Goal: Task Accomplishment & Management: Manage account settings

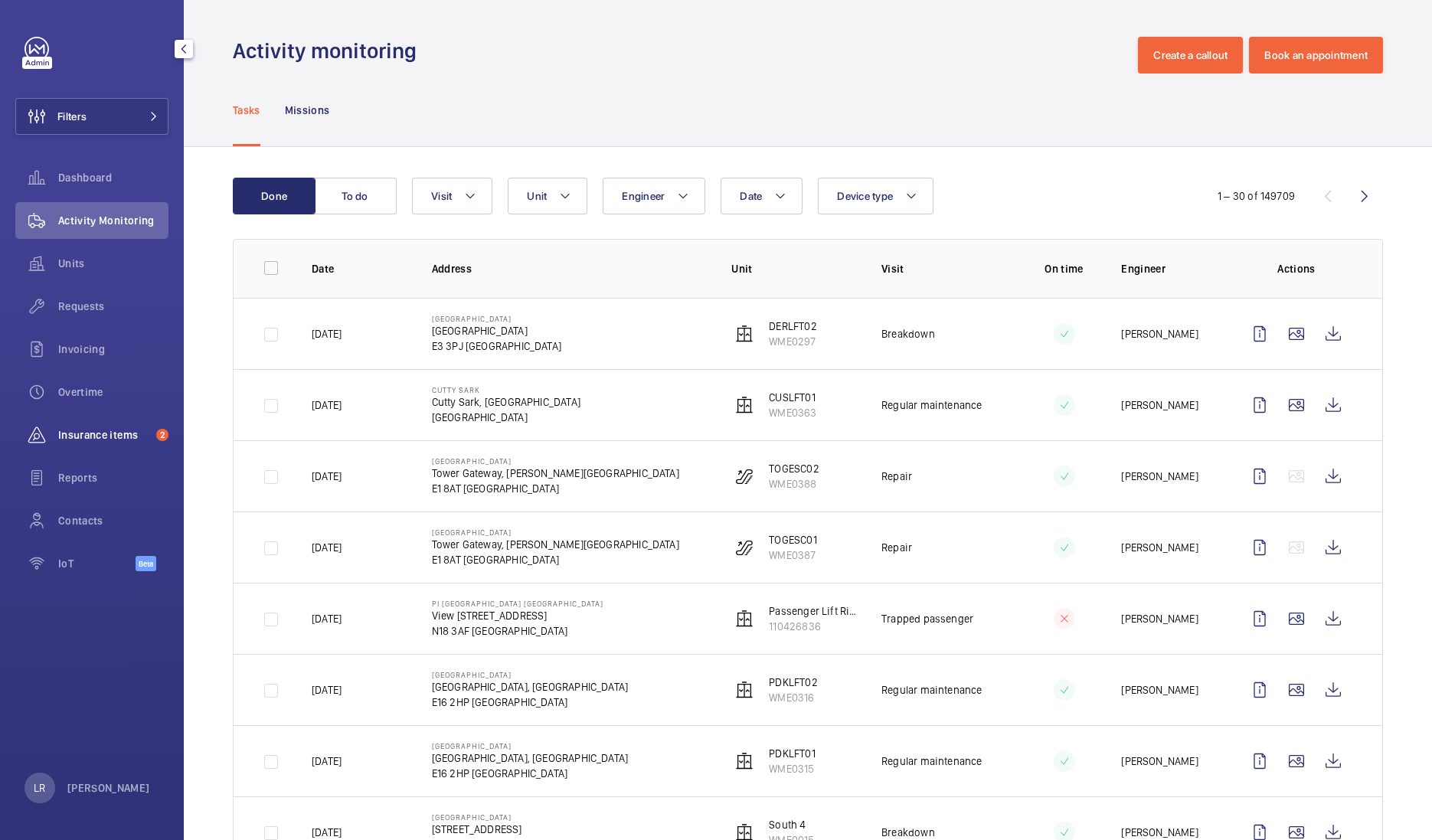
click at [105, 441] on span "Insurance items" at bounding box center [105, 435] width 92 height 16
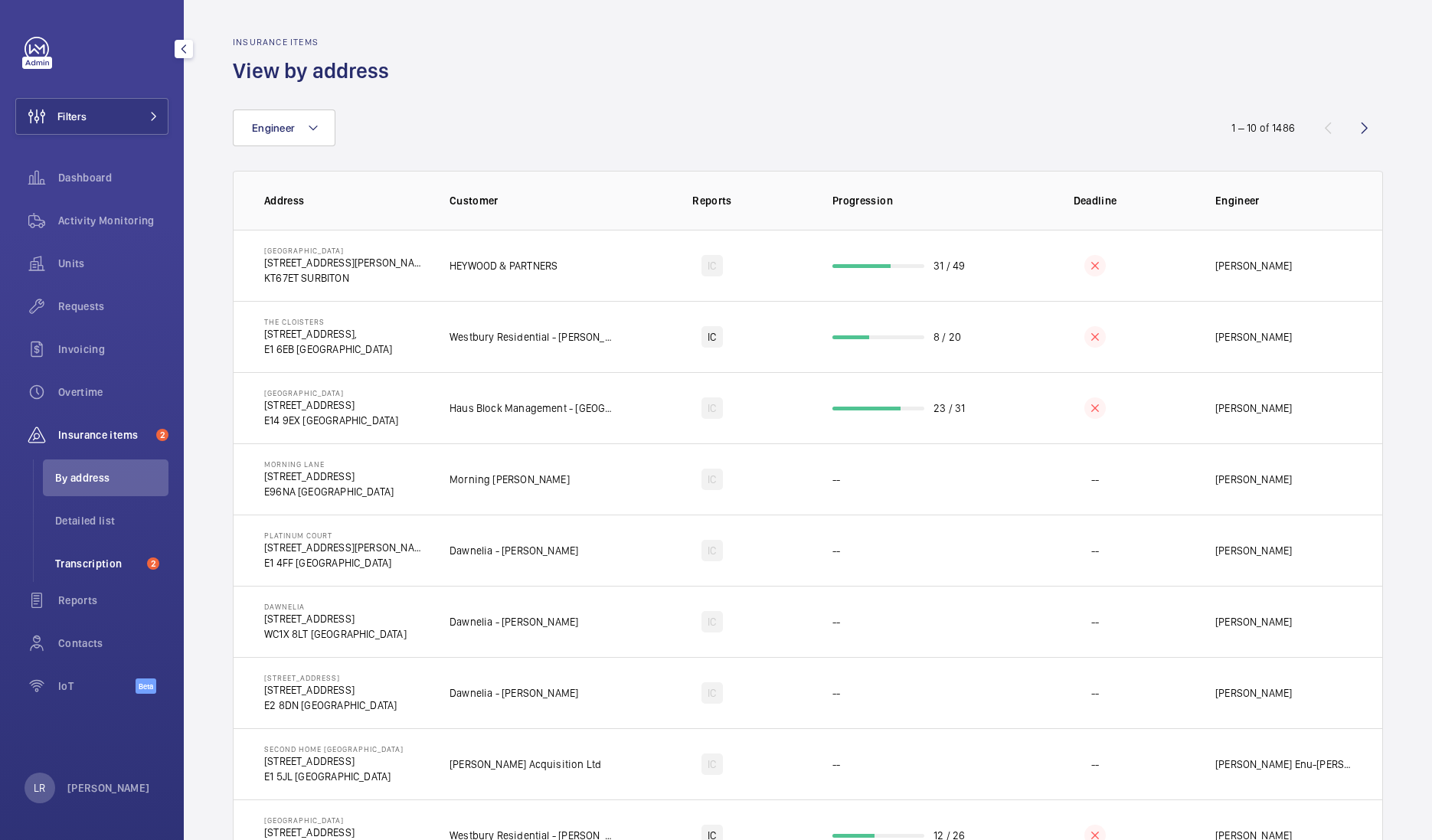
click at [115, 556] on span "Transcription" at bounding box center [98, 564] width 86 height 16
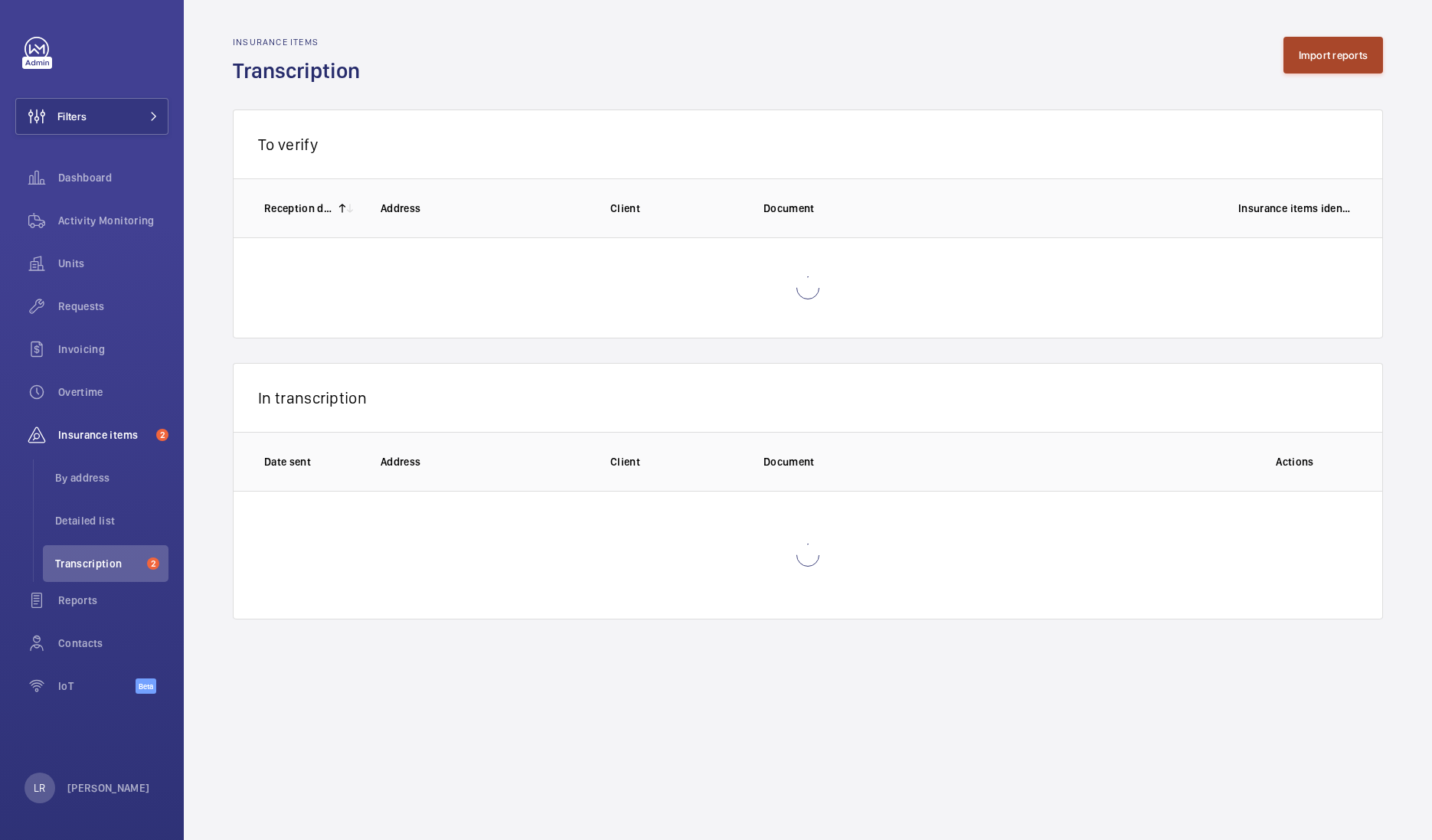
click at [1351, 62] on button "Import reports" at bounding box center [1333, 56] width 101 height 37
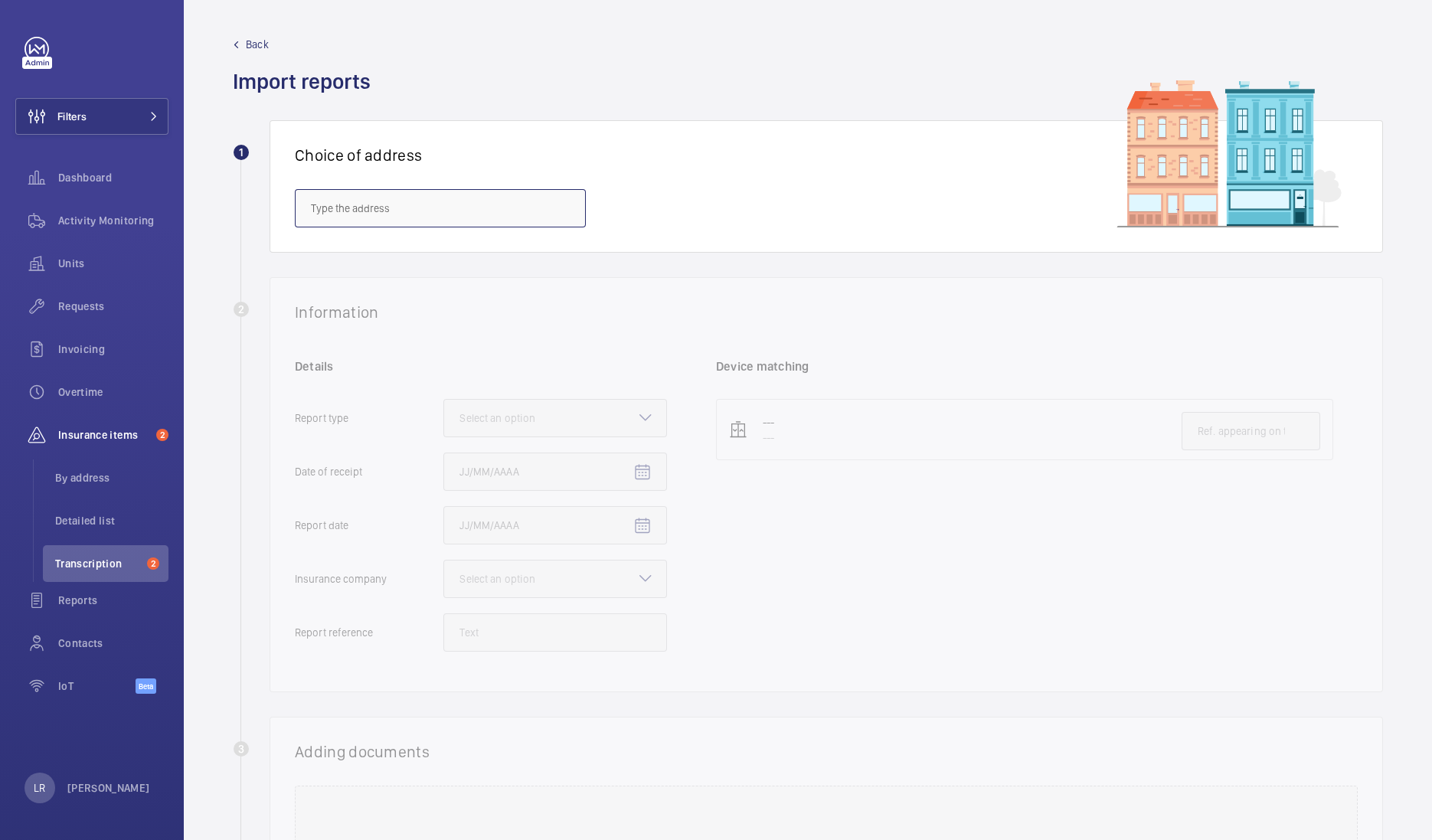
click at [440, 204] on input "text" at bounding box center [441, 208] width 291 height 38
click at [463, 200] on input "Westgate" at bounding box center [441, 208] width 291 height 38
type input "Westgate"
drag, startPoint x: 479, startPoint y: 199, endPoint x: 106, endPoint y: 204, distance: 373.0
click at [106, 204] on mat-sidenav-content "Filters Dashboard Activity Monitoring Units Requests Invoicing Overtime Insuran…" at bounding box center [716, 420] width 1432 height 840
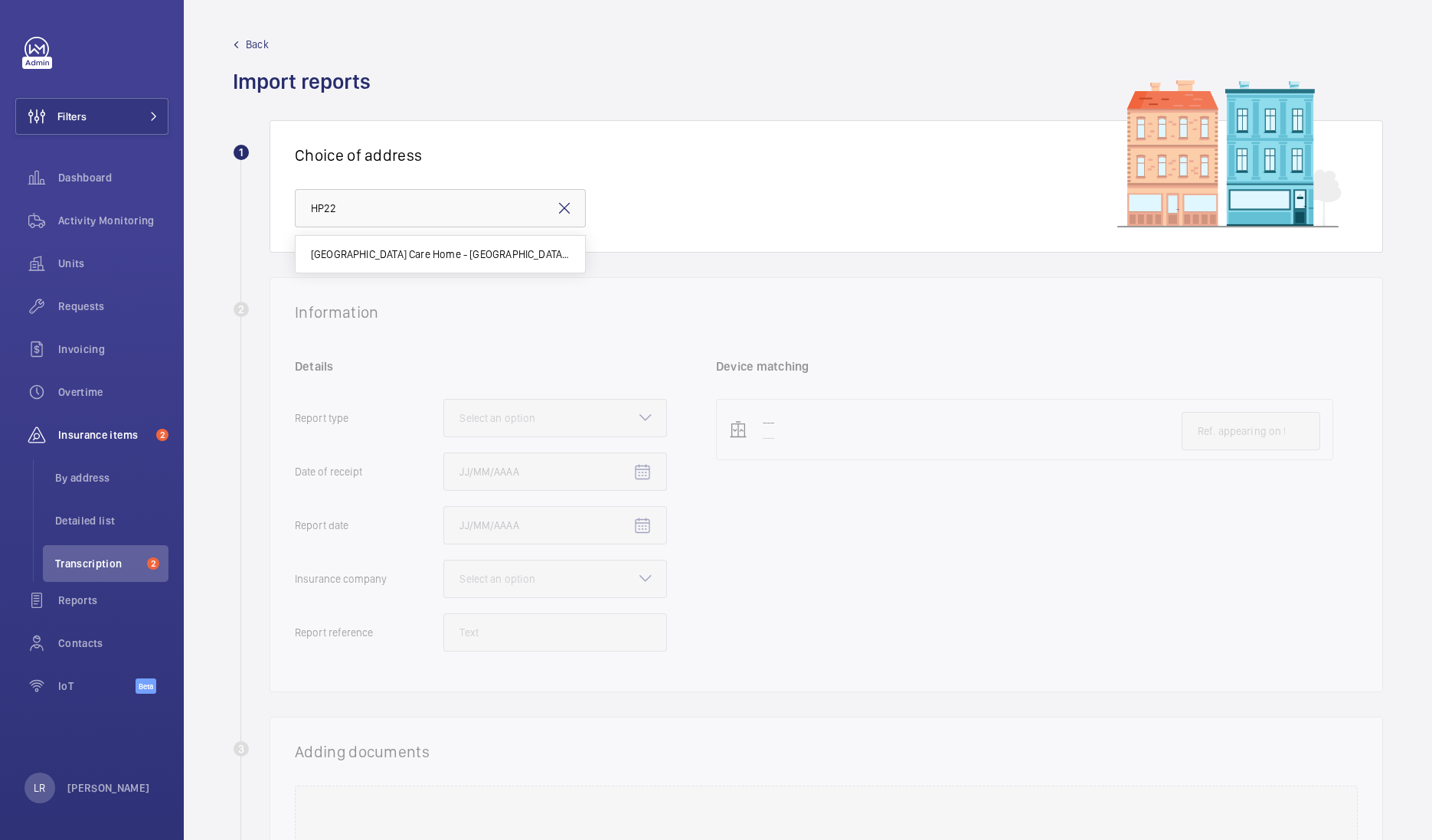
click at [394, 264] on mat-option "Hampden Hall Care Home - Hampden Hall Care Centre, AYLESBURY HP22 5ZB" at bounding box center [441, 254] width 289 height 37
type input "Hampden Hall Care Home - Hampden Hall Care Centre, AYLESBURY HP22 5ZB"
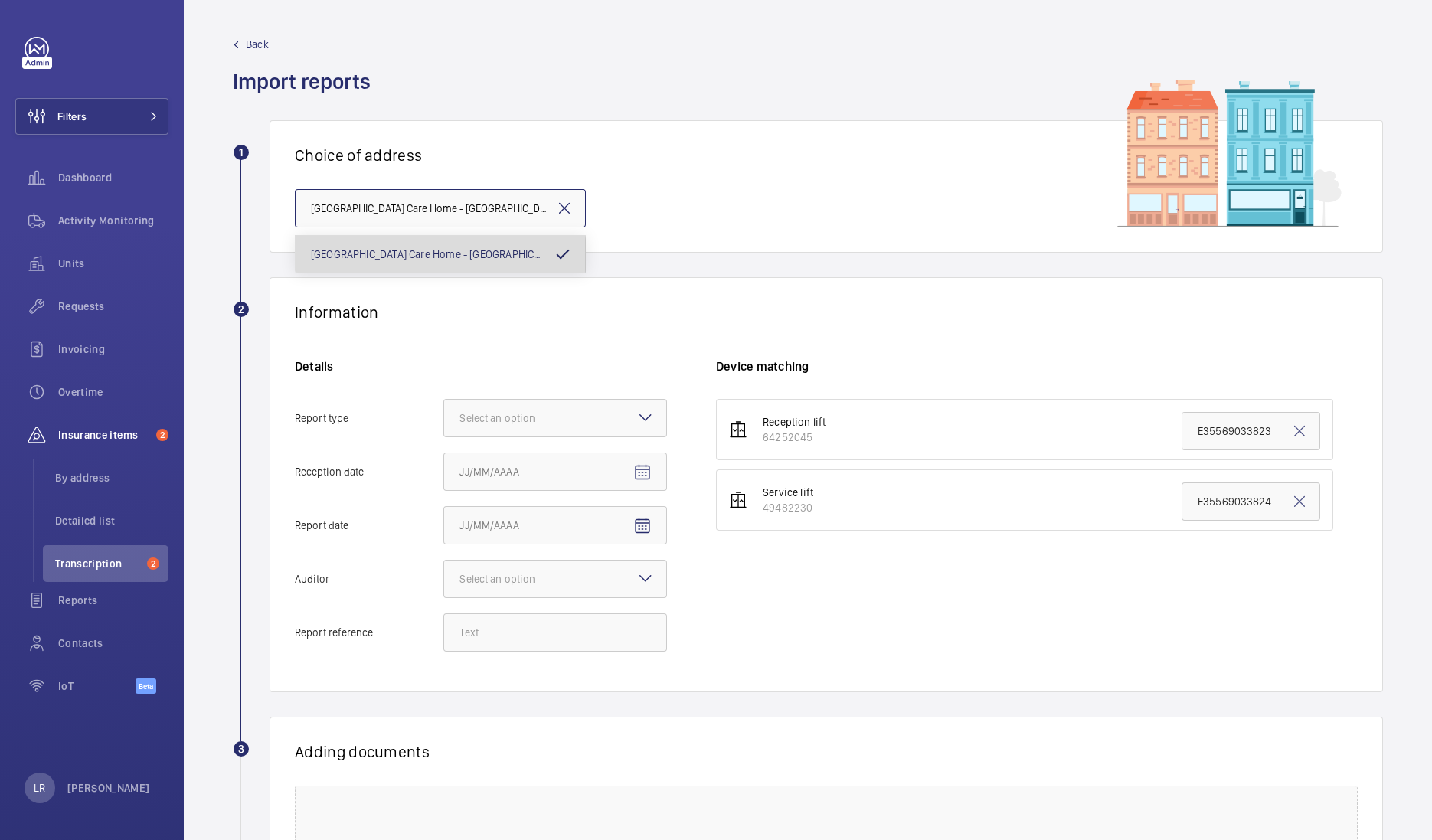
scroll to position [0, 111]
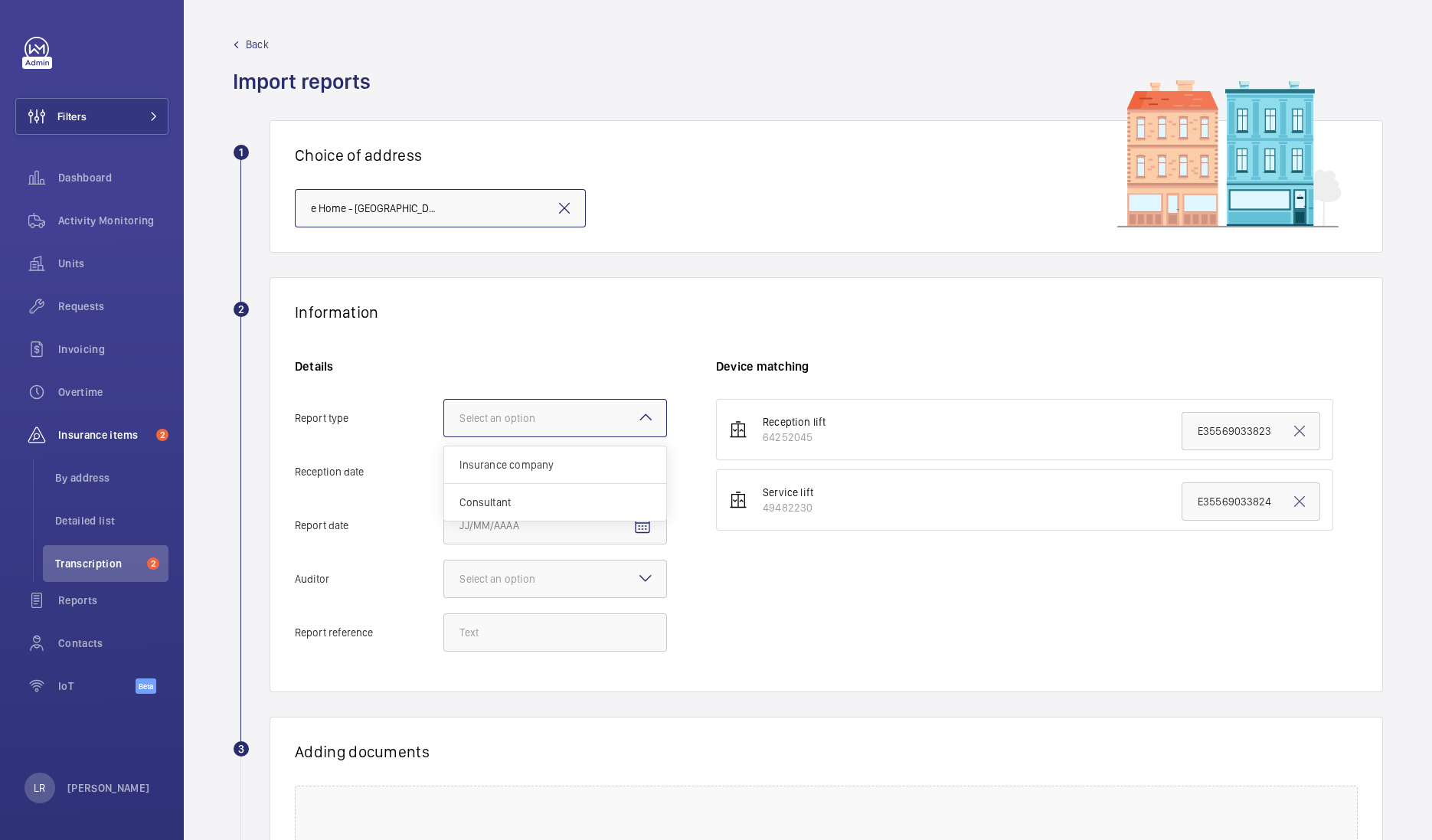
click at [632, 409] on div at bounding box center [555, 418] width 222 height 37
click at [444, 409] on input "Report type Select an option Insurance company Consultant" at bounding box center [444, 418] width 0 height 37
click at [597, 471] on span "Insurance company" at bounding box center [555, 465] width 191 height 16
click at [444, 437] on input "Report type Select an option Insurance company Consultant" at bounding box center [444, 418] width 0 height 37
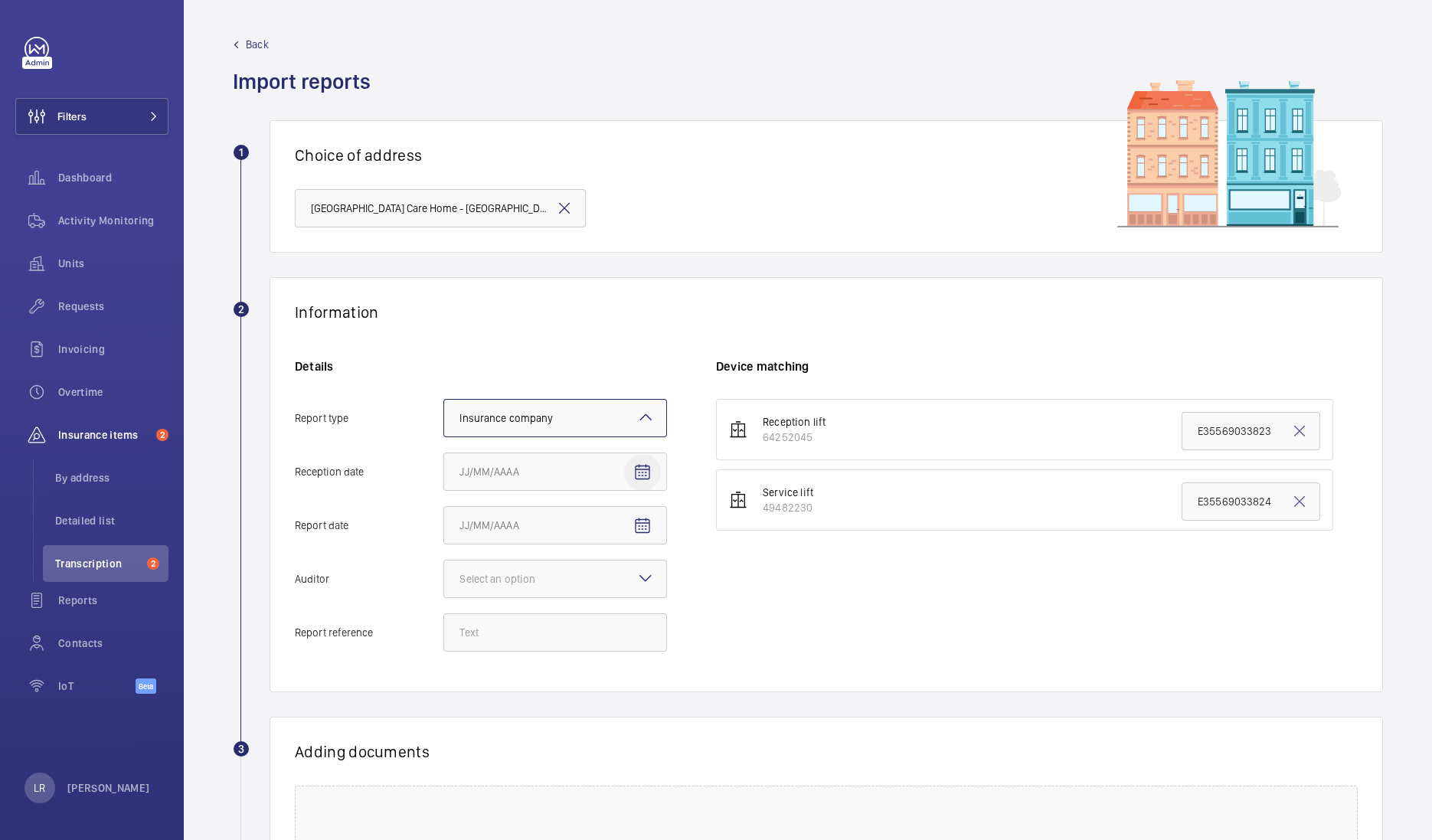
click at [638, 484] on span "Open calendar" at bounding box center [643, 473] width 37 height 37
click at [623, 597] on span "5" at bounding box center [618, 596] width 27 height 27
type input "[DATE]"
click at [647, 533] on mat-icon "Open calendar" at bounding box center [642, 525] width 19 height 19
click at [584, 649] on span "4" at bounding box center [588, 650] width 27 height 27
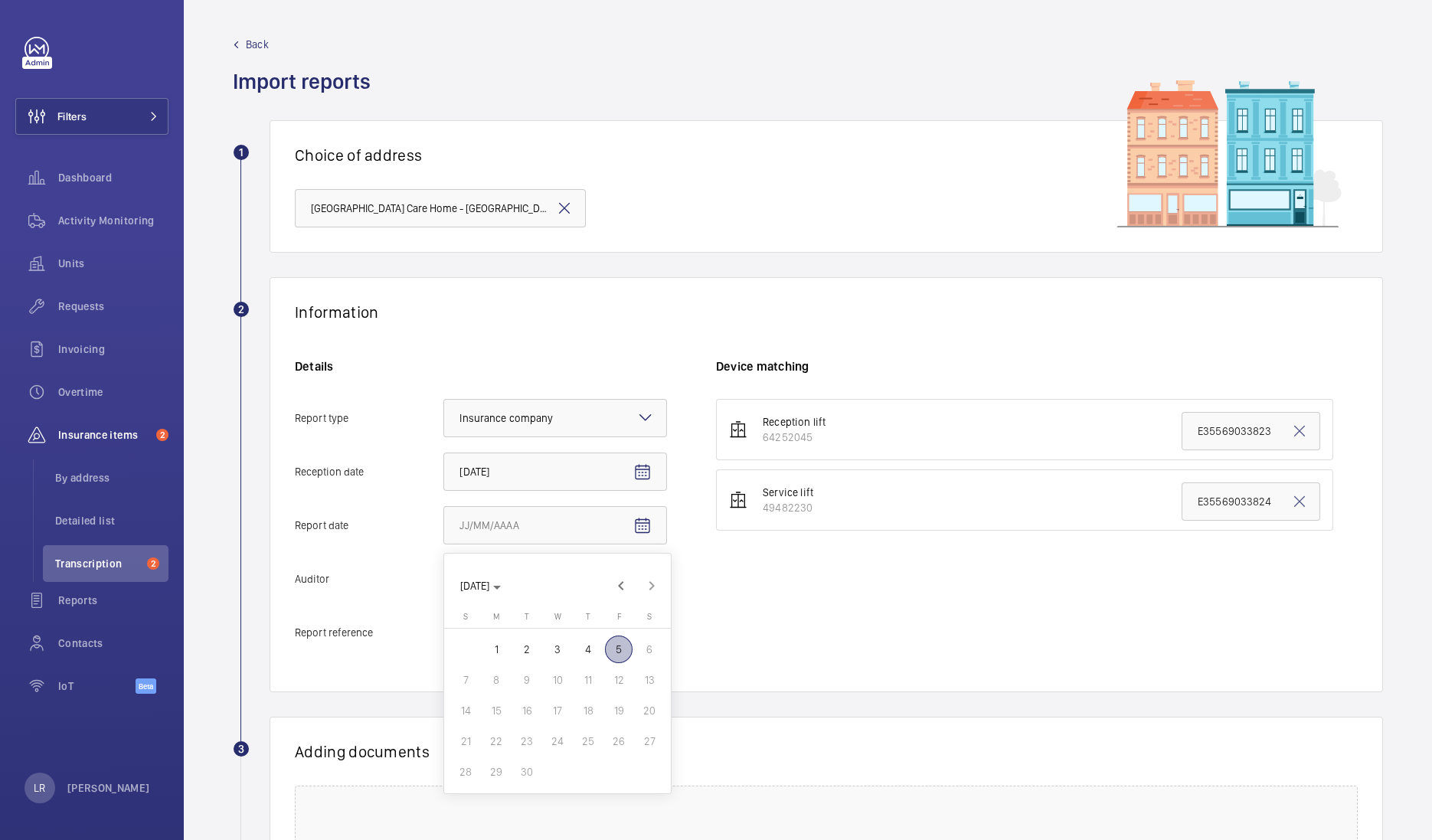
type input "9/4/2025"
click at [609, 587] on div at bounding box center [555, 579] width 222 height 37
click at [444, 587] on input "Auditor Select an option" at bounding box center [444, 579] width 0 height 37
click at [518, 731] on span "Allianz" at bounding box center [555, 738] width 191 height 16
click at [444, 597] on input "Auditor Select an option Veritas Zurich British Engineering Allianz Other" at bounding box center [444, 579] width 0 height 37
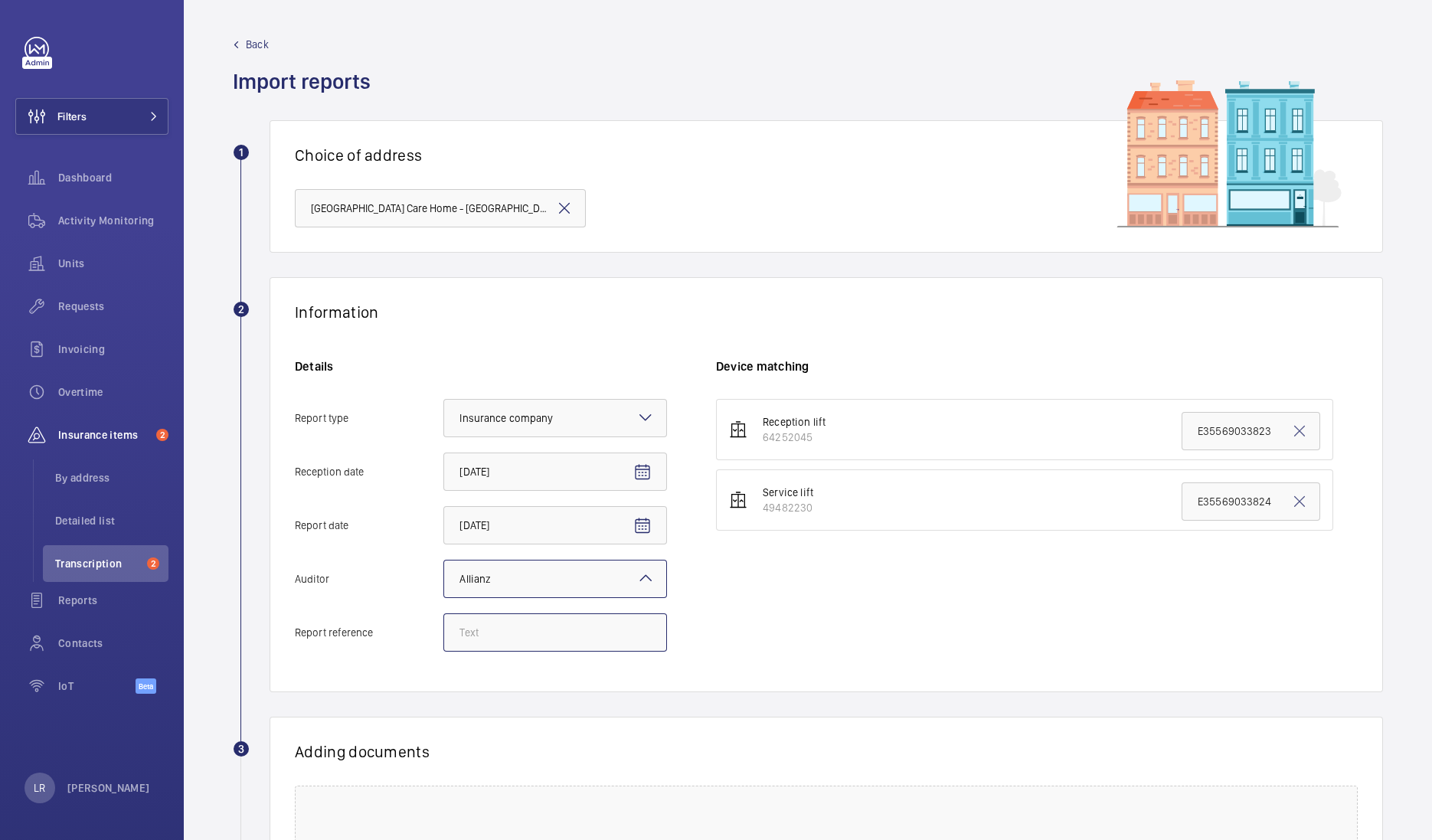
click at [551, 633] on input "Report reference" at bounding box center [555, 632] width 224 height 38
drag, startPoint x: 559, startPoint y: 636, endPoint x: 597, endPoint y: 597, distance: 54.5
click at [559, 636] on input "Report reference" at bounding box center [555, 632] width 224 height 38
paste input "E35569034859"
type input "E35569034859"
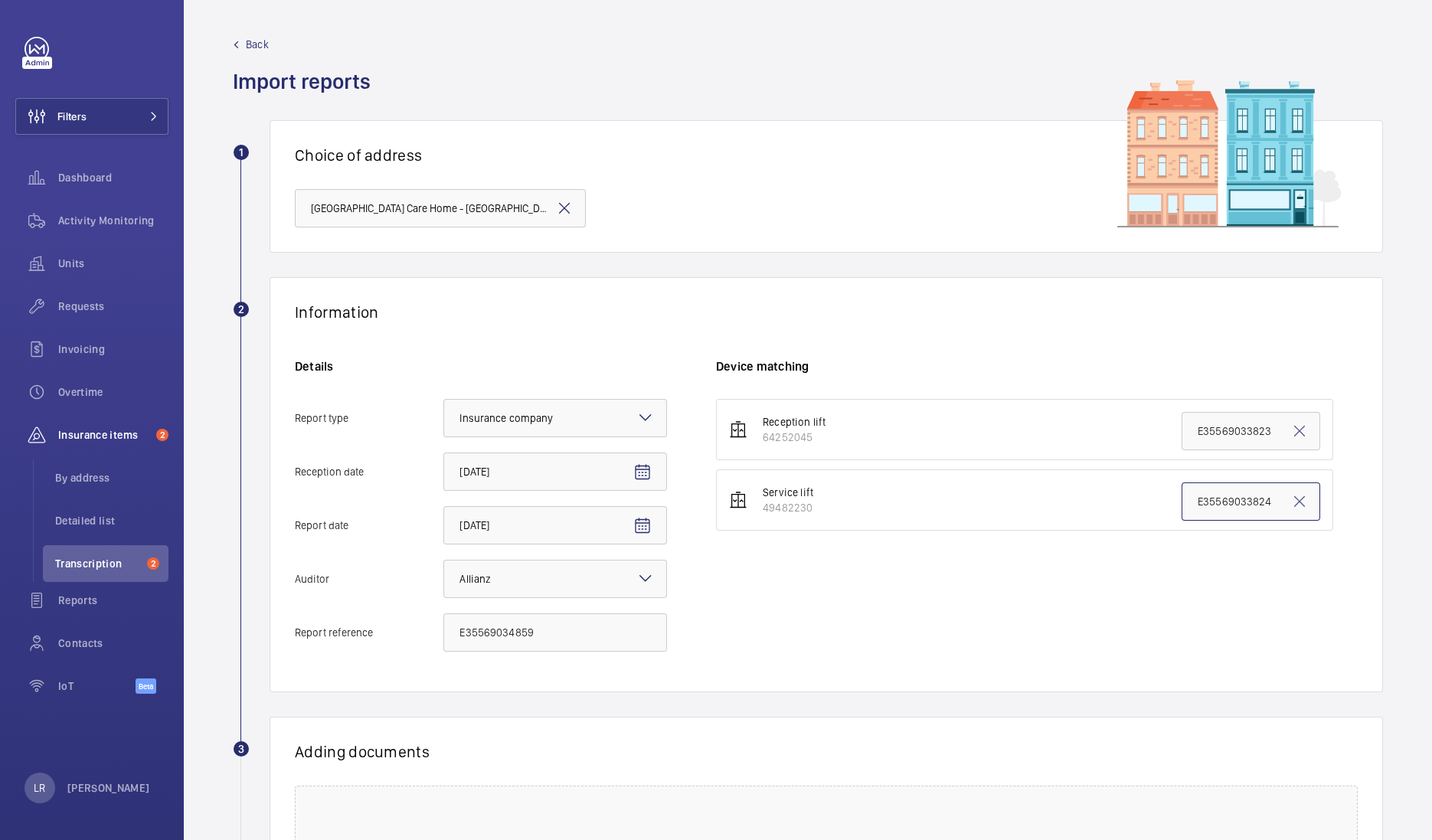
drag, startPoint x: 1259, startPoint y: 501, endPoint x: 1103, endPoint y: 512, distance: 156.4
click at [1103, 512] on li "Service lift 49482230 E35569033824" at bounding box center [1025, 499] width 617 height 62
paste input "E35569034859"
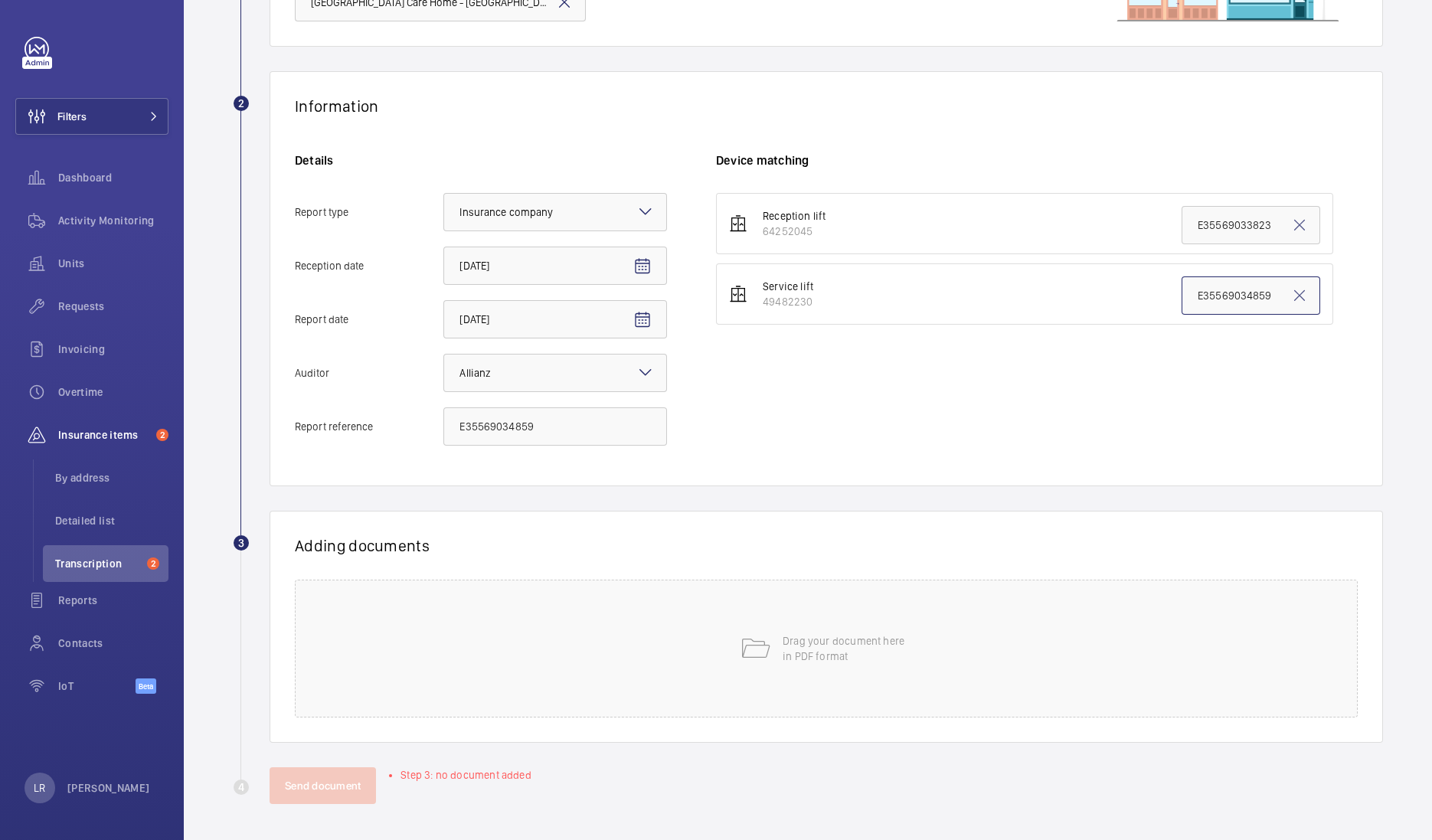
type input "E35569034859"
click at [727, 612] on div "Drag your document here in PDF format" at bounding box center [826, 648] width 1063 height 138
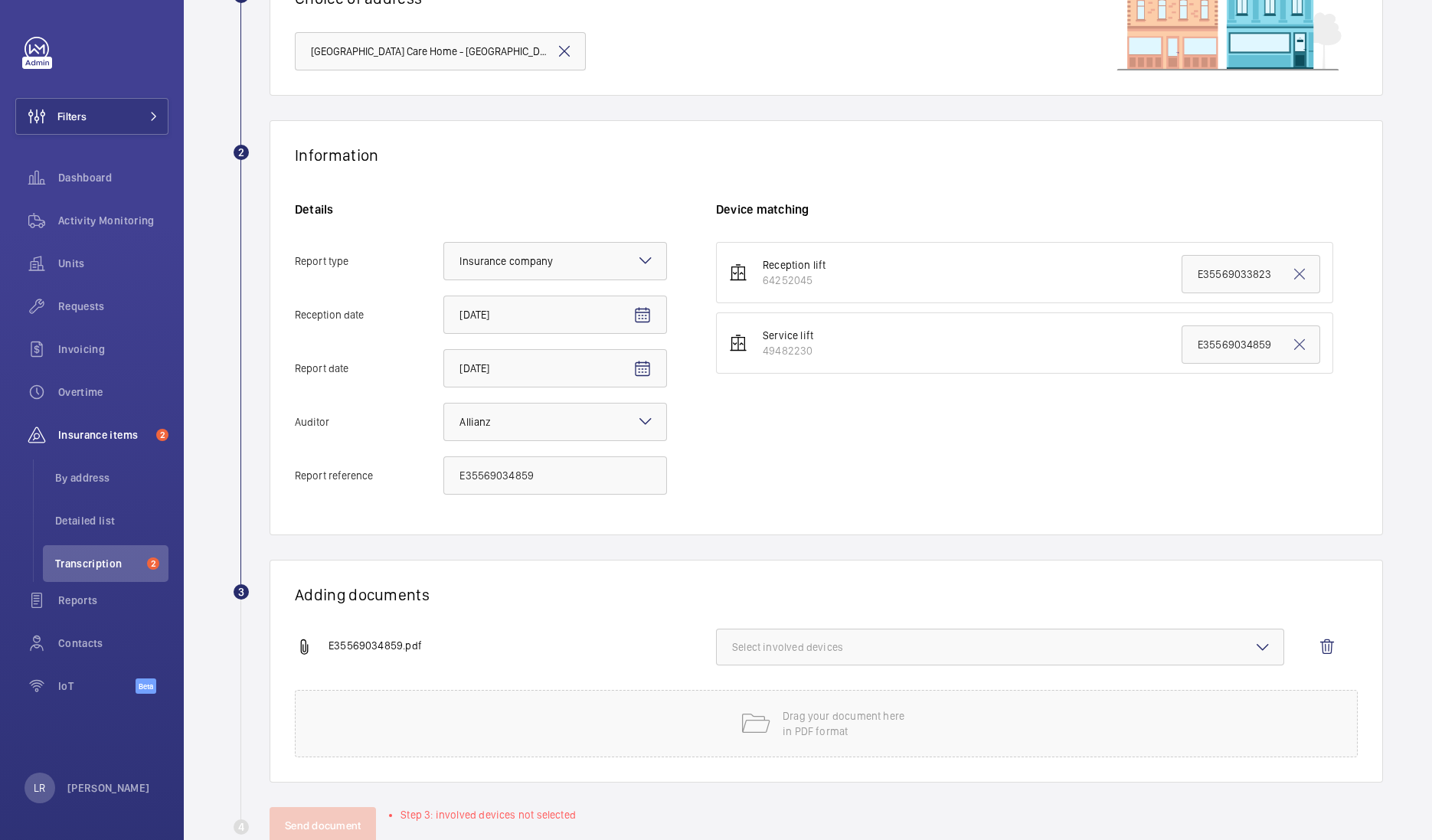
scroll to position [196, 0]
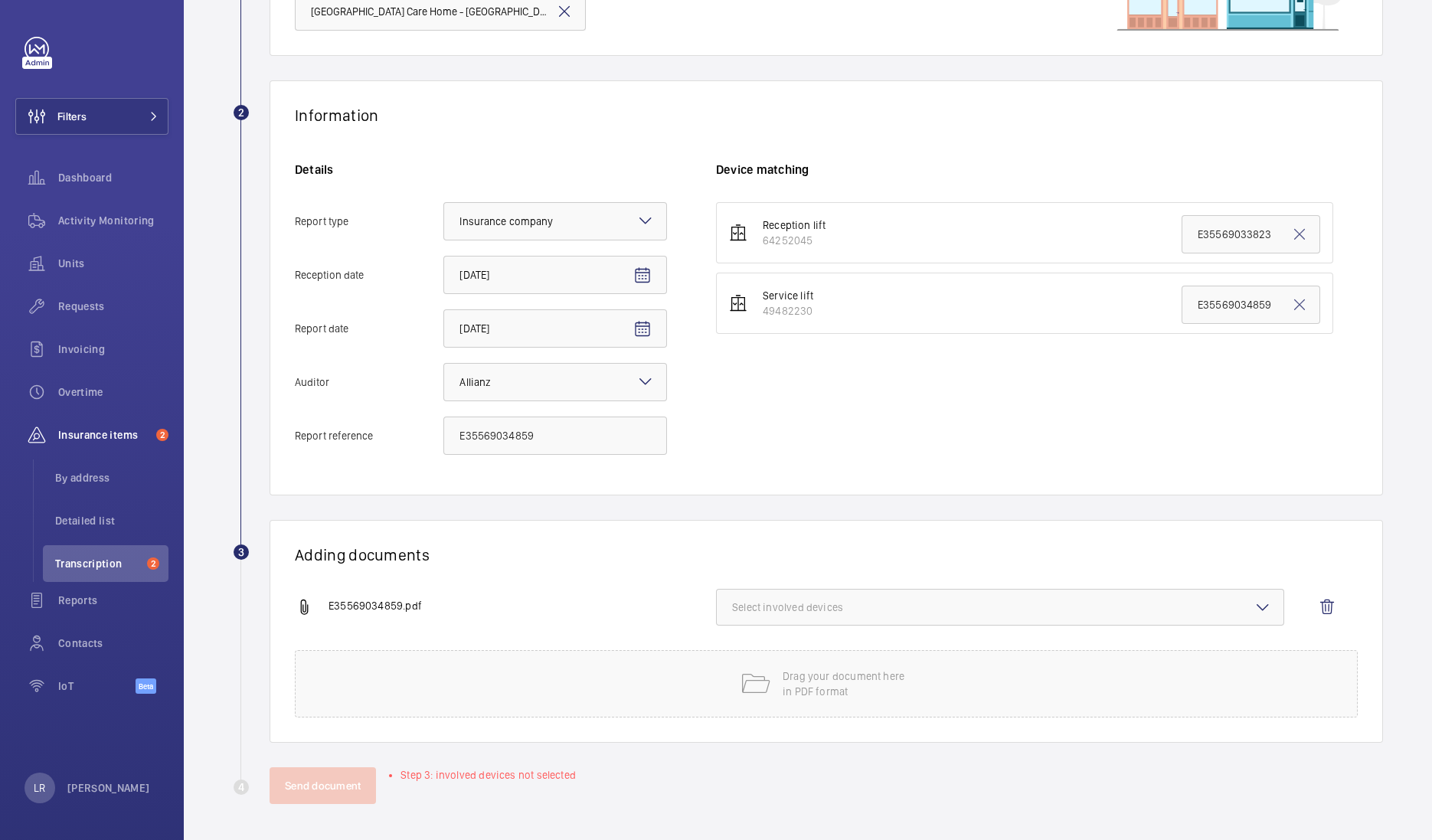
click at [798, 602] on span "Select involved devices" at bounding box center [999, 608] width 536 height 16
click at [788, 688] on span "49482230" at bounding box center [1000, 693] width 487 height 16
click at [754, 688] on input "49482230" at bounding box center [738, 692] width 30 height 30
checkbox input "true"
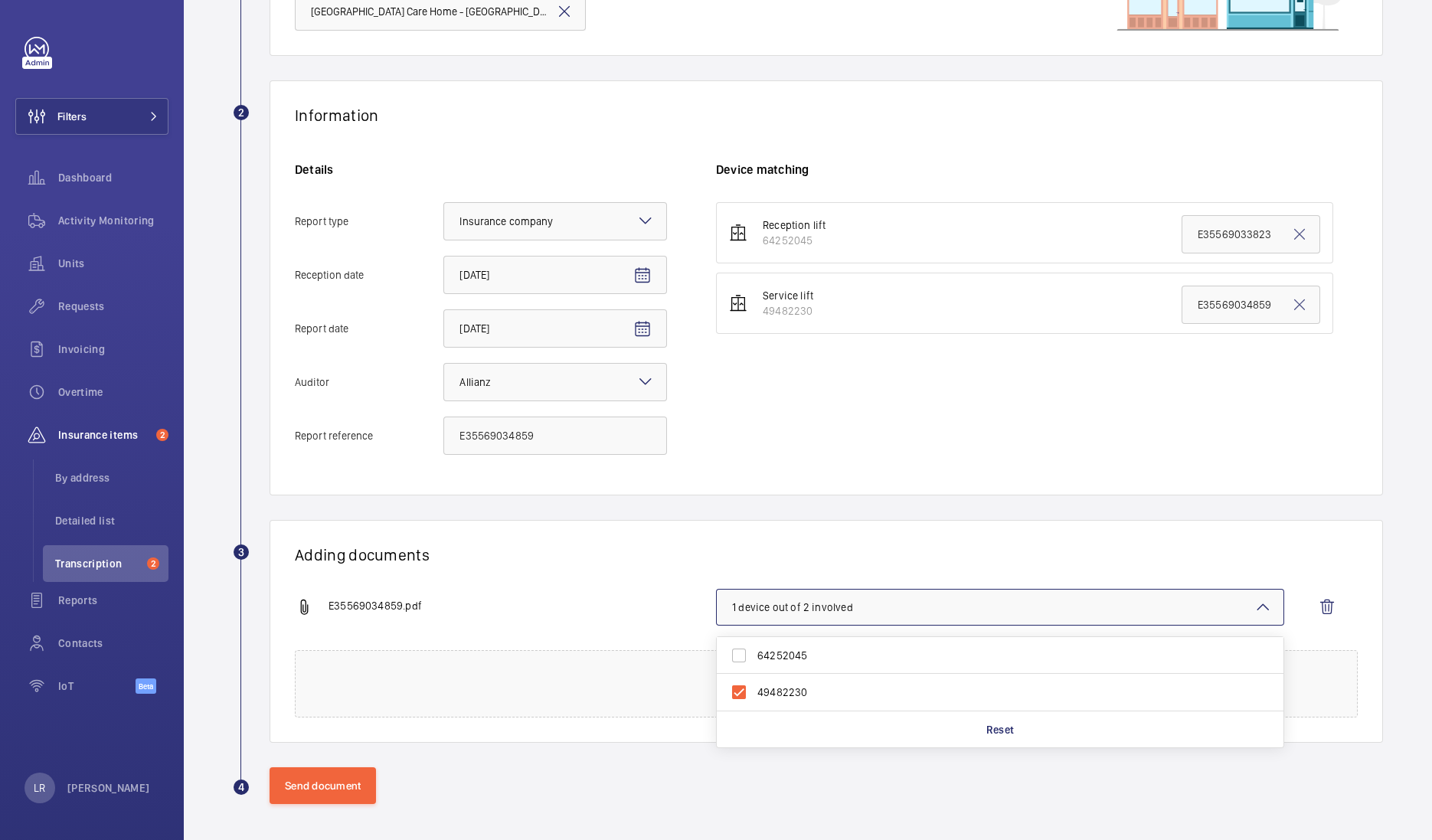
click at [791, 481] on div "Information Details Report type Select an option × Insurance company × Receptio…" at bounding box center [826, 287] width 1114 height 415
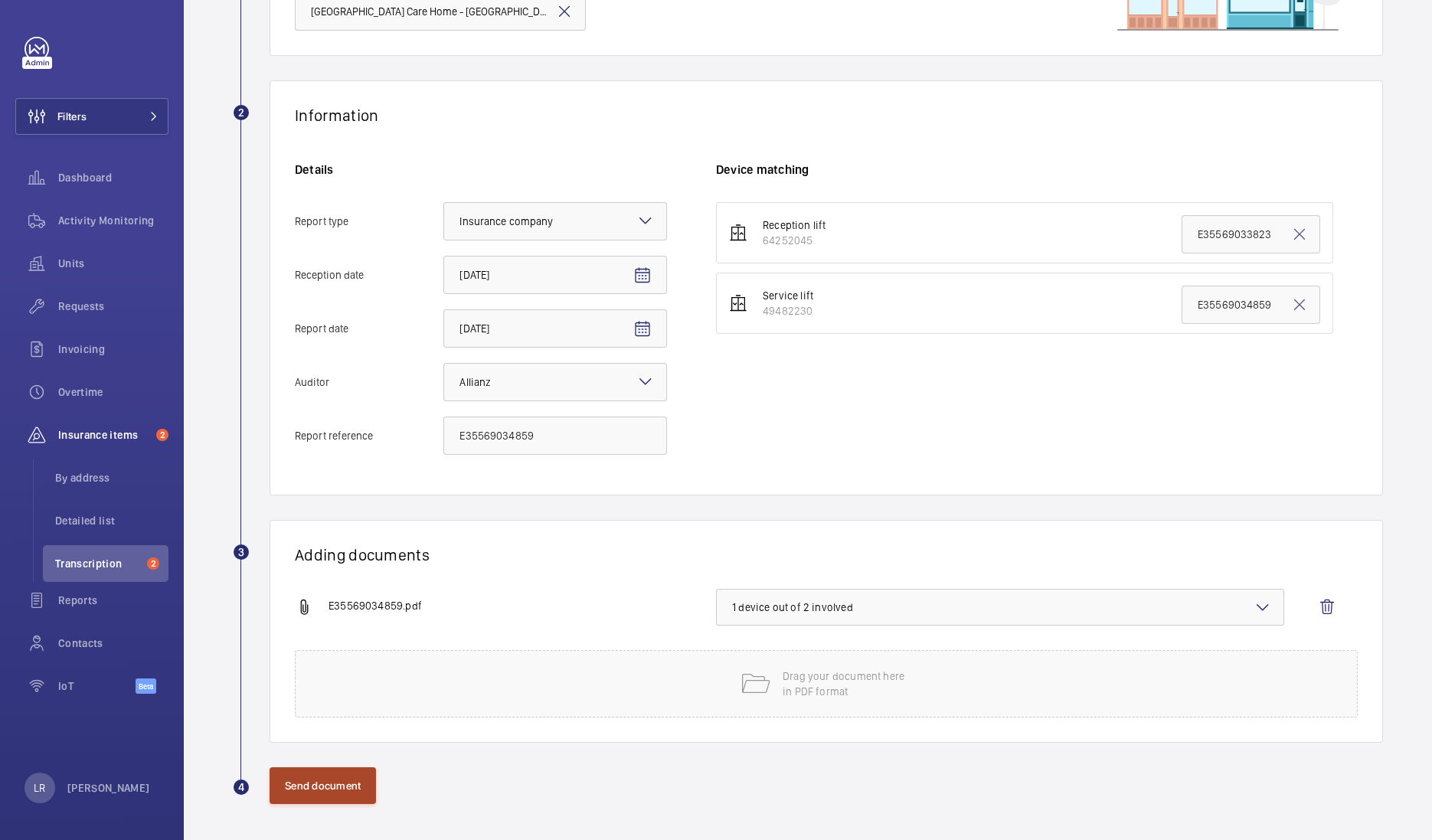
click at [310, 787] on button "Send document" at bounding box center [322, 785] width 106 height 37
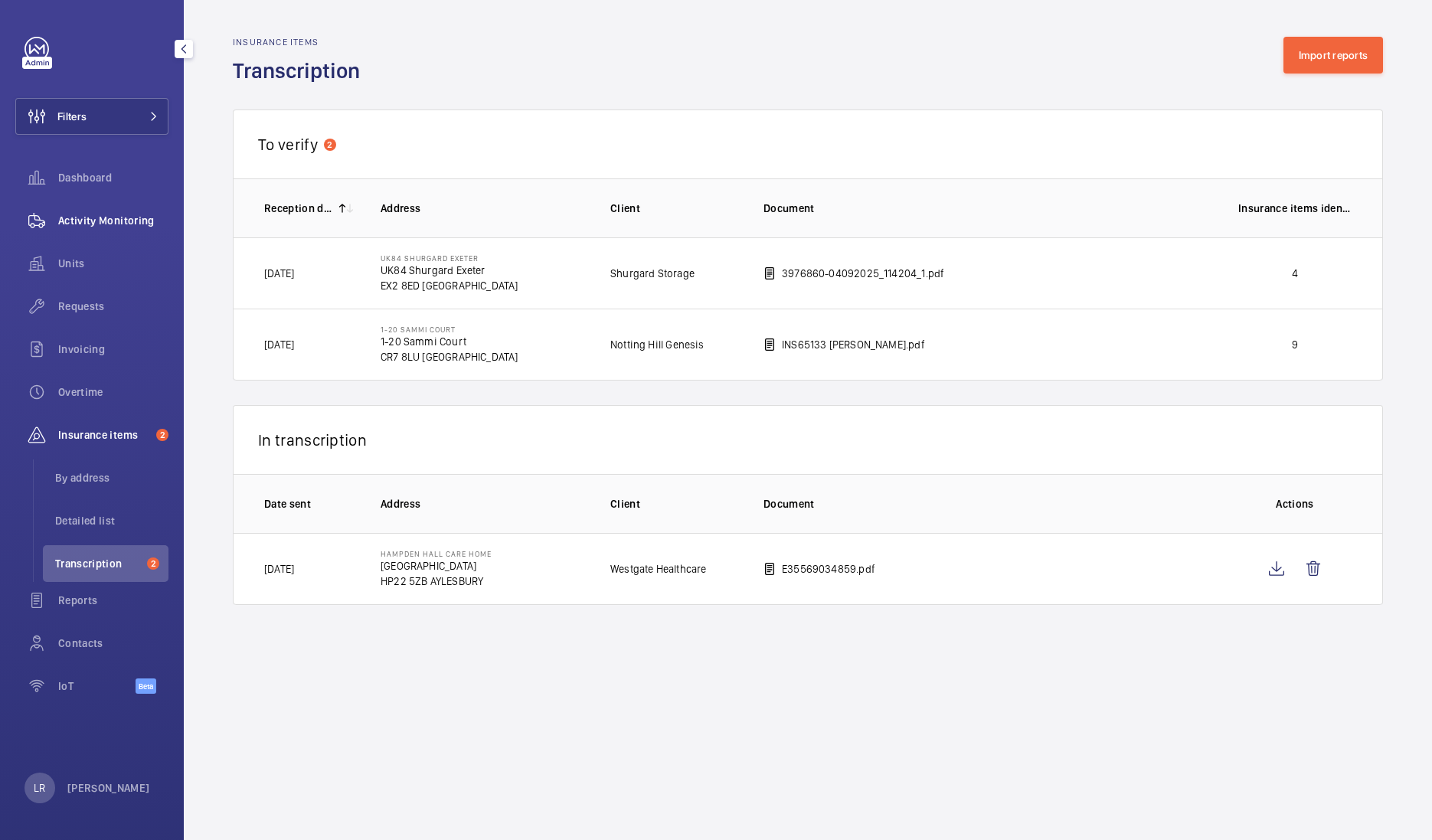
click at [126, 234] on div "Activity Monitoring" at bounding box center [92, 221] width 153 height 37
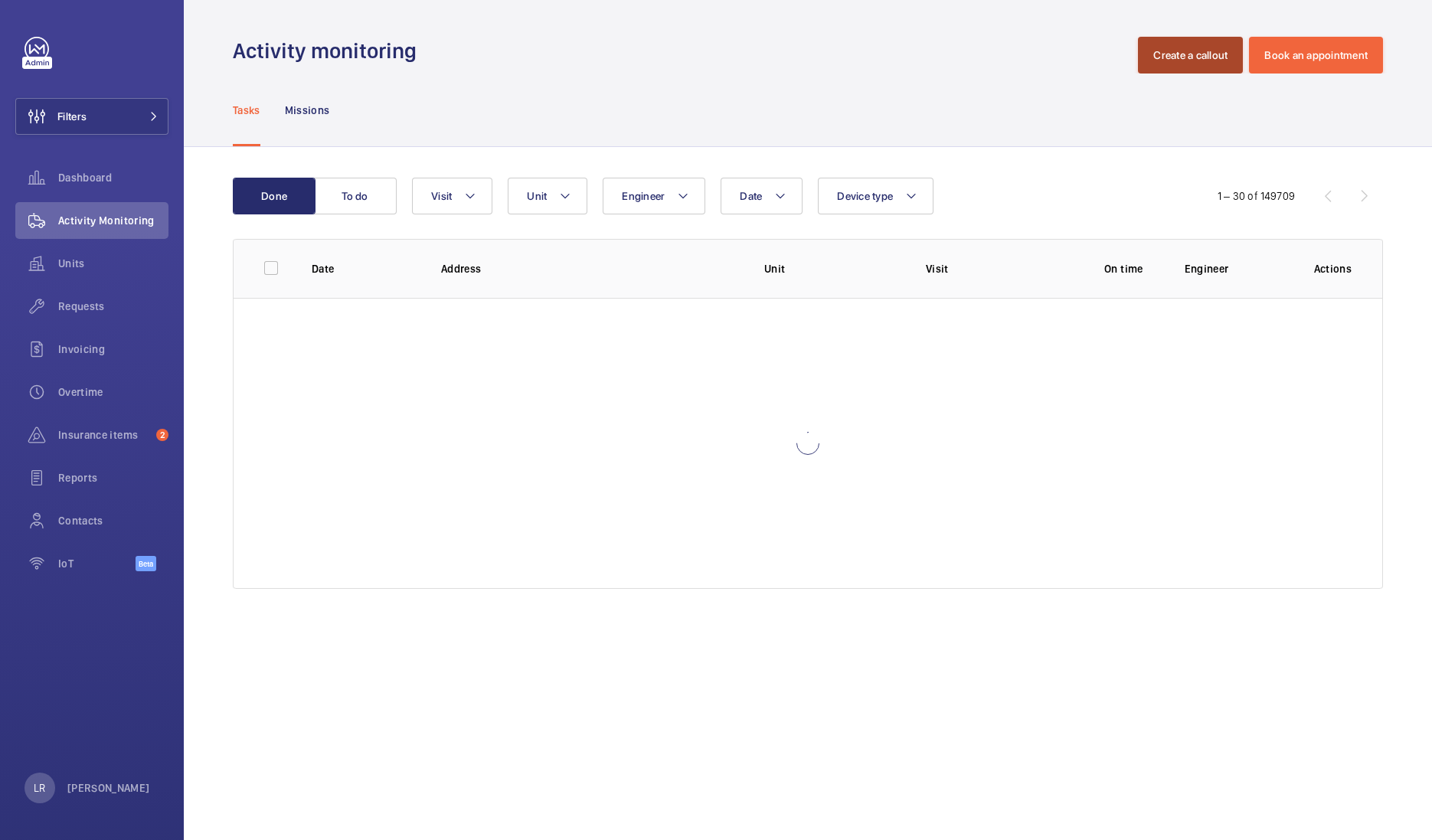
click at [1209, 45] on button "Create a callout" at bounding box center [1190, 56] width 105 height 37
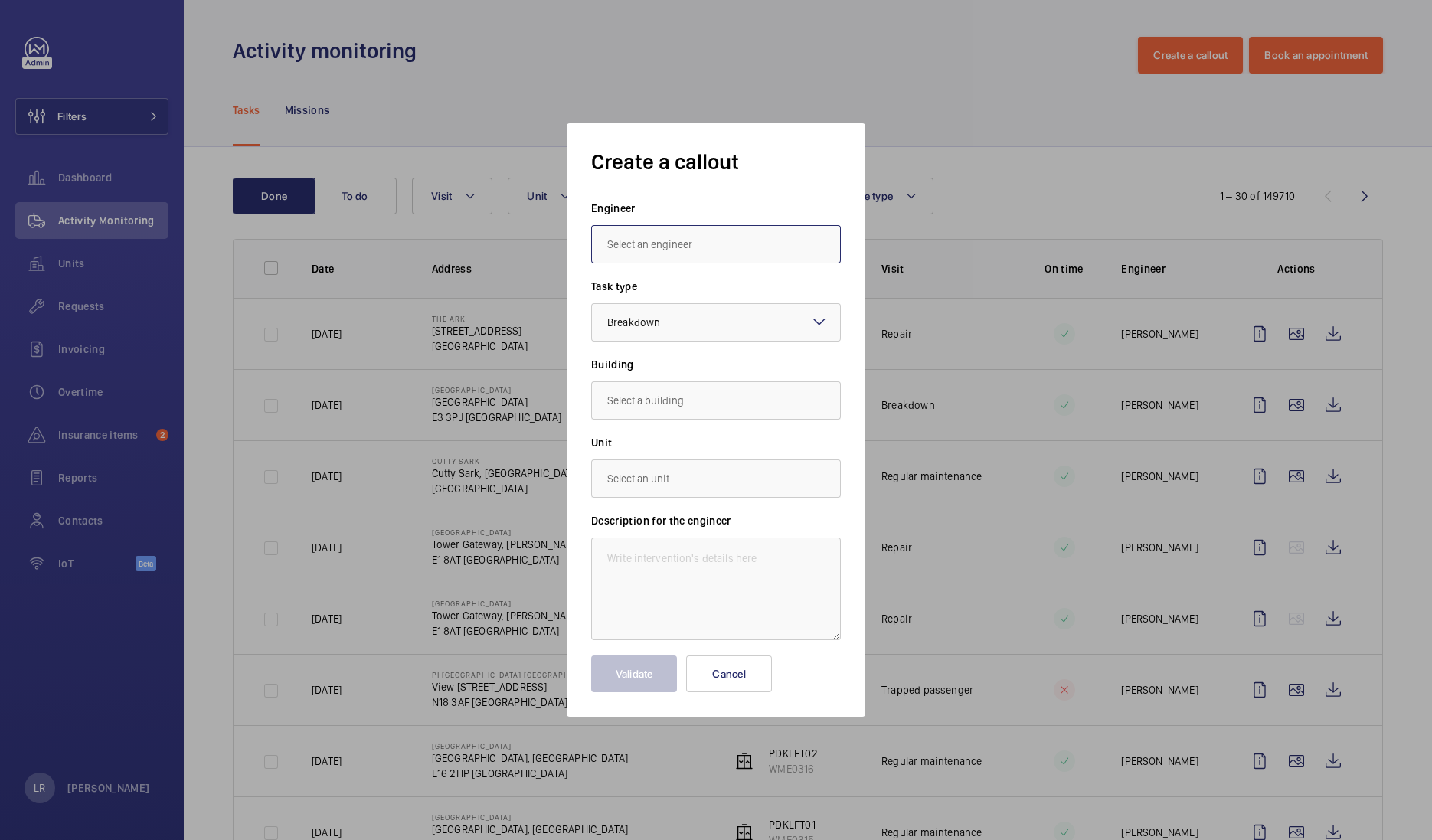
click at [796, 250] on input "text" at bounding box center [716, 243] width 250 height 38
type input "i"
click at [732, 231] on input "text" at bounding box center [716, 243] width 250 height 38
click at [717, 286] on mat-option "[PERSON_NAME]" at bounding box center [716, 290] width 248 height 37
type input "[PERSON_NAME]"
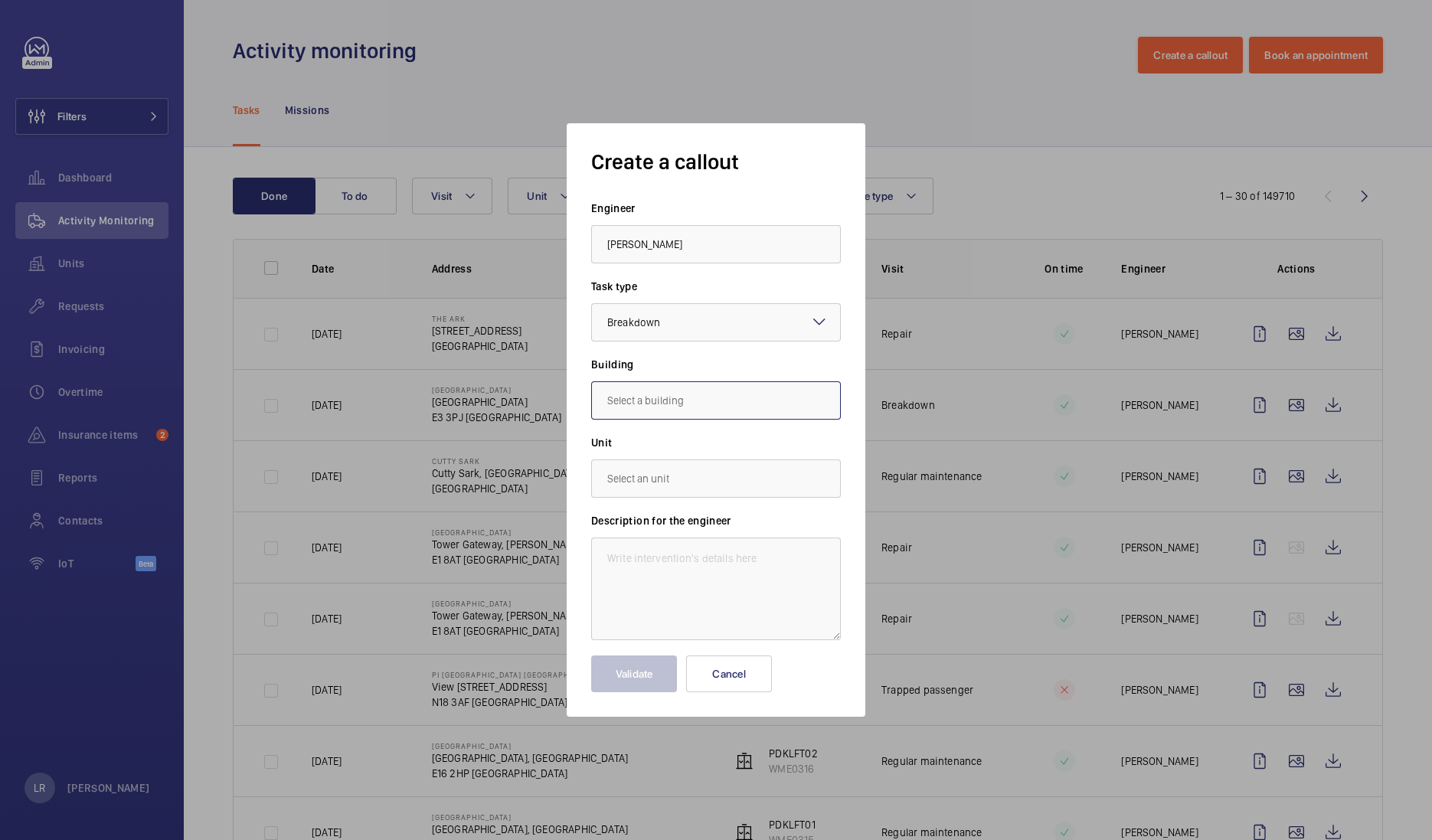
click at [743, 407] on input "text" at bounding box center [716, 399] width 250 height 38
drag, startPoint x: 655, startPoint y: 439, endPoint x: 655, endPoint y: 457, distance: 18.0
click at [655, 439] on span "Hampden Hall Care Centre, HP22 5ZB AYLESBURY" at bounding box center [716, 446] width 218 height 16
type input "Hampden Hall Care Centre, HP22 5ZB AYLESBURY"
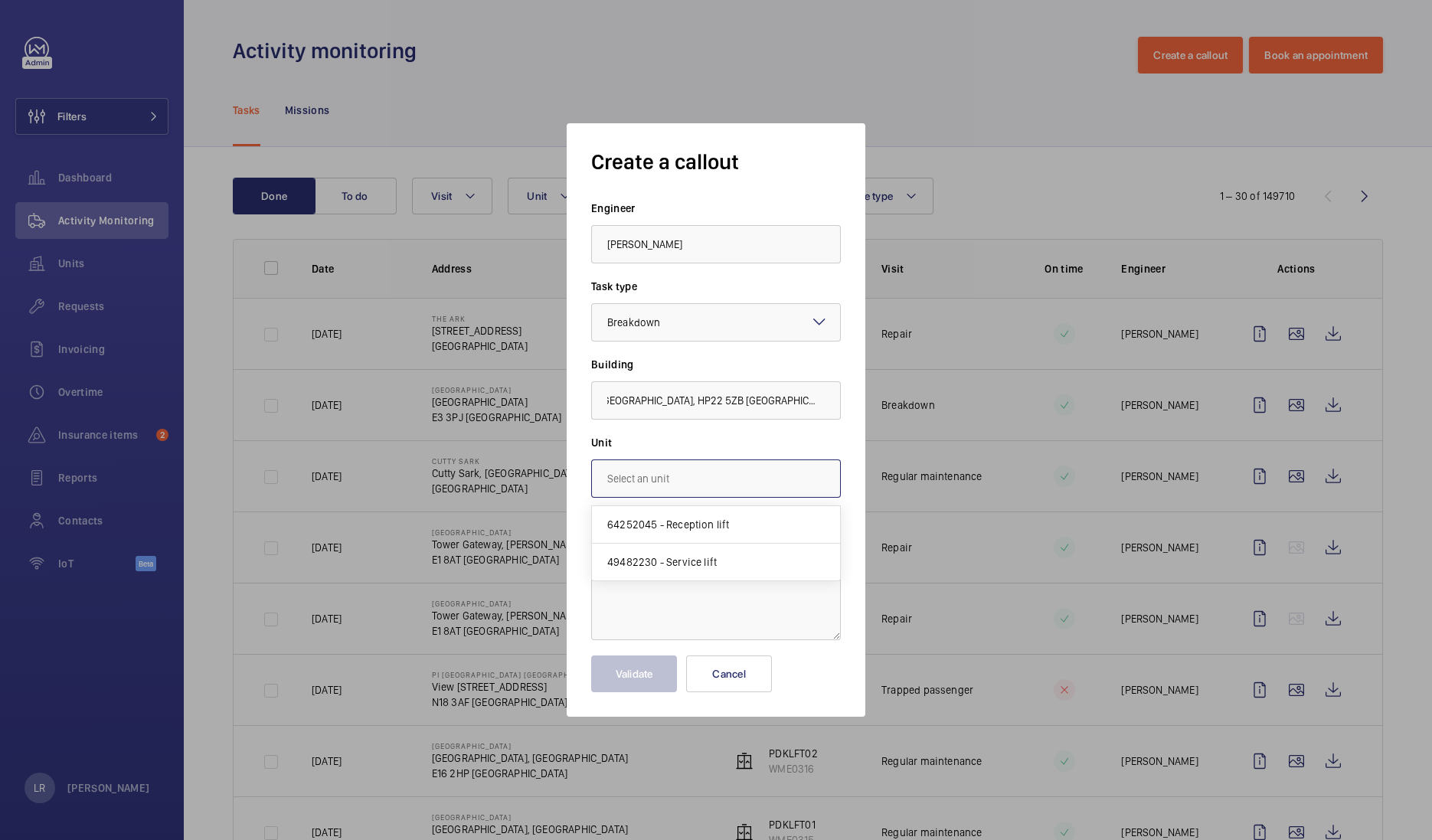
click at [662, 474] on input "text" at bounding box center [716, 478] width 250 height 38
click at [666, 565] on span "49482230 - Service lift" at bounding box center [662, 562] width 109 height 16
type input "49482230 - Service lift"
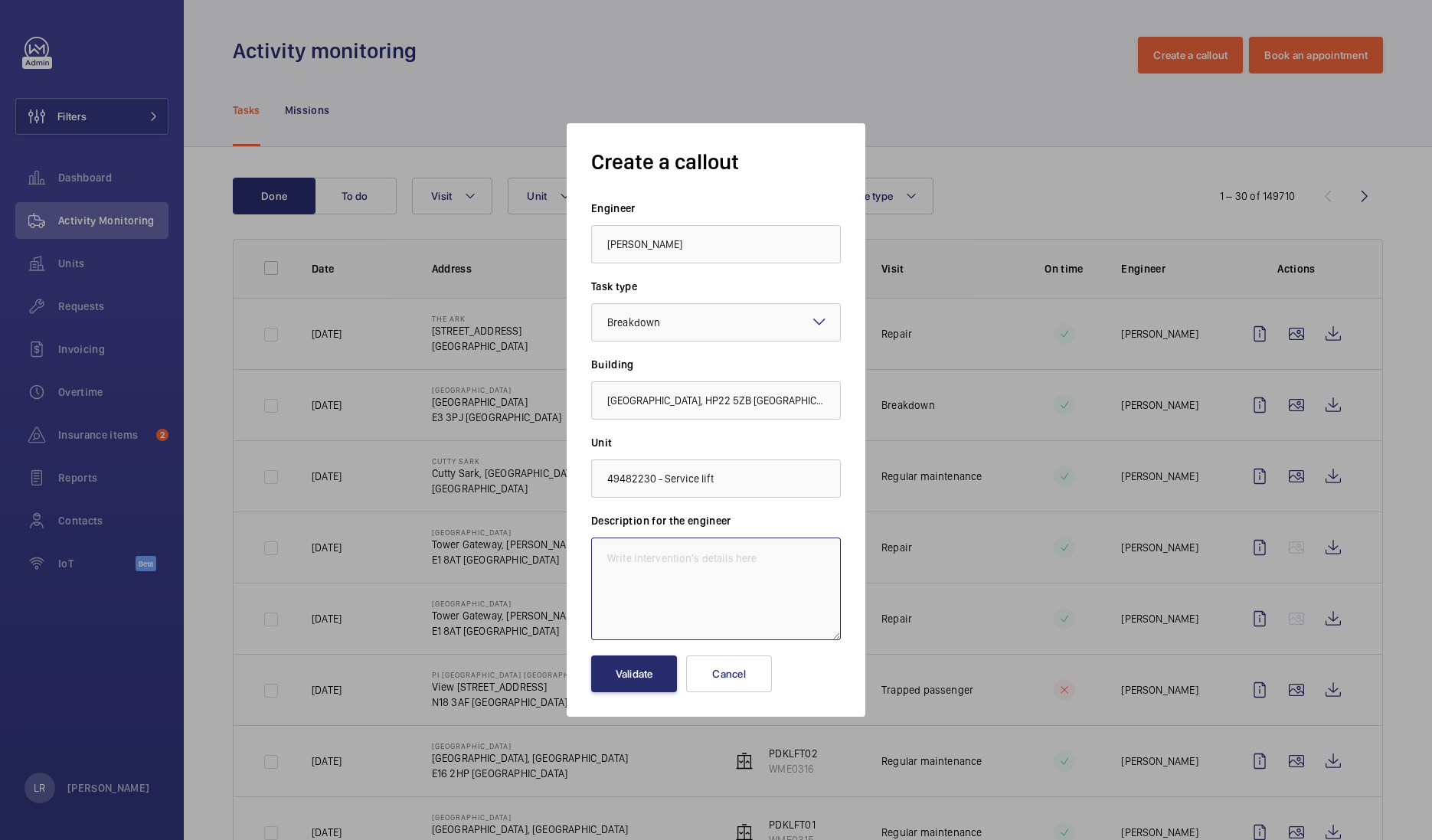
click at [685, 569] on textarea at bounding box center [716, 588] width 250 height 103
click at [712, 559] on textarea "Immediate defect" at bounding box center [716, 588] width 250 height 103
click at [738, 573] on textarea "Immediate defect-" at bounding box center [716, 588] width 250 height 103
paste textarea "The Memcom car alarm two-way communication device is inoperative"
type textarea "Immediate defect- The Memcom car alarm two-way communication device is inoperat…"
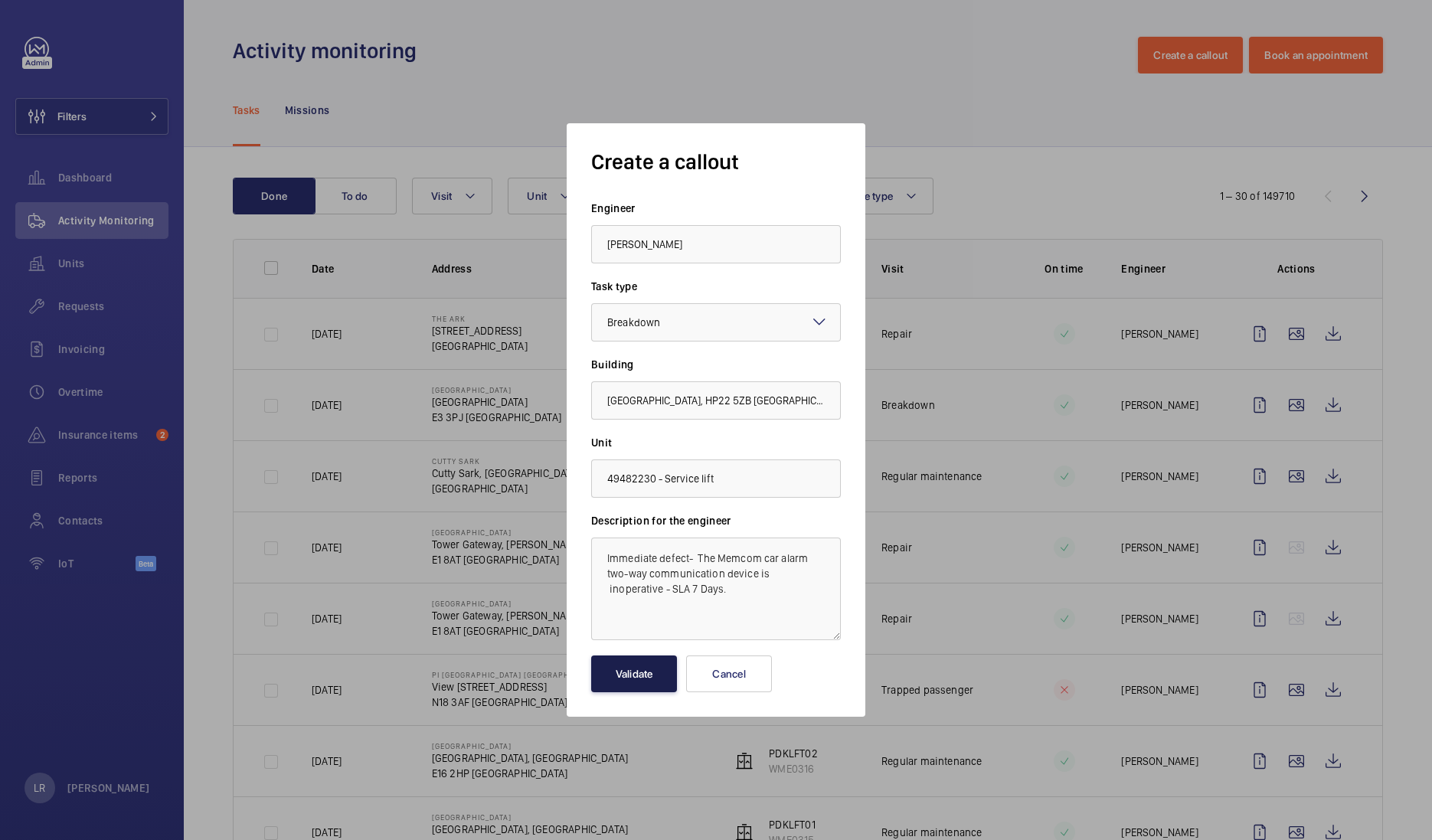
click at [658, 682] on button "Validate" at bounding box center [634, 674] width 86 height 37
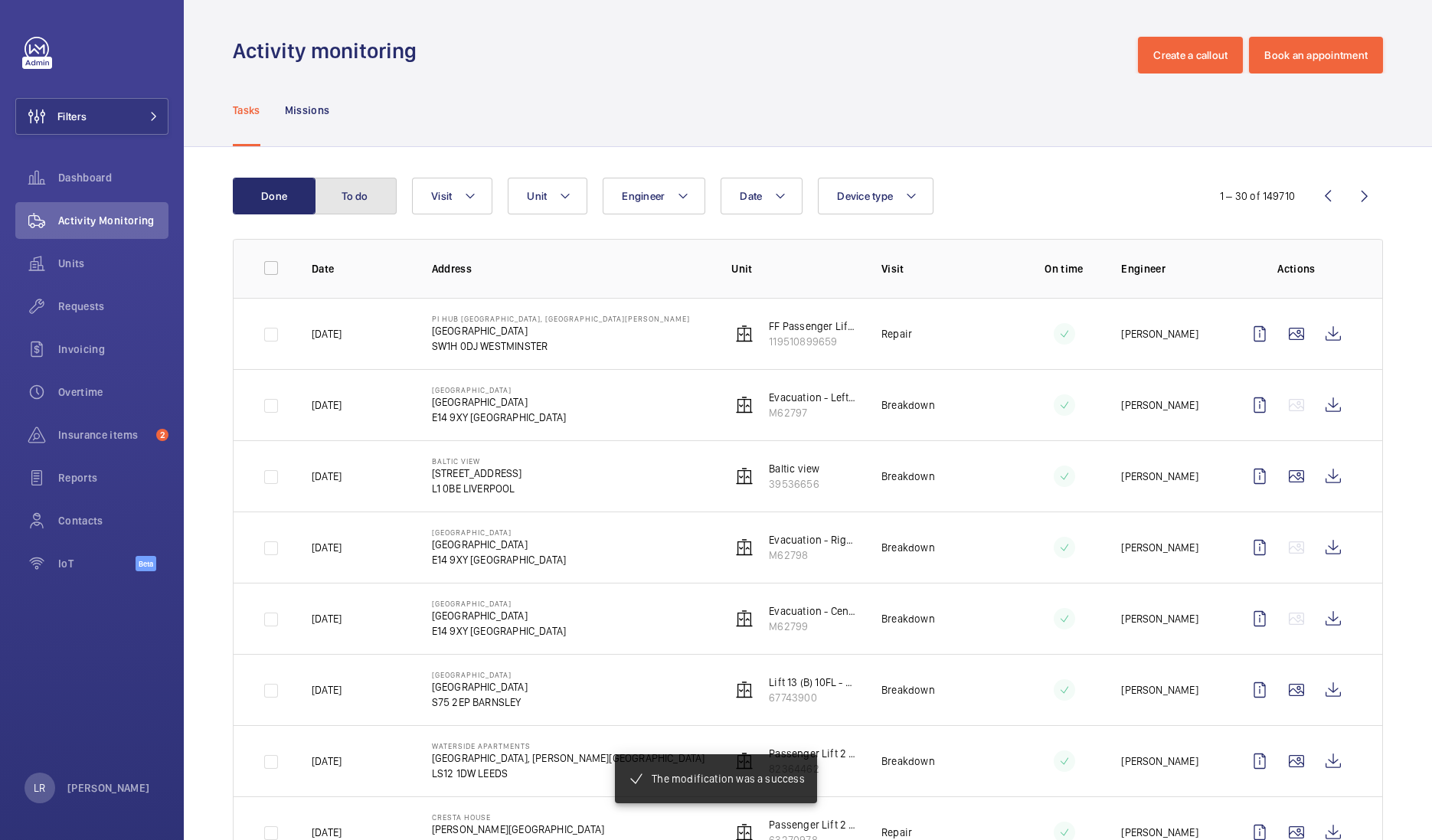
click at [371, 201] on button "To do" at bounding box center [355, 196] width 83 height 37
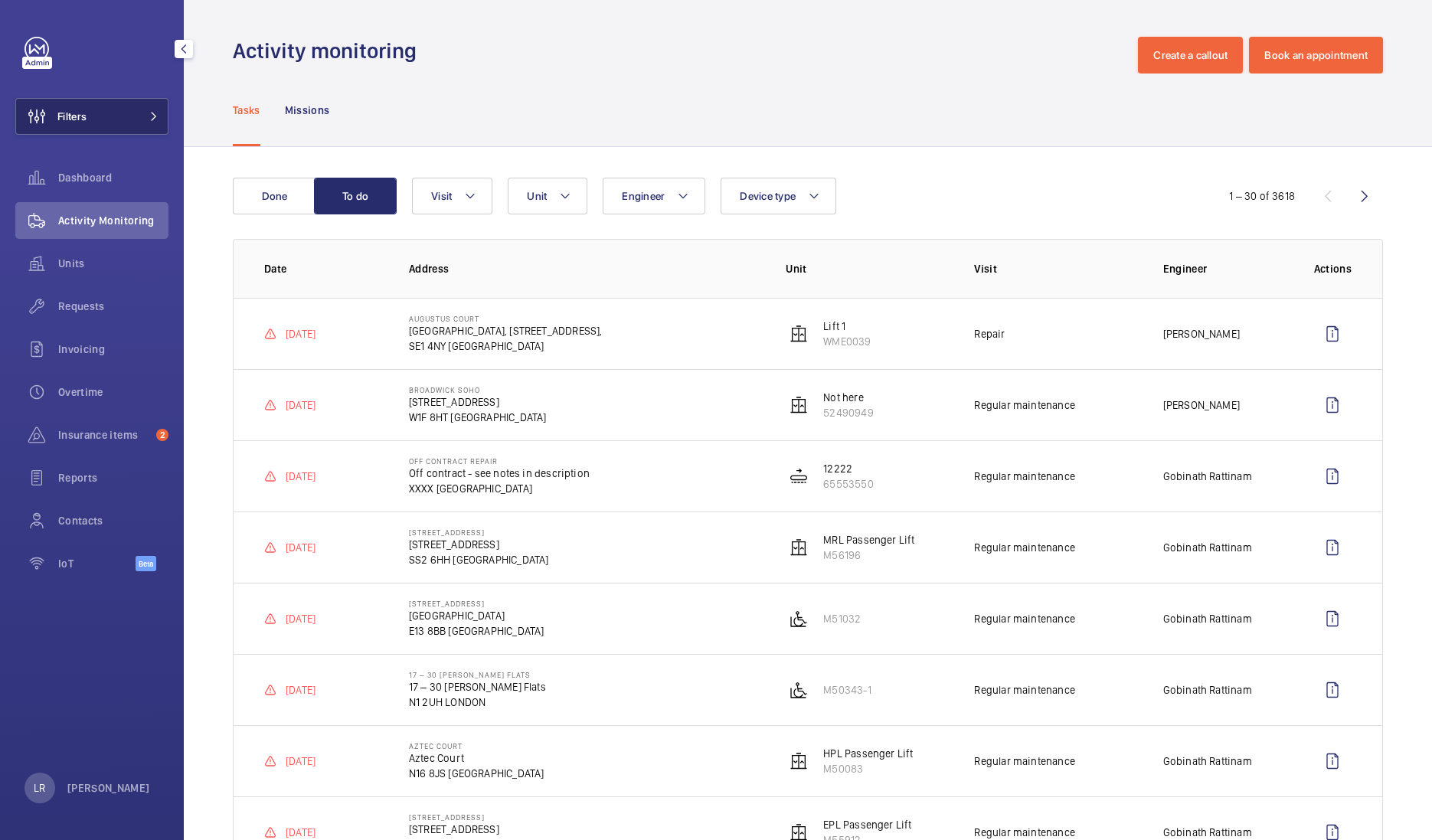
click at [138, 116] on button "Filters" at bounding box center [92, 116] width 153 height 37
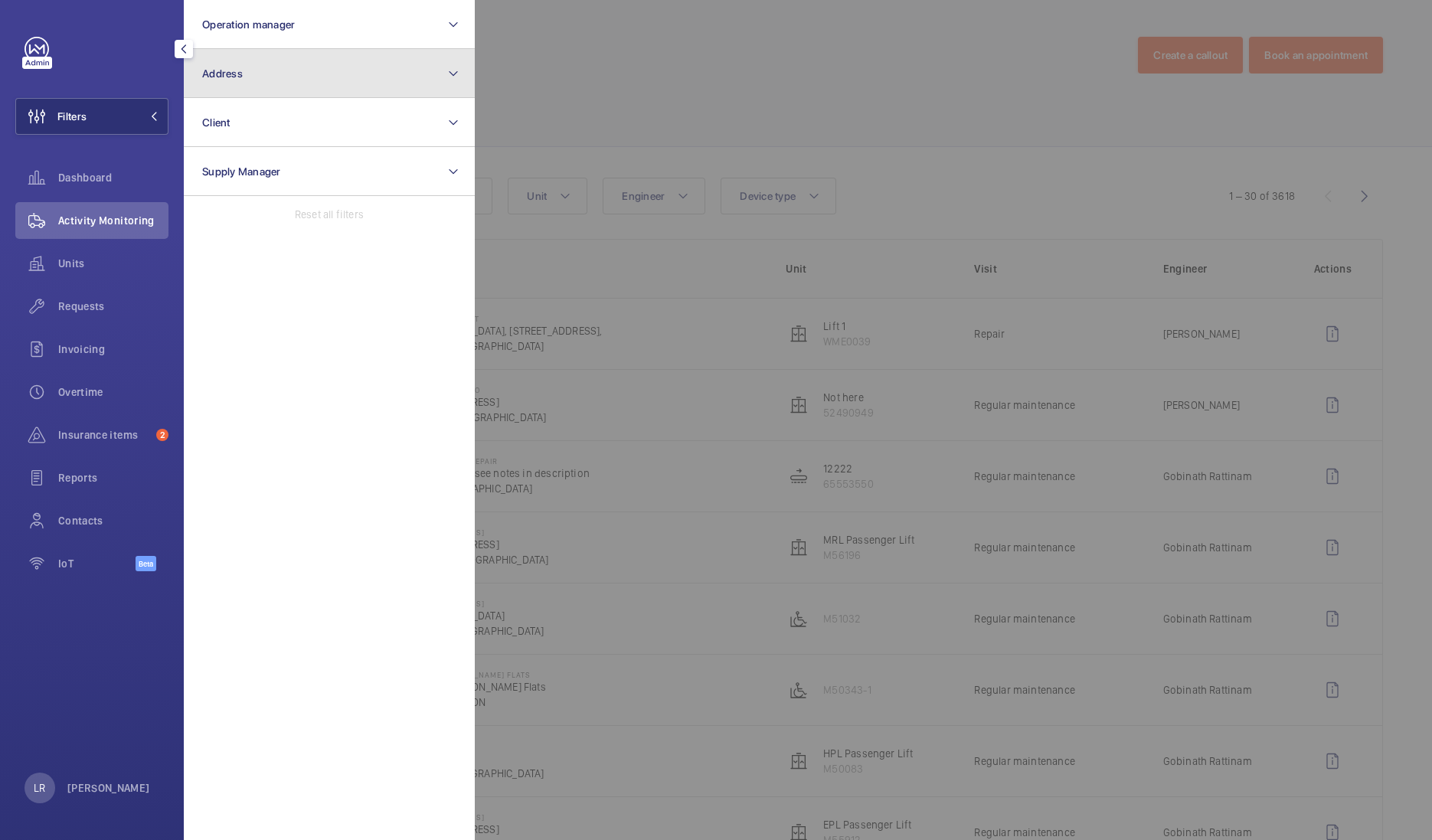
click at [260, 76] on button "Address" at bounding box center [329, 73] width 291 height 49
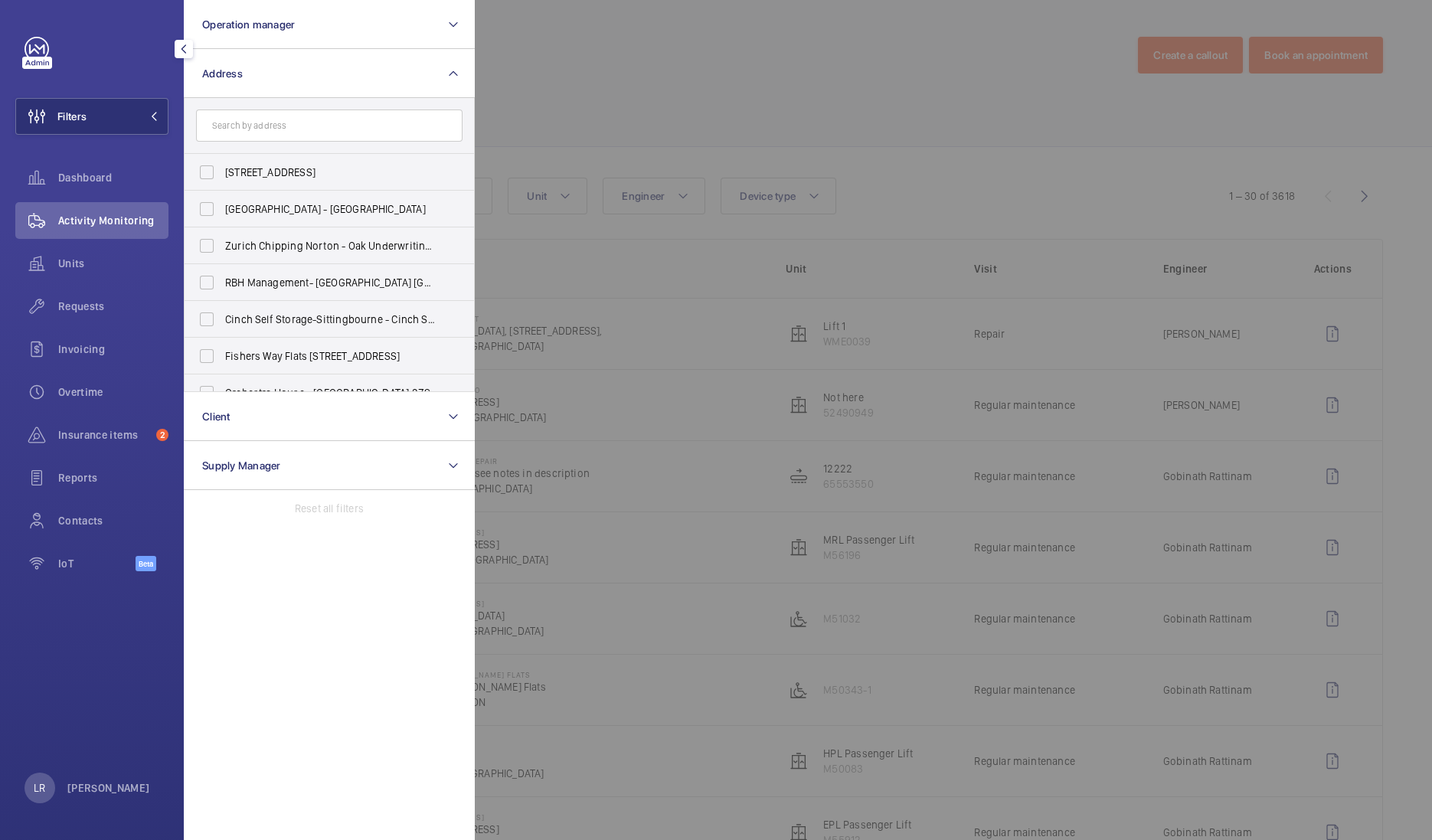
click at [303, 135] on input "text" at bounding box center [329, 125] width 267 height 32
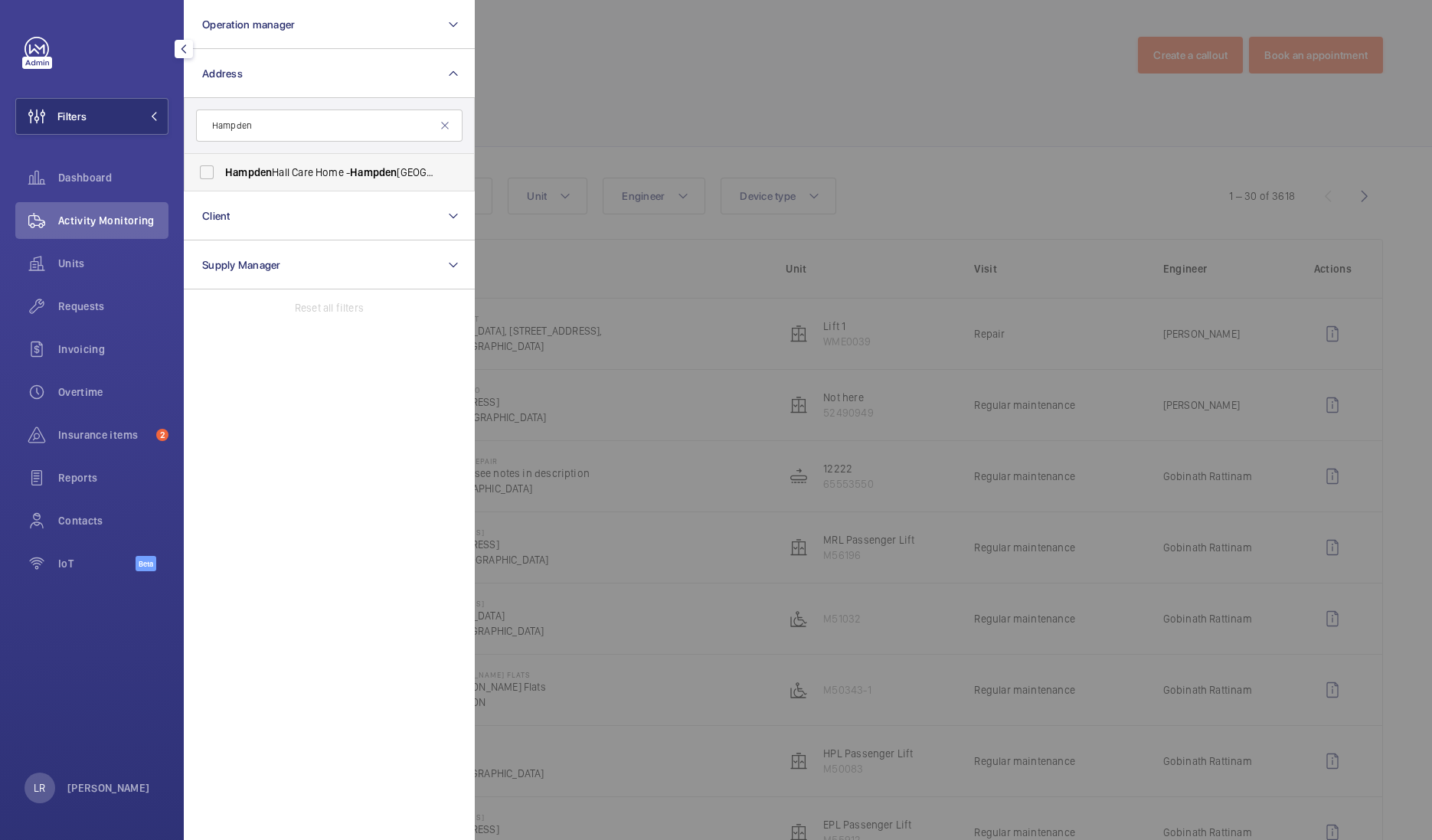
type input "Hampden"
click at [310, 184] on label "Hampden Hall Care Home - Hampden Hall Care Centre, AYLESBURY HP22 5ZB" at bounding box center [317, 173] width 267 height 37
click at [222, 184] on input "Hampden Hall Care Home - Hampden Hall Care Centre, AYLESBURY HP22 5ZB" at bounding box center [206, 172] width 30 height 30
checkbox input "true"
click at [688, 70] on div at bounding box center [1191, 420] width 1432 height 840
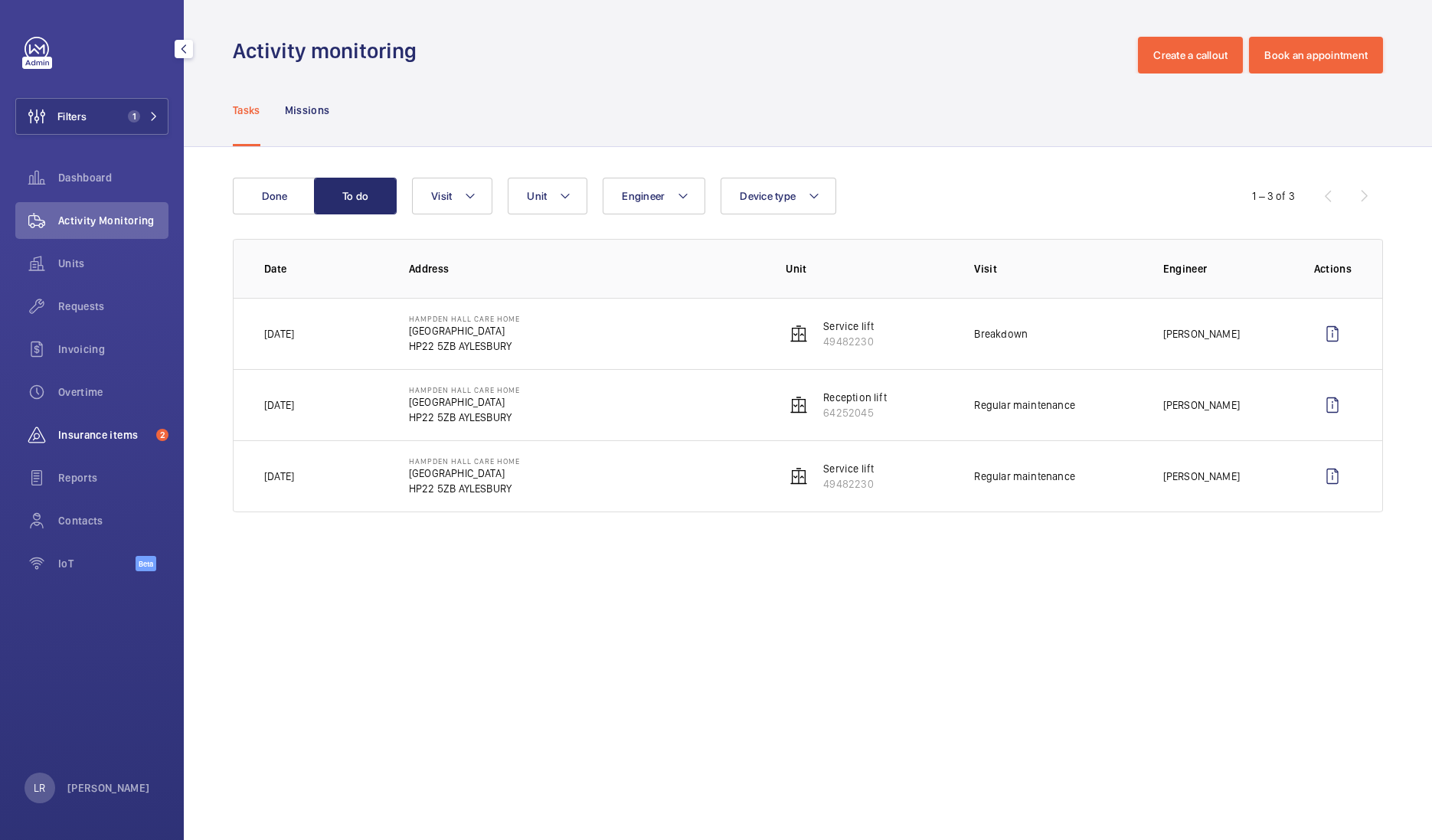
click at [71, 427] on span "Insurance items" at bounding box center [105, 435] width 92 height 16
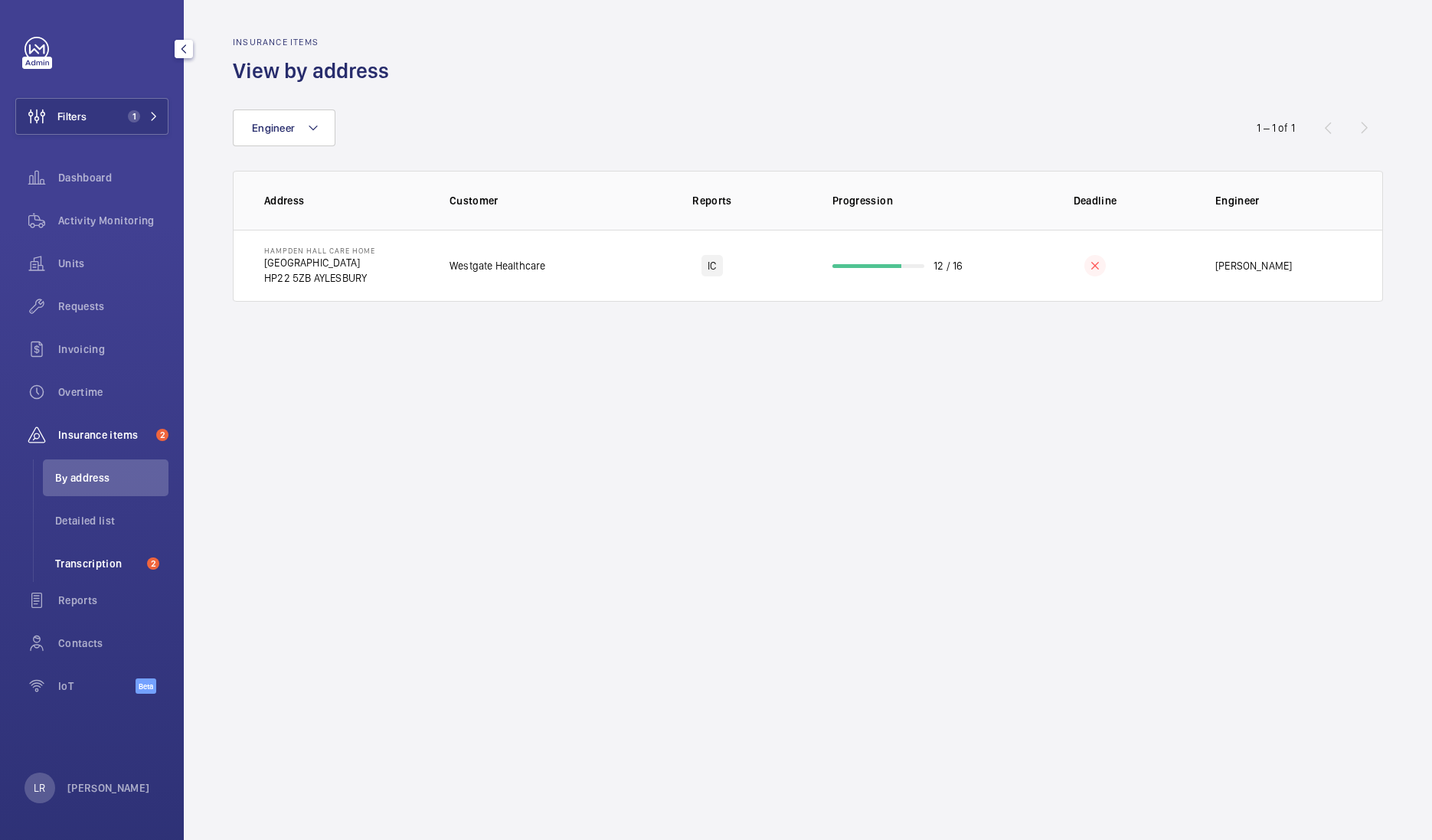
click at [64, 555] on li "Transcription 2" at bounding box center [105, 564] width 126 height 37
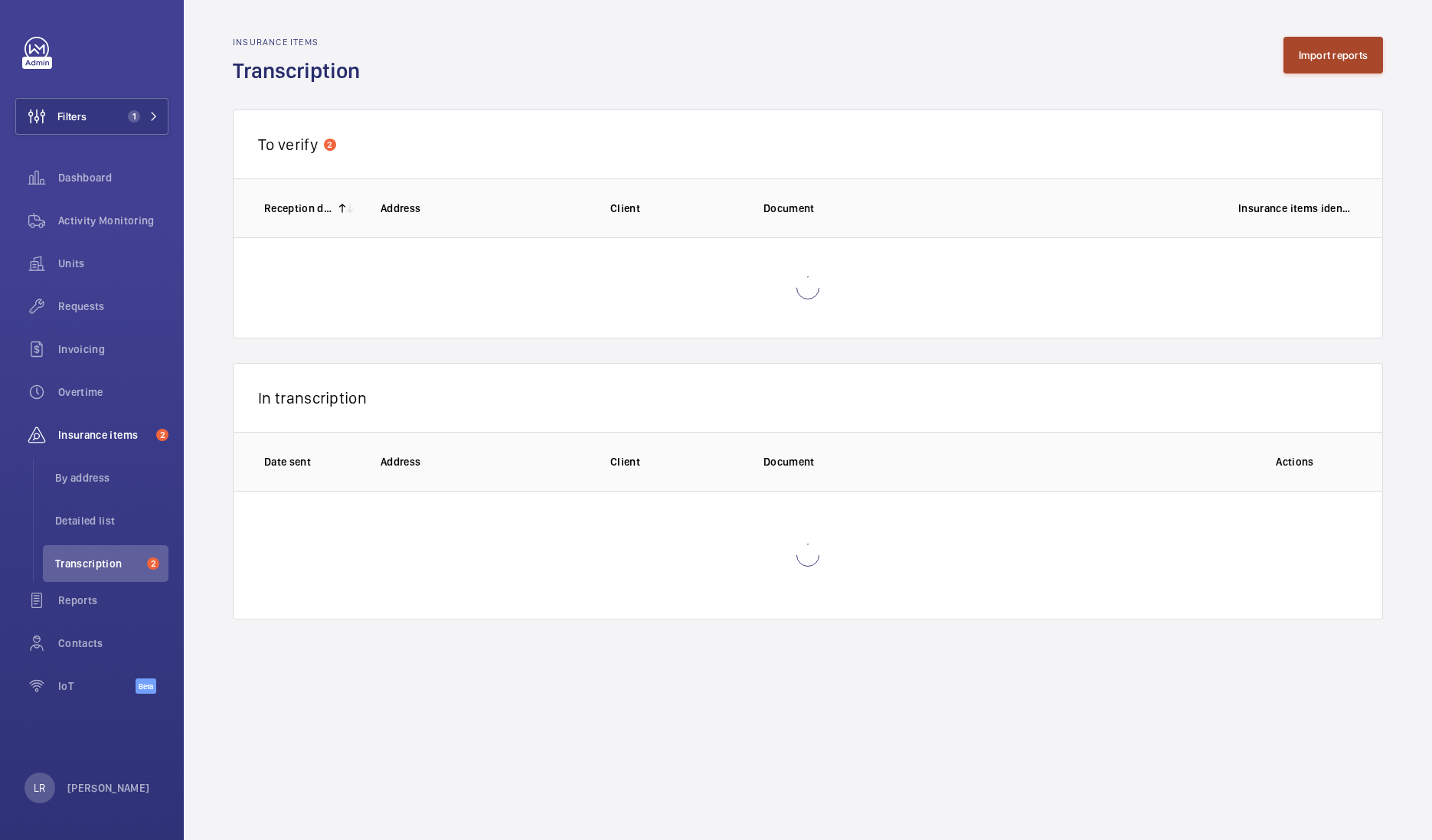
click at [1287, 57] on button "Import reports" at bounding box center [1333, 56] width 101 height 37
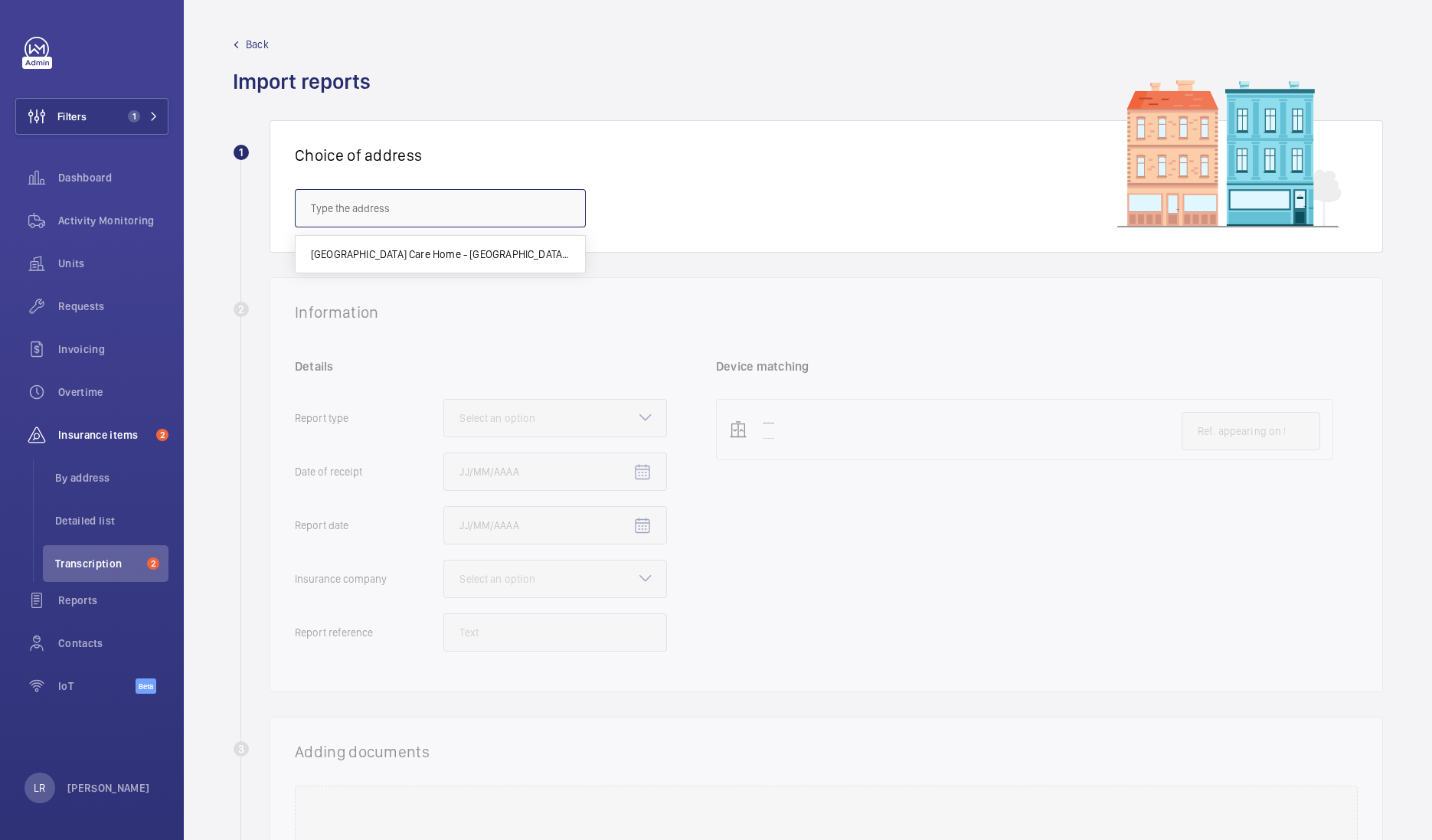
click at [444, 224] on input "text" at bounding box center [441, 208] width 291 height 38
click at [458, 253] on span "Hampden Hall Care Home - Hampden Hall Care Centre, AYLESBURY HP22 5ZB" at bounding box center [440, 254] width 259 height 16
type input "Hampden Hall Care Home - Hampden Hall Care Centre, AYLESBURY HP22 5ZB"
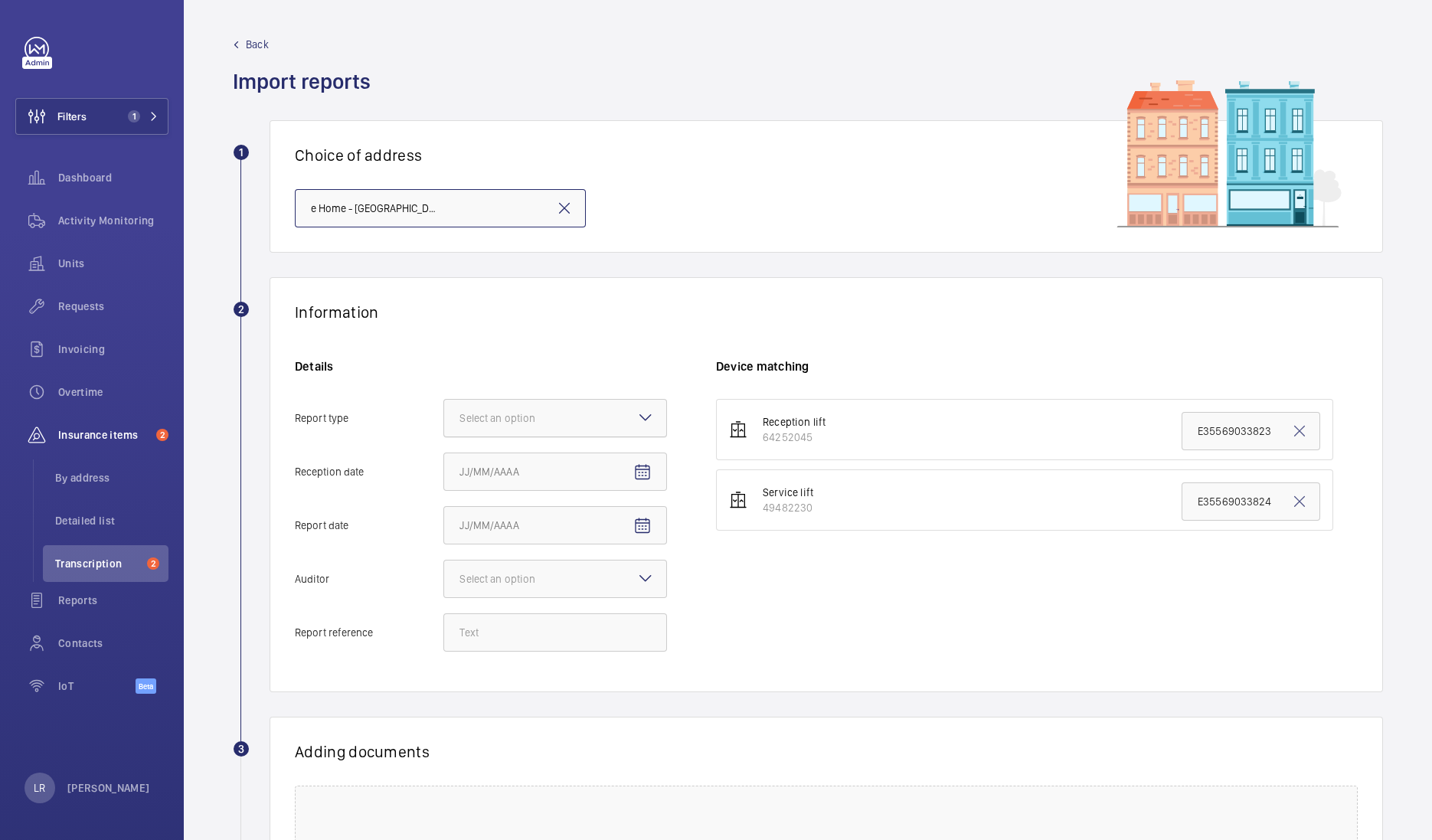
click at [531, 416] on div "Select an option" at bounding box center [516, 418] width 114 height 16
click at [444, 416] on input "Report type Select an option" at bounding box center [444, 418] width 0 height 37
click at [532, 467] on span "Insurance company" at bounding box center [555, 465] width 191 height 16
click at [444, 437] on input "Report type Select an option Insurance company Consultant" at bounding box center [444, 418] width 0 height 37
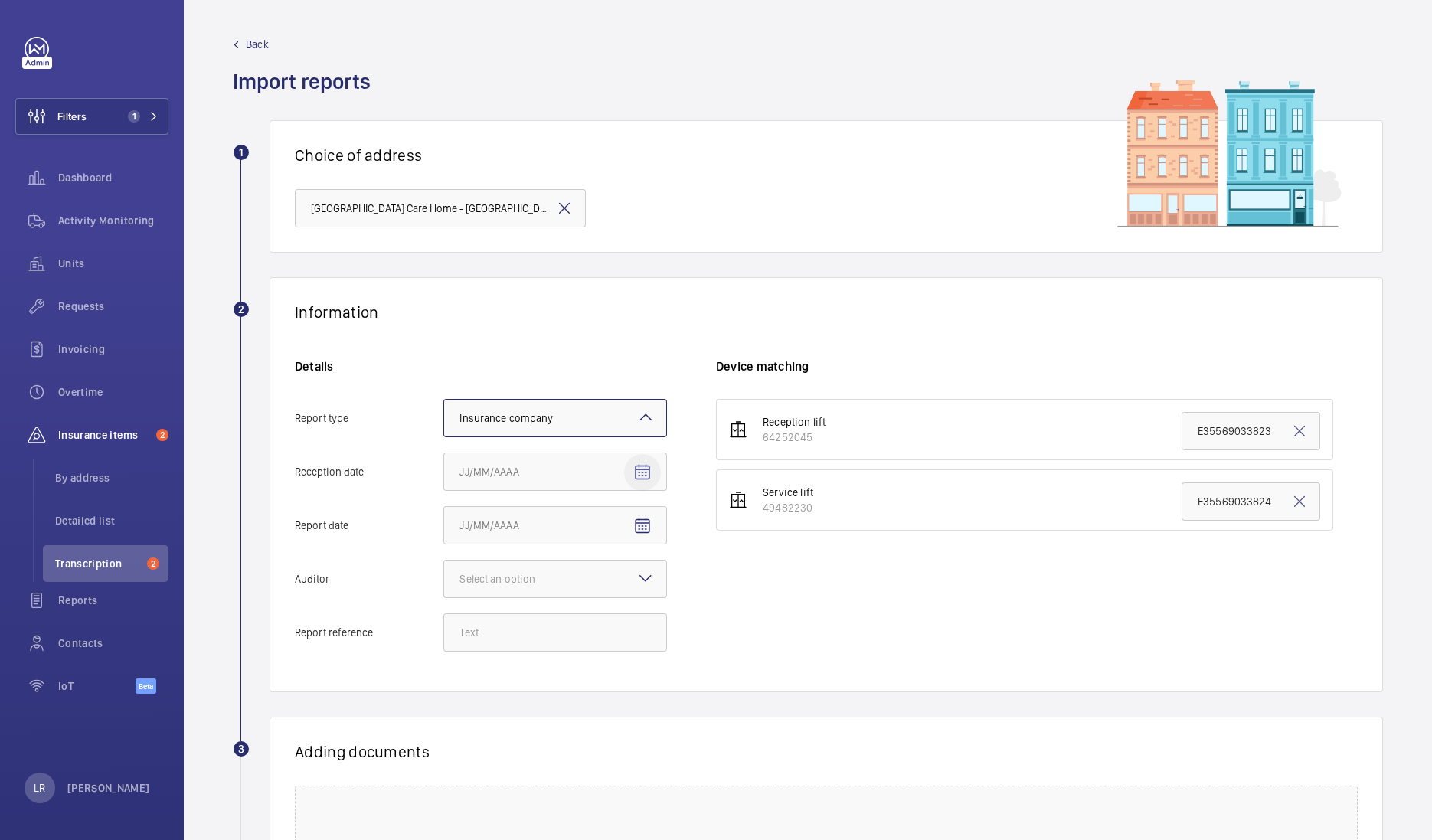
click at [642, 476] on mat-icon "Open calendar" at bounding box center [642, 472] width 19 height 19
click at [625, 592] on span "5" at bounding box center [618, 596] width 27 height 27
type input "9/5/2025"
click at [644, 539] on span "Open calendar" at bounding box center [643, 526] width 37 height 37
click at [586, 652] on span "4" at bounding box center [588, 650] width 27 height 27
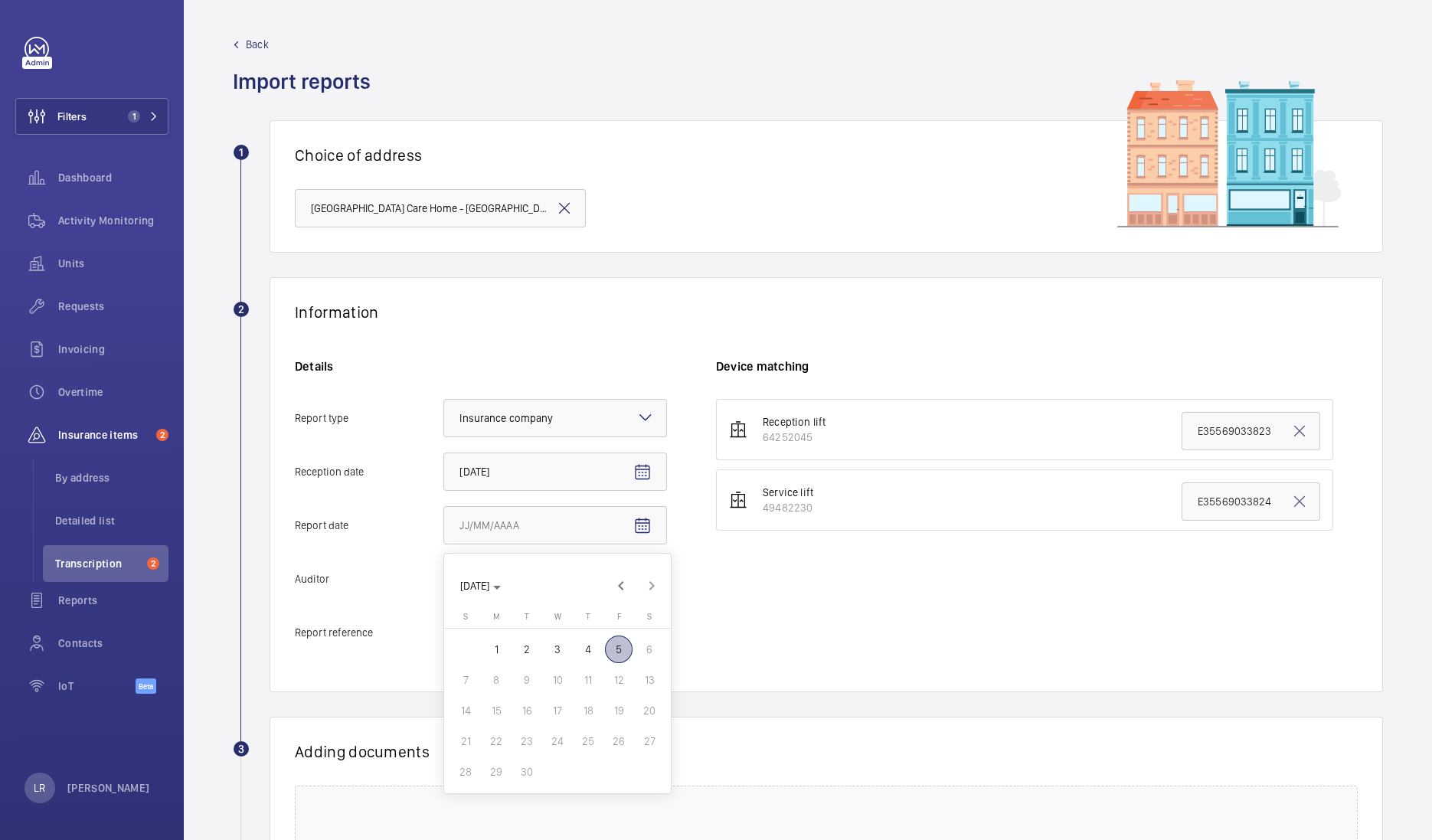
type input "9/4/2025"
click at [643, 577] on mat-icon at bounding box center [645, 577] width 19 height 19
click at [444, 577] on input "Auditor Select an option" at bounding box center [444, 579] width 0 height 37
click at [534, 726] on div "Allianz" at bounding box center [555, 738] width 222 height 37
click at [444, 597] on input "Auditor Select an option Veritas Zurich British Engineering Allianz Other" at bounding box center [444, 579] width 0 height 37
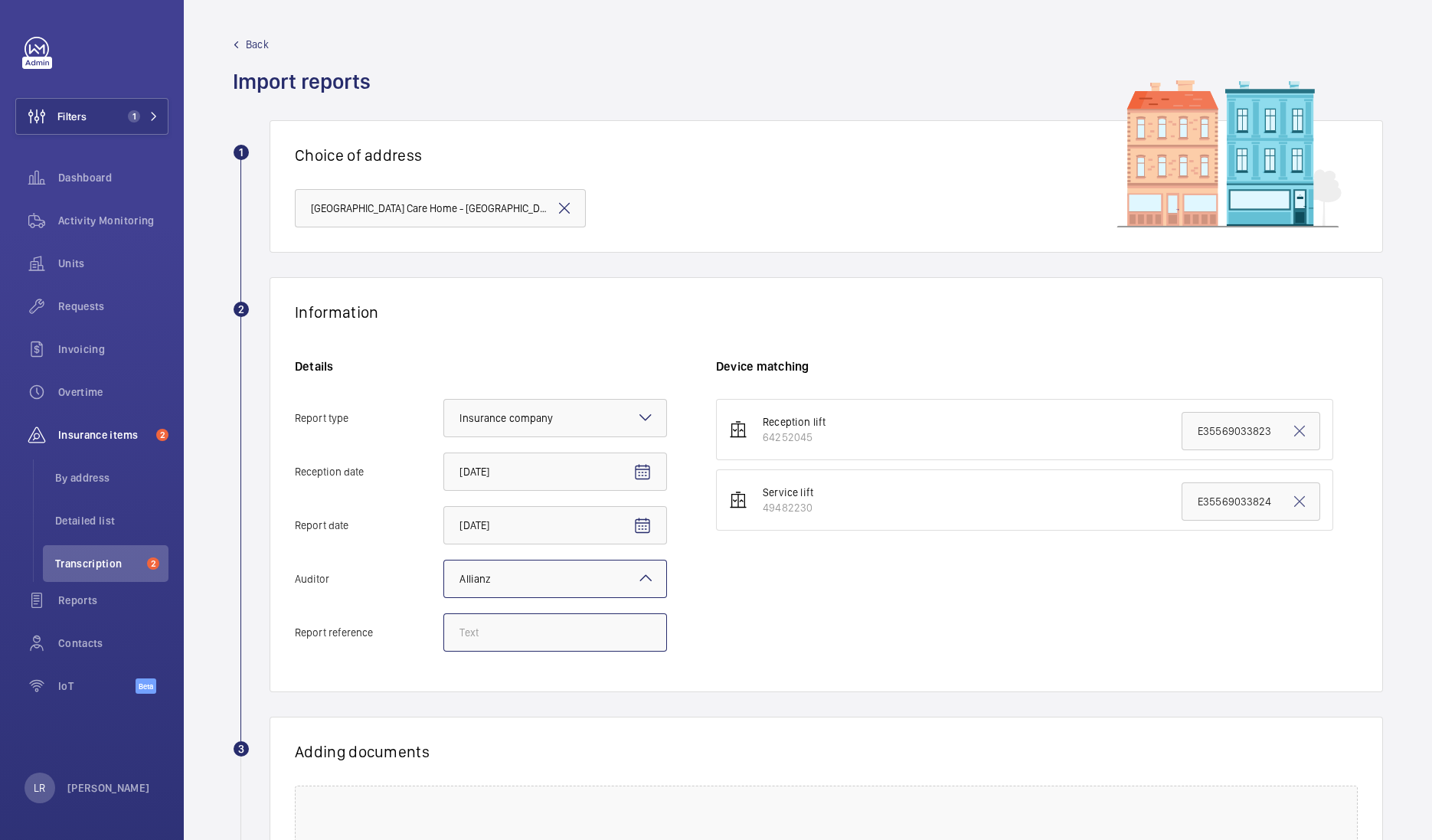
click at [561, 629] on input "Report reference" at bounding box center [555, 632] width 224 height 38
click at [459, 632] on input "Report reference" at bounding box center [555, 632] width 224 height 38
paste input "E35569034858"
type input "E35569034858"
drag, startPoint x: 1268, startPoint y: 427, endPoint x: 1157, endPoint y: 439, distance: 111.6
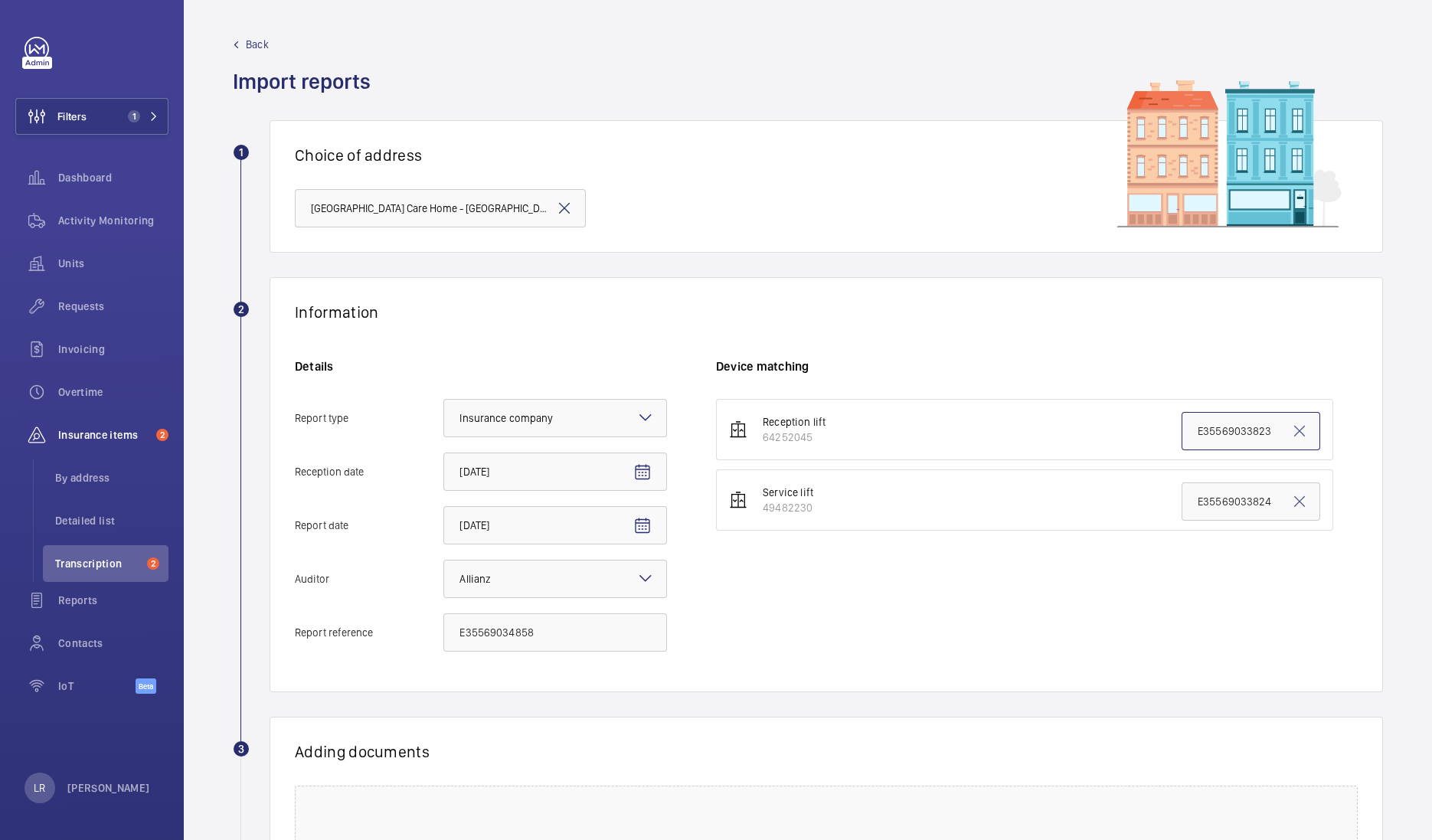
click at [1157, 439] on li "Reception lift 64252045 E35569033823" at bounding box center [1025, 429] width 617 height 62
paste input "4858"
type input "E35569034858"
click at [1145, 536] on div "Reception lift 64252045 E35569034858 Service lift 49482230 E35569033824" at bounding box center [1036, 469] width 642 height 141
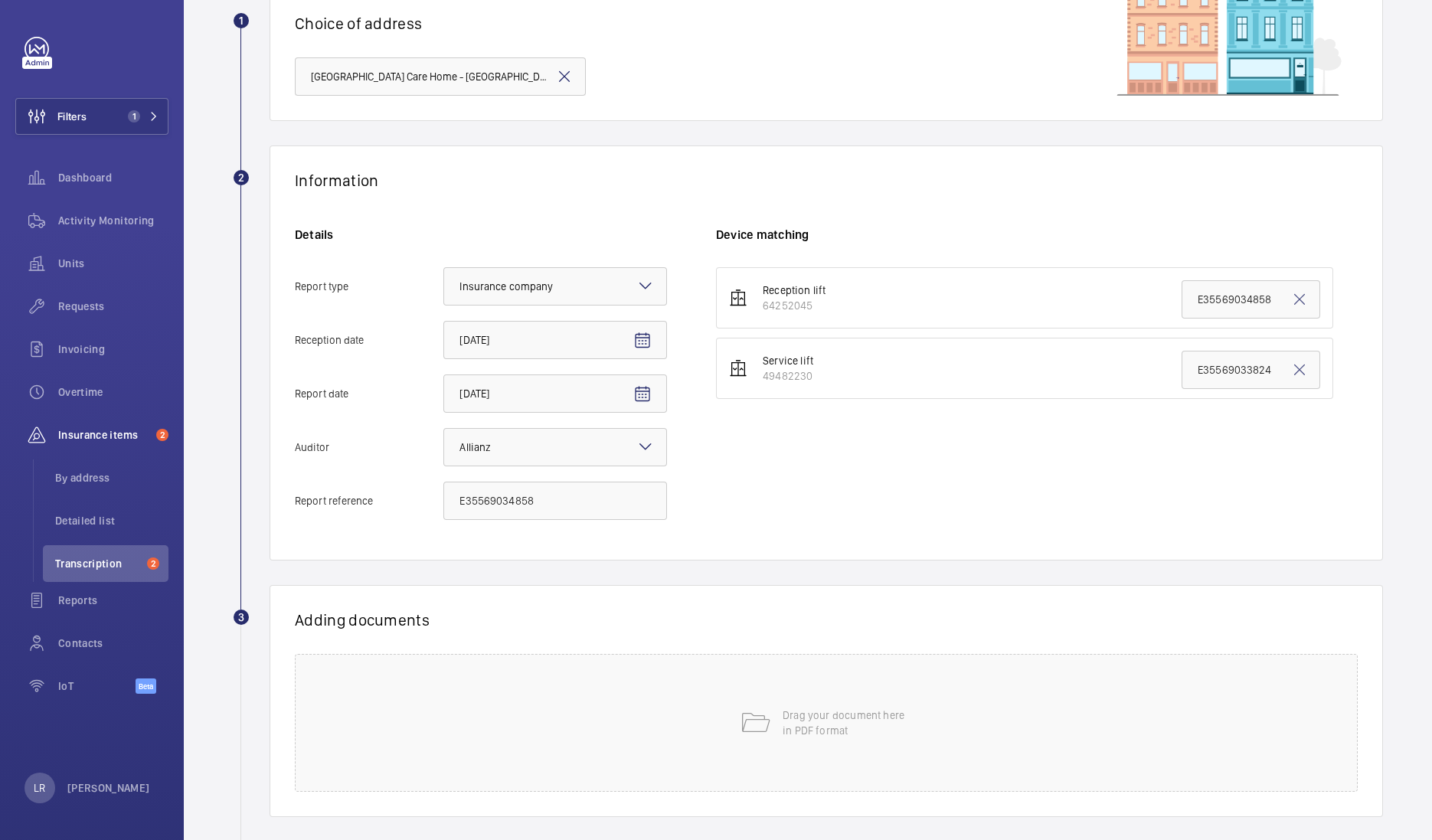
scroll to position [206, 0]
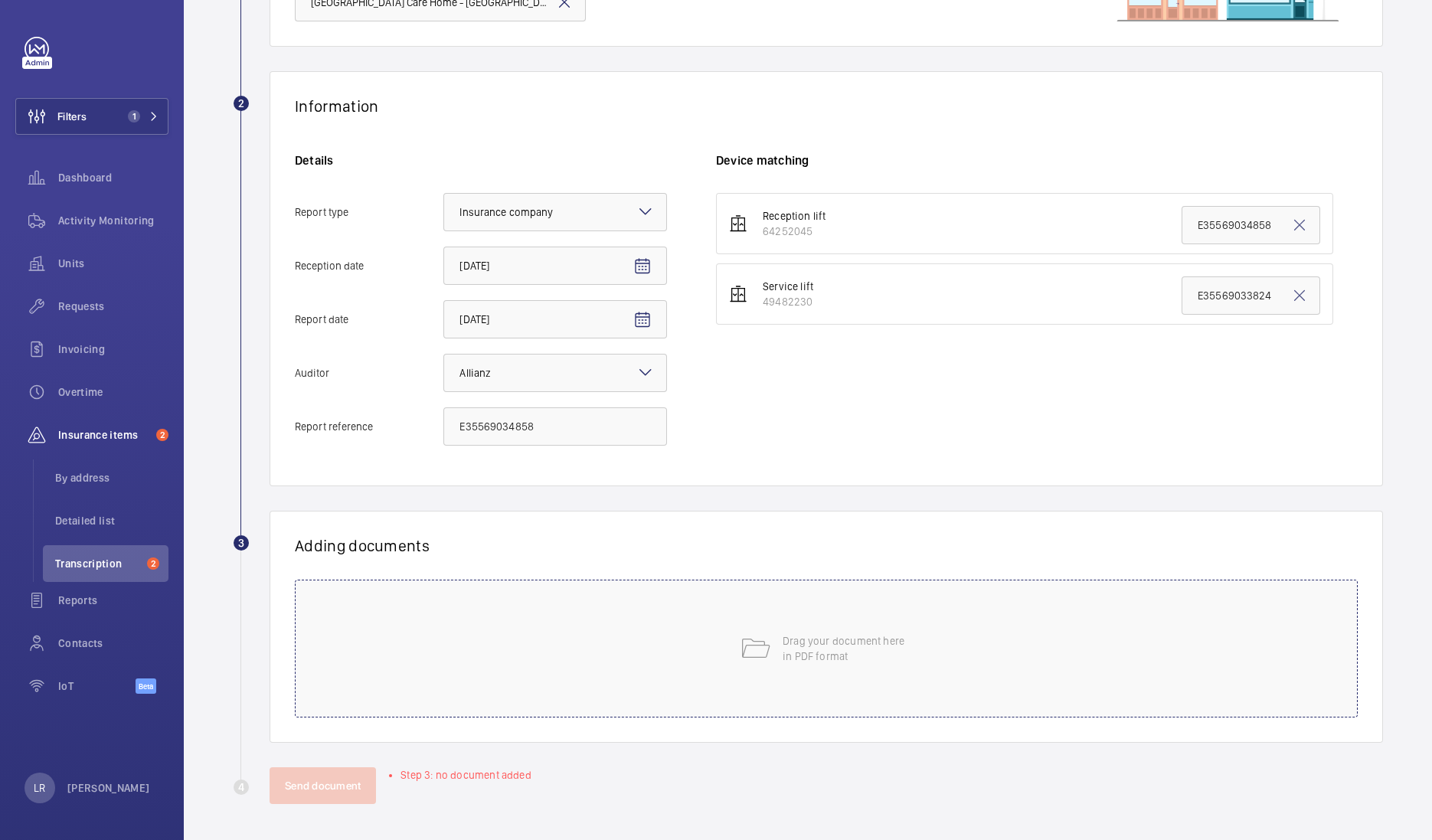
click at [890, 639] on p "Drag your document here in PDF format" at bounding box center [847, 648] width 130 height 30
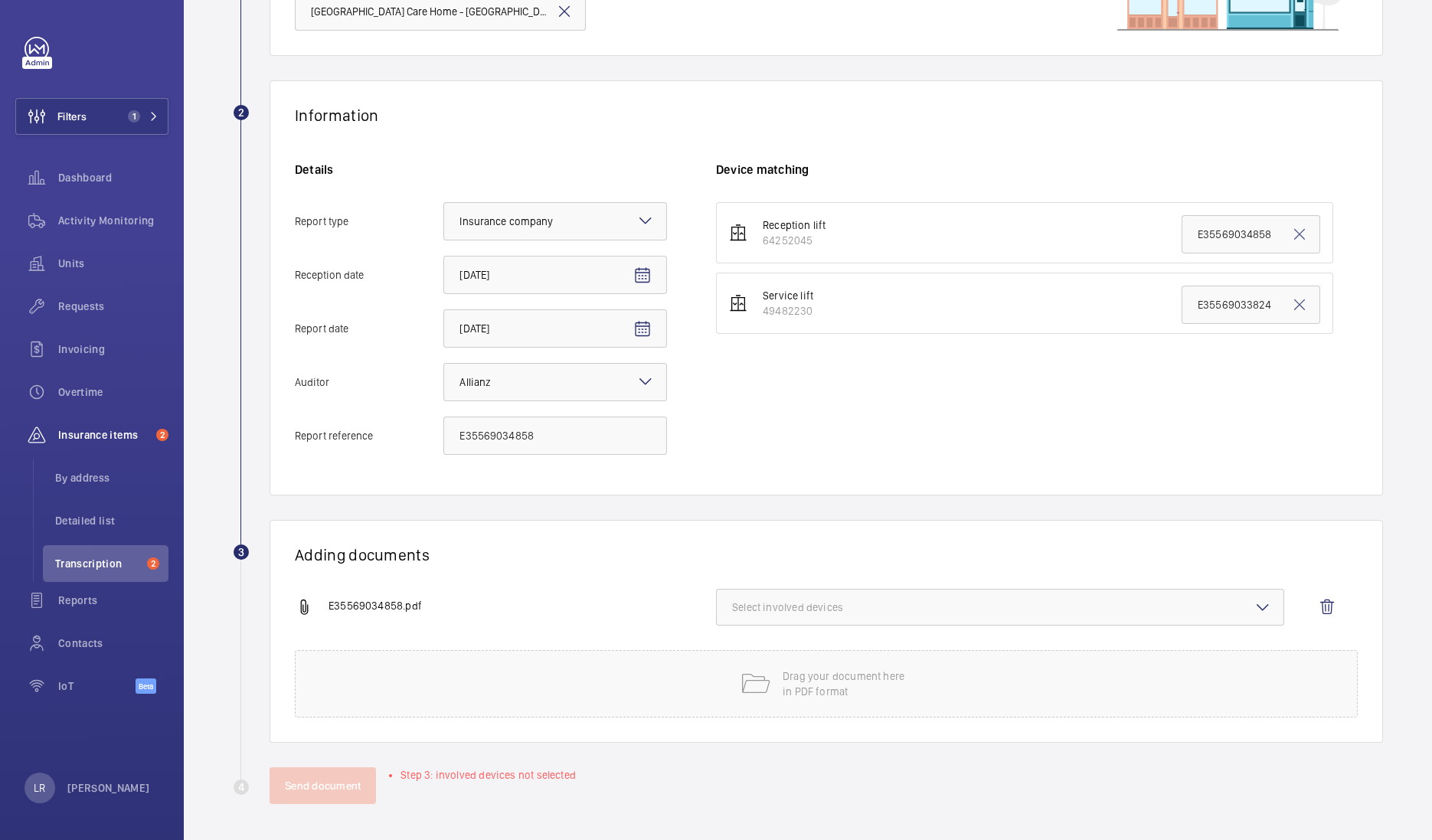
click at [858, 600] on span "Select involved devices" at bounding box center [999, 608] width 536 height 16
click at [855, 657] on span "64252045" at bounding box center [1000, 655] width 487 height 16
click at [754, 657] on input "64252045" at bounding box center [738, 654] width 30 height 30
checkbox input "true"
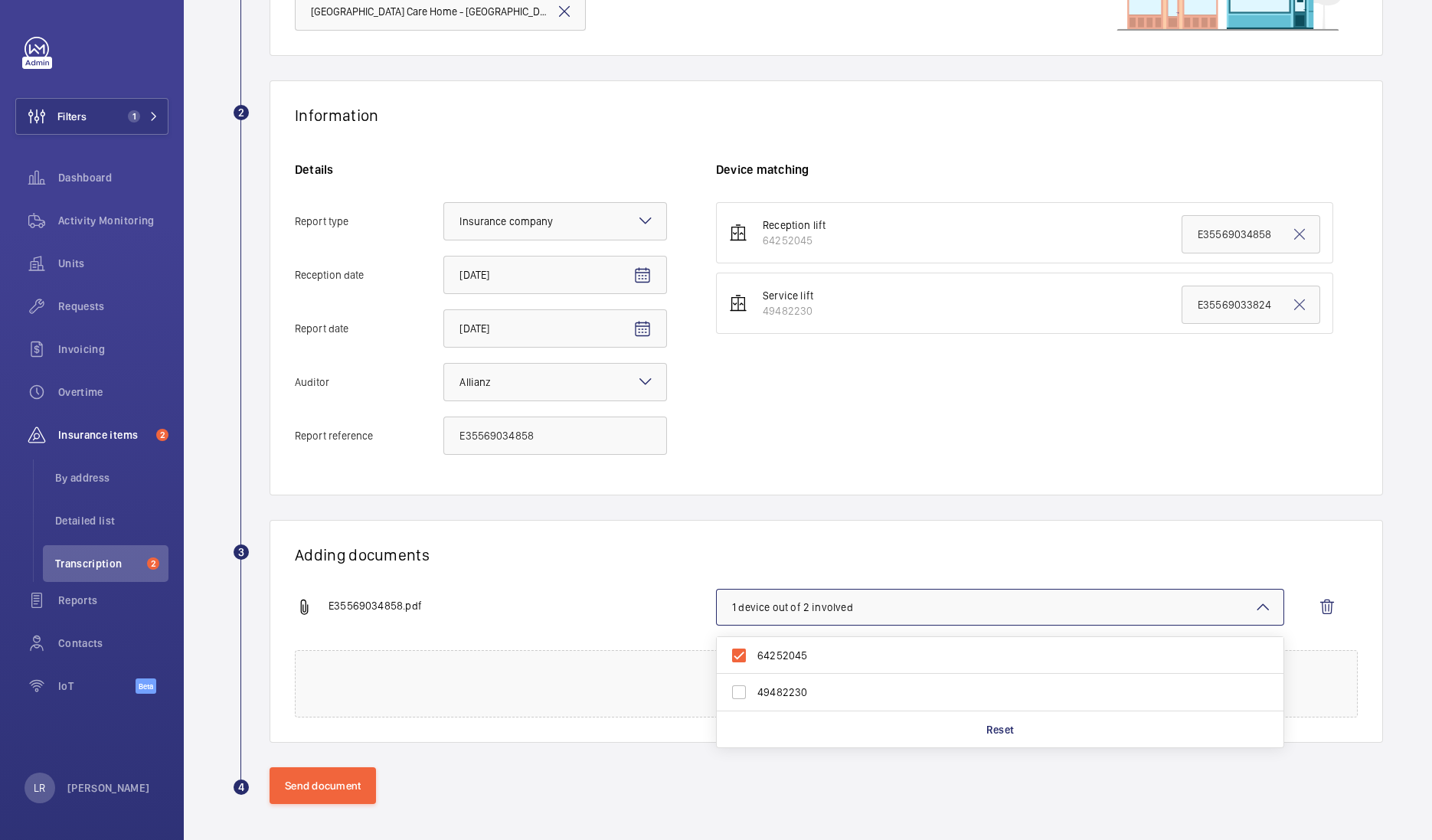
click at [778, 520] on div "Adding documents E35569034858.pdf 1 device out of 2 involved 64252045 49482230 …" at bounding box center [826, 631] width 1114 height 223
click at [268, 777] on div "4 Send document" at bounding box center [807, 785] width 1150 height 37
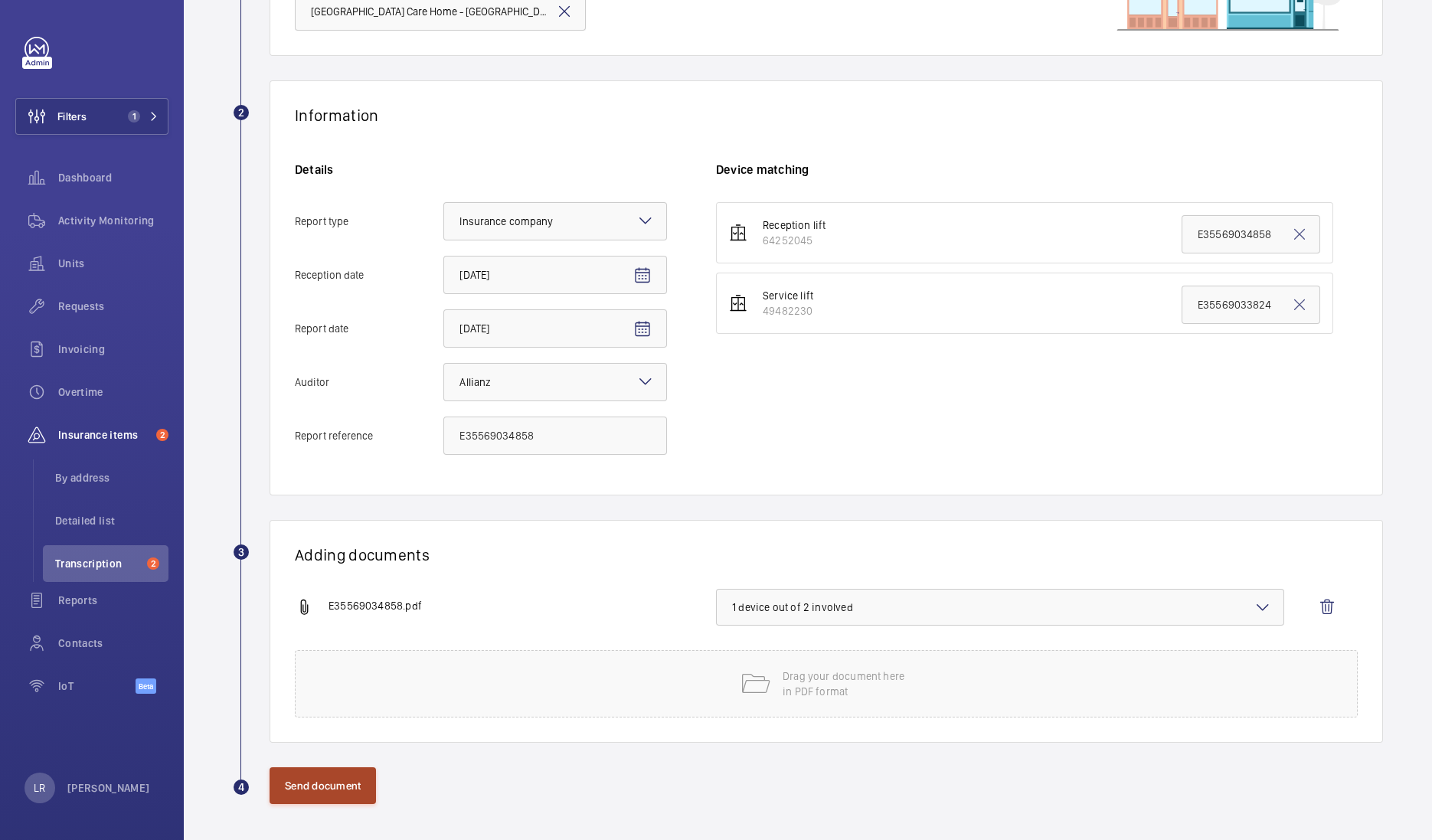
click at [279, 778] on button "Send document" at bounding box center [322, 785] width 106 height 37
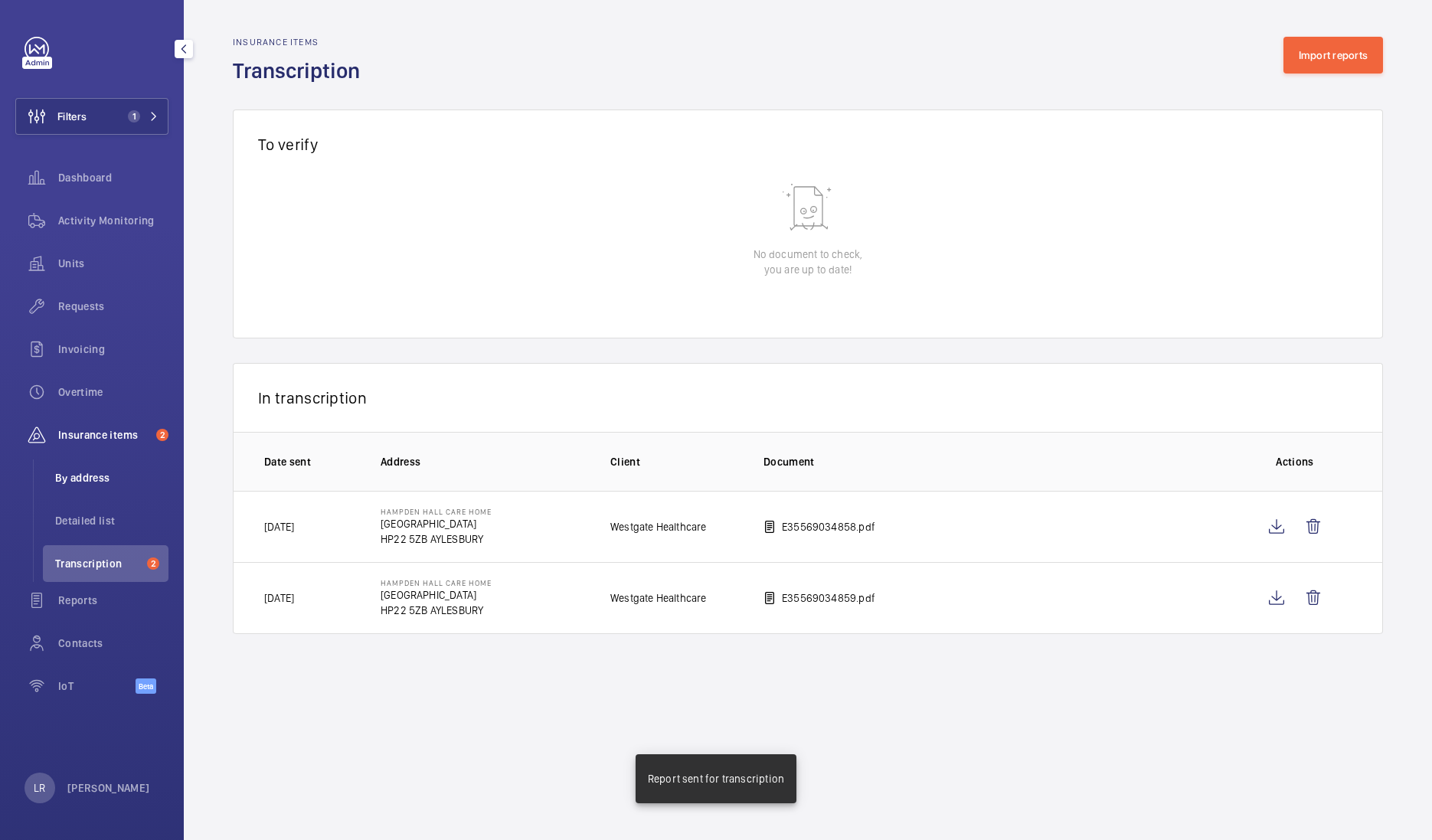
click at [115, 467] on li "By address" at bounding box center [105, 478] width 126 height 37
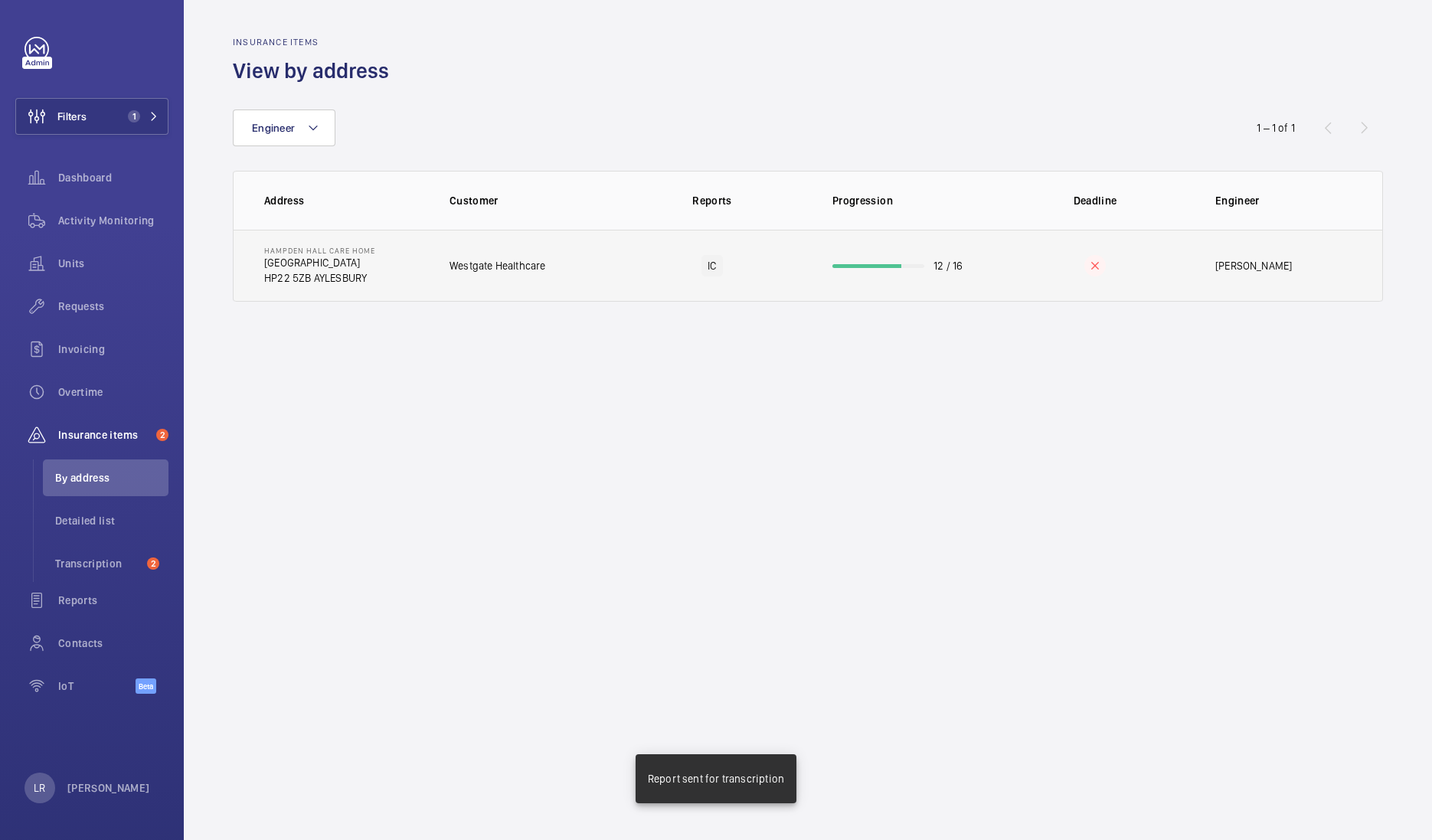
click at [498, 240] on td "Westgate Healthcare" at bounding box center [521, 266] width 191 height 72
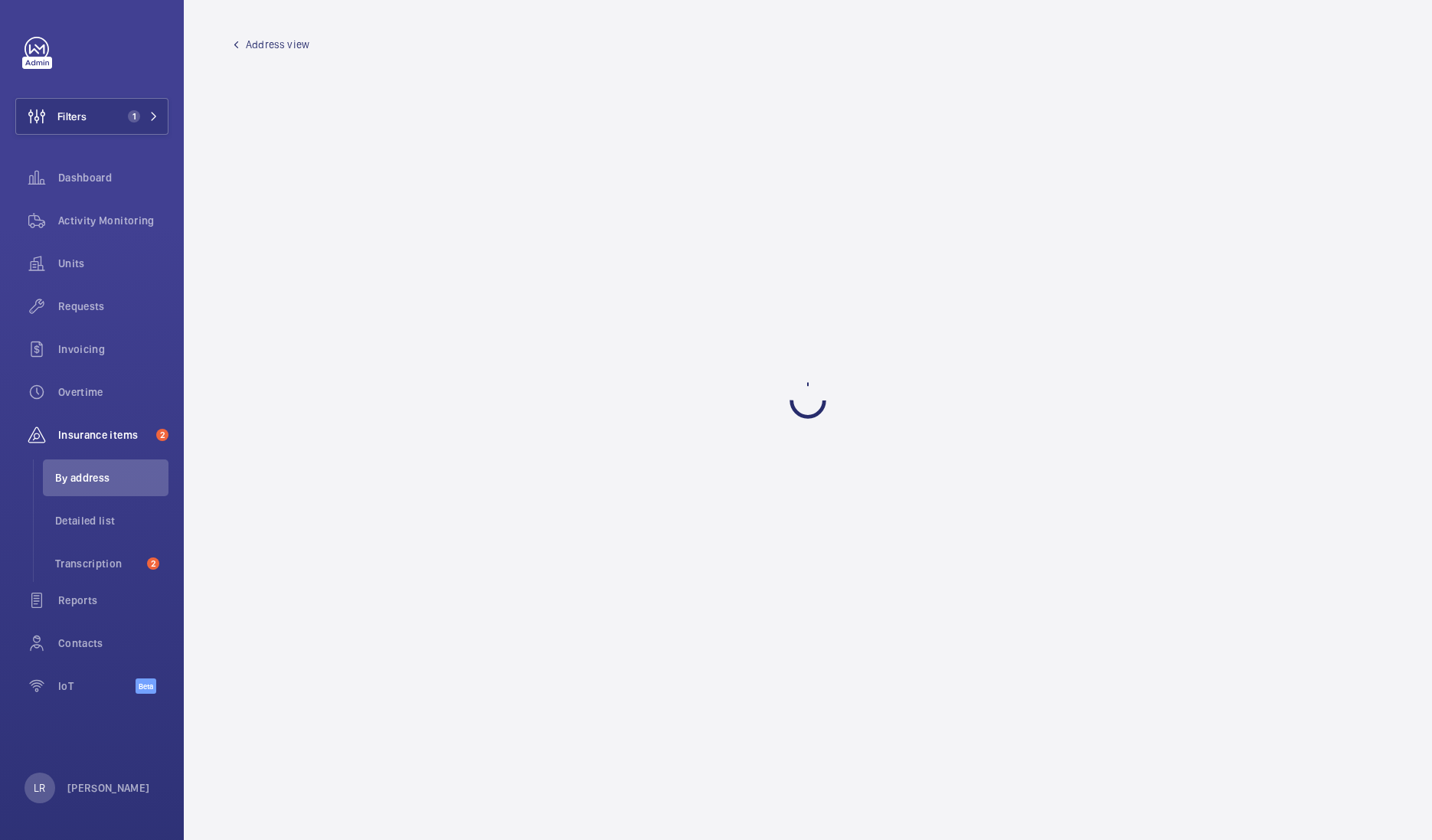
click at [282, 38] on span "Address view" at bounding box center [277, 45] width 63 height 16
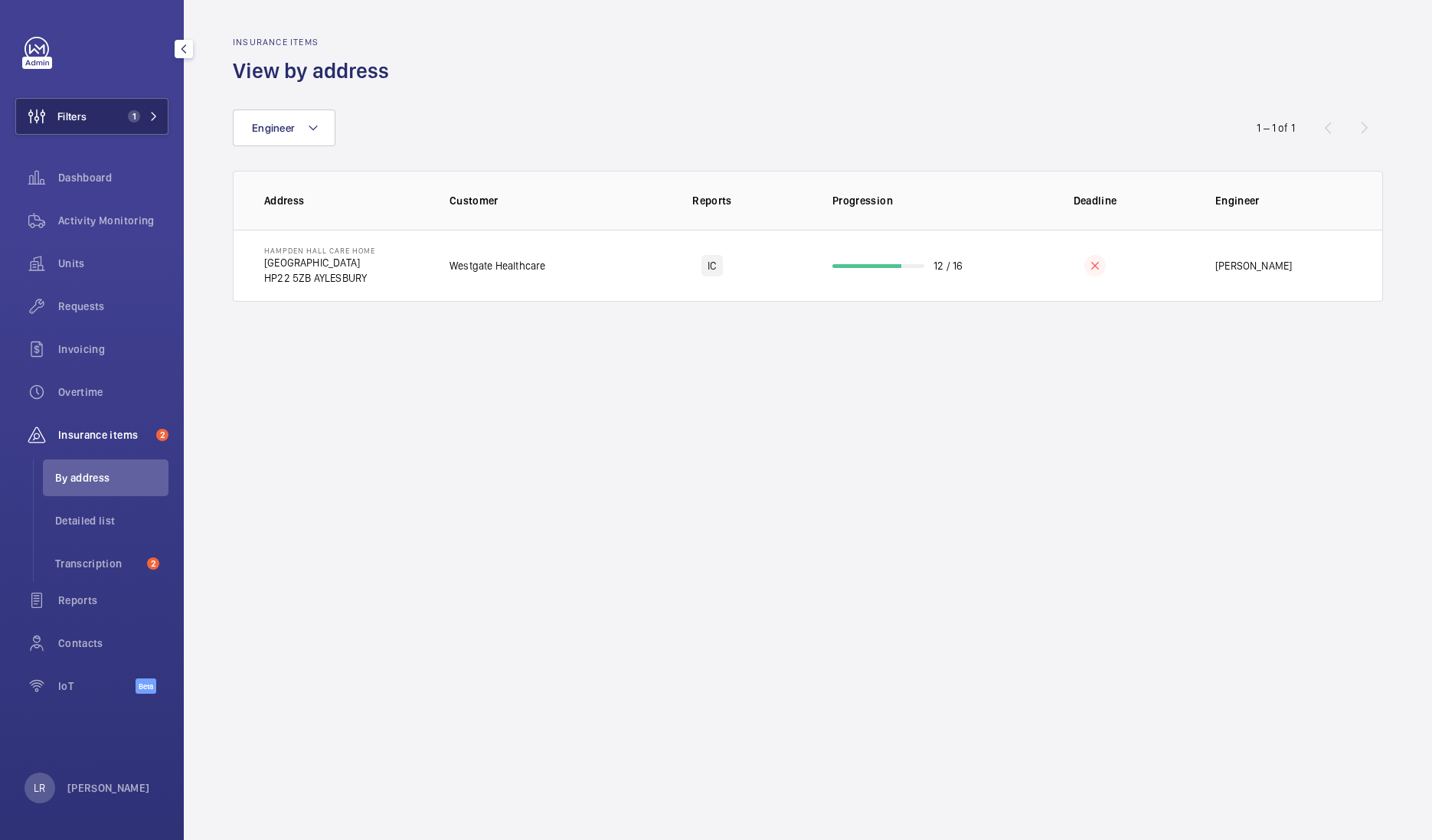
click at [154, 114] on mat-icon at bounding box center [153, 115] width 9 height 9
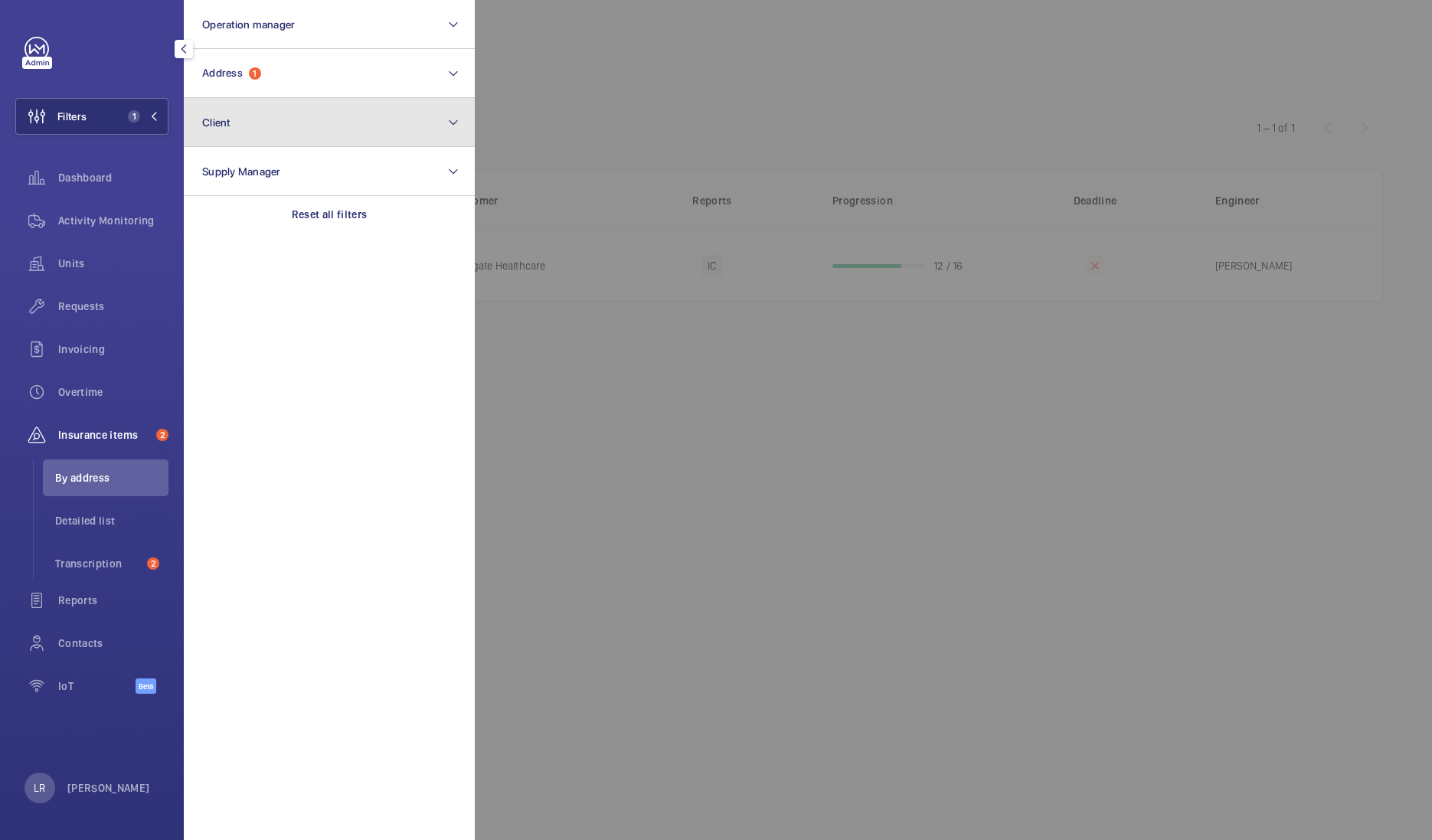
click at [268, 104] on button "Client" at bounding box center [329, 122] width 291 height 49
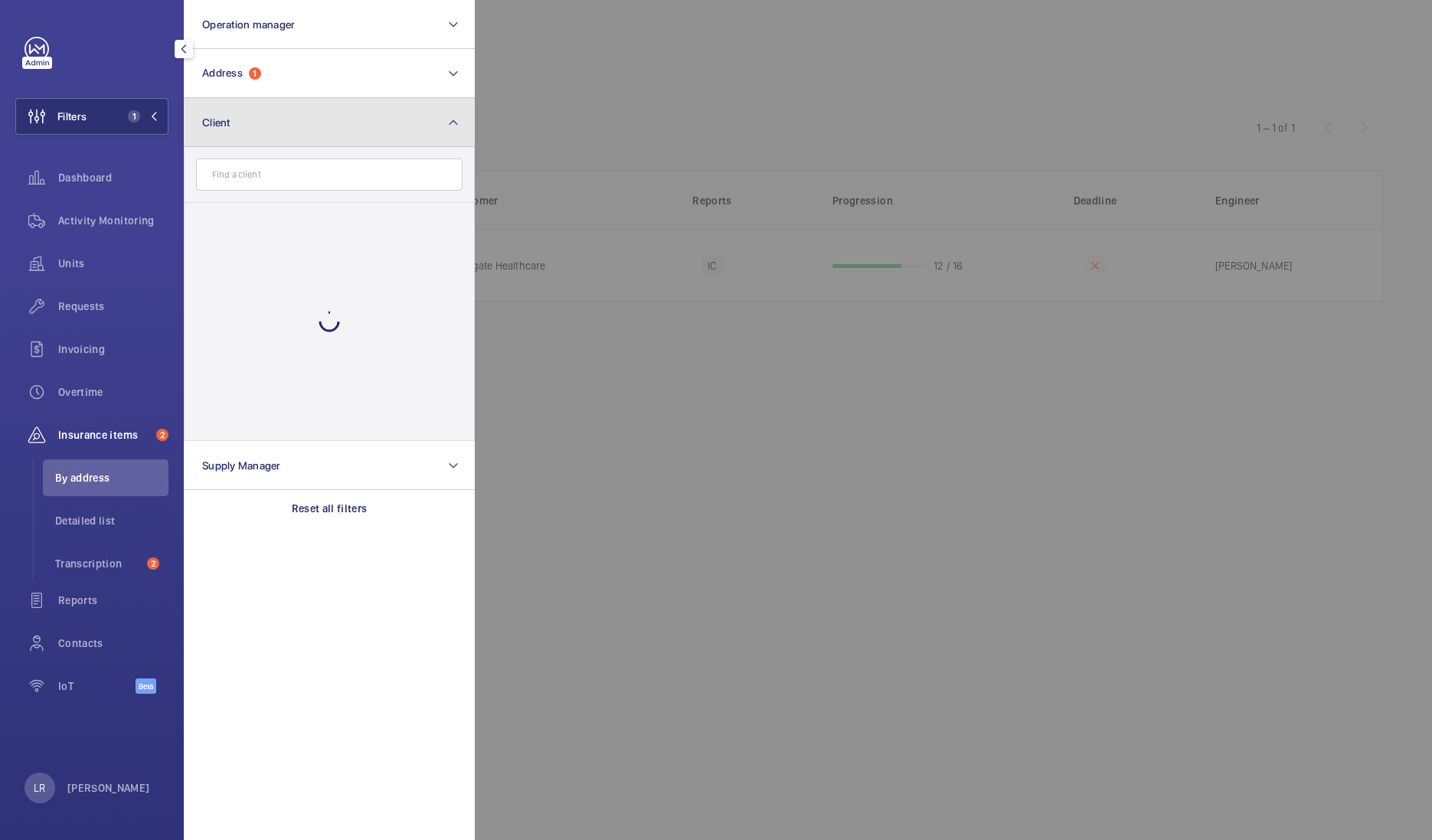
click at [277, 111] on button "Client" at bounding box center [329, 122] width 291 height 49
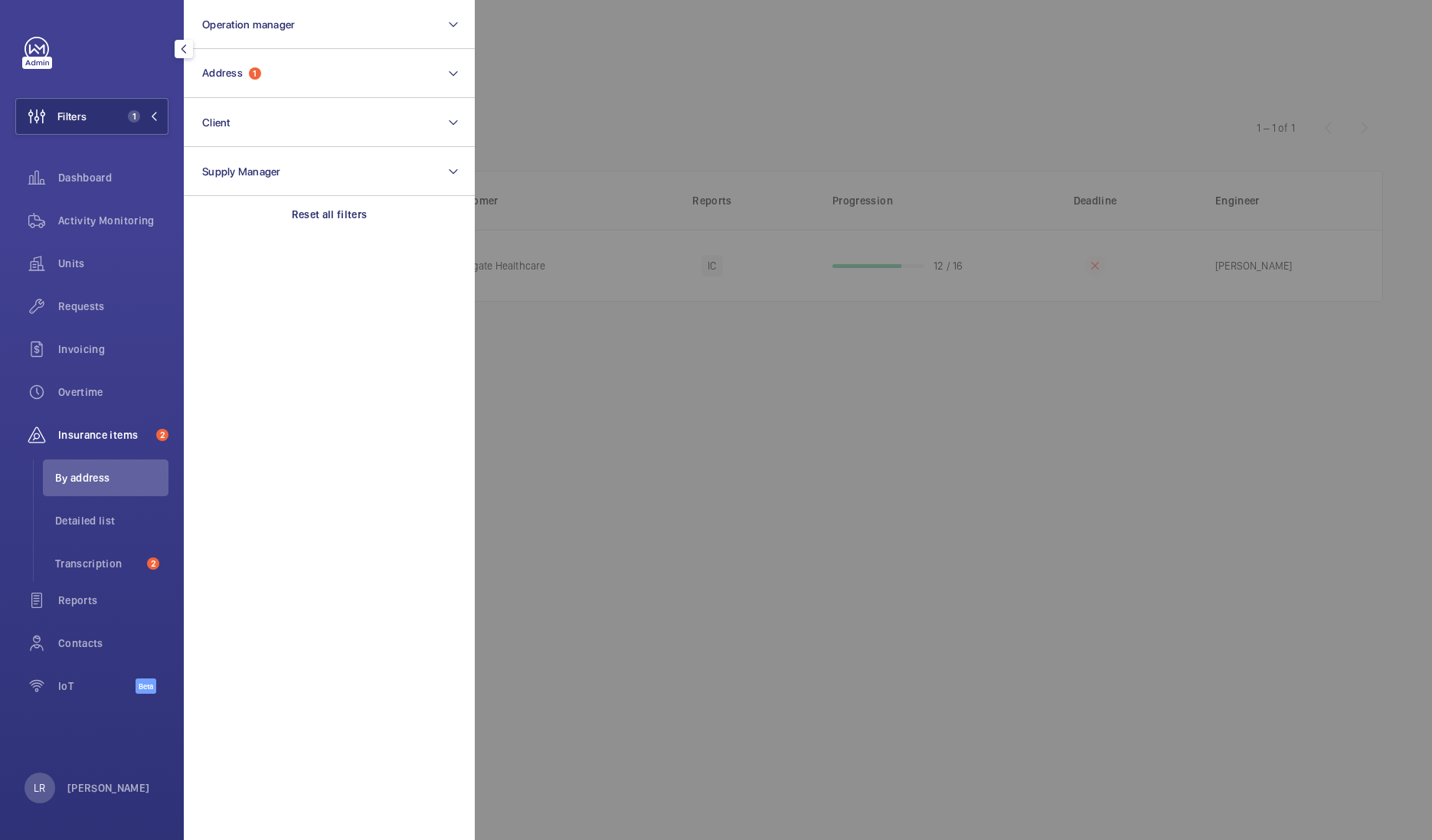
click at [616, 121] on div at bounding box center [1191, 420] width 1432 height 840
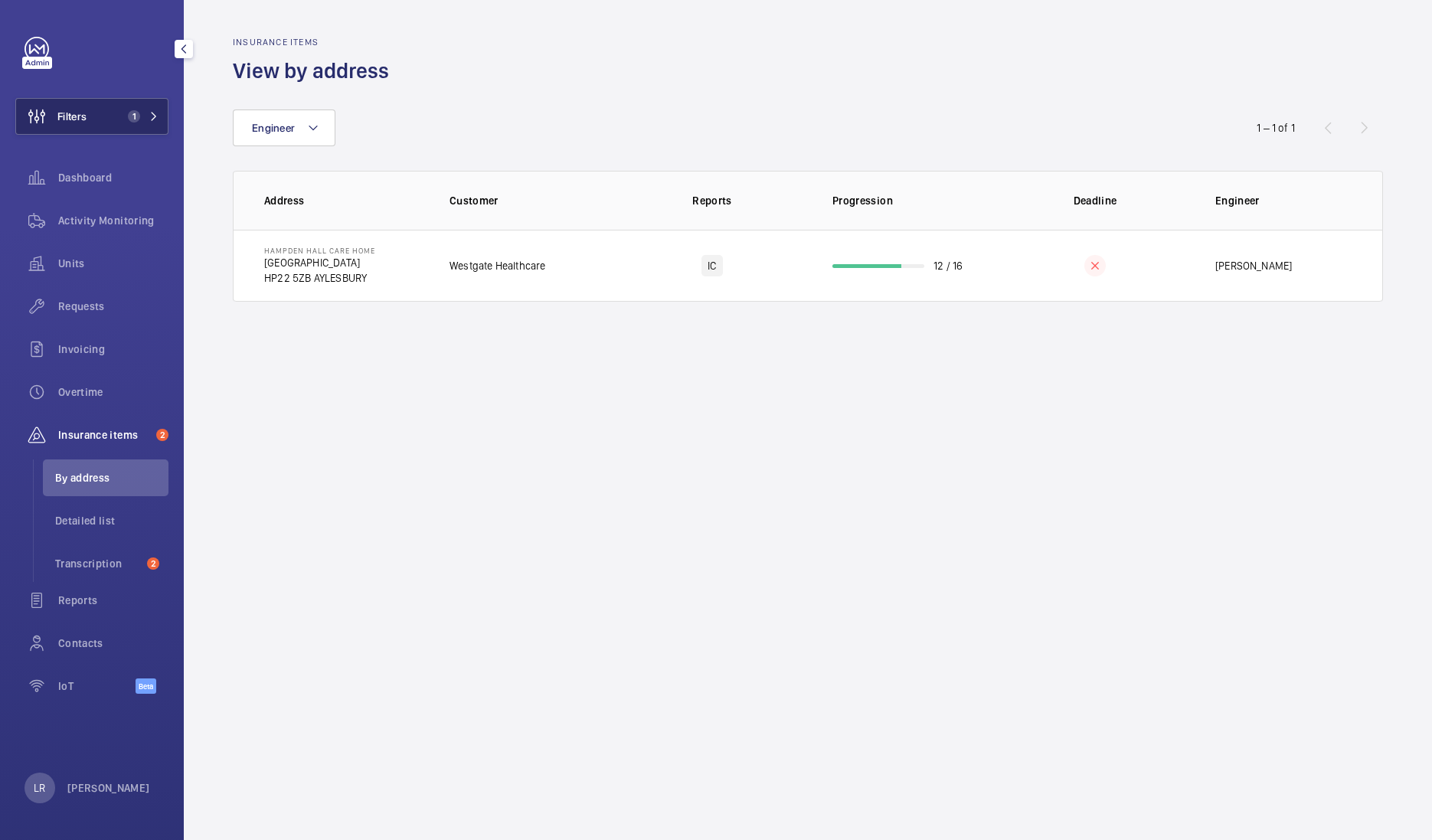
click at [142, 111] on span "1" at bounding box center [141, 116] width 37 height 13
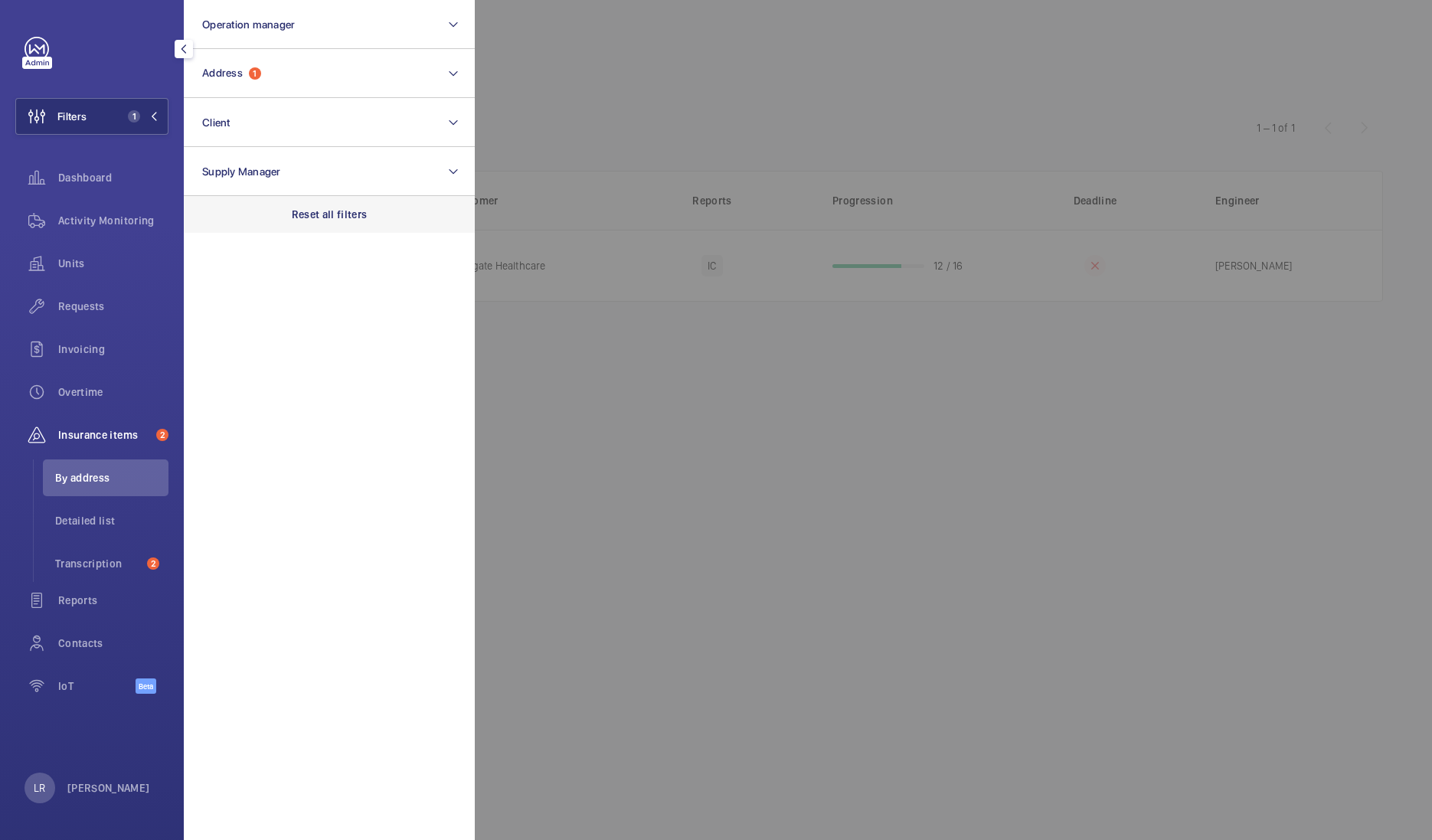
click at [292, 209] on p "Reset all filters" at bounding box center [330, 215] width 76 height 16
click at [619, 50] on div at bounding box center [1191, 420] width 1432 height 840
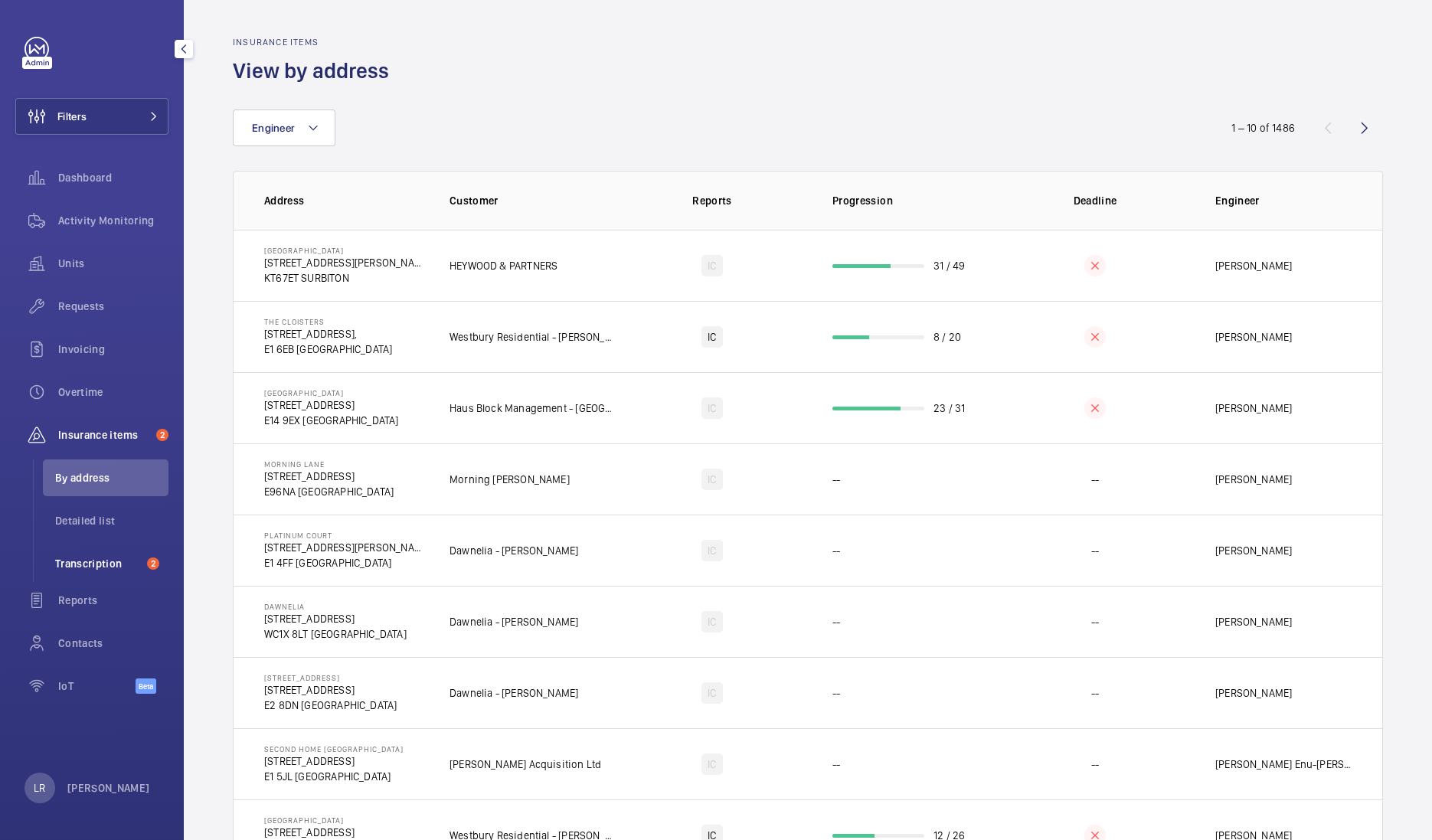
click at [100, 549] on li "Transcription 2" at bounding box center [105, 564] width 126 height 37
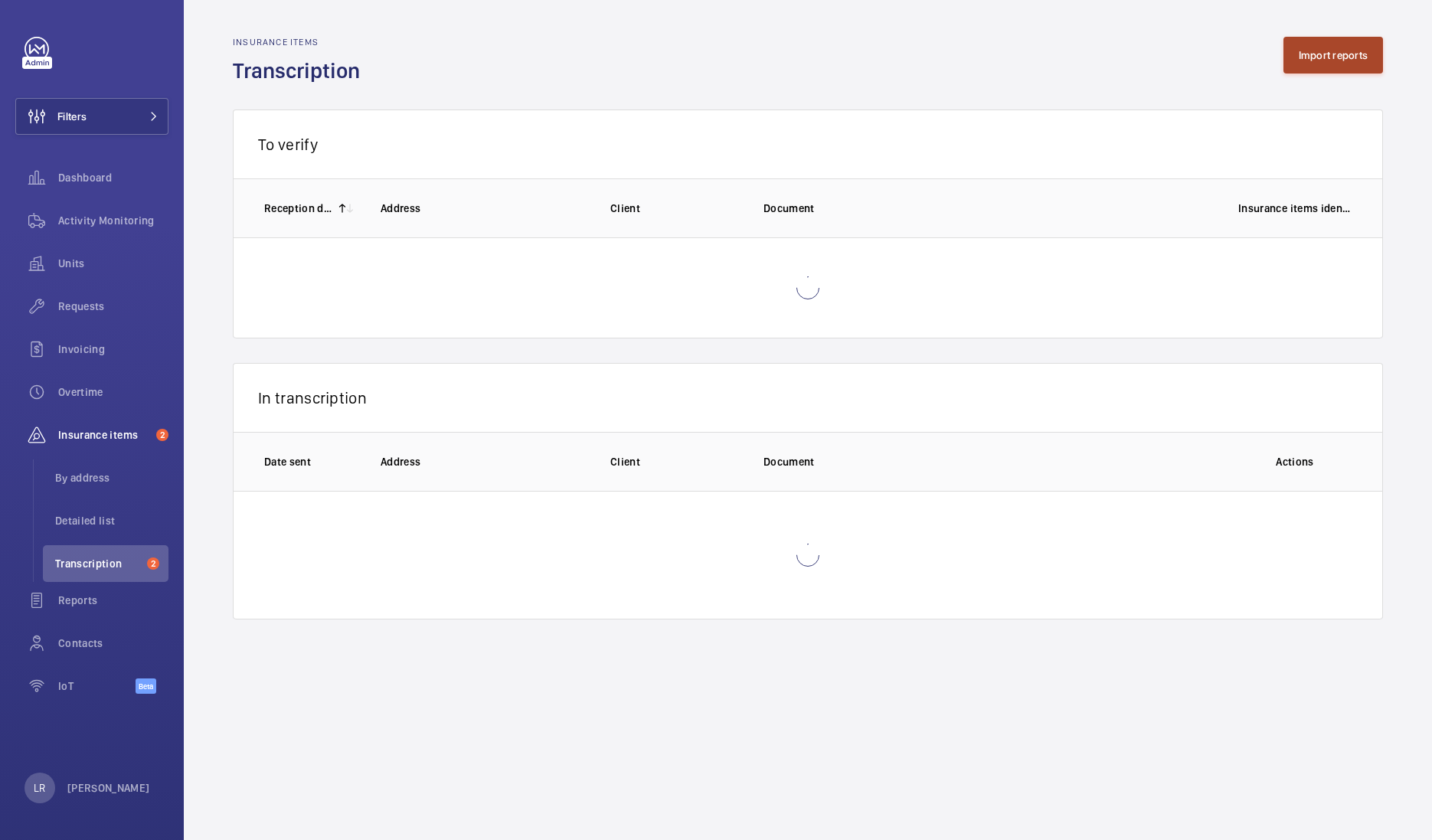
click at [1318, 65] on button "Import reports" at bounding box center [1333, 56] width 101 height 37
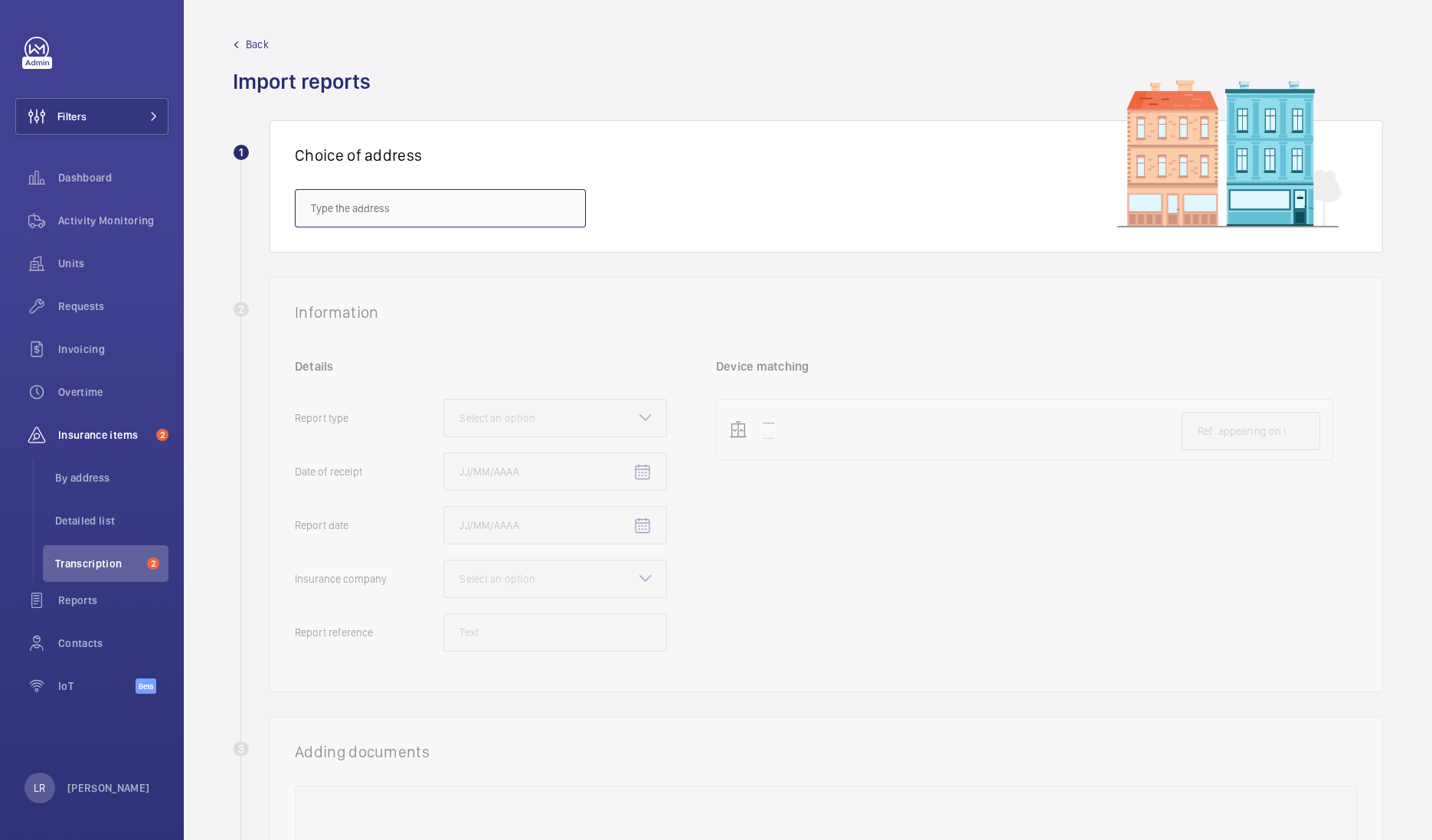
click at [551, 207] on input "text" at bounding box center [441, 208] width 291 height 38
click at [497, 195] on input "text" at bounding box center [441, 208] width 291 height 38
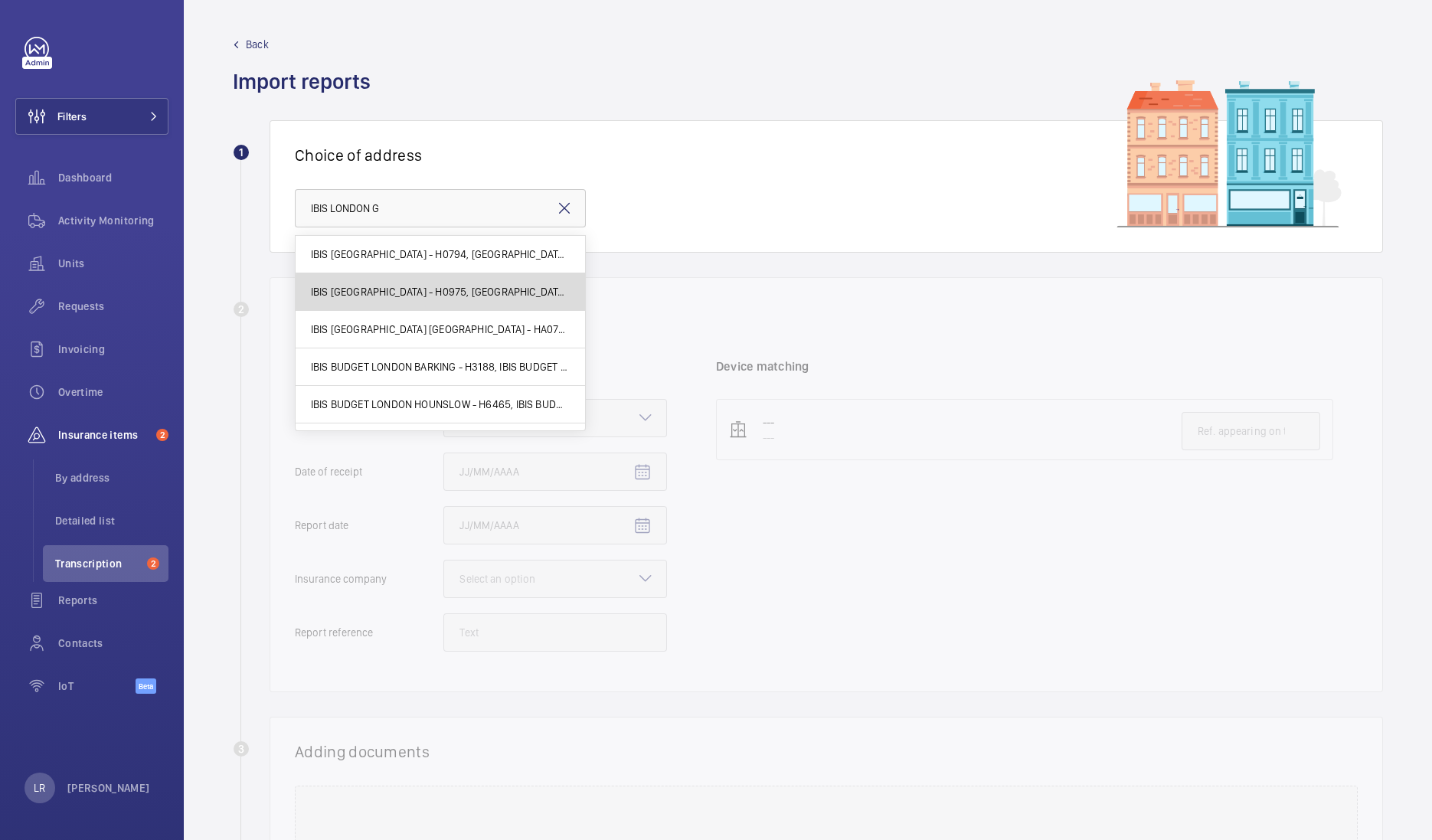
click at [477, 292] on span "IBIS LONDON GREENWICH - H0975, IBIS LONDON GREENWICH, 30 Stockwell St, LONDON S…" at bounding box center [440, 292] width 259 height 16
type input "IBIS LONDON GREENWICH - H0975, IBIS LONDON GREENWICH, 30 Stockwell St, LONDON S…"
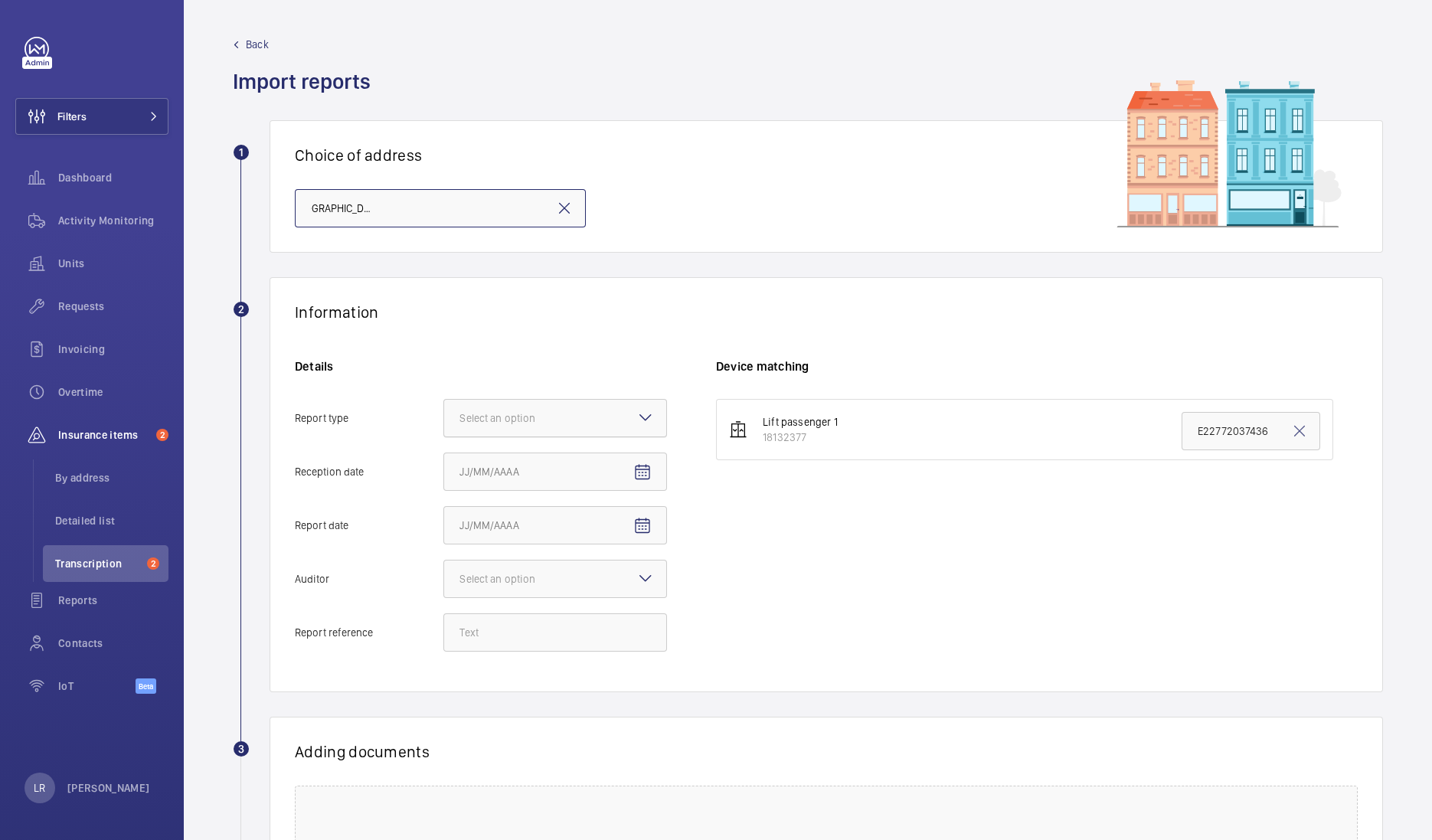
click at [511, 424] on div "Select an option" at bounding box center [516, 418] width 114 height 16
click at [444, 424] on input "Report type Select an option" at bounding box center [444, 418] width 0 height 37
click at [517, 465] on span "Insurance company" at bounding box center [555, 465] width 191 height 16
click at [444, 437] on input "Report type Select an option Insurance company Consultant" at bounding box center [444, 418] width 0 height 37
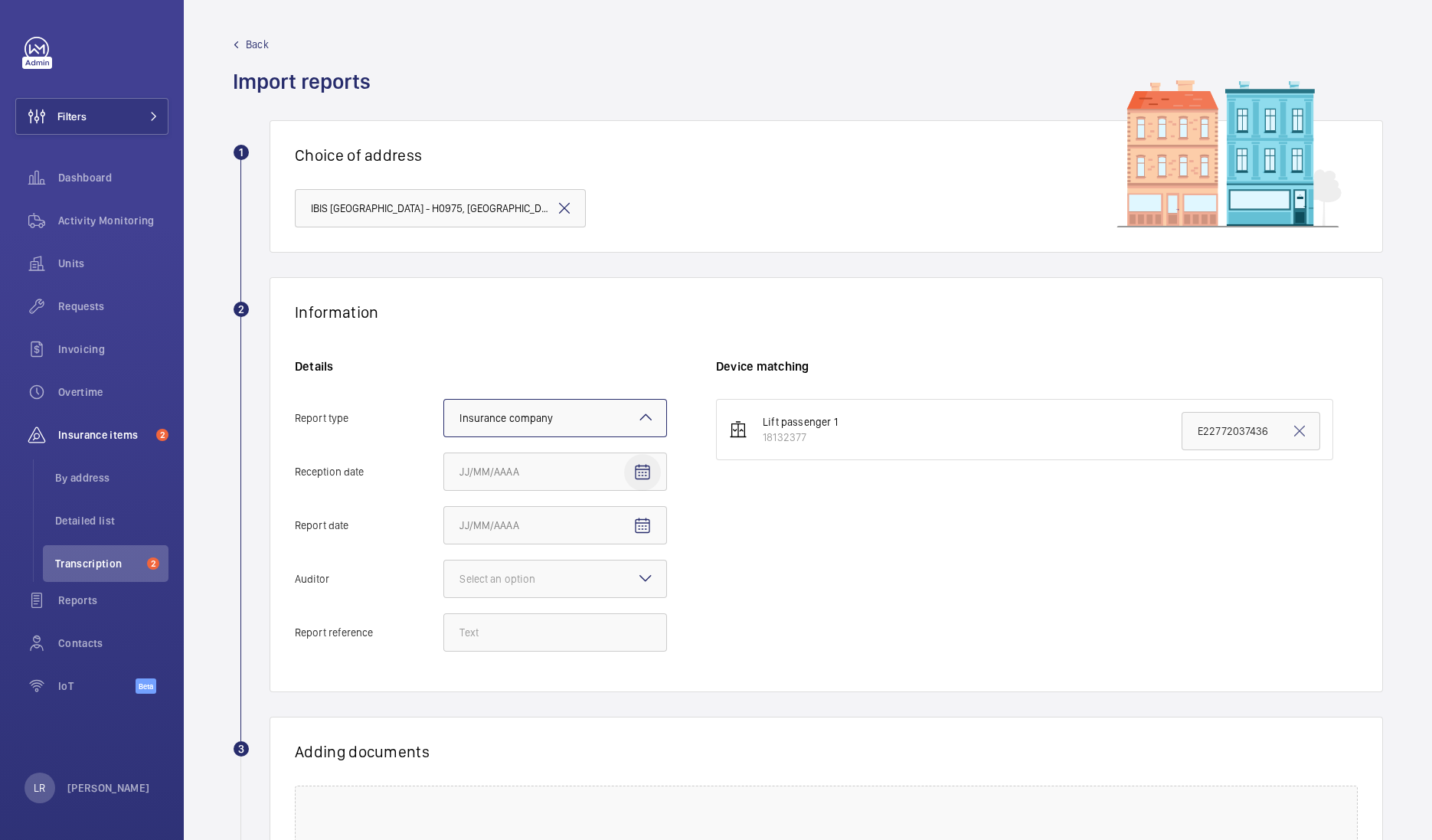
click at [636, 483] on span "Open calendar" at bounding box center [643, 473] width 37 height 37
click at [618, 593] on span "5" at bounding box center [618, 596] width 27 height 27
type input "9/5/2025"
click at [643, 525] on mat-icon "Open calendar" at bounding box center [642, 525] width 19 height 19
click at [586, 651] on span "4" at bounding box center [588, 650] width 27 height 27
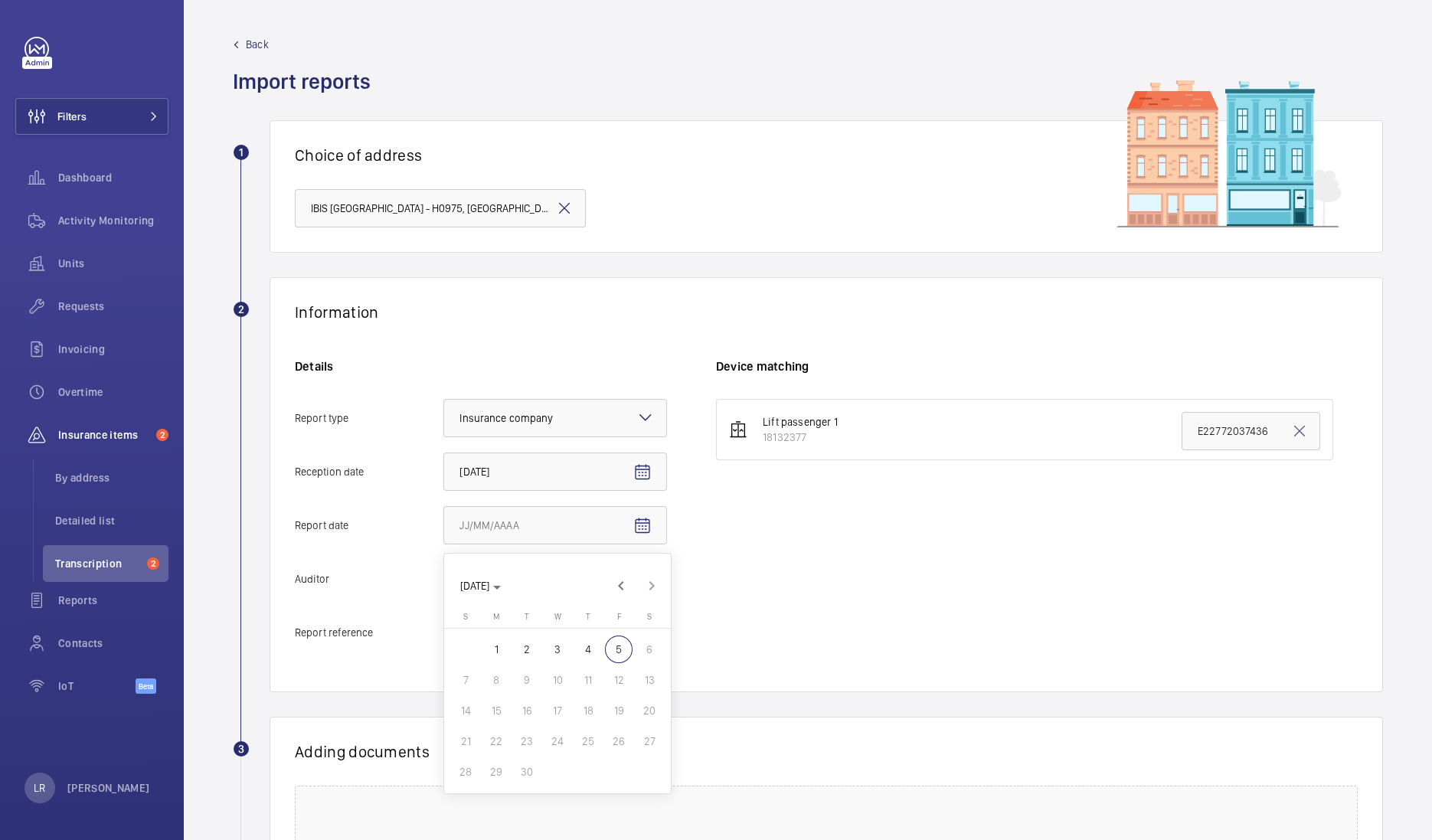
type input "9/4/2025"
click at [578, 589] on div at bounding box center [555, 579] width 222 height 37
click at [444, 589] on input "Auditor Select an option" at bounding box center [444, 579] width 0 height 37
click at [528, 726] on div "Allianz" at bounding box center [555, 738] width 222 height 37
click at [444, 597] on input "Auditor Select an option Veritas Zurich British Engineering Allianz Other" at bounding box center [444, 579] width 0 height 37
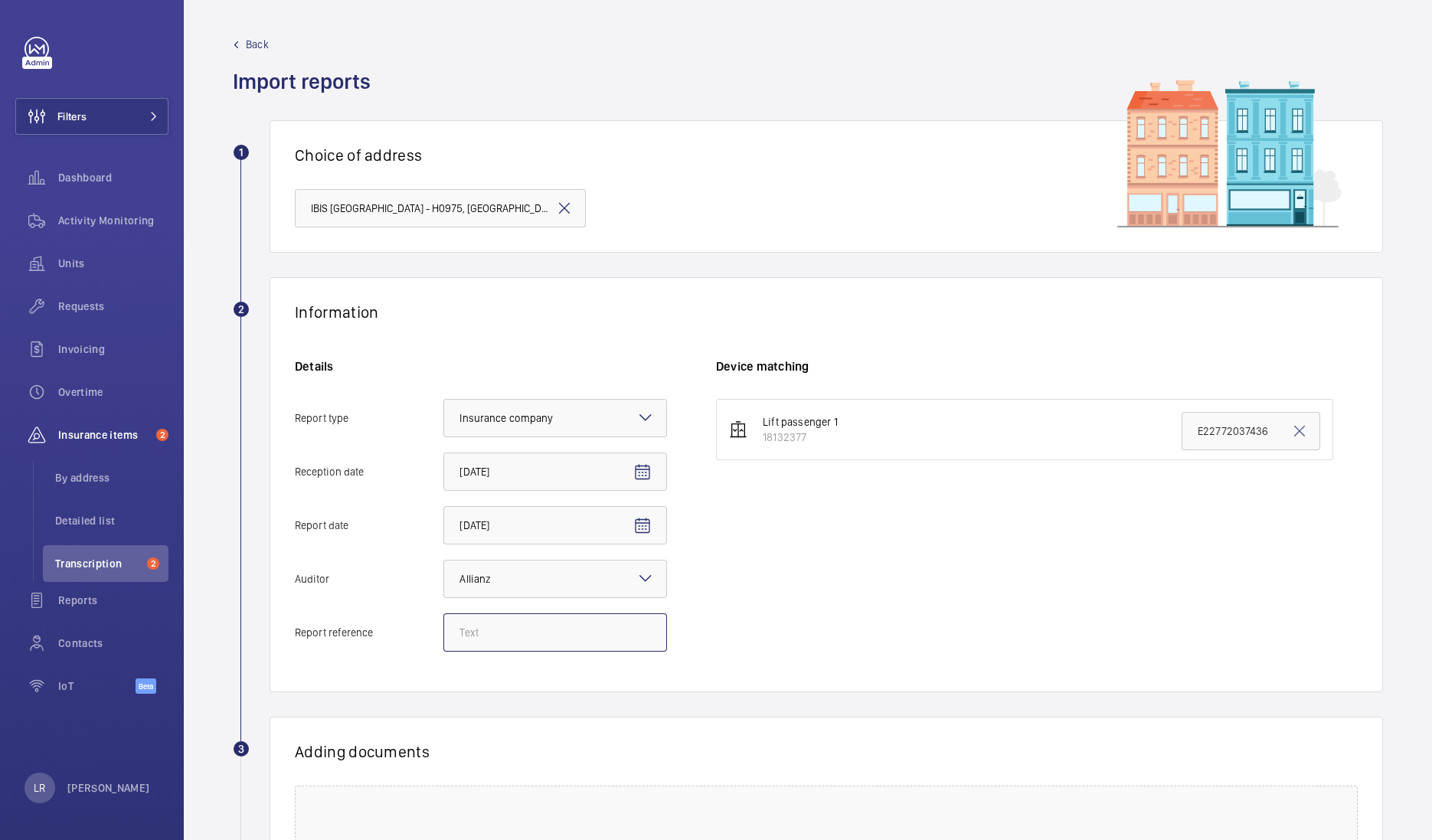
click at [507, 633] on input "Report reference" at bounding box center [555, 632] width 224 height 38
click at [536, 637] on input "Report reference" at bounding box center [555, 632] width 224 height 38
paste input "E22772037950"
type input "E22772037950"
drag, startPoint x: 1262, startPoint y: 424, endPoint x: 1116, endPoint y: 428, distance: 146.1
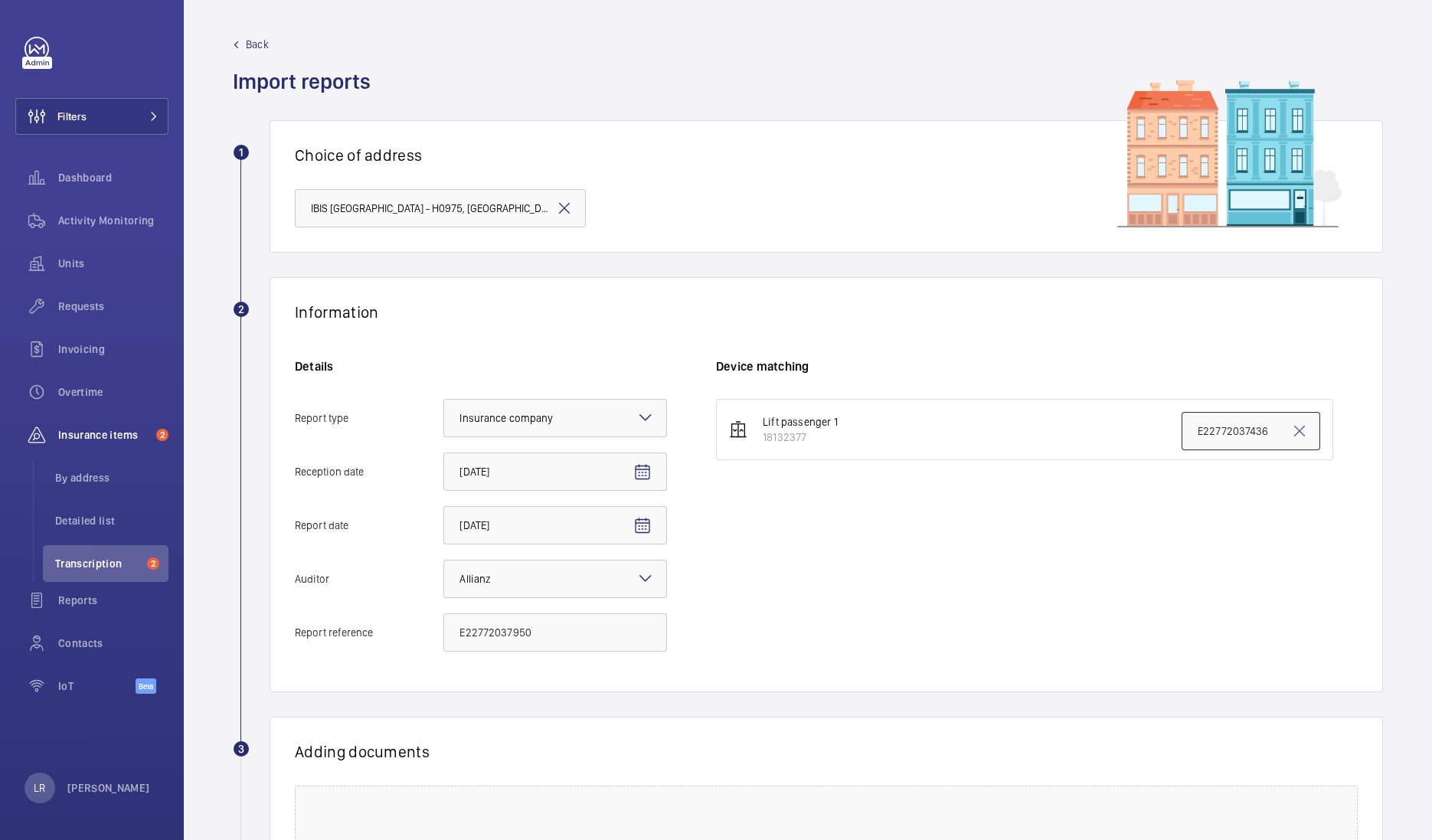
click at [1116, 428] on li "Lift passenger 1 18132377 E22772037436" at bounding box center [1025, 429] width 617 height 62
paste input "950"
type input "E22772037950"
click at [1108, 483] on div "Lift passenger 1 18132377 E22772037950" at bounding box center [1036, 532] width 642 height 268
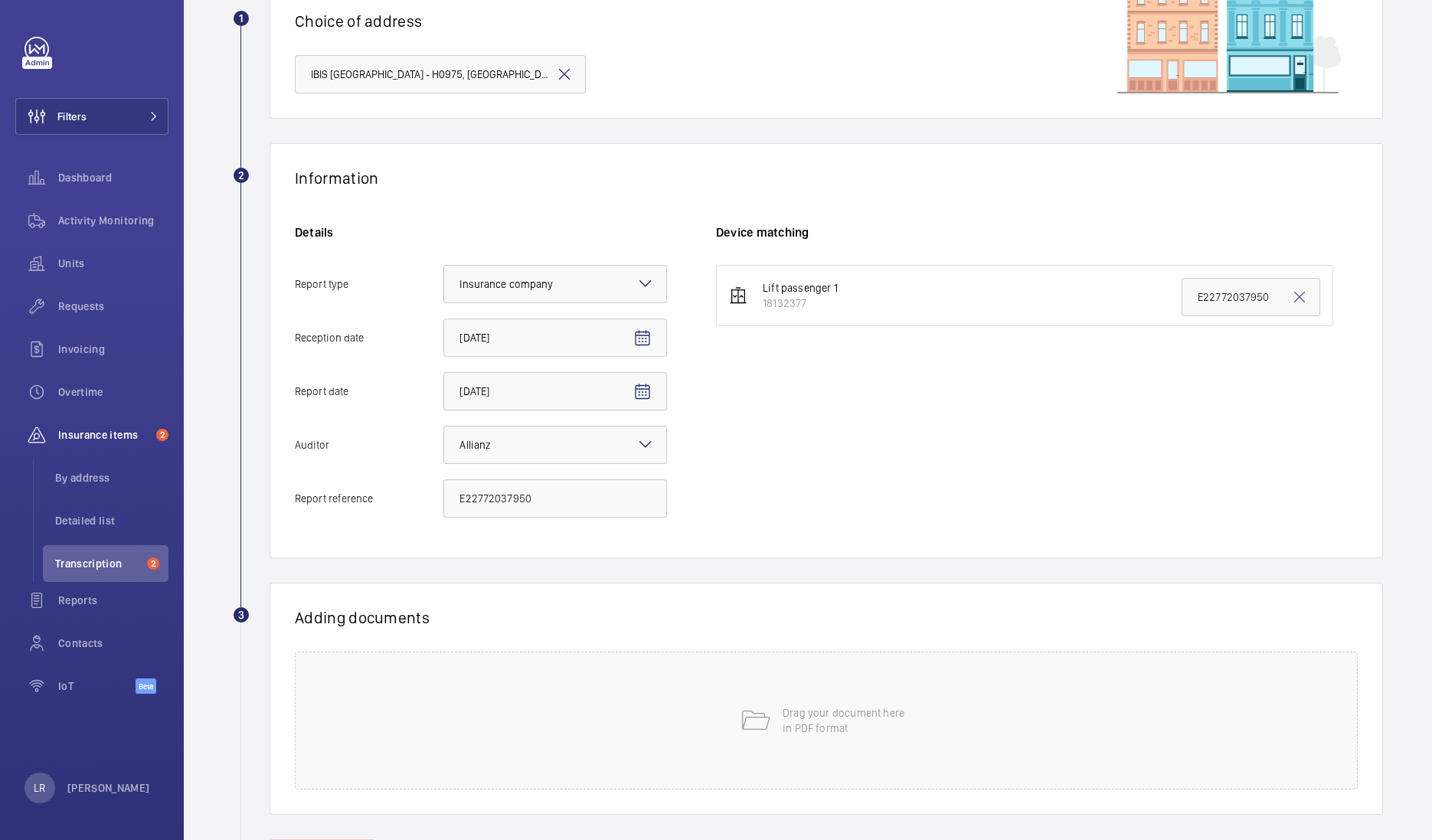
scroll to position [206, 0]
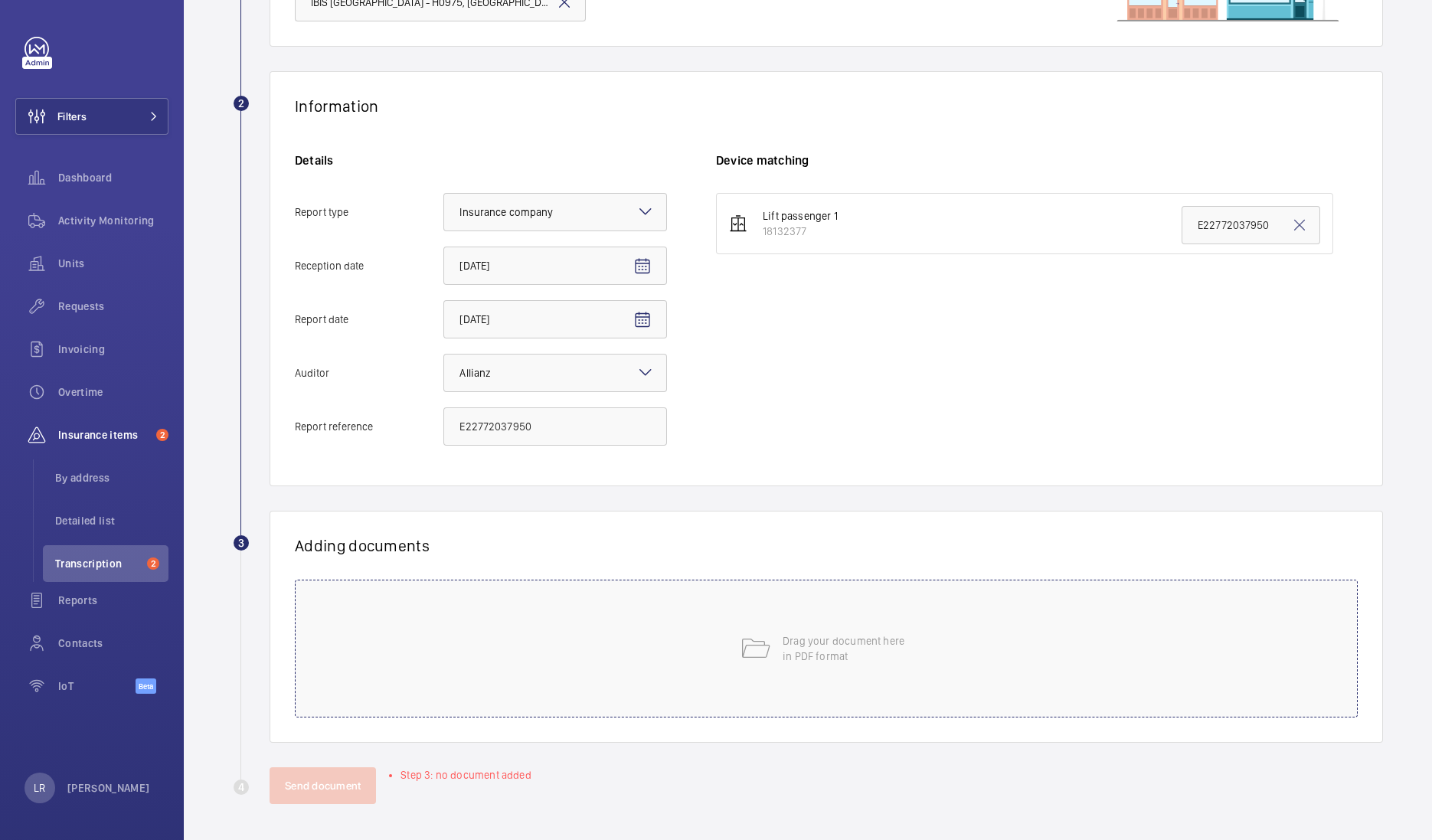
click at [575, 667] on div "Drag your document here in PDF format" at bounding box center [826, 648] width 1063 height 138
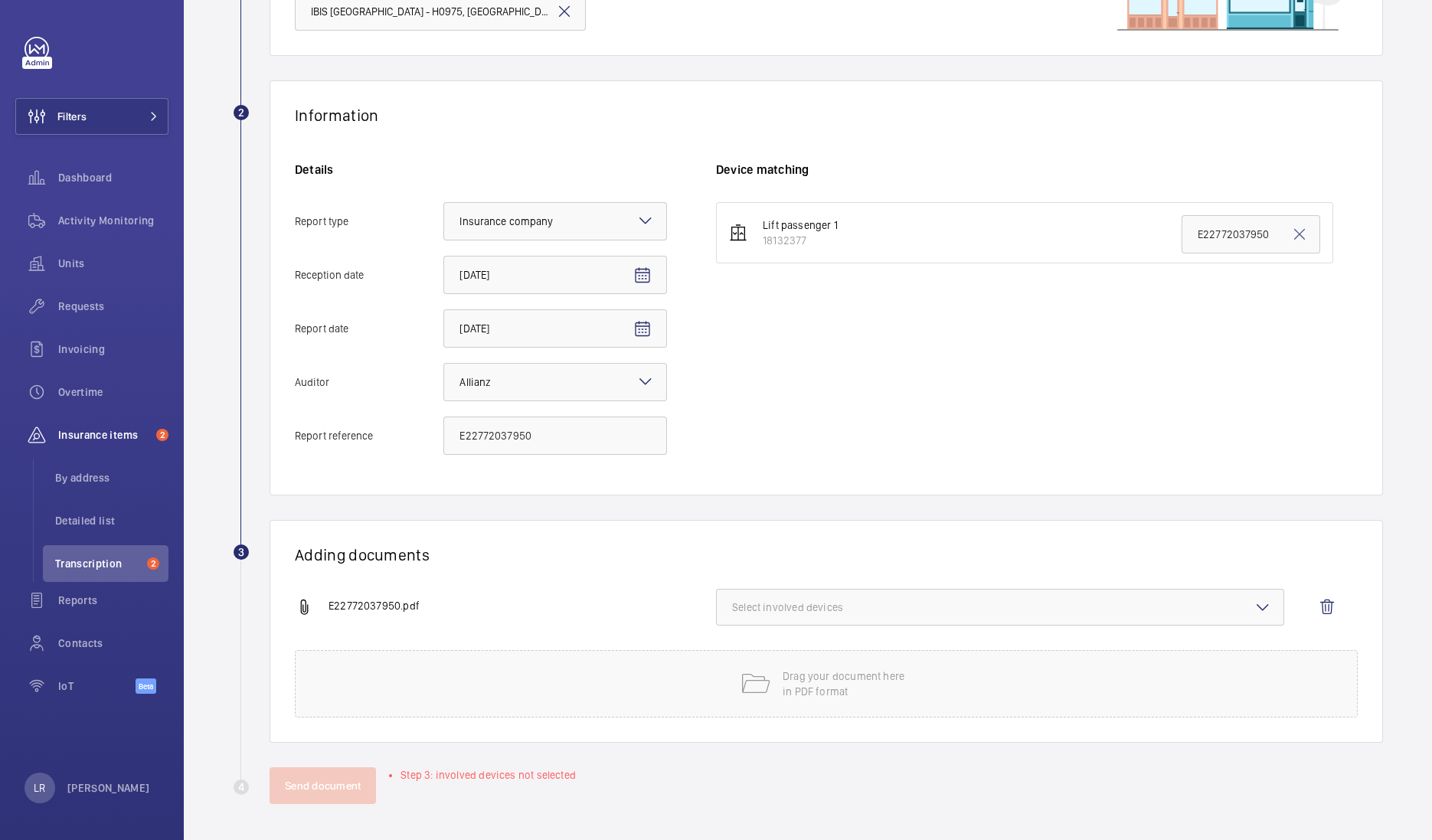
click at [1011, 600] on span "Select involved devices" at bounding box center [999, 608] width 536 height 16
click at [953, 661] on span "18132377" at bounding box center [1000, 655] width 487 height 16
click at [754, 661] on input "18132377" at bounding box center [738, 654] width 30 height 30
checkbox input "true"
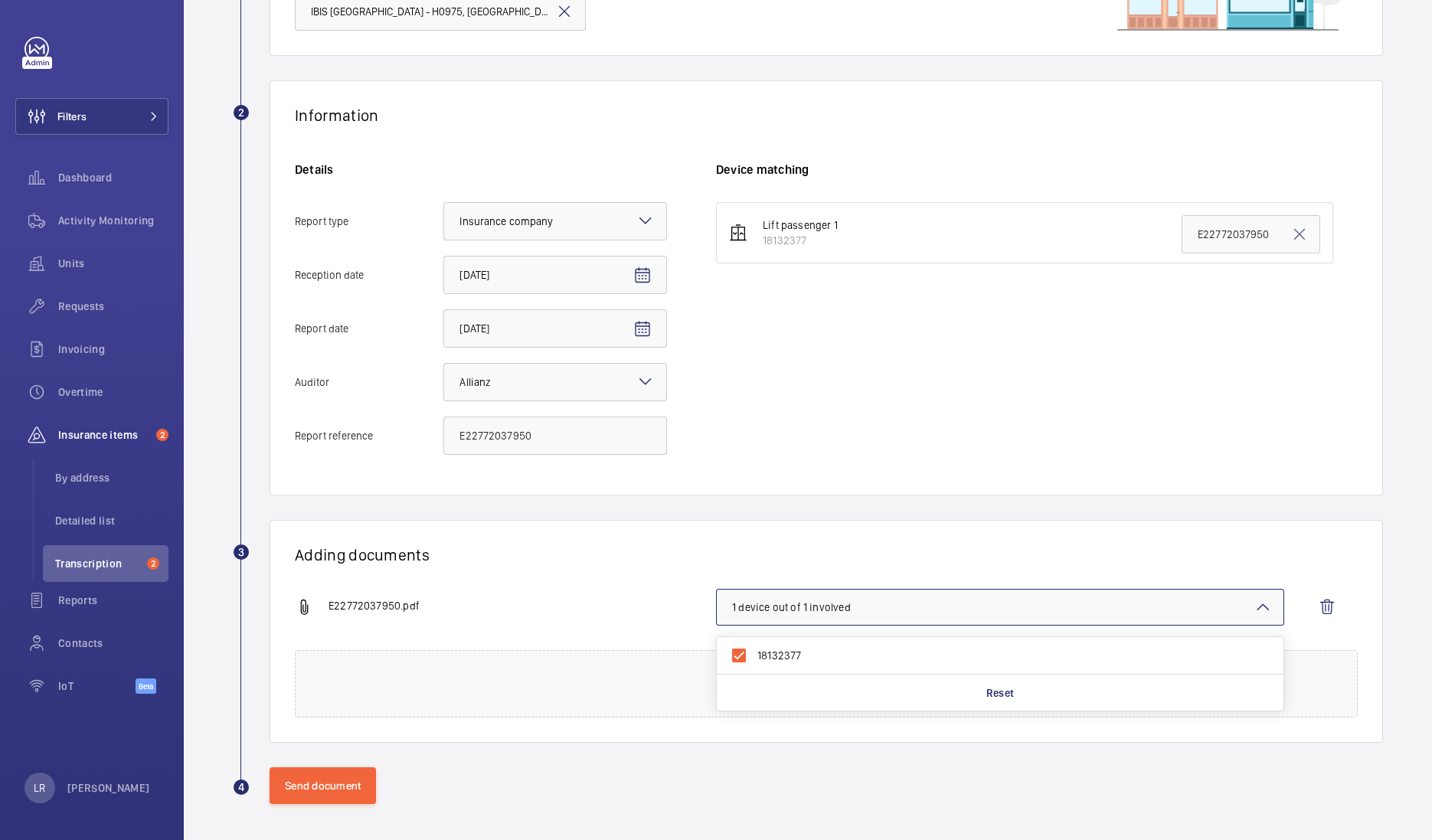
click at [957, 525] on div "Adding documents E22772037950.pdf 1 device out of 1 involved 18132377 Reset Dra…" at bounding box center [826, 631] width 1114 height 223
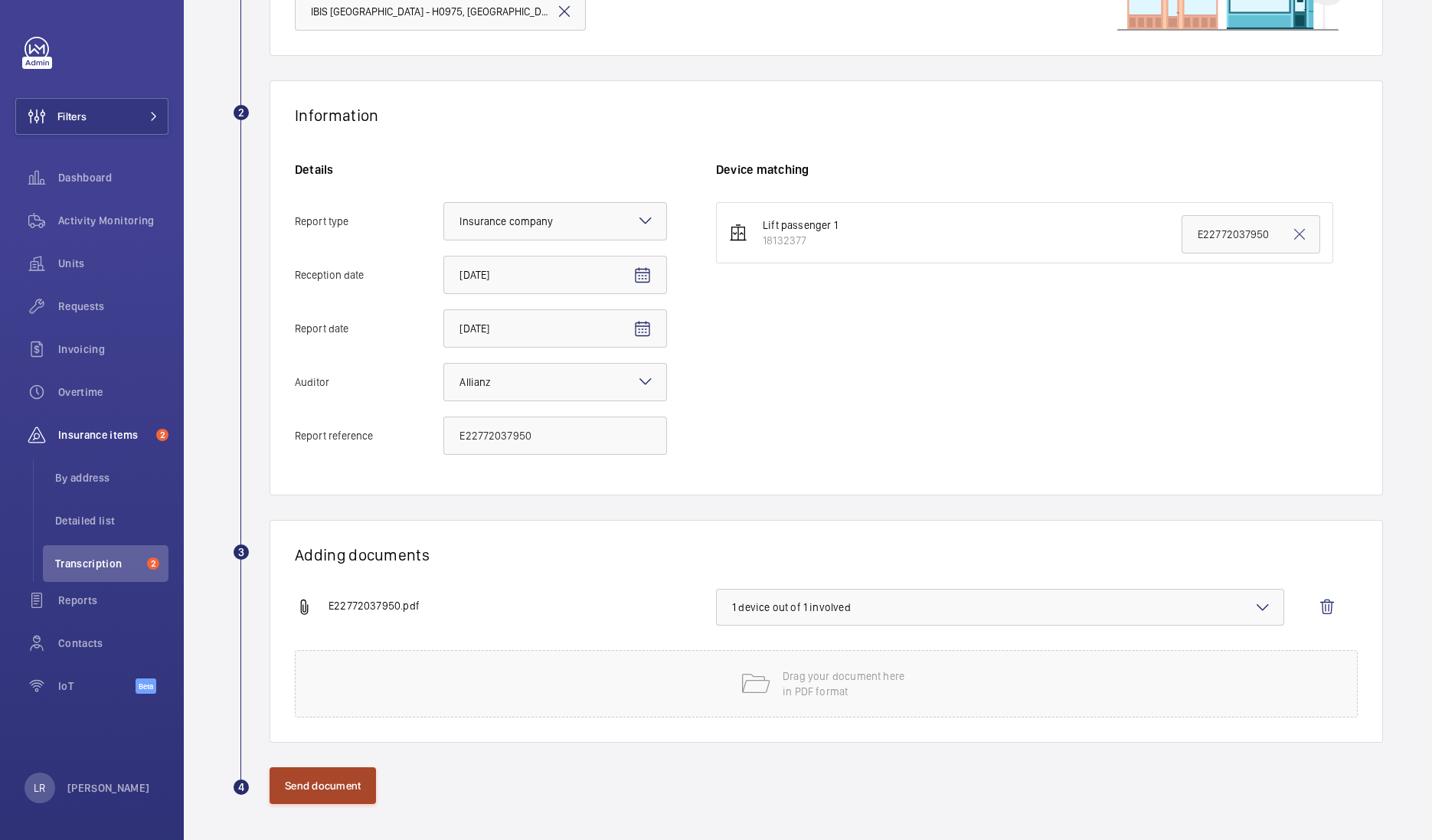
drag, startPoint x: 339, startPoint y: 781, endPoint x: 347, endPoint y: 780, distance: 8.1
click at [339, 781] on button "Send document" at bounding box center [322, 785] width 106 height 37
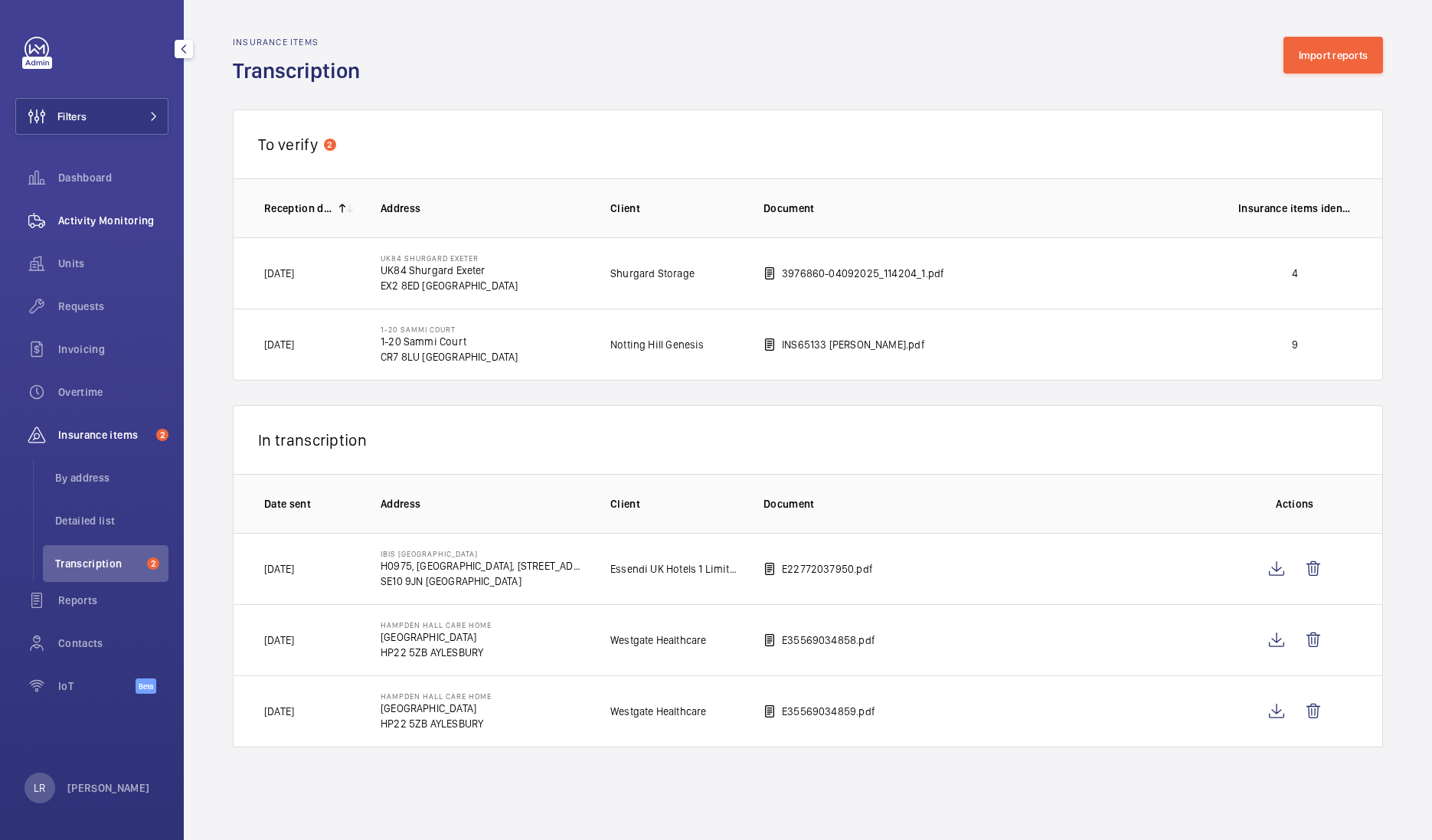
click at [105, 225] on span "Activity Monitoring" at bounding box center [113, 221] width 110 height 16
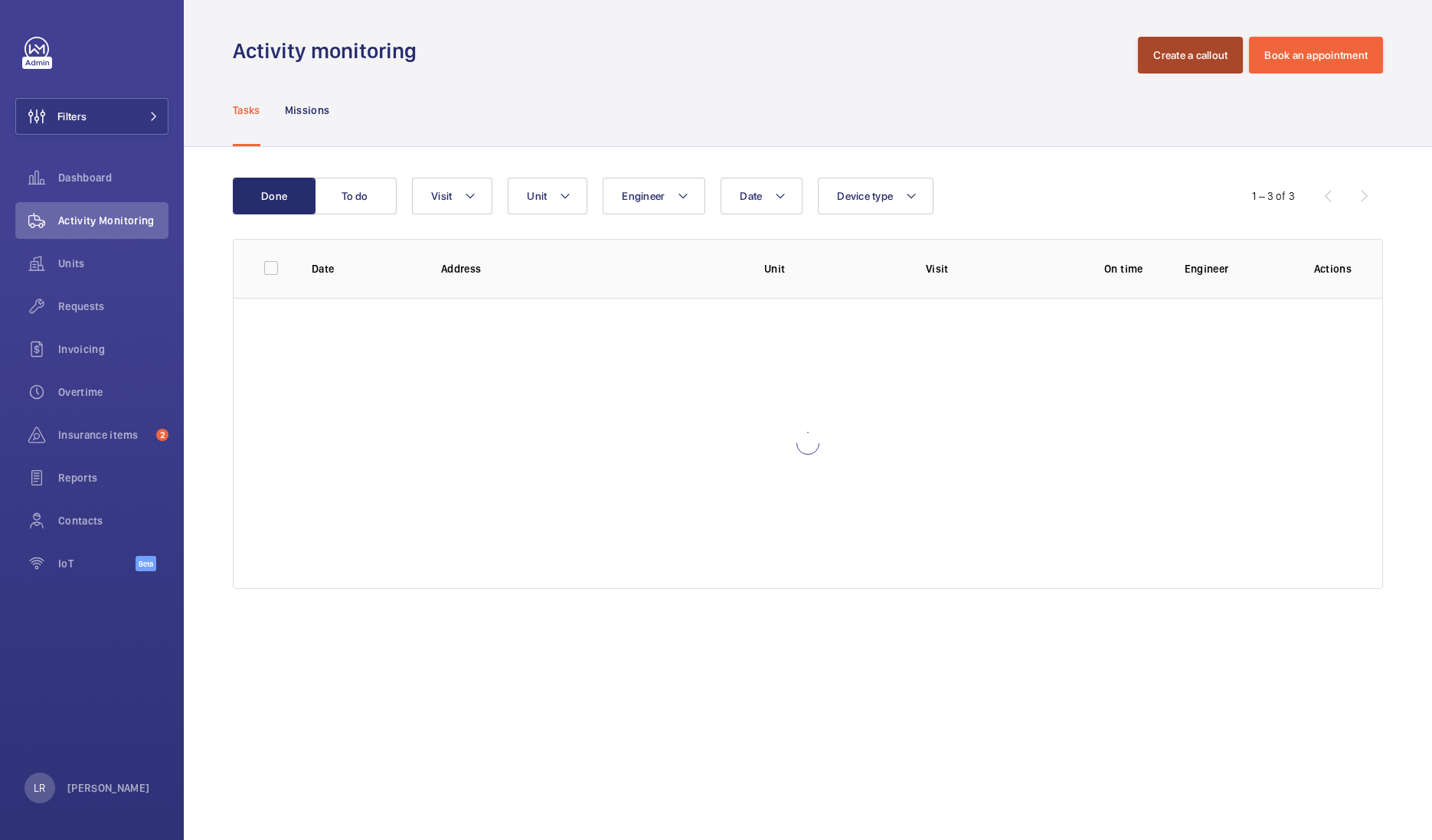
click at [1159, 69] on button "Create a callout" at bounding box center [1190, 56] width 105 height 37
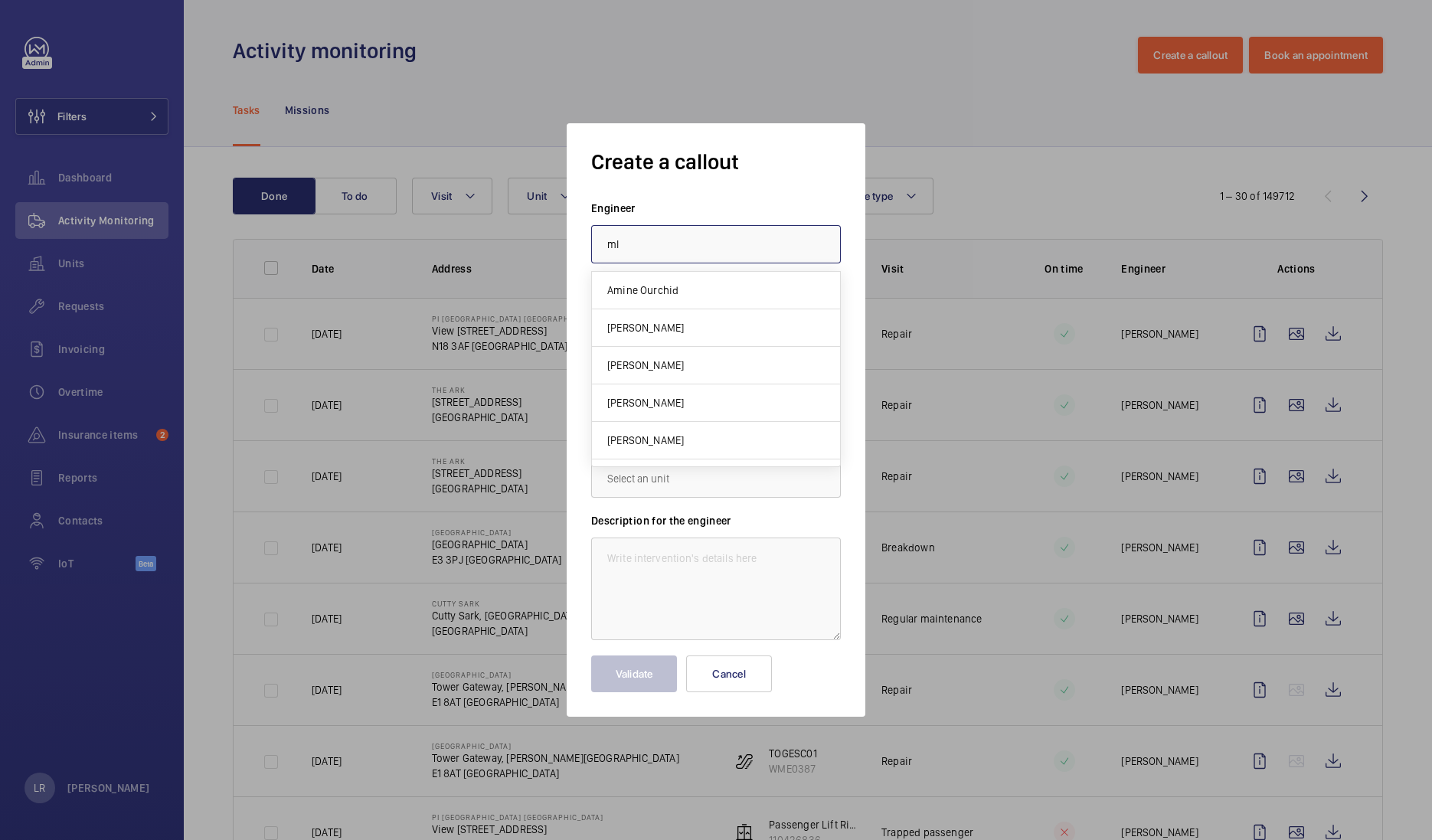
type input "m"
click at [731, 243] on input "Mi" at bounding box center [716, 243] width 250 height 38
click at [676, 288] on mat-option "Michael Lyons" at bounding box center [716, 290] width 248 height 37
type input "Michael Lyons"
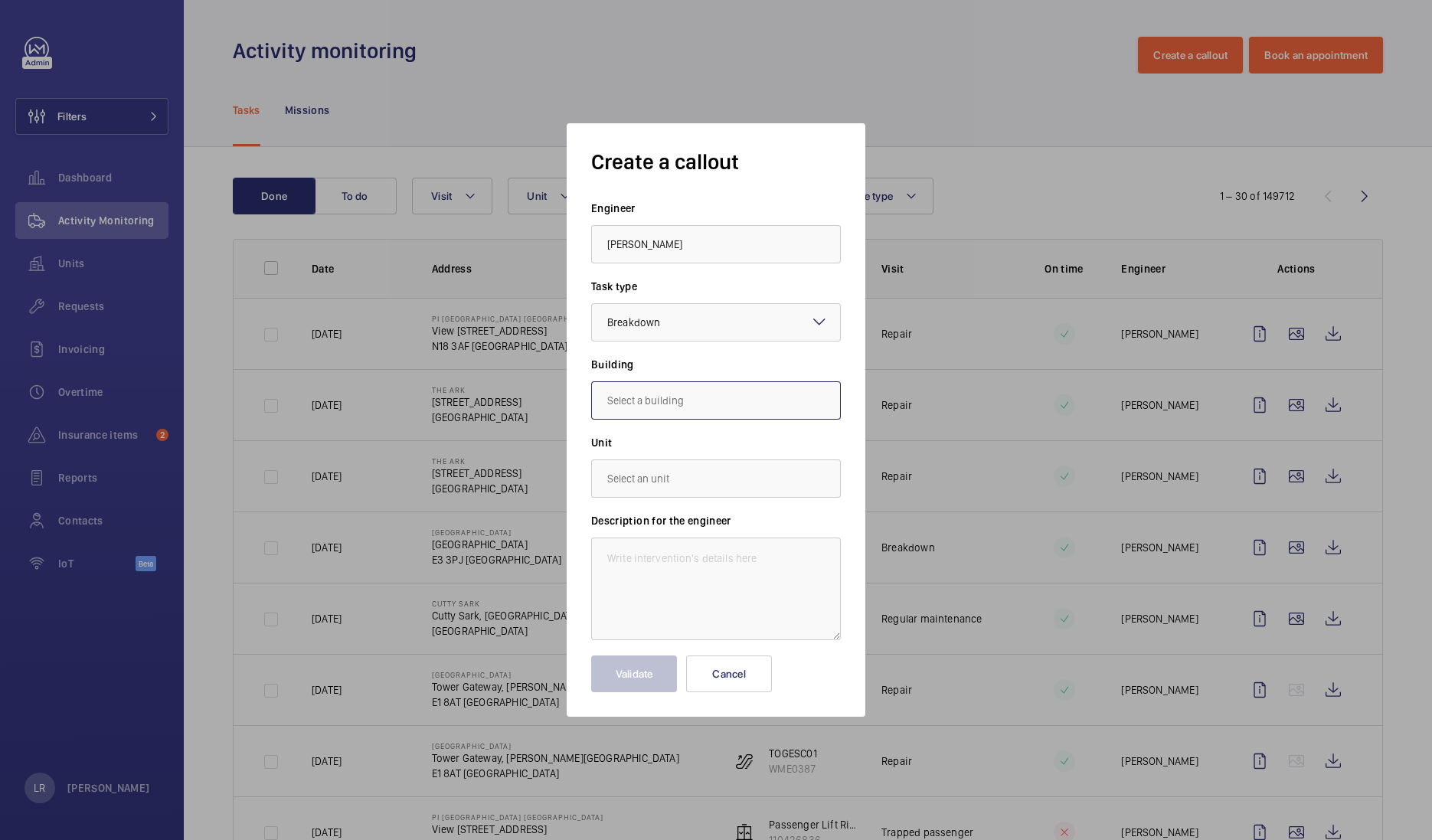
click at [698, 399] on input "text" at bounding box center [716, 399] width 250 height 38
click at [736, 452] on span "H0975, IBIS LONDON GREENWICH, 30 Stockwell St, SE10 9JN LONDON" at bounding box center [716, 446] width 218 height 16
type input "H0975, IBIS LONDON GREENWICH, 30 Stockwell St, SE10 9JN LONDON"
click at [748, 481] on input "text" at bounding box center [716, 478] width 250 height 38
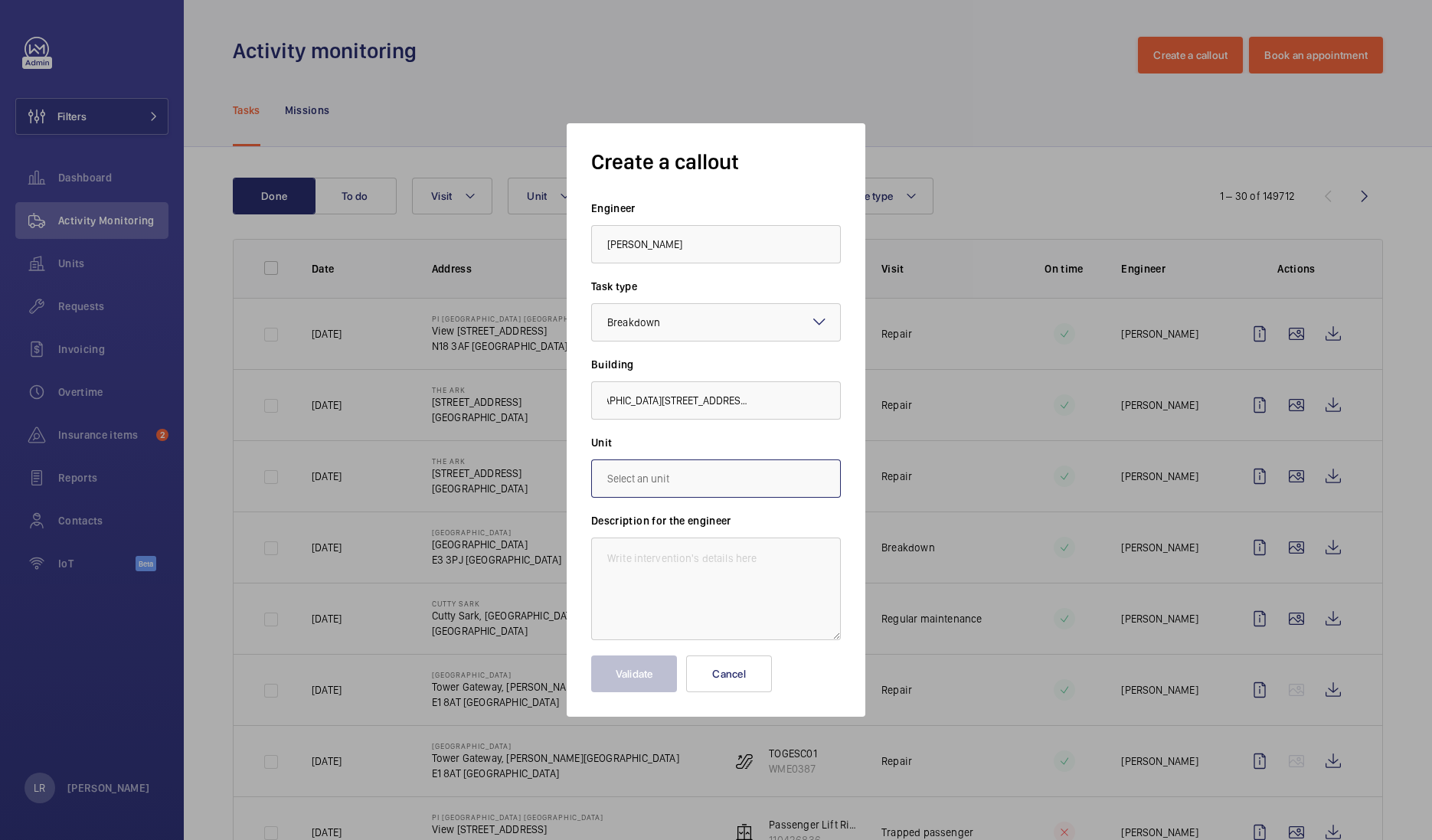
scroll to position [0, 0]
click at [732, 533] on mat-option "18132377 - Lift passenger 1" at bounding box center [716, 525] width 248 height 37
type input "18132377 - Lift passenger 1"
click at [720, 560] on textarea at bounding box center [716, 588] width 250 height 103
click at [712, 567] on textarea at bounding box center [716, 588] width 250 height 103
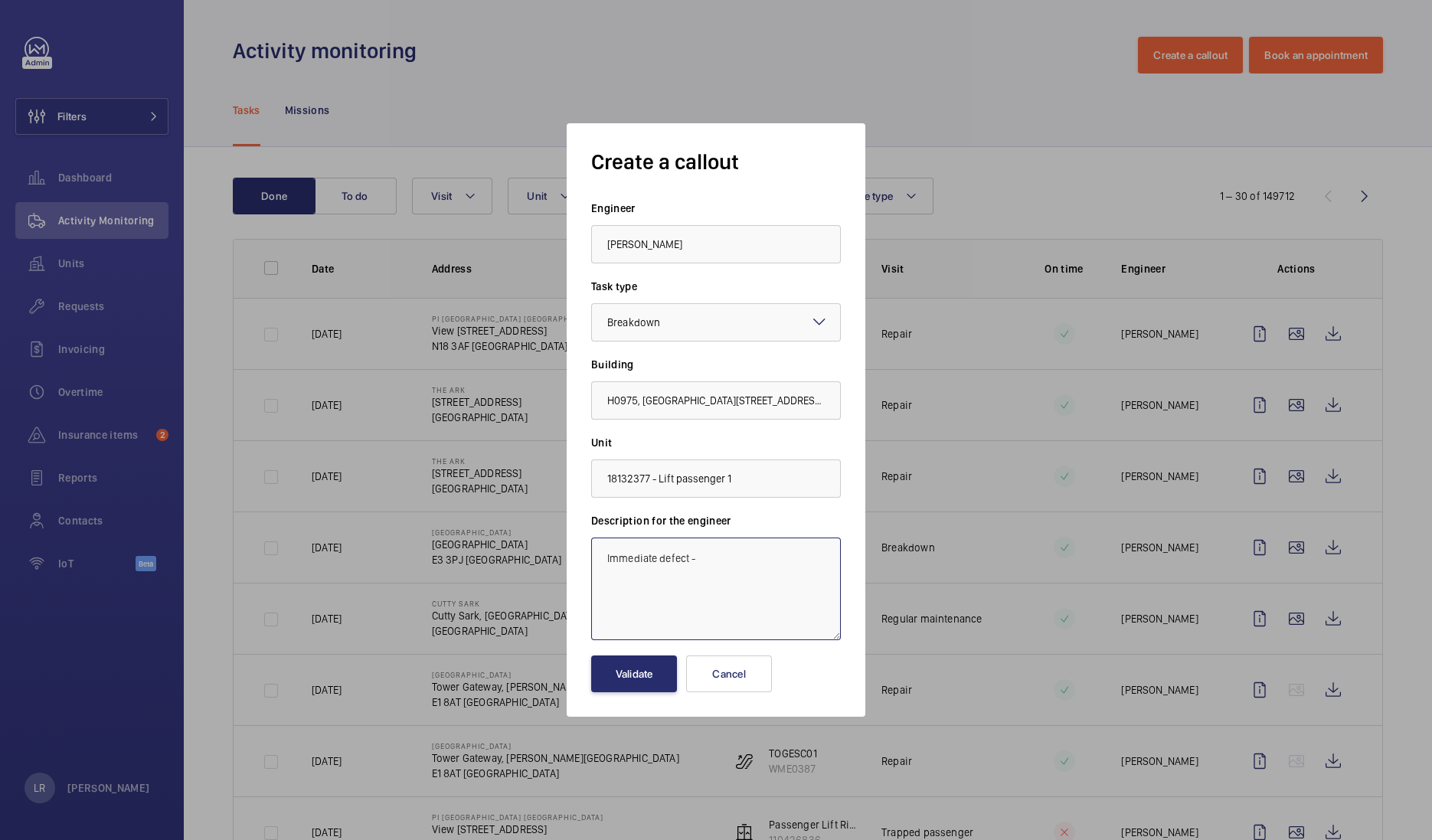
click at [742, 571] on textarea "Immediate defect -" at bounding box center [716, 588] width 250 height 103
click at [742, 568] on textarea "Immediate defect -" at bounding box center [716, 588] width 250 height 103
paste textarea "The inoperative car communication device should be made fully operational"
type textarea "Immediate defect - The inoperative car communication device should be made full…"
click at [646, 672] on button "Validate" at bounding box center [634, 674] width 86 height 37
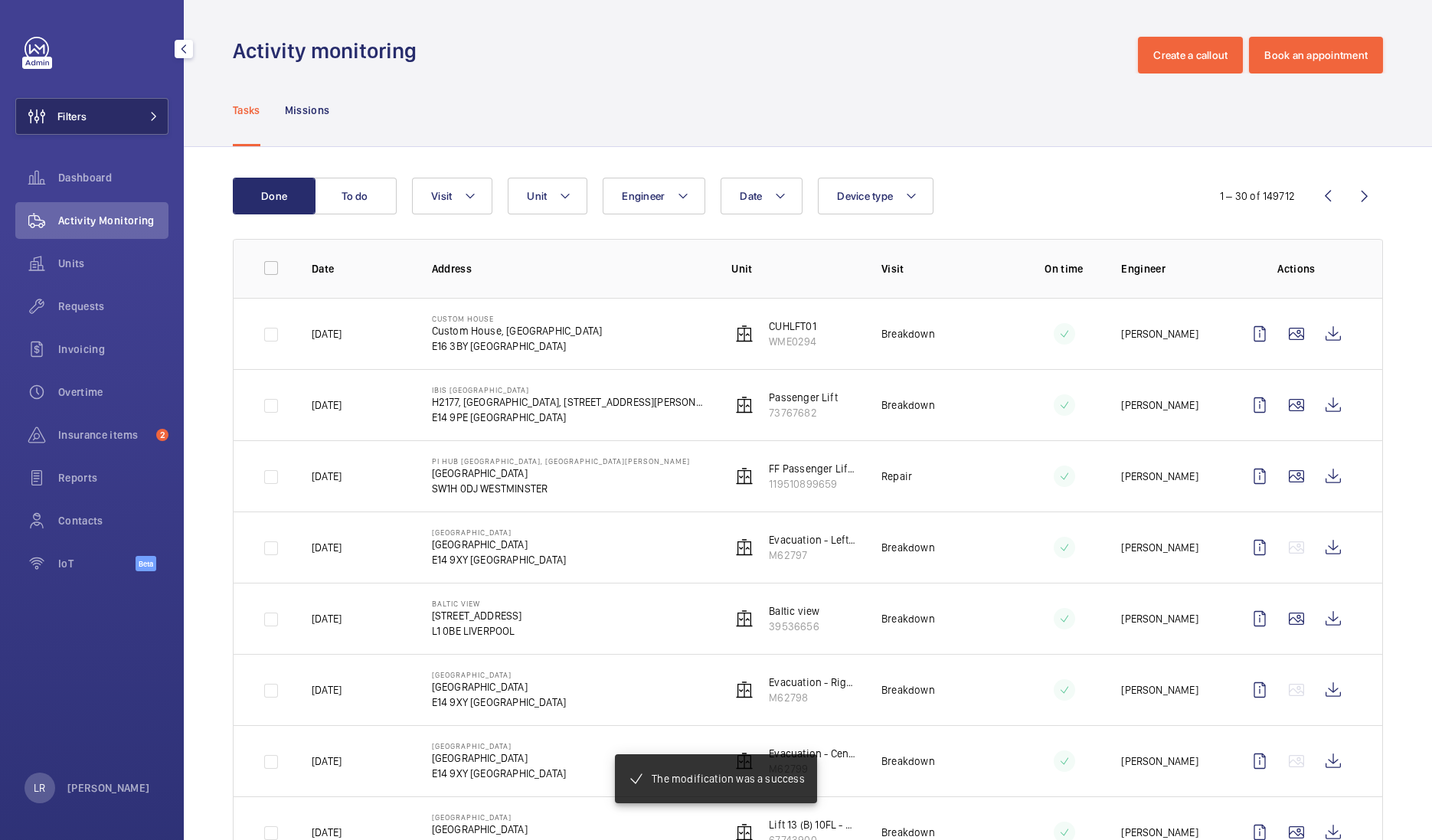
click at [122, 126] on button "Filters" at bounding box center [92, 116] width 153 height 37
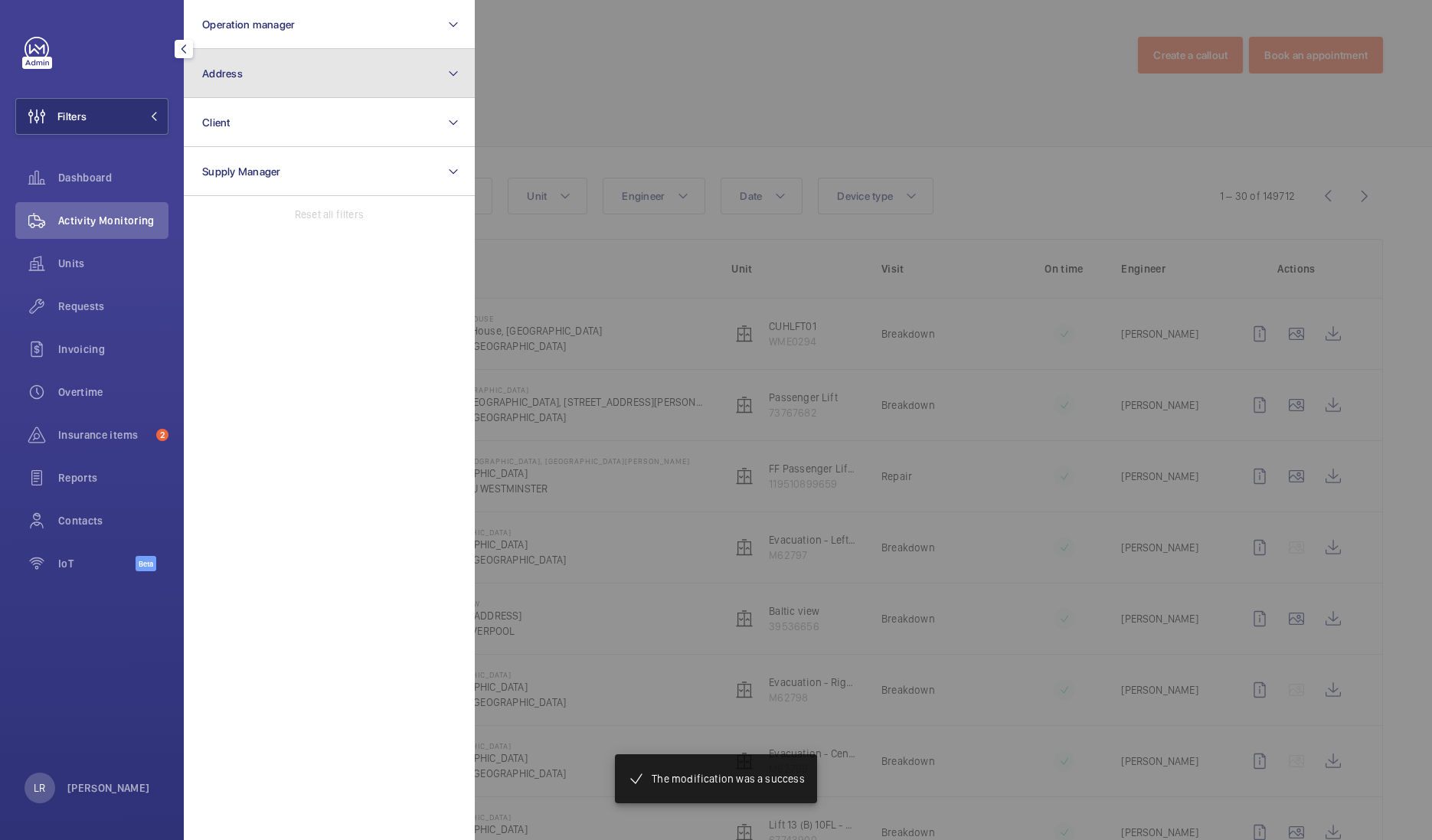
click at [269, 86] on button "Address" at bounding box center [329, 73] width 291 height 49
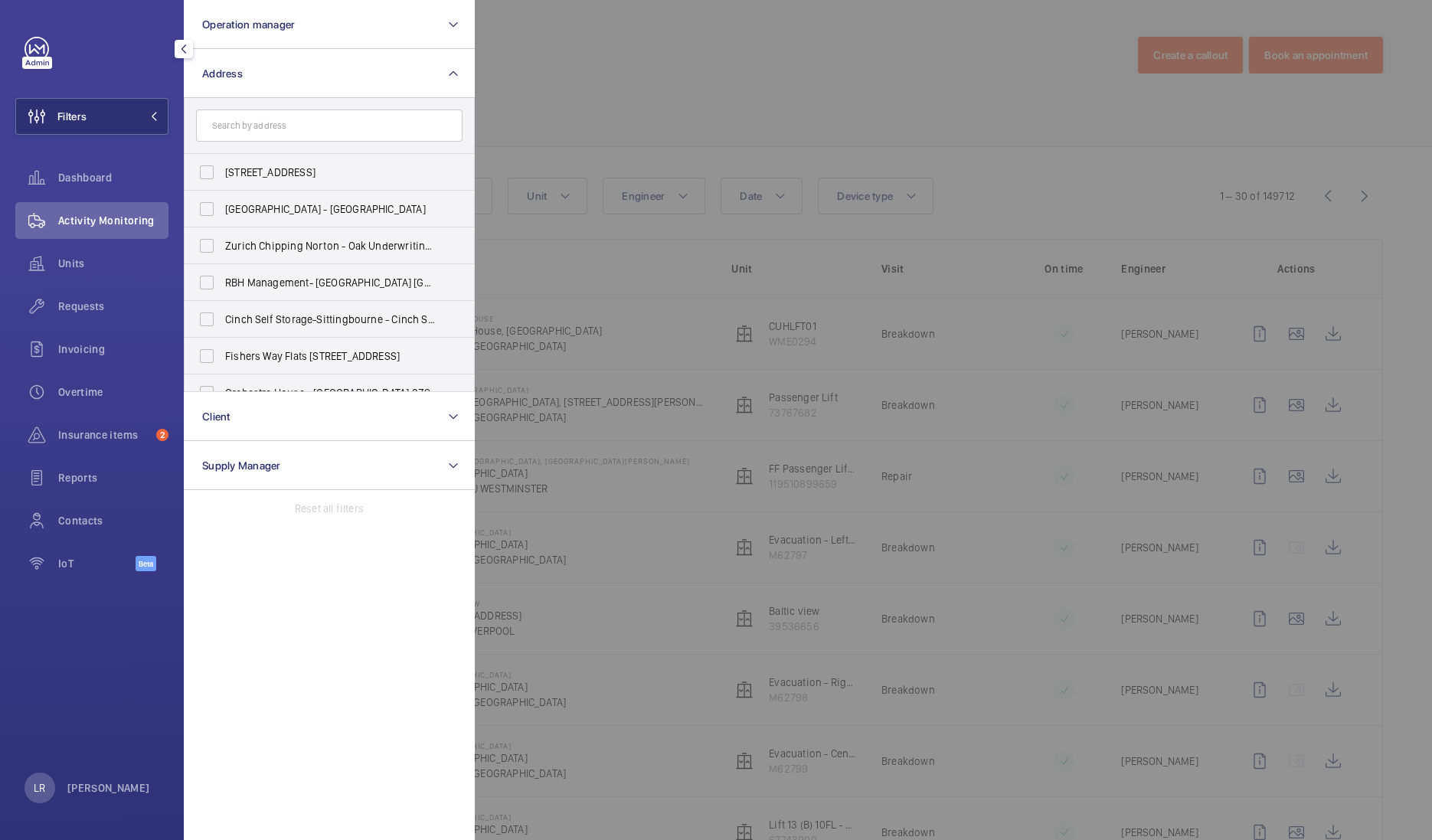
click at [288, 131] on input "text" at bounding box center [329, 125] width 267 height 32
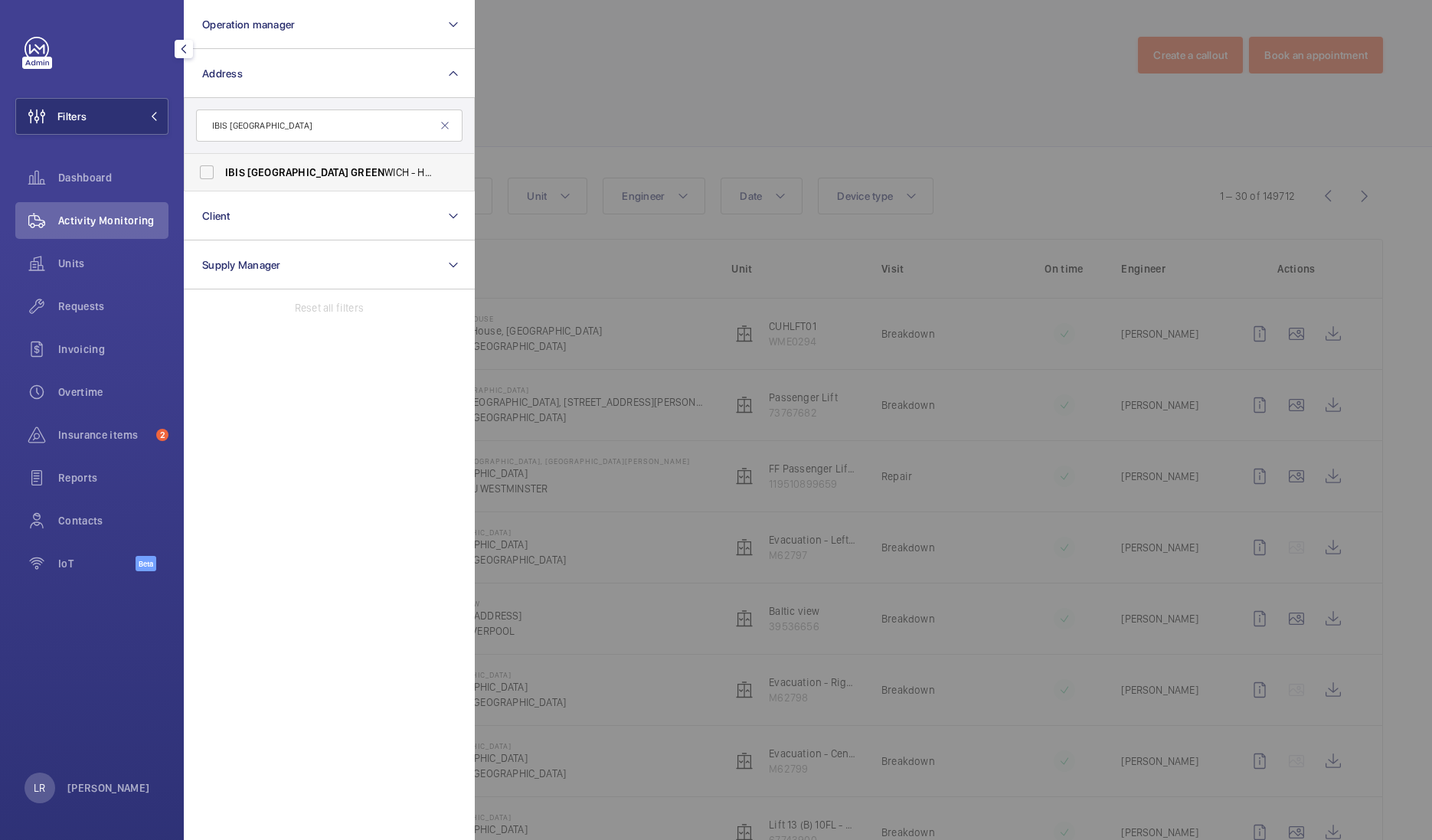
type input "IBIS LONDON GREEN"
click at [351, 172] on span "GREEN" at bounding box center [367, 172] width 33 height 13
click at [222, 172] on input "IBIS LONDON GREEN WICH - H0975, IBIS LONDON GREEN WICH, 30 Stockwell St, LONDON…" at bounding box center [206, 172] width 30 height 30
checkbox input "true"
click at [643, 133] on div at bounding box center [1191, 420] width 1432 height 840
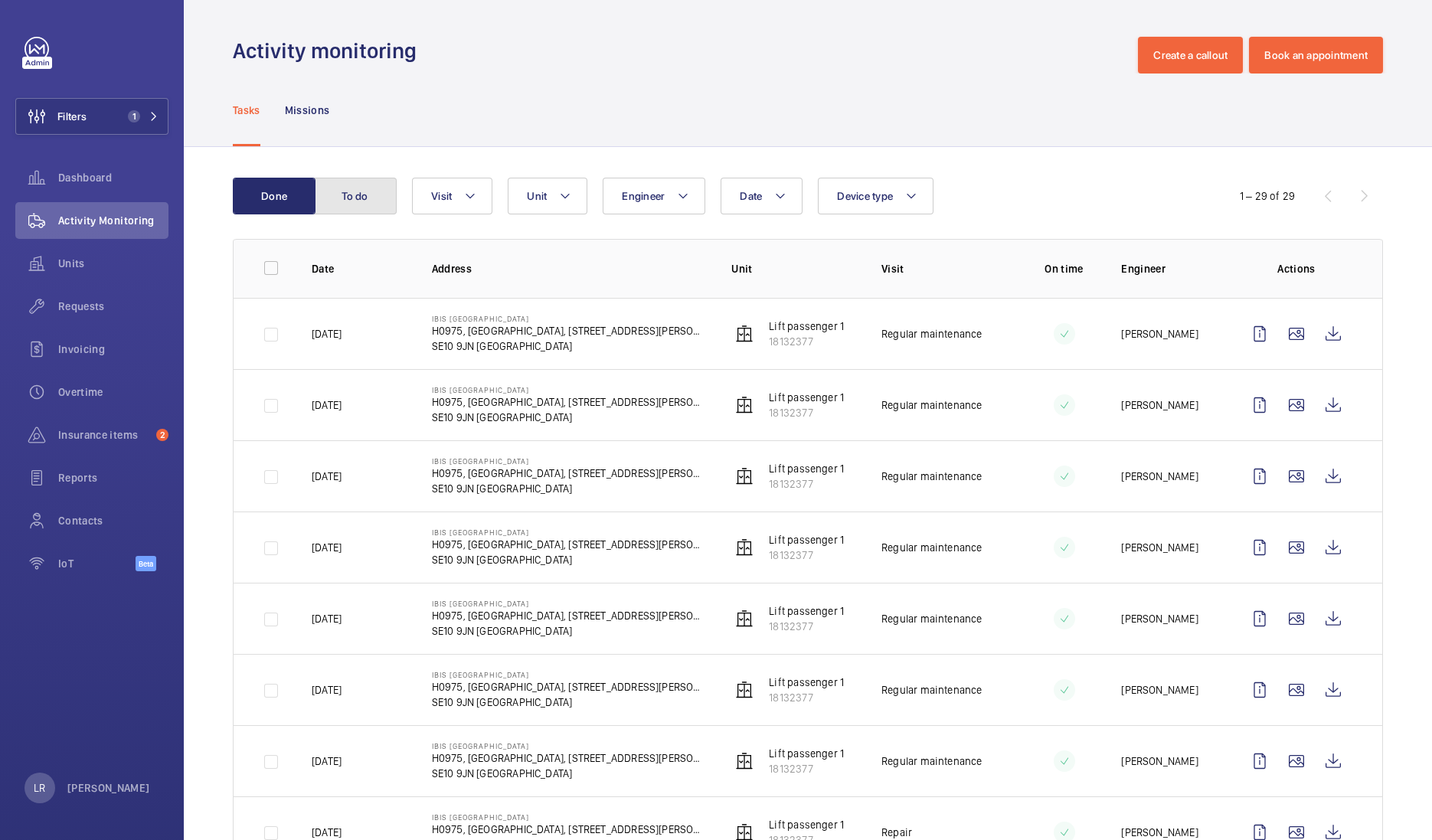
click at [358, 199] on button "To do" at bounding box center [355, 196] width 83 height 37
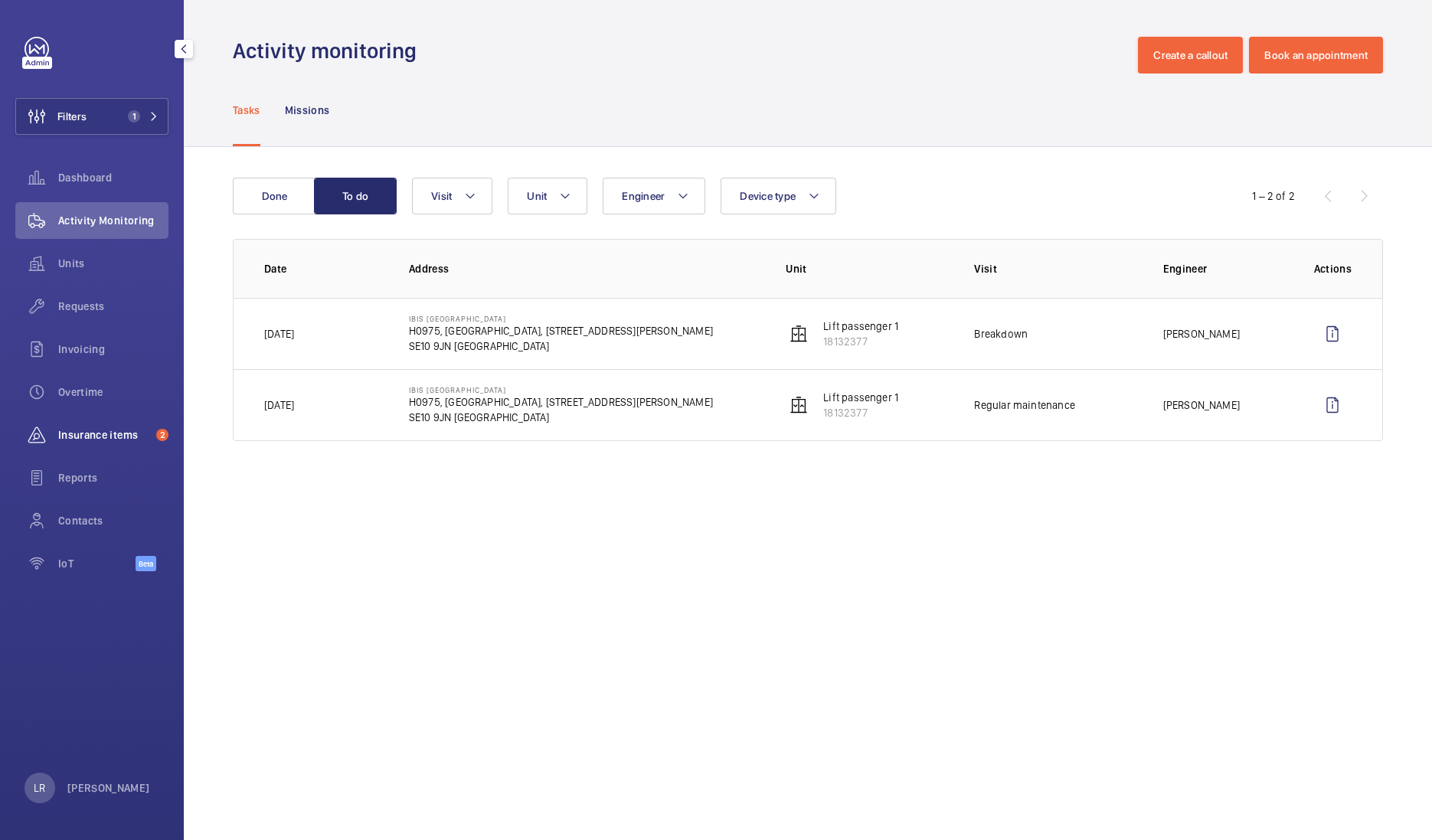
click at [147, 433] on span "Insurance items" at bounding box center [105, 435] width 92 height 16
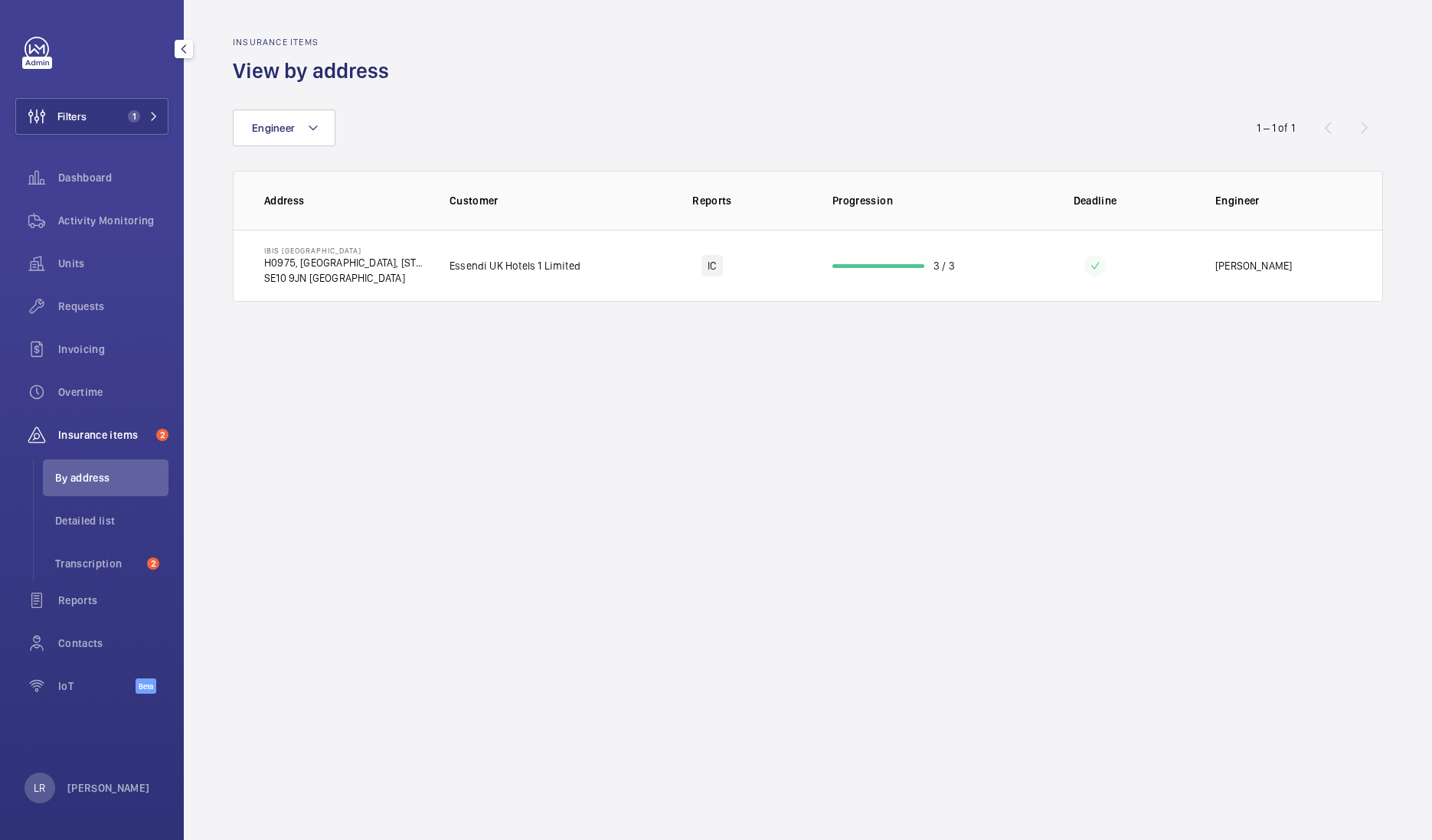
click at [138, 95] on div "Filters 1 Dashboard Activity Monitoring Units Requests Invoicing Overtime Insur…" at bounding box center [92, 374] width 153 height 674
click at [139, 106] on button "Filters 1" at bounding box center [92, 116] width 153 height 37
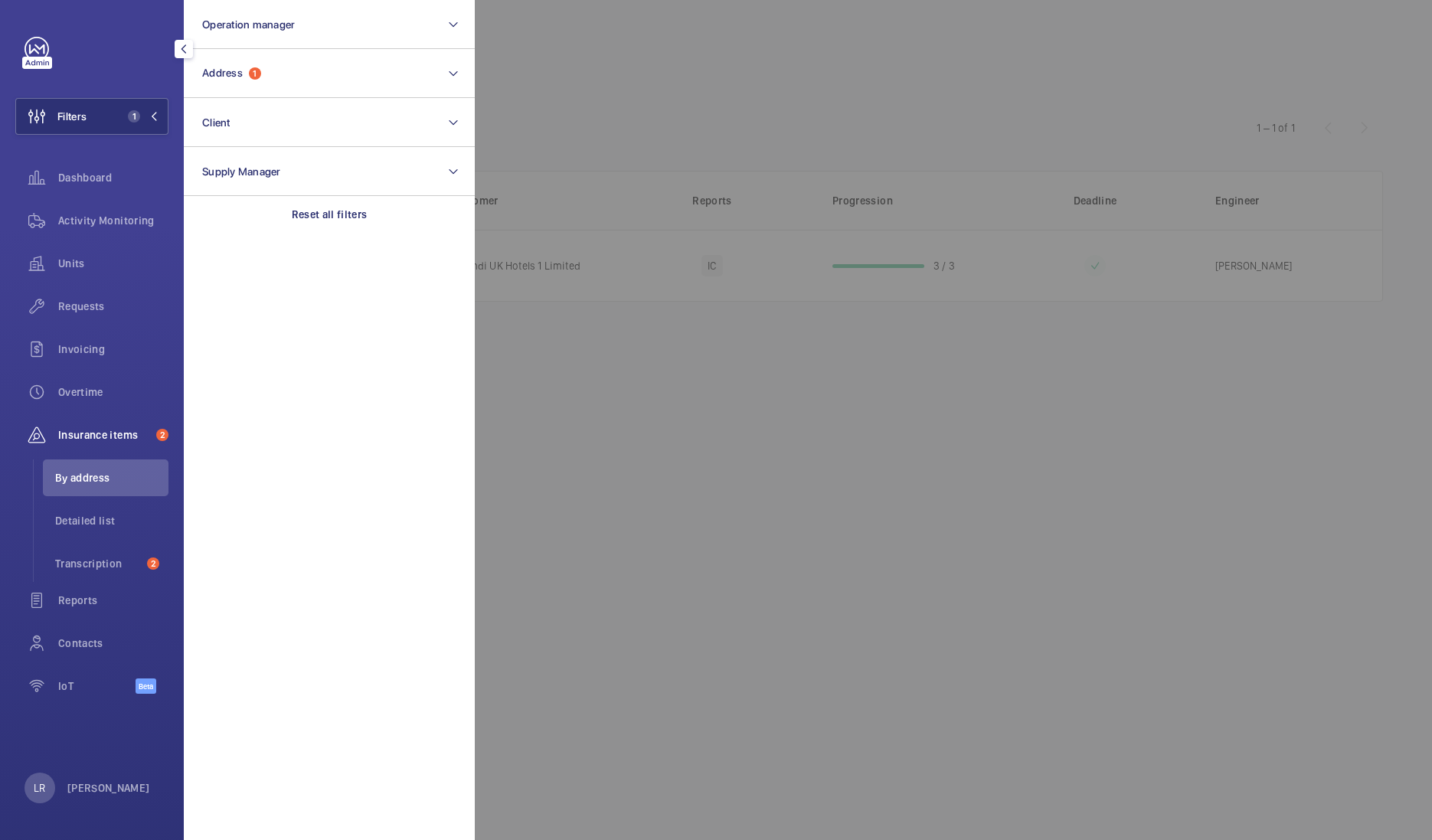
click at [292, 237] on section "Operation manager Address 1 Client Supply Manager Reset all filters" at bounding box center [329, 420] width 291 height 840
click at [288, 219] on div "Reset all filters" at bounding box center [329, 215] width 291 height 37
click at [664, 83] on div at bounding box center [1191, 420] width 1432 height 840
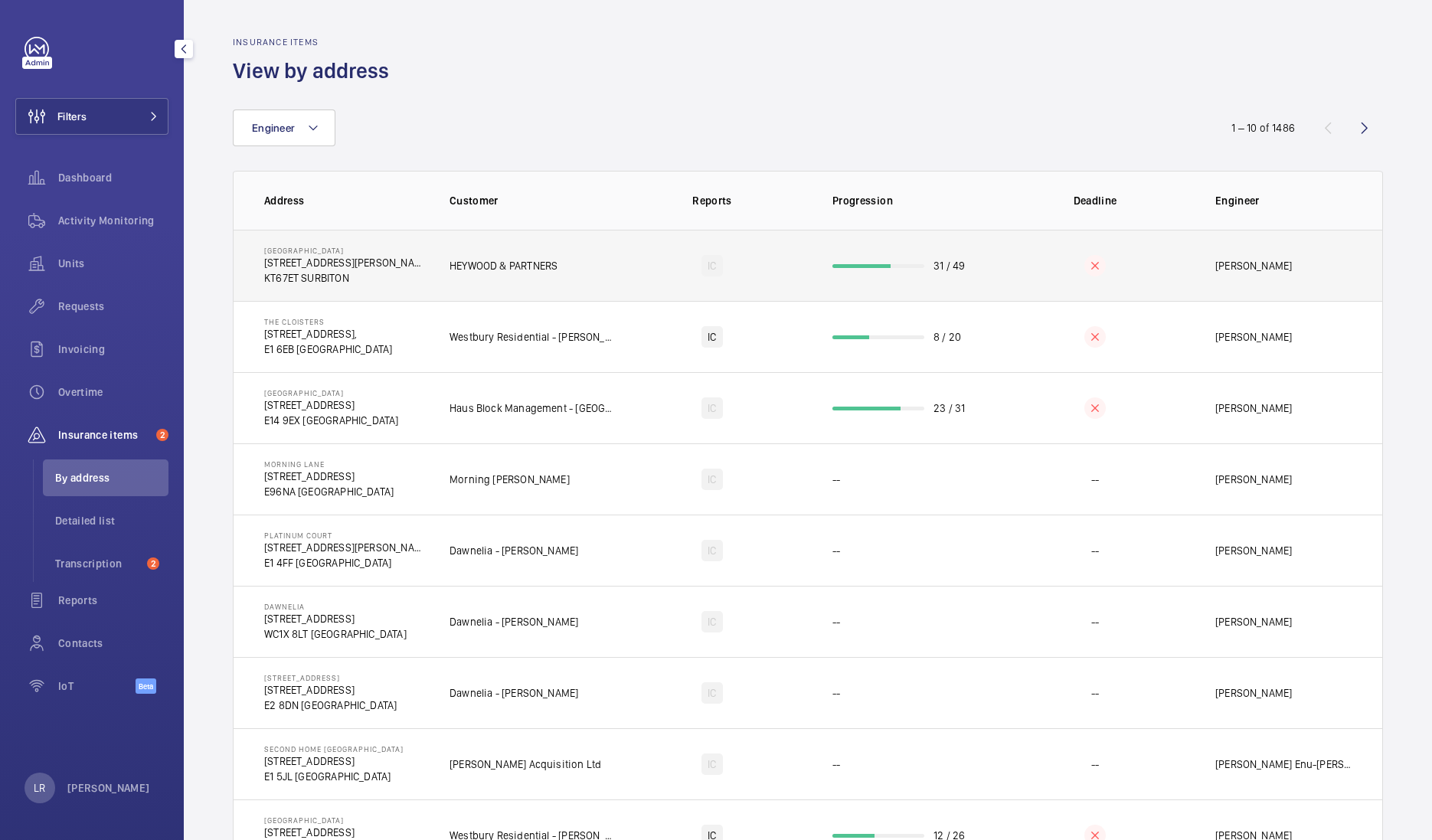
click at [523, 258] on p "HEYWOOD & PARTNERS" at bounding box center [503, 266] width 108 height 16
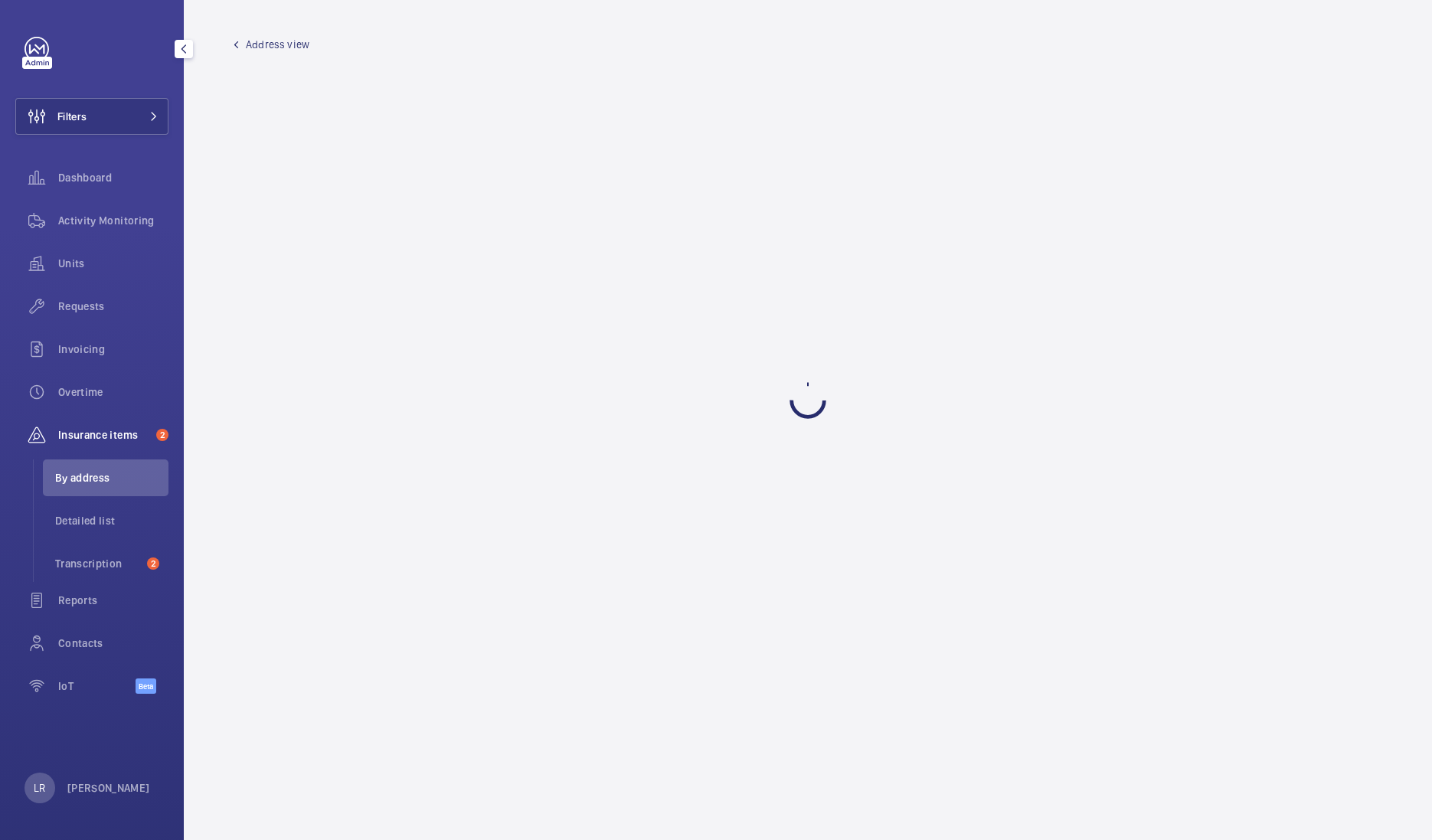
click at [274, 53] on wm-front-admin-header "Address view" at bounding box center [808, 38] width 1248 height 76
click at [275, 41] on span "Address view" at bounding box center [277, 45] width 63 height 16
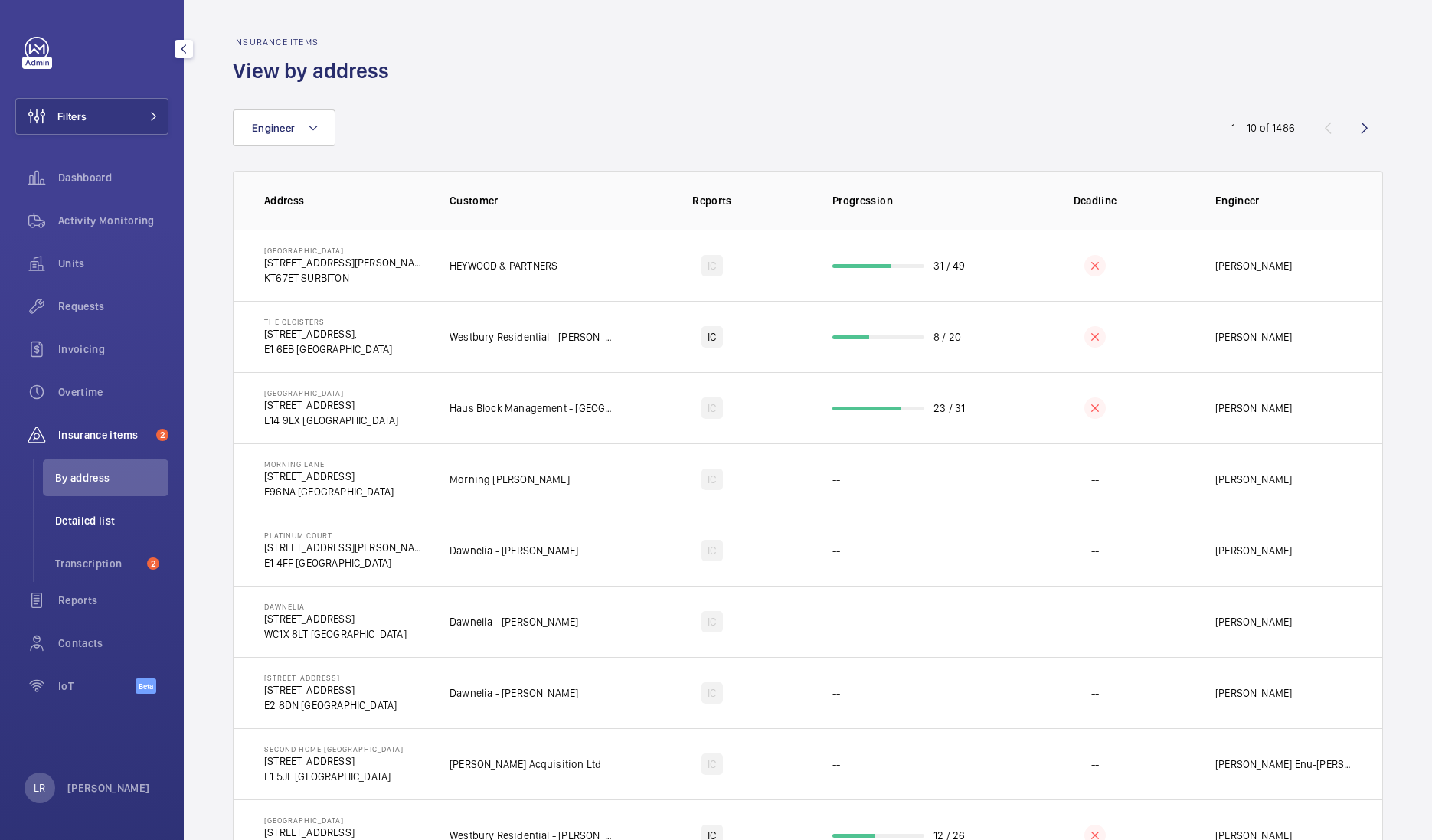
drag, startPoint x: 92, startPoint y: 567, endPoint x: 129, endPoint y: 528, distance: 53.8
click at [92, 567] on span "Transcription" at bounding box center [98, 564] width 86 height 16
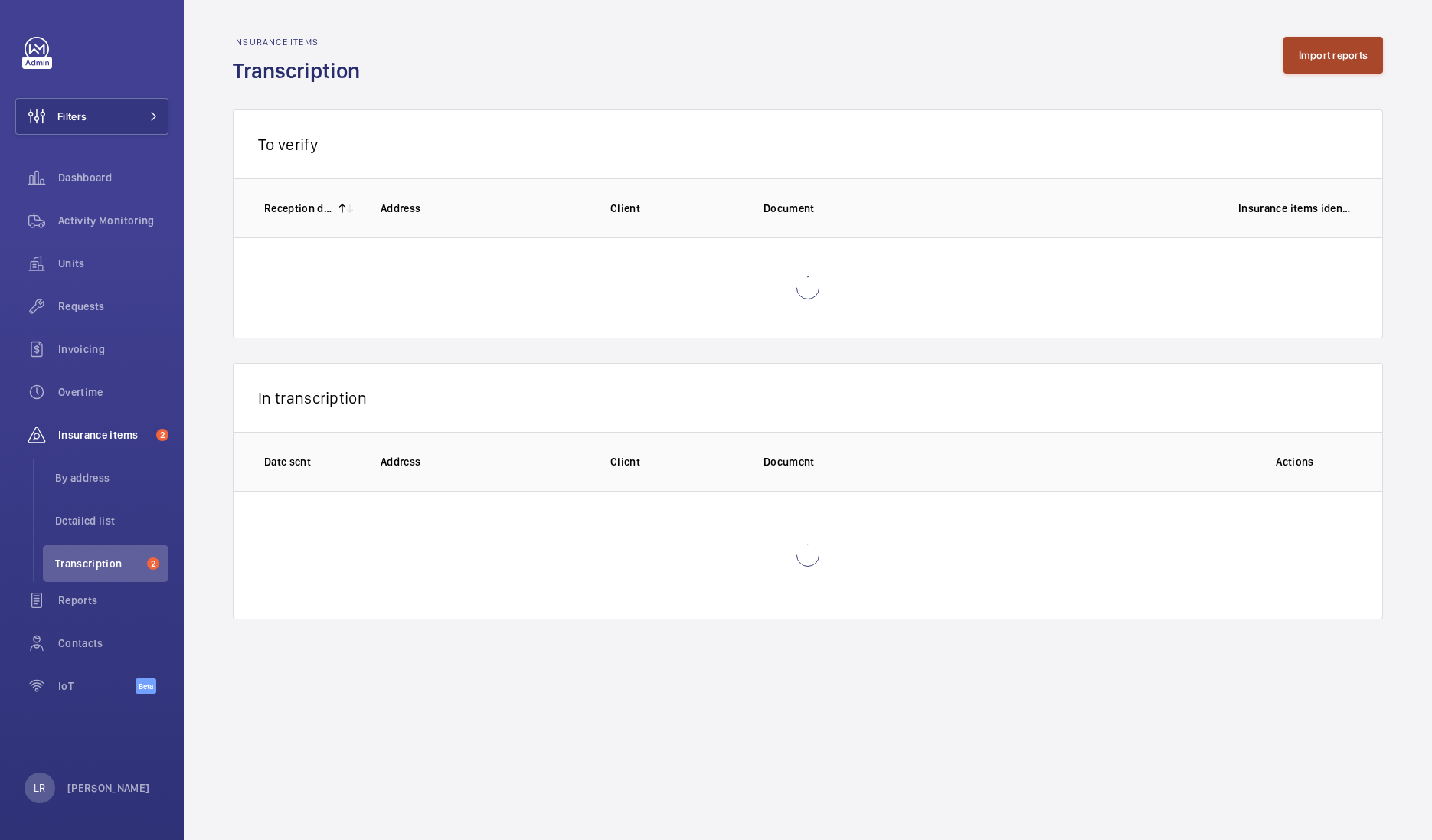
click at [1344, 58] on button "Import reports" at bounding box center [1333, 56] width 101 height 37
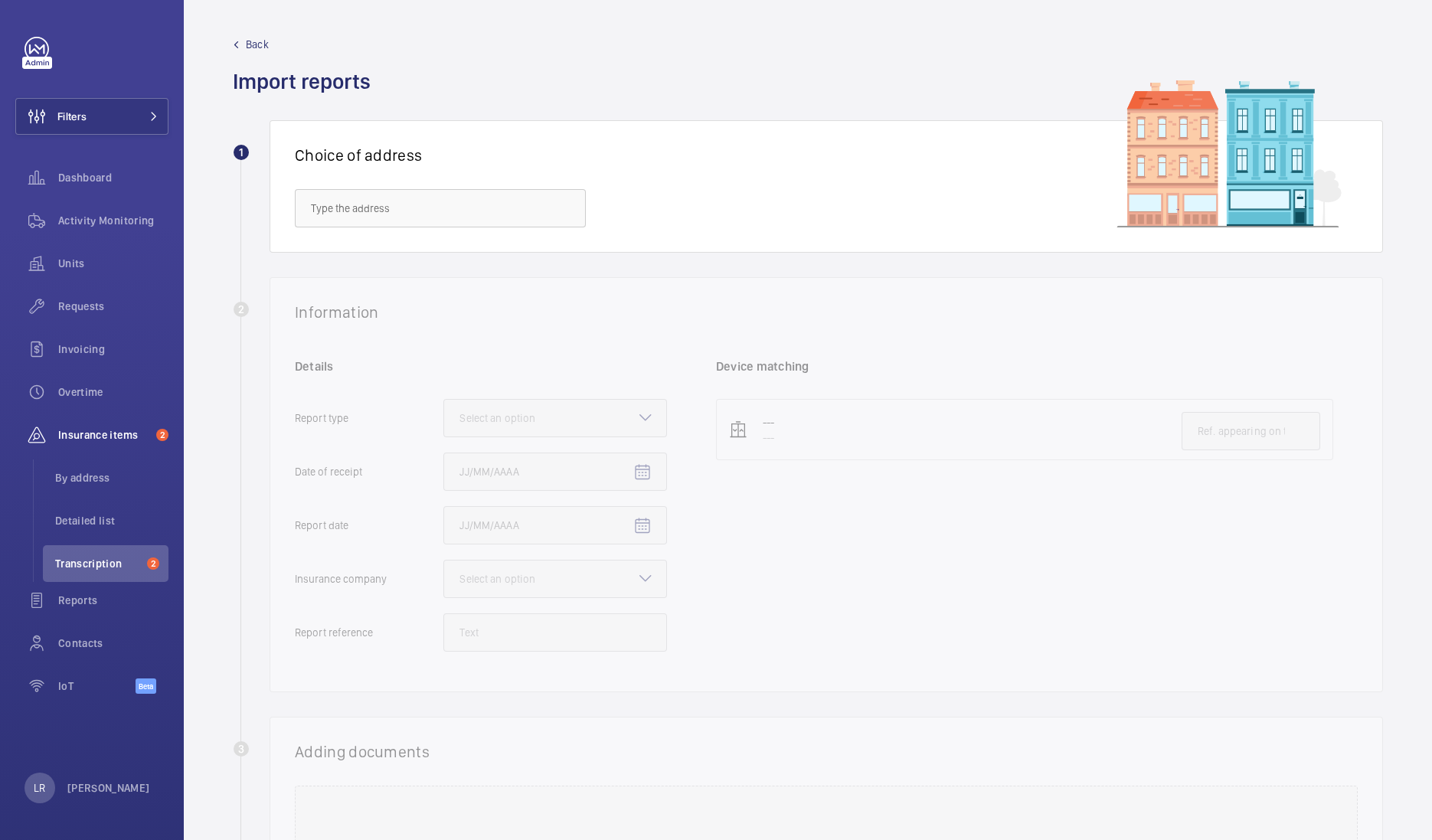
click at [264, 45] on span "Back" at bounding box center [258, 45] width 23 height 16
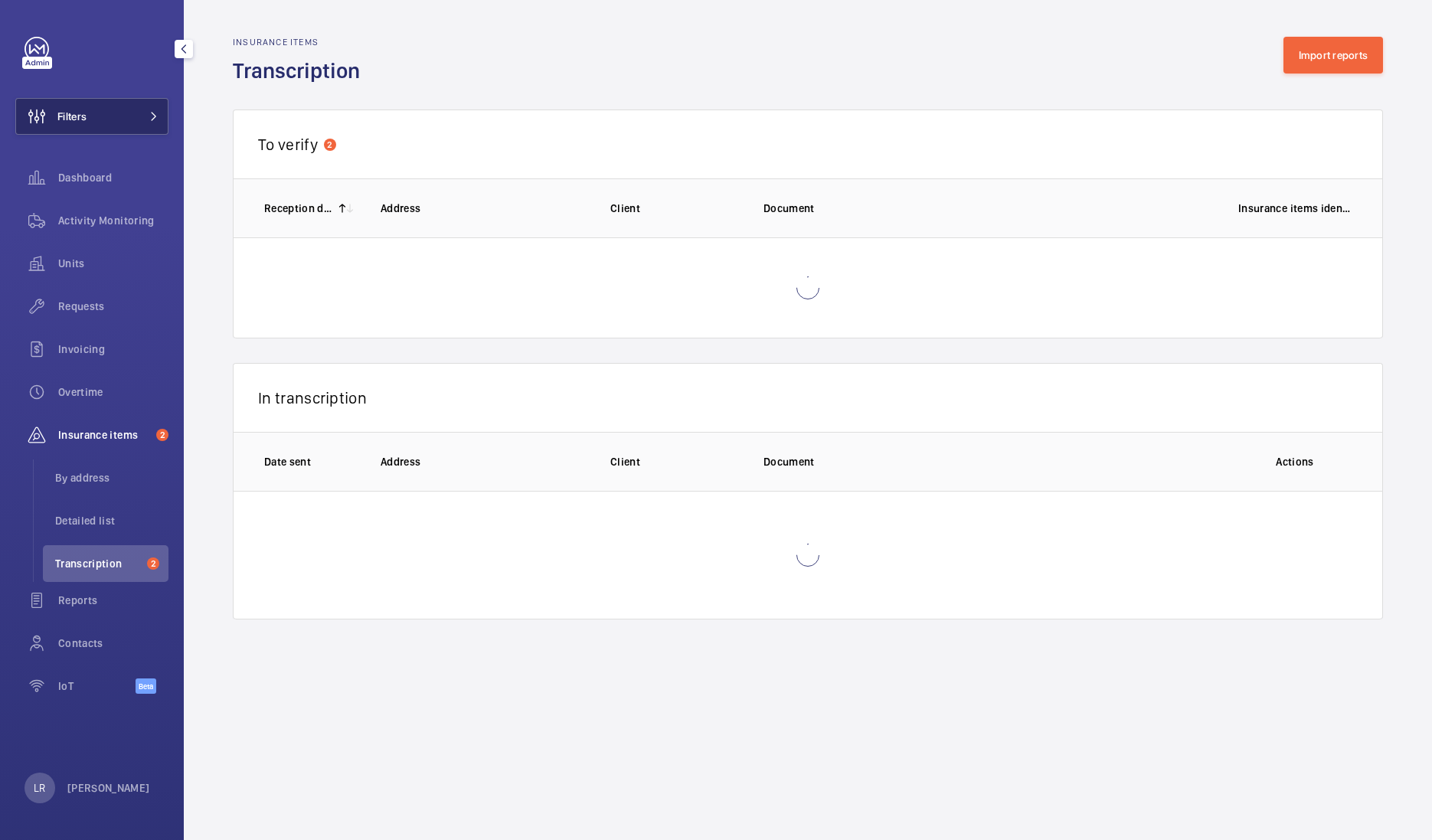
click at [94, 117] on button "Filters" at bounding box center [92, 116] width 153 height 37
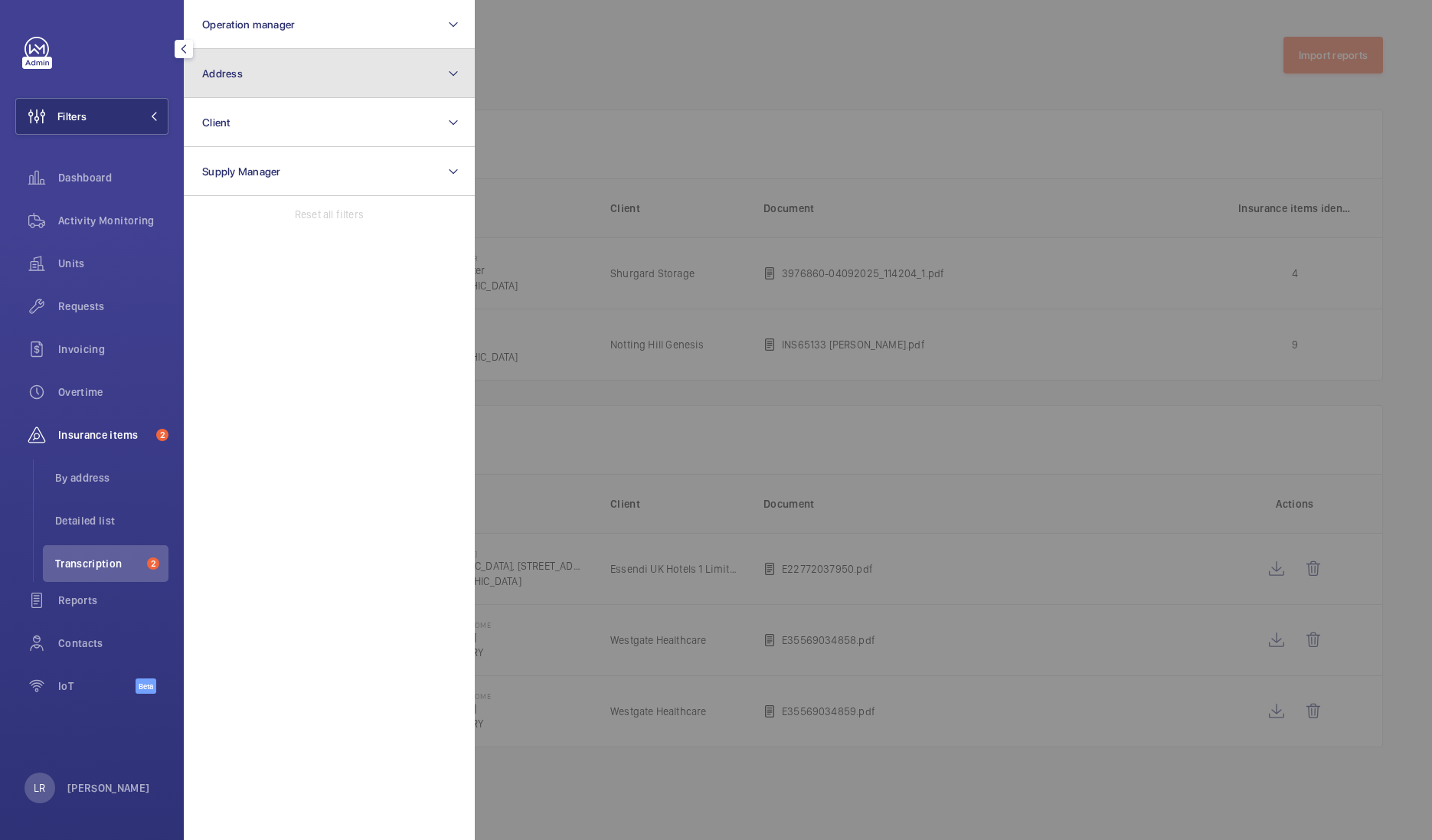
click at [268, 89] on button "Address" at bounding box center [329, 73] width 291 height 49
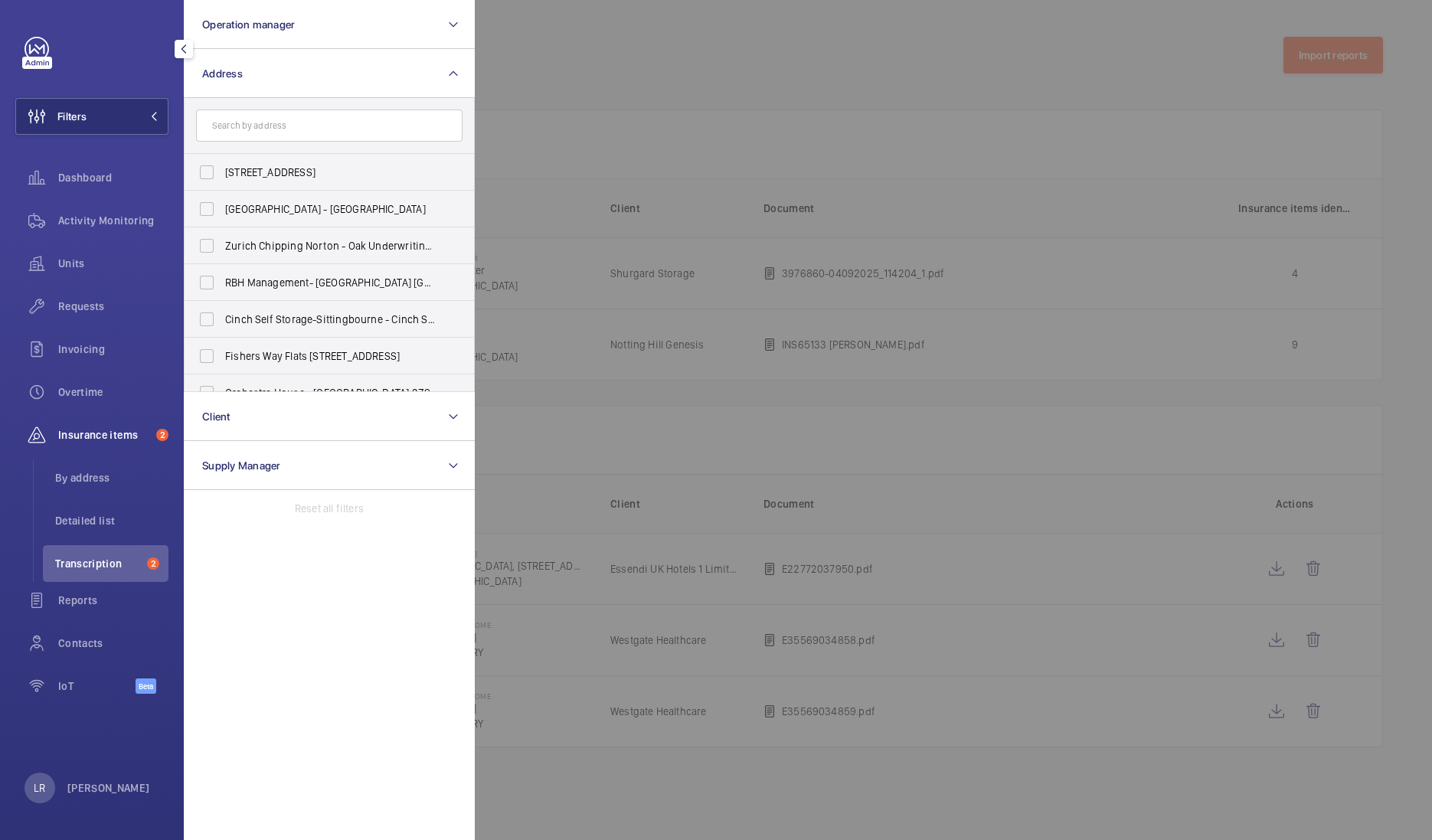
click at [245, 118] on input "text" at bounding box center [329, 125] width 267 height 32
click at [602, 141] on div at bounding box center [1191, 420] width 1432 height 840
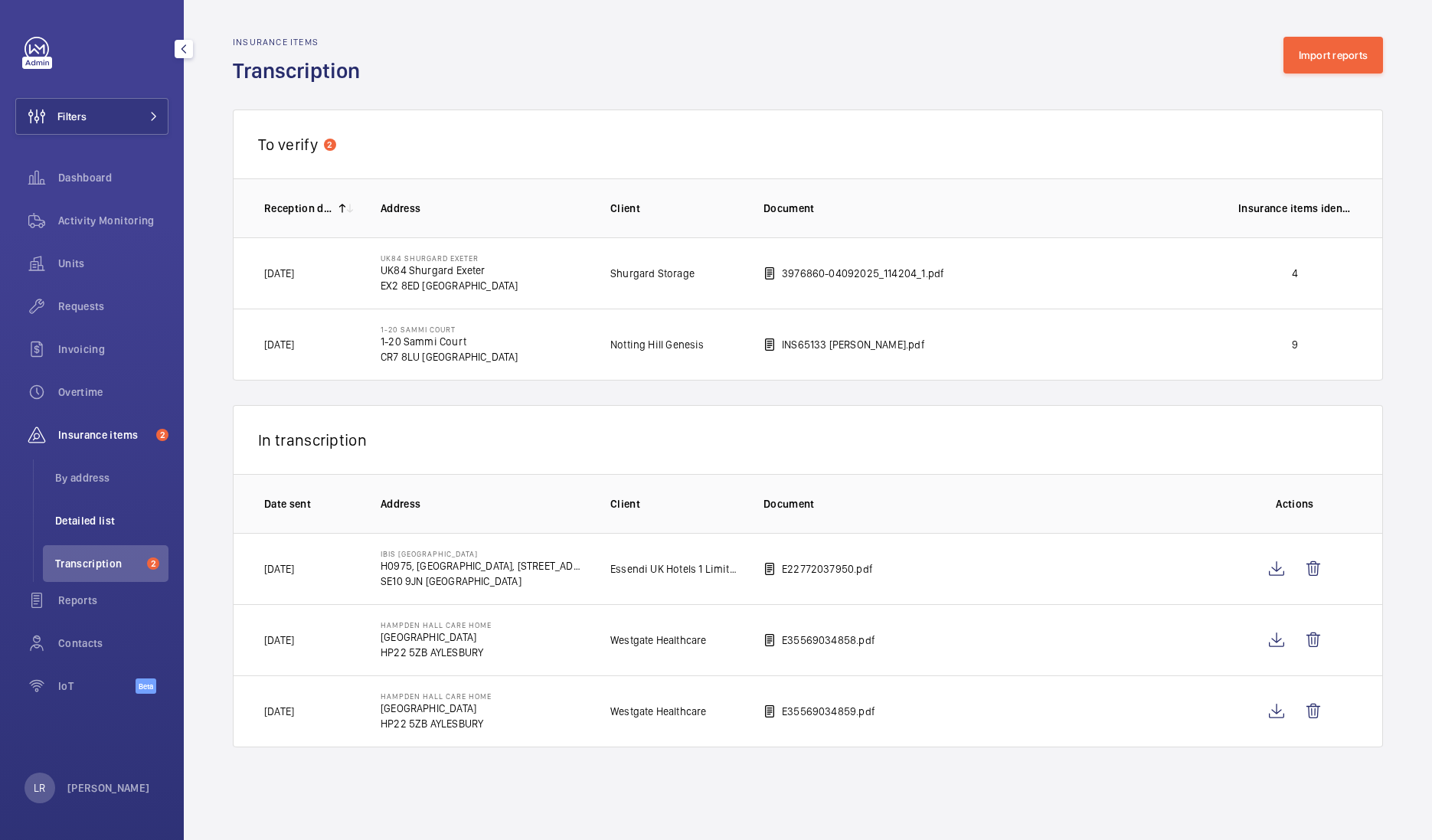
click at [110, 531] on li "Detailed list" at bounding box center [105, 521] width 126 height 37
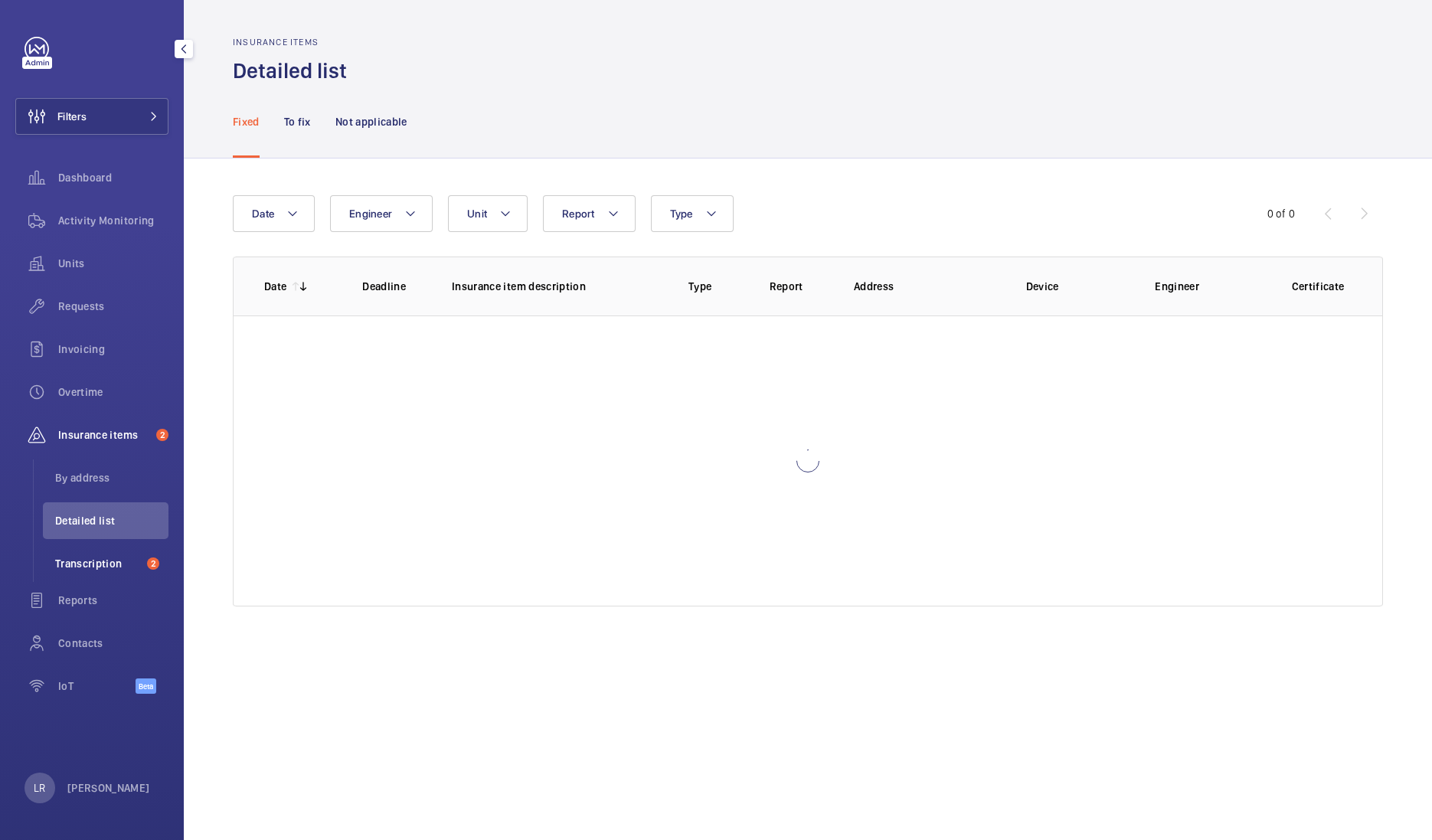
click at [101, 567] on span "Transcription" at bounding box center [98, 564] width 86 height 16
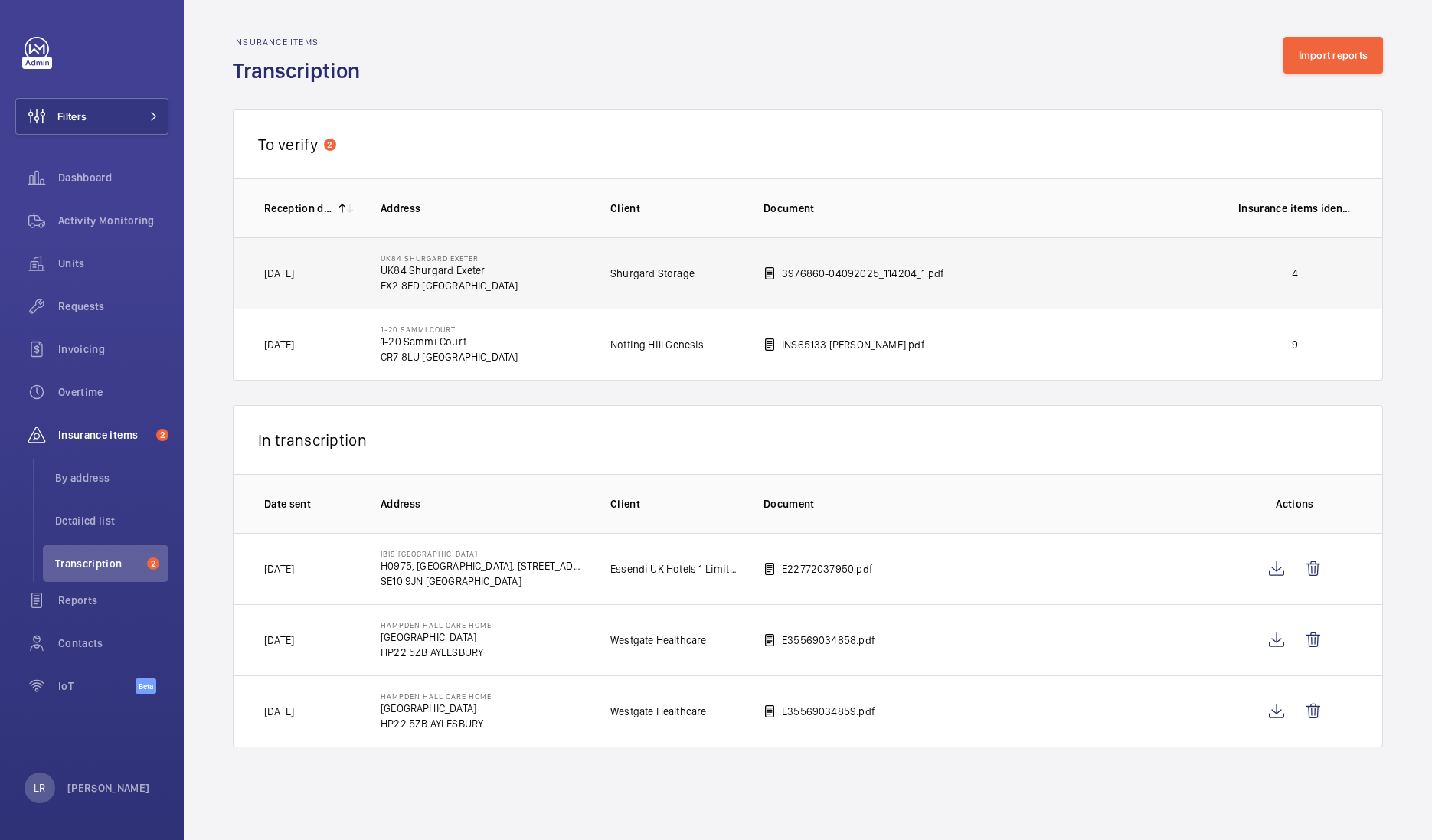
click at [789, 271] on p "3976860-04092025_114204_1.pdf" at bounding box center [863, 273] width 162 height 16
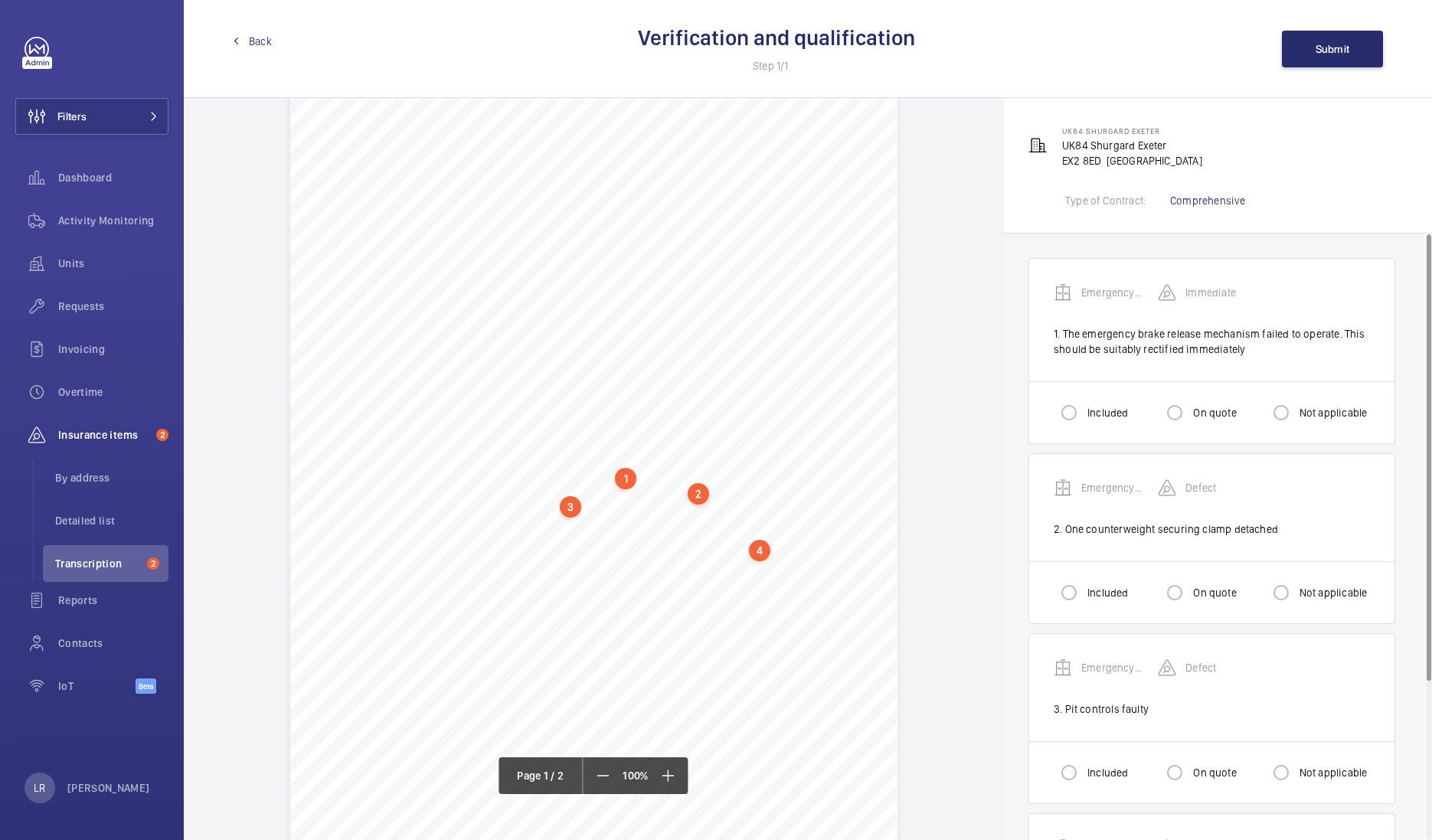
scroll to position [95, 0]
click at [144, 562] on li "Transcription 2" at bounding box center [105, 564] width 126 height 37
click at [262, 46] on span "Back" at bounding box center [261, 41] width 23 height 16
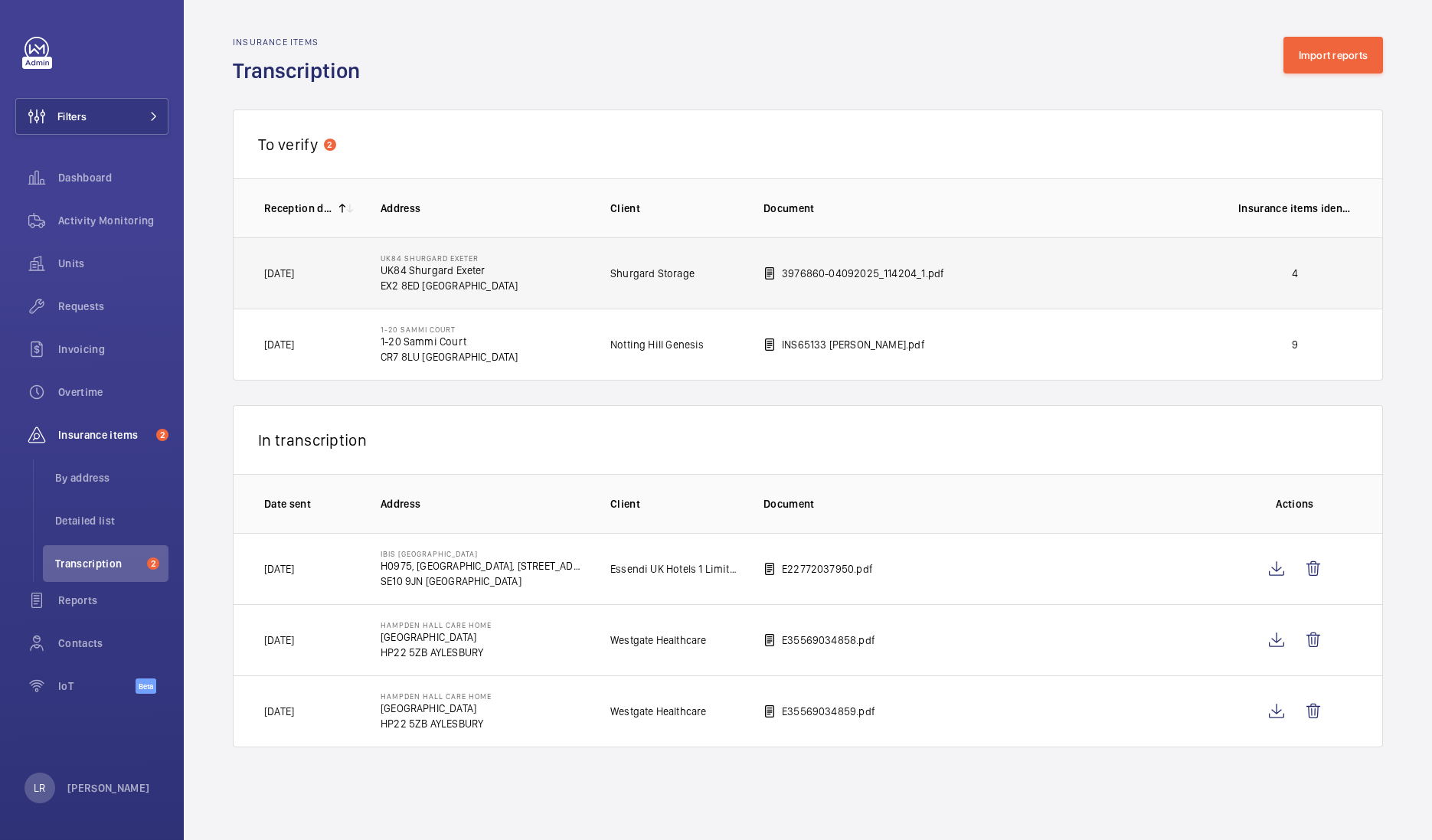
click at [521, 277] on td "UK84 Shurgard Exeter UK84 Shurgard Exeter EX2 8ED EXETER" at bounding box center [470, 273] width 230 height 71
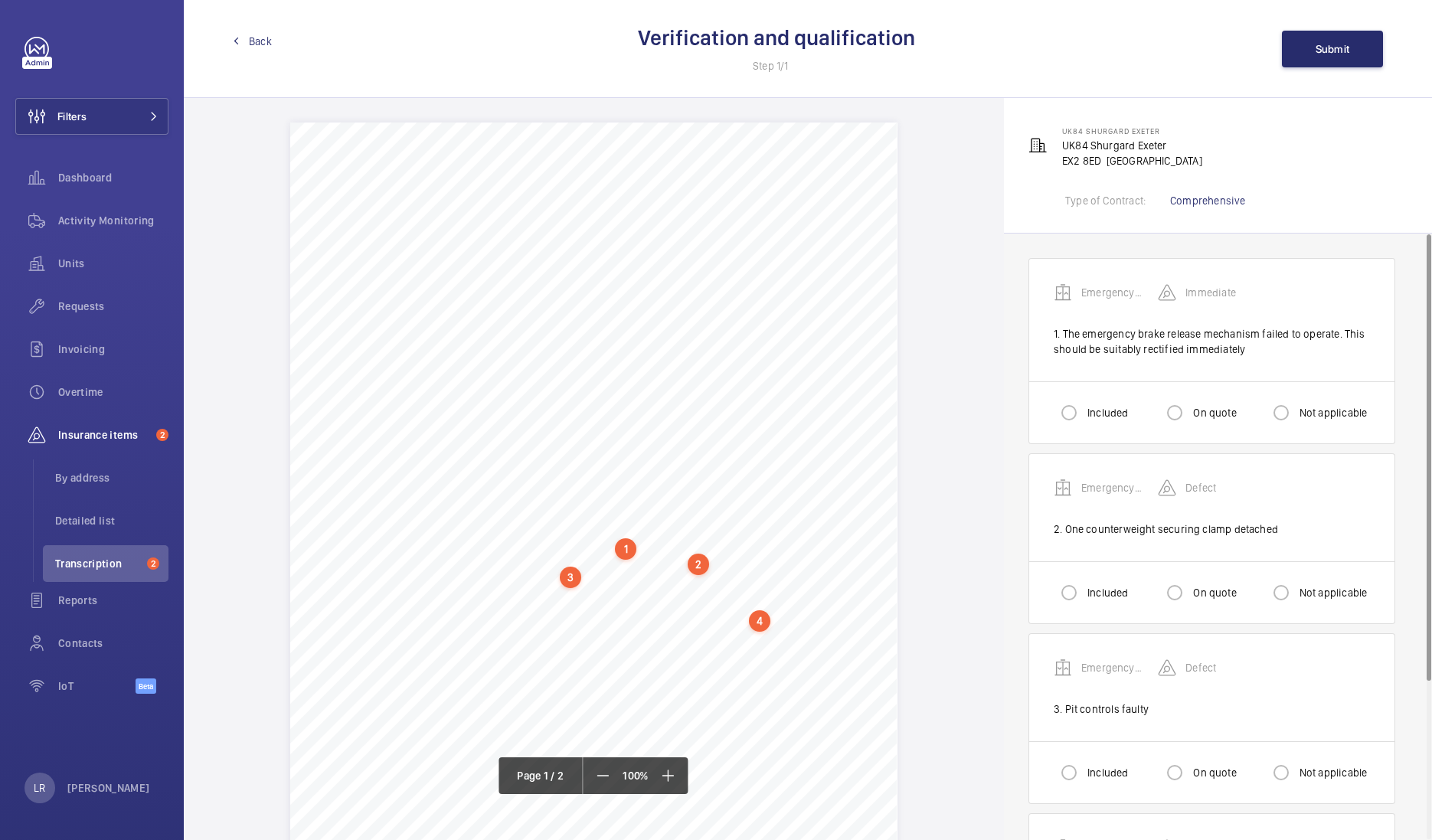
click at [252, 40] on span "Back" at bounding box center [261, 41] width 23 height 16
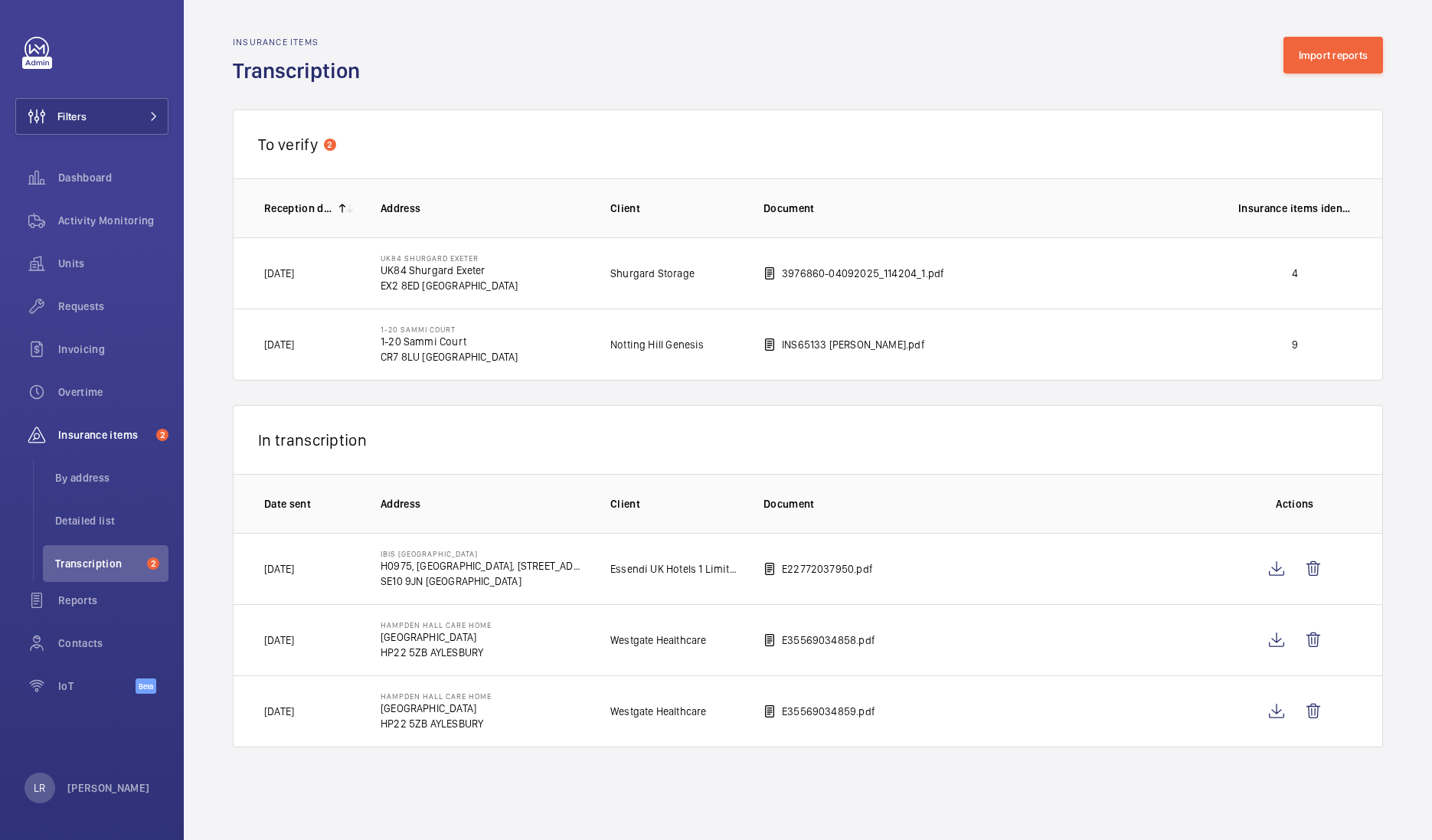
click at [427, 573] on p "SE10 9JN LONDON" at bounding box center [484, 581] width 205 height 16
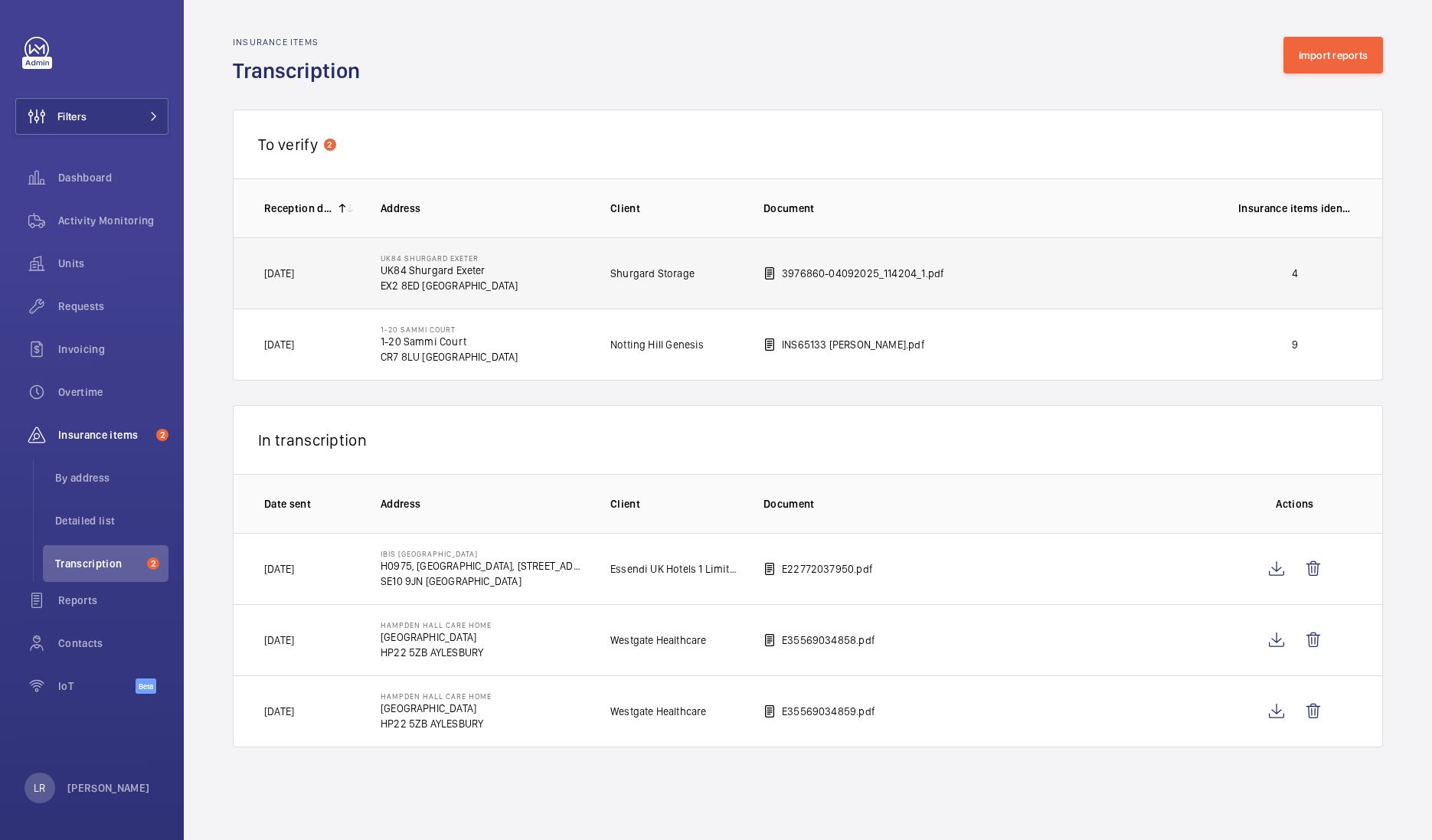
click at [658, 295] on td "Shurgard Storage" at bounding box center [662, 273] width 153 height 71
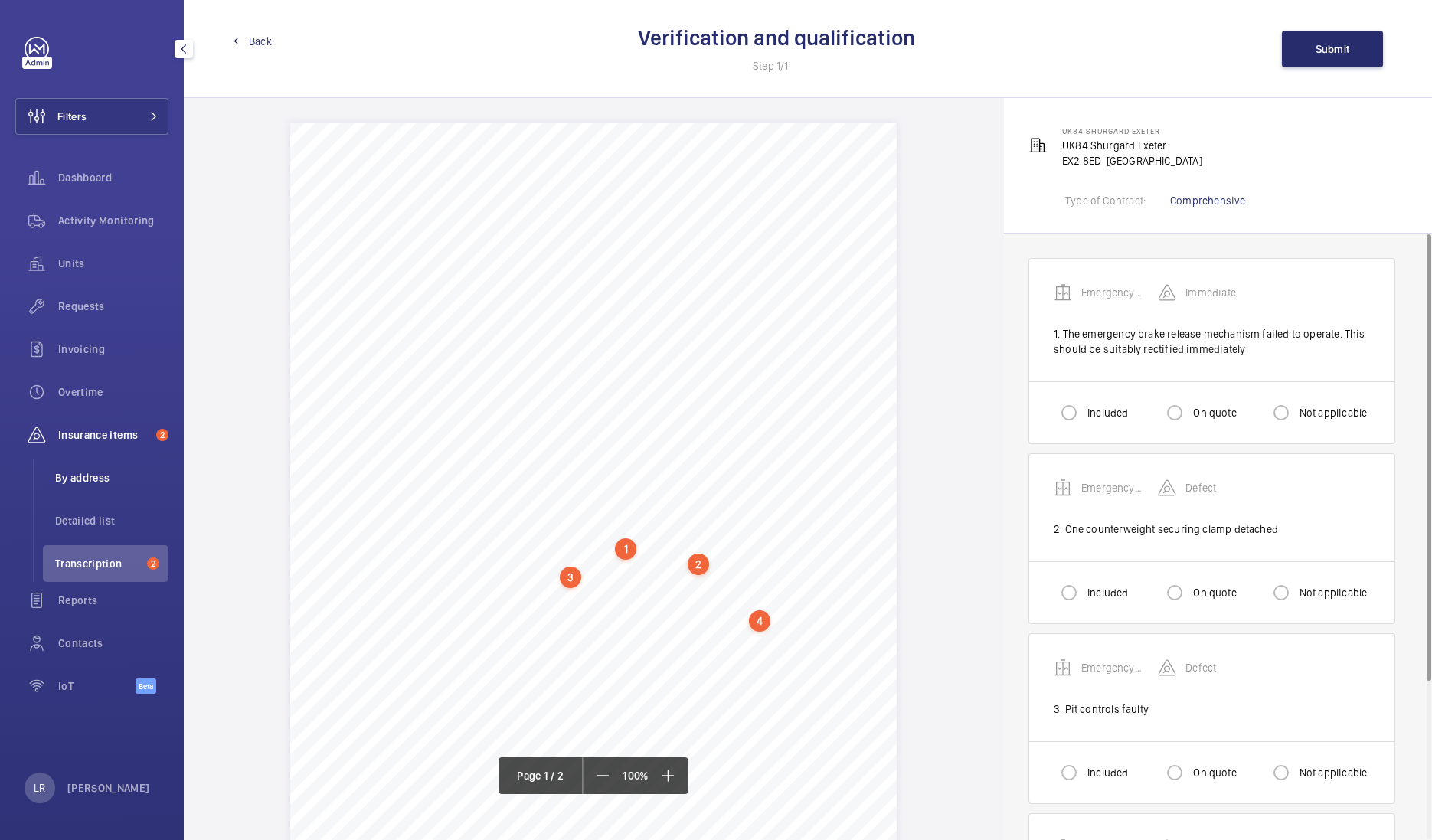
click at [89, 490] on li "By address" at bounding box center [105, 478] width 126 height 37
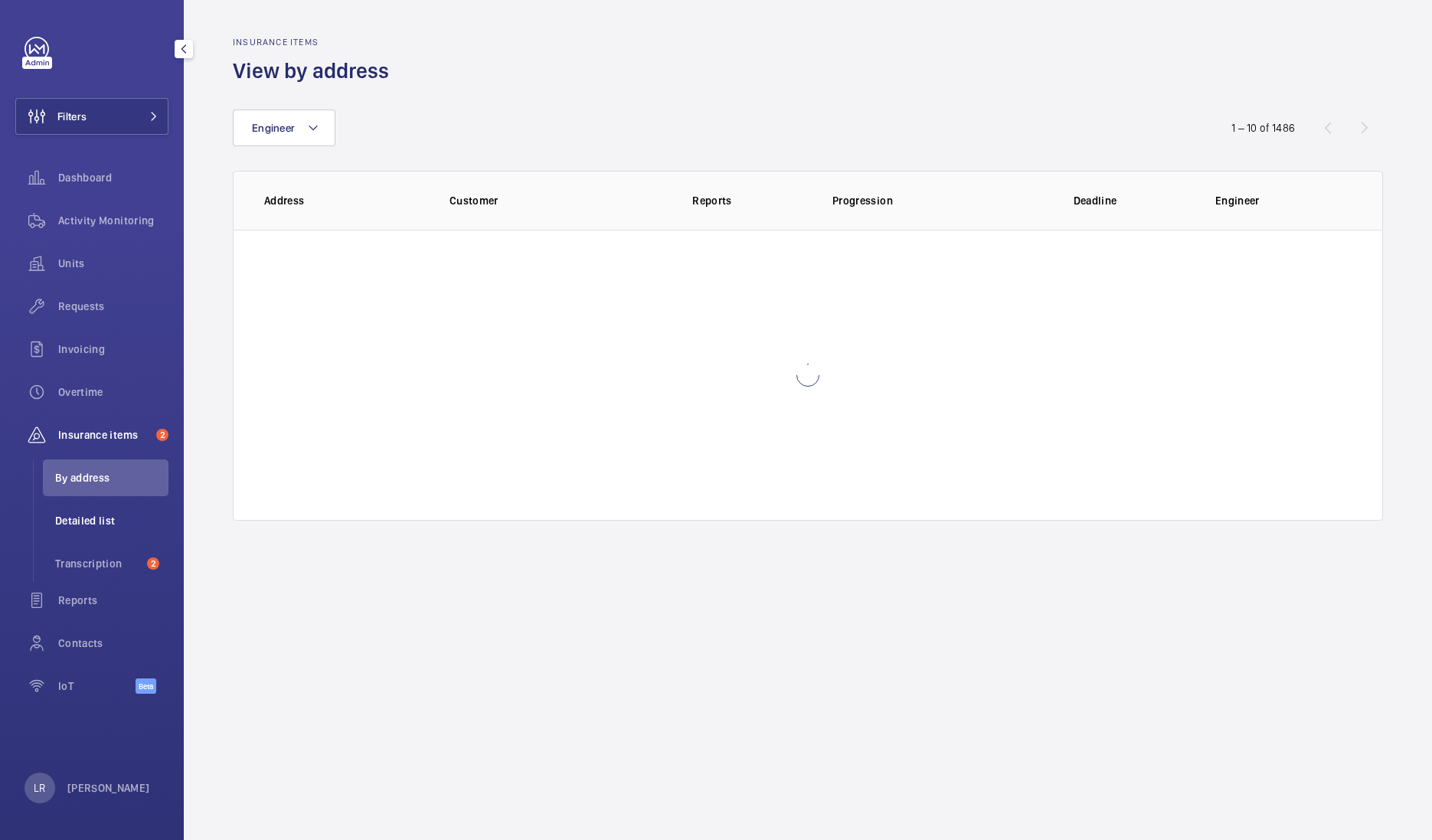
click at [98, 519] on span "Detailed list" at bounding box center [111, 521] width 113 height 16
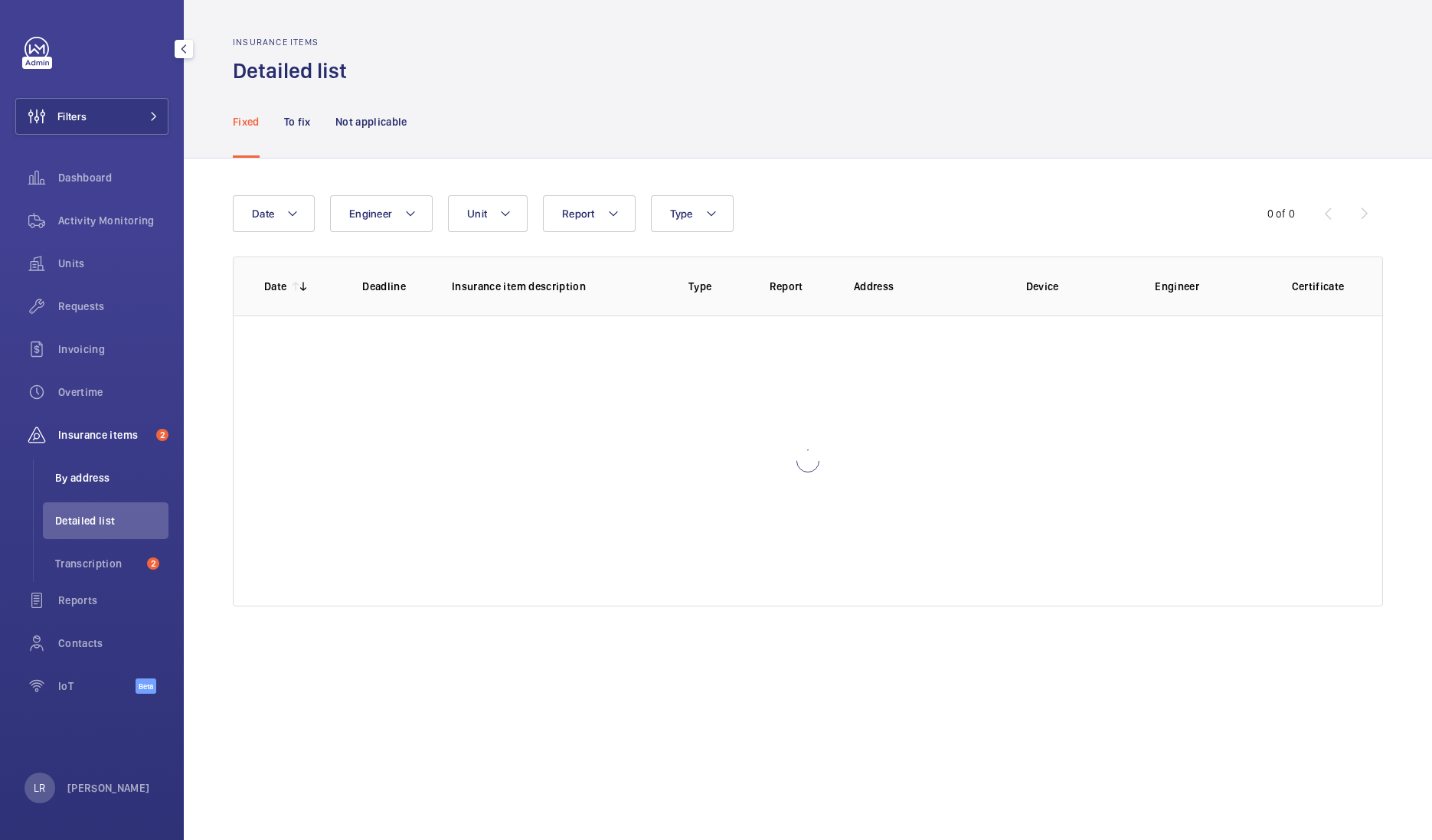
click at [101, 483] on span "By address" at bounding box center [111, 478] width 113 height 16
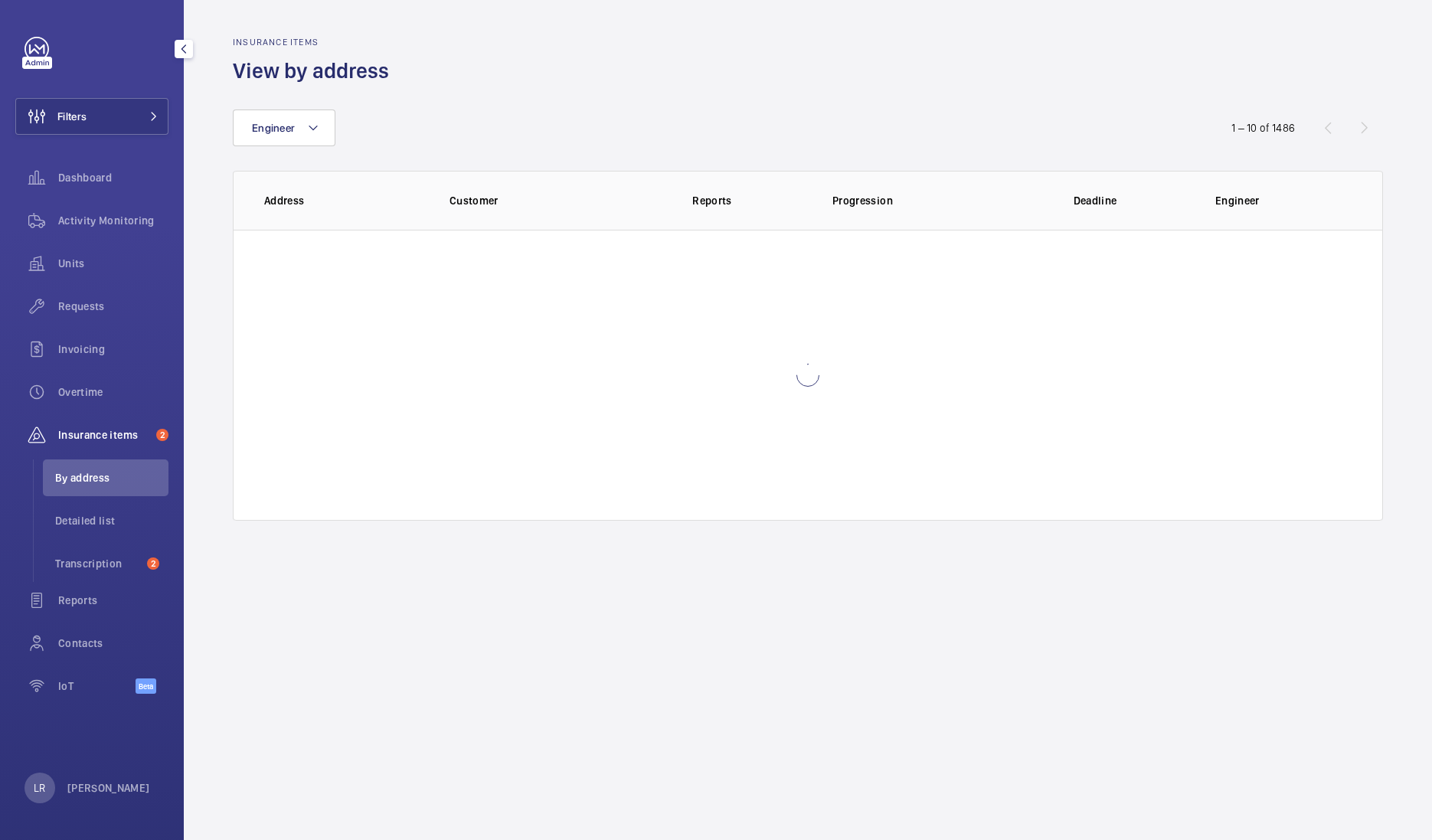
click at [111, 444] on div "Insurance items 2" at bounding box center [92, 435] width 153 height 37
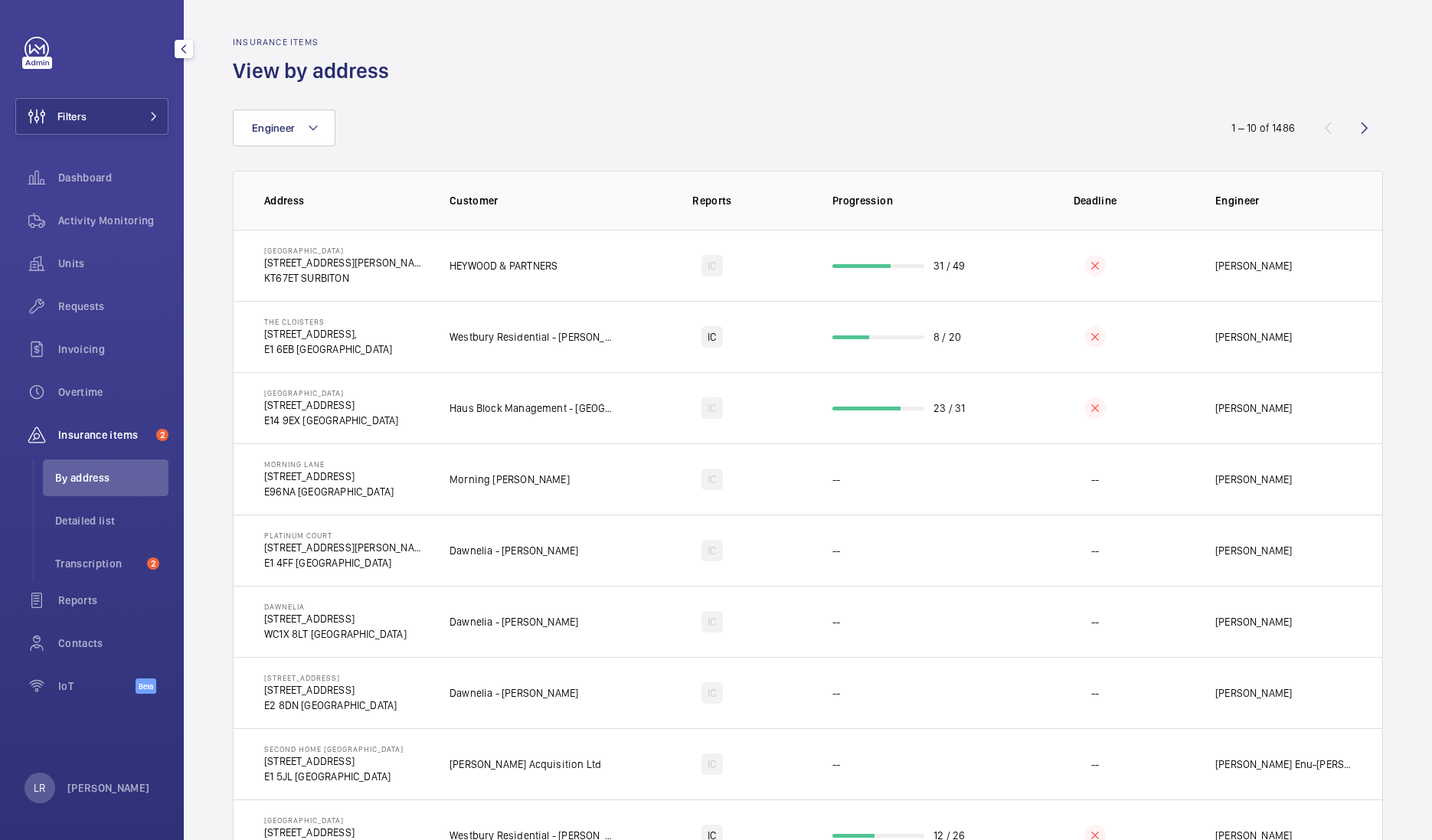
click at [97, 430] on span "Insurance items" at bounding box center [105, 435] width 92 height 16
click at [105, 568] on span "Transcription" at bounding box center [98, 564] width 86 height 16
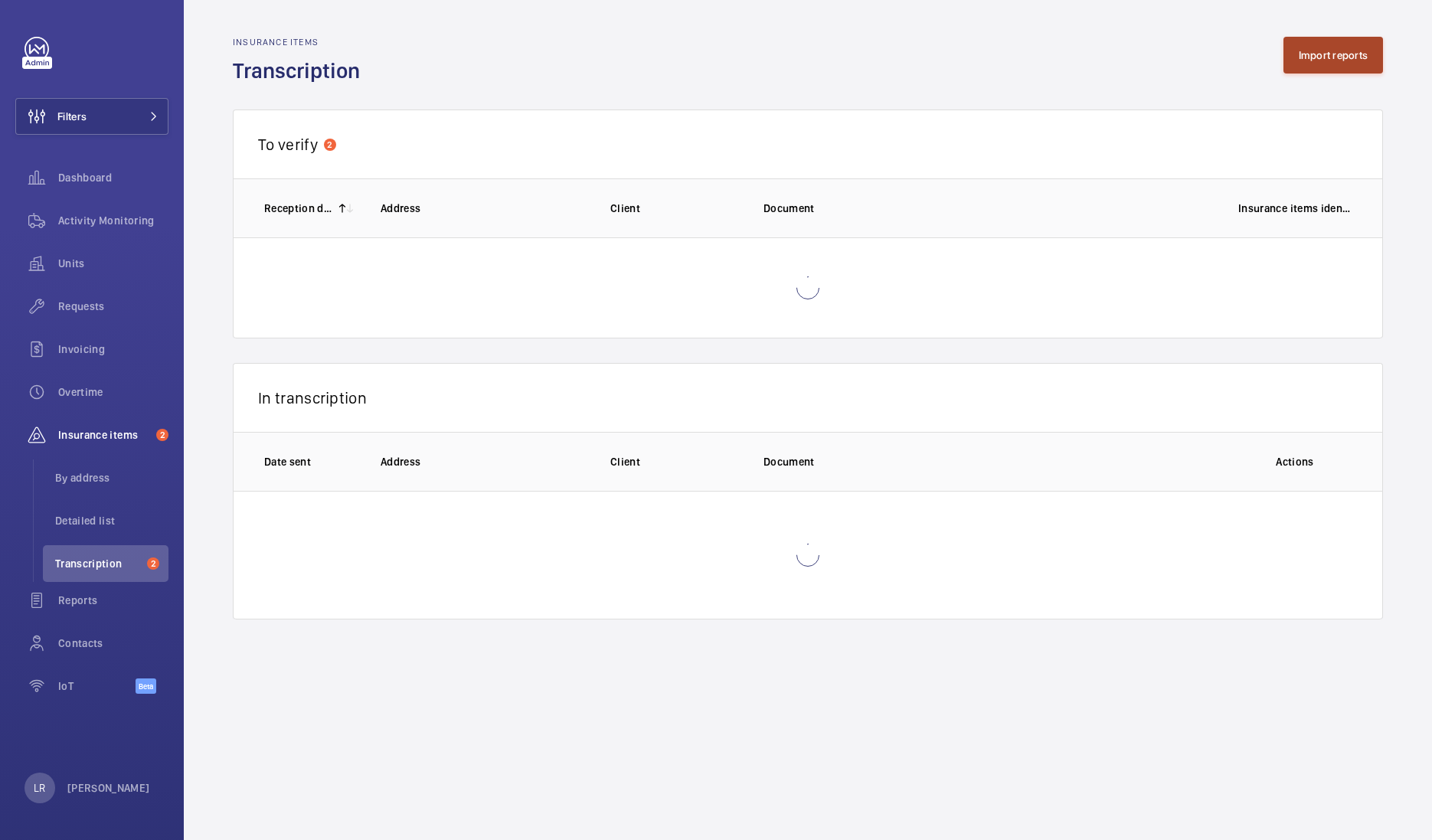
click at [1303, 47] on button "Import reports" at bounding box center [1333, 56] width 101 height 37
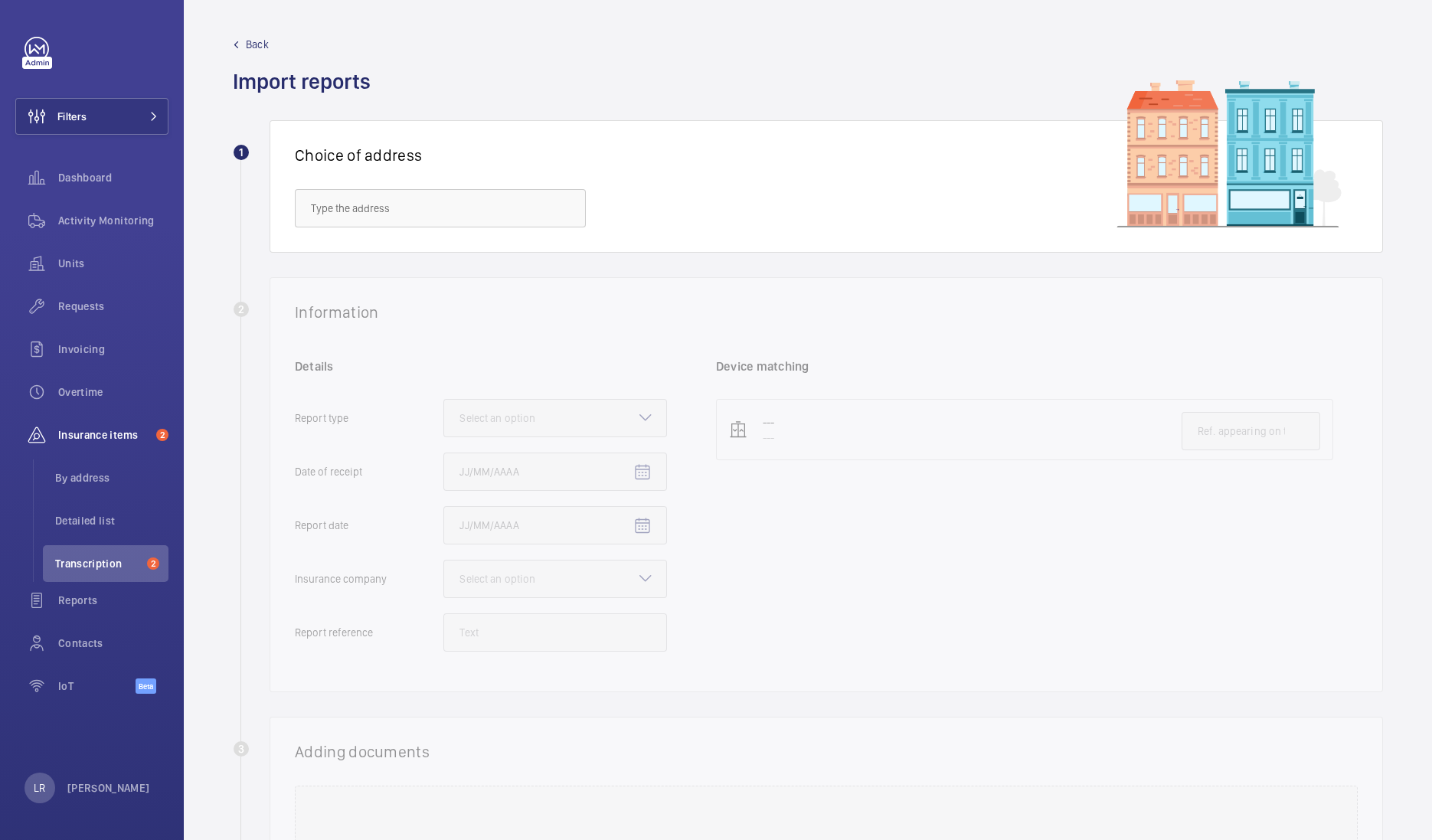
click at [484, 184] on div "Choice of address" at bounding box center [826, 187] width 1114 height 133
click at [490, 222] on input "text" at bounding box center [441, 208] width 291 height 38
click at [526, 264] on mat-option "UK84 Shurgard Exeter - UK84 Shurgard Exeter, EXETER EX2 8ED" at bounding box center [441, 254] width 289 height 37
type input "UK84 Shurgard Exeter - UK84 Shurgard Exeter, EXETER EX2 8ED"
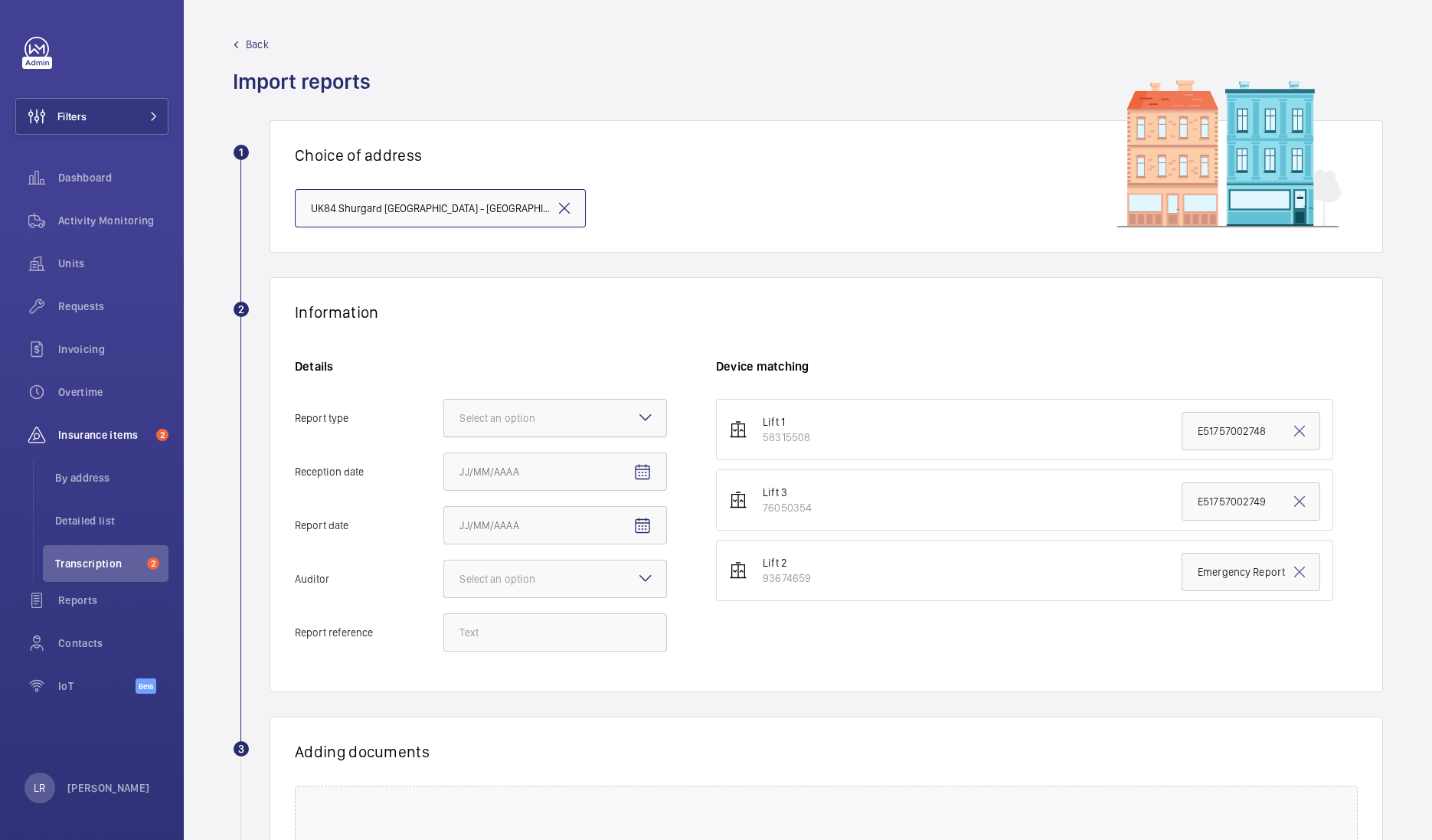
click at [625, 417] on div at bounding box center [555, 418] width 222 height 37
click at [444, 417] on input "Report type Select an option" at bounding box center [444, 418] width 0 height 37
click at [614, 459] on span "Insurance company" at bounding box center [555, 465] width 191 height 16
click at [444, 437] on input "Report type Select an option Insurance company Consultant" at bounding box center [444, 418] width 0 height 37
click at [650, 468] on mat-icon "Open calendar" at bounding box center [642, 472] width 19 height 19
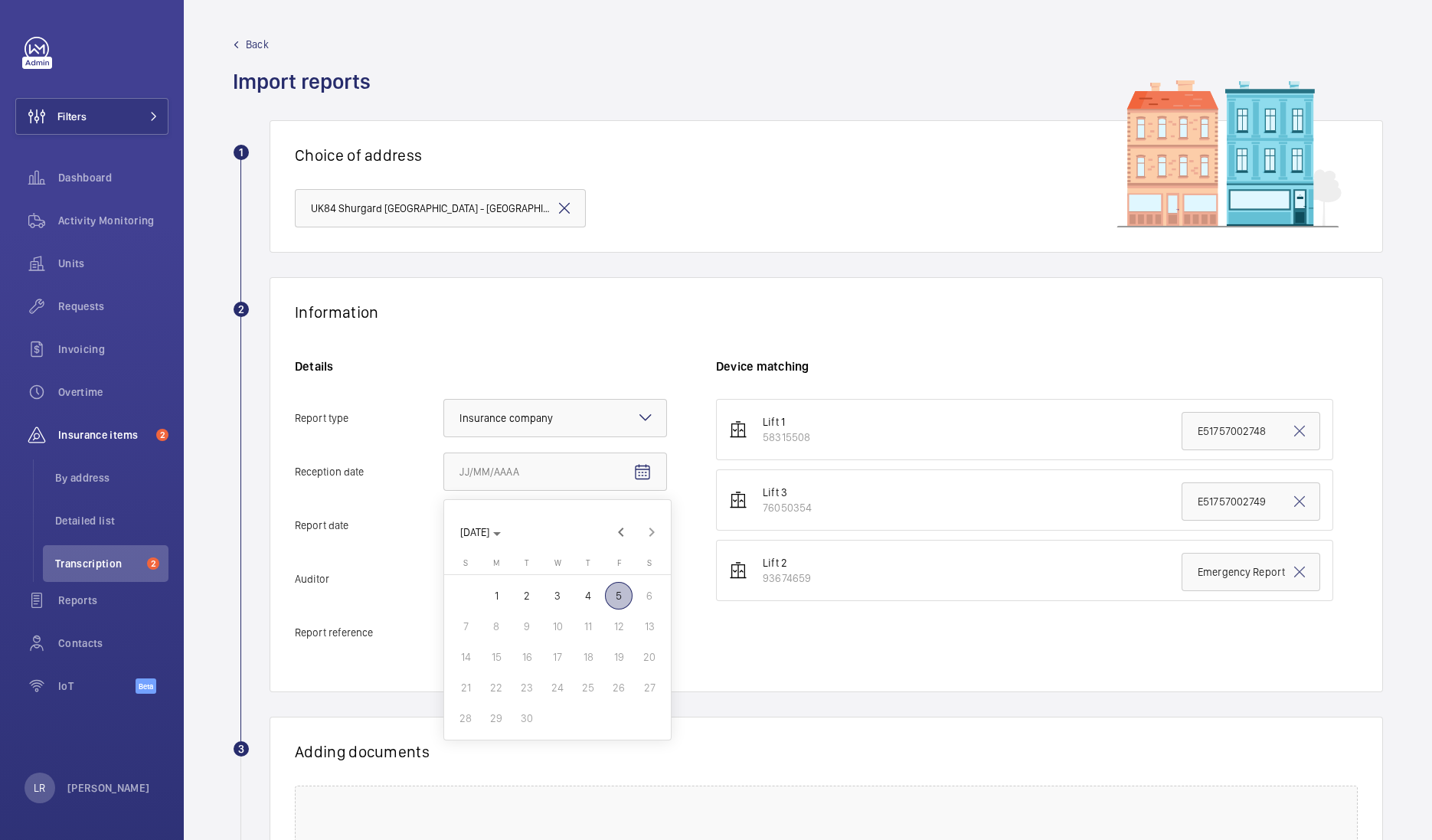
click at [605, 596] on span "5" at bounding box center [618, 596] width 27 height 27
type input "9/5/2025"
click at [648, 529] on mat-icon "Open calendar" at bounding box center [642, 525] width 19 height 19
click at [586, 648] on span "4" at bounding box center [588, 650] width 27 height 27
type input "9/4/2025"
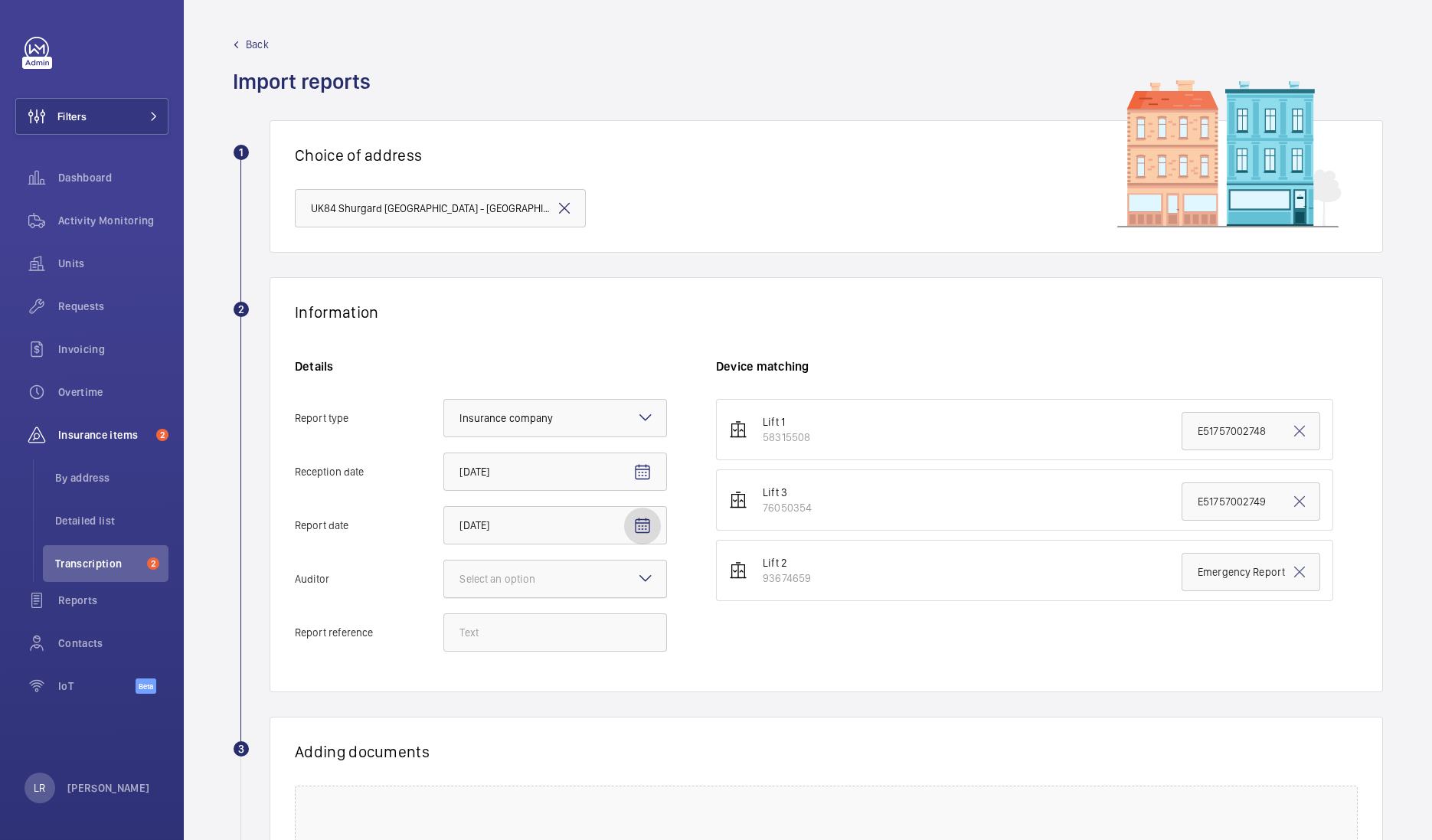
click at [629, 577] on div at bounding box center [555, 579] width 222 height 37
click at [444, 577] on input "Auditor Select an option" at bounding box center [444, 579] width 0 height 37
click at [473, 724] on div "Allianz" at bounding box center [555, 738] width 222 height 37
click at [444, 597] on input "Auditor Select an option Veritas Zurich British Engineering Allianz Other" at bounding box center [444, 579] width 0 height 37
click at [559, 597] on div "Select an option × Allianz ×" at bounding box center [555, 578] width 224 height 38
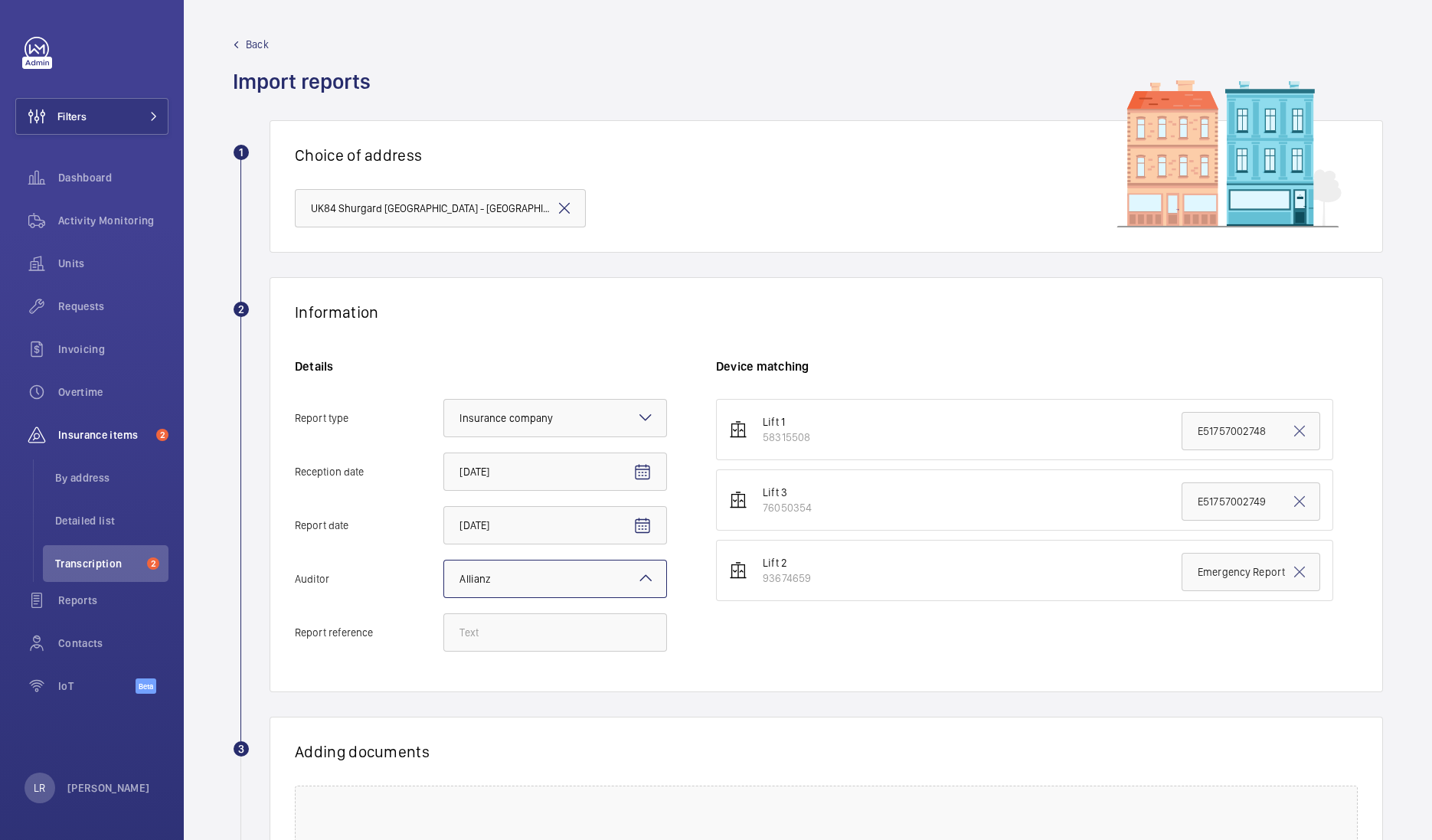
click at [444, 597] on input "Auditor Select an option × Allianz ×" at bounding box center [444, 579] width 0 height 37
click at [731, 581] on div "Lift 2 93674659" at bounding box center [770, 569] width 82 height 30
click at [597, 621] on input "Report reference" at bounding box center [555, 632] width 224 height 38
click at [490, 648] on input "Report reference" at bounding box center [555, 632] width 224 height 38
paste input "E51757003553"
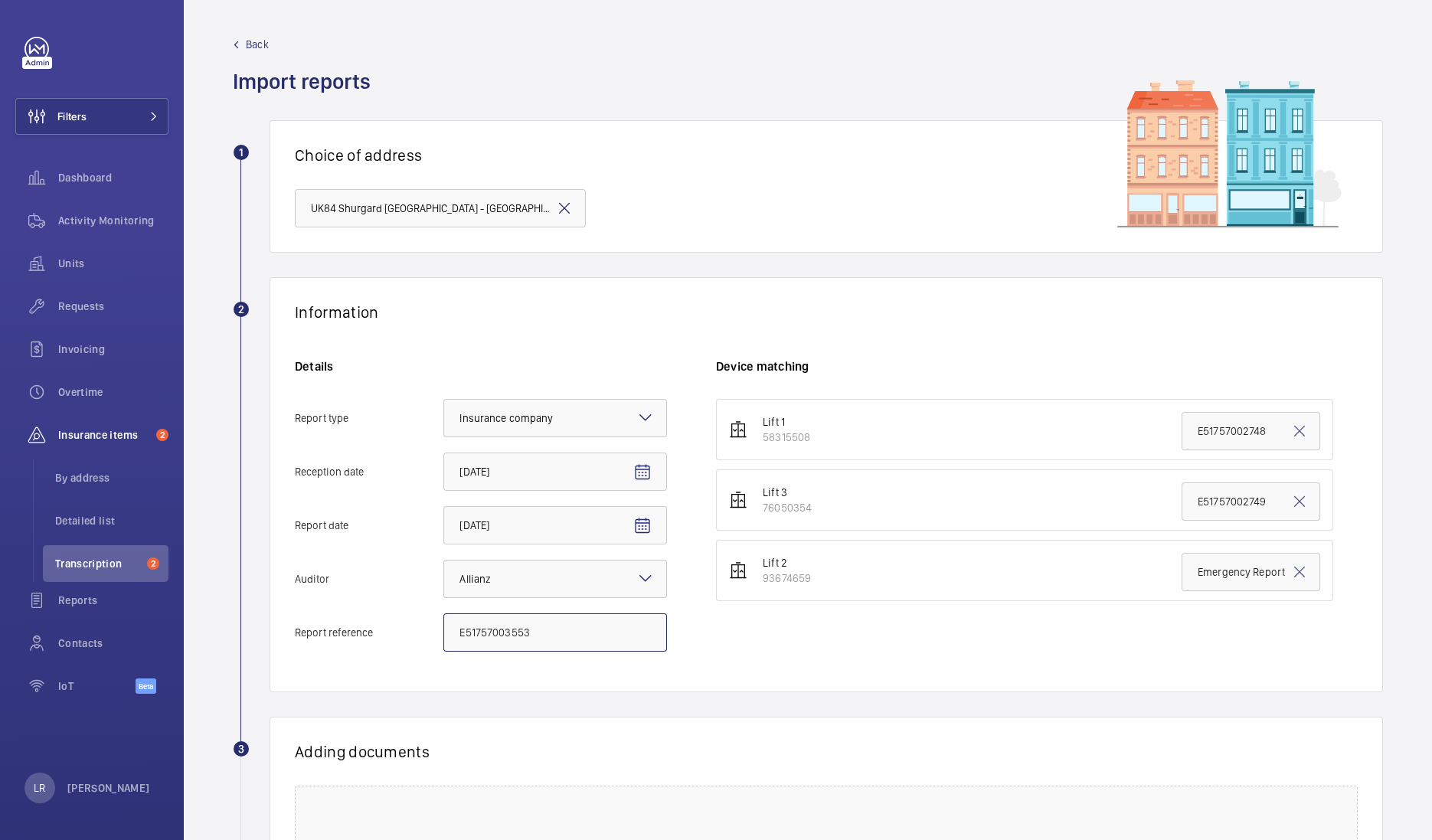
type input "E51757003553"
drag, startPoint x: 1259, startPoint y: 427, endPoint x: 1153, endPoint y: 441, distance: 106.9
click at [1156, 442] on li "Lift 1 58315508 E51757002748" at bounding box center [1025, 429] width 617 height 62
paste input "3553"
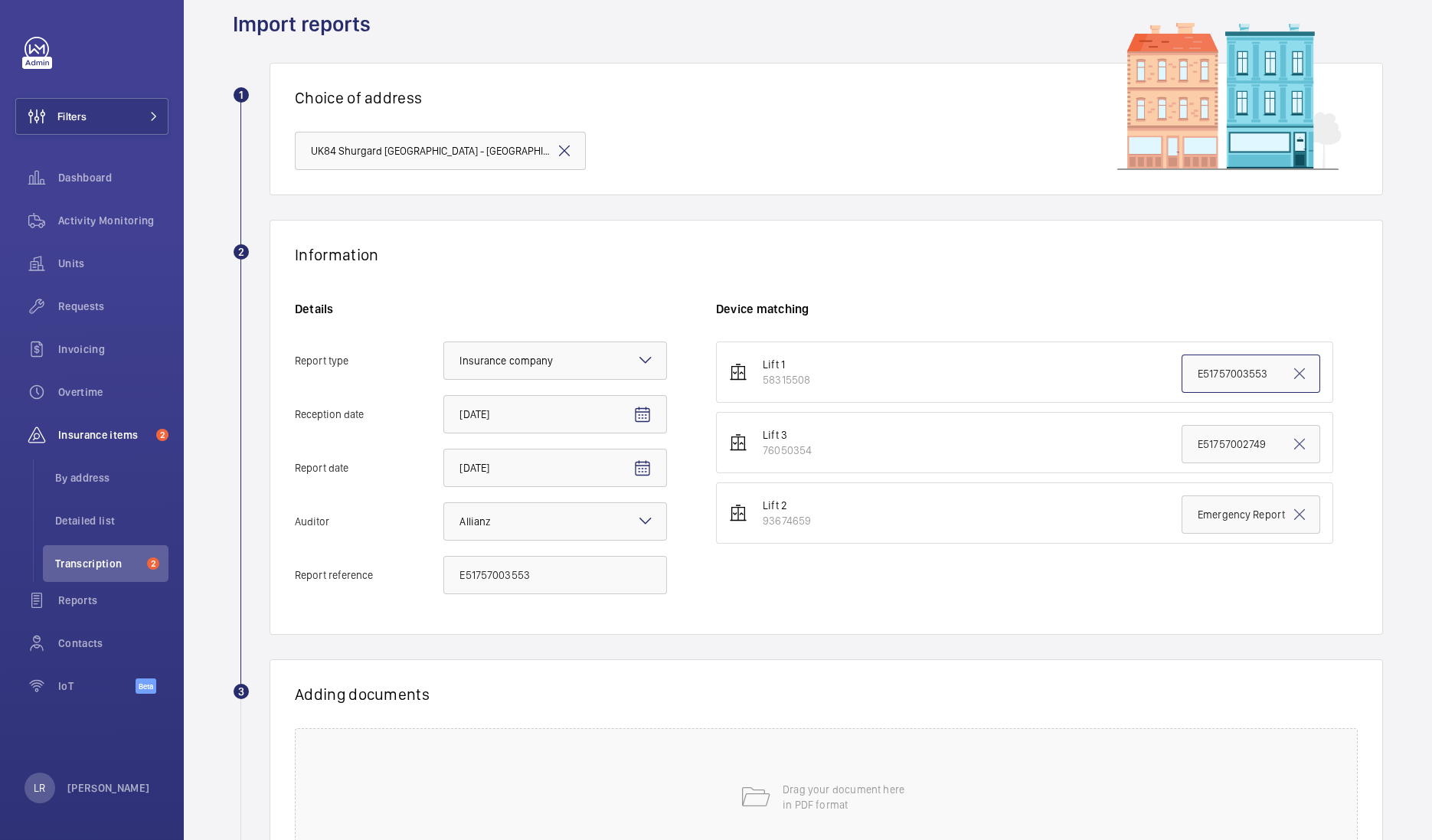
scroll to position [190, 0]
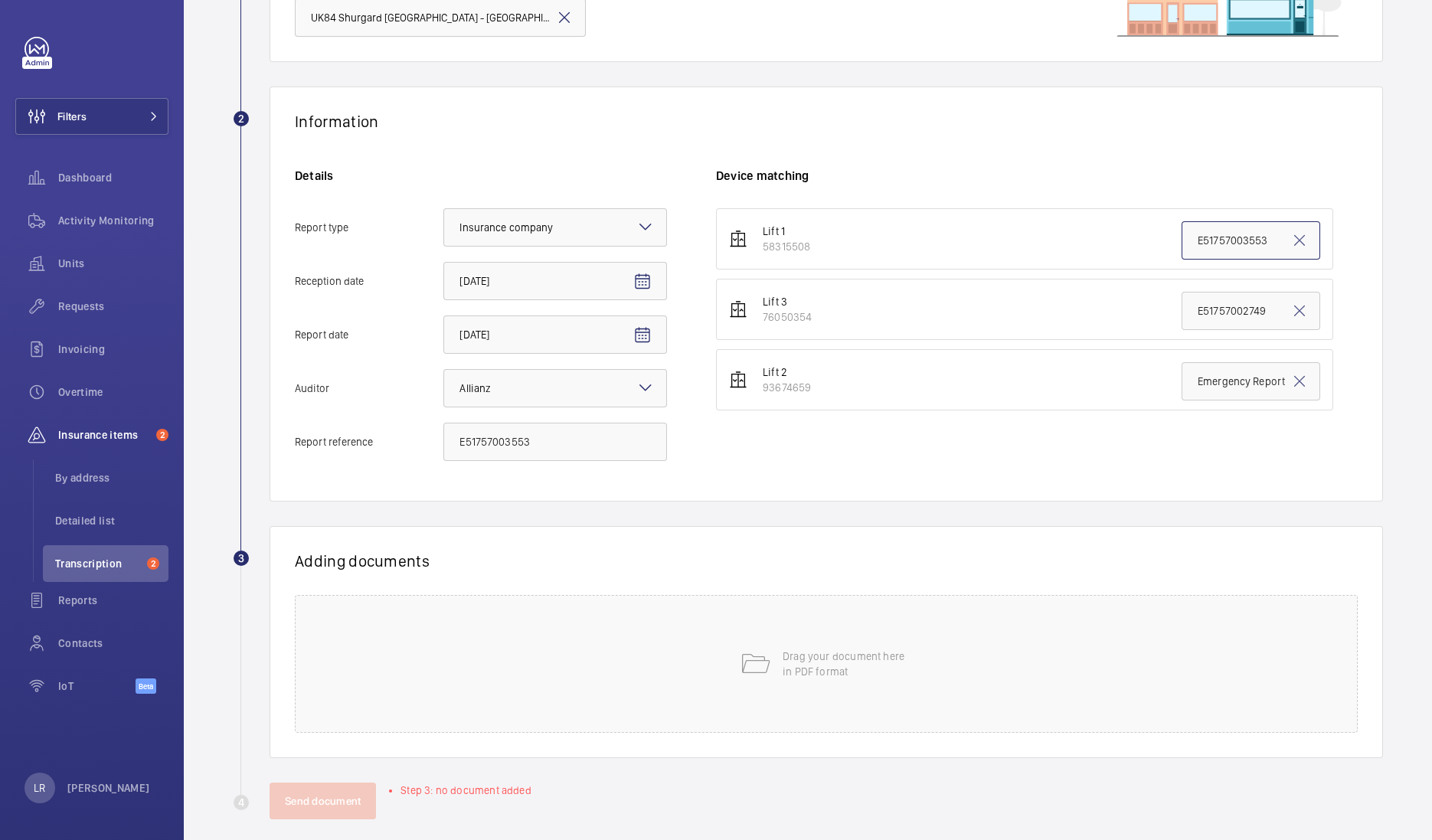
type input "E51757003553"
click at [663, 648] on div "Drag your document here in PDF format" at bounding box center [826, 663] width 1063 height 138
click at [807, 606] on span "Select involved devices" at bounding box center [999, 613] width 536 height 16
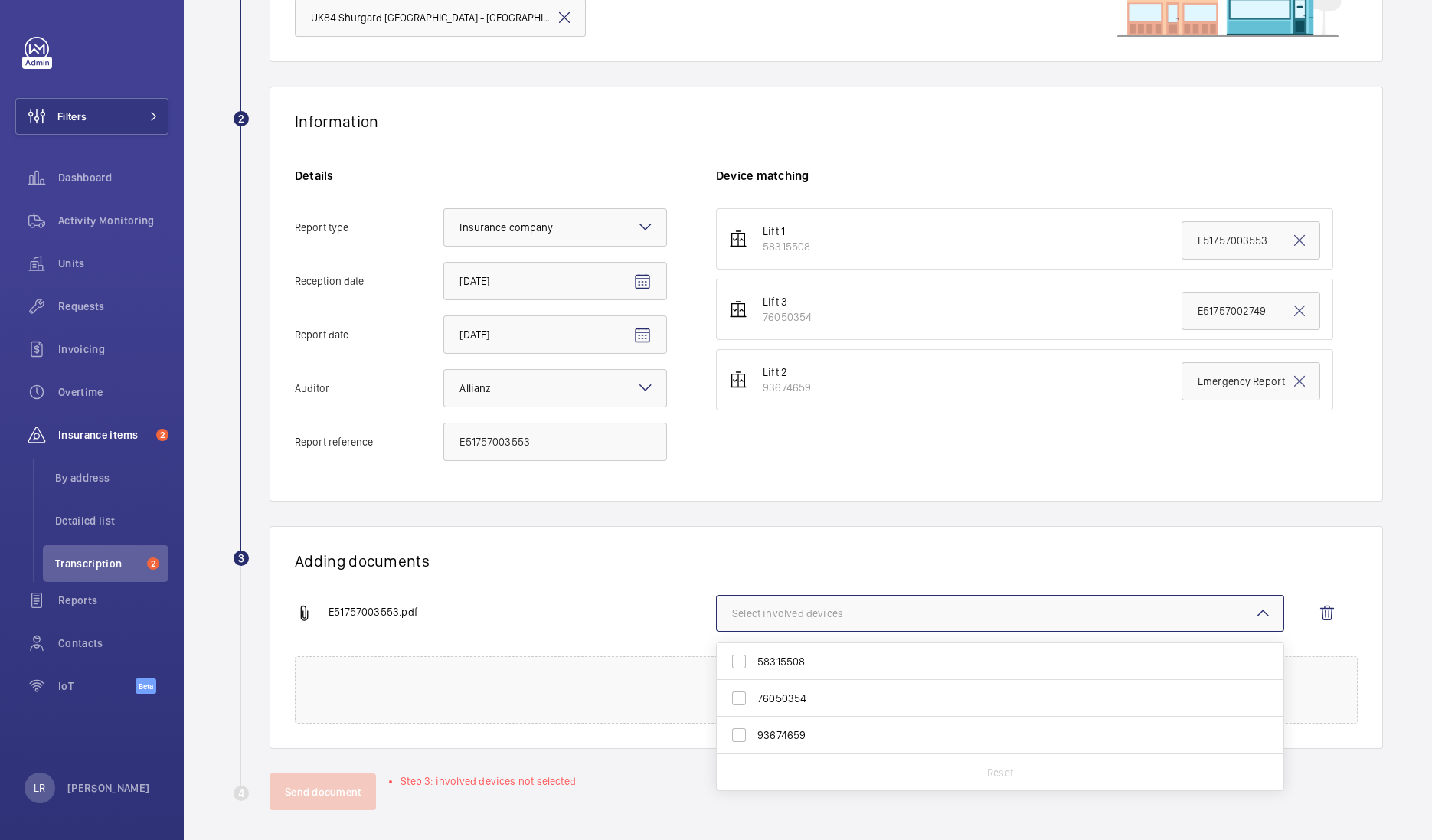
click at [808, 663] on span "58315508" at bounding box center [1000, 661] width 487 height 16
click at [754, 663] on input "58315508" at bounding box center [738, 661] width 30 height 30
checkbox input "true"
click at [797, 544] on div "Adding documents E51757003553.pdf 1 device out of 3 involved 58315508 76050354 …" at bounding box center [826, 637] width 1114 height 223
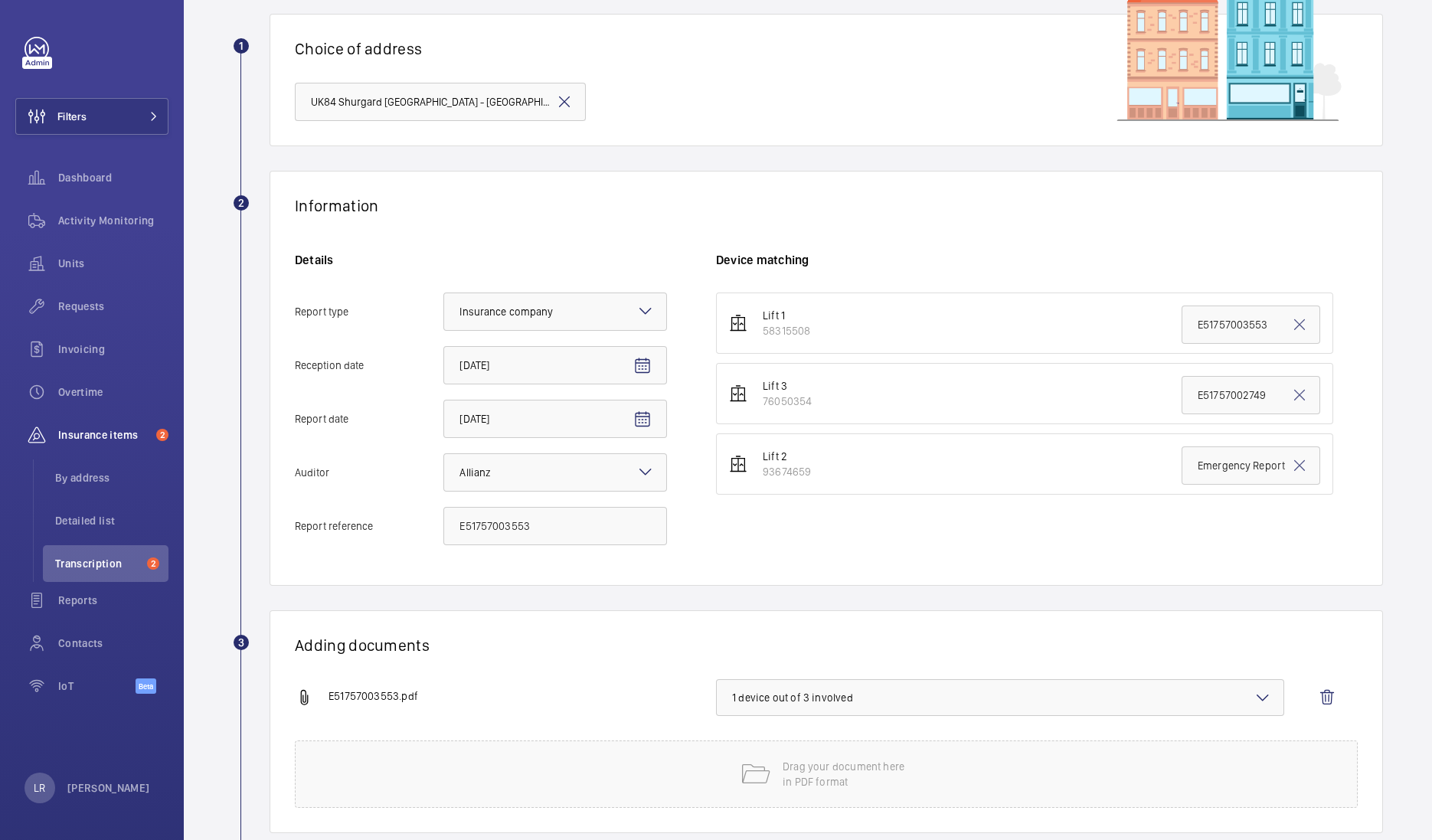
scroll to position [196, 0]
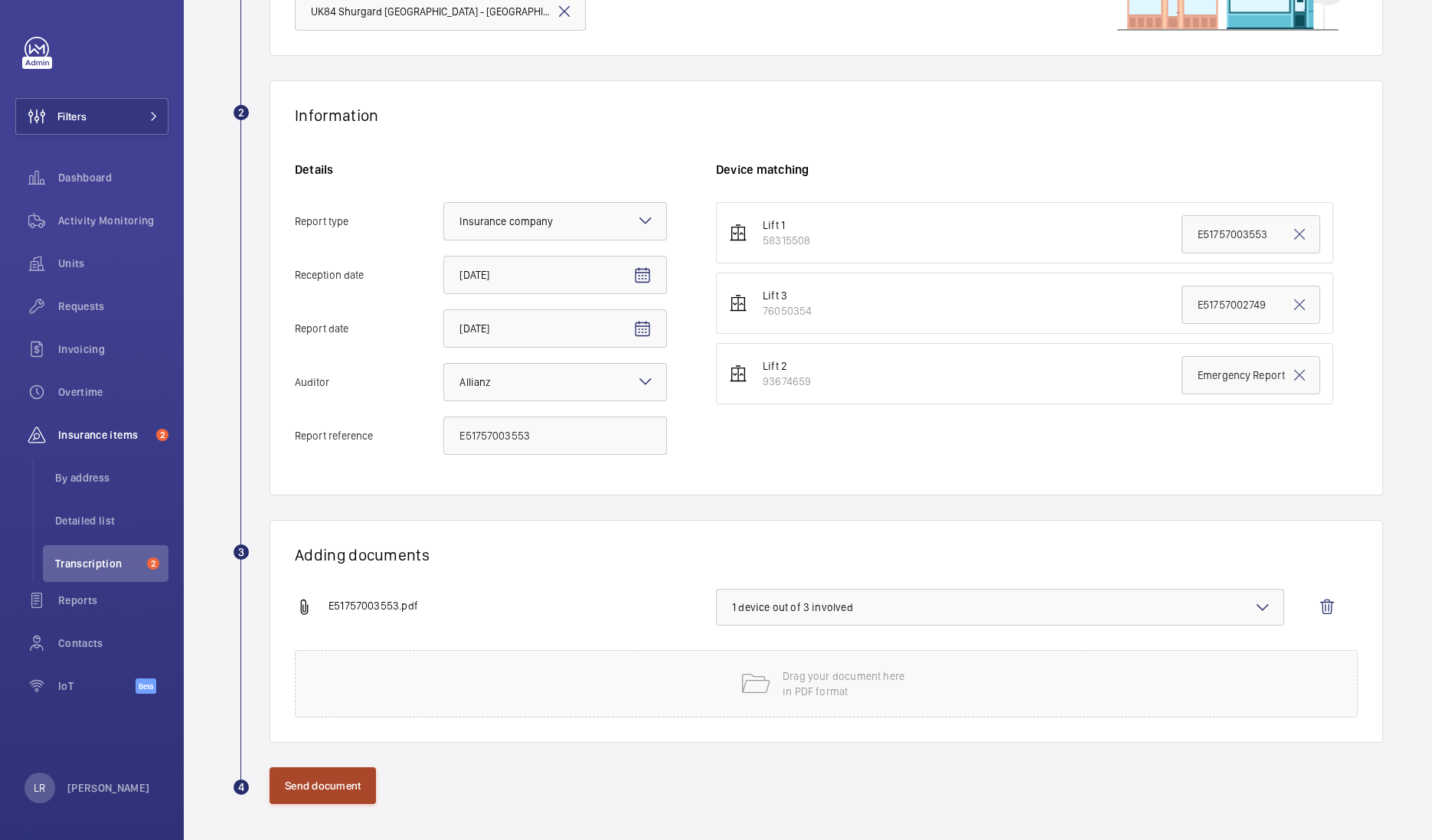
click at [338, 790] on button "Send document" at bounding box center [322, 785] width 106 height 37
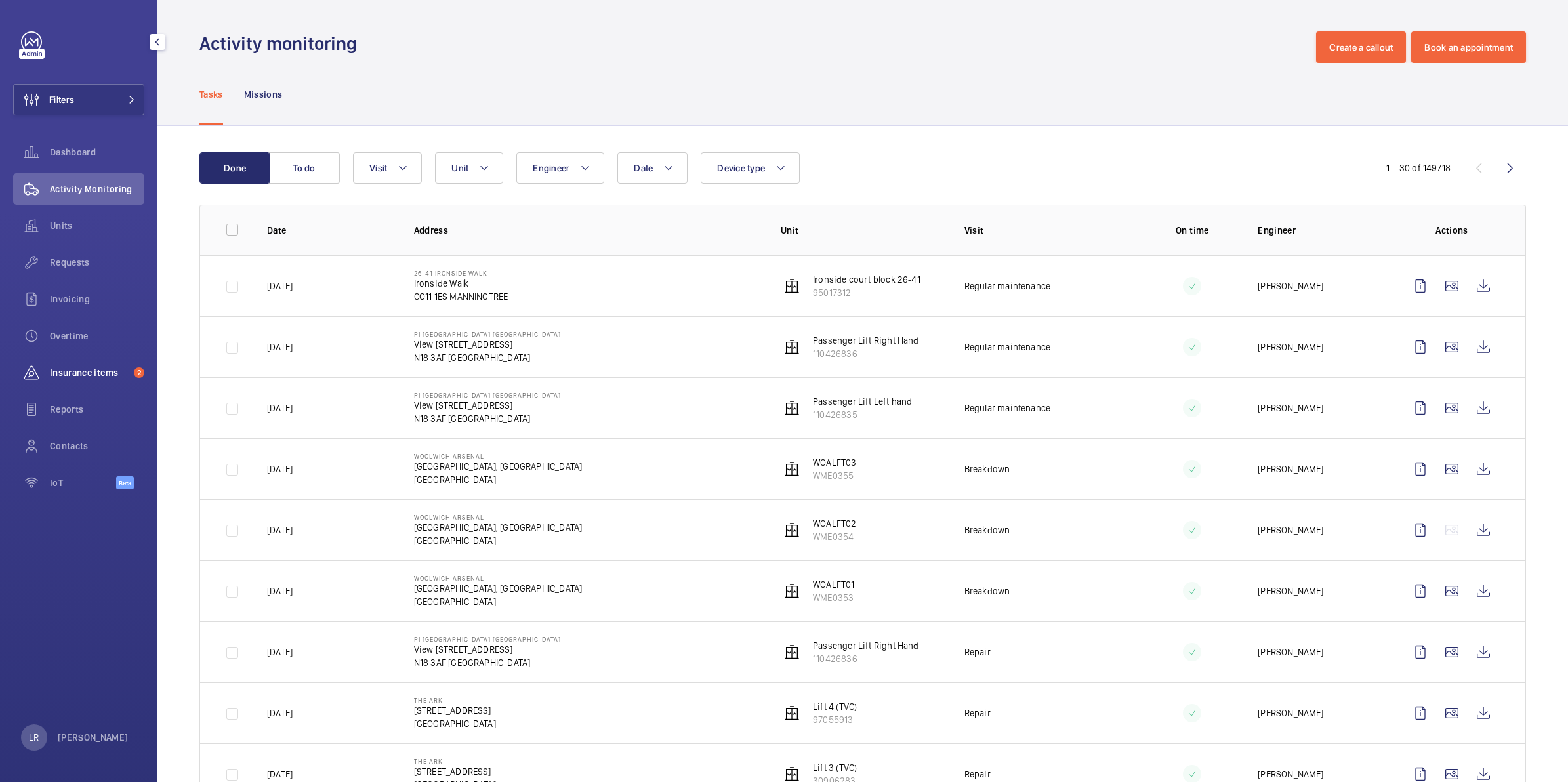
click at [93, 366] on span "Insurance items" at bounding box center [90, 373] width 79 height 13
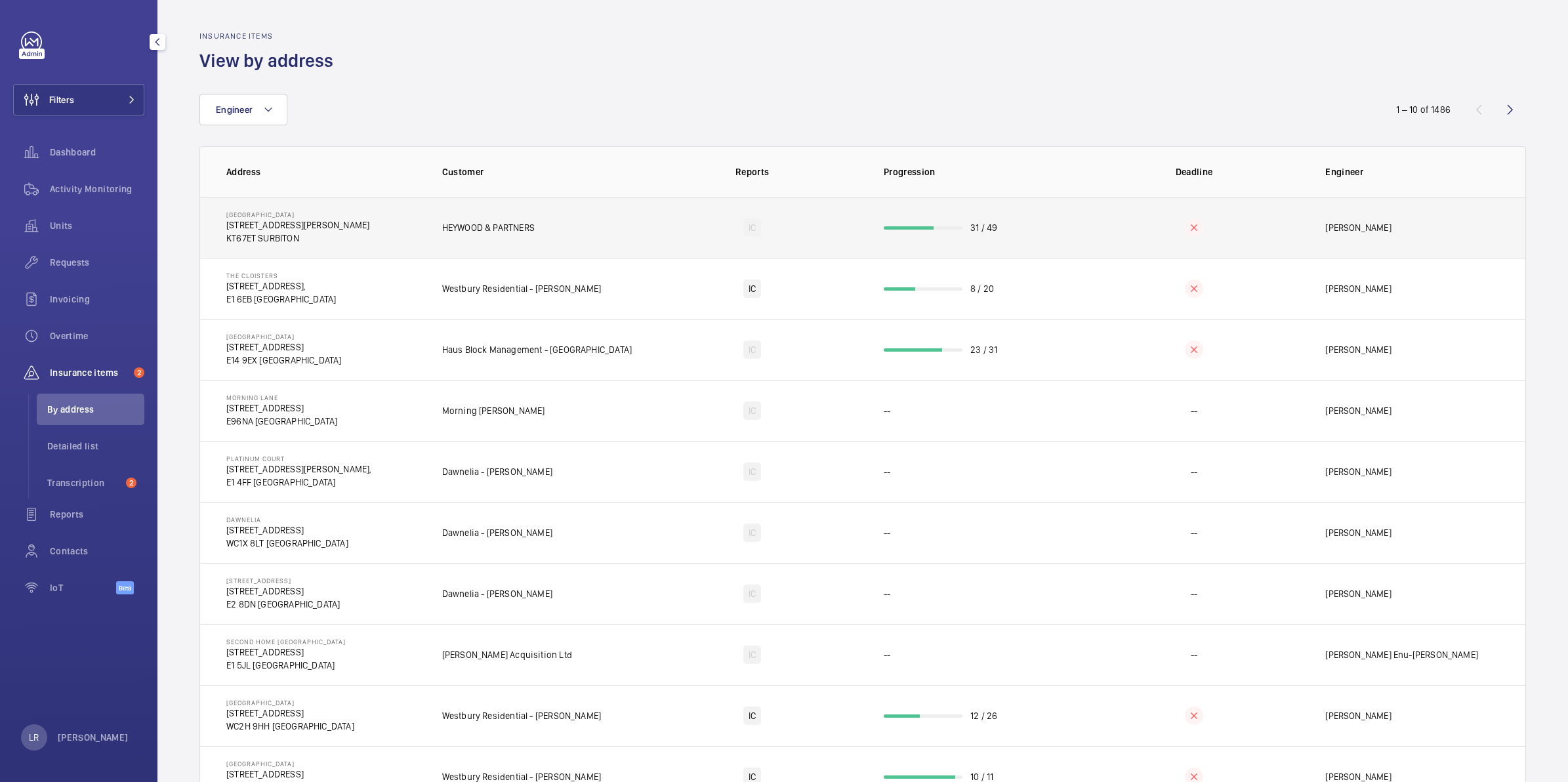
click at [238, 244] on td "[GEOGRAPHIC_DATA] [STREET_ADDRESS][PERSON_NAME]" at bounding box center [311, 227] width 221 height 61
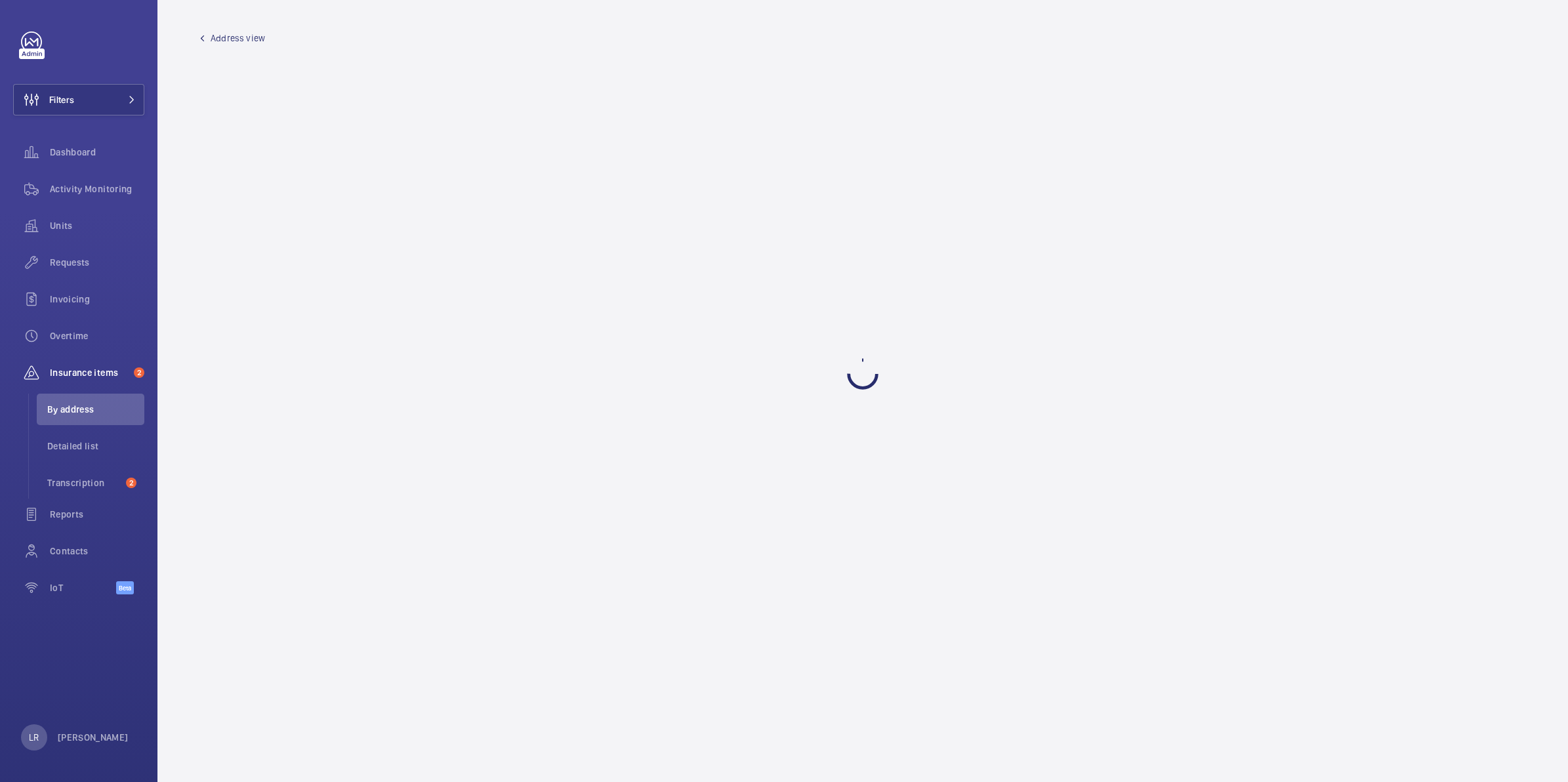
click at [229, 36] on span "Address view" at bounding box center [238, 39] width 54 height 13
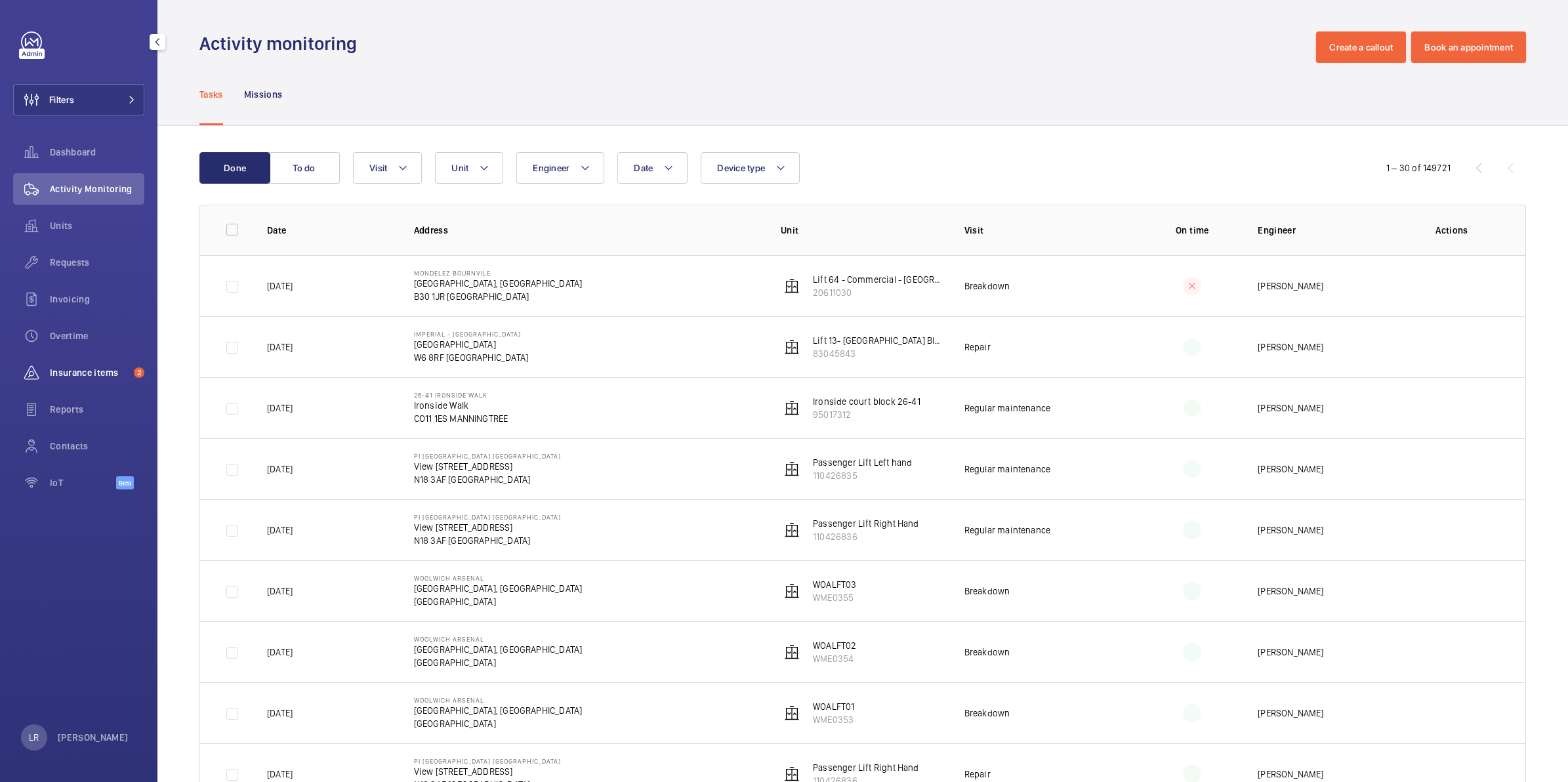
click at [90, 378] on span "Insurance items" at bounding box center [90, 373] width 79 height 13
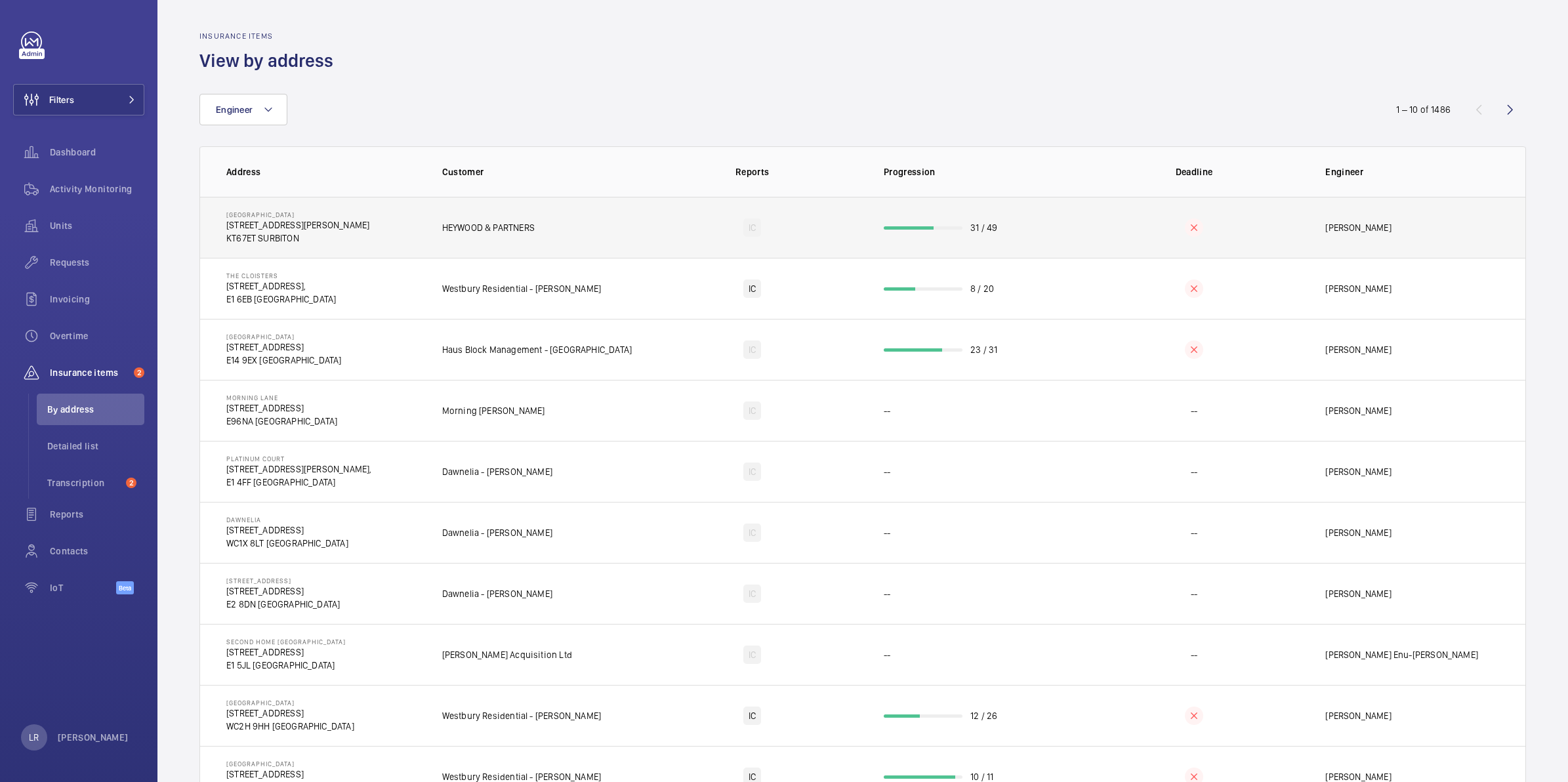
click at [371, 240] on td "[GEOGRAPHIC_DATA] [STREET_ADDRESS][PERSON_NAME]" at bounding box center [311, 227] width 221 height 61
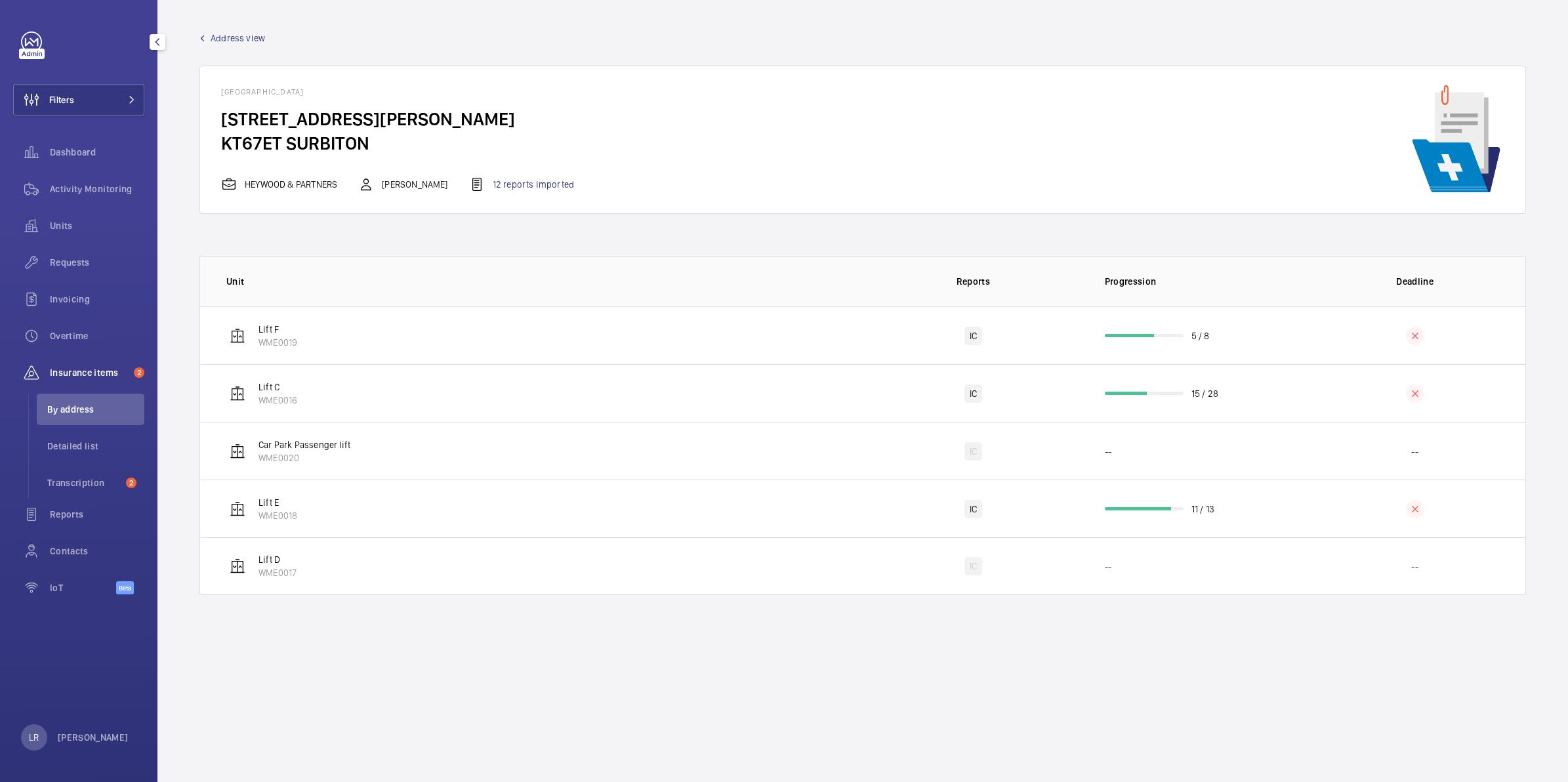
click at [59, 401] on li "By address" at bounding box center [90, 409] width 108 height 32
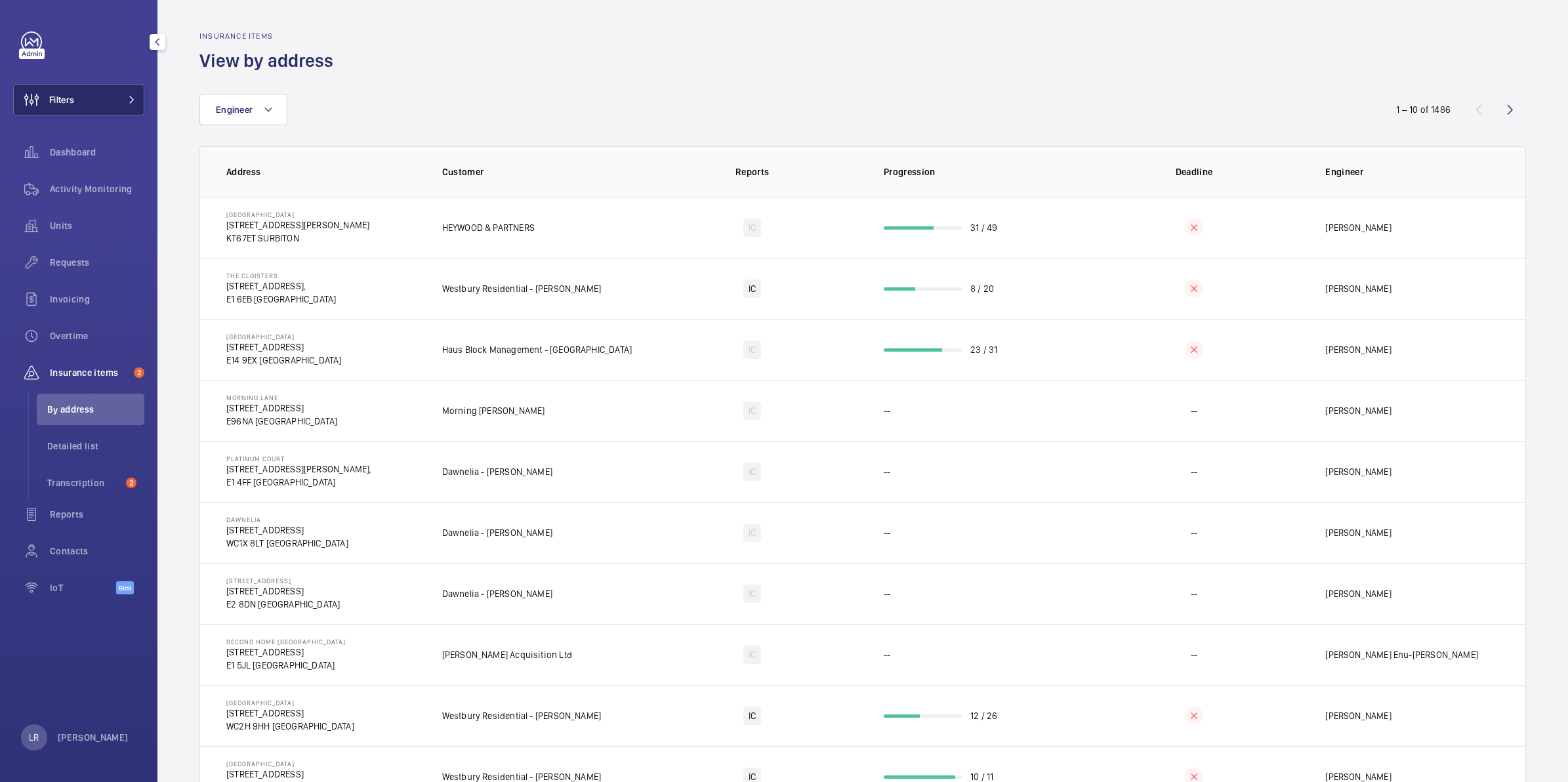
click at [112, 93] on button "Filters" at bounding box center [79, 100] width 131 height 32
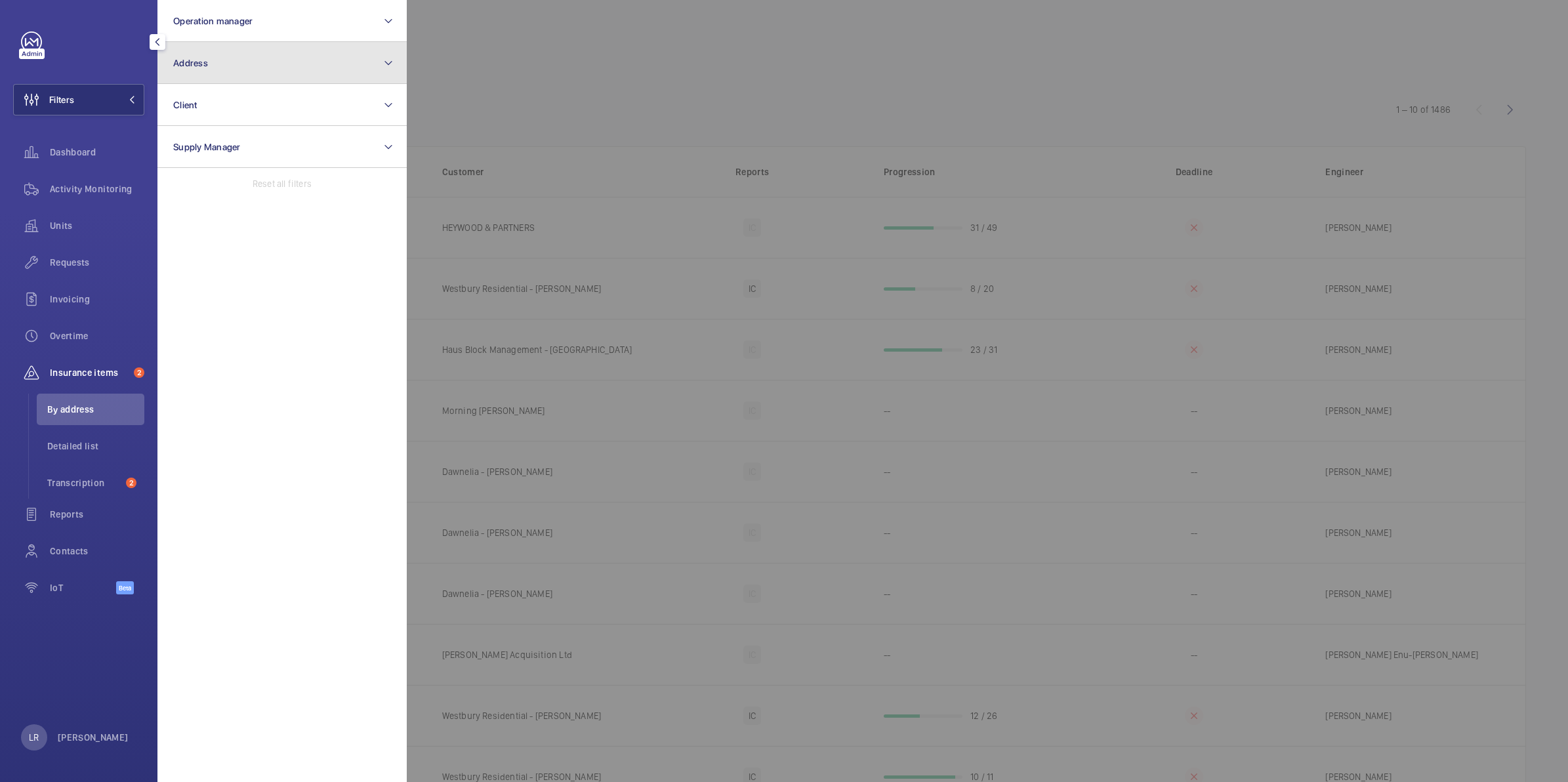
click at [215, 60] on button "Address" at bounding box center [282, 63] width 249 height 42
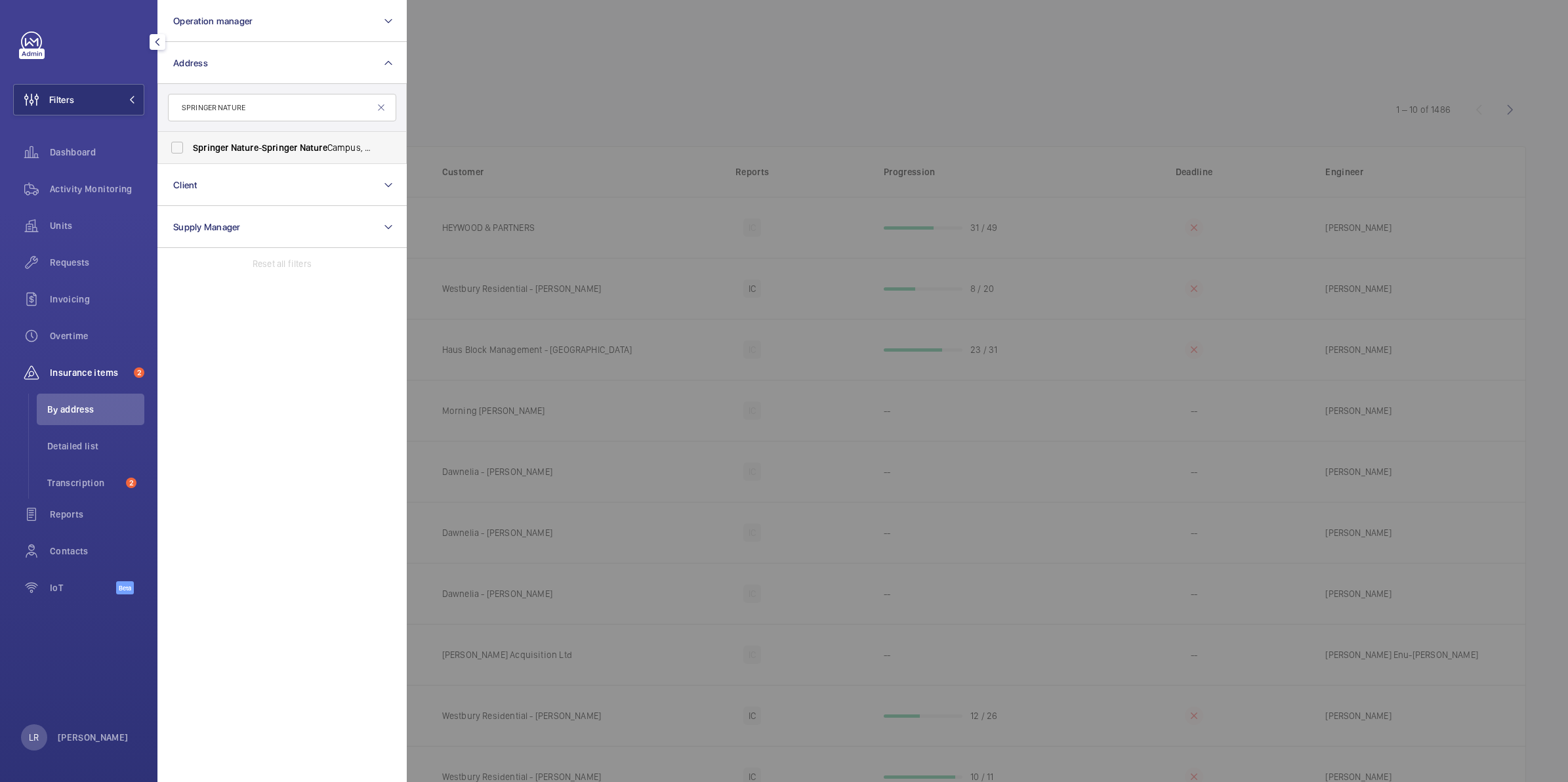
type input "SPRINGER NATURE"
drag, startPoint x: 284, startPoint y: 136, endPoint x: 296, endPoint y: 138, distance: 12.2
click at [284, 136] on label "Springer Nature - Springer Nature Campus, LONDON N1 9XW" at bounding box center [272, 148] width 229 height 32
click at [190, 136] on input "Springer Nature - Springer Nature Campus, LONDON N1 9XW" at bounding box center [177, 147] width 26 height 26
checkbox input "true"
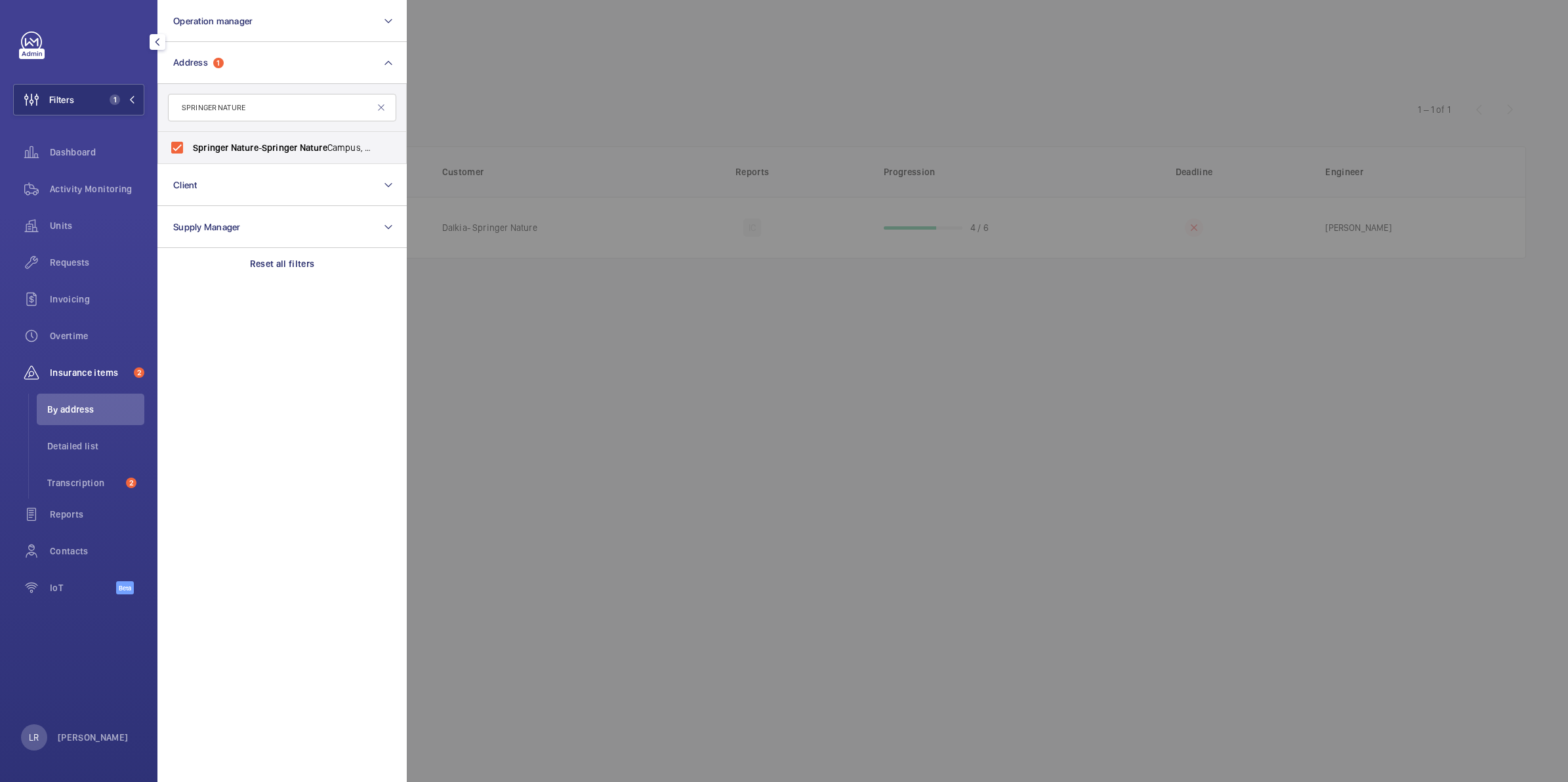
click at [527, 80] on div at bounding box center [1190, 391] width 1568 height 782
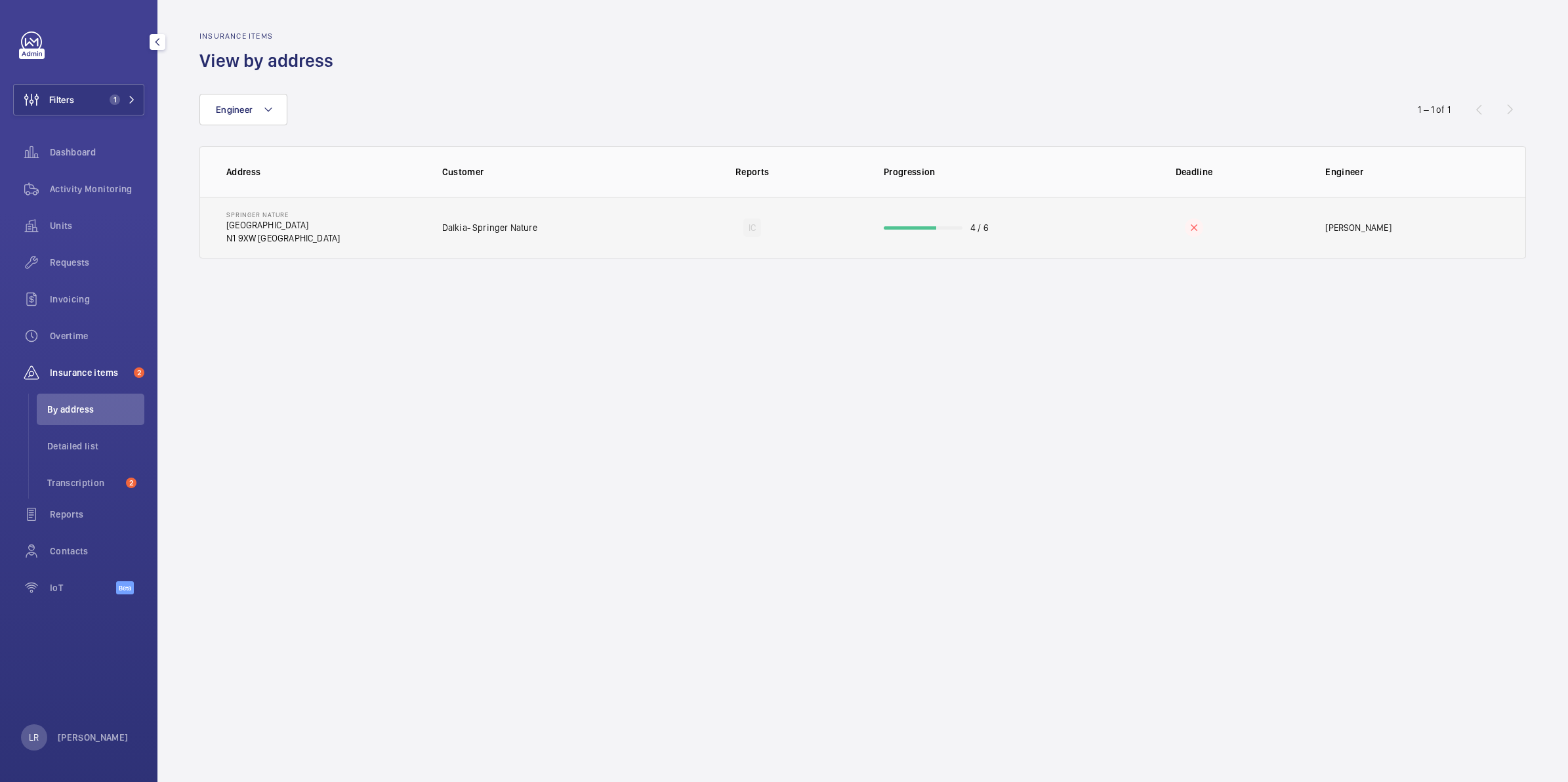
click at [566, 224] on td "Dalkia- Springer Nature" at bounding box center [532, 228] width 221 height 62
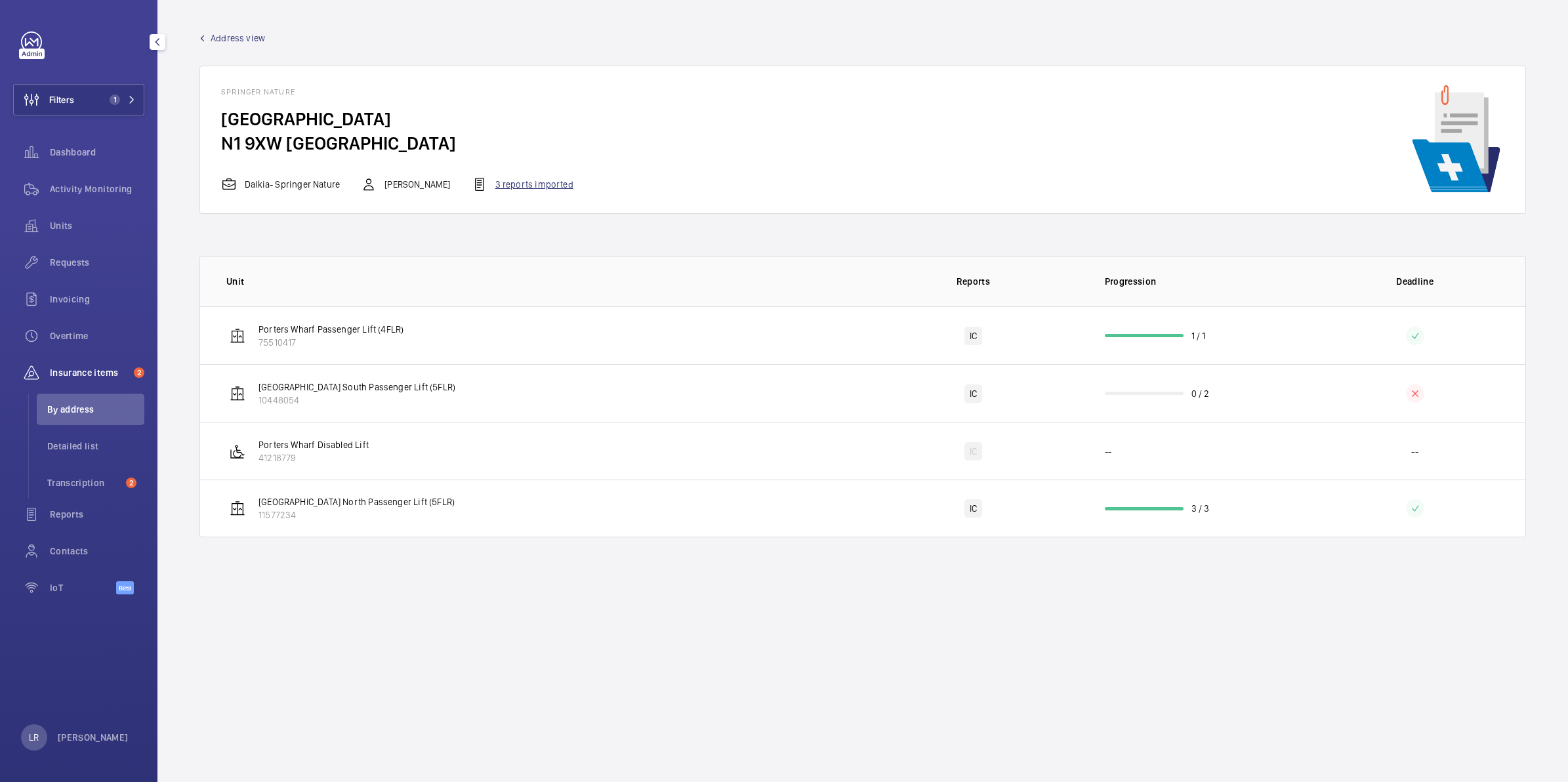
click at [520, 190] on div "3 reports imported" at bounding box center [522, 184] width 101 height 16
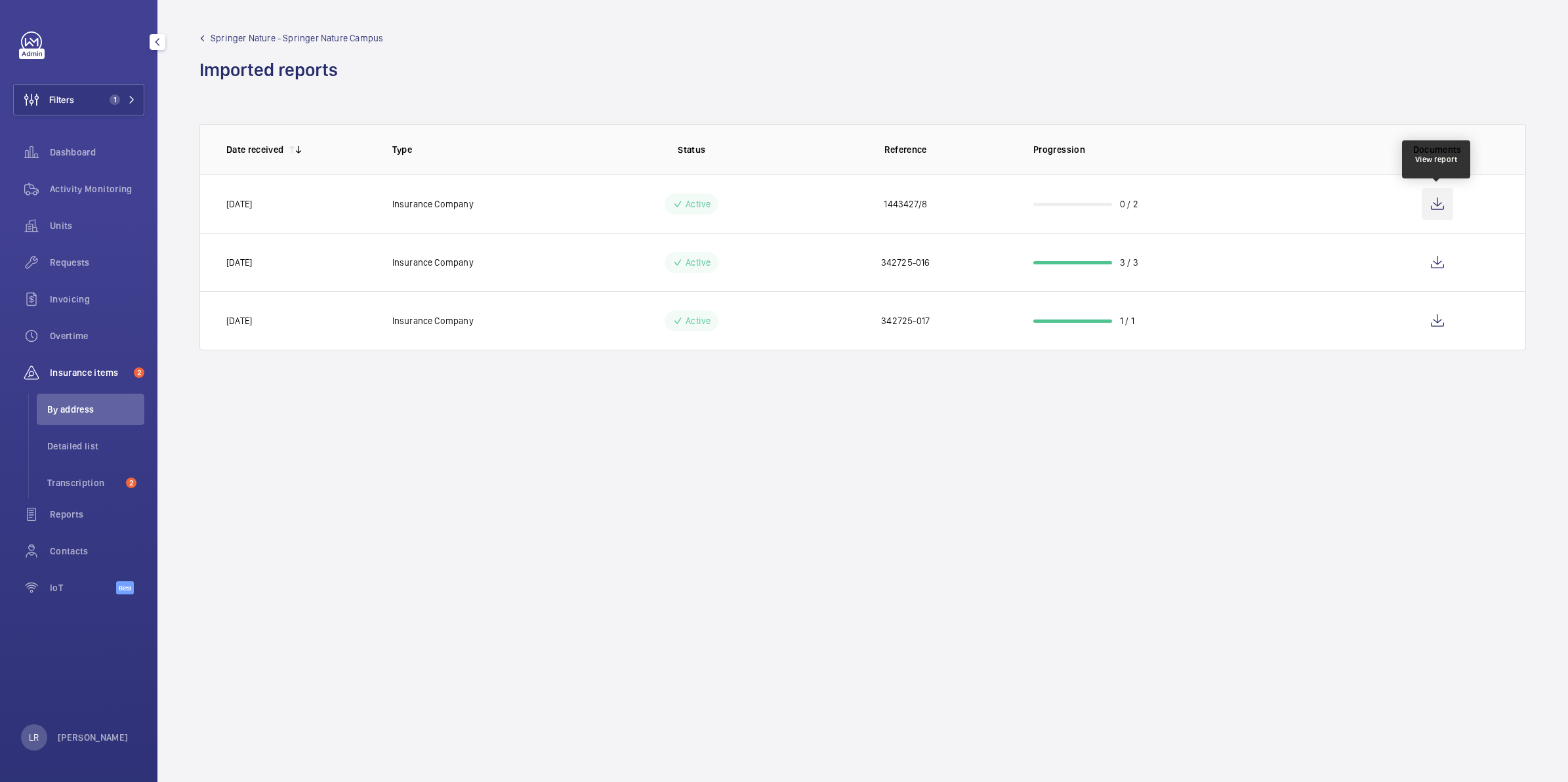
click at [1437, 211] on wm-front-icon-button at bounding box center [1437, 204] width 32 height 32
click at [1444, 267] on wm-front-icon-button at bounding box center [1437, 263] width 32 height 32
click at [1442, 322] on wm-front-icon-button at bounding box center [1437, 321] width 32 height 32
click at [1434, 313] on wm-front-icon-button at bounding box center [1437, 321] width 32 height 32
click at [90, 95] on button "Filters 1" at bounding box center [79, 100] width 131 height 32
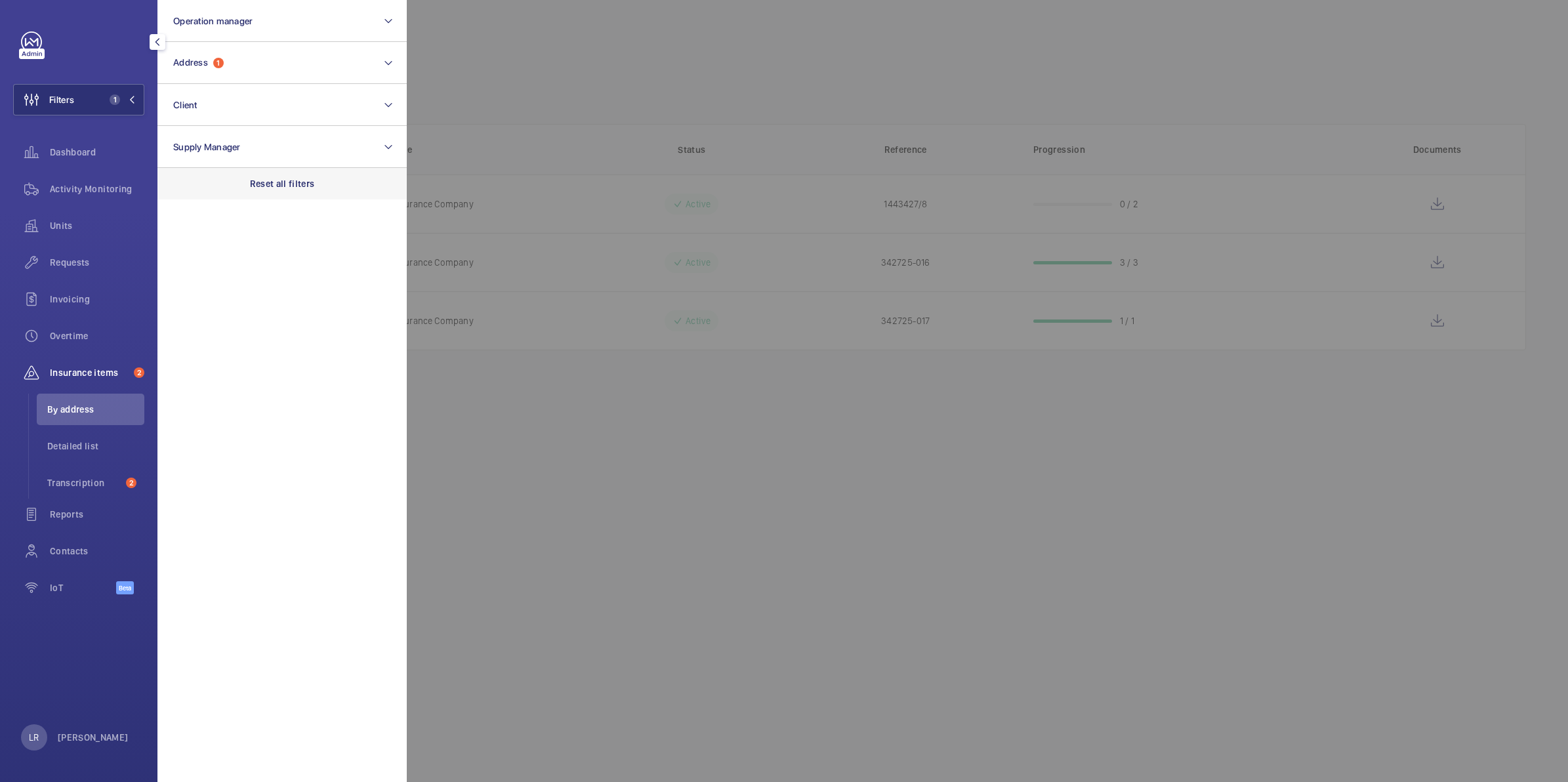
click at [241, 175] on div "Reset all filters" at bounding box center [282, 184] width 249 height 32
click at [431, 233] on div at bounding box center [1190, 391] width 1568 height 782
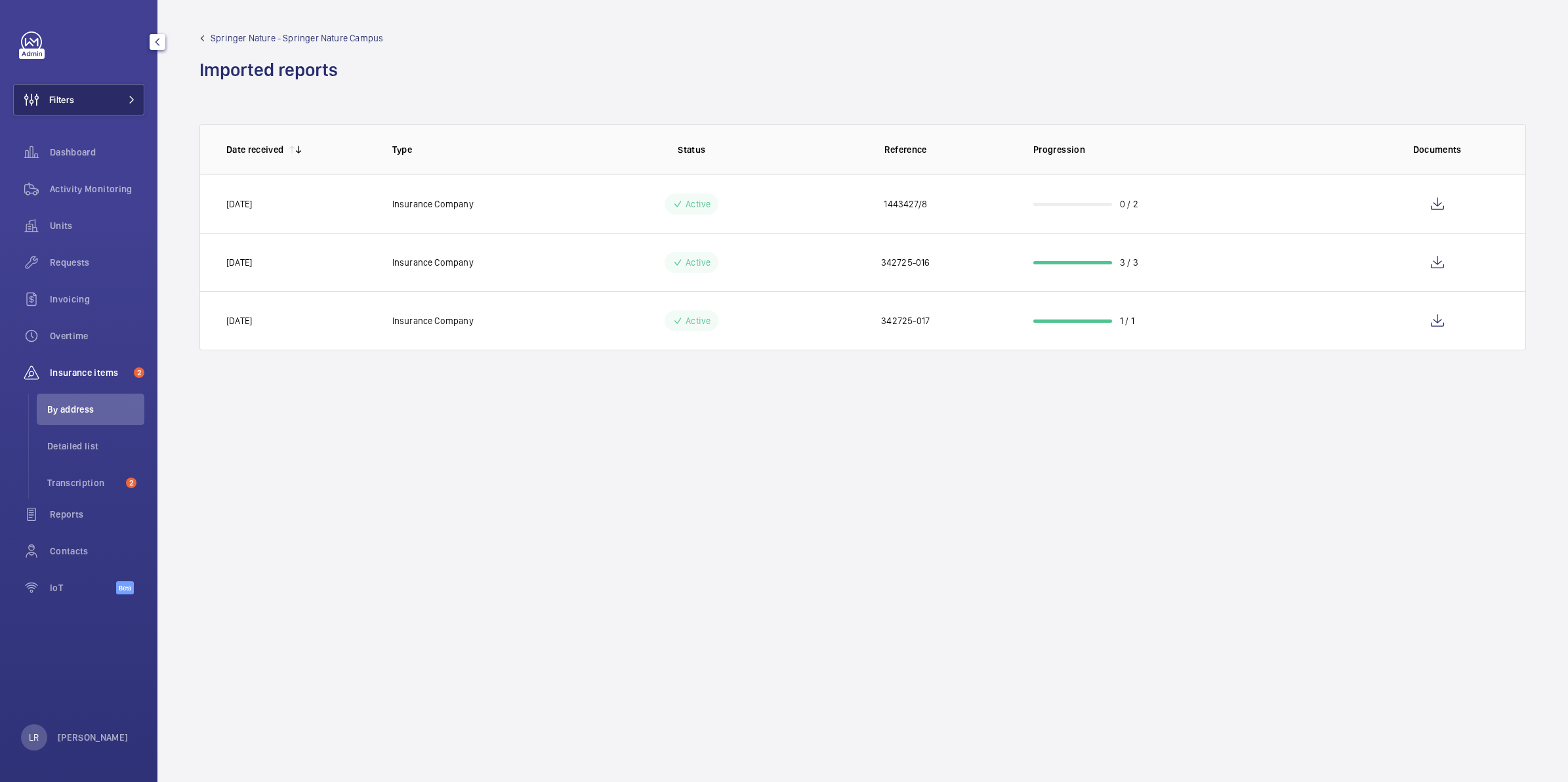
click at [103, 92] on button "Filters" at bounding box center [79, 100] width 131 height 32
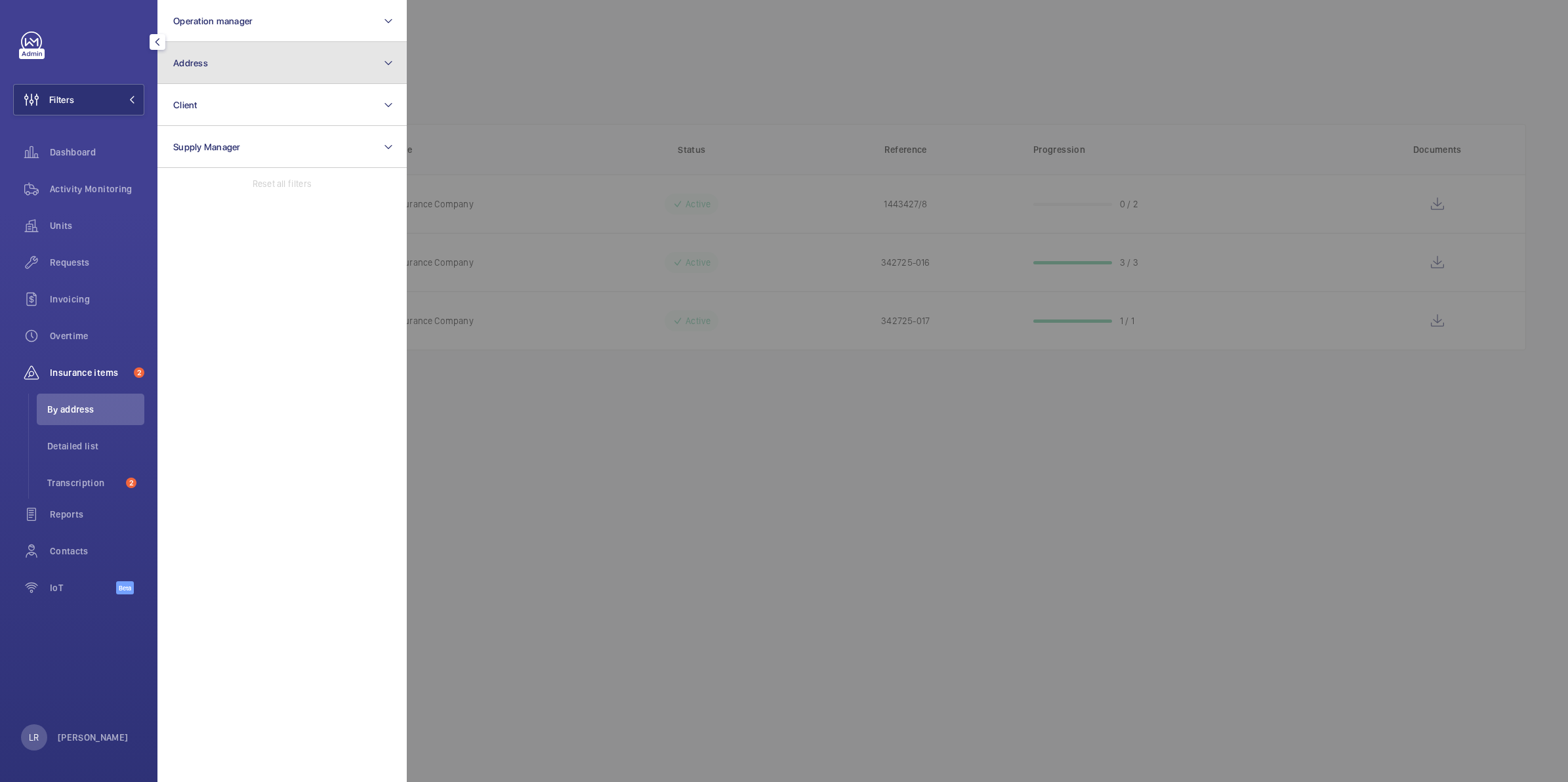
click at [239, 53] on button "Address" at bounding box center [282, 63] width 249 height 42
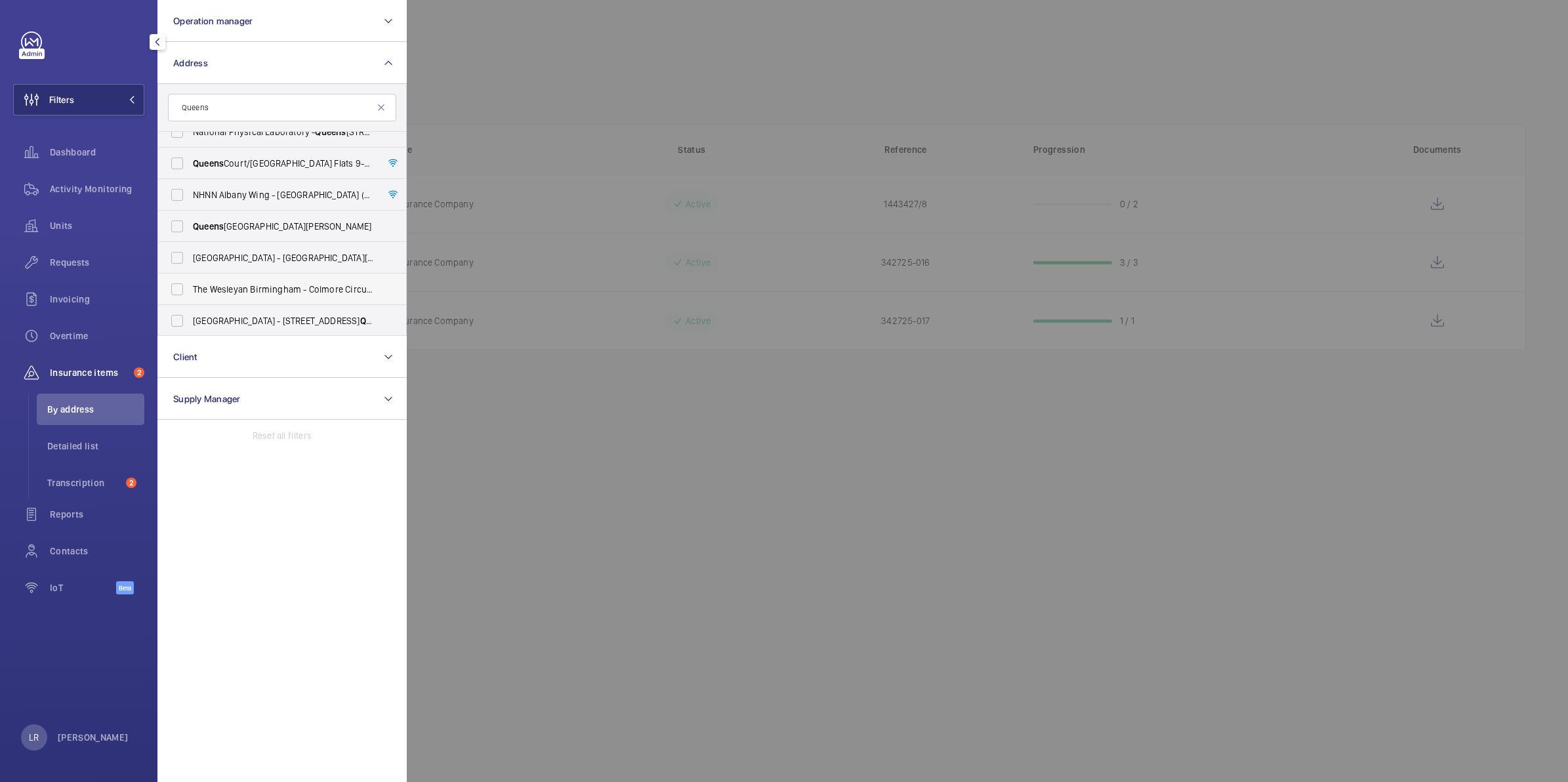
scroll to position [328, 0]
click at [340, 103] on input "Queens" at bounding box center [282, 107] width 229 height 28
type input "Queen square"
click at [314, 250] on label "11 Queen Square - 11 Queen Square , LONDON WC1N 3AR" at bounding box center [272, 242] width 229 height 32
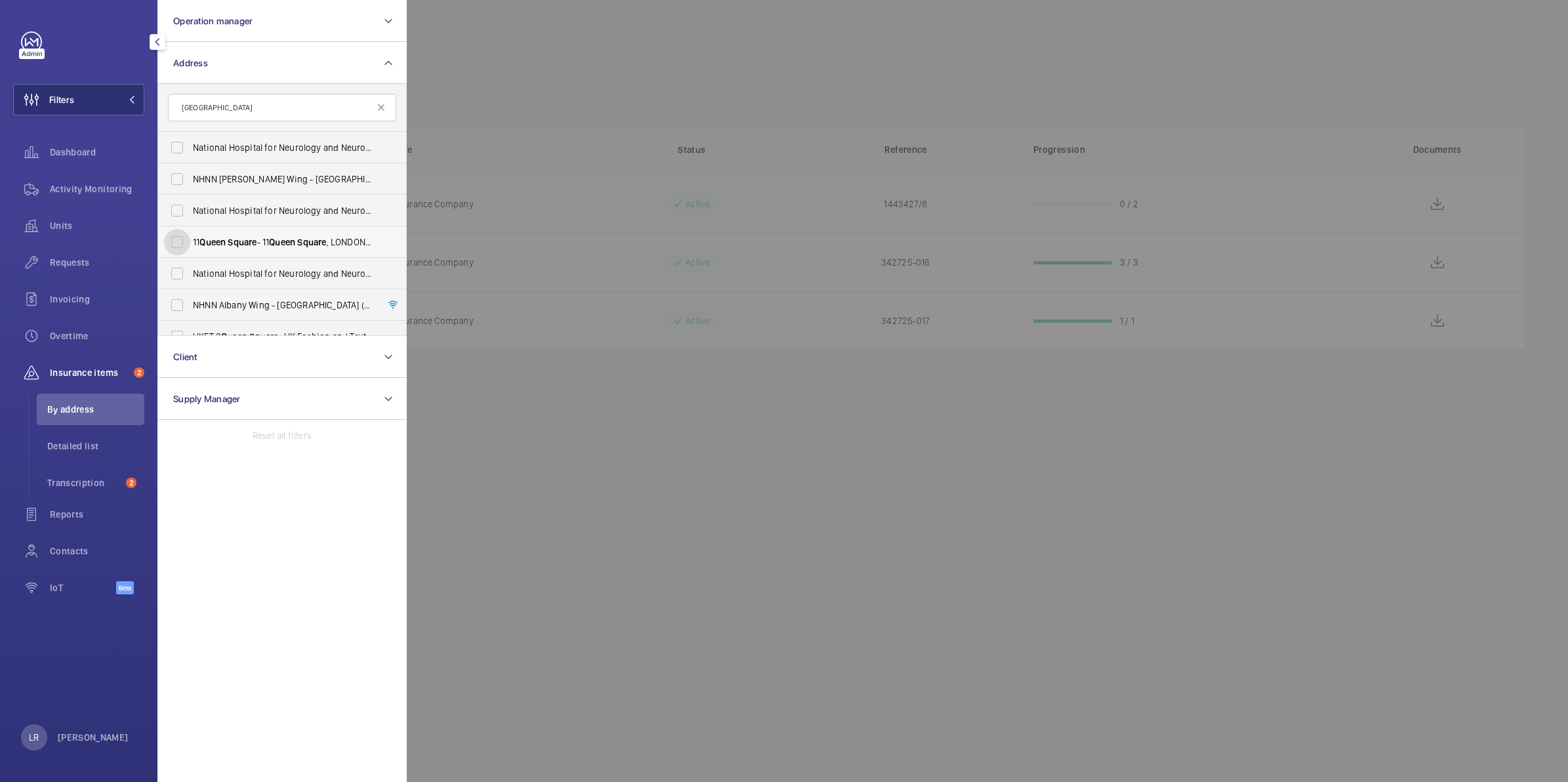
click at [190, 250] on input "11 Queen Square - 11 Queen Square , LONDON WC1N 3AR" at bounding box center [177, 242] width 26 height 26
checkbox input "true"
click at [527, 122] on div at bounding box center [1190, 391] width 1568 height 782
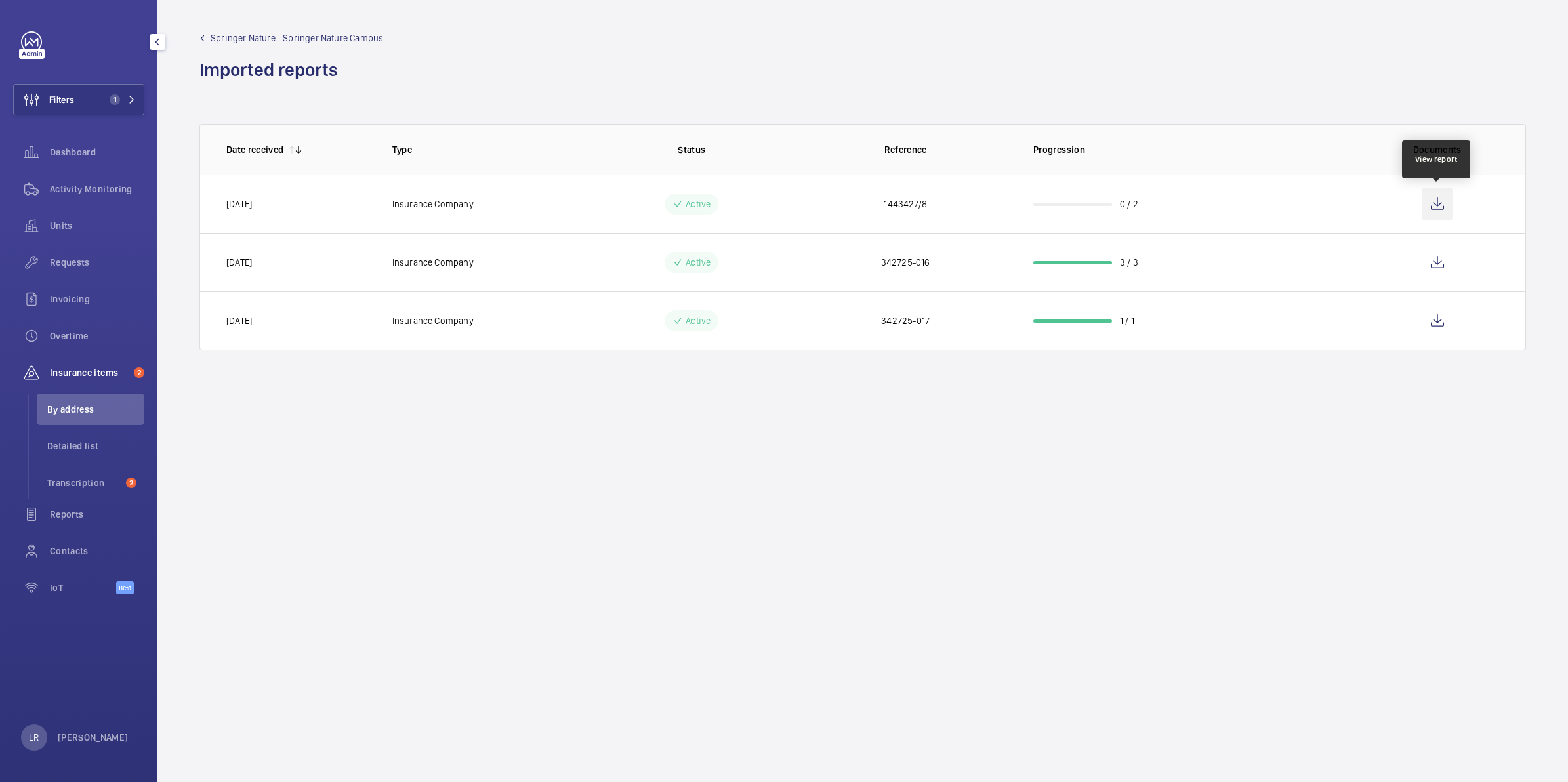
click at [1444, 208] on wm-front-icon-button at bounding box center [1437, 204] width 32 height 32
click at [130, 96] on mat-icon at bounding box center [131, 99] width 8 height 8
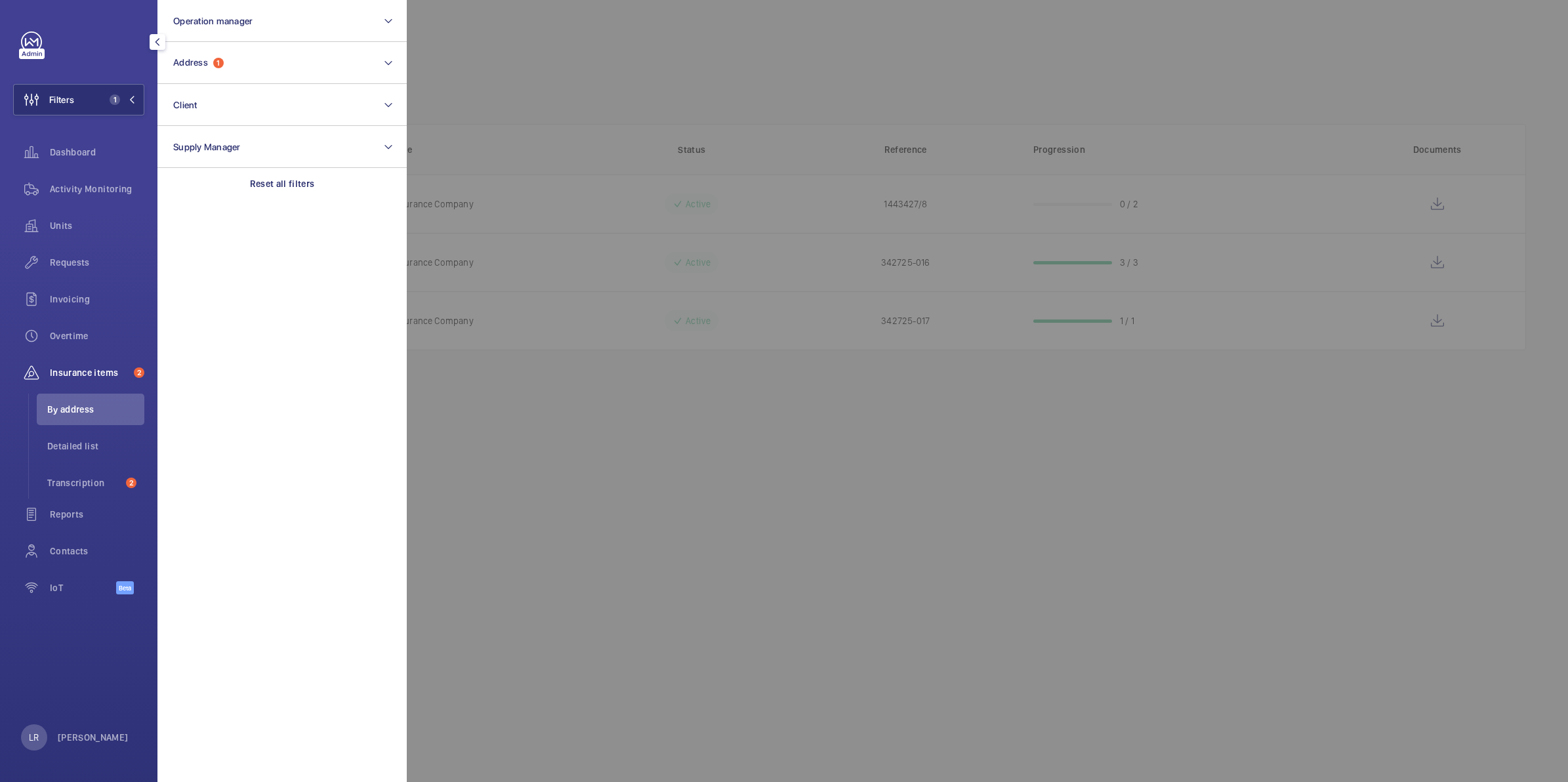
click at [713, 105] on div at bounding box center [1190, 391] width 1568 height 782
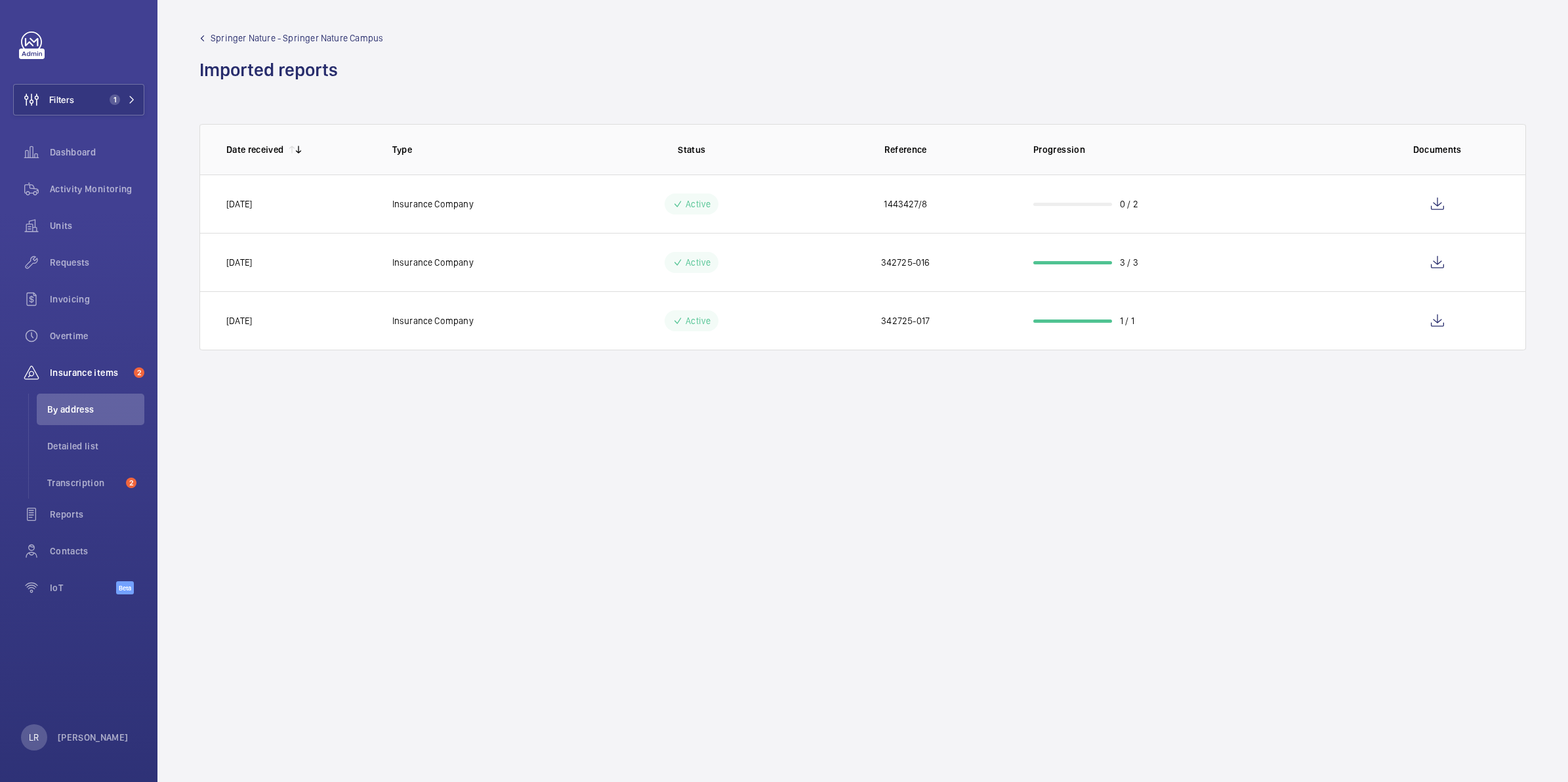
click at [215, 39] on span "Springer Nature - Springer Nature Campus" at bounding box center [297, 39] width 172 height 13
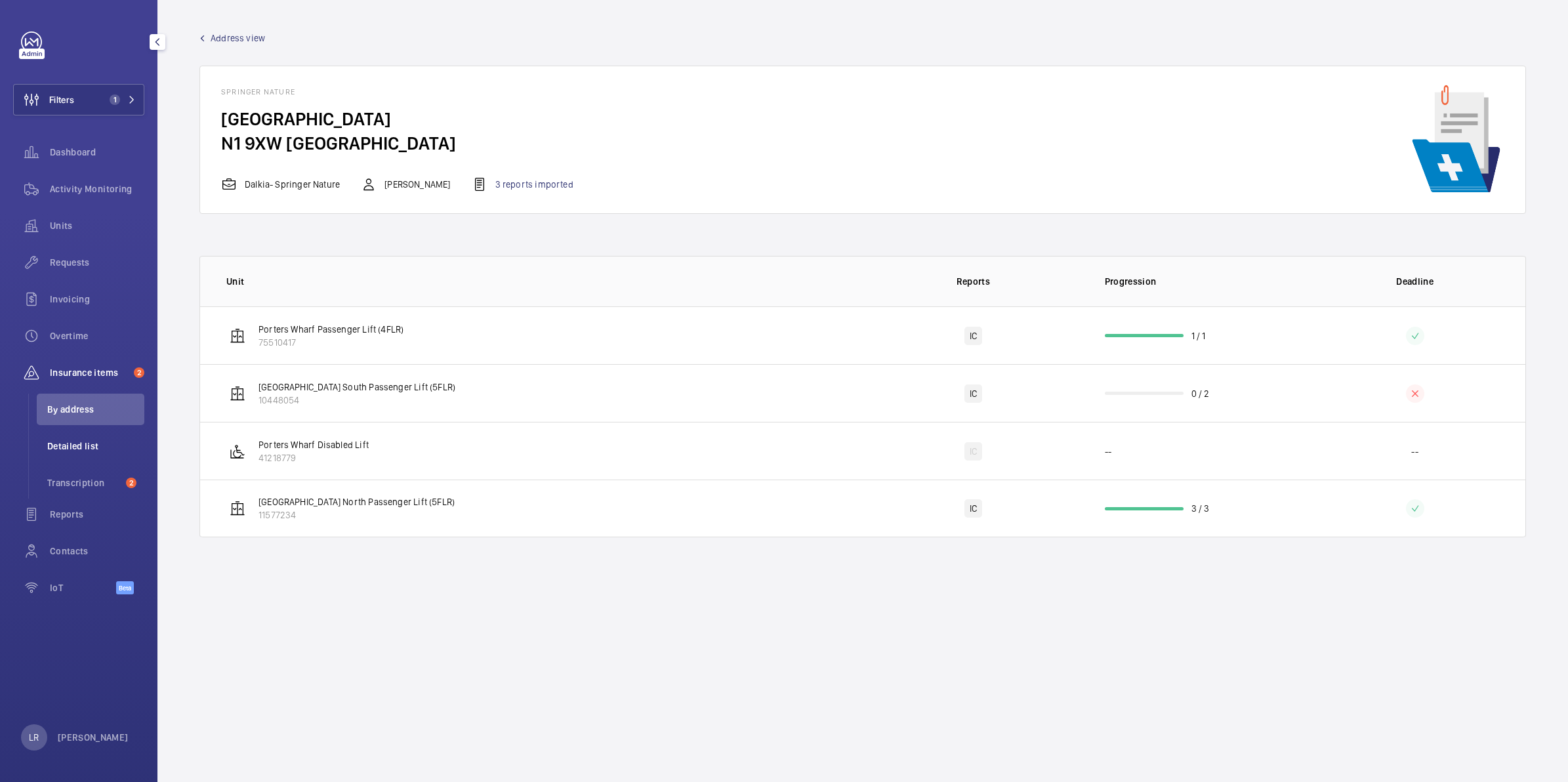
click at [87, 440] on span "Detailed list" at bounding box center [95, 446] width 97 height 13
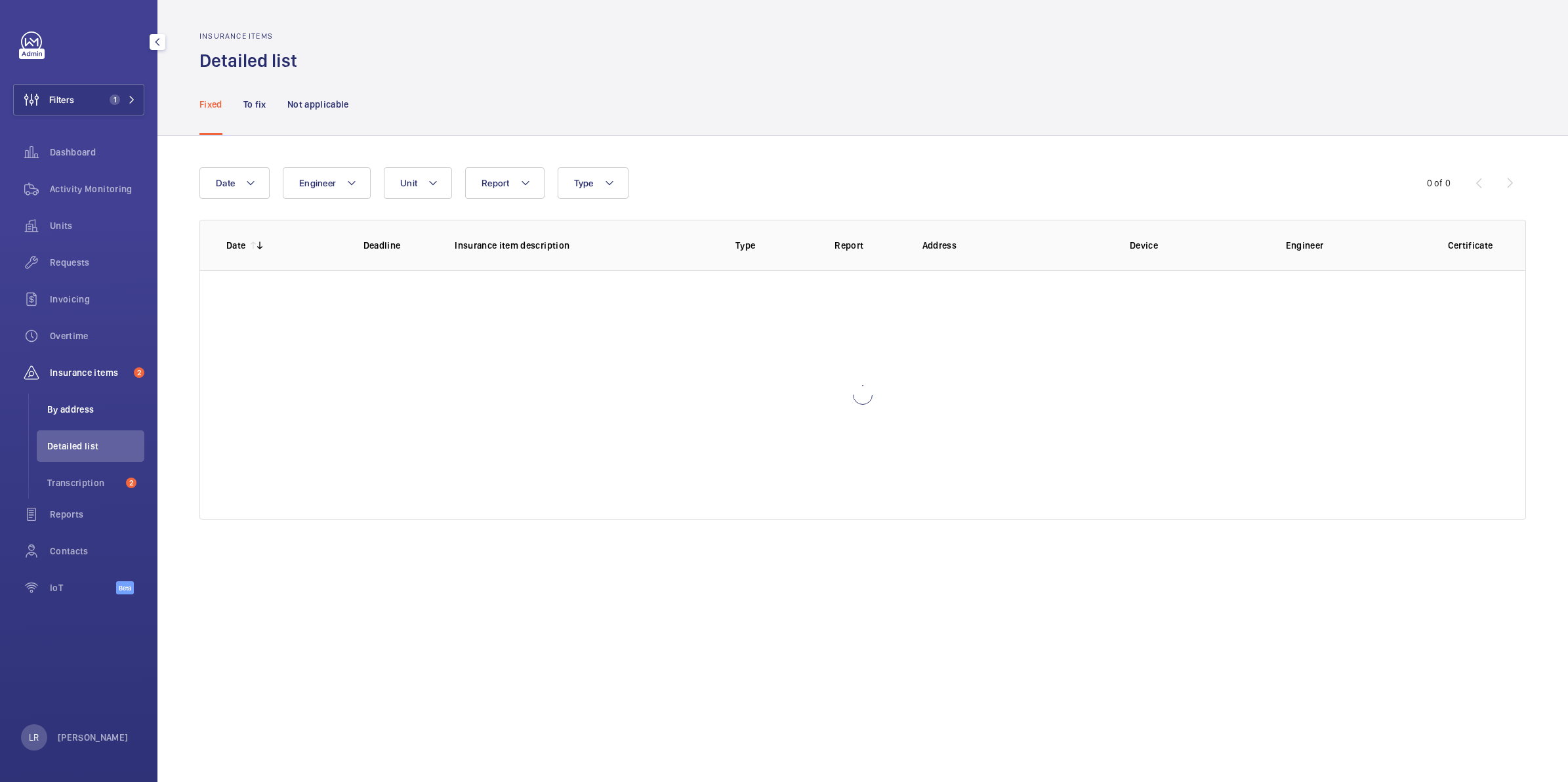
click at [84, 408] on span "By address" at bounding box center [95, 409] width 97 height 13
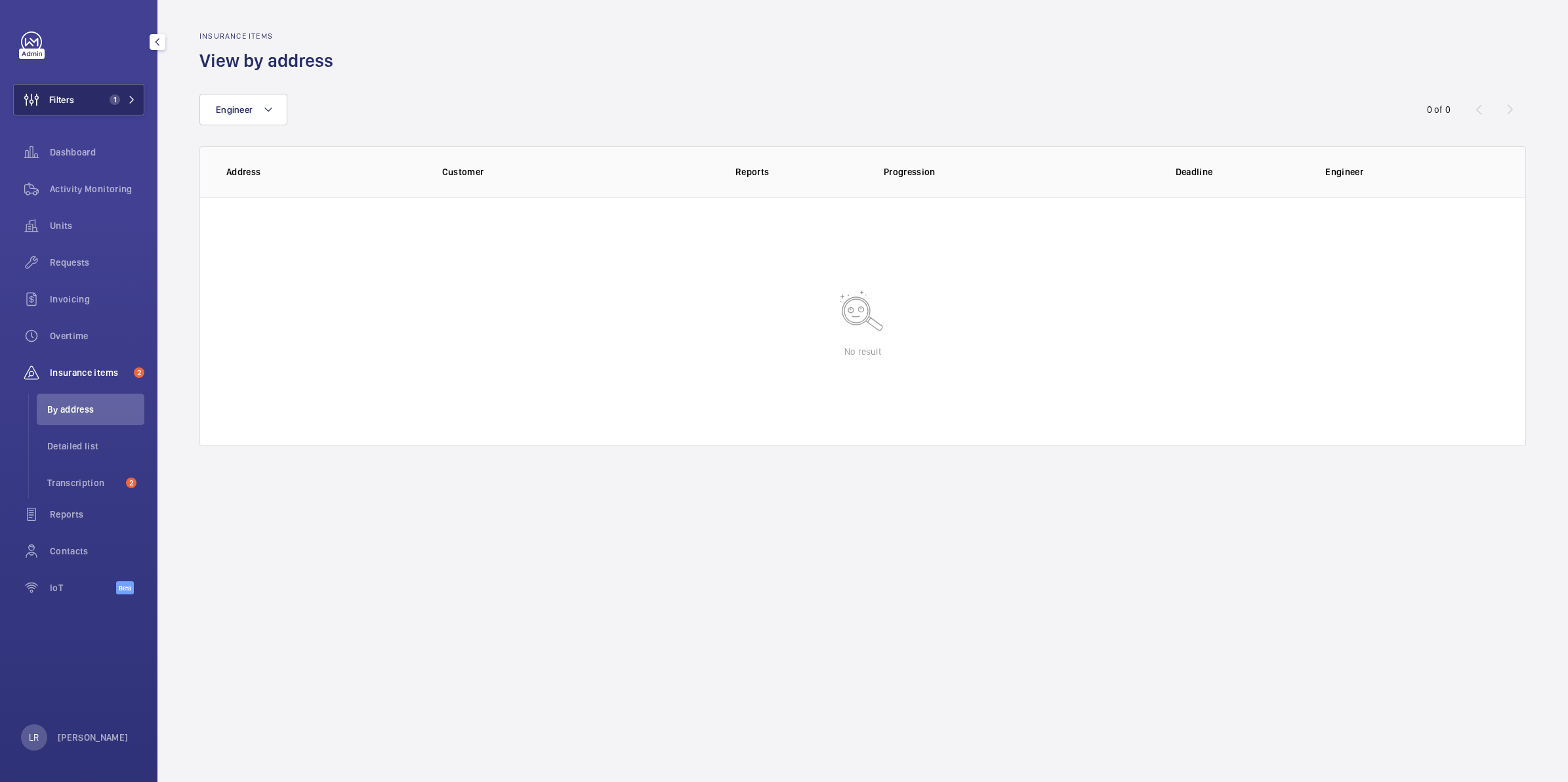
click at [111, 99] on span "1" at bounding box center [115, 100] width 11 height 11
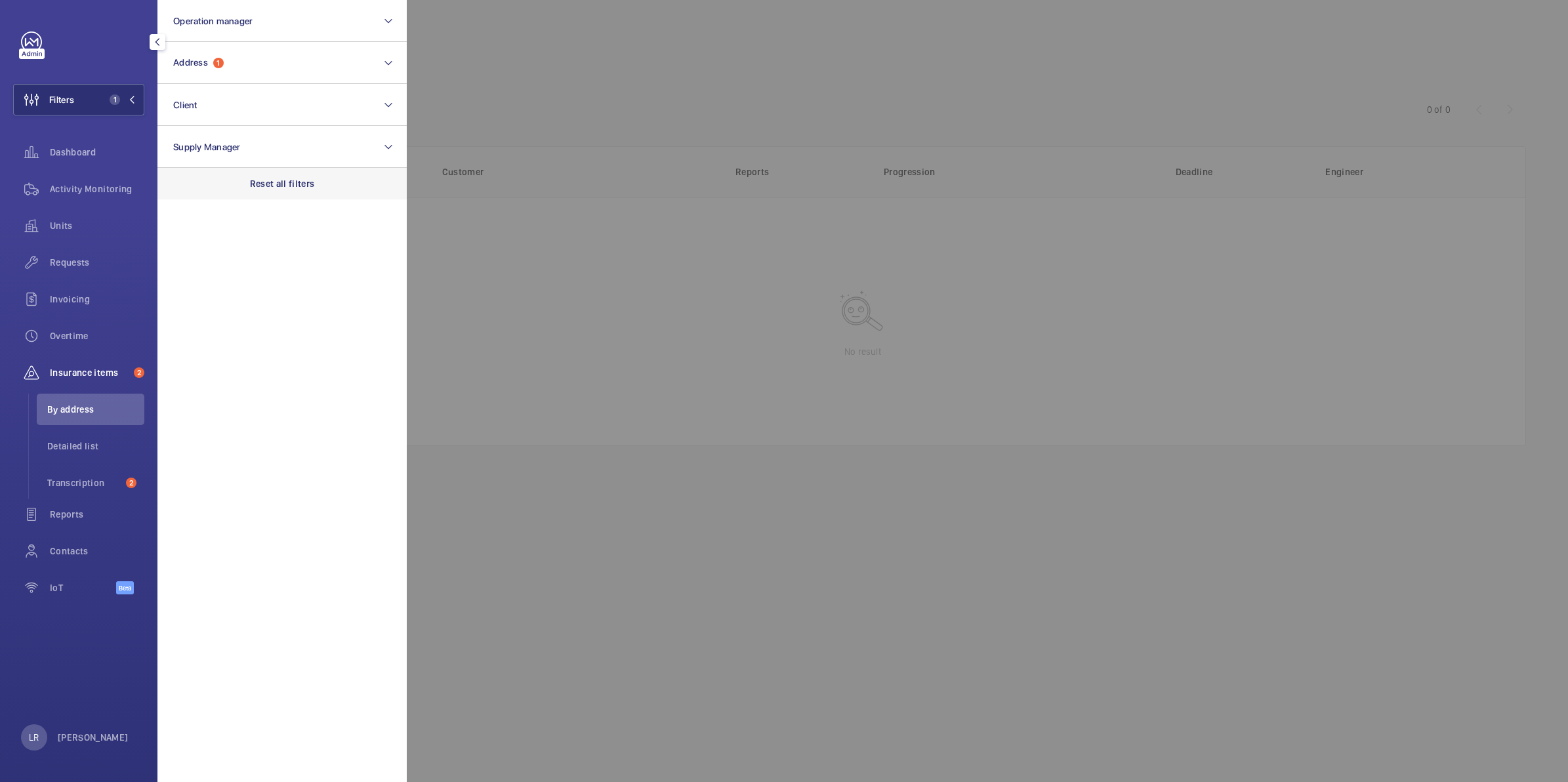
click at [301, 174] on div "Reset all filters" at bounding box center [282, 184] width 249 height 32
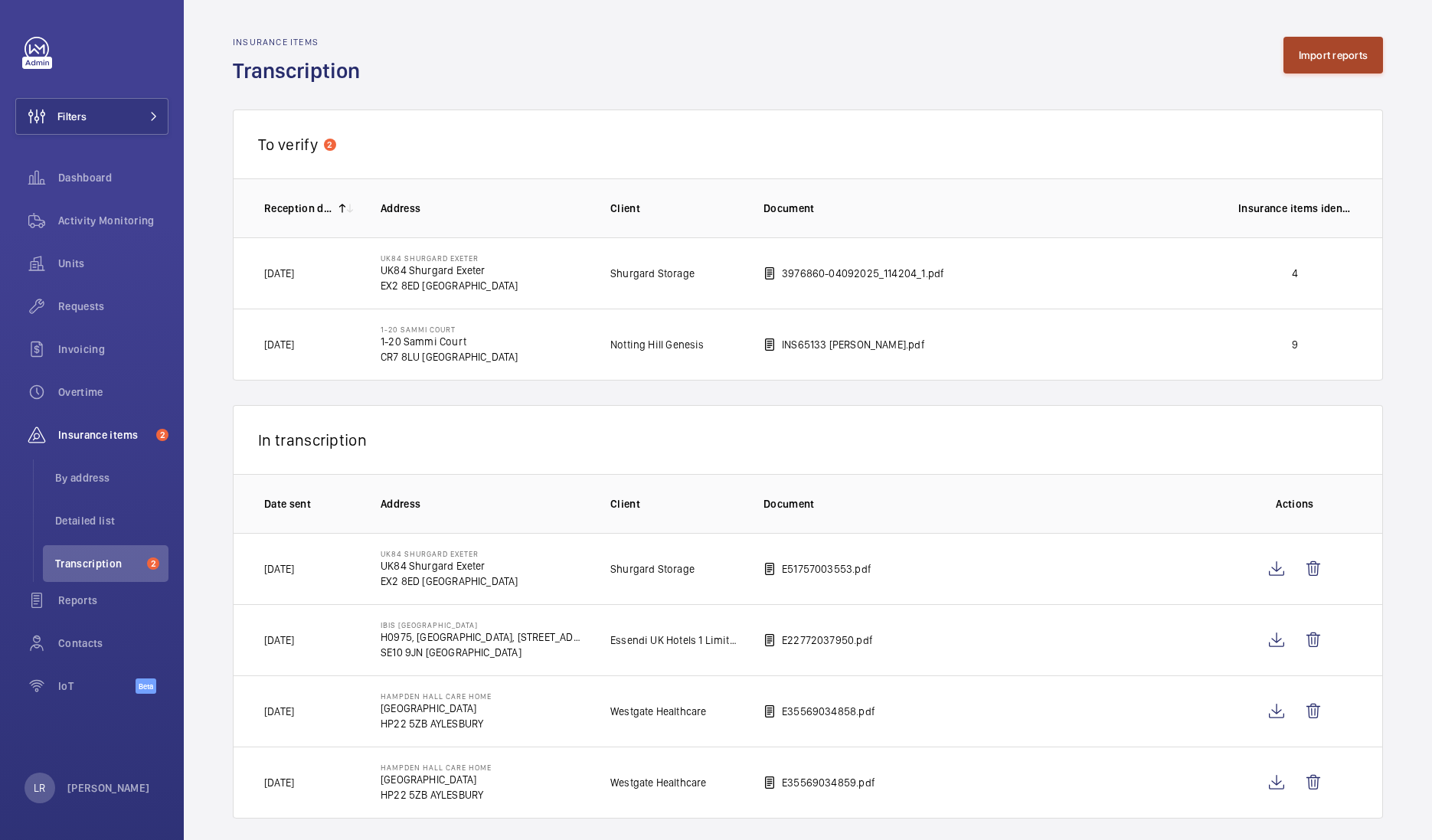
click at [1319, 56] on button "Import reports" at bounding box center [1333, 56] width 101 height 37
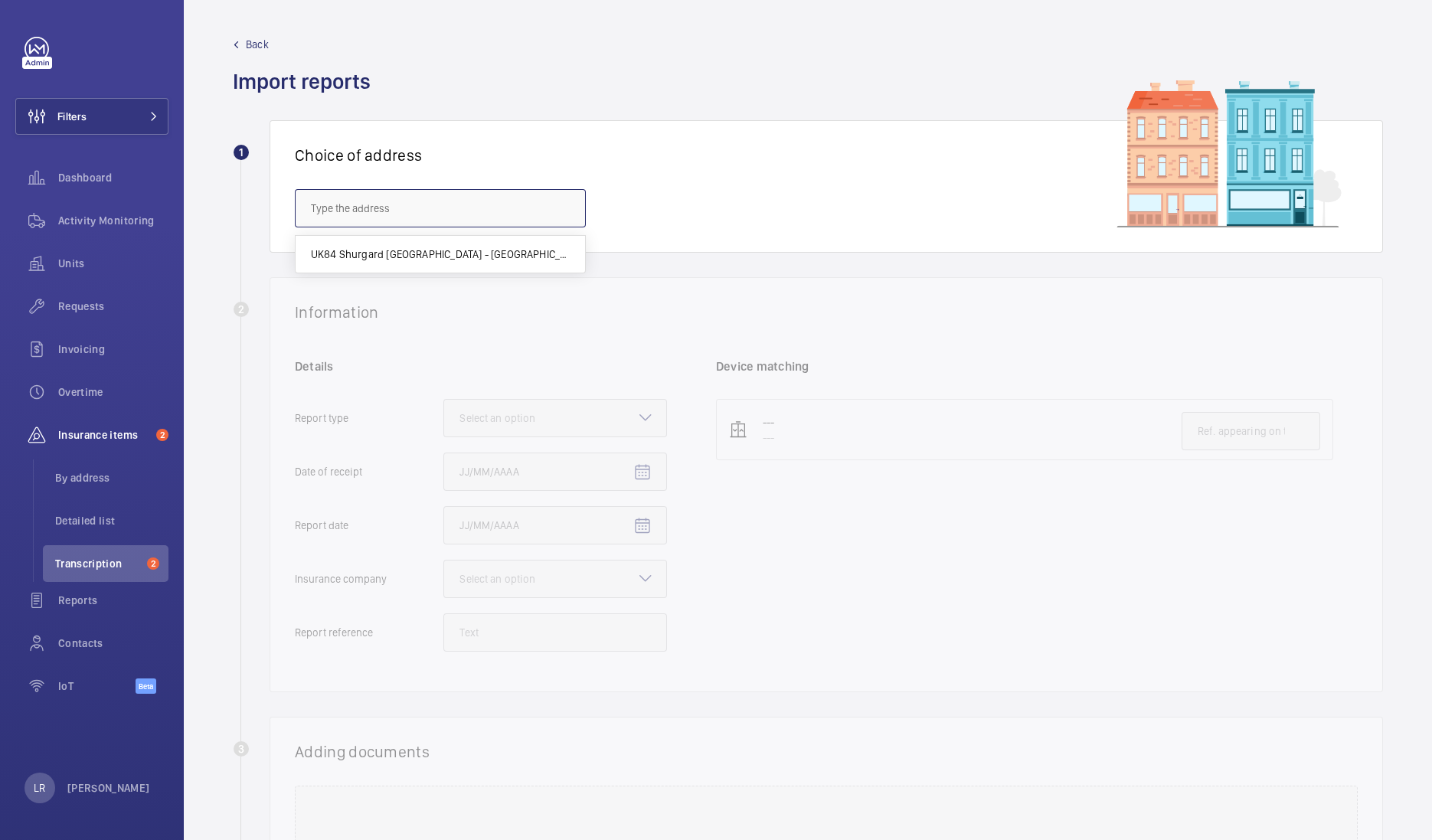
click at [479, 212] on input "text" at bounding box center [441, 208] width 291 height 38
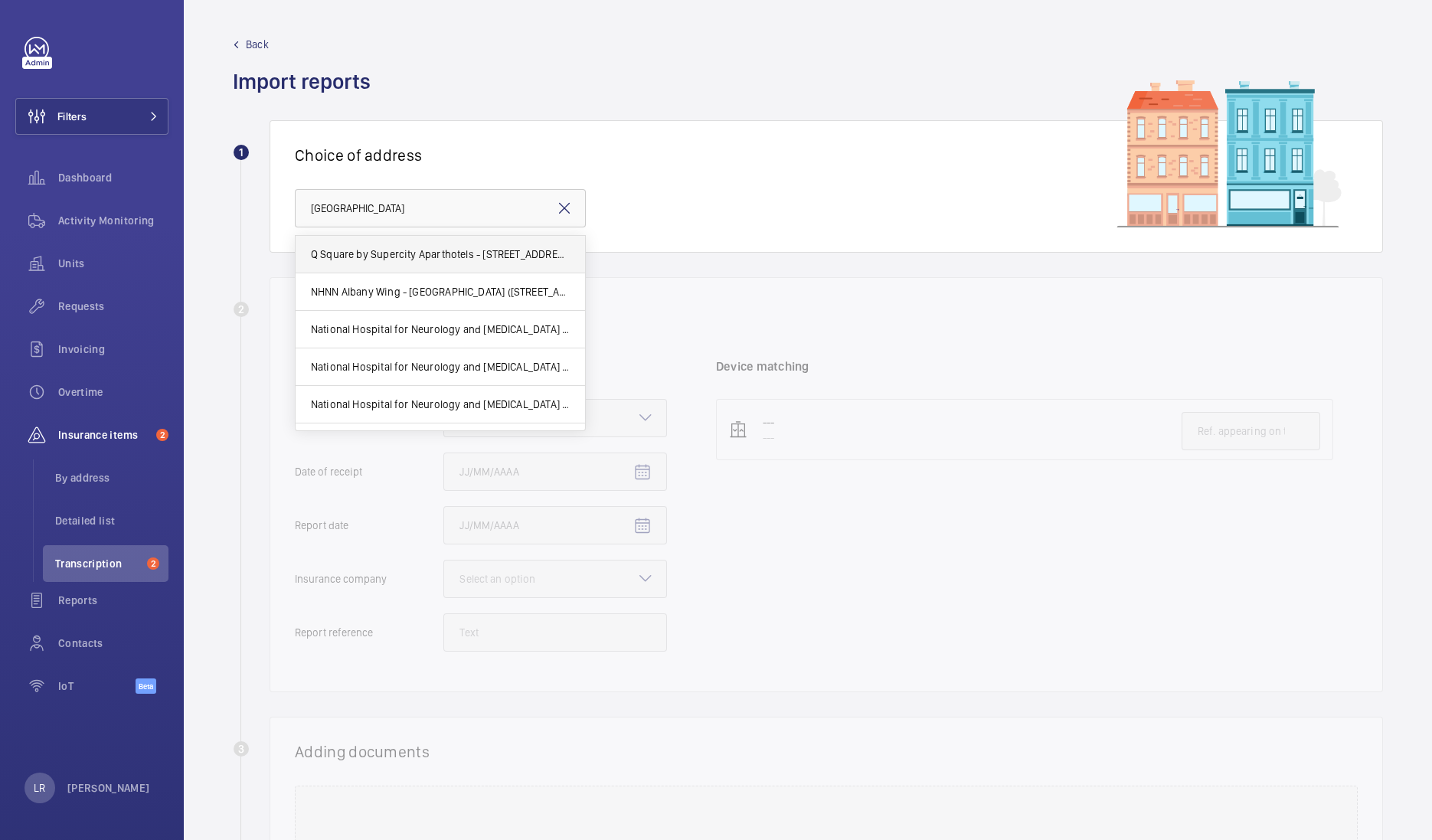
click at [552, 244] on mat-option "Q Square by Supercity Aparthotels - 11 Queen Square, BRIGHTON BN1 3FD" at bounding box center [441, 254] width 289 height 37
type input "Q Square by Supercity Aparthotels - 11 Queen Square, BRIGHTON BN1 3FD"
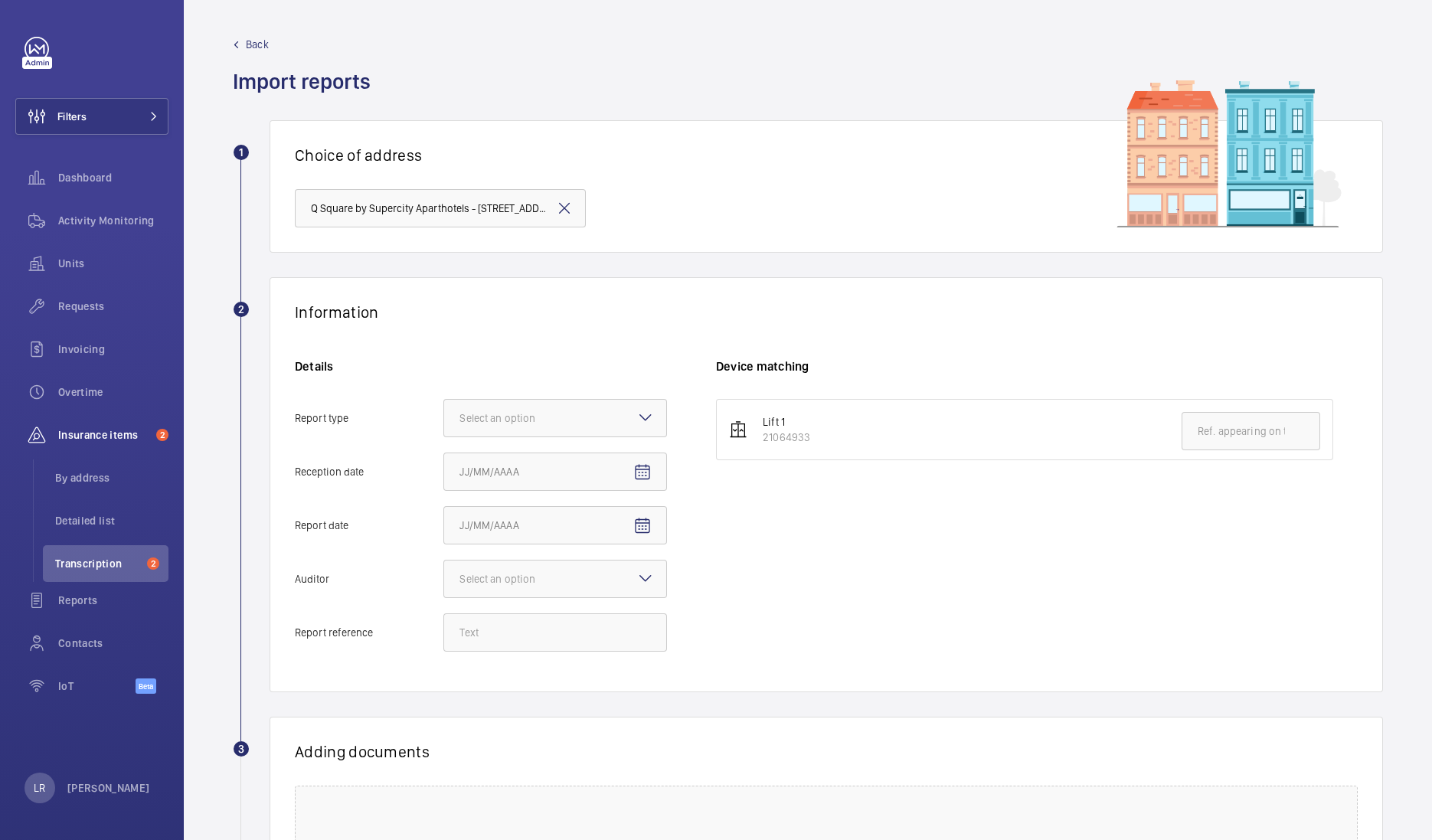
click at [570, 211] on mat-icon at bounding box center [564, 208] width 19 height 19
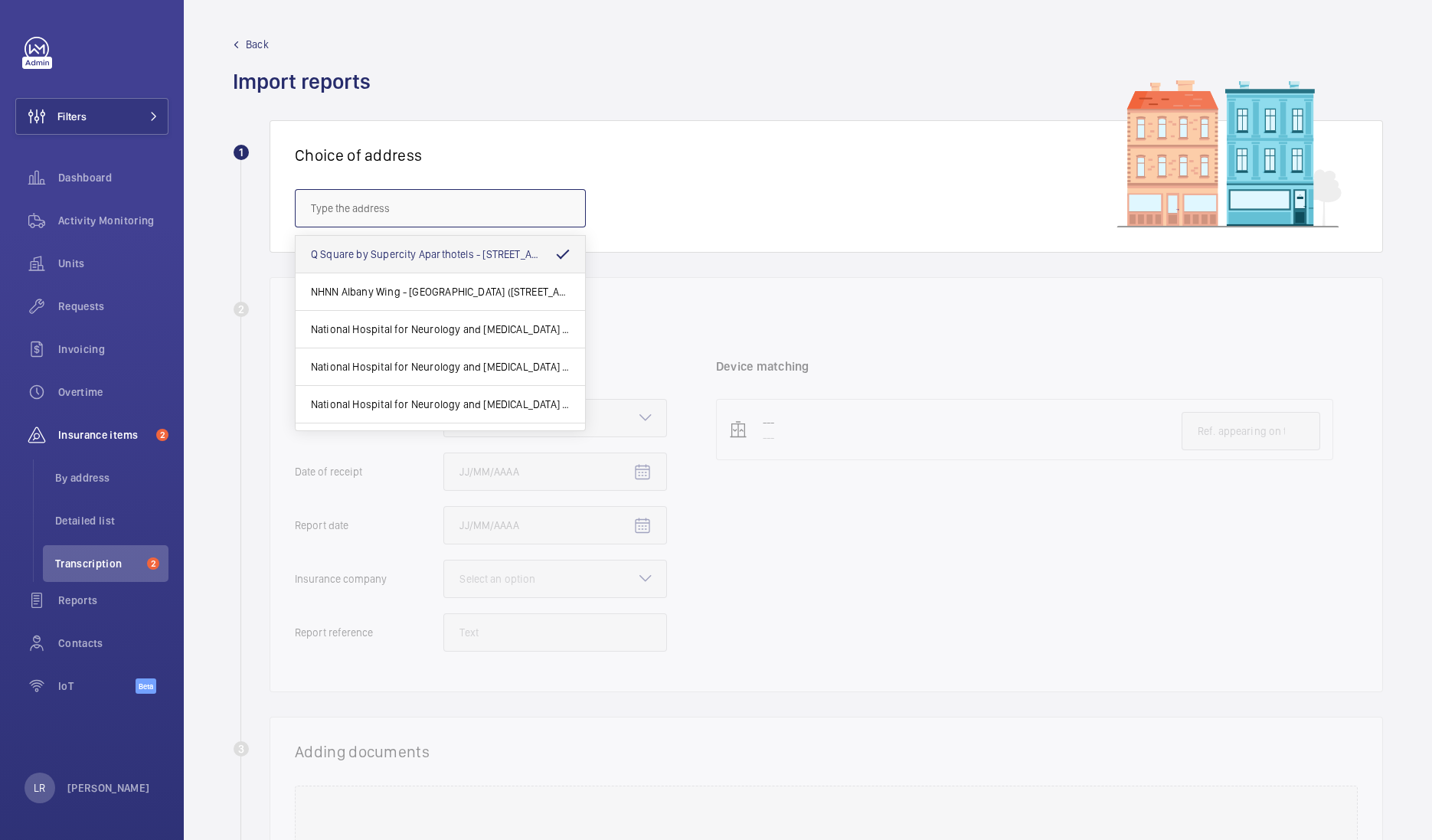
click at [484, 216] on input "text" at bounding box center [441, 208] width 291 height 38
click at [631, 257] on wm-front-select-address-card "1 Choice of address" at bounding box center [807, 198] width 1150 height 157
click at [529, 222] on input "text" at bounding box center [441, 208] width 291 height 38
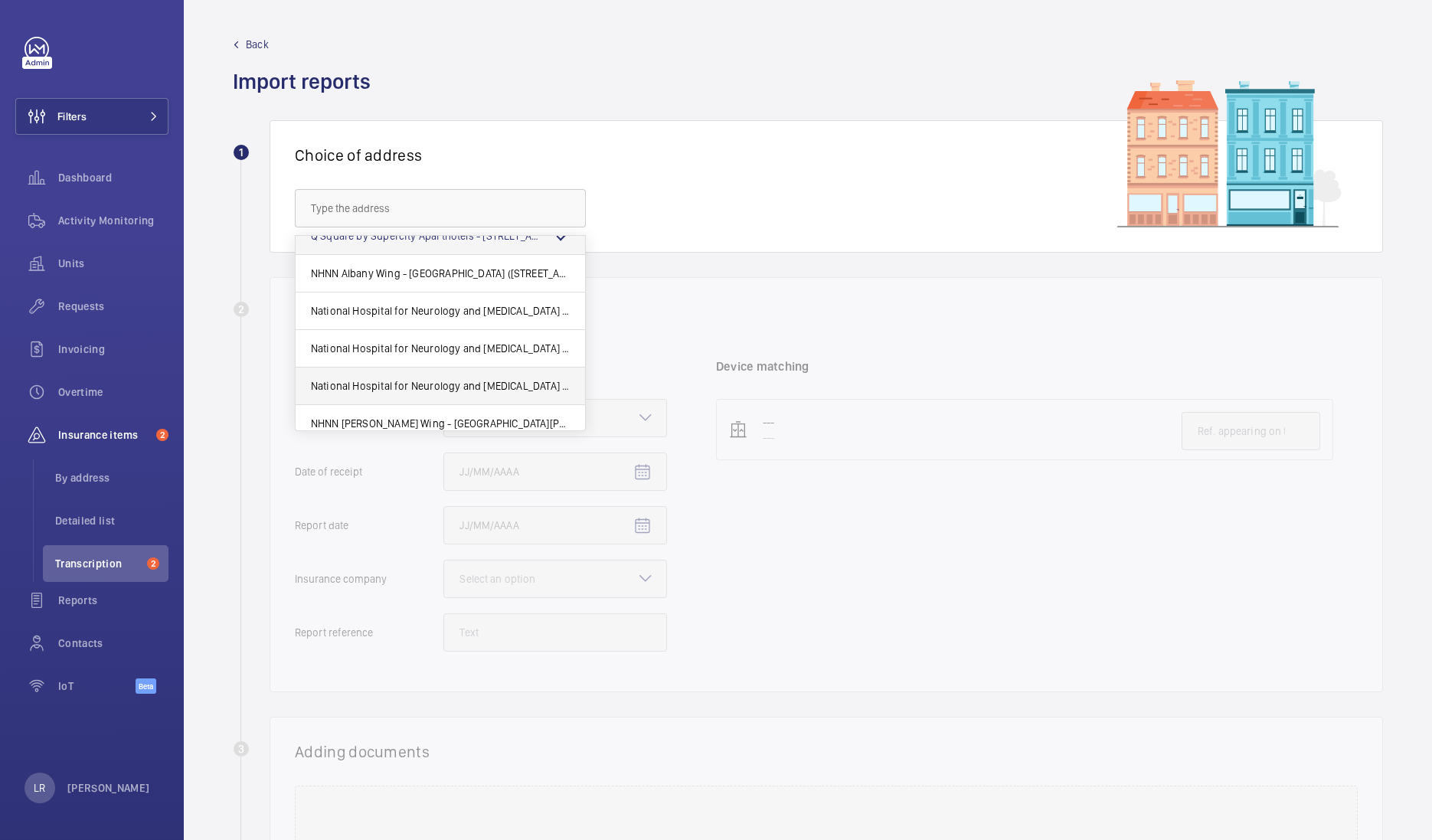
scroll to position [29, 0]
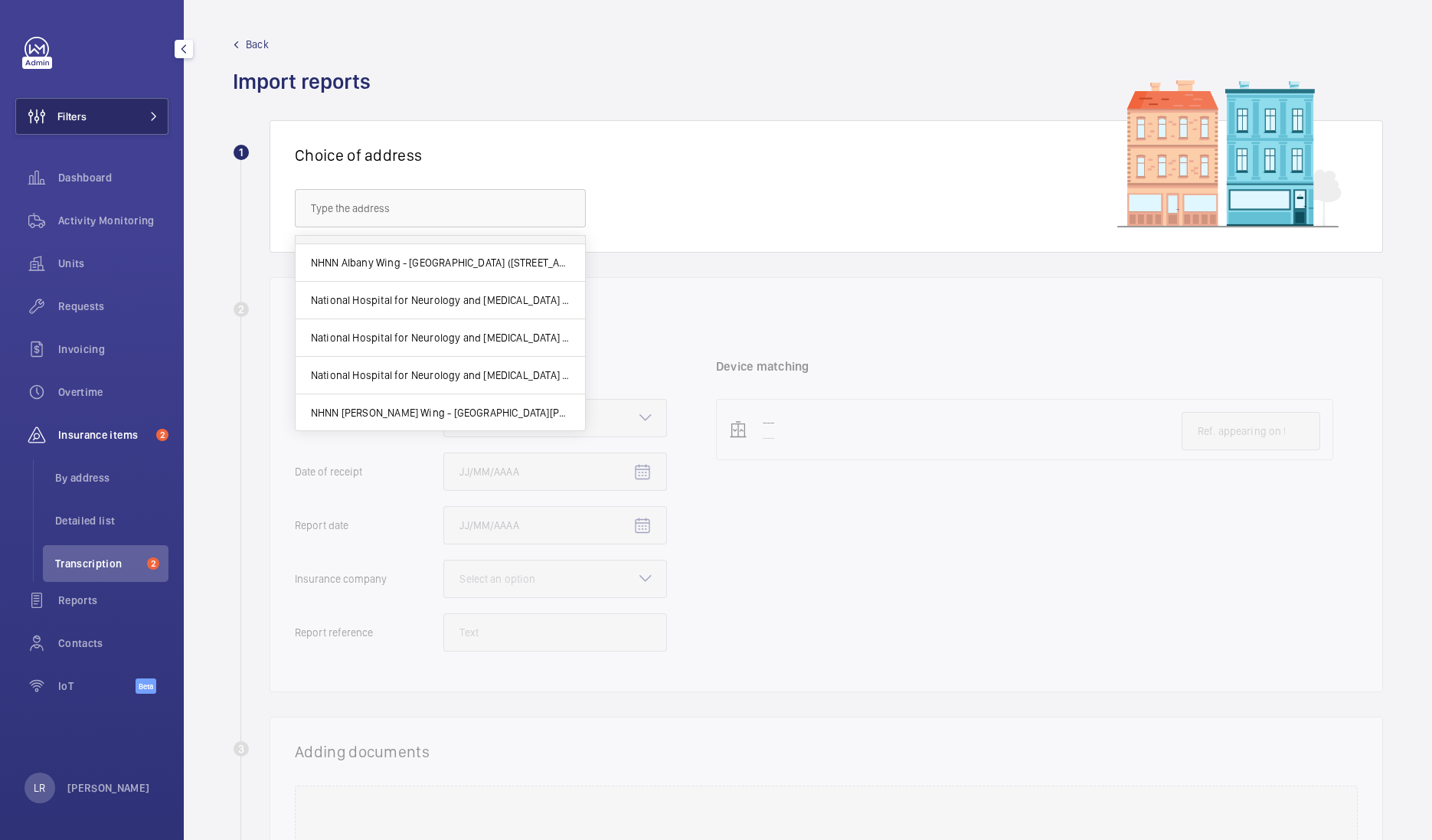
drag, startPoint x: 160, startPoint y: 107, endPoint x: 157, endPoint y: 115, distance: 8.5
click at [157, 108] on button "Filters" at bounding box center [92, 116] width 153 height 37
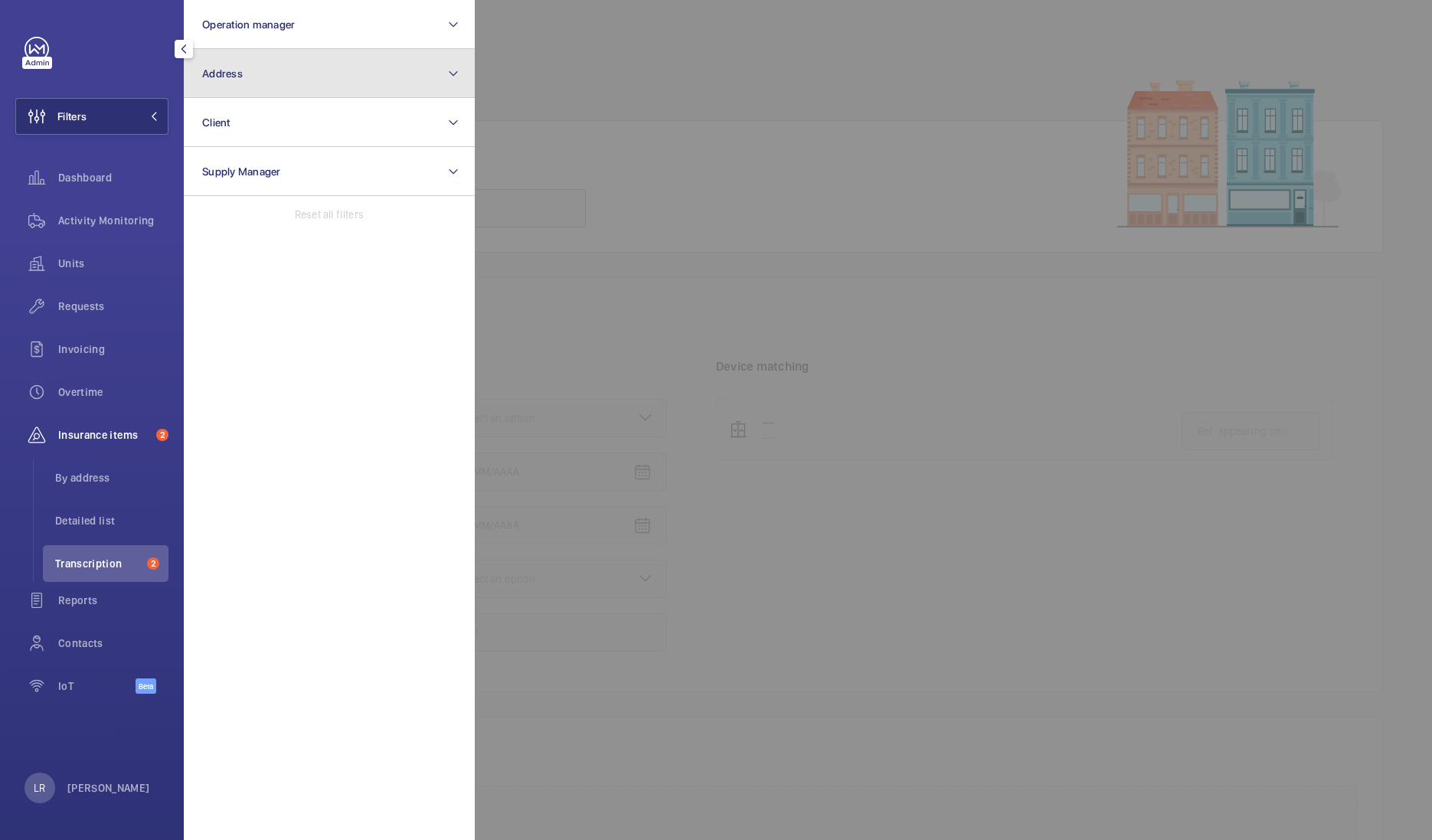
click at [287, 65] on button "Address" at bounding box center [329, 73] width 291 height 49
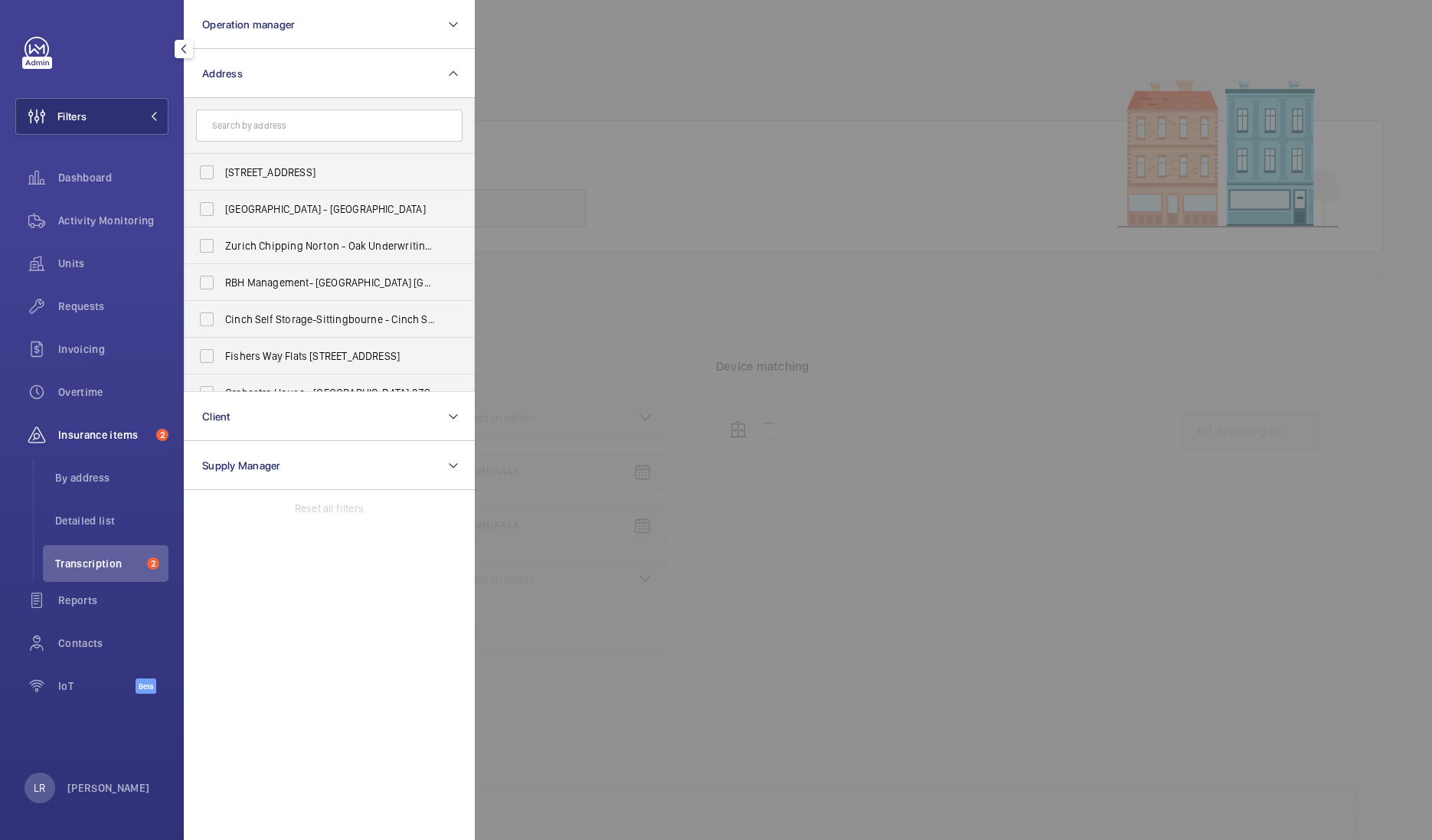
click at [526, 175] on div at bounding box center [1191, 420] width 1432 height 840
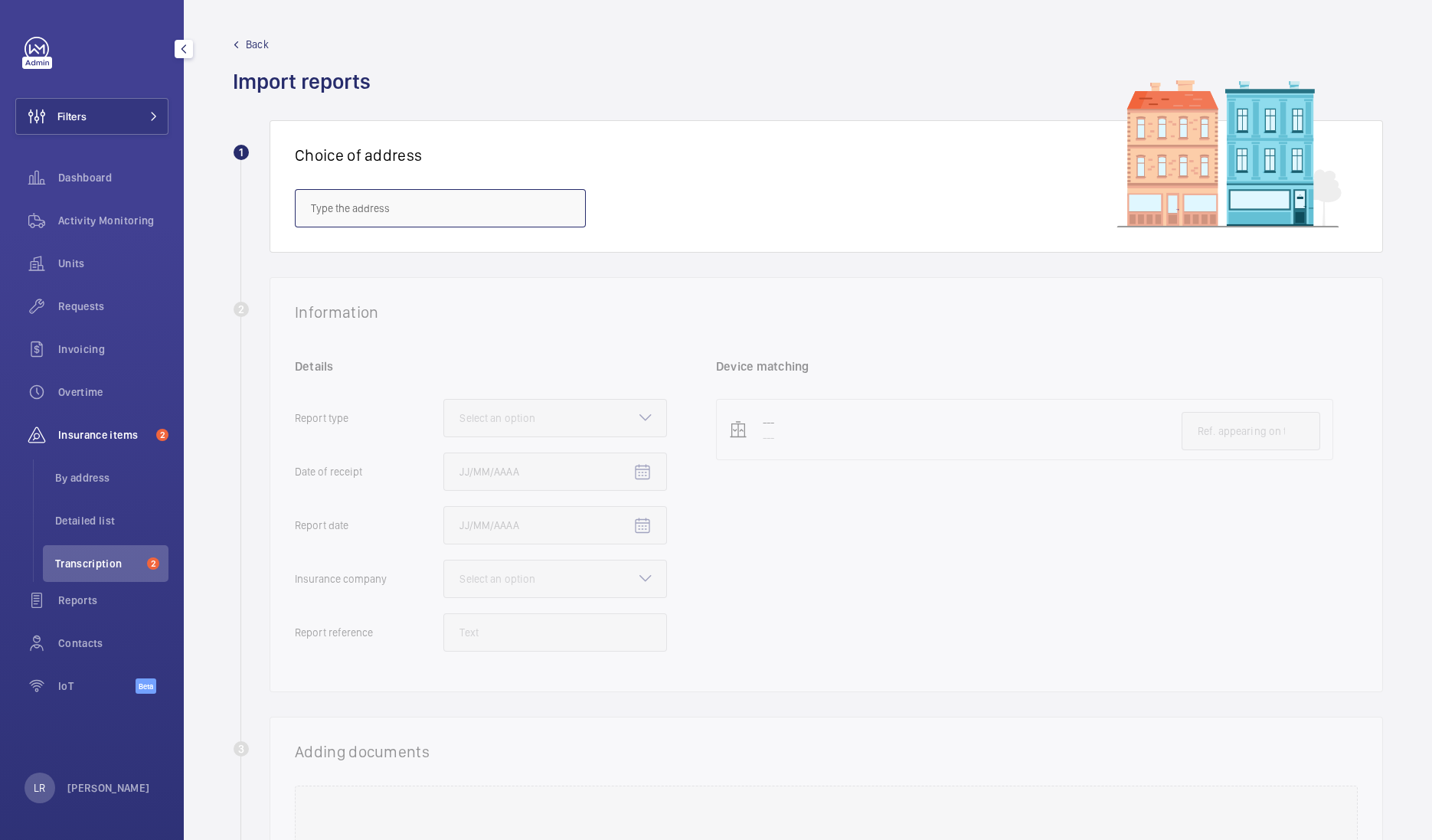
click at [514, 217] on input "text" at bounding box center [441, 208] width 291 height 38
click at [554, 299] on span "National Hospital for Neurology and Neurosurgery - 8-11 Queen Square, LONDON WC…" at bounding box center [440, 292] width 259 height 16
type input "National Hospital for Neurology and Neurosurgery - 8-11 Queen Square, LONDON WC…"
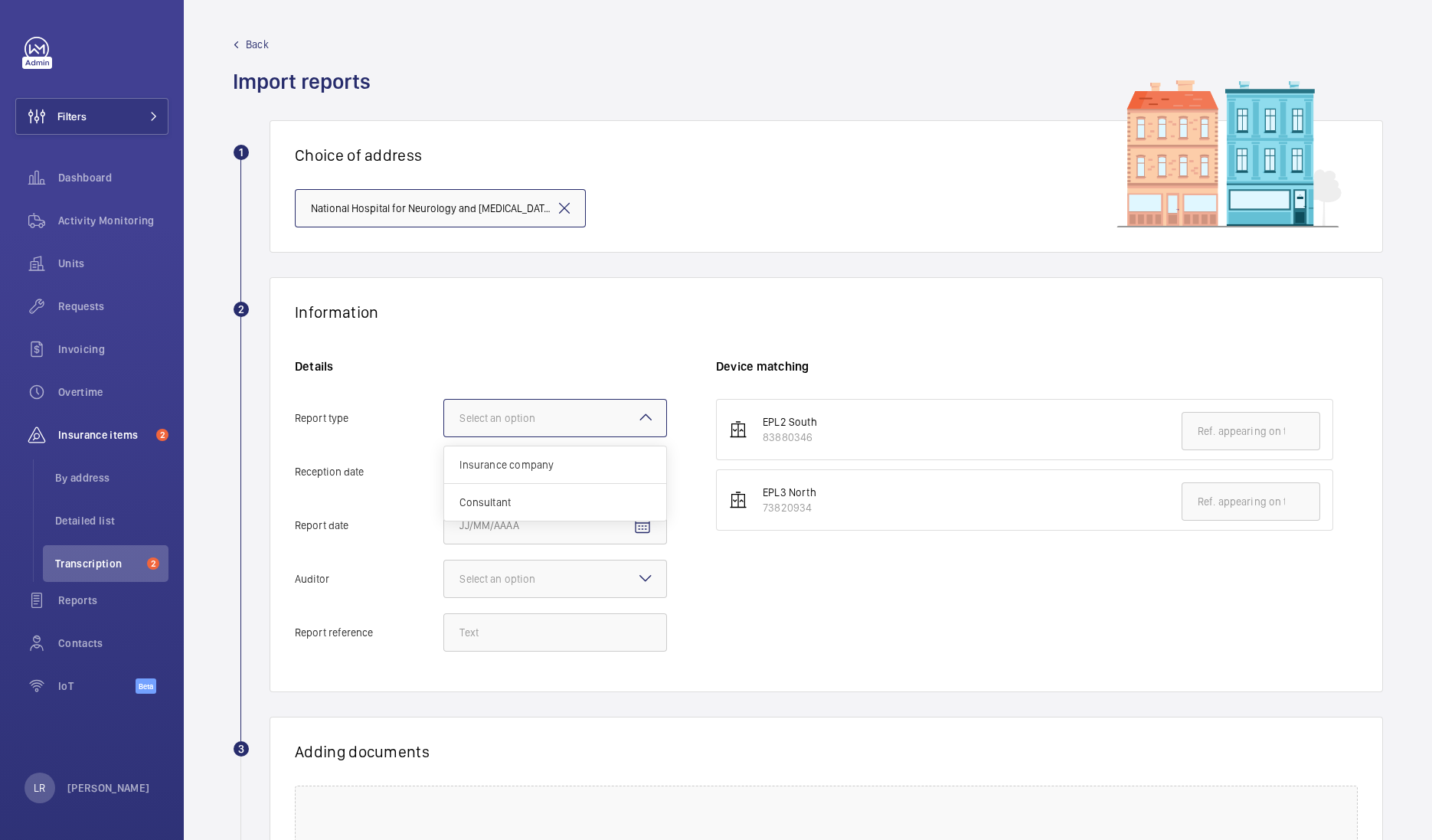
click at [523, 405] on div at bounding box center [555, 418] width 222 height 37
click at [444, 405] on input "Report type Select an option Insurance company Consultant" at bounding box center [444, 418] width 0 height 37
click at [537, 463] on span "Insurance company" at bounding box center [555, 465] width 191 height 16
click at [444, 437] on input "Report type Select an option Insurance company Consultant" at bounding box center [444, 418] width 0 height 37
click at [645, 483] on span "Open calendar" at bounding box center [643, 473] width 37 height 37
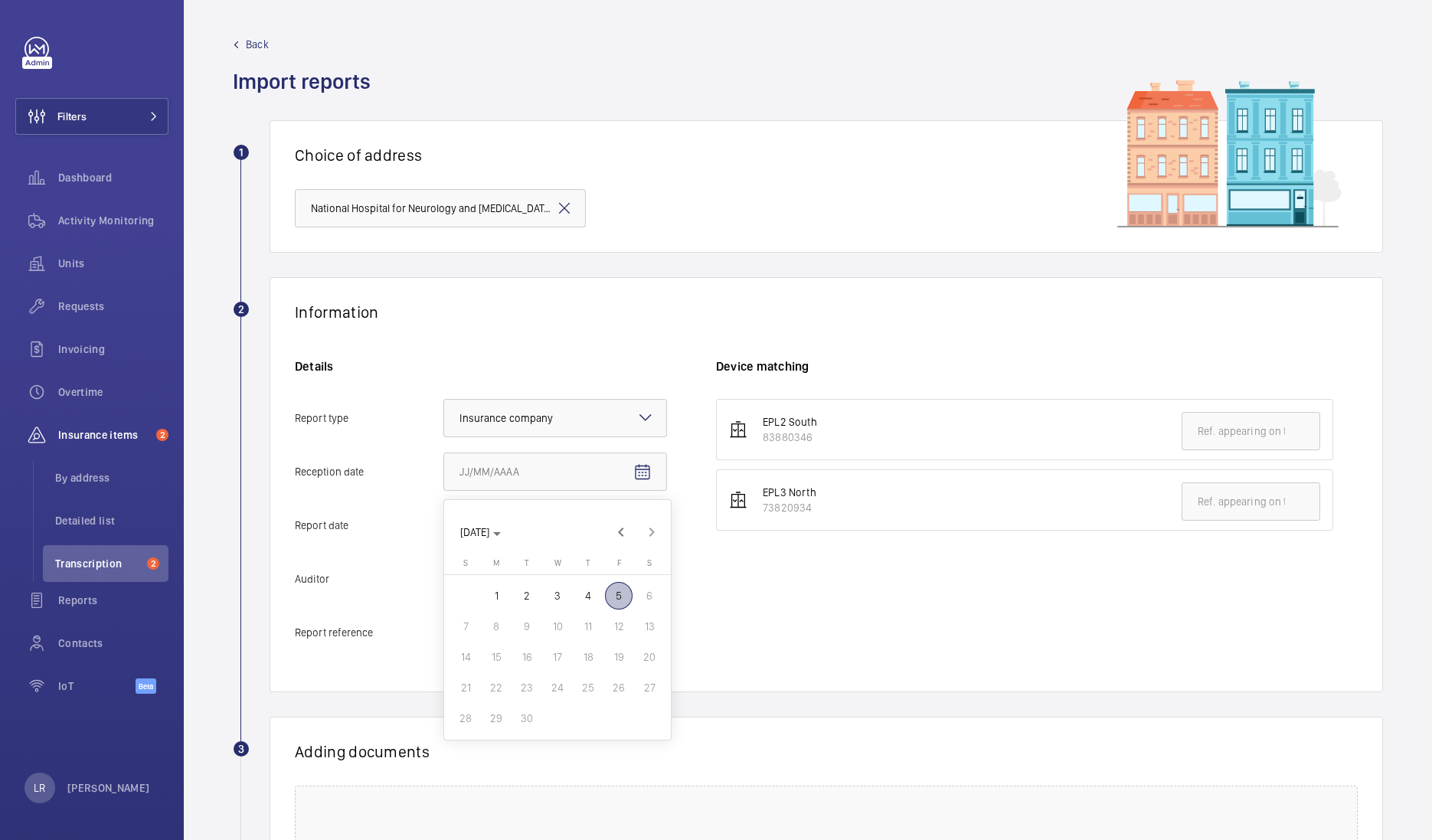
click at [634, 593] on button "6" at bounding box center [649, 595] width 30 height 30
click at [623, 597] on span "5" at bounding box center [618, 596] width 27 height 27
type input "9/5/2025"
click at [643, 525] on mat-icon "Open calendar" at bounding box center [642, 525] width 19 height 19
click at [552, 647] on span "3" at bounding box center [557, 650] width 27 height 27
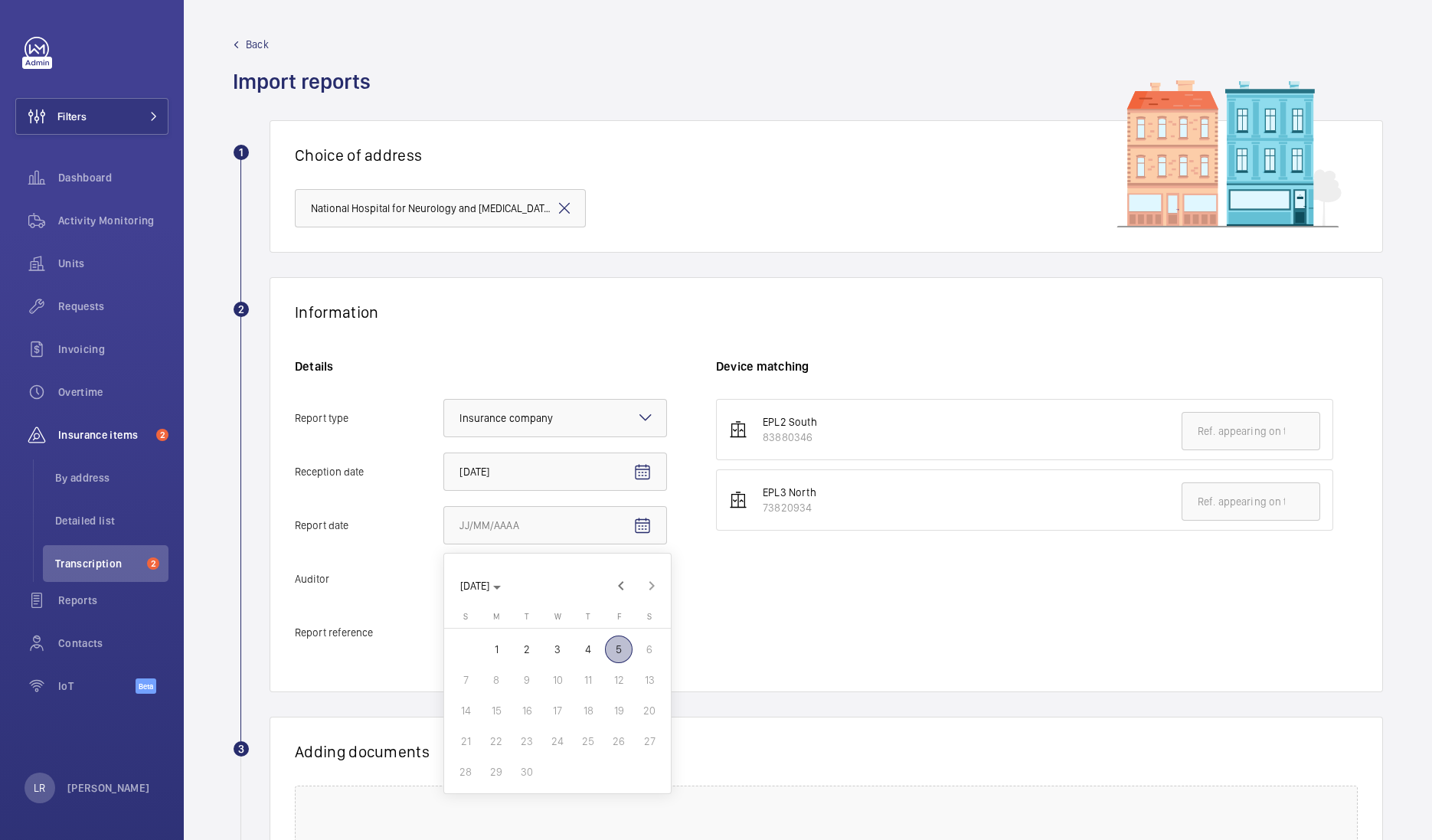
type input "9/3/2025"
click at [579, 577] on div at bounding box center [555, 579] width 222 height 37
click at [444, 577] on input "Auditor Select an option Veritas Zurich British Engineering Allianz Other" at bounding box center [444, 579] width 0 height 37
click at [521, 723] on div "Allianz" at bounding box center [555, 738] width 222 height 37
click at [444, 597] on input "Auditor Select an option Veritas Zurich British Engineering Allianz Other" at bounding box center [444, 579] width 0 height 37
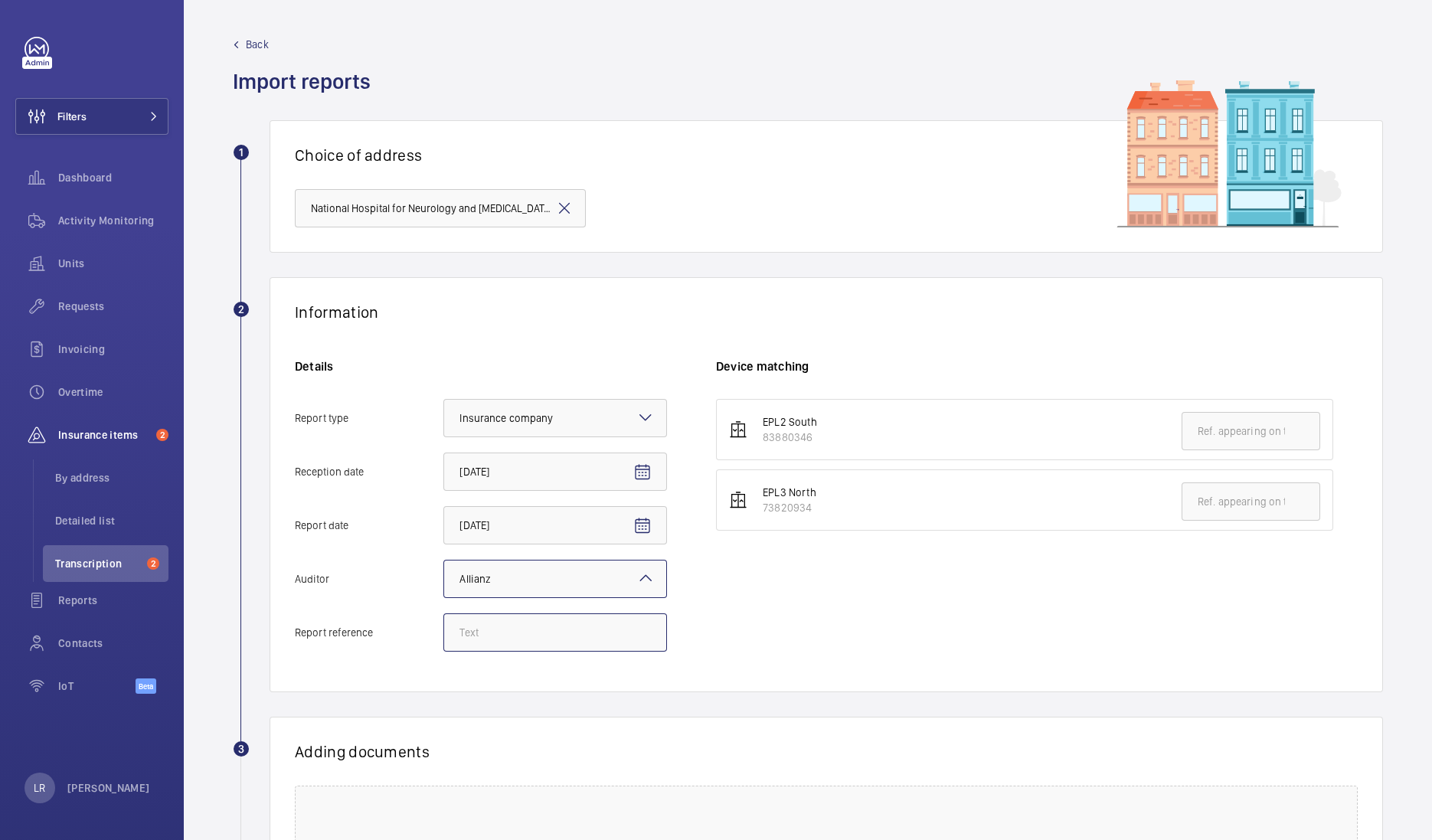
click at [530, 629] on input "Report reference" at bounding box center [555, 632] width 224 height 38
click at [494, 628] on input "Report reference" at bounding box center [555, 632] width 224 height 38
paste input "E47610010364"
type input "E47610010364"
click at [1218, 429] on input "text" at bounding box center [1250, 431] width 139 height 38
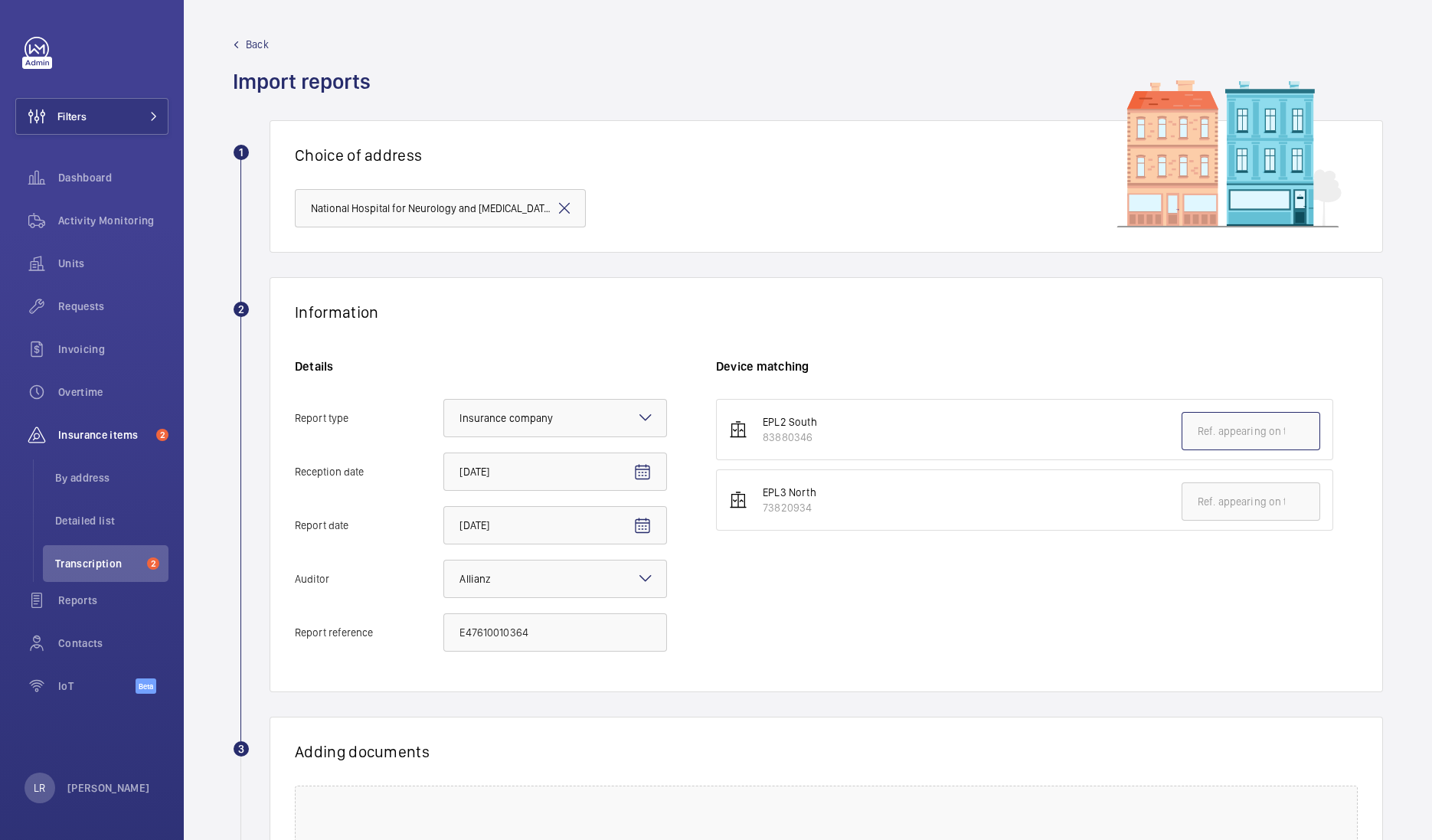
paste input "E47610010364"
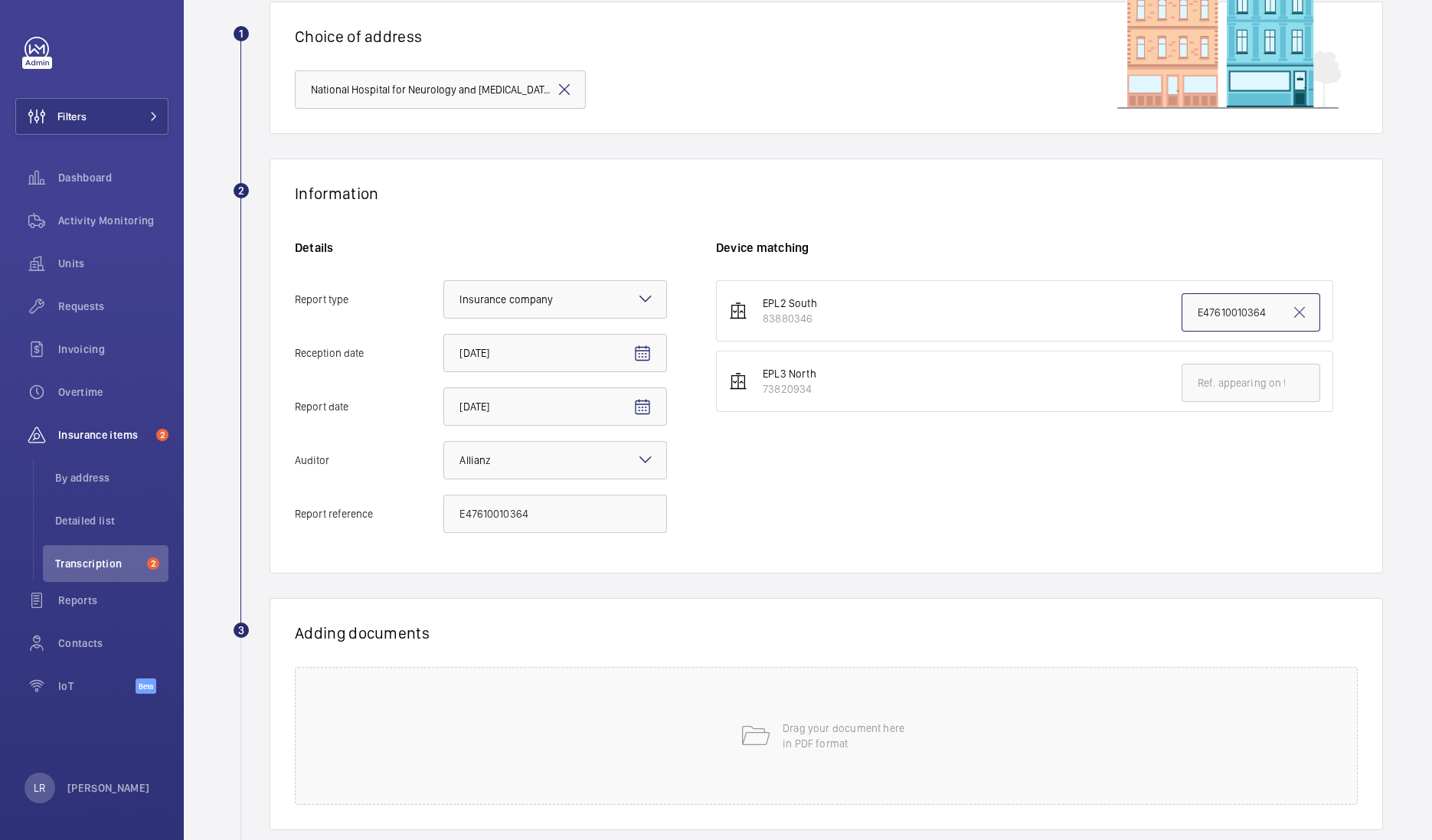
scroll to position [206, 0]
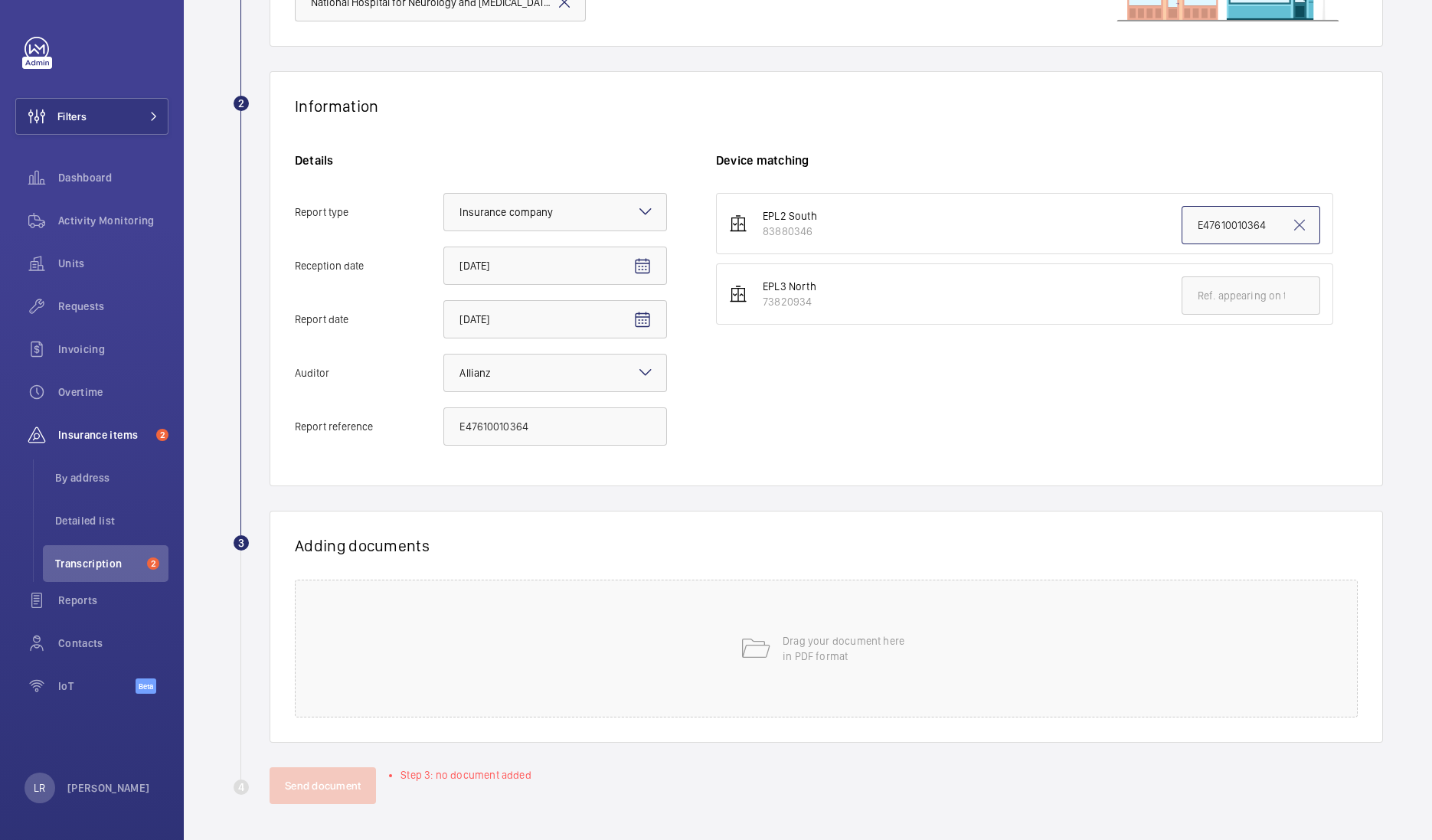
type input "E47610010364"
click at [804, 675] on div "Drag your document here in PDF format" at bounding box center [826, 648] width 1063 height 138
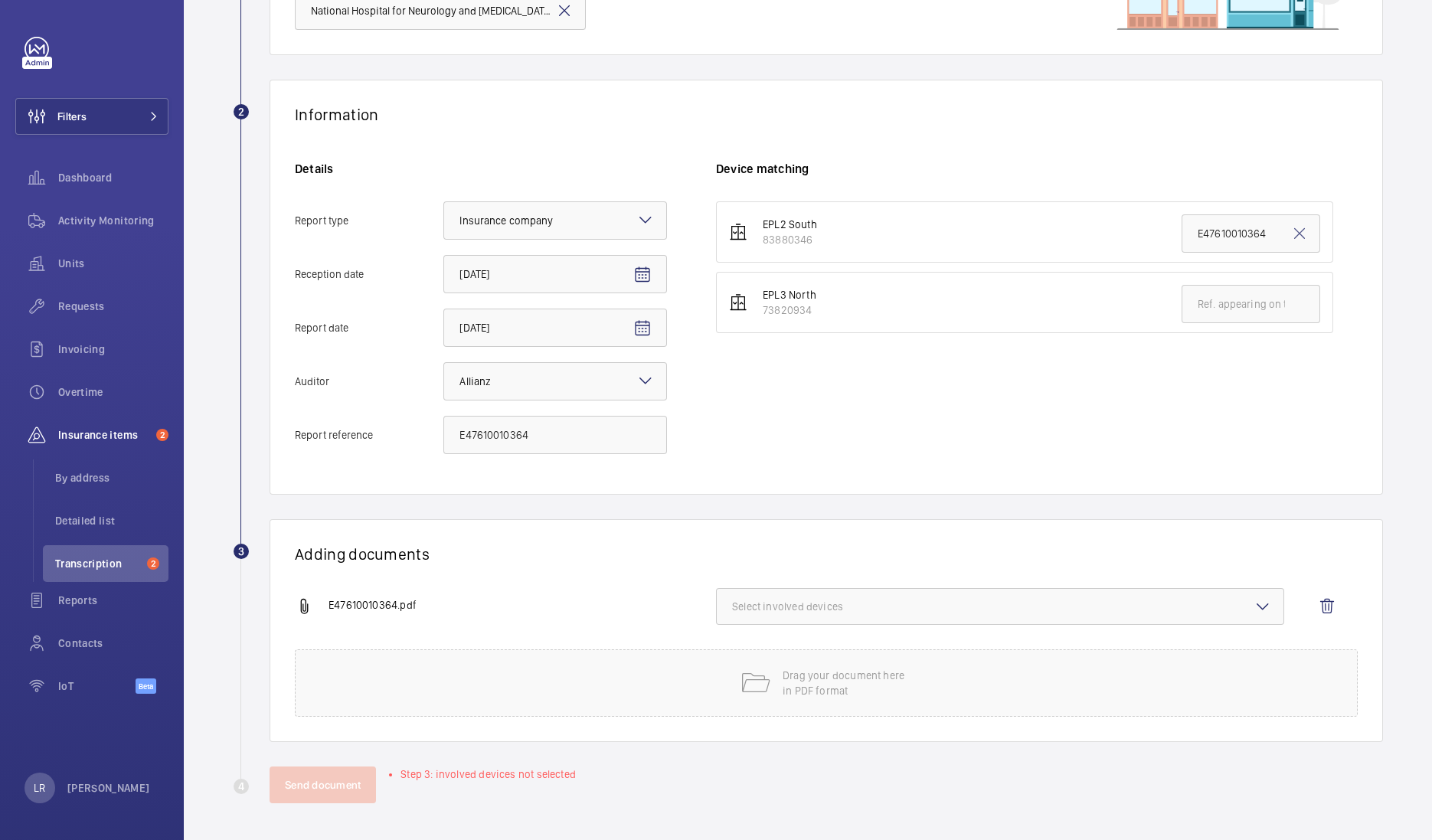
scroll to position [196, 0]
click at [946, 619] on button "Select involved devices" at bounding box center [1000, 608] width 569 height 37
click at [934, 653] on span "83880346" at bounding box center [1000, 655] width 487 height 16
click at [754, 653] on input "83880346" at bounding box center [738, 654] width 30 height 30
checkbox input "true"
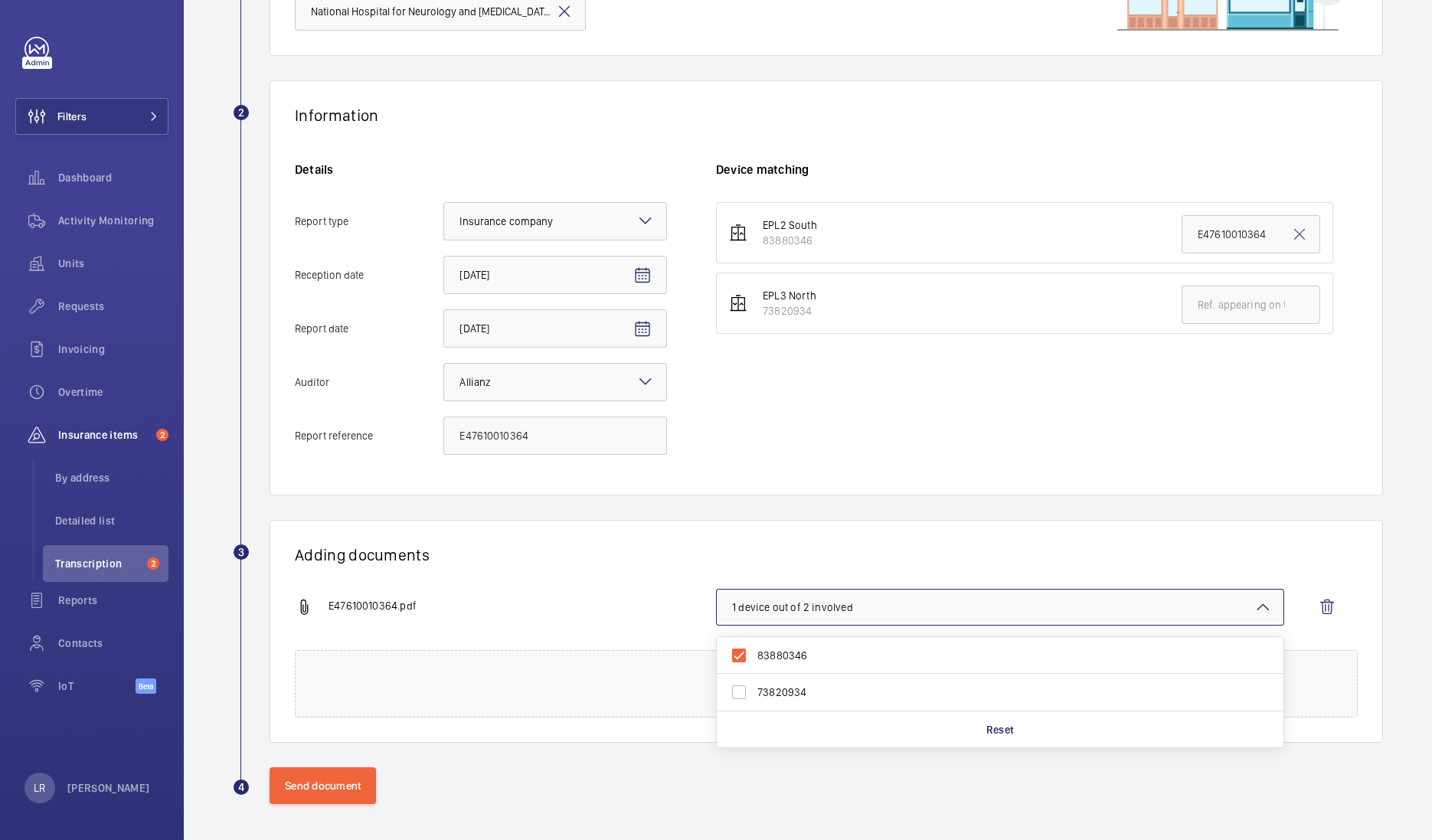
click at [902, 511] on wm-front-report-upload-form "2 Information Details Report type Select an option × Insurance company × Recept…" at bounding box center [807, 441] width 1150 height 724
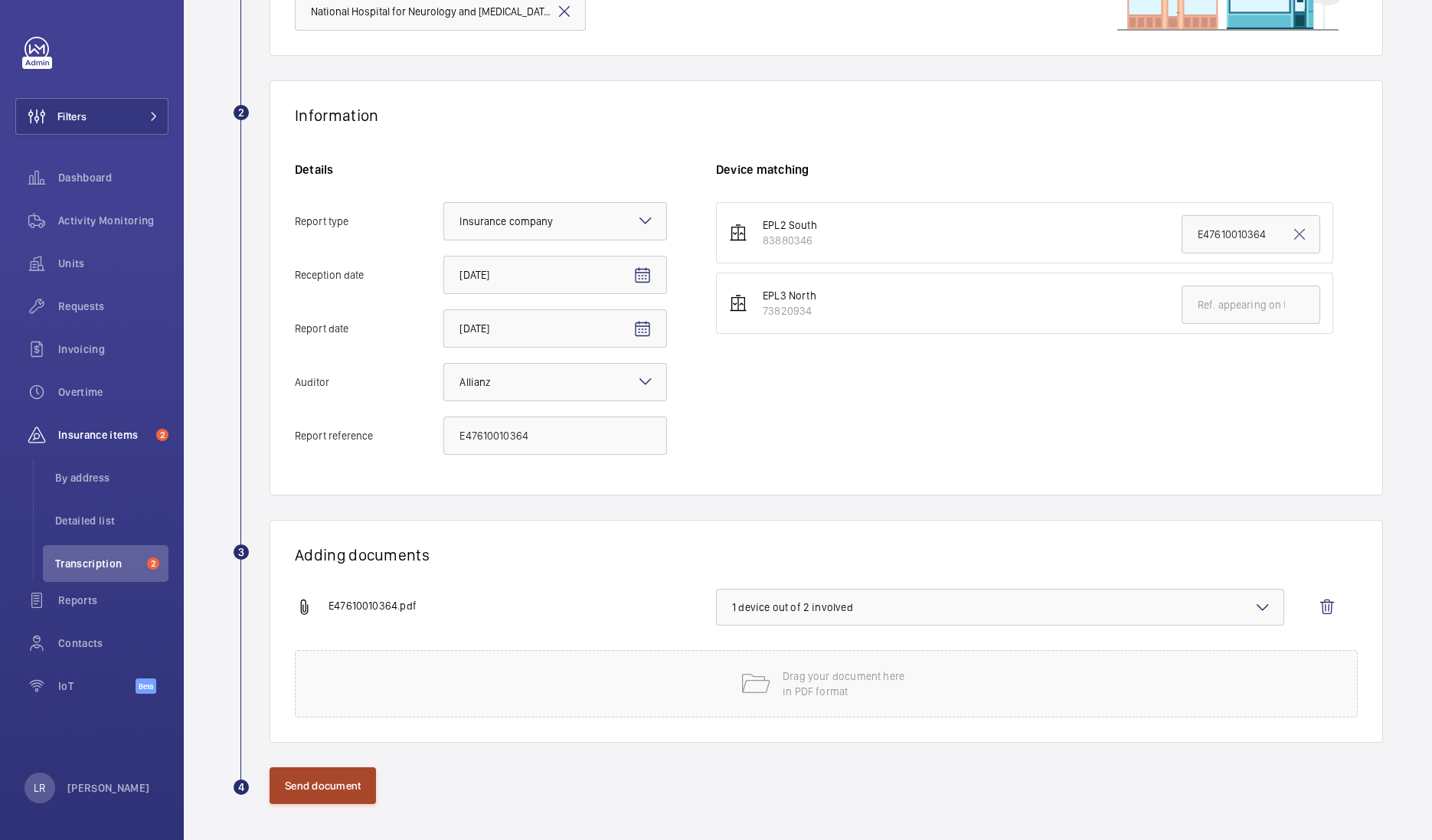
click at [310, 790] on button "Send document" at bounding box center [322, 785] width 106 height 37
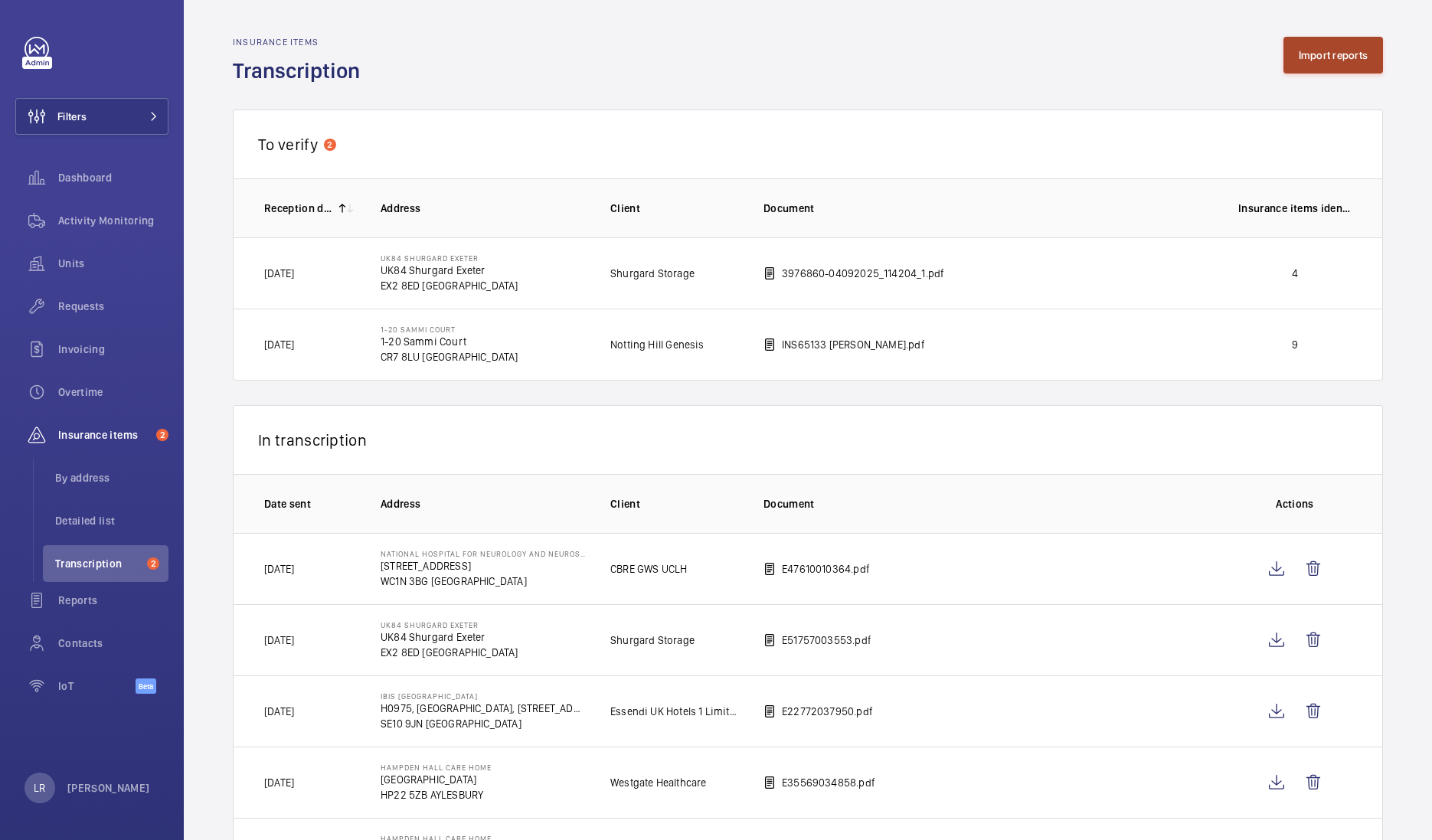
click at [1284, 72] on button "Import reports" at bounding box center [1333, 56] width 101 height 37
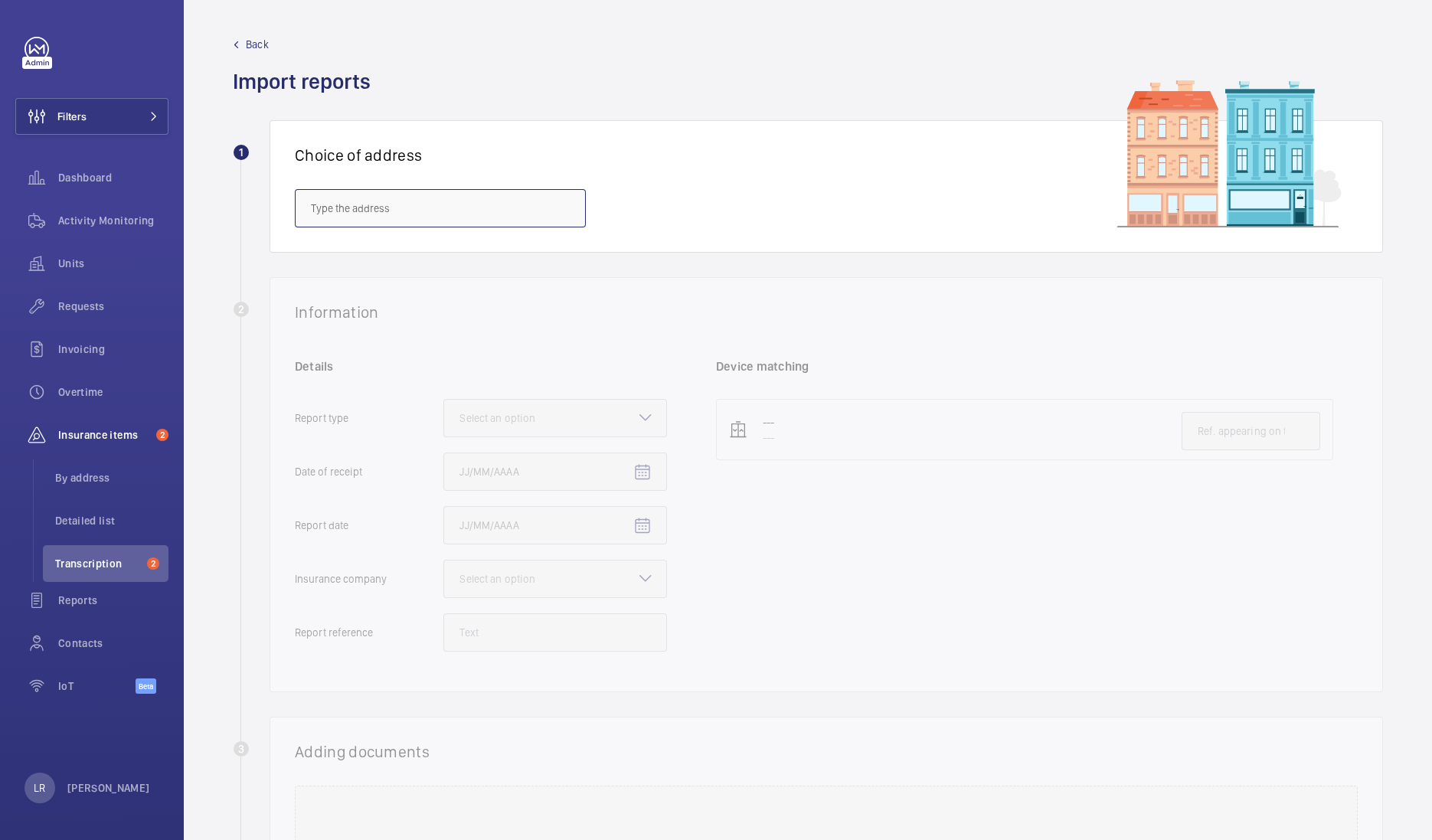
click at [546, 207] on input "text" at bounding box center [441, 208] width 291 height 38
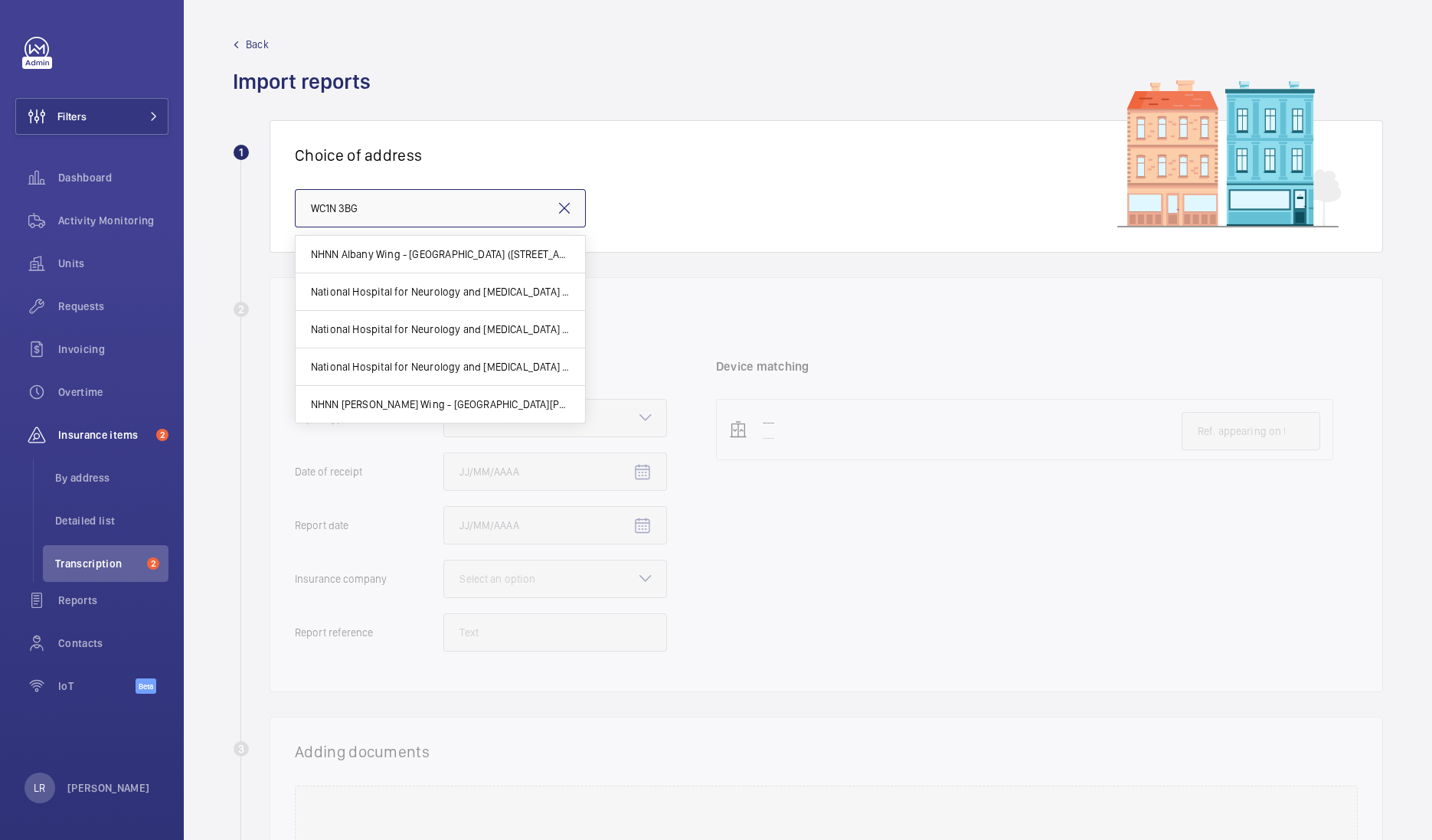
type input "WC1N 3BG"
click at [538, 206] on input "WC1N 3BG" at bounding box center [441, 208] width 291 height 38
drag, startPoint x: 538, startPoint y: 204, endPoint x: 288, endPoint y: 207, distance: 250.0
click at [288, 207] on div "Choice of address WC1N 3BG" at bounding box center [826, 187] width 1114 height 133
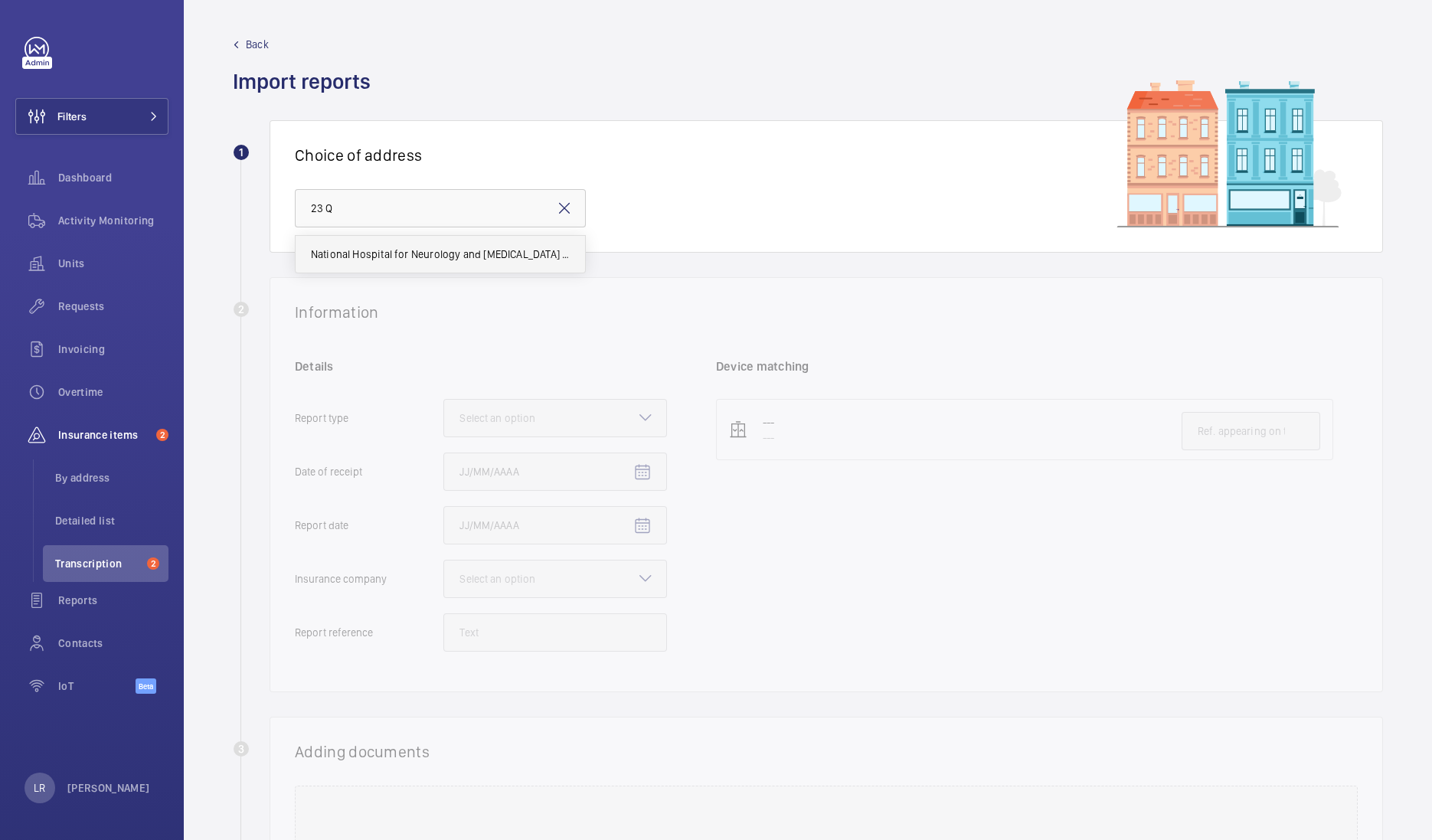
click at [383, 257] on span "National Hospital for Neurology and Neurosurgery - 23 Queen Square, LONDON WC1N…" at bounding box center [440, 254] width 259 height 16
type input "National Hospital for Neurology and Neurosurgery - 23 Queen Square, LONDON WC1N…"
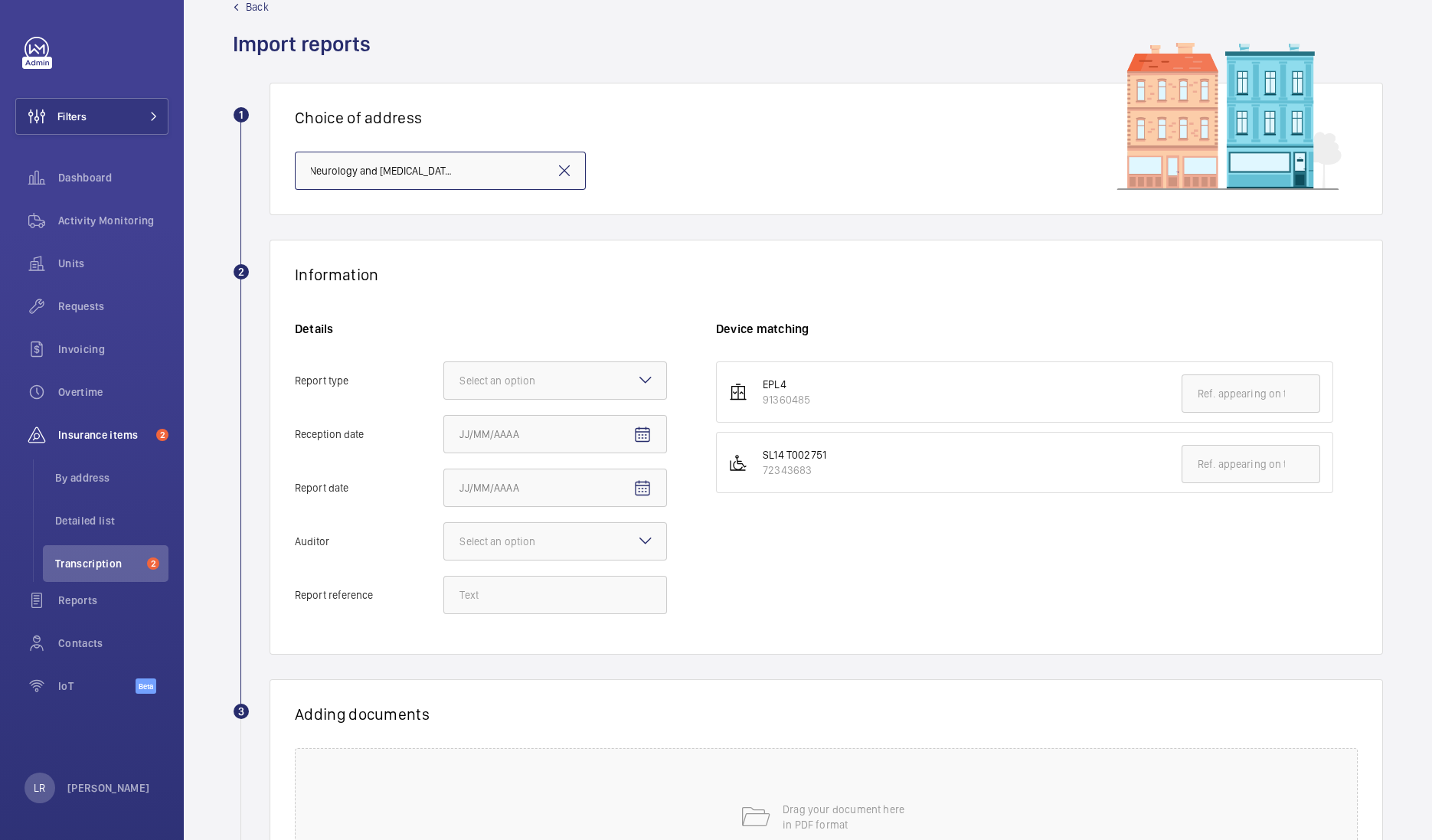
scroll to position [95, 0]
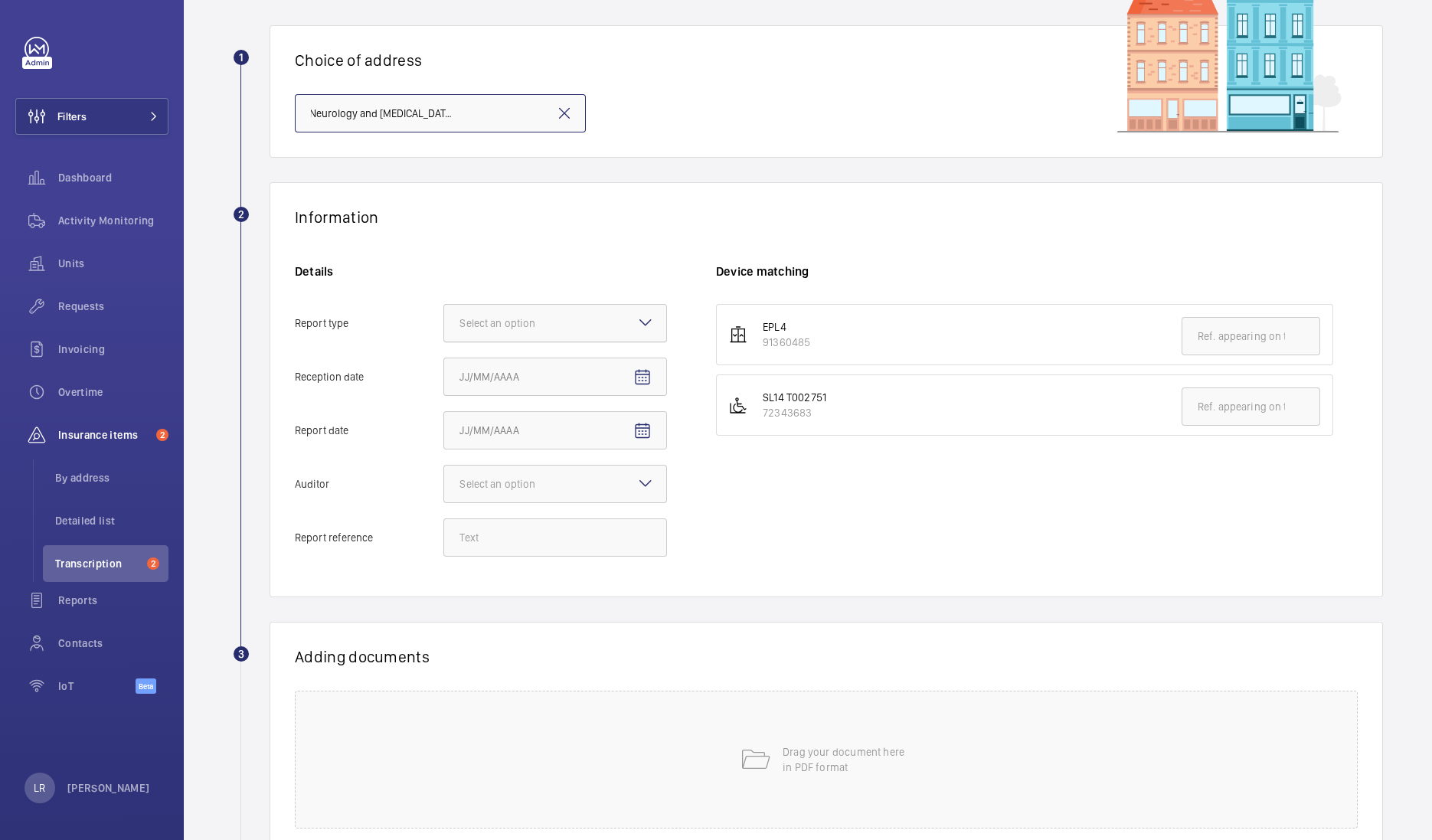
click at [609, 315] on div at bounding box center [555, 323] width 222 height 37
click at [444, 315] on input "Report type Select an option" at bounding box center [444, 323] width 0 height 37
click at [608, 370] on span "Insurance company" at bounding box center [555, 370] width 191 height 16
click at [444, 342] on input "Report type Select an option Insurance company Consultant" at bounding box center [444, 323] width 0 height 37
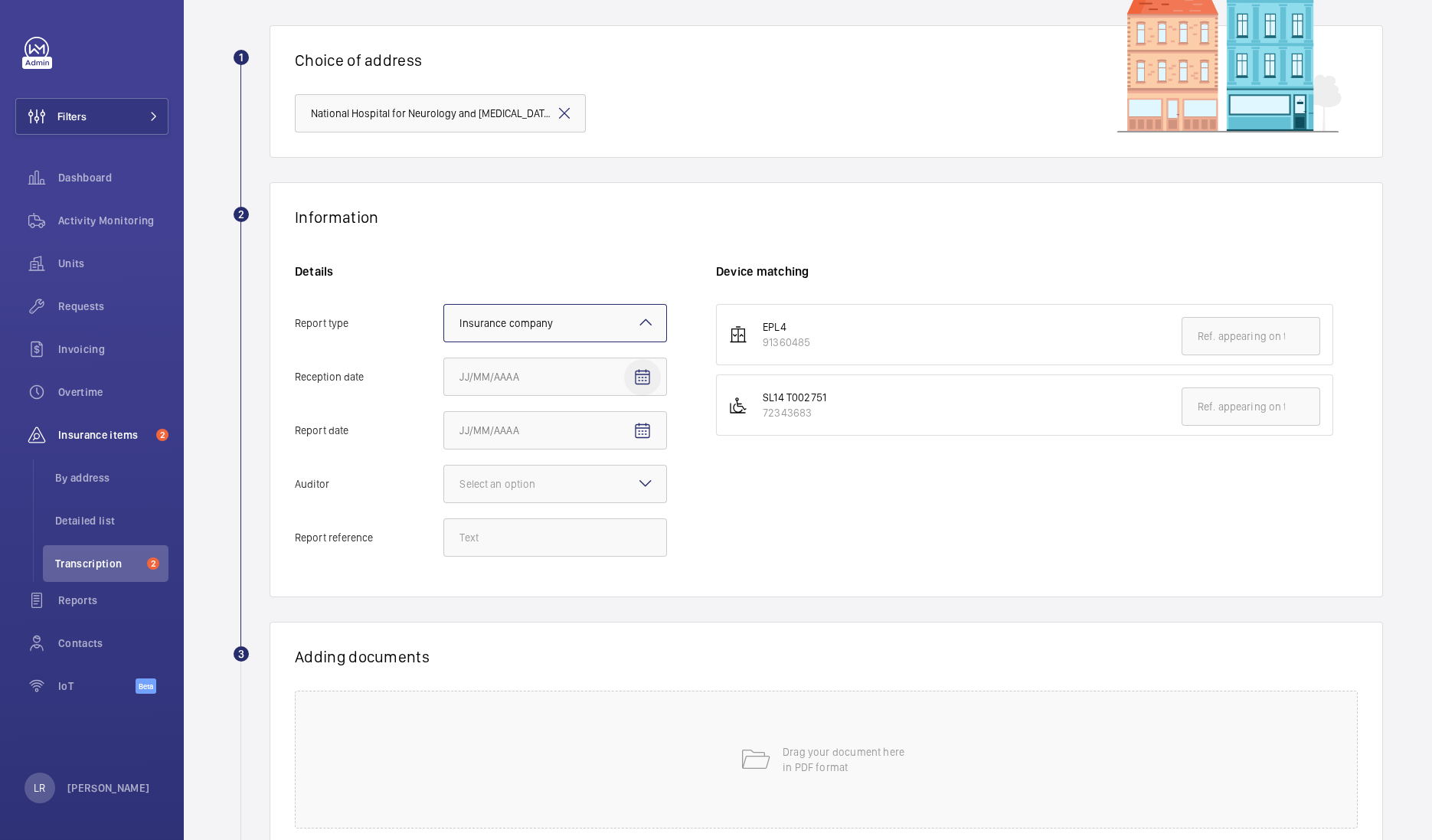
click at [643, 384] on mat-icon "Open calendar" at bounding box center [642, 377] width 19 height 19
click at [628, 504] on span "5" at bounding box center [618, 500] width 27 height 27
type input "9/5/2025"
click at [575, 479] on div at bounding box center [555, 484] width 222 height 37
click at [444, 479] on input "Auditor Select an option" at bounding box center [444, 484] width 0 height 37
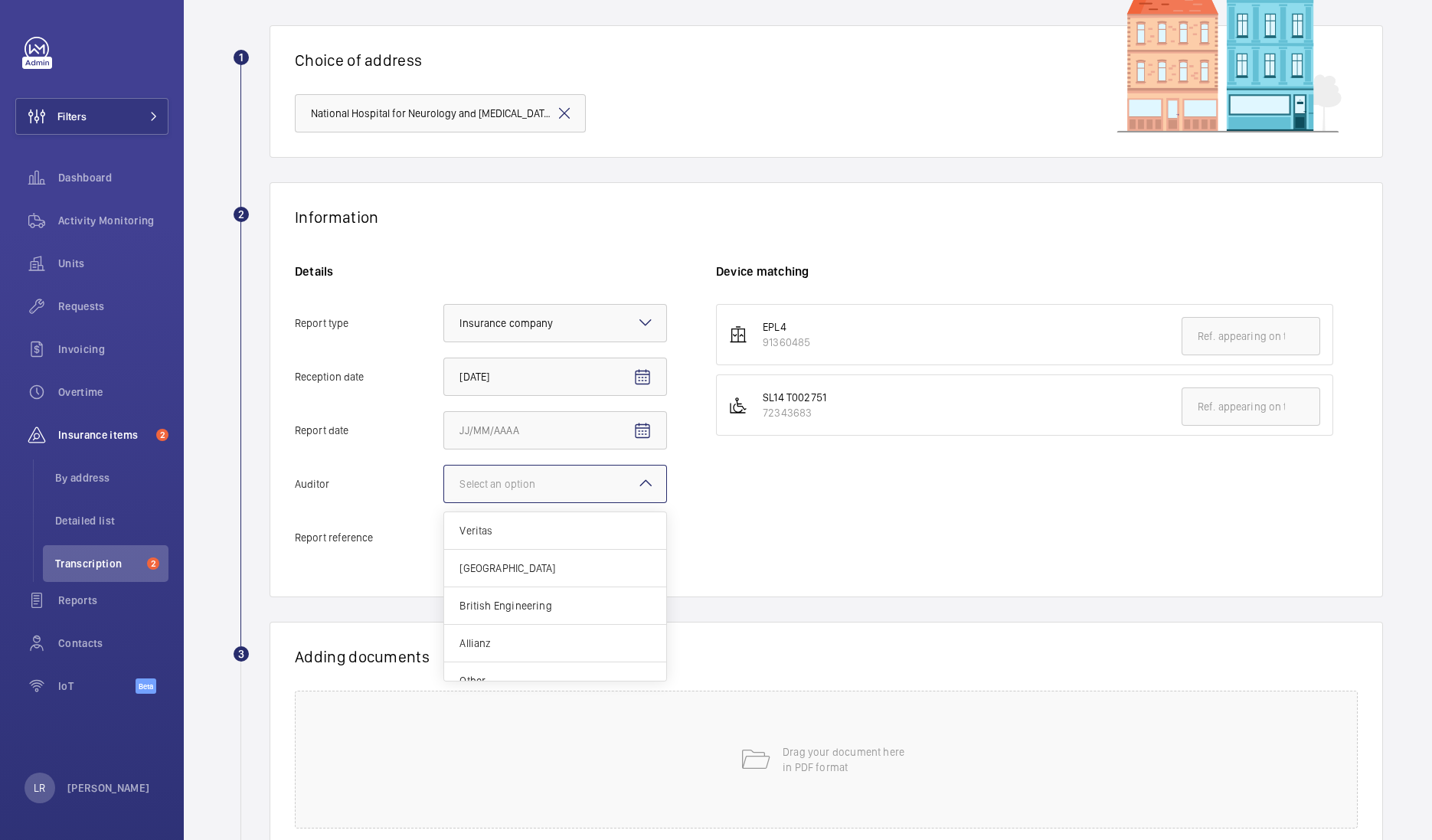
click at [594, 479] on div at bounding box center [555, 484] width 222 height 37
click at [444, 479] on input "Auditor Select an option Veritas Zurich British Engineering Allianz Other" at bounding box center [444, 484] width 0 height 37
drag, startPoint x: 582, startPoint y: 482, endPoint x: 585, endPoint y: 505, distance: 23.2
click at [582, 481] on div at bounding box center [555, 484] width 222 height 37
click at [444, 481] on input "Auditor Select an option" at bounding box center [444, 484] width 0 height 37
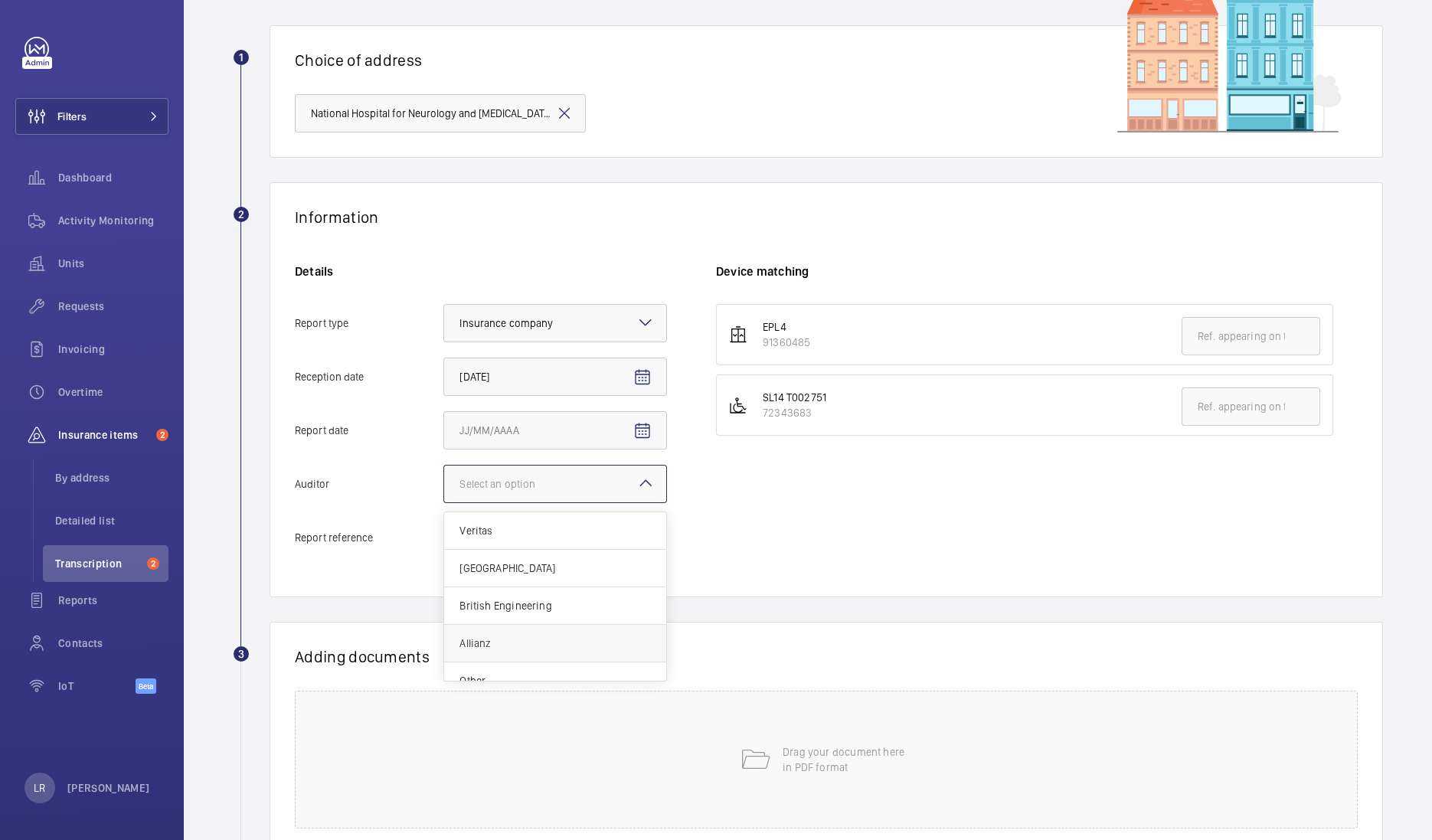
click at [509, 640] on span "Allianz" at bounding box center [555, 644] width 191 height 16
click at [444, 502] on input "Auditor Select an option Veritas Zurich British Engineering Allianz Other" at bounding box center [444, 484] width 0 height 37
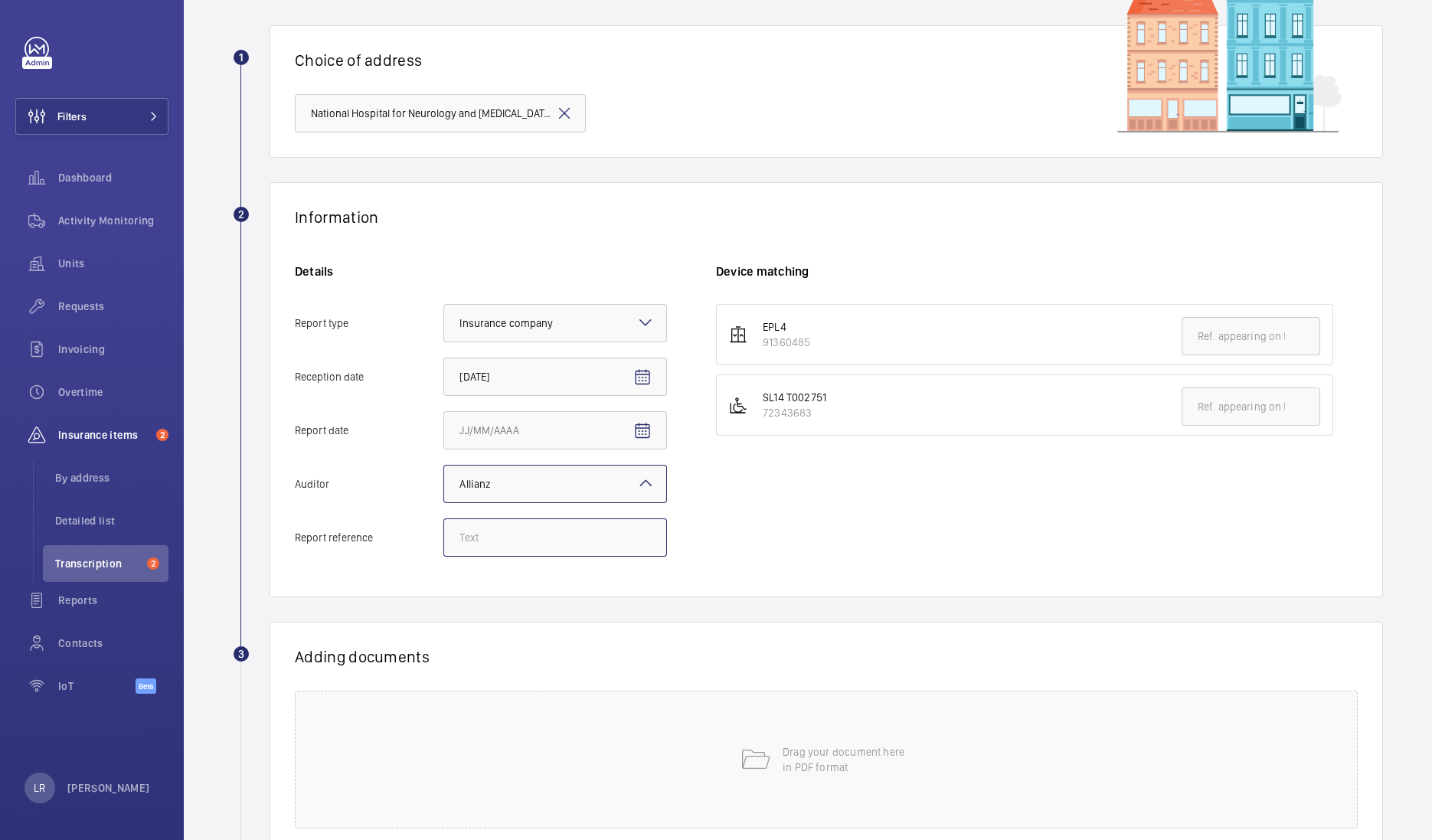
click at [519, 536] on input "Report reference" at bounding box center [555, 537] width 224 height 38
paste input "E47610010364"
type input "E47610010364"
click at [1232, 401] on input "text" at bounding box center [1250, 406] width 139 height 38
paste input "E47610010364"
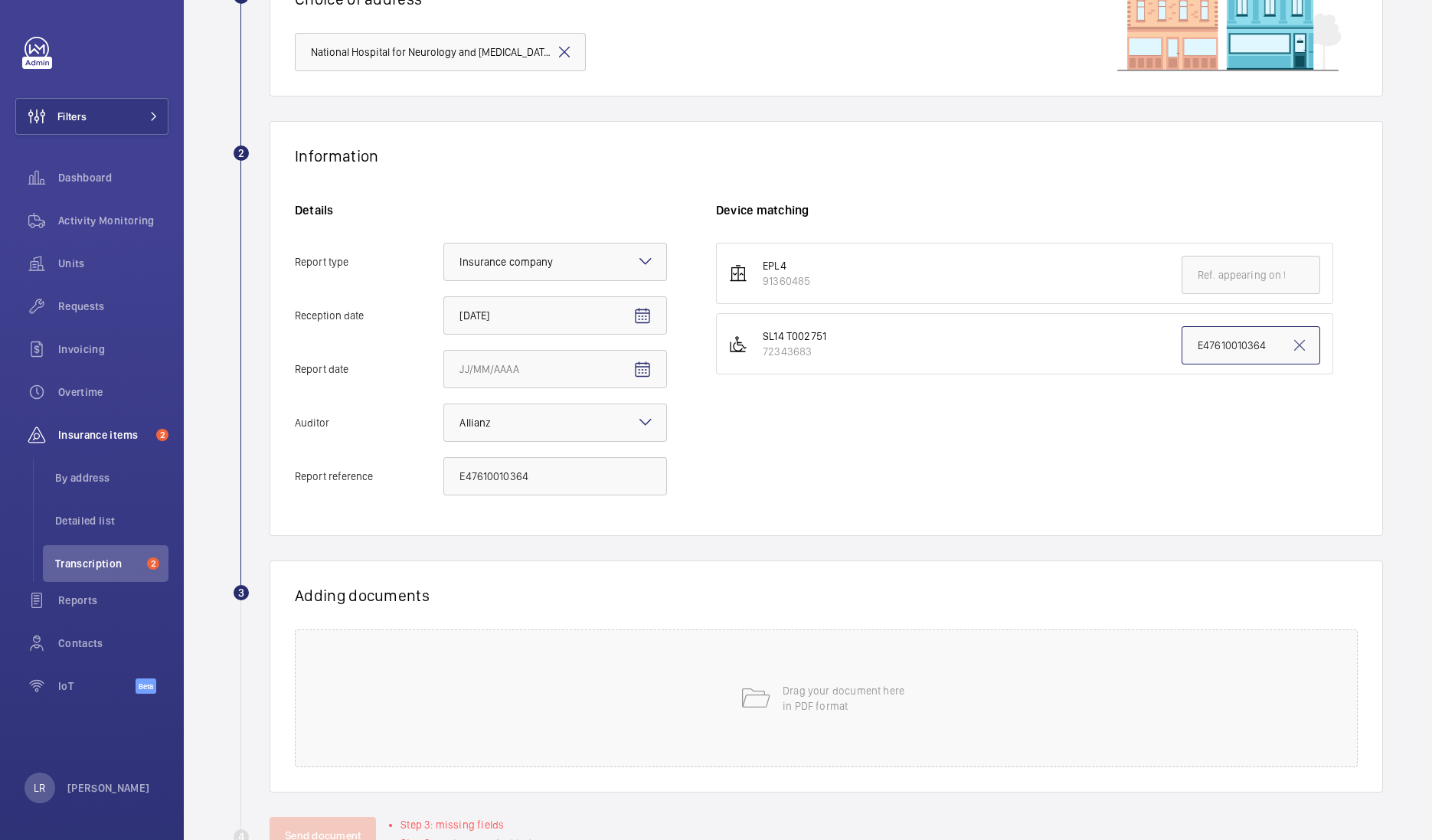
scroll to position [206, 0]
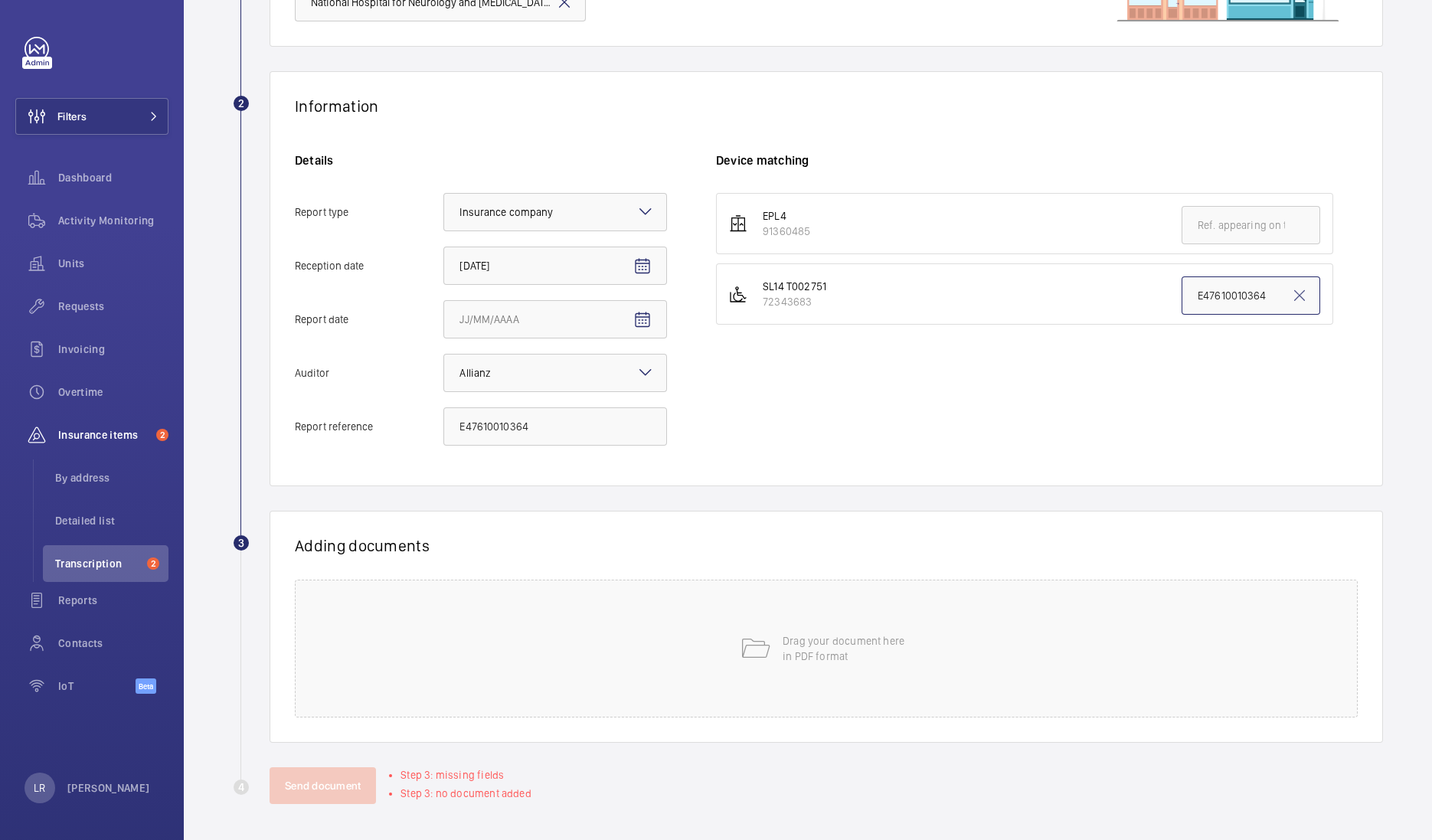
type input "E47610010364"
drag, startPoint x: 615, startPoint y: 434, endPoint x: 367, endPoint y: 437, distance: 248.0
click at [367, 437] on label "Report reference E47610010364" at bounding box center [481, 426] width 372 height 38
paste input "5"
type input "E47610010365"
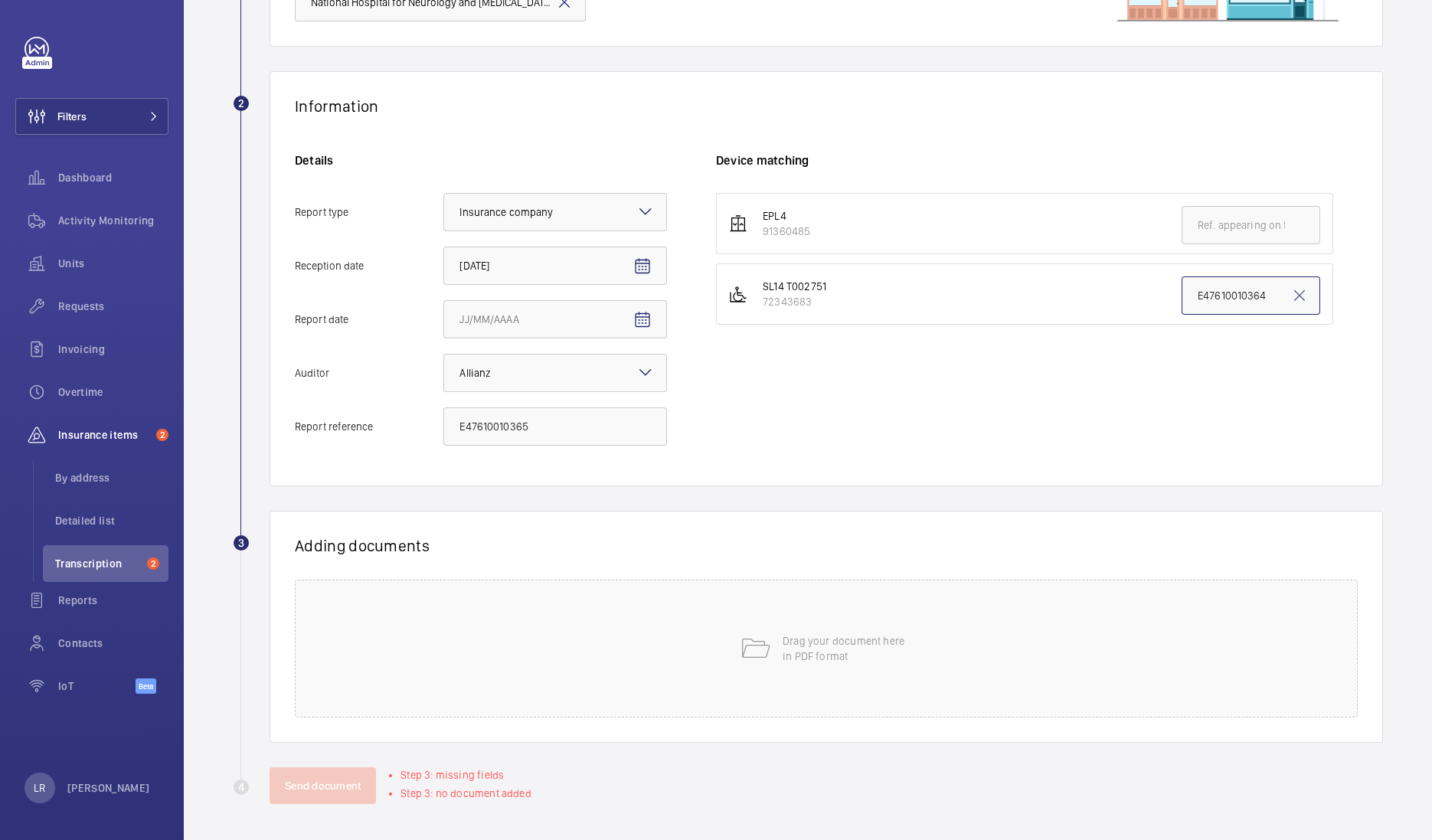
drag, startPoint x: 1266, startPoint y: 297, endPoint x: 1110, endPoint y: 303, distance: 156.1
click at [1110, 303] on li "SL14 T002751 72343683 E47610010364" at bounding box center [1025, 294] width 617 height 62
click at [1091, 373] on div "EPL4 91360485 SL14 T002751 72343683 E47610010364" at bounding box center [1036, 327] width 642 height 268
drag, startPoint x: 1248, startPoint y: 297, endPoint x: 1138, endPoint y: 303, distance: 110.2
click at [1138, 303] on li "SL14 T002751 72343683 E47610010364" at bounding box center [1025, 294] width 617 height 62
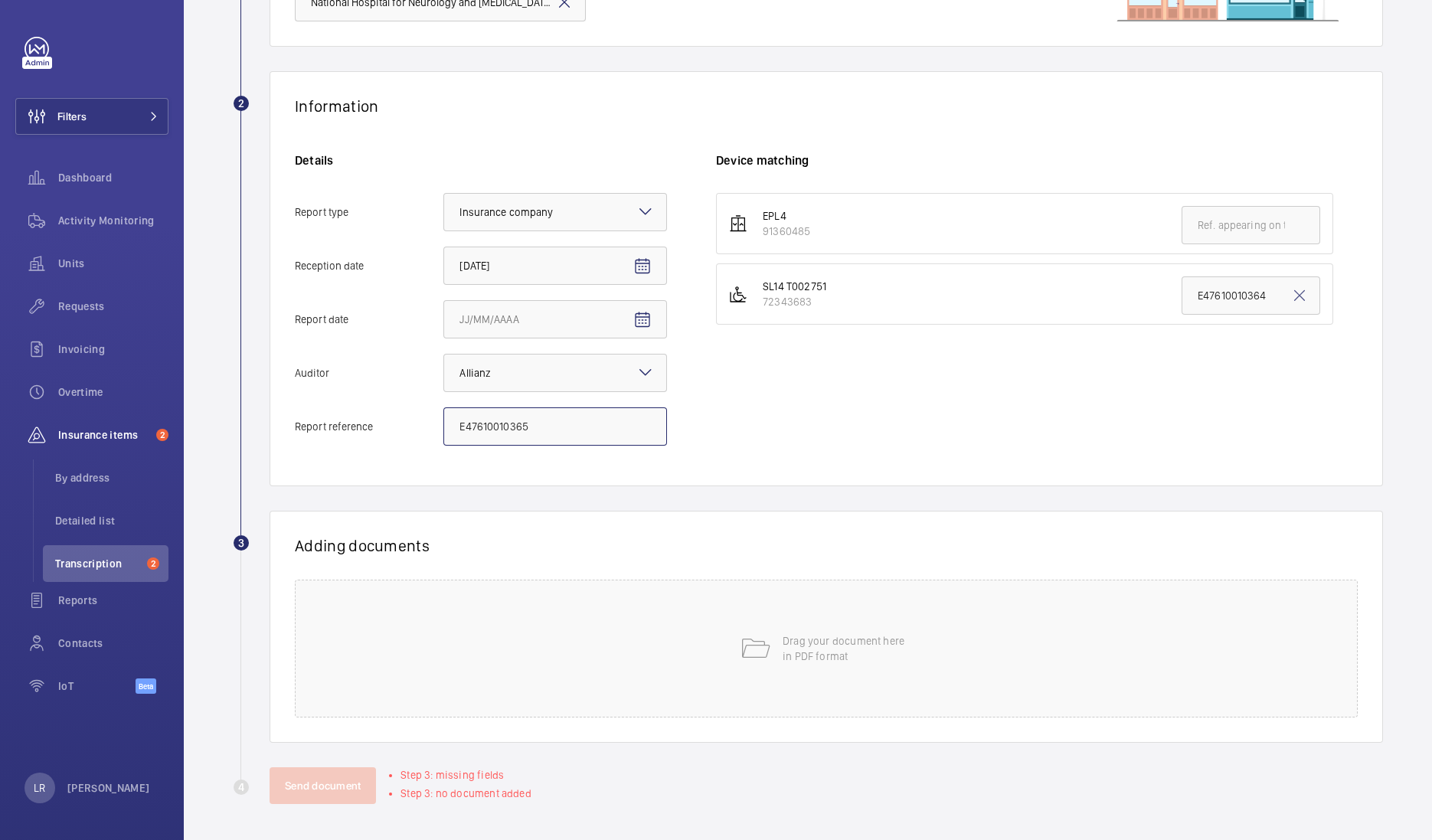
drag, startPoint x: 543, startPoint y: 423, endPoint x: 343, endPoint y: 430, distance: 200.1
click at [343, 430] on label "Report reference E47610010365" at bounding box center [481, 426] width 372 height 38
drag, startPoint x: 1248, startPoint y: 292, endPoint x: 1107, endPoint y: 306, distance: 141.7
click at [1107, 306] on li "SL14 T002751 72343683 E47610010364" at bounding box center [1025, 294] width 617 height 62
drag, startPoint x: 1239, startPoint y: 283, endPoint x: 1332, endPoint y: 109, distance: 197.3
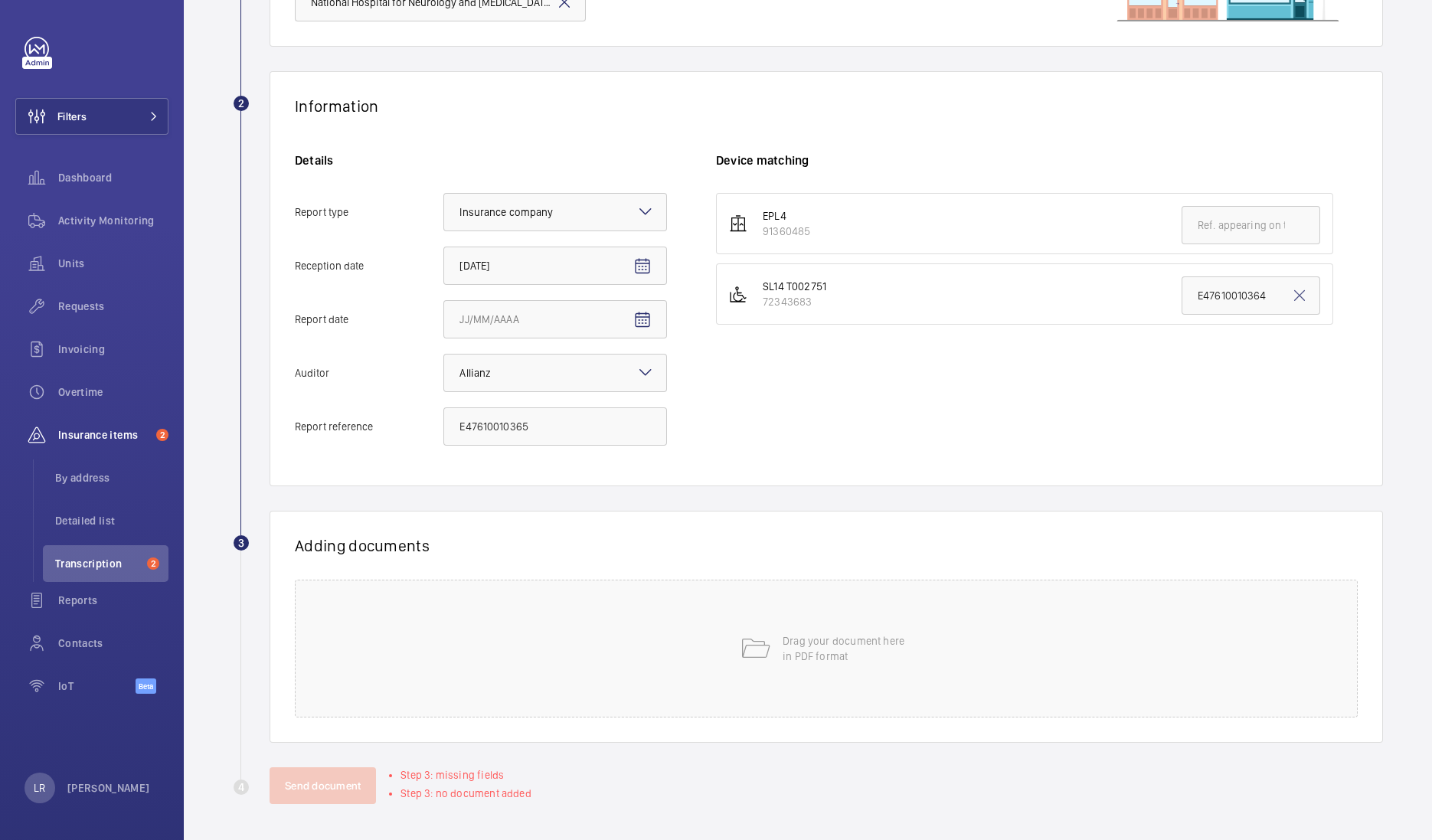
click at [1332, 107] on div "Information" at bounding box center [826, 106] width 1063 height 20
drag, startPoint x: 1259, startPoint y: 296, endPoint x: 991, endPoint y: 315, distance: 268.7
click at [991, 315] on li "SL14 T002751 72343683 E47610010364" at bounding box center [1025, 294] width 617 height 62
paste input "5"
type input "E47610010365"
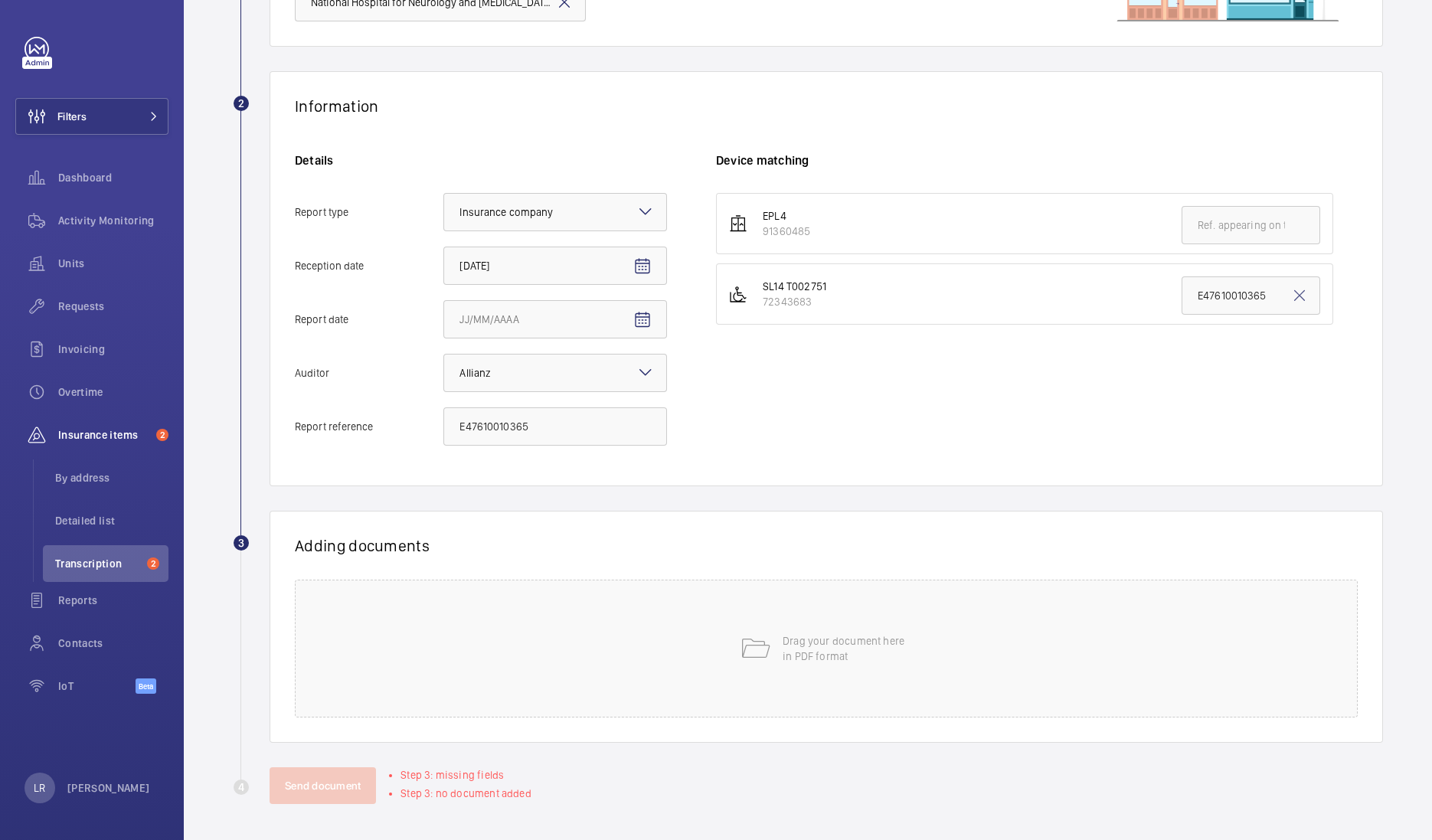
click at [1066, 367] on div "EPL4 91360485 SL14 T002751 72343683 E47610010365" at bounding box center [1036, 327] width 642 height 268
click at [563, 706] on div "Drag your document here in PDF format" at bounding box center [826, 648] width 1063 height 138
click at [676, 653] on div "Drag your document here in PDF format" at bounding box center [826, 648] width 1063 height 138
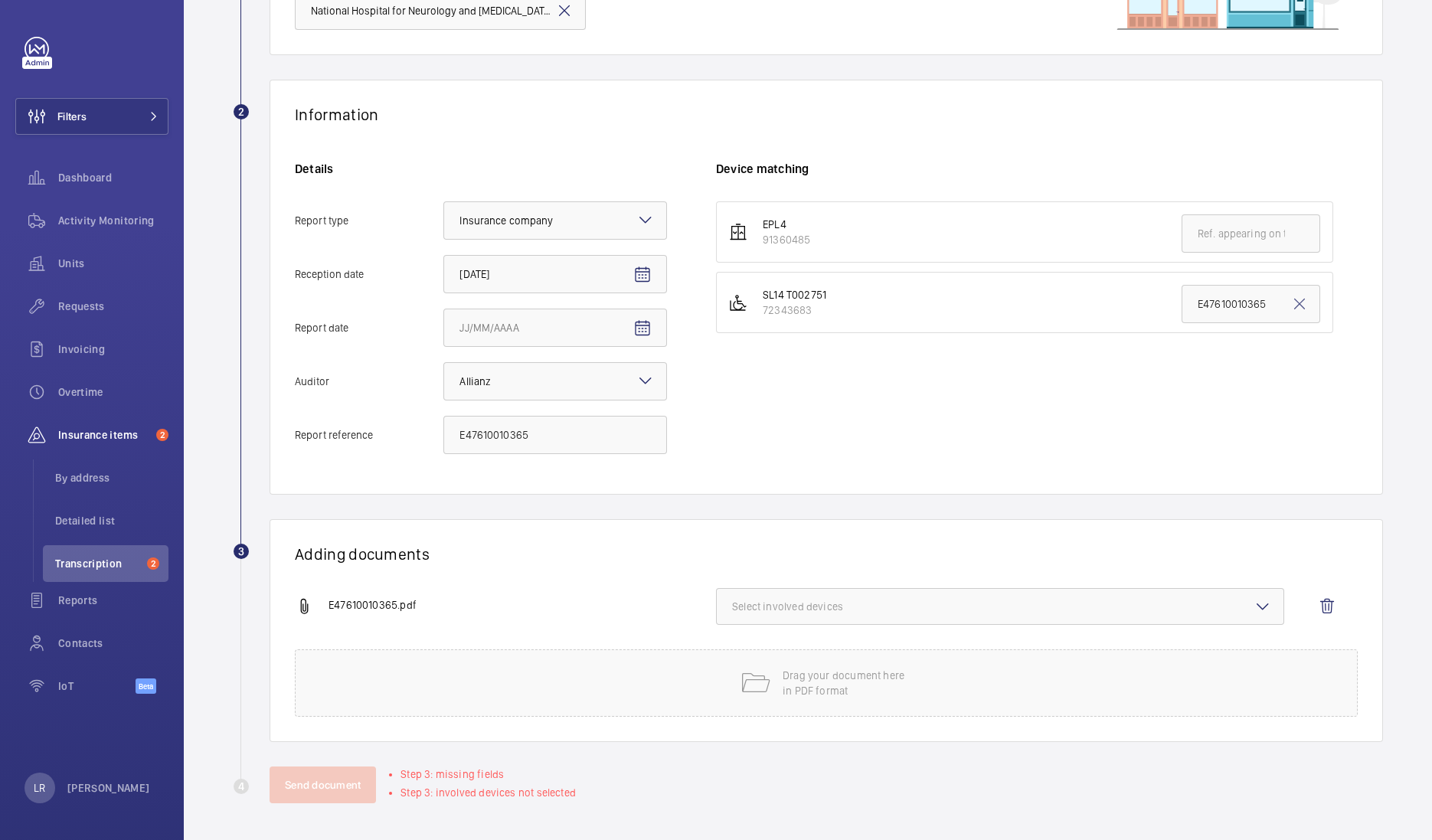
scroll to position [196, 0]
click at [774, 609] on span "Select involved devices" at bounding box center [999, 608] width 536 height 16
click at [777, 693] on span "72343683" at bounding box center [1000, 693] width 487 height 16
click at [754, 693] on input "72343683" at bounding box center [738, 692] width 30 height 30
checkbox input "true"
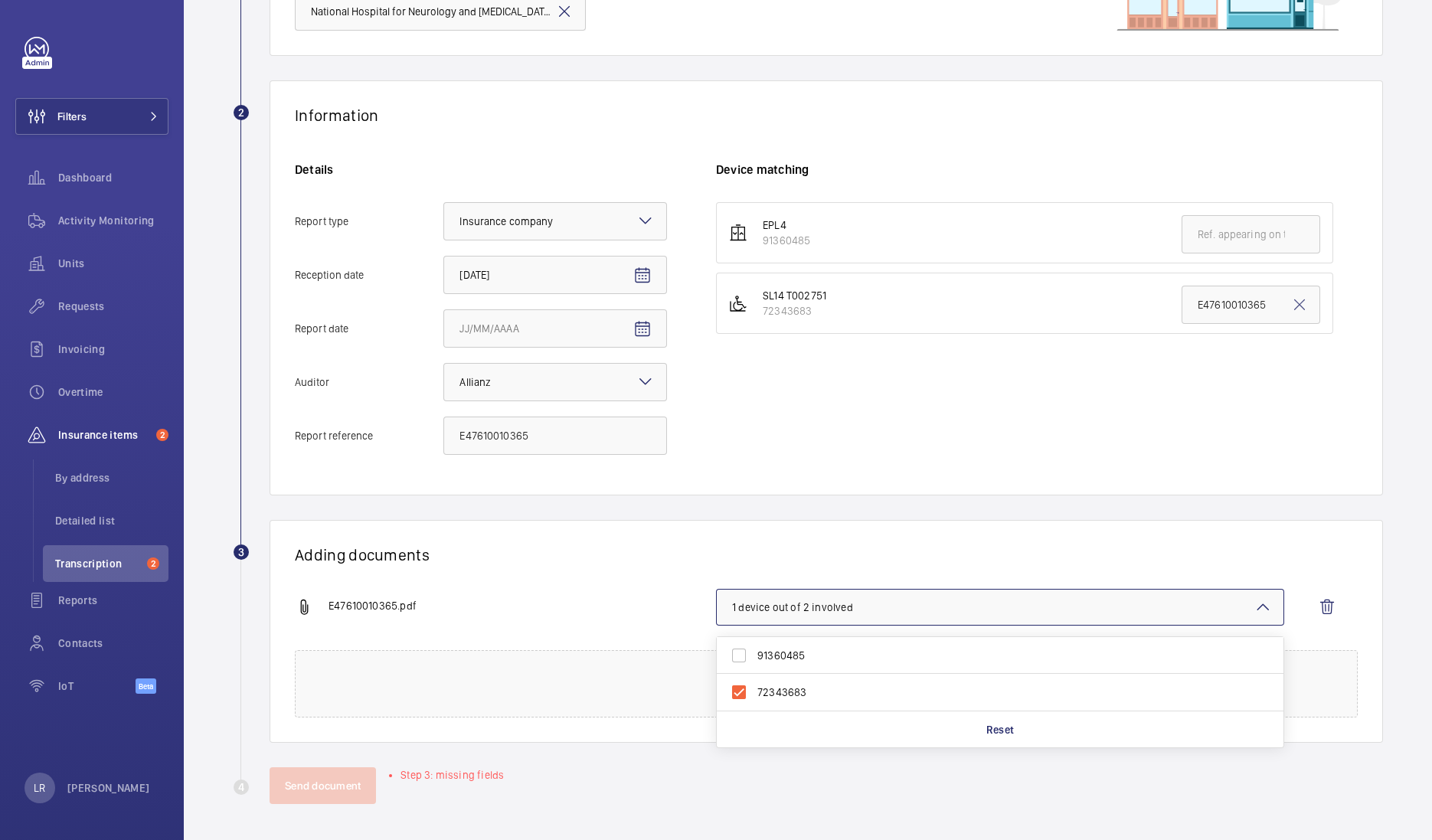
click at [788, 532] on div "Adding documents E47610010365.pdf 1 device out of 2 involved 91360485 72343683 …" at bounding box center [826, 631] width 1114 height 223
click at [647, 325] on mat-icon "Open calendar" at bounding box center [642, 329] width 19 height 19
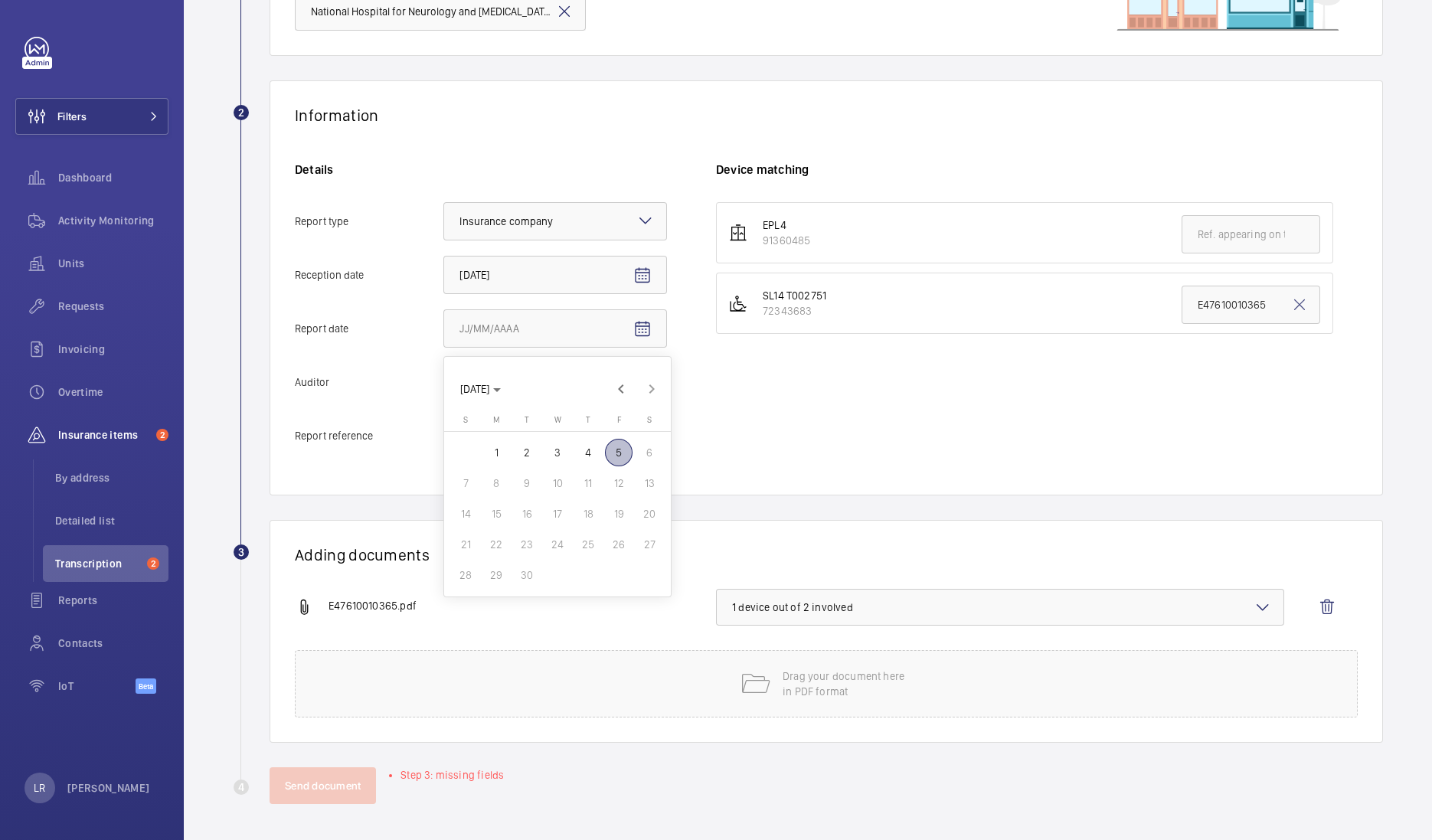
click at [559, 438] on button "3" at bounding box center [557, 452] width 30 height 30
type input "9/3/2025"
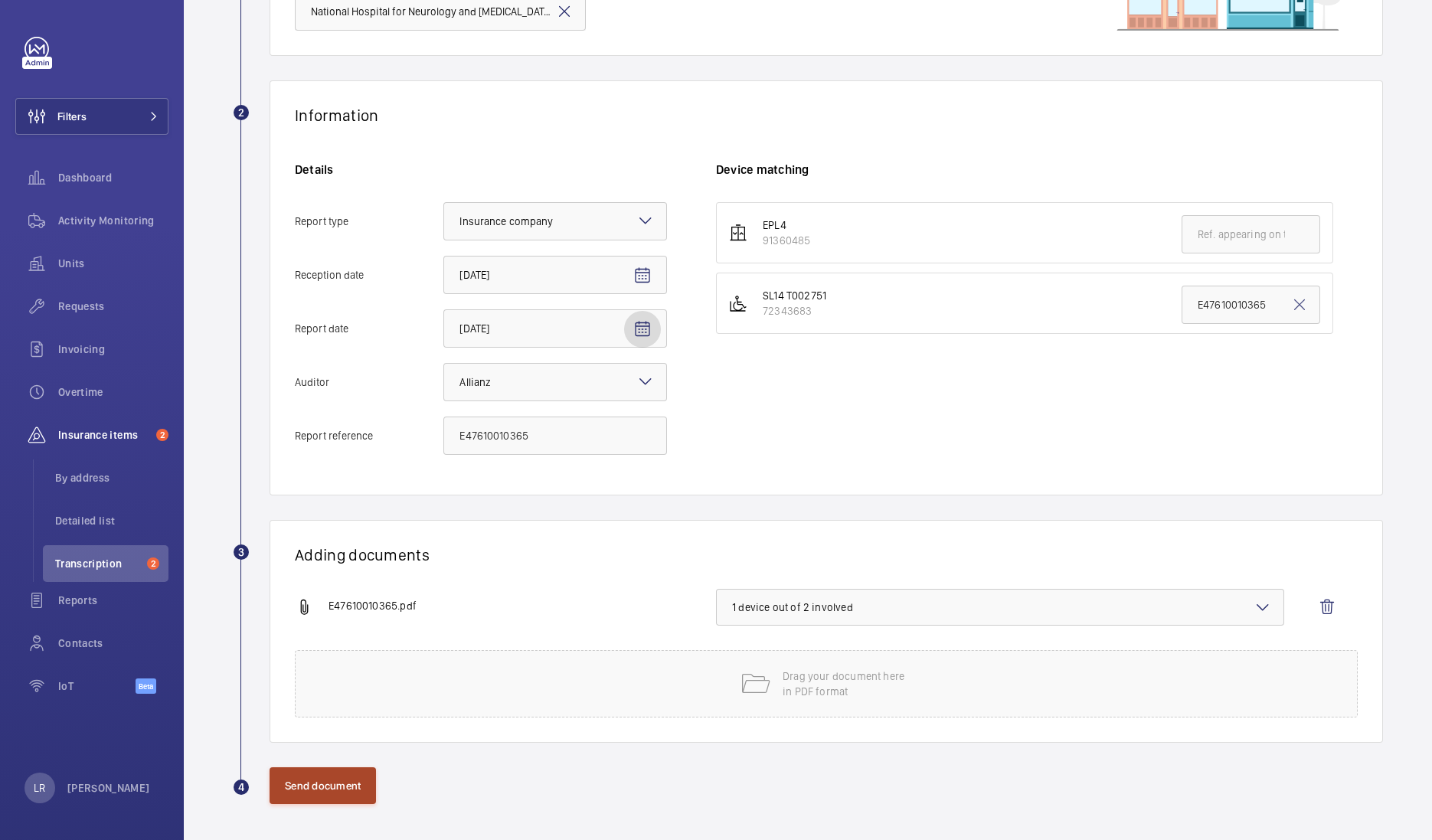
click at [303, 791] on button "Send document" at bounding box center [322, 785] width 106 height 37
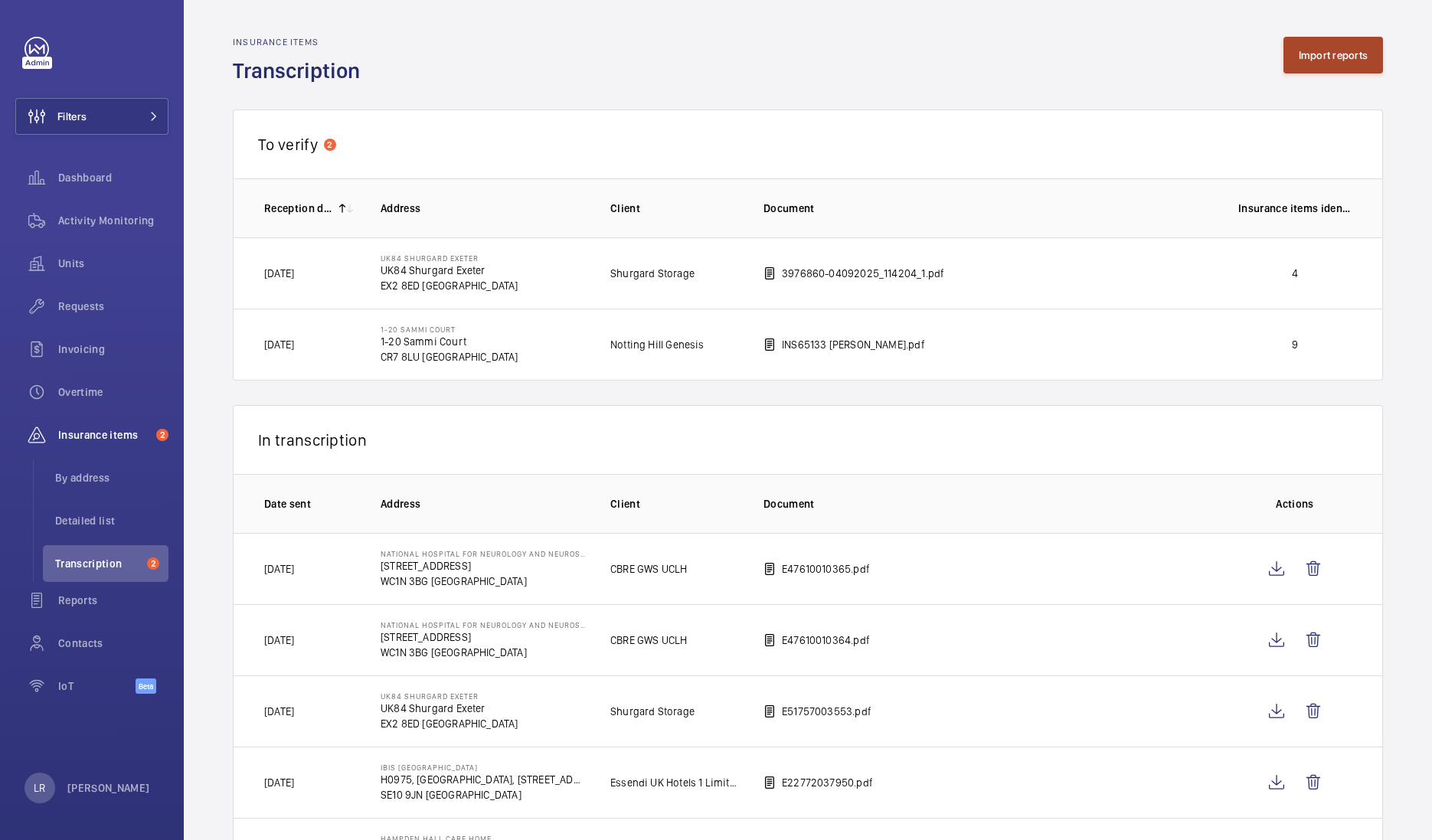
click at [1316, 54] on button "Import reports" at bounding box center [1333, 56] width 101 height 37
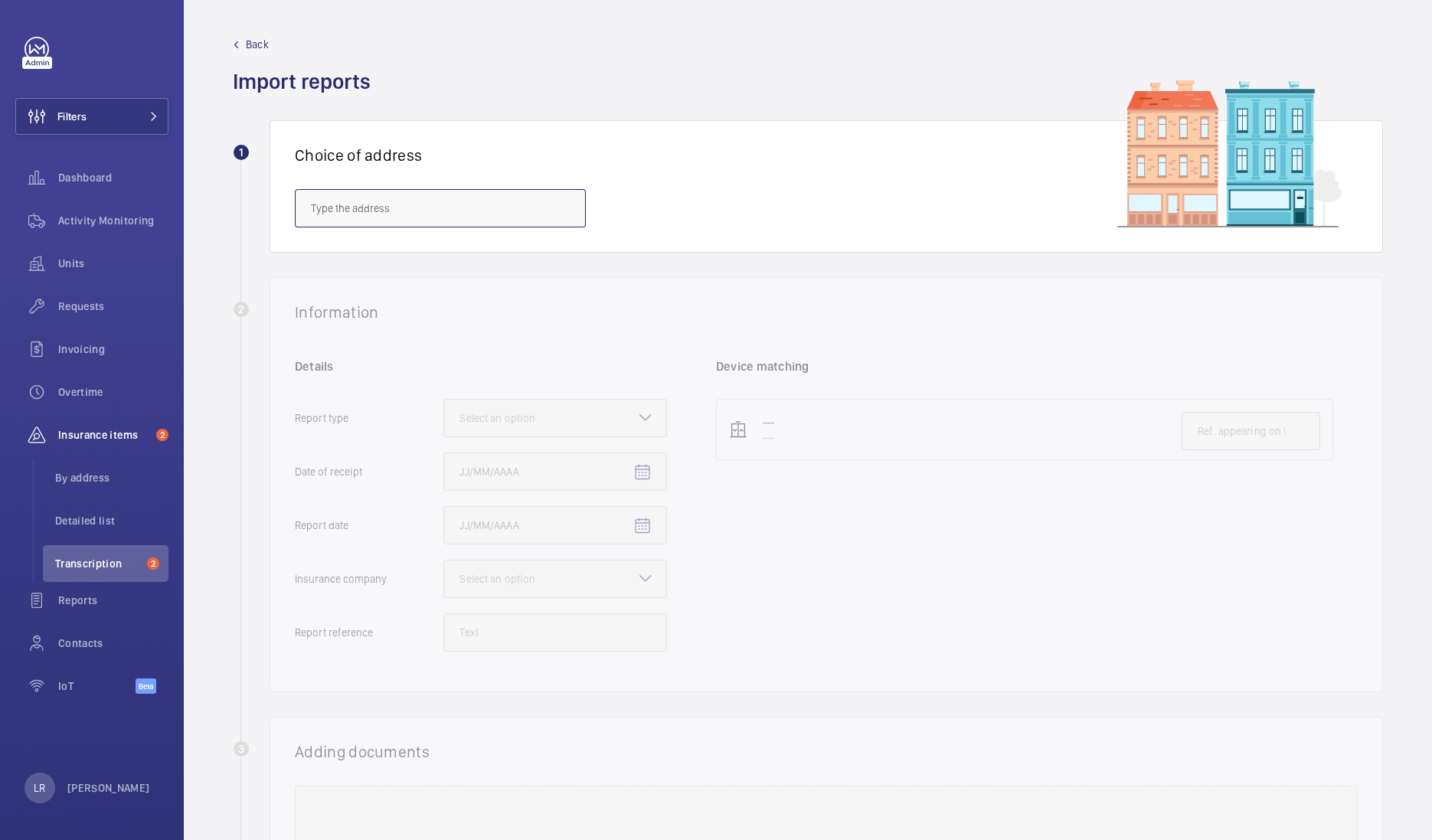
click at [521, 200] on input "text" at bounding box center [441, 208] width 291 height 38
click at [480, 250] on span "National Hospital for Neurology and Neurosurgery - 23 Queen Square, LONDON WC1N…" at bounding box center [440, 254] width 259 height 16
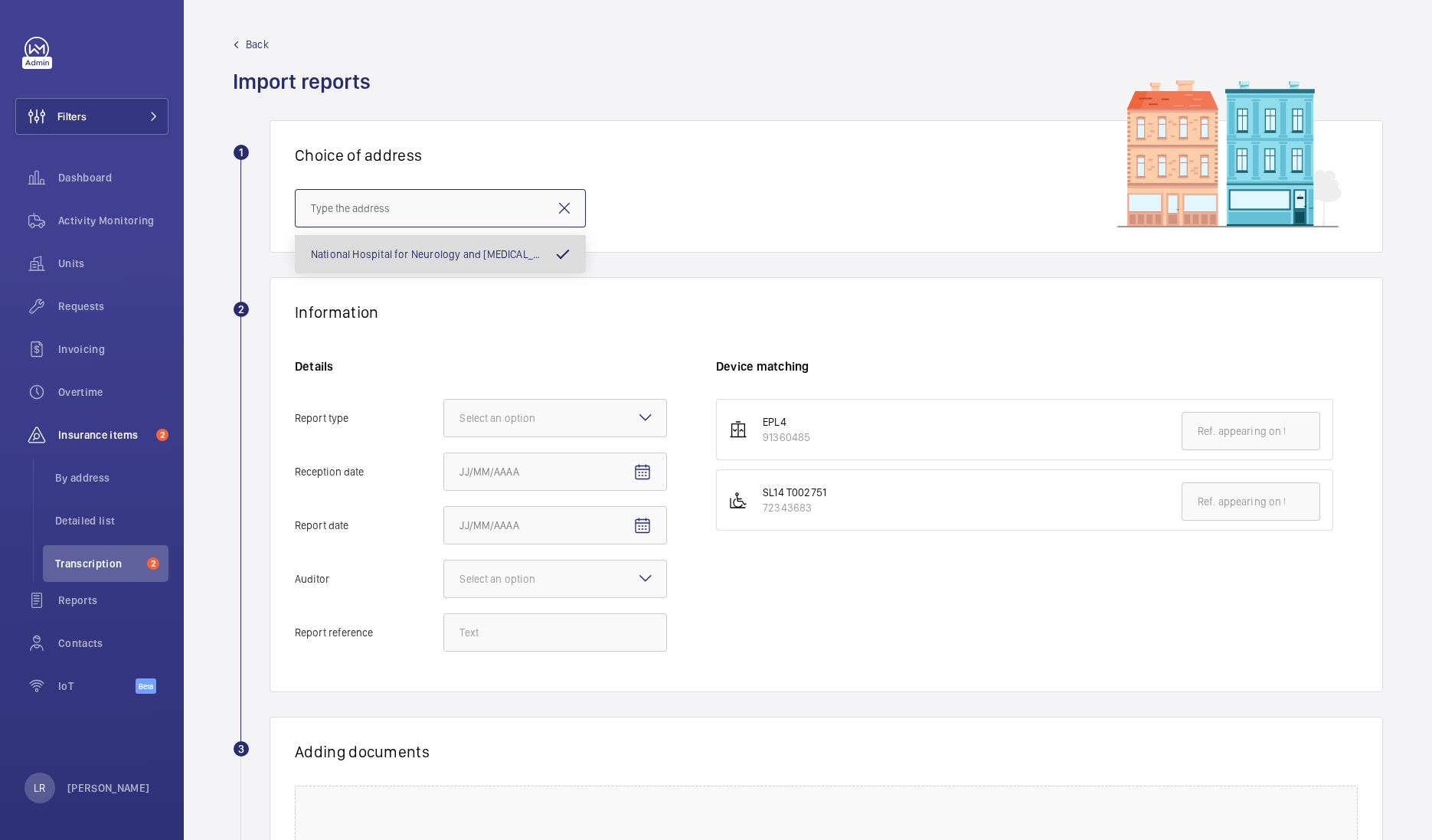
type input "National Hospital for Neurology and Neurosurgery - 23 Queen Square, LONDON WC1N…"
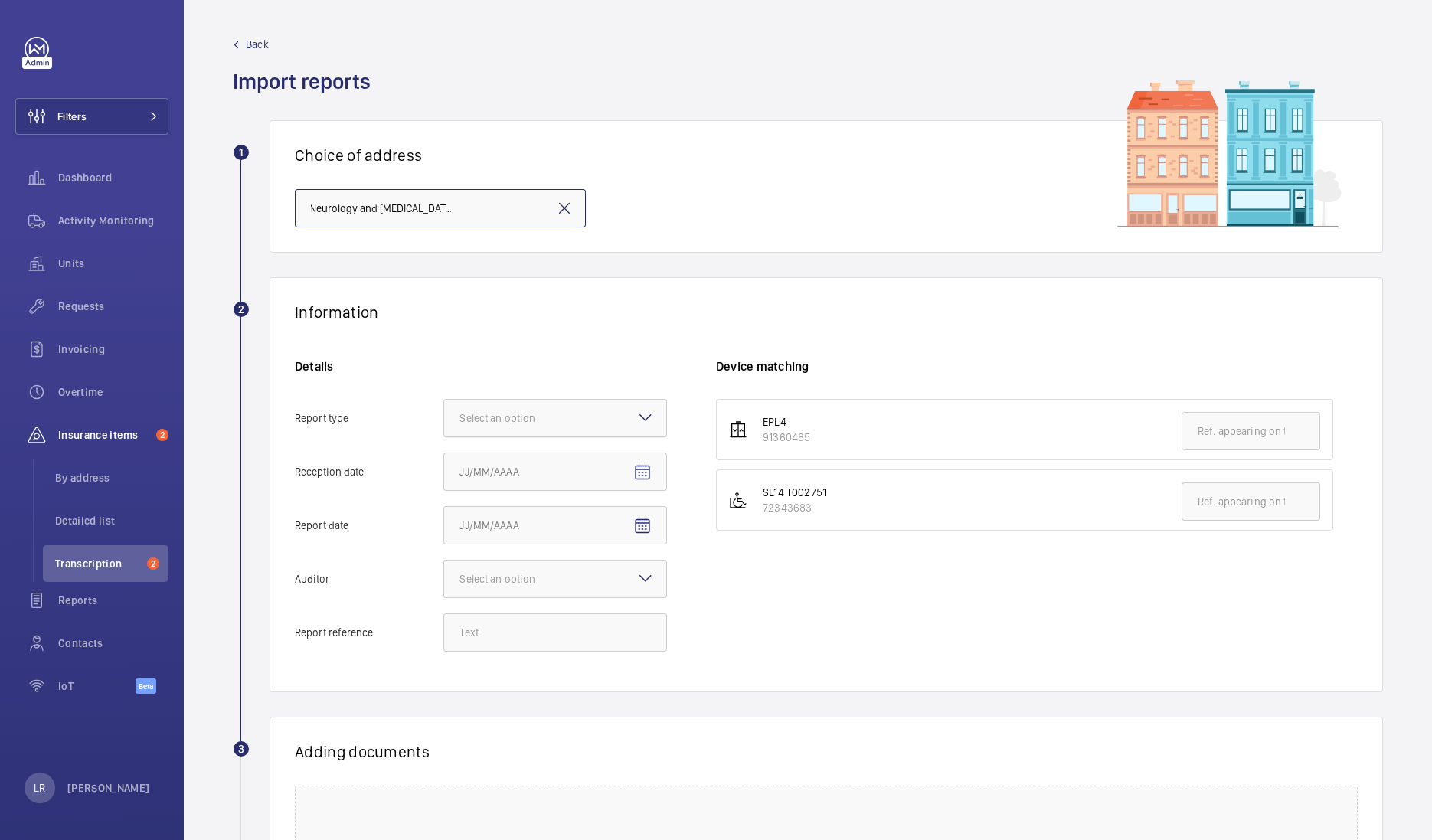
click at [497, 412] on div "Select an option" at bounding box center [516, 418] width 114 height 16
click at [444, 412] on input "Report type Select an option" at bounding box center [444, 418] width 0 height 37
click at [512, 470] on span "Insurance company" at bounding box center [555, 465] width 191 height 16
click at [444, 437] on input "Report type Select an option Insurance company Consultant" at bounding box center [444, 418] width 0 height 37
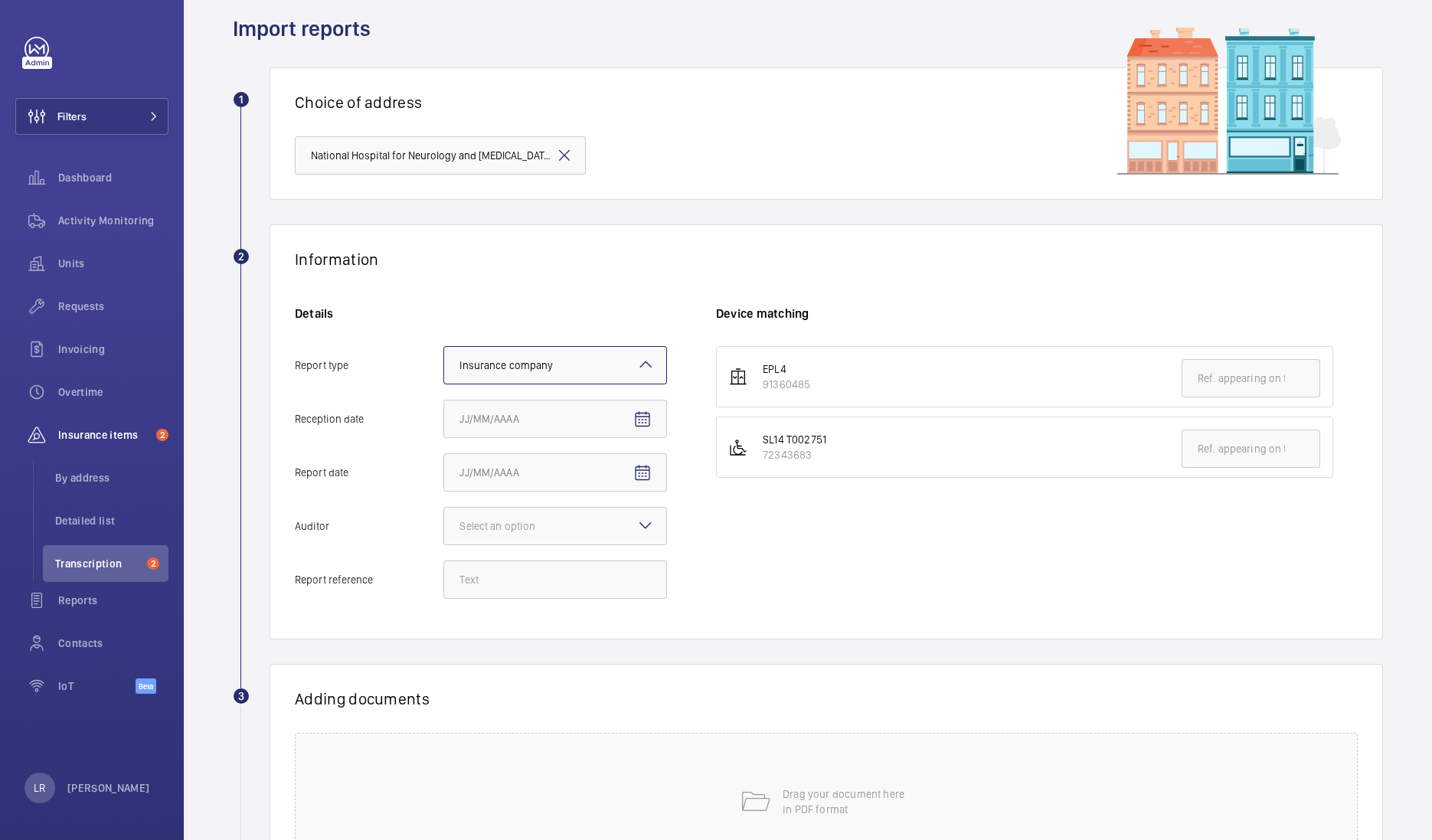
scroll to position [95, 0]
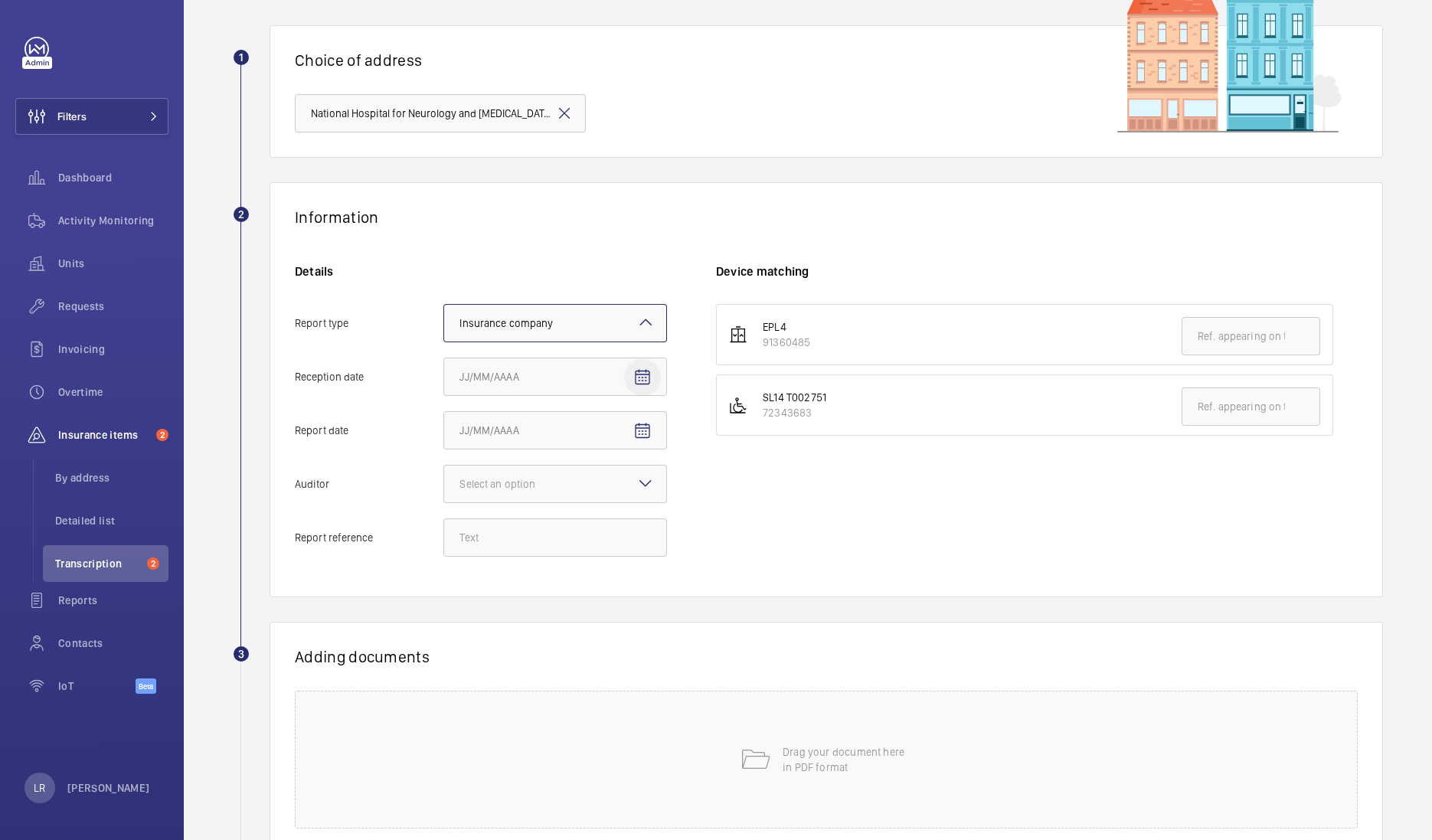
click at [639, 371] on mat-icon "Open calendar" at bounding box center [642, 377] width 19 height 19
click at [614, 505] on span "5" at bounding box center [618, 500] width 27 height 27
type input "9/5/2025"
click at [631, 437] on span "Open calendar" at bounding box center [643, 431] width 37 height 37
click at [570, 551] on button "3" at bounding box center [557, 553] width 30 height 30
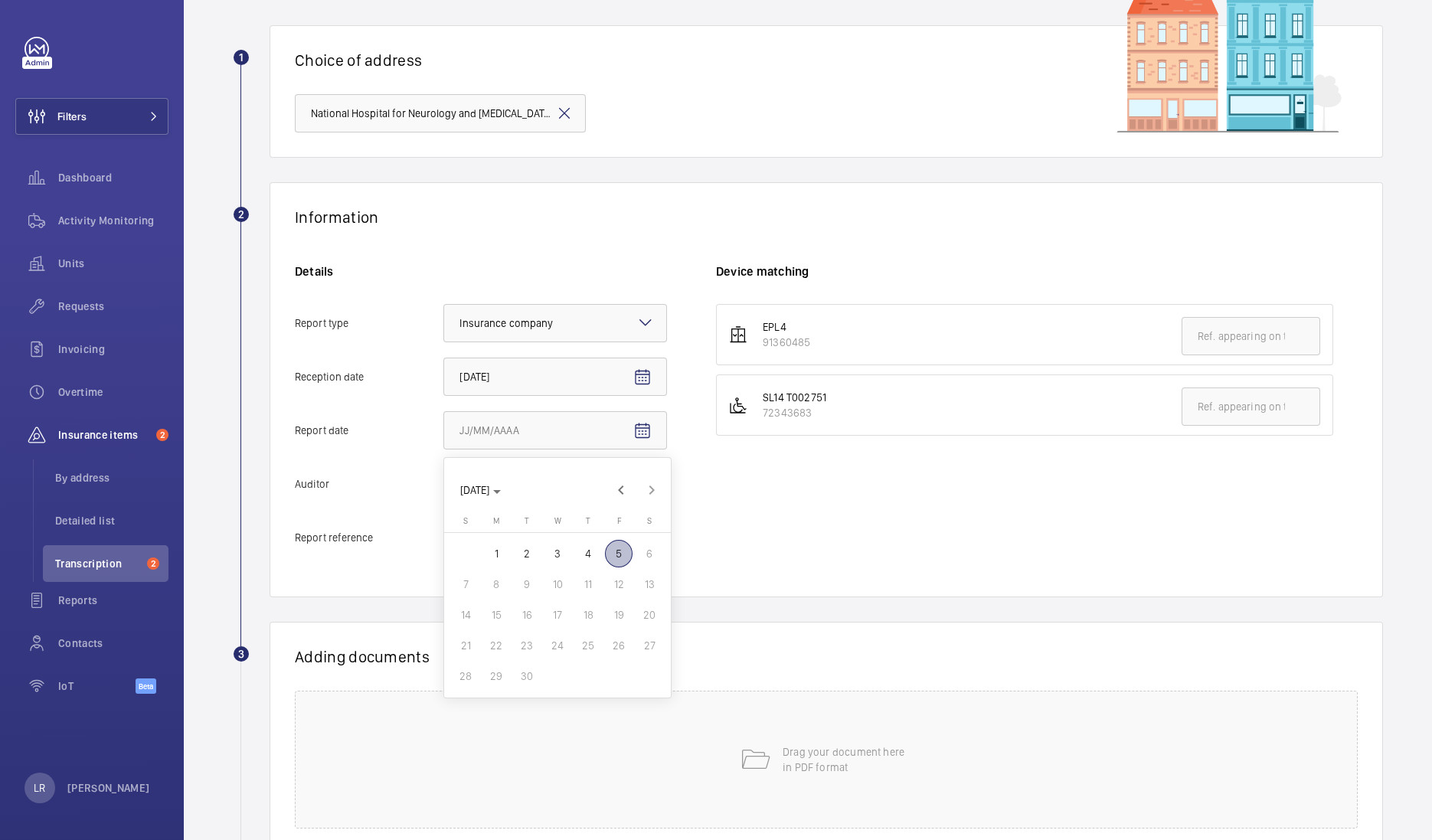
type input "9/3/2025"
click at [563, 494] on div at bounding box center [555, 484] width 222 height 37
click at [444, 494] on input "Auditor Select an option" at bounding box center [444, 484] width 0 height 37
click at [521, 655] on div "Allianz" at bounding box center [555, 644] width 222 height 37
click at [444, 502] on input "Auditor Select an option Veritas Zurich British Engineering Allianz Other" at bounding box center [444, 484] width 0 height 37
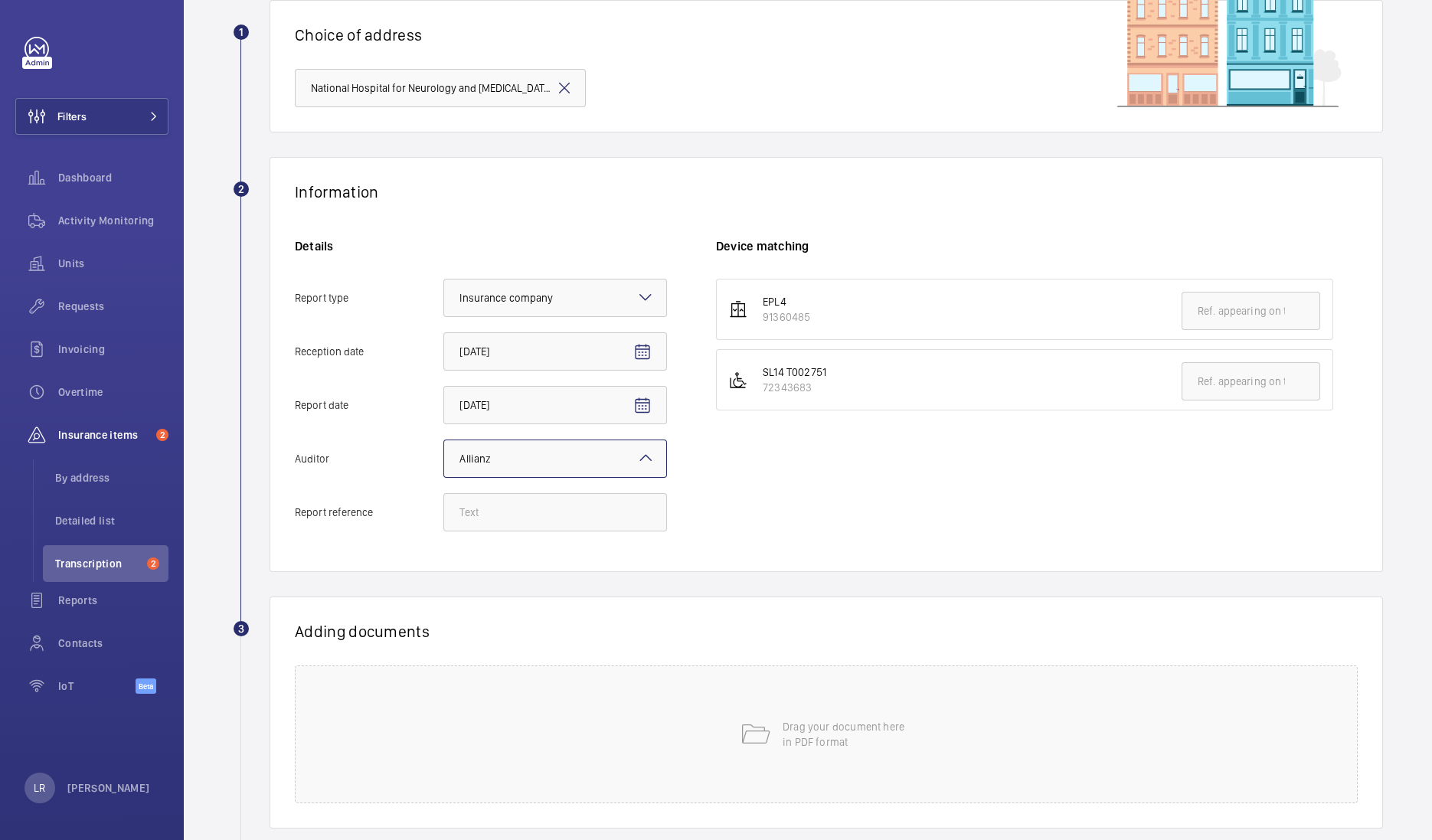
scroll to position [190, 0]
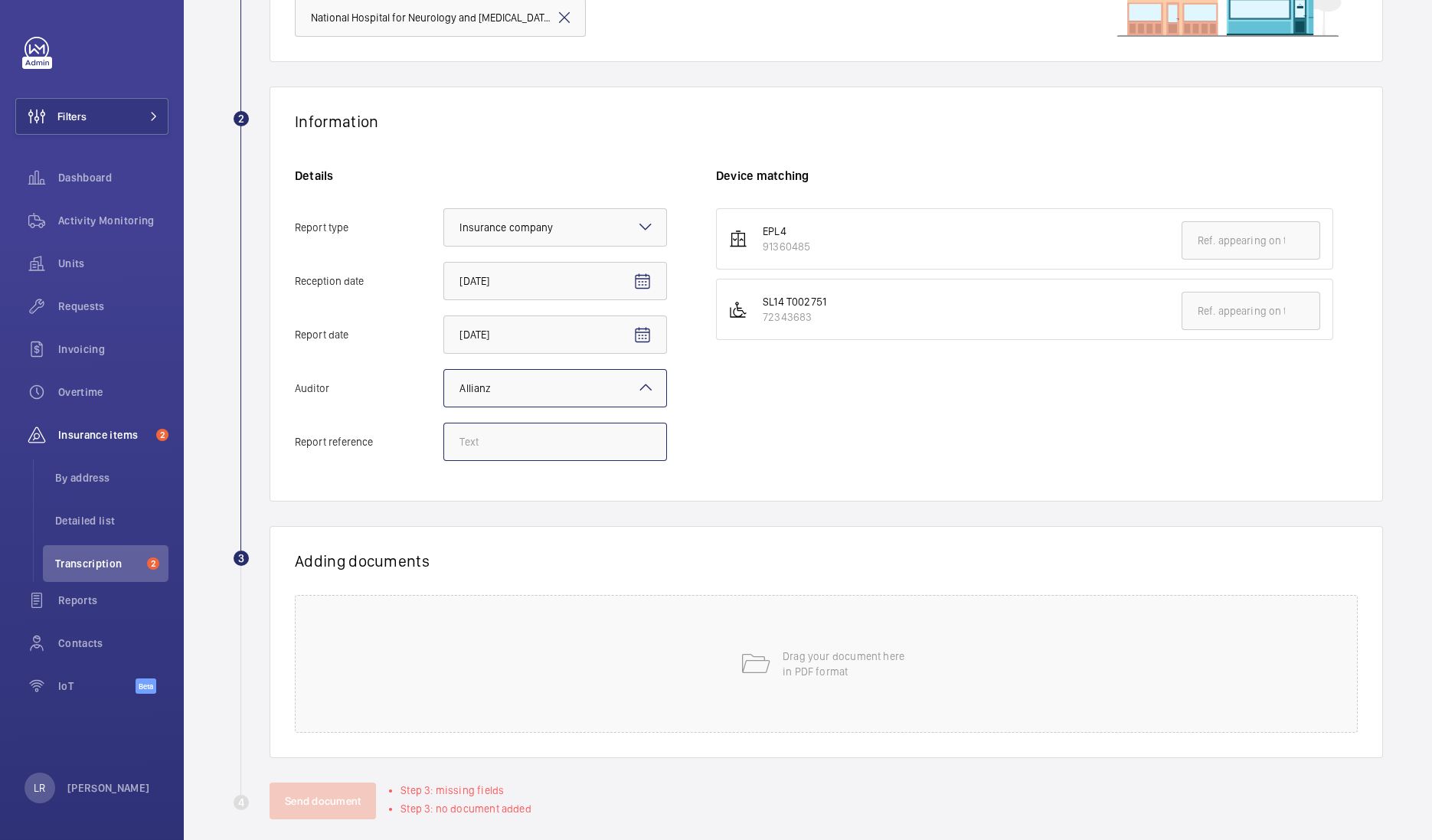
click at [525, 451] on input "Report reference" at bounding box center [555, 441] width 224 height 38
paste input "E47610010366"
type input "E47610010366"
click at [1205, 239] on input "text" at bounding box center [1250, 240] width 139 height 38
paste input "E47610010366"
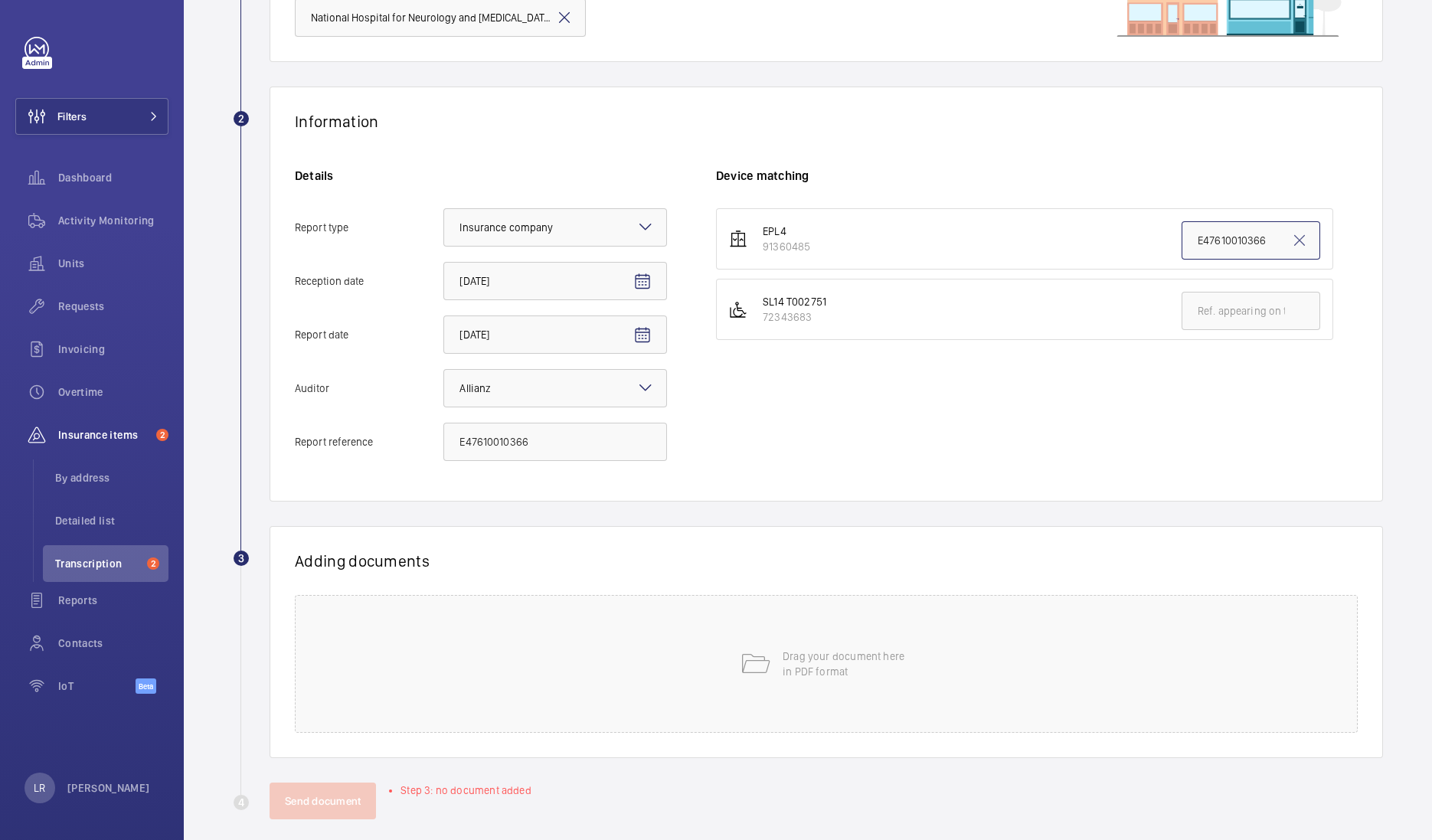
type input "E47610010366"
click at [757, 649] on mat-icon at bounding box center [754, 663] width 30 height 30
click at [742, 620] on button "Select involved devices" at bounding box center [1000, 613] width 569 height 37
click at [752, 656] on label "91360485" at bounding box center [989, 661] width 543 height 37
click at [752, 656] on input "91360485" at bounding box center [738, 661] width 30 height 30
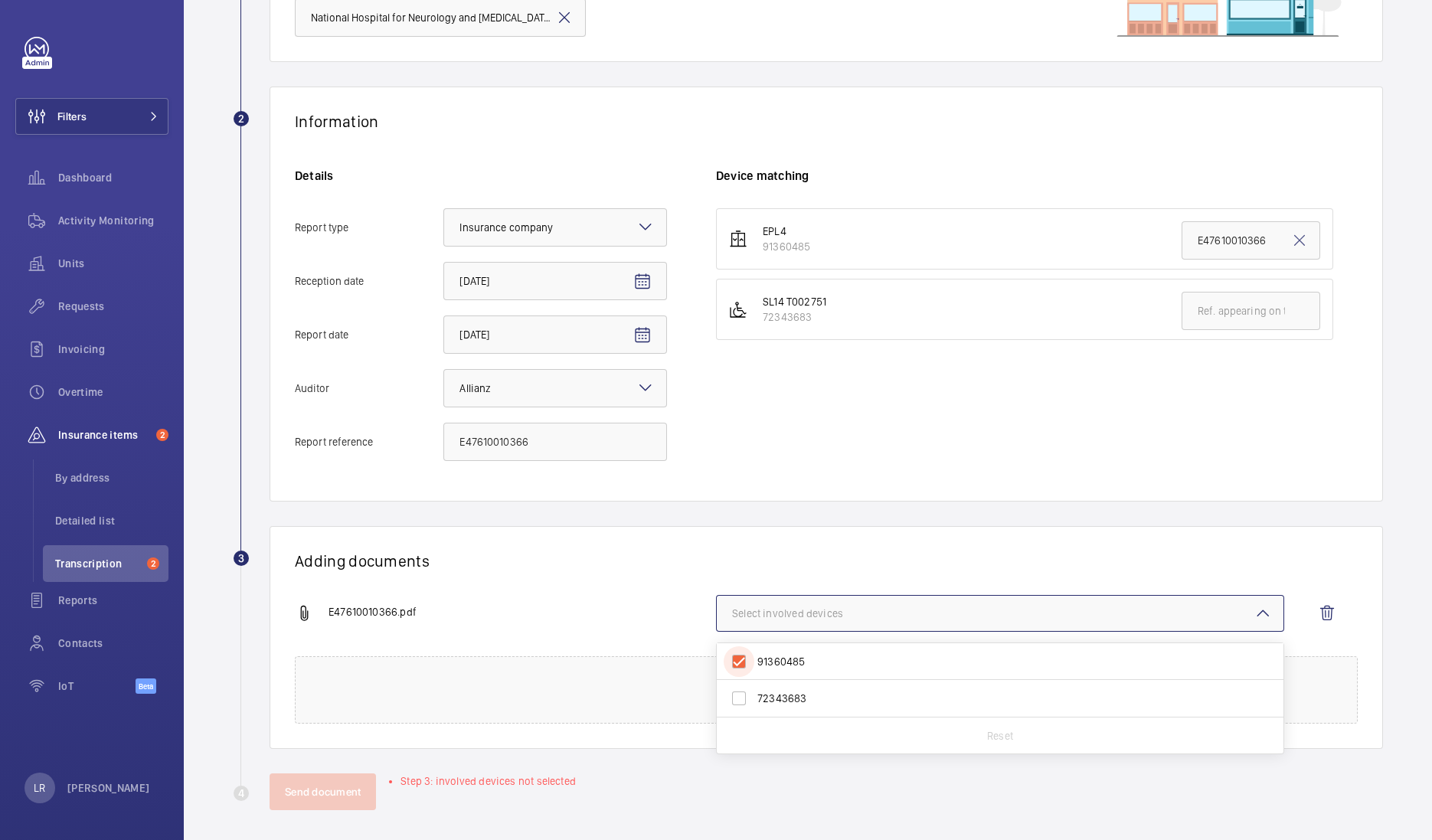
checkbox input "true"
click at [630, 554] on h1 "Adding documents" at bounding box center [826, 561] width 1063 height 20
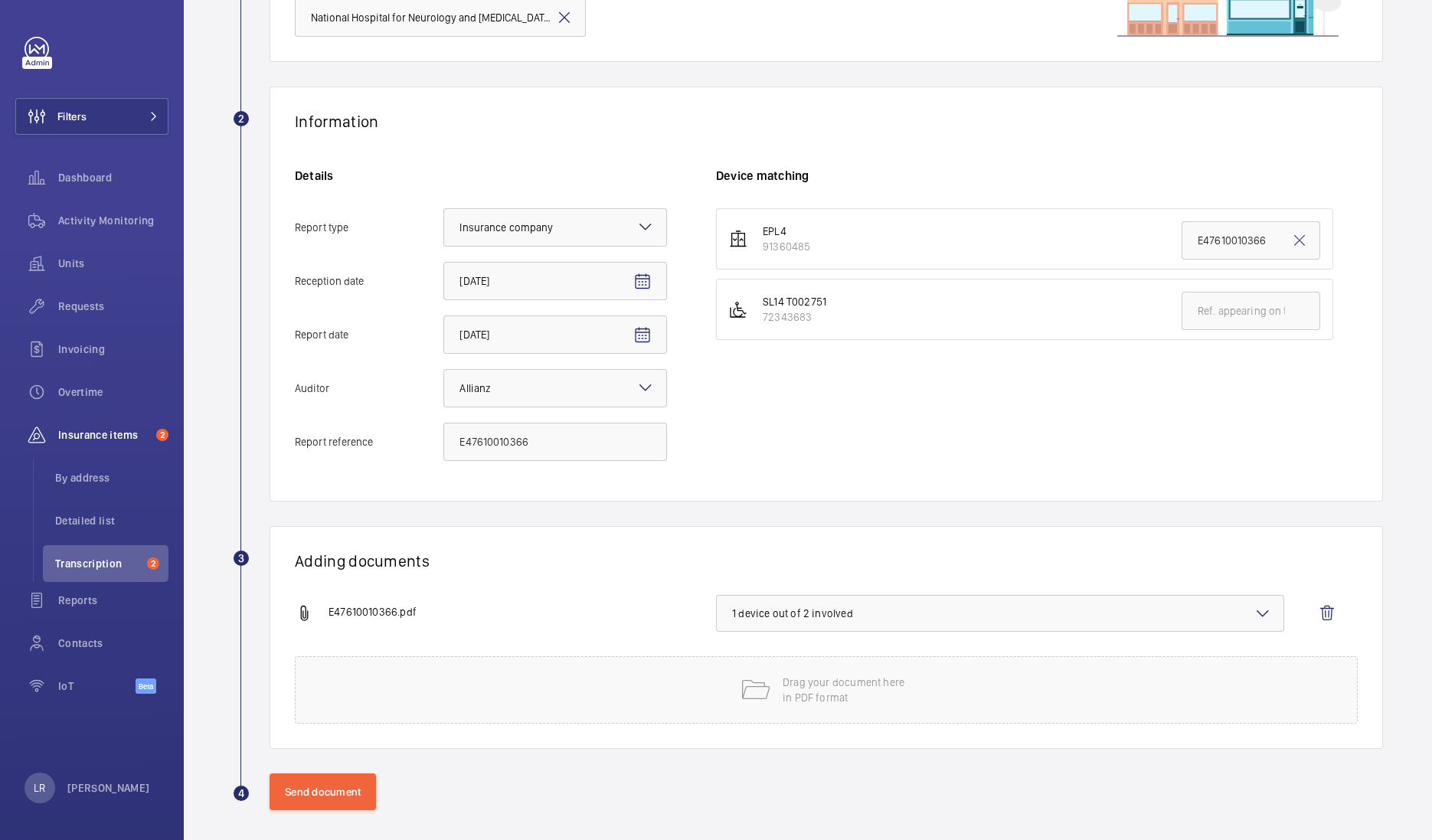
scroll to position [196, 0]
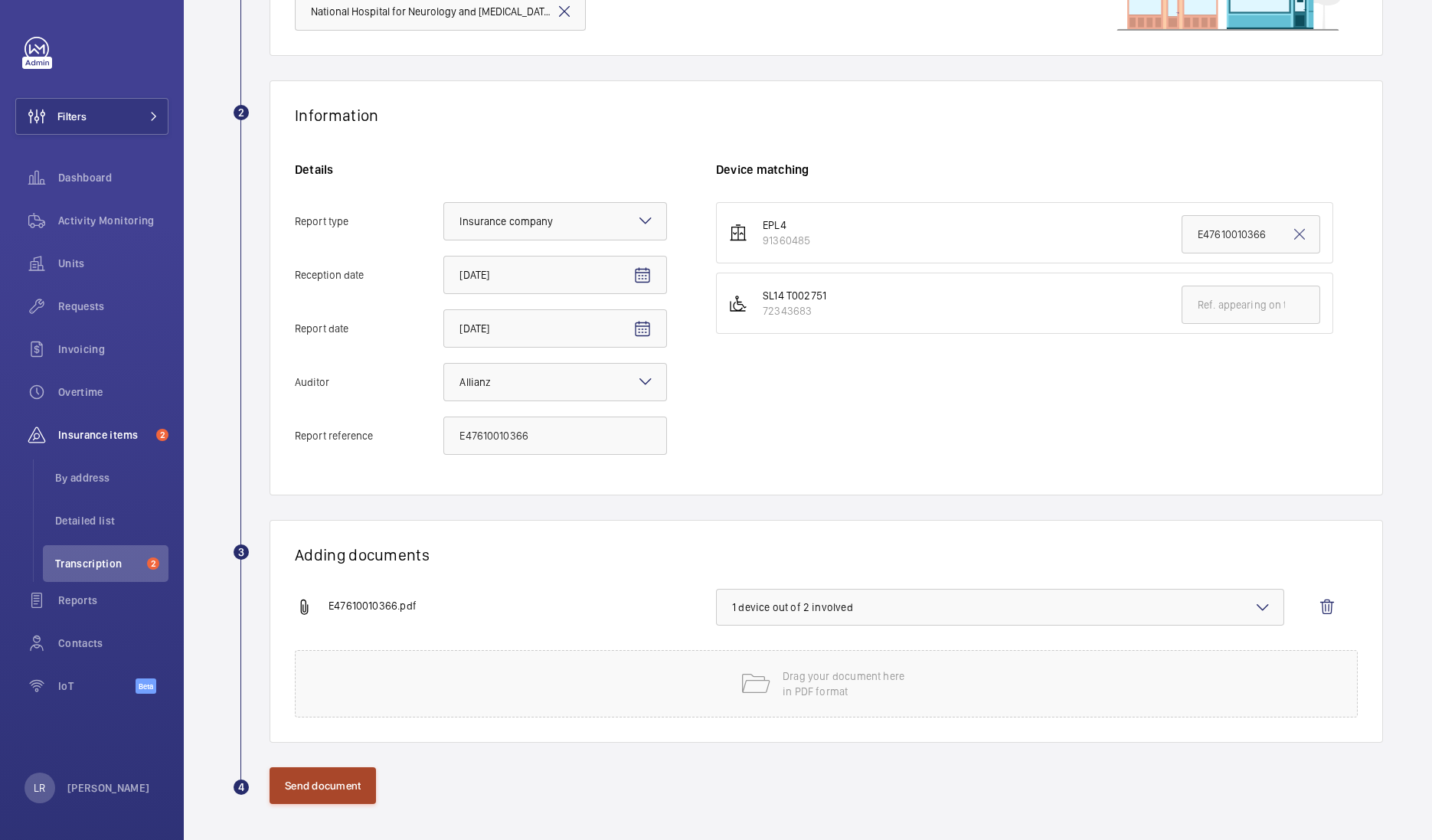
click at [314, 767] on button "Send document" at bounding box center [322, 785] width 106 height 37
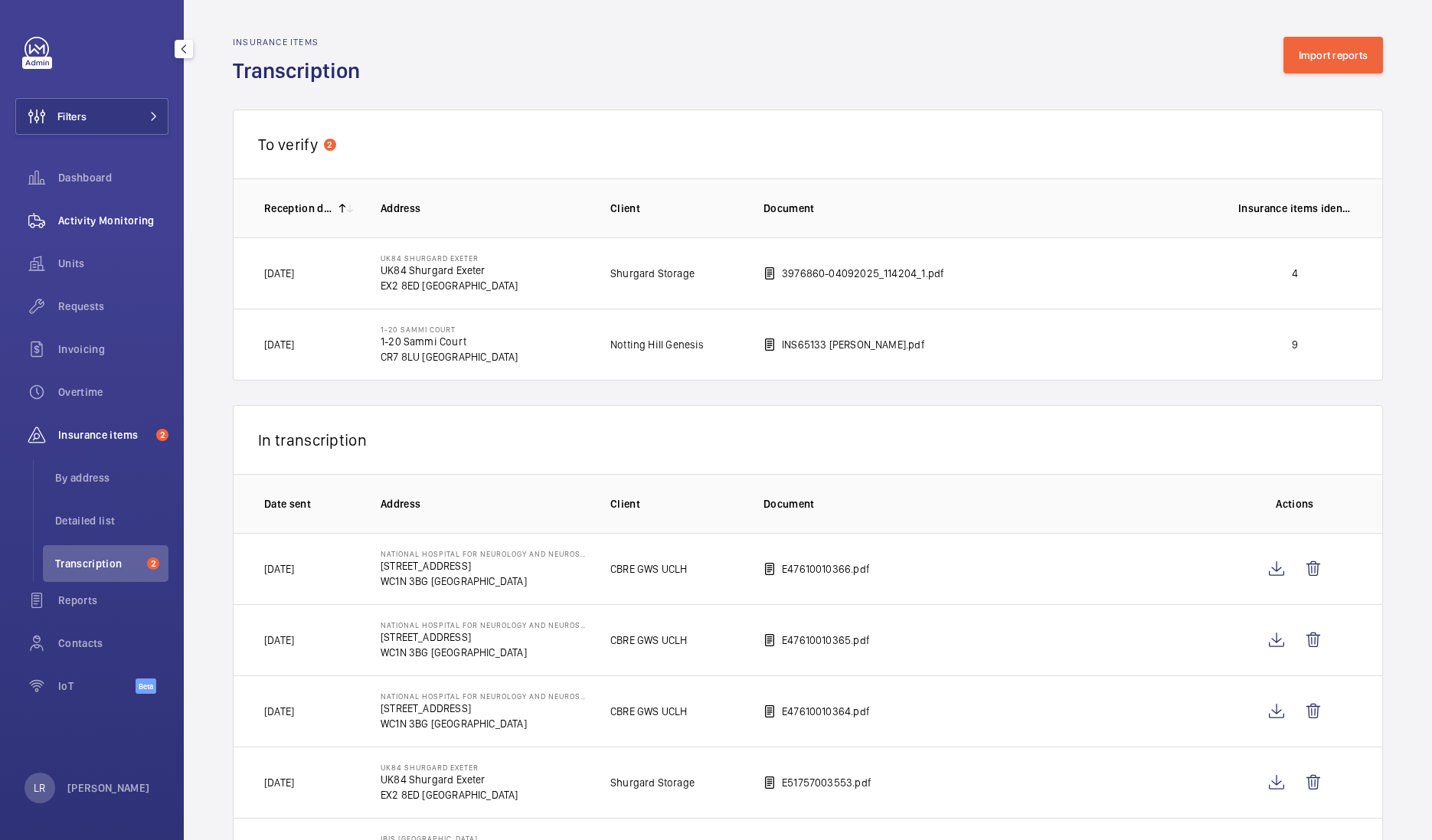
click at [90, 208] on div "Activity Monitoring" at bounding box center [92, 221] width 153 height 37
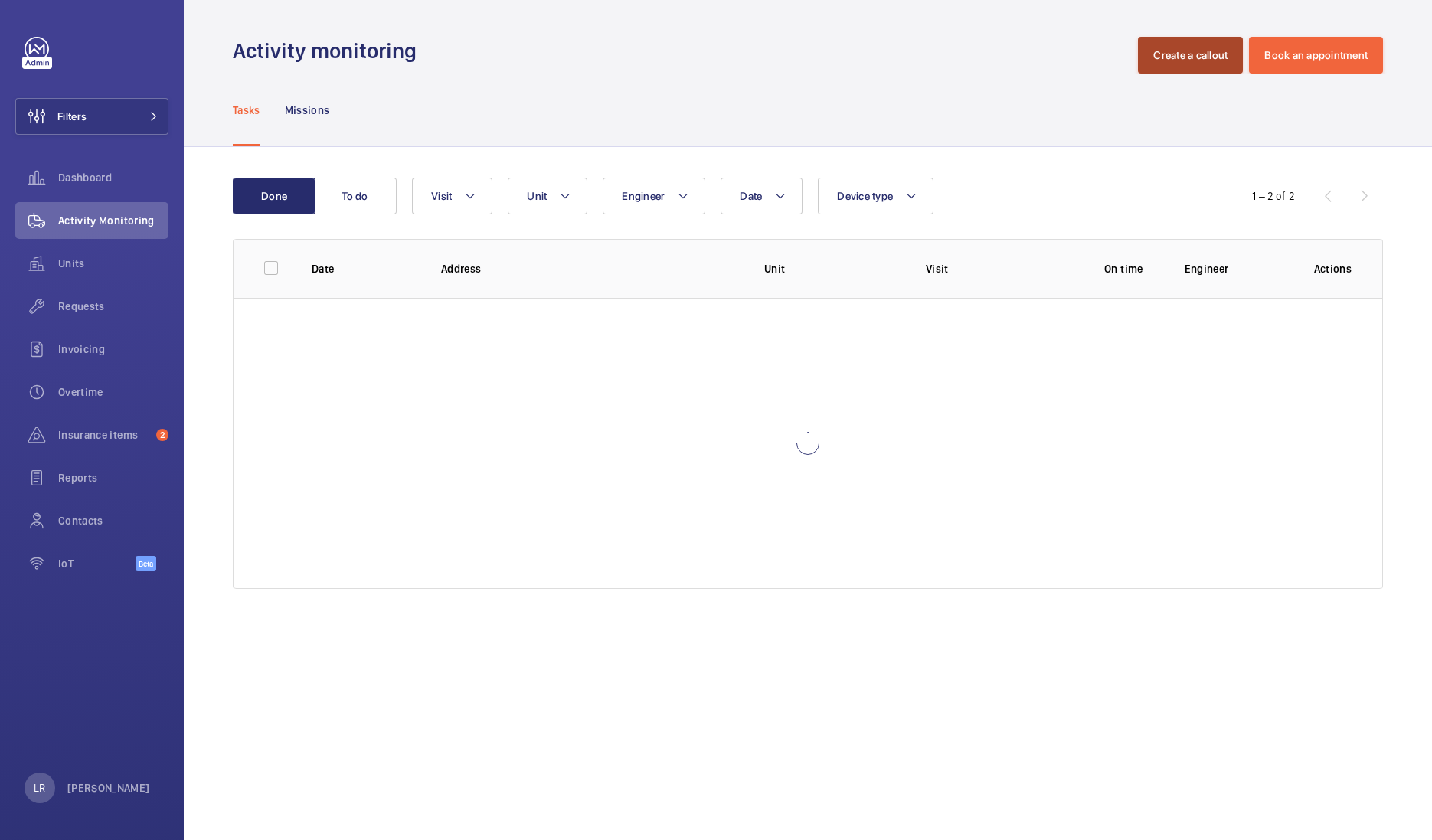
click at [1156, 63] on button "Create a callout" at bounding box center [1190, 56] width 105 height 37
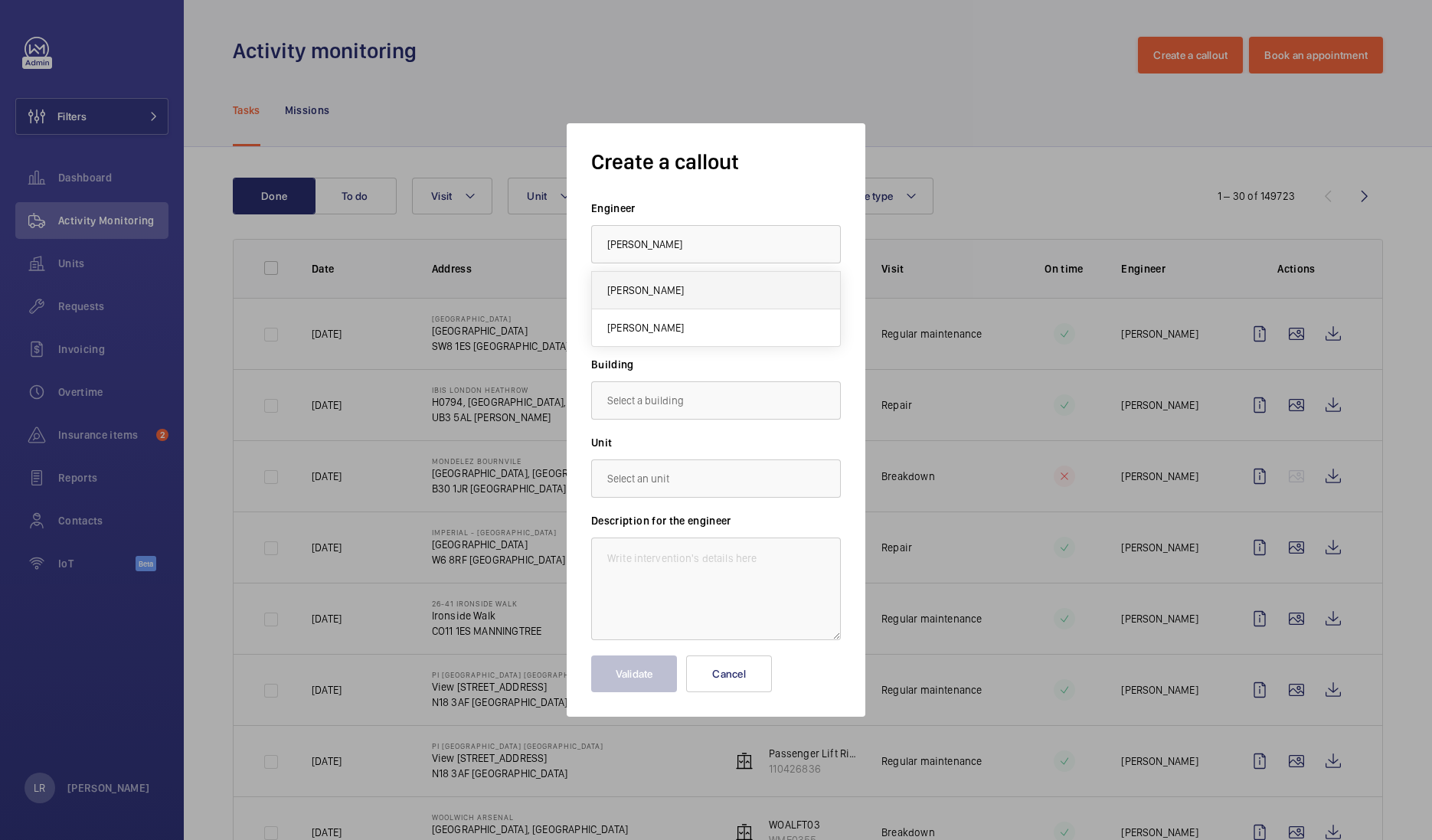
click at [630, 288] on span "Kari Onuma" at bounding box center [646, 290] width 76 height 16
type input "Kari Onuma"
click at [735, 404] on input "text" at bounding box center [716, 399] width 250 height 38
type input "2"
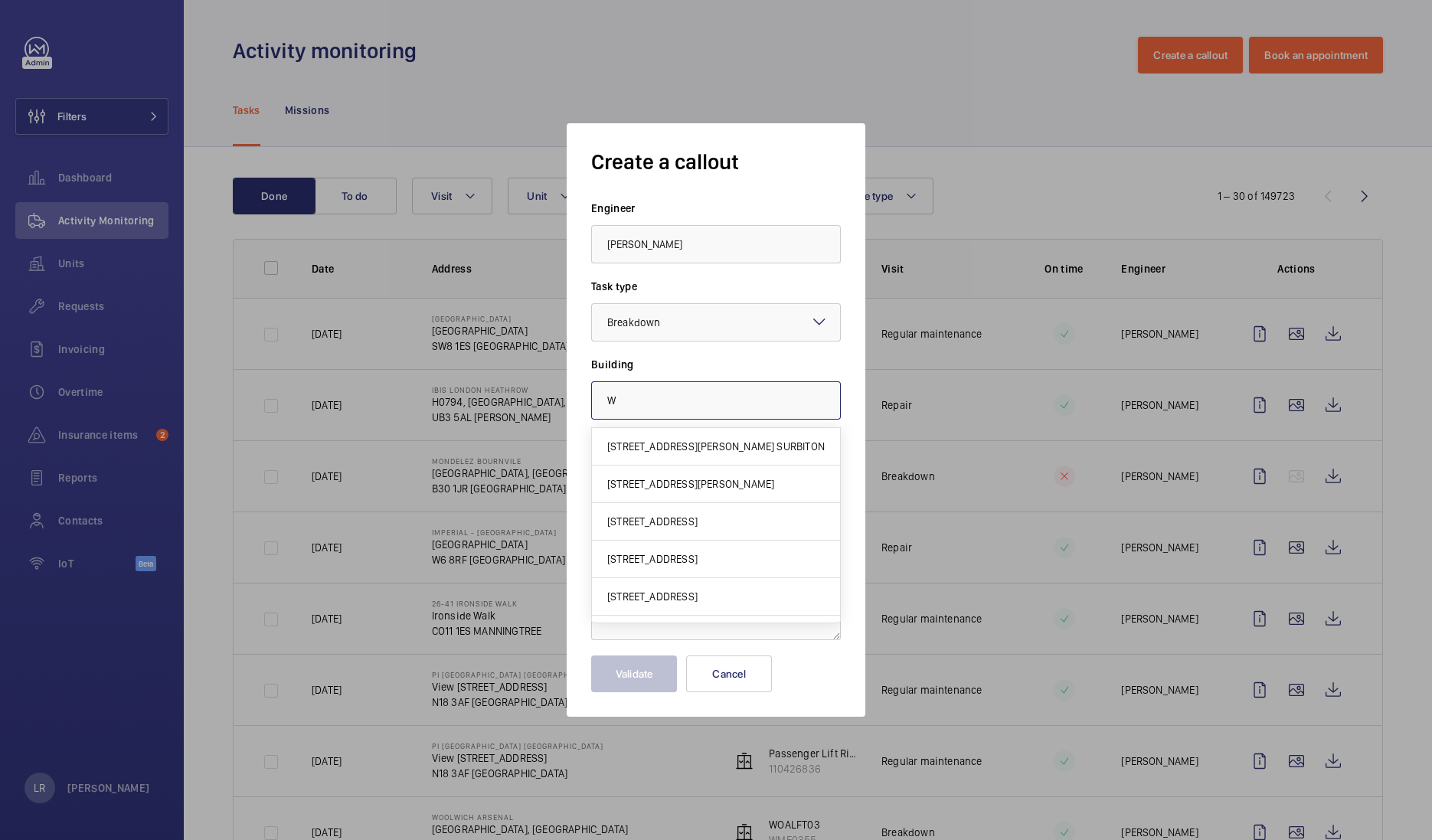
click at [628, 395] on input "W" at bounding box center [716, 399] width 250 height 38
type input "WC1N 3BG"
drag, startPoint x: 782, startPoint y: 404, endPoint x: 587, endPoint y: 401, distance: 195.0
click at [587, 401] on div "Create a callout Engineer Kari Onuma Task type Select a task type × Breakdown ×…" at bounding box center [716, 419] width 299 height 593
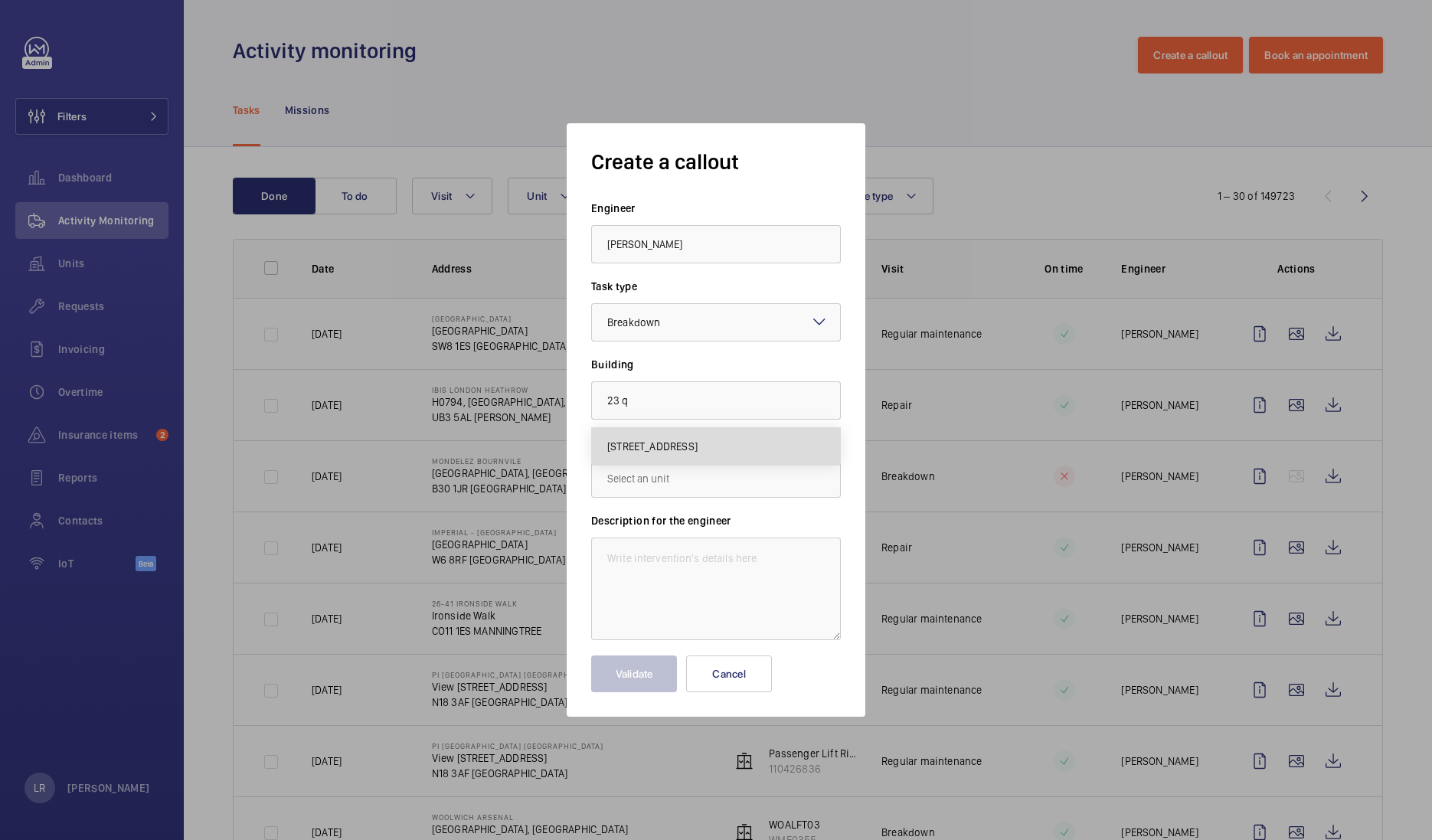
click at [675, 456] on mat-option "23 Queen Square, WC1N 3BG LONDON" at bounding box center [716, 446] width 248 height 37
type input "23 Queen Square, WC1N 3BG LONDON"
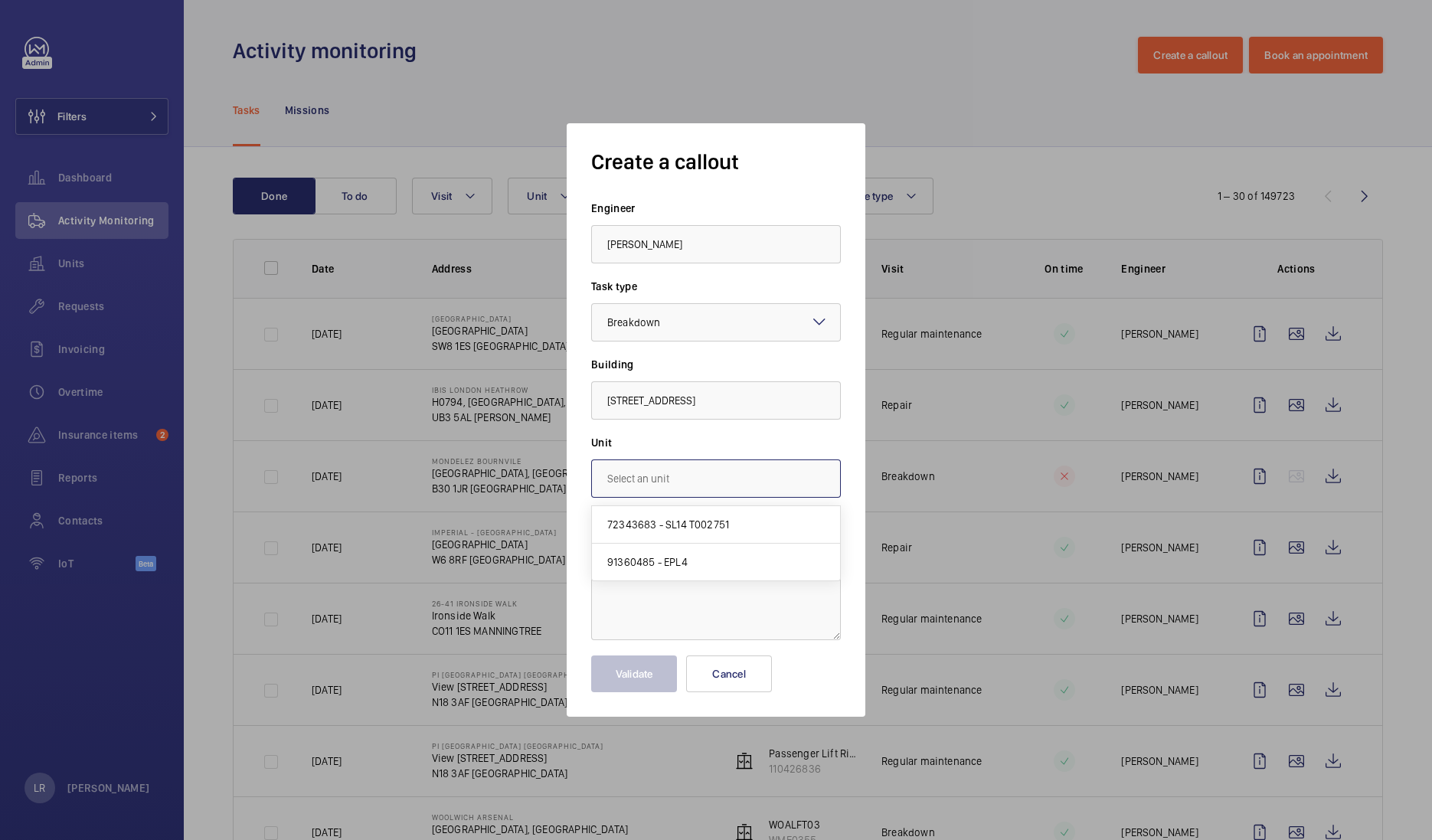
click at [716, 483] on input "text" at bounding box center [716, 478] width 250 height 38
click at [712, 536] on mat-option "72343683 - SL14 T002751" at bounding box center [716, 525] width 248 height 37
type input "72343683 - SL14 T002751"
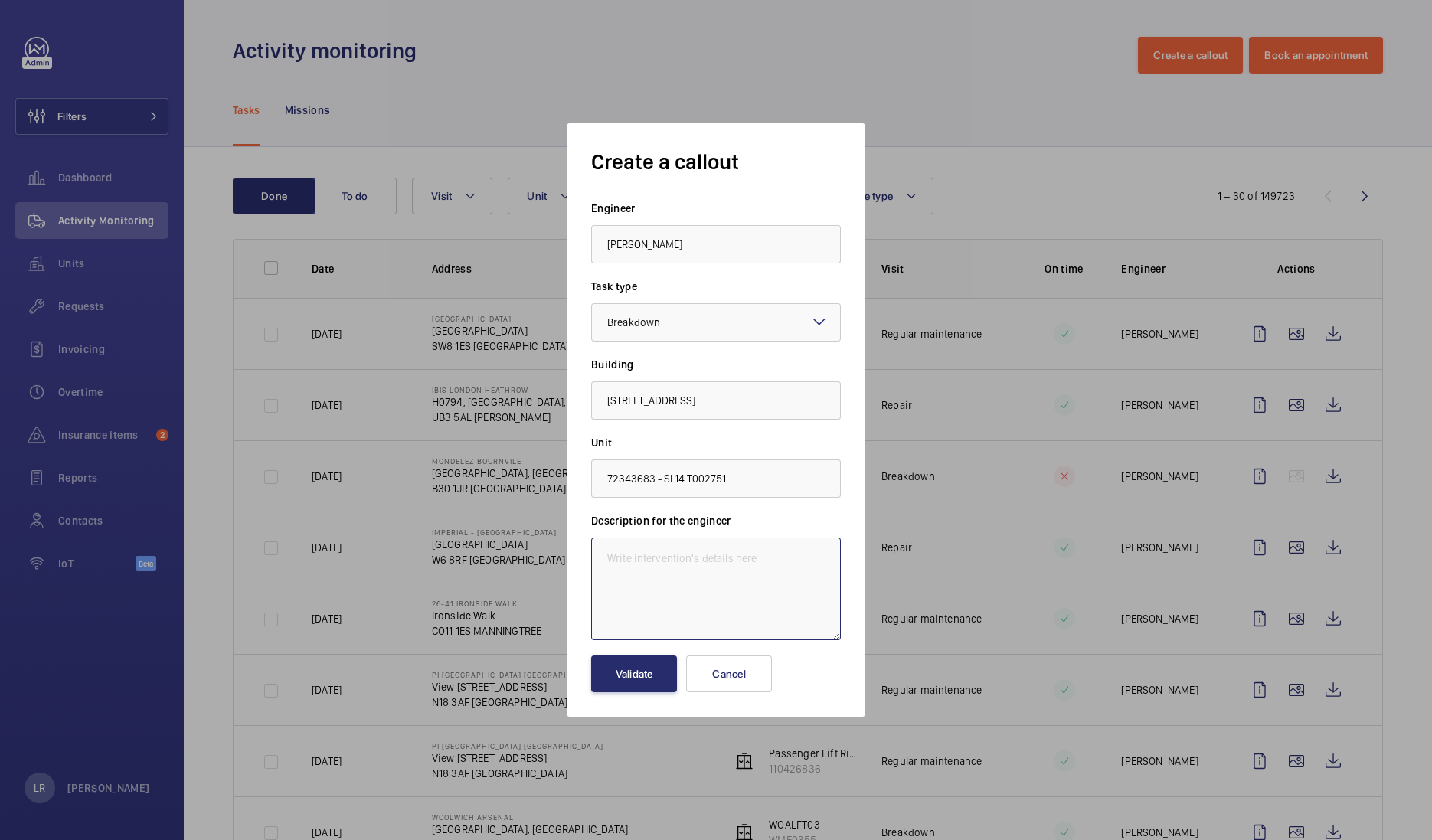
click at [682, 543] on textarea at bounding box center [716, 588] width 250 height 103
click at [704, 567] on textarea "Immediate defect -" at bounding box center [716, 588] width 250 height 103
click at [739, 543] on textarea "Immediate defect -" at bounding box center [716, 588] width 250 height 103
paste textarea "Pinch plate on underside of platform lift is damaged and held in place with haz…"
type textarea "Immediate defect - Pinch plate on underside of platform lift is damaged and hel…"
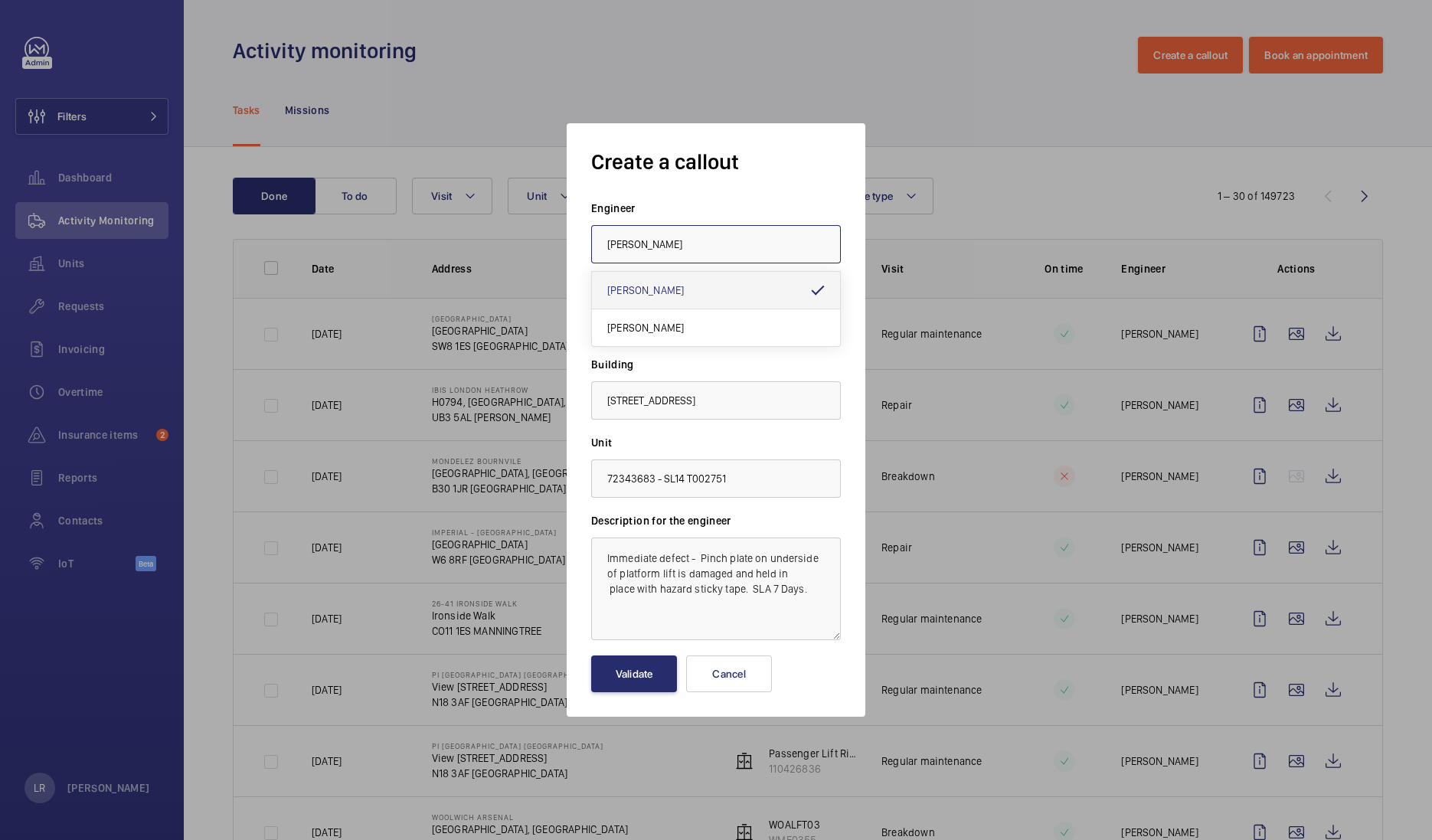
click at [713, 235] on input "Kari Onuma" at bounding box center [716, 243] width 250 height 38
click at [695, 285] on mat-option "Kari Onuma" at bounding box center [716, 290] width 248 height 37
click at [627, 680] on button "Validate" at bounding box center [634, 674] width 86 height 37
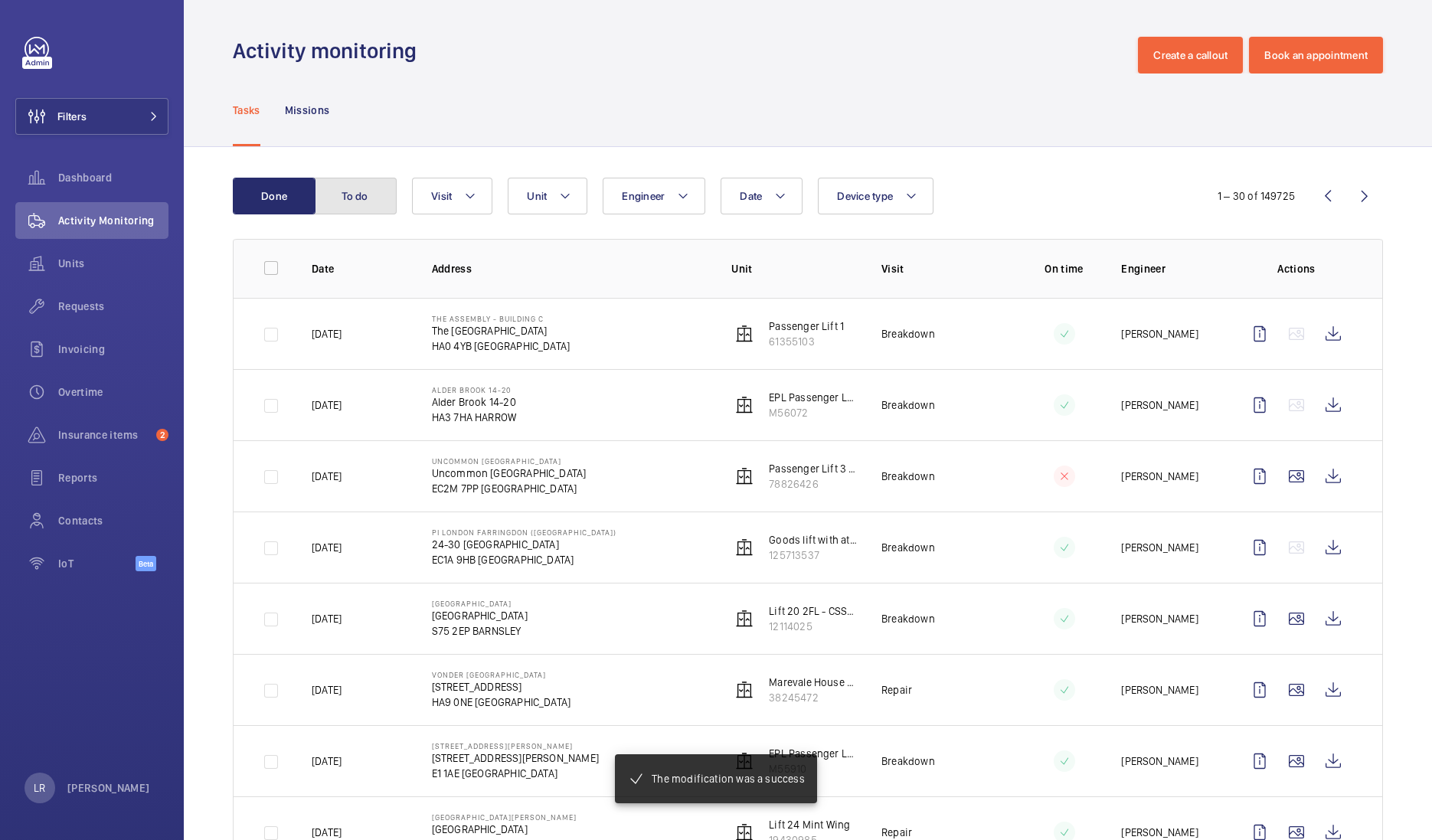
click at [340, 205] on button "To do" at bounding box center [355, 196] width 83 height 37
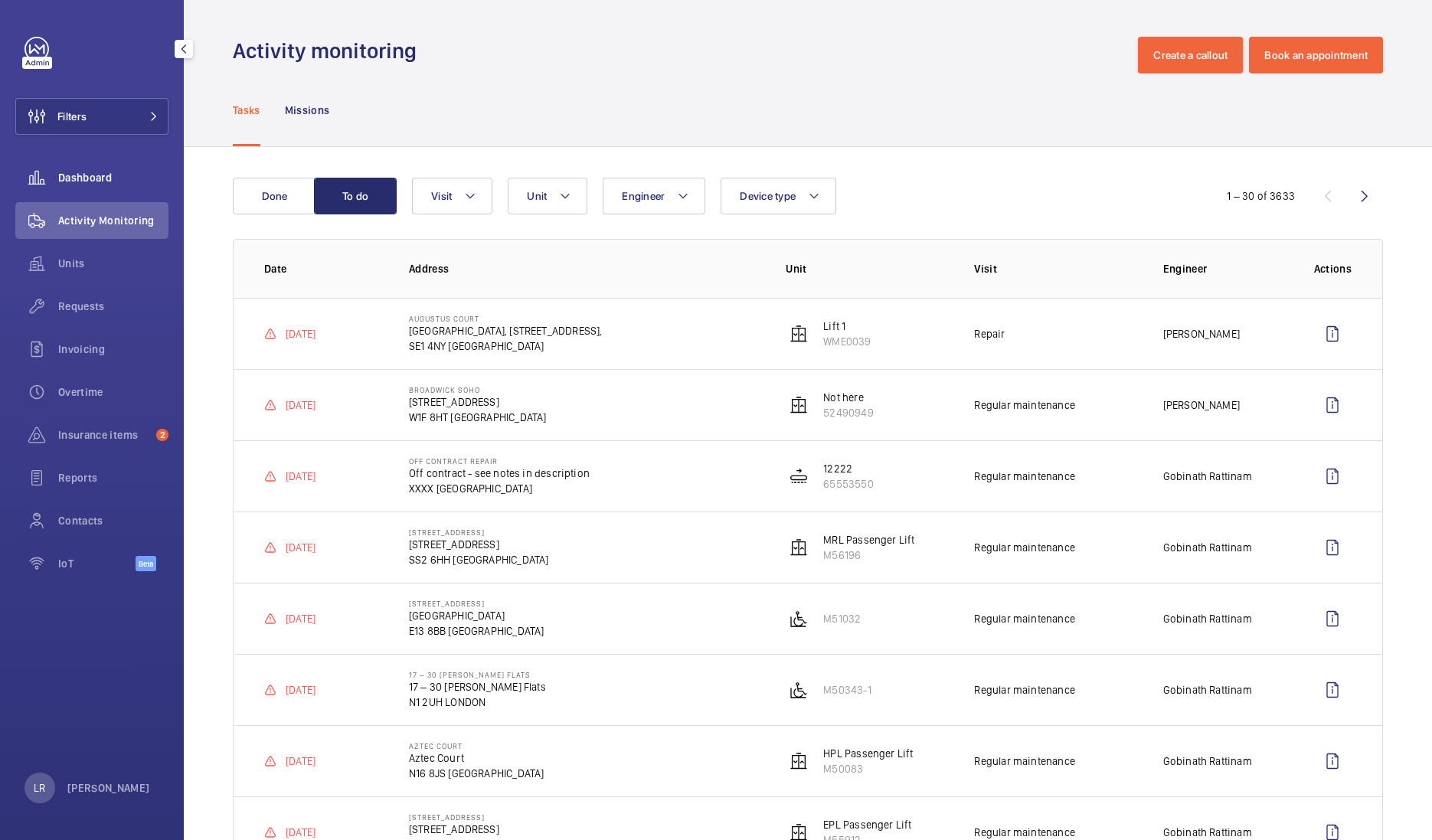
click at [108, 257] on span "Units" at bounding box center [113, 264] width 110 height 16
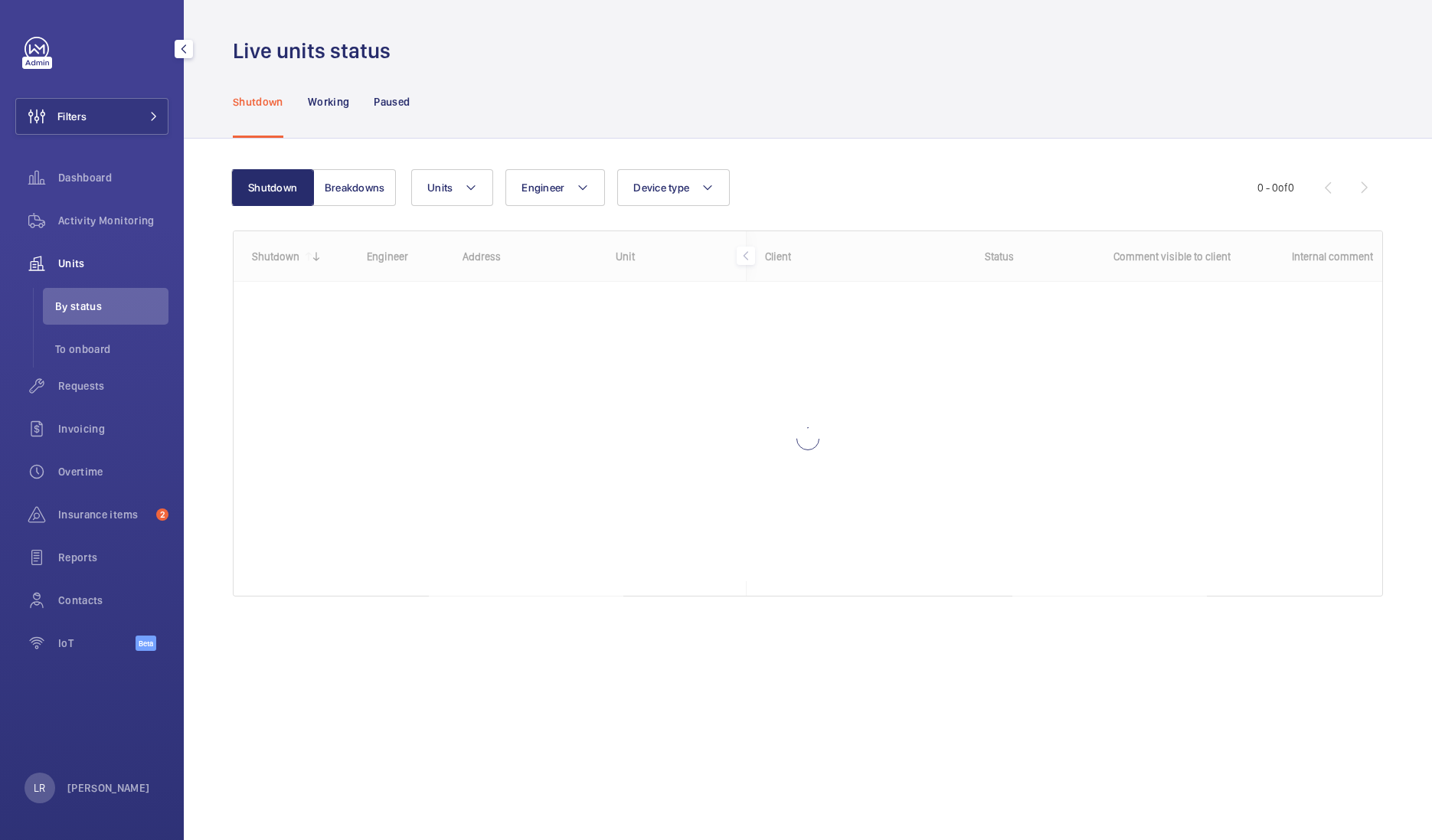
click at [126, 250] on div "Units" at bounding box center [92, 264] width 153 height 37
click at [147, 119] on span at bounding box center [148, 115] width 19 height 9
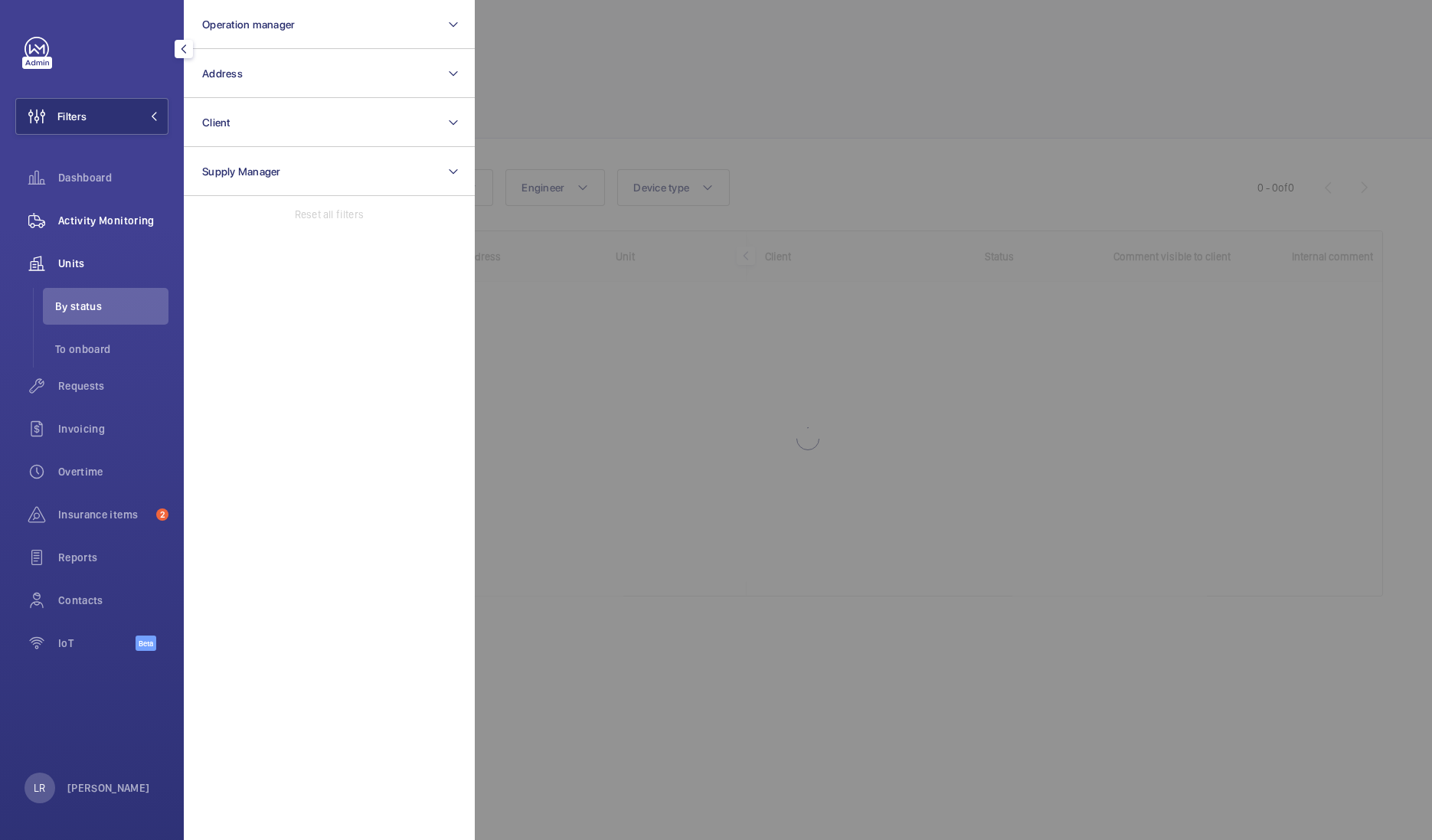
click at [123, 205] on div "Activity Monitoring" at bounding box center [92, 221] width 153 height 37
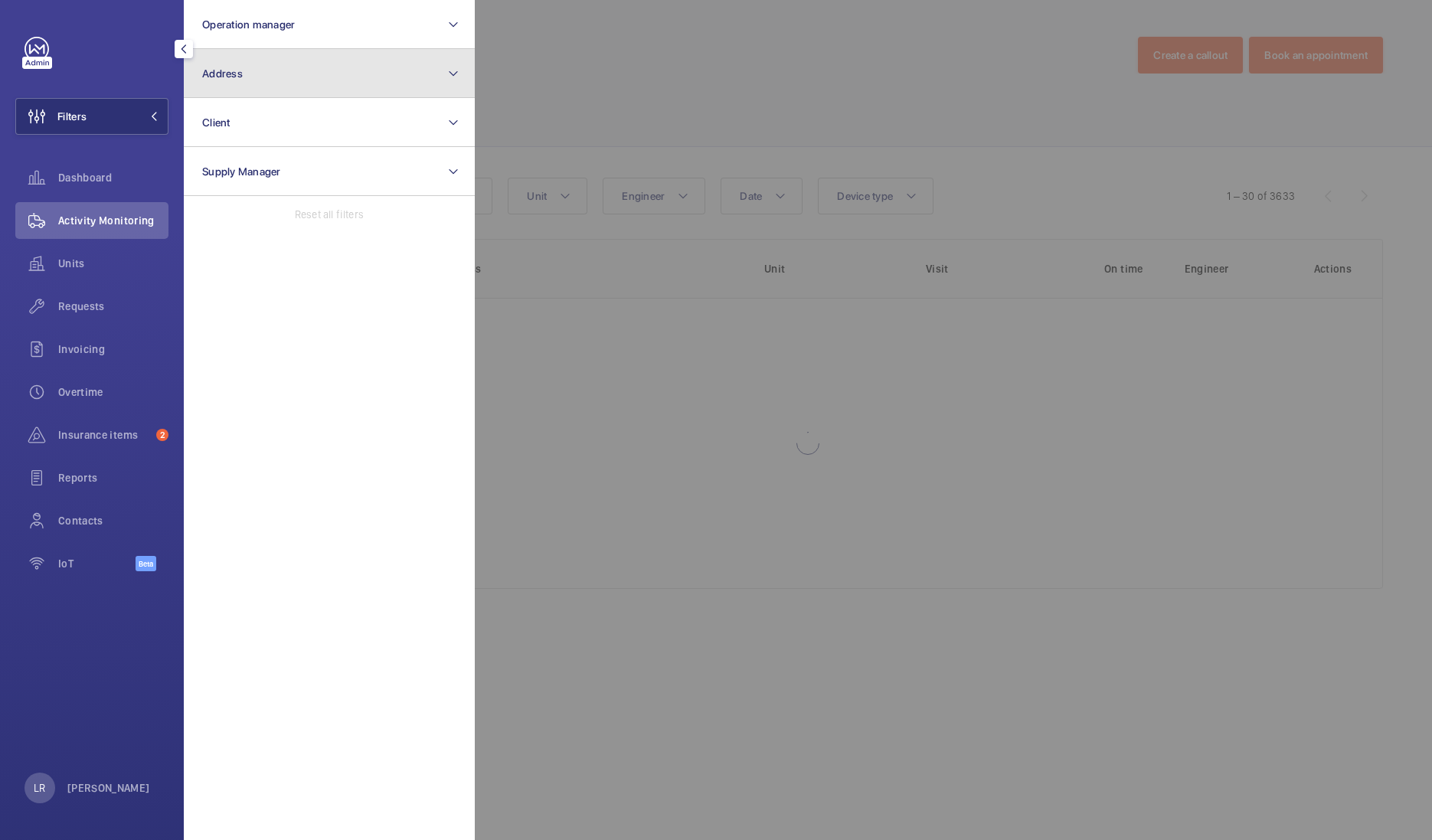
click at [284, 69] on button "Address" at bounding box center [329, 73] width 291 height 49
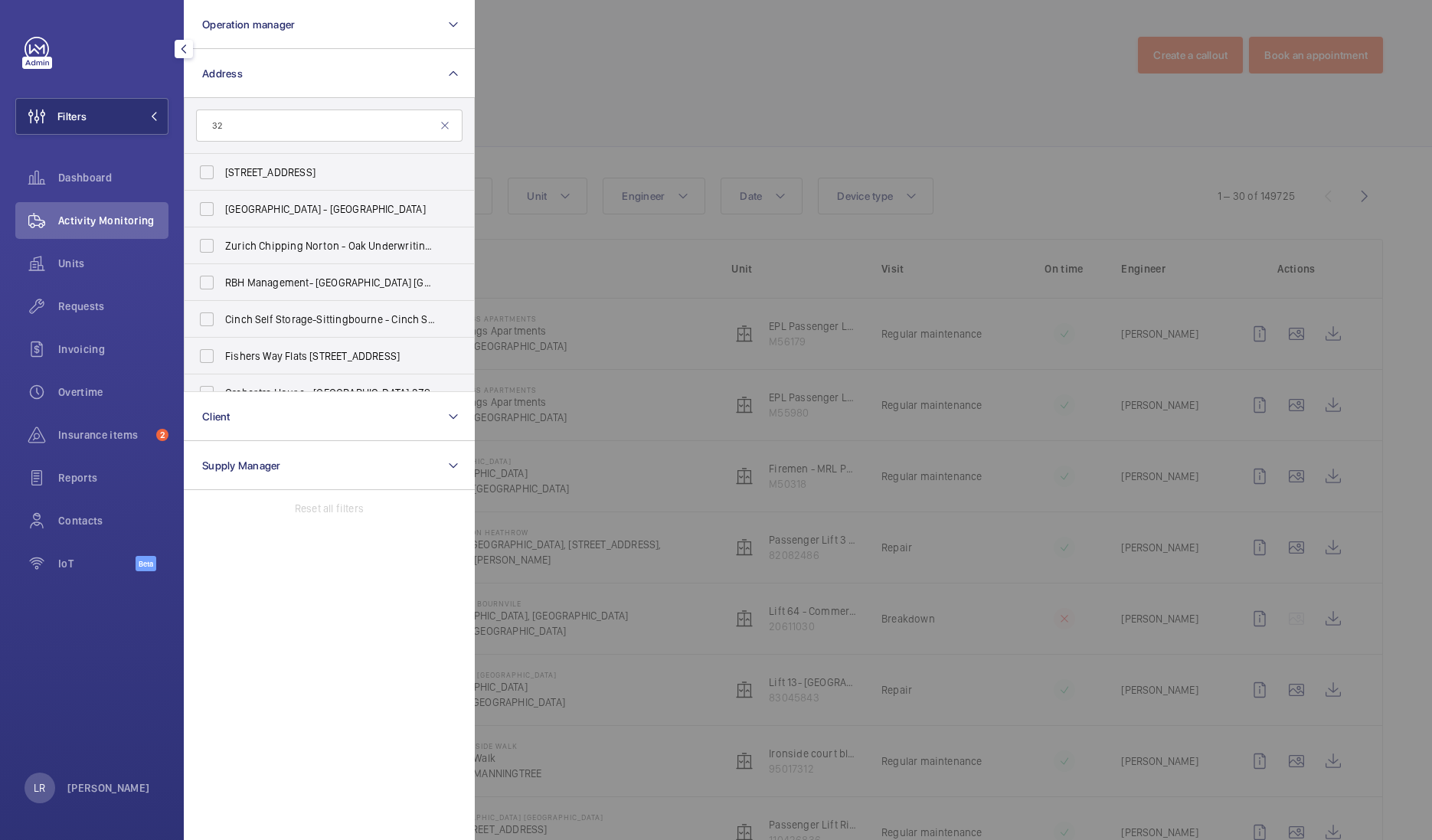
type input "3"
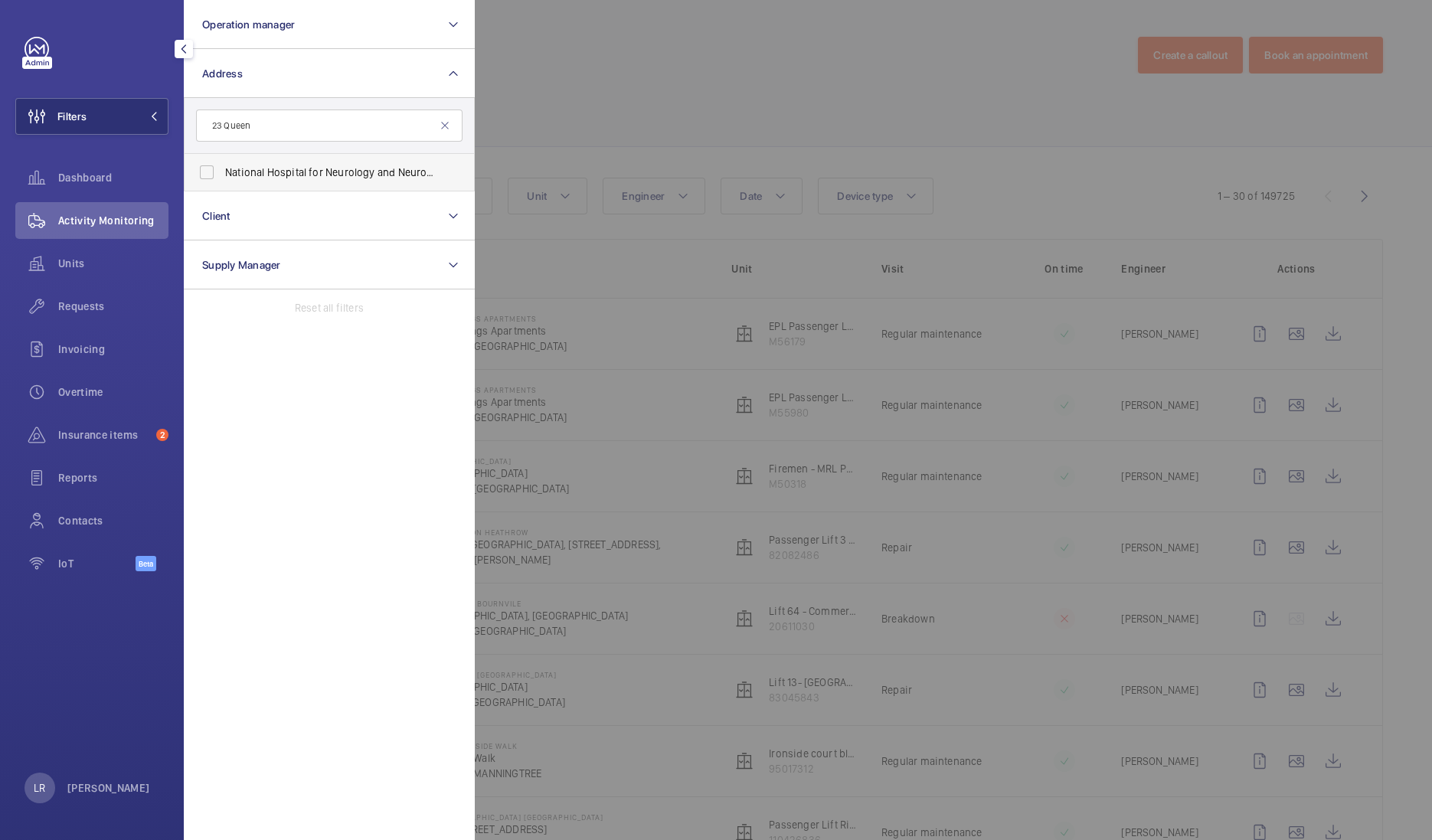
type input "23 Queen"
click at [401, 166] on span "National Hospital for Neurology and Neurosurgery - 23 Queen Square, LONDON WC1N…" at bounding box center [330, 173] width 211 height 16
click at [222, 166] on input "National Hospital for Neurology and Neurosurgery - 23 Queen Square, LONDON WC1N…" at bounding box center [206, 172] width 30 height 30
checkbox input "true"
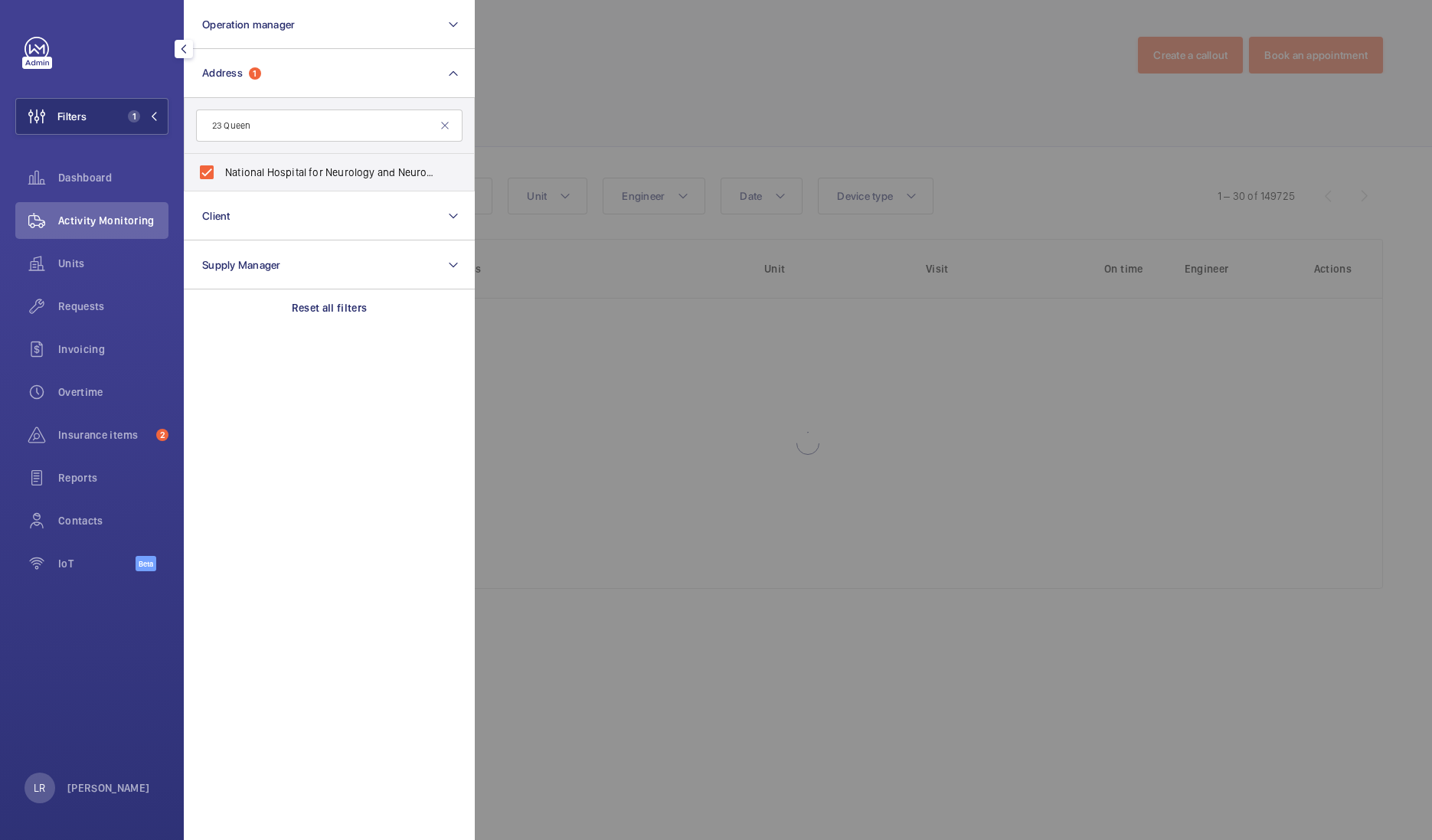
click at [586, 111] on div at bounding box center [1191, 420] width 1432 height 840
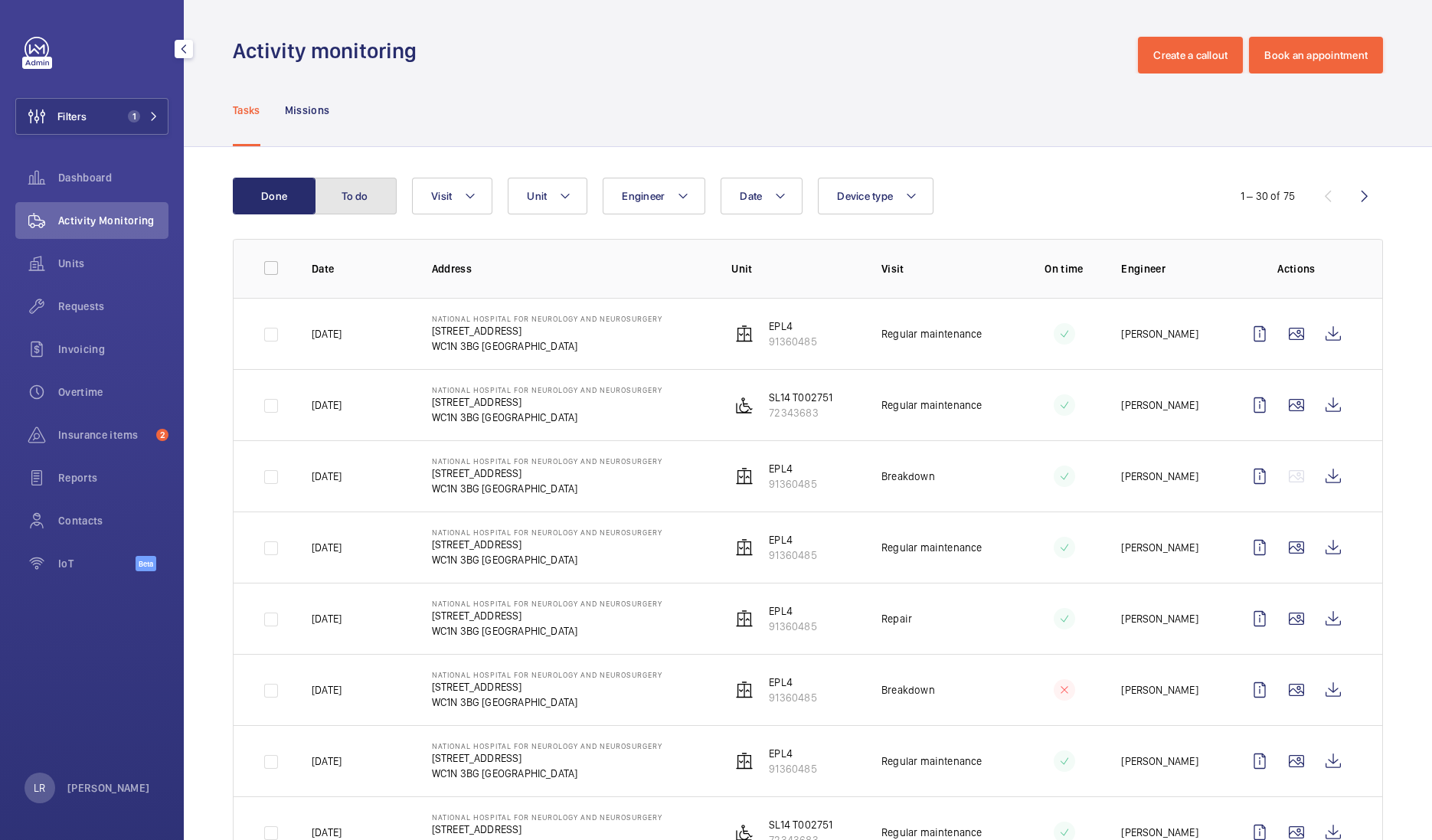
click at [365, 193] on button "To do" at bounding box center [355, 196] width 83 height 37
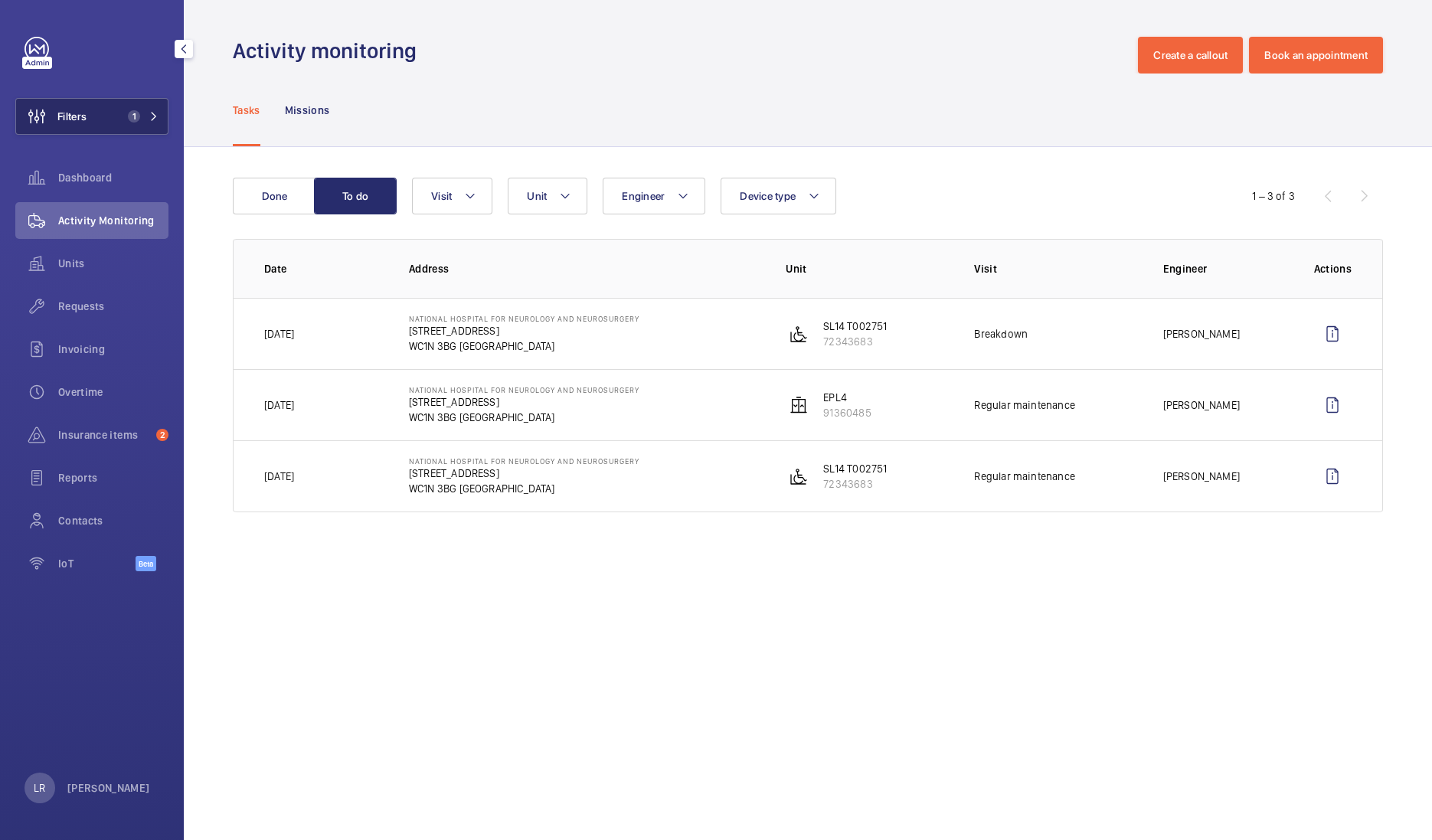
click at [113, 124] on button "Filters 1" at bounding box center [92, 116] width 153 height 37
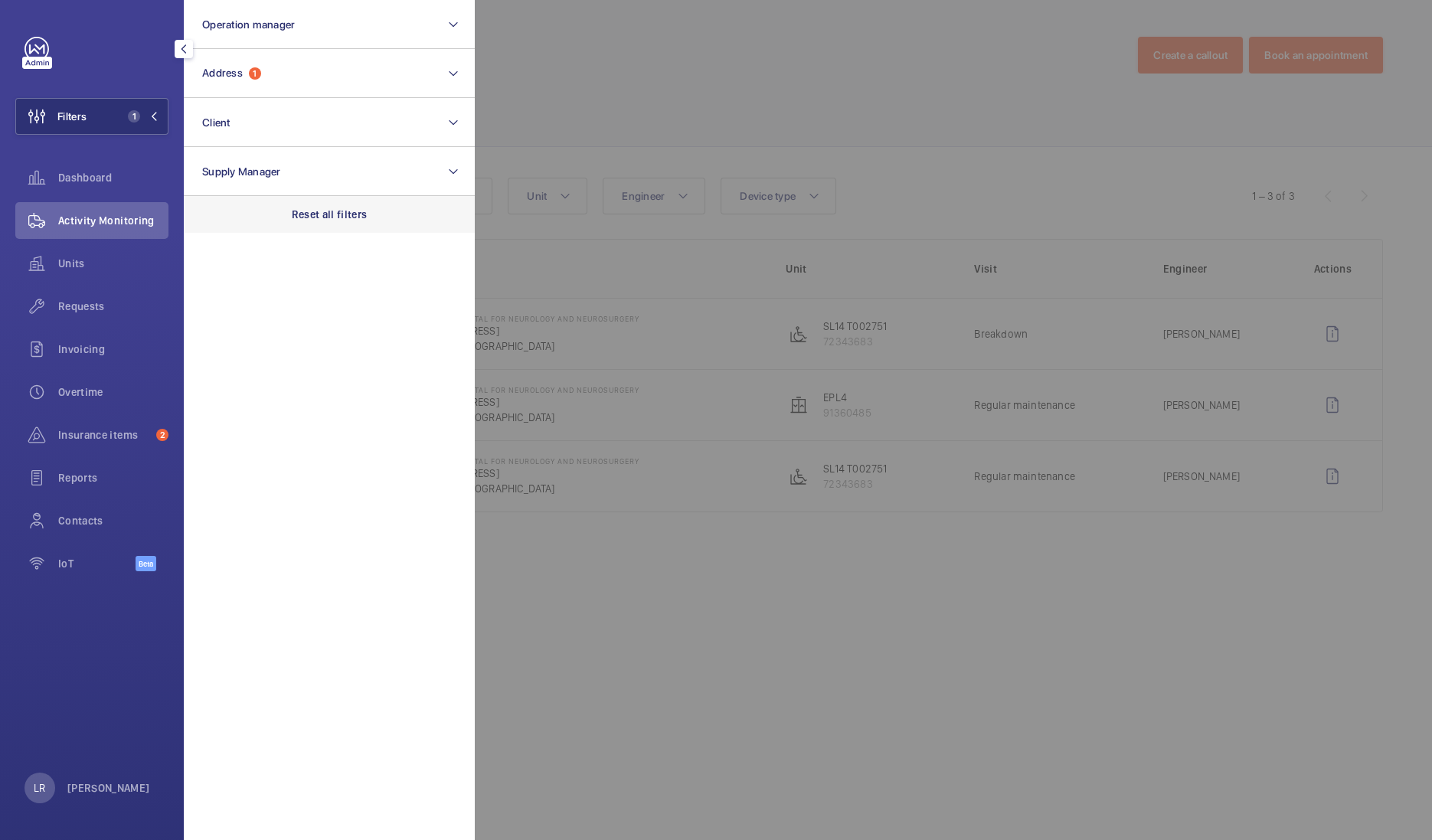
click at [299, 205] on div "Reset all filters" at bounding box center [329, 215] width 291 height 37
click at [126, 441] on span "Insurance items" at bounding box center [105, 435] width 92 height 16
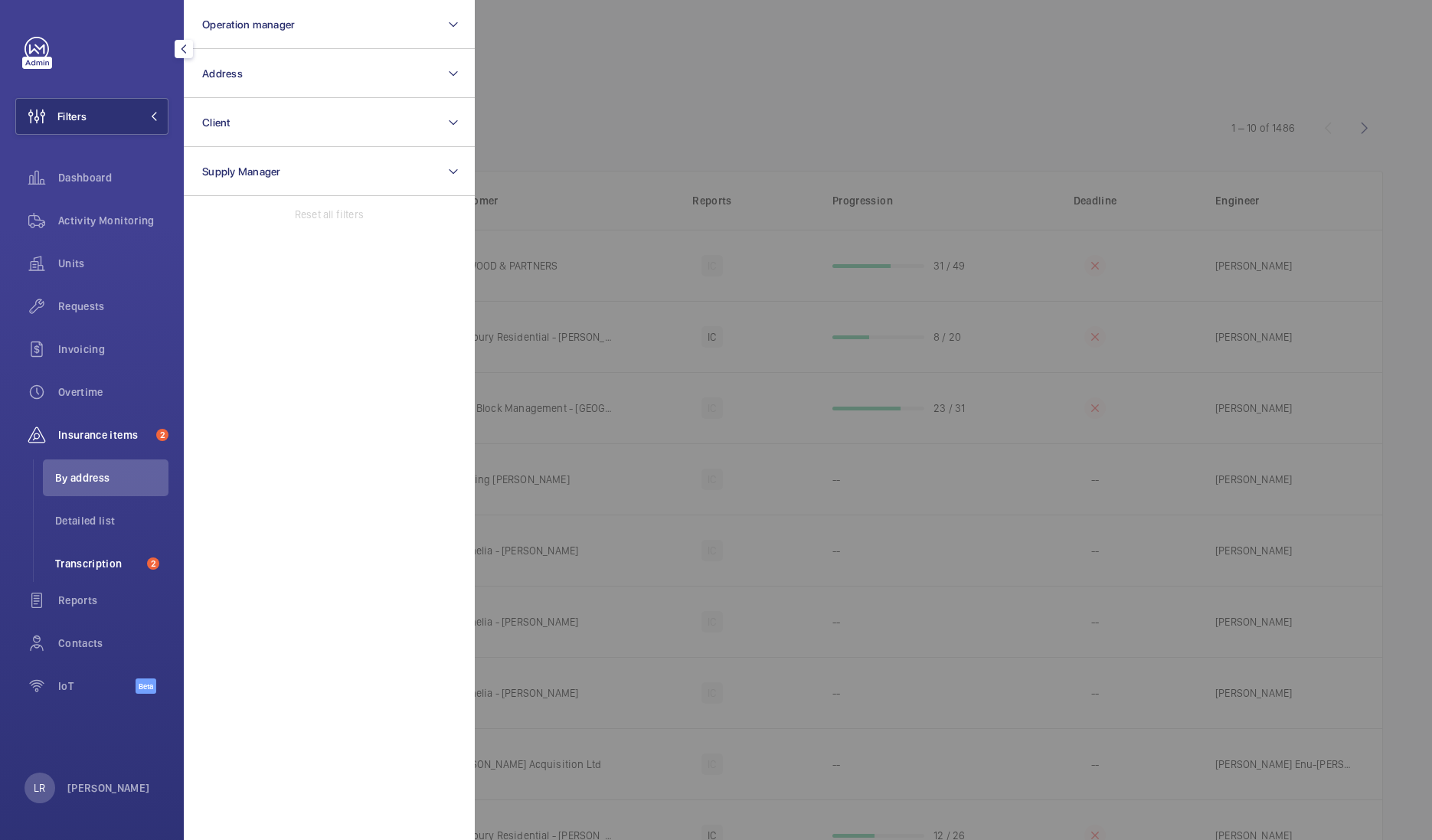
click at [114, 554] on li "Transcription 2" at bounding box center [105, 564] width 126 height 37
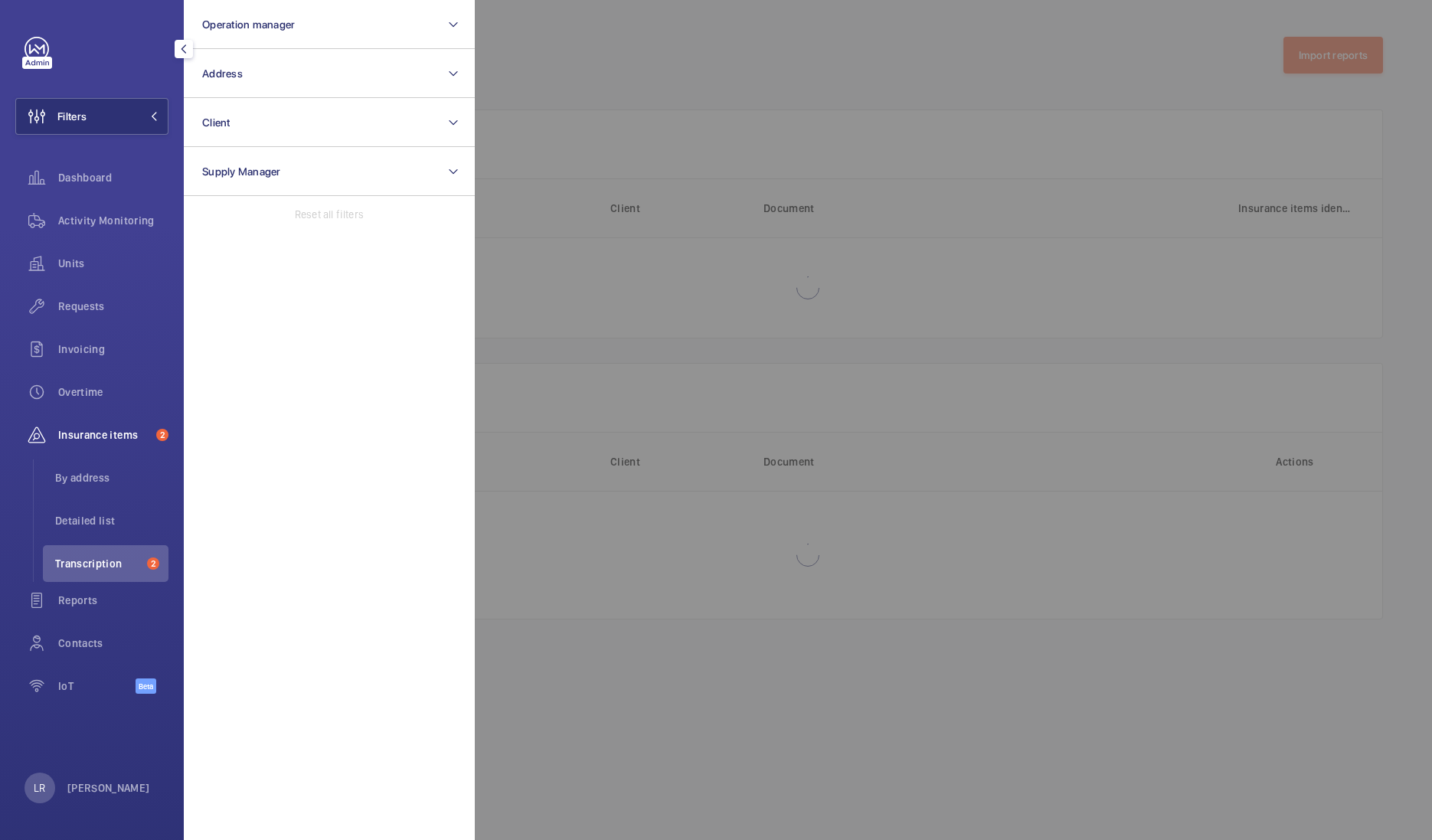
click at [586, 170] on div at bounding box center [1191, 420] width 1432 height 840
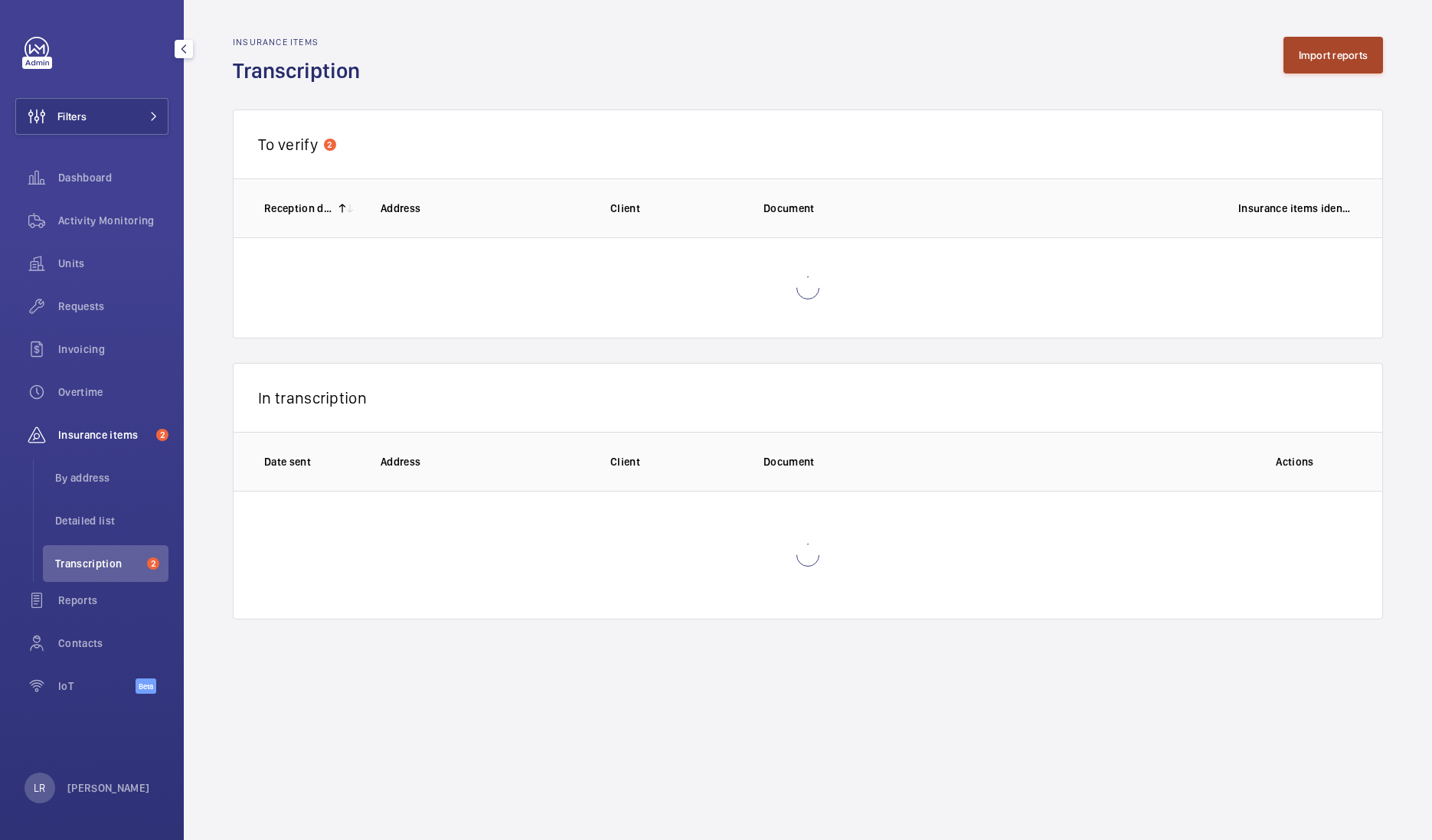
click at [1309, 58] on button "Import reports" at bounding box center [1333, 56] width 101 height 37
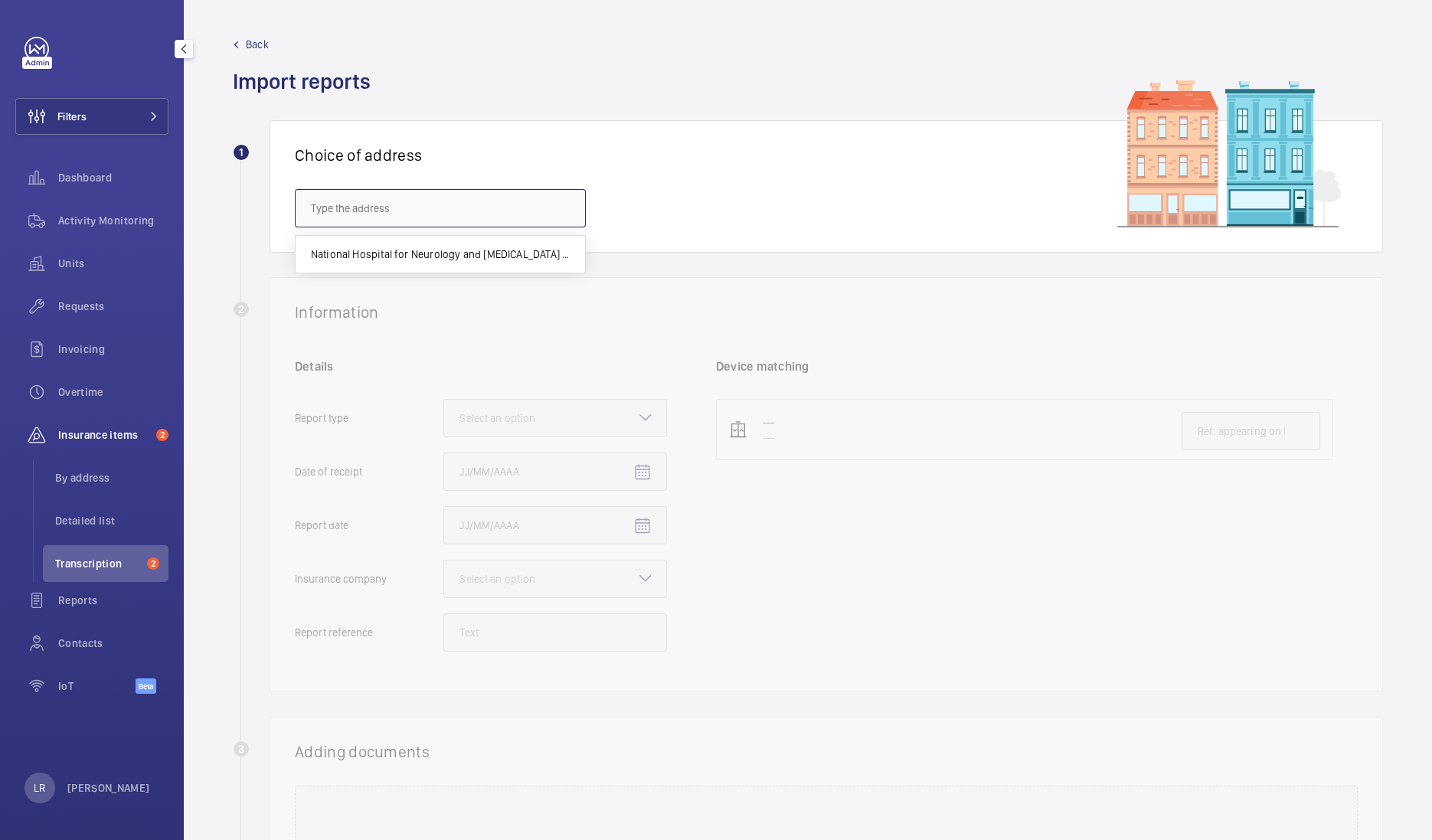
click at [571, 217] on input "text" at bounding box center [441, 208] width 291 height 38
type input "N"
type input "8"
type input "P"
type input "p"
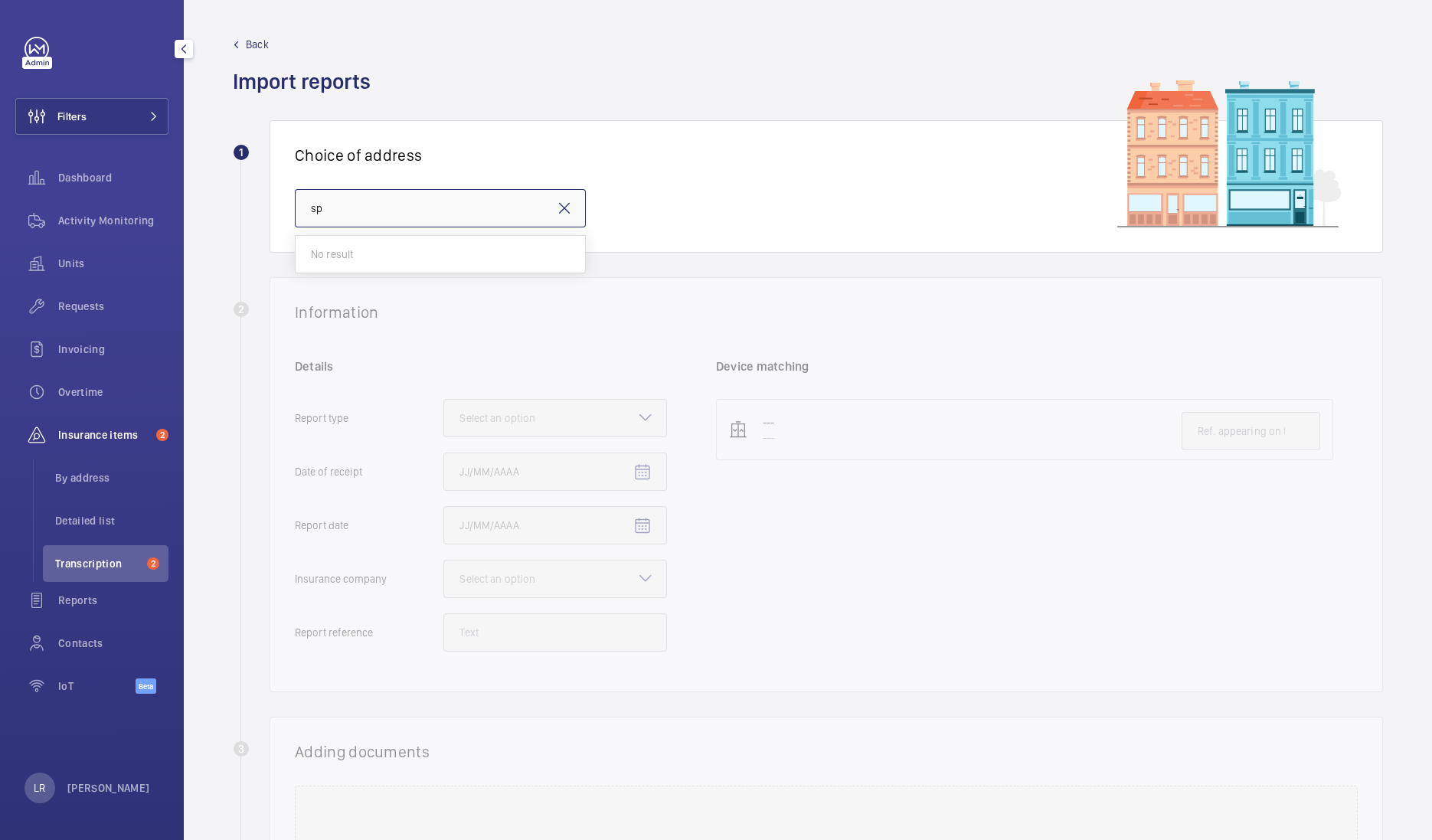
type input "s"
drag, startPoint x: 441, startPoint y: 207, endPoint x: 441, endPoint y: 215, distance: 8.0
click at [443, 207] on input "text" at bounding box center [441, 208] width 291 height 38
click at [467, 260] on span "Springer Nature - Springer Nature Campus, LONDON N1 9XW" at bounding box center [400, 254] width 180 height 16
type input "Springer Nature - Springer Nature Campus, LONDON N1 9XW"
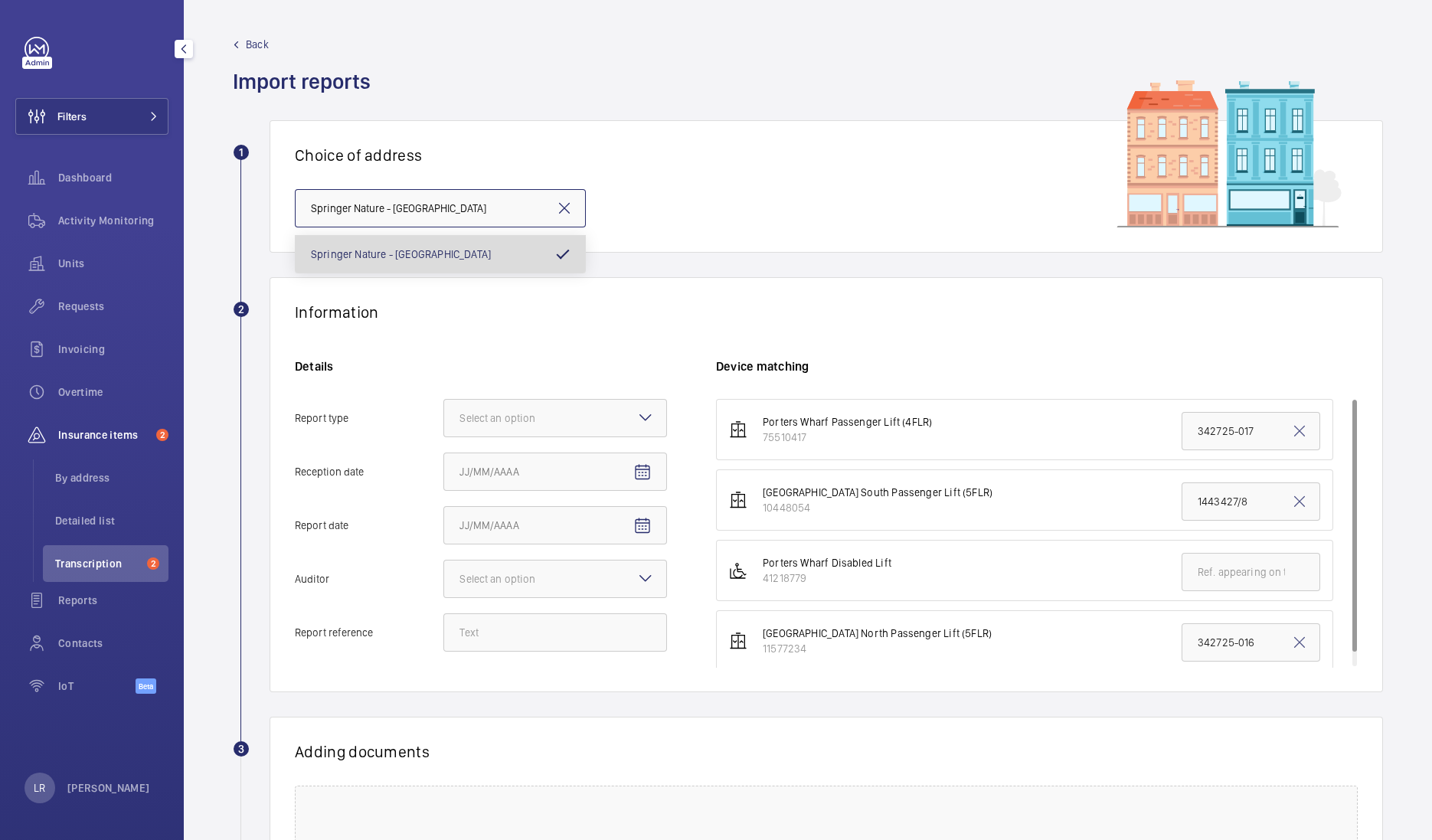
scroll to position [0, 33]
click at [559, 410] on div "Select an option" at bounding box center [516, 418] width 114 height 16
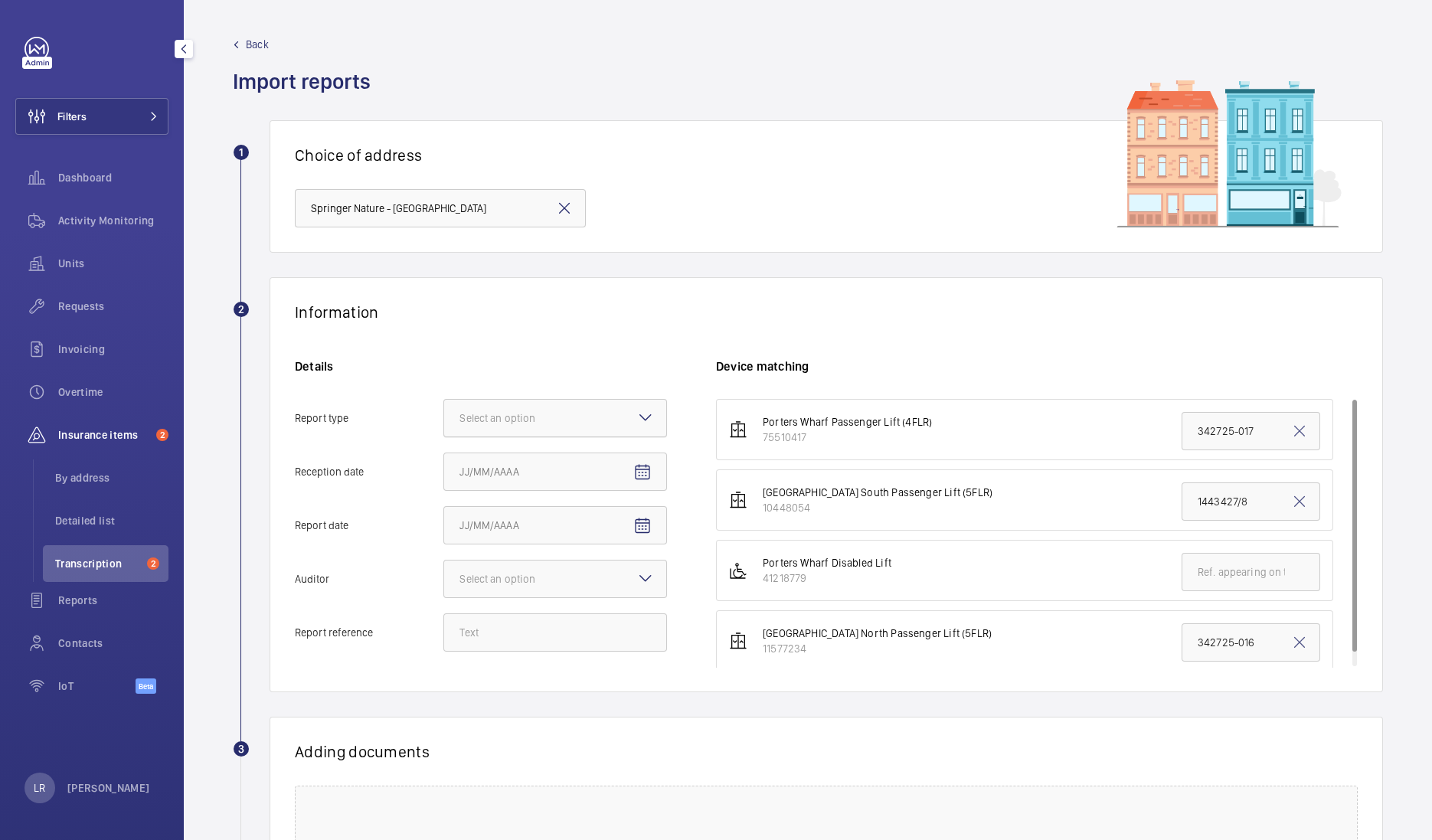
click at [444, 409] on input "Report type Select an option" at bounding box center [444, 418] width 0 height 37
click at [549, 471] on span "Insurance company" at bounding box center [555, 465] width 191 height 16
click at [444, 437] on input "Report type Select an option Insurance company Consultant" at bounding box center [444, 418] width 0 height 37
click at [633, 477] on mat-icon "Open calendar" at bounding box center [642, 472] width 19 height 19
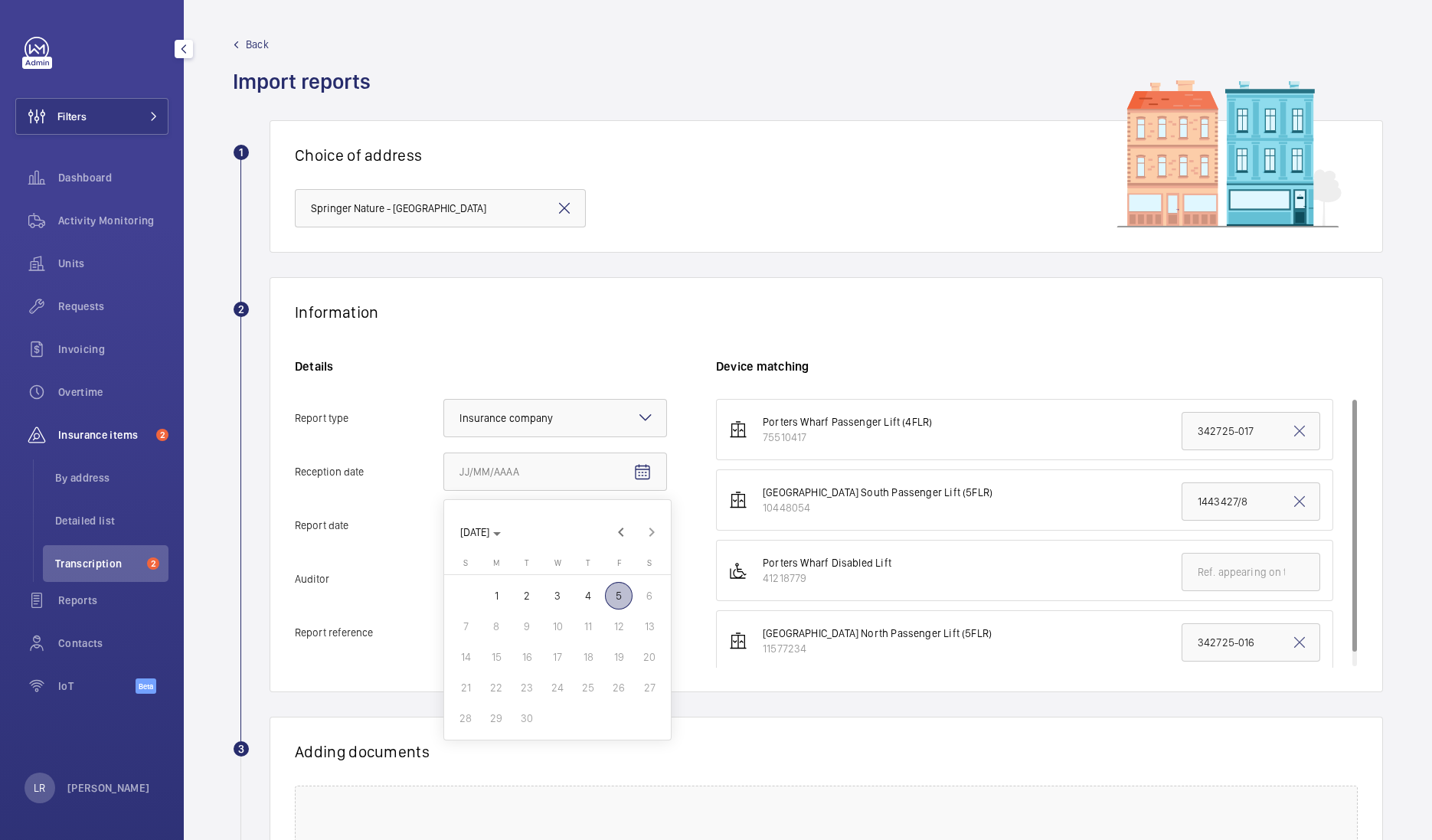
click at [618, 600] on span "5" at bounding box center [618, 596] width 27 height 27
type input "9/5/2025"
click at [639, 536] on span "Open calendar" at bounding box center [643, 526] width 37 height 37
click at [625, 582] on span "Previous month" at bounding box center [620, 585] width 30 height 30
click at [702, 257] on div at bounding box center [716, 420] width 1432 height 840
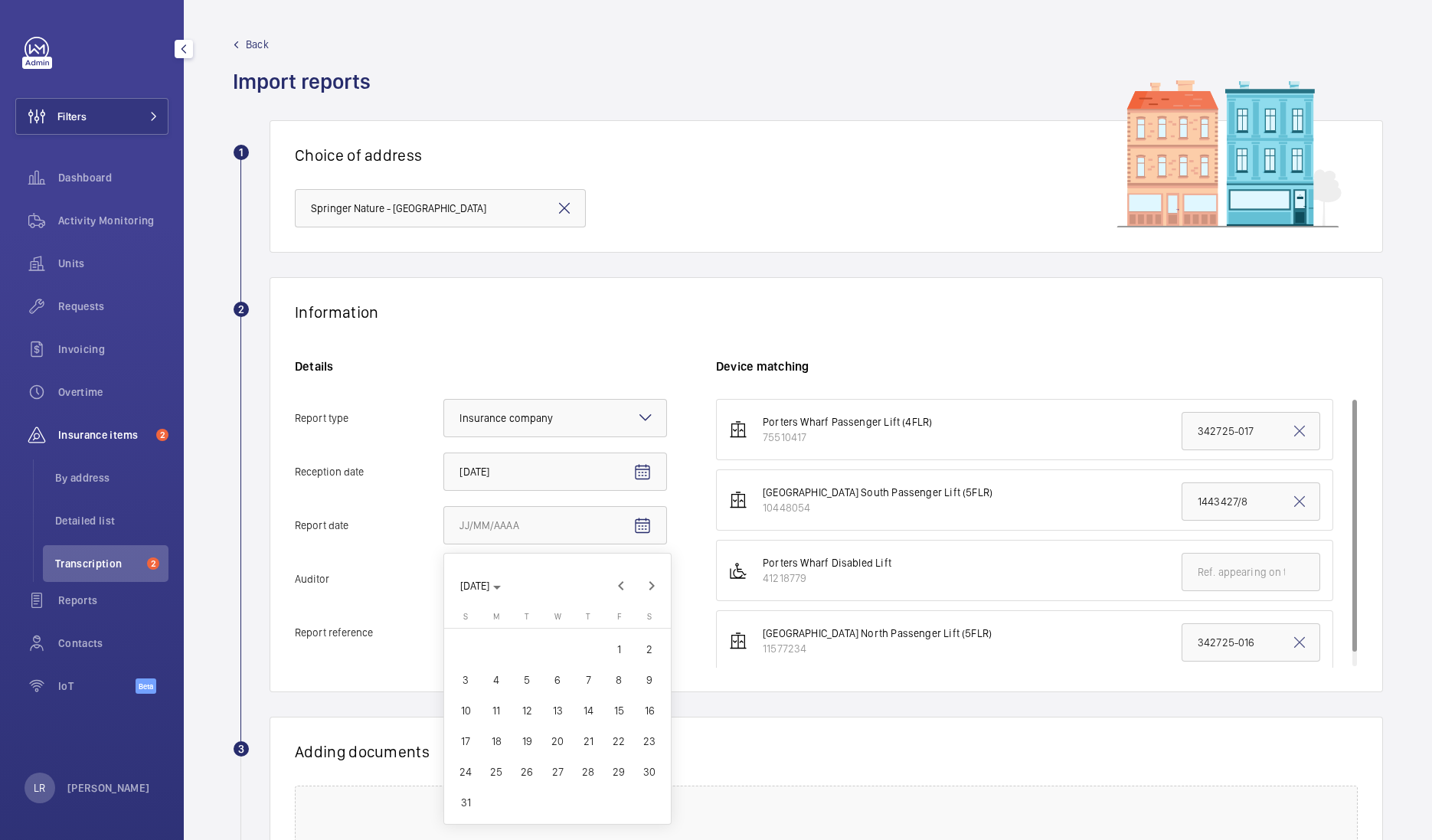
click at [555, 645] on input "Report reference" at bounding box center [555, 632] width 224 height 38
click at [559, 632] on input "Report reference" at bounding box center [555, 632] width 224 height 38
click at [485, 639] on input "Report reference" at bounding box center [555, 632] width 224 height 38
click at [462, 639] on input "Report reference" at bounding box center [555, 632] width 224 height 38
drag, startPoint x: 478, startPoint y: 625, endPoint x: 402, endPoint y: 495, distance: 150.6
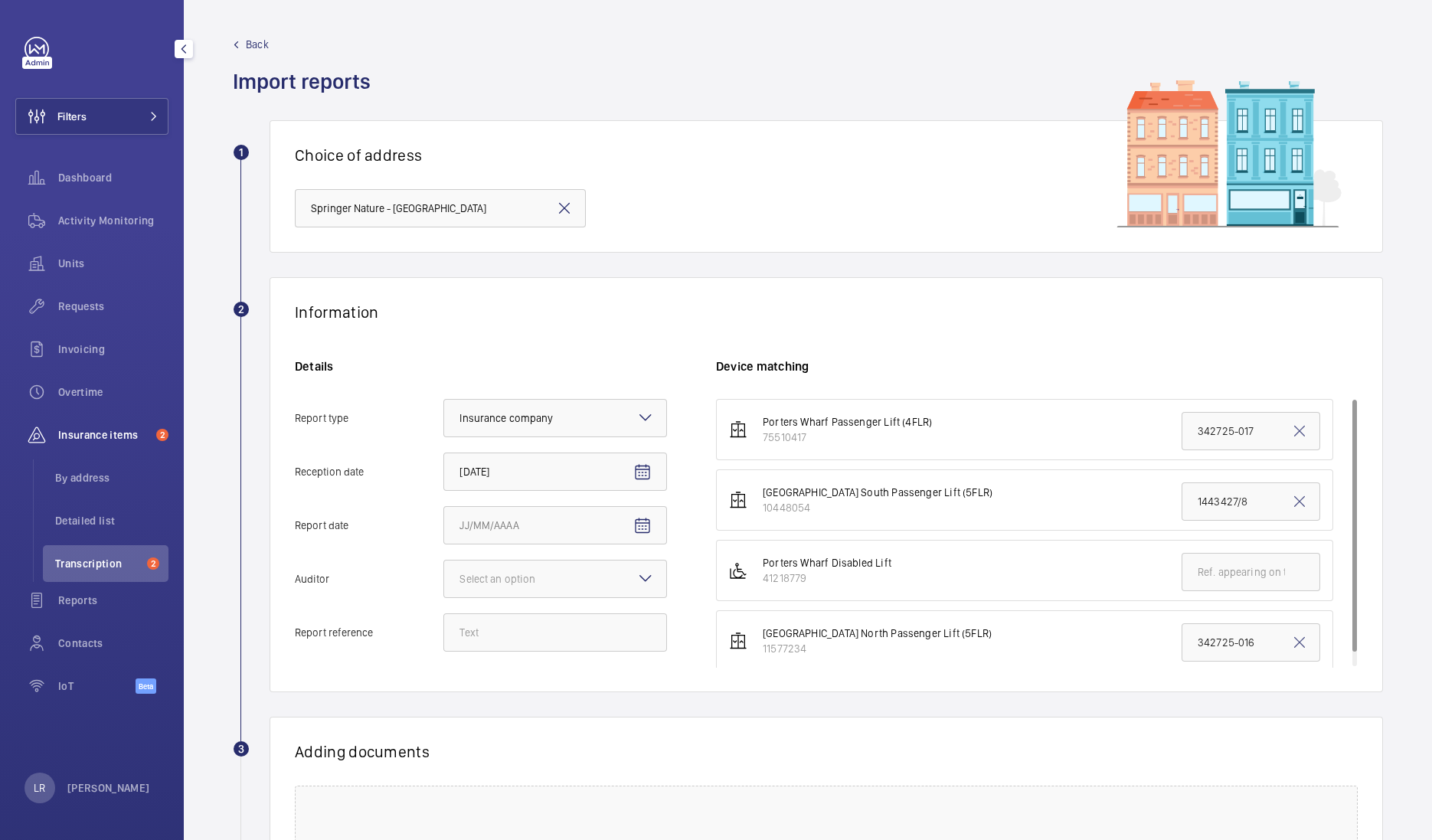
click at [402, 495] on div "Details Report type Select an option × Insurance company × Reception date 9/5/2…" at bounding box center [505, 513] width 421 height 309
click at [458, 623] on input "Report reference" at bounding box center [555, 632] width 224 height 38
paste input "1453427/8"
click at [461, 625] on input "1453427/8" at bounding box center [555, 632] width 224 height 38
click at [653, 567] on div at bounding box center [555, 579] width 222 height 37
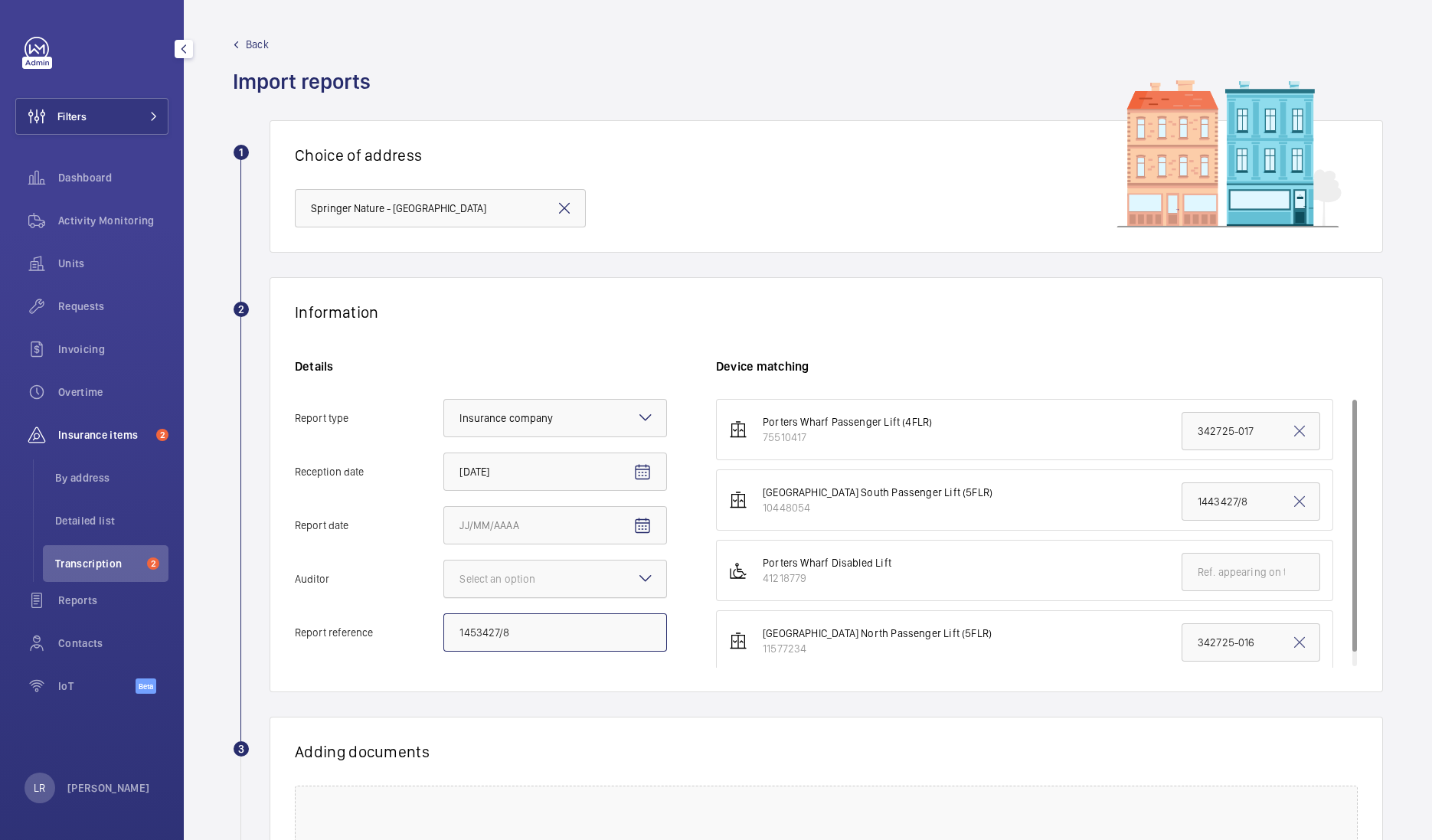
type input "1453427/8"
click at [444, 567] on input "Auditor Select an option" at bounding box center [444, 579] width 0 height 37
click at [558, 665] on span "Zurich" at bounding box center [555, 663] width 191 height 16
click at [444, 597] on input "Auditor Select an option Veritas Zurich British Engineering Allianz Other" at bounding box center [444, 579] width 0 height 37
click at [647, 532] on mat-icon "Open calendar" at bounding box center [642, 525] width 19 height 19
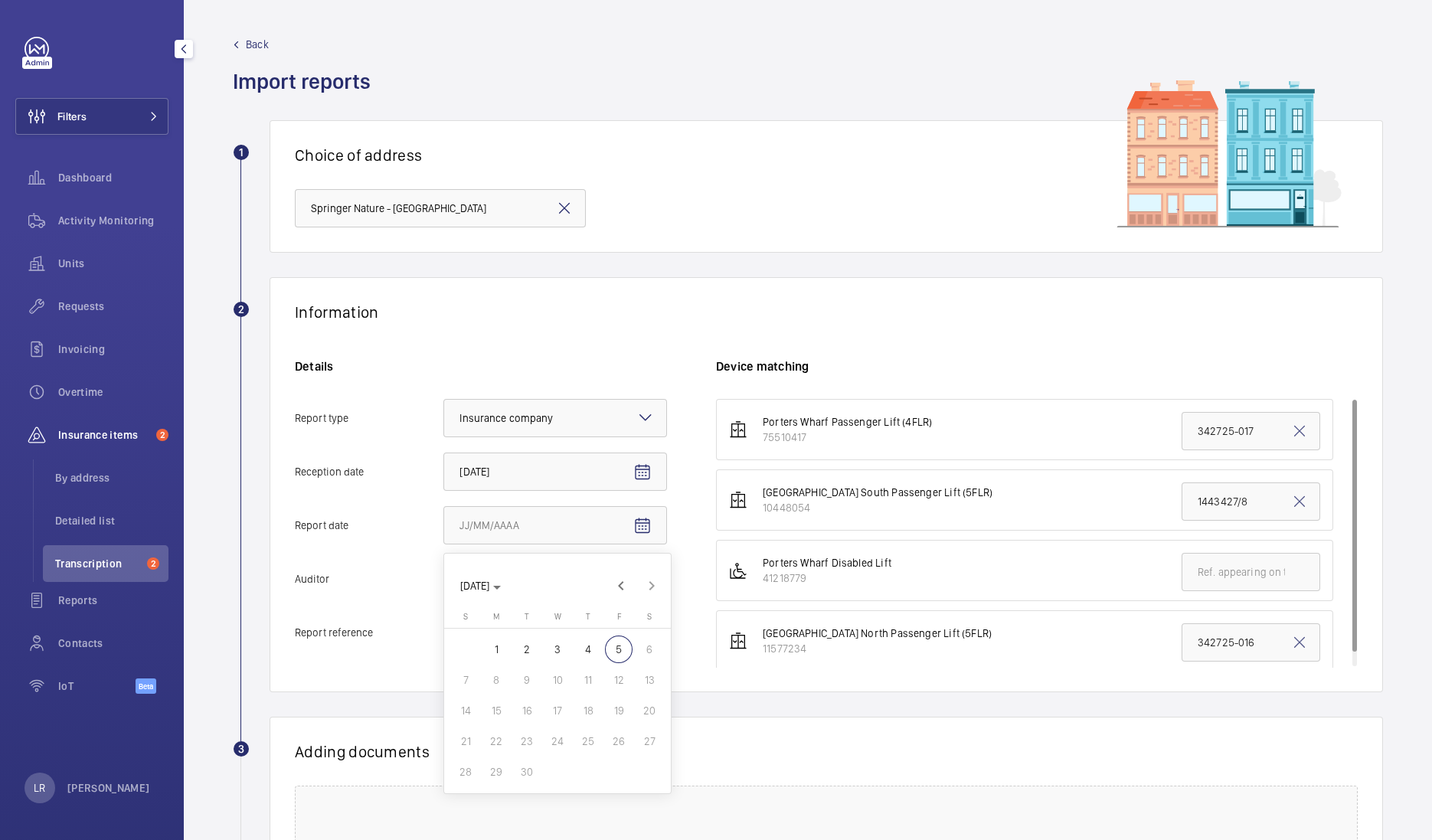
click at [1063, 190] on div at bounding box center [716, 420] width 1432 height 840
click at [519, 206] on input "Springer Nature - Springer Nature Campus, LONDON N1 9XW" at bounding box center [441, 208] width 291 height 38
click at [543, 203] on input "Springer Nature - Springer Nature Campus, LONDON N1 9XW" at bounding box center [441, 208] width 291 height 38
click at [570, 277] on div "Information Details Report type Select an option × Insurance company × Receptio…" at bounding box center [826, 484] width 1114 height 415
click at [528, 203] on input "Springer Nature - Springer Nature Campus, LONDON N1 9XW" at bounding box center [441, 208] width 291 height 38
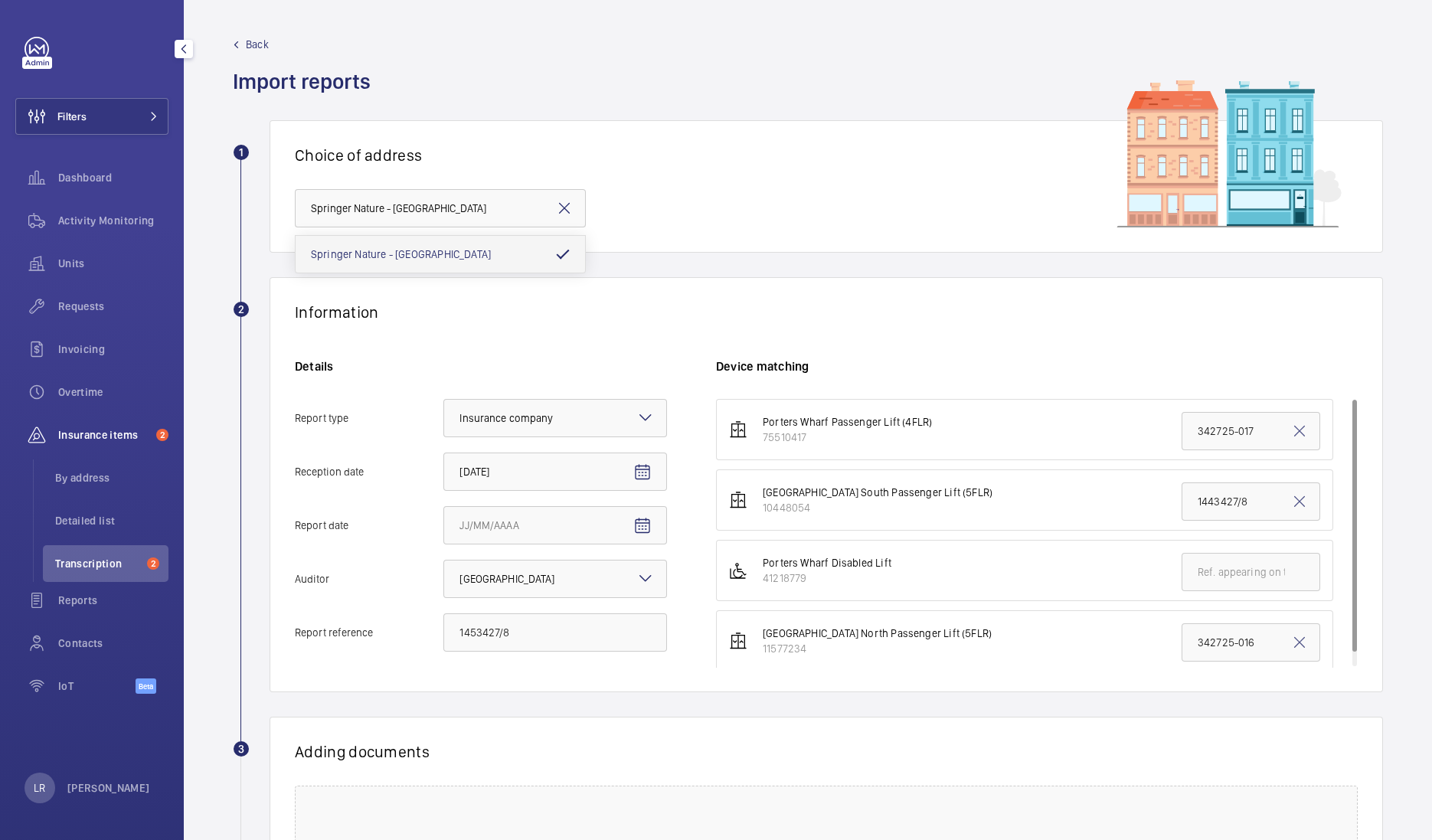
click at [554, 247] on mat-option "Springer Nature - Springer Nature Campus, LONDON N1 9XW" at bounding box center [441, 254] width 289 height 37
click at [653, 226] on div "Choice of address Springer Nature - Springer Nature Campus, LONDON N1 9XW" at bounding box center [826, 187] width 1114 height 133
drag, startPoint x: 1247, startPoint y: 435, endPoint x: 1183, endPoint y: 444, distance: 64.6
click at [1183, 444] on input "342725-017" at bounding box center [1250, 431] width 139 height 38
paste input "1453427/8"
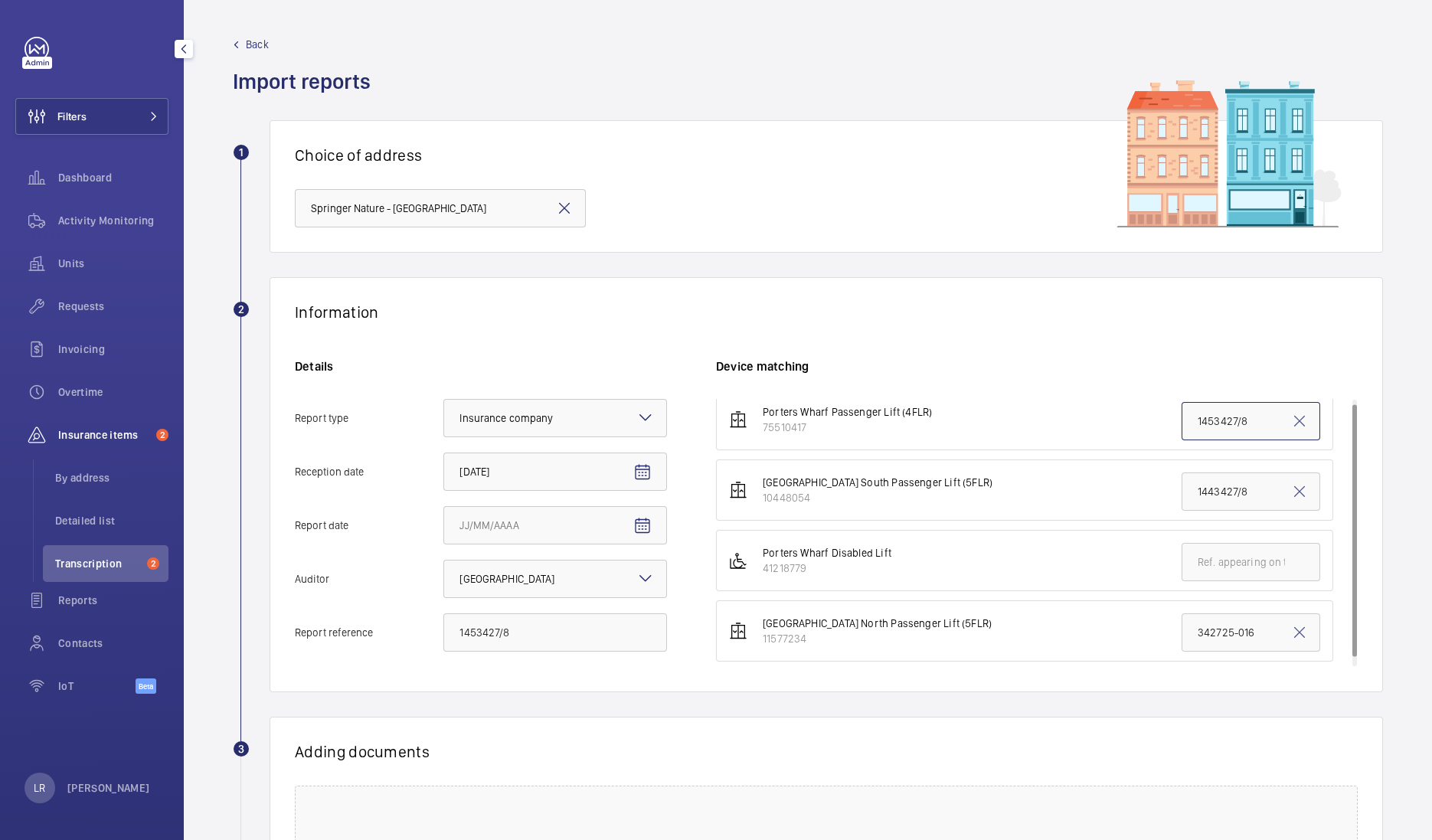
scroll to position [13, 0]
type input "1453427/8"
click at [632, 528] on button "Report date" at bounding box center [643, 526] width 37 height 37
click at [614, 584] on span "Previous month" at bounding box center [620, 585] width 30 height 30
click at [565, 716] on span "13" at bounding box center [557, 710] width 27 height 27
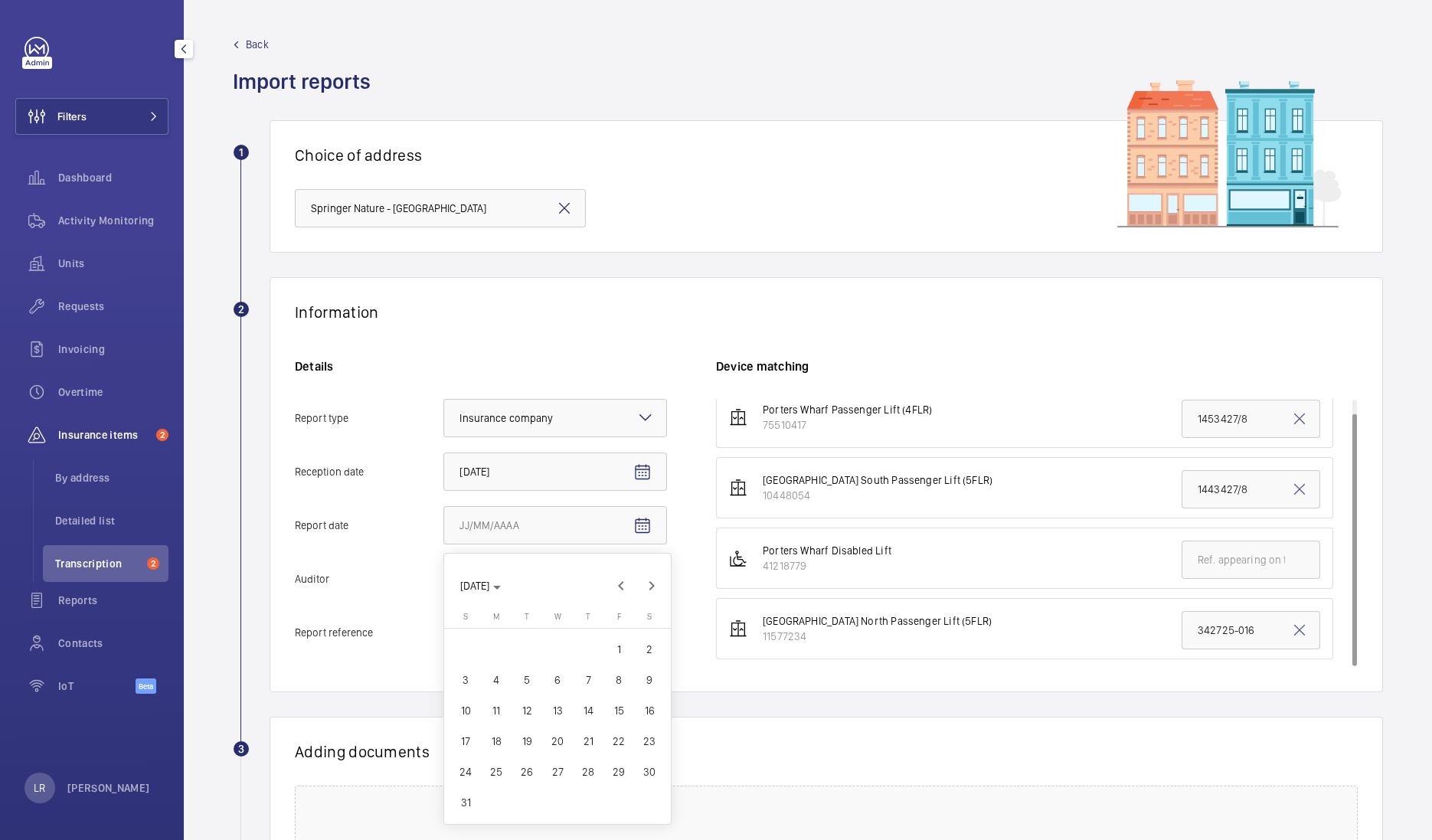
type input "8/13/2025"
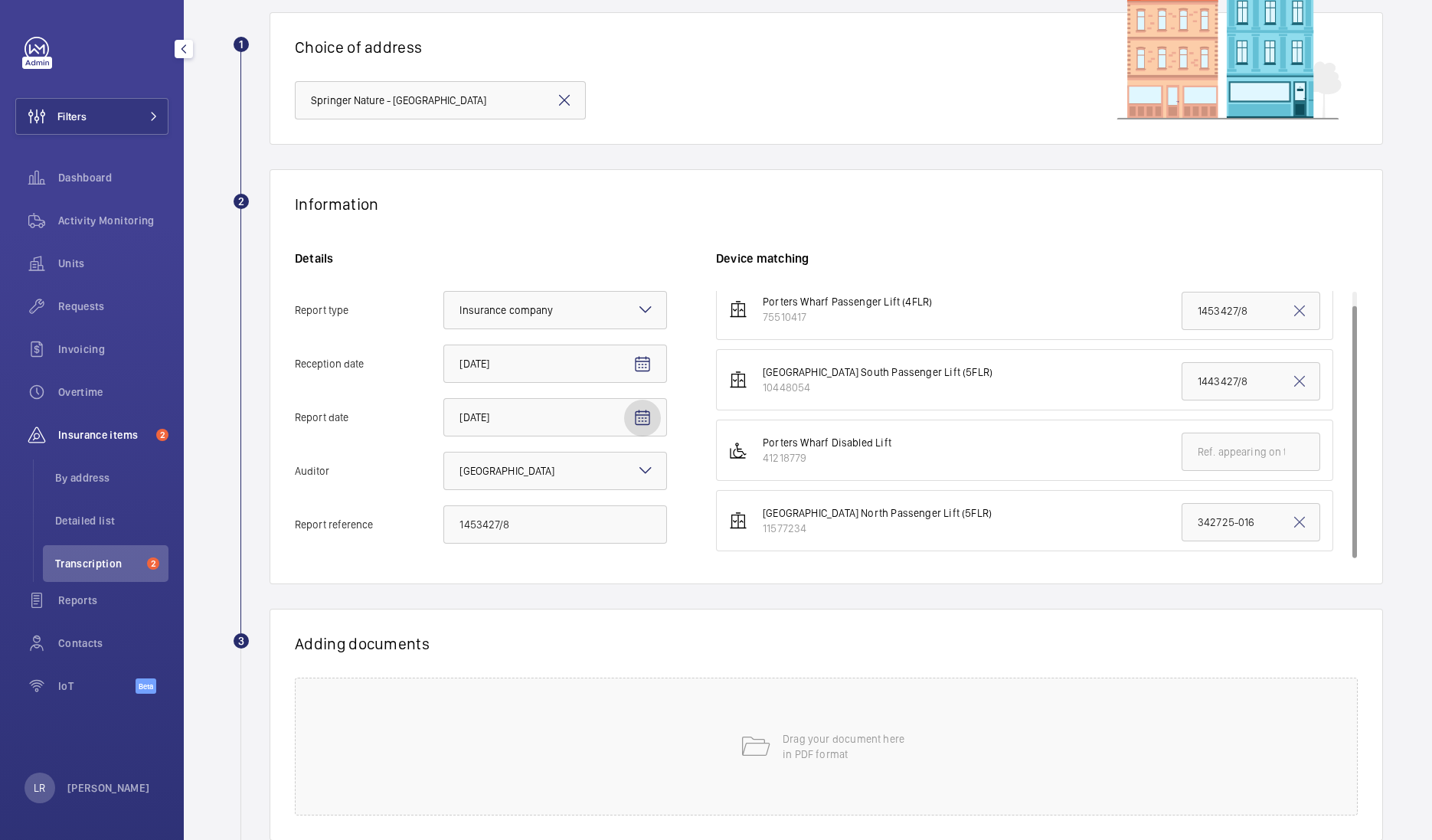
scroll to position [206, 0]
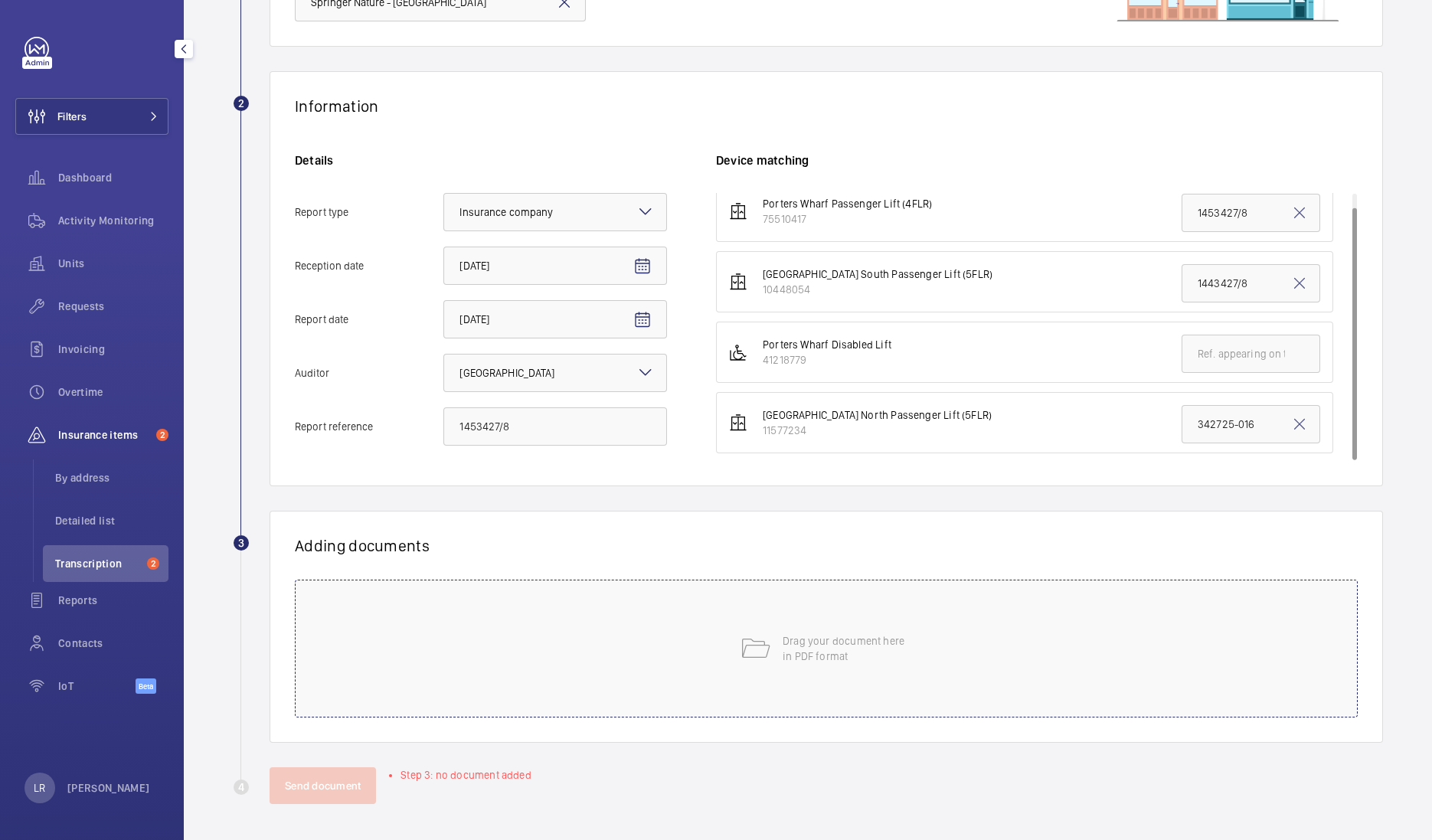
click at [814, 666] on div "Drag your document here in PDF format" at bounding box center [826, 648] width 1063 height 138
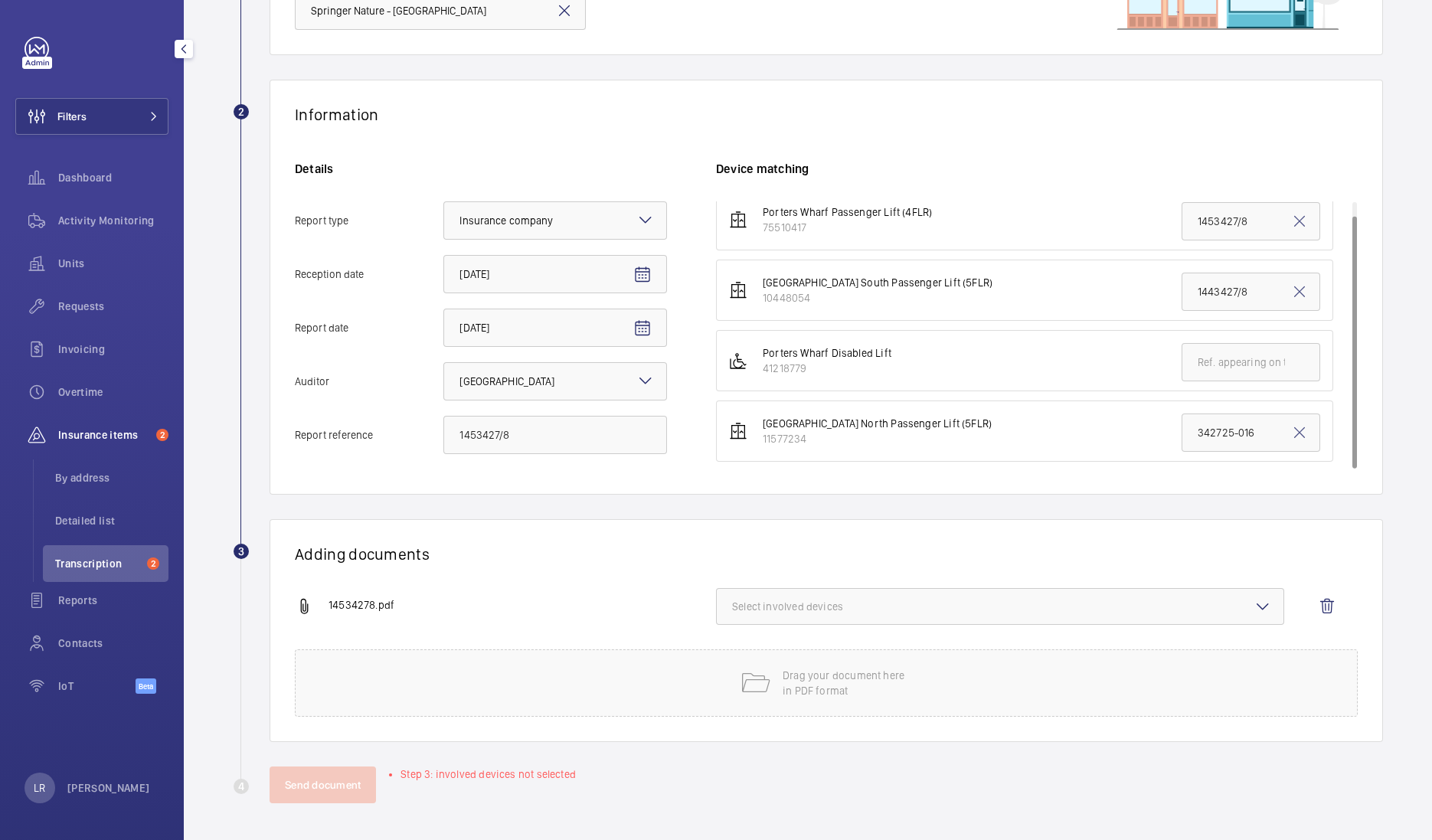
scroll to position [196, 0]
click at [799, 612] on span "Select involved devices" at bounding box center [999, 608] width 536 height 16
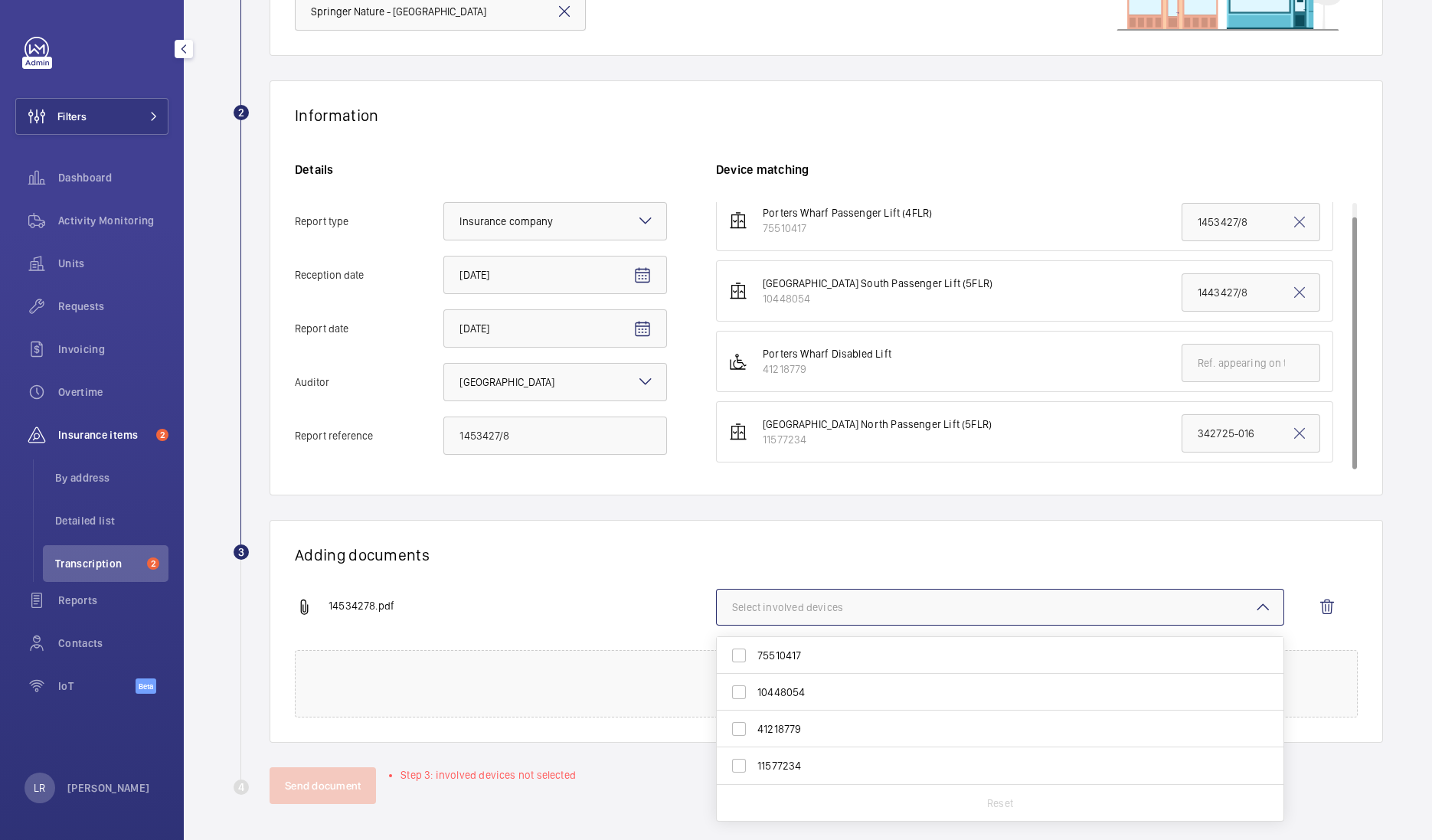
click at [812, 653] on span "75510417" at bounding box center [1000, 655] width 487 height 16
click at [754, 653] on input "75510417" at bounding box center [738, 654] width 30 height 30
checkbox input "true"
click at [834, 540] on div "Adding documents 14534278.pdf 1 device out of 4 involved 75510417 10448054 4121…" at bounding box center [826, 631] width 1114 height 223
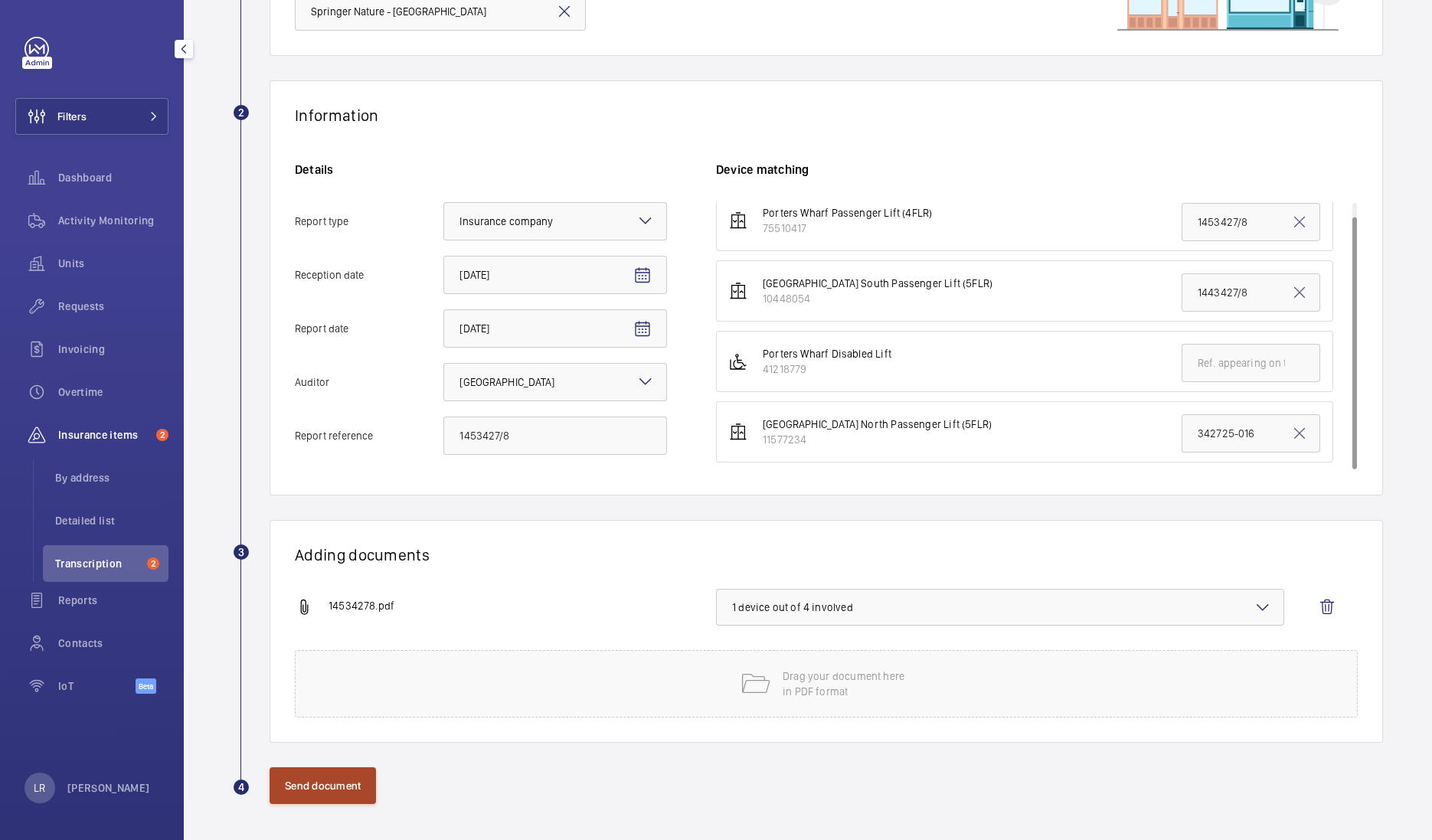
click at [353, 774] on button "Send document" at bounding box center [322, 785] width 106 height 37
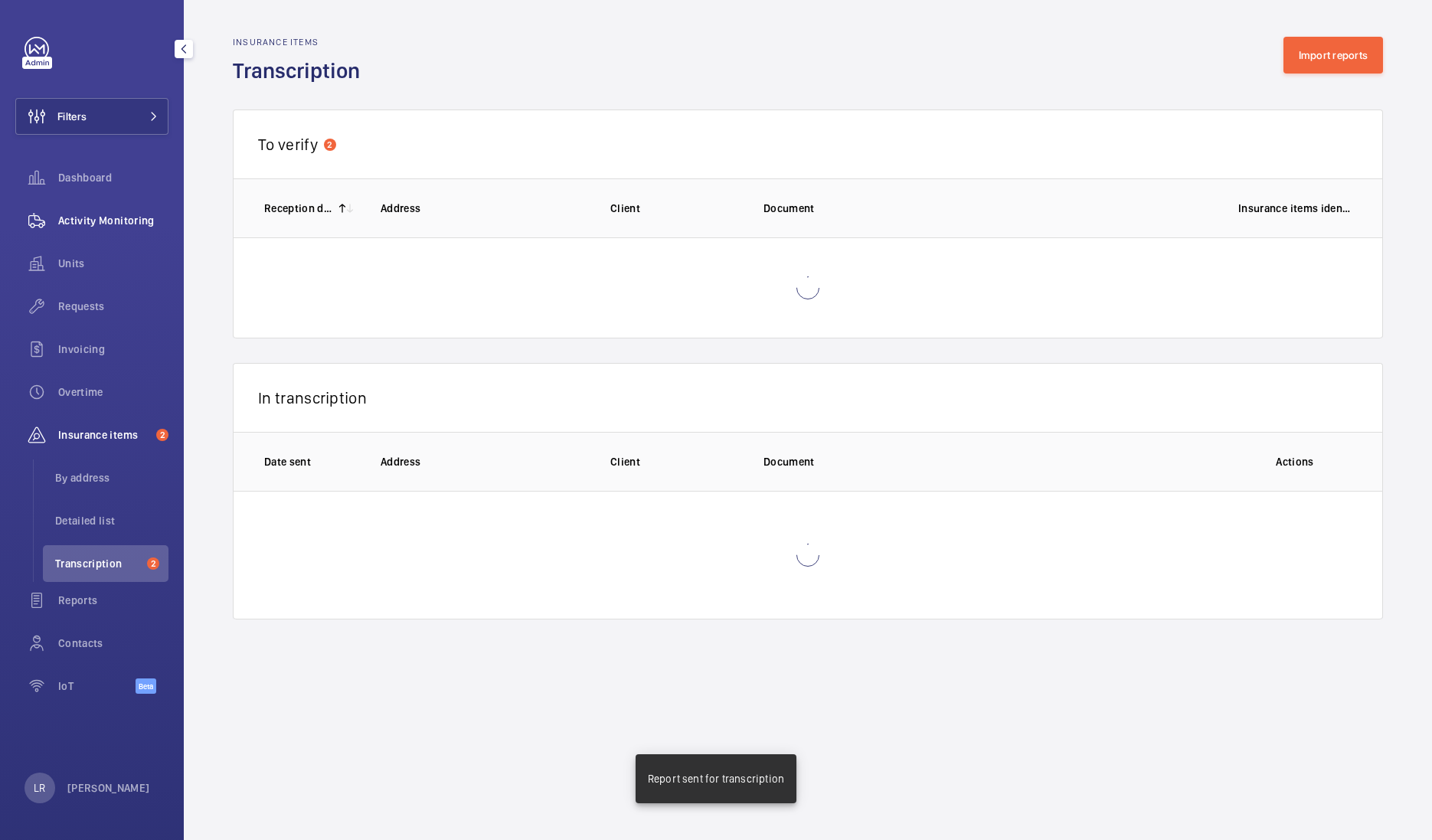
click at [118, 230] on div "Activity Monitoring" at bounding box center [92, 221] width 153 height 37
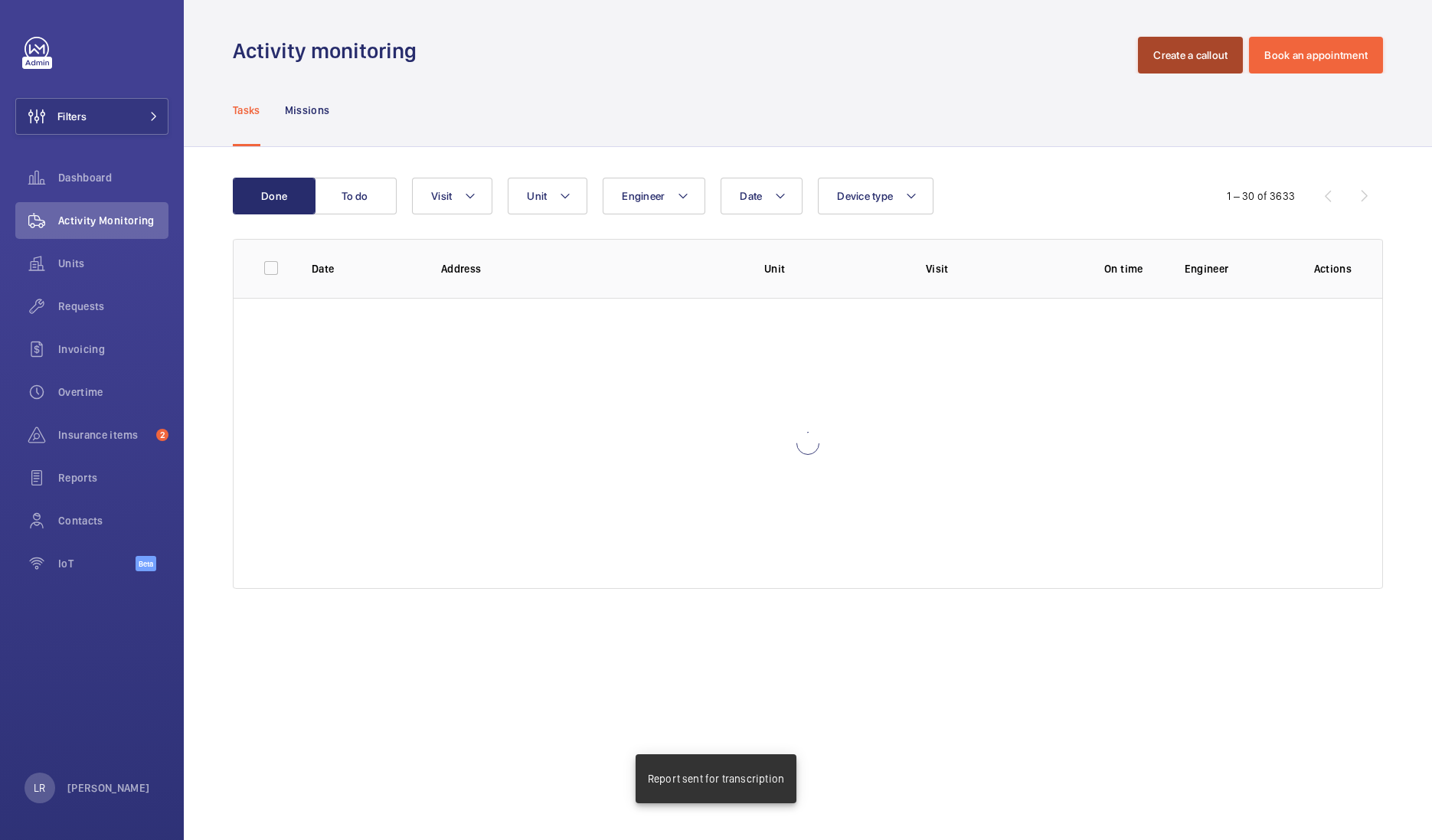
click at [1208, 54] on button "Create a callout" at bounding box center [1190, 56] width 105 height 37
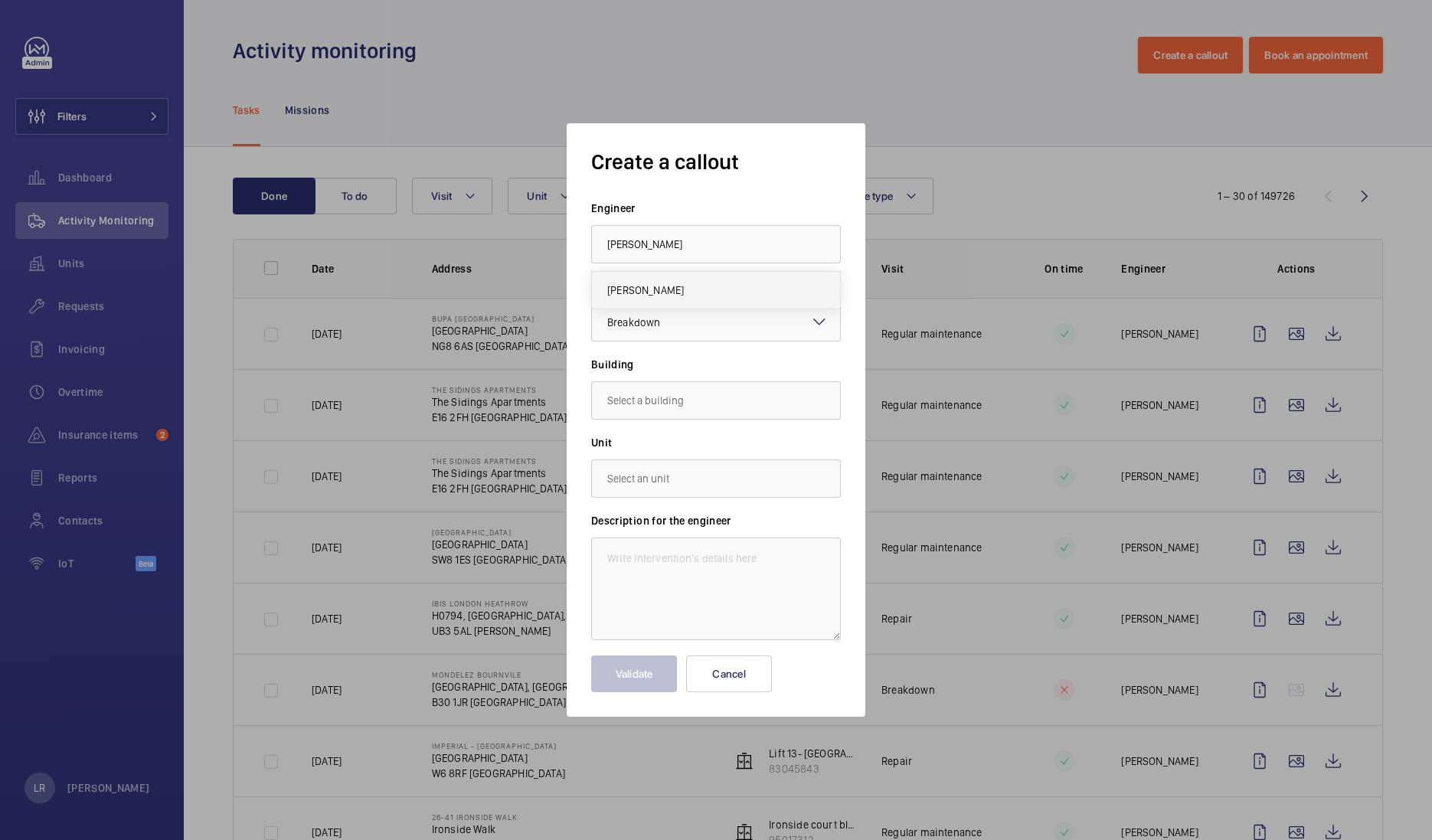
click at [673, 282] on span "Daniel Fingleton" at bounding box center [646, 290] width 76 height 16
type input "Daniel Fingleton"
click at [646, 405] on input "text" at bounding box center [716, 399] width 250 height 38
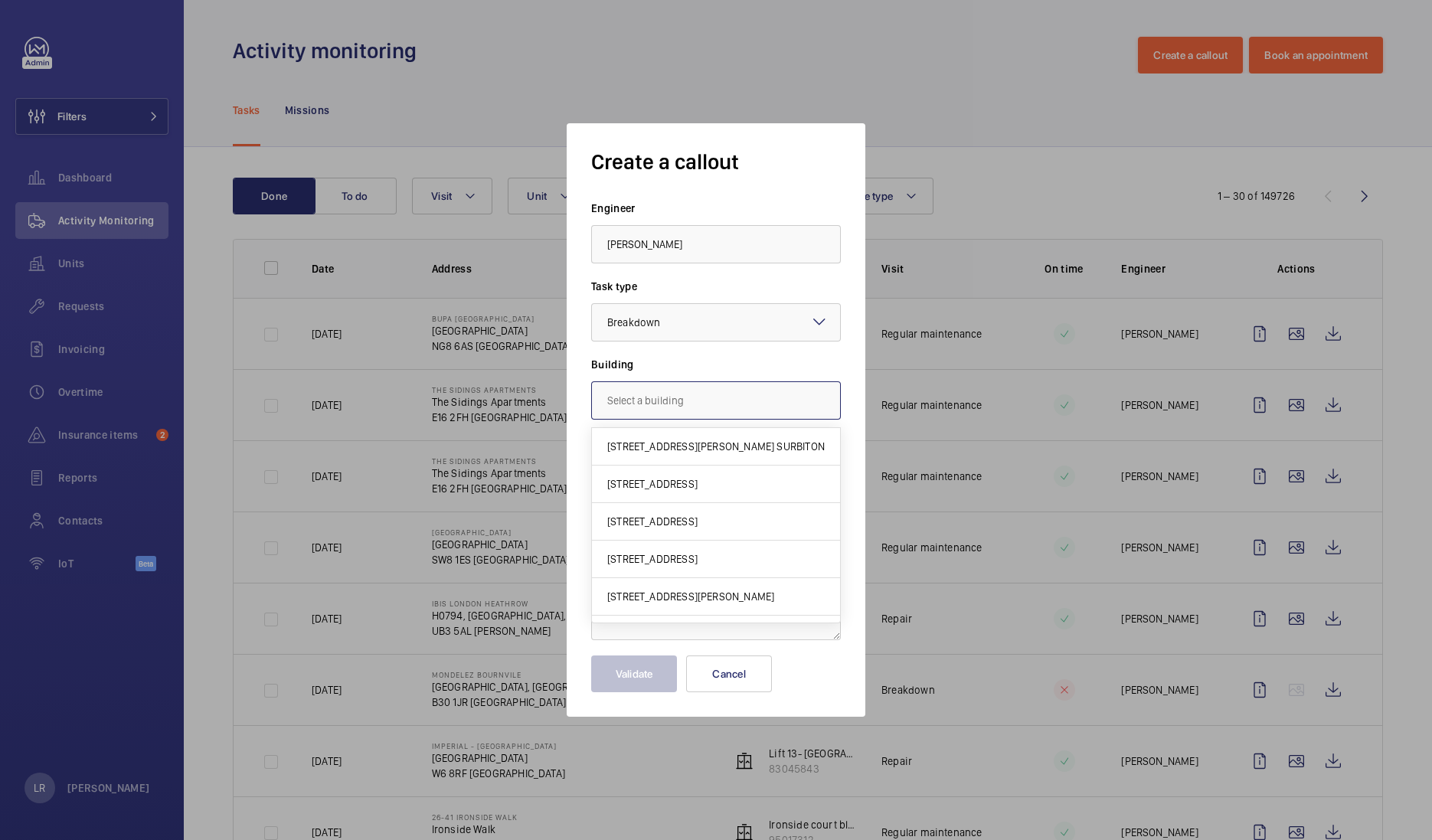
drag, startPoint x: 704, startPoint y: 394, endPoint x: 721, endPoint y: 395, distance: 17.0
click at [704, 394] on input "text" at bounding box center [716, 399] width 250 height 38
click at [648, 385] on input "text" at bounding box center [716, 399] width 250 height 38
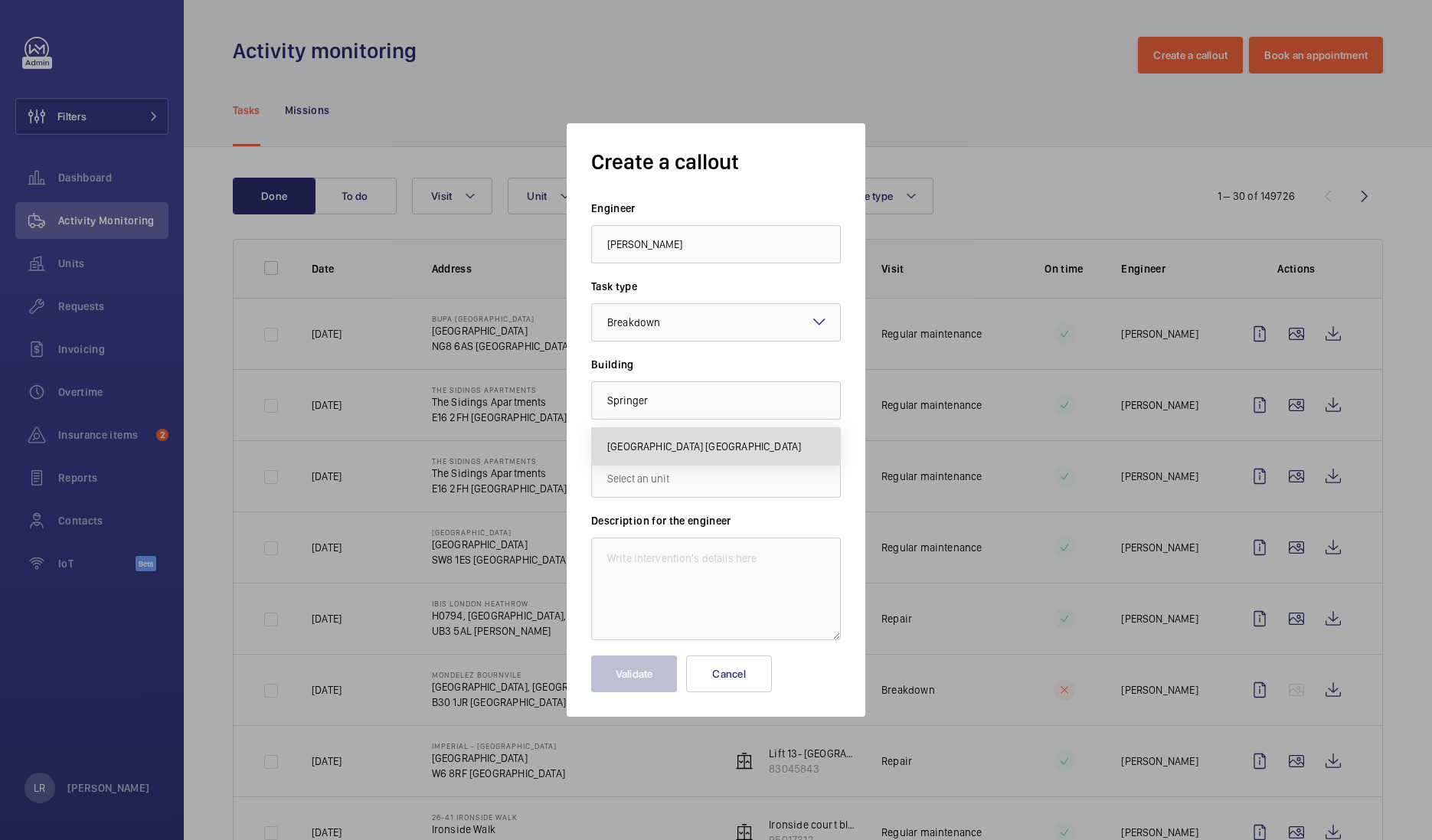
click at [703, 441] on span "Springer Nature Campus, N1 9XW LONDON" at bounding box center [704, 446] width 193 height 16
type input "Springer Nature Campus, N1 9XW LONDON"
click at [662, 490] on input "text" at bounding box center [716, 478] width 250 height 38
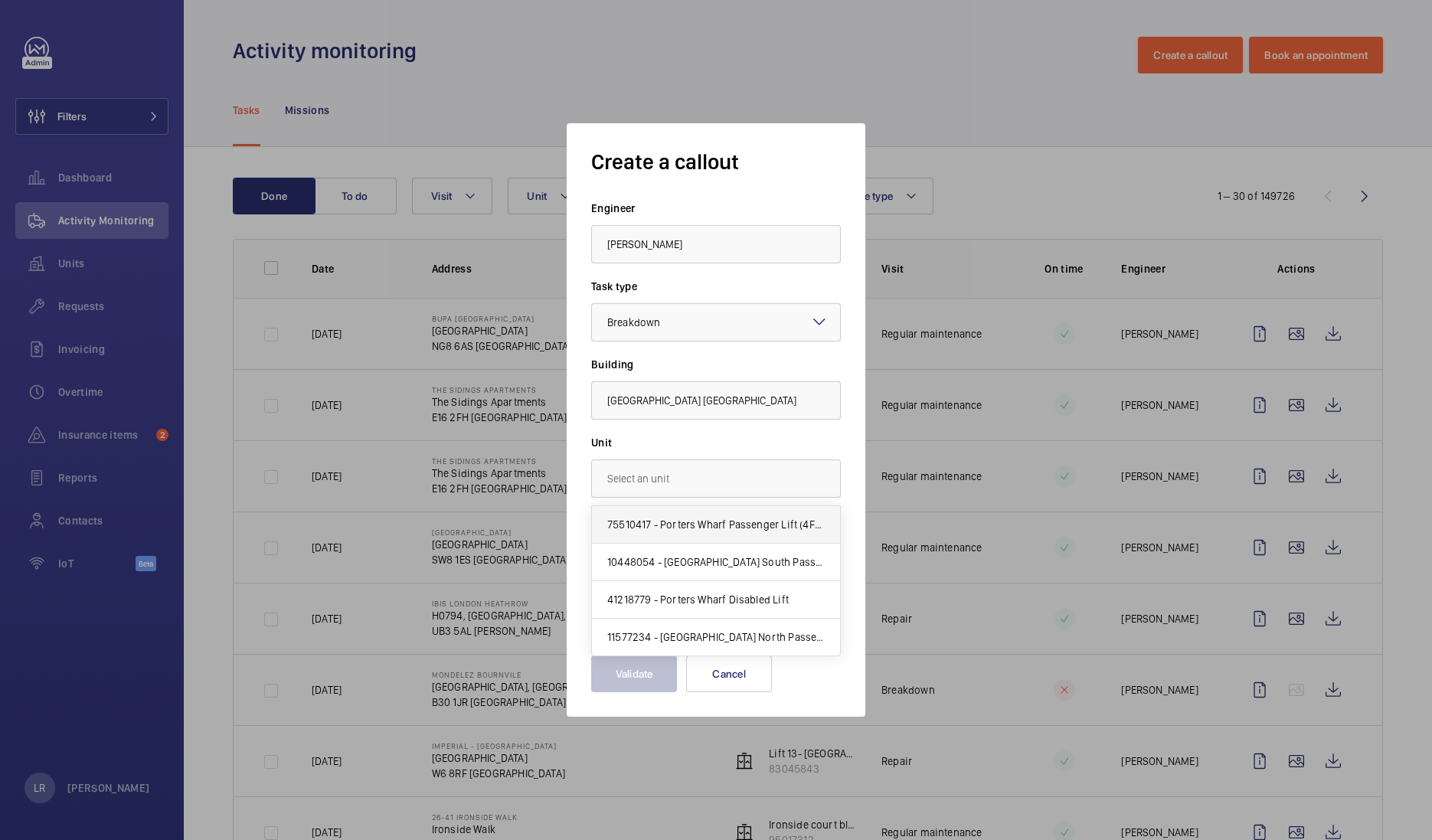
click at [778, 539] on mat-option "75510417 - Porters Wharf Passenger Lift (4FLR)" at bounding box center [716, 525] width 248 height 37
type input "75510417 - Porters Wharf Passenger Lift (4FLR)"
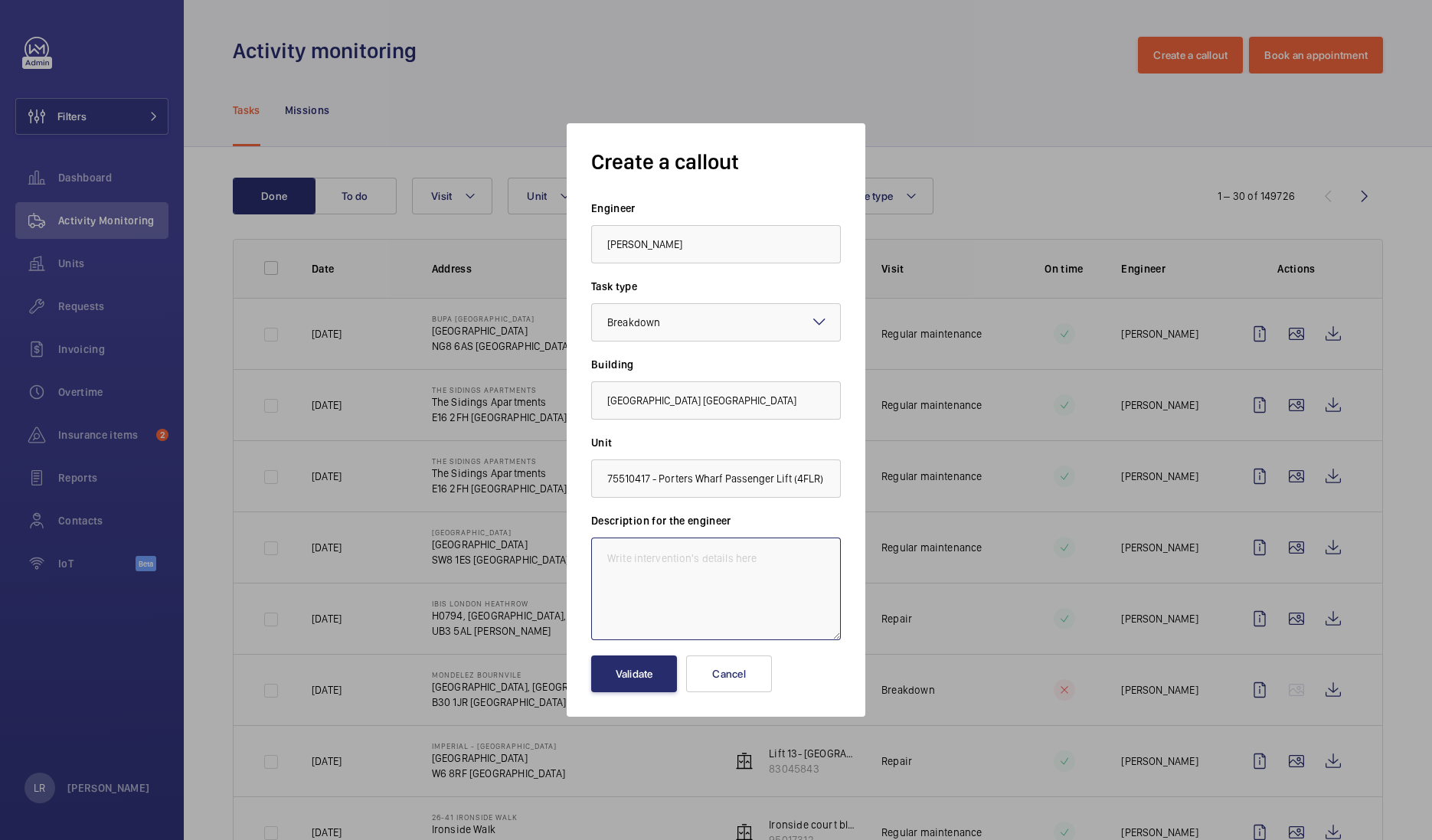
click at [742, 576] on textarea at bounding box center [716, 588] width 250 height 103
paste textarea "The gap between the glass car door and architrave is excessive and should be re…"
type textarea "Immediete defect - The gap between the glass car door and architrave is excessi…"
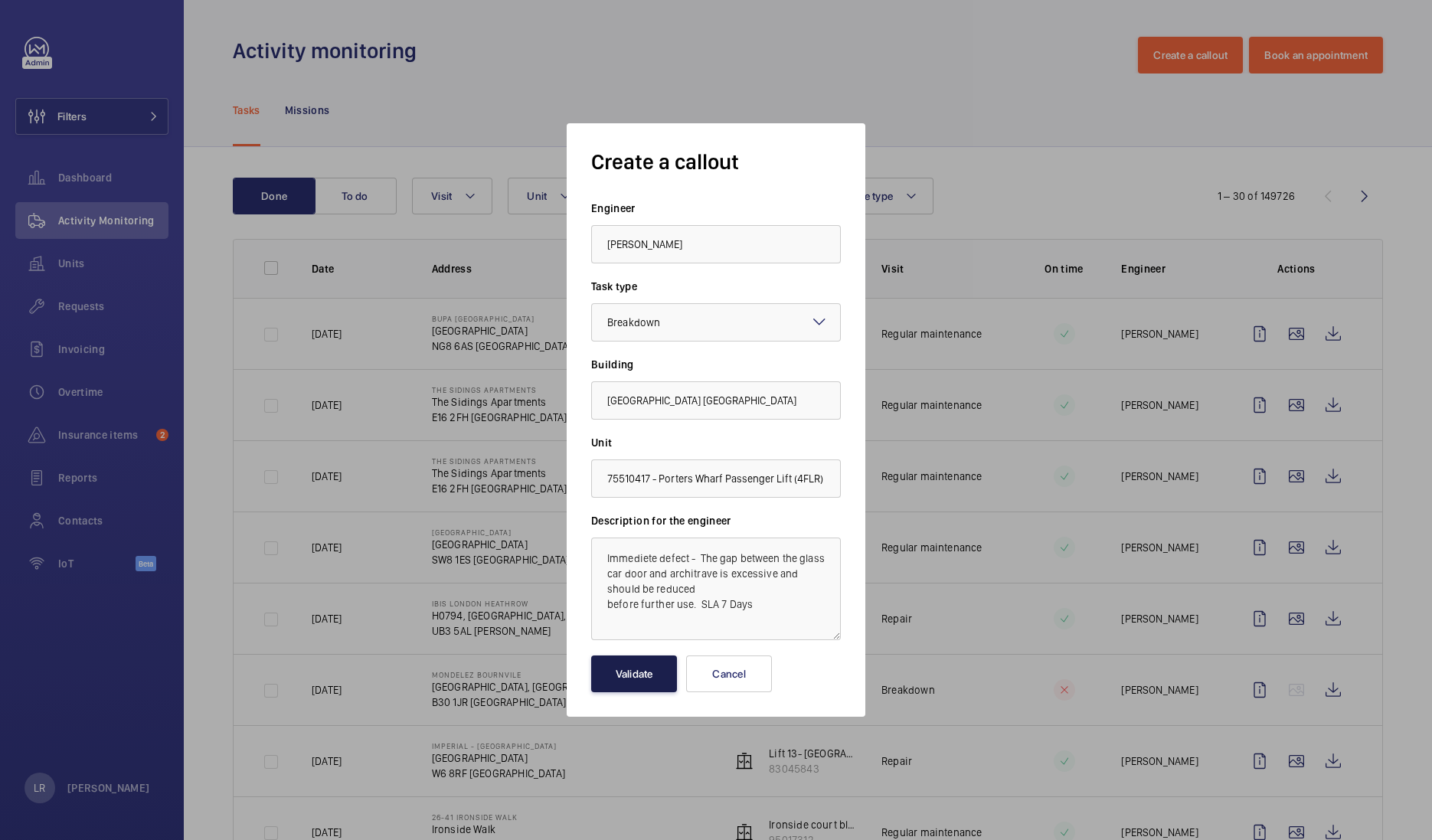
click at [658, 682] on button "Validate" at bounding box center [634, 674] width 86 height 37
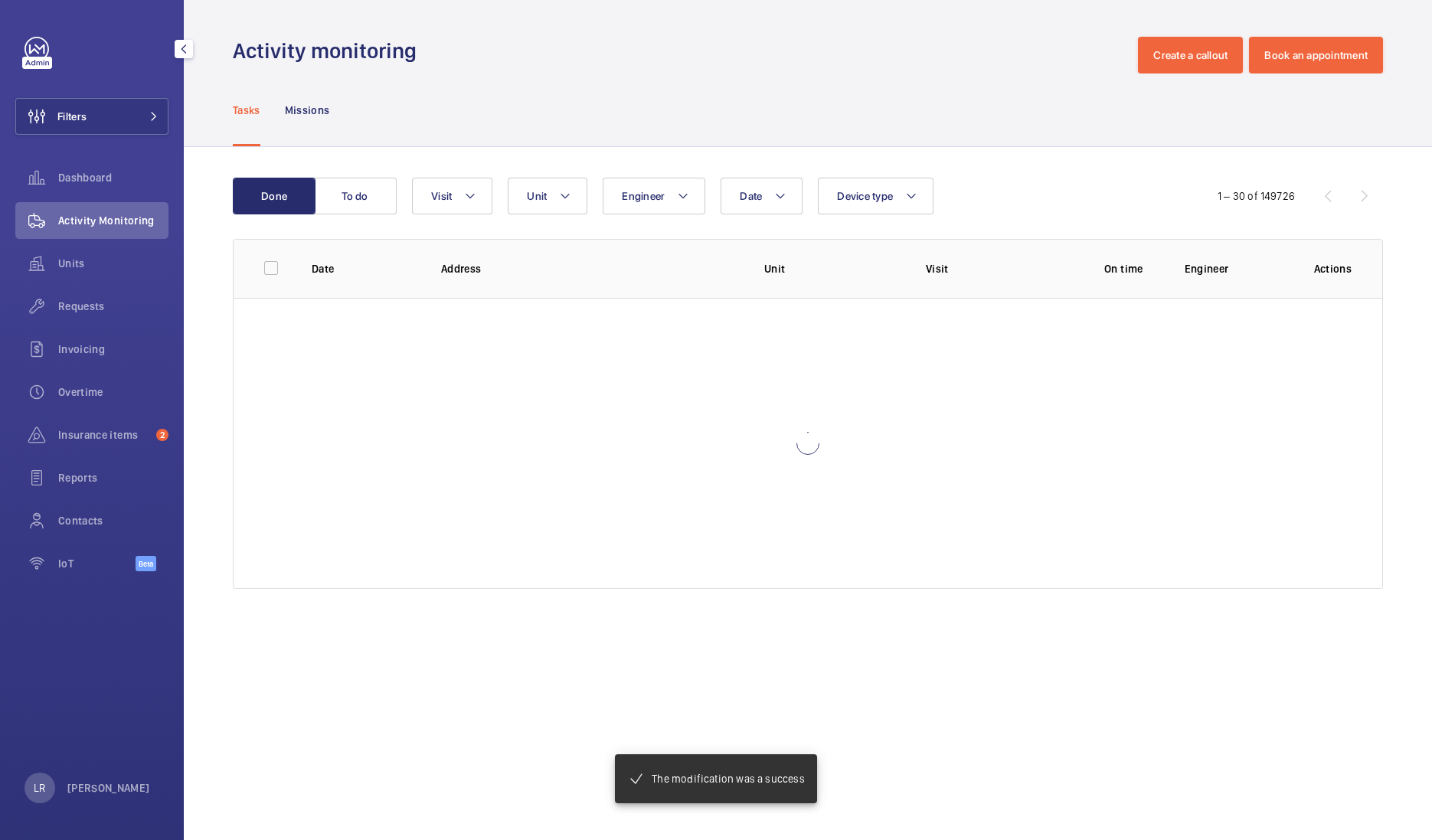
click at [158, 119] on button "Filters" at bounding box center [92, 116] width 153 height 37
click at [150, 114] on mat-icon at bounding box center [153, 115] width 9 height 9
click at [111, 121] on button "Filters" at bounding box center [92, 116] width 153 height 37
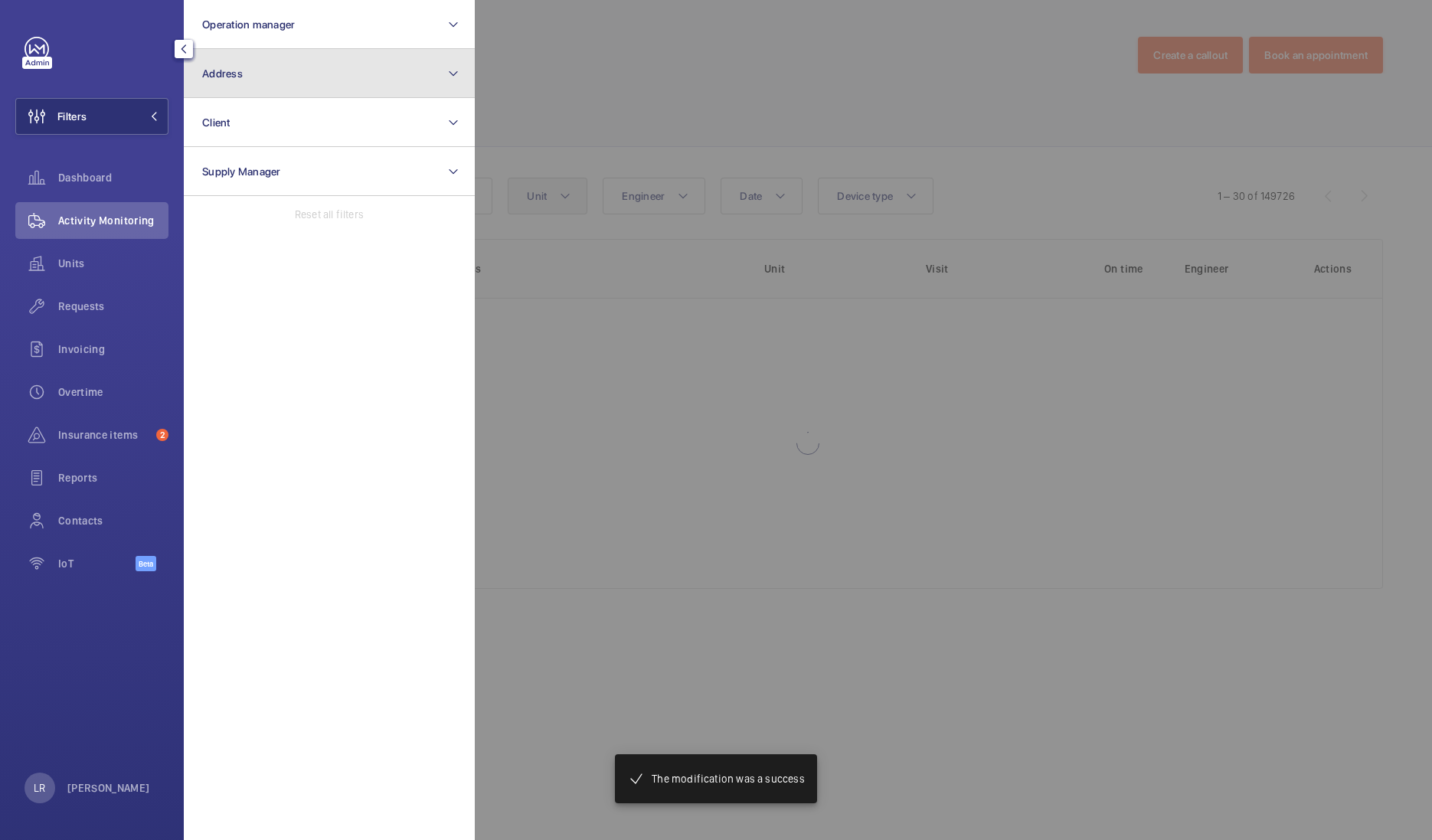
click at [405, 76] on button "Address" at bounding box center [329, 73] width 291 height 49
click at [454, 73] on mat-icon at bounding box center [453, 73] width 13 height 19
click at [363, 66] on button "Address" at bounding box center [329, 73] width 291 height 49
click at [310, 78] on button "Address" at bounding box center [329, 73] width 291 height 49
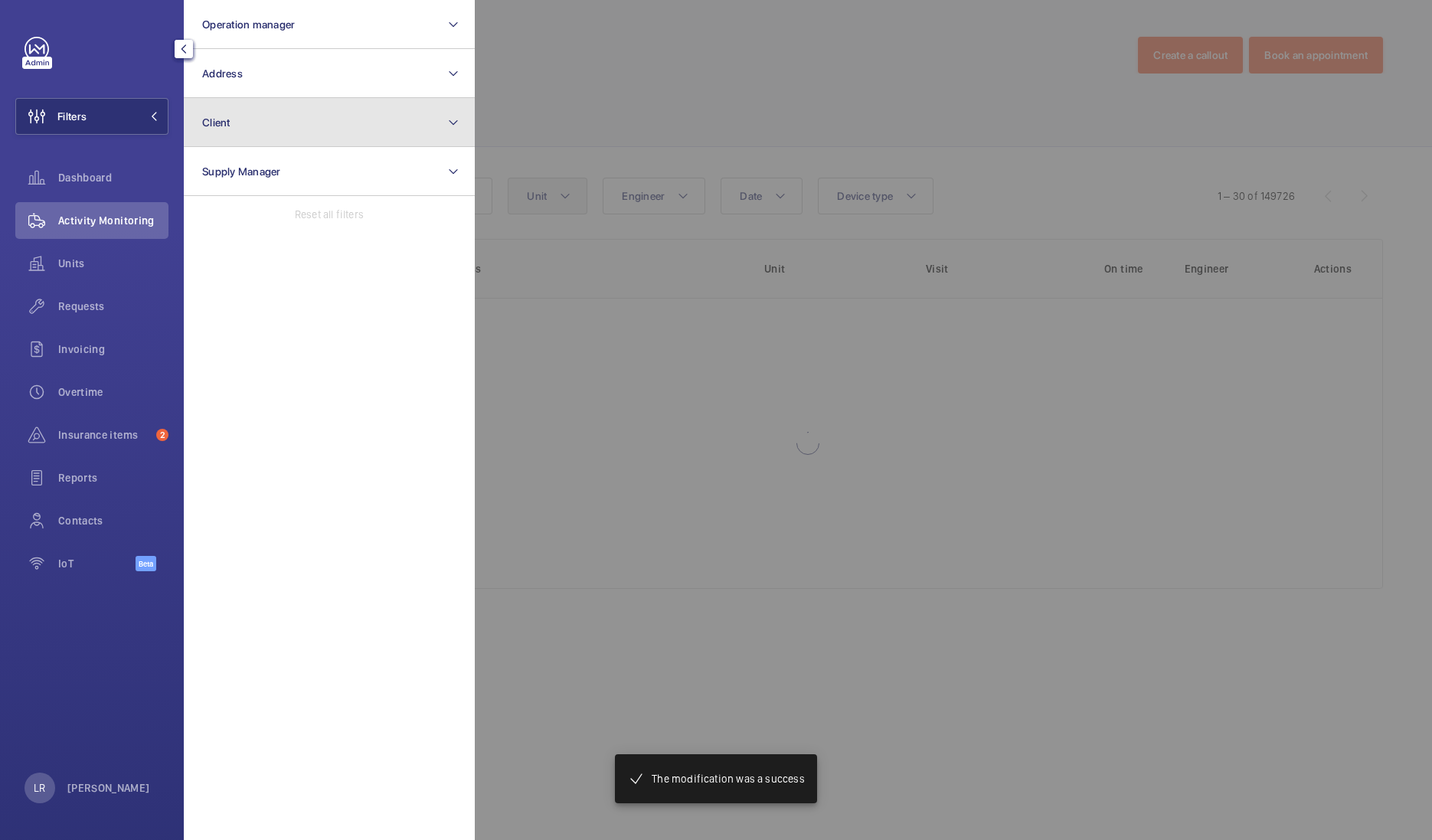
click at [191, 111] on button "Client" at bounding box center [329, 122] width 291 height 49
click at [898, 265] on div at bounding box center [1191, 420] width 1432 height 840
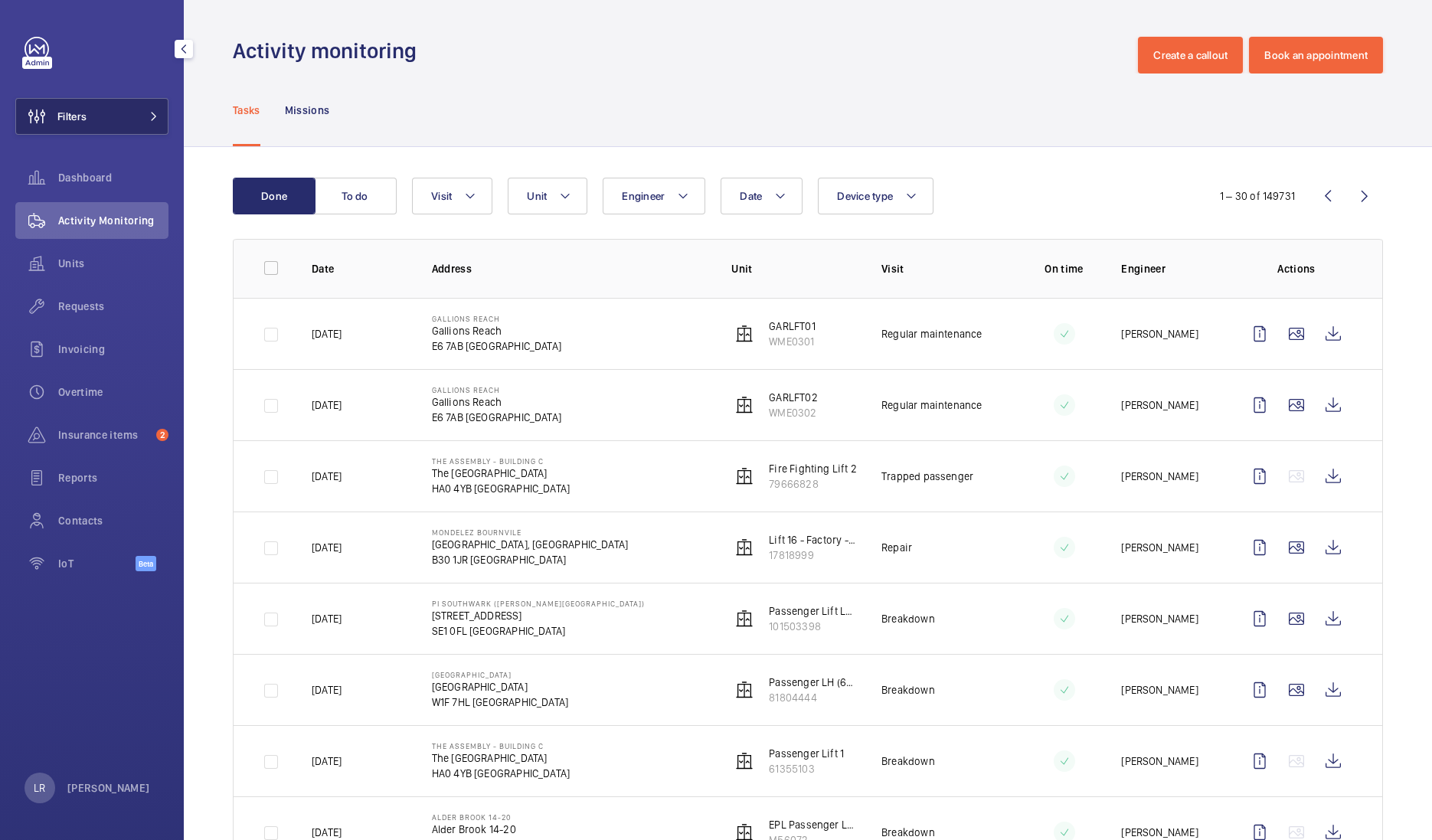
click at [158, 117] on button "Filters" at bounding box center [92, 116] width 153 height 37
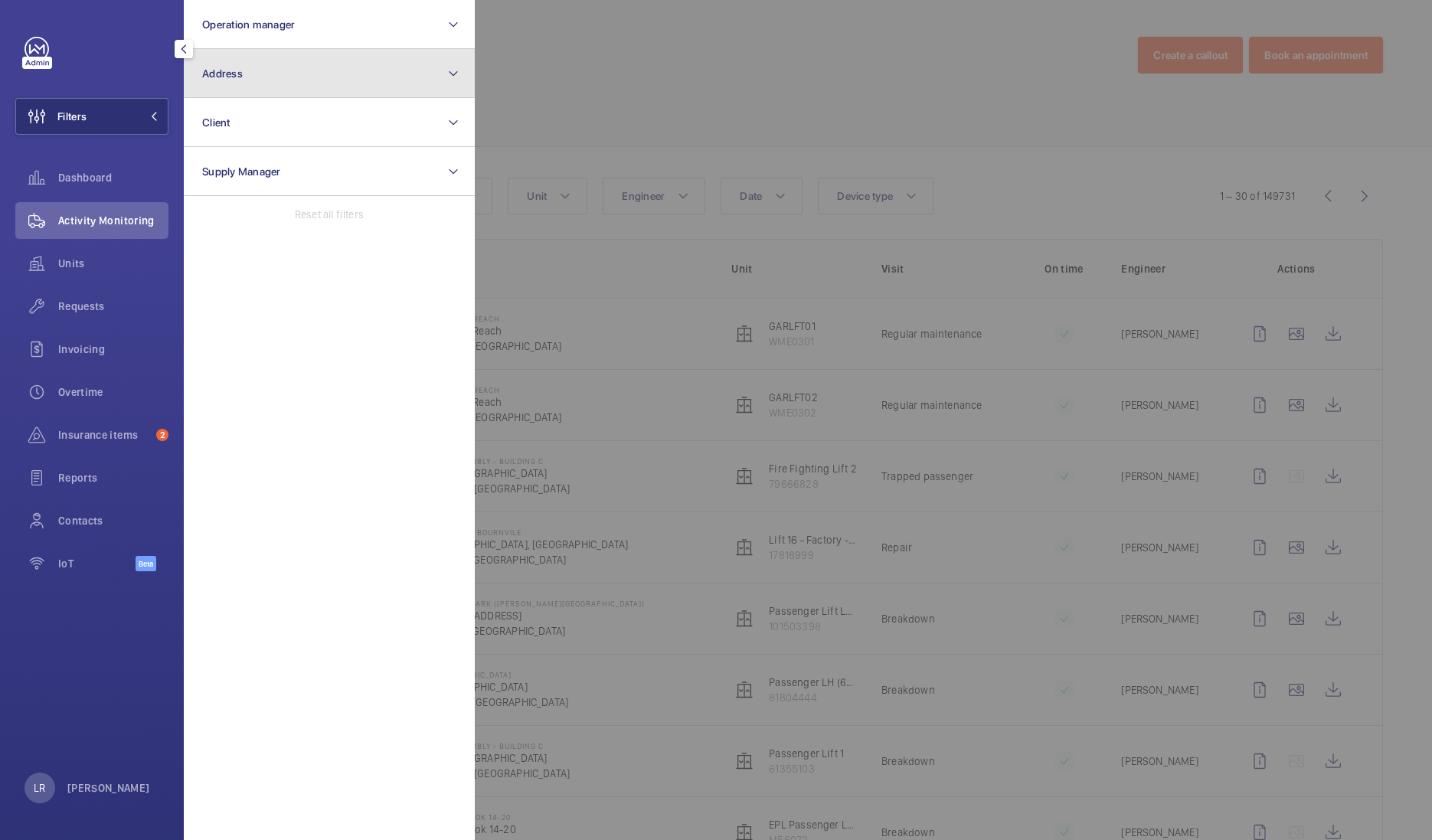
click at [314, 80] on button "Address" at bounding box center [329, 73] width 291 height 49
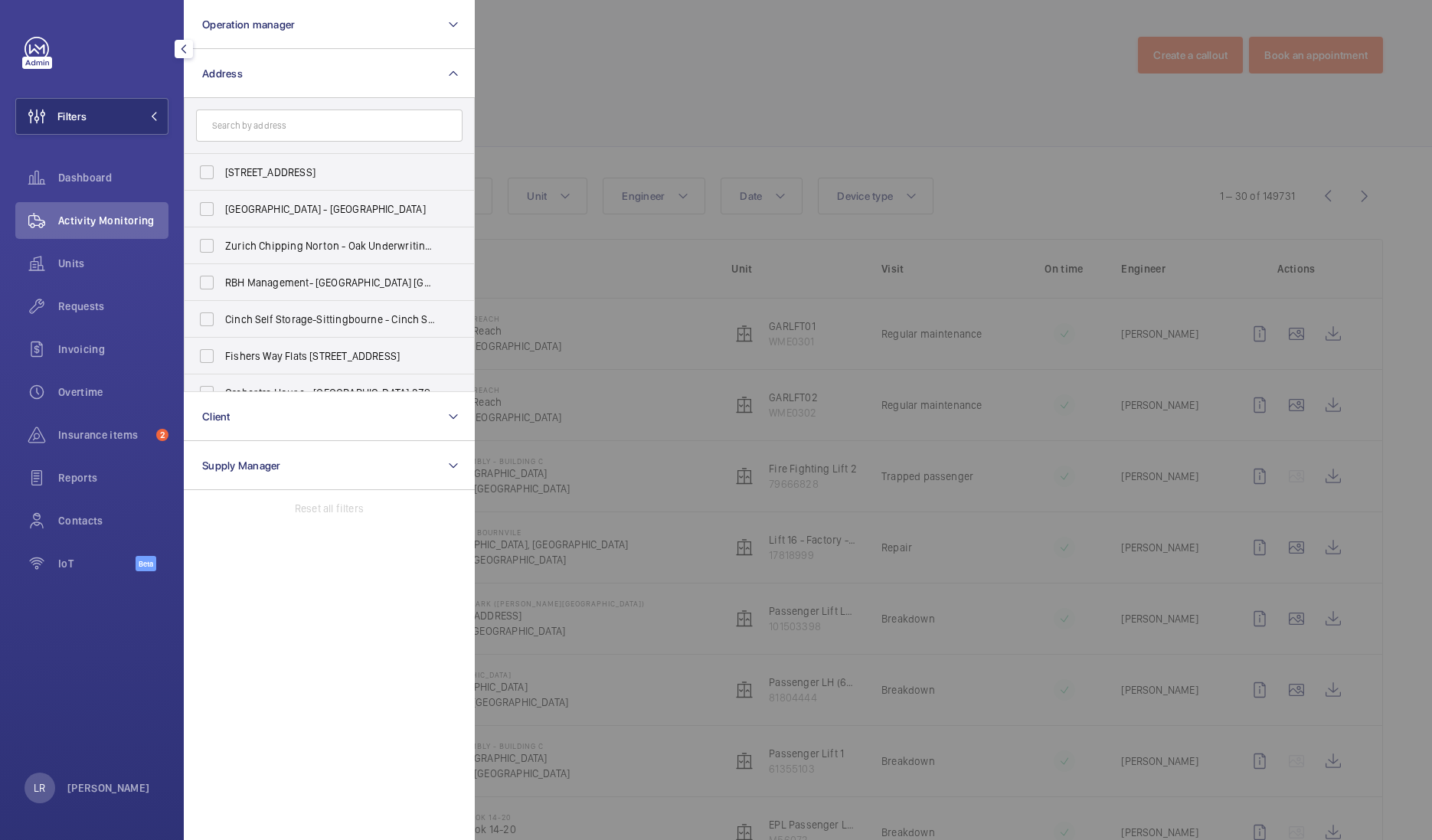
click at [328, 132] on input "text" at bounding box center [329, 125] width 267 height 32
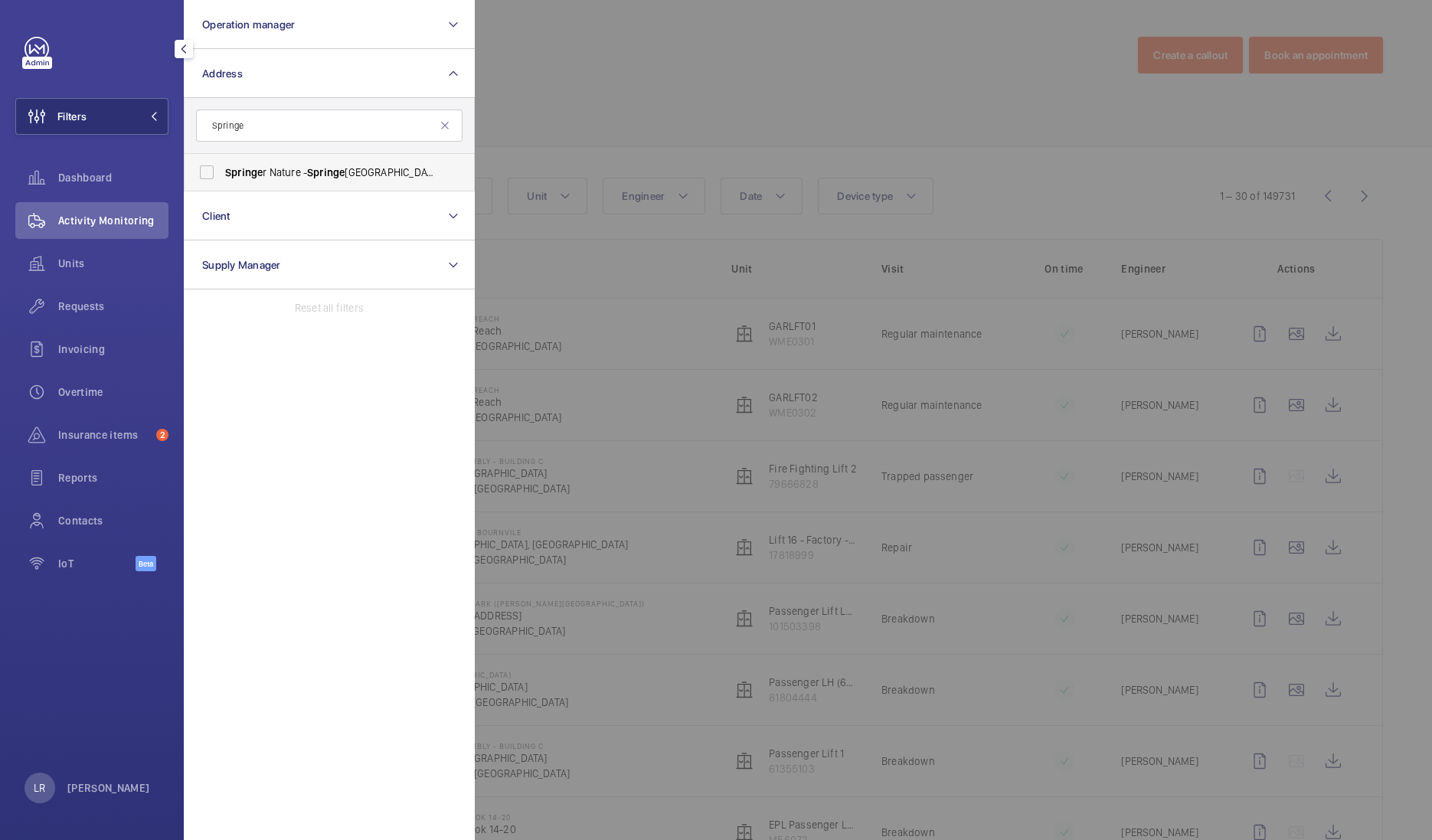
type input "Springe"
click at [342, 166] on span "Springe" at bounding box center [325, 172] width 37 height 13
drag, startPoint x: 342, startPoint y: 165, endPoint x: 310, endPoint y: 179, distance: 34.9
click at [310, 179] on span "Springe r Nature - Springe r Nature Campus, LONDON N1 9XW" at bounding box center [330, 173] width 211 height 16
click at [222, 179] on input "Springe r Nature - Springe r Nature Campus, LONDON N1 9XW" at bounding box center [206, 172] width 30 height 30
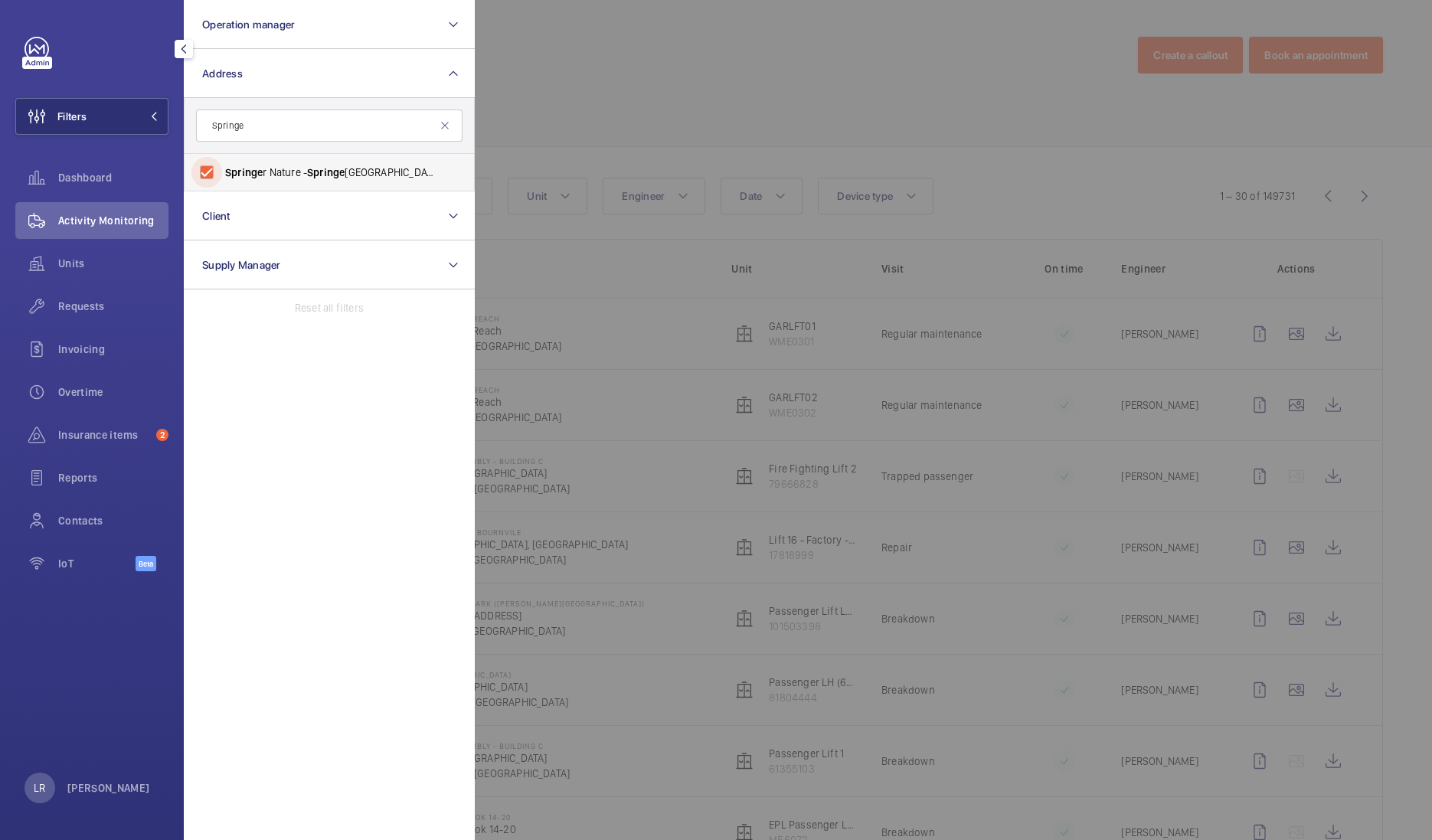
checkbox input "true"
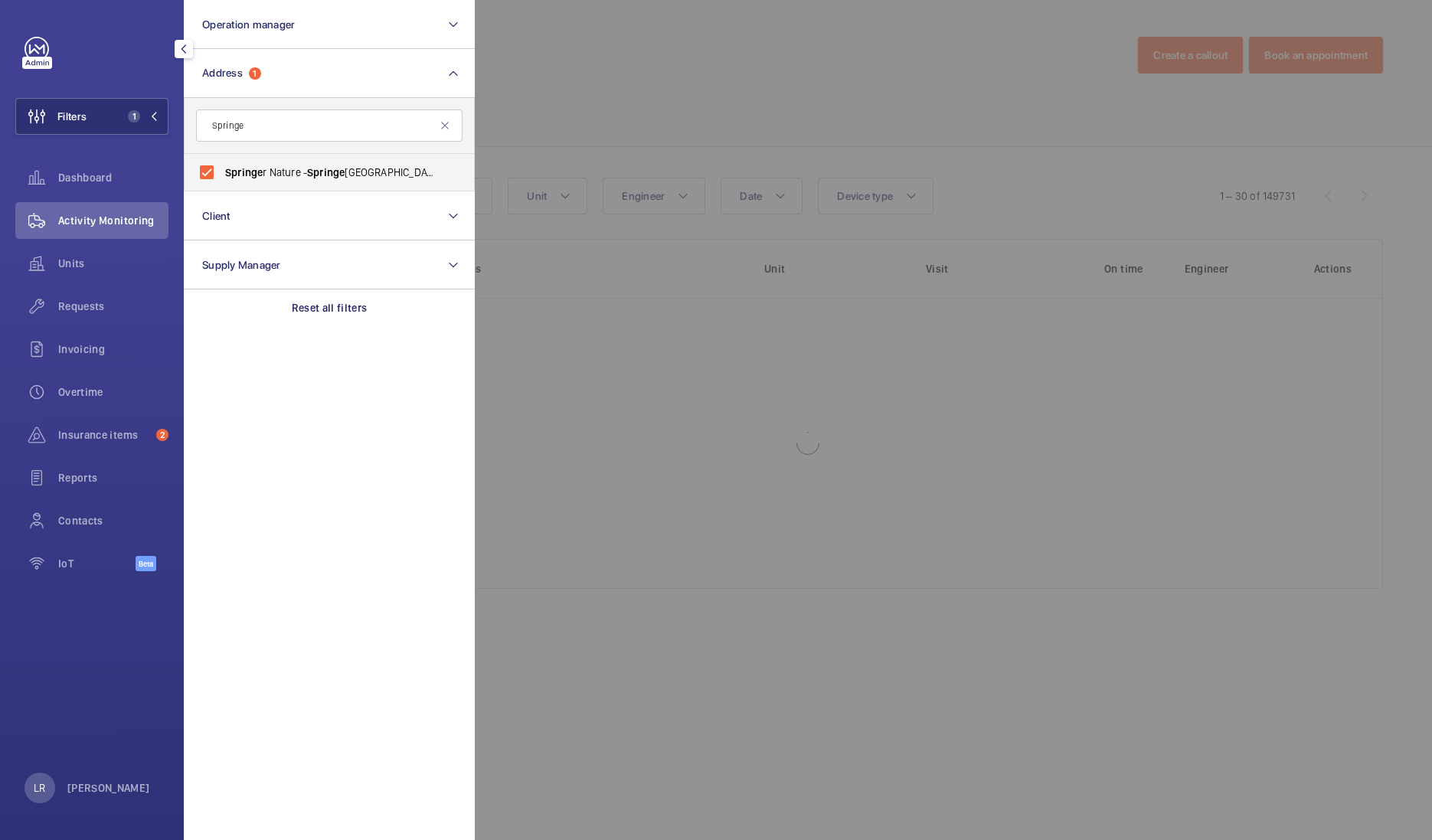
click at [571, 131] on div at bounding box center [1191, 420] width 1432 height 840
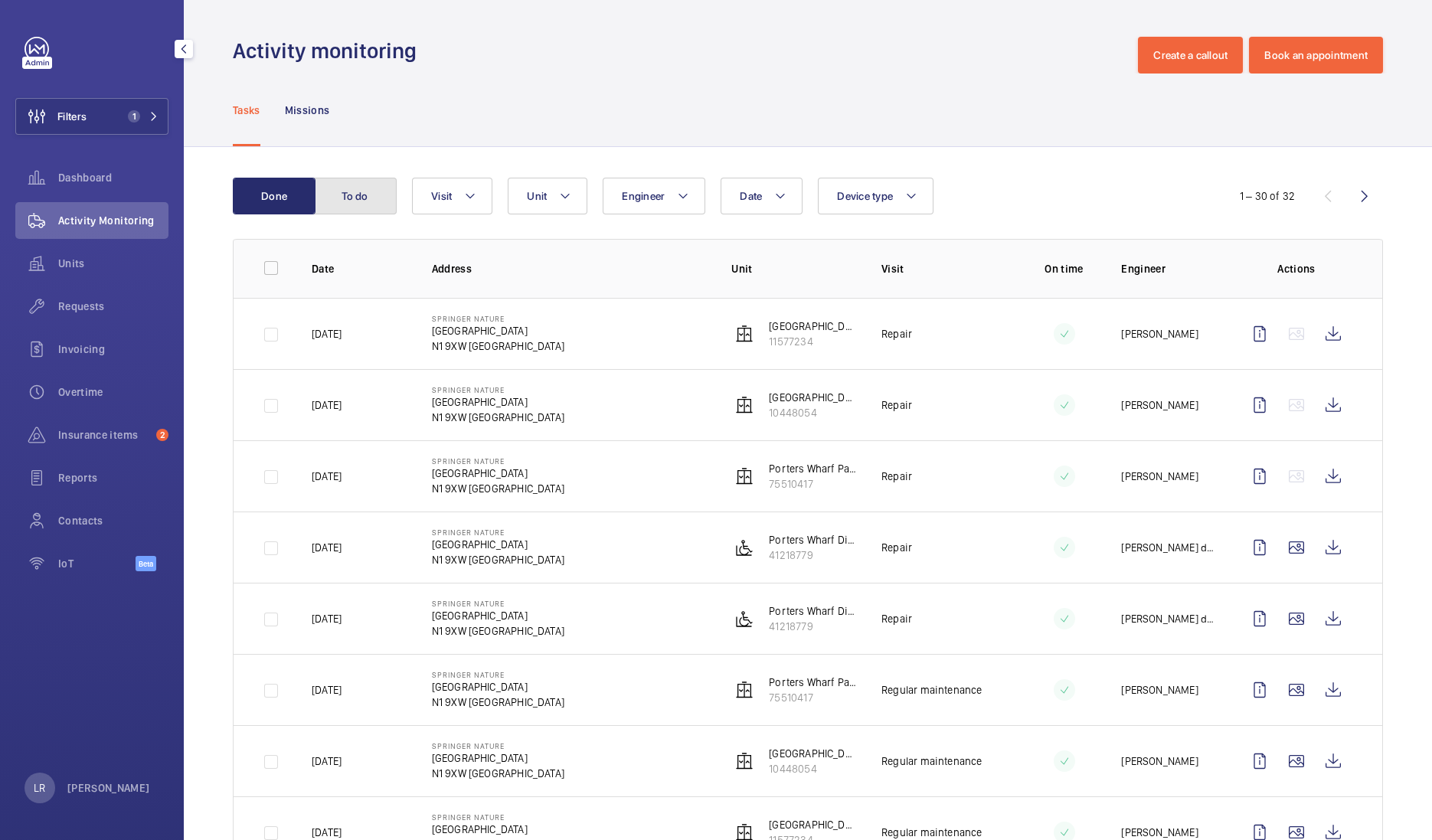
click at [372, 196] on button "To do" at bounding box center [355, 196] width 83 height 37
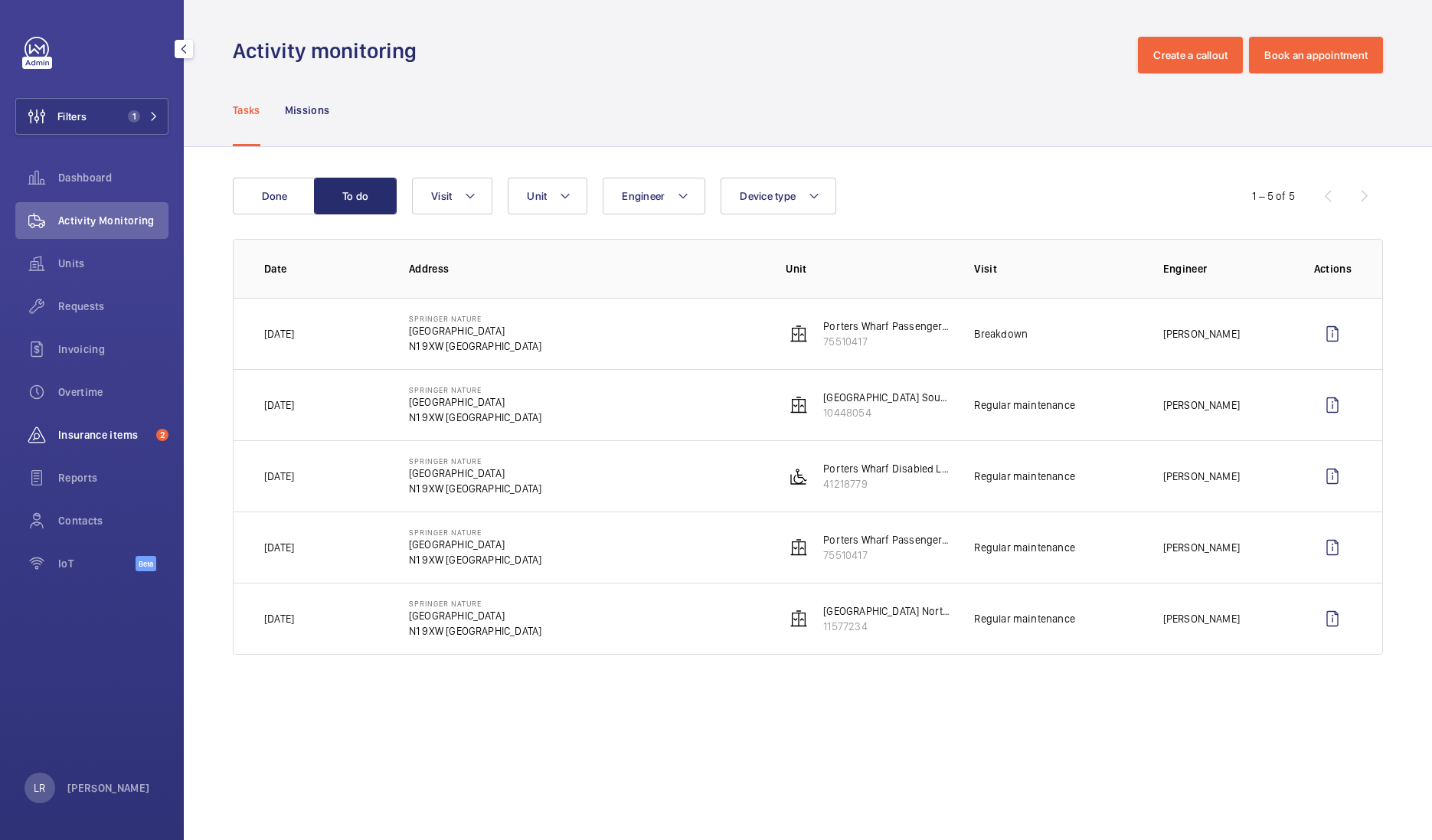
click at [111, 428] on span "Insurance items" at bounding box center [105, 435] width 92 height 16
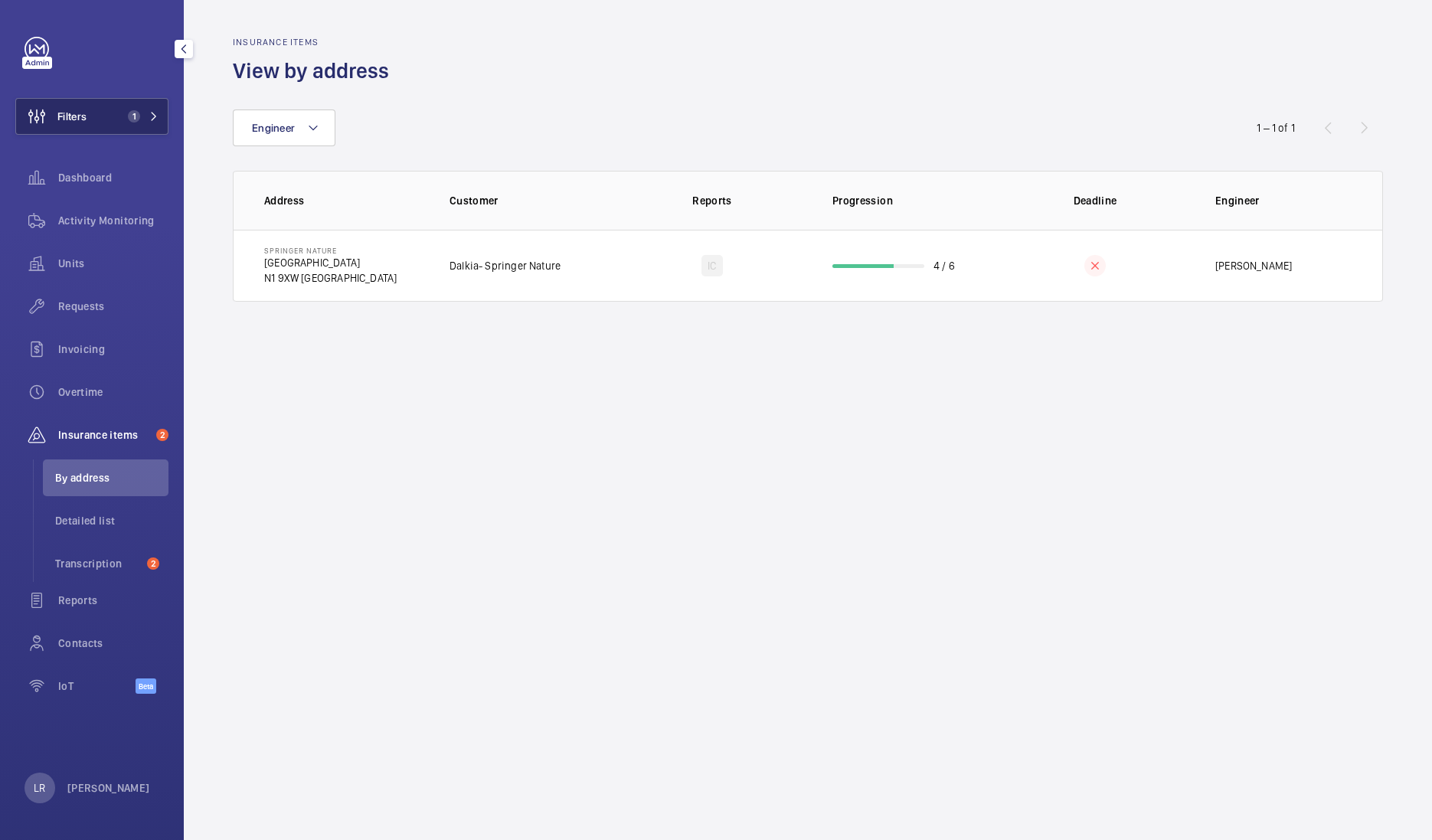
click at [123, 115] on span "1" at bounding box center [131, 116] width 19 height 13
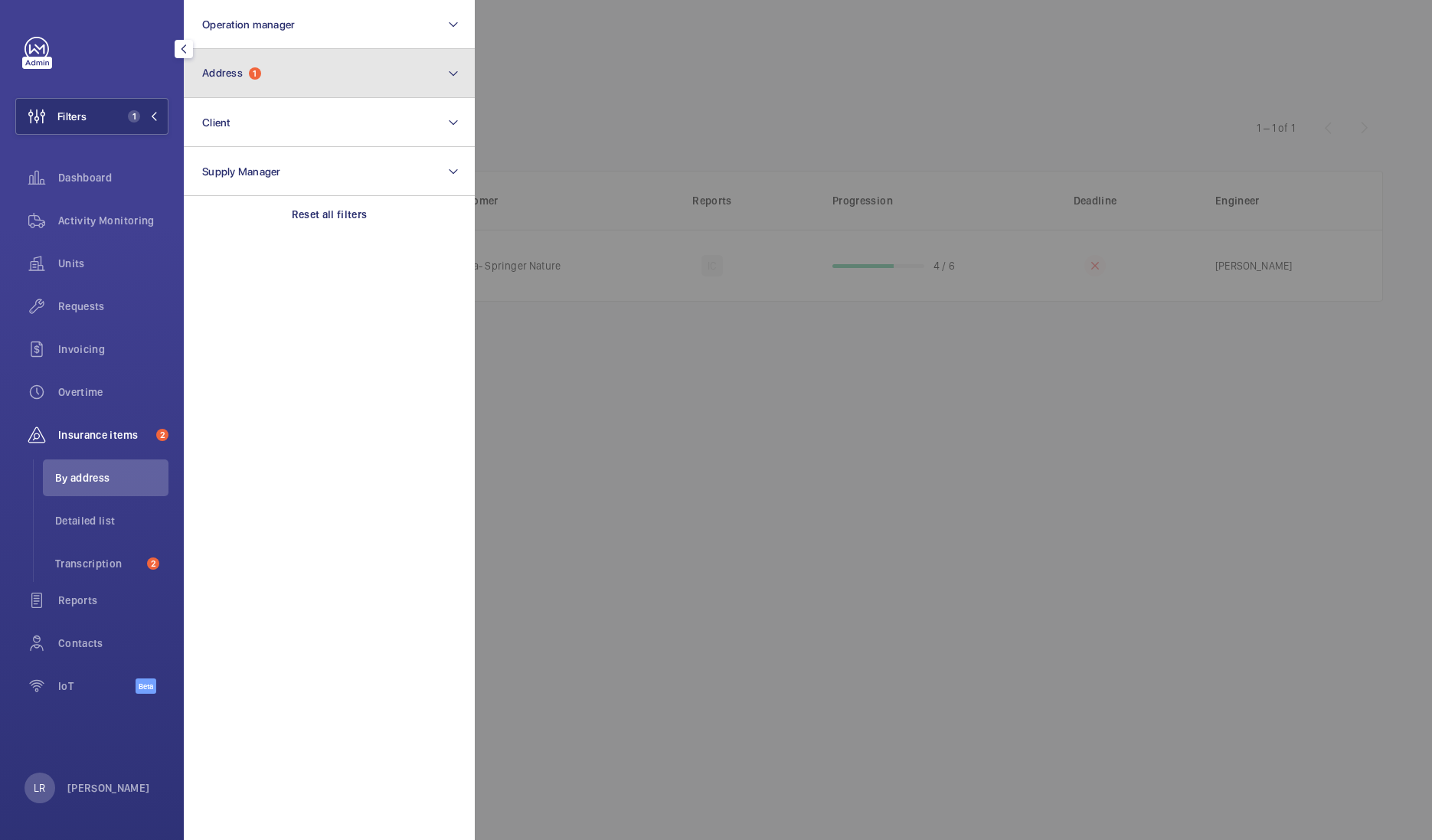
click at [311, 72] on button "Address 1" at bounding box center [329, 73] width 291 height 49
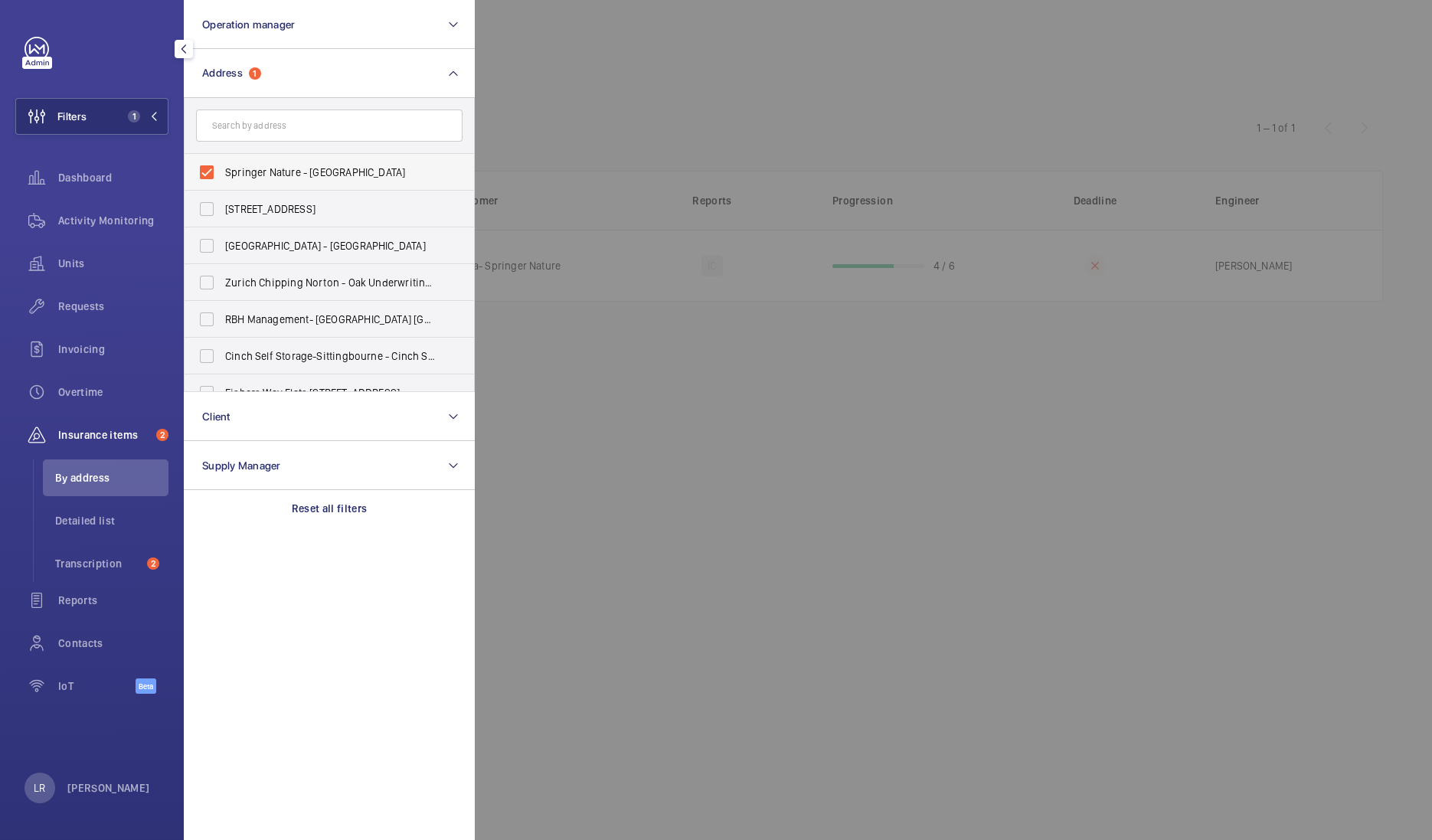
click at [274, 165] on span "Springer Nature - Springer Nature Campus, LONDON N1 9XW" at bounding box center [330, 173] width 211 height 16
click at [222, 165] on input "Springer Nature - Springer Nature Campus, LONDON N1 9XW" at bounding box center [206, 172] width 30 height 30
checkbox input "false"
click at [136, 558] on span "Transcription" at bounding box center [98, 564] width 86 height 16
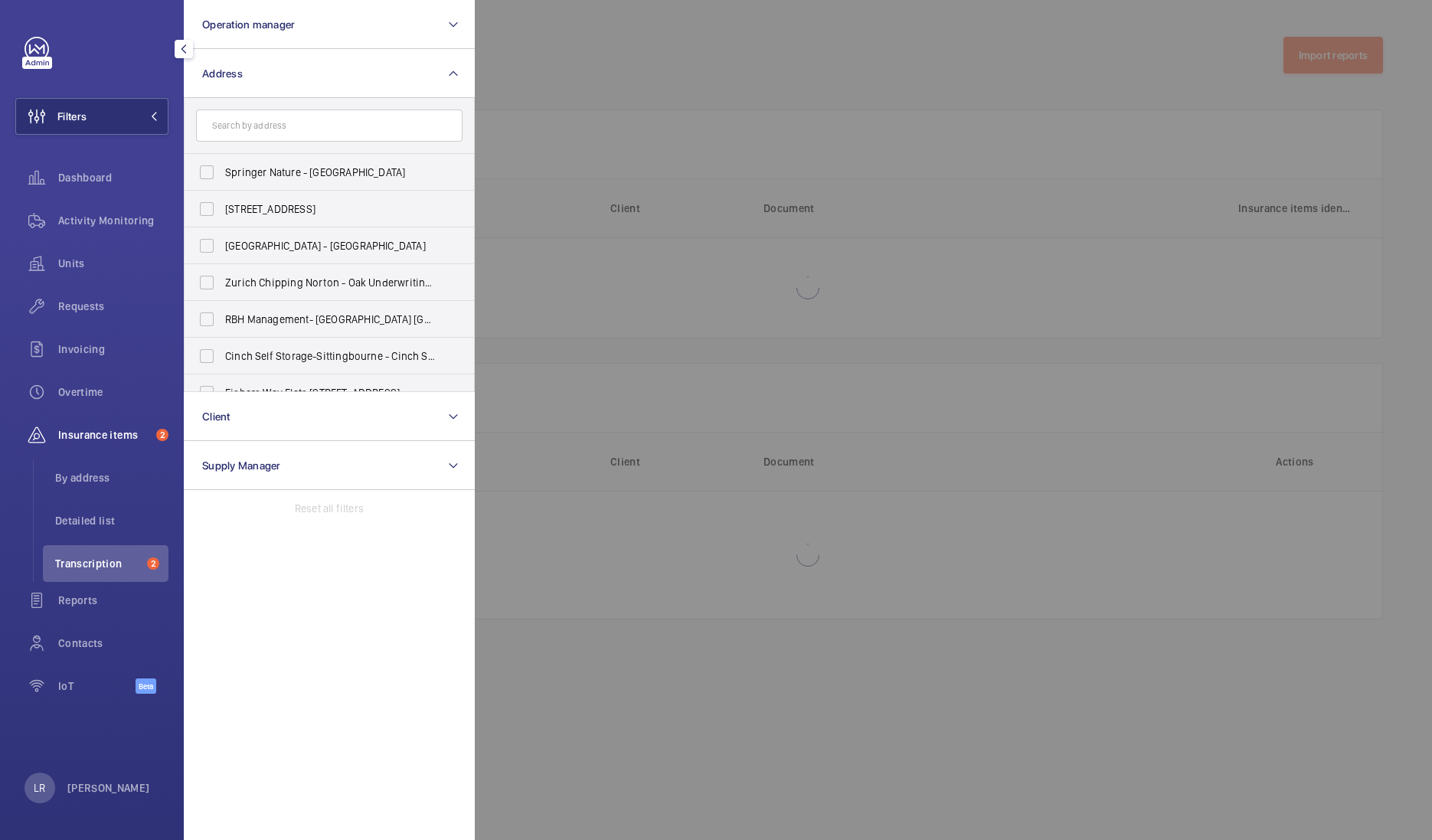
click at [1007, 161] on div at bounding box center [1191, 420] width 1432 height 840
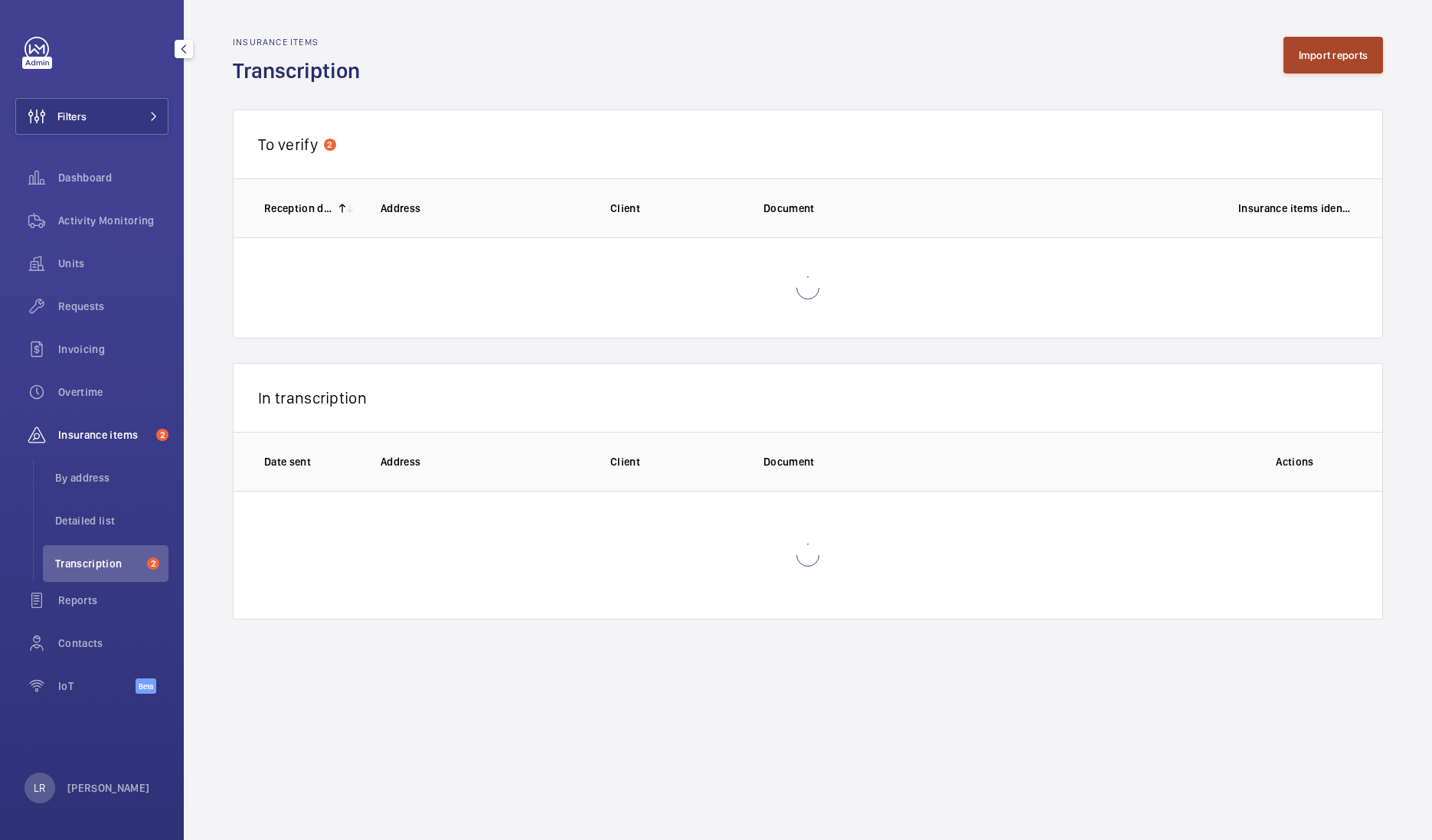
click at [1336, 55] on button "Import reports" at bounding box center [1333, 56] width 101 height 37
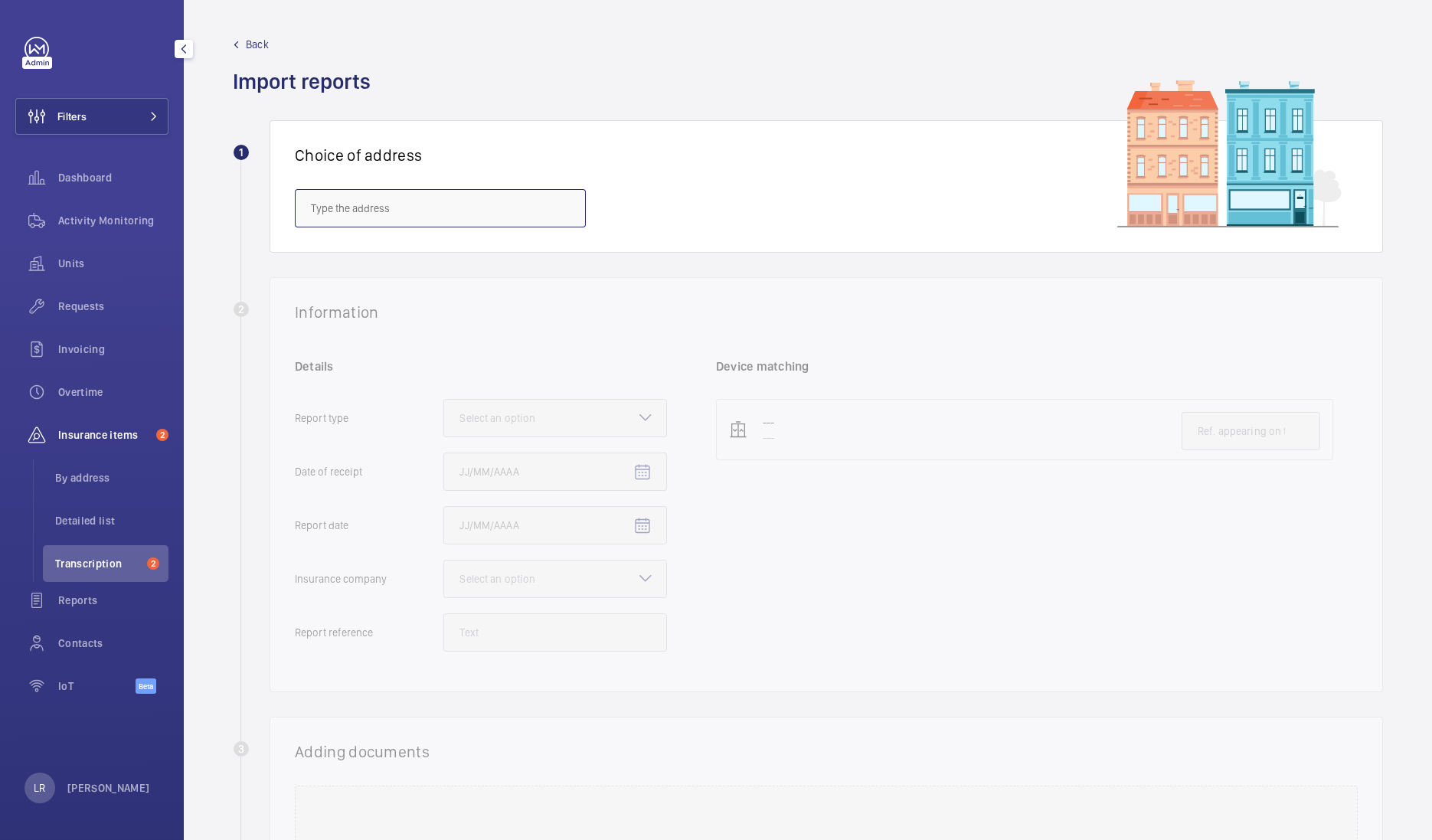
click at [494, 199] on input "text" at bounding box center [441, 208] width 291 height 38
click at [537, 261] on mat-option "Springer Nature - Springer Nature Campus, LONDON N1 9XW" at bounding box center [441, 254] width 289 height 37
type input "Springer Nature - Springer Nature Campus, LONDON N1 9XW"
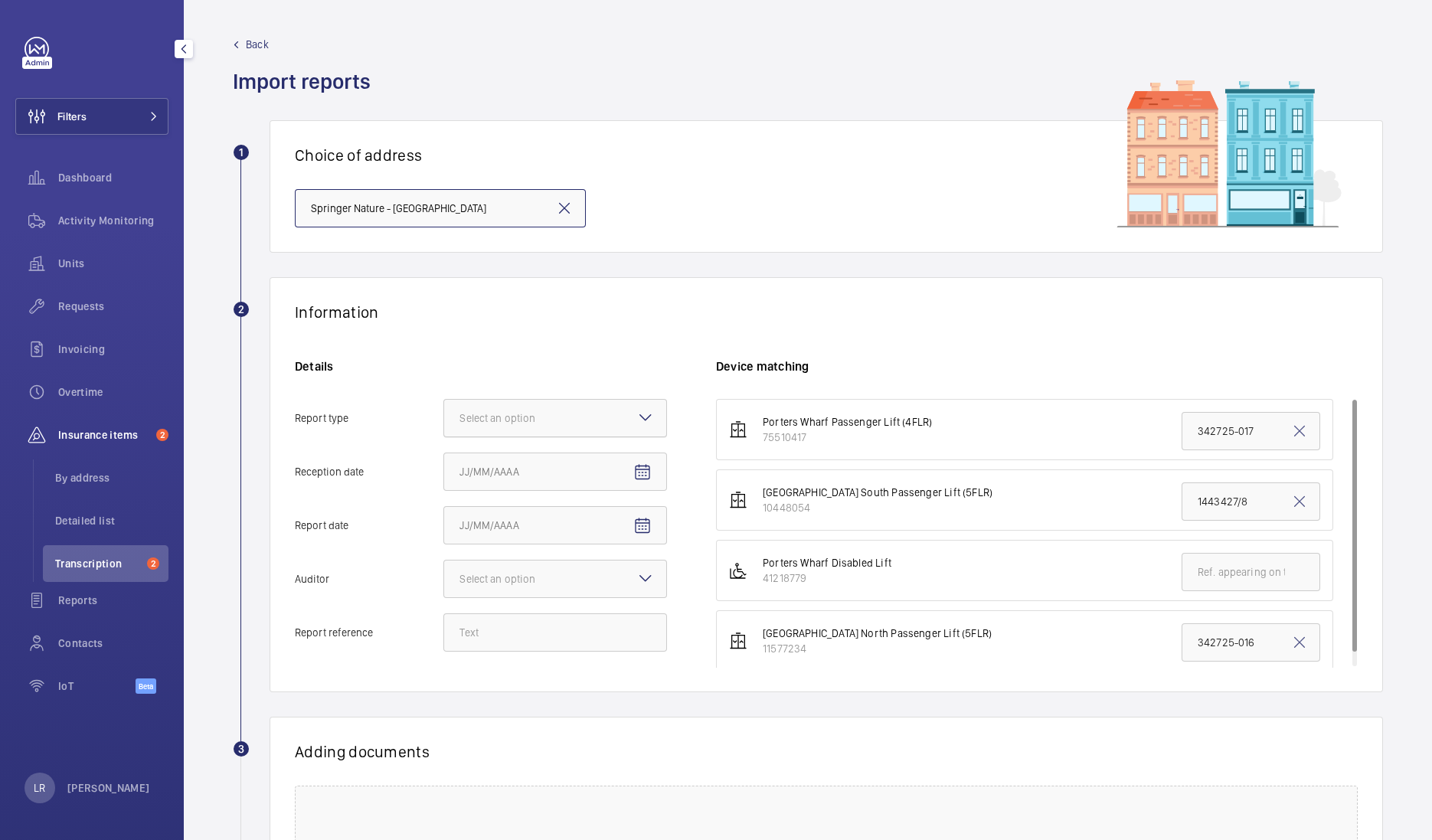
click at [572, 399] on div at bounding box center [555, 418] width 222 height 37
click at [444, 399] on input "Report type Select an option" at bounding box center [444, 418] width 0 height 37
click at [576, 458] on div "Insurance company" at bounding box center [555, 465] width 222 height 37
click at [444, 437] on input "Report type Select an option Insurance company Consultant" at bounding box center [444, 418] width 0 height 37
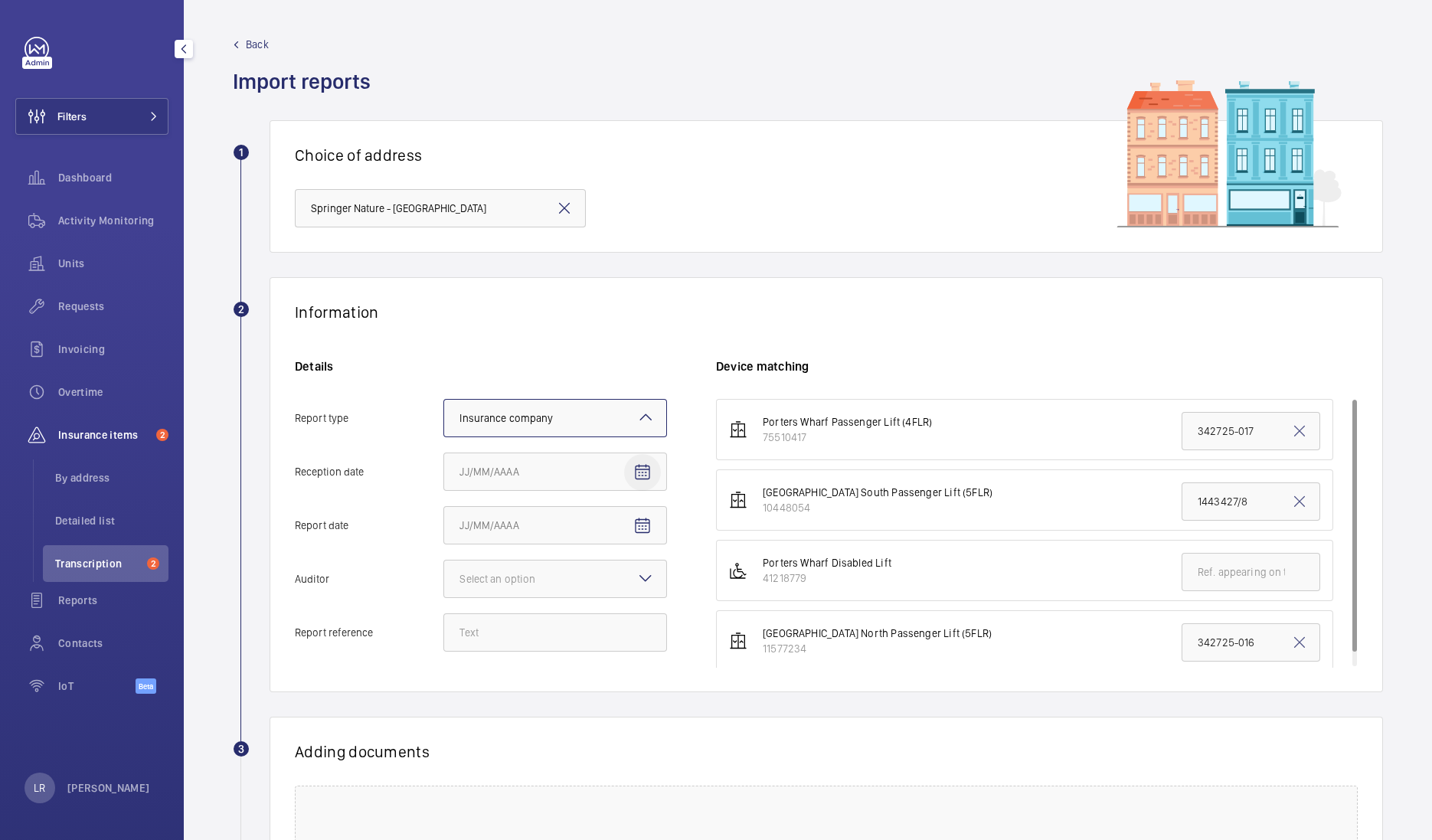
click at [641, 471] on mat-icon "Open calendar" at bounding box center [642, 472] width 19 height 19
click at [620, 591] on span "5" at bounding box center [618, 596] width 27 height 27
type input "9/5/2025"
click at [640, 530] on mat-icon "Open calendar" at bounding box center [642, 525] width 19 height 19
click at [614, 582] on span "Previous month" at bounding box center [620, 585] width 30 height 30
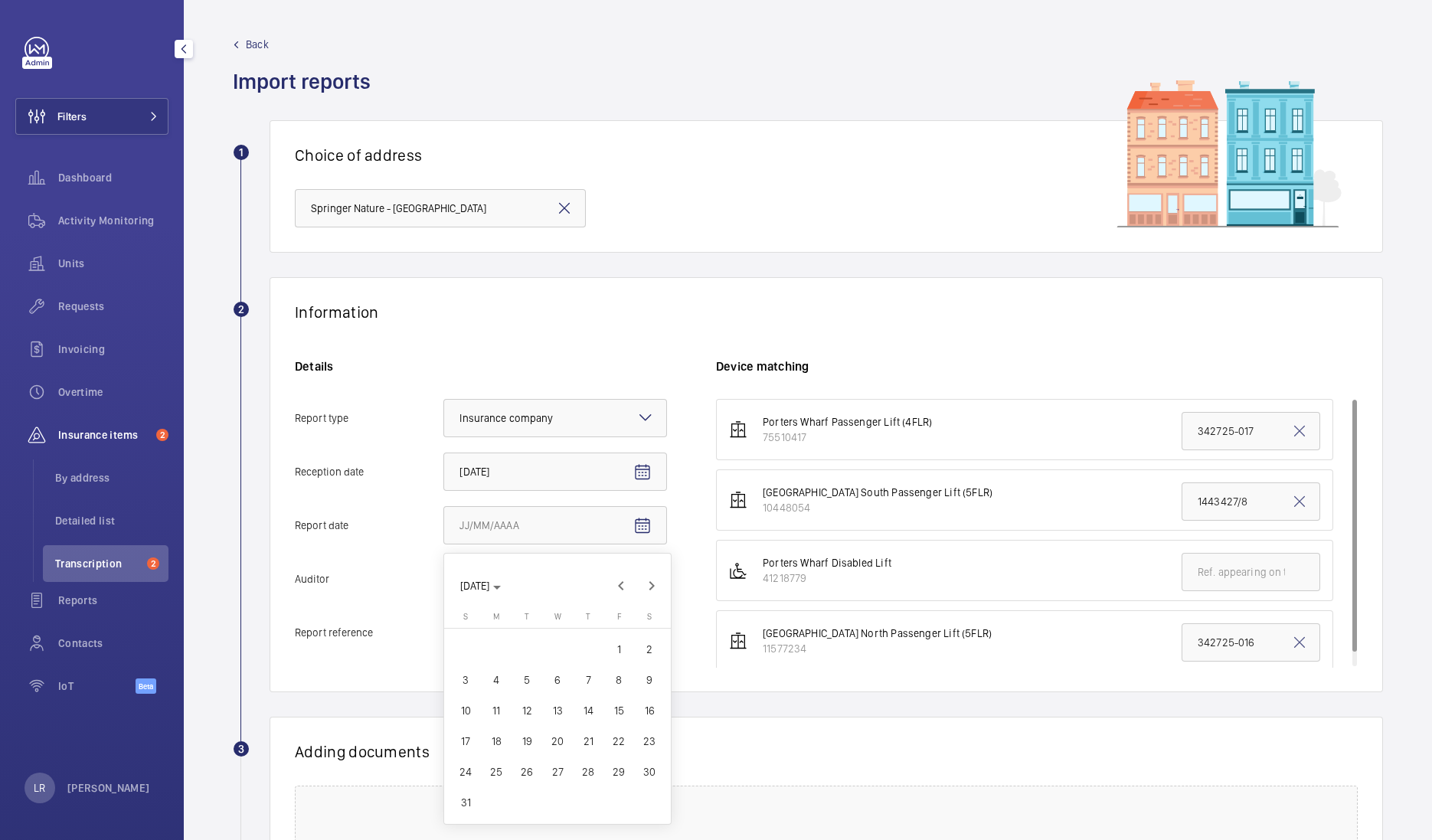
click at [535, 711] on span "12" at bounding box center [526, 710] width 27 height 27
type input "8/12/2025"
click at [643, 590] on div at bounding box center [555, 579] width 222 height 37
click at [444, 590] on input "Auditor Select an option" at bounding box center [444, 579] width 0 height 37
click at [599, 658] on span "Zurich" at bounding box center [555, 663] width 191 height 16
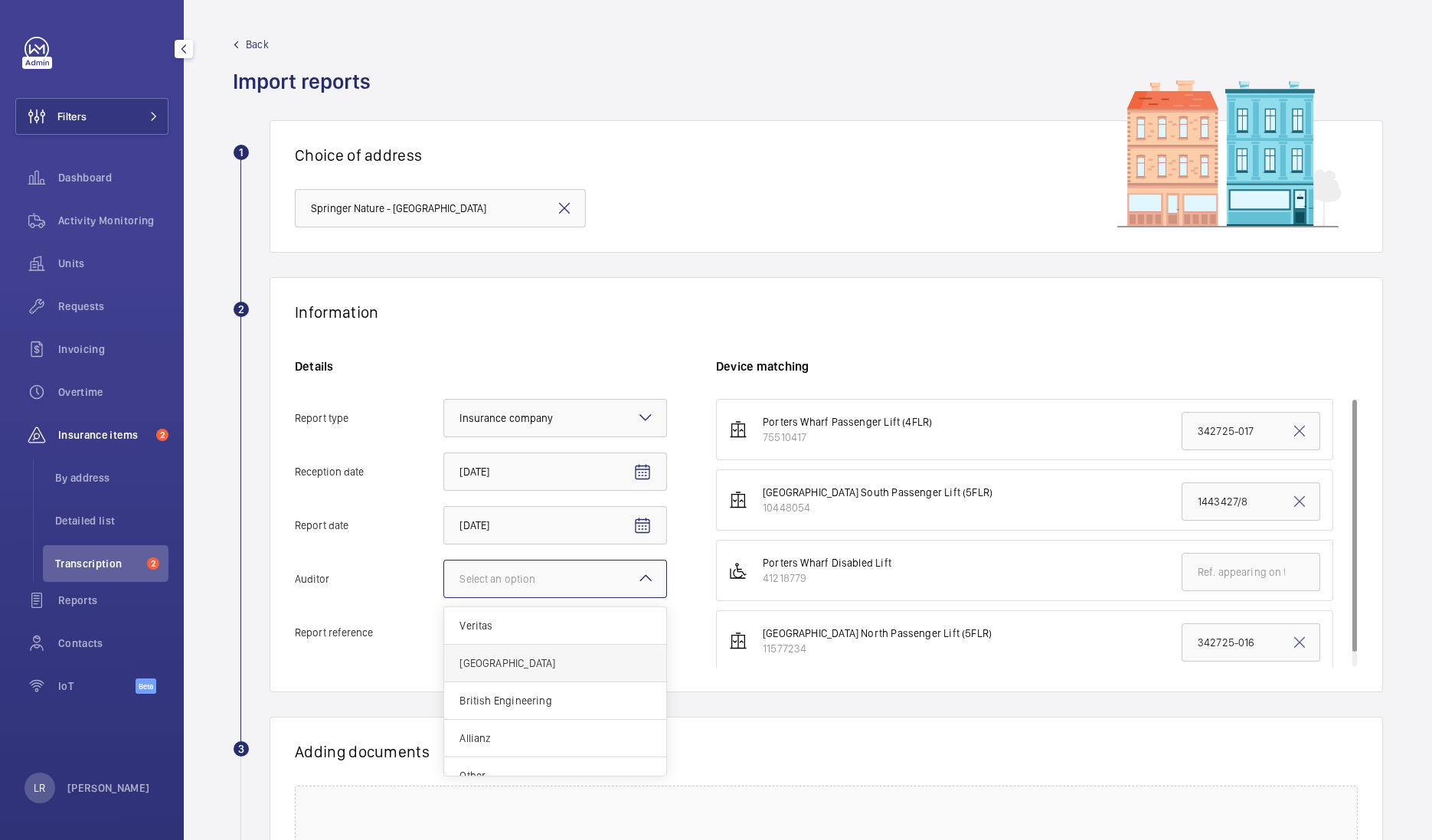
click at [444, 597] on input "Auditor Select an option Veritas Zurich British Engineering Allianz Other" at bounding box center [444, 579] width 0 height 37
click at [608, 632] on input "Report reference" at bounding box center [555, 632] width 224 height 38
click at [483, 643] on input "Report reference" at bounding box center [555, 632] width 224 height 38
paste input "1473427/8"
type input "1473427/8"
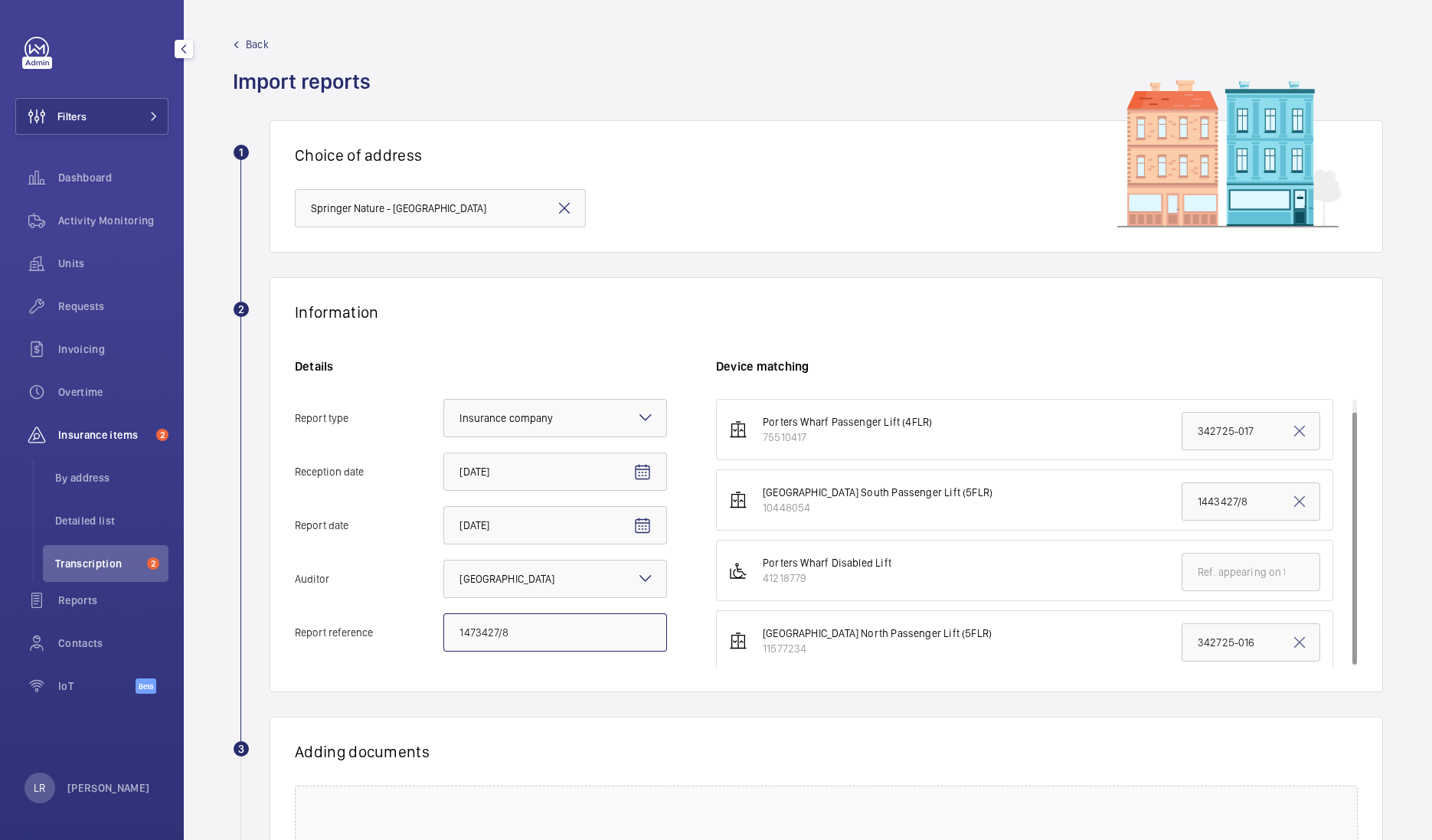
scroll to position [13, 0]
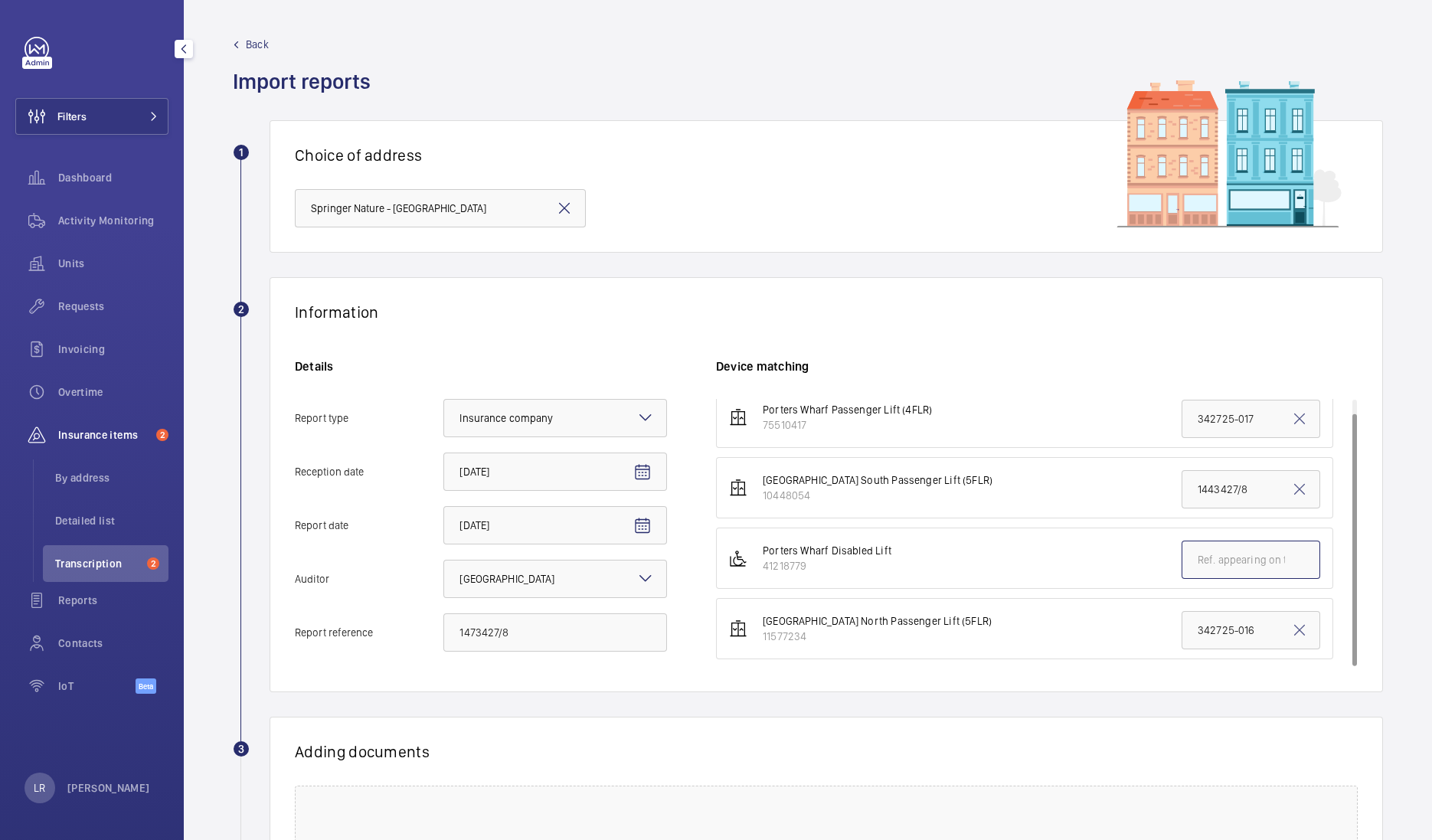
click at [1217, 554] on input "text" at bounding box center [1250, 559] width 139 height 38
drag, startPoint x: 528, startPoint y: 636, endPoint x: 428, endPoint y: 636, distance: 100.0
click at [428, 636] on label "Report reference 1473427/8" at bounding box center [481, 632] width 372 height 38
click at [1195, 568] on input "text" at bounding box center [1250, 559] width 139 height 38
paste input "1473427/8"
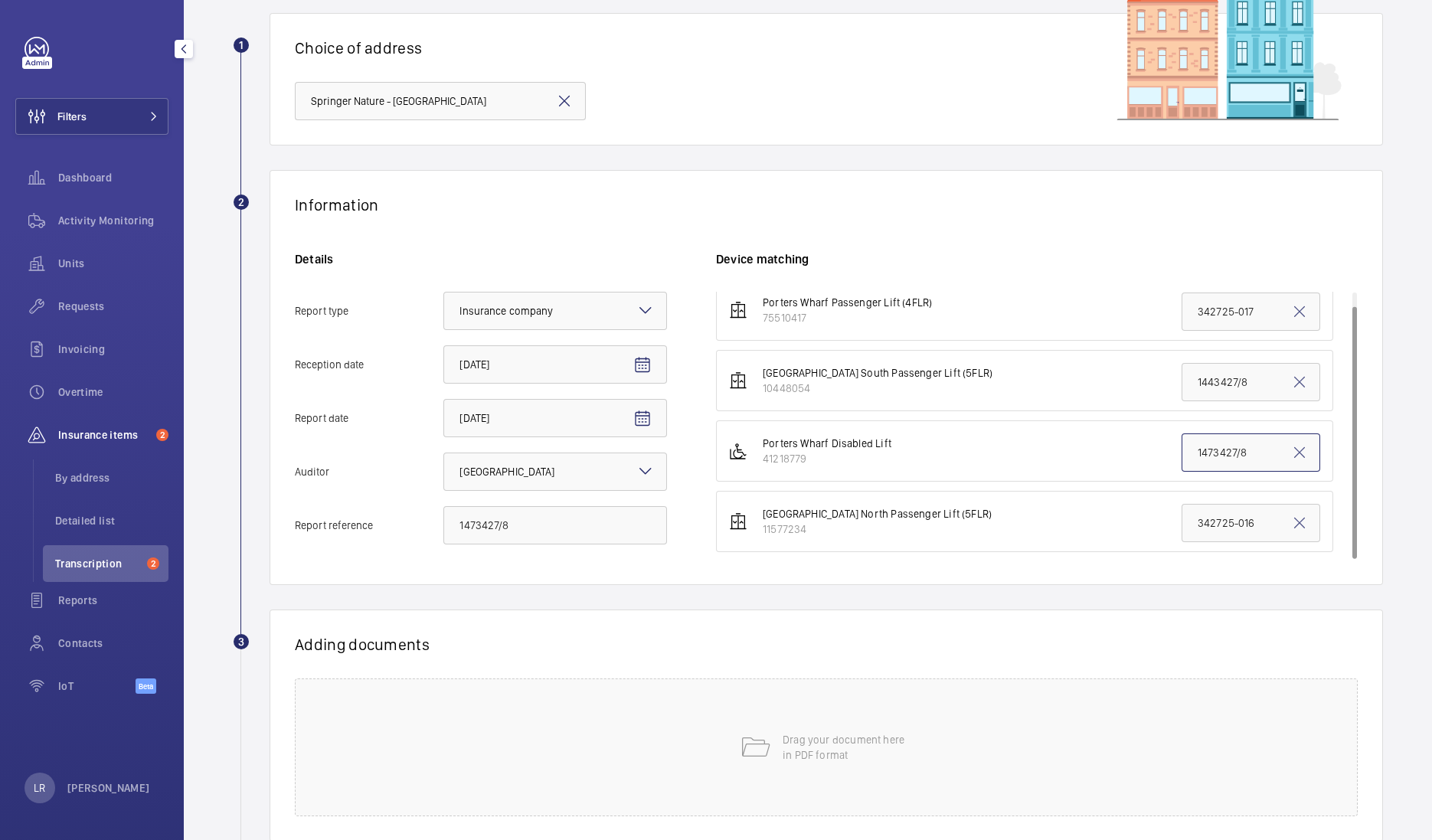
scroll to position [206, 0]
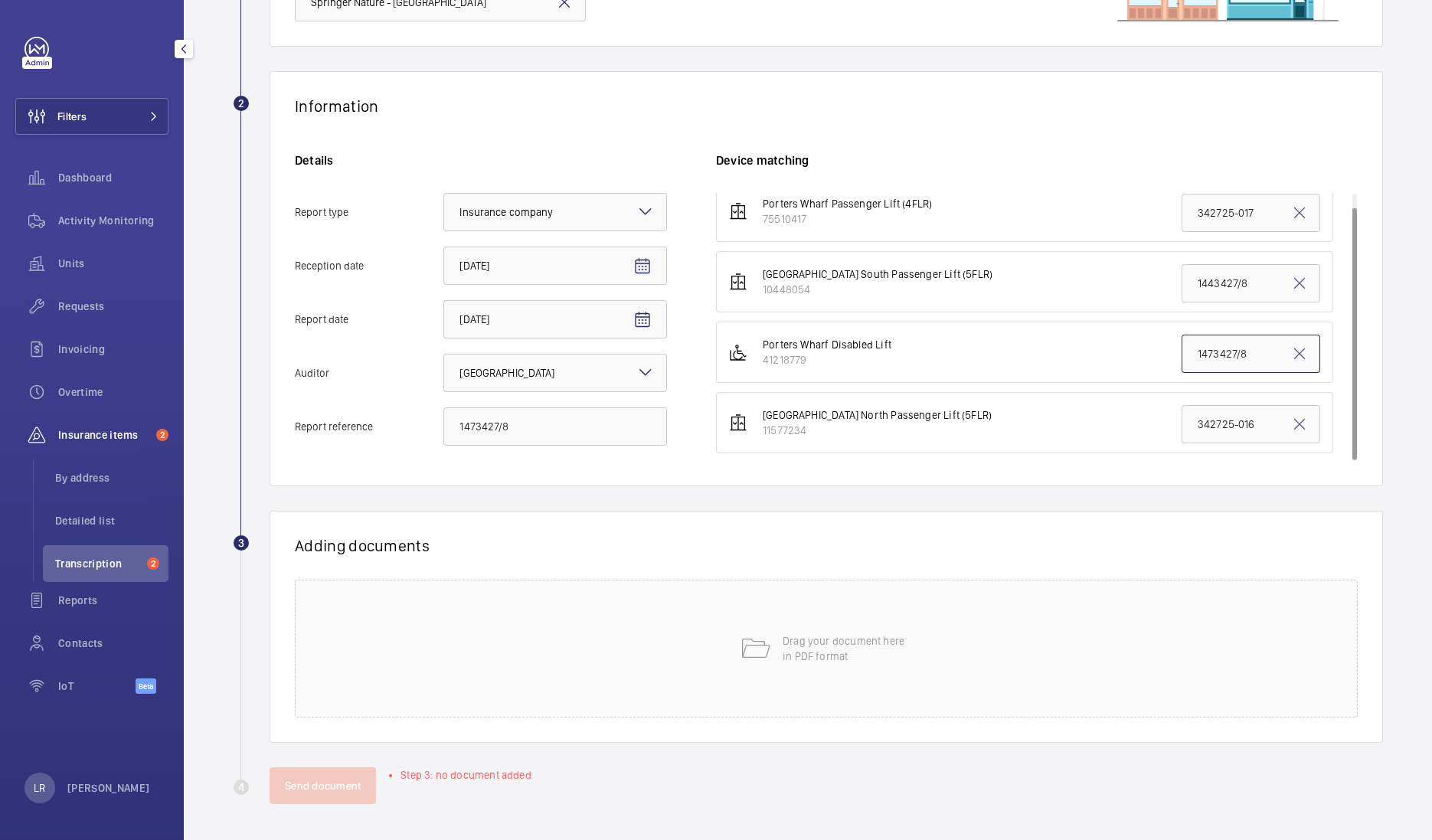
type input "1473427/8"
click at [717, 629] on div "Drag your document here in PDF format" at bounding box center [826, 648] width 1063 height 138
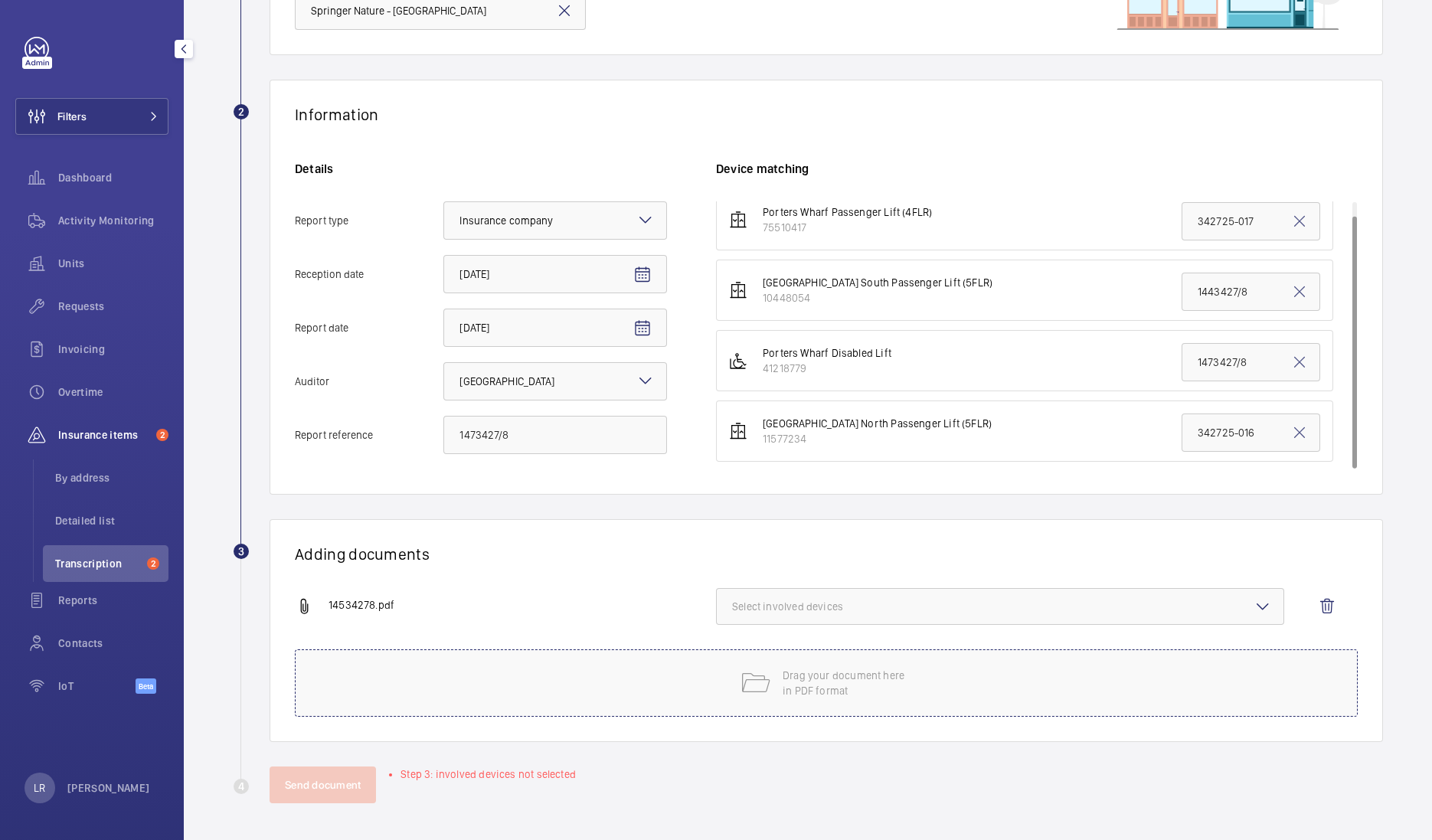
scroll to position [196, 0]
click at [981, 610] on span "Select involved devices" at bounding box center [999, 608] width 536 height 16
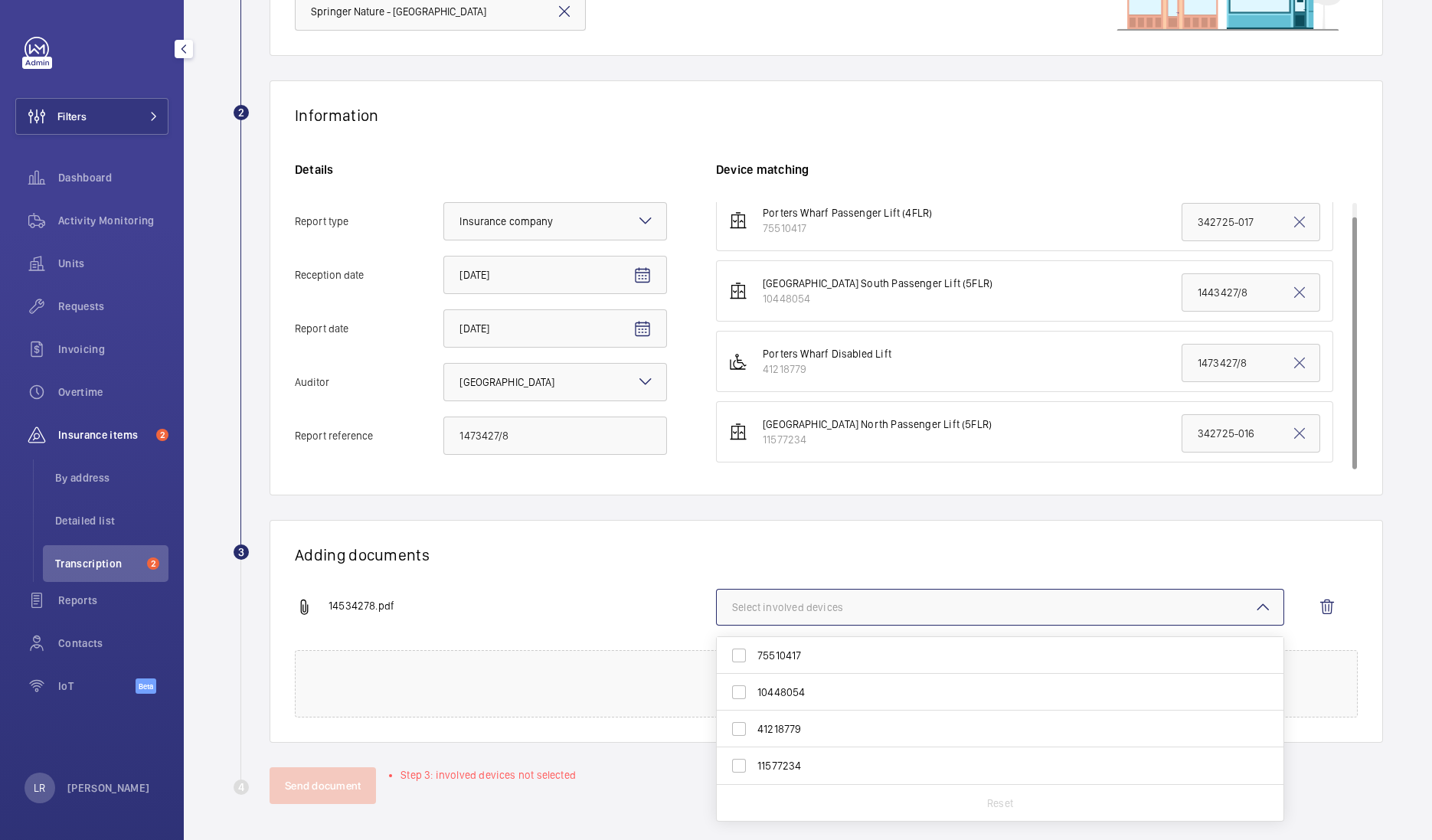
click at [834, 730] on span "41218779" at bounding box center [1000, 729] width 487 height 16
click at [754, 730] on input "41218779" at bounding box center [738, 728] width 30 height 30
checkbox input "true"
click at [608, 600] on div "14534278.pdf" at bounding box center [505, 607] width 421 height 19
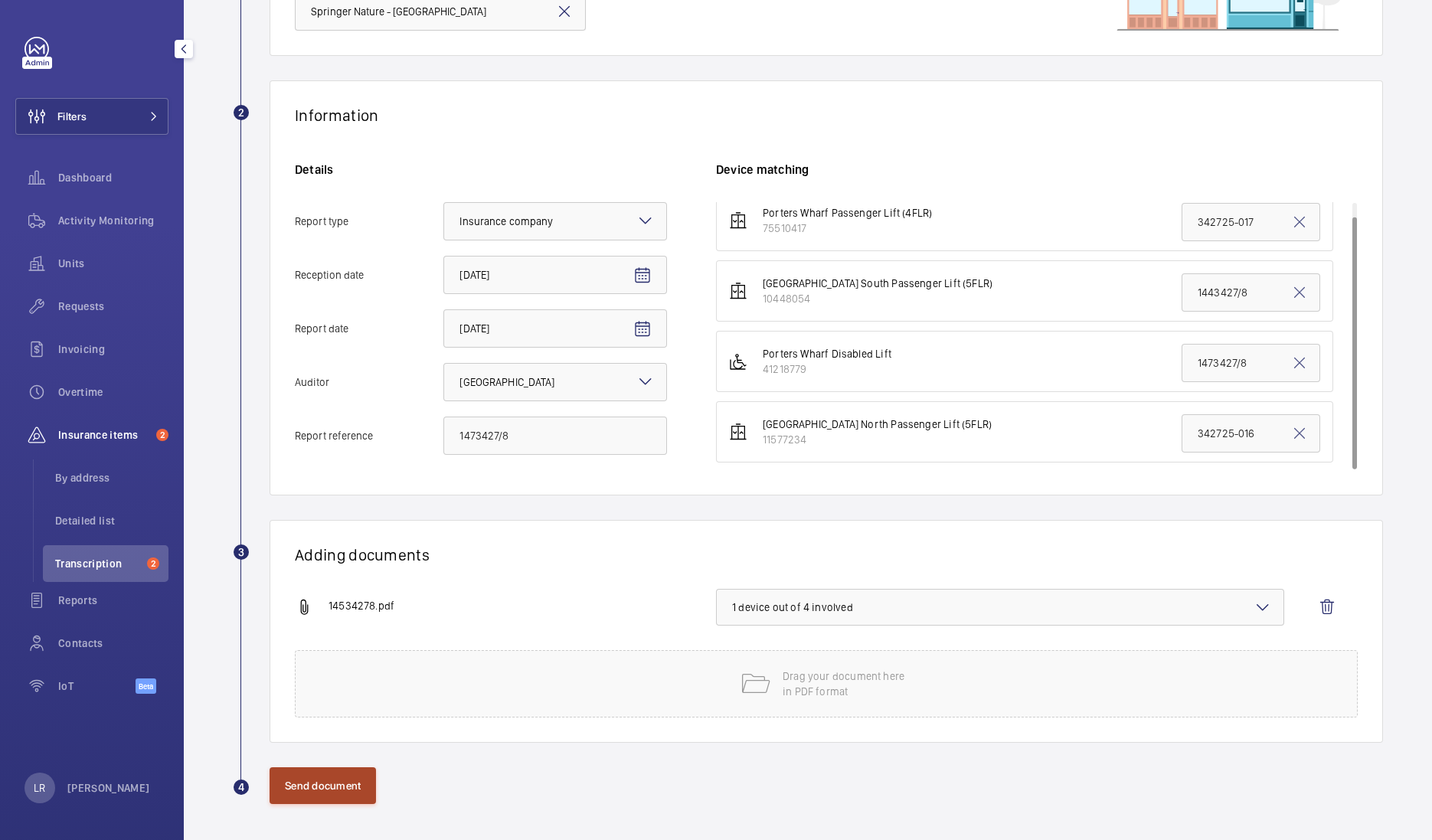
click at [342, 794] on button "Send document" at bounding box center [322, 785] width 106 height 37
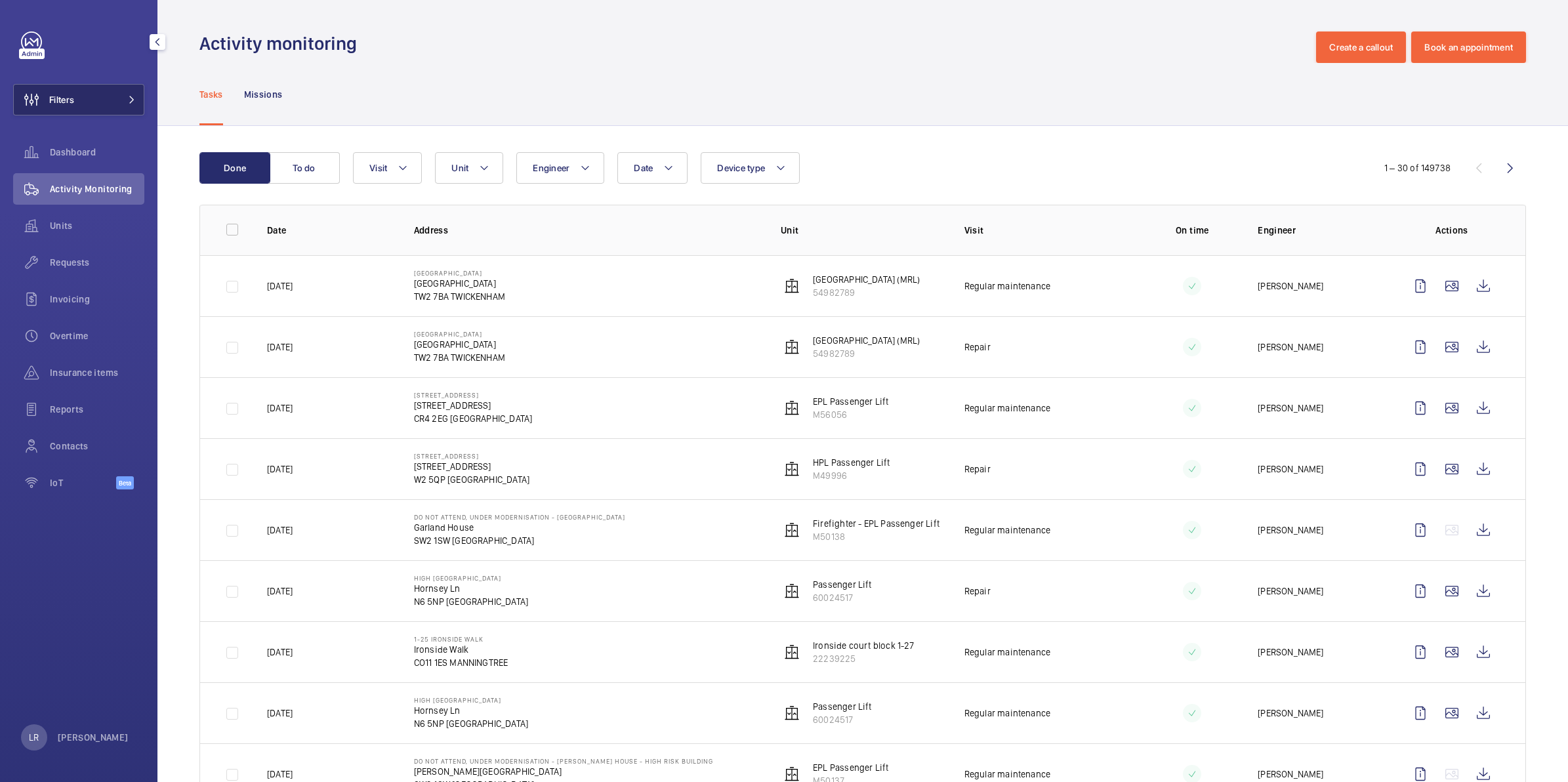
click at [90, 104] on button "Filters" at bounding box center [79, 100] width 131 height 32
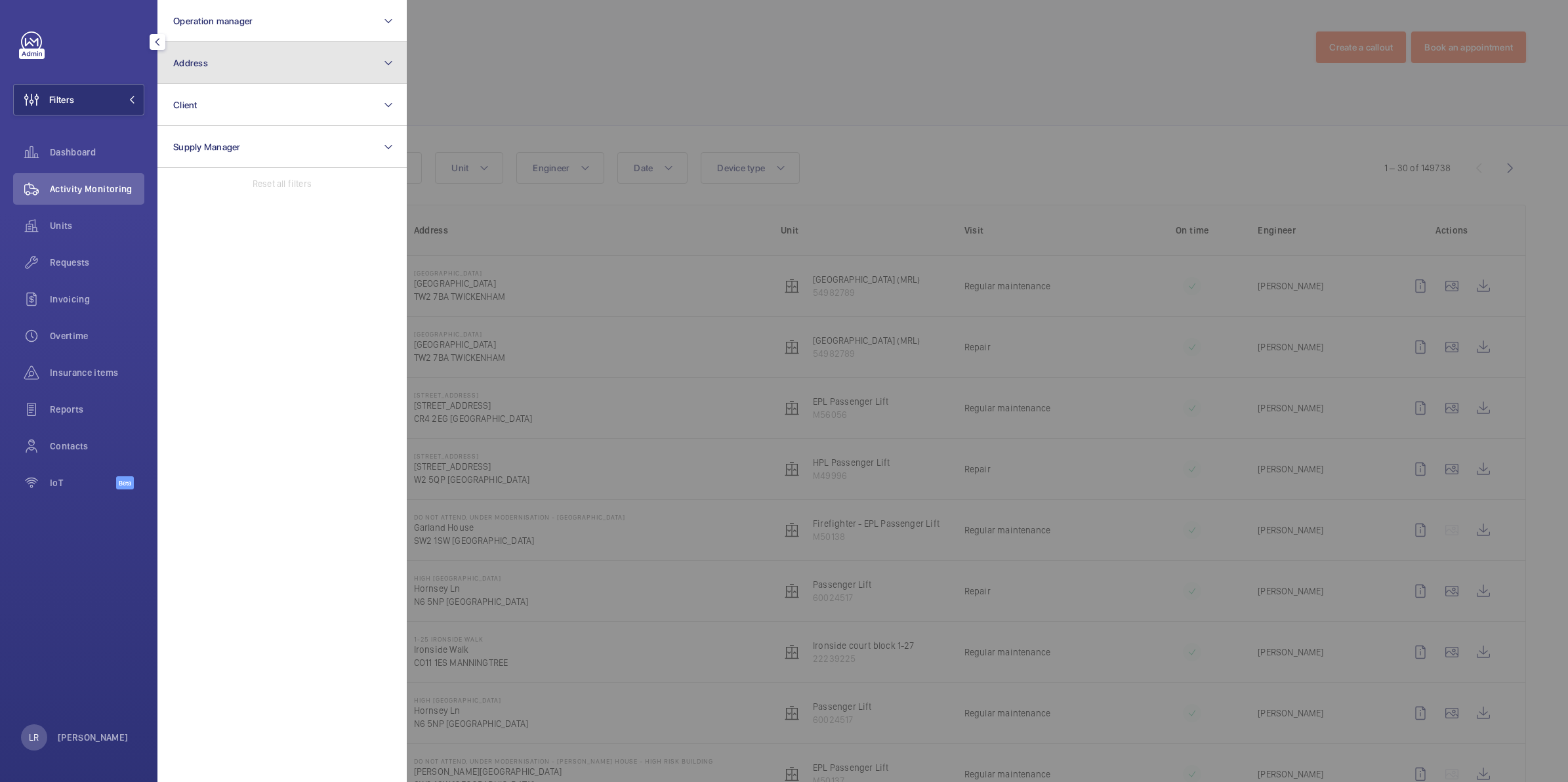
click at [197, 74] on button "Address" at bounding box center [282, 63] width 249 height 42
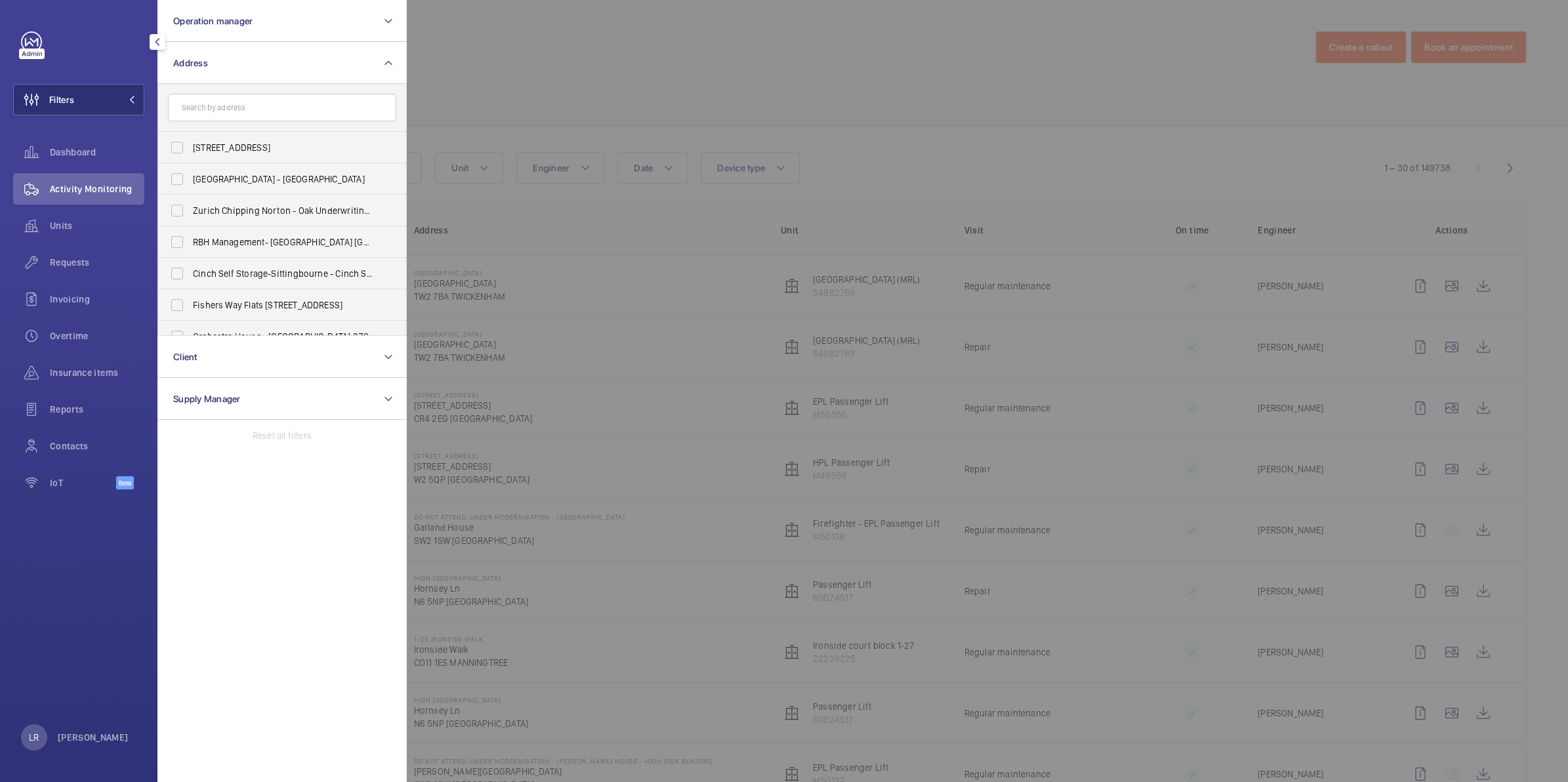
click at [211, 100] on input "text" at bounding box center [282, 107] width 229 height 28
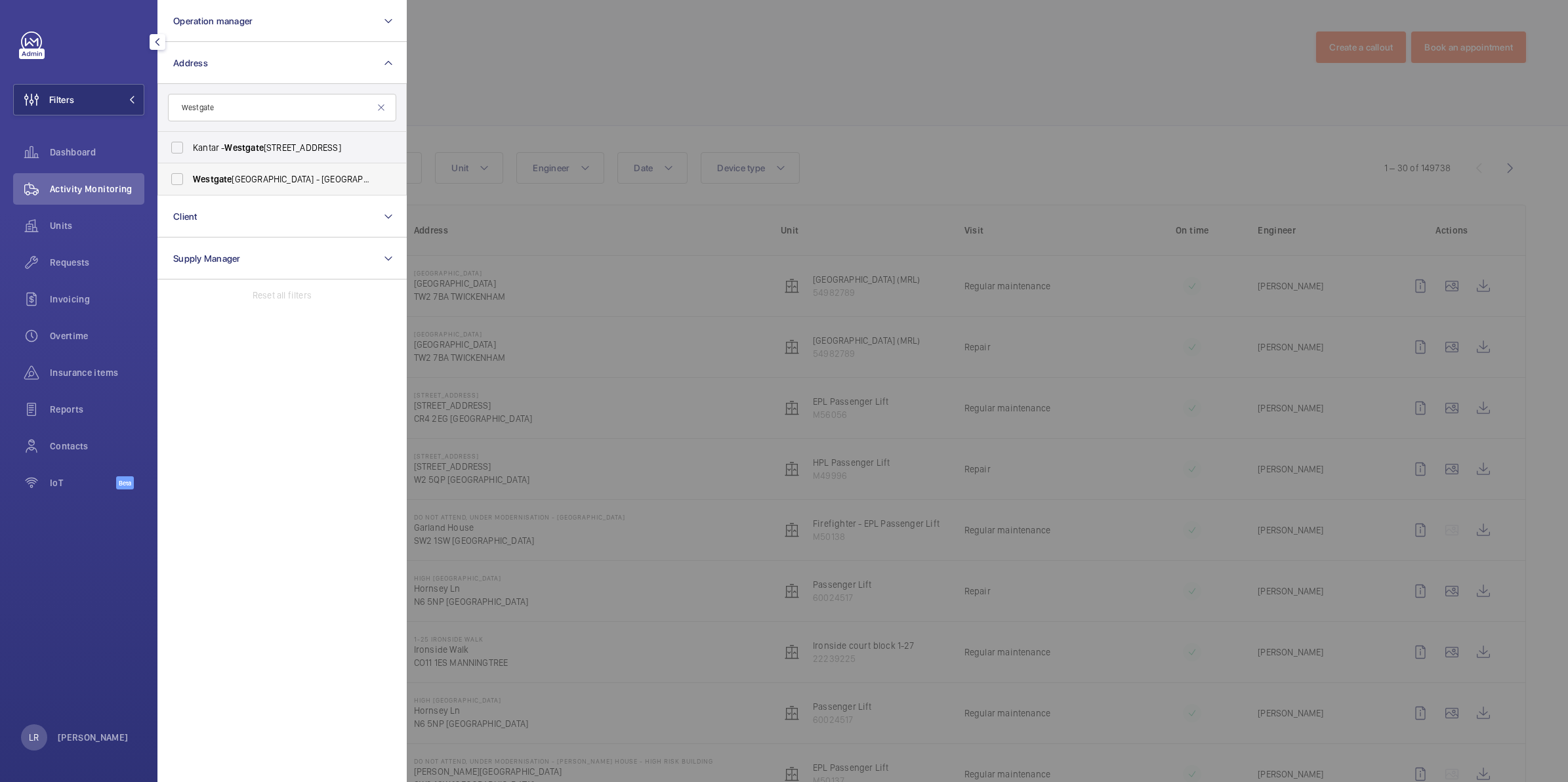
type input "Westgate"
click at [309, 181] on span "[GEOGRAPHIC_DATA] - [STREET_ADDRESS]" at bounding box center [283, 179] width 181 height 13
click at [190, 181] on input "[GEOGRAPHIC_DATA] - [STREET_ADDRESS]" at bounding box center [177, 178] width 26 height 26
checkbox input "true"
click at [513, 110] on div at bounding box center [1190, 391] width 1568 height 782
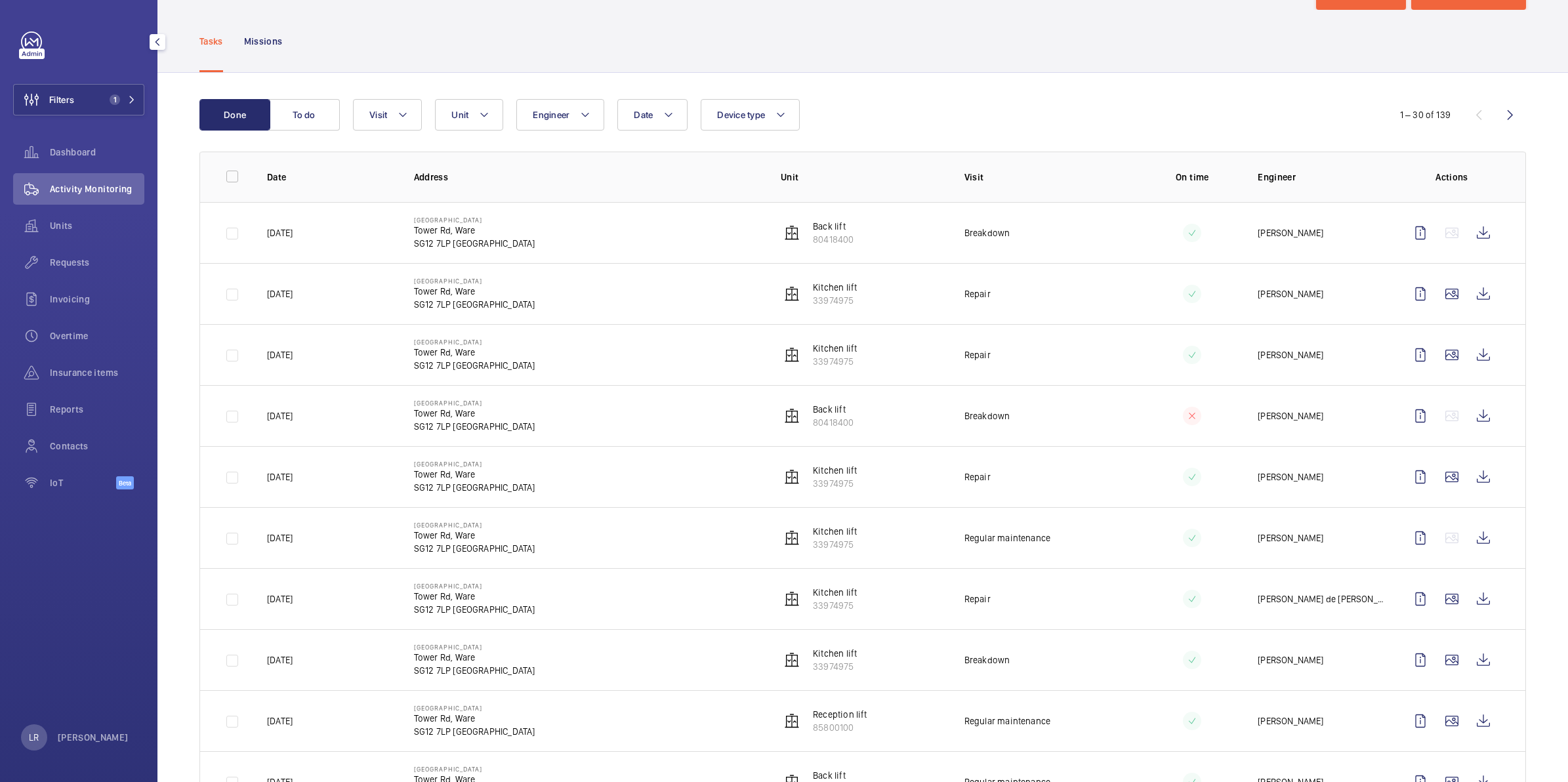
scroll to position [82, 0]
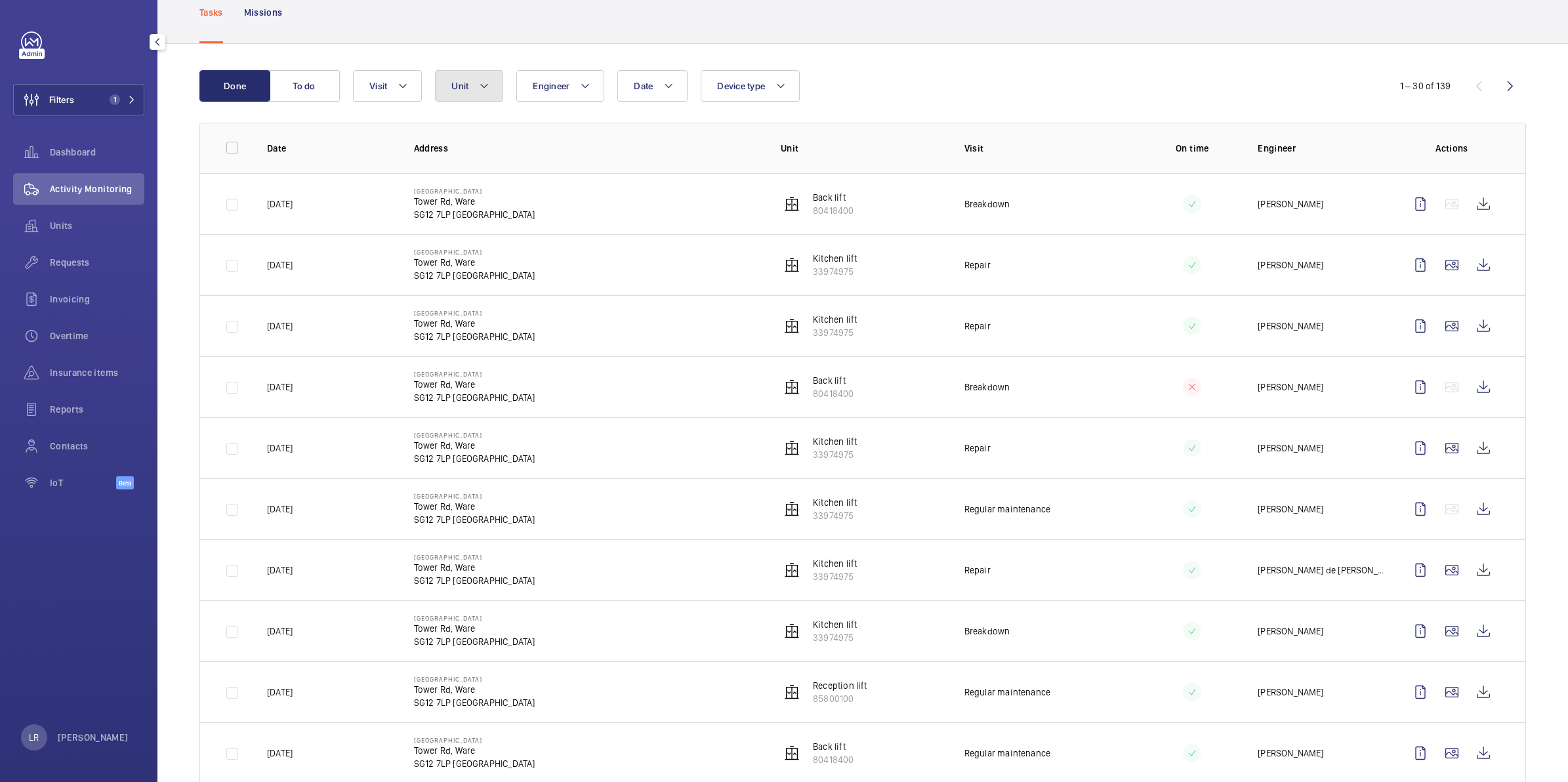
click at [491, 80] on button "Unit" at bounding box center [470, 86] width 69 height 32
click at [375, 85] on span "Visit" at bounding box center [378, 85] width 18 height 11
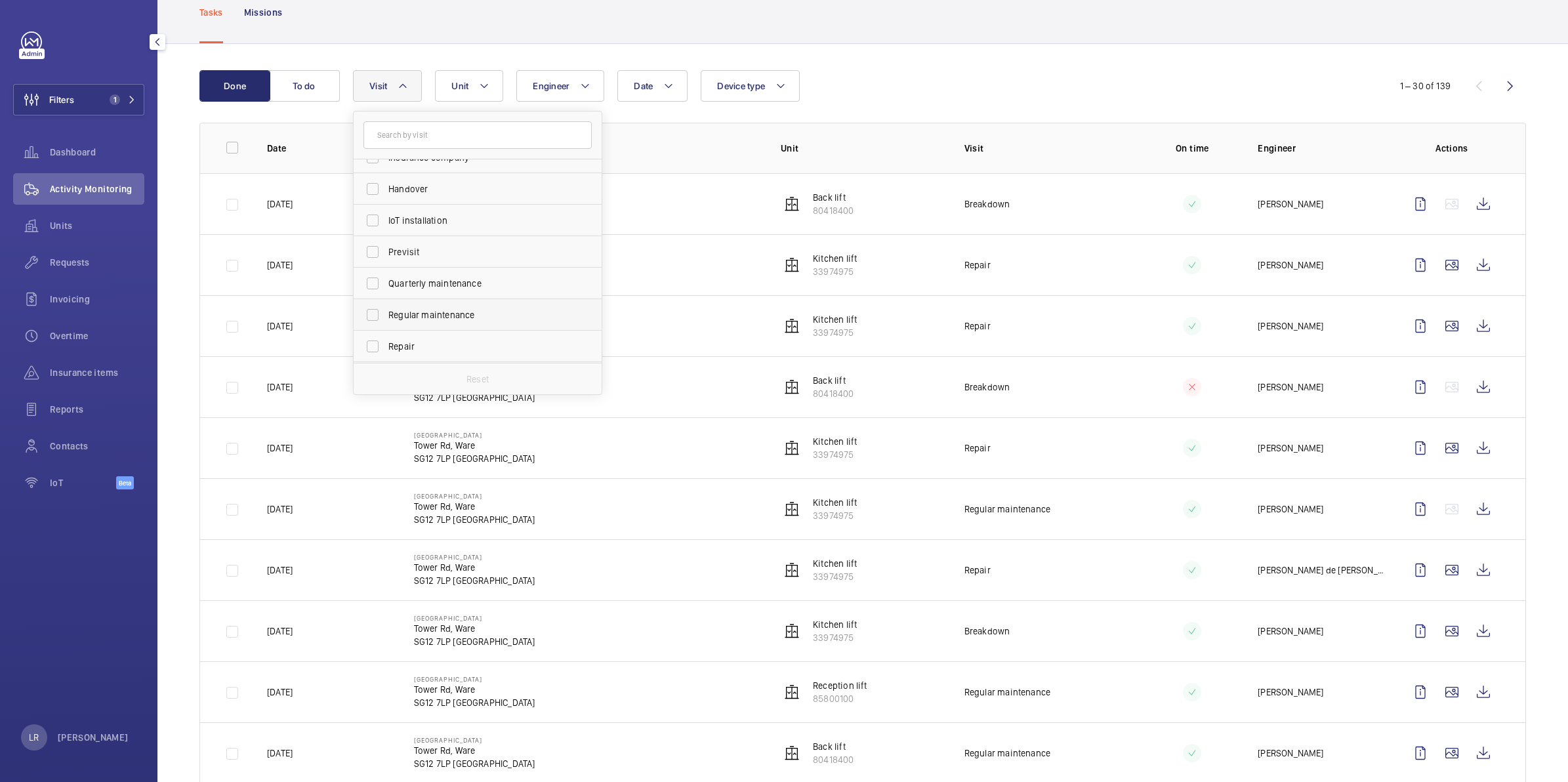
scroll to position [164, 0]
drag, startPoint x: 441, startPoint y: 255, endPoint x: 441, endPoint y: 263, distance: 8.0
click at [441, 263] on label "Regular maintenance" at bounding box center [467, 263] width 229 height 32
click at [386, 263] on input "Regular maintenance" at bounding box center [373, 263] width 26 height 26
checkbox input "true"
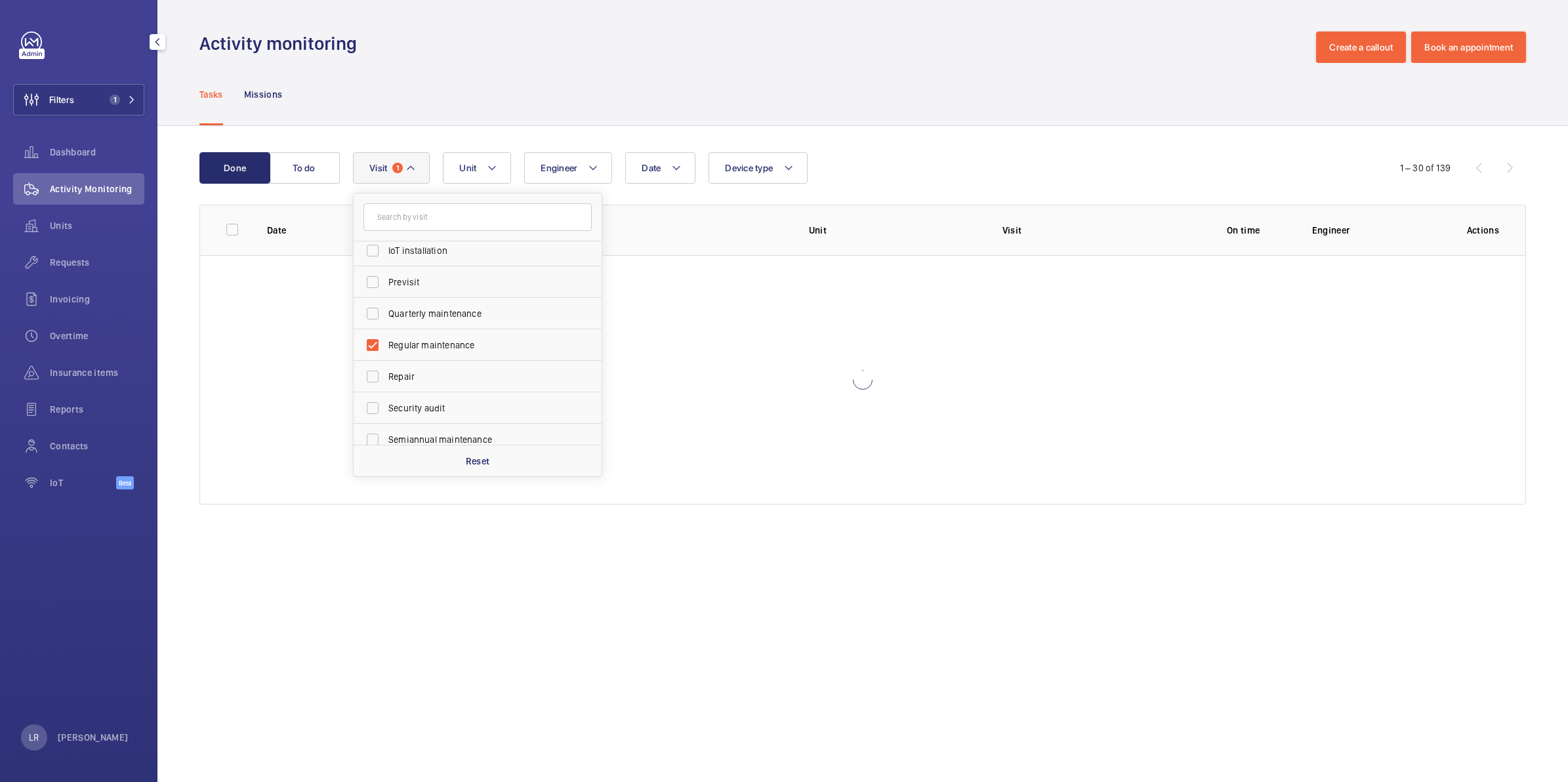
click at [666, 96] on div "Tasks Missions" at bounding box center [862, 94] width 1327 height 62
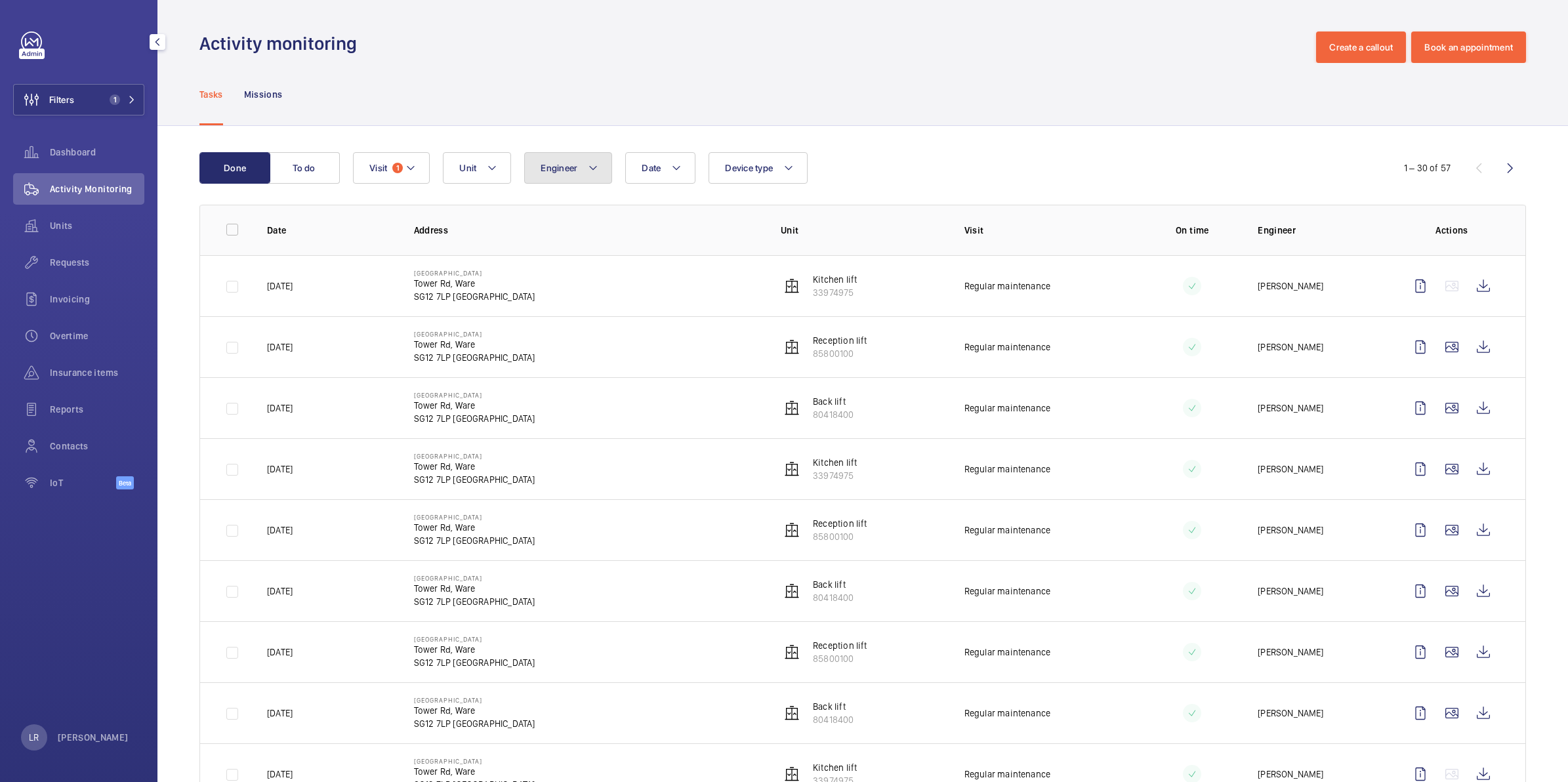
click at [605, 164] on button "Engineer" at bounding box center [568, 168] width 88 height 32
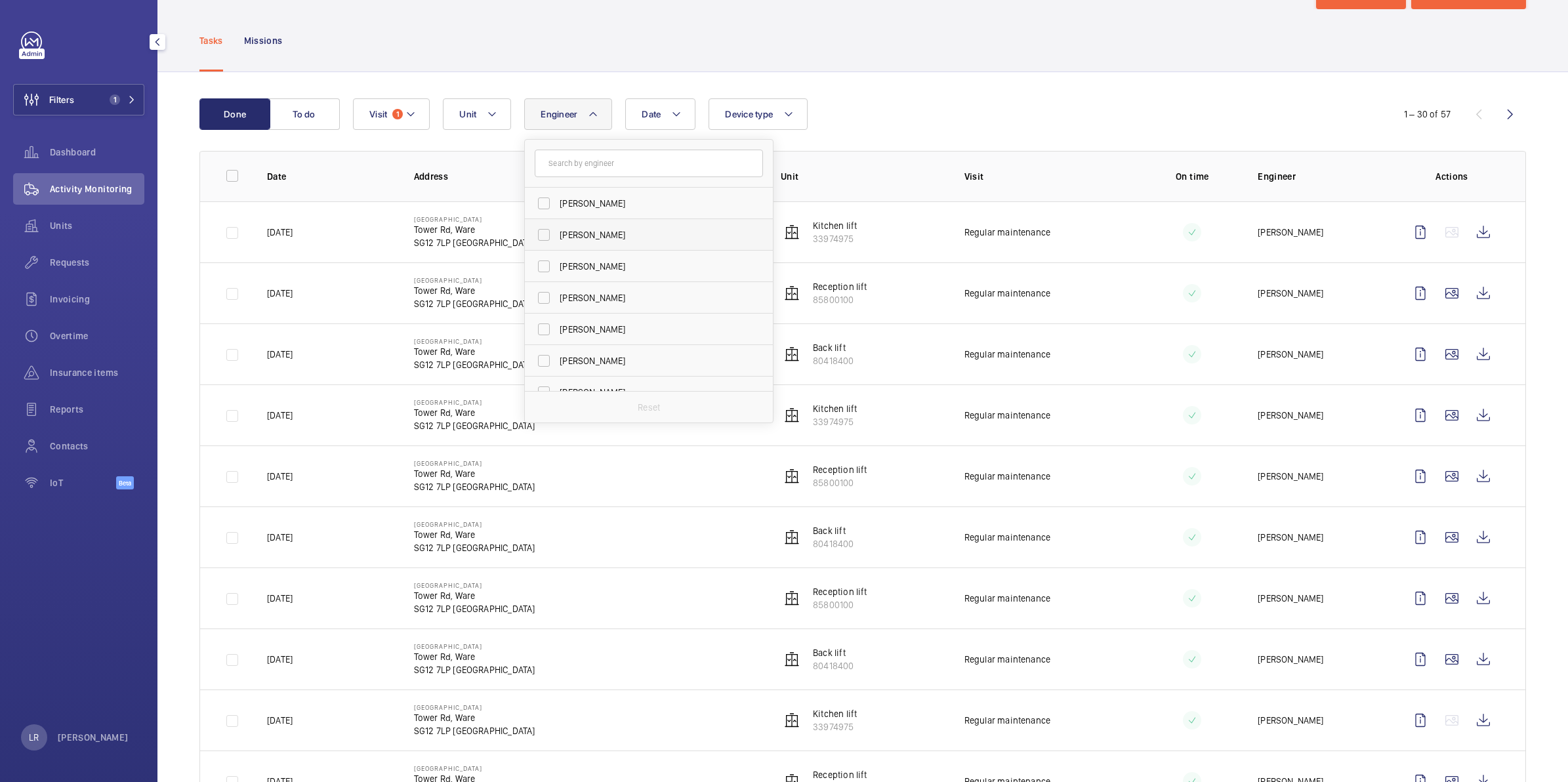
scroll to position [82, 0]
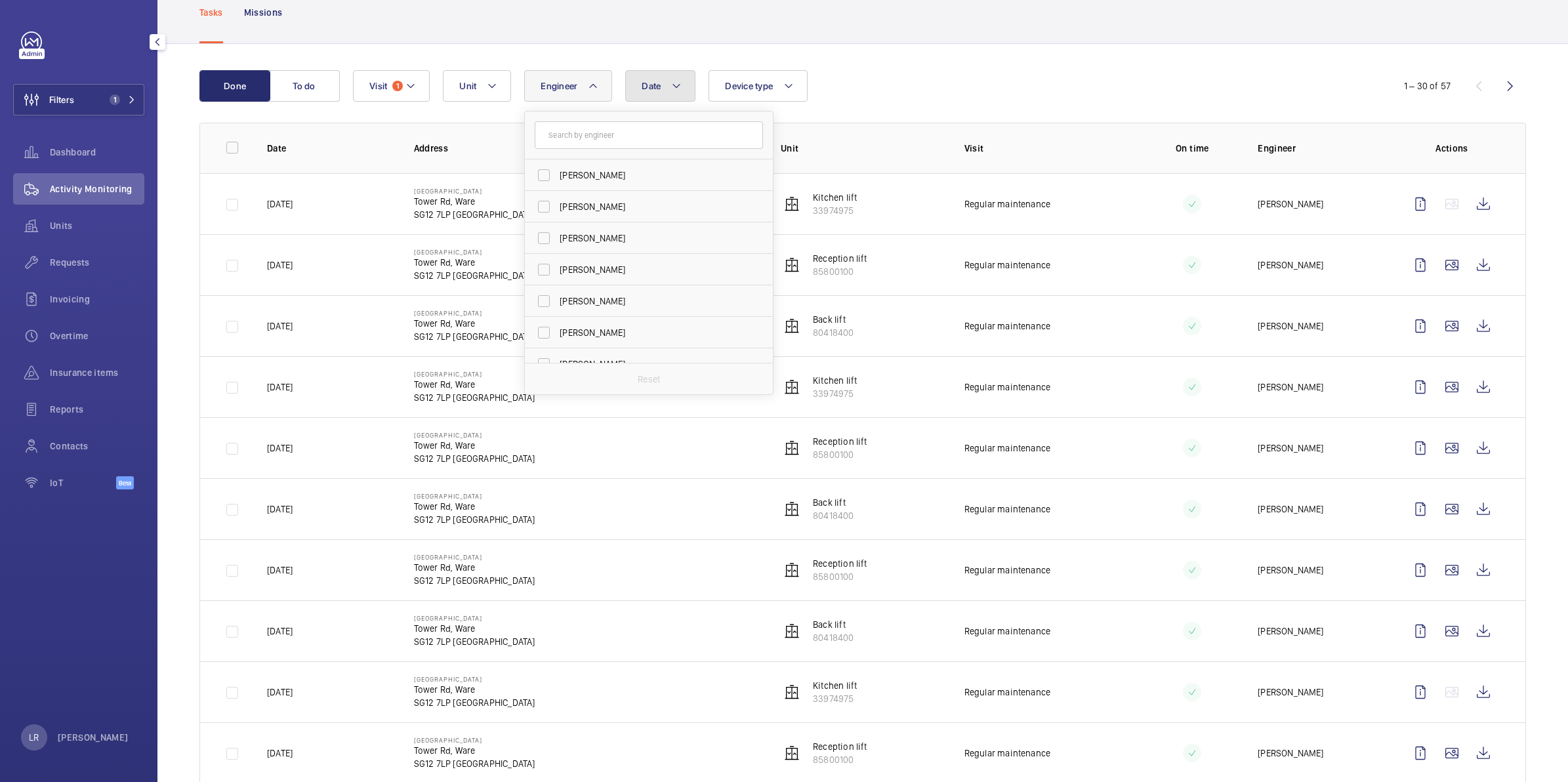
click at [647, 80] on span "Date" at bounding box center [651, 85] width 19 height 11
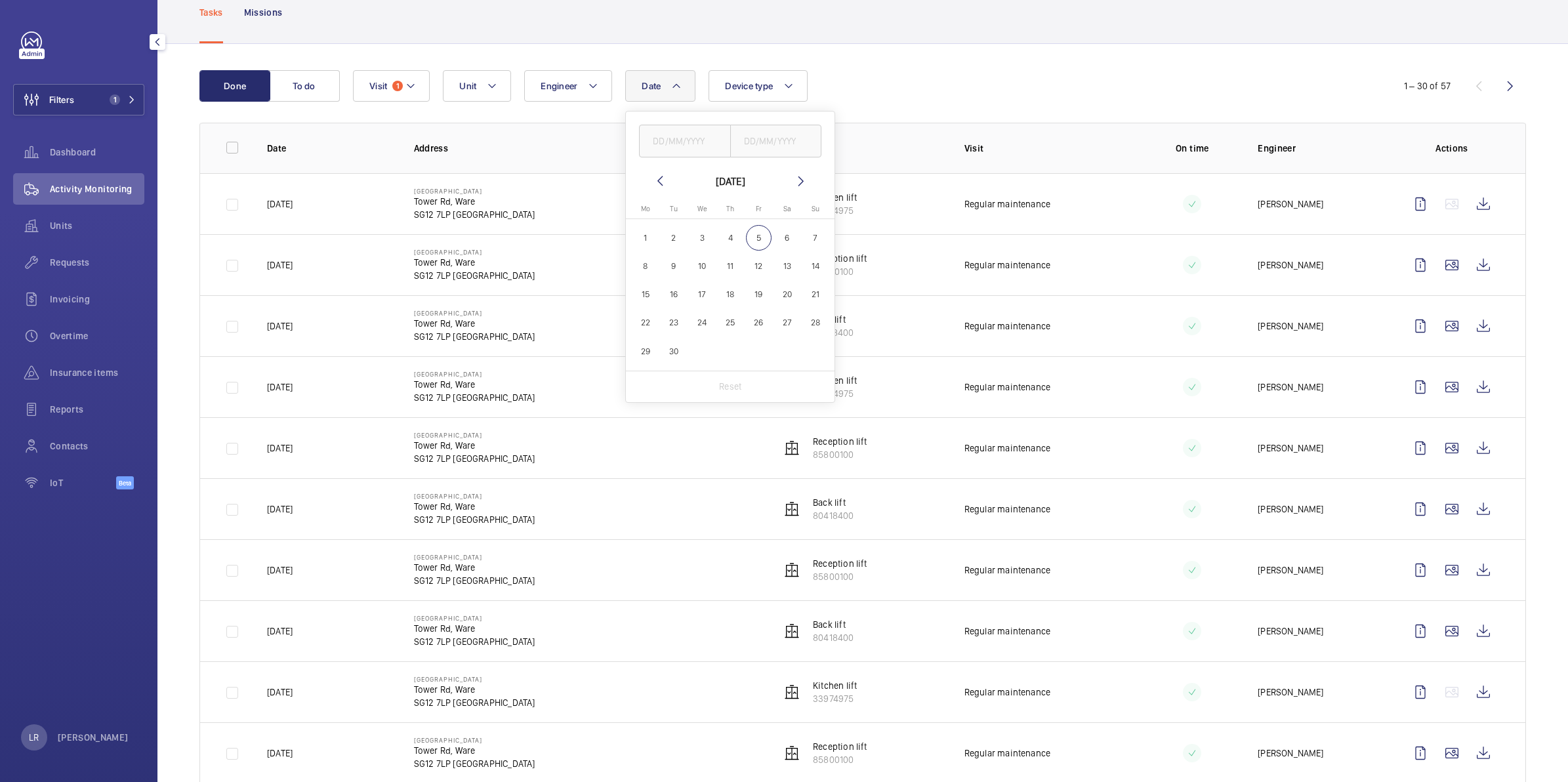
click at [657, 177] on mat-icon at bounding box center [660, 181] width 16 height 16
click at [794, 177] on mat-icon at bounding box center [801, 181] width 16 height 16
click at [672, 232] on span "1" at bounding box center [674, 238] width 26 height 26
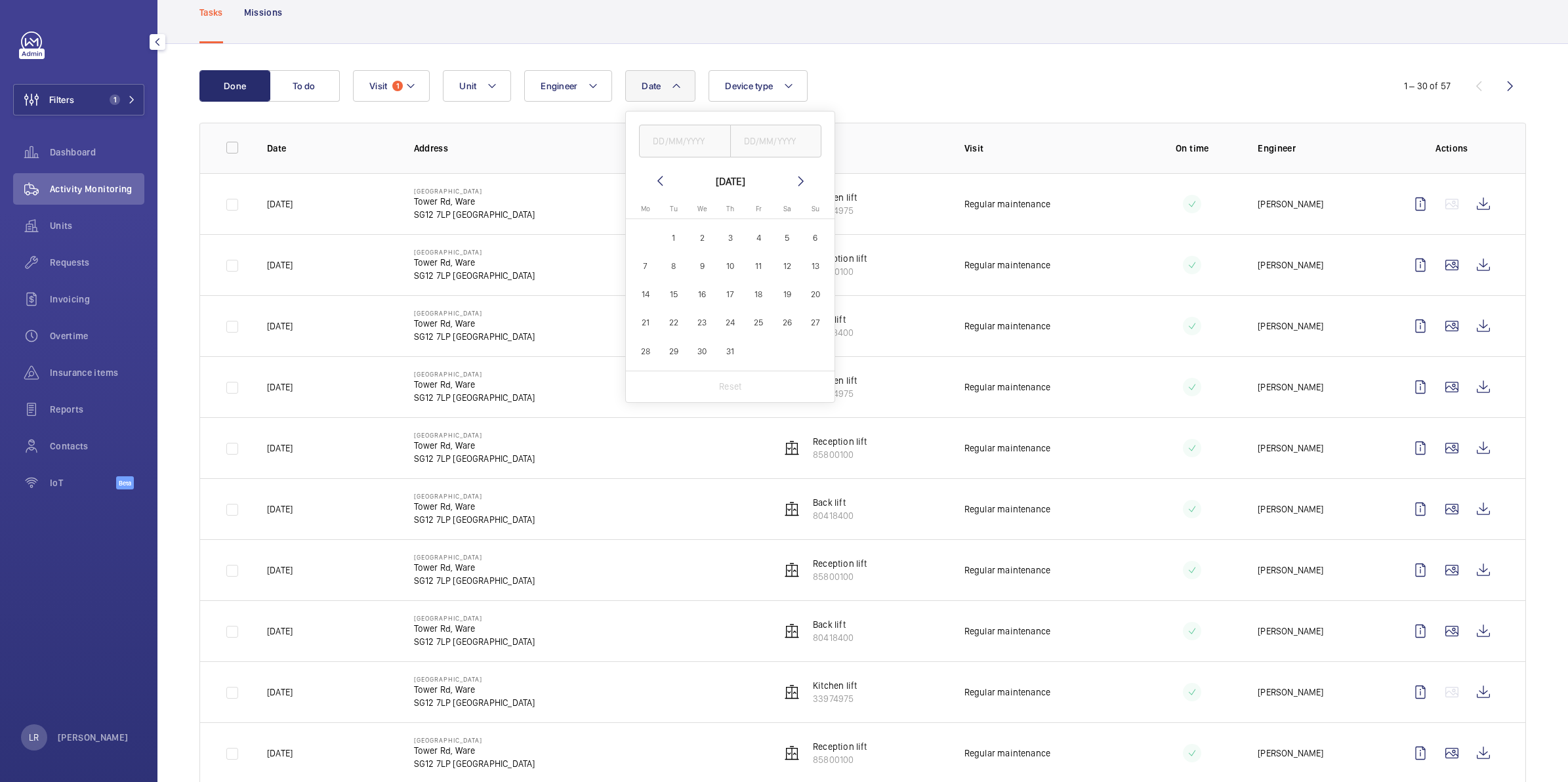
type input "[DATE]"
click at [733, 345] on span "31" at bounding box center [730, 351] width 26 height 26
type input "[DATE]"
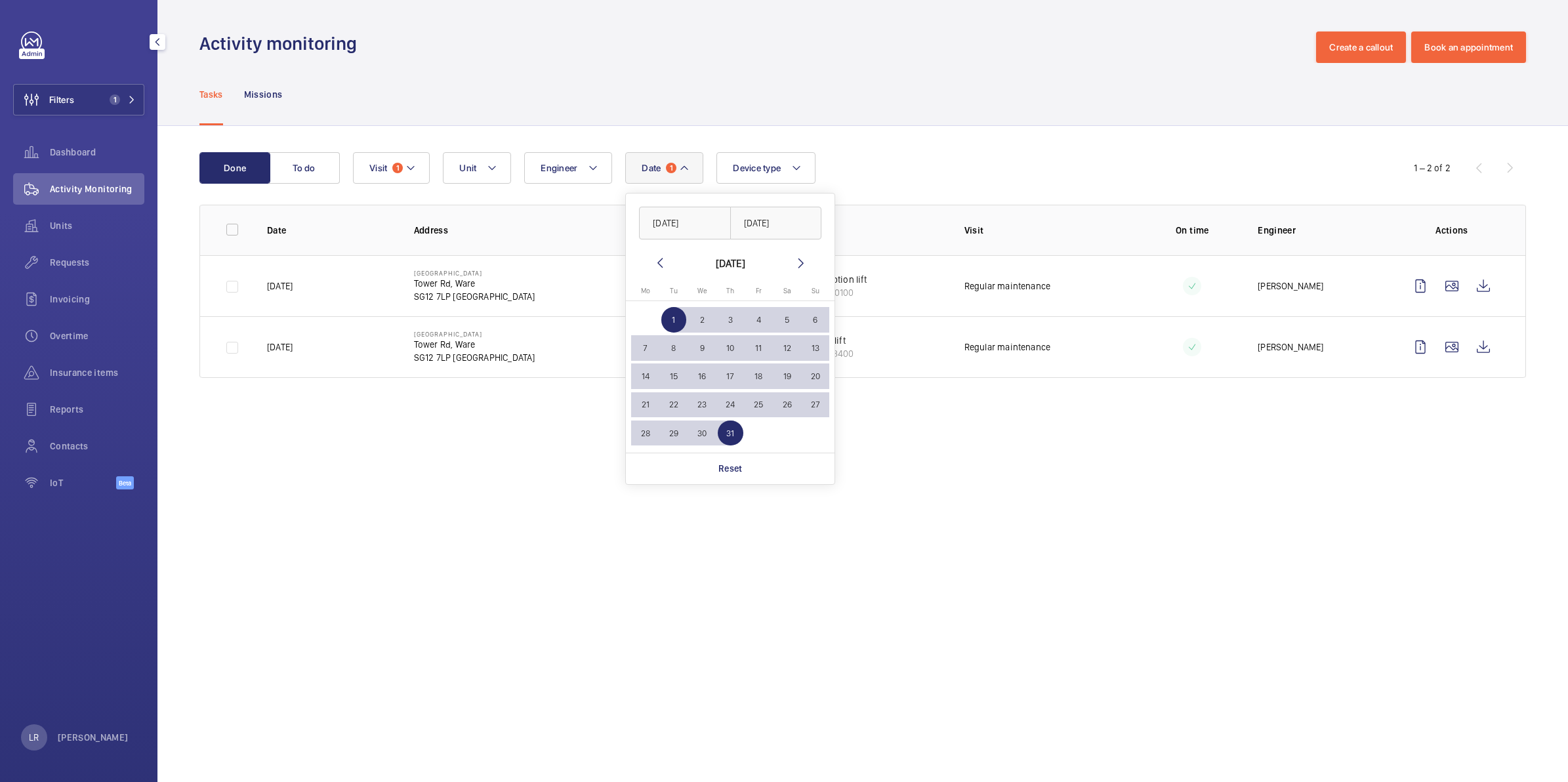
click at [846, 90] on div "Tasks Missions" at bounding box center [862, 94] width 1327 height 62
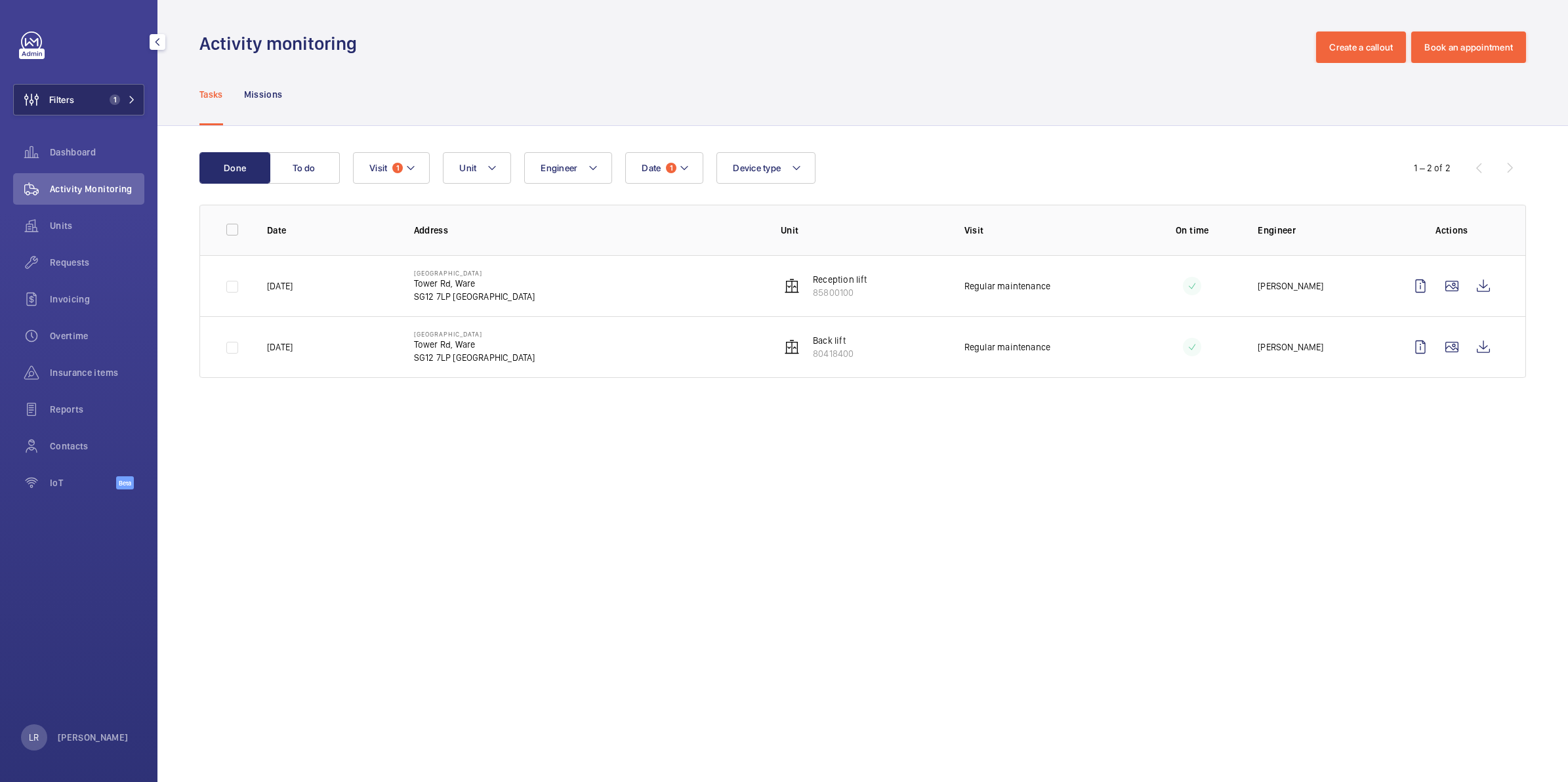
click at [79, 94] on button "Filters 1" at bounding box center [79, 100] width 131 height 32
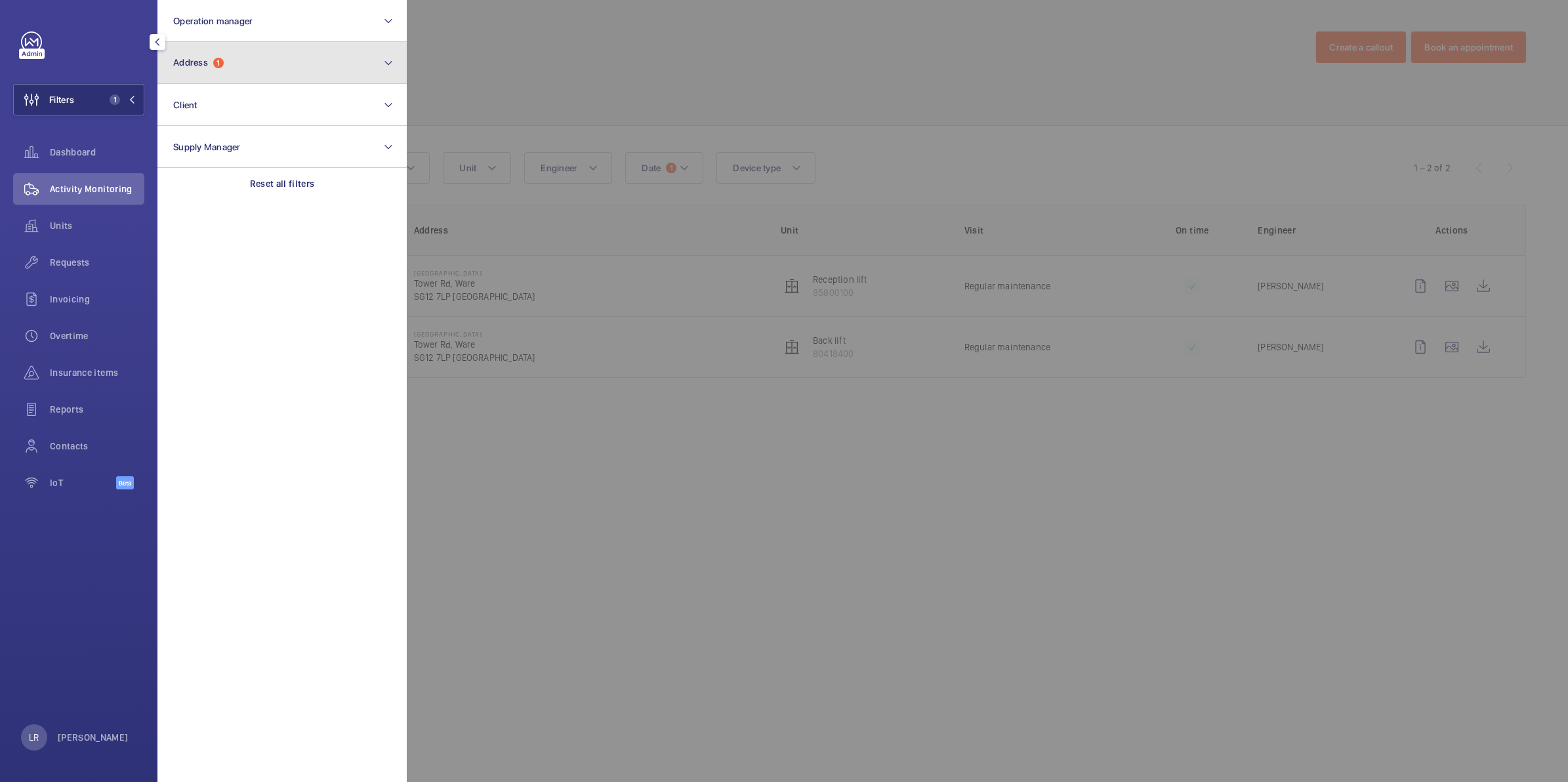
click at [215, 68] on button "Address 1" at bounding box center [282, 63] width 249 height 42
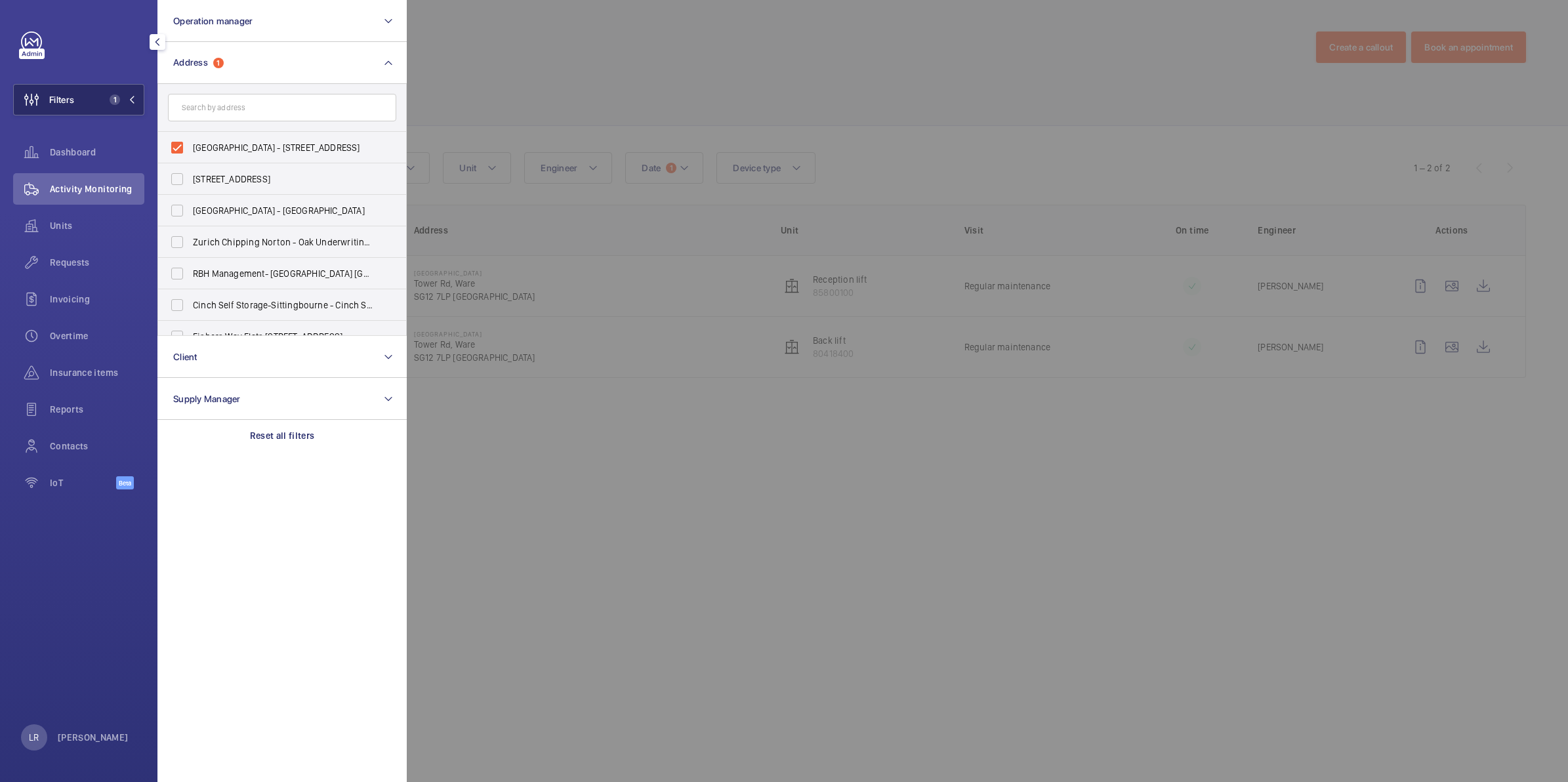
click at [111, 100] on span "1" at bounding box center [115, 100] width 11 height 11
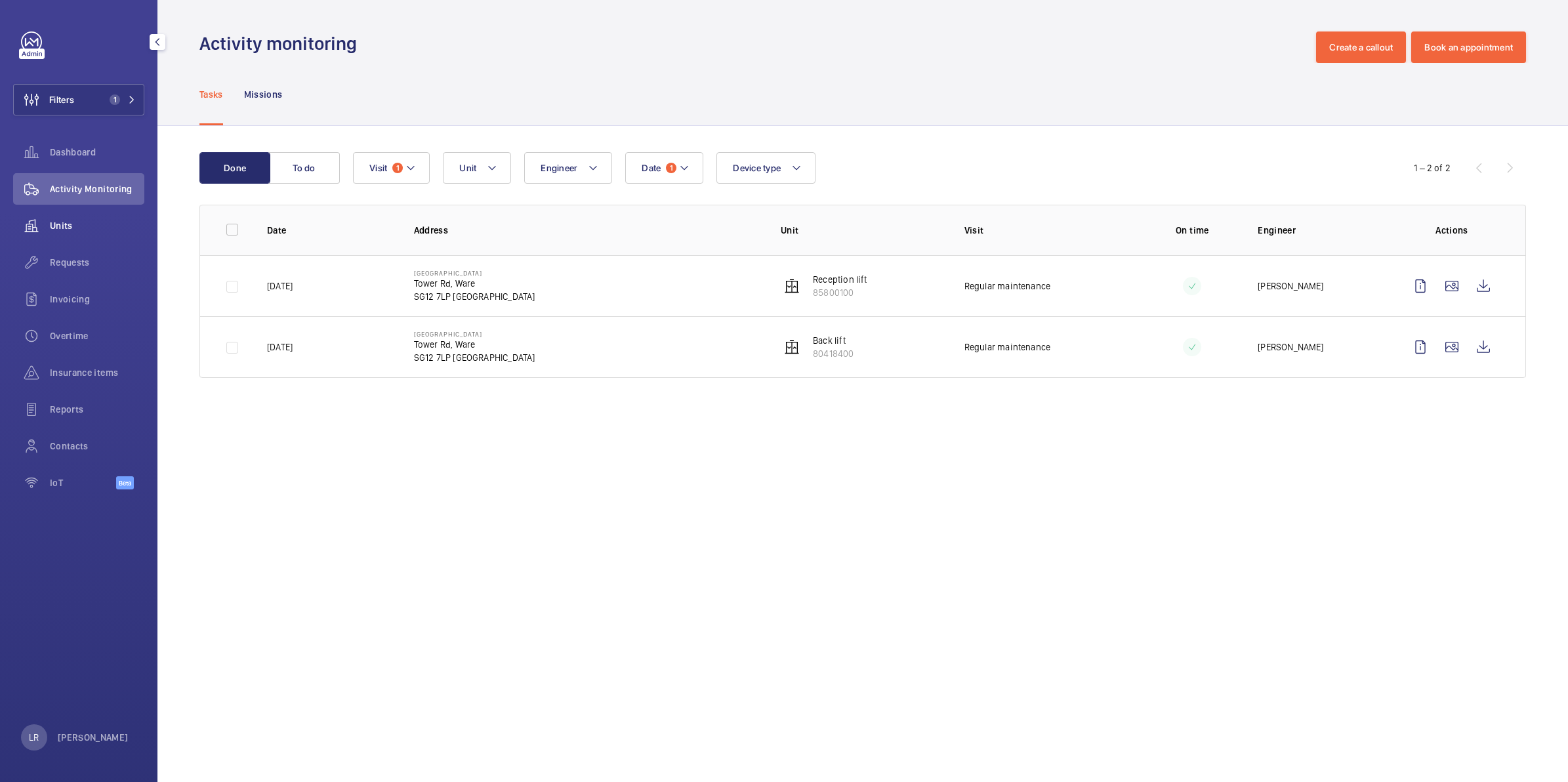
click at [90, 233] on div "Units" at bounding box center [79, 226] width 131 height 32
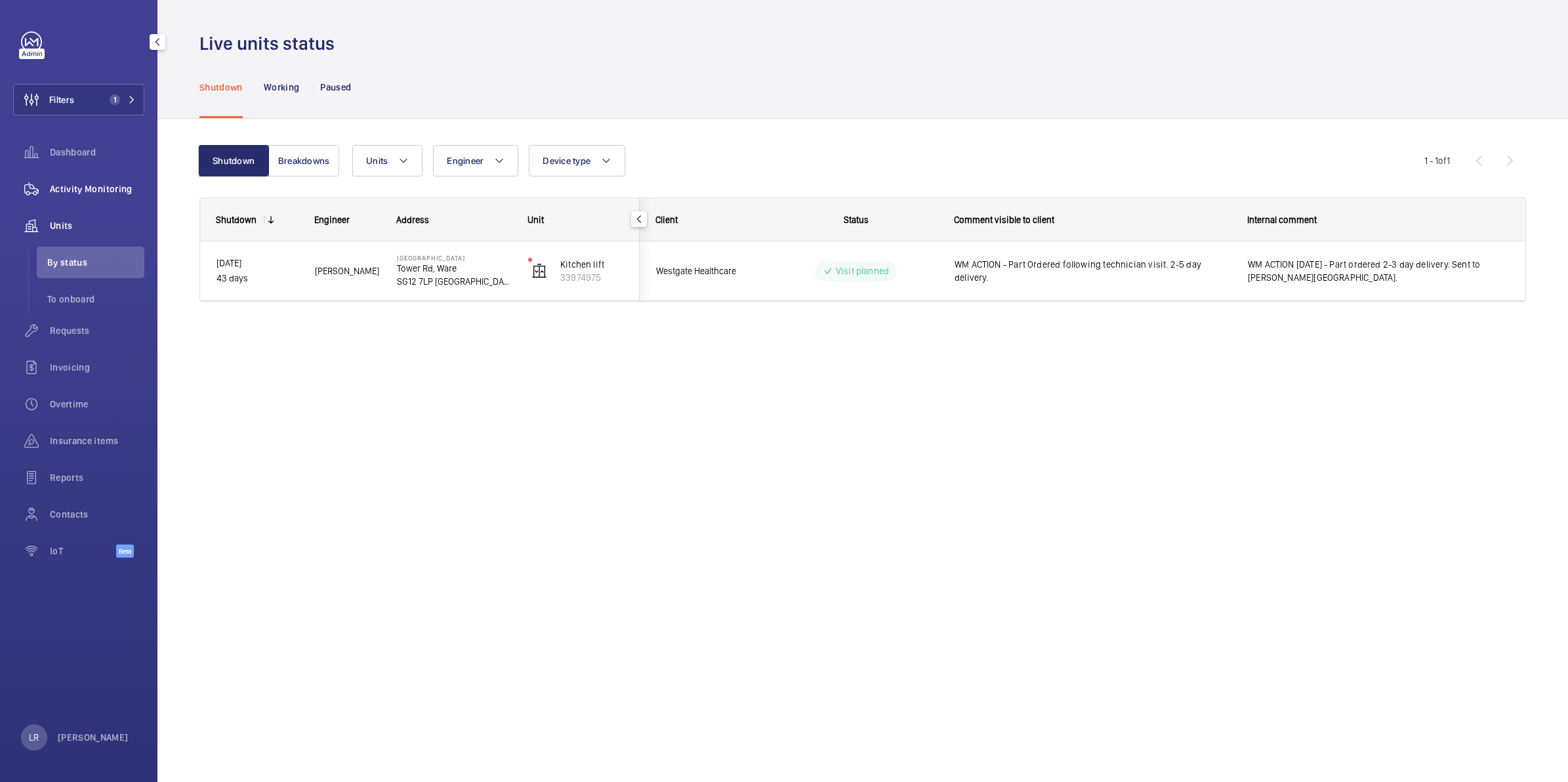
click at [80, 191] on span "Activity Monitoring" at bounding box center [97, 189] width 95 height 13
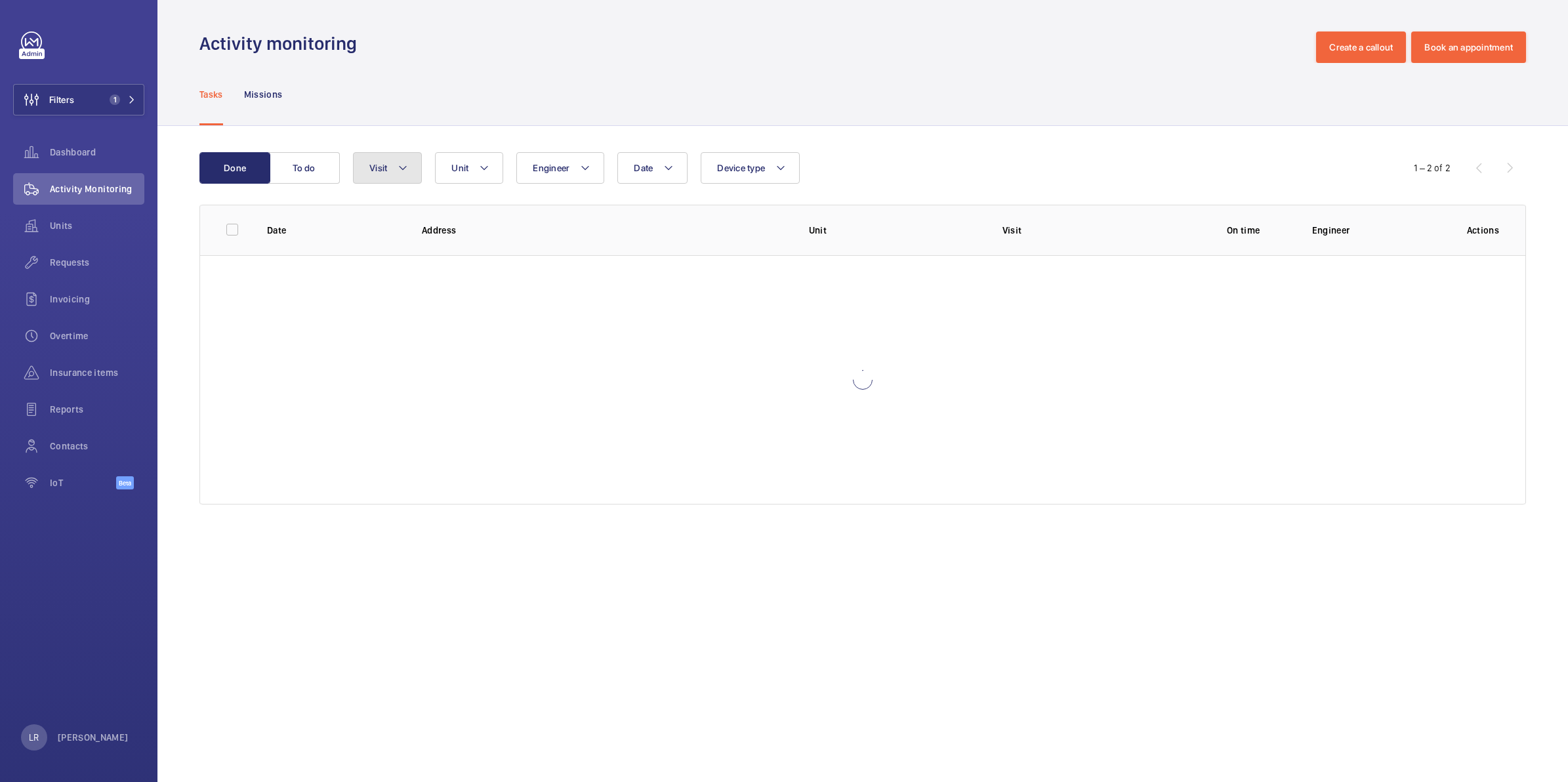
click at [384, 183] on wm-front-table "Done To do Date Engineer Unit Device type Visit 1 – 2 of 2 Date Address Unit Vi…" at bounding box center [862, 328] width 1327 height 352
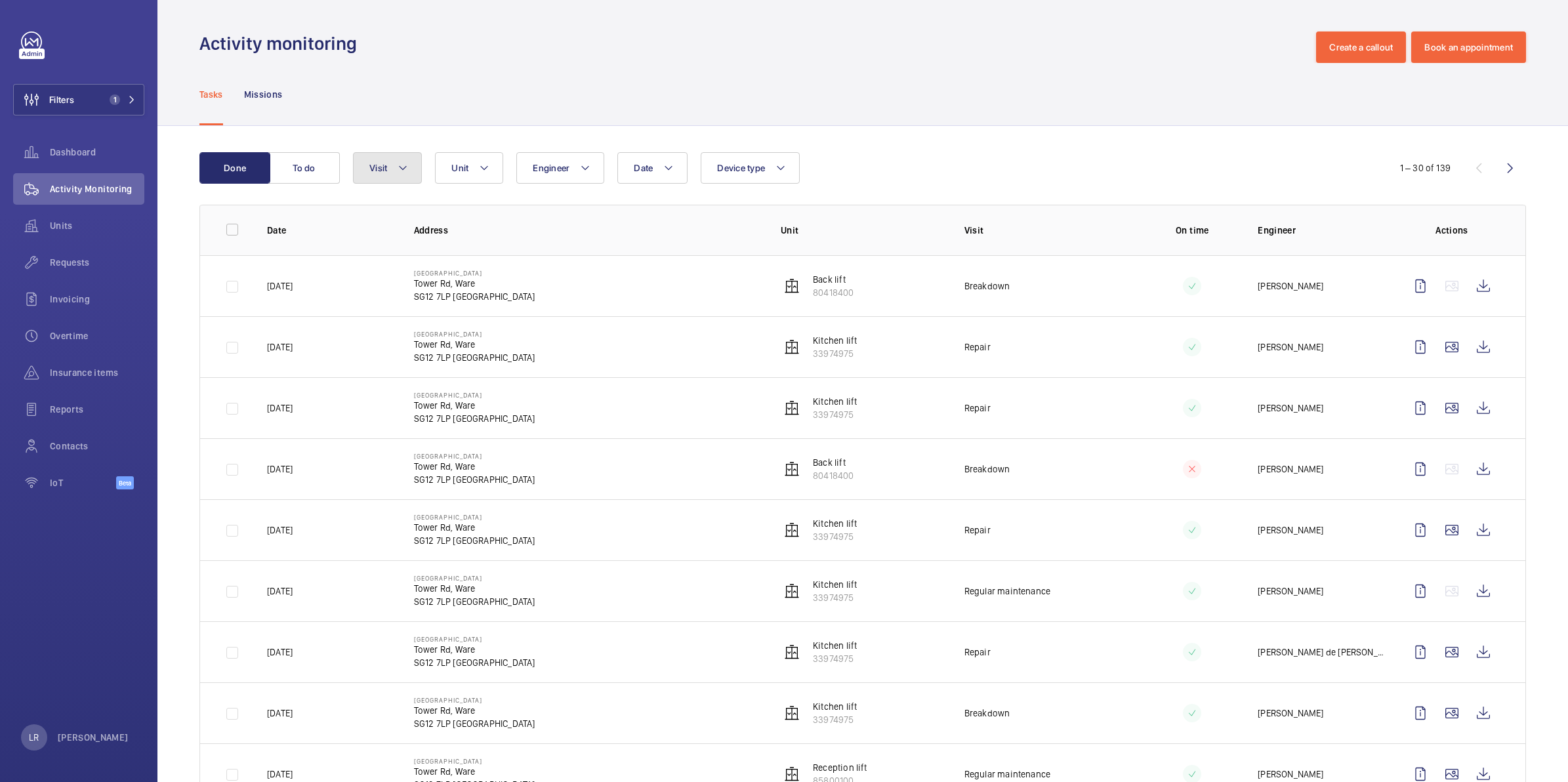
click at [375, 174] on button "Visit" at bounding box center [388, 168] width 69 height 32
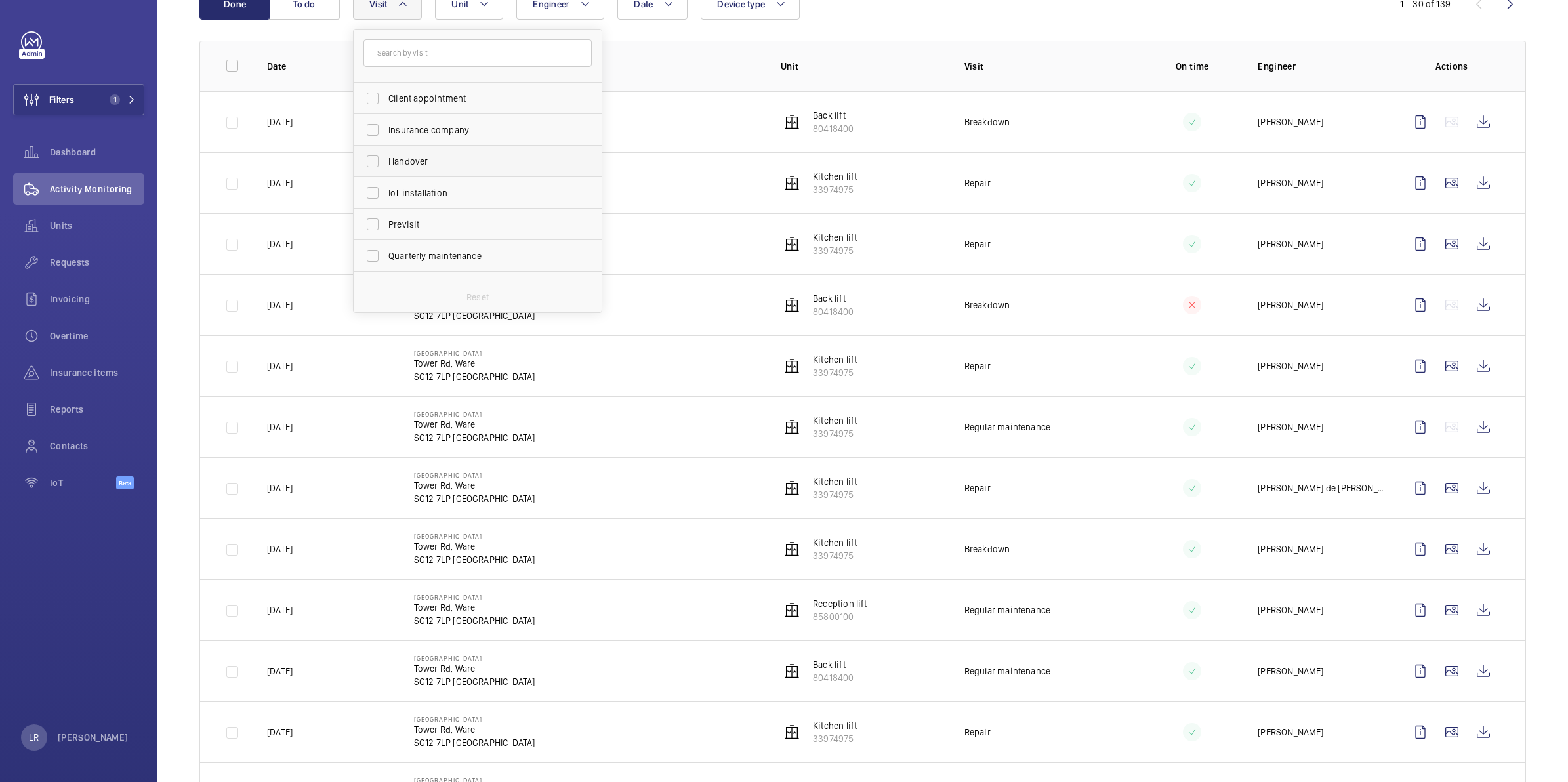
scroll to position [82, 0]
click at [419, 265] on span "Regular maintenance" at bounding box center [479, 263] width 181 height 13
click at [386, 265] on input "Regular maintenance" at bounding box center [373, 263] width 26 height 26
checkbox input "true"
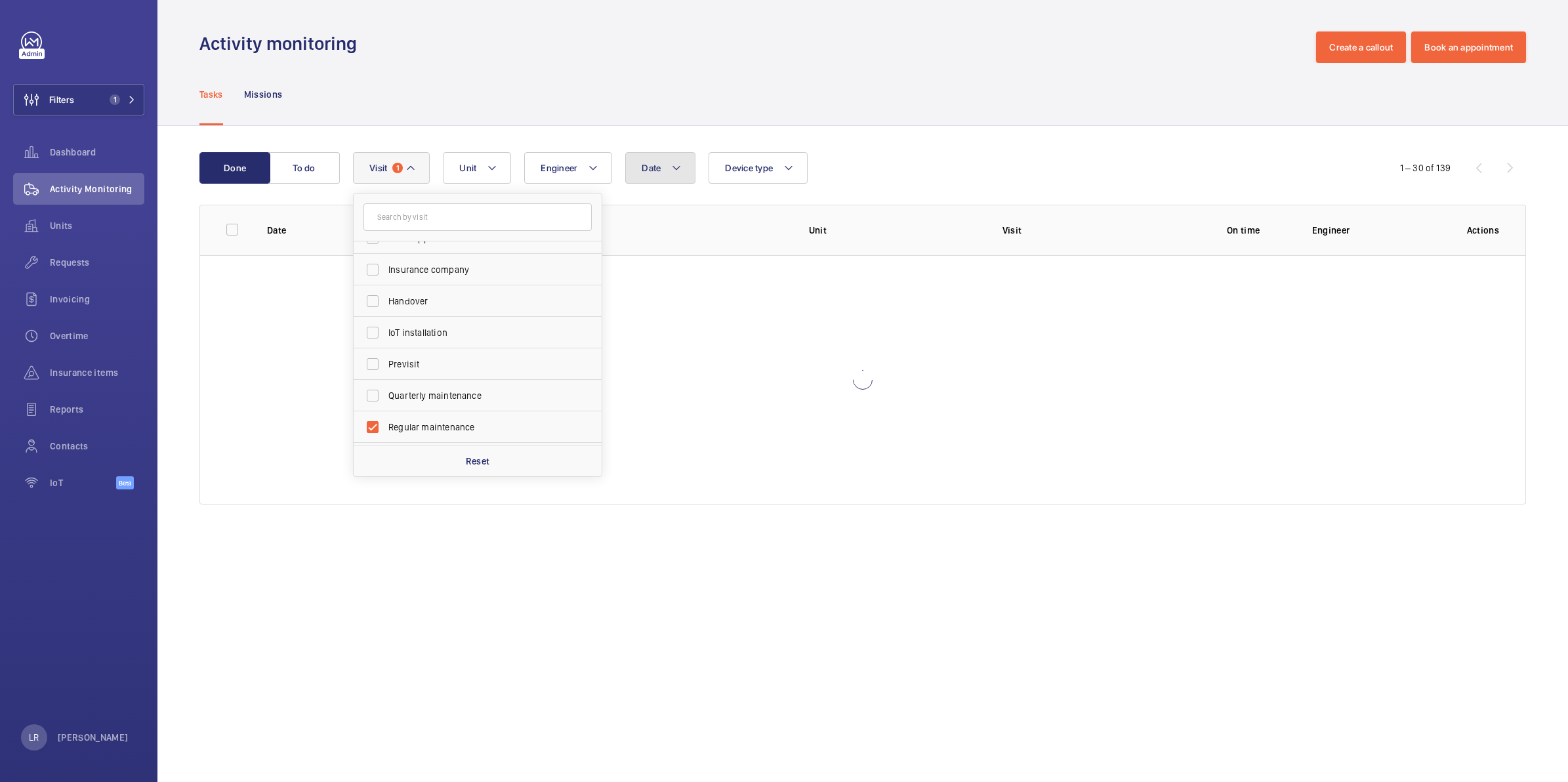
click at [671, 172] on button "Date" at bounding box center [661, 168] width 70 height 32
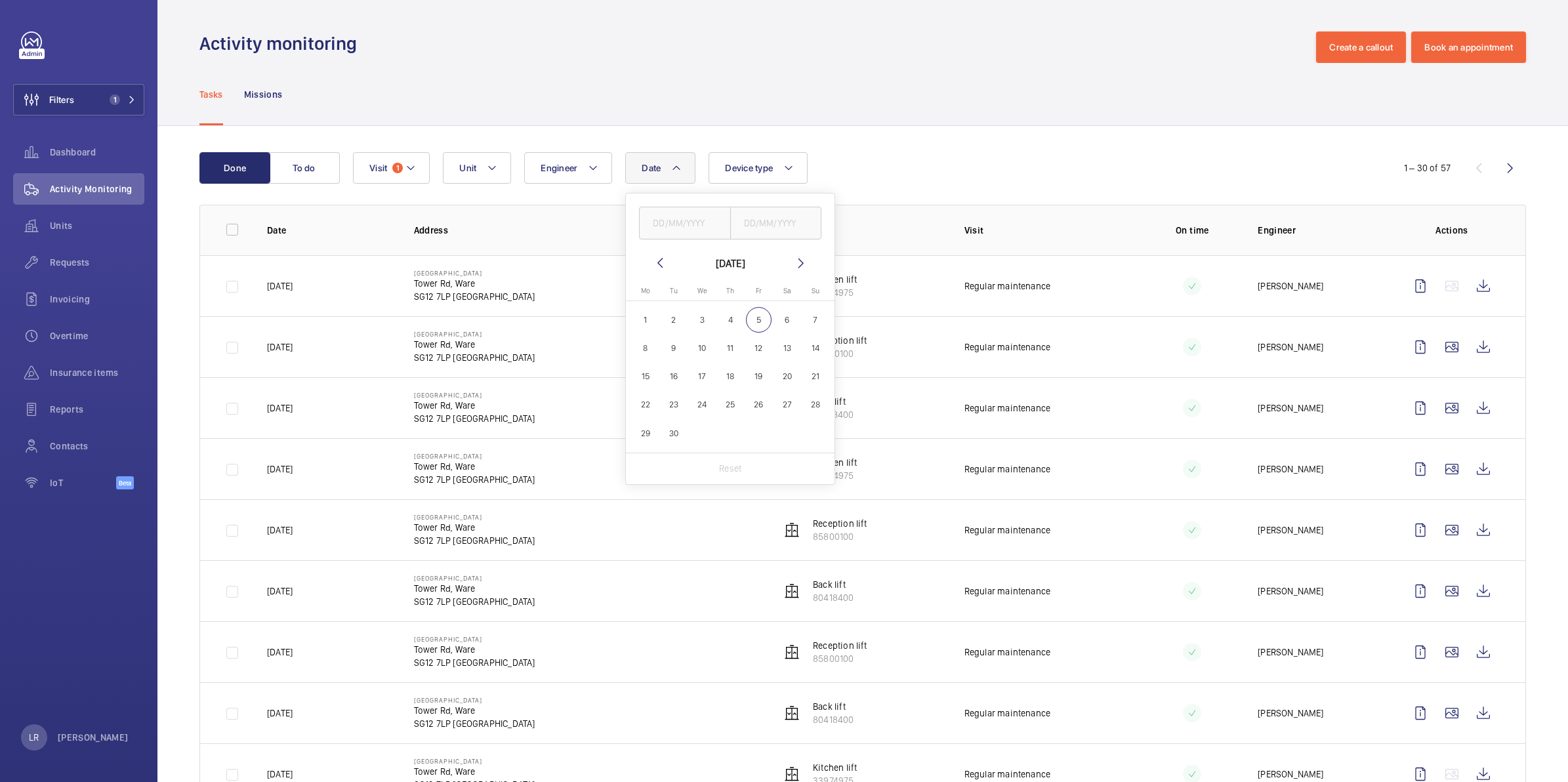
click at [663, 273] on mat-calendar "September 2025 Monday Mo Tuesday Tu Wednesday We Thursday Th Friday Fr Saturday…" at bounding box center [730, 354] width 208 height 198
click at [661, 270] on mat-icon at bounding box center [660, 263] width 16 height 16
click at [671, 315] on span "1" at bounding box center [674, 320] width 26 height 26
type input "[DATE]"
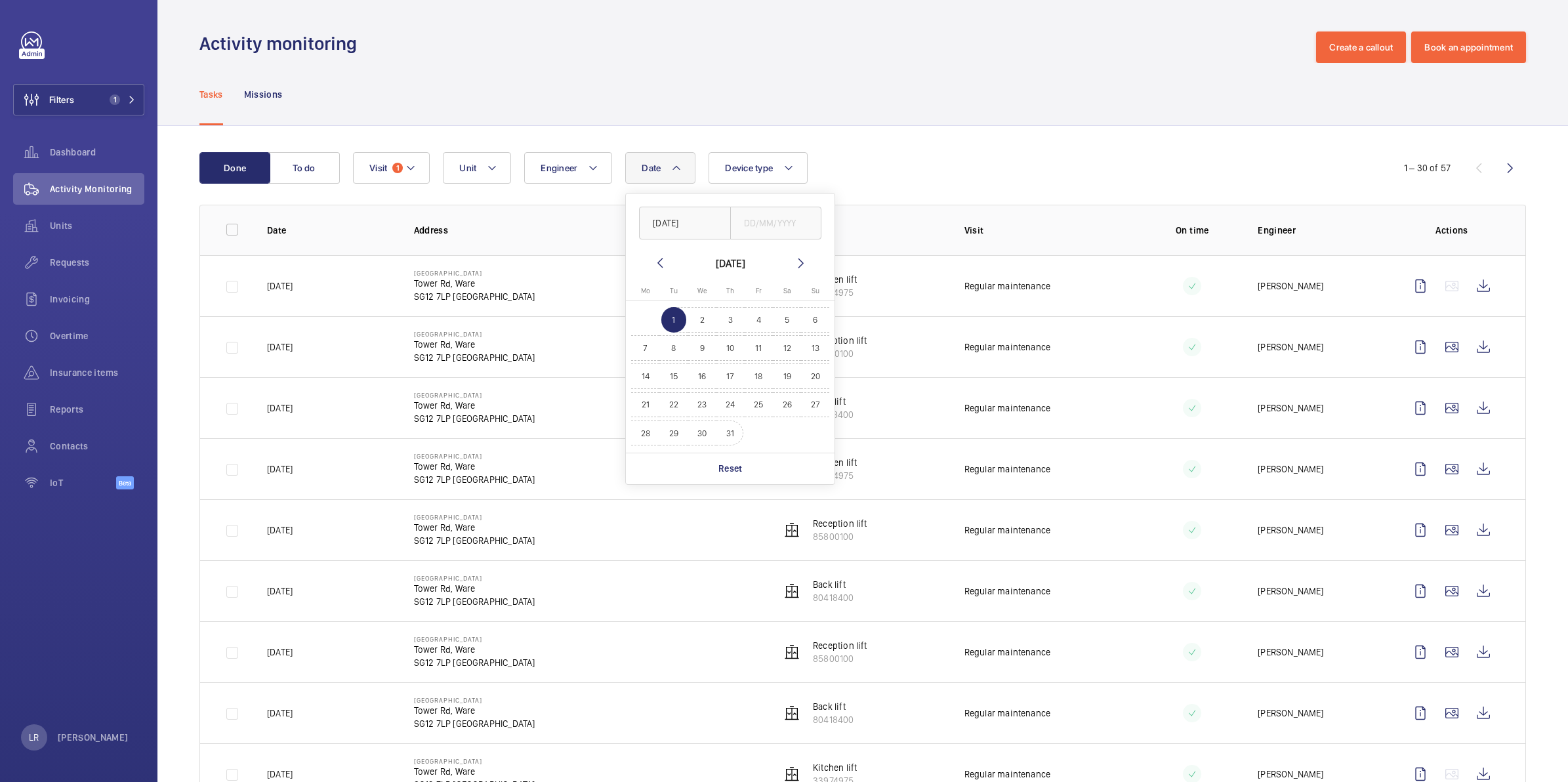
click at [735, 437] on span "31" at bounding box center [730, 433] width 26 height 26
type input "[DATE]"
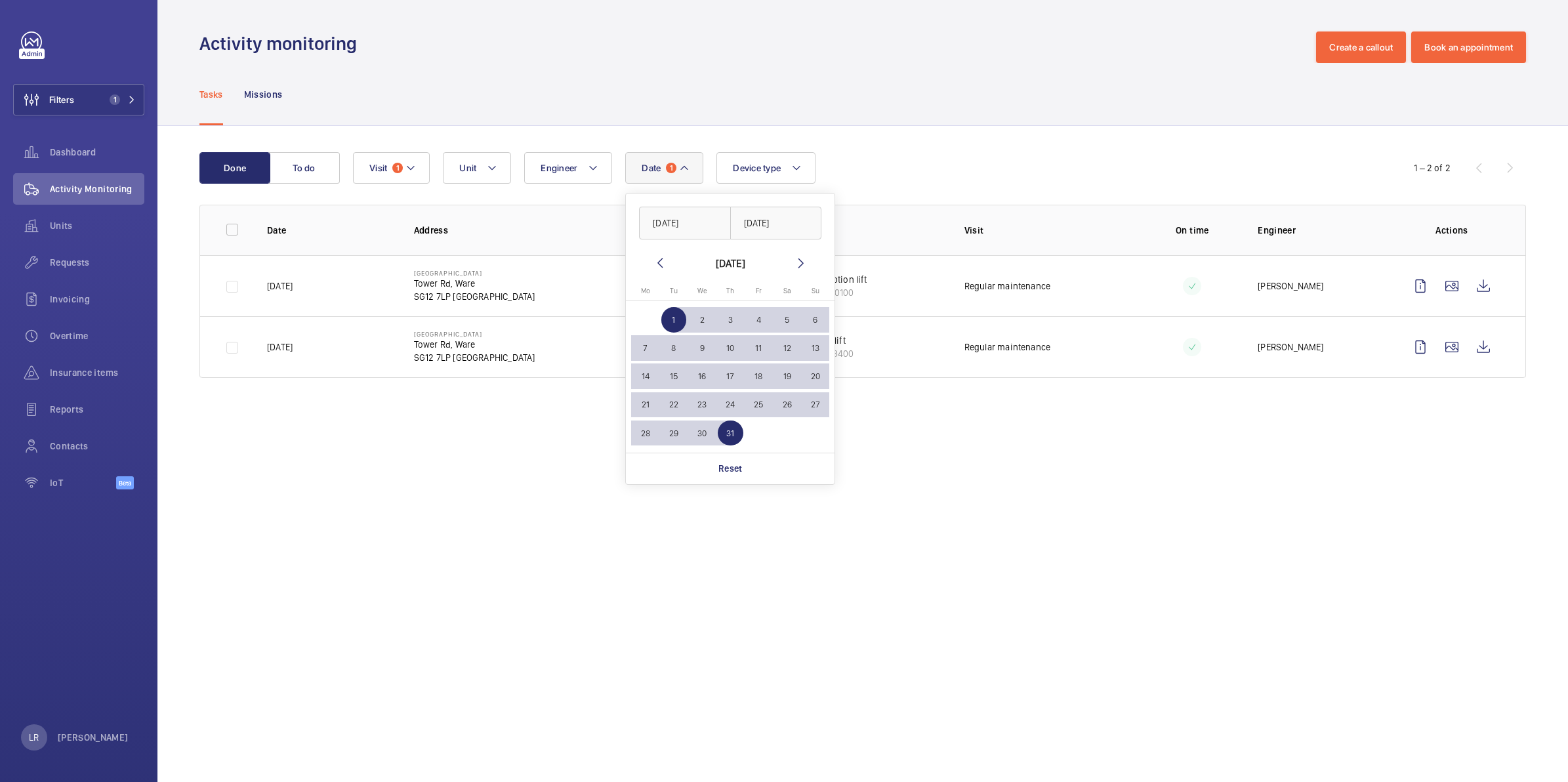
click at [882, 49] on div "Activity monitoring Create a callout Book an appointment" at bounding box center [862, 48] width 1327 height 32
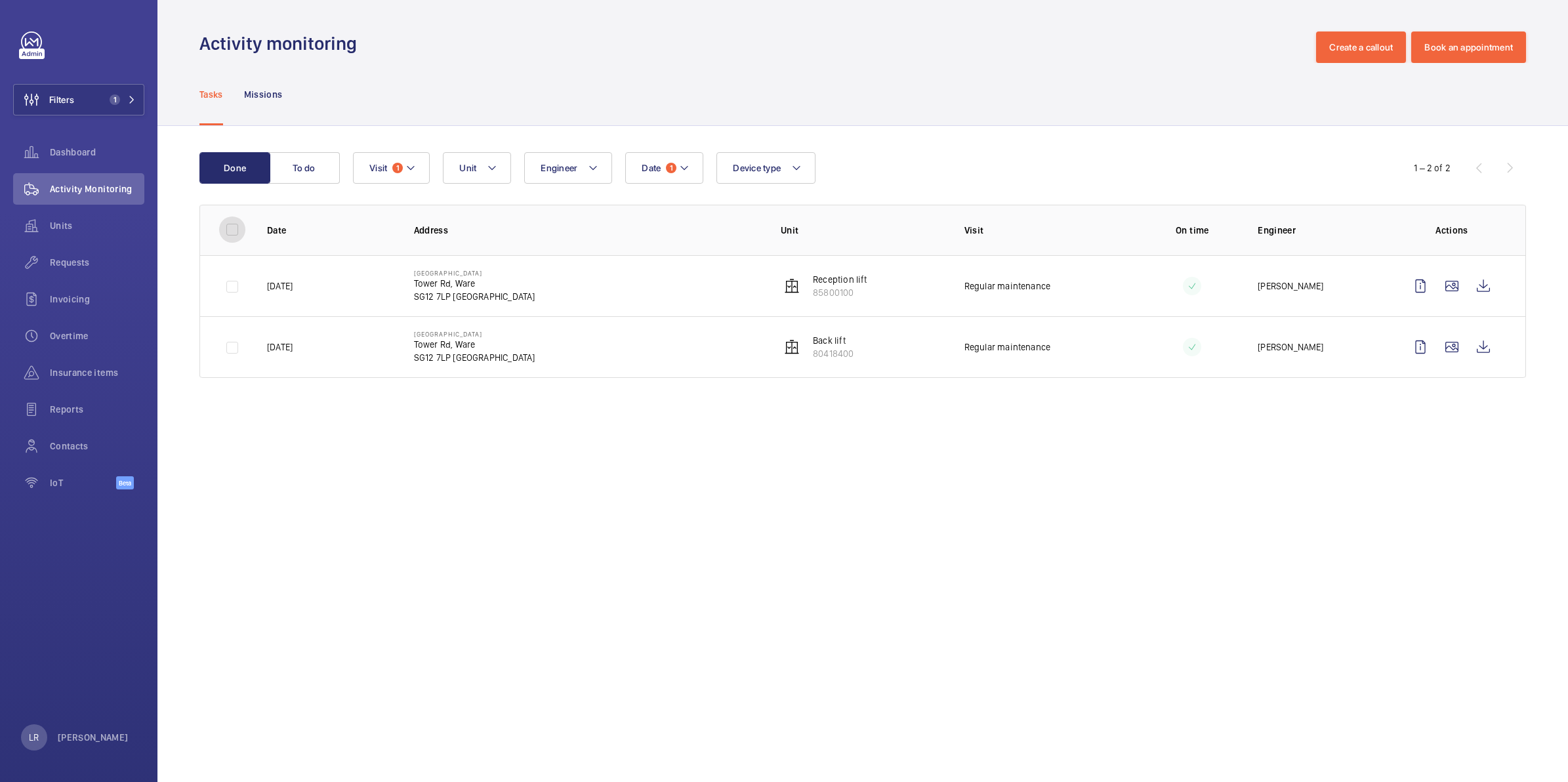
click at [236, 231] on input "checkbox" at bounding box center [232, 229] width 26 height 26
checkbox input "true"
click at [1500, 158] on button "Download 2 reports" at bounding box center [1472, 168] width 110 height 32
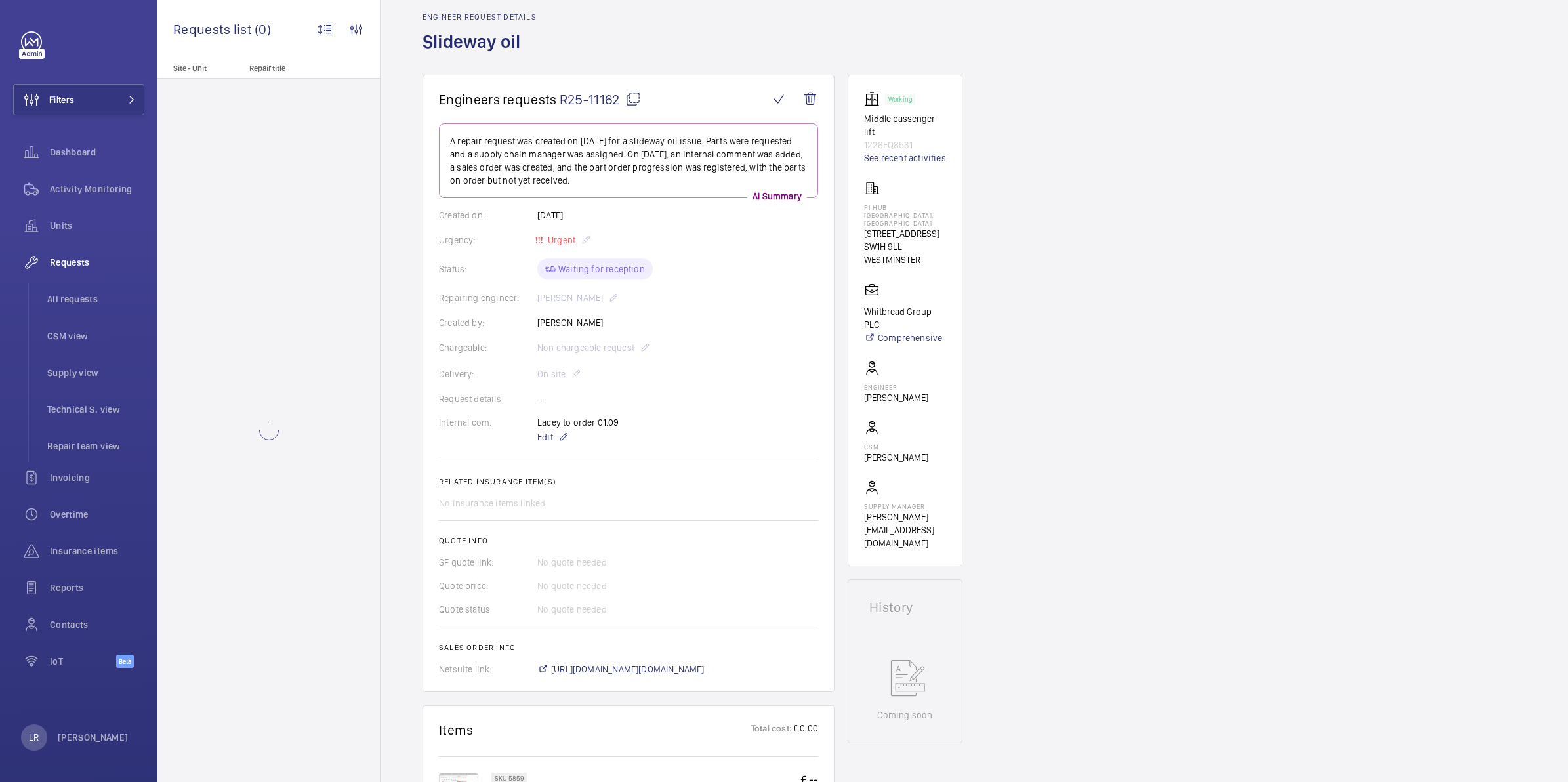
scroll to position [82, 0]
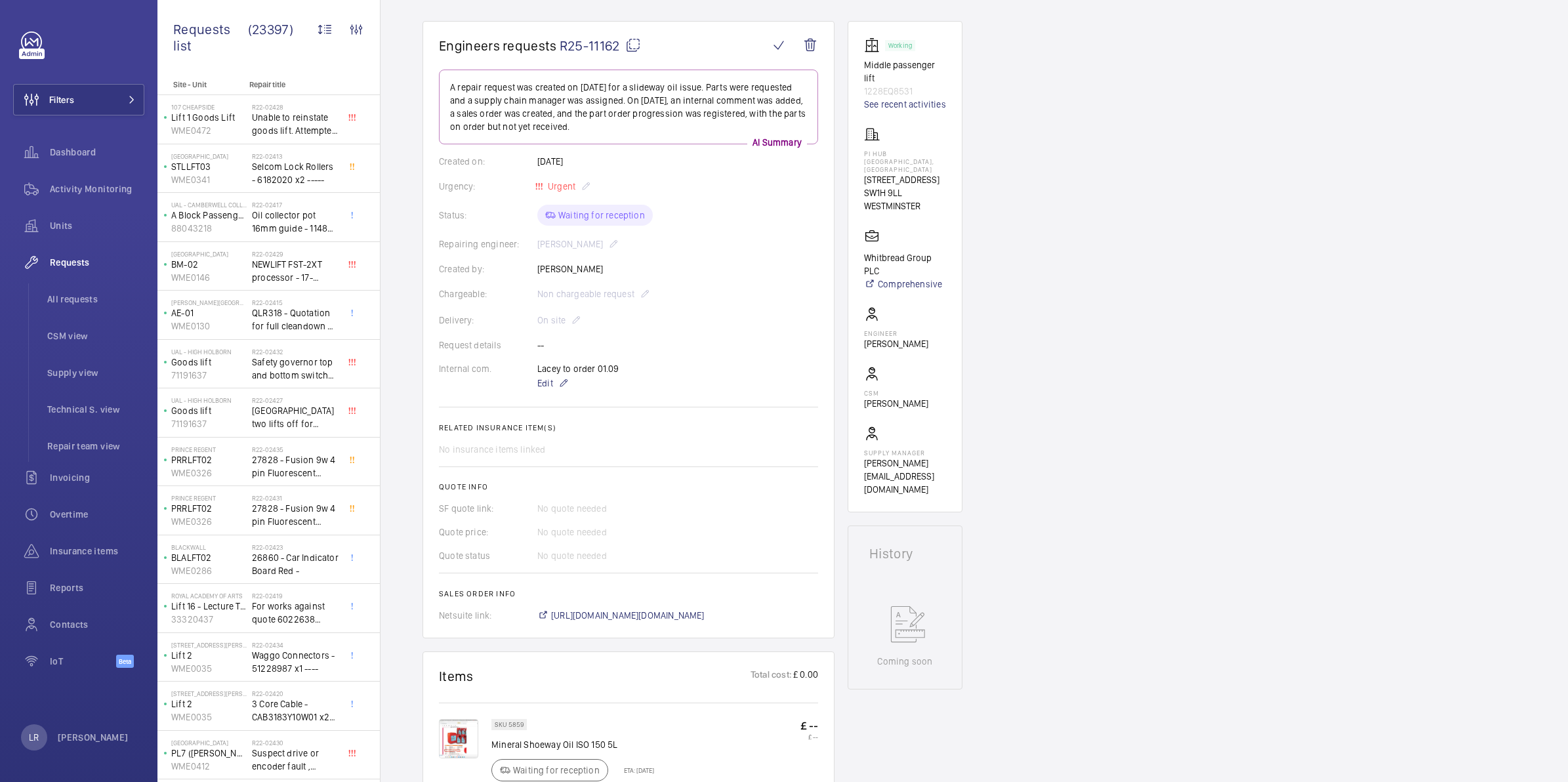
scroll to position [82, 0]
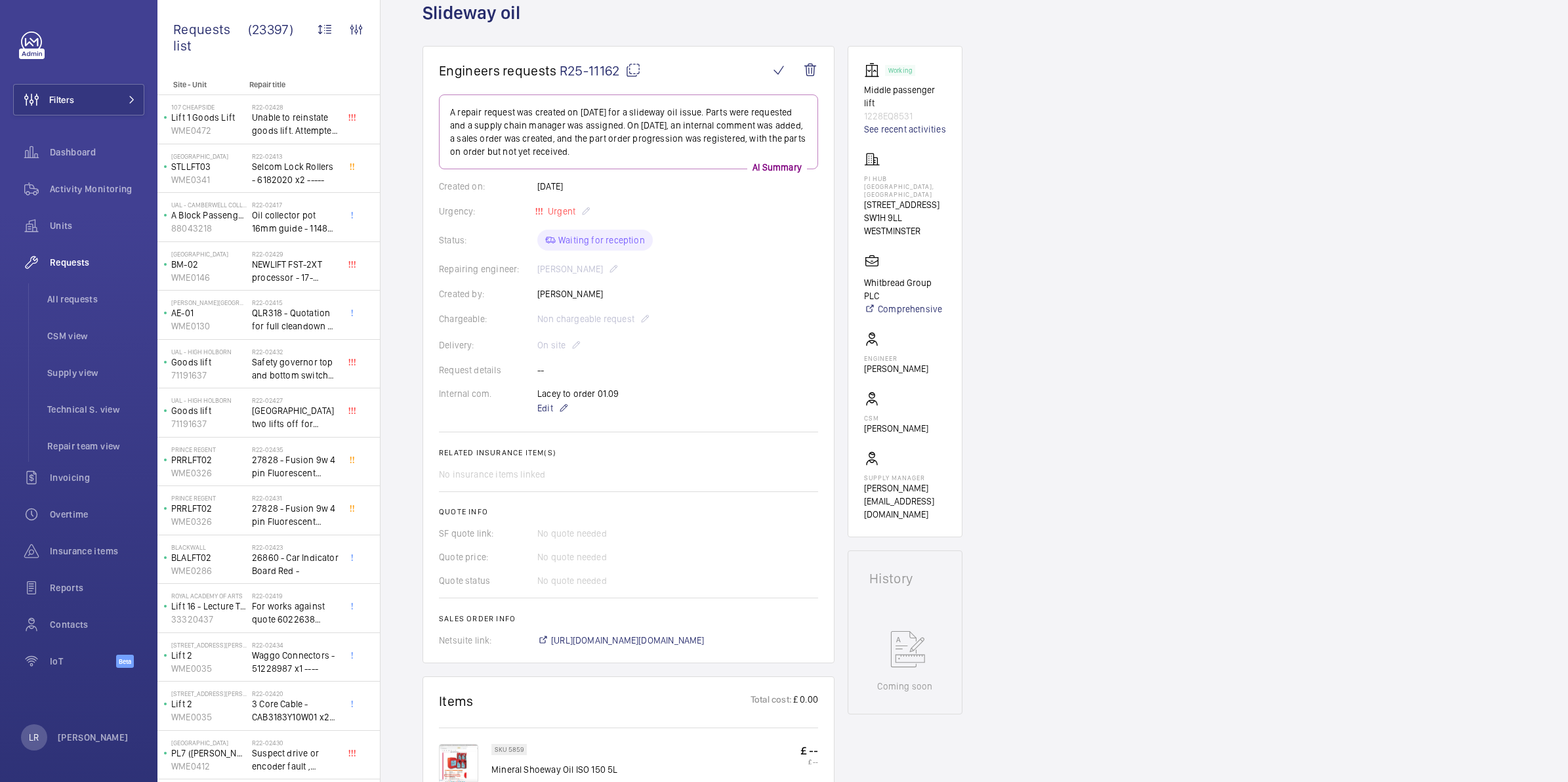
drag, startPoint x: 921, startPoint y: 232, endPoint x: 851, endPoint y: 202, distance: 76.2
click at [851, 202] on wm-front-card "Working Middle passenger lift 1228EQ8531 See recent activities [GEOGRAPHIC_DATA…" at bounding box center [905, 291] width 115 height 491
drag, startPoint x: 851, startPoint y: 202, endPoint x: 940, endPoint y: 233, distance: 94.2
click at [949, 231] on wm-front-card "Working Middle passenger lift 1228EQ8531 See recent activities [GEOGRAPHIC_DATA…" at bounding box center [905, 291] width 115 height 491
drag, startPoint x: 927, startPoint y: 231, endPoint x: 860, endPoint y: 177, distance: 86.1
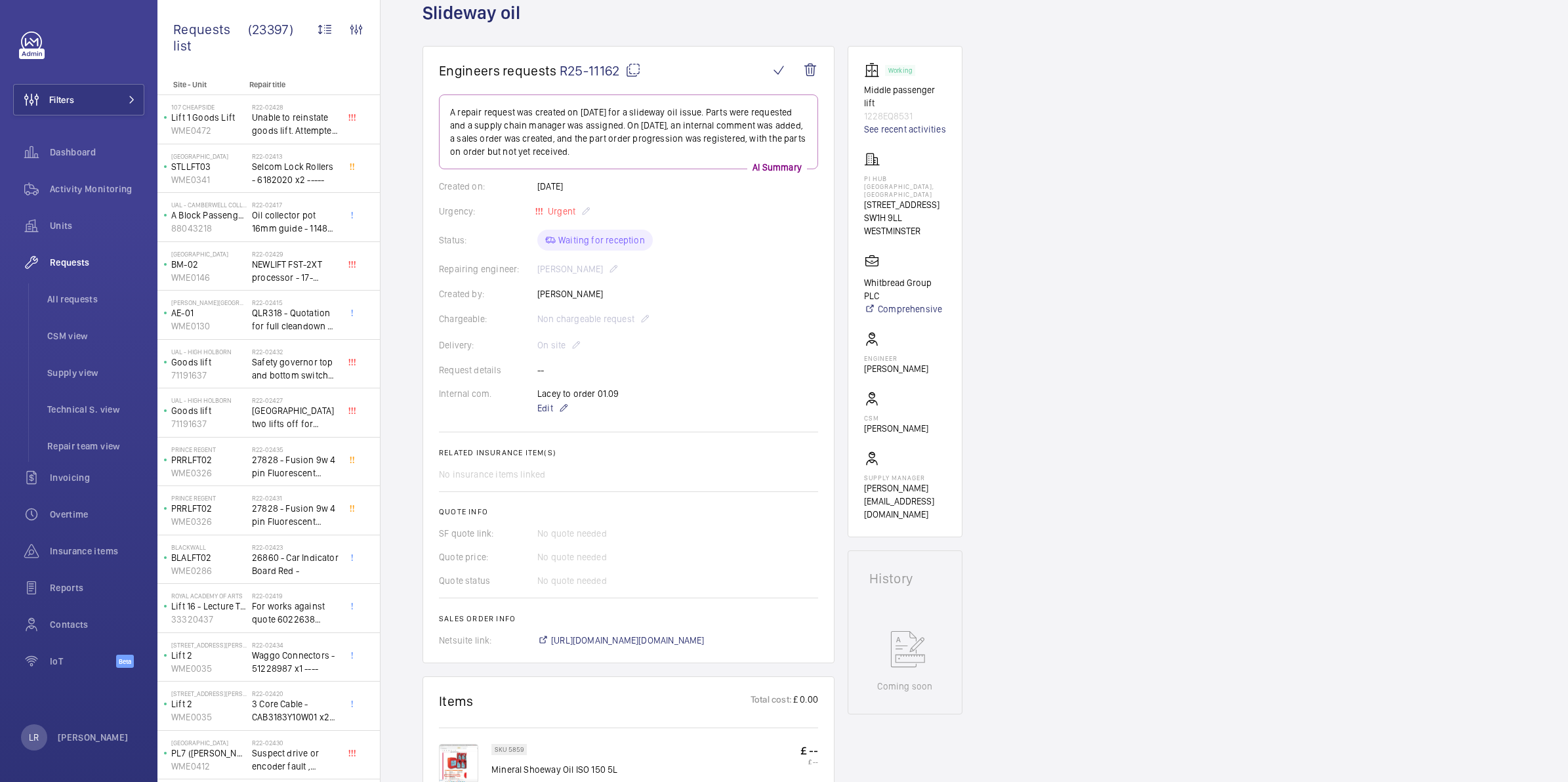
click at [860, 177] on wm-front-card "Working Middle passenger lift 1228EQ8531 See recent activities [GEOGRAPHIC_DATA…" at bounding box center [905, 291] width 115 height 491
copy div "PI Hub [GEOGRAPHIC_DATA], [GEOGRAPHIC_DATA] [STREET_ADDRESS]"
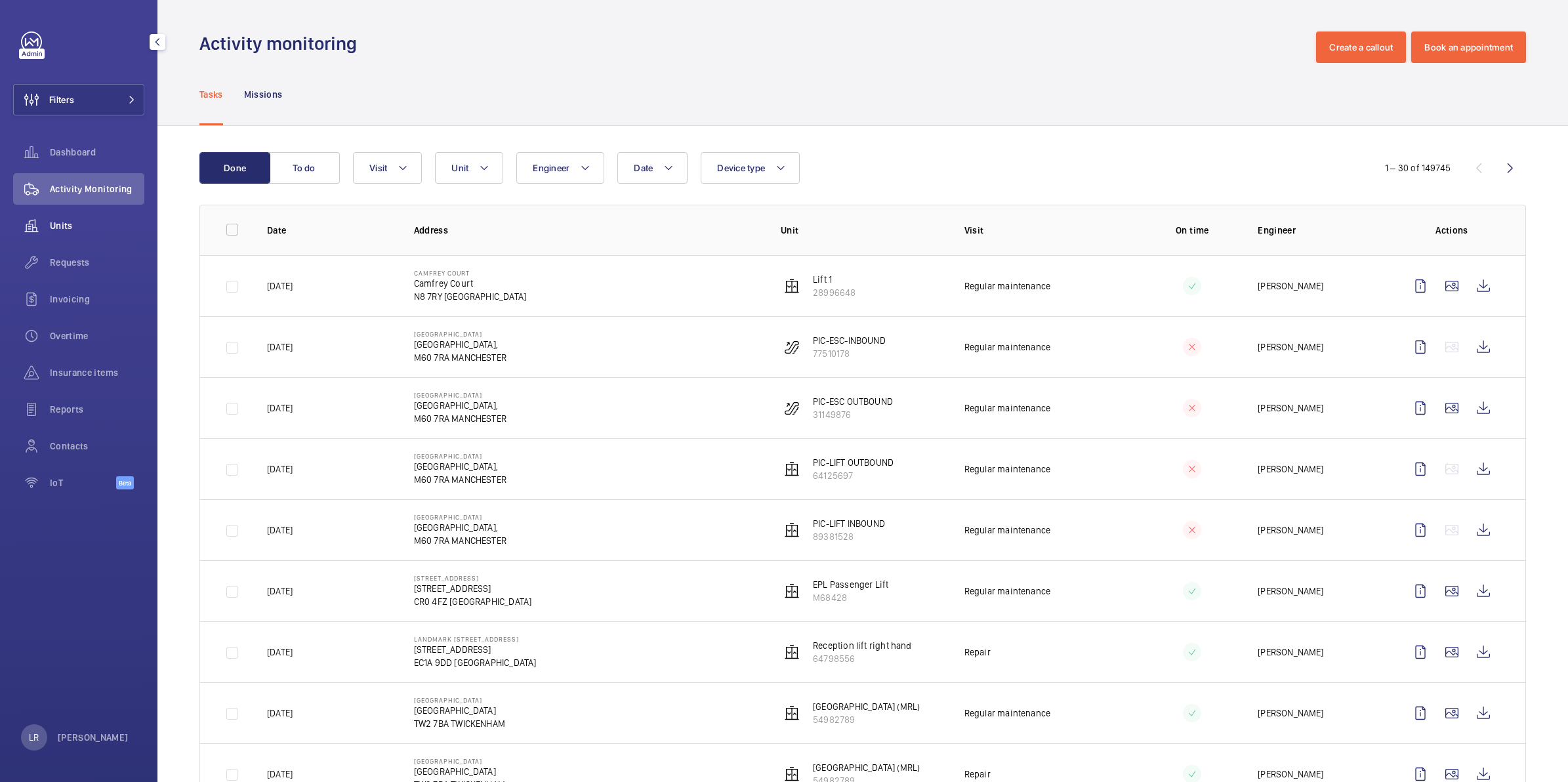
click at [51, 219] on span "Units" at bounding box center [97, 226] width 95 height 13
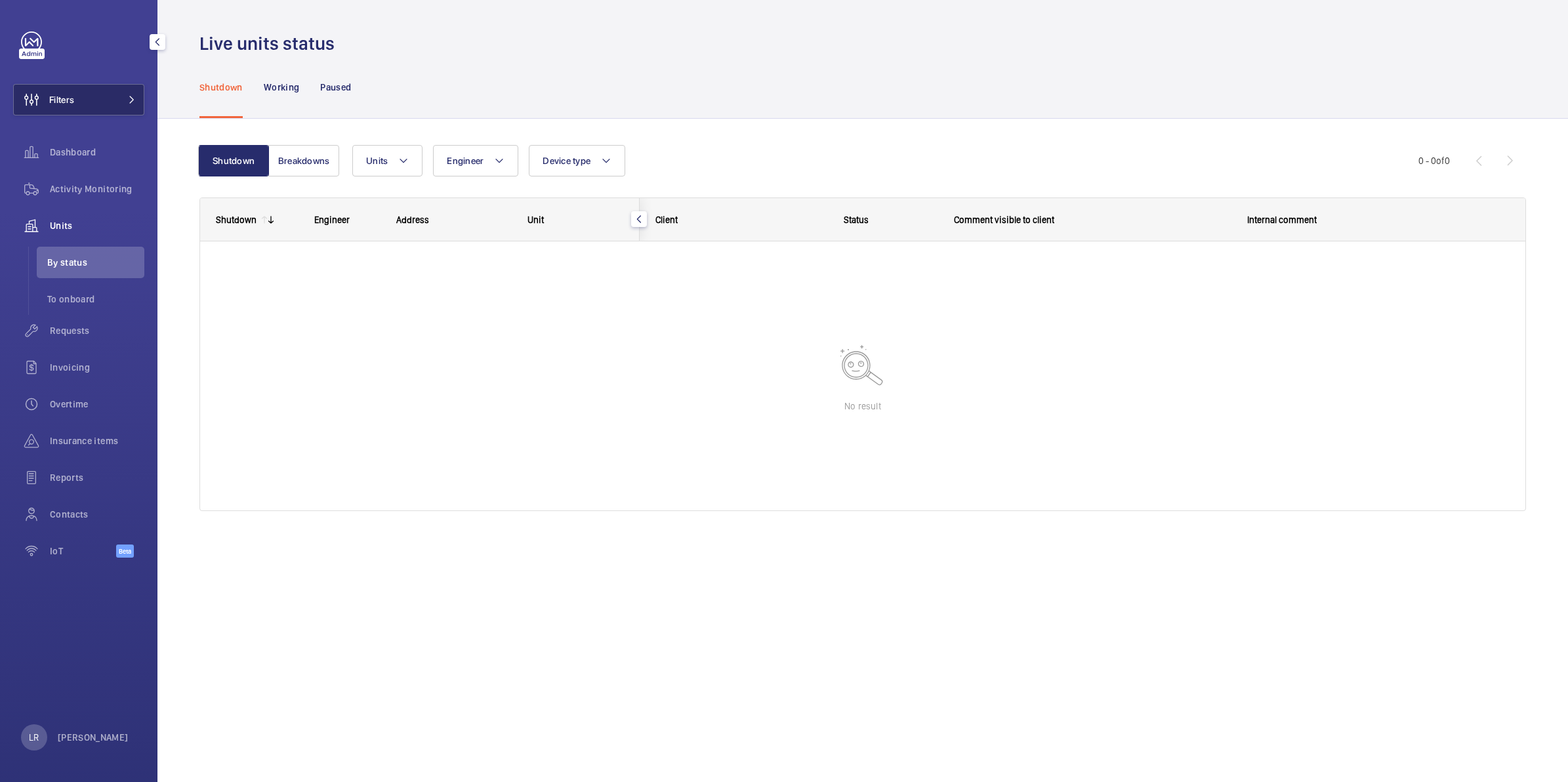
click at [74, 100] on span "Filters" at bounding box center [62, 100] width 25 height 13
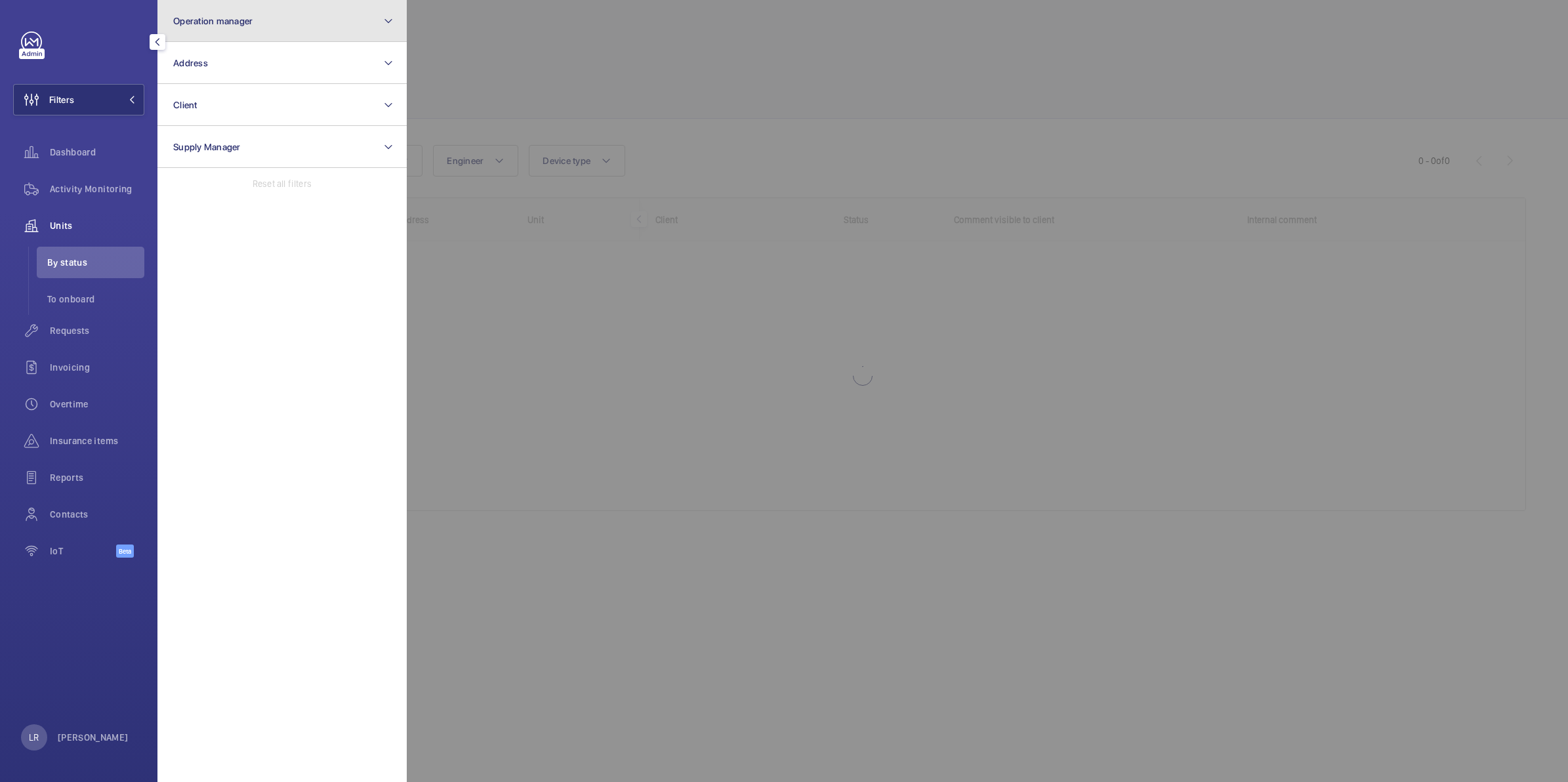
click at [213, 11] on button "Operation manager" at bounding box center [282, 21] width 249 height 42
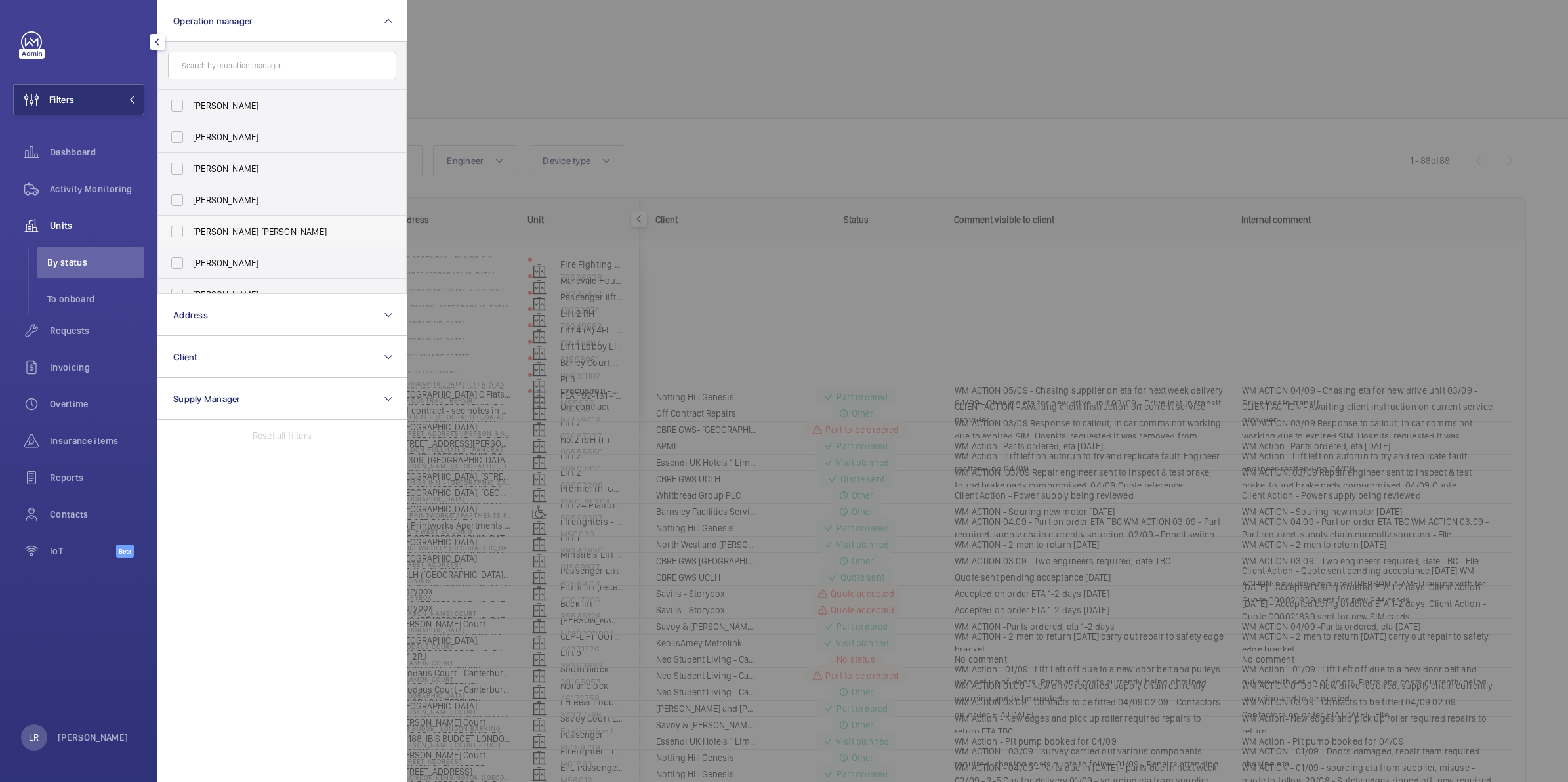
click at [234, 225] on span "[PERSON_NAME] [PERSON_NAME]" at bounding box center [283, 232] width 181 height 13
click at [190, 225] on input "[PERSON_NAME] [PERSON_NAME]" at bounding box center [177, 231] width 26 height 26
checkbox input "true"
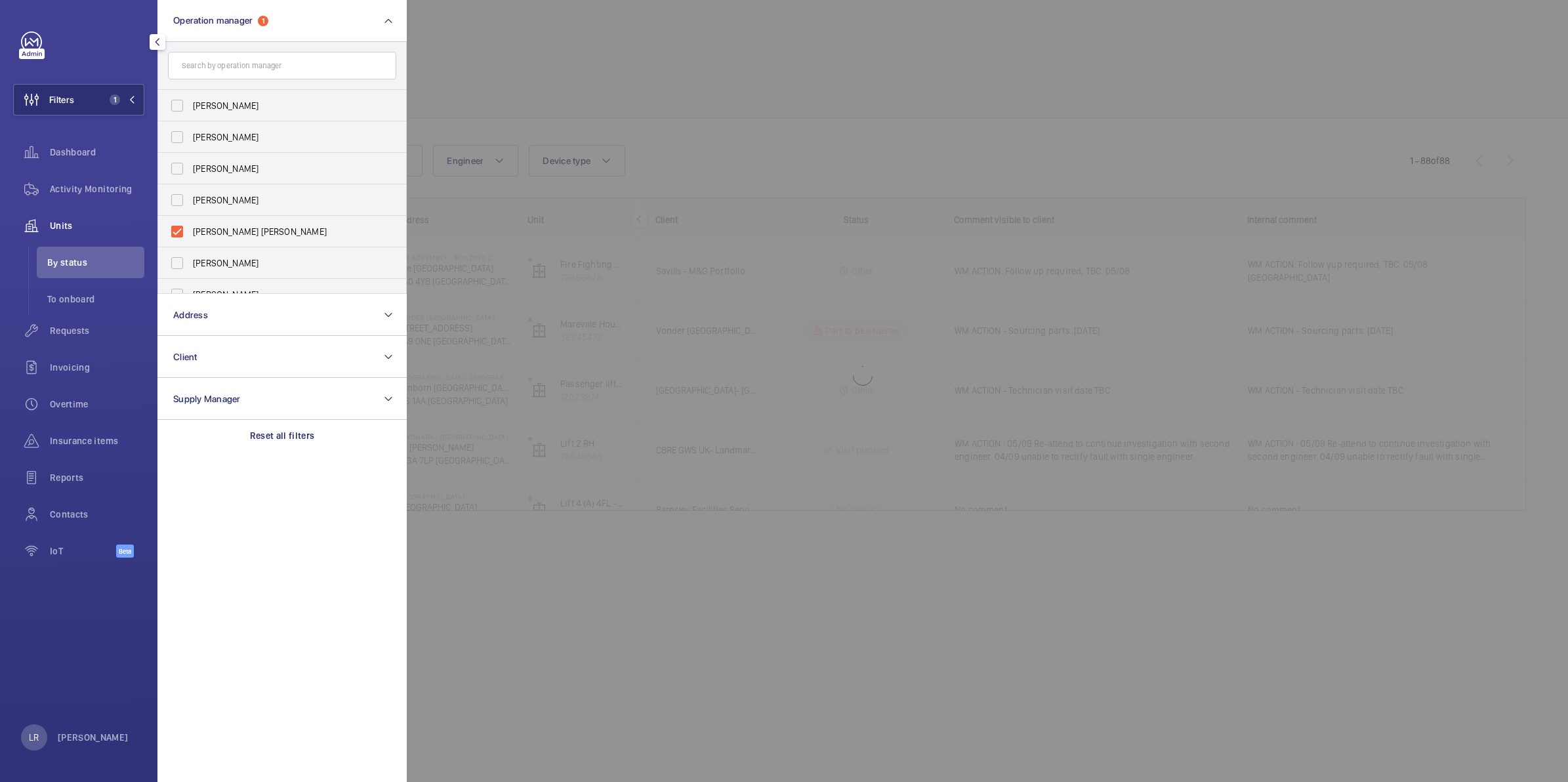
click at [429, 102] on div at bounding box center [1190, 391] width 1568 height 782
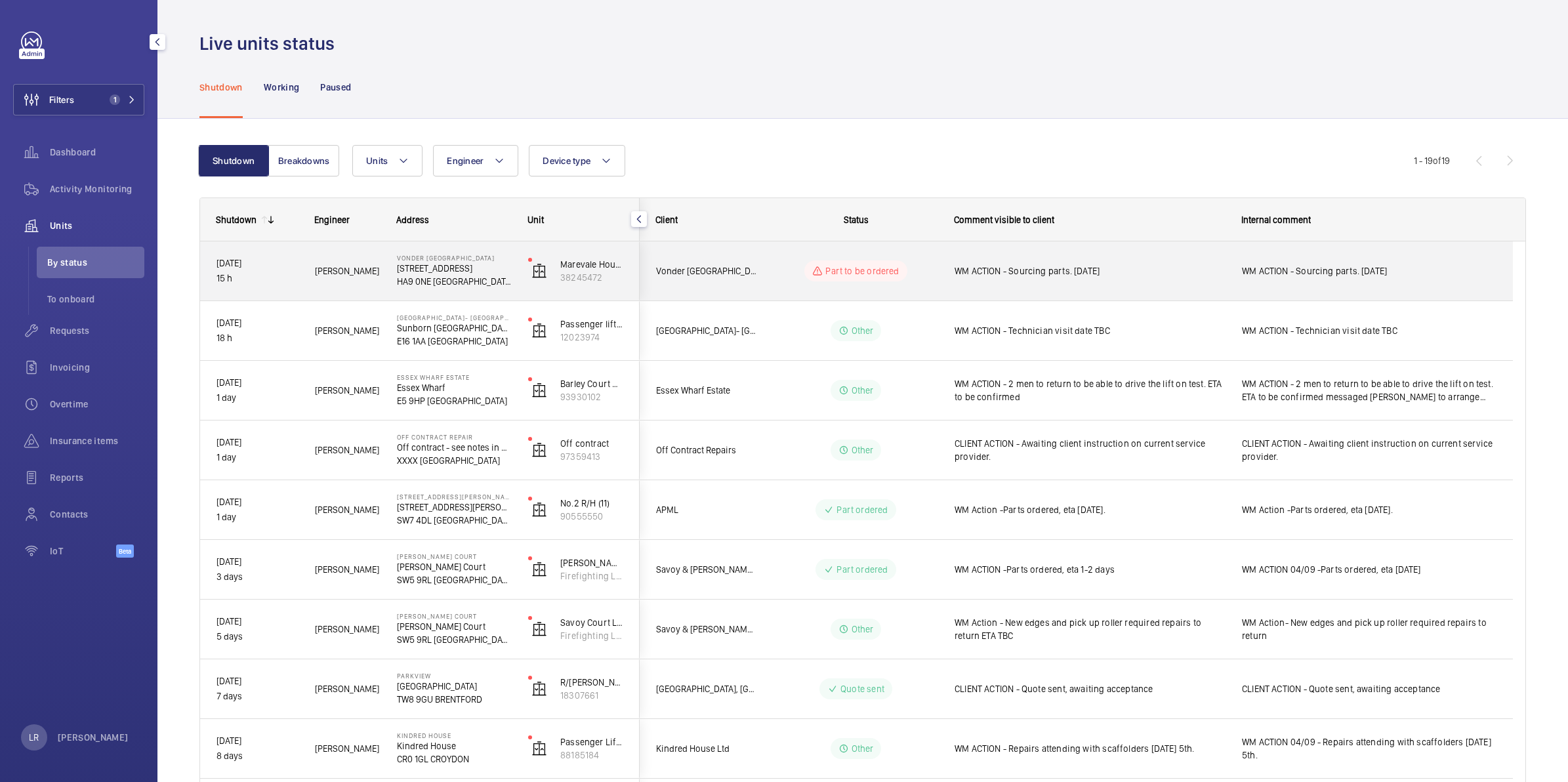
click at [700, 284] on div "Vonder [GEOGRAPHIC_DATA]" at bounding box center [699, 270] width 117 height 41
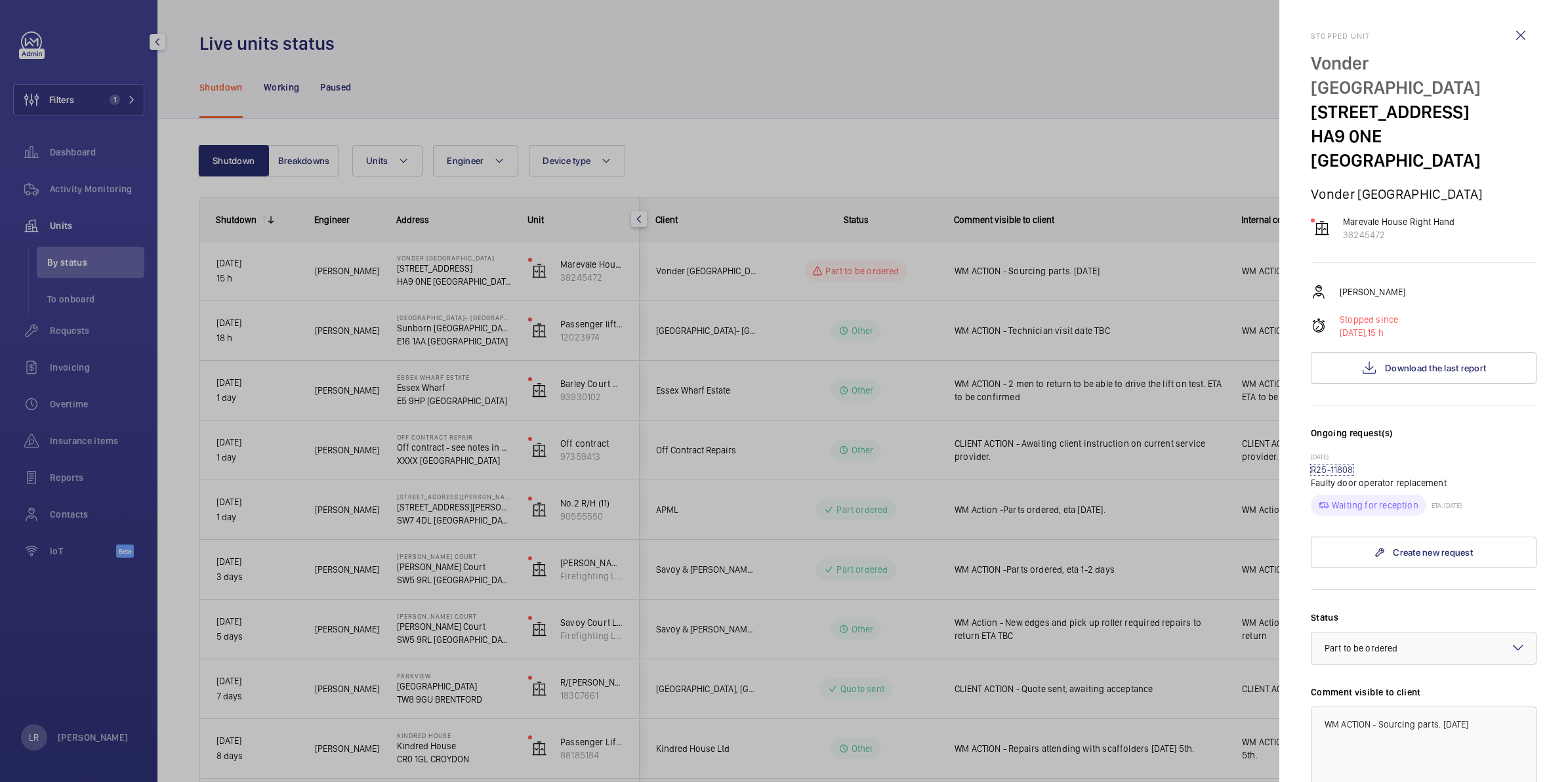
click at [1331, 465] on link "R25-11808" at bounding box center [1332, 470] width 43 height 11
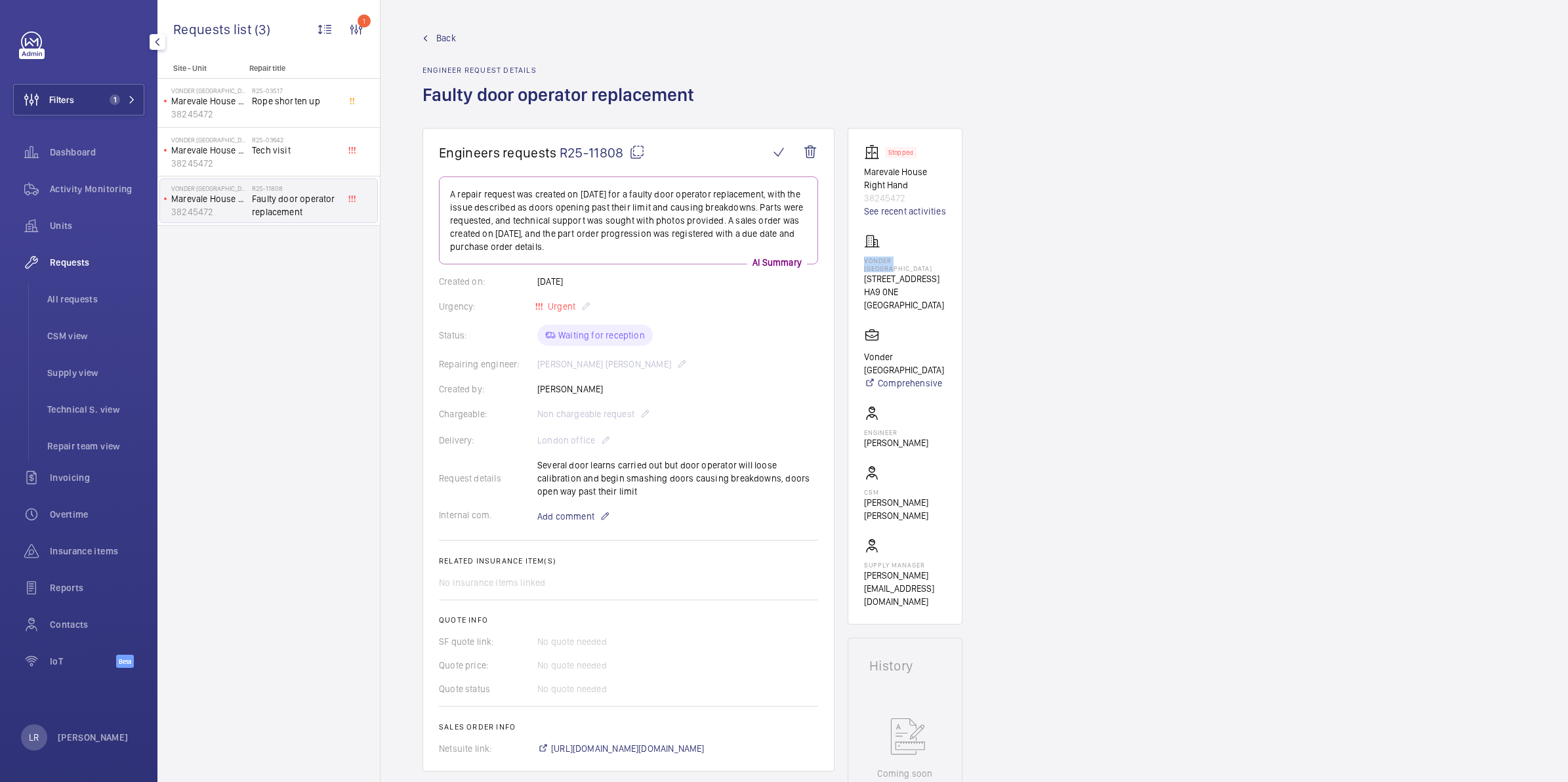
drag, startPoint x: 925, startPoint y: 257, endPoint x: 845, endPoint y: 263, distance: 80.2
copy p "Vonder [GEOGRAPHIC_DATA]"
click at [111, 105] on button "Filters 1" at bounding box center [79, 100] width 131 height 32
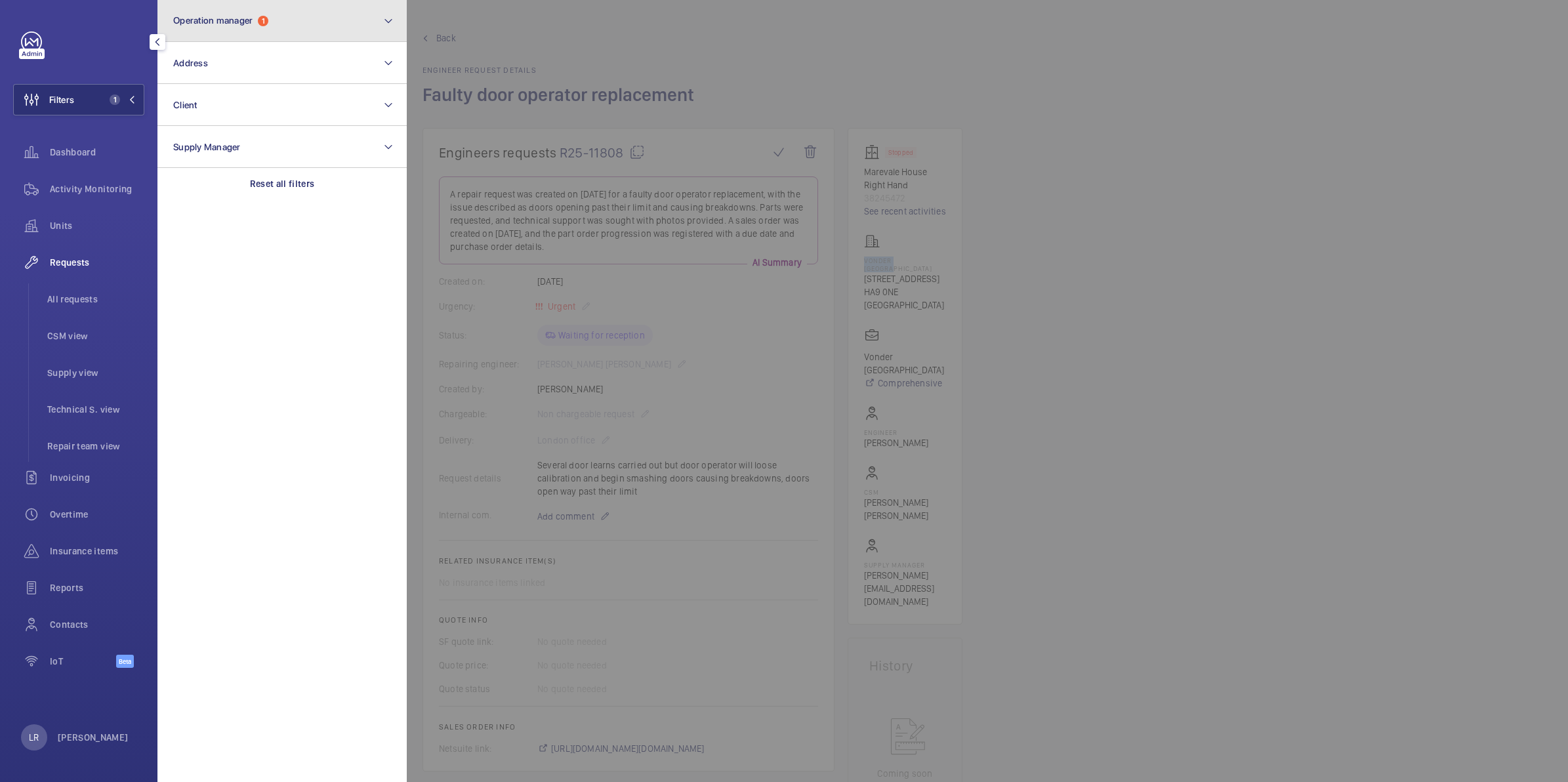
click at [240, 41] on button "Operation manager 1" at bounding box center [282, 21] width 249 height 42
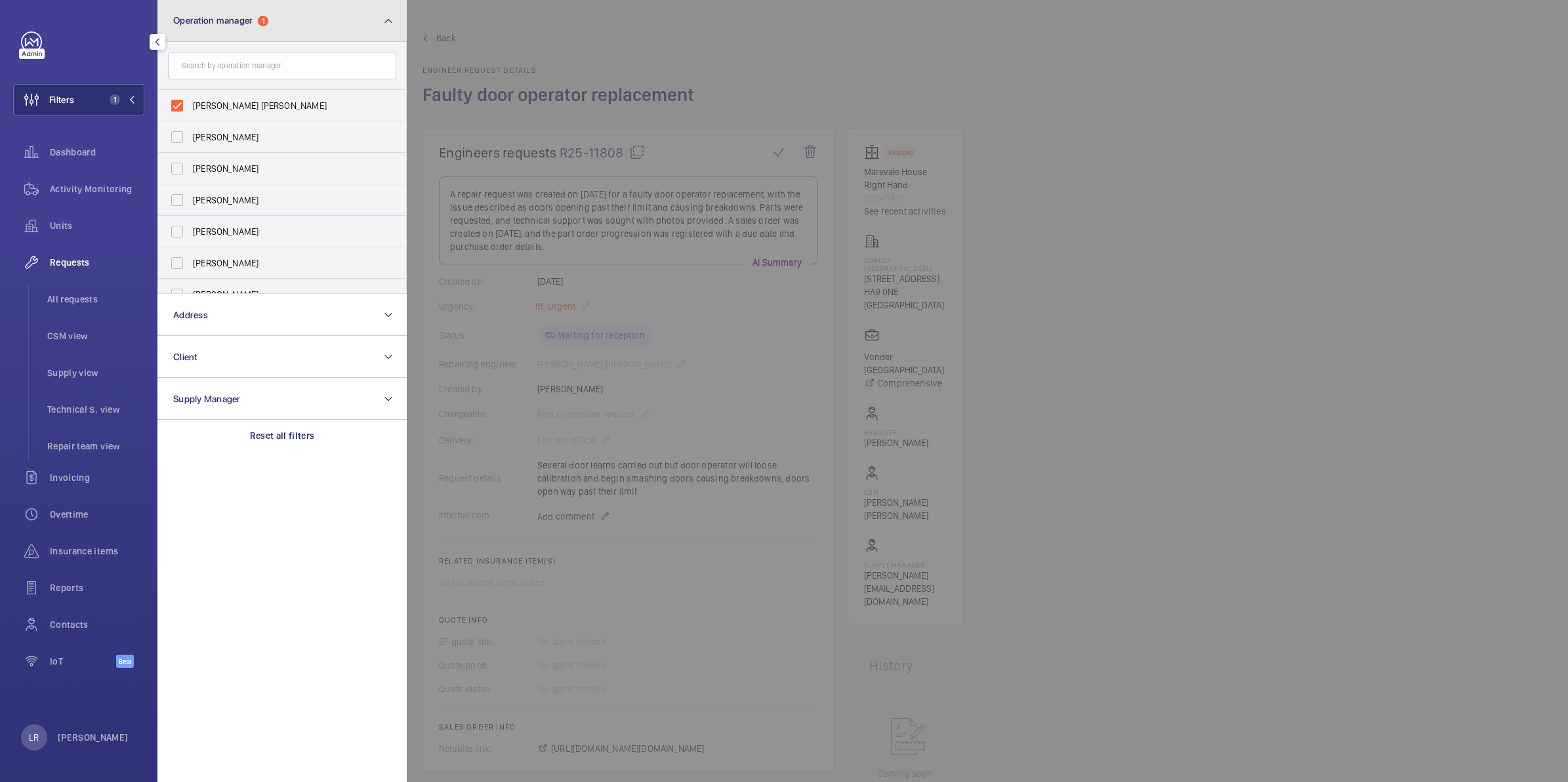
click at [247, 28] on button "Operation manager 1" at bounding box center [282, 21] width 249 height 42
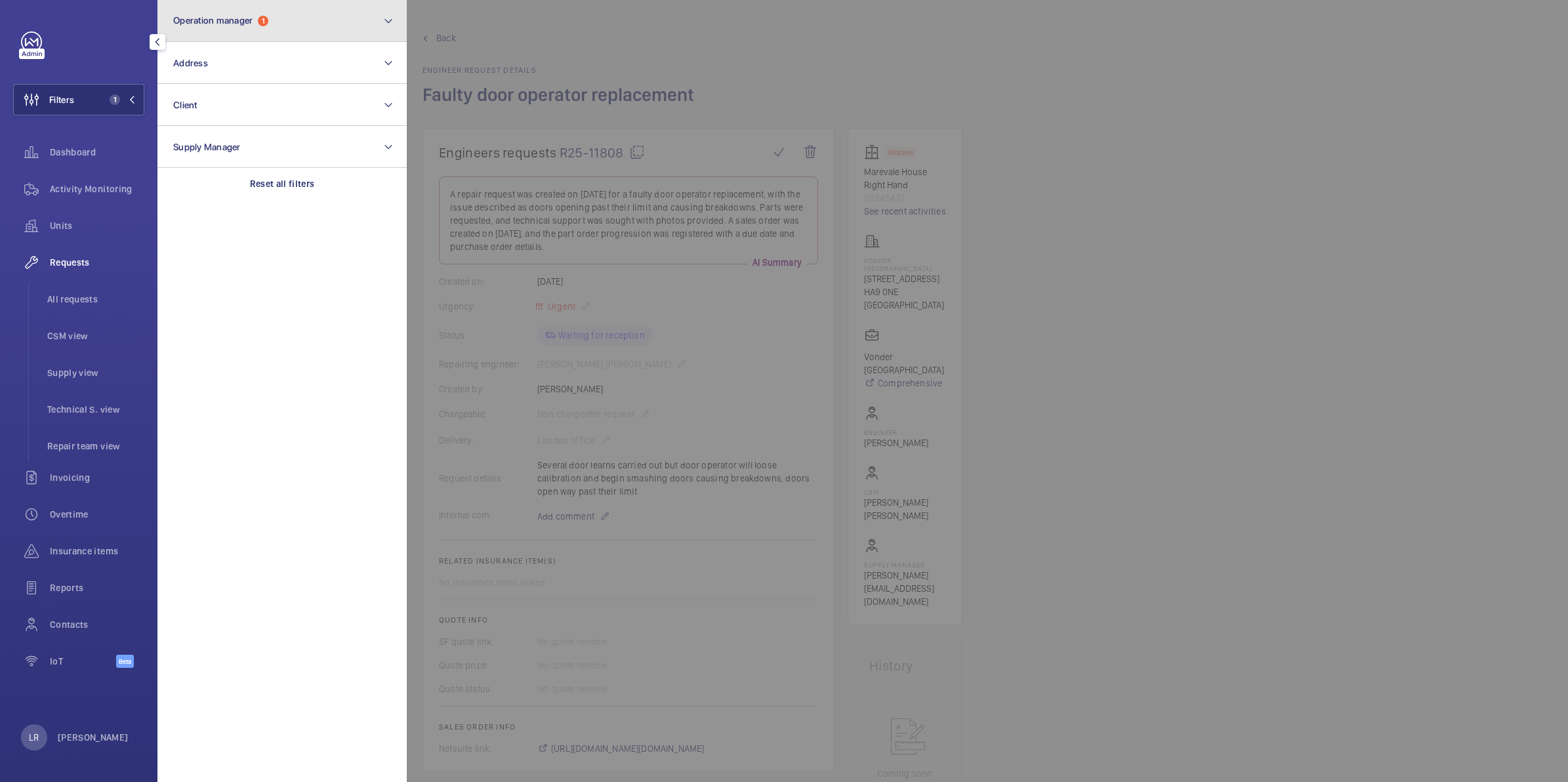
click at [247, 21] on span "Operation manager" at bounding box center [213, 20] width 80 height 11
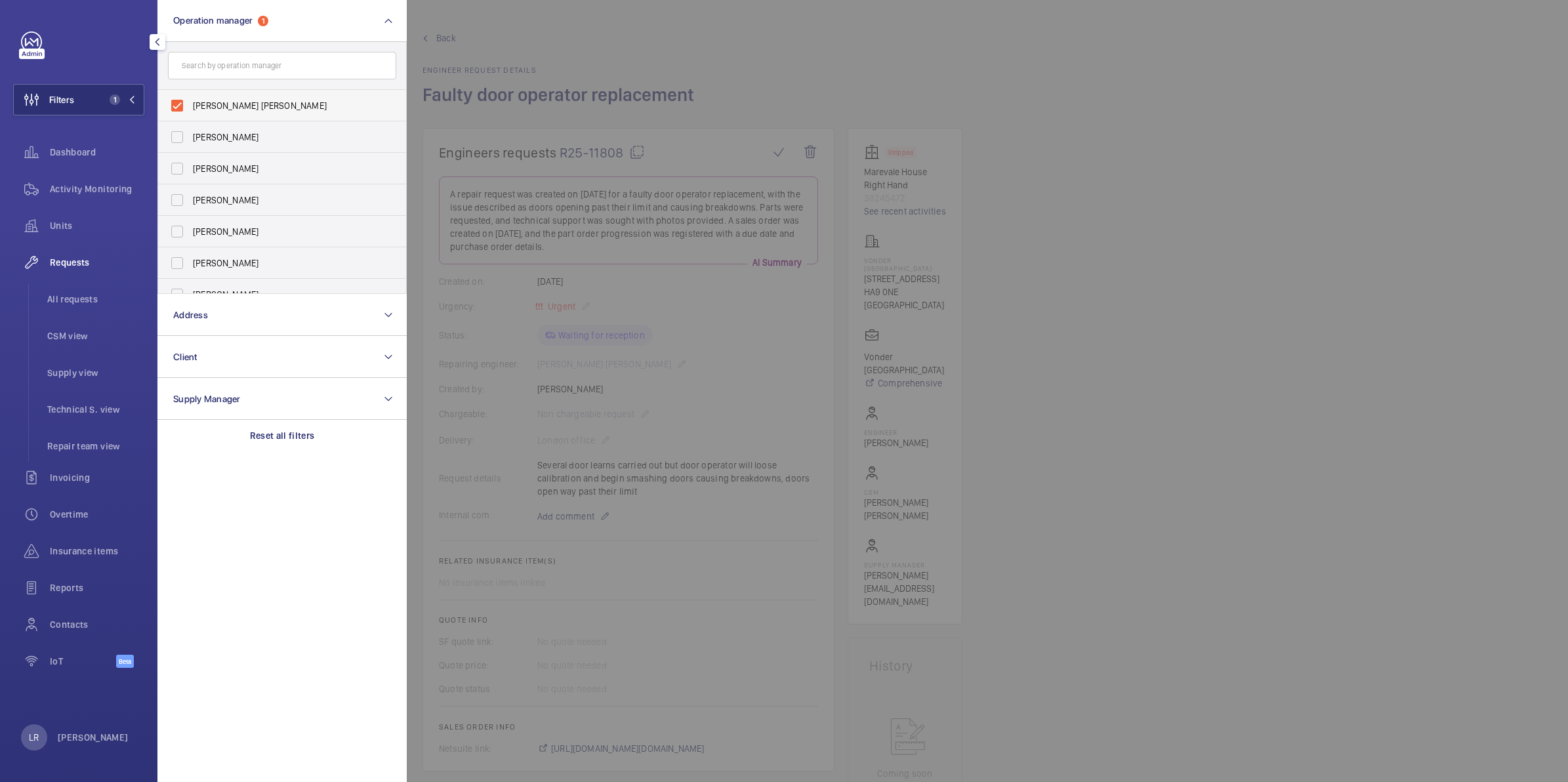
click at [185, 106] on label "[PERSON_NAME] [PERSON_NAME]" at bounding box center [272, 105] width 229 height 32
click at [185, 106] on input "[PERSON_NAME] [PERSON_NAME]" at bounding box center [177, 105] width 26 height 26
checkbox input "false"
click at [126, 37] on div at bounding box center [82, 42] width 123 height 21
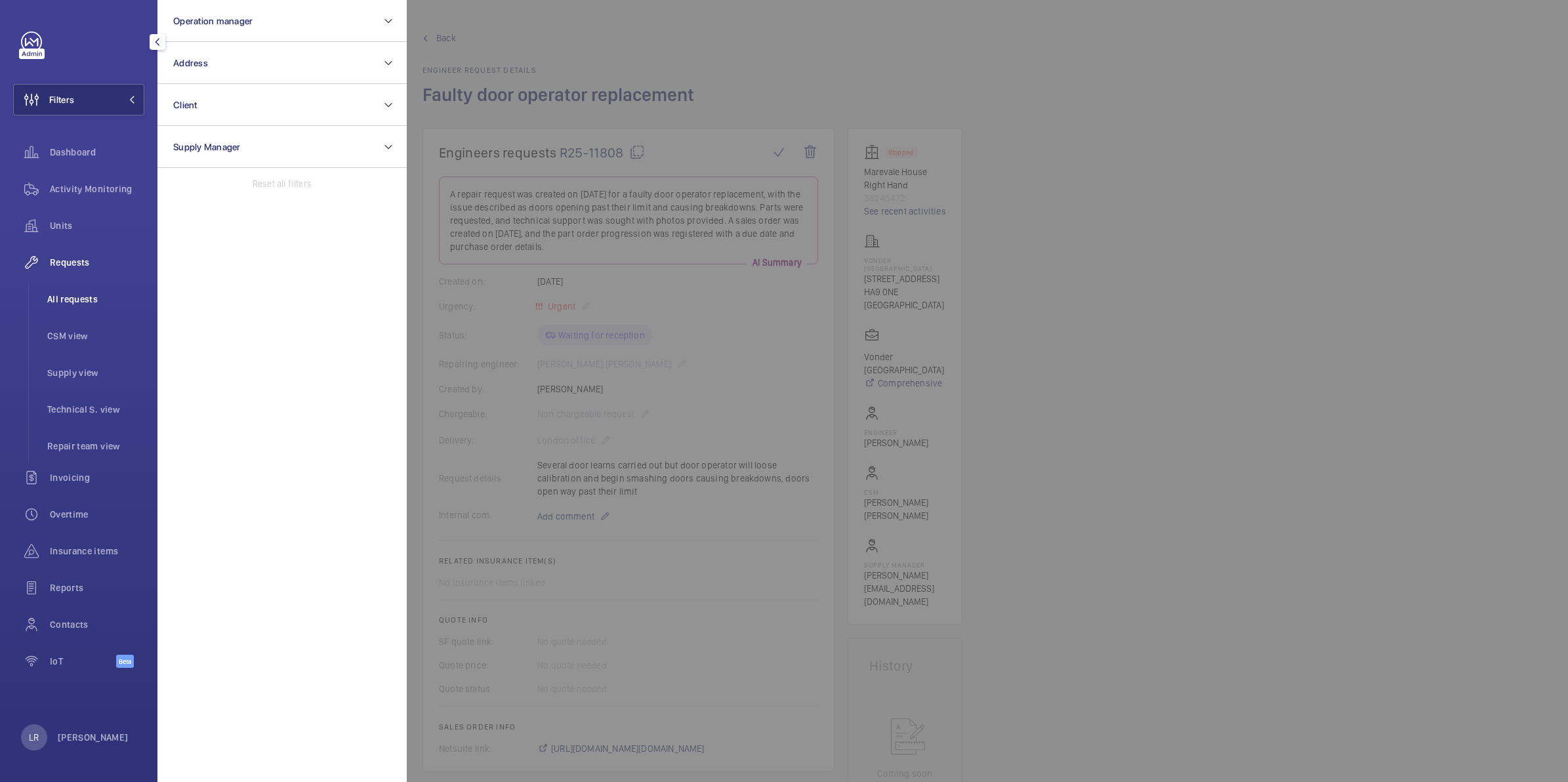
click at [92, 289] on li "All requests" at bounding box center [90, 300] width 108 height 32
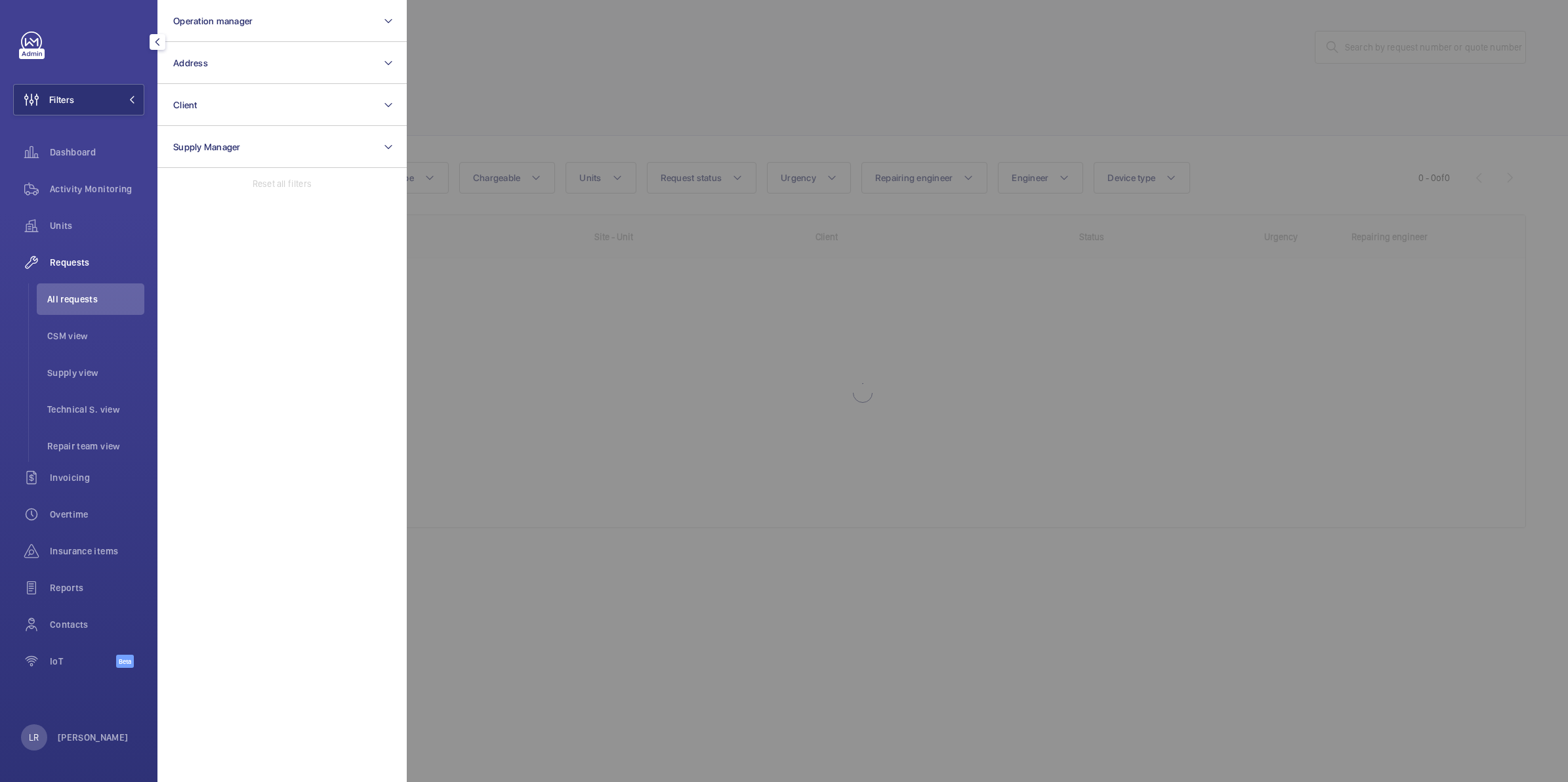
click at [749, 87] on div at bounding box center [1190, 391] width 1568 height 782
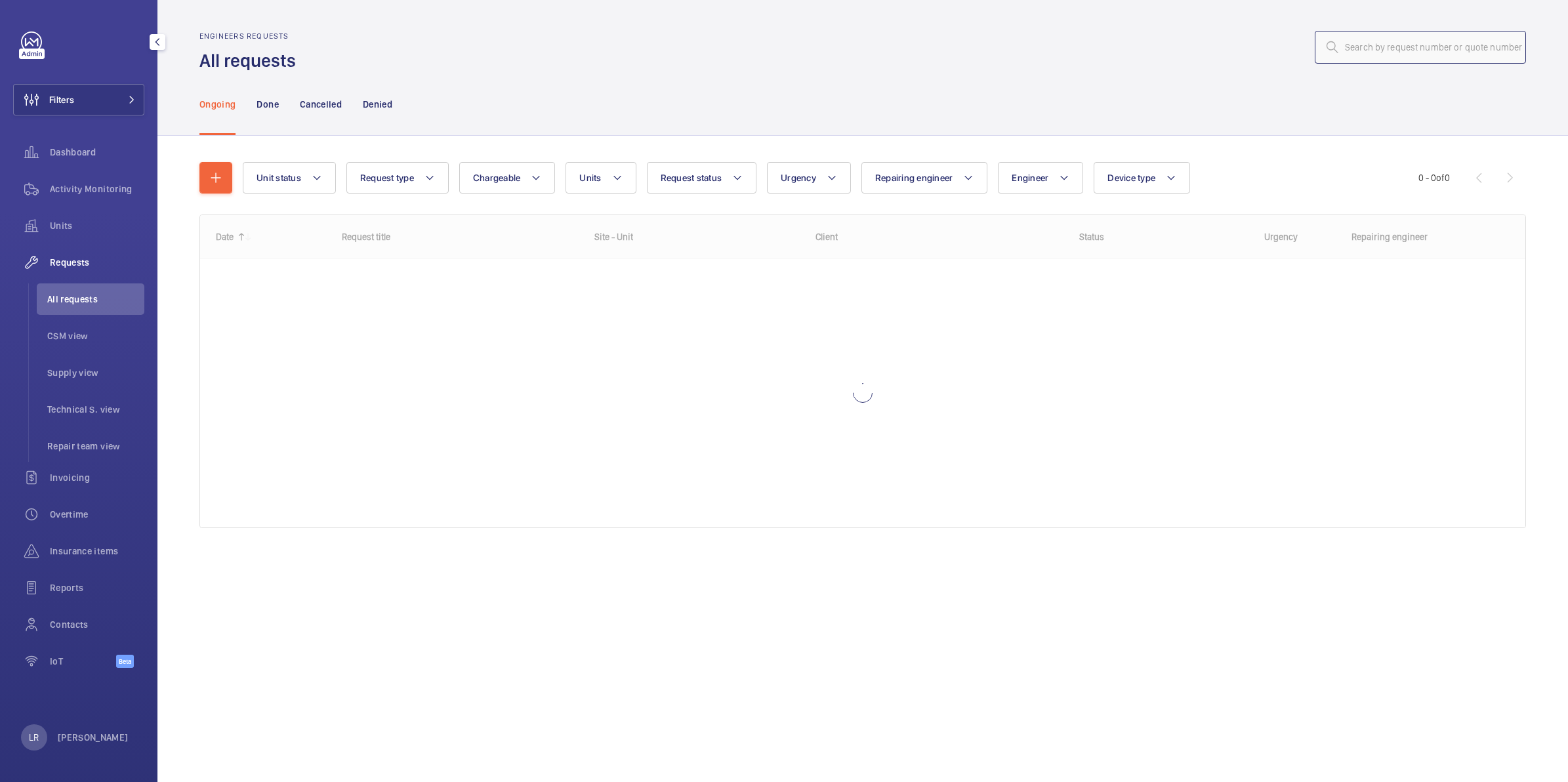
click at [1360, 47] on input "text" at bounding box center [1421, 47] width 211 height 33
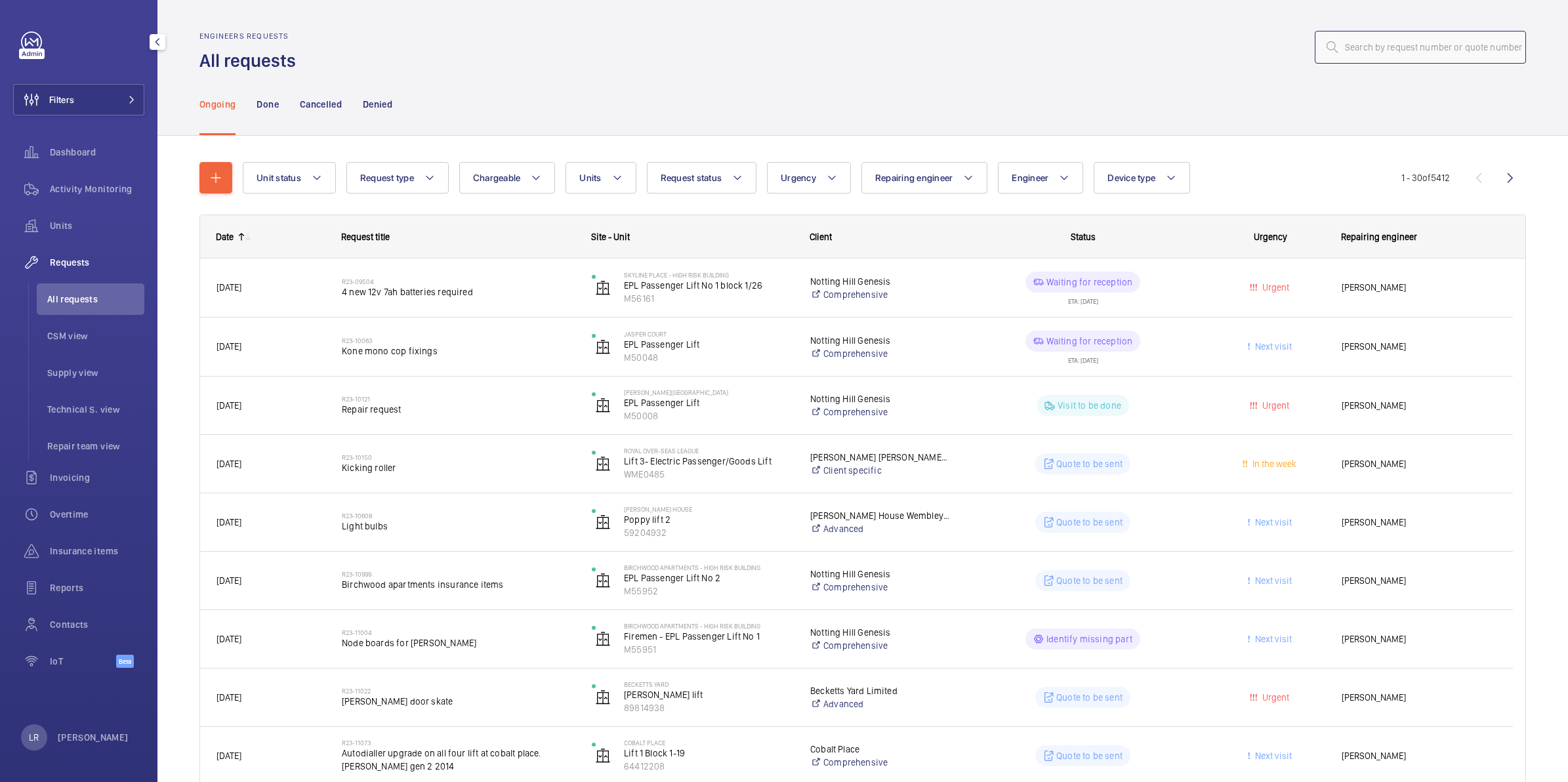
paste input "R25-11271"
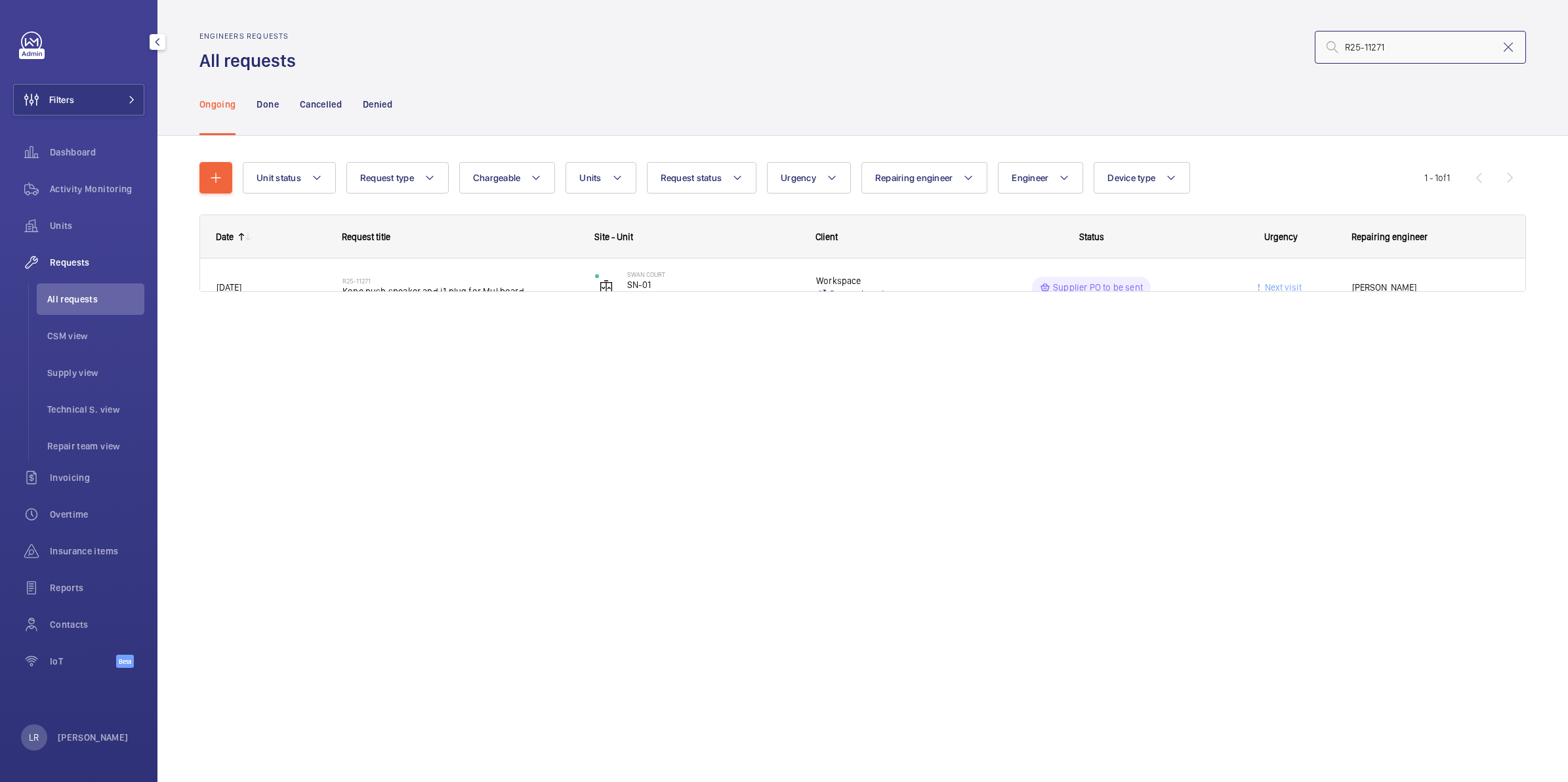
type input "R25-11271"
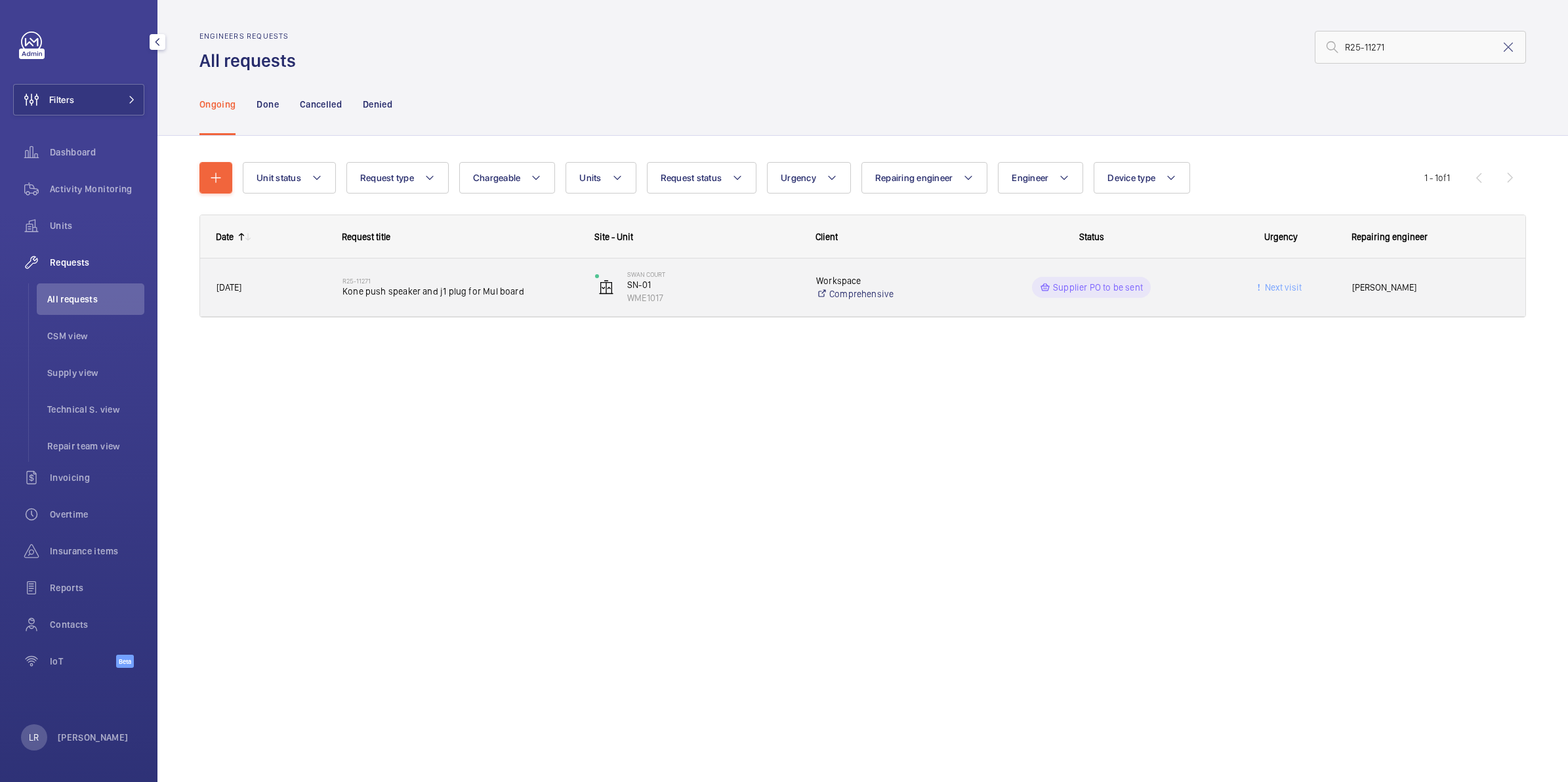
click at [404, 286] on span "Kone push speaker and j1 plug for Mul board" at bounding box center [460, 291] width 235 height 13
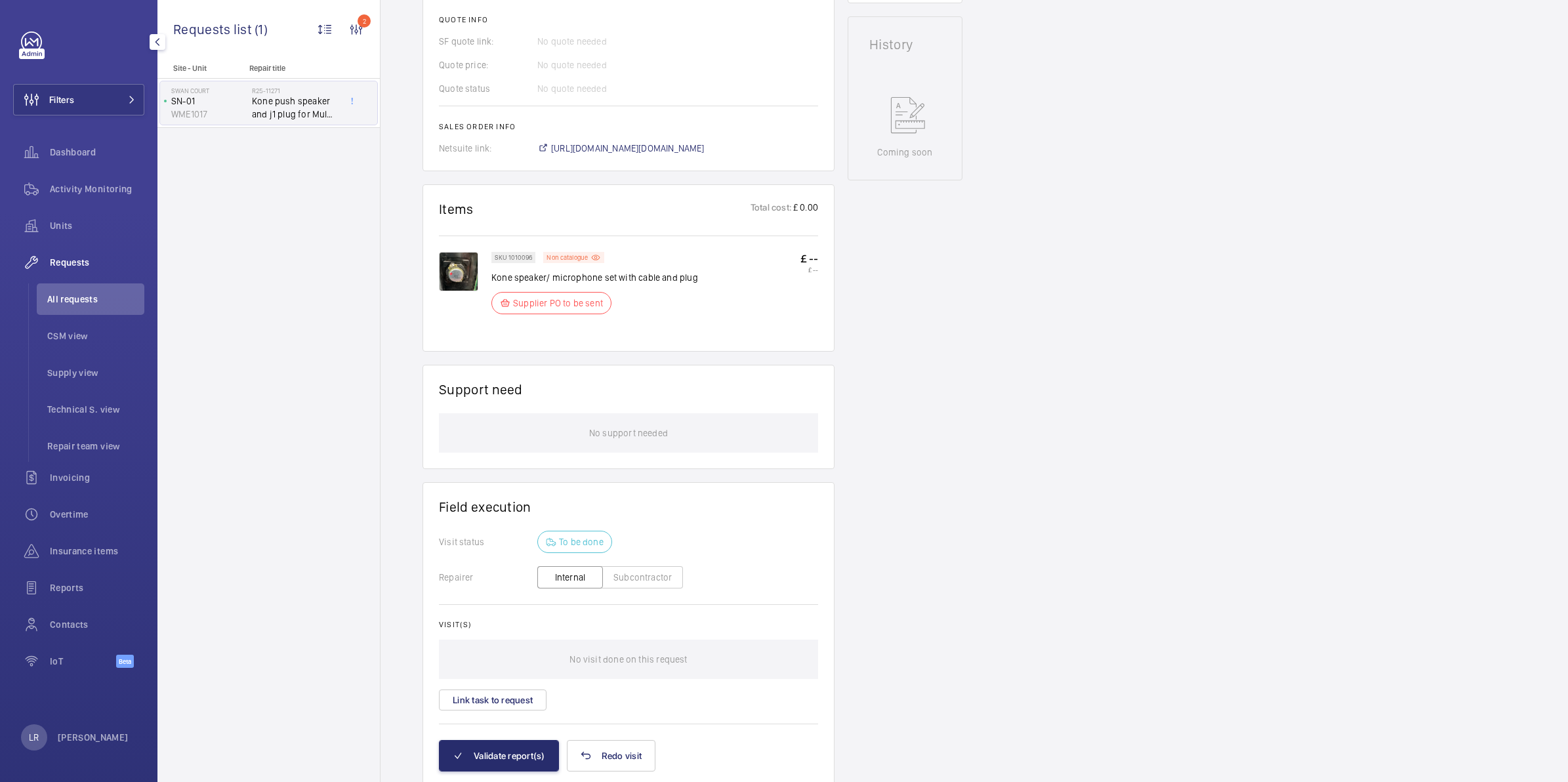
scroll to position [492, 0]
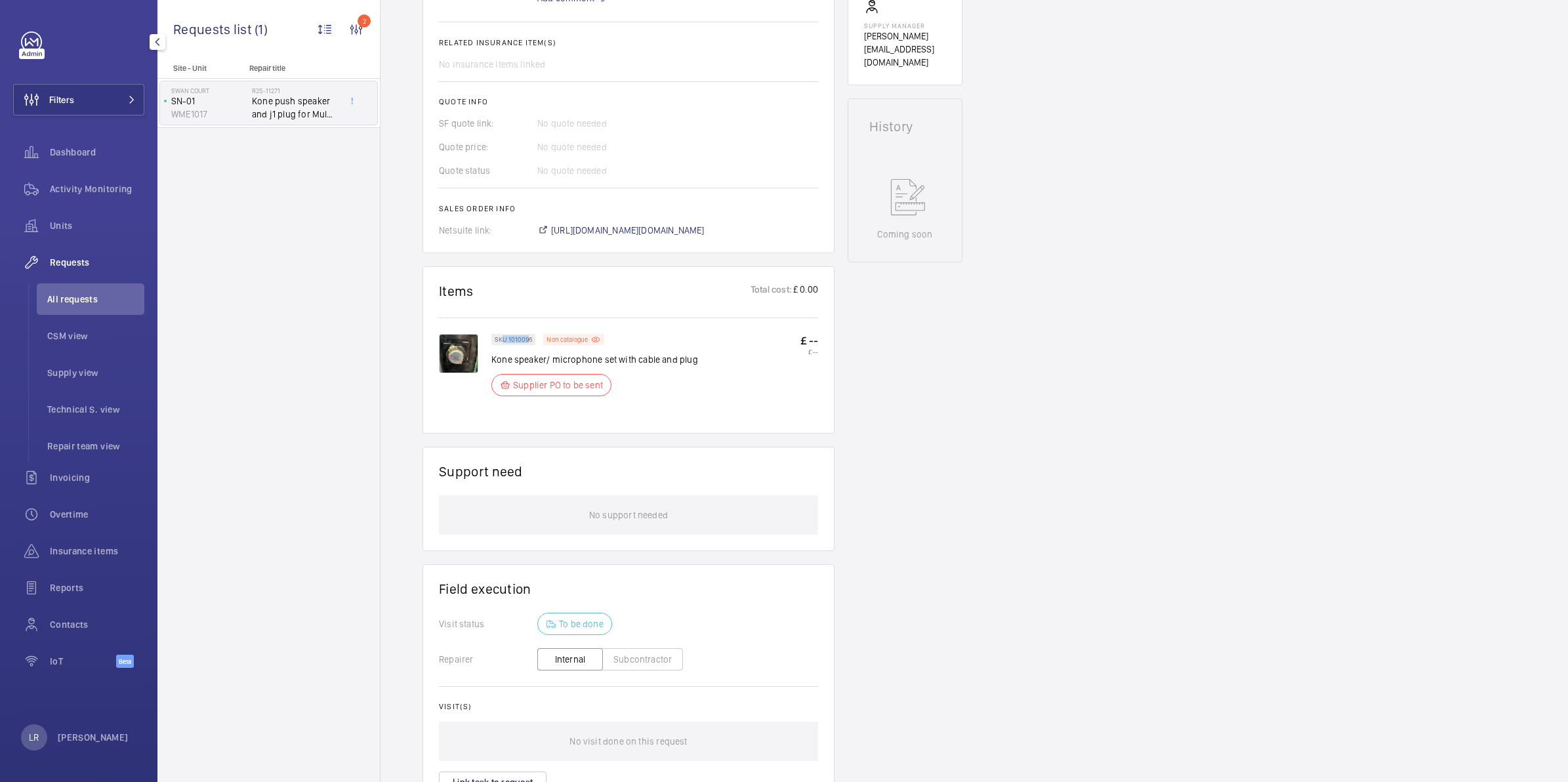
drag, startPoint x: 530, startPoint y: 336, endPoint x: 502, endPoint y: 342, distance: 28.6
click at [502, 342] on p "SKU 1010096" at bounding box center [513, 339] width 38 height 4
drag, startPoint x: 502, startPoint y: 342, endPoint x: 566, endPoint y: 327, distance: 65.7
click at [588, 322] on div "SKU 1010096 Non catalogue Kone speaker/ microphone set with cable and plug Supp…" at bounding box center [628, 367] width 379 height 100
drag, startPoint x: 532, startPoint y: 338, endPoint x: 507, endPoint y: 340, distance: 25.1
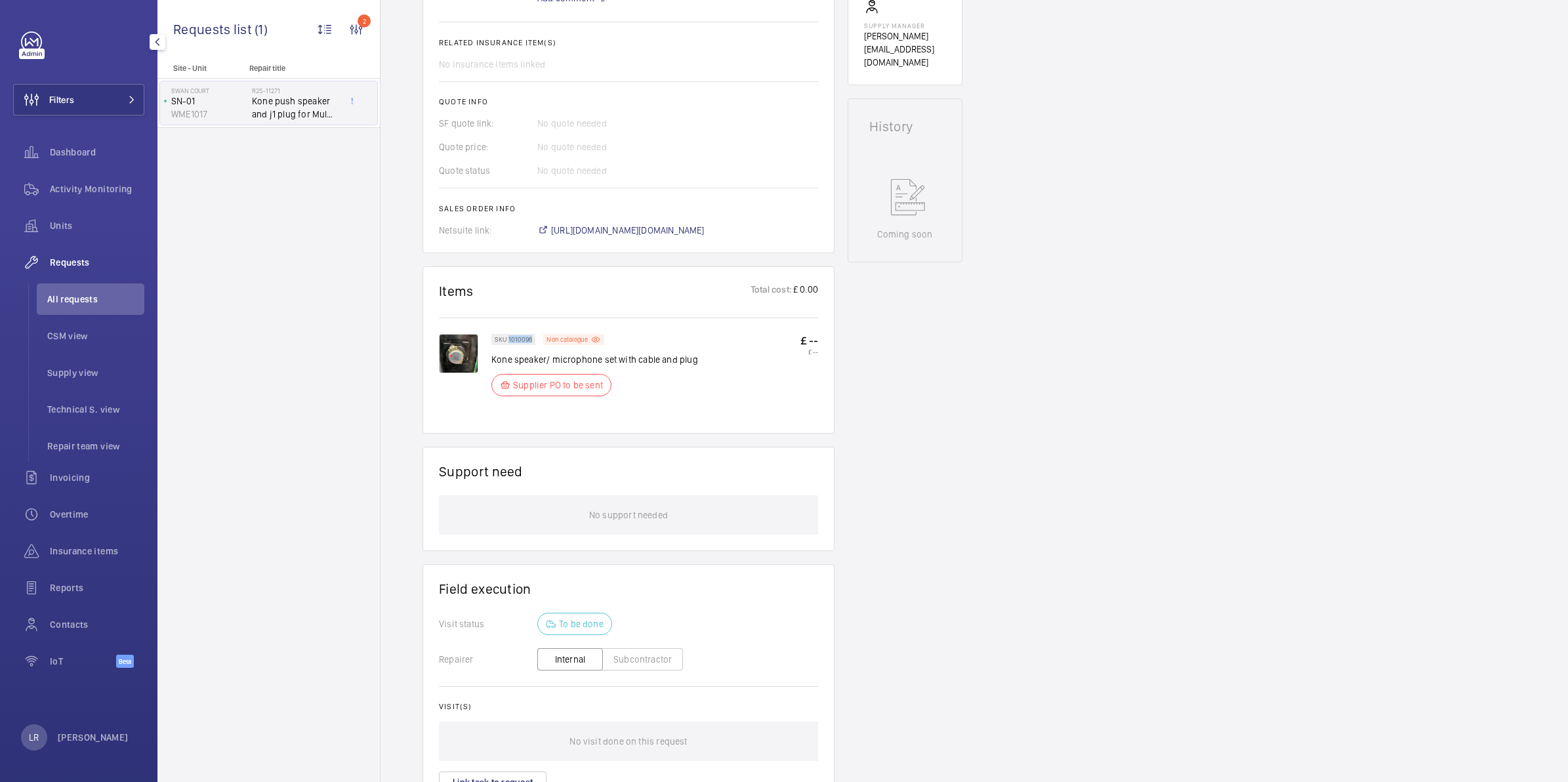
click at [507, 340] on p "SKU 1010096" at bounding box center [513, 339] width 38 height 4
copy p "1010096"
click at [450, 353] on img at bounding box center [458, 353] width 39 height 39
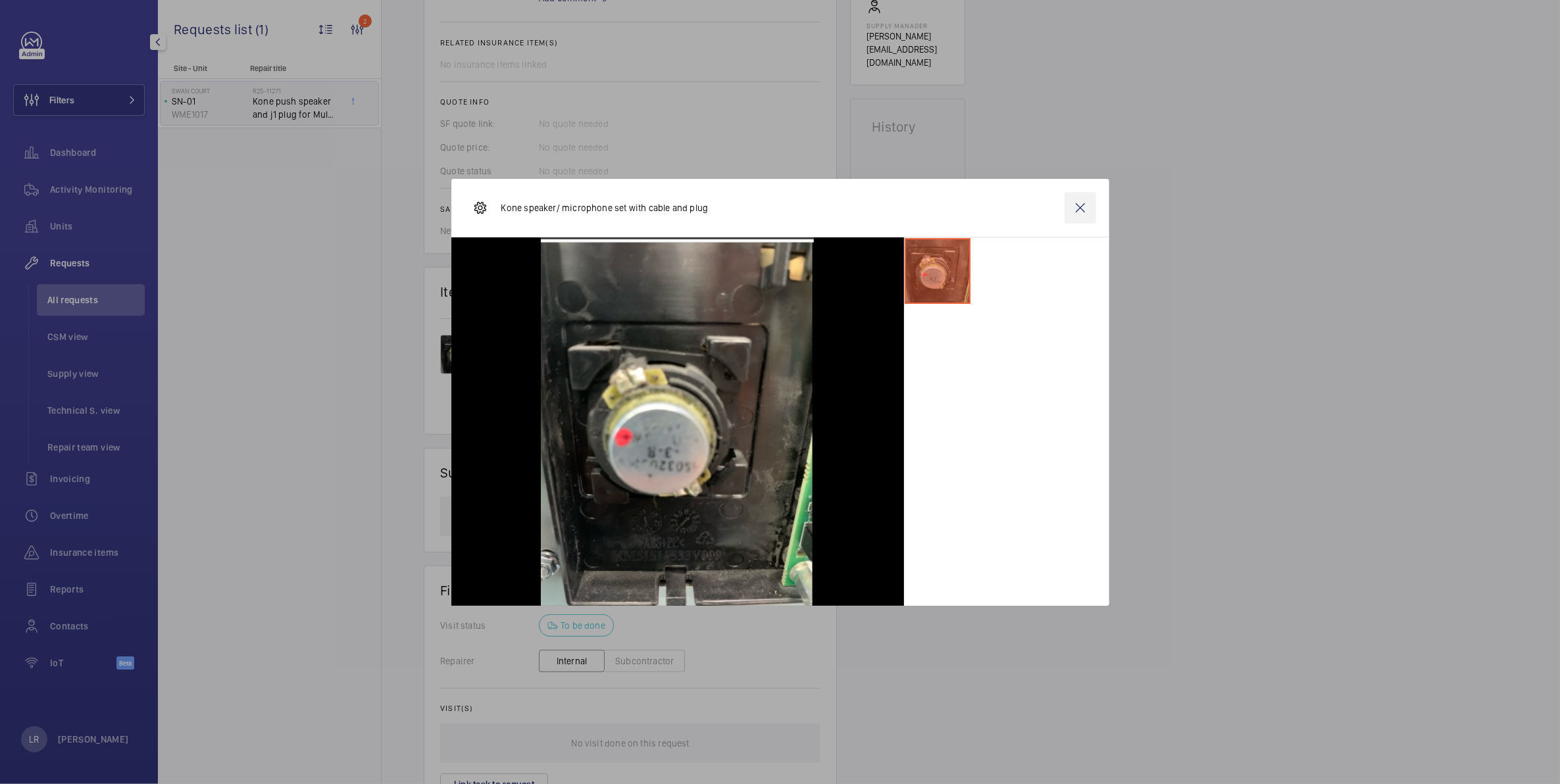
click at [1080, 211] on wm-front-icon-button at bounding box center [1081, 208] width 32 height 32
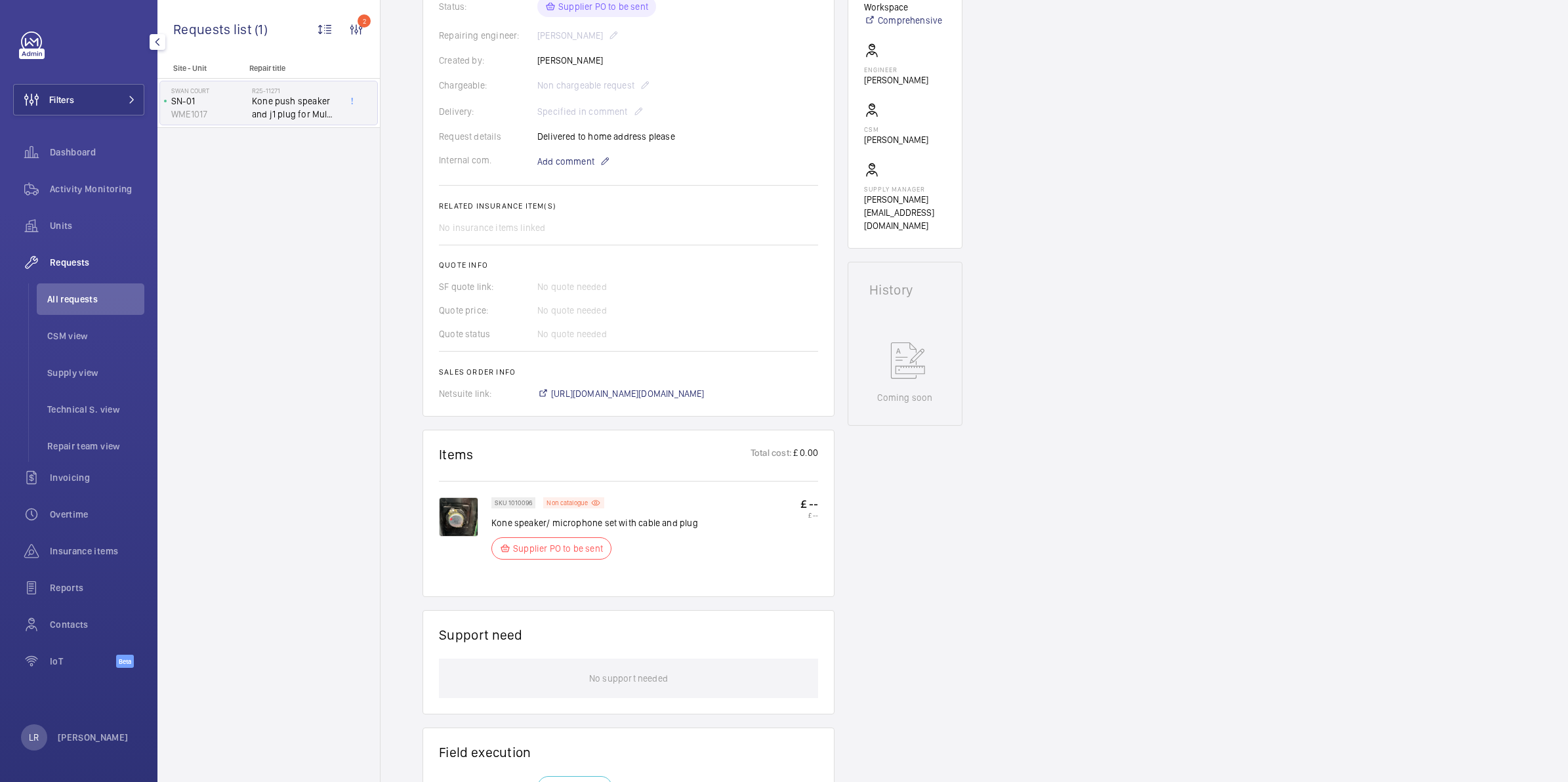
scroll to position [328, 0]
click at [568, 389] on span "[URL][DOMAIN_NAME][DOMAIN_NAME]" at bounding box center [627, 394] width 153 height 13
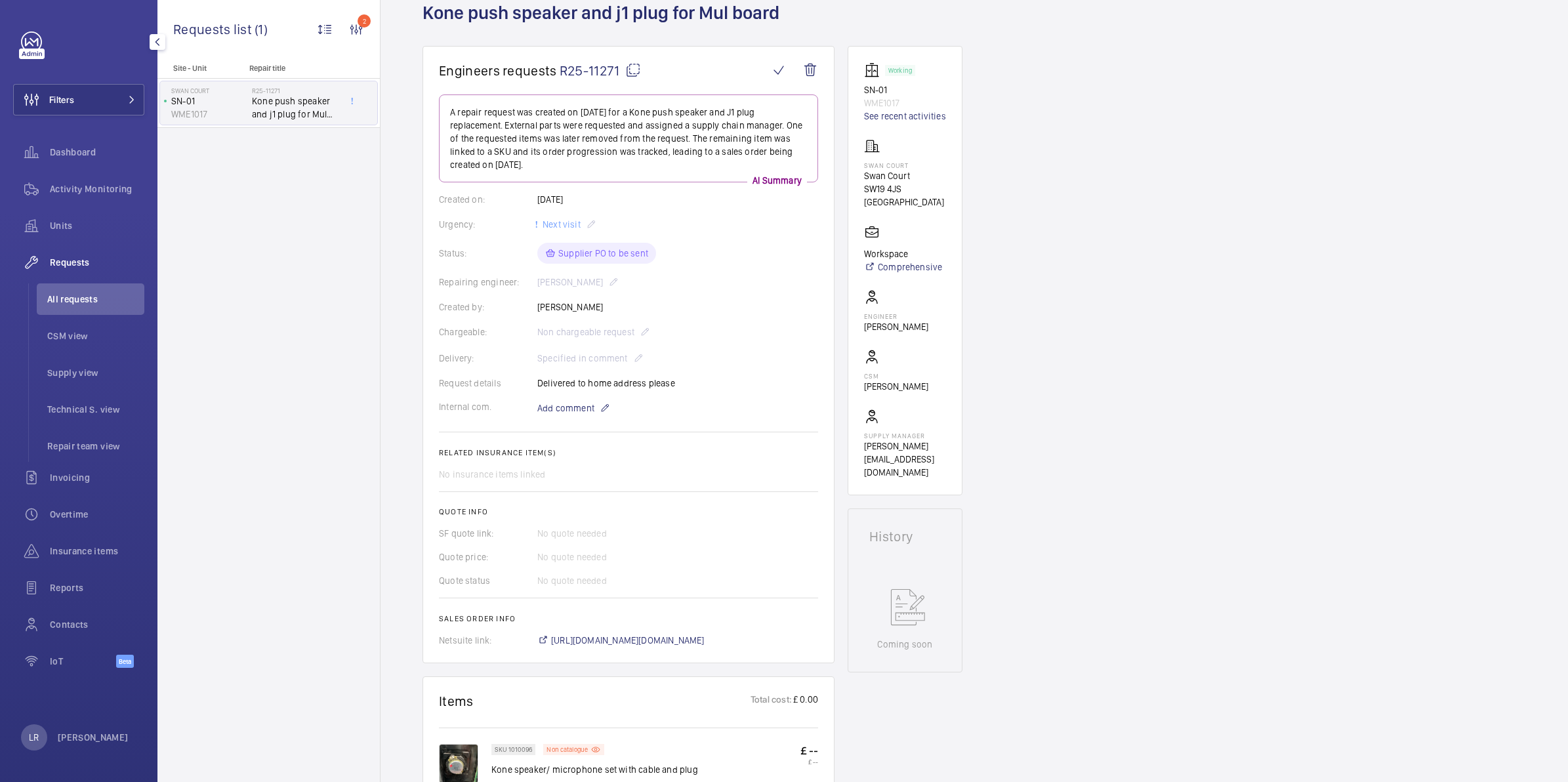
scroll to position [164, 0]
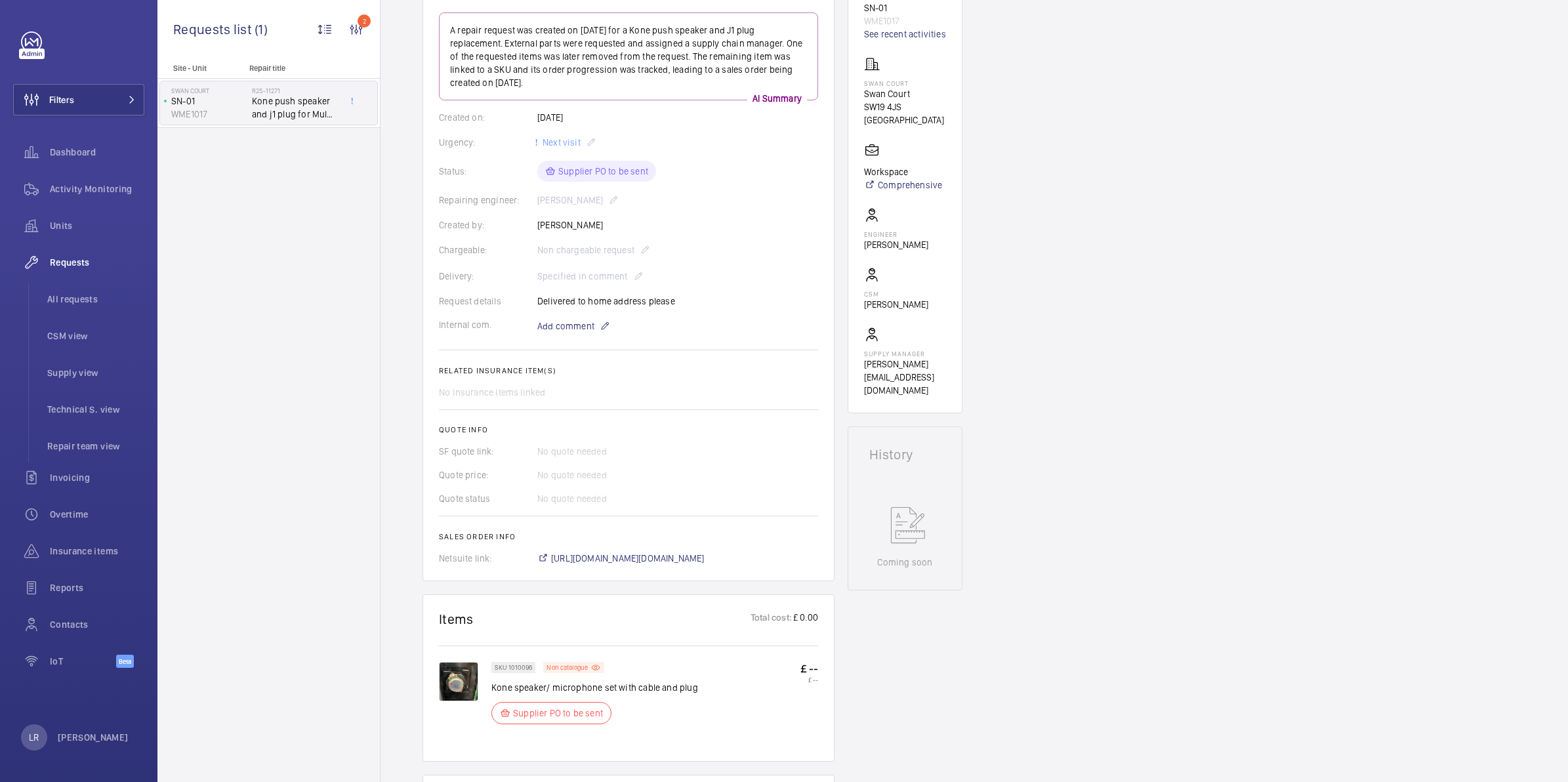
click at [681, 388] on div "No insurance items linked" at bounding box center [628, 393] width 379 height 13
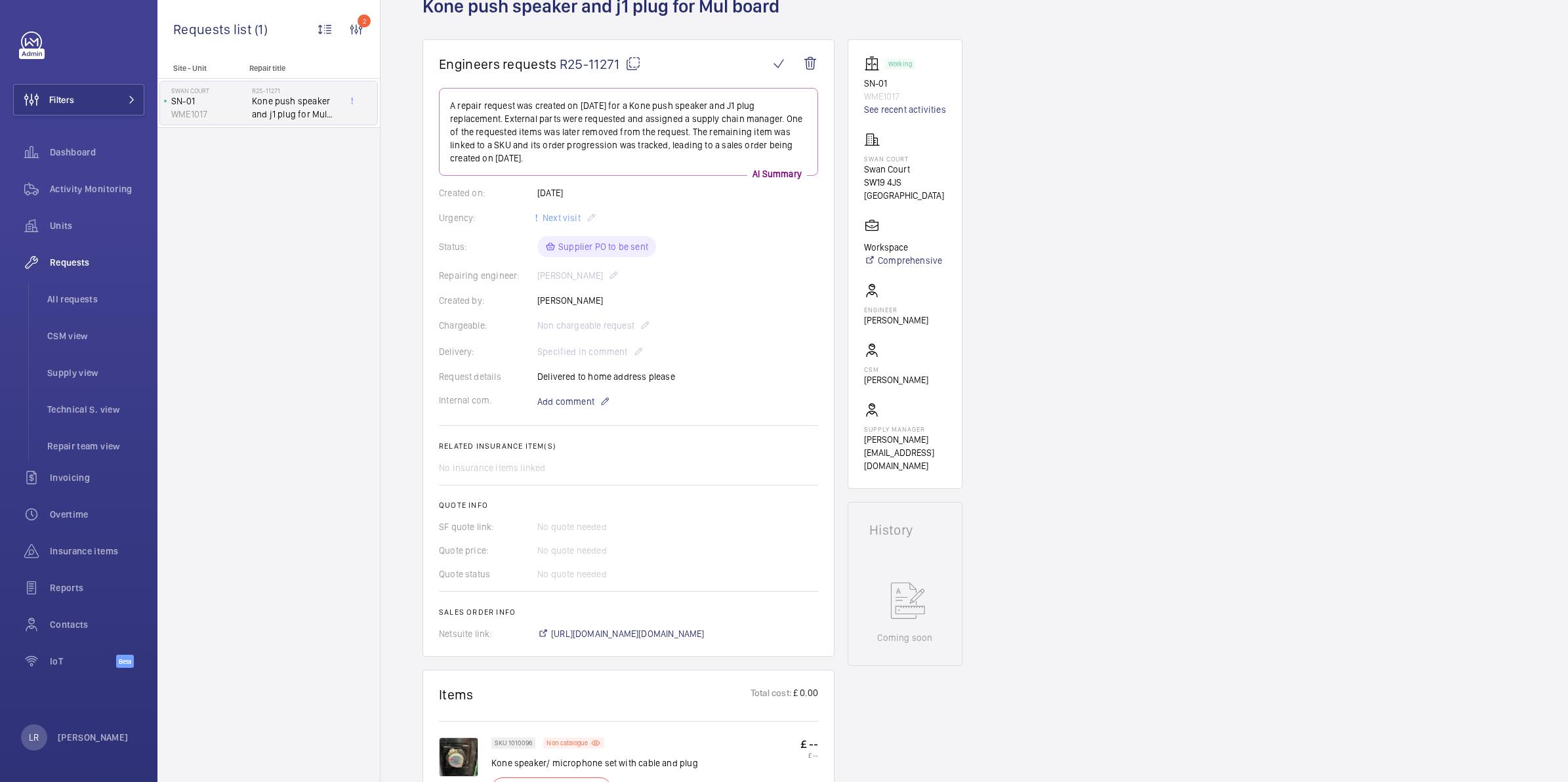
scroll to position [0, 0]
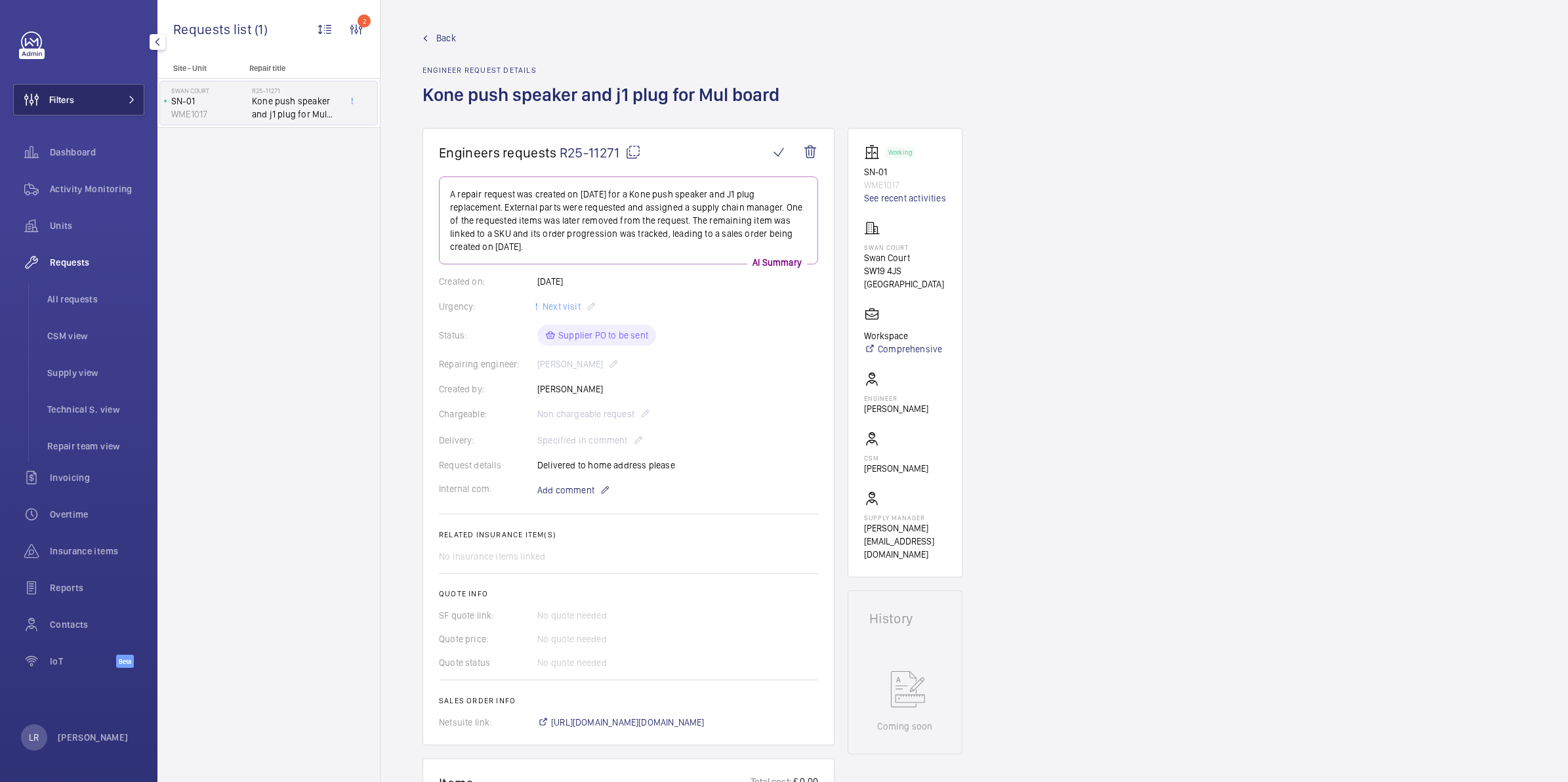
click at [109, 103] on button "Filters" at bounding box center [79, 100] width 131 height 32
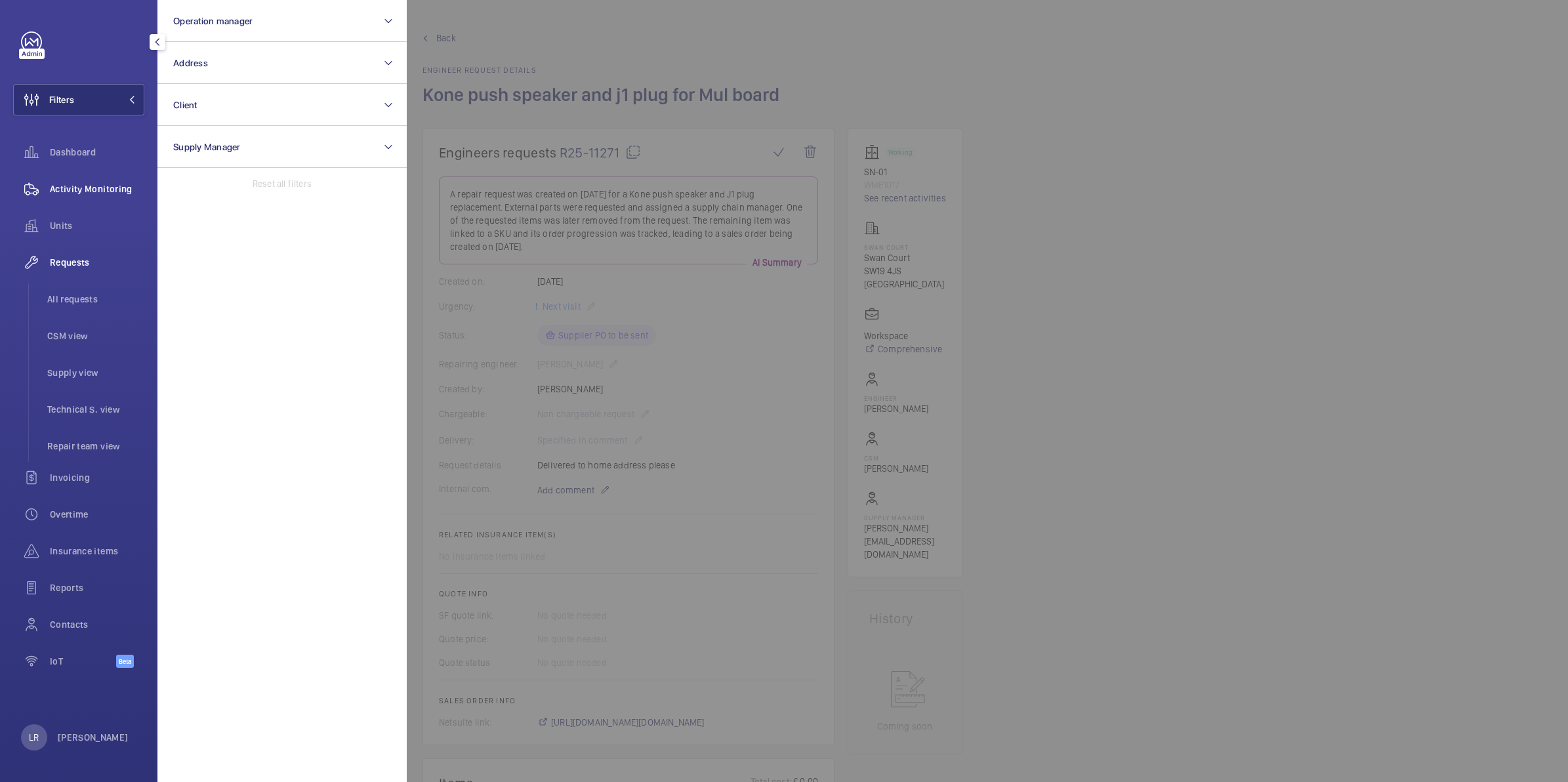
click at [99, 184] on span "Activity Monitoring" at bounding box center [97, 189] width 95 height 13
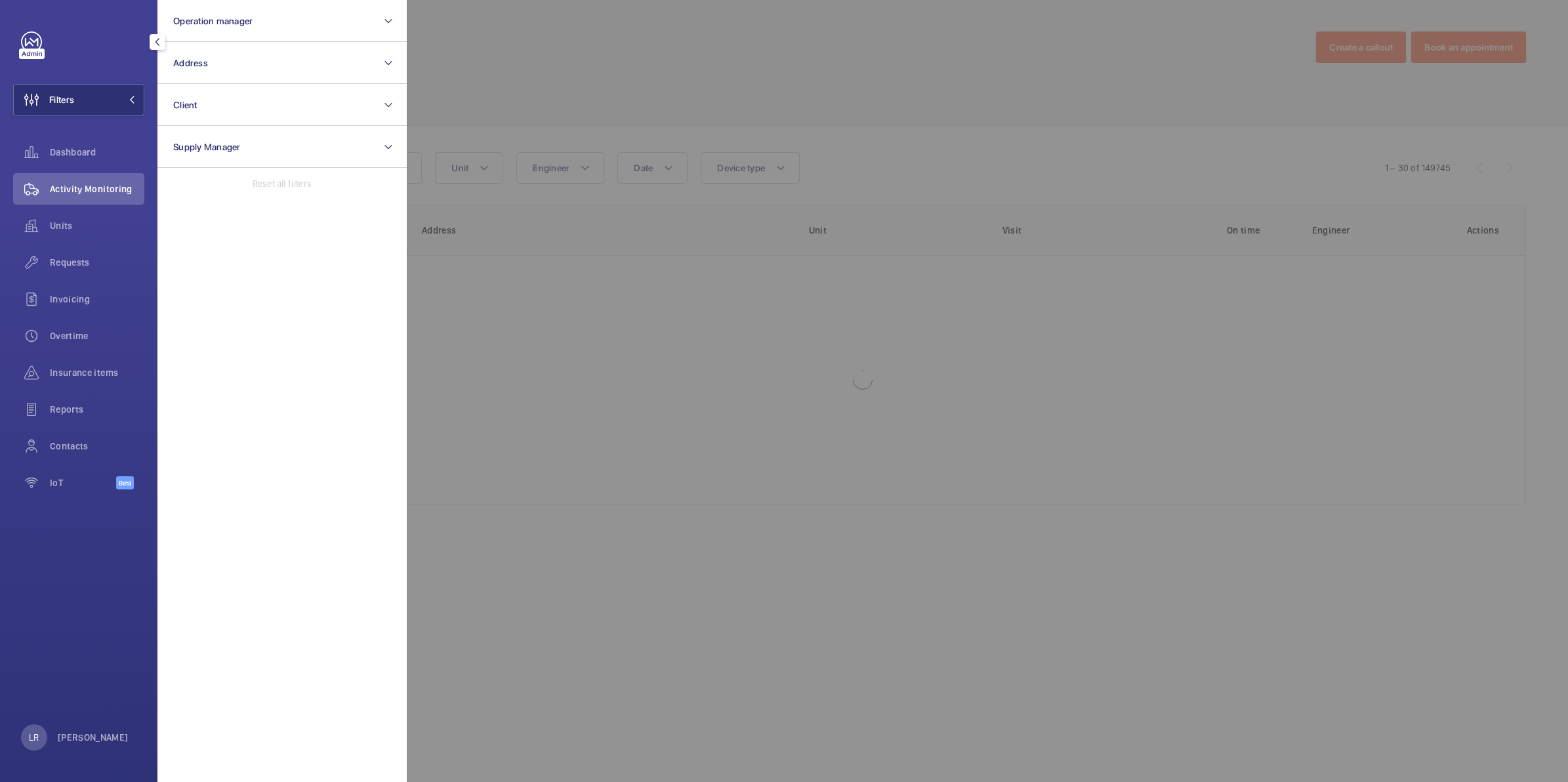
click at [419, 253] on div at bounding box center [1190, 391] width 1568 height 782
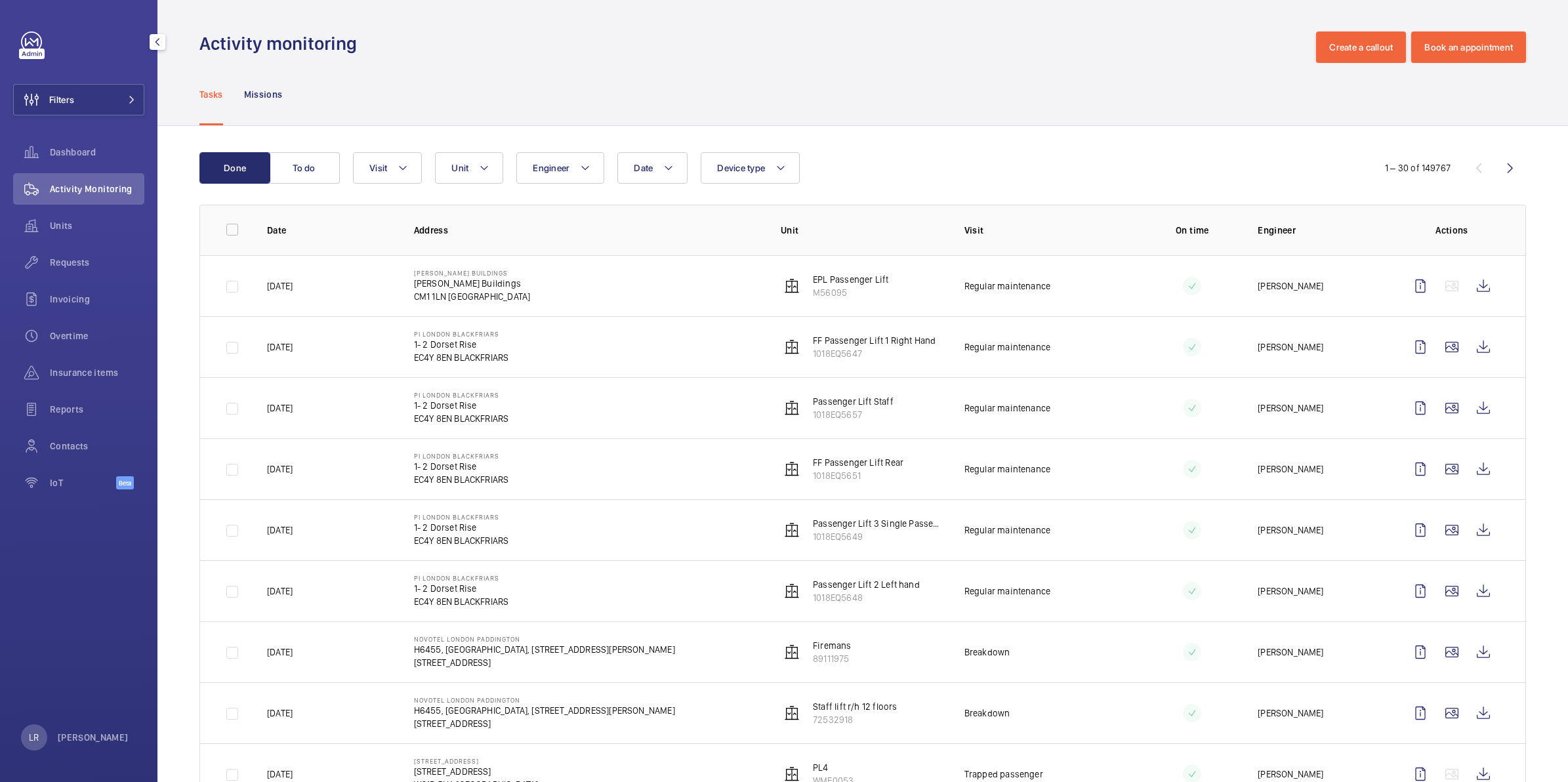
click at [82, 116] on div "Filters Dashboard Activity Monitoring Units Requests Invoicing Overtime Insuran…" at bounding box center [79, 268] width 131 height 472
click at [104, 92] on button "Filters" at bounding box center [79, 100] width 131 height 32
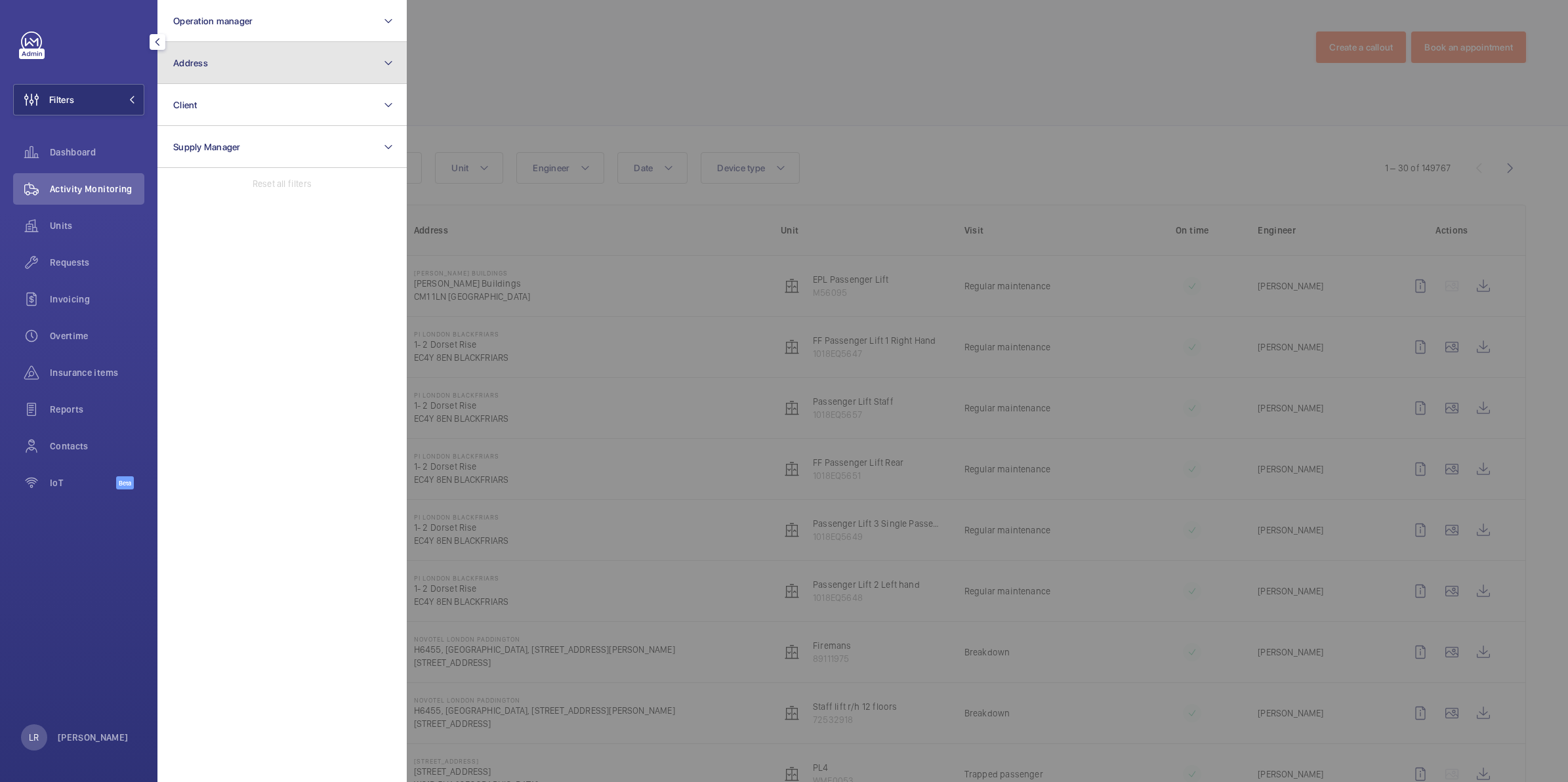
click at [195, 61] on span "Address" at bounding box center [191, 63] width 35 height 11
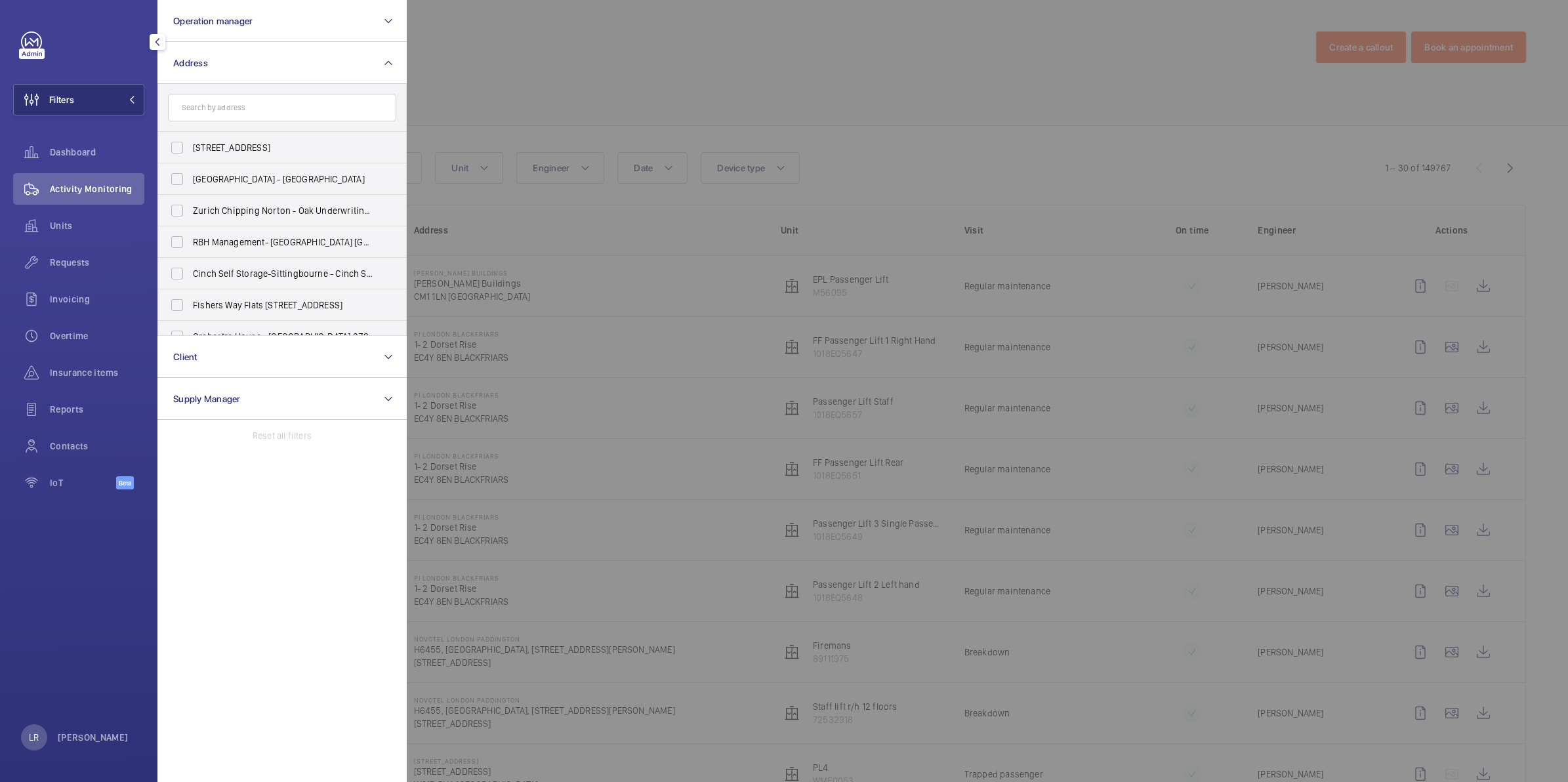
click at [244, 116] on input "text" at bounding box center [282, 107] width 229 height 28
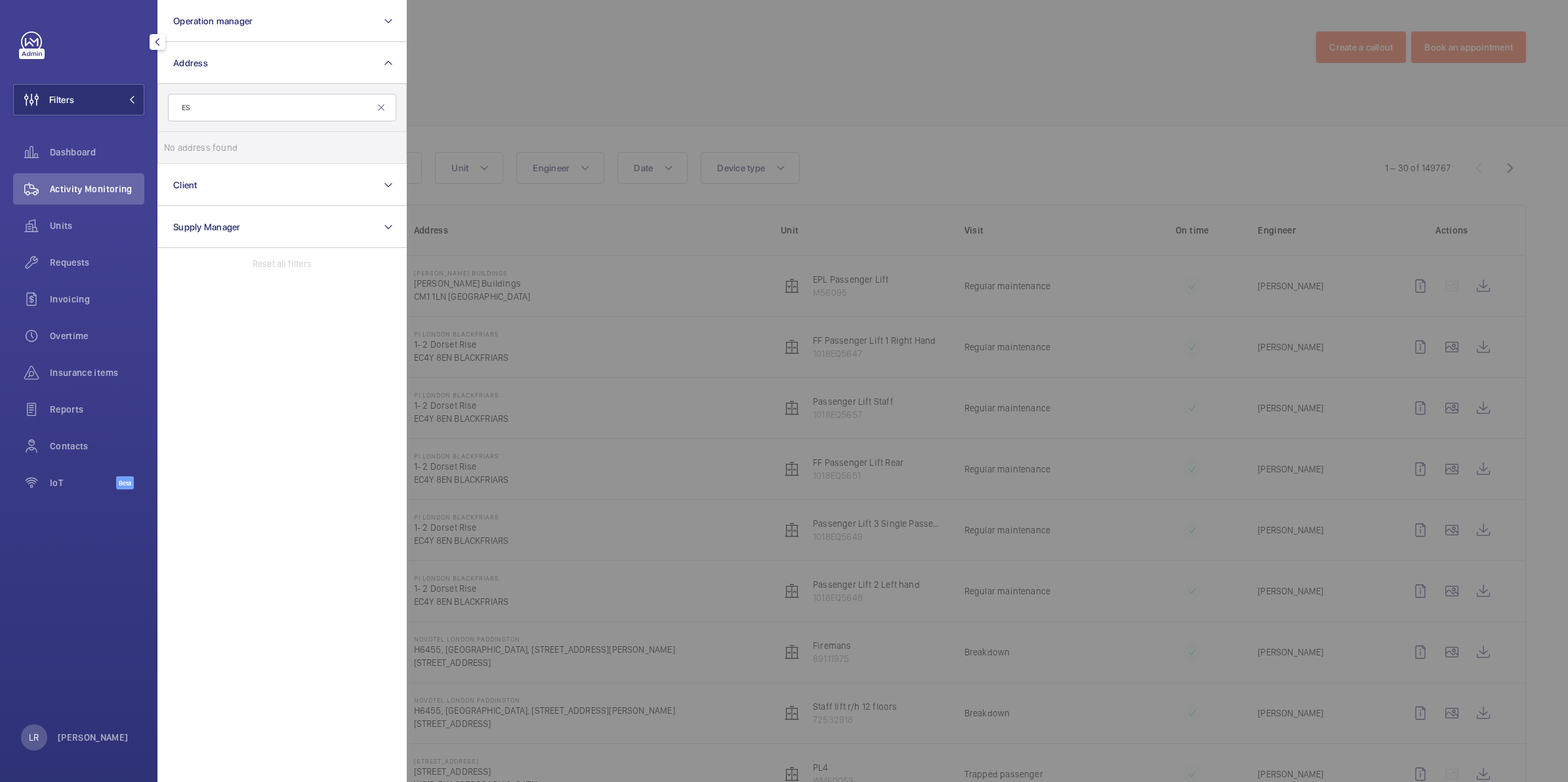
type input "E"
type input "Shurgard Ex"
click at [221, 148] on span "Shurgard" at bounding box center [234, 147] width 38 height 11
click at [168, 142] on label "UK84 Shurgard Ex eter - UK84 [PERSON_NAME] Ex eter, EX ETER EX 2 8ED" at bounding box center [272, 148] width 229 height 32
click at [168, 142] on input "UK84 Shurgard Ex eter - UK84 [PERSON_NAME] Ex eter, EX ETER EX 2 8ED" at bounding box center [177, 147] width 26 height 26
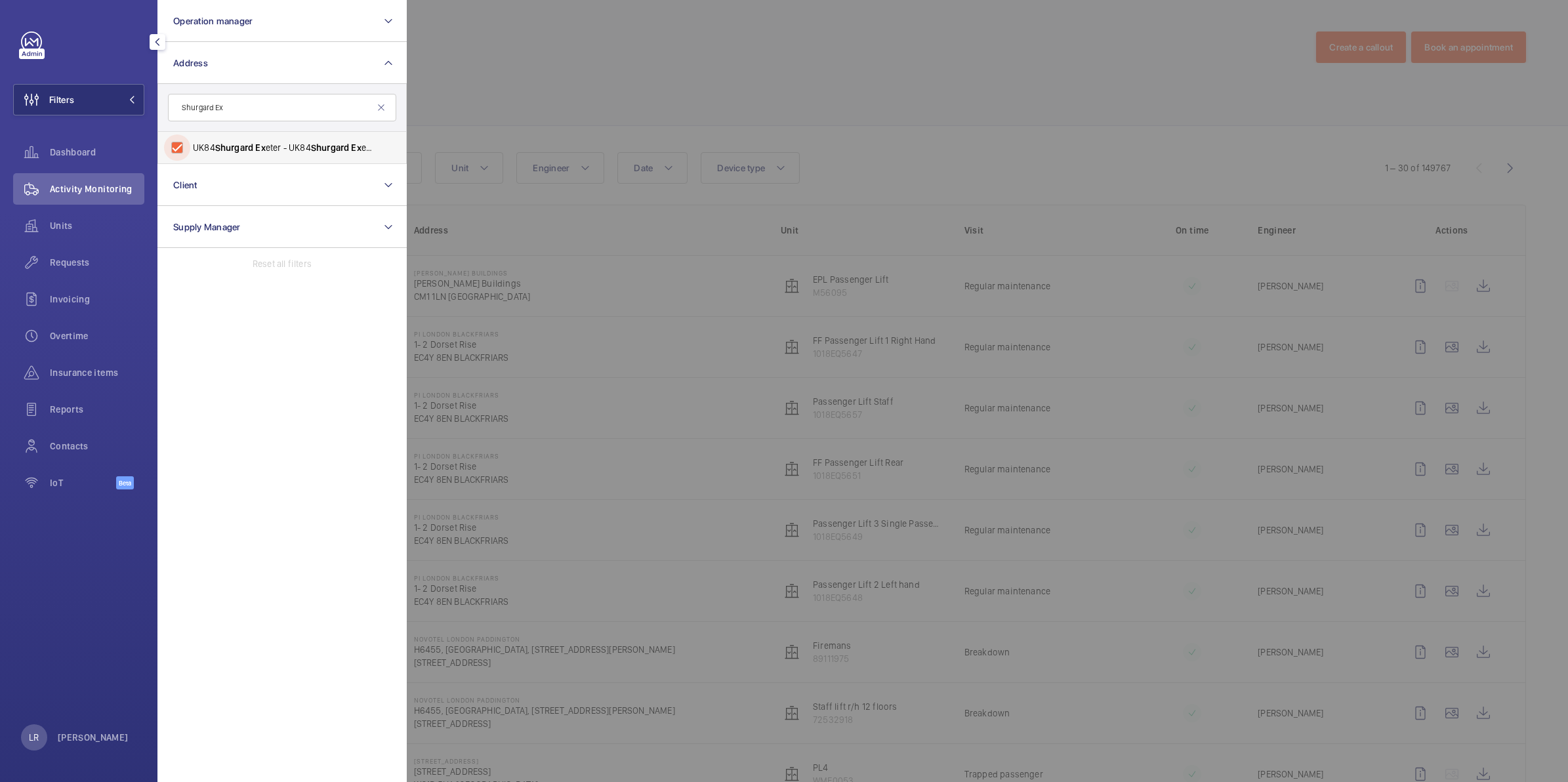
checkbox input "true"
click at [663, 74] on div at bounding box center [1190, 391] width 1568 height 782
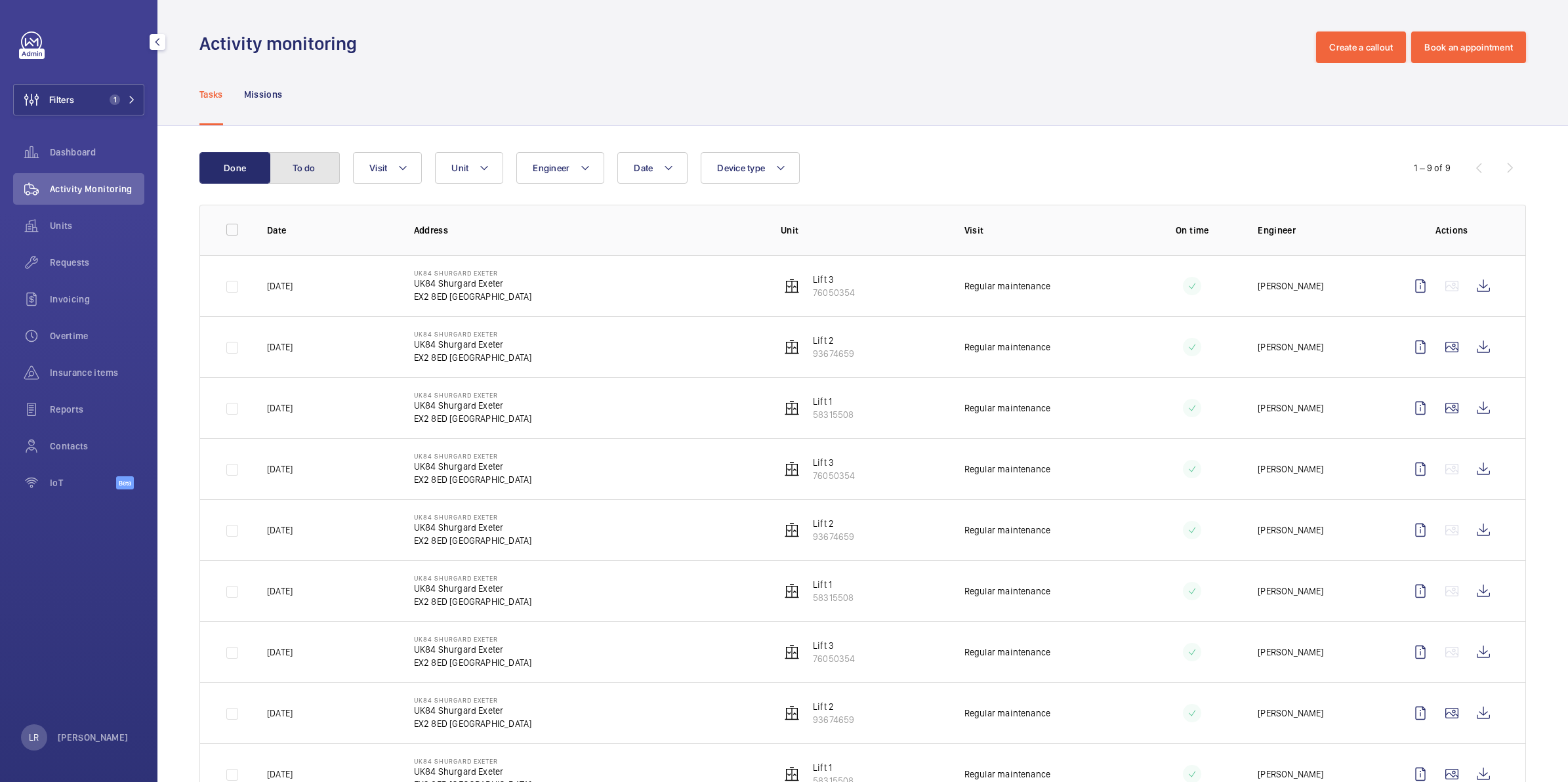
click at [301, 172] on button "To do" at bounding box center [304, 168] width 71 height 32
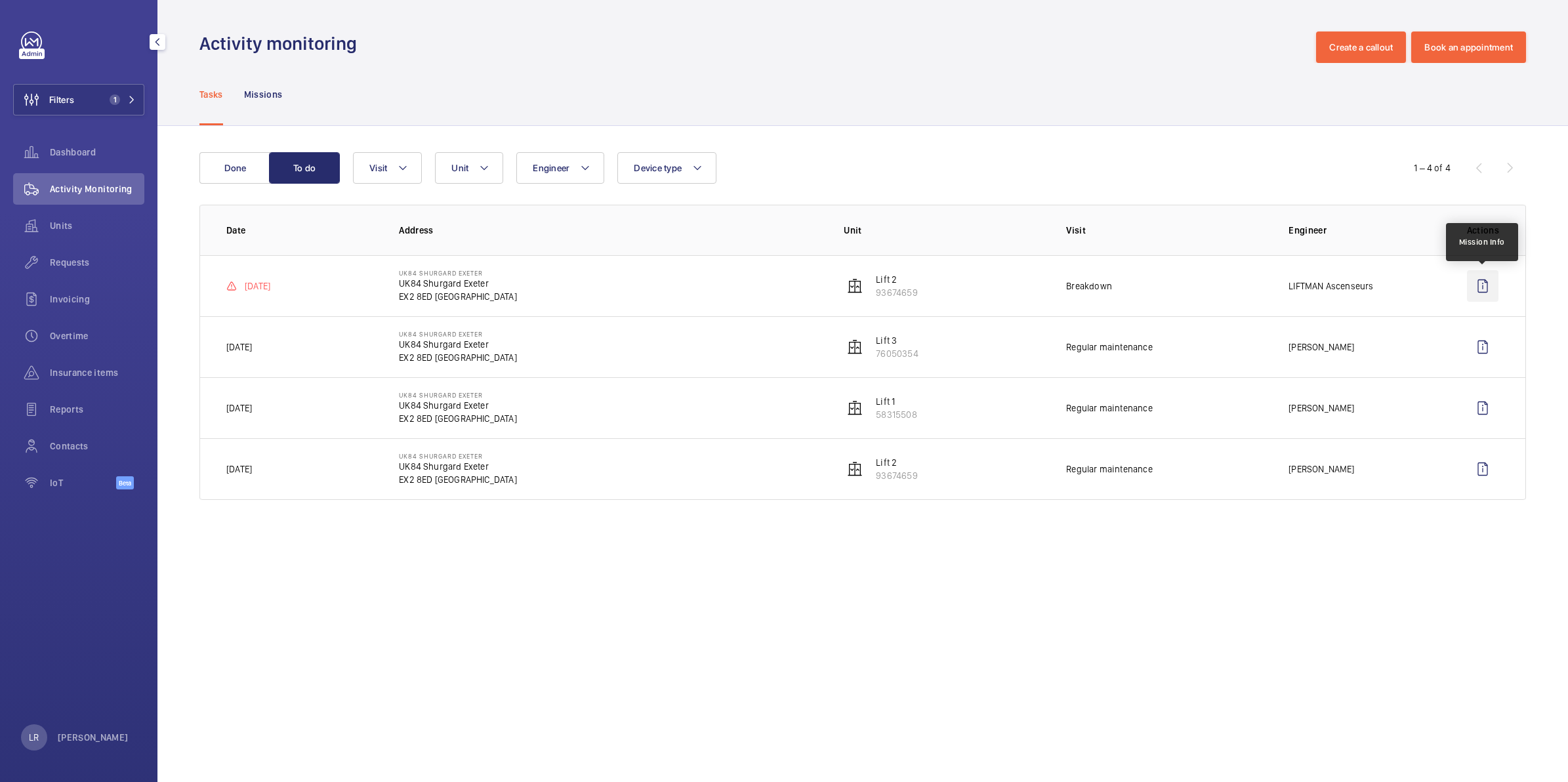
click at [1492, 287] on wm-front-icon-button at bounding box center [1483, 286] width 32 height 32
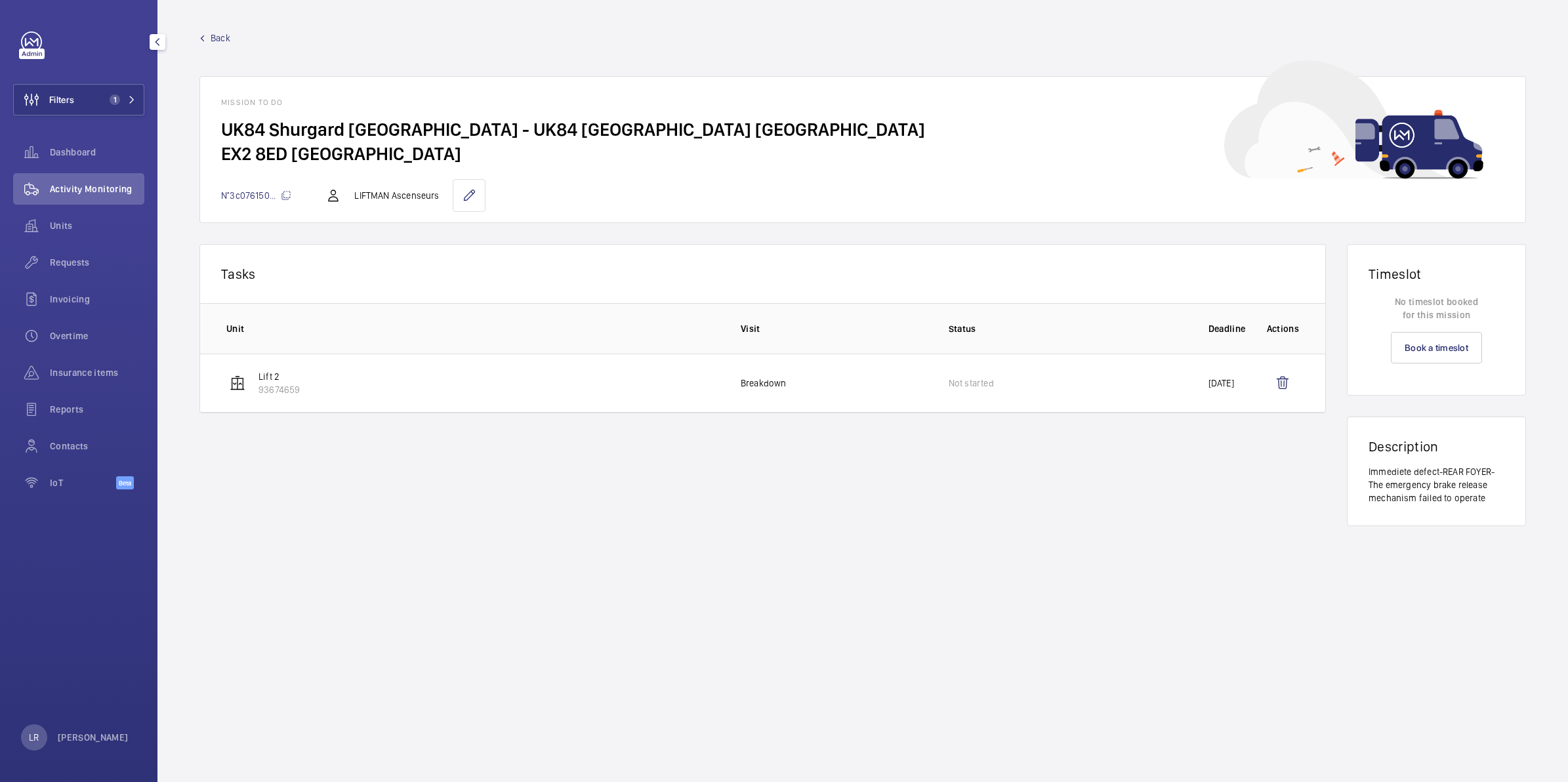
click at [221, 29] on wm-front-mission-details "Back Mission to do UK84 Shurgard Exeter - UK84 Shurgard Exeter EX2 8ED EXETER N…" at bounding box center [862, 391] width 1411 height 782
click at [215, 33] on span "Back" at bounding box center [221, 39] width 20 height 13
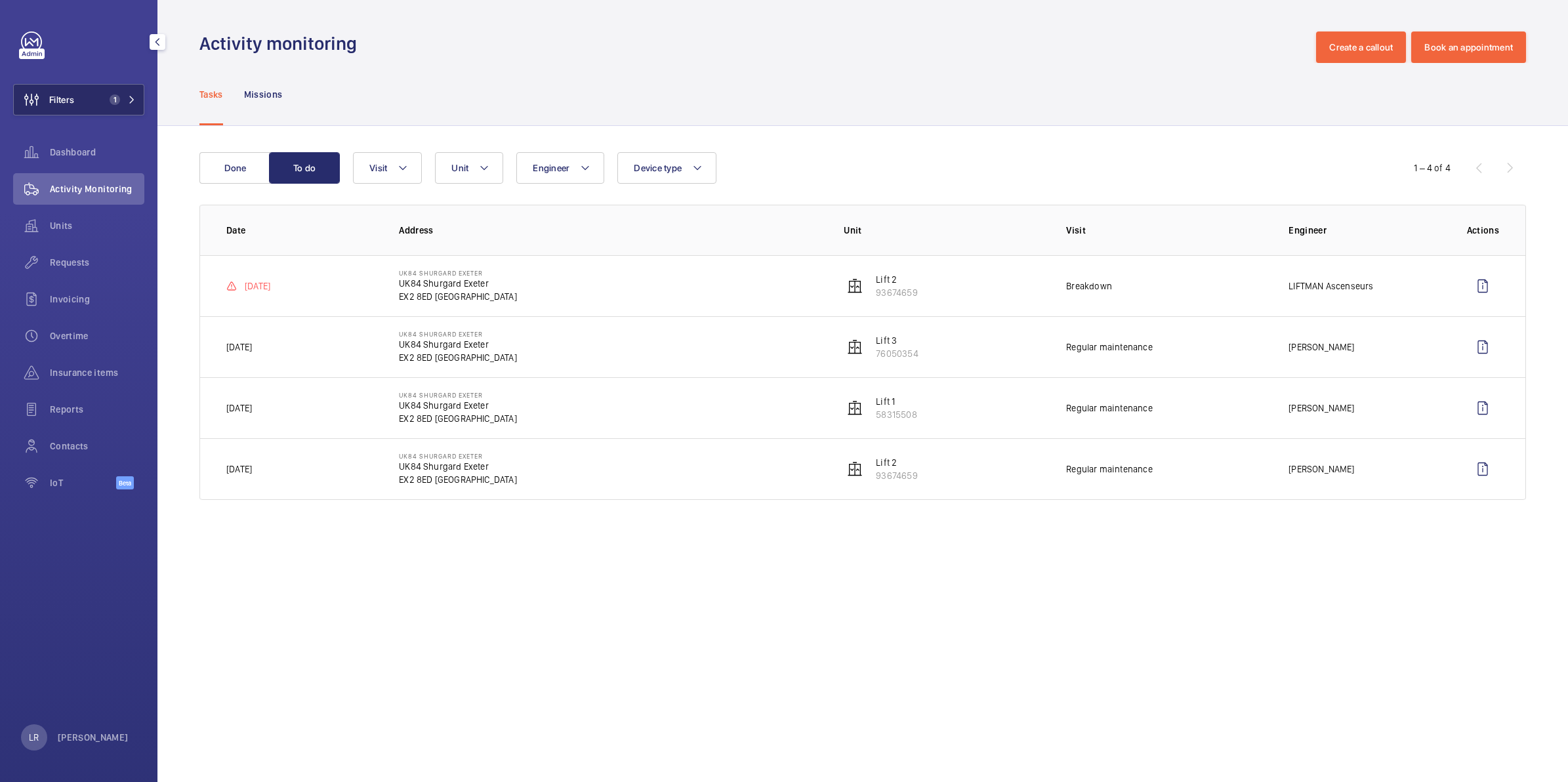
click at [105, 105] on button "Filters 1" at bounding box center [79, 100] width 131 height 32
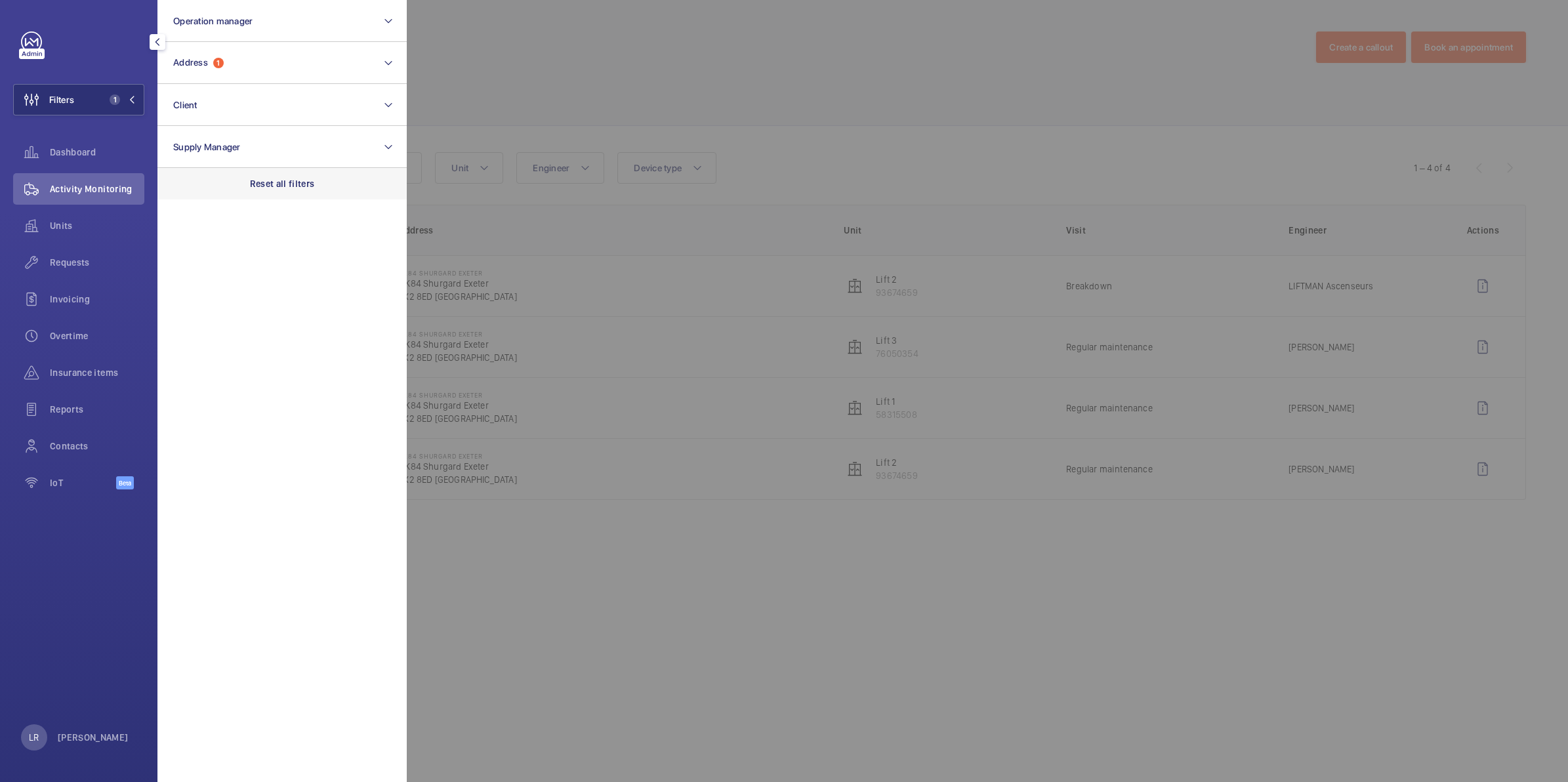
click at [329, 194] on div "Reset all filters" at bounding box center [282, 184] width 249 height 32
click at [666, 11] on div at bounding box center [1190, 391] width 1568 height 782
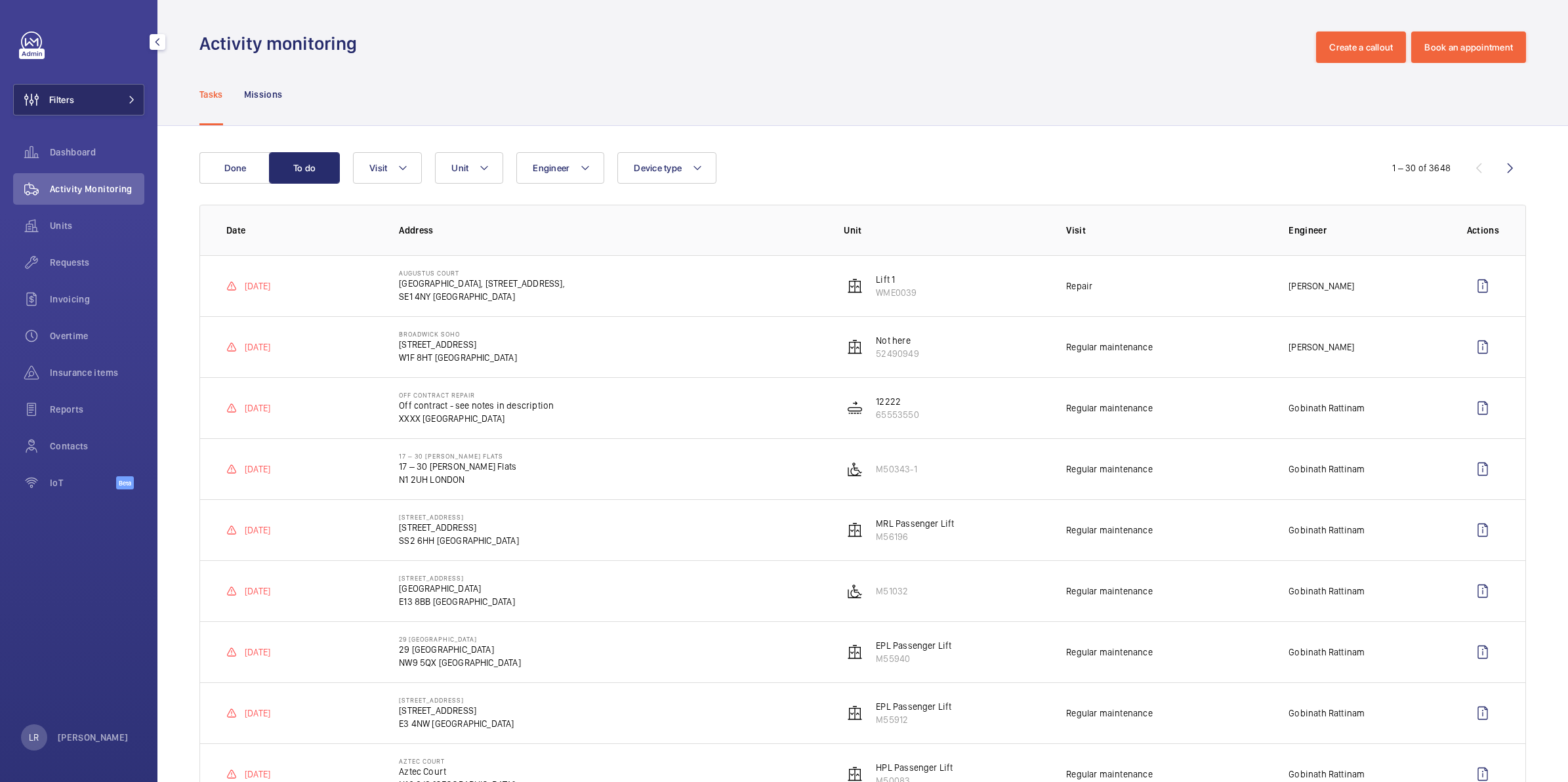
click at [96, 105] on button "Filters" at bounding box center [79, 100] width 131 height 32
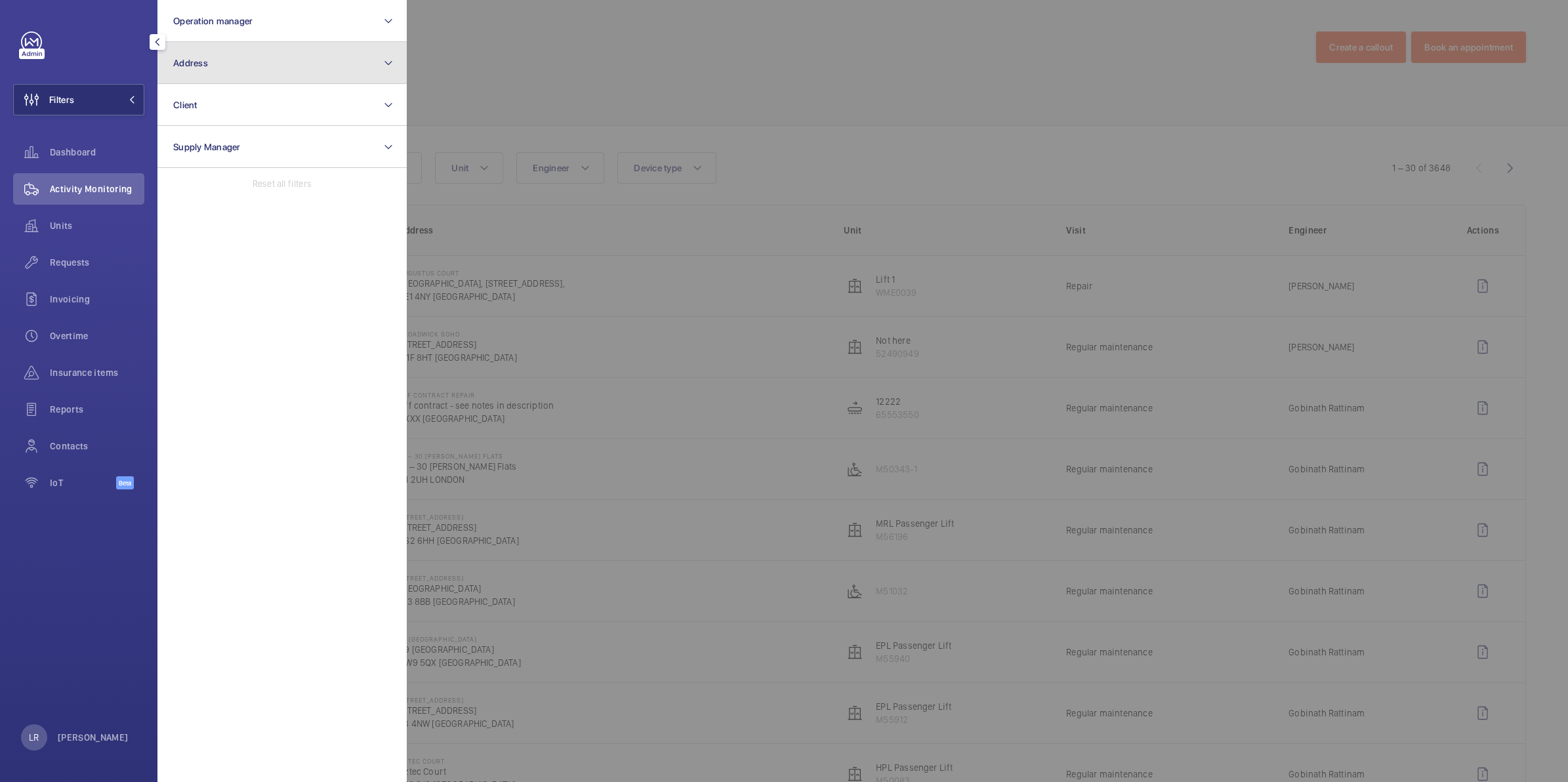
click at [196, 65] on span "Address" at bounding box center [191, 63] width 35 height 11
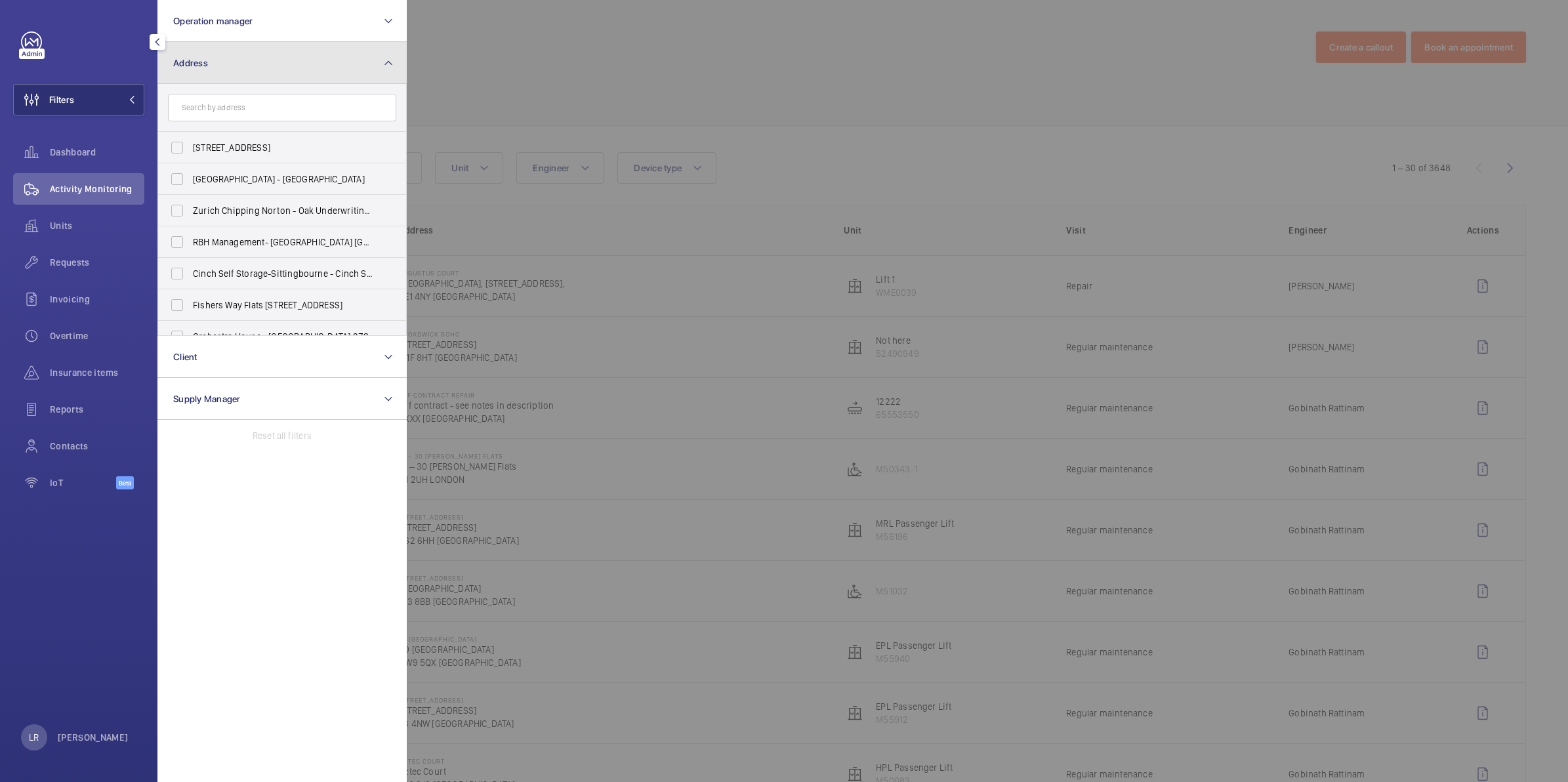
click at [280, 59] on button "Address" at bounding box center [282, 63] width 249 height 42
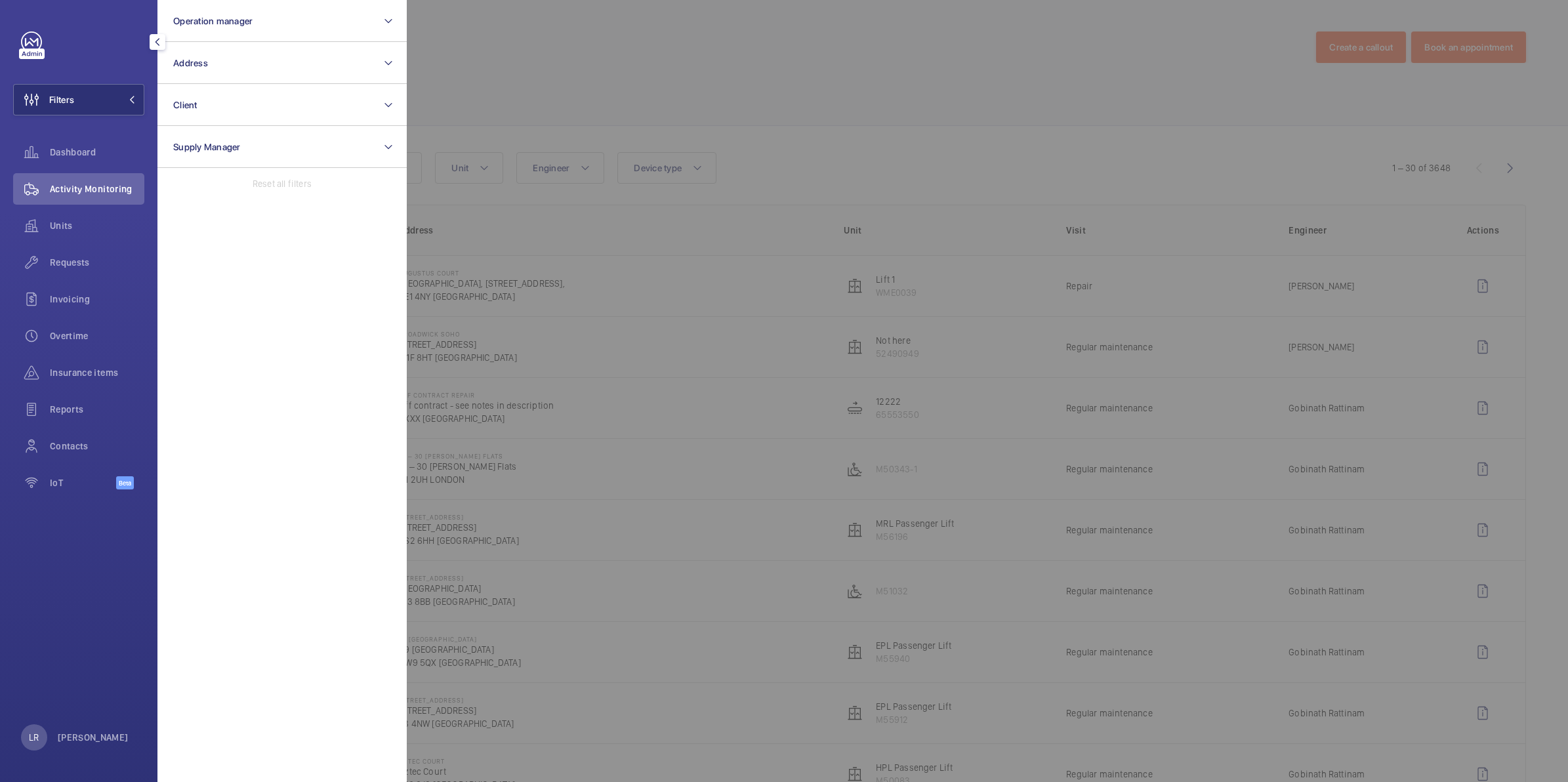
click at [759, 230] on div at bounding box center [1190, 391] width 1568 height 782
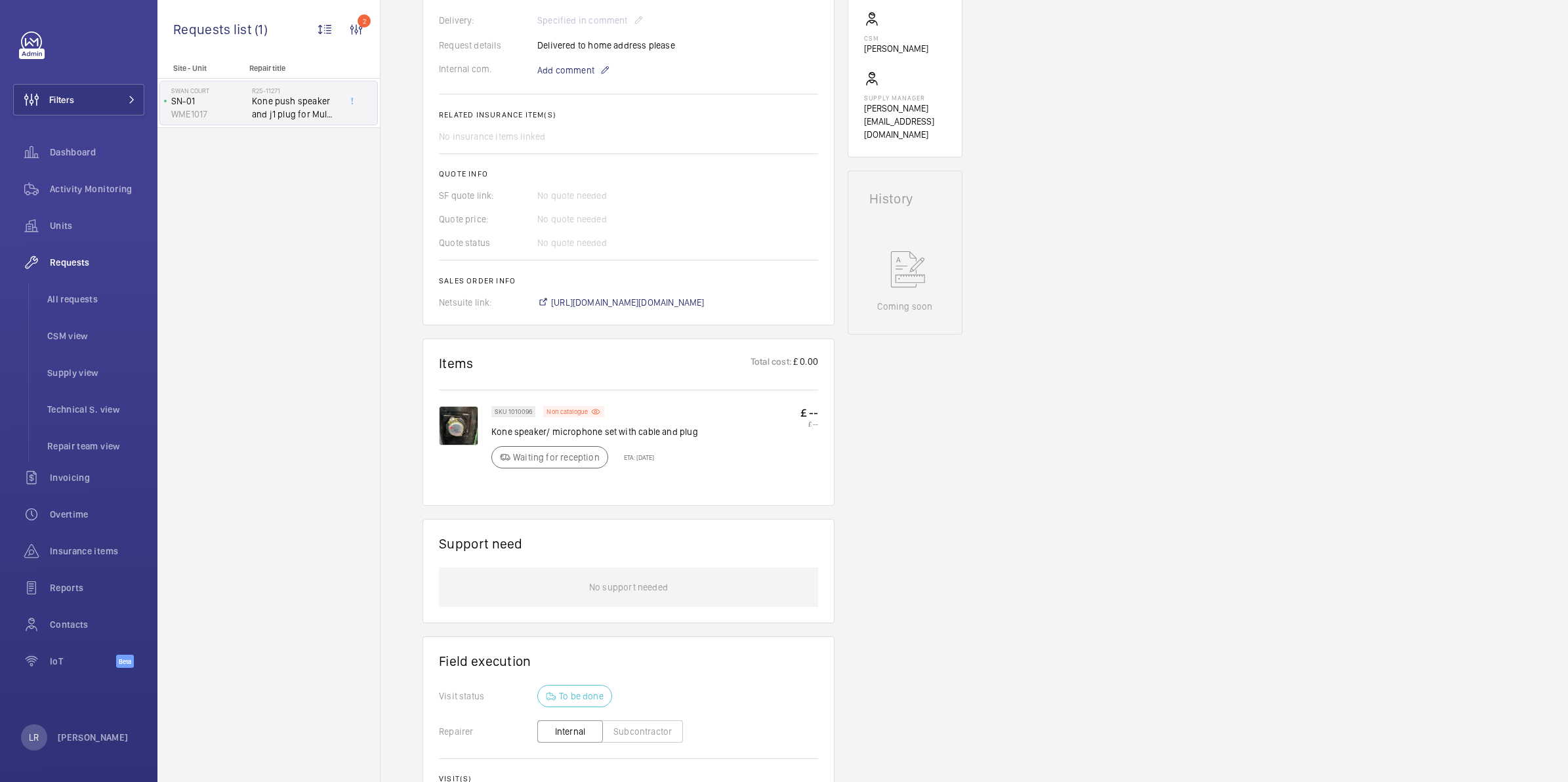
scroll to position [424, 0]
click at [458, 424] on img at bounding box center [458, 422] width 39 height 39
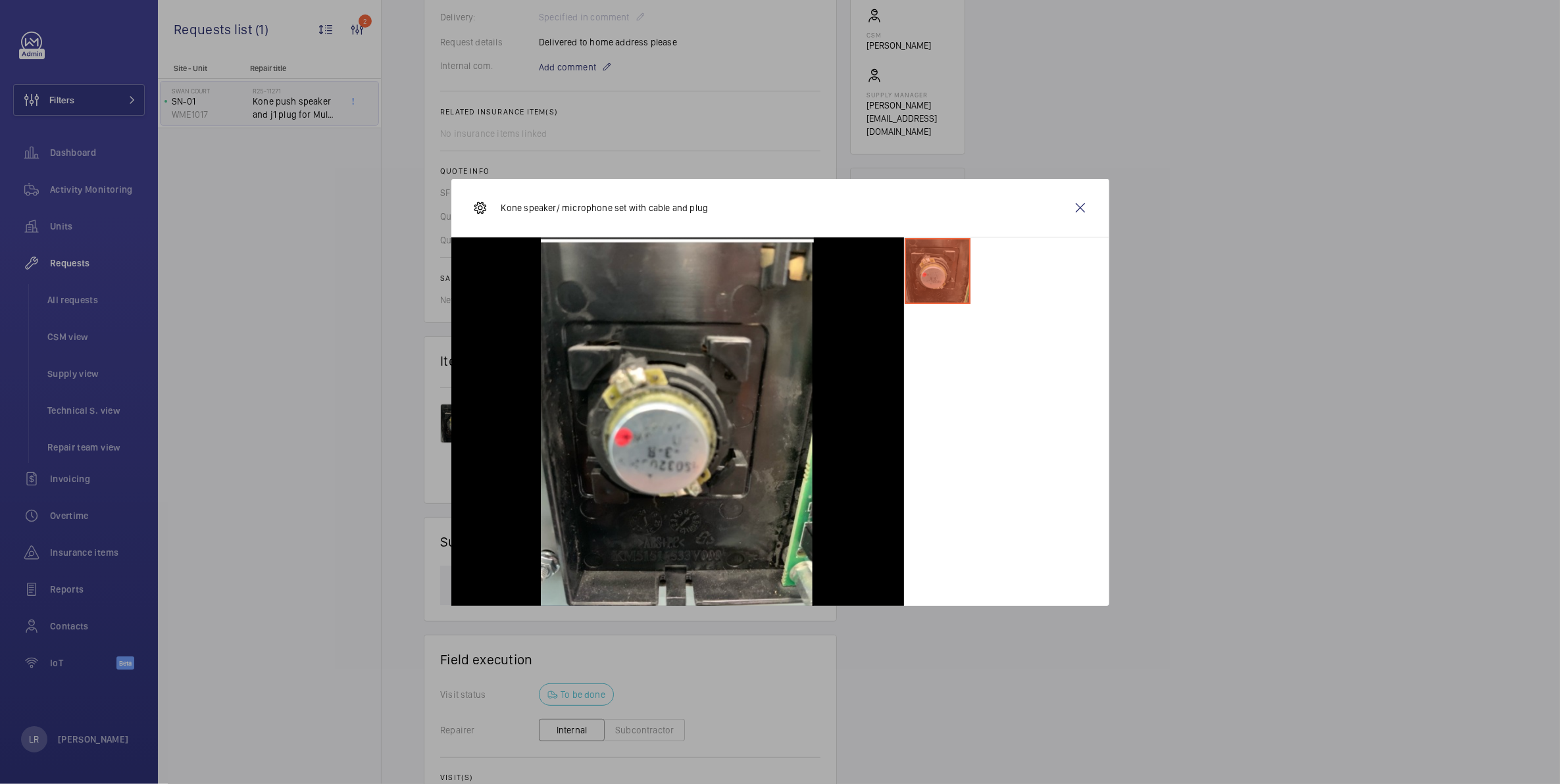
click at [374, 369] on div at bounding box center [780, 392] width 1560 height 784
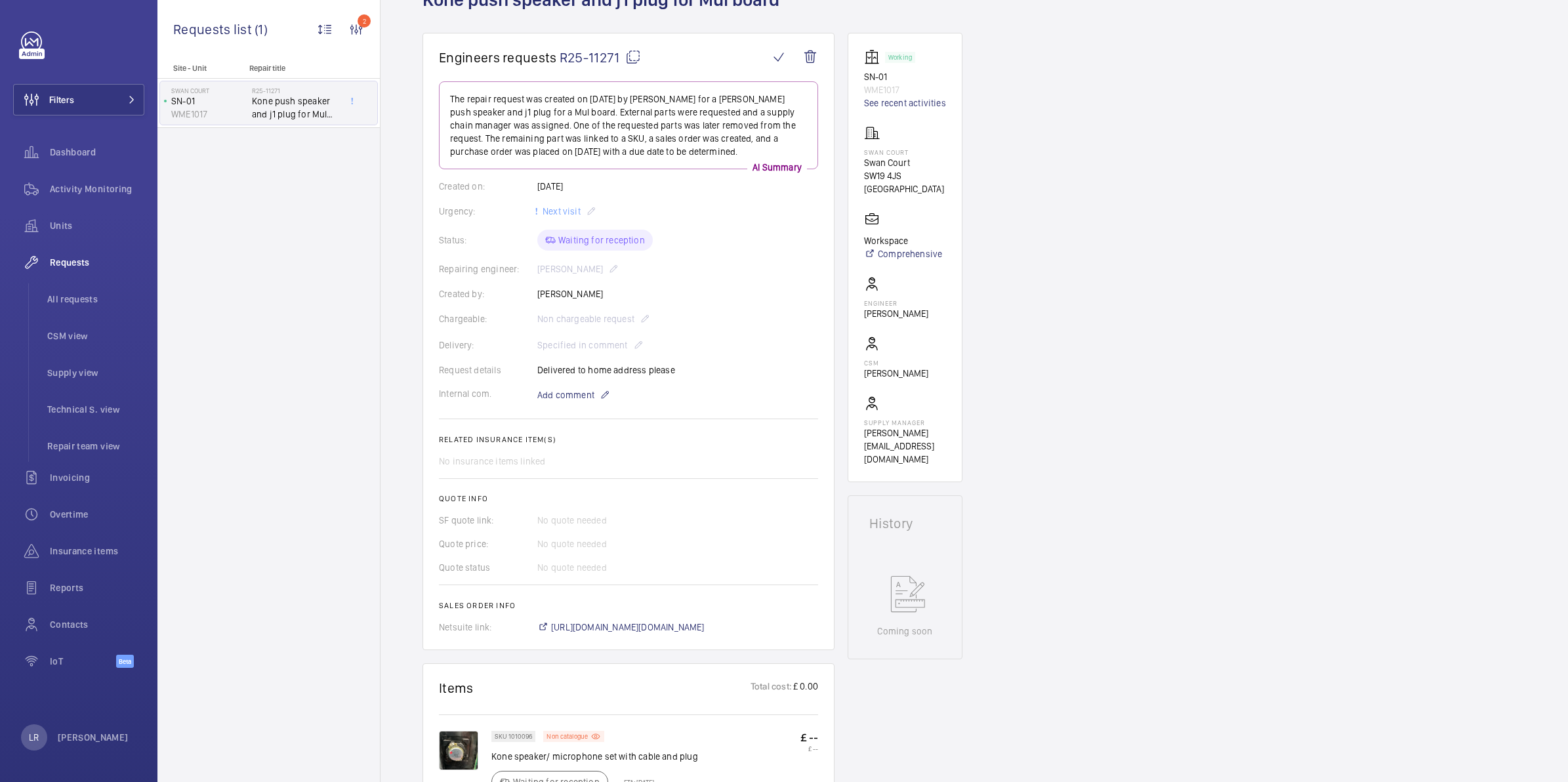
scroll to position [0, 0]
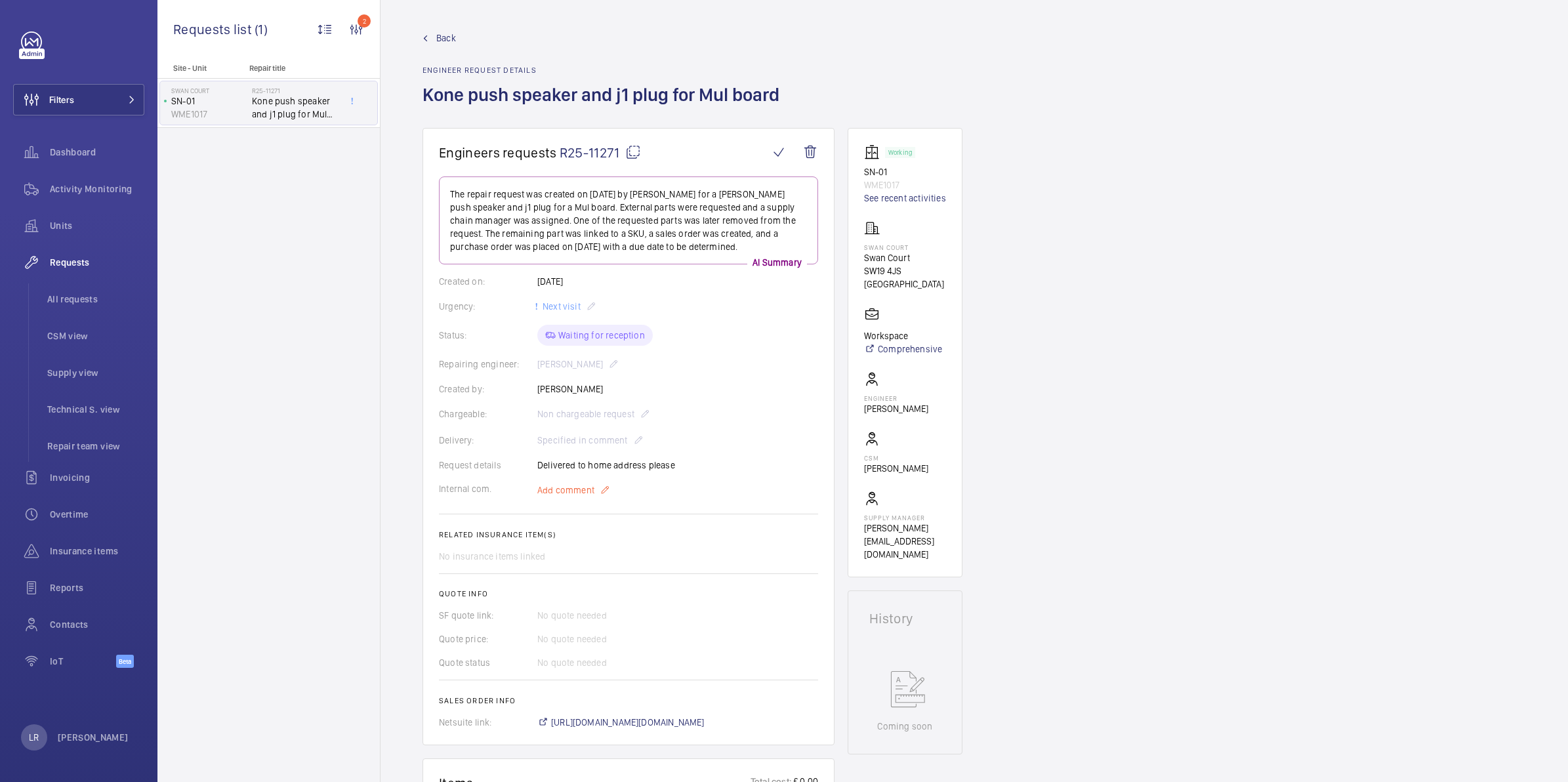
click at [604, 496] on mat-icon at bounding box center [604, 490] width 11 height 16
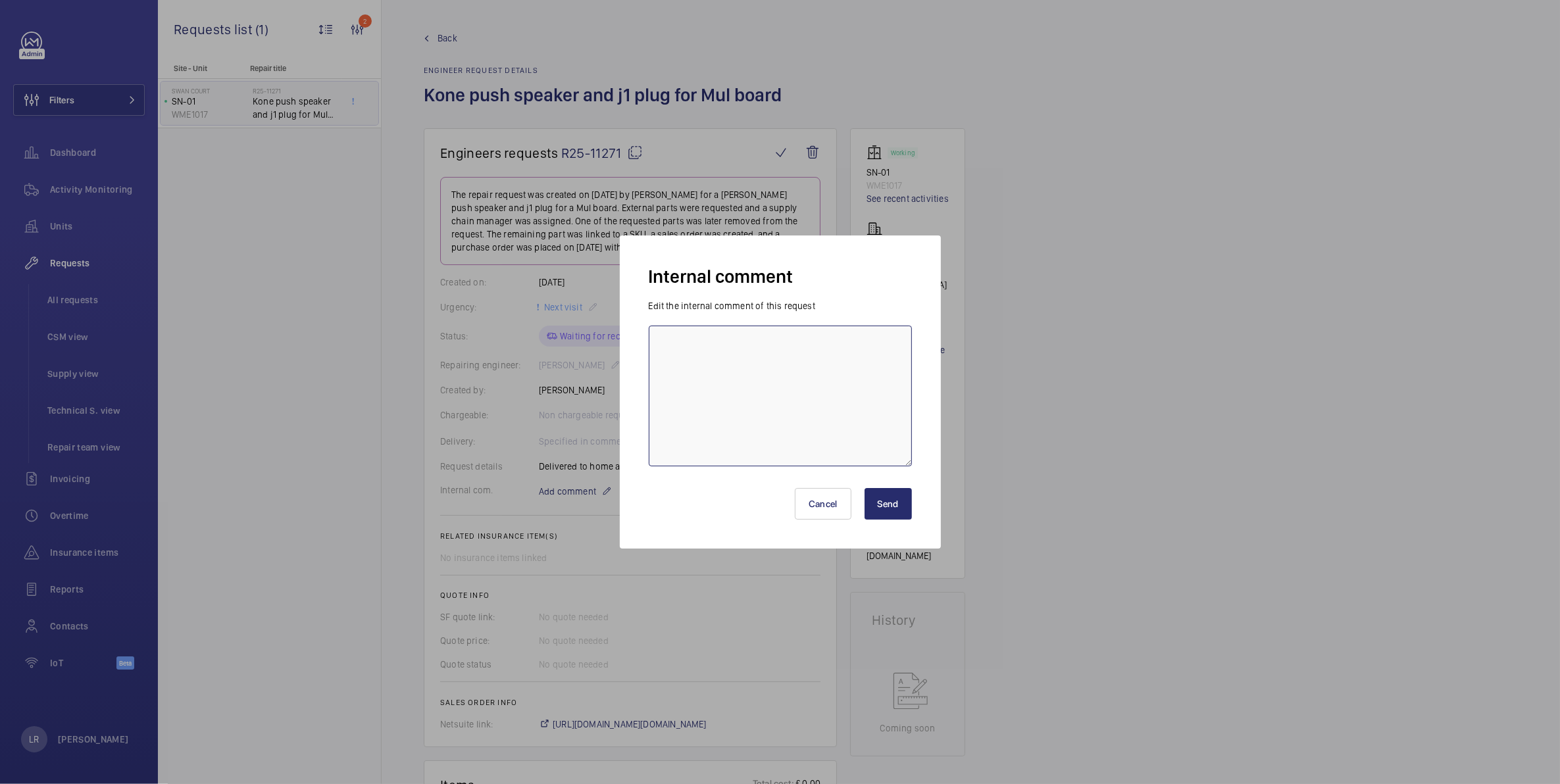
click at [835, 370] on textarea at bounding box center [781, 396] width 264 height 141
type textarea "Part Ordered."
click at [897, 510] on button "Send" at bounding box center [888, 504] width 47 height 32
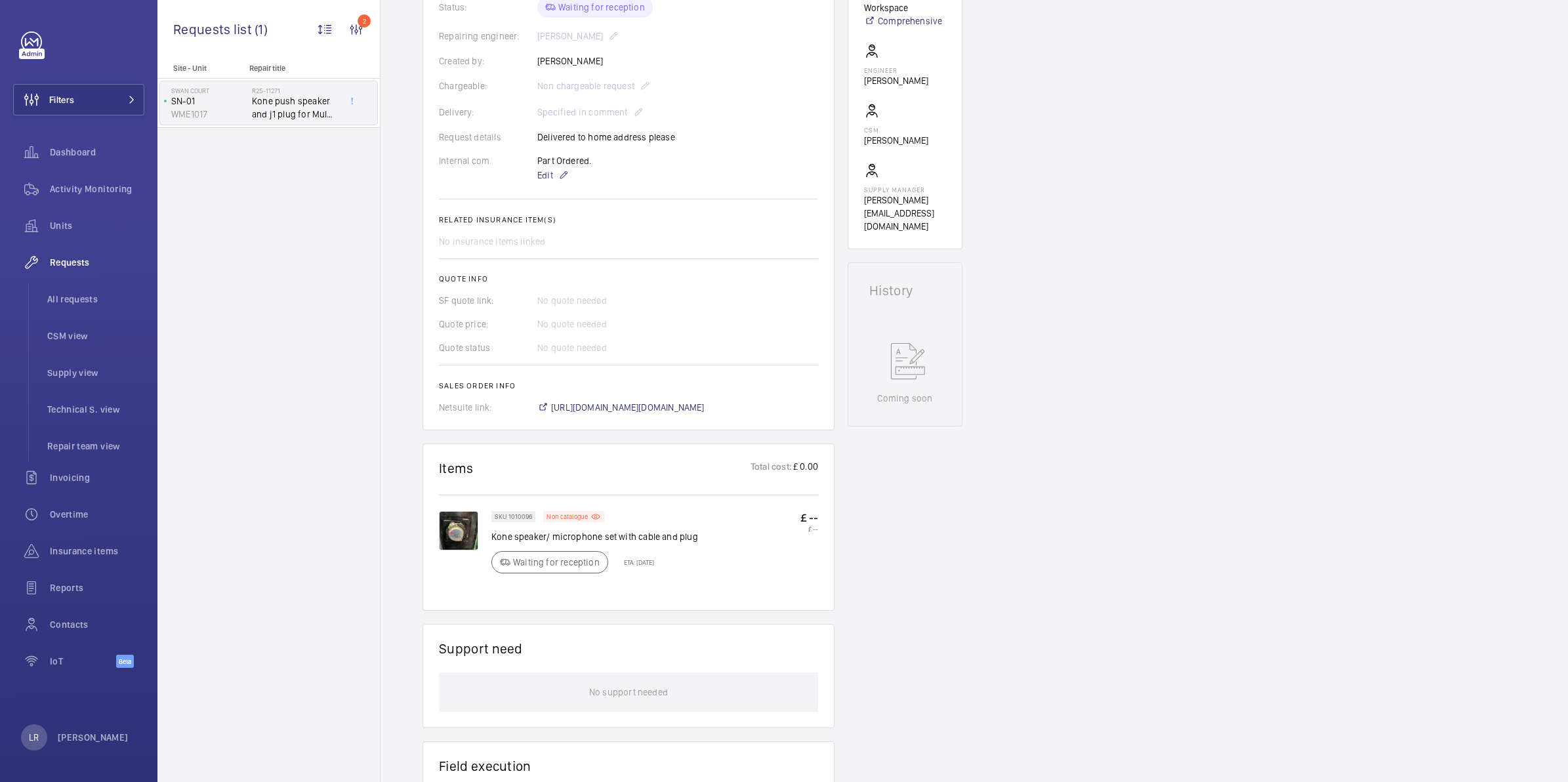
scroll to position [82, 0]
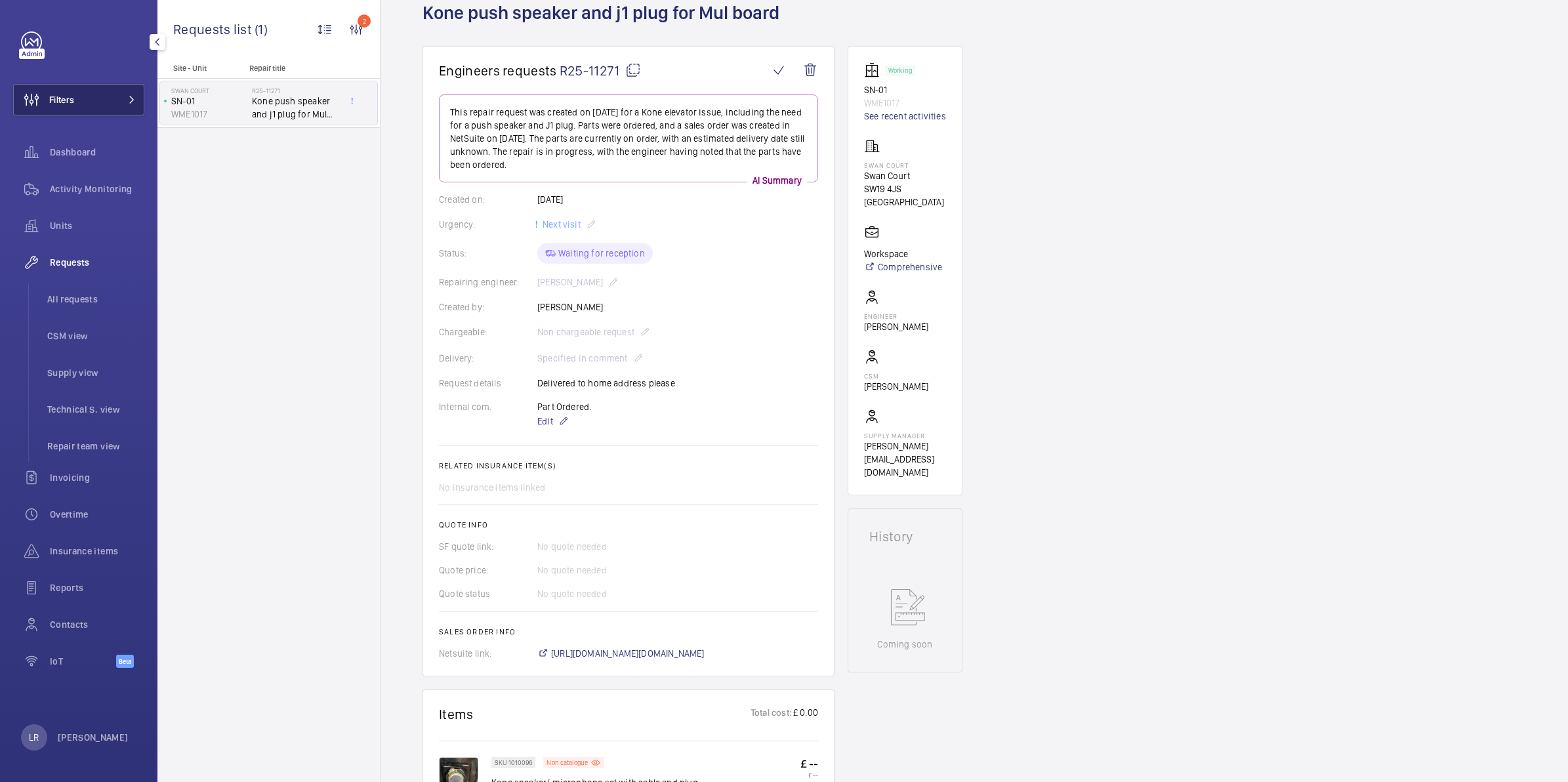
click at [107, 84] on button "Filters" at bounding box center [79, 100] width 131 height 32
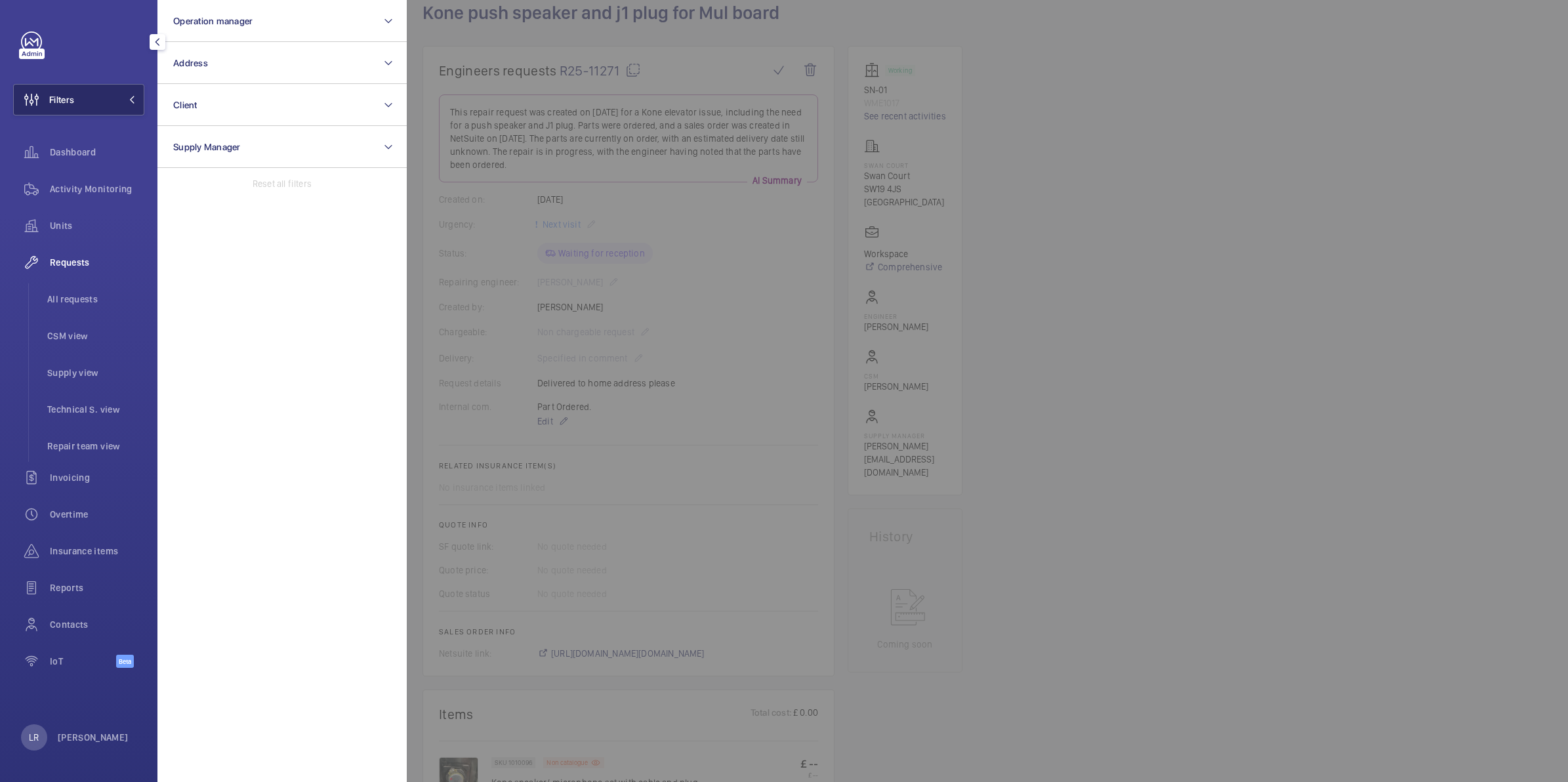
click at [113, 95] on button "Filters" at bounding box center [79, 100] width 131 height 32
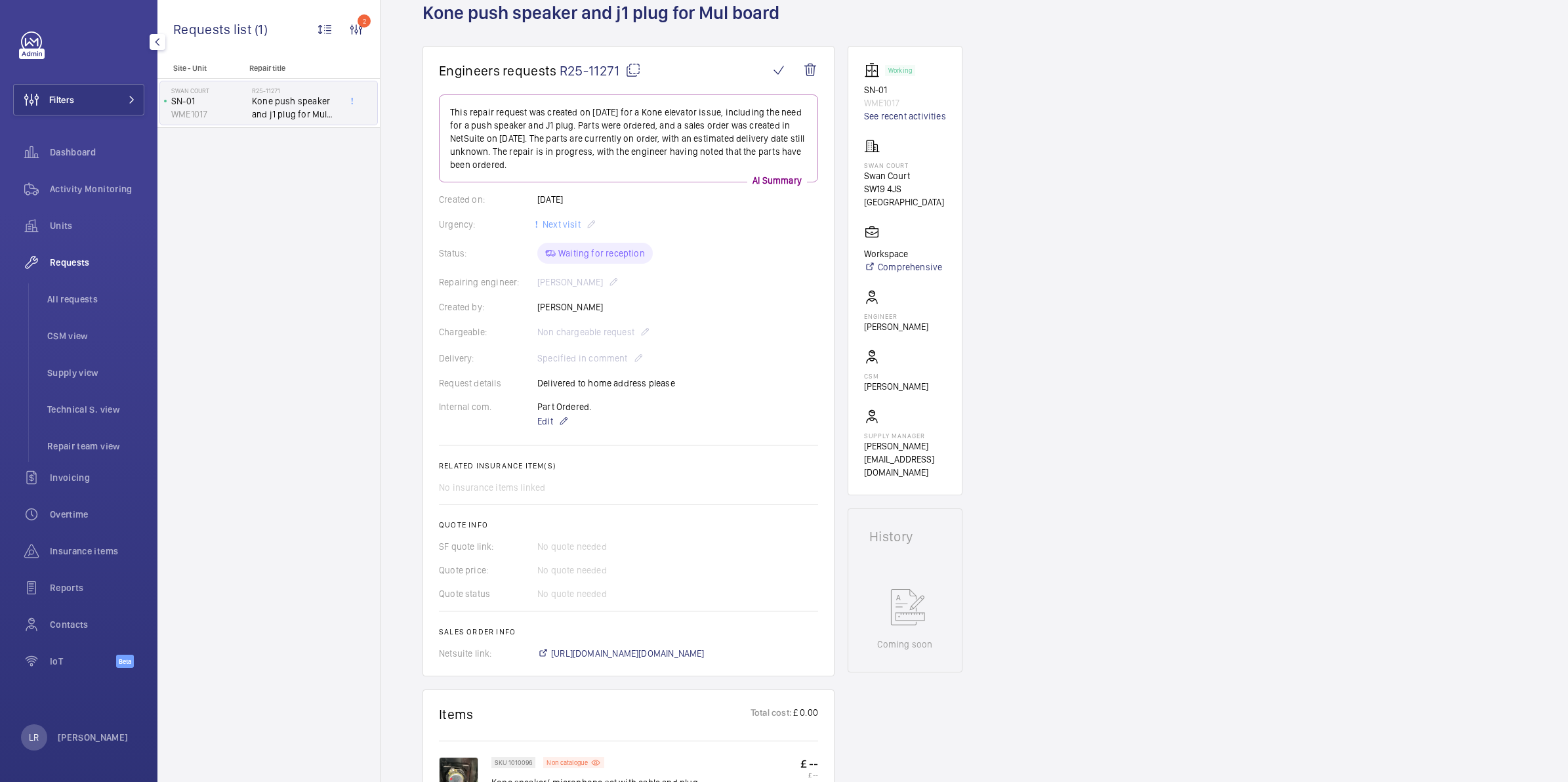
click at [114, 100] on button "Filters" at bounding box center [79, 100] width 131 height 32
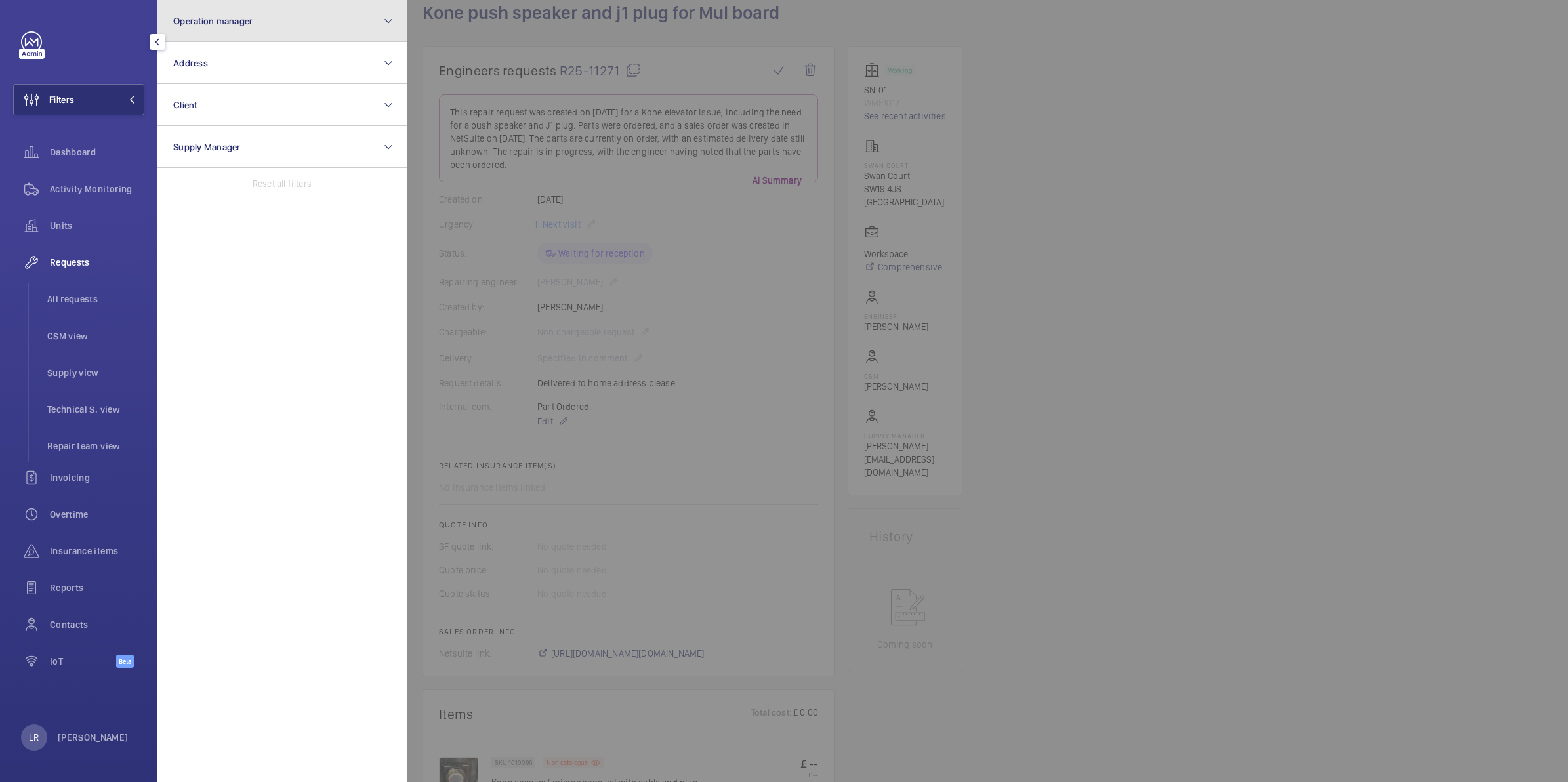
click at [212, 31] on button "Operation manager" at bounding box center [282, 21] width 249 height 42
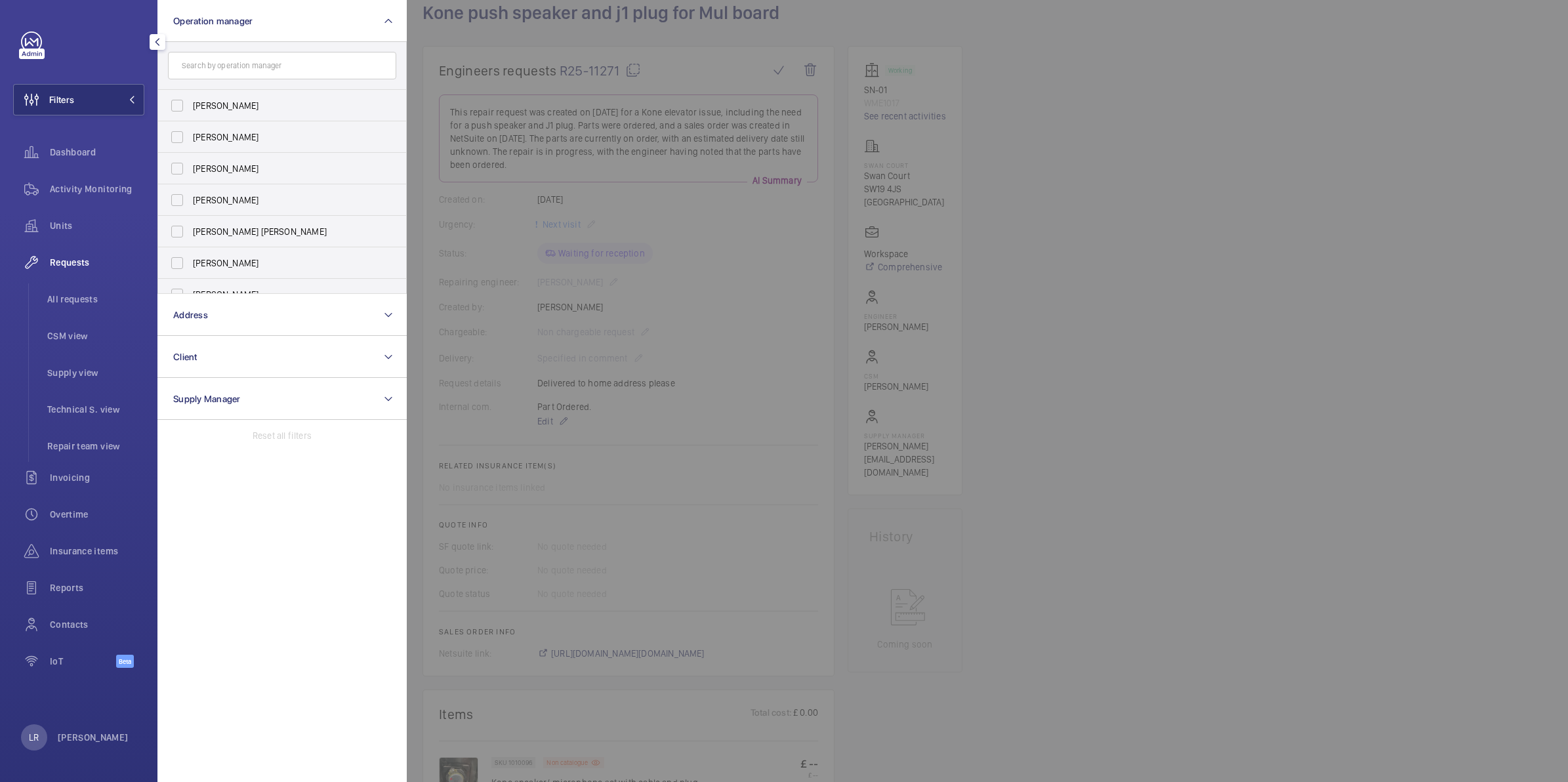
click at [231, 69] on input "text" at bounding box center [282, 65] width 229 height 28
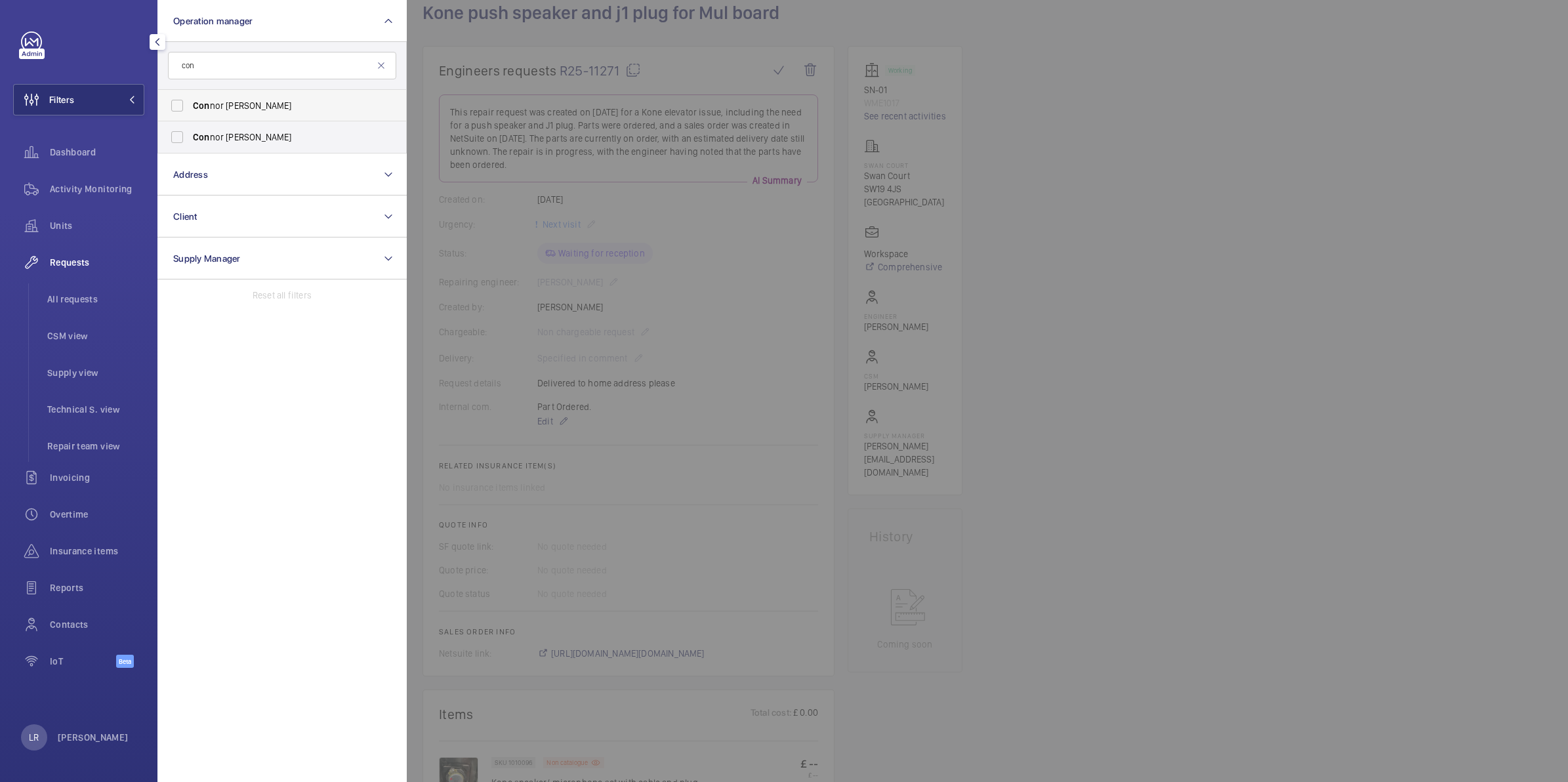
type input "con"
click at [233, 97] on label "Con nor Dudley" at bounding box center [272, 105] width 229 height 32
click at [190, 97] on input "Con nor Dudley" at bounding box center [177, 105] width 26 height 26
checkbox input "true"
click at [477, 100] on div at bounding box center [1190, 391] width 1568 height 782
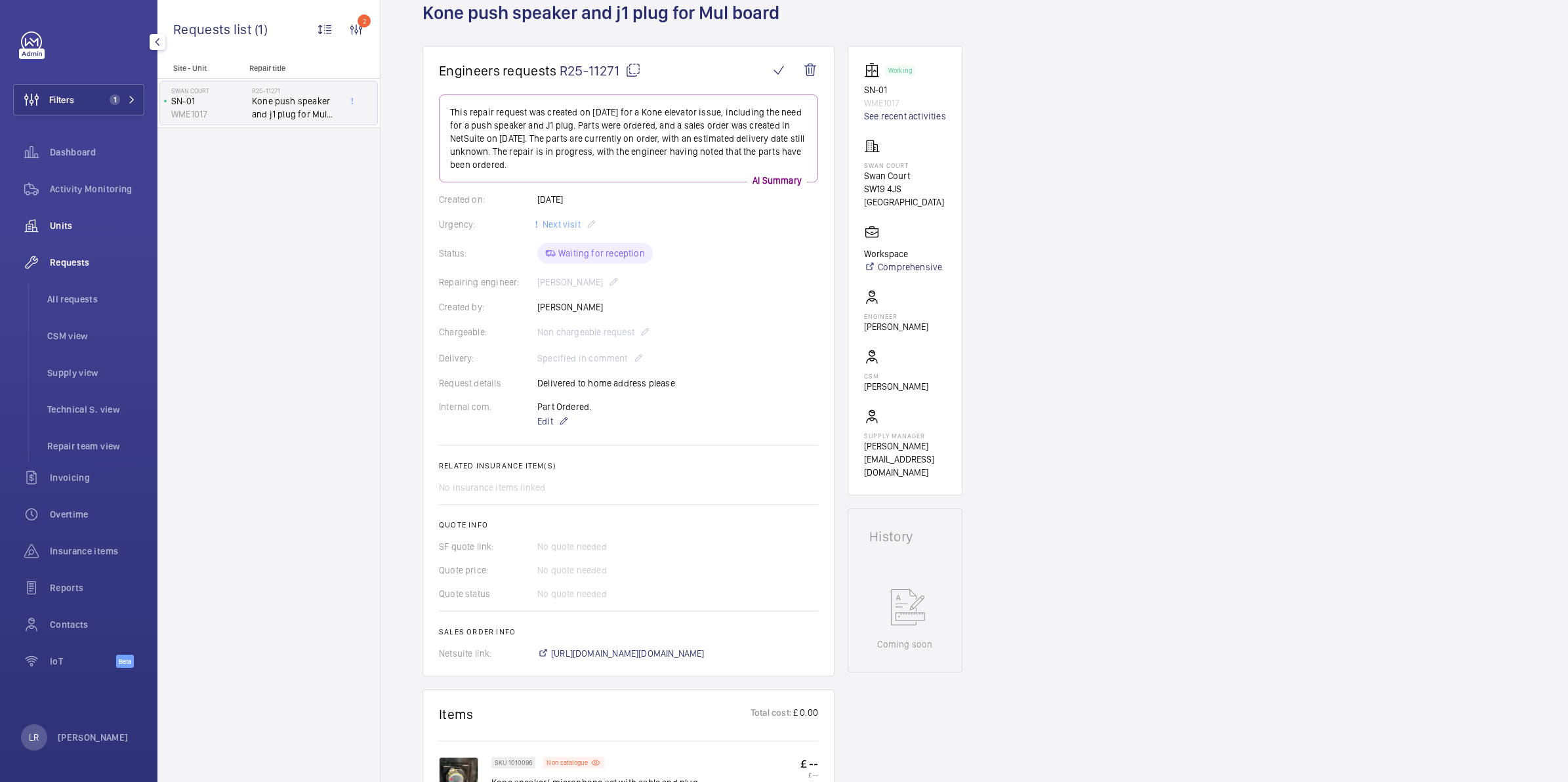
click at [59, 221] on span "Units" at bounding box center [97, 226] width 95 height 13
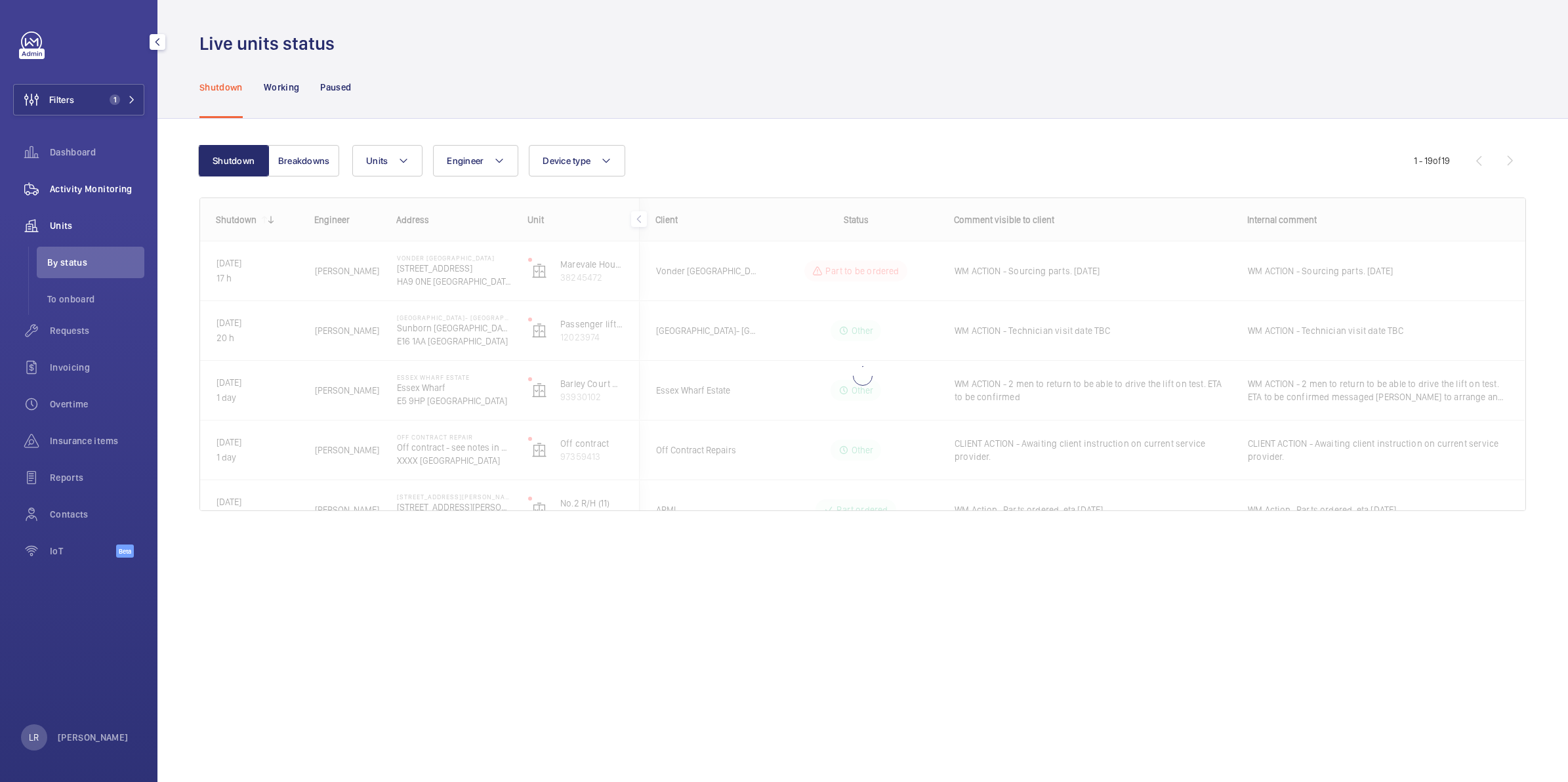
click at [84, 189] on span "Activity Monitoring" at bounding box center [97, 189] width 95 height 13
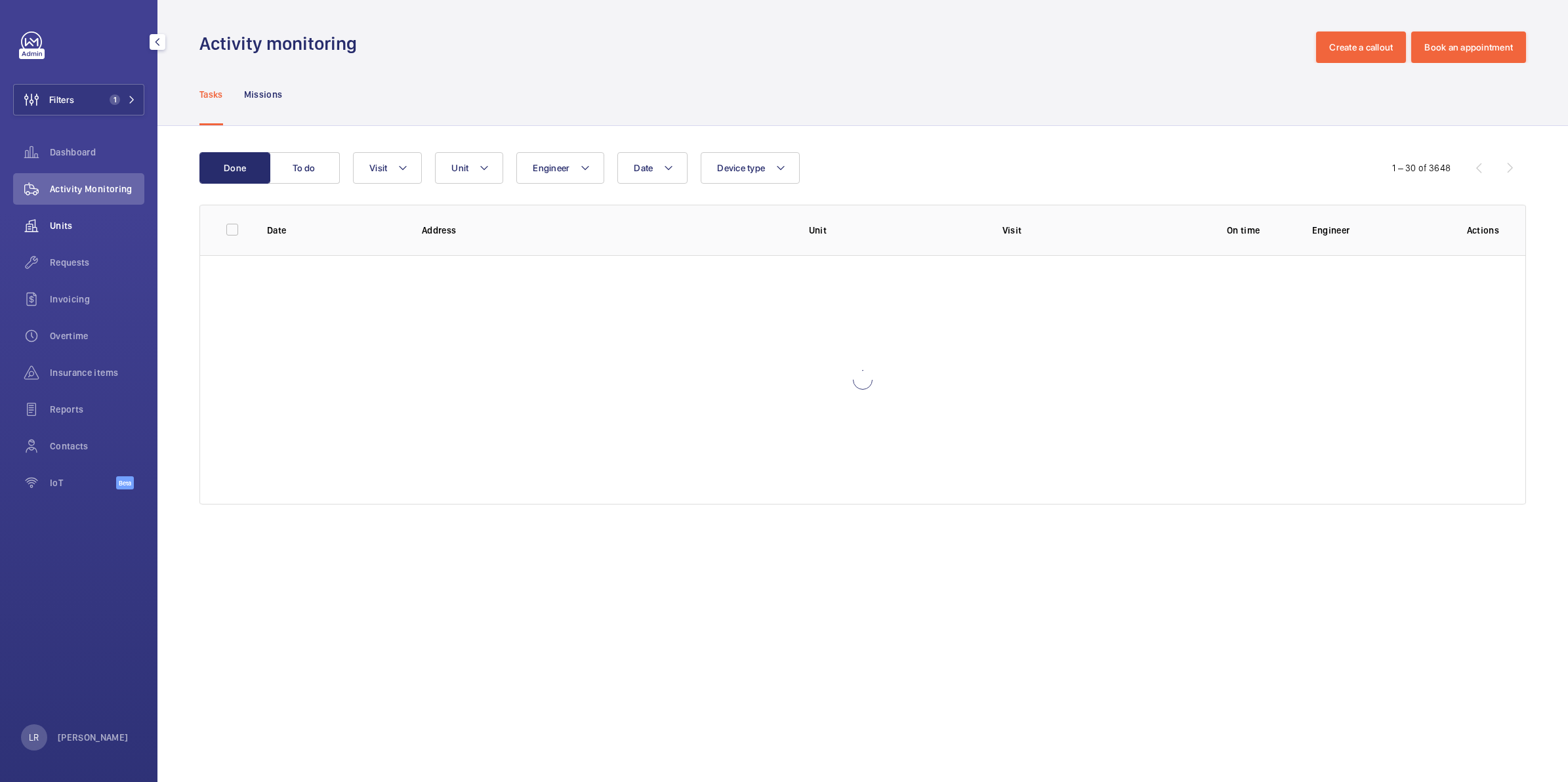
click at [94, 215] on div "Units" at bounding box center [79, 226] width 131 height 32
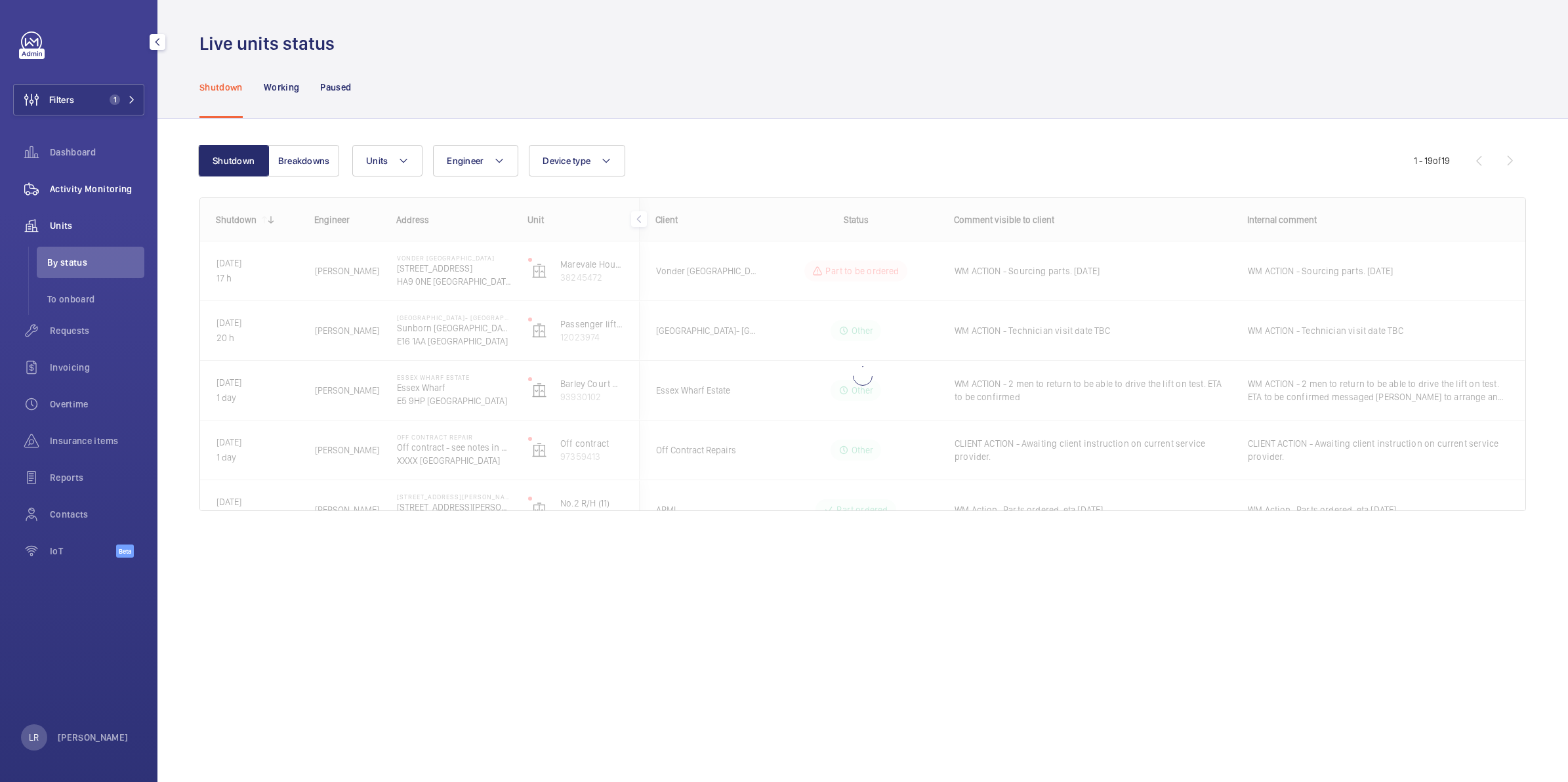
click at [100, 194] on span "Activity Monitoring" at bounding box center [97, 189] width 95 height 13
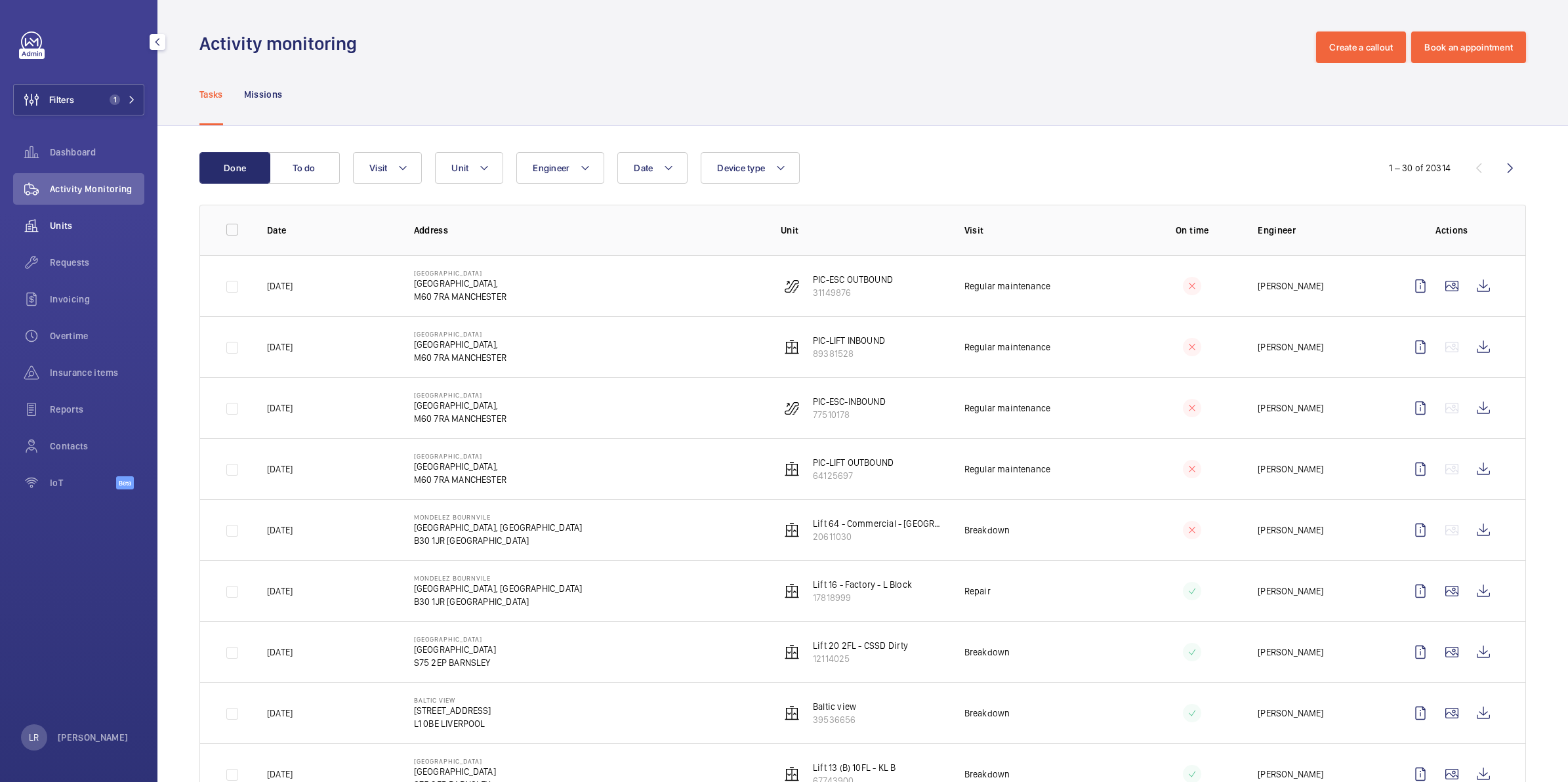
click at [90, 226] on span "Units" at bounding box center [97, 226] width 95 height 13
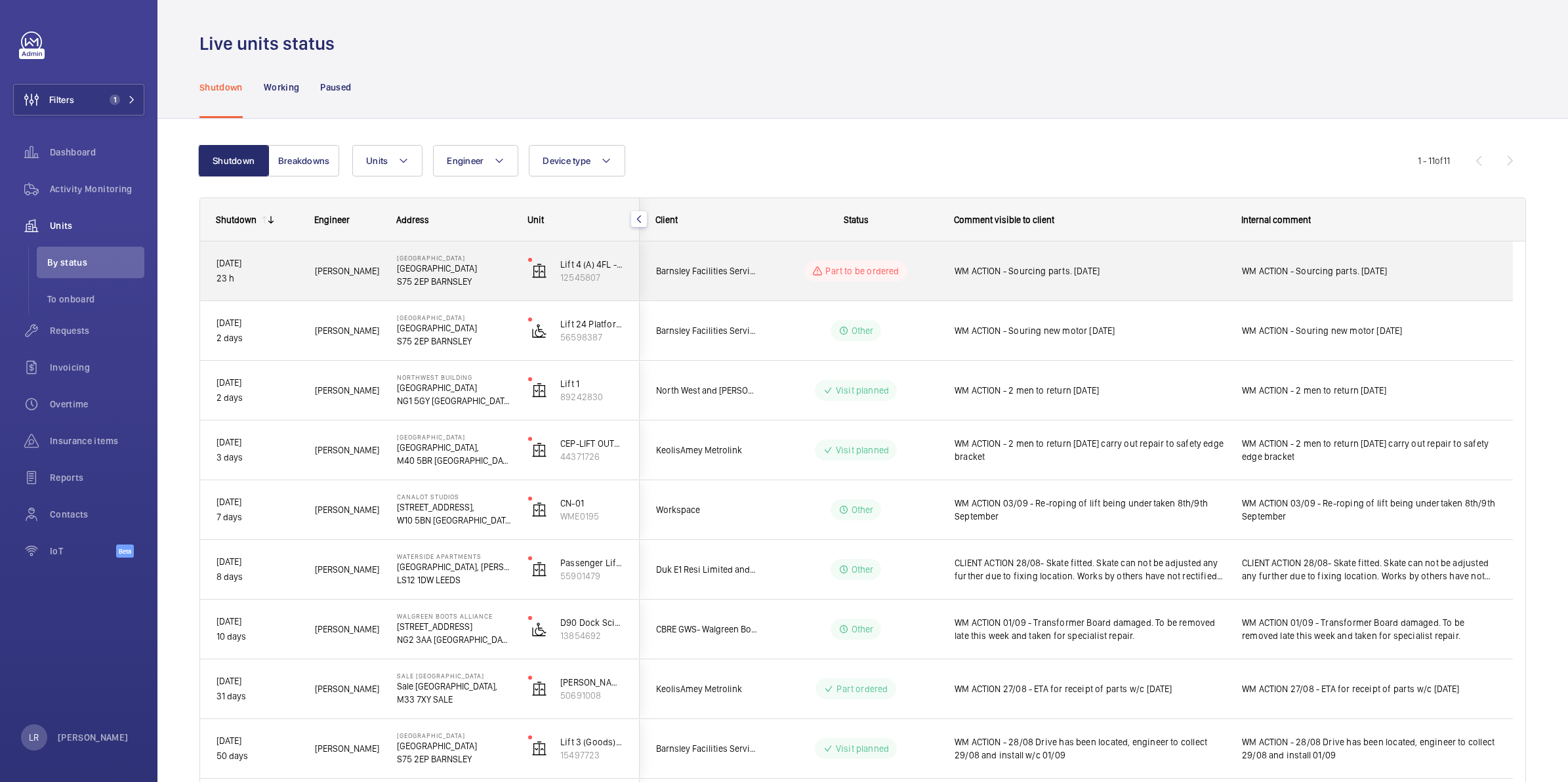
click at [863, 270] on p "Part to be ordered" at bounding box center [862, 271] width 74 height 13
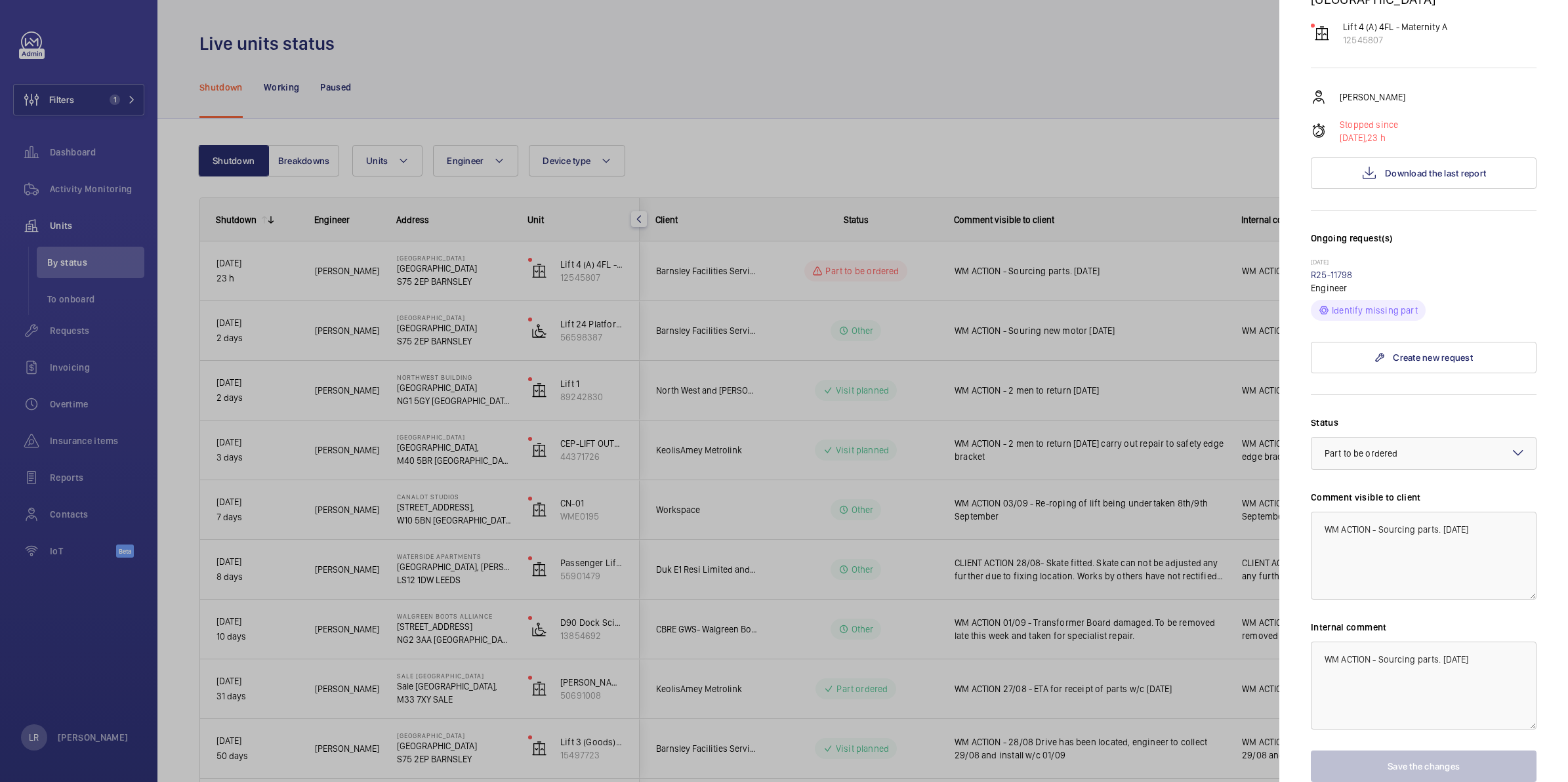
scroll to position [164, 0]
click at [1342, 271] on link "R25-11798" at bounding box center [1332, 274] width 42 height 11
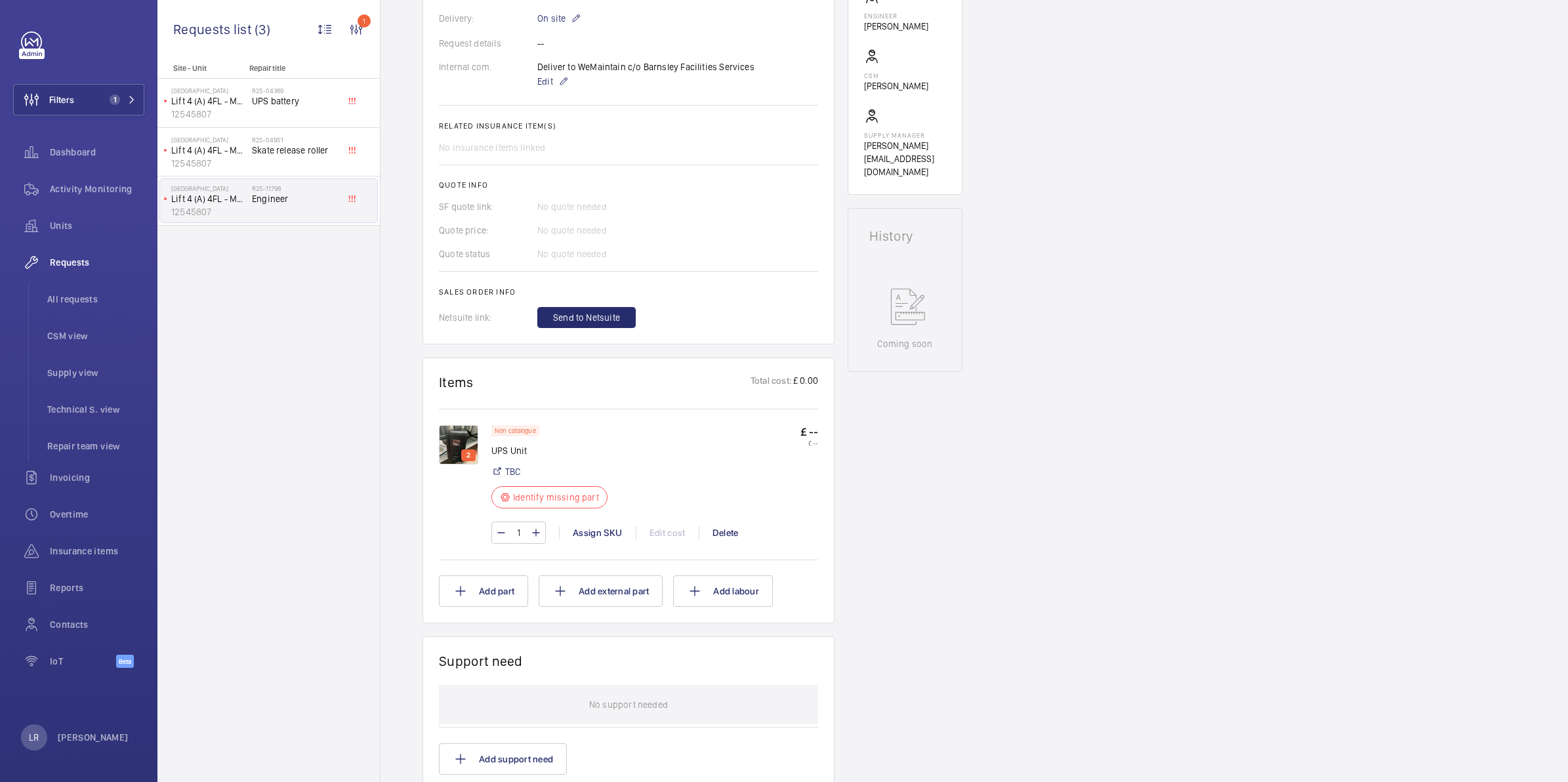
scroll to position [410, 0]
drag, startPoint x: 122, startPoint y: 108, endPoint x: 129, endPoint y: 107, distance: 7.1
click at [126, 107] on button "Filters 1" at bounding box center [79, 100] width 131 height 32
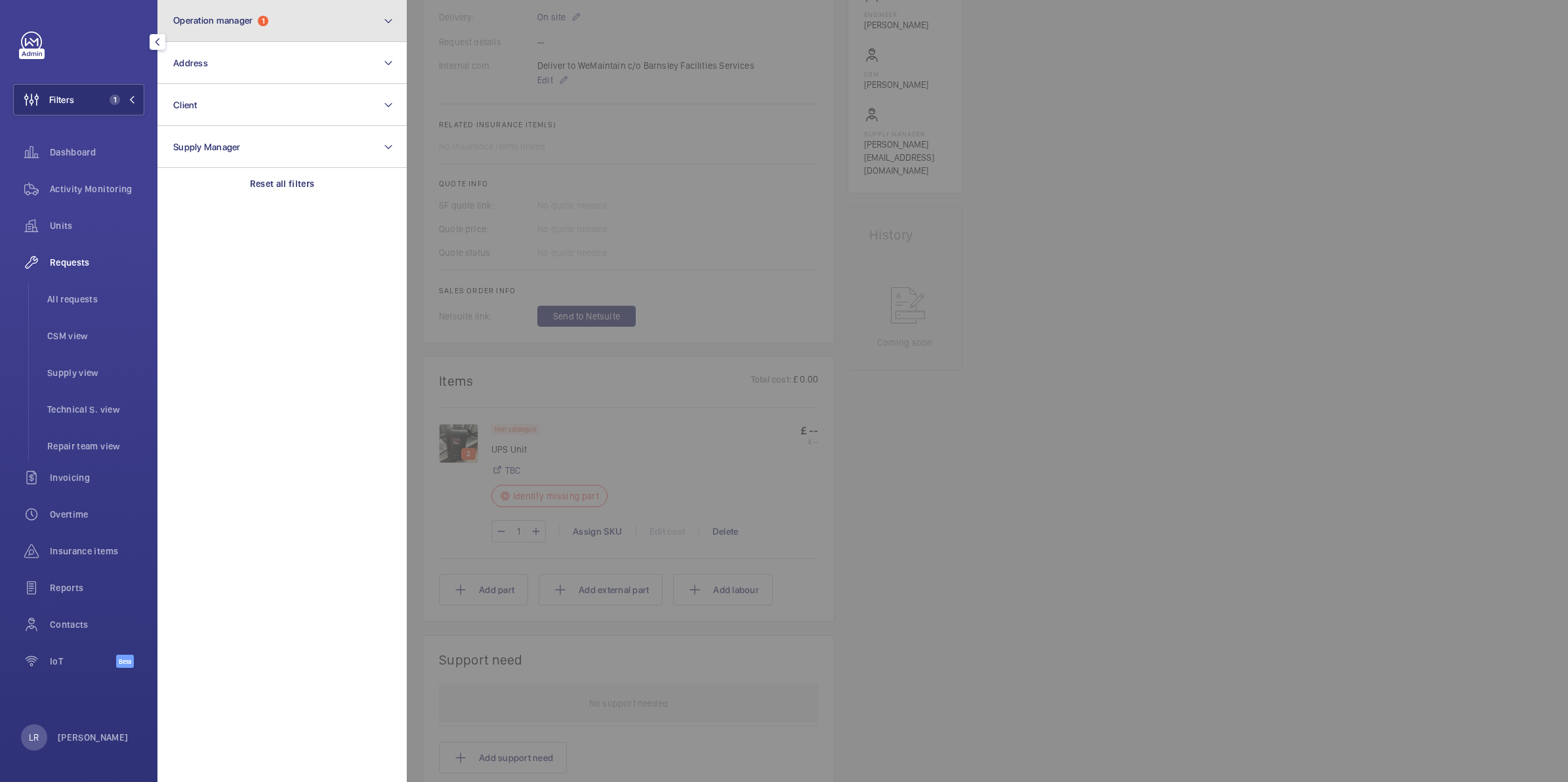
click at [292, 31] on button "Operation manager 1" at bounding box center [282, 21] width 249 height 42
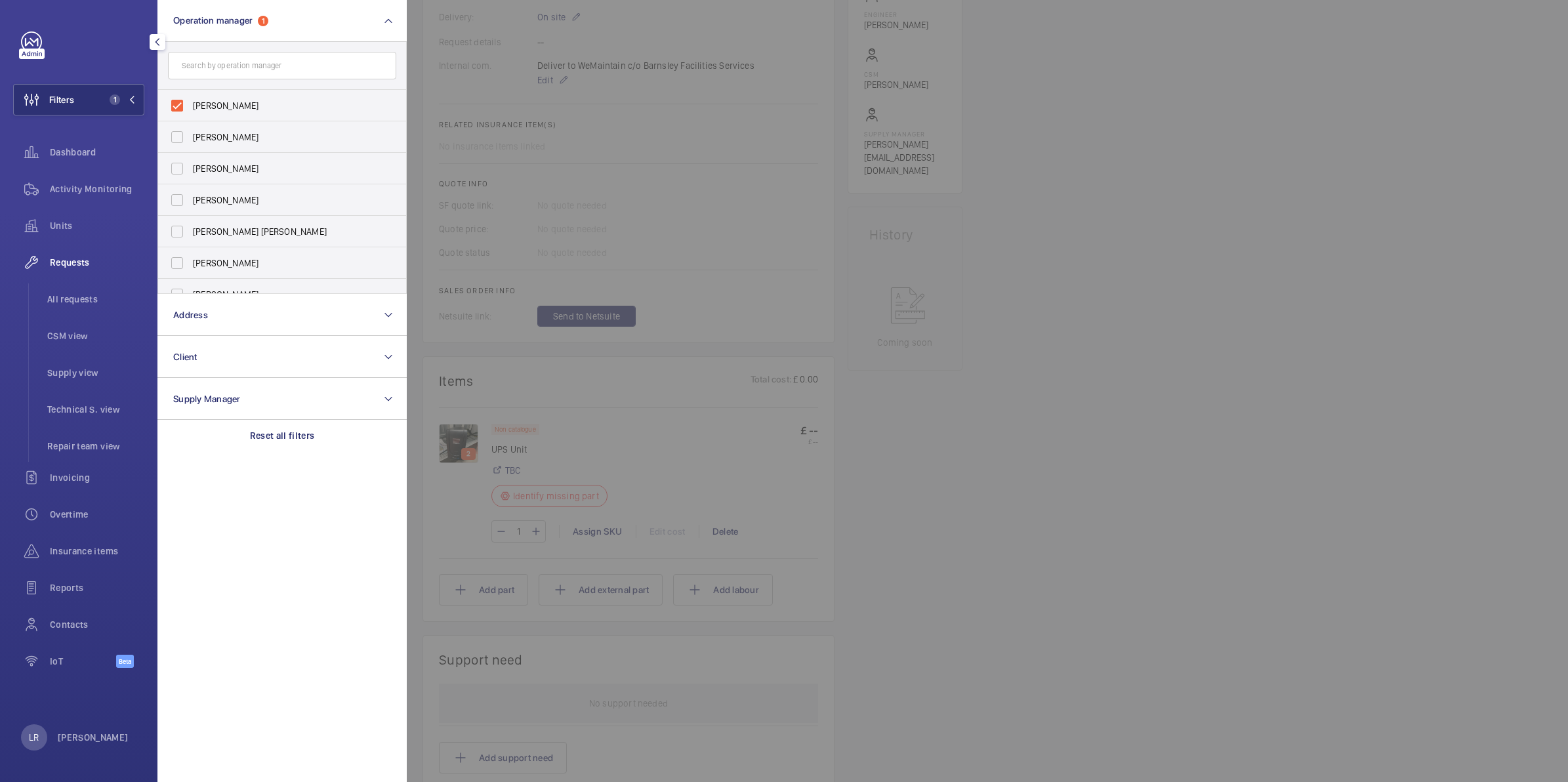
click at [496, 96] on div at bounding box center [1190, 391] width 1568 height 782
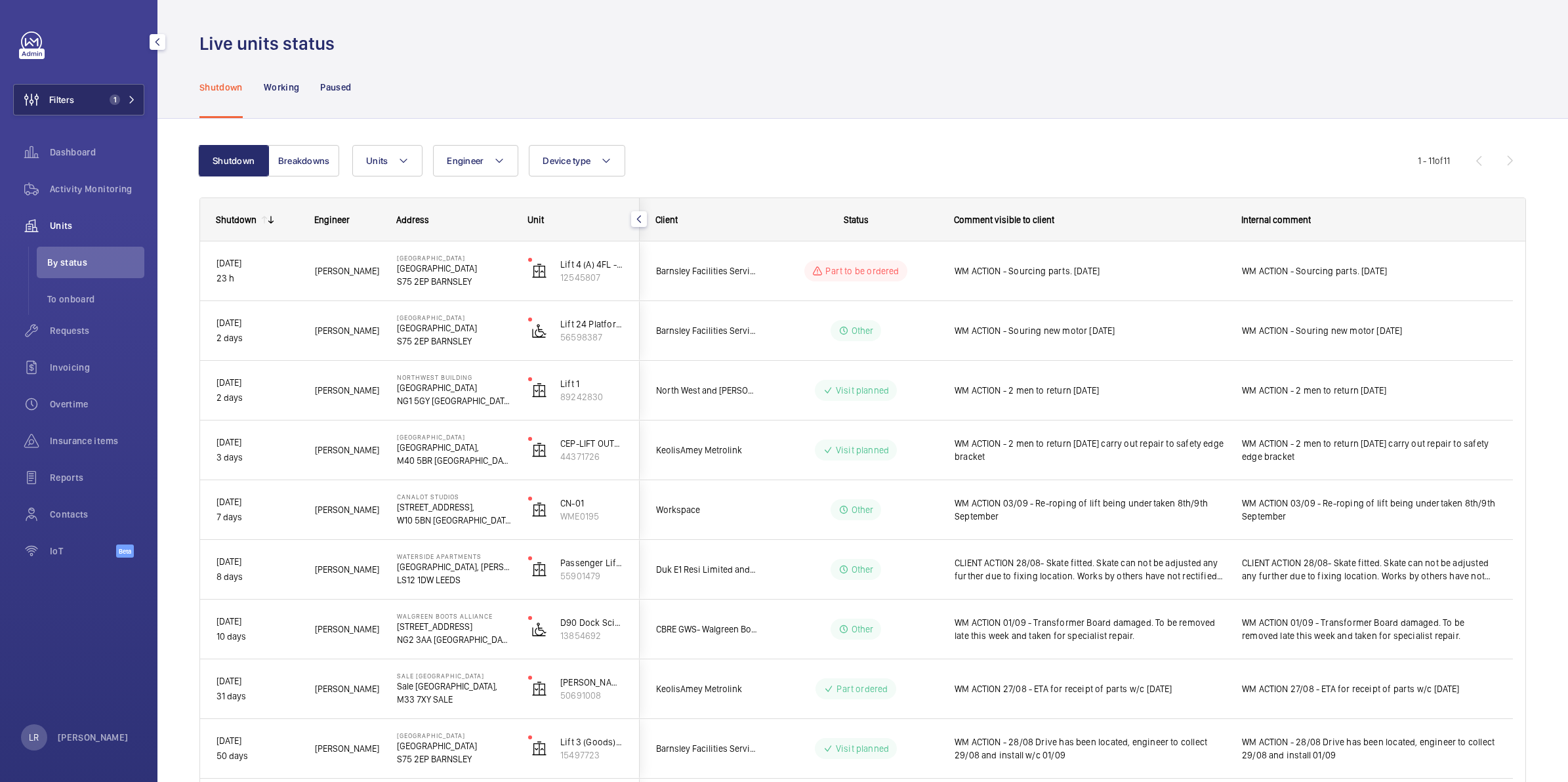
click at [135, 103] on mat-icon at bounding box center [131, 99] width 8 height 8
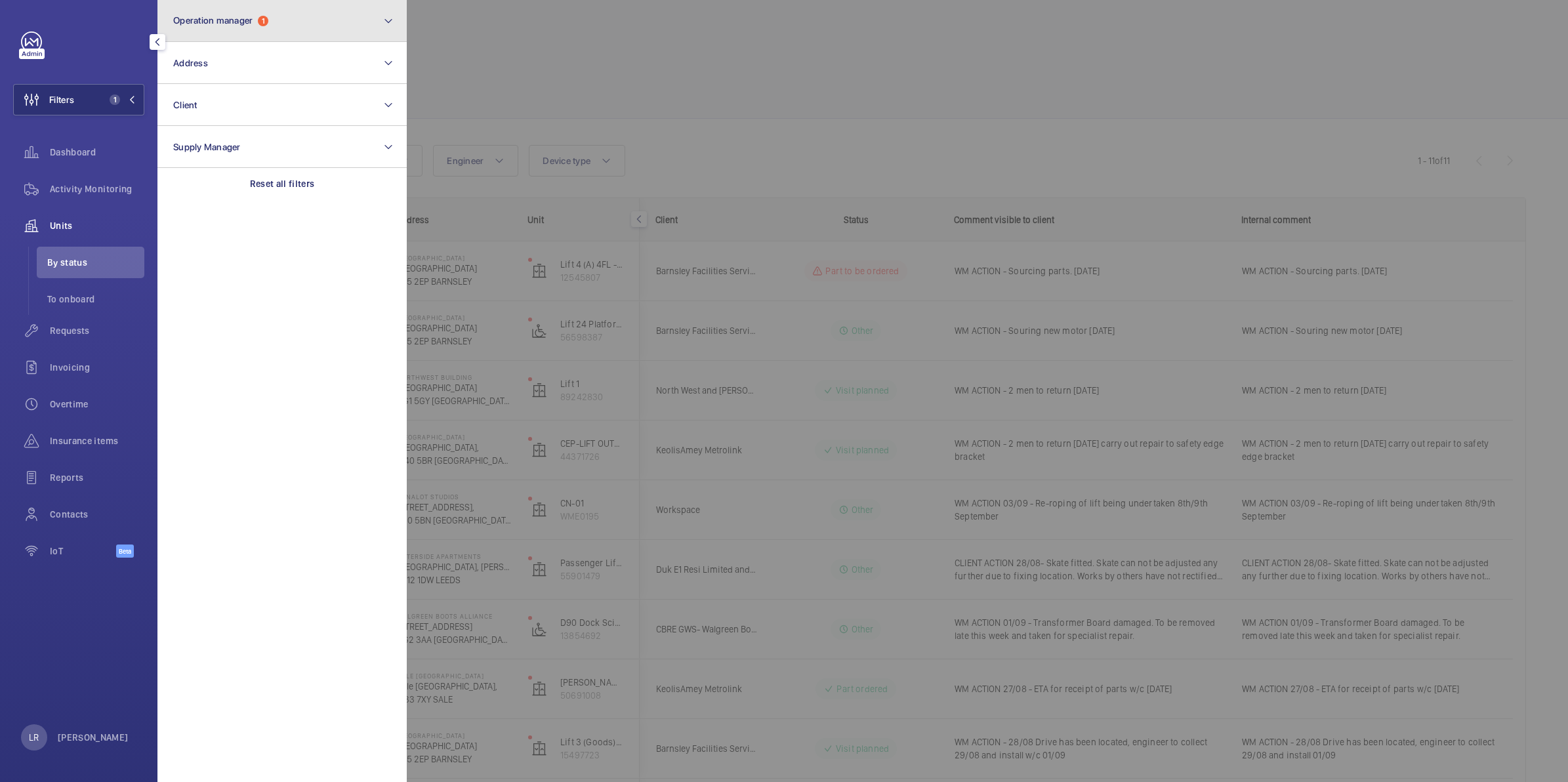
click at [274, 26] on button "Operation manager 1" at bounding box center [282, 21] width 249 height 42
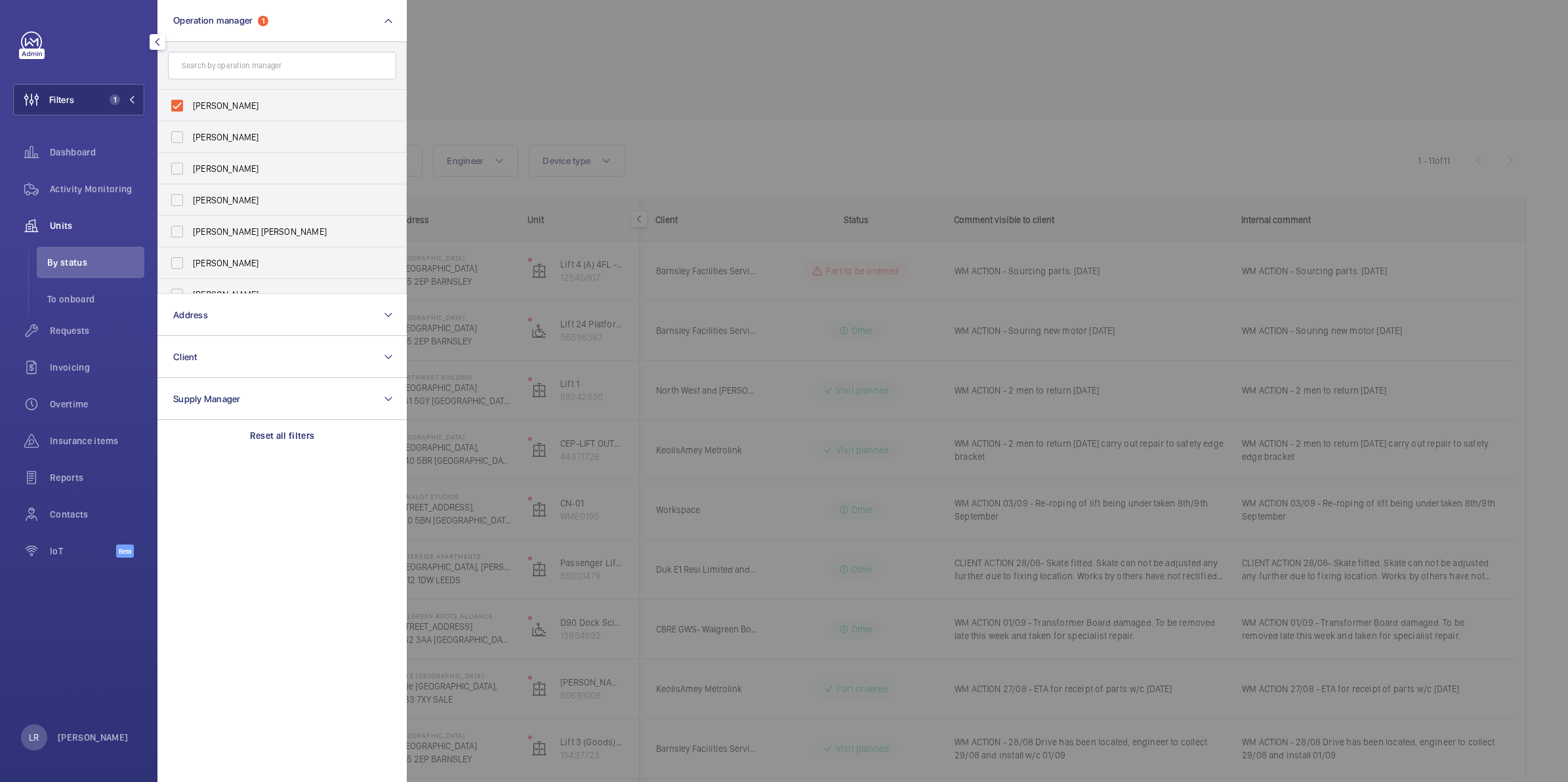
click at [480, 36] on div at bounding box center [1190, 391] width 1568 height 782
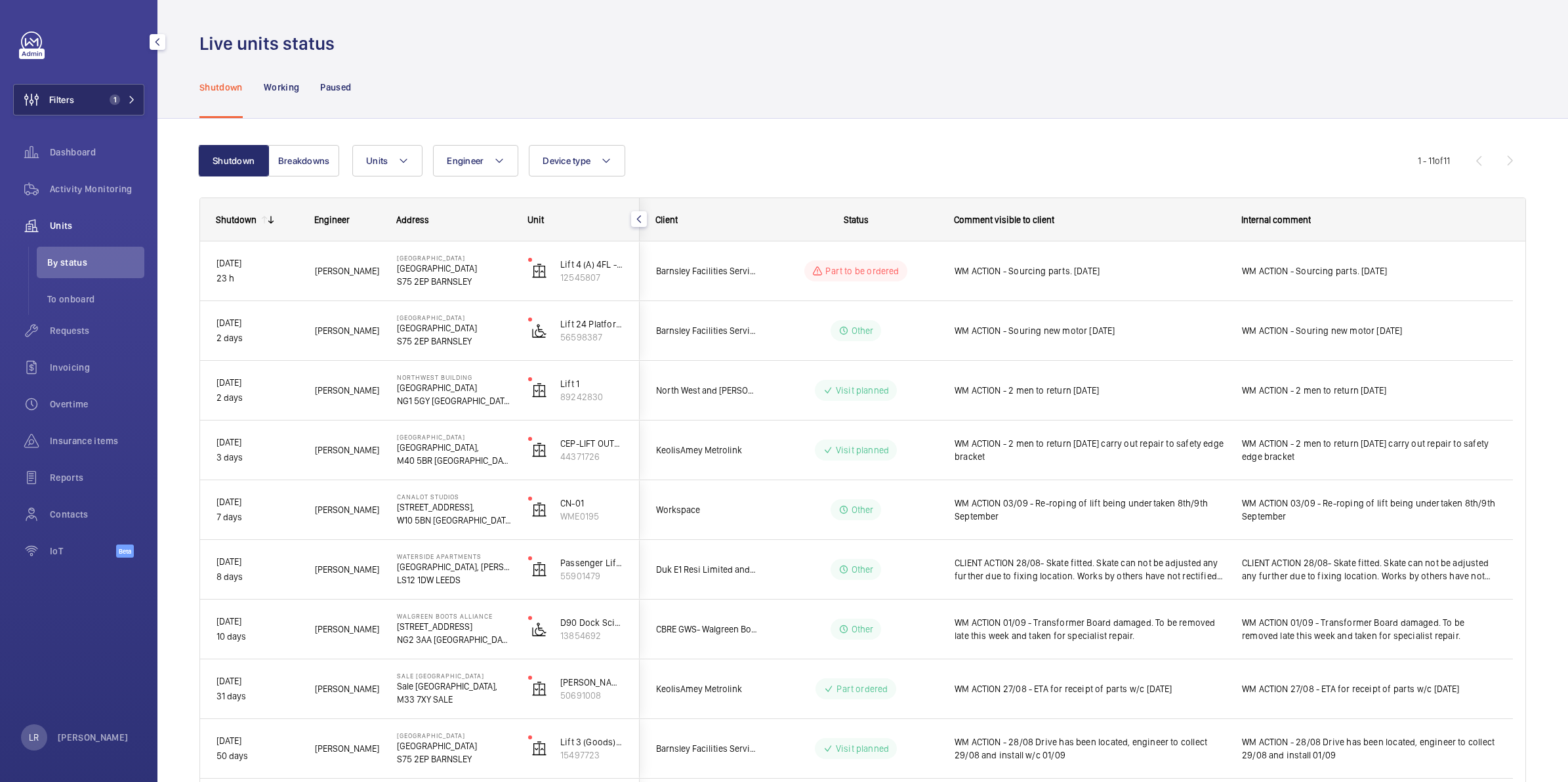
click at [96, 93] on button "Filters 1" at bounding box center [79, 100] width 131 height 32
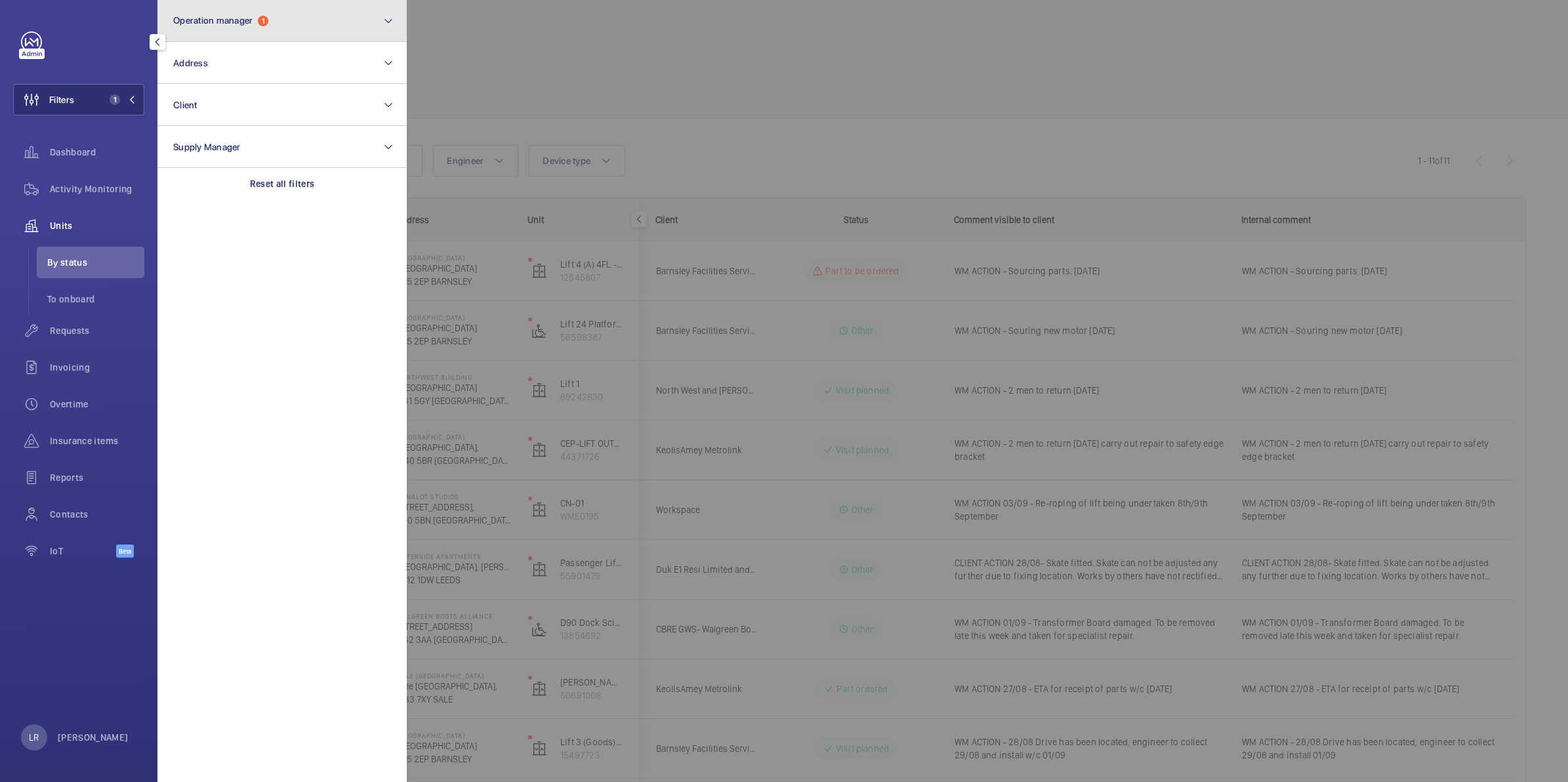
click at [254, 37] on button "Operation manager 1" at bounding box center [282, 21] width 249 height 42
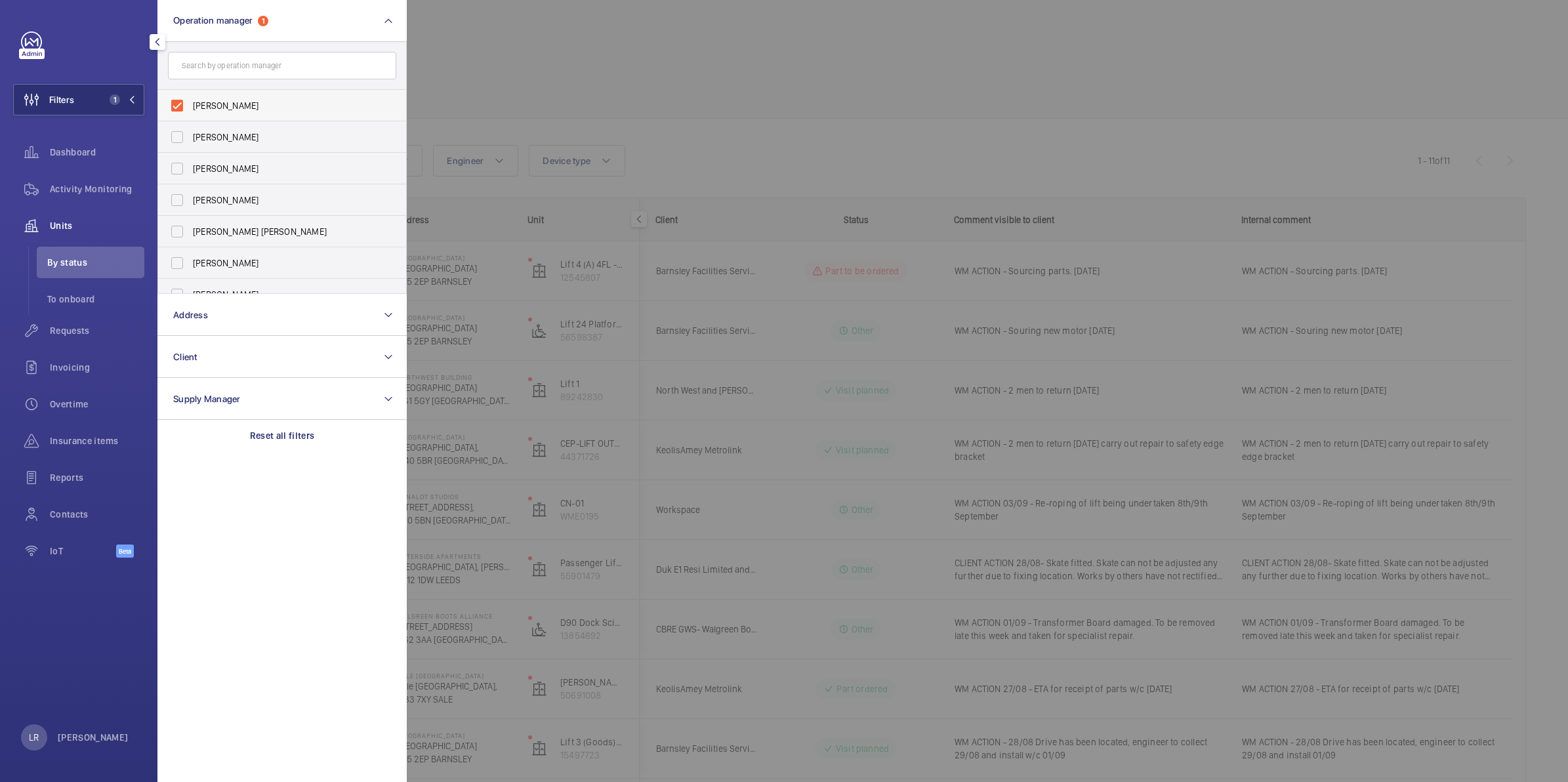
click at [237, 99] on span "[PERSON_NAME]" at bounding box center [283, 105] width 181 height 13
click at [190, 99] on input "[PERSON_NAME]" at bounding box center [177, 105] width 26 height 26
checkbox input "false"
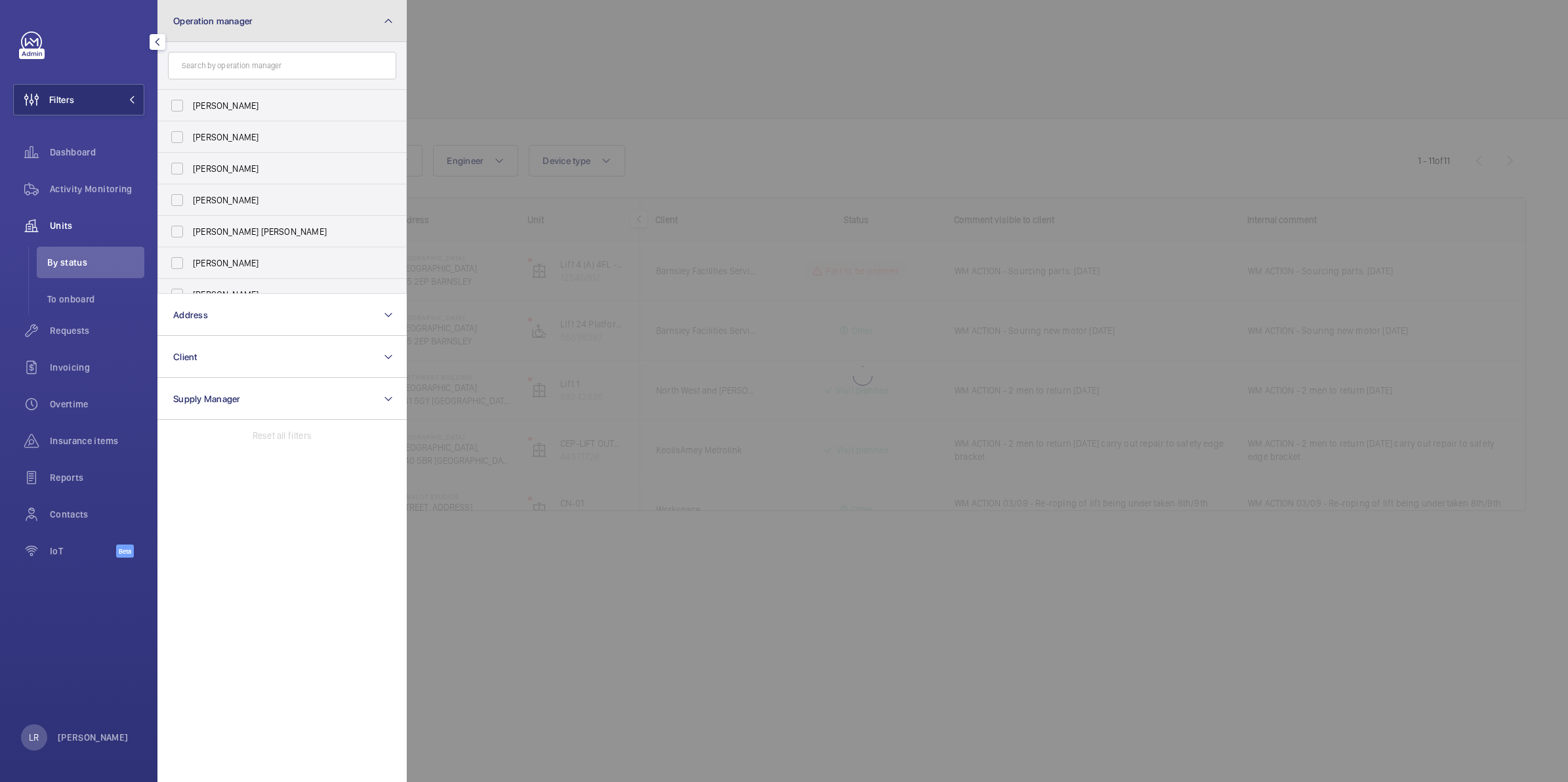
click at [280, 30] on button "Operation manager" at bounding box center [282, 21] width 249 height 42
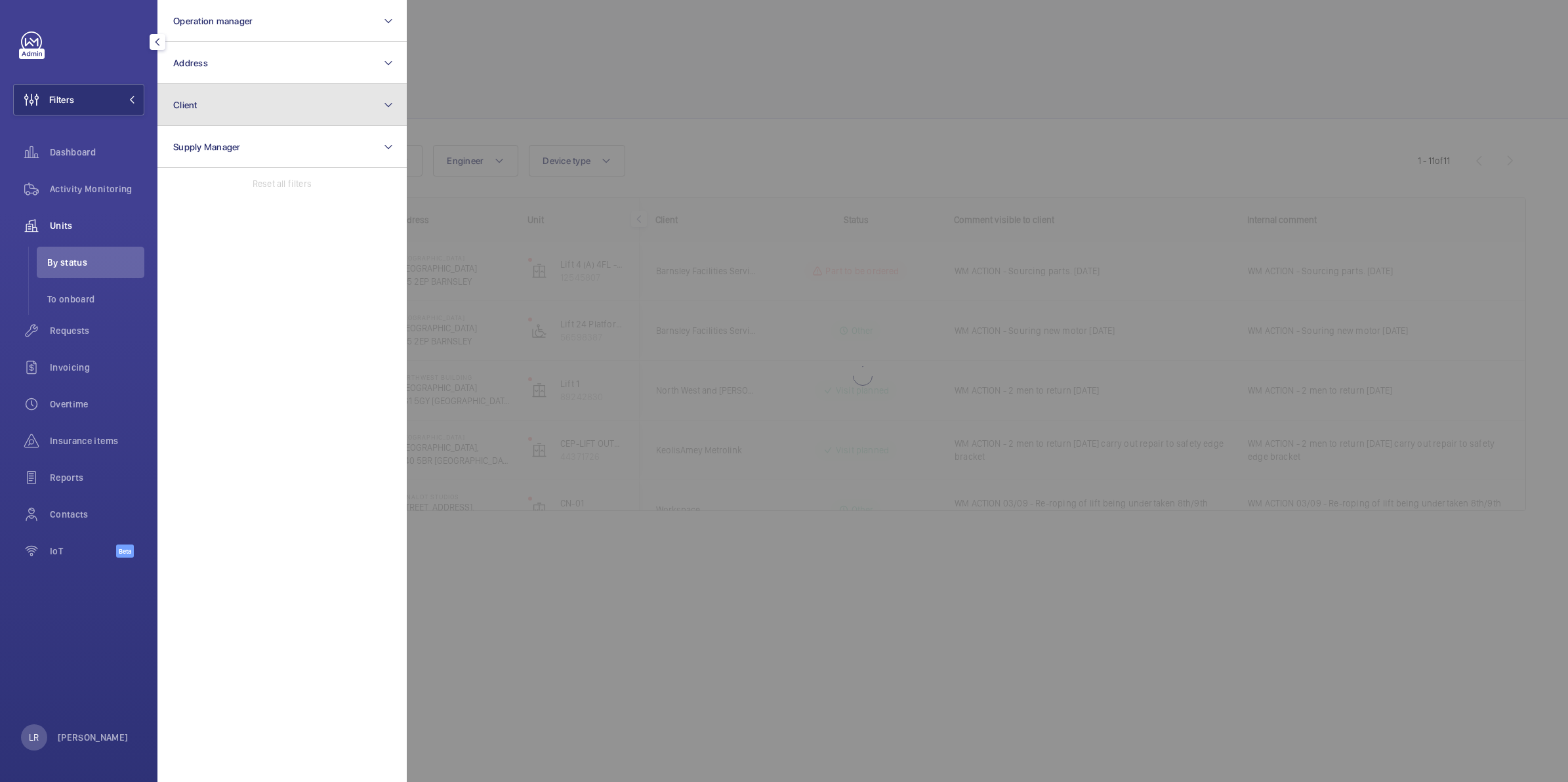
click at [266, 96] on button "Client" at bounding box center [282, 105] width 249 height 42
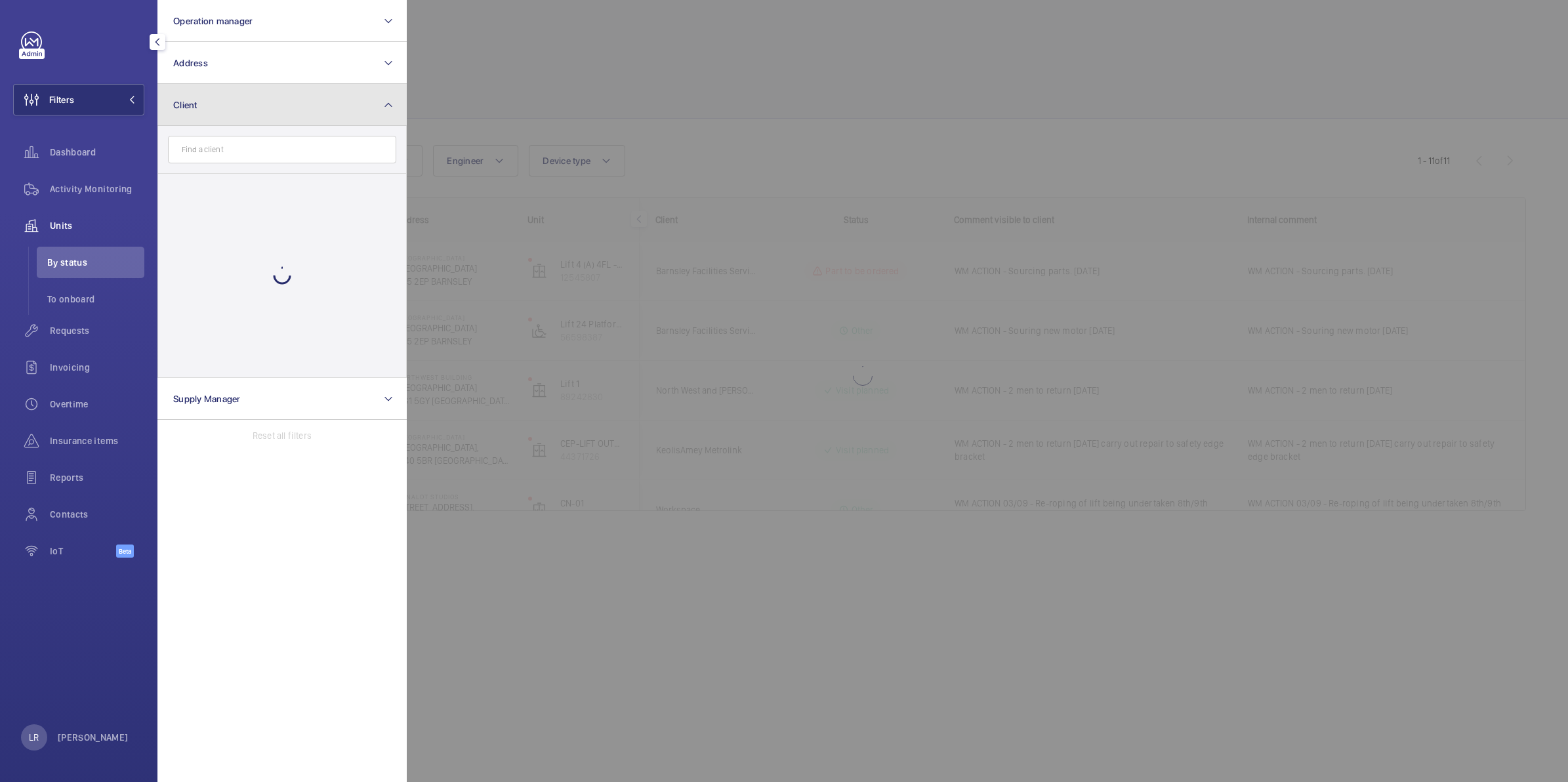
click at [266, 99] on button "Client" at bounding box center [282, 105] width 249 height 42
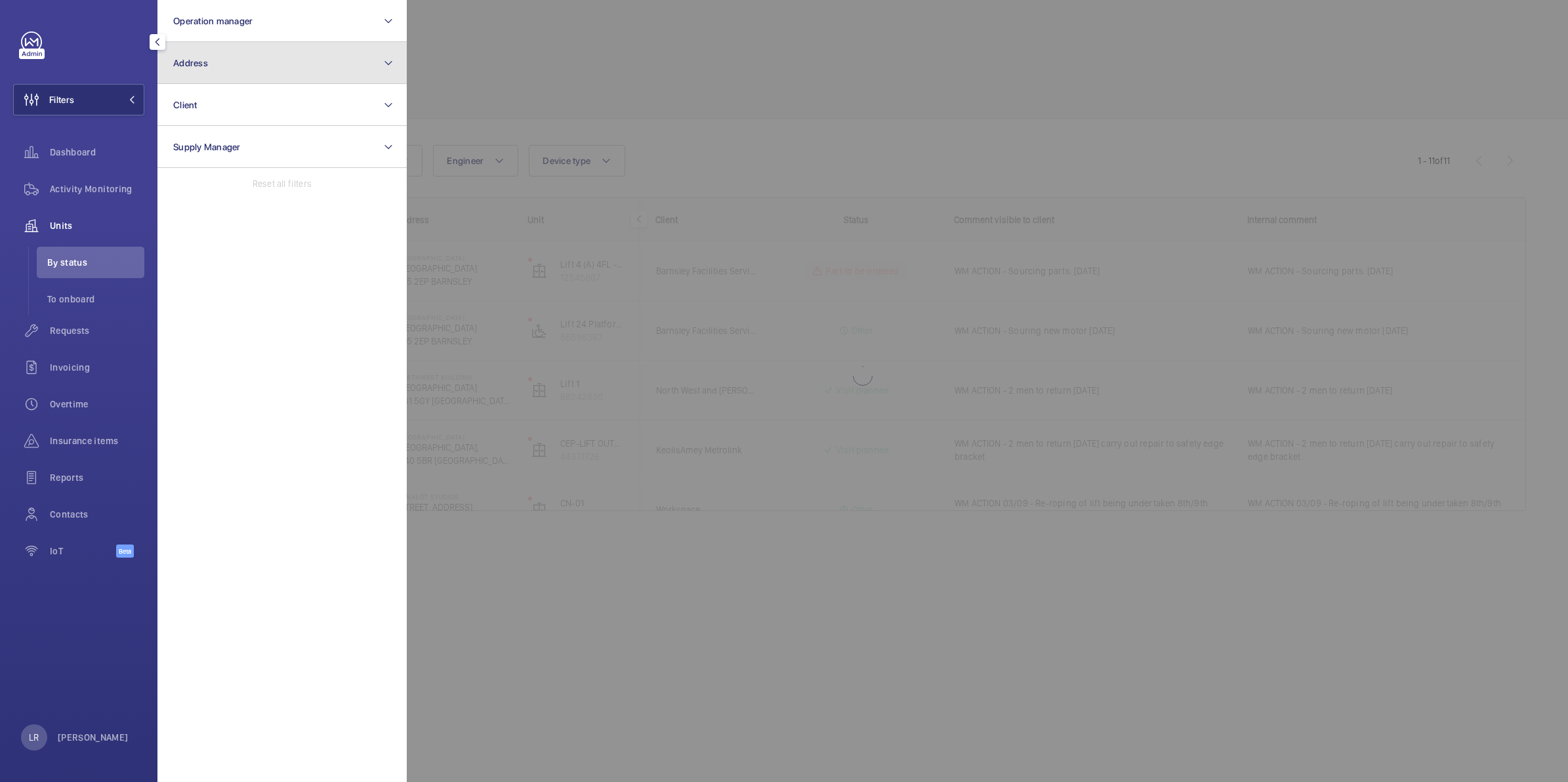
click at [271, 64] on button "Address" at bounding box center [282, 63] width 249 height 42
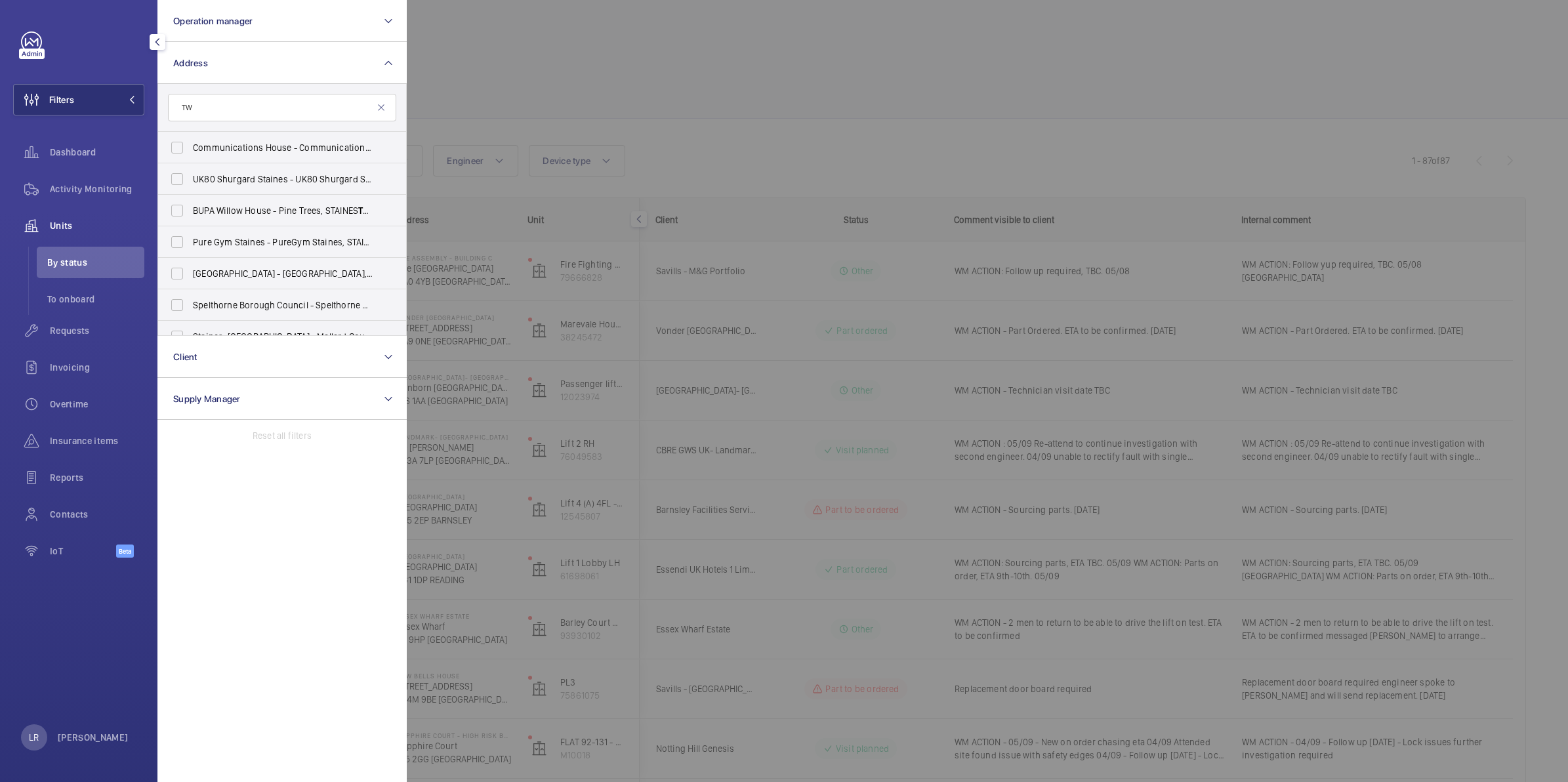
type input "T"
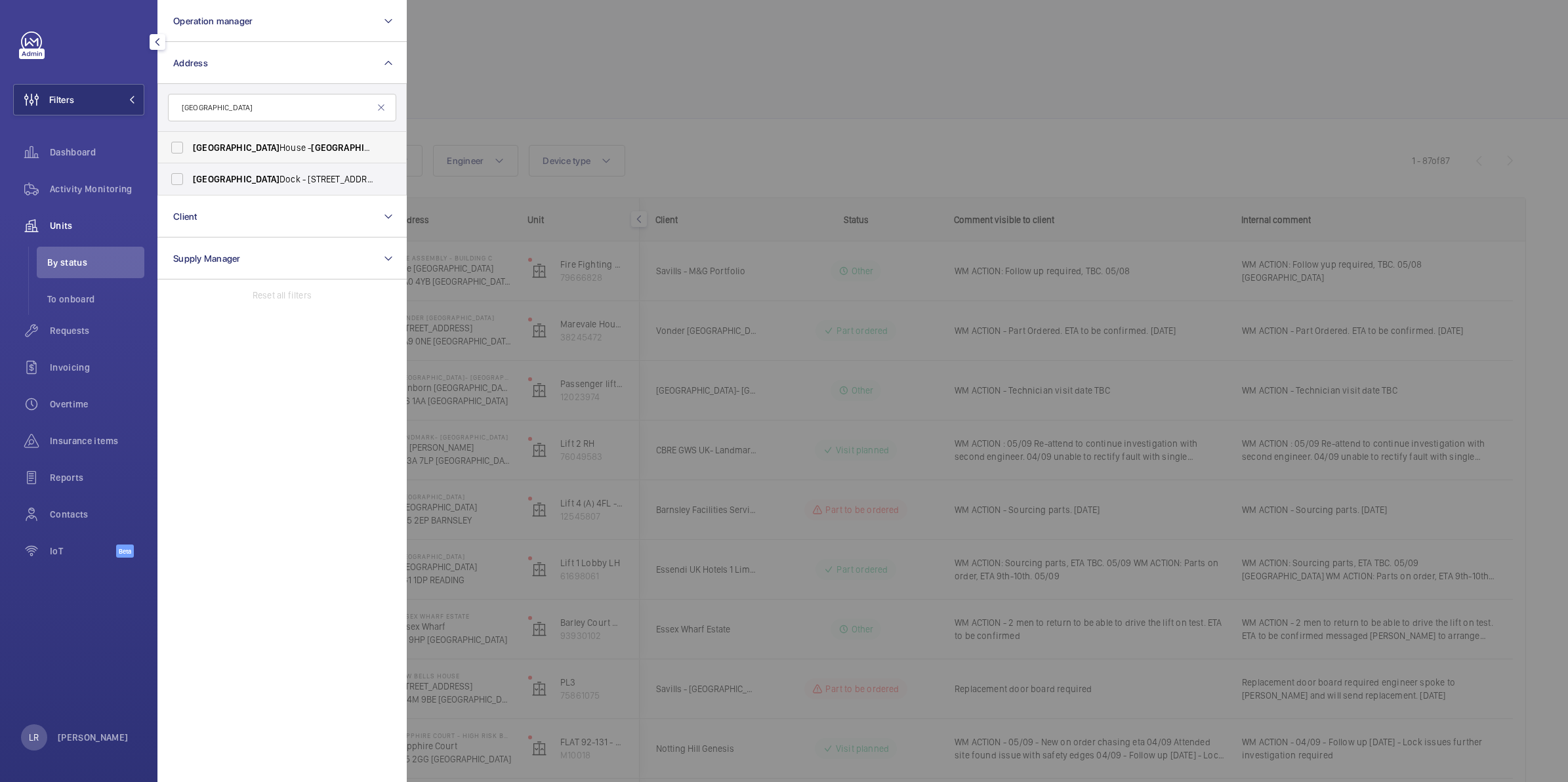
type input "Florence"
click at [342, 149] on span "Florence House - Florence House, LONDON NW9 5HU" at bounding box center [283, 148] width 181 height 13
click at [190, 149] on input "Florence House - Florence House, LONDON NW9 5HU" at bounding box center [177, 147] width 26 height 26
checkbox input "true"
click at [668, 69] on div at bounding box center [1190, 391] width 1568 height 782
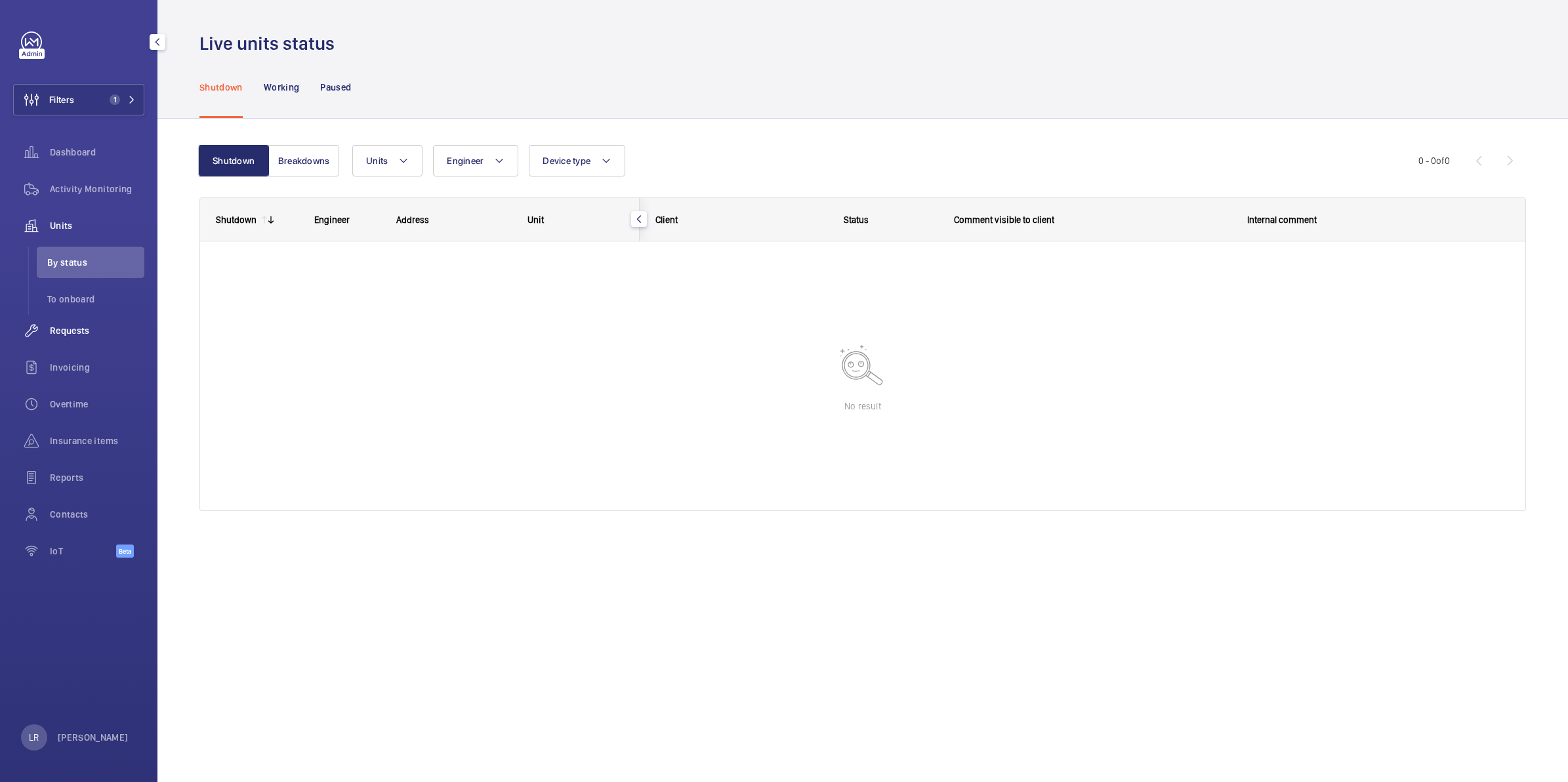
click at [84, 322] on div "Requests" at bounding box center [79, 331] width 131 height 32
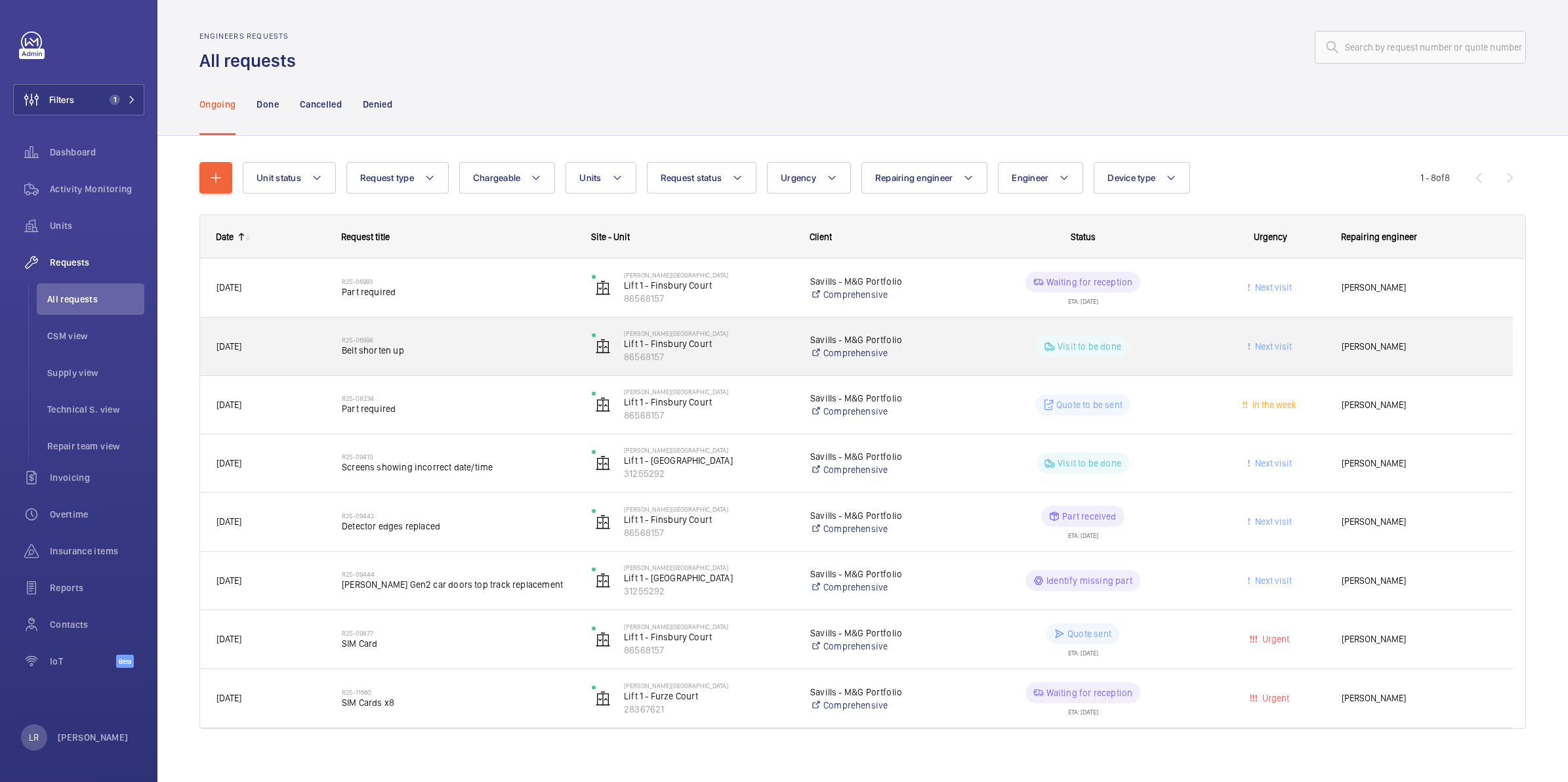
scroll to position [10, 0]
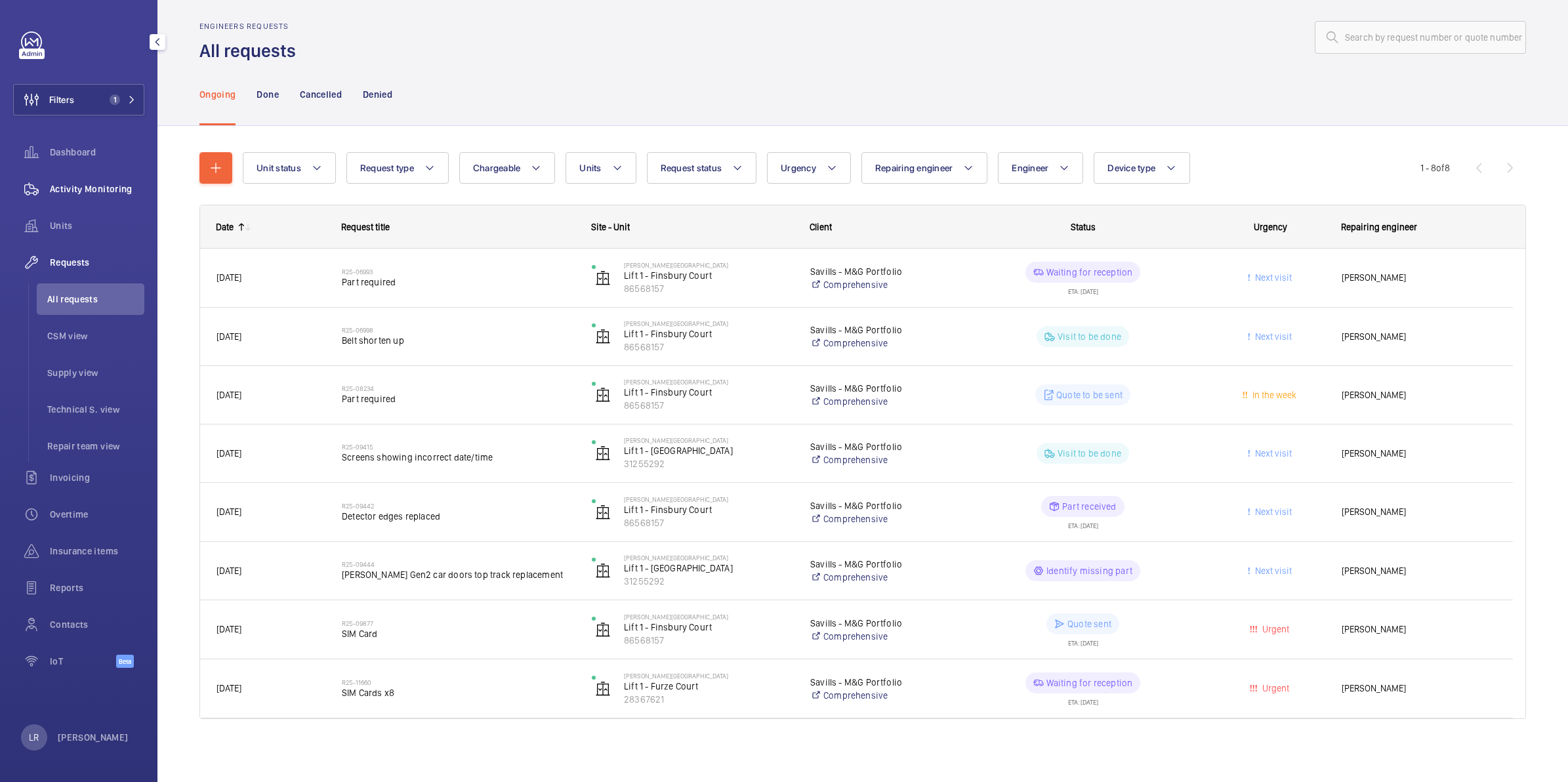
drag, startPoint x: 75, startPoint y: 189, endPoint x: 90, endPoint y: 204, distance: 21.2
click at [75, 189] on span "Activity Monitoring" at bounding box center [97, 189] width 95 height 13
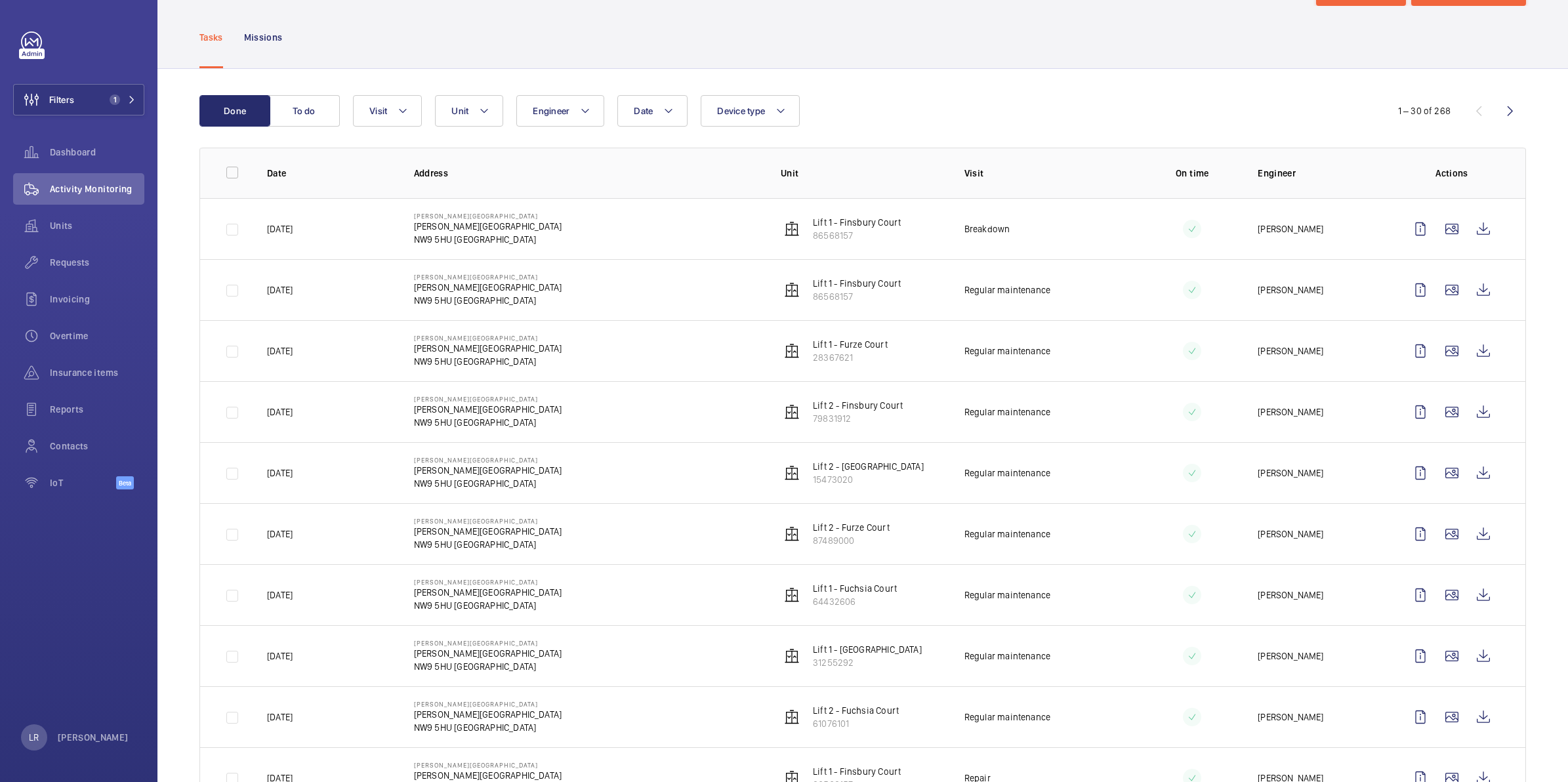
scroll to position [82, 0]
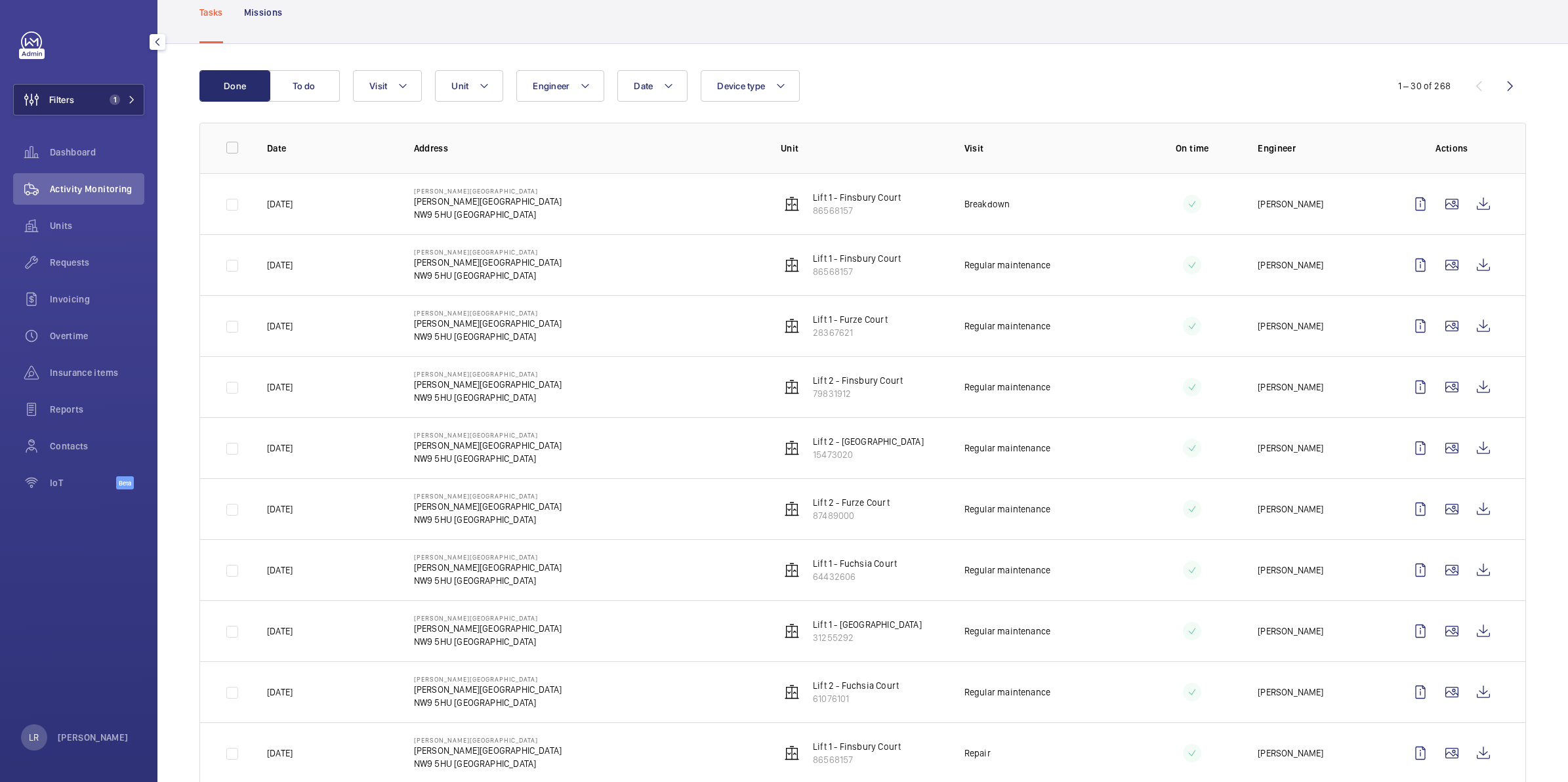
click at [60, 86] on span "Filters" at bounding box center [44, 100] width 60 height 32
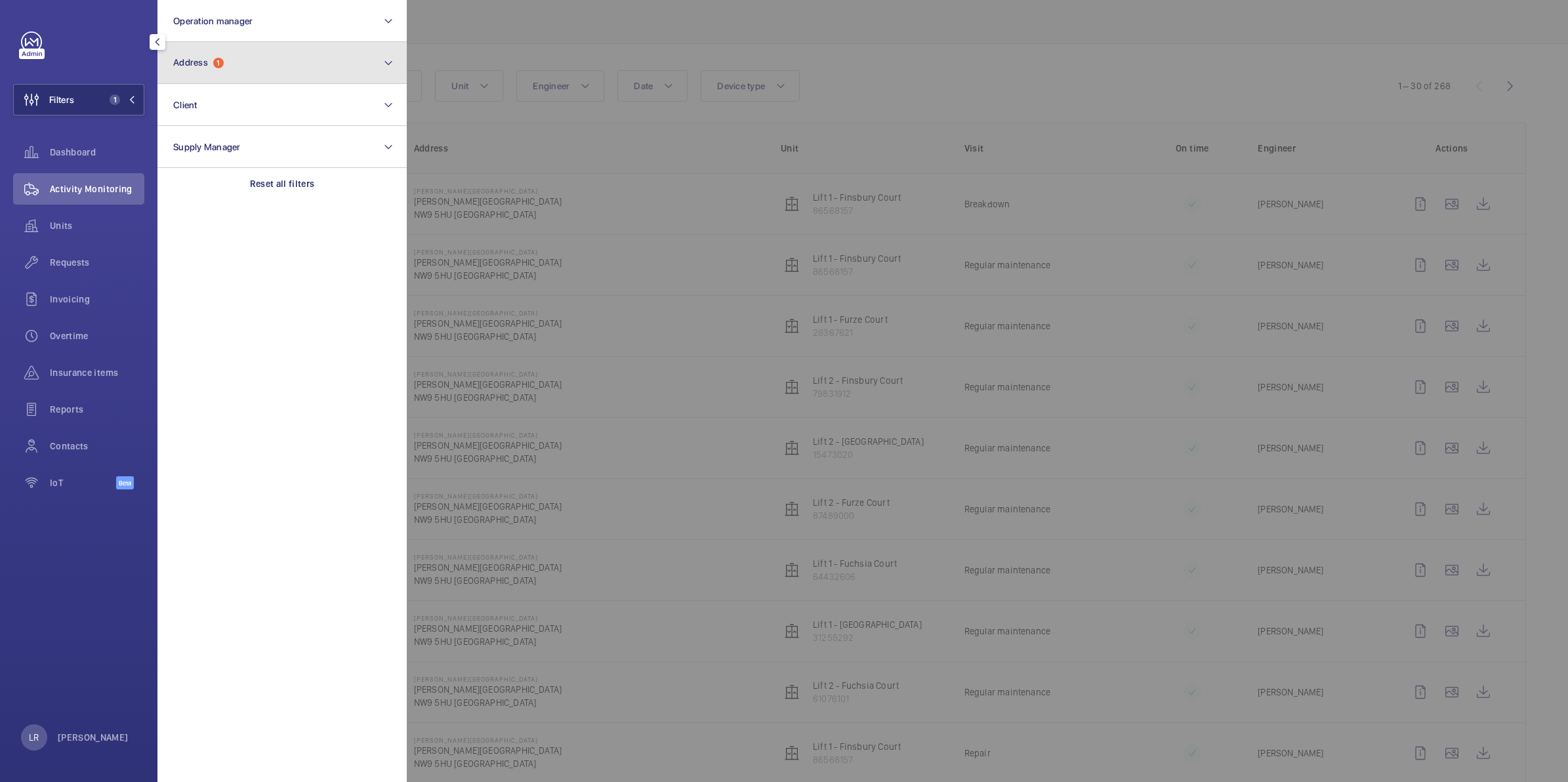
click at [205, 53] on button "Address 1" at bounding box center [282, 63] width 249 height 42
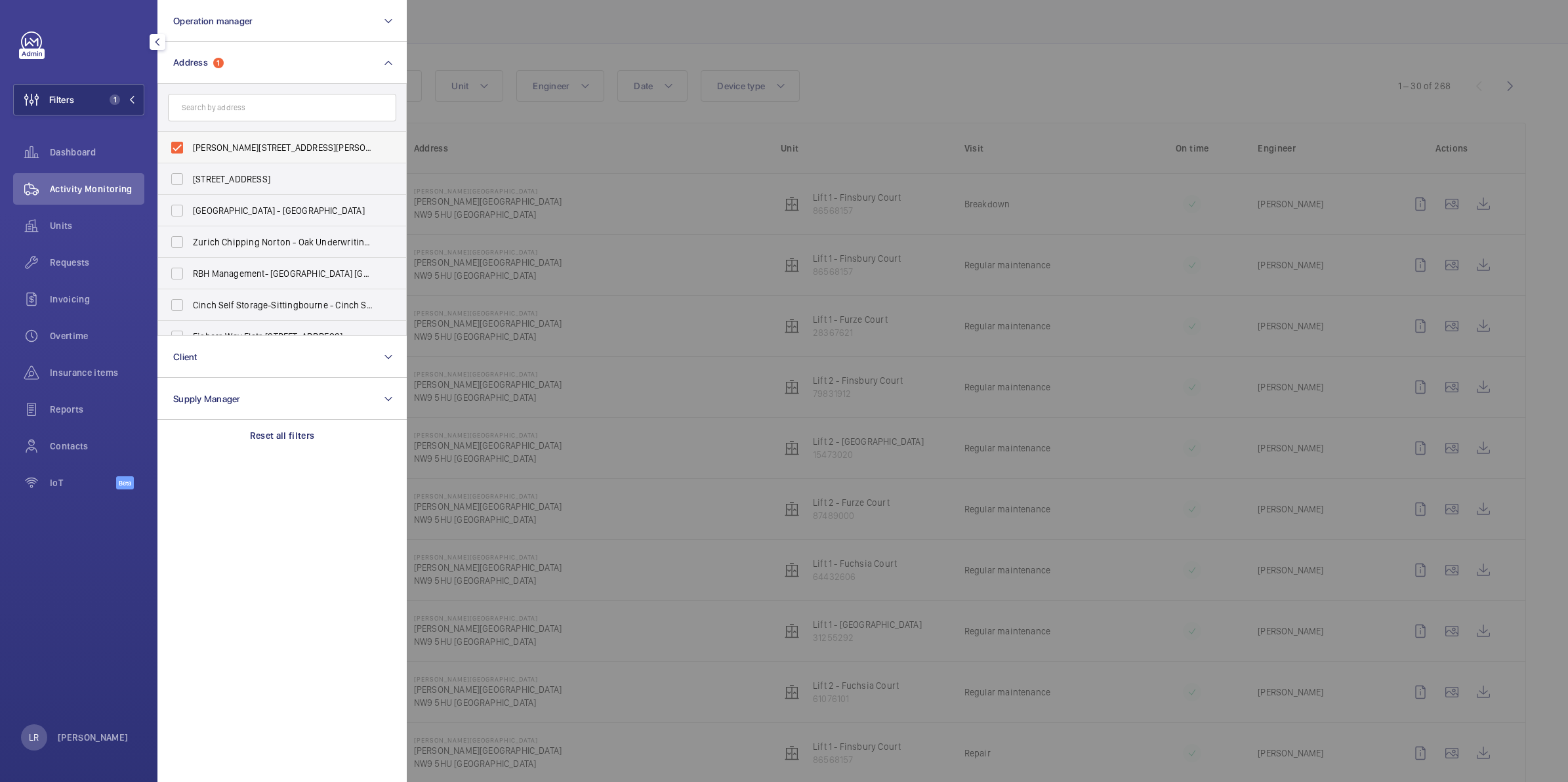
click at [338, 152] on span "Florence House - Florence House, LONDON NW9 5HU" at bounding box center [283, 148] width 181 height 13
click at [190, 152] on input "Florence House - Florence House, LONDON NW9 5HU" at bounding box center [177, 147] width 26 height 26
checkbox input "false"
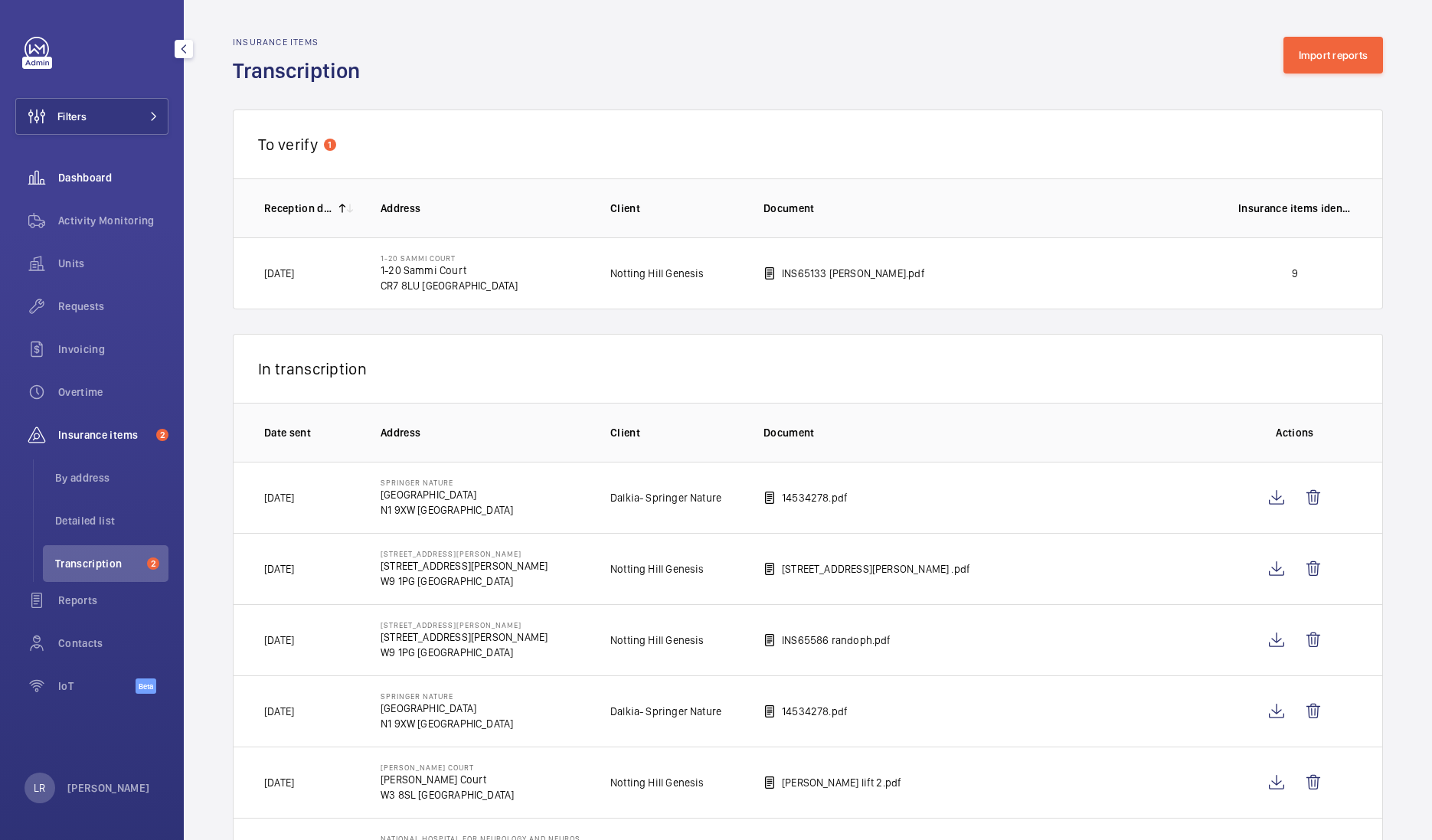
click at [94, 184] on span "Dashboard" at bounding box center [113, 178] width 110 height 16
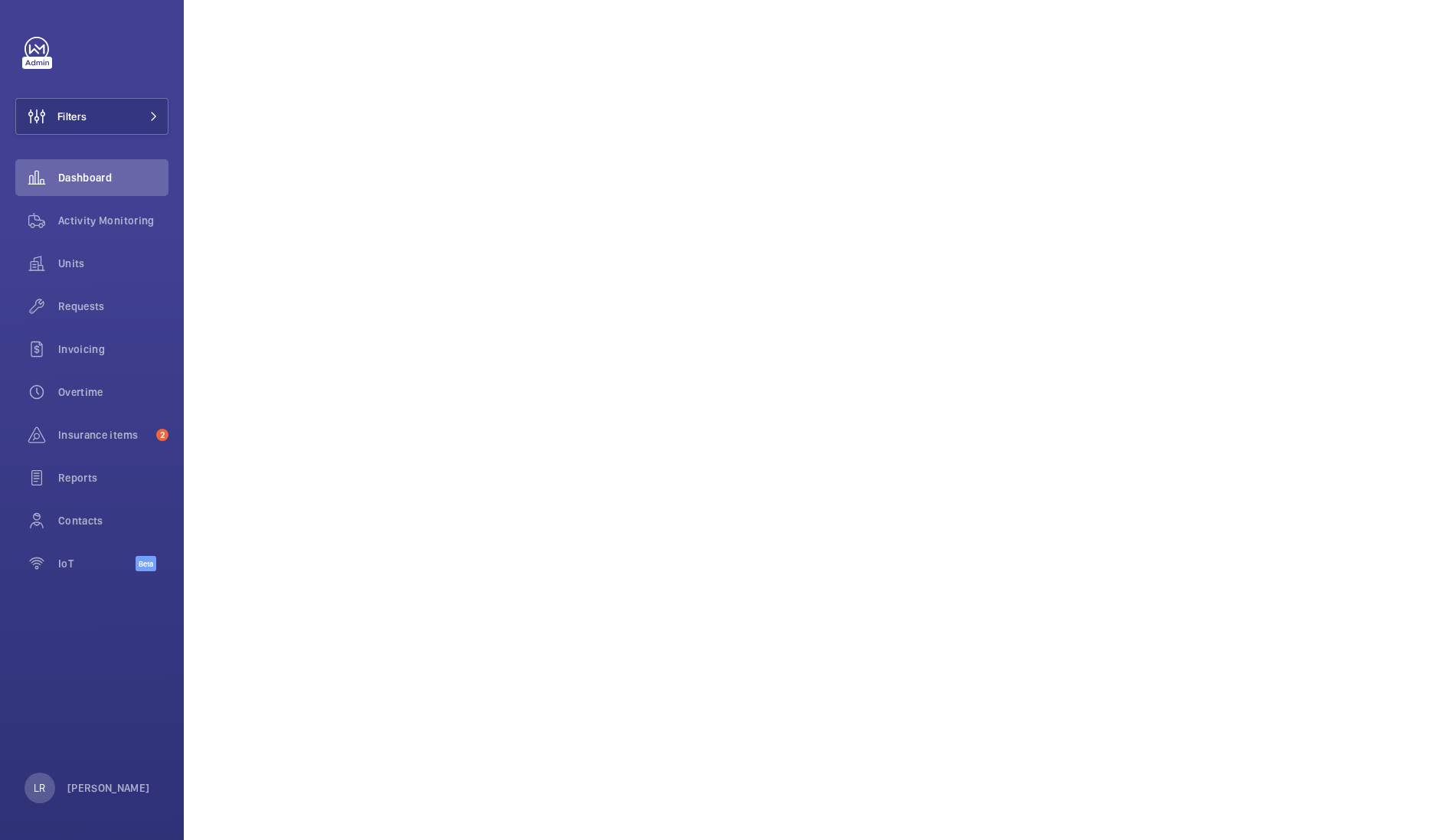
scroll to position [1053, 0]
click at [150, 109] on button "Filters" at bounding box center [92, 116] width 153 height 37
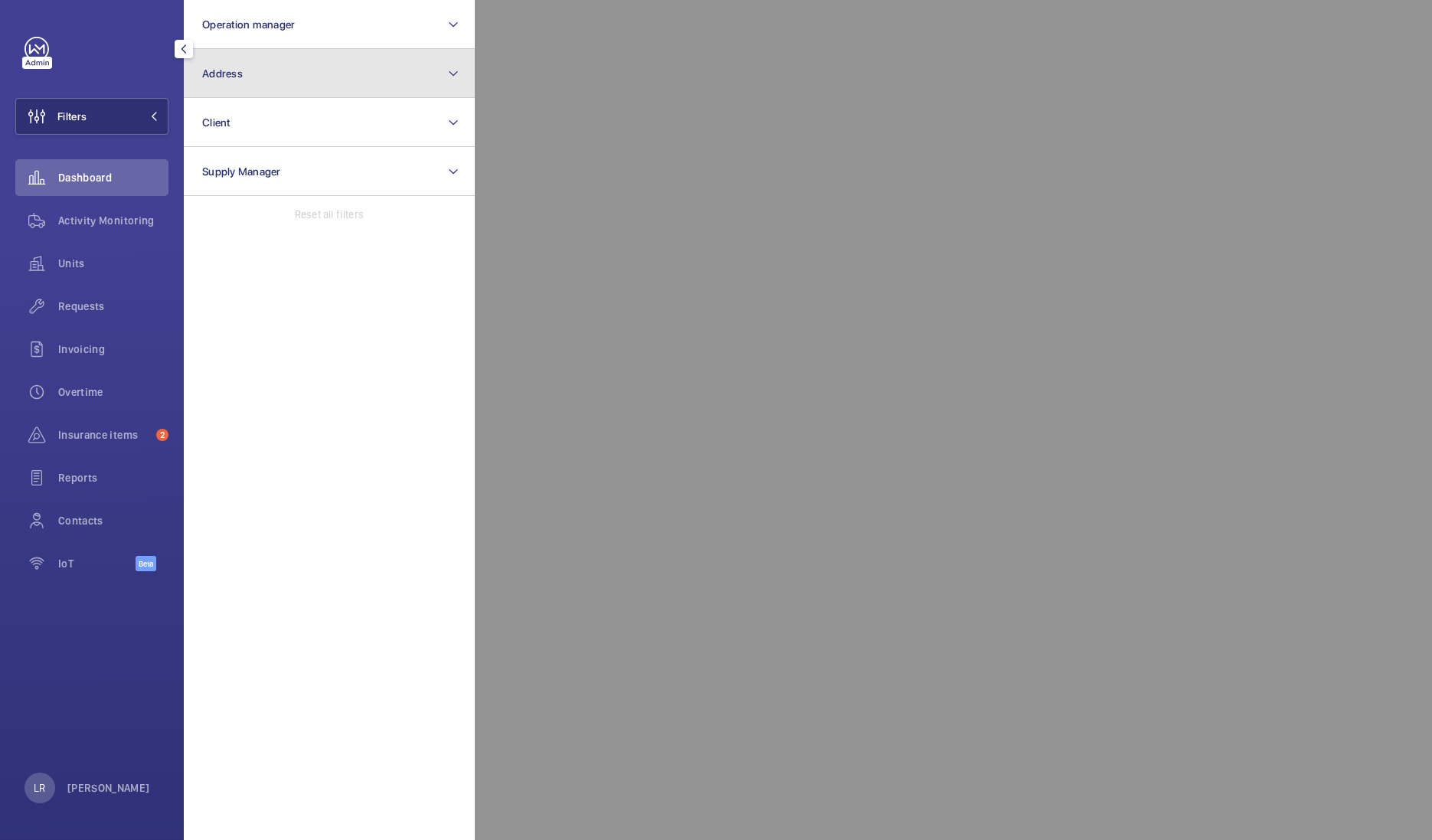
click at [219, 86] on button "Address" at bounding box center [329, 73] width 291 height 49
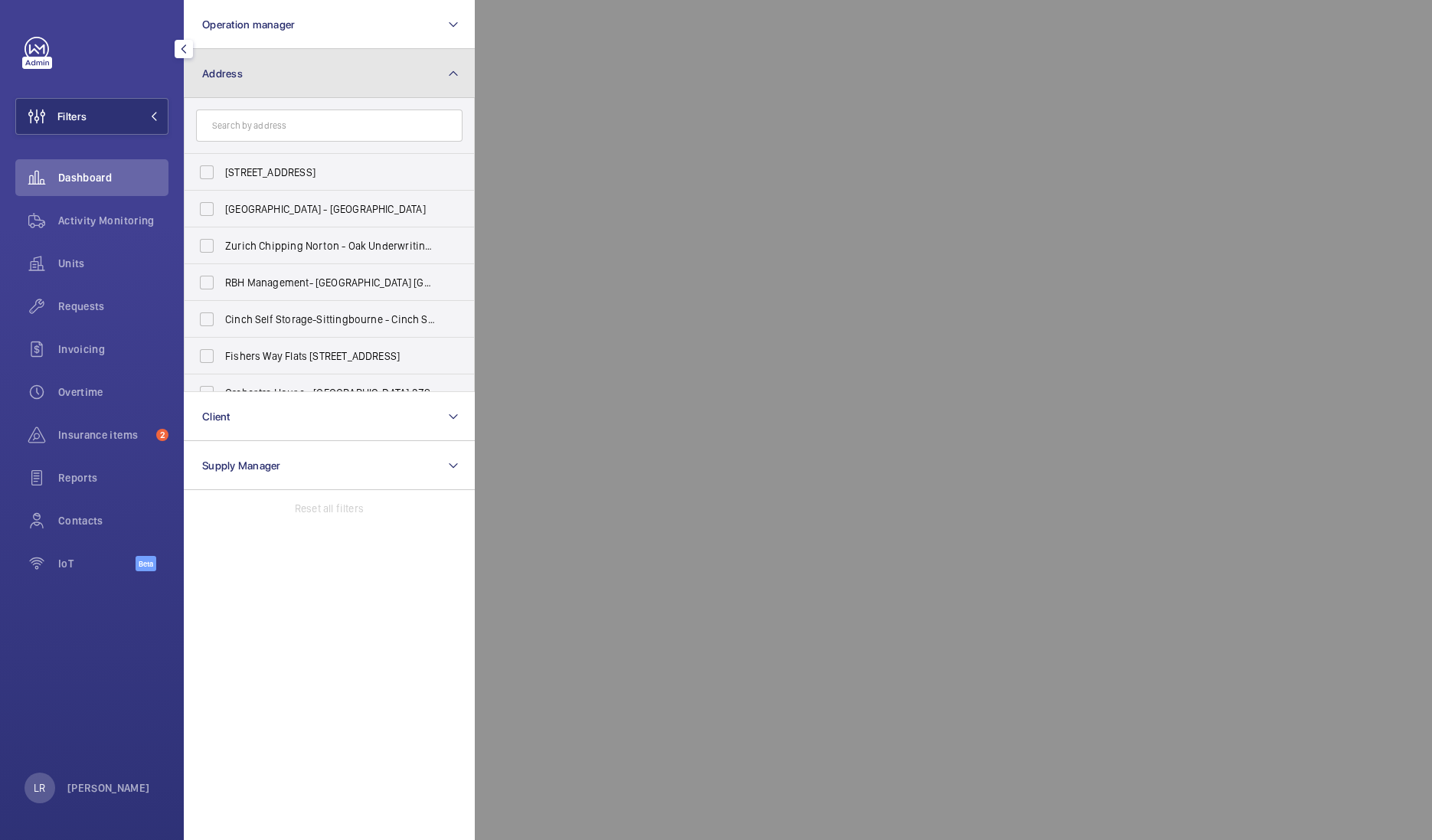
click at [264, 65] on button "Address" at bounding box center [329, 73] width 291 height 49
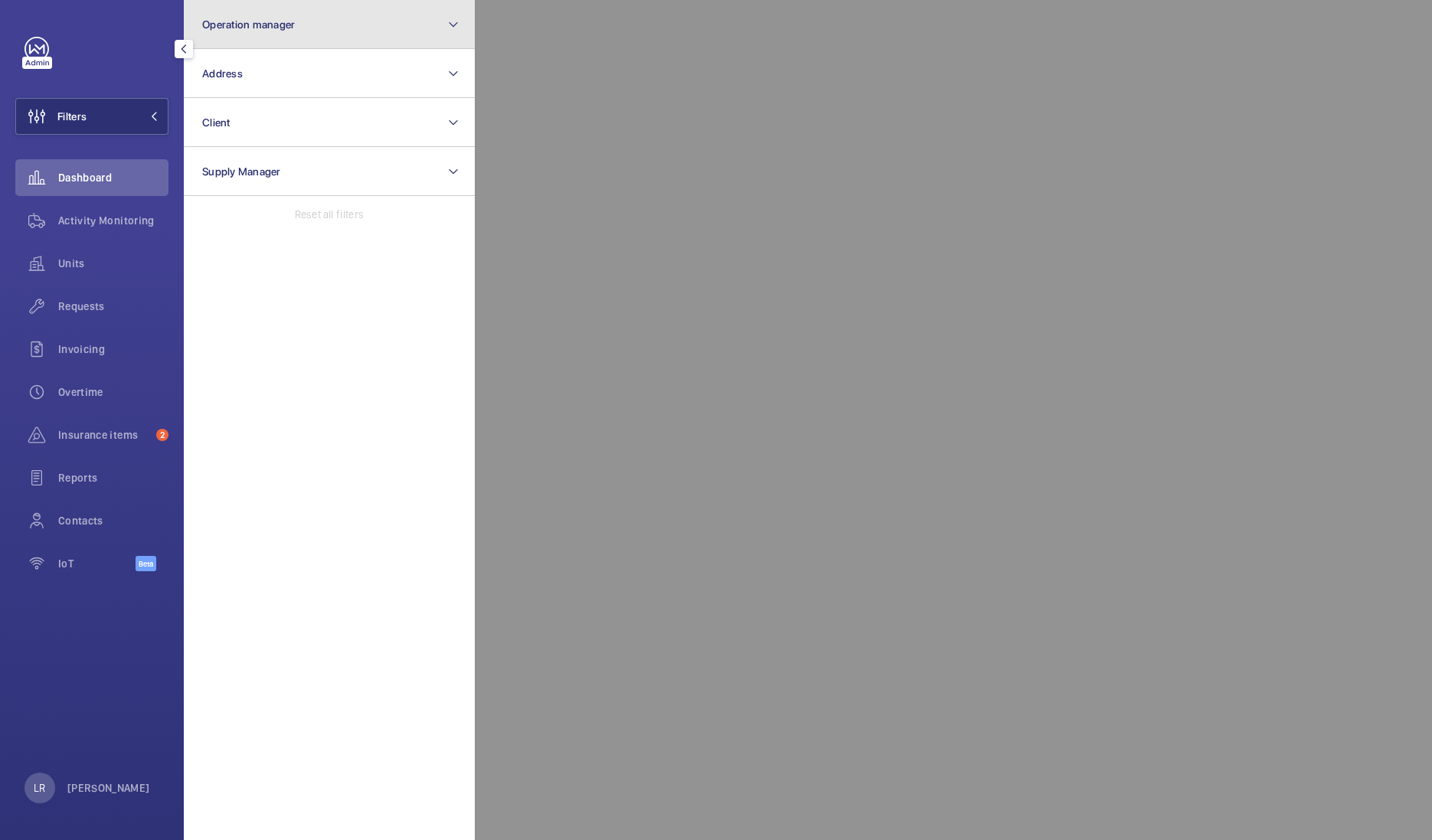
click at [257, 26] on span "Operation manager" at bounding box center [248, 24] width 93 height 13
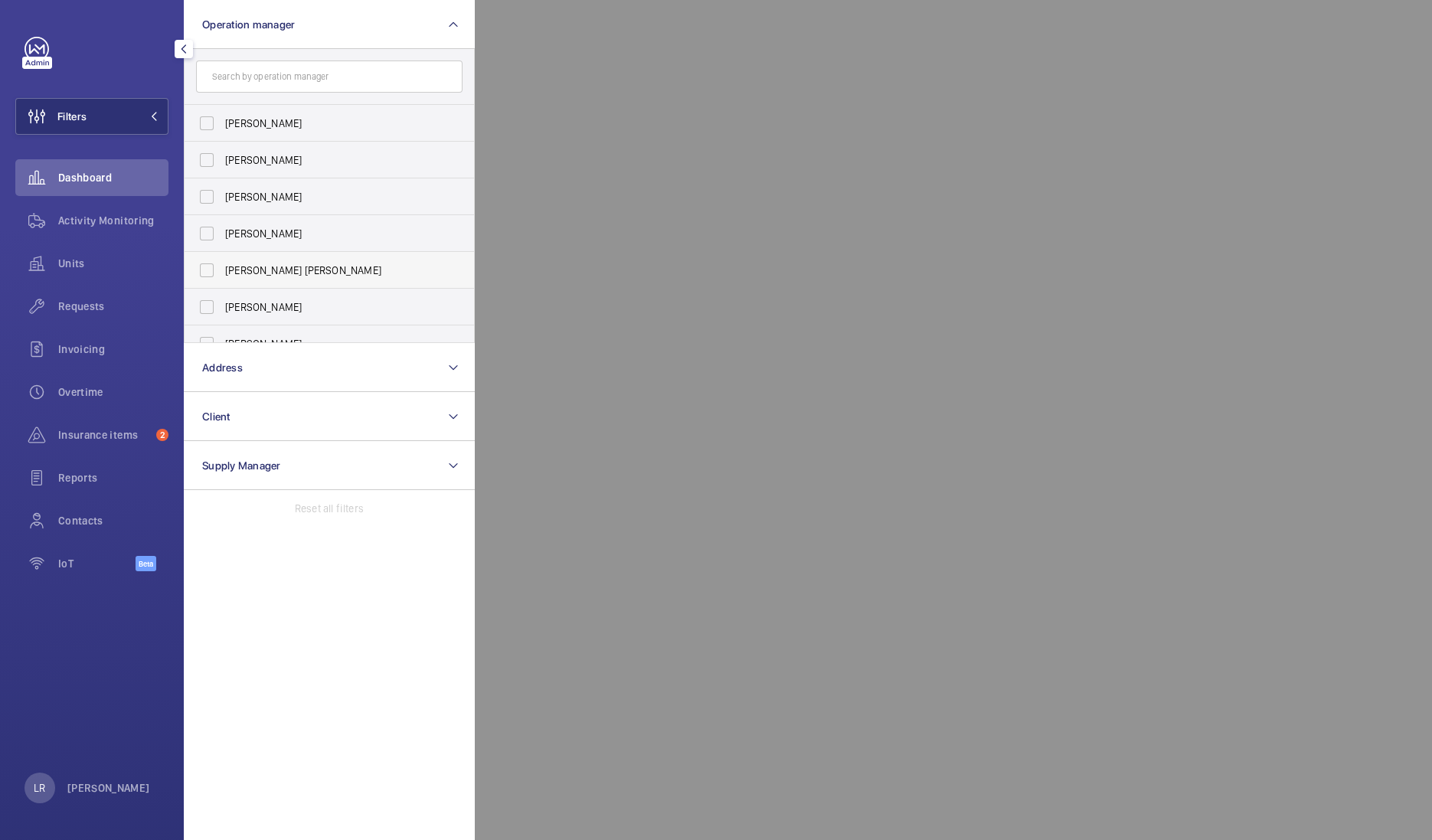
click at [286, 268] on span "[PERSON_NAME] [PERSON_NAME]" at bounding box center [330, 271] width 211 height 16
click at [222, 268] on input "[PERSON_NAME] [PERSON_NAME]" at bounding box center [206, 270] width 30 height 30
checkbox input "true"
click at [597, 71] on div at bounding box center [1191, 420] width 1432 height 840
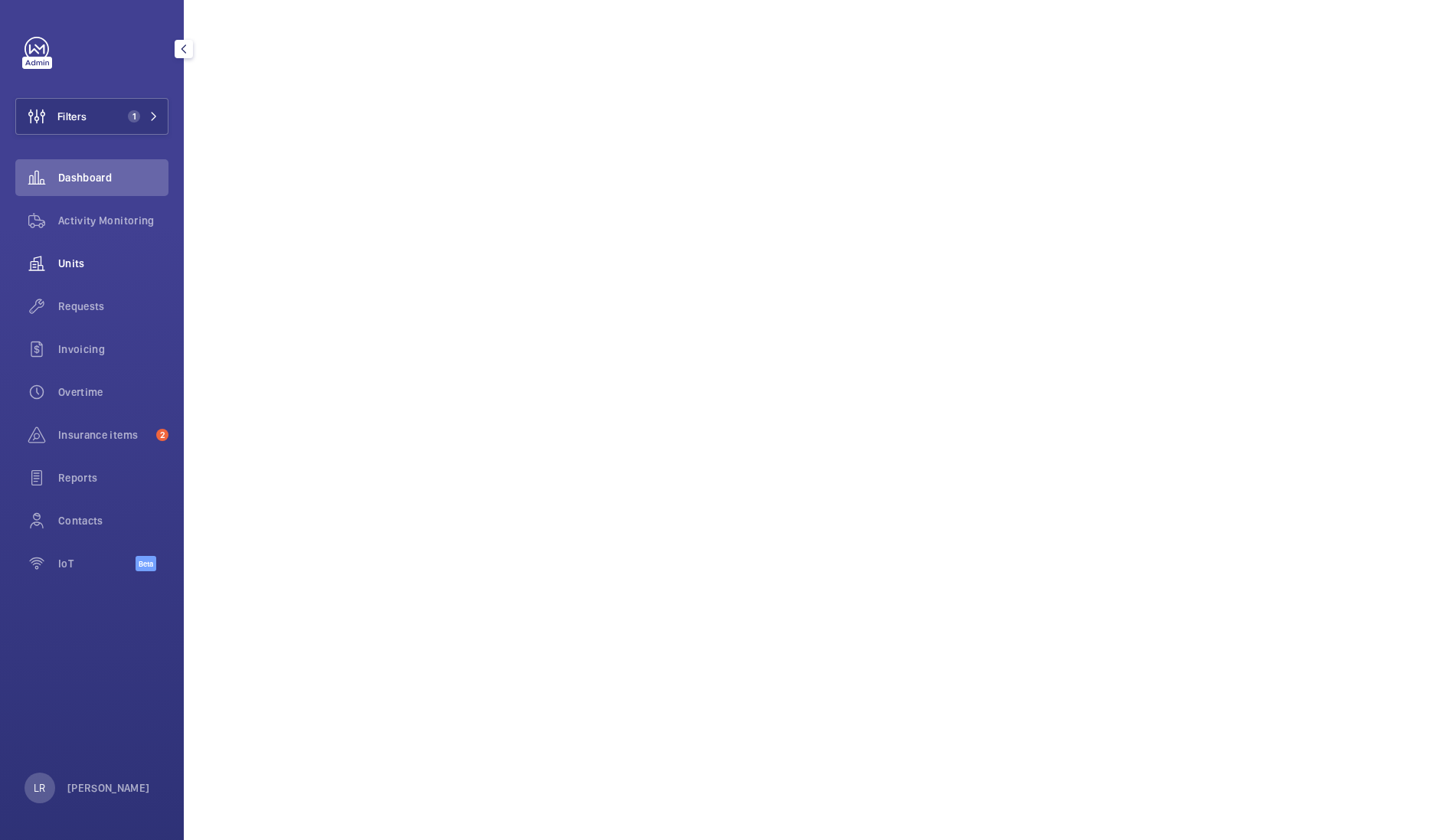
click at [104, 268] on span "Units" at bounding box center [113, 264] width 110 height 16
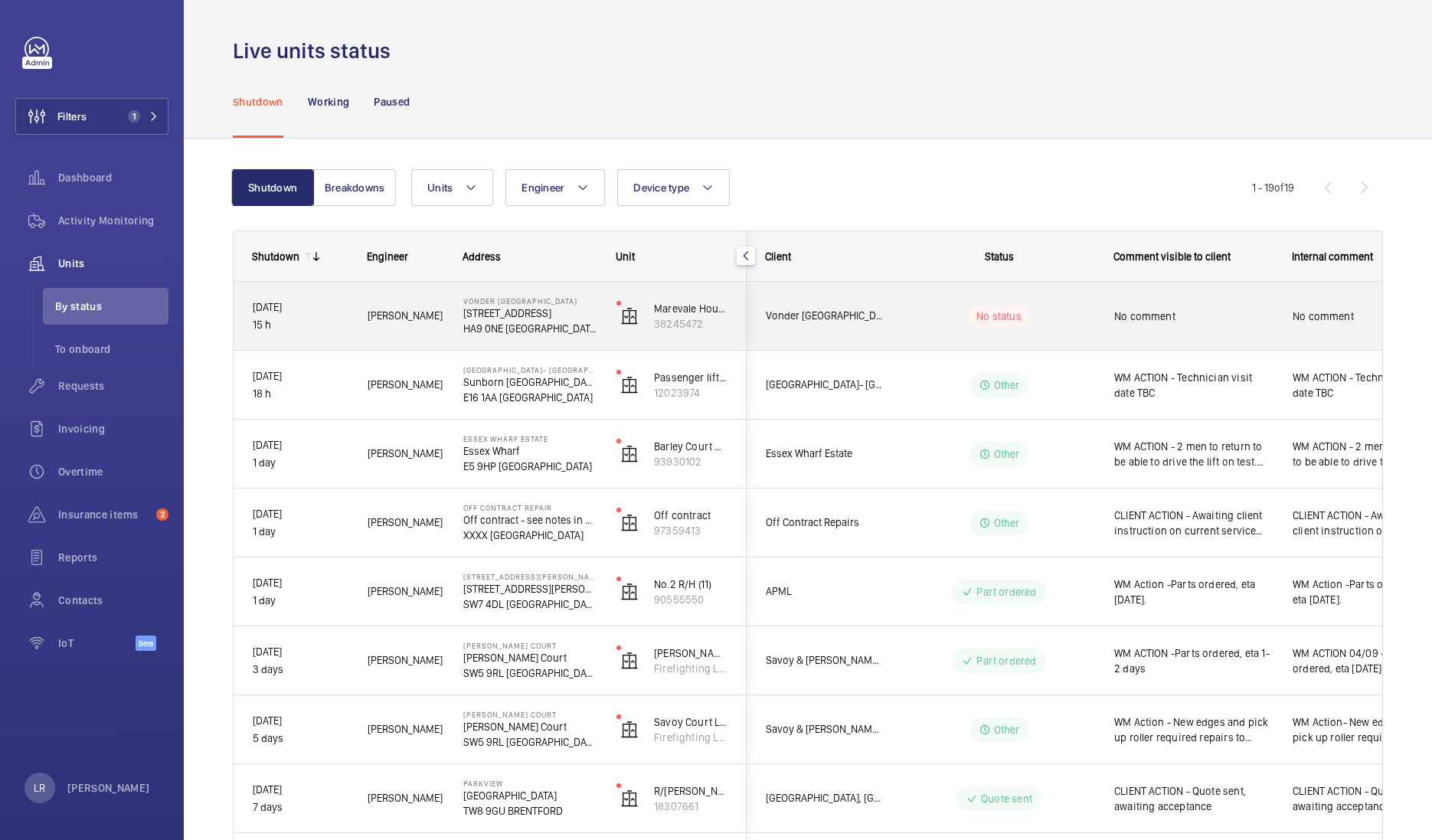
click at [894, 316] on div "No status" at bounding box center [990, 315] width 209 height 52
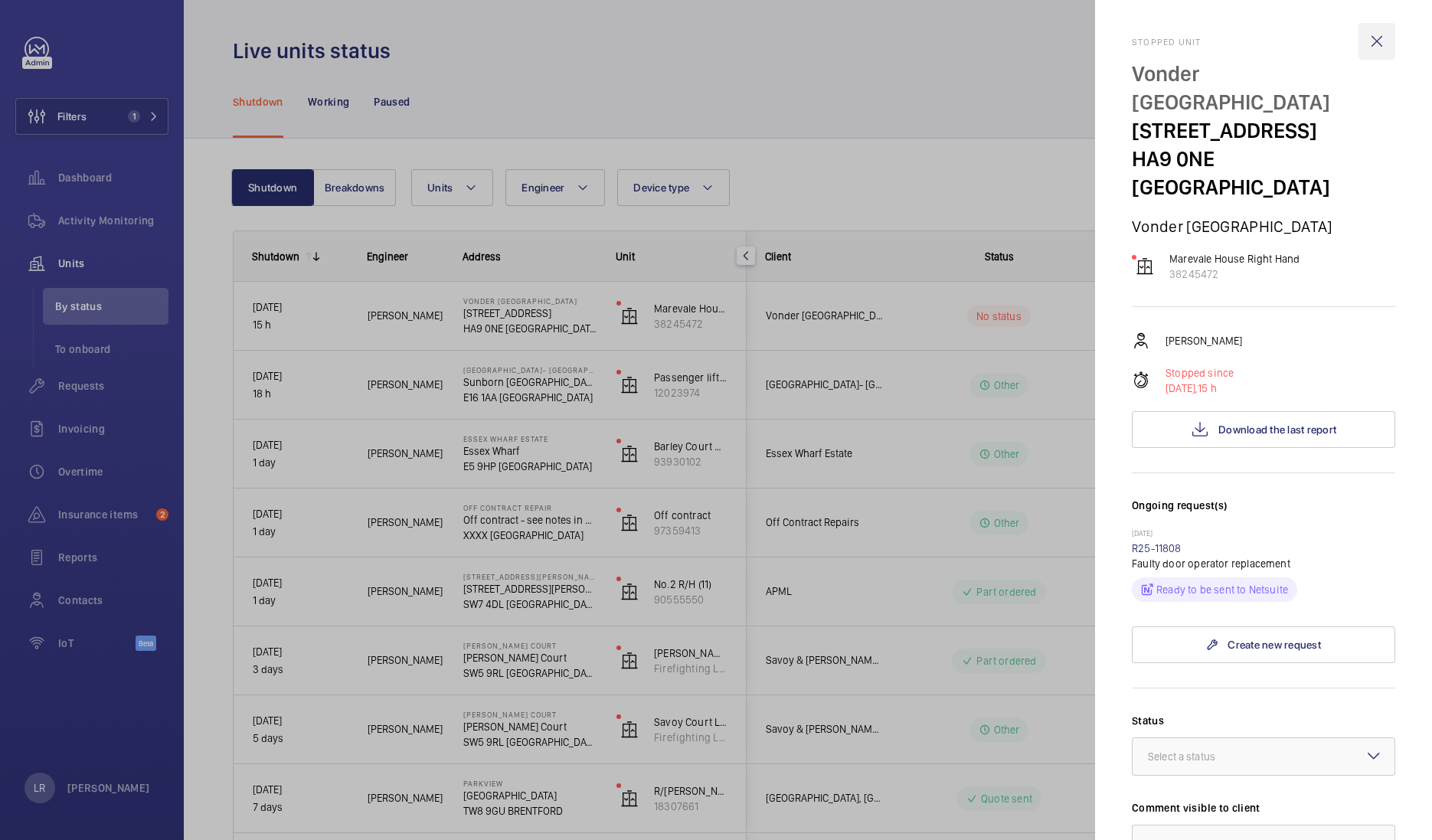
click at [1359, 36] on wm-front-icon-button at bounding box center [1376, 42] width 37 height 37
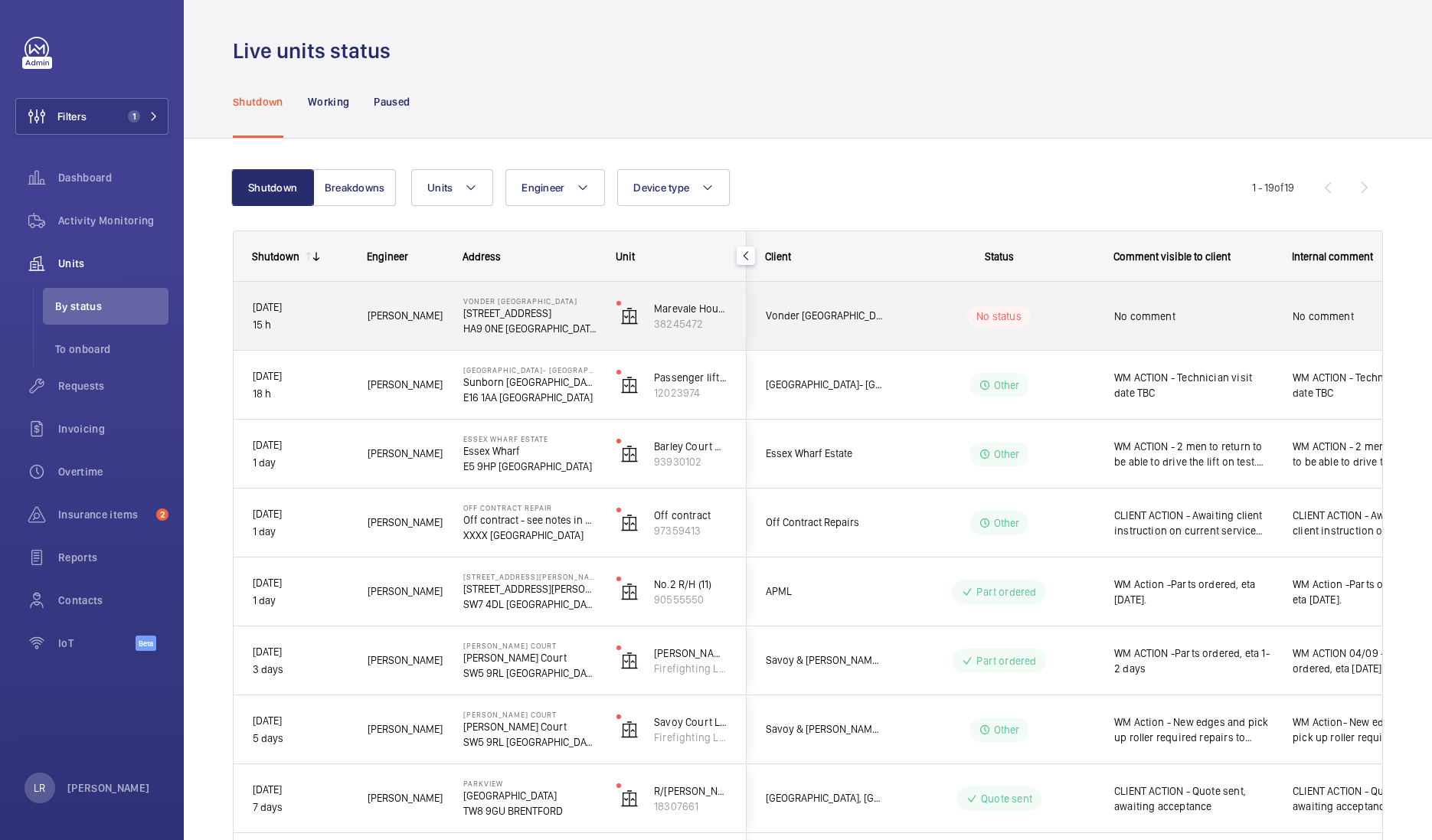
click at [979, 307] on div "No status" at bounding box center [998, 316] width 63 height 21
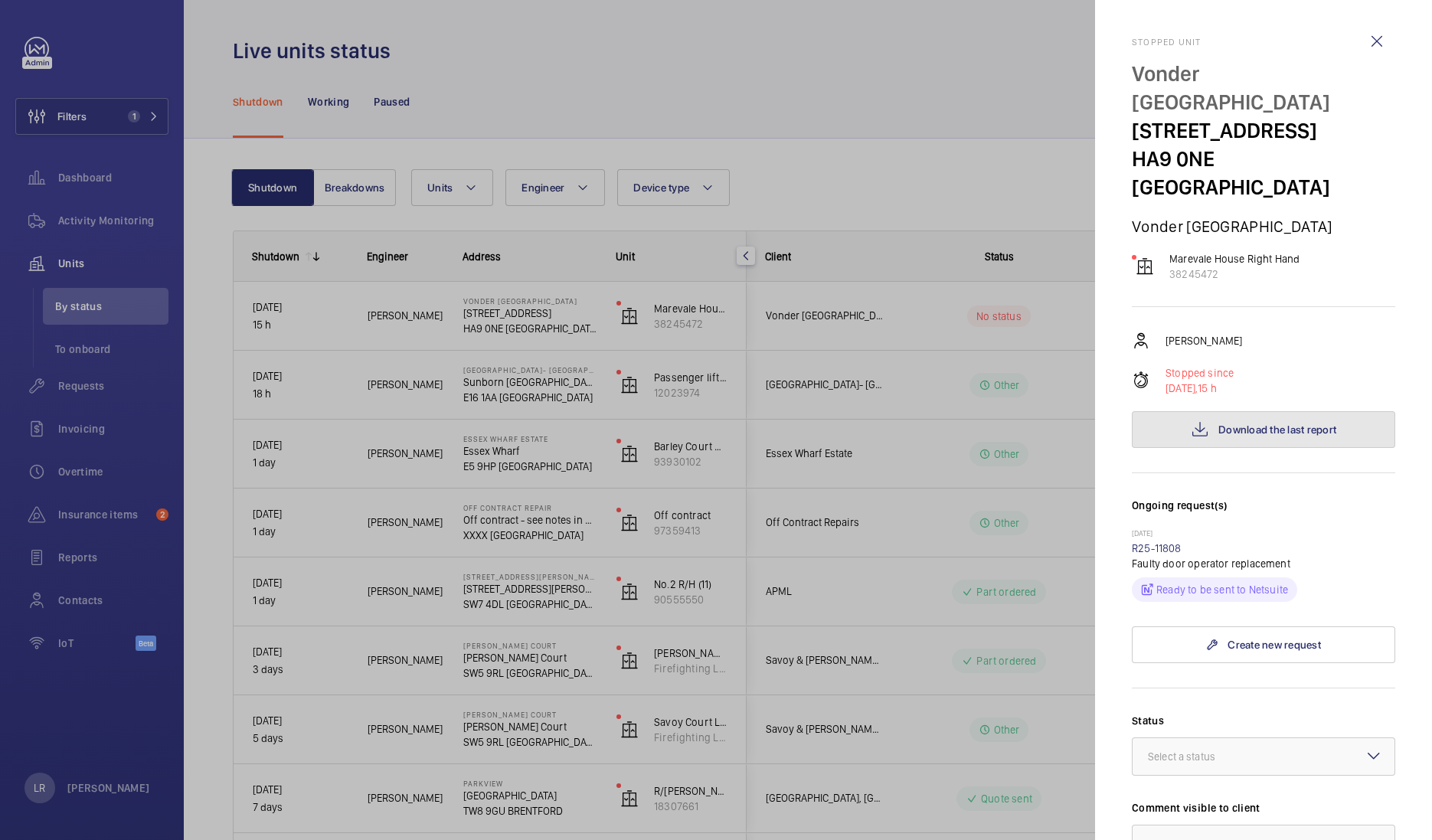
click at [1316, 411] on button "Download the last report" at bounding box center [1263, 430] width 264 height 37
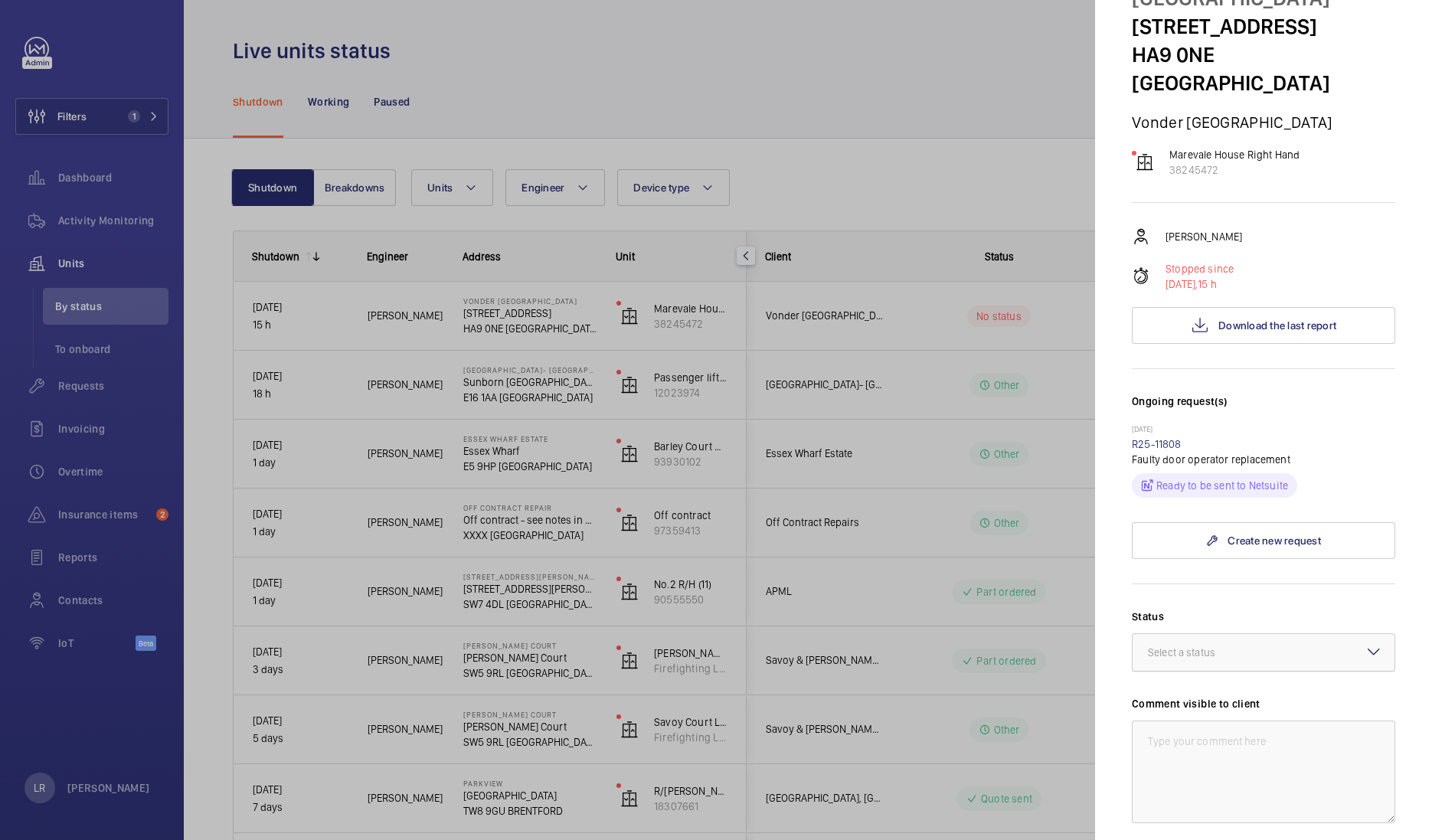
scroll to position [190, 0]
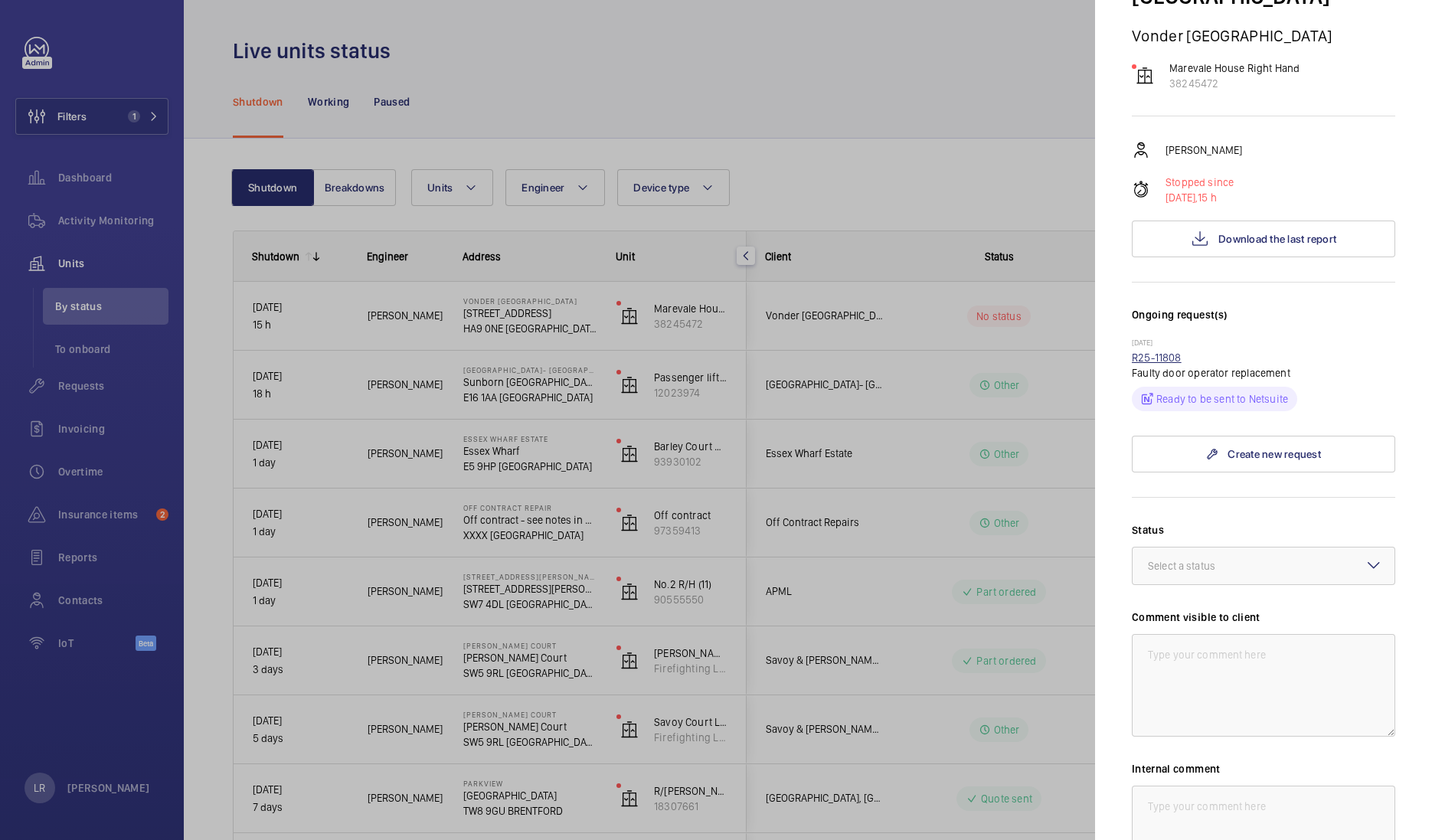
click at [1157, 352] on link "R25-11808" at bounding box center [1156, 357] width 50 height 13
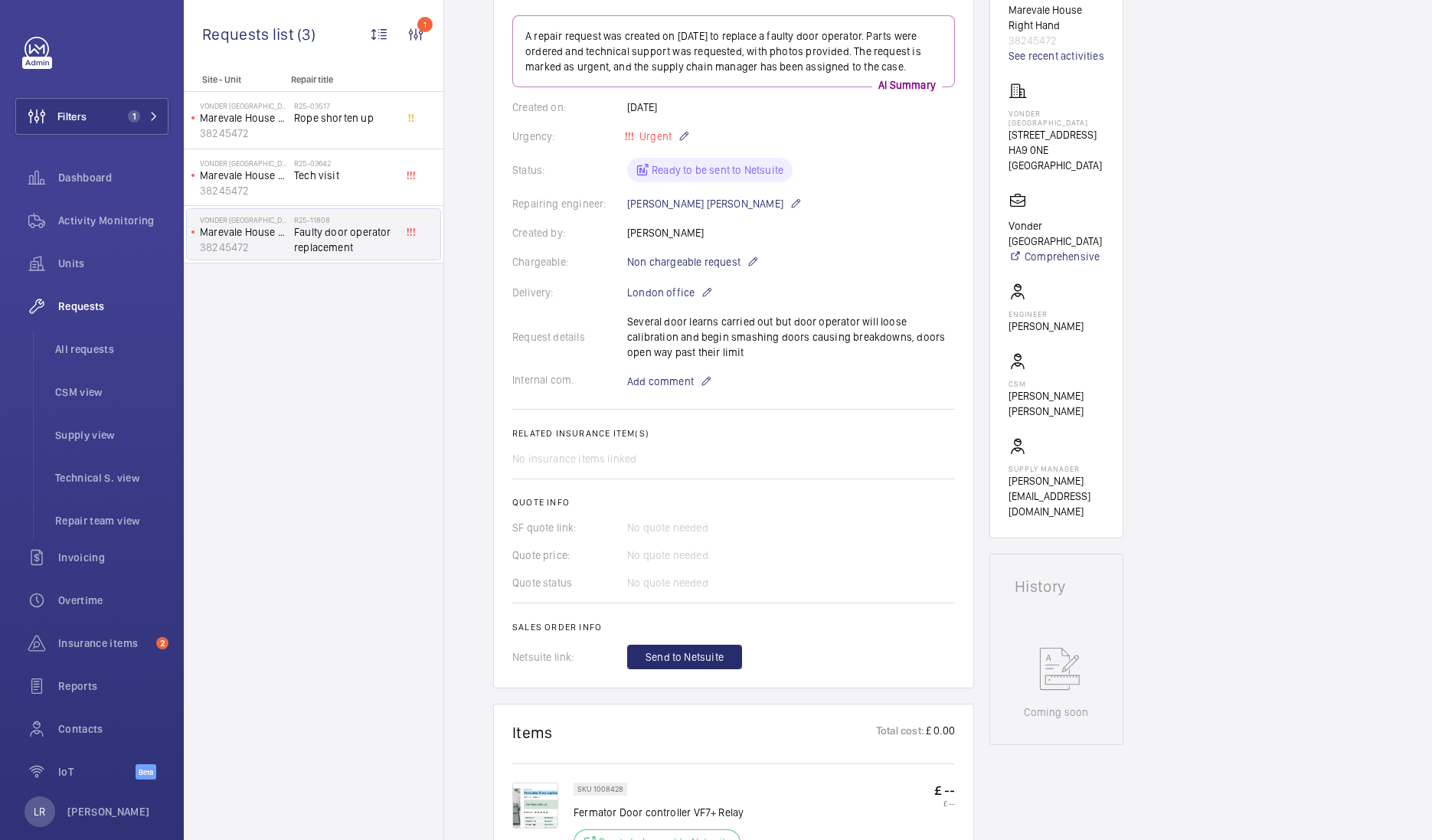
scroll to position [382, 0]
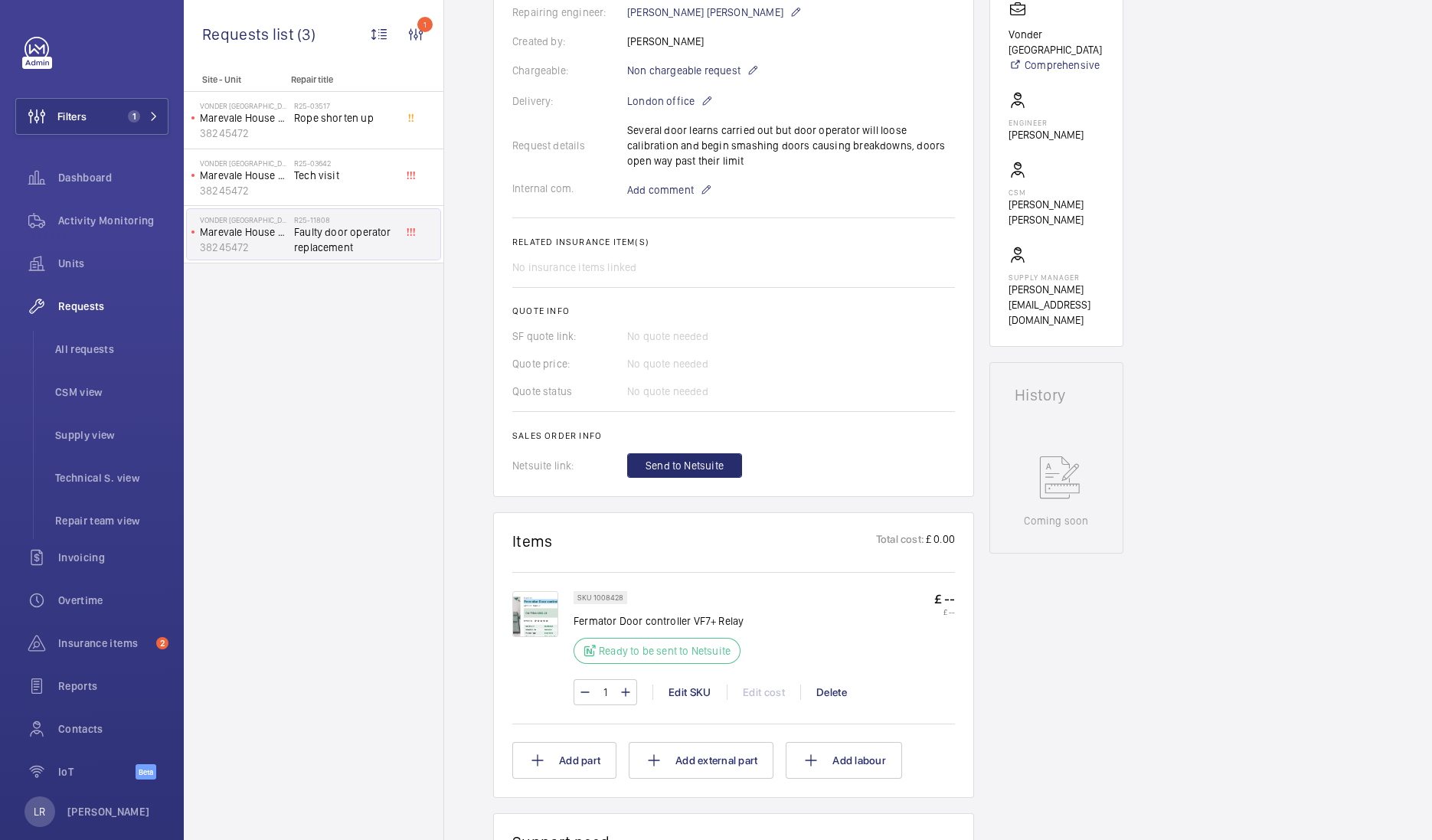
click at [545, 608] on img at bounding box center [534, 613] width 46 height 46
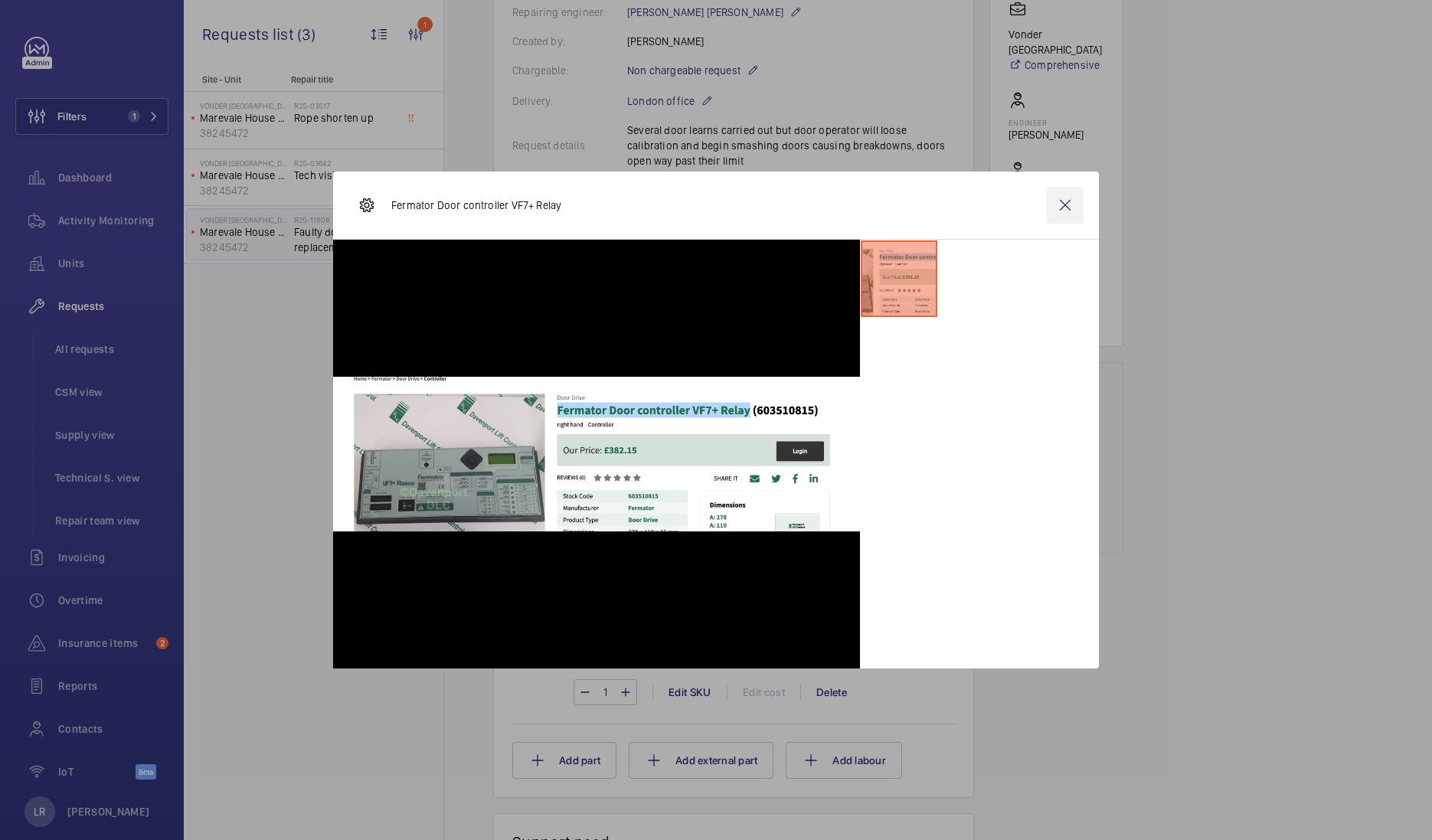
click at [1064, 211] on wm-front-icon-button at bounding box center [1065, 205] width 37 height 37
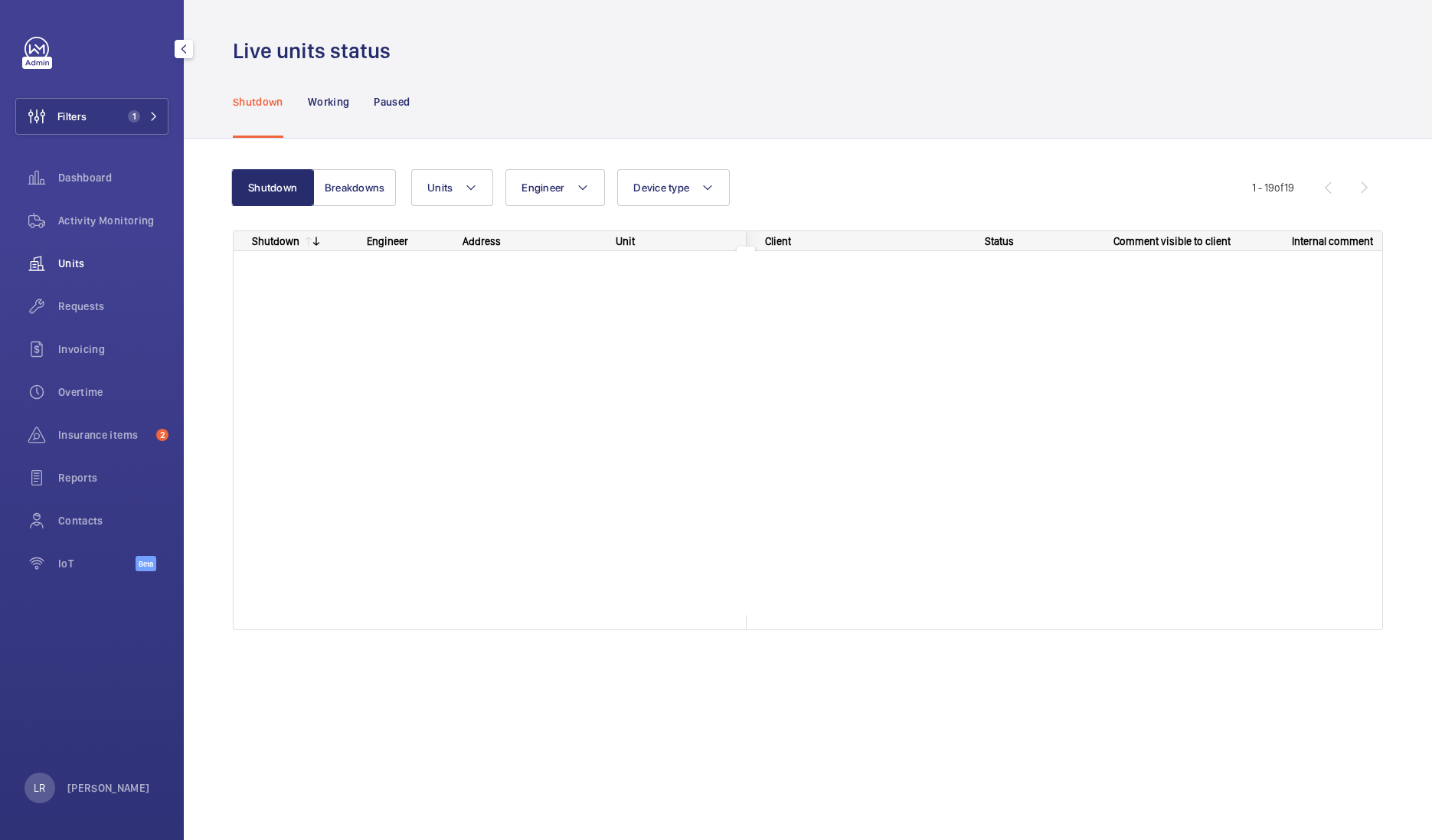
click at [127, 260] on span "Units" at bounding box center [113, 264] width 110 height 16
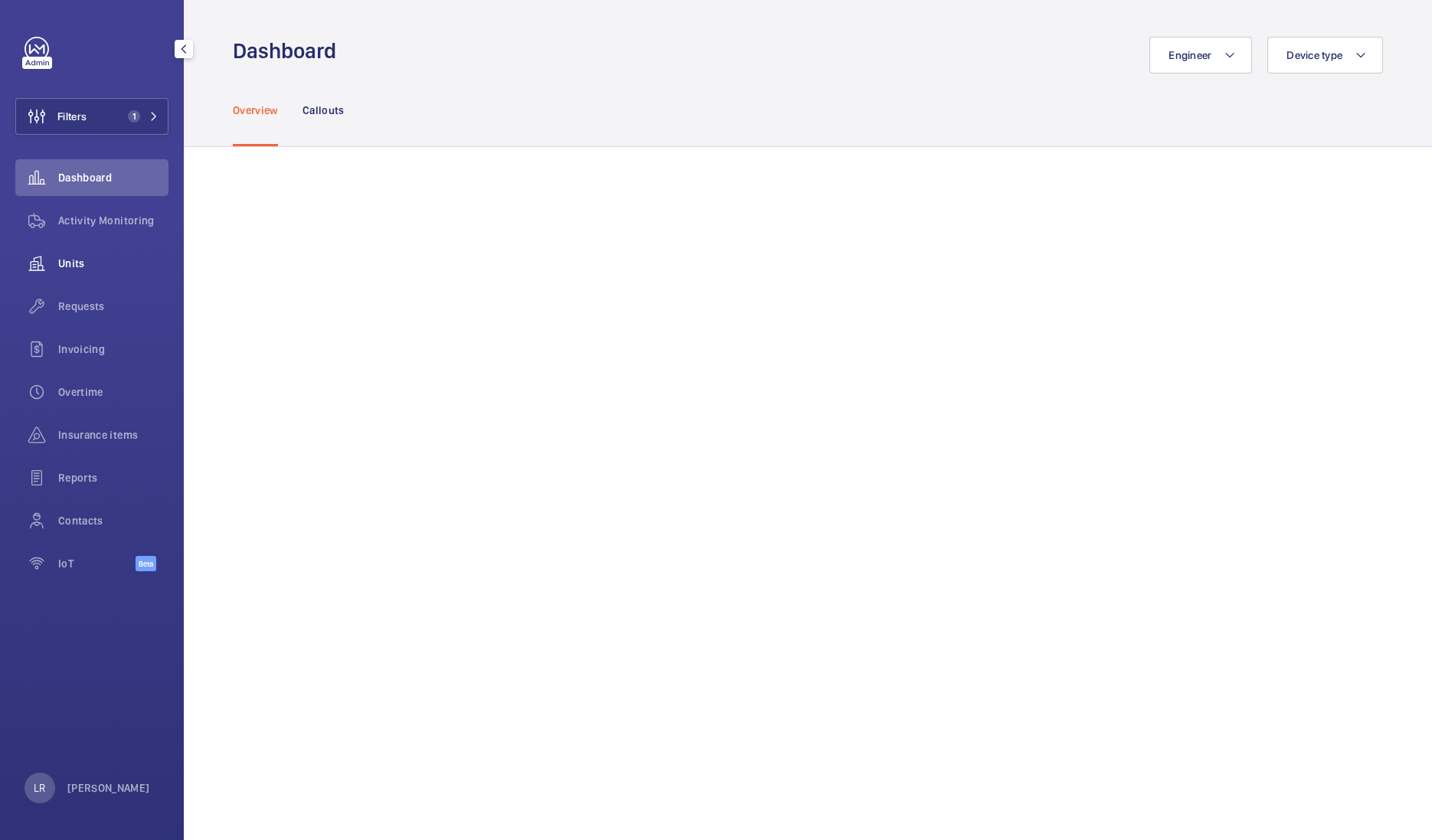
click at [122, 249] on div "Units" at bounding box center [92, 264] width 153 height 37
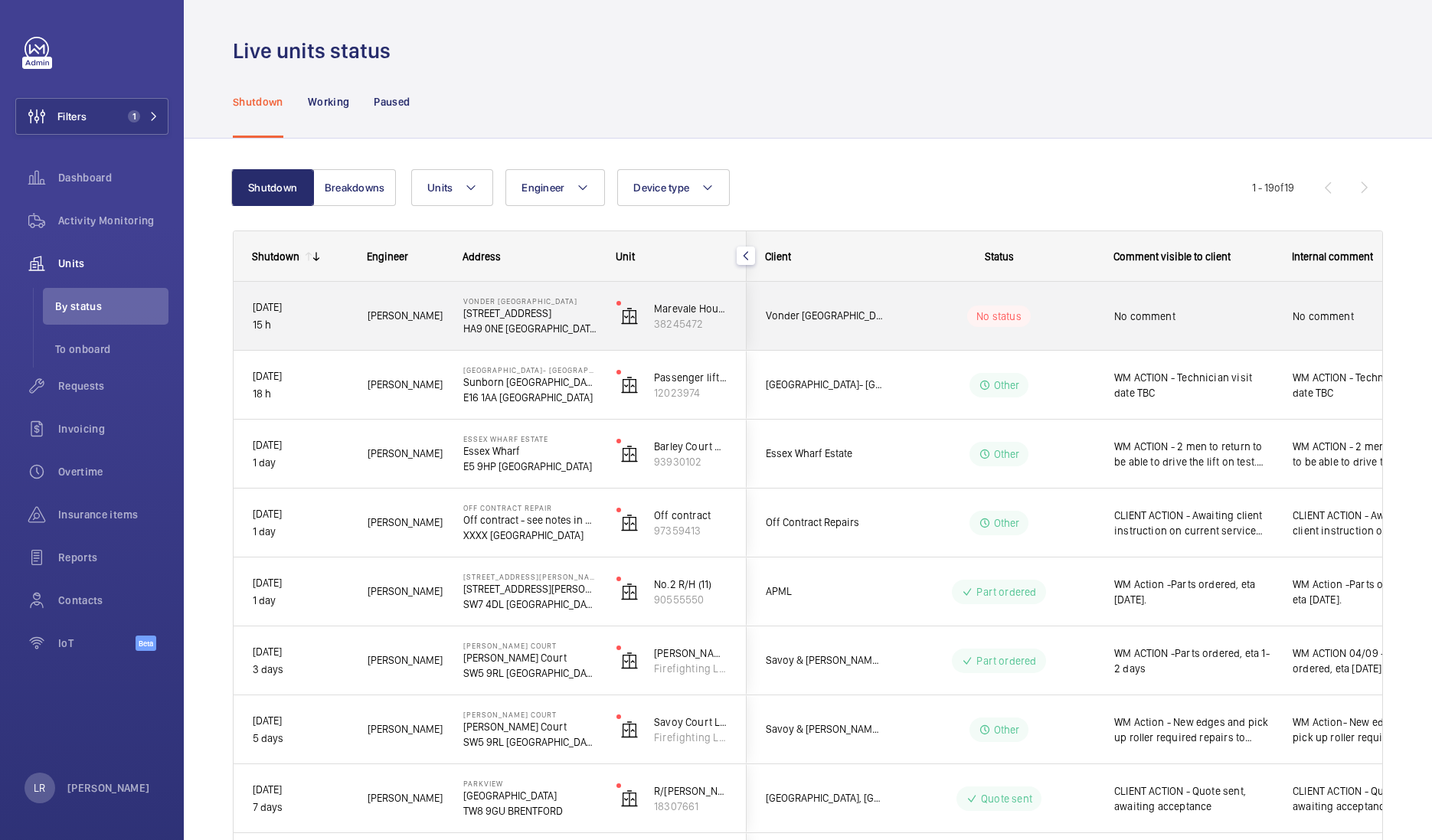
click at [829, 310] on span "Vonder [GEOGRAPHIC_DATA]" at bounding box center [824, 315] width 118 height 18
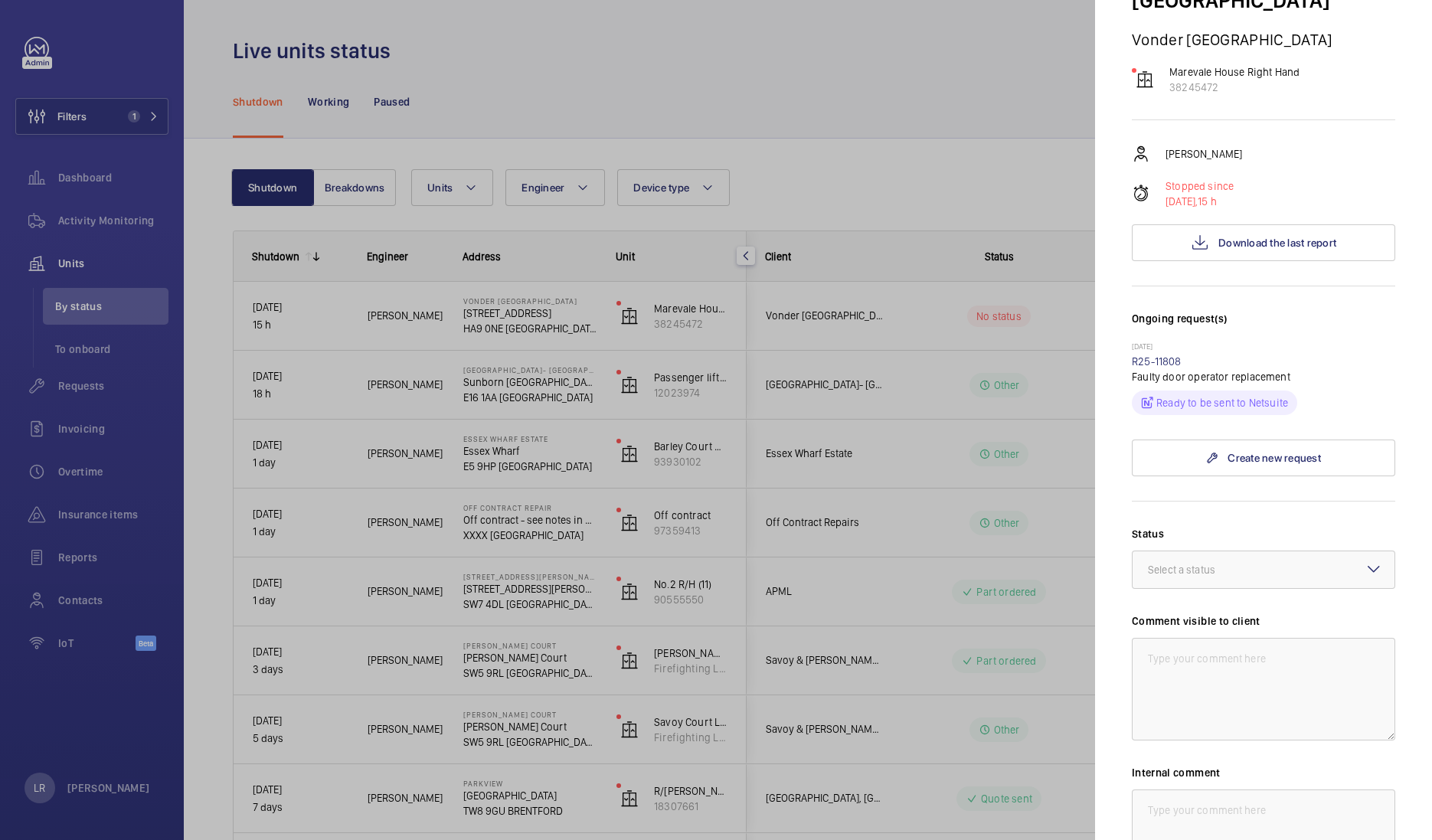
scroll to position [287, 0]
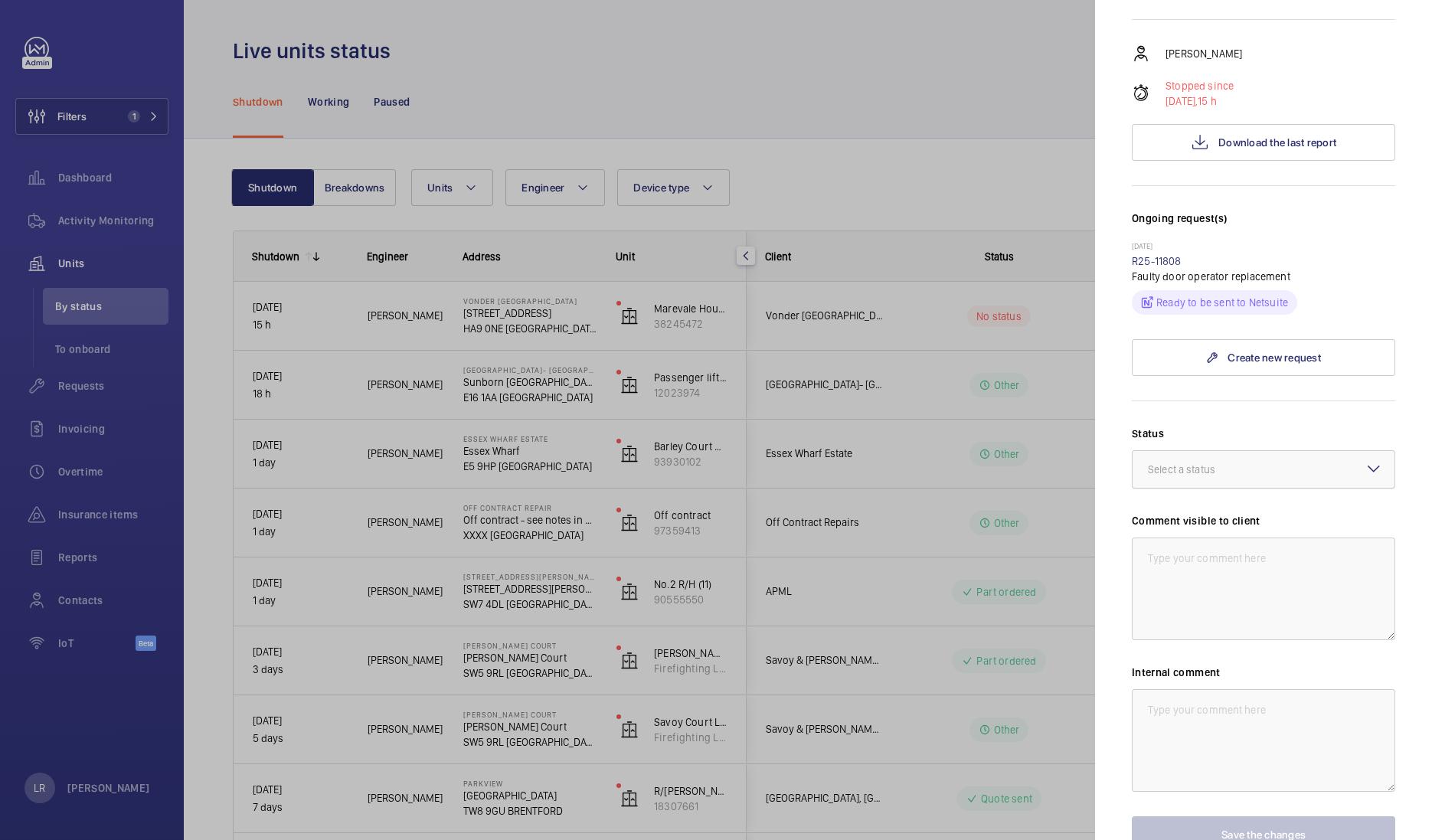
click at [1228, 462] on div "Select a status" at bounding box center [1200, 470] width 105 height 16
click at [1237, 515] on div "Part to be ordered" at bounding box center [1263, 533] width 262 height 37
click at [1237, 537] on textarea at bounding box center [1263, 588] width 264 height 103
click at [1221, 689] on textarea at bounding box center [1263, 739] width 264 height 103
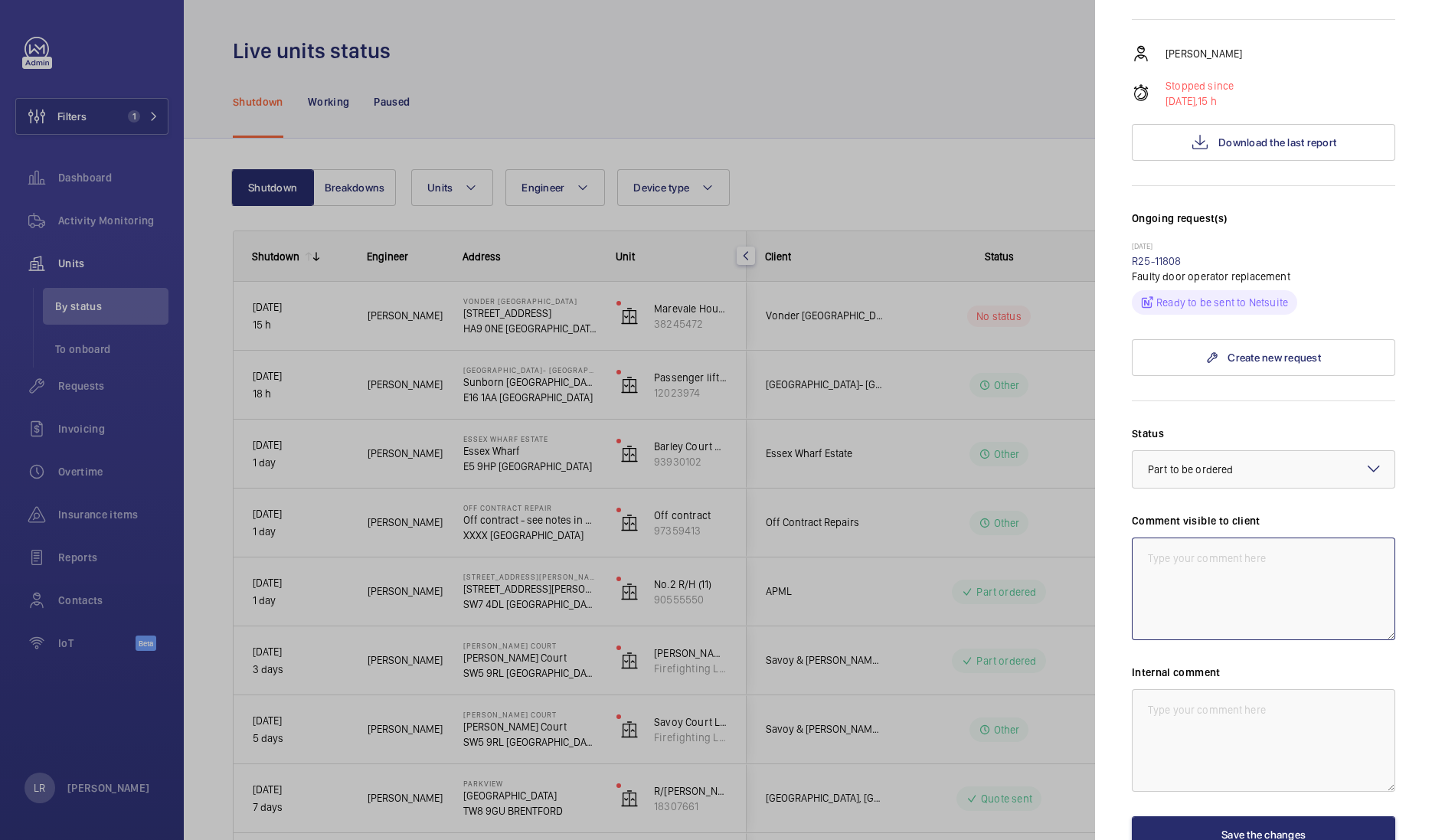
click at [1244, 537] on textarea at bounding box center [1263, 588] width 264 height 103
type textarea "w"
drag, startPoint x: 1298, startPoint y: 501, endPoint x: 1139, endPoint y: 528, distance: 161.3
click at [1139, 537] on textarea "WM ACTION - Sourcing parts." at bounding box center [1263, 588] width 264 height 103
type textarea "WM ACTION - Sourcing parts."
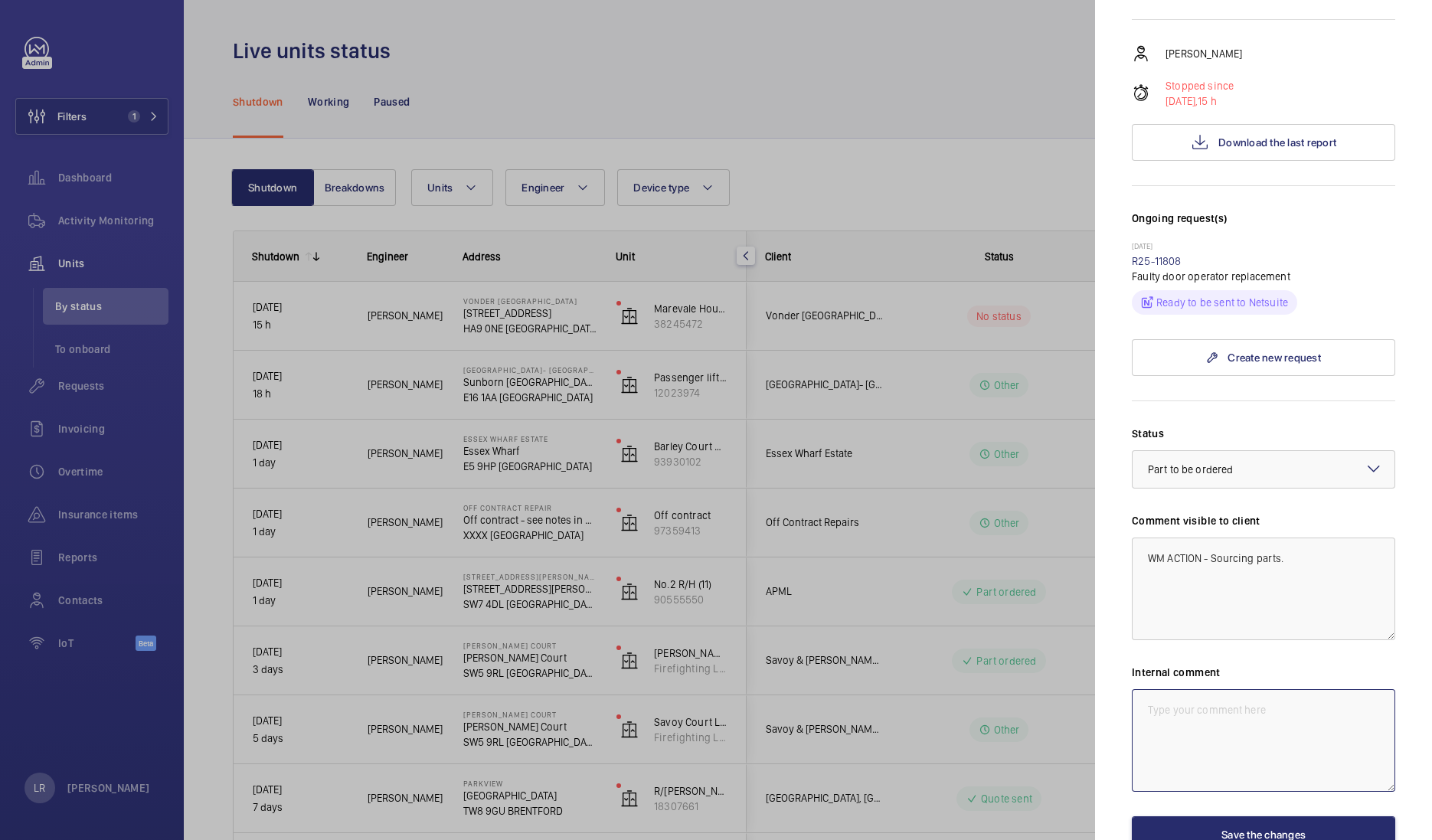
click at [1174, 689] on textarea at bounding box center [1263, 739] width 264 height 103
paste textarea "WM ACTION - Sourcing parts."
type textarea "WM ACTION - Sourcing parts."
click at [1312, 537] on textarea "WM ACTION - Sourcing parts." at bounding box center [1263, 588] width 264 height 103
drag, startPoint x: 1340, startPoint y: 498, endPoint x: 1135, endPoint y: 508, distance: 205.2
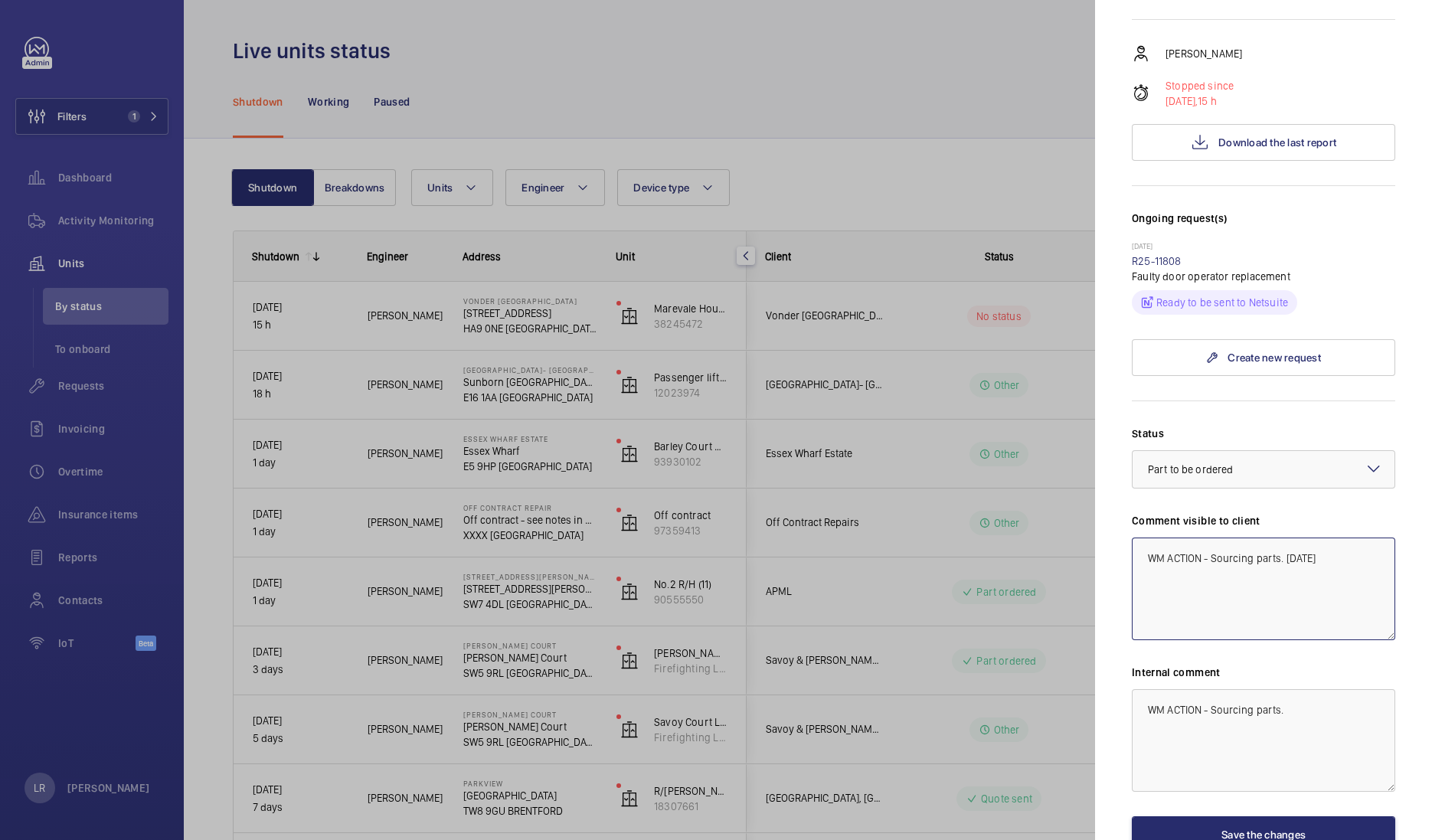
click at [1135, 537] on textarea "WM ACTION - Sourcing parts. [DATE]" at bounding box center [1263, 588] width 264 height 103
type textarea "WM ACTION - Sourcing parts. [DATE]"
drag, startPoint x: 1344, startPoint y: 639, endPoint x: 1026, endPoint y: 662, distance: 318.8
click at [1026, 662] on mat-sidenav-container "Filters 1 Dashboard Activity Monitoring Units By status To onboard Requests Inv…" at bounding box center [716, 420] width 1432 height 840
paste textarea "[DATE]"
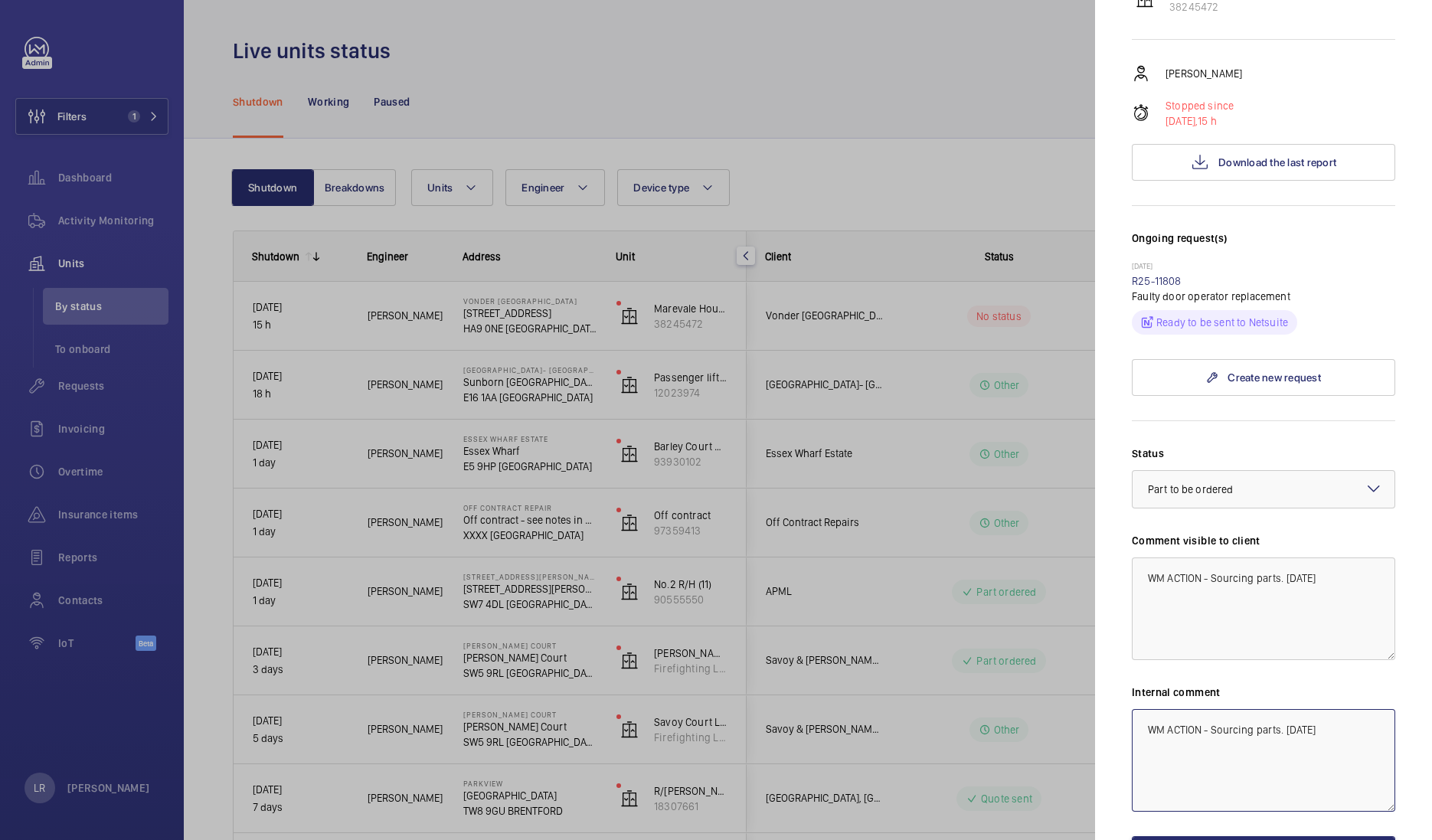
scroll to position [328, 0]
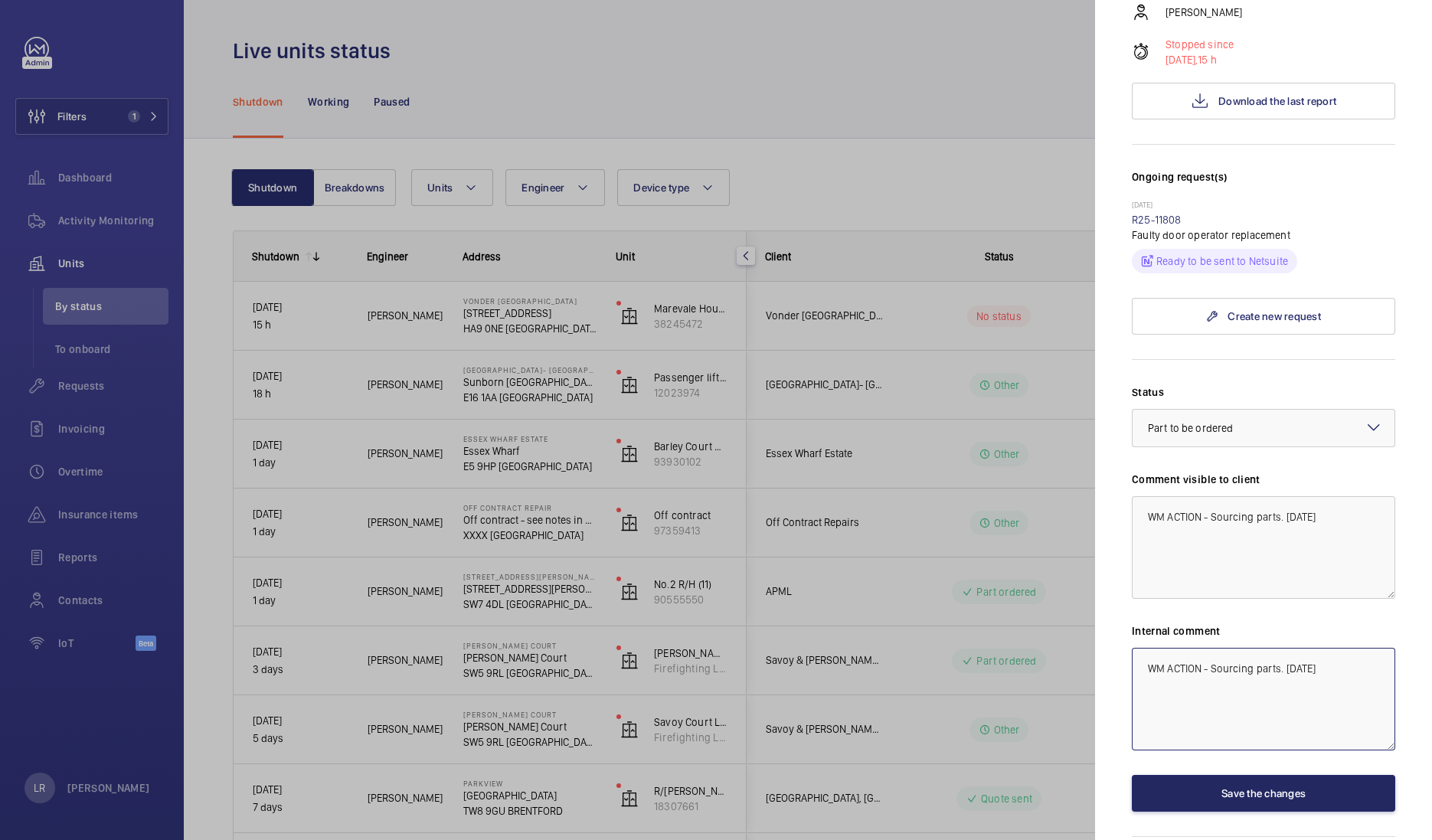
type textarea "WM ACTION - Sourcing parts. [DATE]"
click at [1200, 775] on button "Save the changes" at bounding box center [1263, 793] width 264 height 37
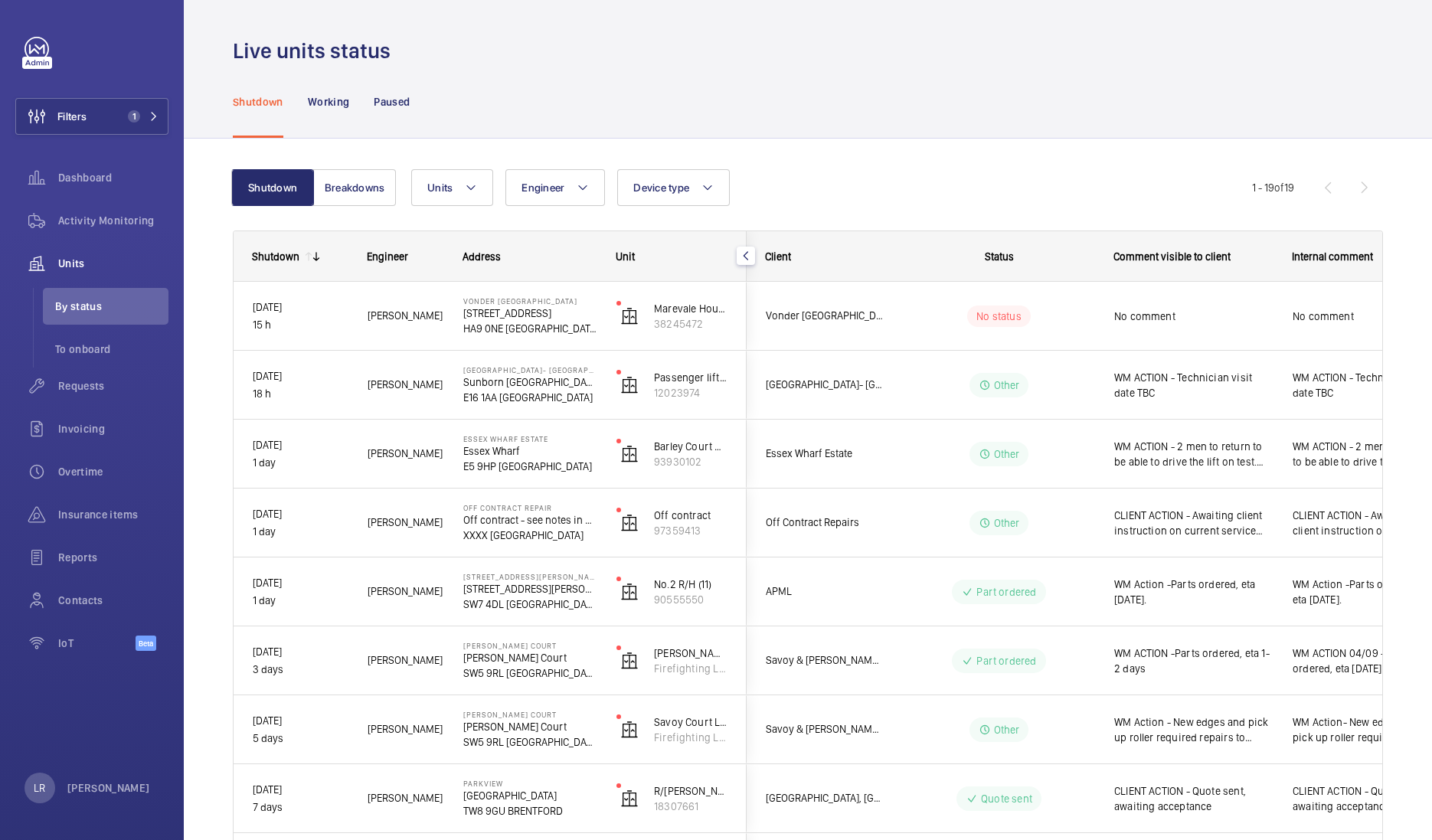
scroll to position [0, 0]
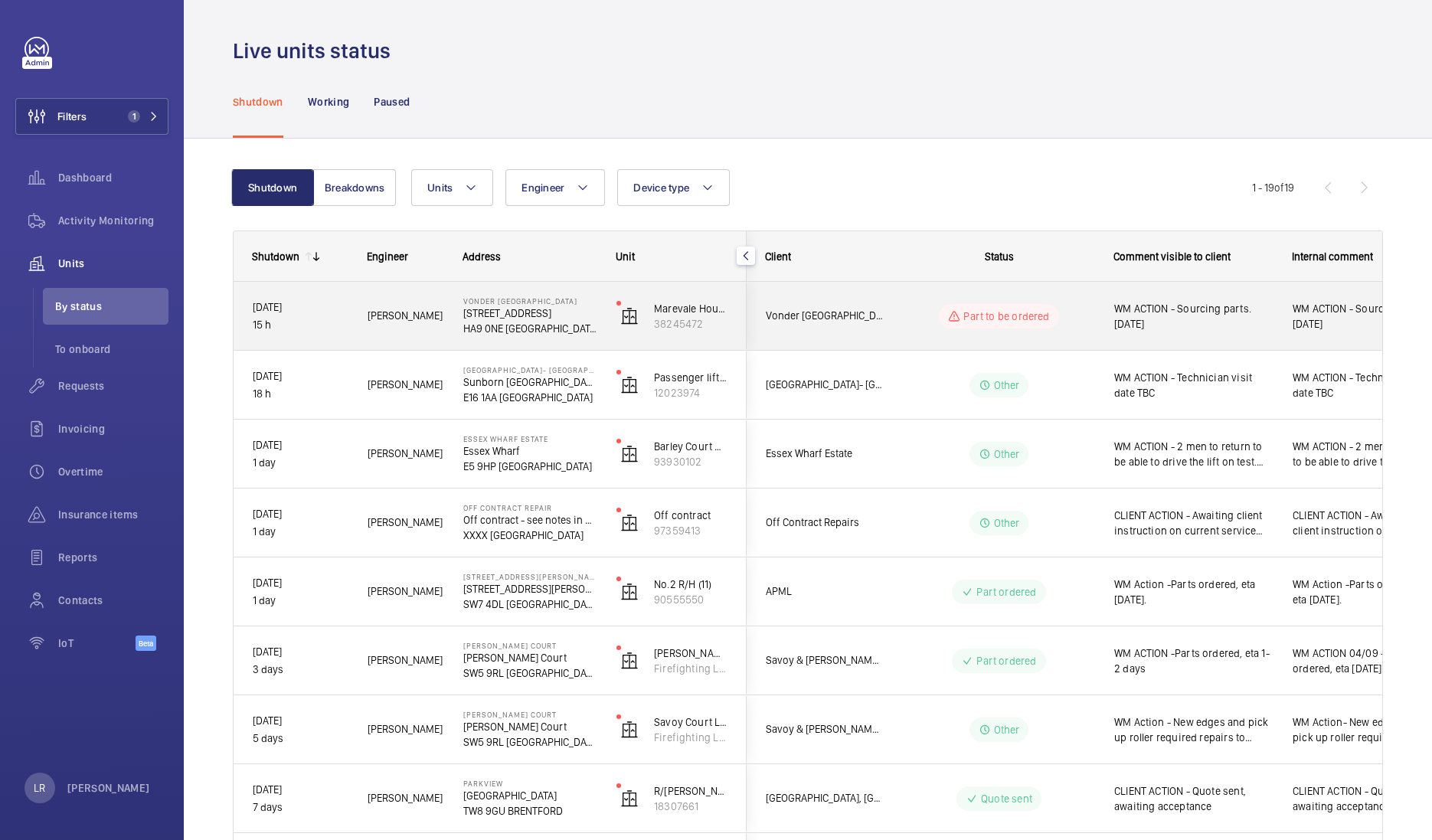
click at [757, 327] on div "Vonder [GEOGRAPHIC_DATA]" at bounding box center [816, 315] width 137 height 48
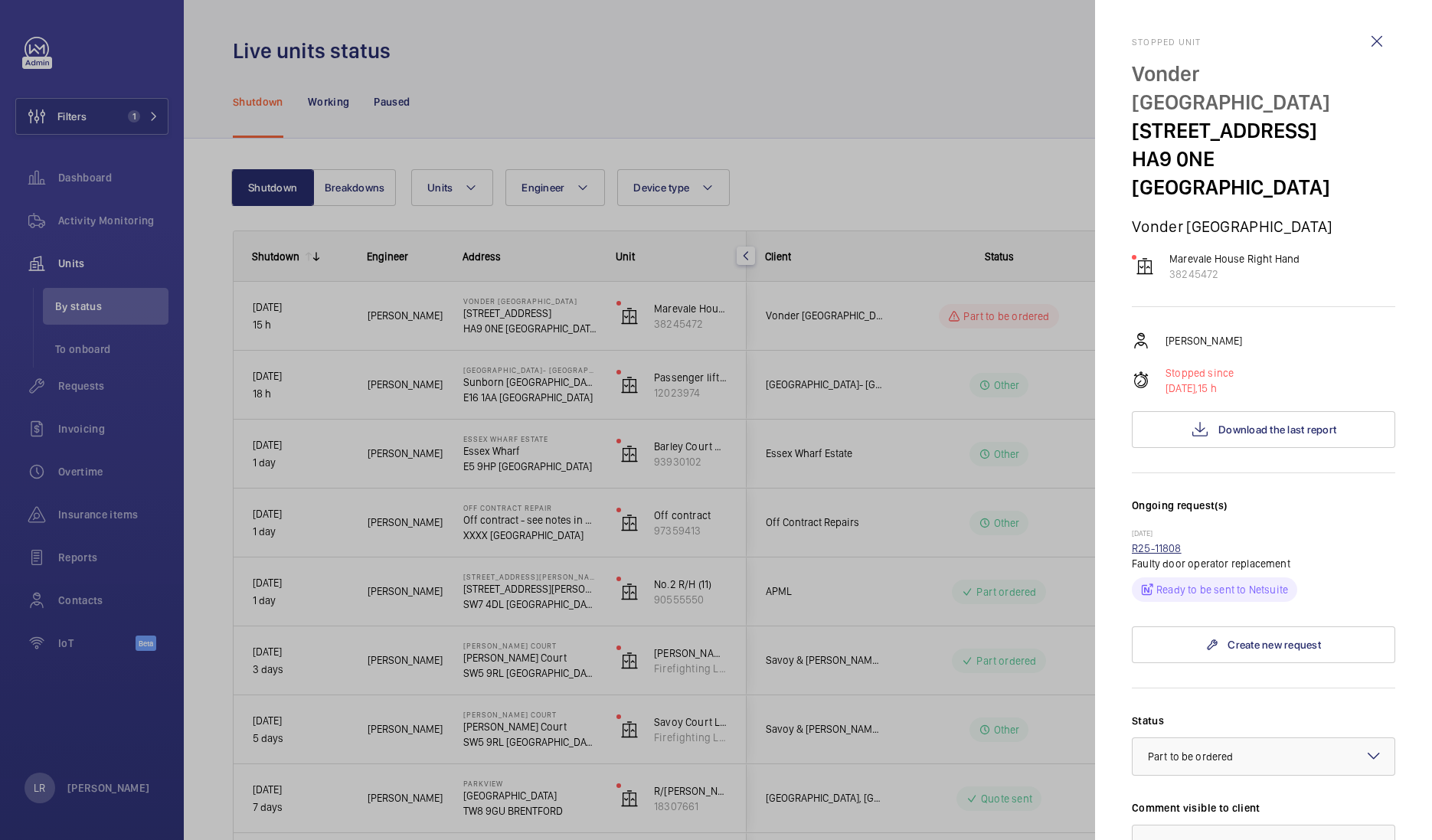
click at [1175, 542] on link "R25-11808" at bounding box center [1156, 548] width 50 height 13
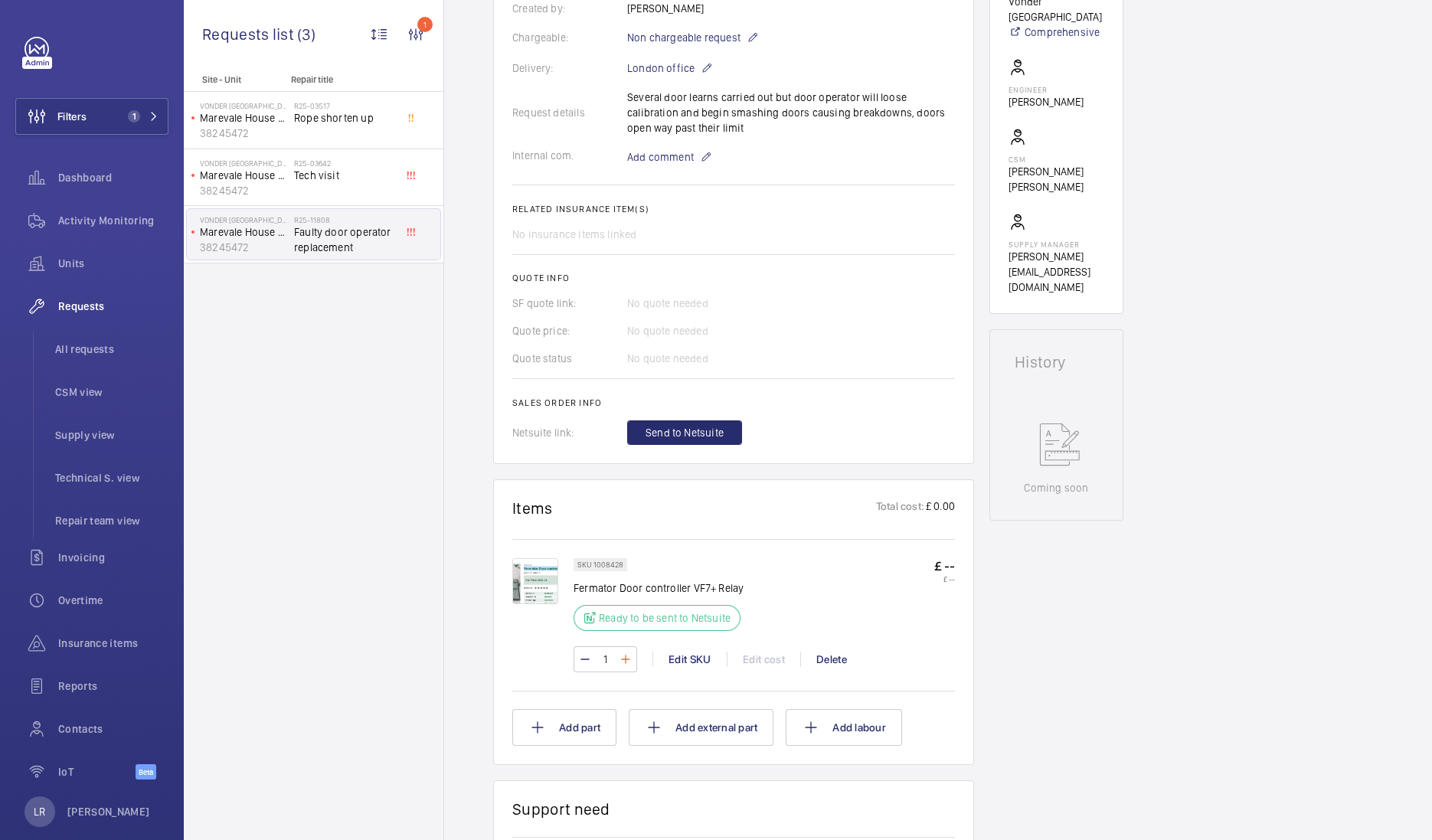
scroll to position [574, 0]
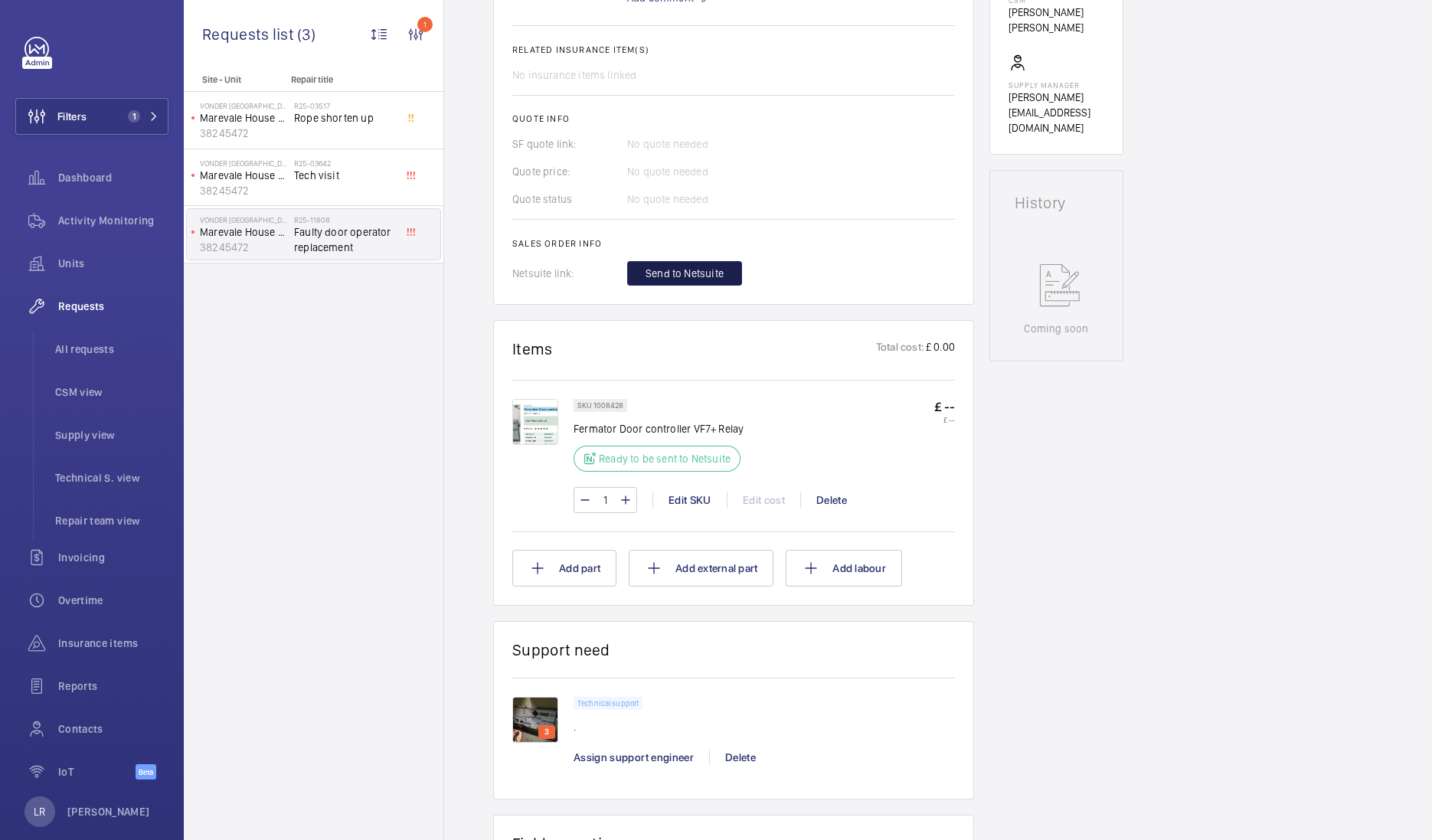
click at [656, 276] on span "Send to Netsuite" at bounding box center [685, 273] width 78 height 16
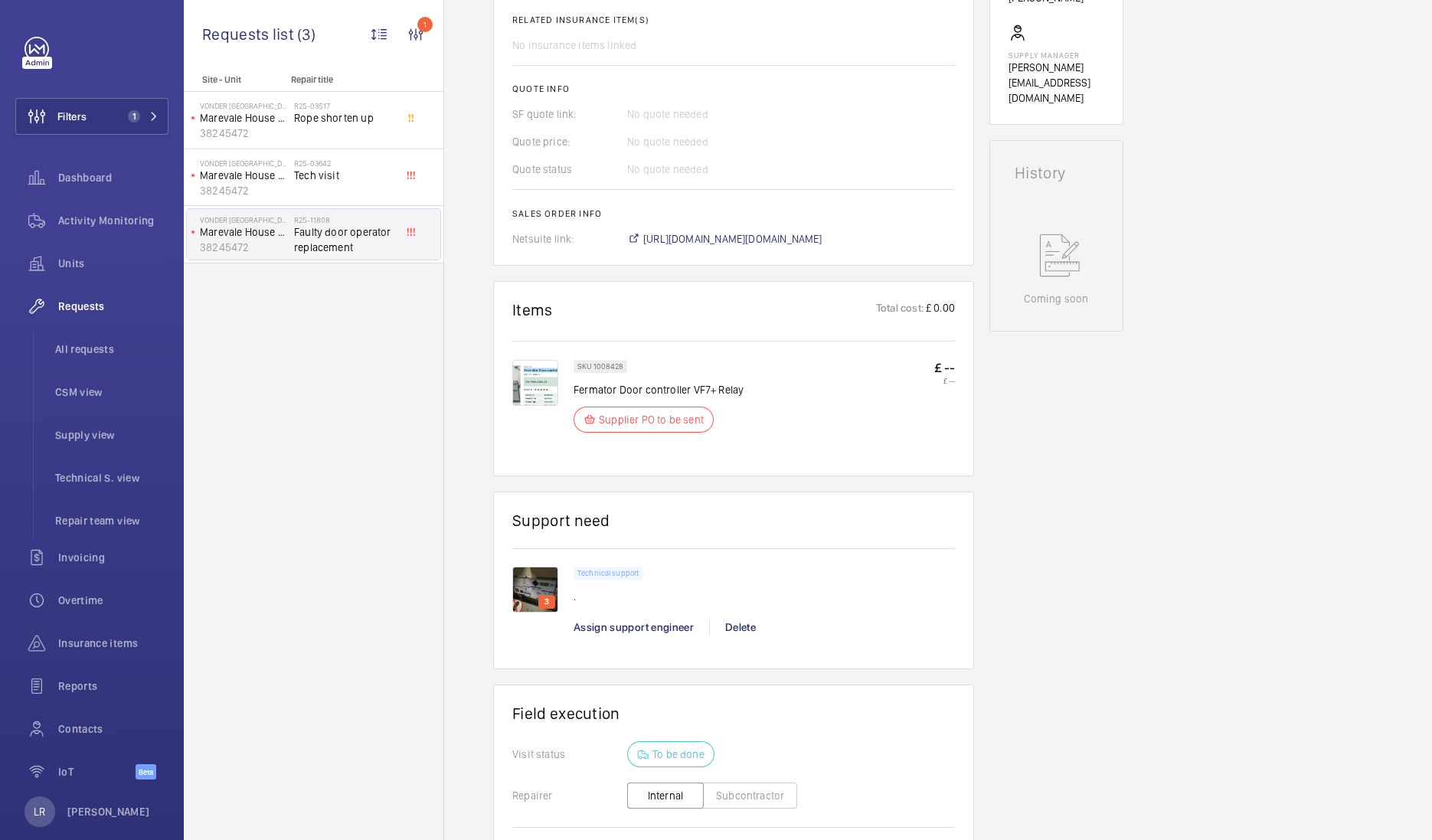
scroll to position [619, 0]
click at [722, 240] on span "[URL][DOMAIN_NAME][DOMAIN_NAME]" at bounding box center [732, 239] width 179 height 16
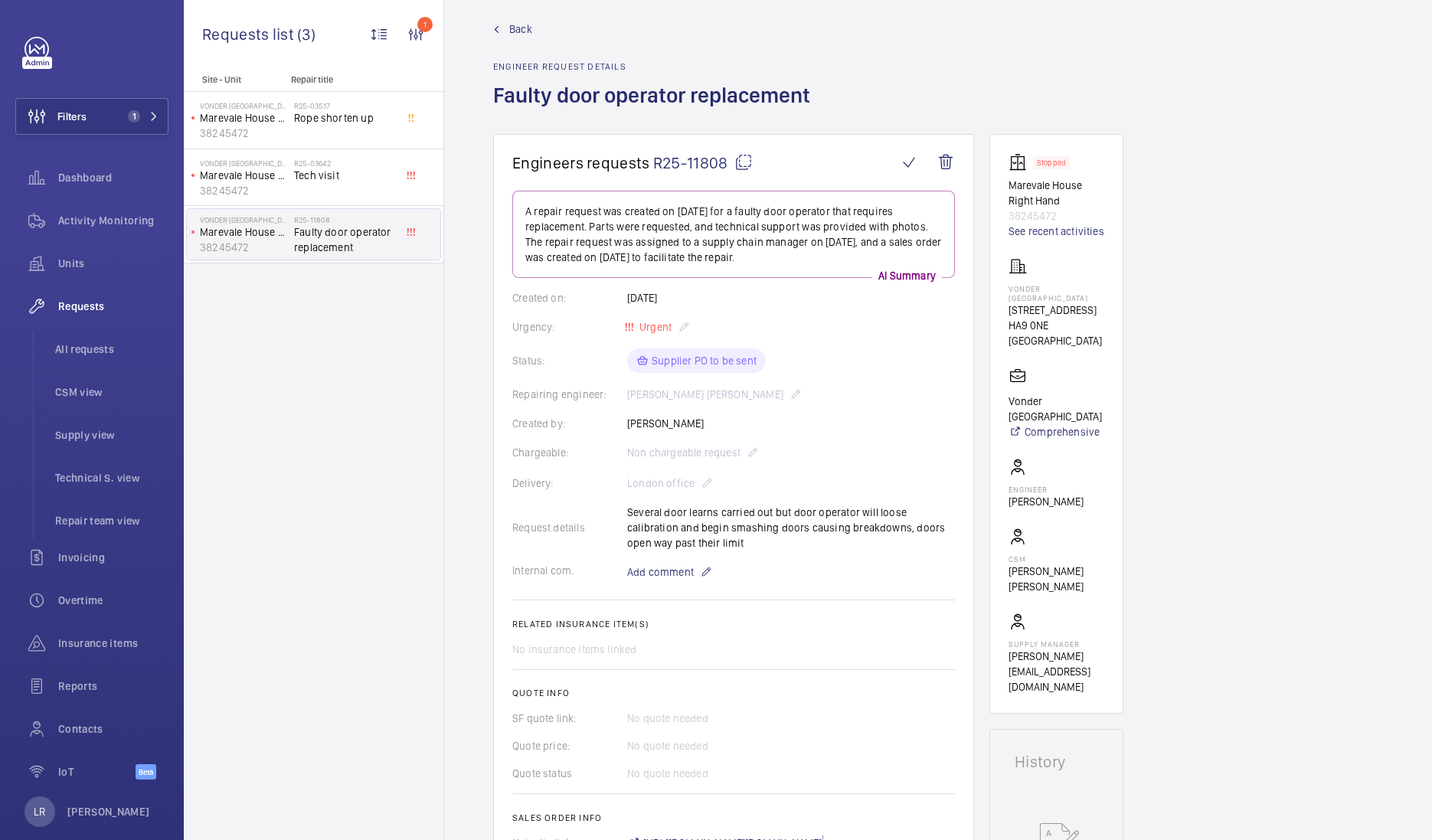
scroll to position [0, 0]
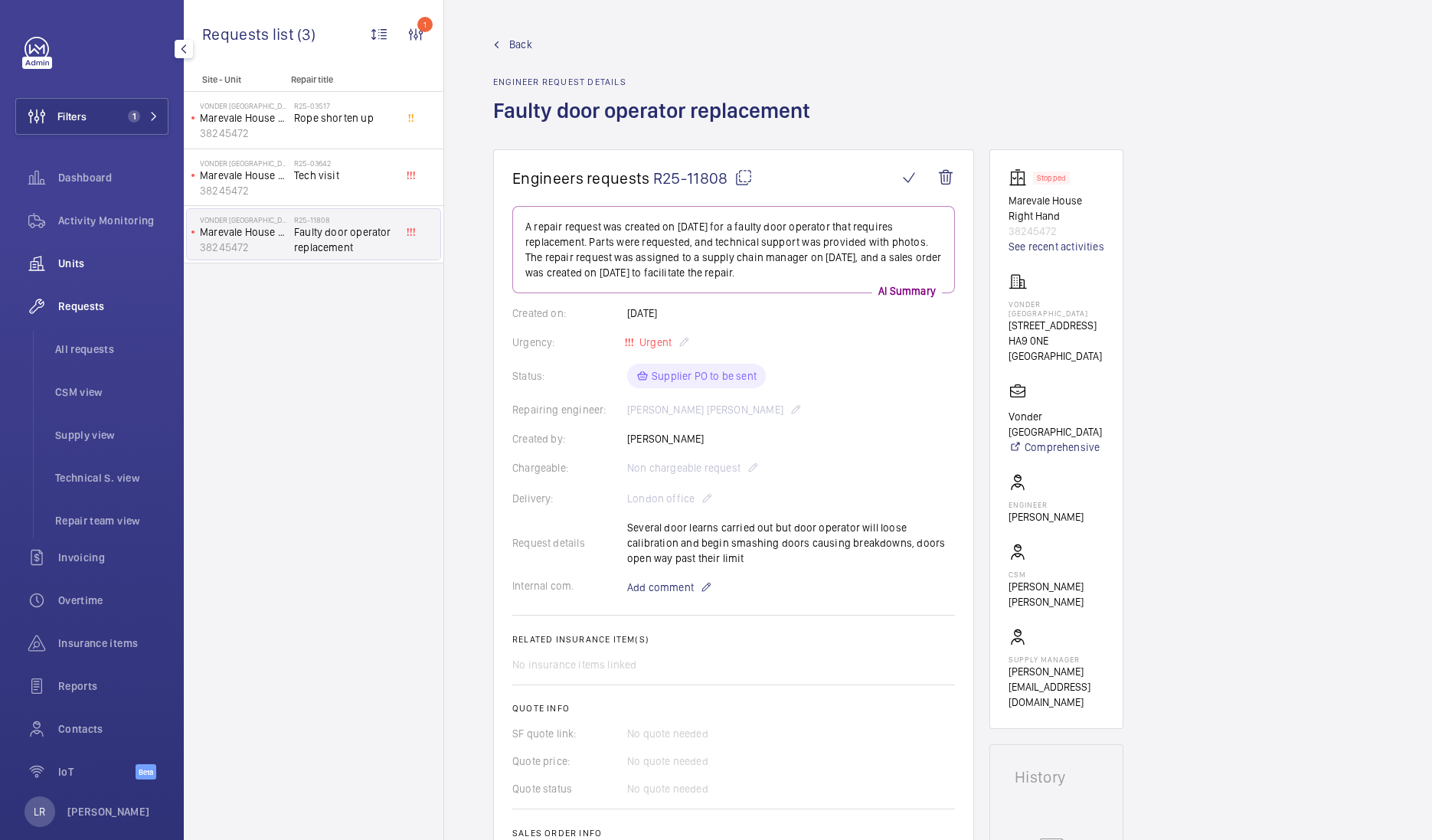
click at [87, 260] on span "Units" at bounding box center [113, 264] width 110 height 16
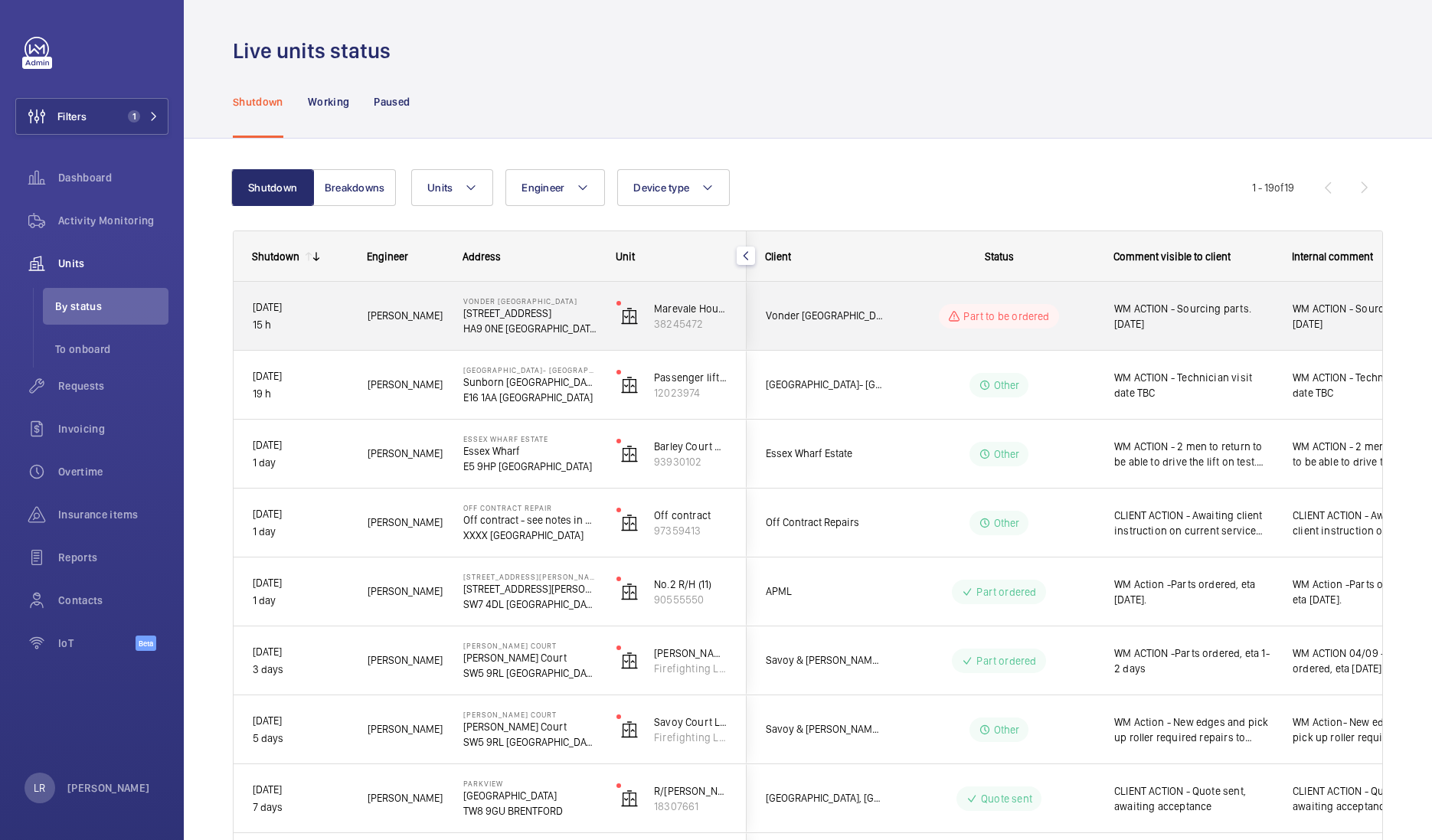
click at [937, 317] on wm-front-pills-cell "Part to be ordered" at bounding box center [998, 315] width 190 height 24
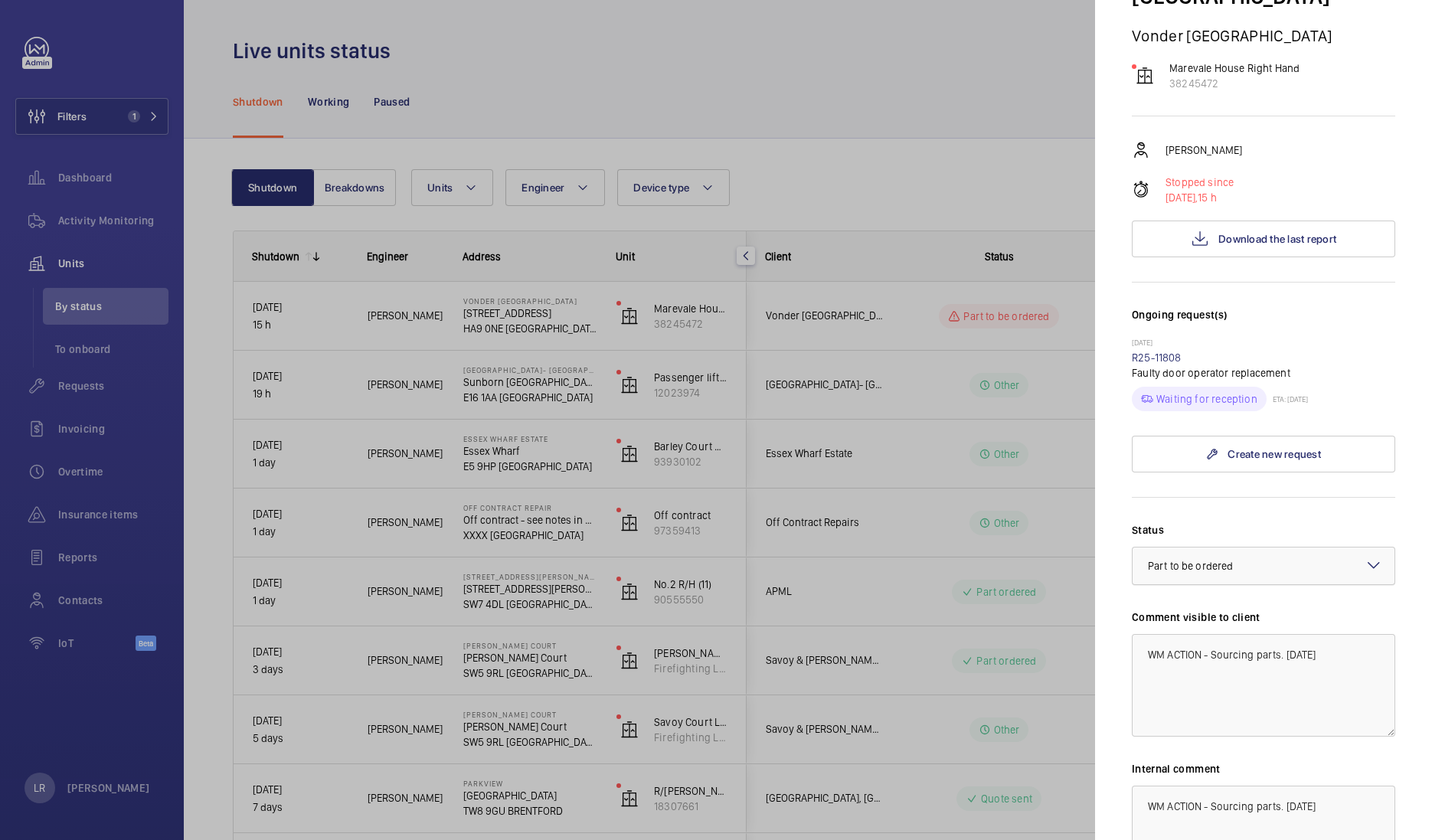
scroll to position [190, 0]
click at [1264, 558] on div "× Part to be ordered" at bounding box center [1209, 566] width 123 height 16
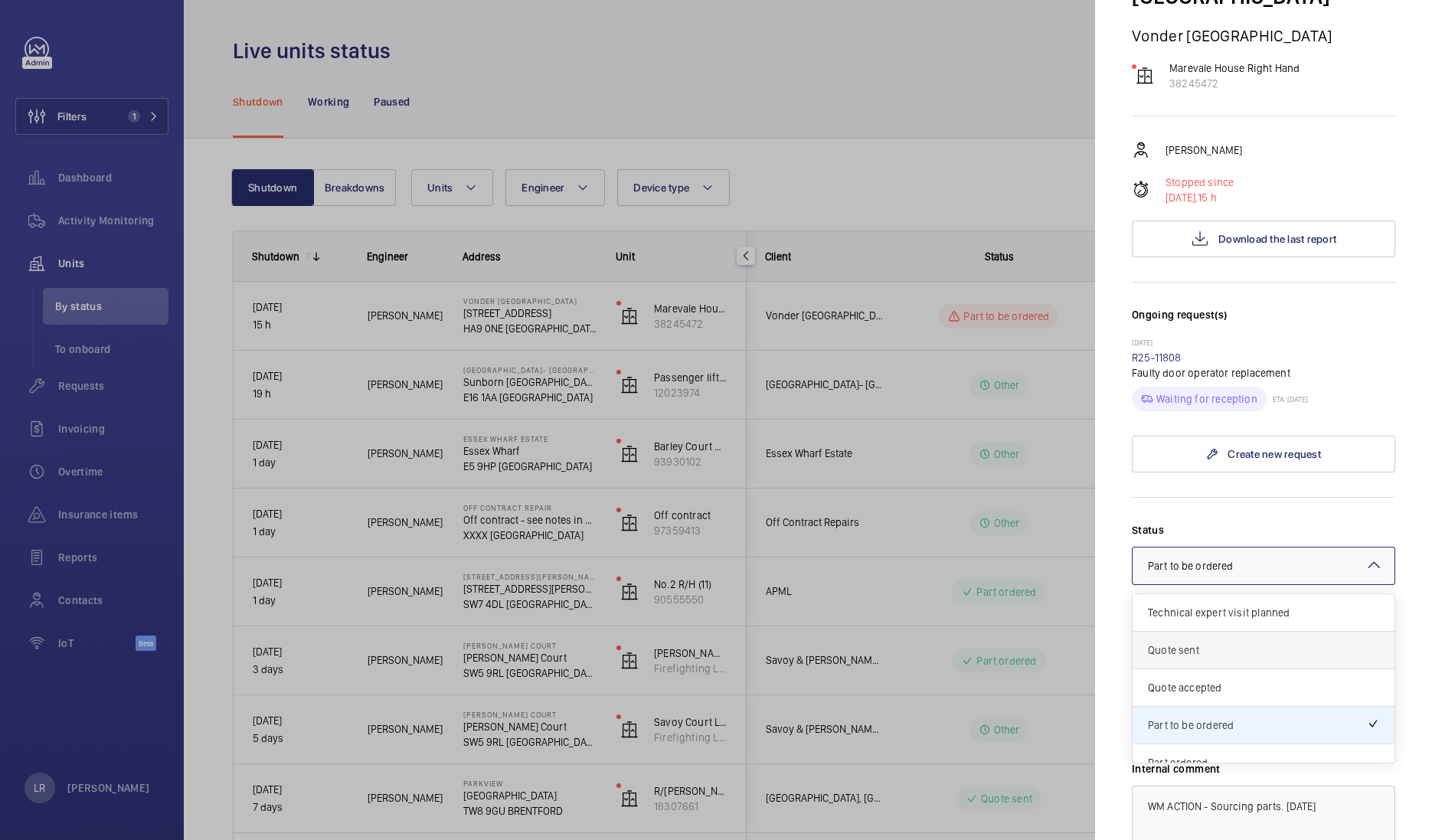
scroll to position [95, 0]
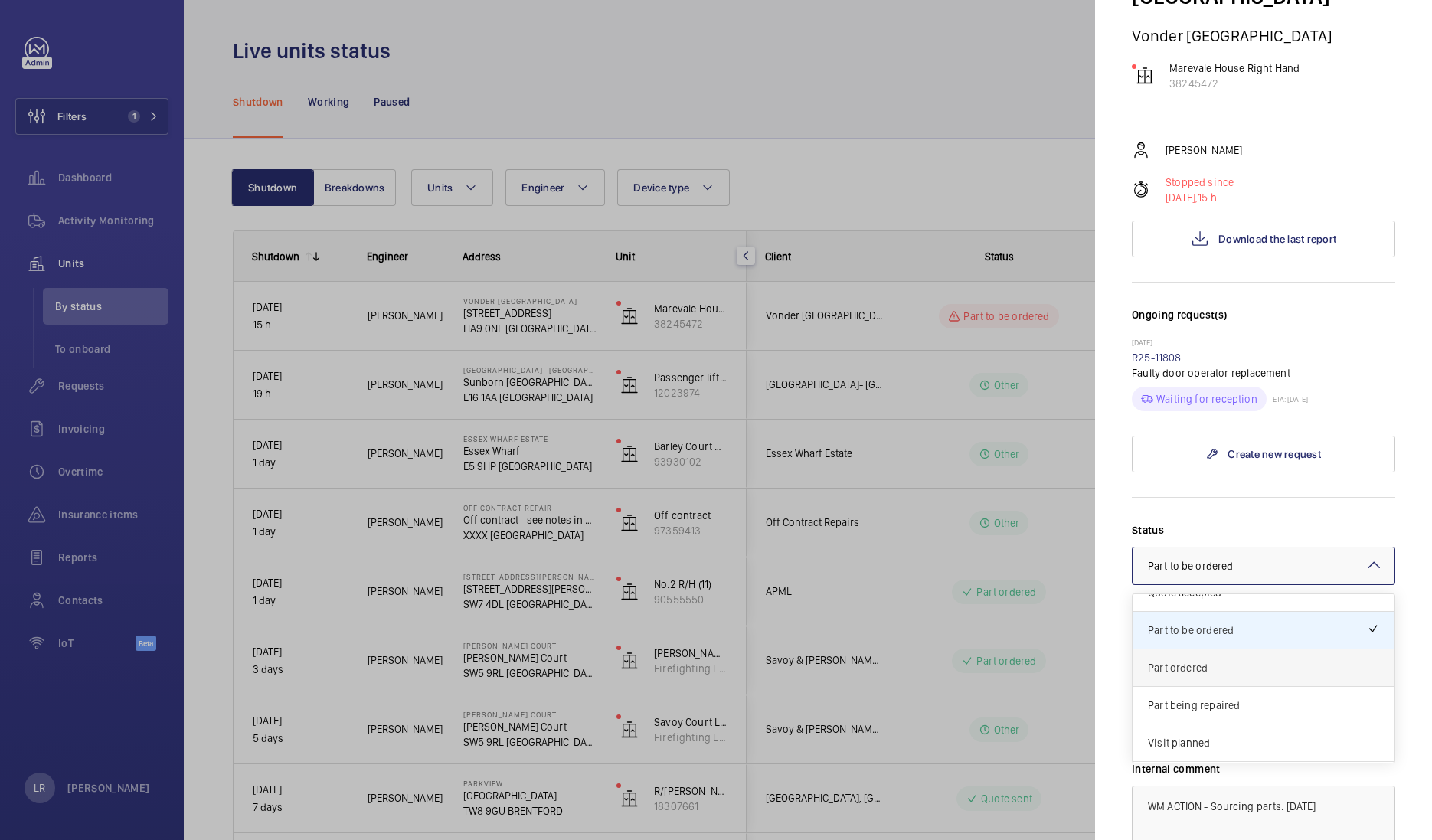
click at [1259, 660] on span "Part ordered" at bounding box center [1263, 668] width 232 height 16
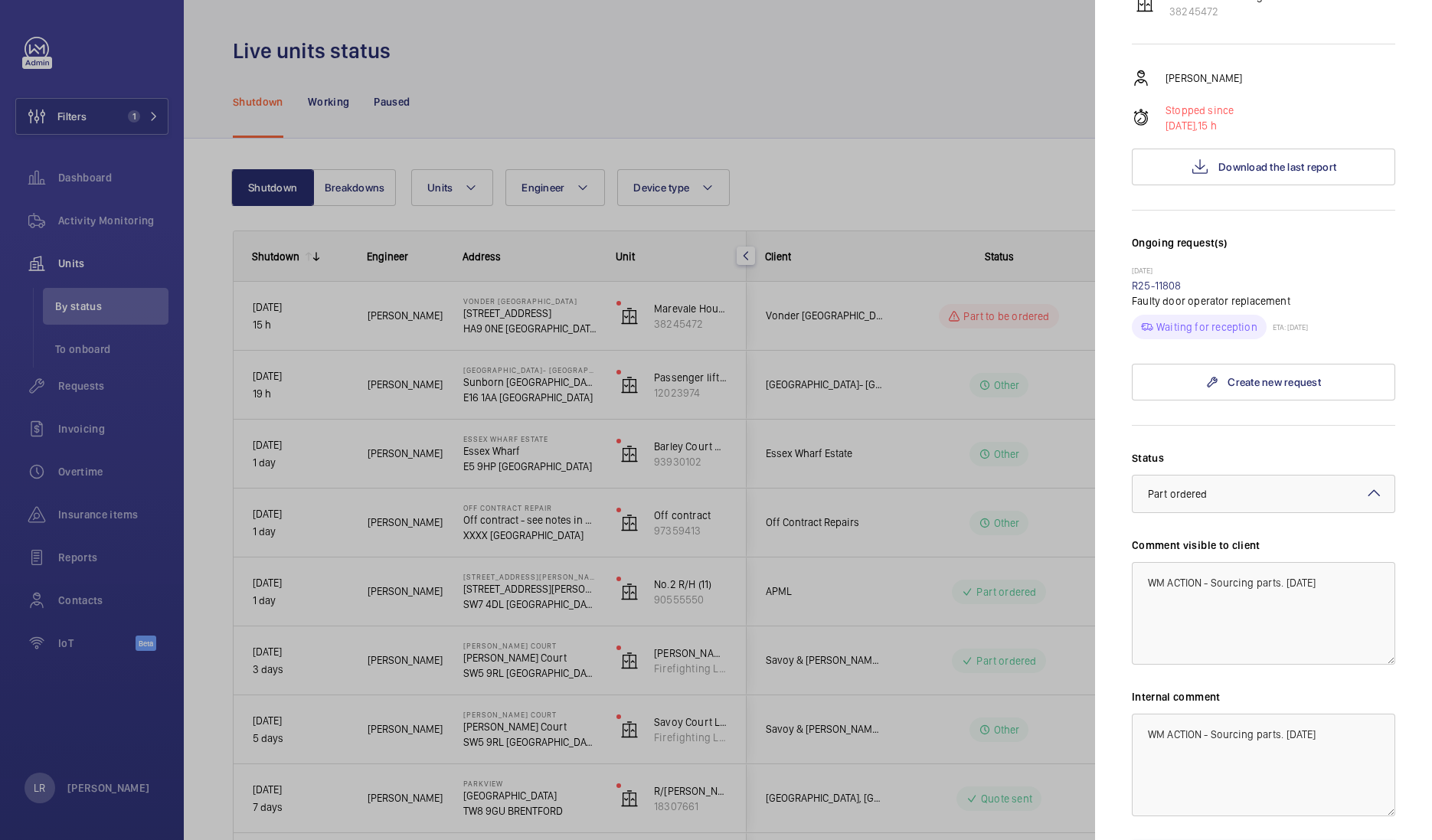
scroll to position [287, 0]
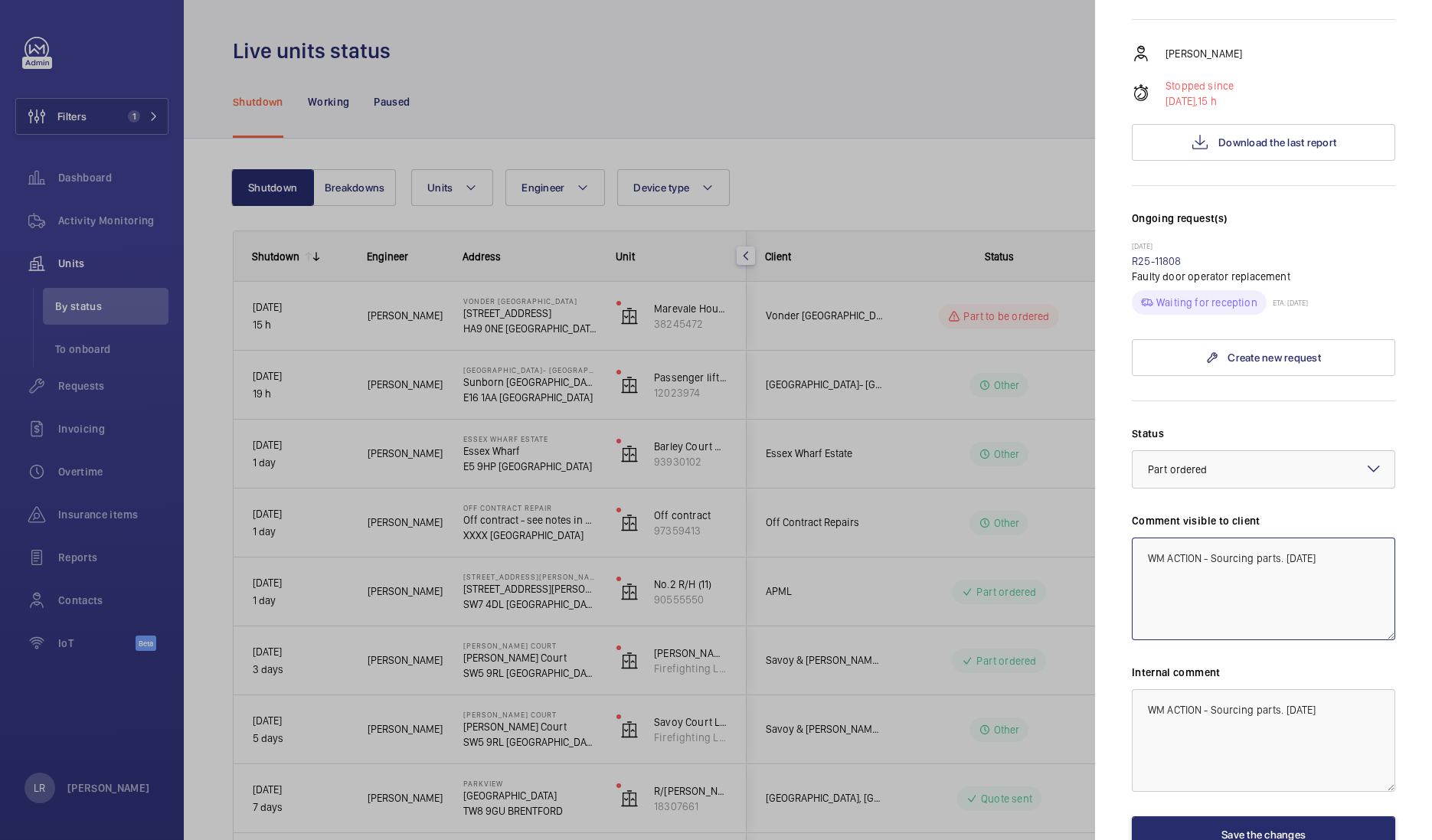
drag, startPoint x: 1340, startPoint y: 497, endPoint x: 1241, endPoint y: 501, distance: 99.1
click at [1241, 537] on textarea "WM ACTION - Sourcing parts. [DATE]" at bounding box center [1263, 588] width 264 height 103
click at [1213, 537] on textarea "WM ACTION - Sourcing parts. [DATE]" at bounding box center [1263, 588] width 264 height 103
drag, startPoint x: 1333, startPoint y: 501, endPoint x: 1213, endPoint y: 509, distance: 120.3
click at [1213, 537] on textarea "WM ACTION - Sourcing parts. [DATE]" at bounding box center [1263, 588] width 264 height 103
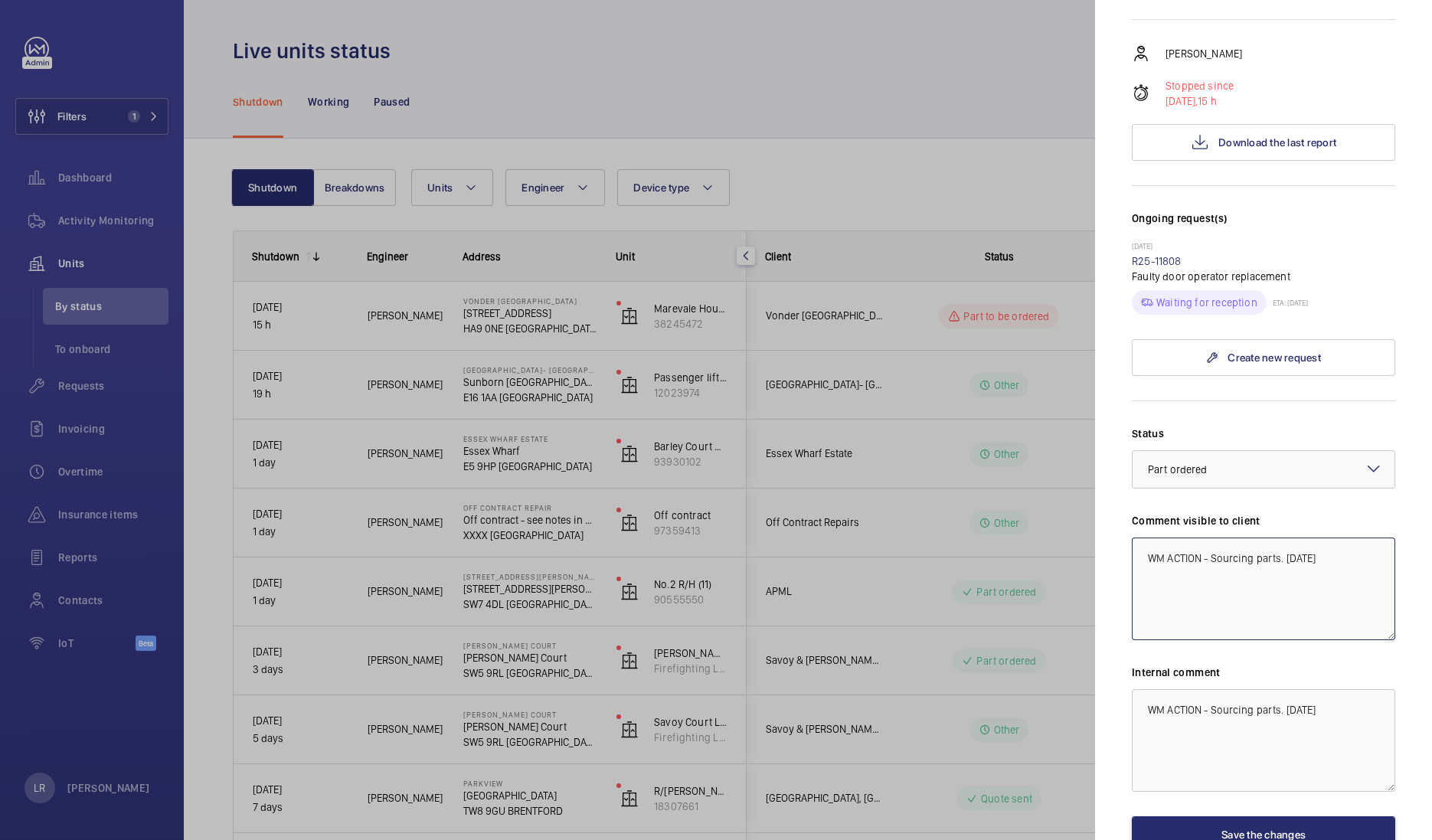
click at [1271, 537] on textarea "WM ACTION - Sourcing parts. [DATE]" at bounding box center [1263, 588] width 264 height 103
drag, startPoint x: 1340, startPoint y: 498, endPoint x: 1216, endPoint y: 515, distance: 125.2
click at [1213, 537] on textarea "WM ACTION - Sourcing parts. [DATE]" at bounding box center [1263, 588] width 264 height 103
drag, startPoint x: 1323, startPoint y: 525, endPoint x: 1146, endPoint y: 486, distance: 181.2
click at [1146, 537] on textarea "WM ACTION - Part Ordered. ETA to be confirmed. [DATE]" at bounding box center [1263, 588] width 264 height 103
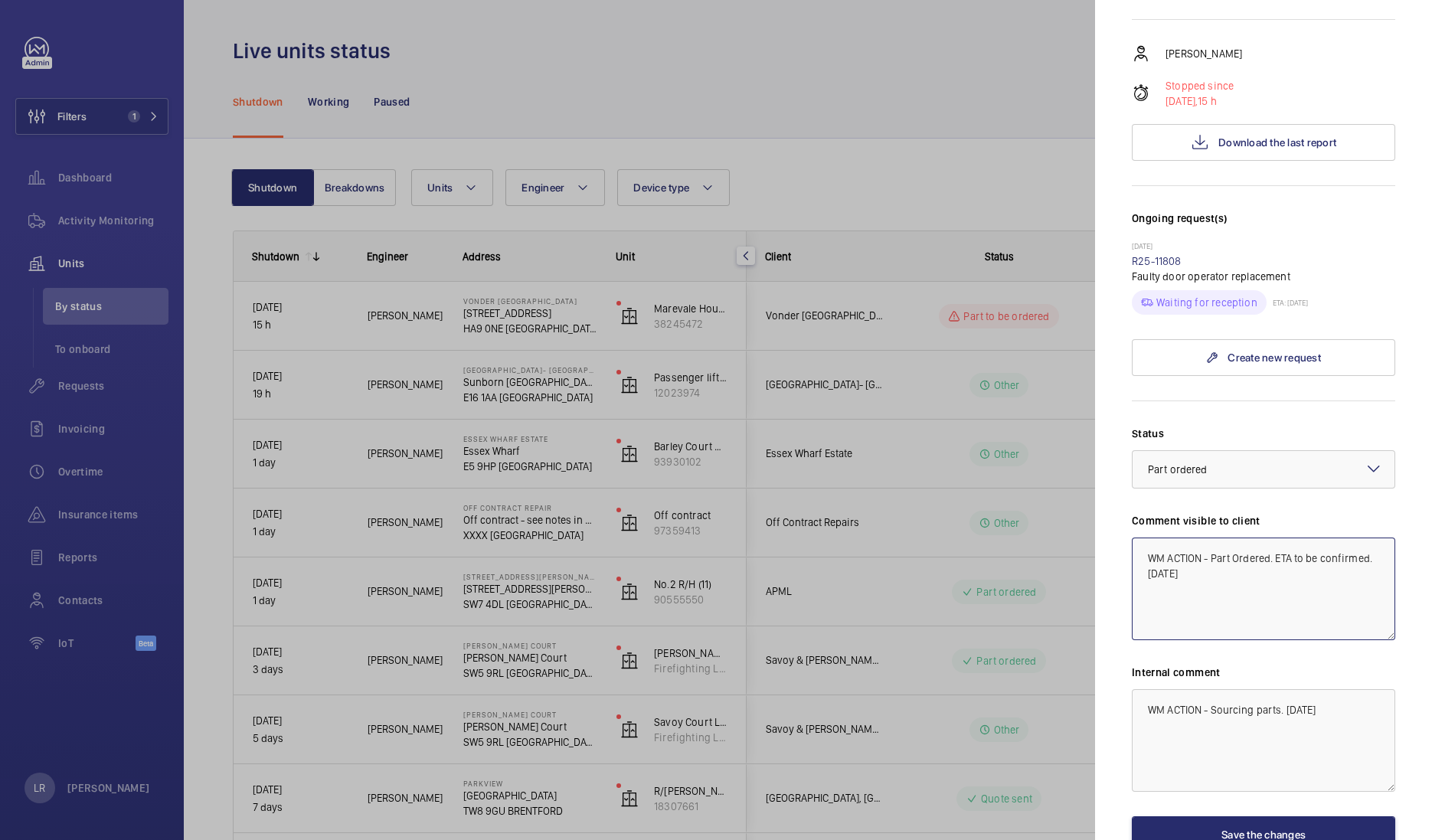
type textarea "WM ACTION - Part Ordered. ETA to be confirmed. [DATE]"
drag, startPoint x: 1359, startPoint y: 653, endPoint x: 1095, endPoint y: 664, distance: 264.2
click at [1092, 669] on mat-sidenav-container "Filters 1 Dashboard Activity Monitoring Units By status To onboard Requests Inv…" at bounding box center [716, 420] width 1432 height 840
paste textarea "Part Ordered. ETA to be confirmed"
type textarea "WM ACTION - Part Ordered. ETA to be confirmed. [DATE]"
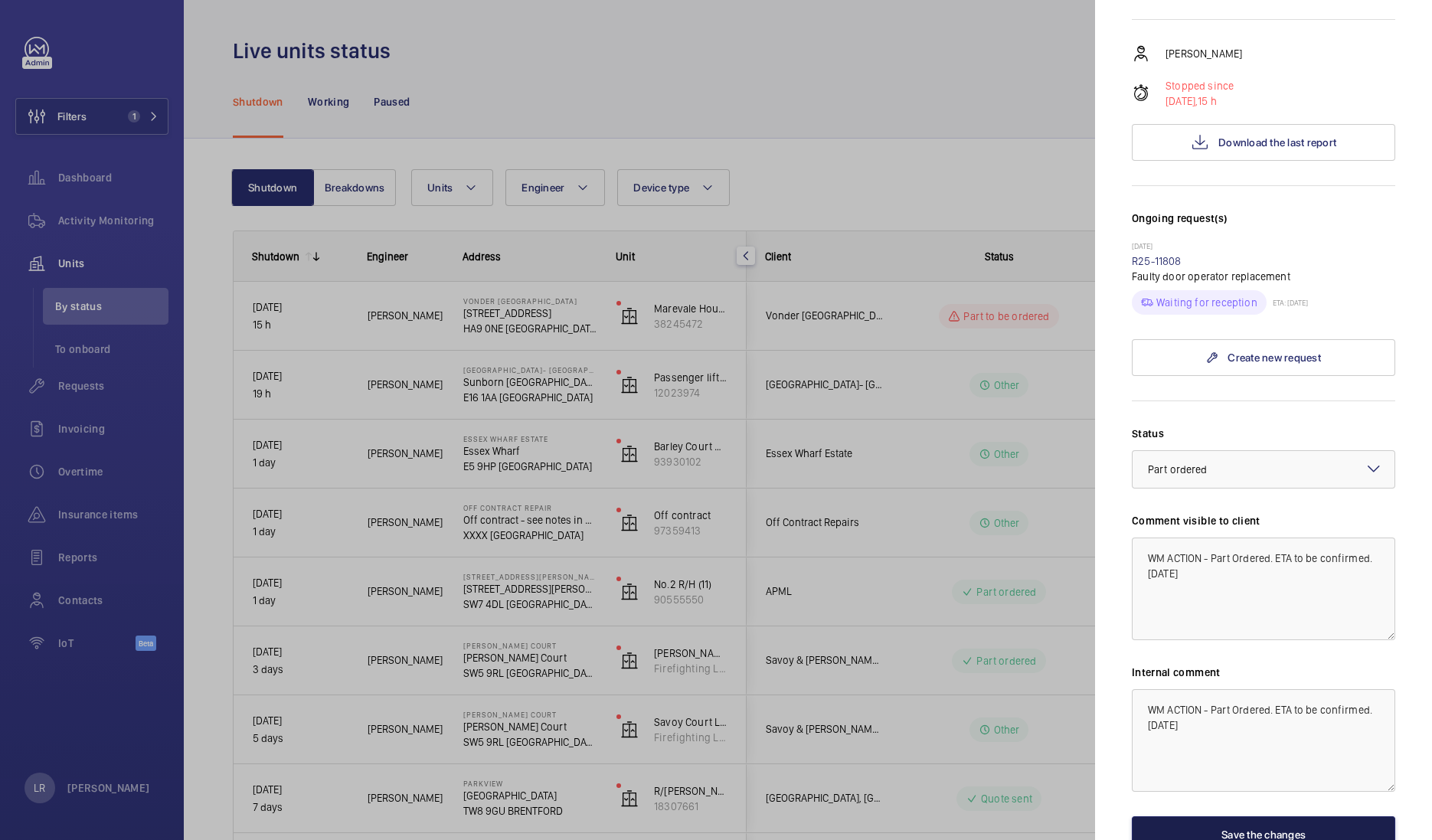
click at [1223, 817] on button "Save the changes" at bounding box center [1263, 835] width 264 height 37
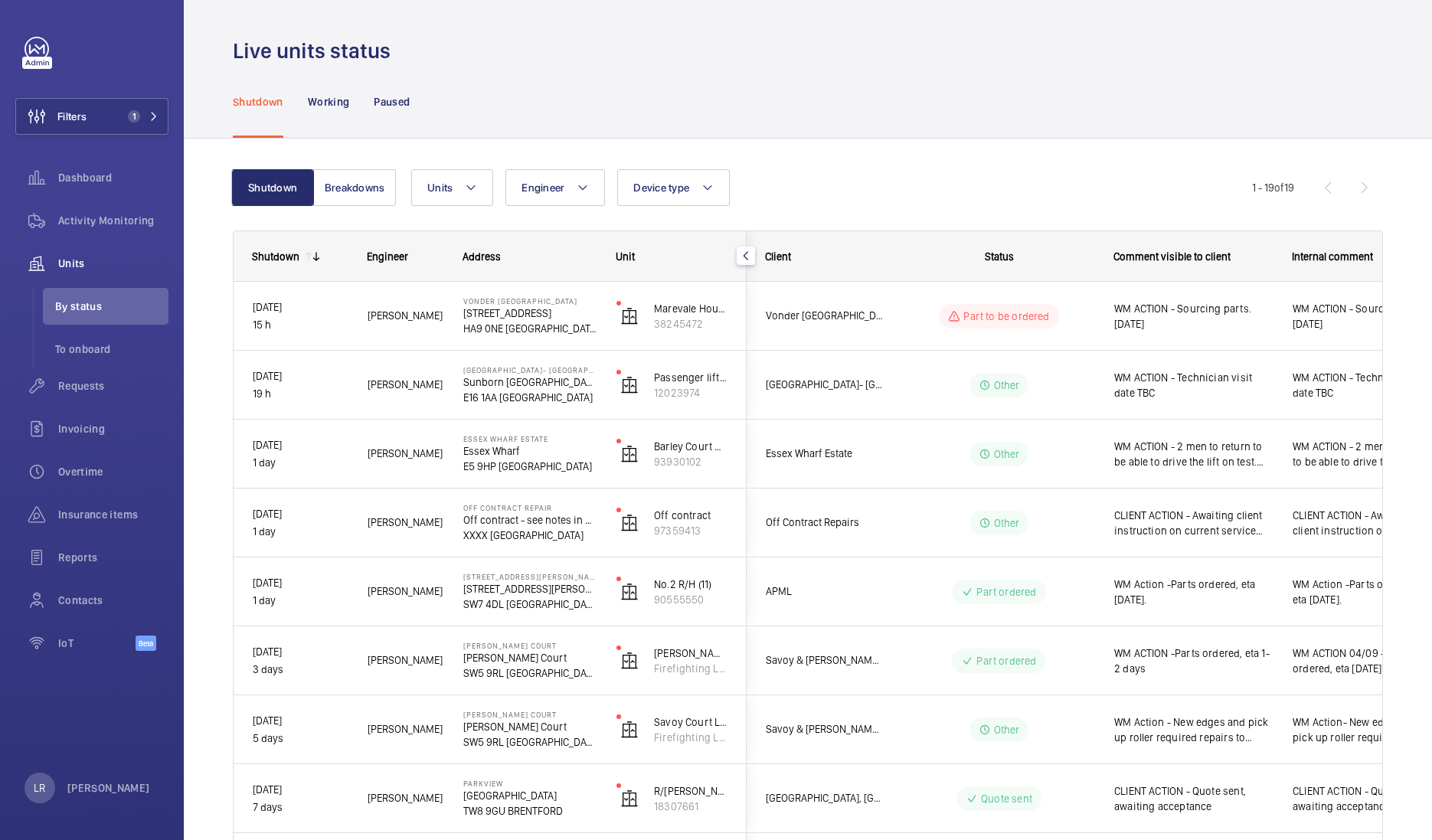
scroll to position [0, 0]
click at [143, 115] on span "1" at bounding box center [141, 116] width 37 height 13
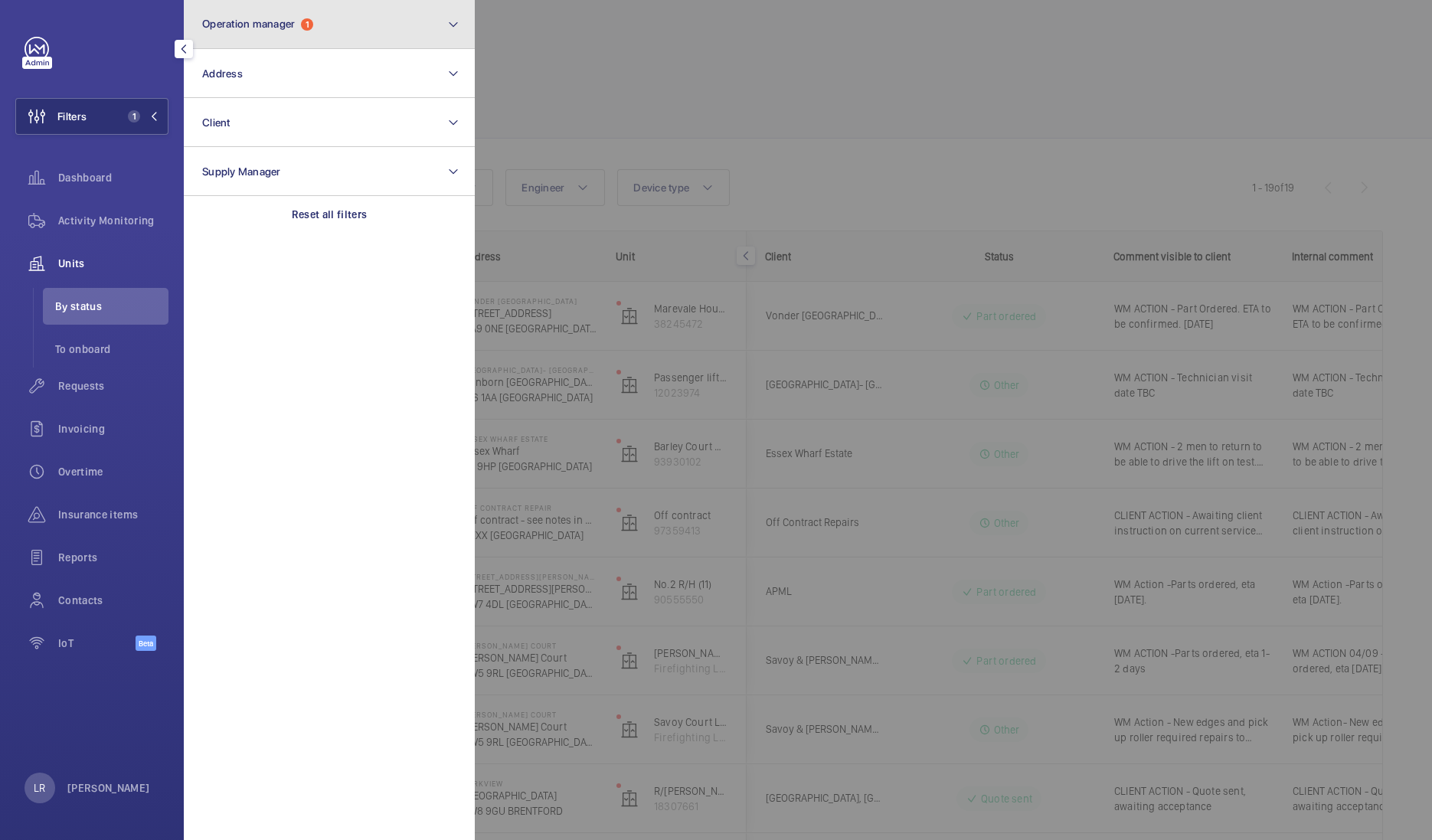
click at [314, 40] on button "Operation manager 1" at bounding box center [329, 24] width 291 height 49
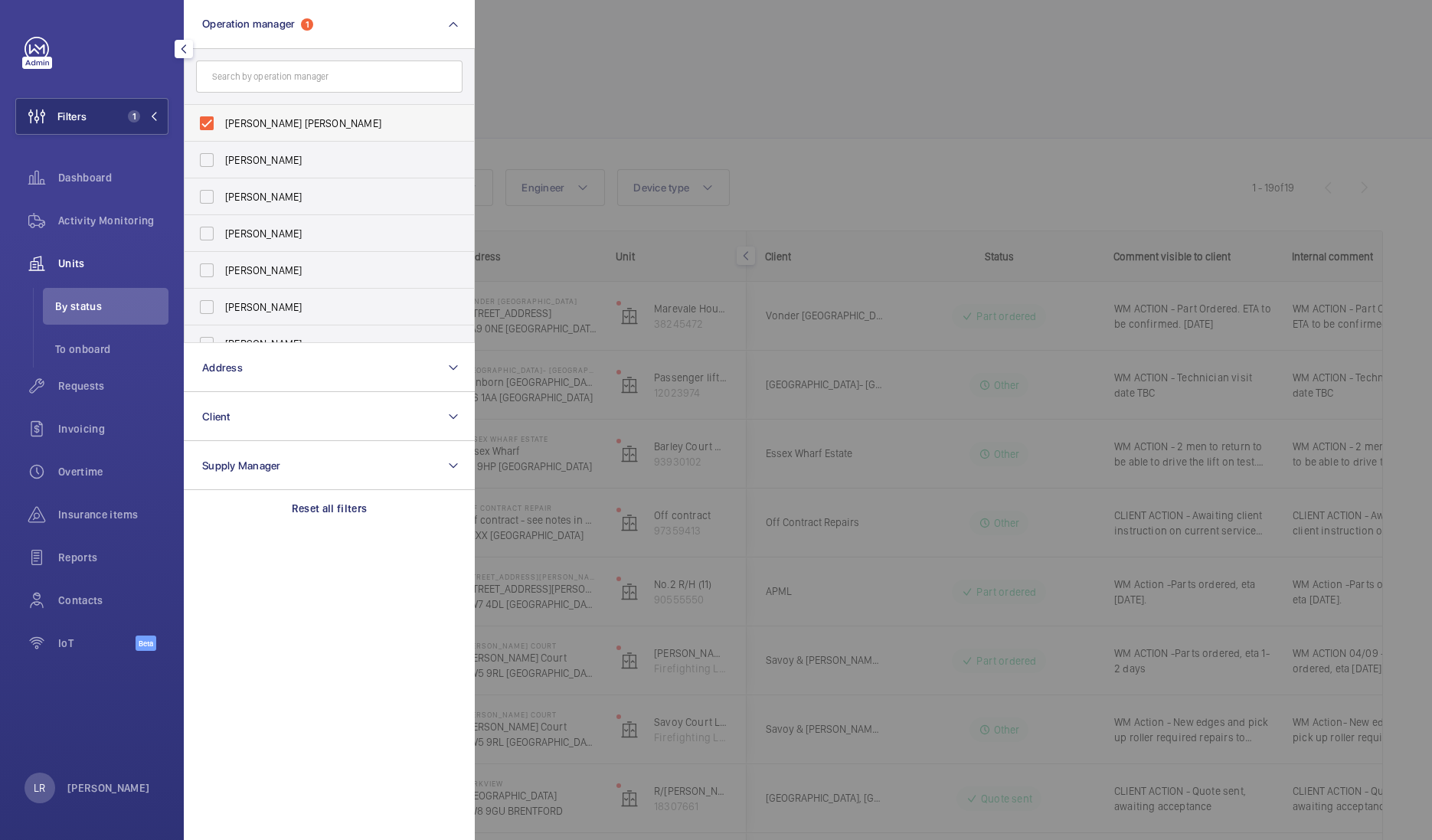
click at [300, 123] on span "[PERSON_NAME] [PERSON_NAME]" at bounding box center [330, 123] width 211 height 16
click at [222, 123] on input "[PERSON_NAME] [PERSON_NAME]" at bounding box center [206, 123] width 30 height 30
checkbox input "false"
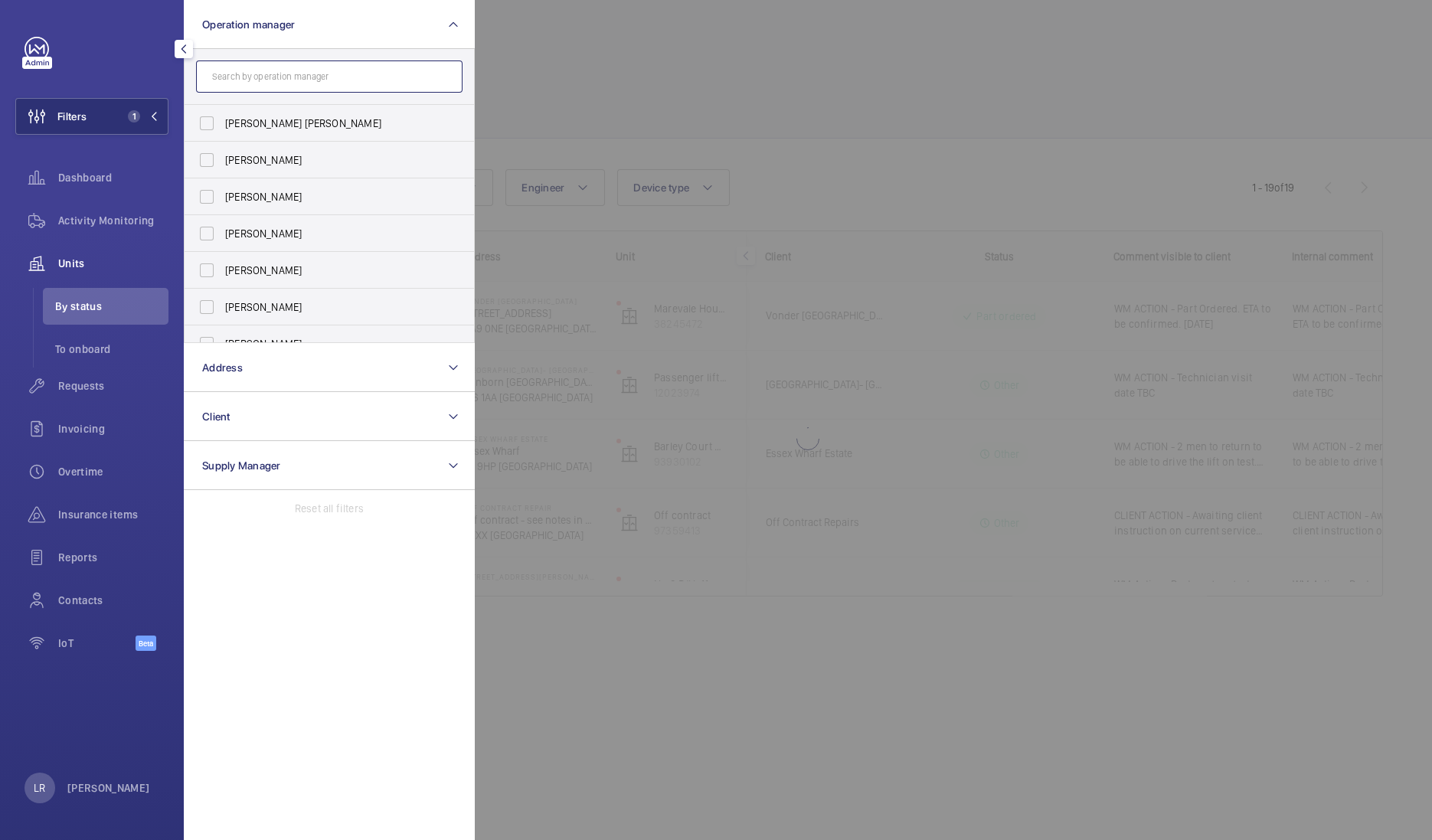
drag, startPoint x: 301, startPoint y: 88, endPoint x: 302, endPoint y: 97, distance: 9.1
click at [302, 88] on input "text" at bounding box center [329, 76] width 267 height 32
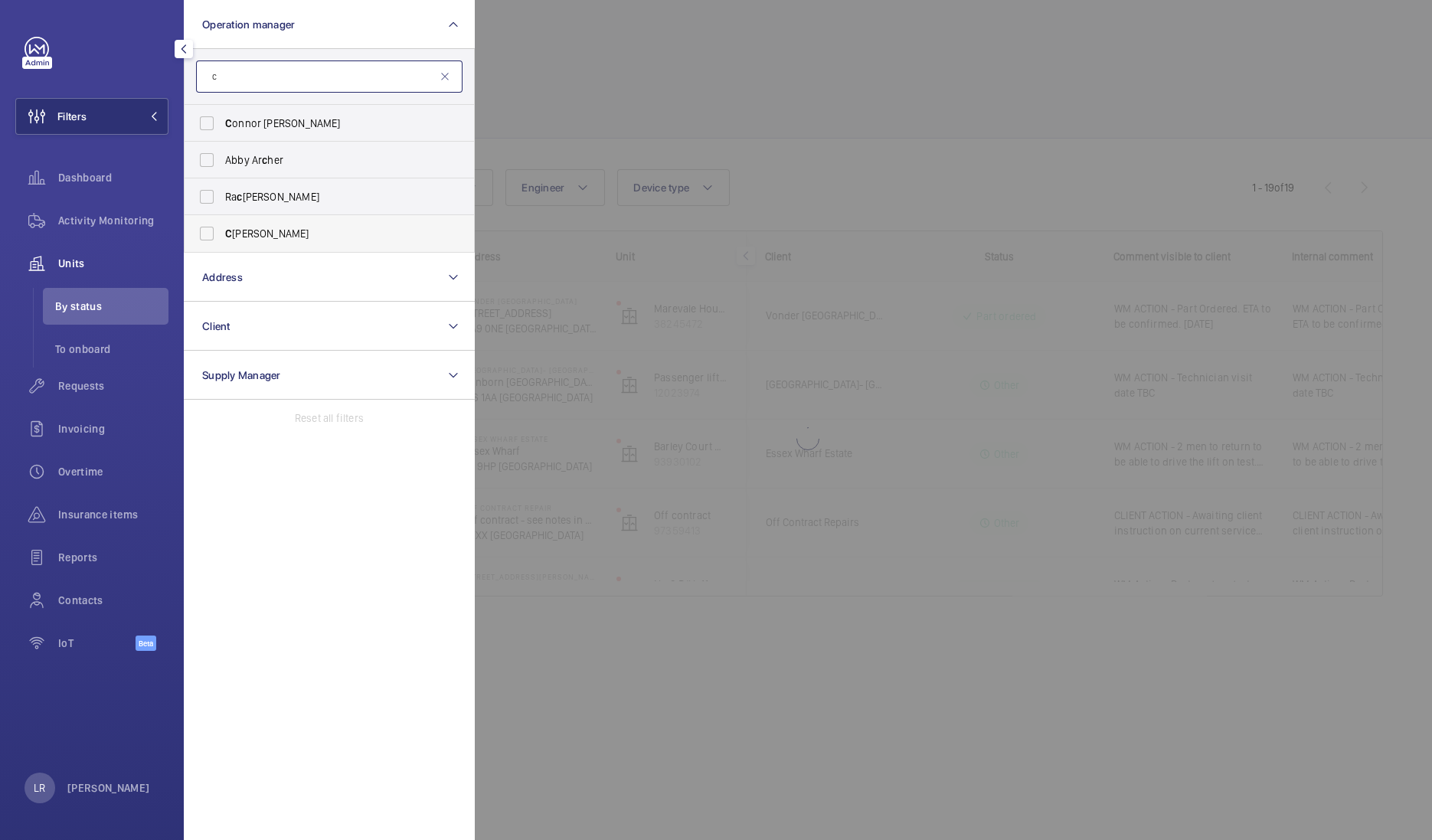
type input "c"
click at [307, 235] on span "C onnor Dudley" at bounding box center [330, 233] width 211 height 16
click at [222, 235] on input "C onnor Dudley" at bounding box center [206, 232] width 30 height 30
checkbox input "true"
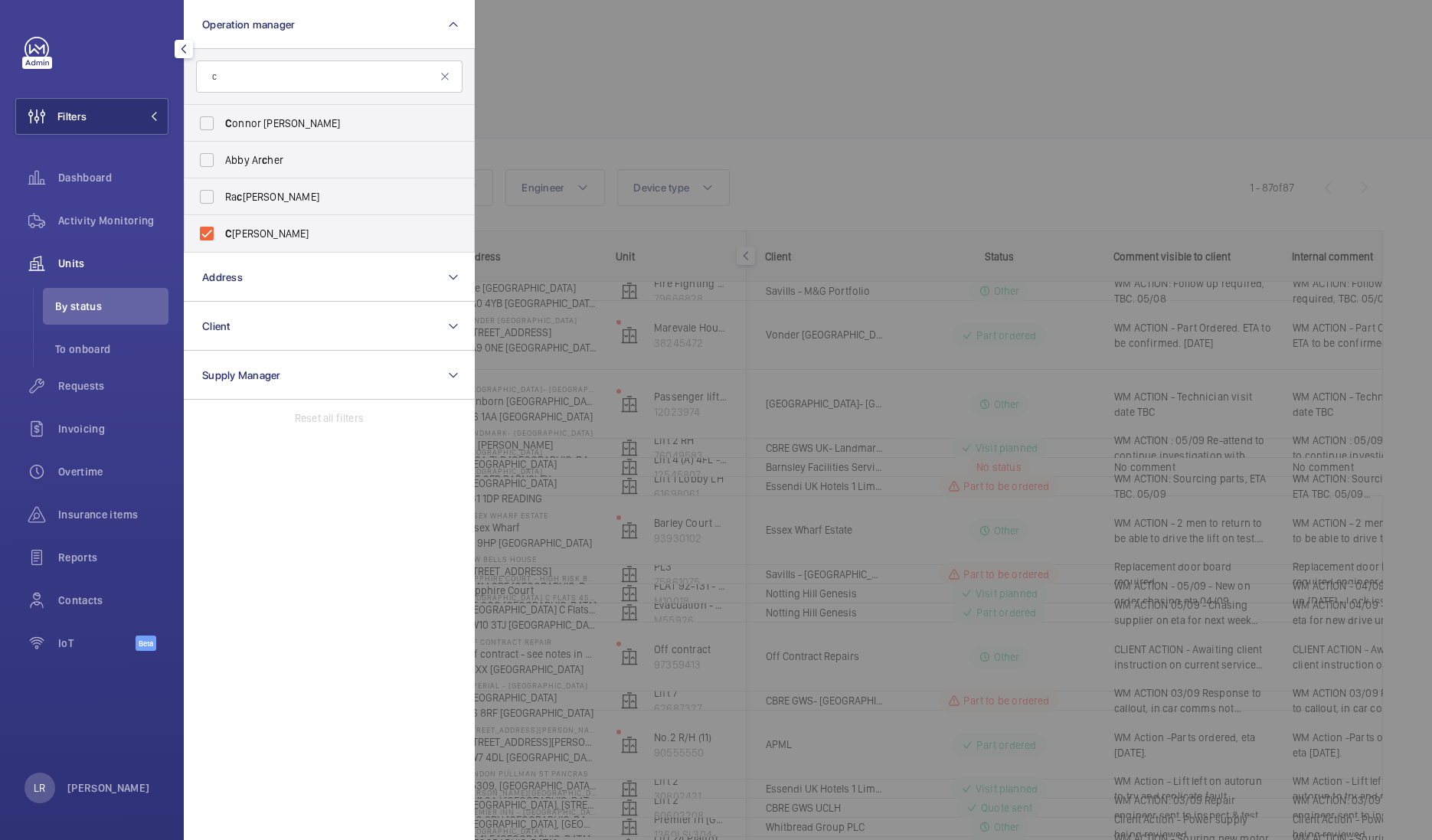
click at [741, 54] on div at bounding box center [1191, 420] width 1432 height 840
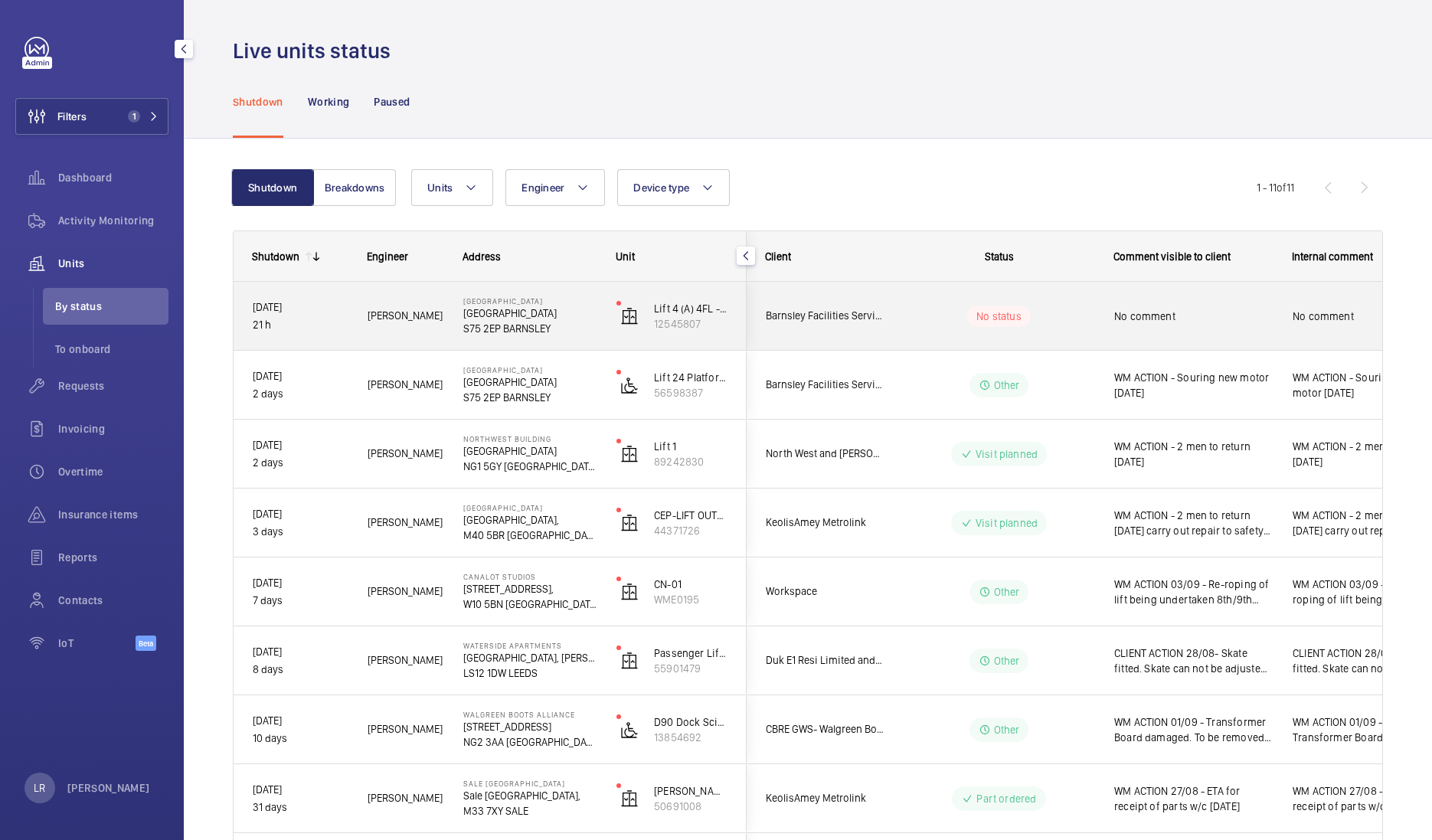
click at [1073, 315] on wm-front-pills-cell "No status" at bounding box center [998, 316] width 190 height 21
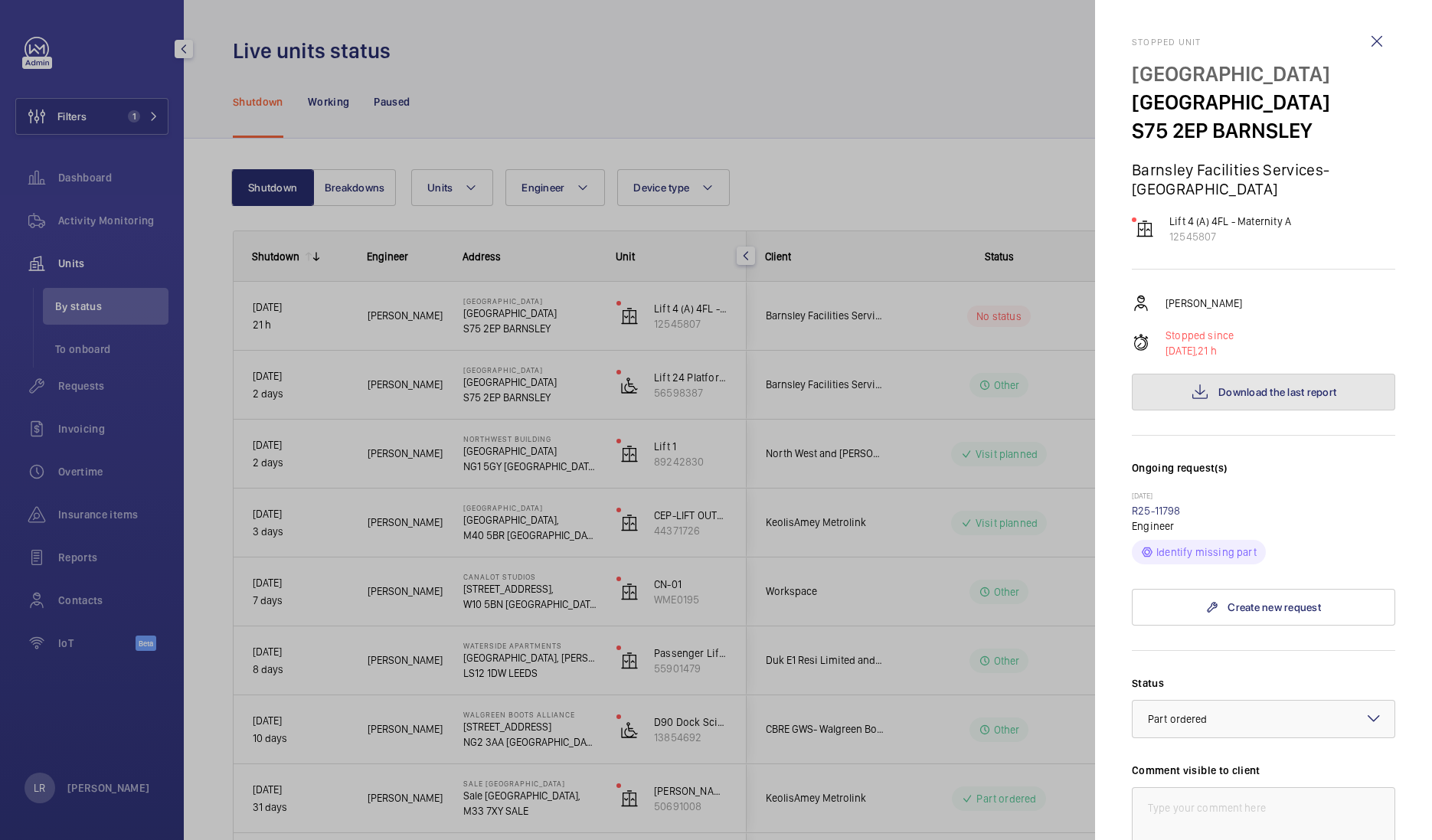
click at [1209, 386] on button "Download the last report" at bounding box center [1263, 392] width 264 height 37
click at [508, 66] on div at bounding box center [716, 420] width 1432 height 840
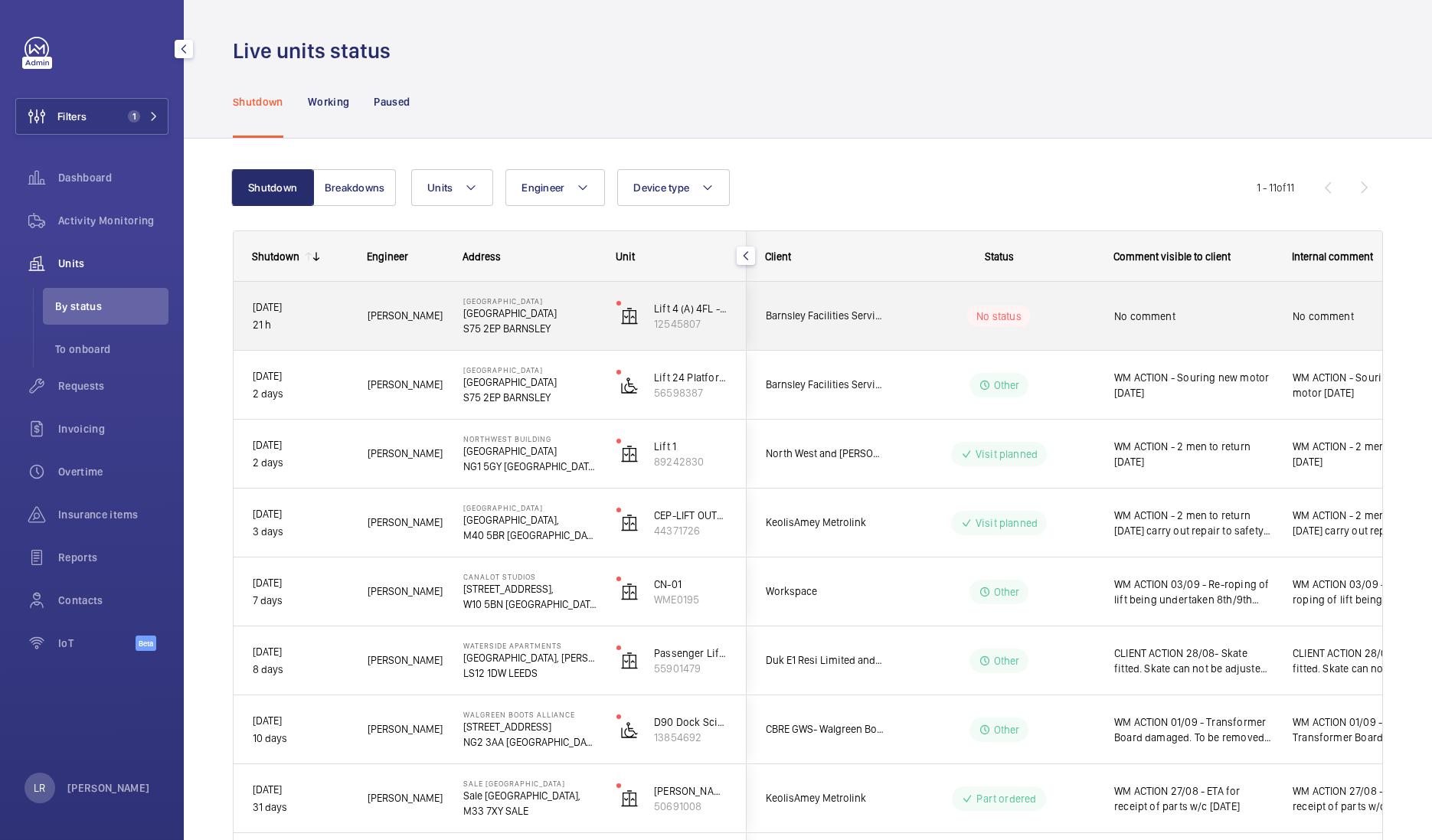
click at [919, 310] on wm-front-pills-cell "No status" at bounding box center [998, 316] width 190 height 21
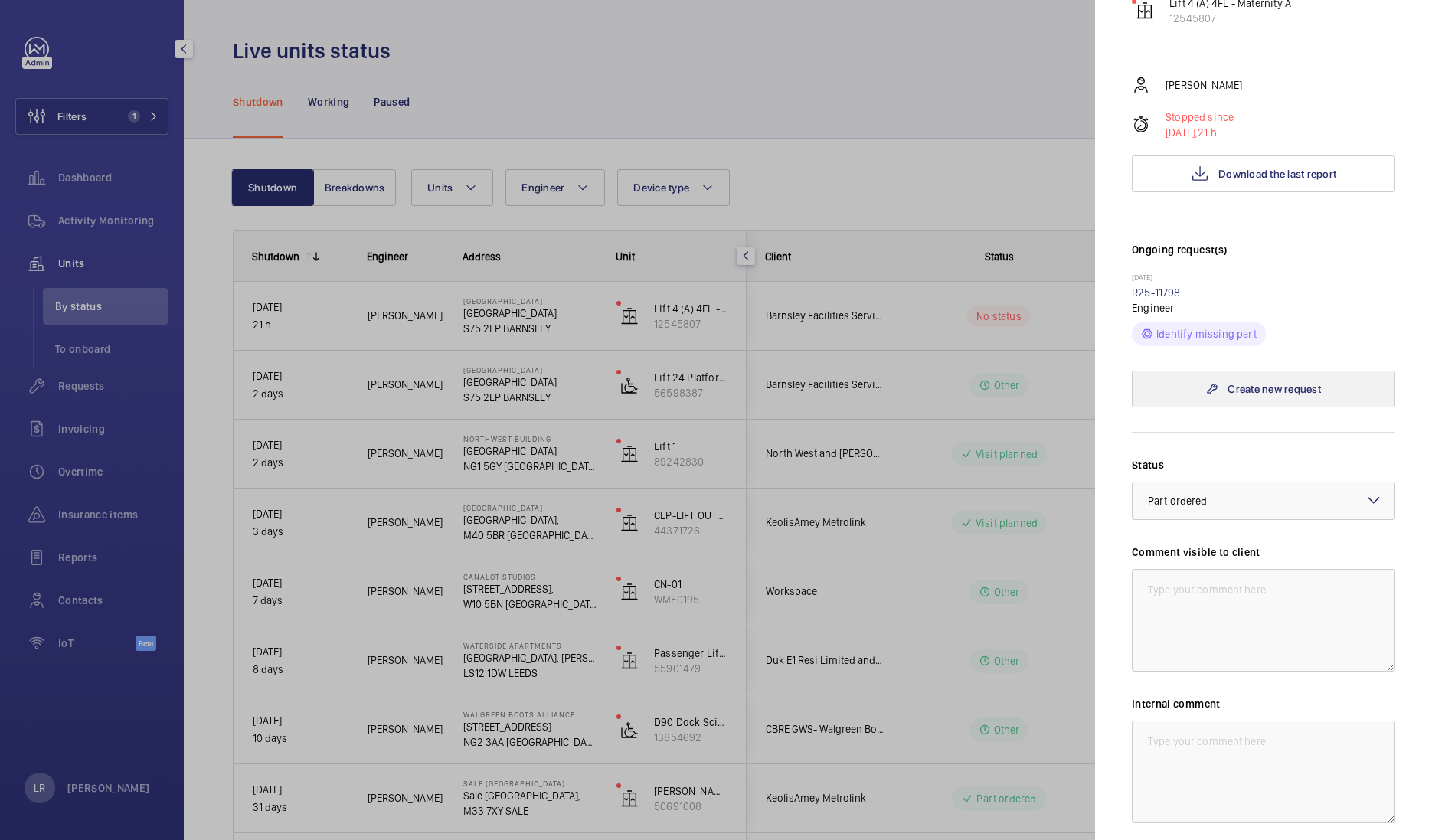
scroll to position [190, 0]
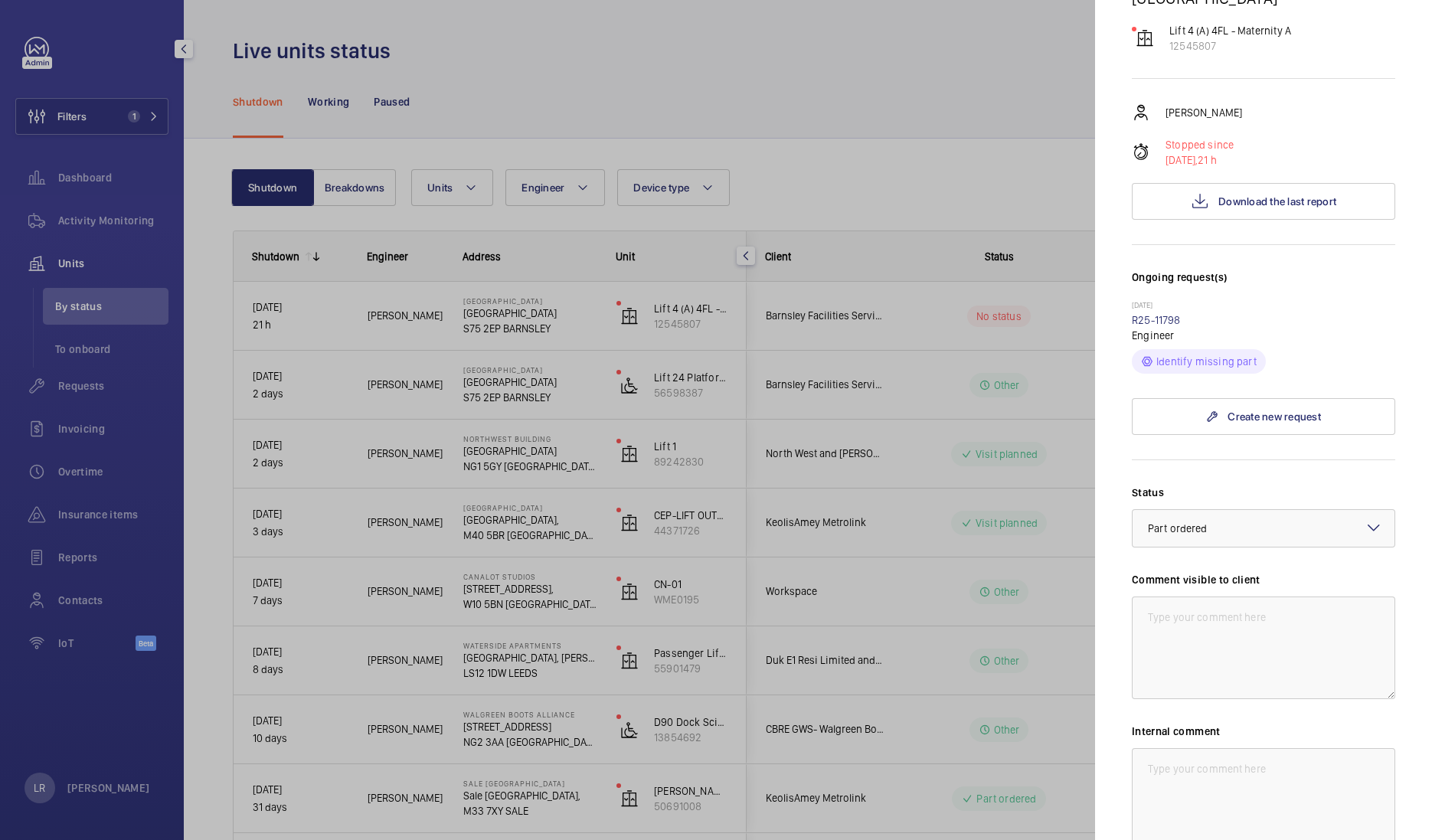
click at [913, 390] on div at bounding box center [716, 420] width 1432 height 840
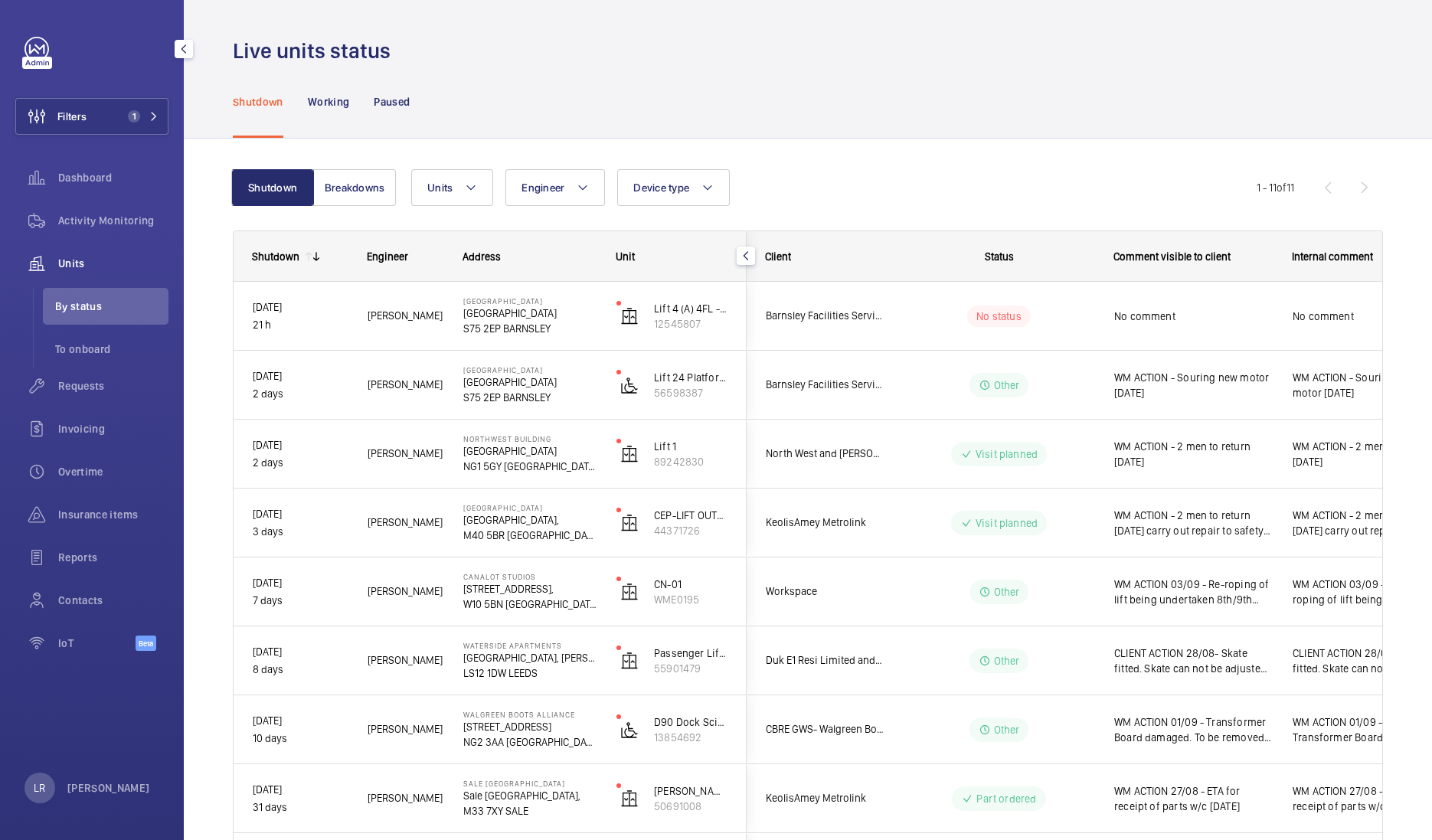
scroll to position [0, 0]
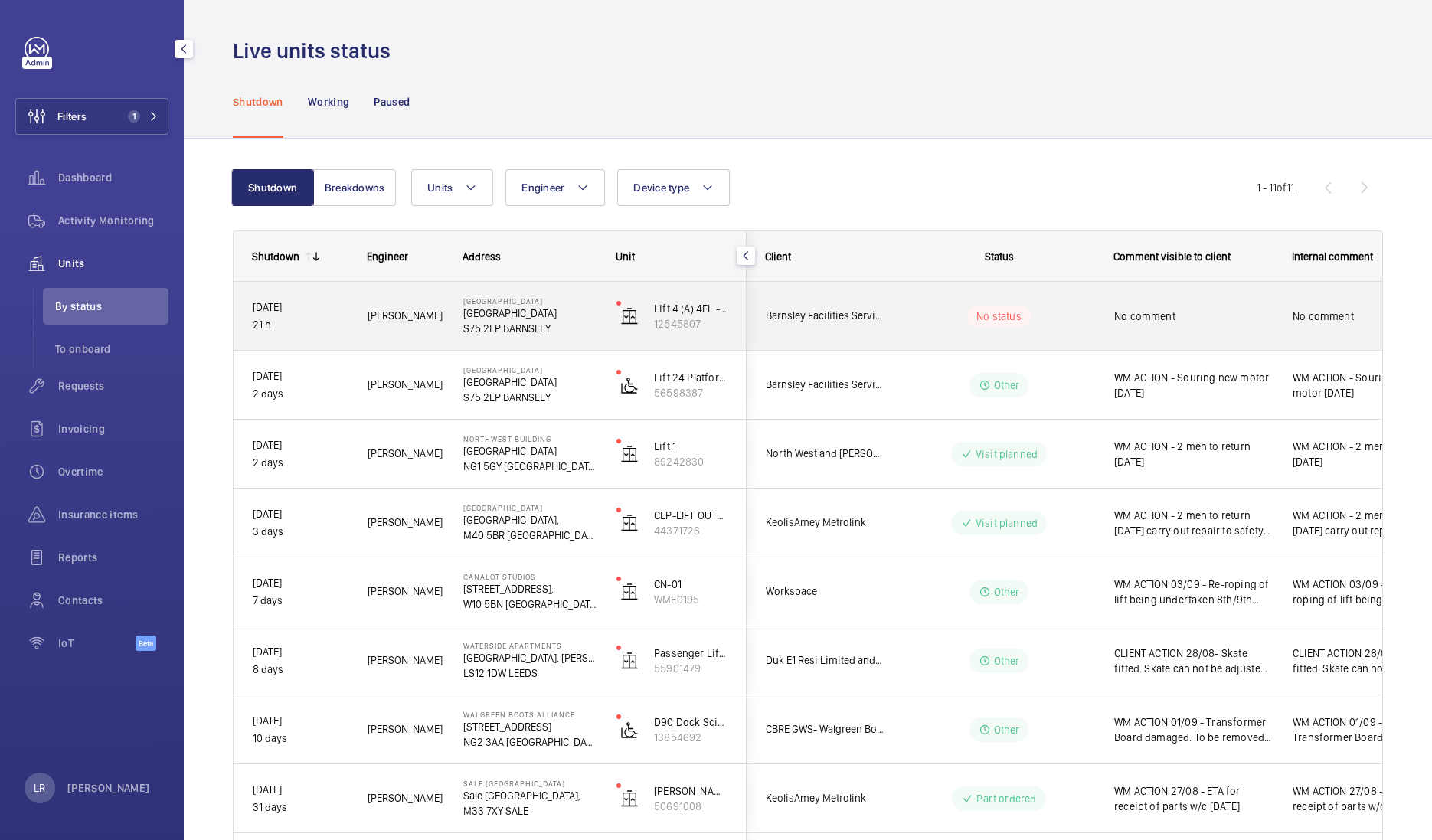
click at [1059, 317] on wm-front-pills-cell "No status" at bounding box center [998, 316] width 190 height 21
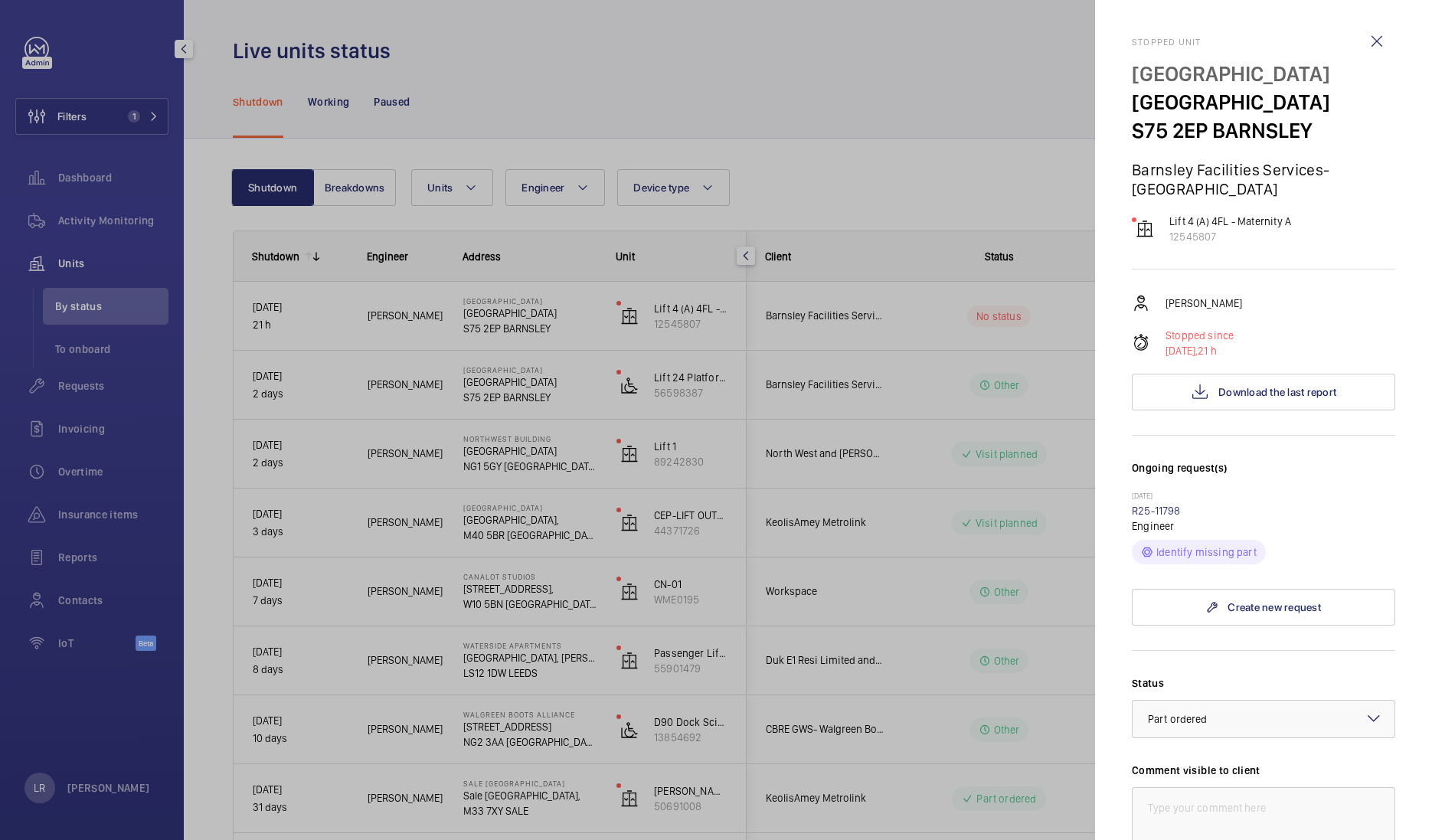
scroll to position [190, 0]
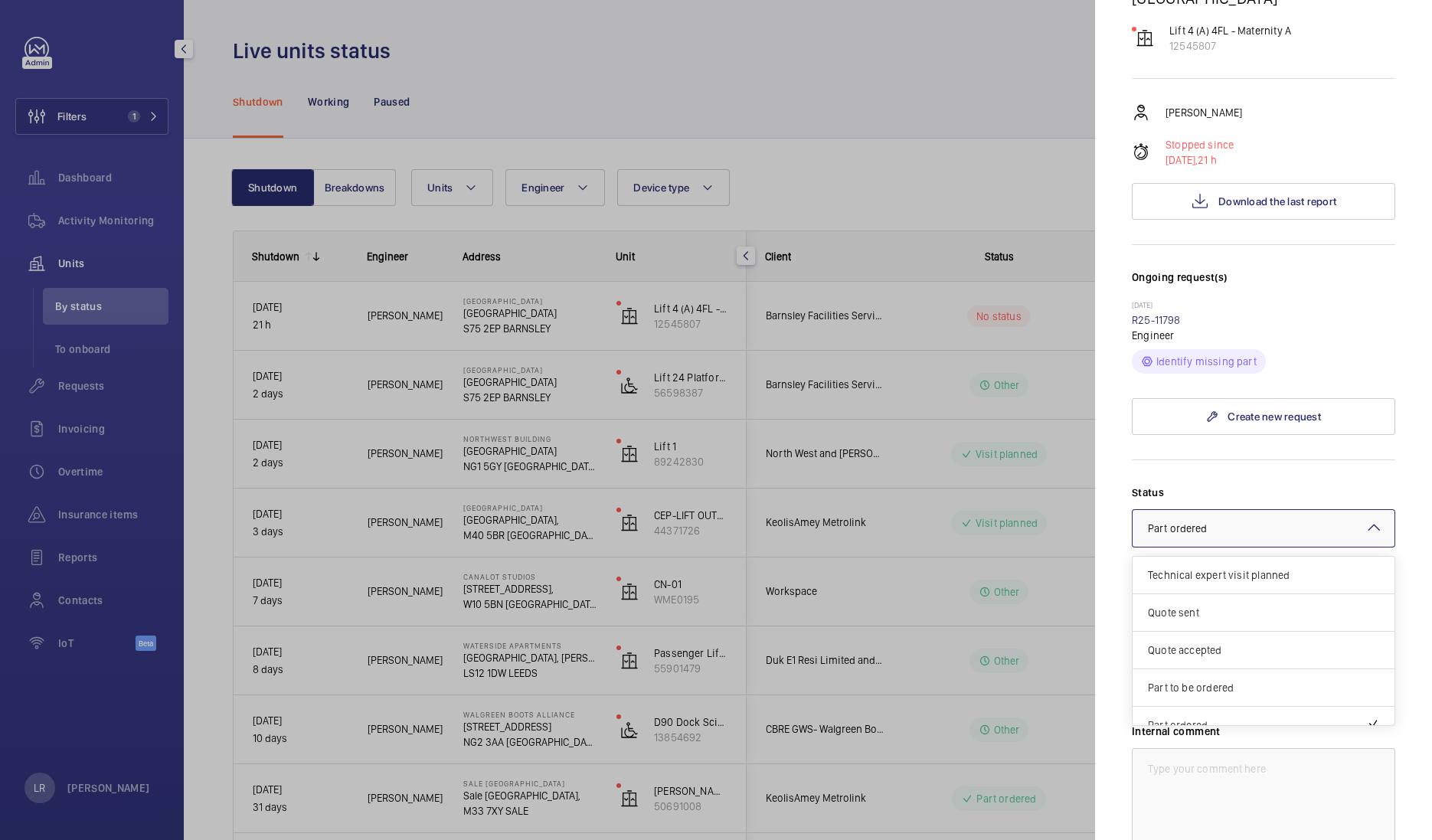
click at [1214, 517] on div at bounding box center [1263, 528] width 262 height 37
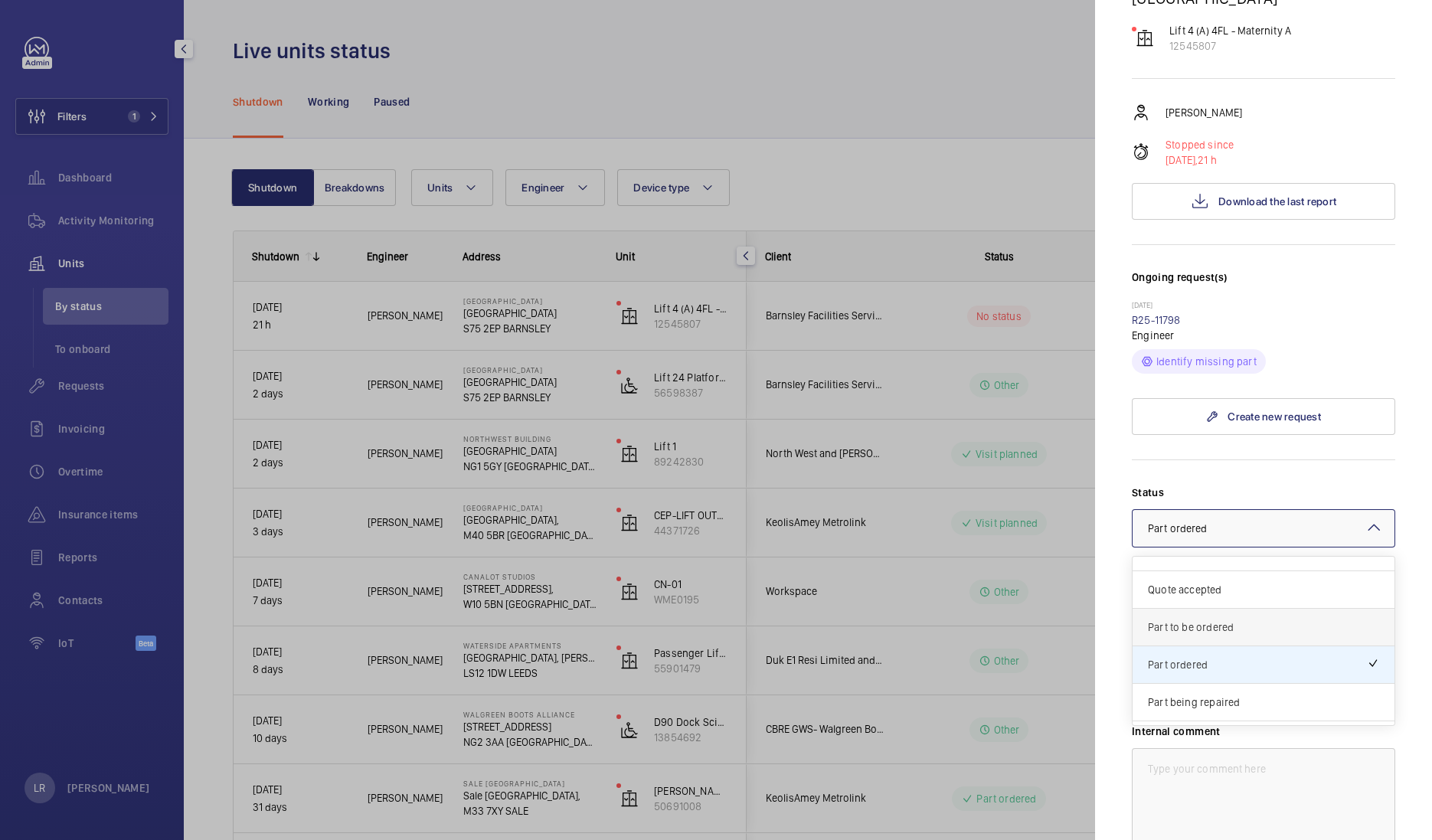
scroll to position [34, 0]
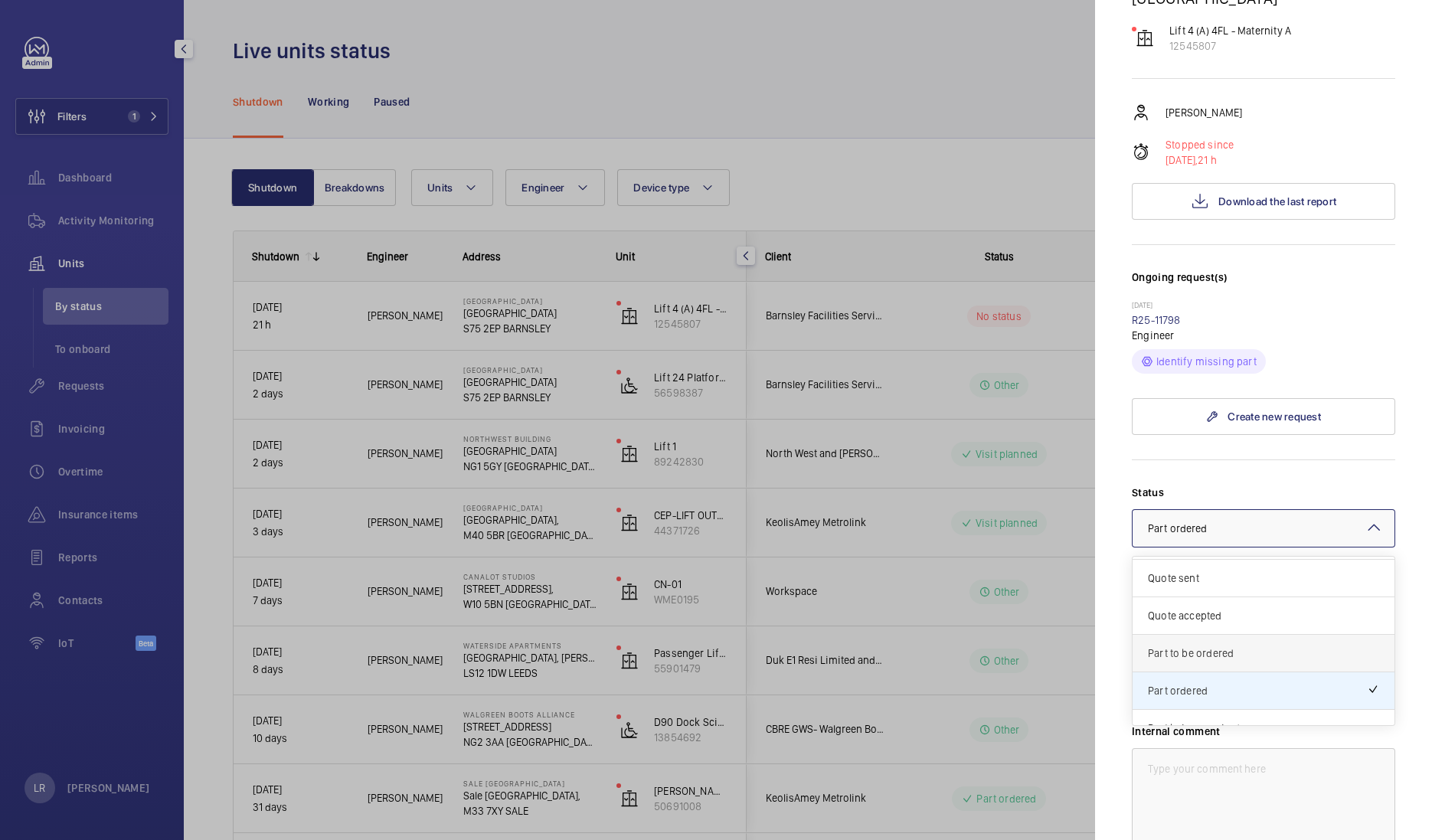
click at [1217, 648] on span "Part to be ordered" at bounding box center [1263, 653] width 232 height 16
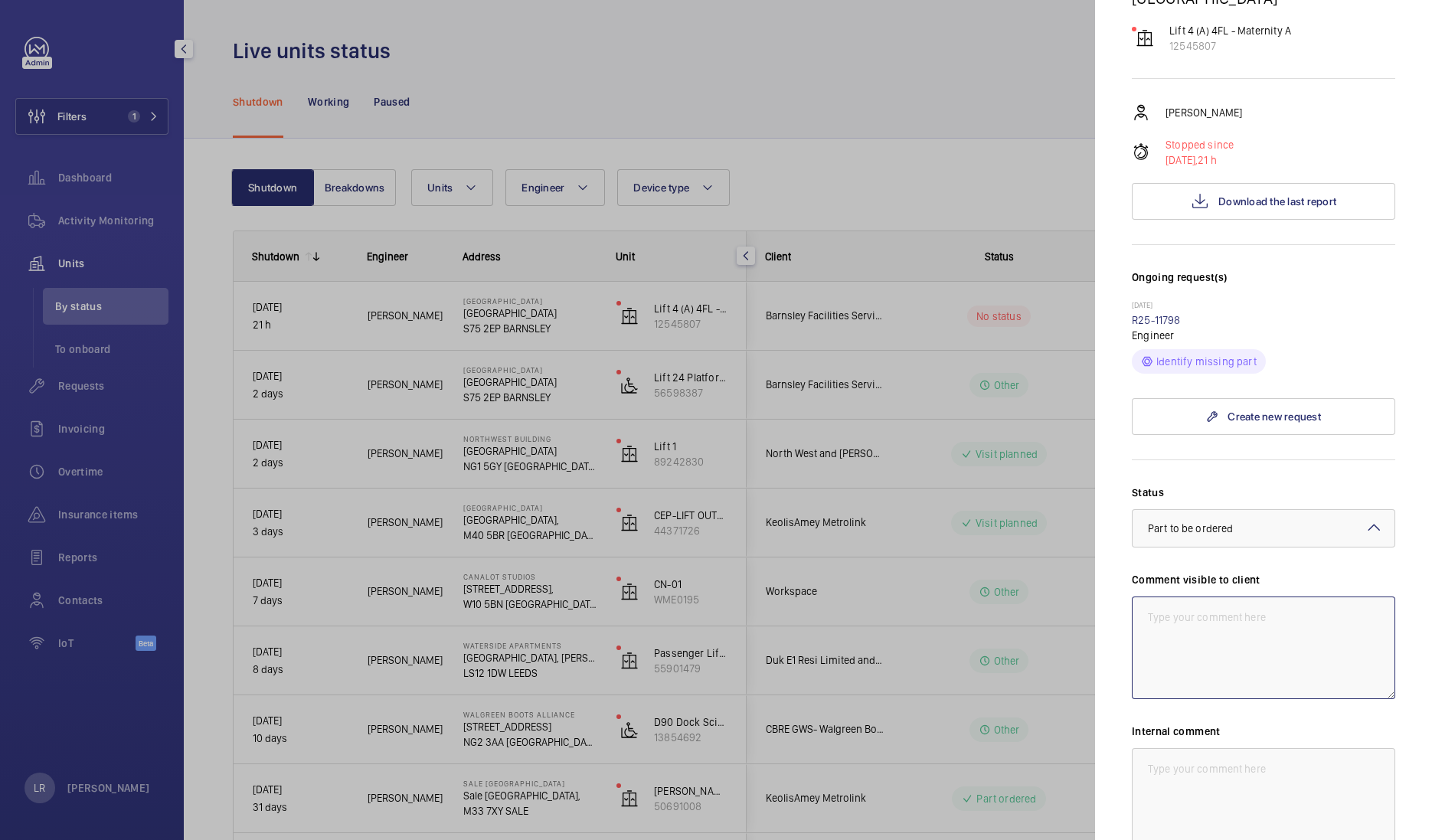
click at [1229, 623] on textarea at bounding box center [1263, 648] width 264 height 103
drag, startPoint x: 1340, startPoint y: 616, endPoint x: 1063, endPoint y: 620, distance: 277.0
click at [1063, 620] on mat-sidenav-container "Filters 1 Dashboard Activity Monitoring Units By status To onboard Requests Inv…" at bounding box center [716, 420] width 1432 height 840
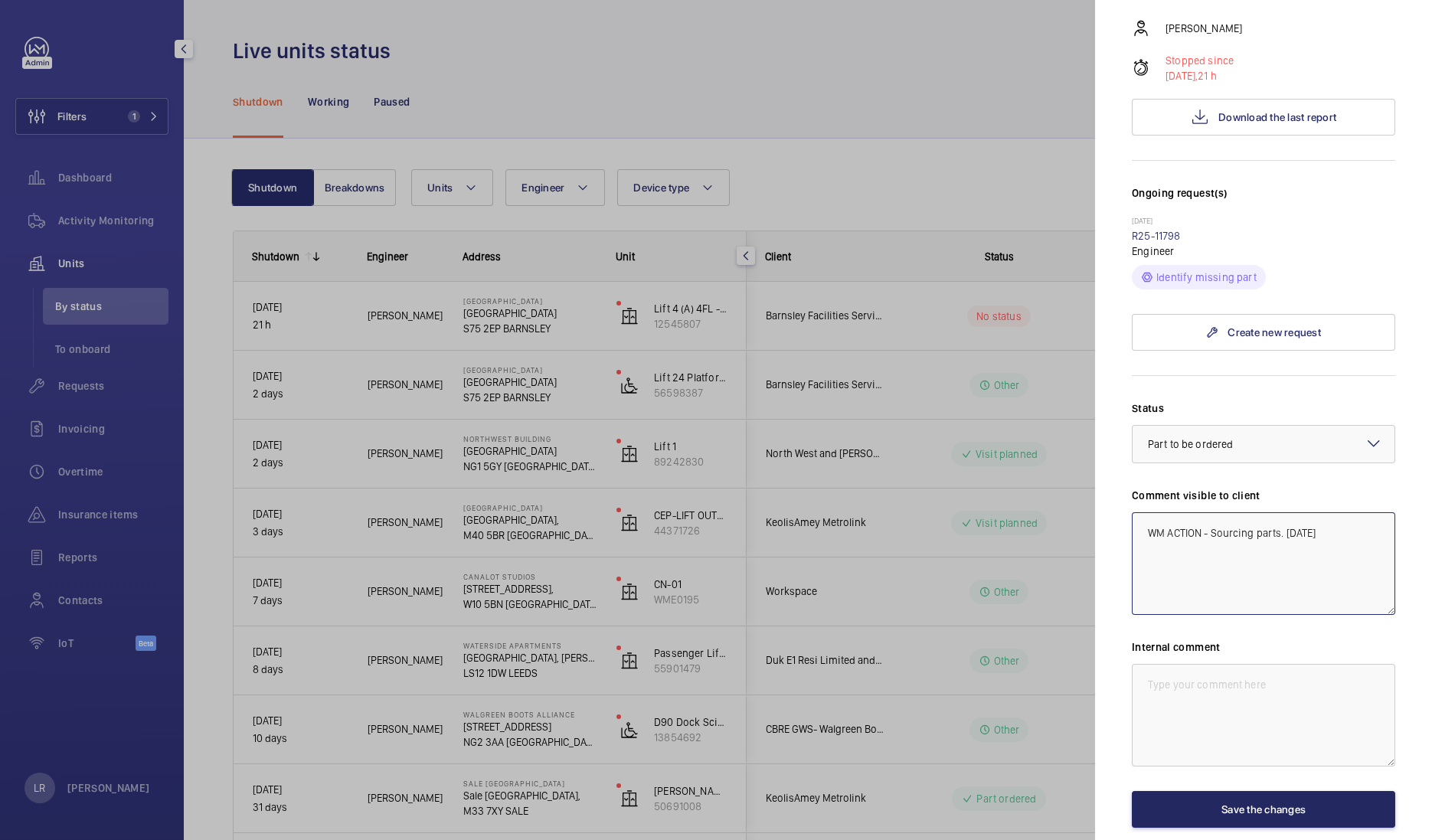
scroll to position [348, 0]
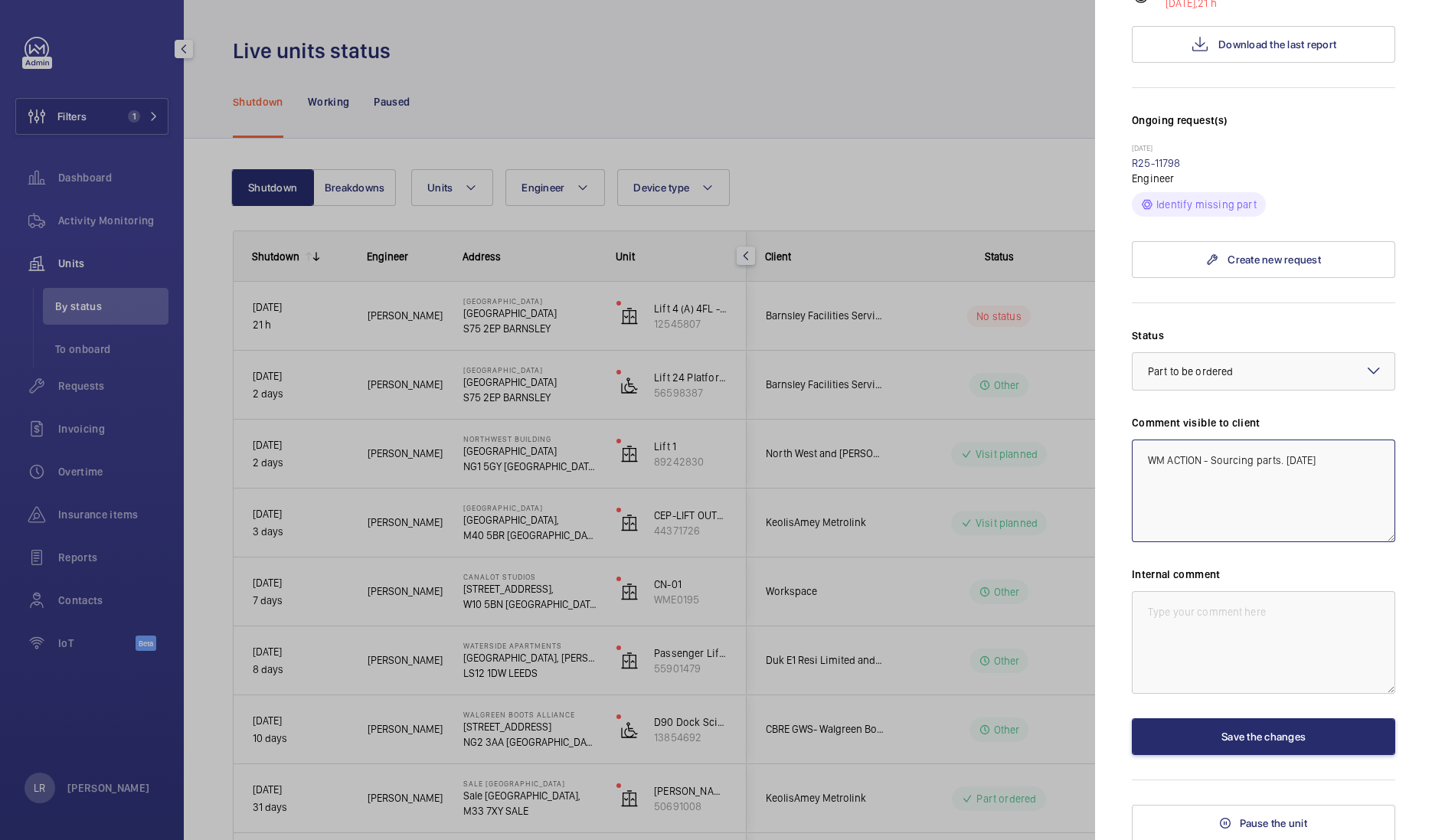
type textarea "WM ACTION - Sourcing parts. 05.09.25"
click at [1216, 640] on textarea at bounding box center [1263, 642] width 264 height 103
paste textarea "WM ACTION - Sourcing parts. 05.09.25"
type textarea "WM ACTION - Sourcing parts. 05.09.25"
click at [1285, 739] on button "Save the changes" at bounding box center [1263, 736] width 264 height 37
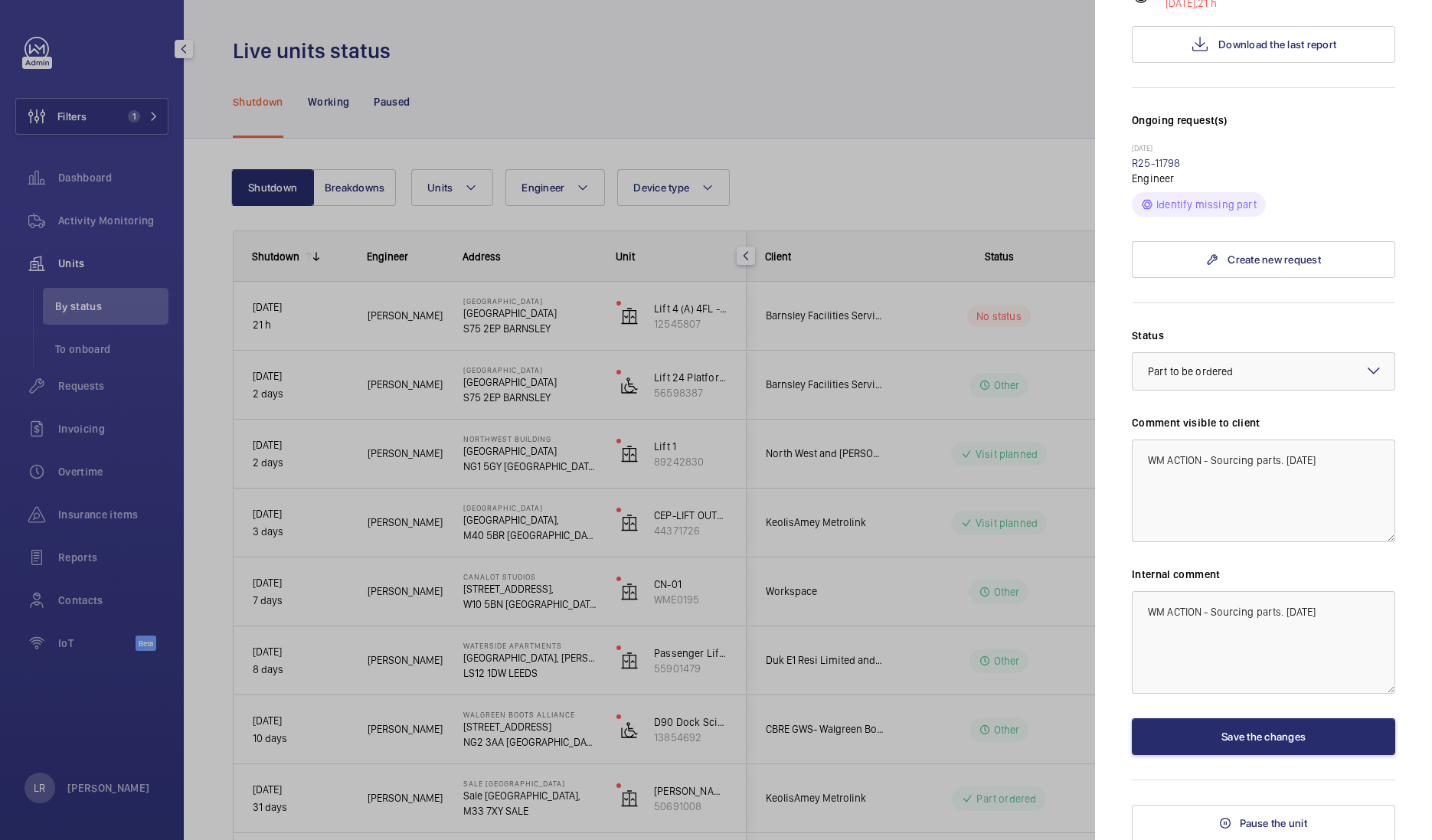
scroll to position [0, 0]
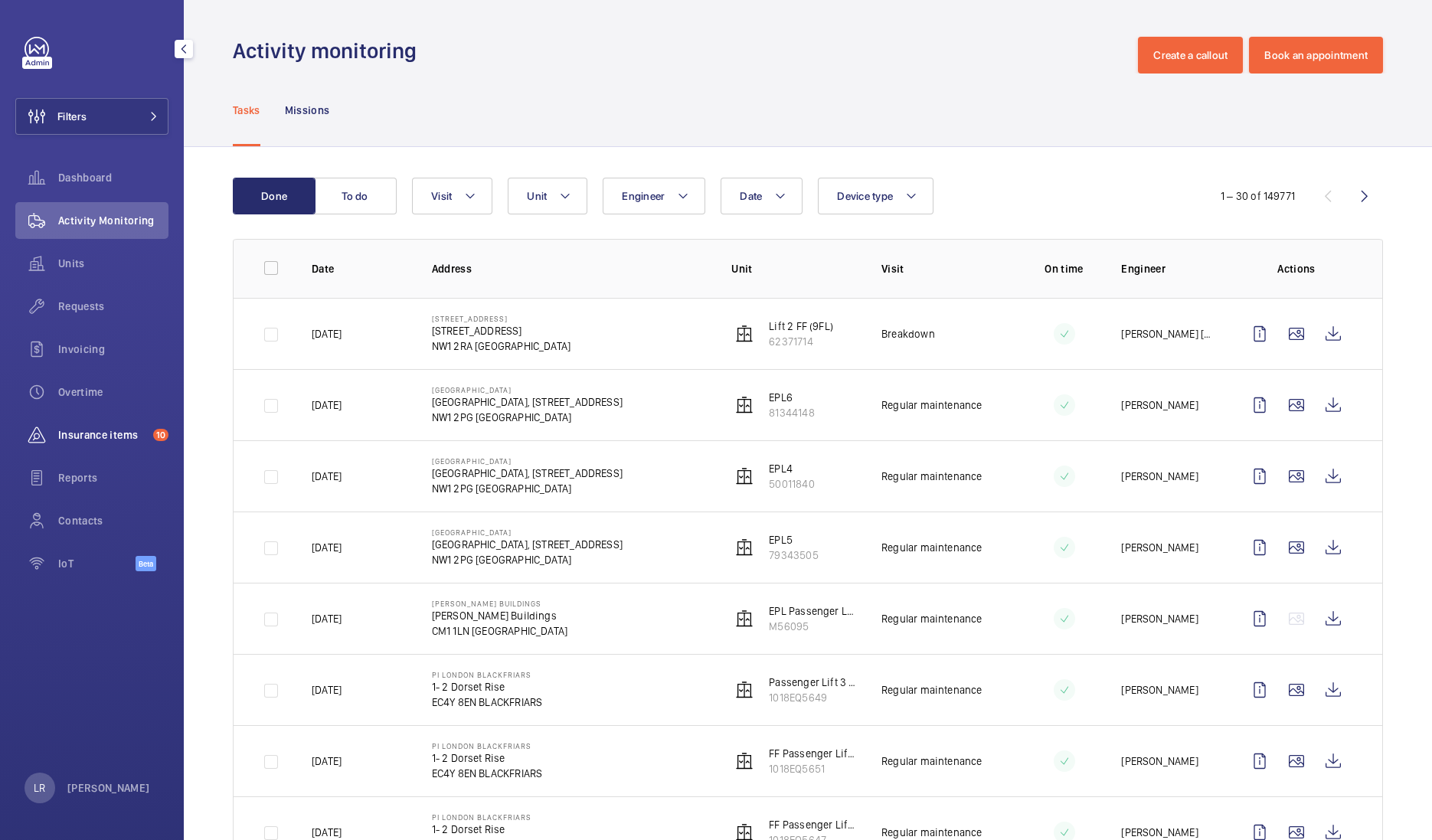
click at [146, 433] on span "Insurance items" at bounding box center [103, 435] width 89 height 16
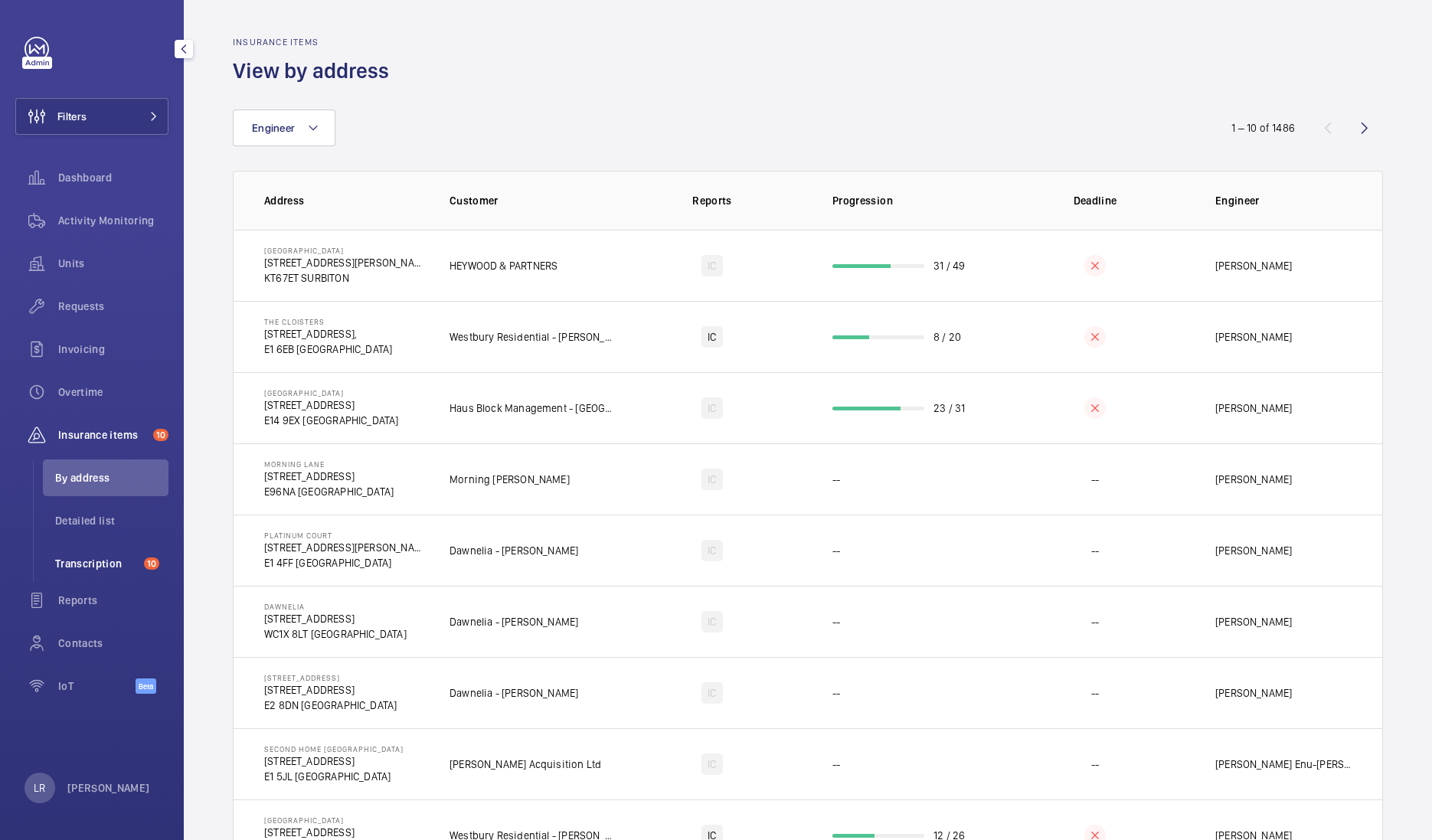
click at [118, 571] on li "Transcription 10" at bounding box center [105, 564] width 126 height 37
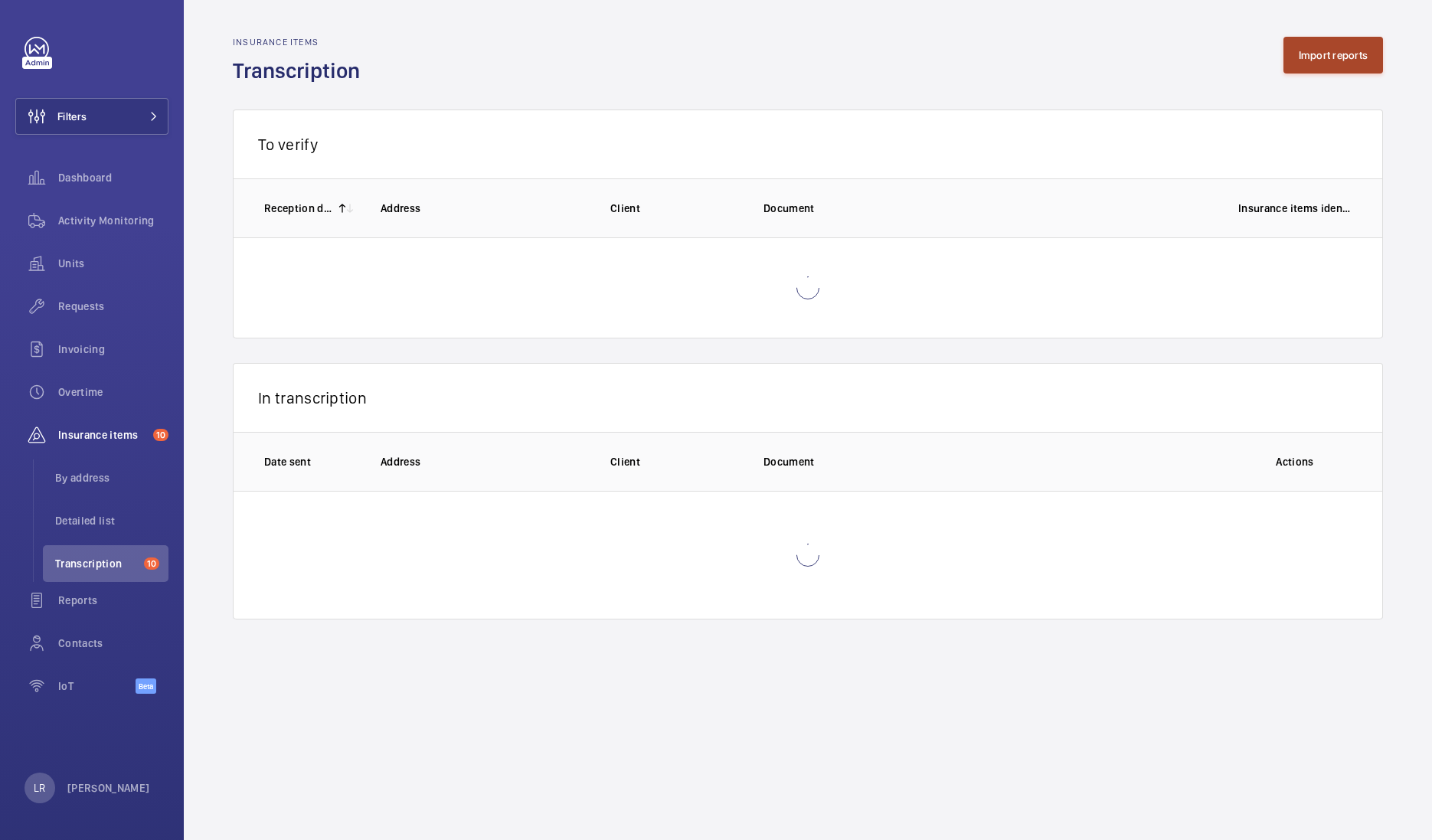
click at [1366, 58] on button "Import reports" at bounding box center [1333, 56] width 101 height 37
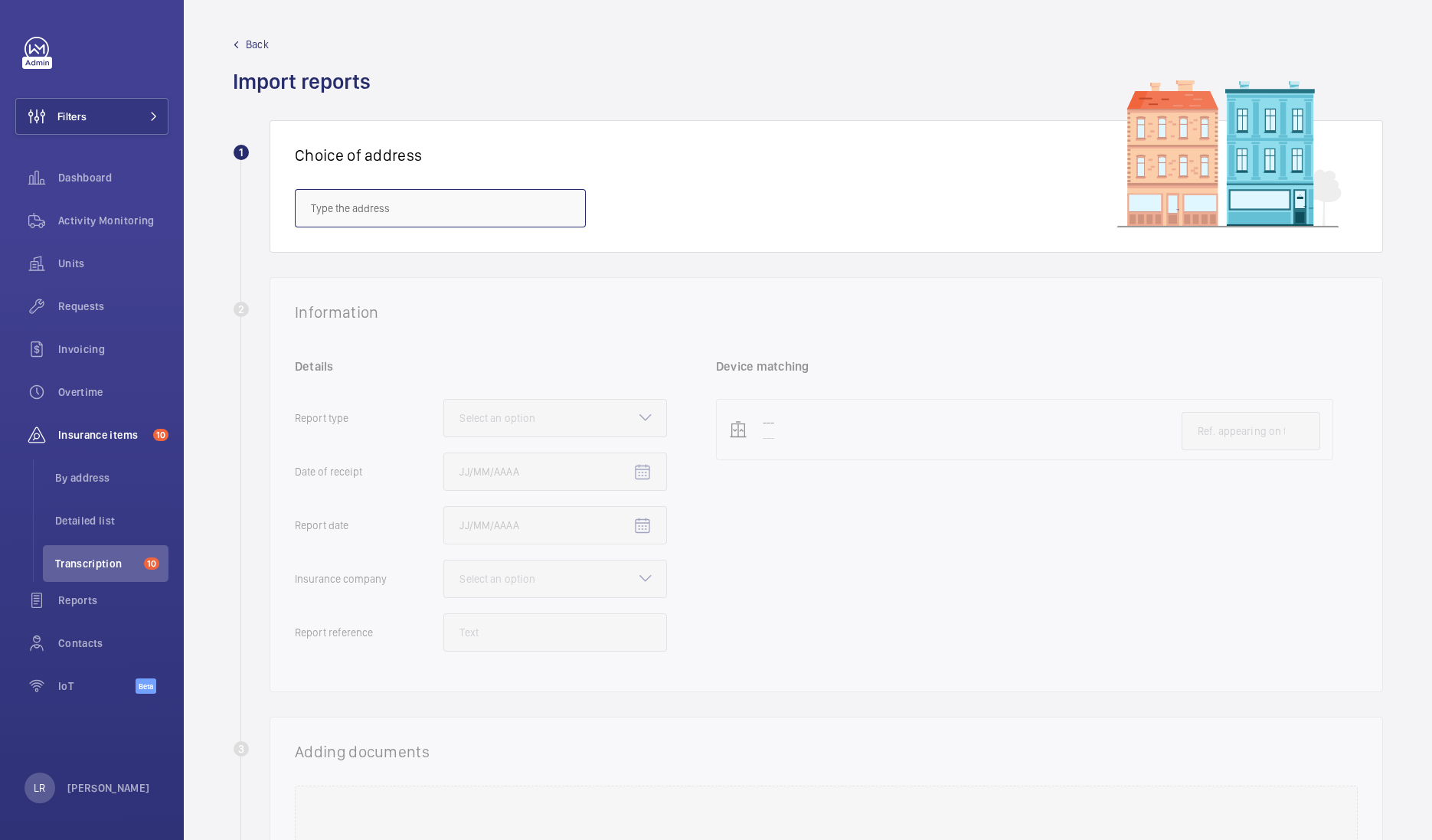
click at [544, 207] on input "text" at bounding box center [441, 208] width 291 height 38
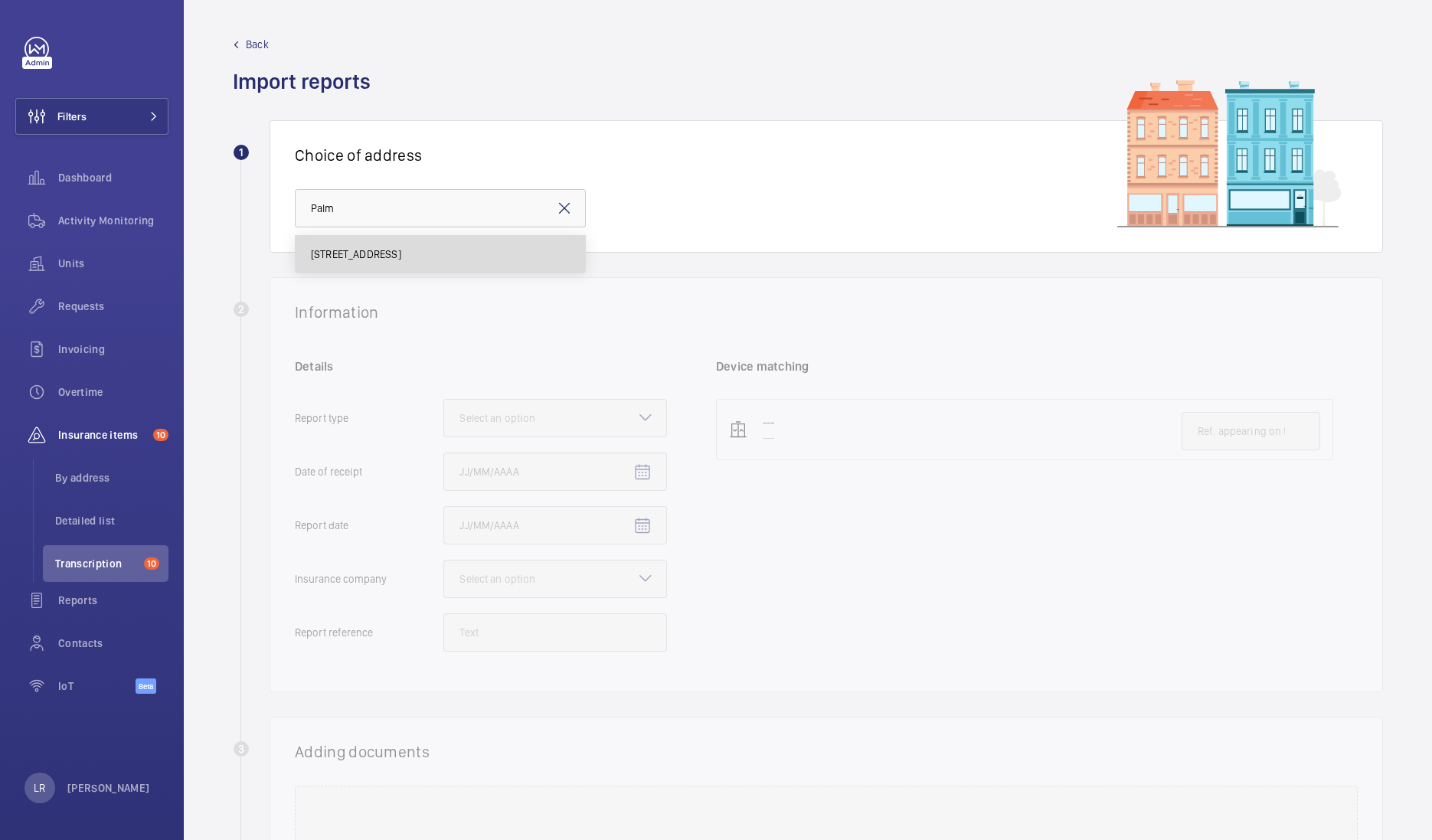
click at [526, 239] on mat-option "[STREET_ADDRESS]" at bounding box center [441, 254] width 289 height 37
type input "[STREET_ADDRESS]"
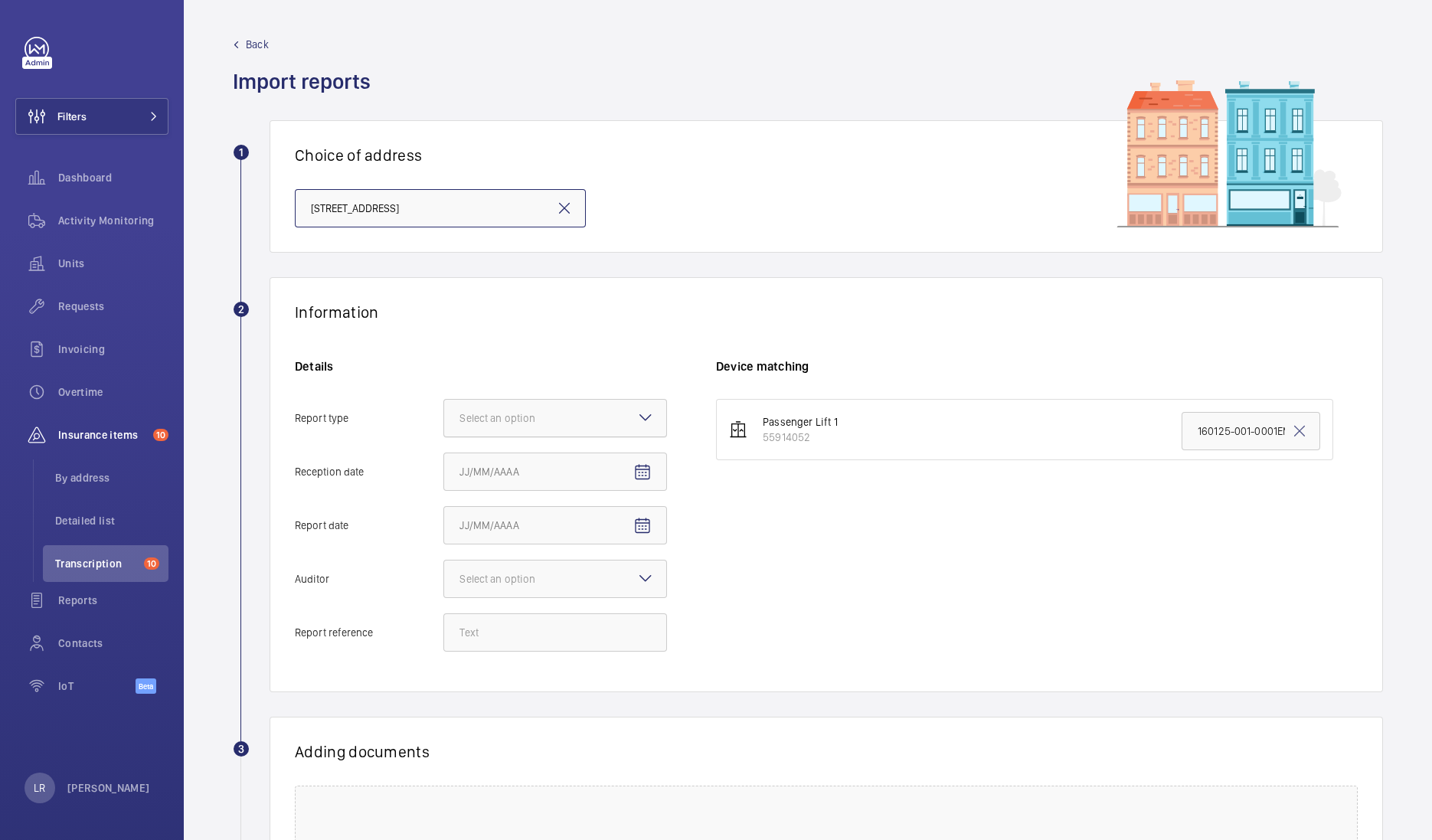
click at [530, 424] on div "Select an option" at bounding box center [516, 418] width 114 height 16
click at [444, 424] on input "Report type Select an option" at bounding box center [444, 418] width 0 height 37
click at [577, 455] on div "Insurance company" at bounding box center [555, 465] width 222 height 37
click at [444, 437] on input "Report type Select an option Insurance company Consultant" at bounding box center [444, 418] width 0 height 37
click at [646, 471] on mat-icon "Open calendar" at bounding box center [642, 472] width 19 height 19
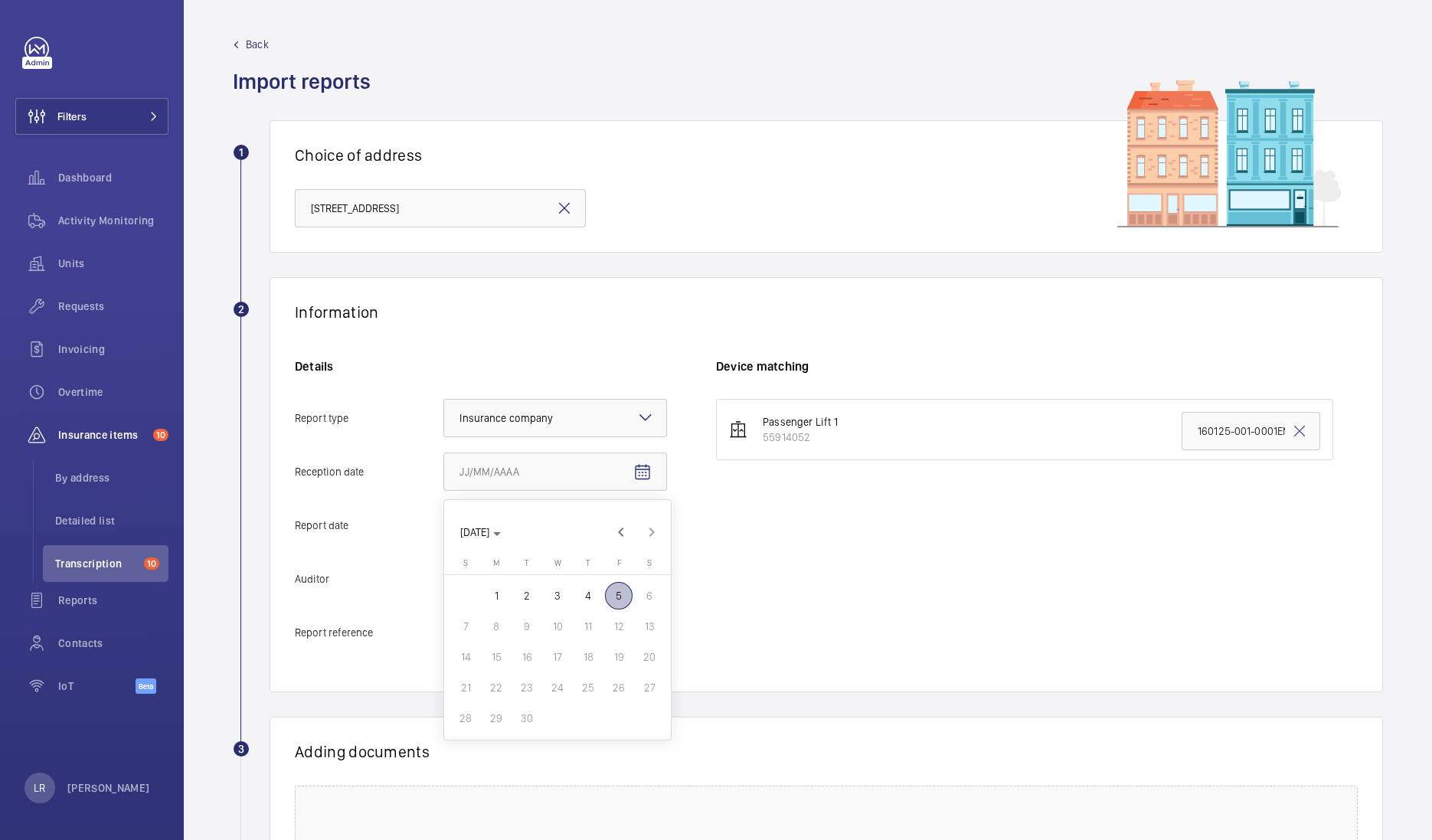
click at [615, 590] on span "5" at bounding box center [618, 596] width 27 height 27
type input "[DATE]"
click at [642, 532] on mat-icon "Open calendar" at bounding box center [642, 525] width 19 height 19
click at [632, 580] on span "Previous month" at bounding box center [620, 585] width 30 height 30
click at [532, 741] on span "19" at bounding box center [526, 741] width 27 height 27
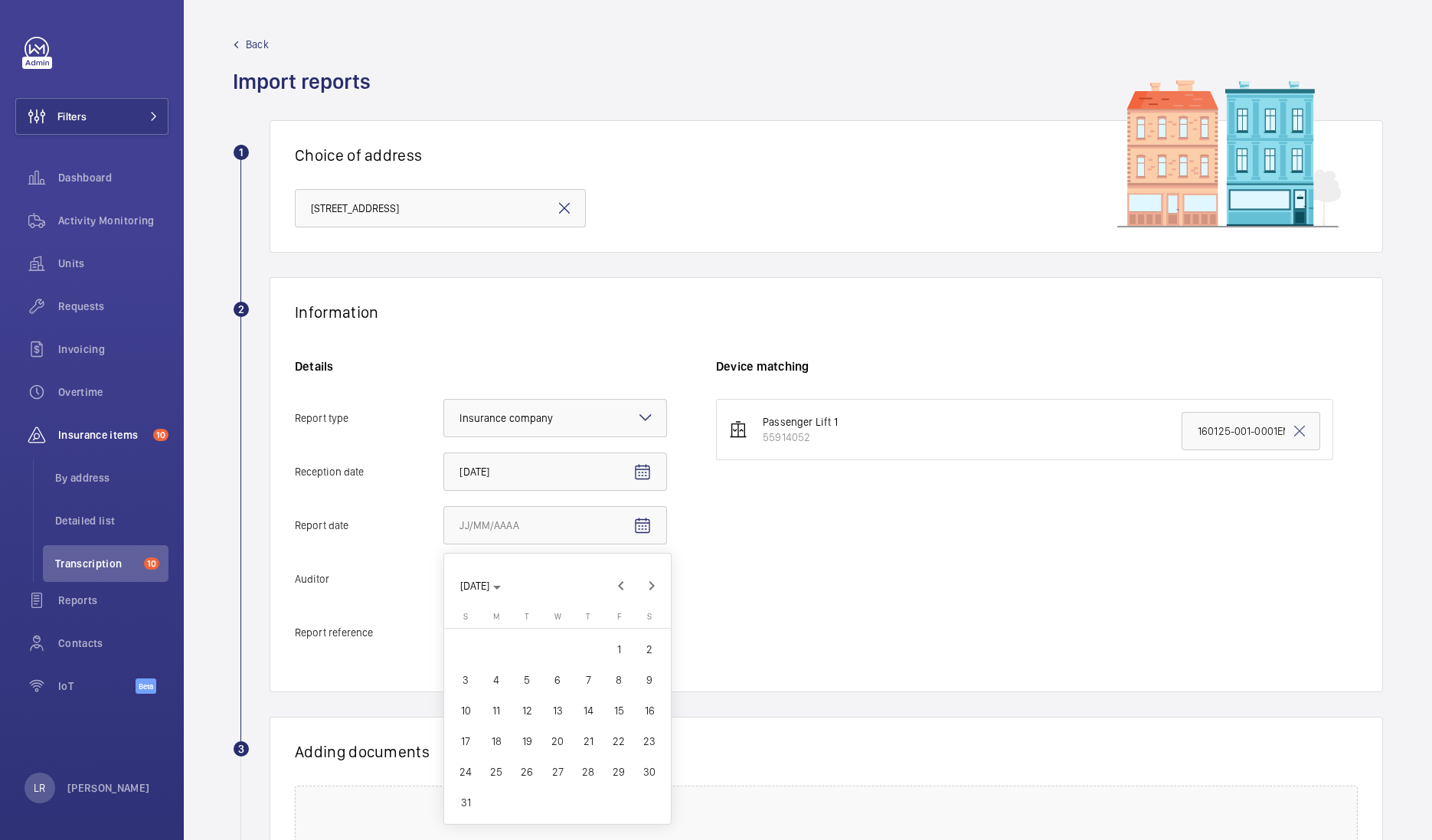
type input "[DATE]"
click at [623, 580] on div at bounding box center [555, 579] width 222 height 37
click at [444, 580] on input "Auditor Select an option" at bounding box center [444, 579] width 0 height 37
click at [545, 758] on span "Other" at bounding box center [555, 758] width 191 height 16
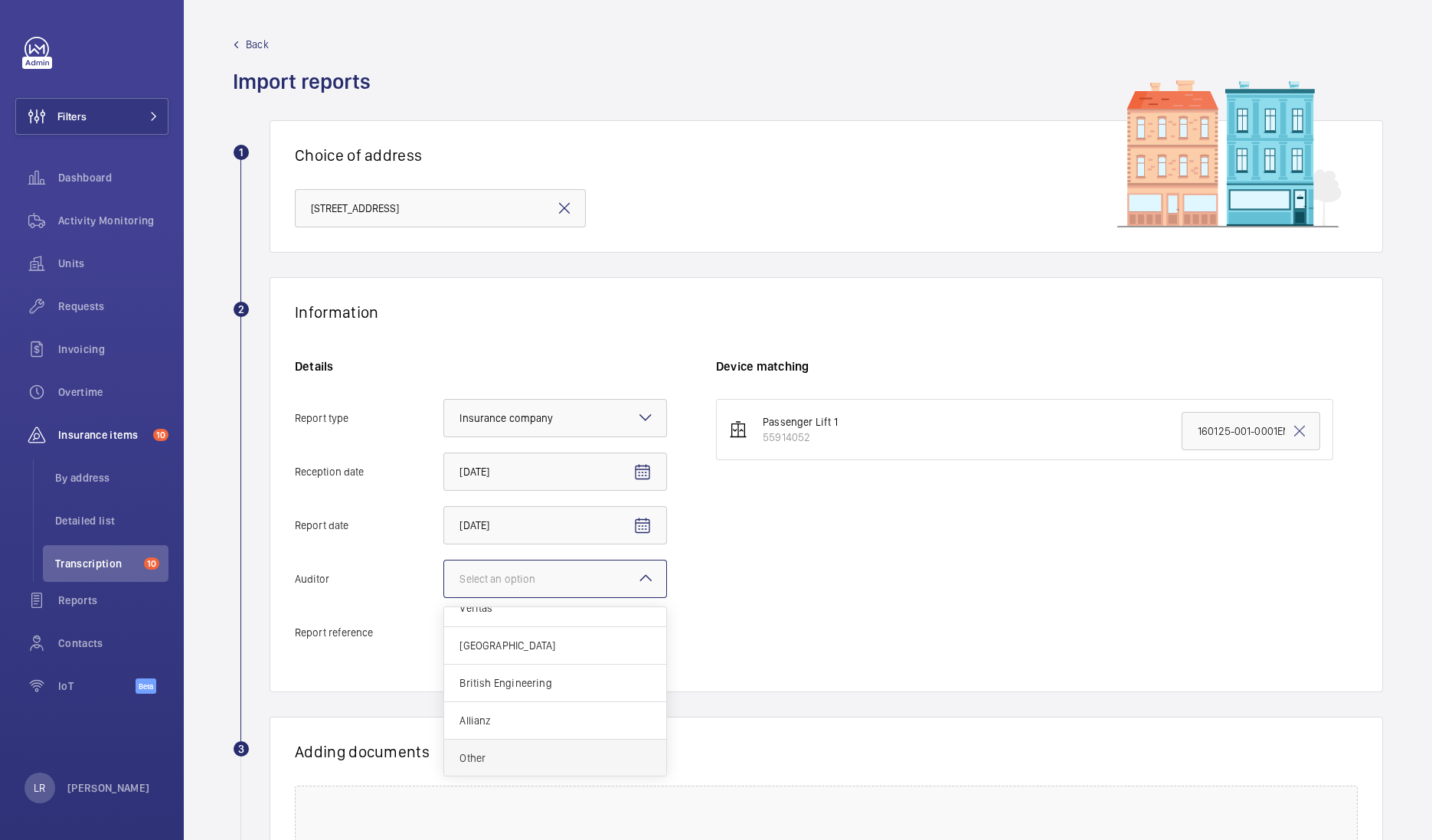
click at [444, 597] on input "Auditor Select an option Veritas Zurich British Engineering Allianz Other" at bounding box center [444, 579] width 0 height 37
click at [639, 582] on mat-icon at bounding box center [645, 577] width 19 height 19
click at [444, 582] on input "Auditor Select an option × Other × Veritas Zurich British Engineering Allianz O…" at bounding box center [444, 579] width 0 height 37
click at [802, 607] on div "Passenger Lift 1 55914052 160125-001-0001EMO" at bounding box center [1036, 532] width 642 height 268
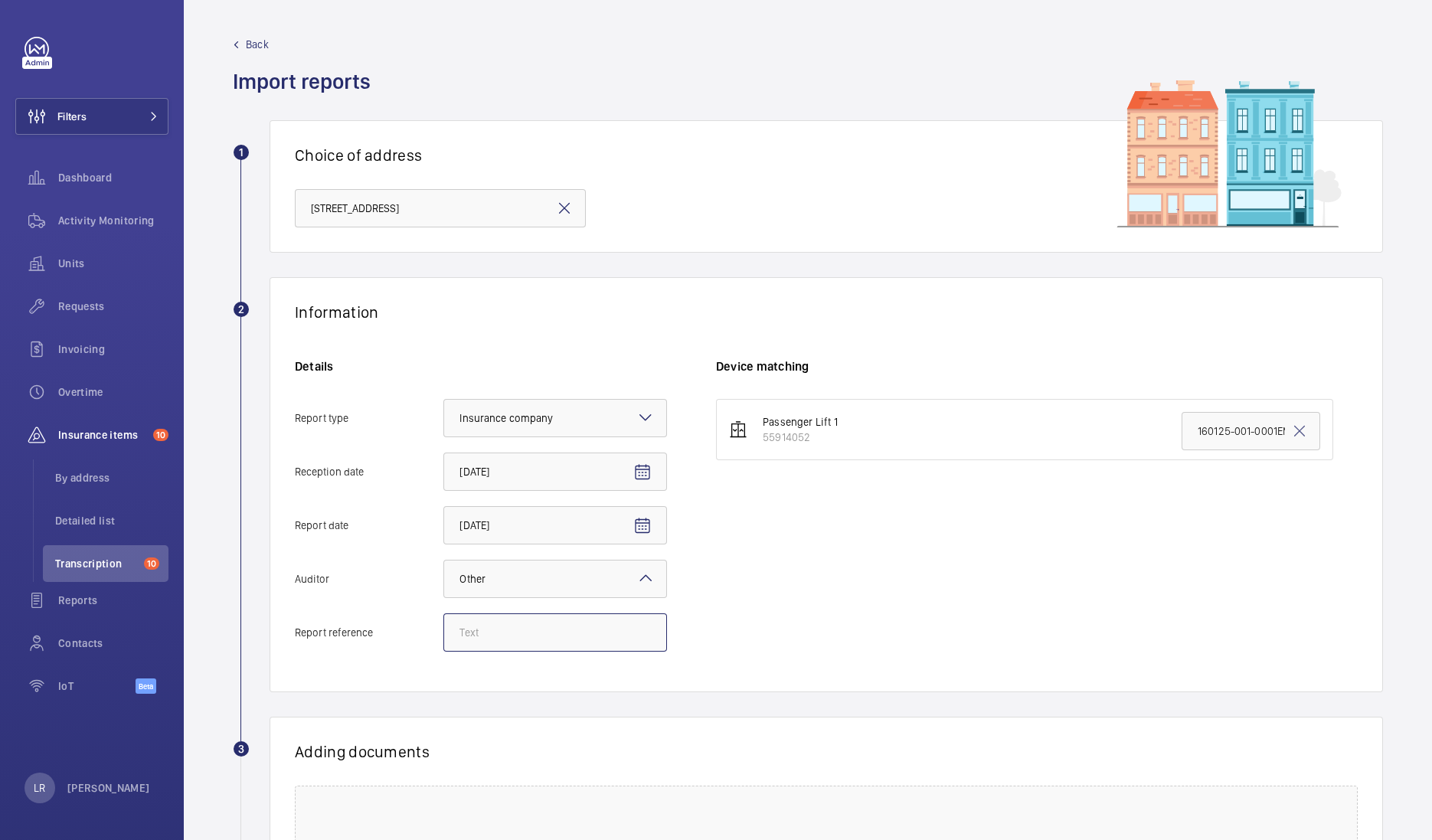
click at [554, 638] on input "Report reference" at bounding box center [555, 632] width 224 height 38
paste input "200825-001-0003EMO"
type input "200825-001-0003EMO"
click at [1181, 430] on input "160125-001-0001EMO" at bounding box center [1250, 431] width 139 height 38
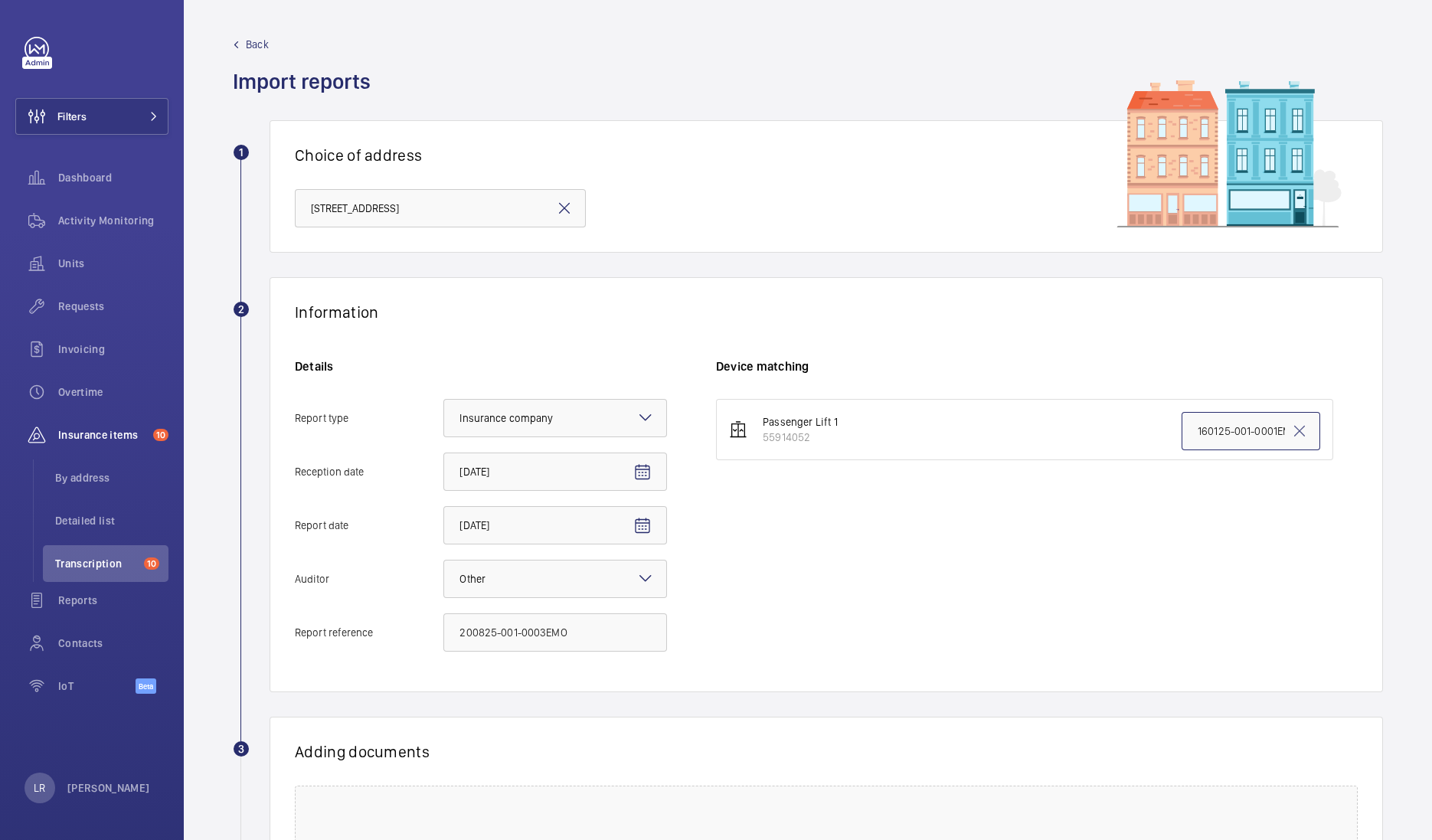
click at [1181, 433] on input "160125-001-0001EMO" at bounding box center [1250, 431] width 139 height 38
paste input "200825-001-0003"
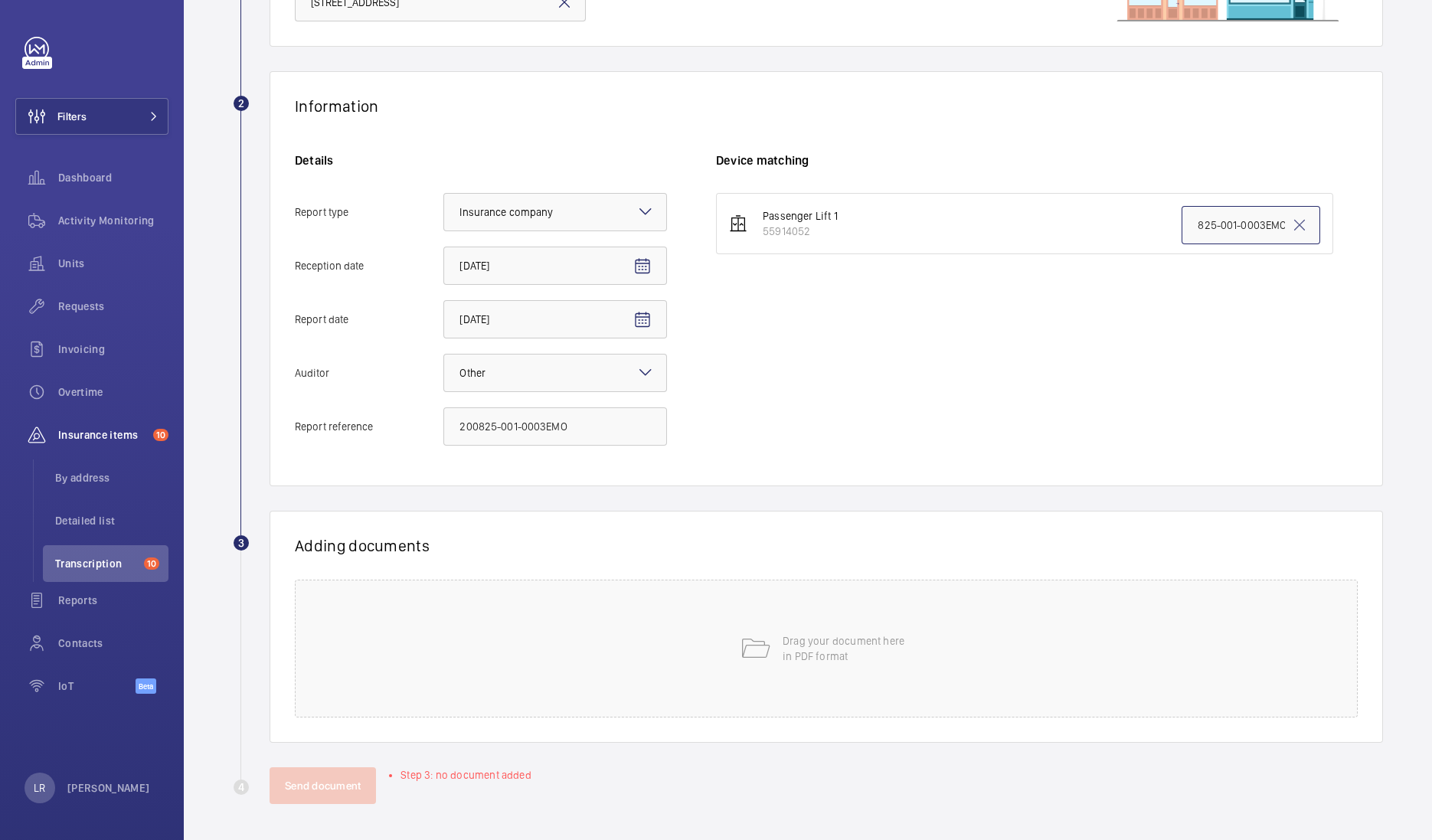
type input "200825-001-0003EMO"
click at [660, 689] on div "Drag your document here in PDF format" at bounding box center [826, 648] width 1063 height 138
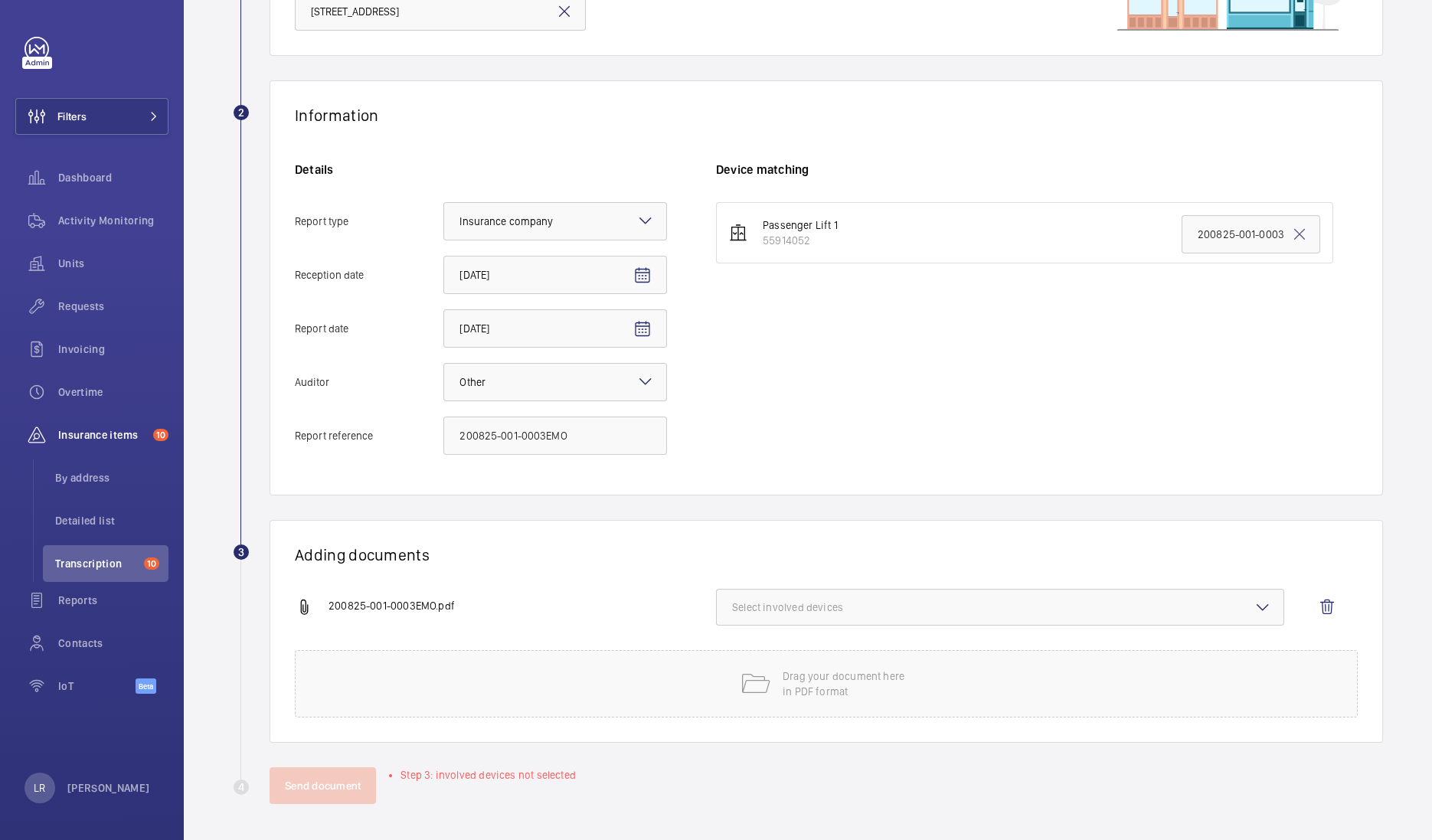
click at [834, 604] on span "Select involved devices" at bounding box center [999, 608] width 536 height 16
click at [795, 648] on span "55914052" at bounding box center [1000, 655] width 487 height 16
click at [754, 648] on input "55914052" at bounding box center [738, 654] width 30 height 30
checkbox input "true"
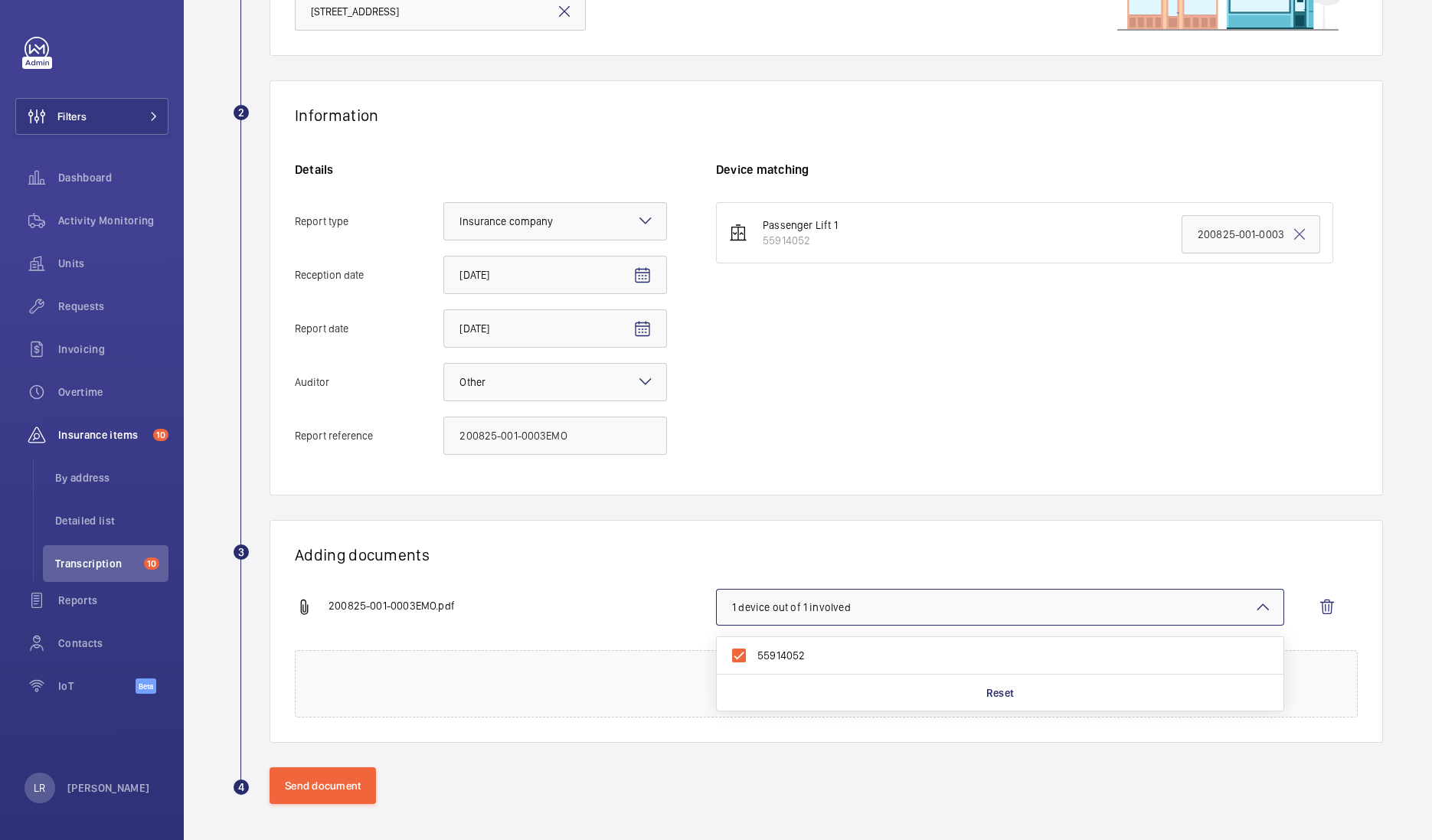
click at [809, 526] on div "Adding documents 200825-001-0003EMO.pdf 1 device out of 1 involved 55914052 Res…" at bounding box center [826, 631] width 1114 height 223
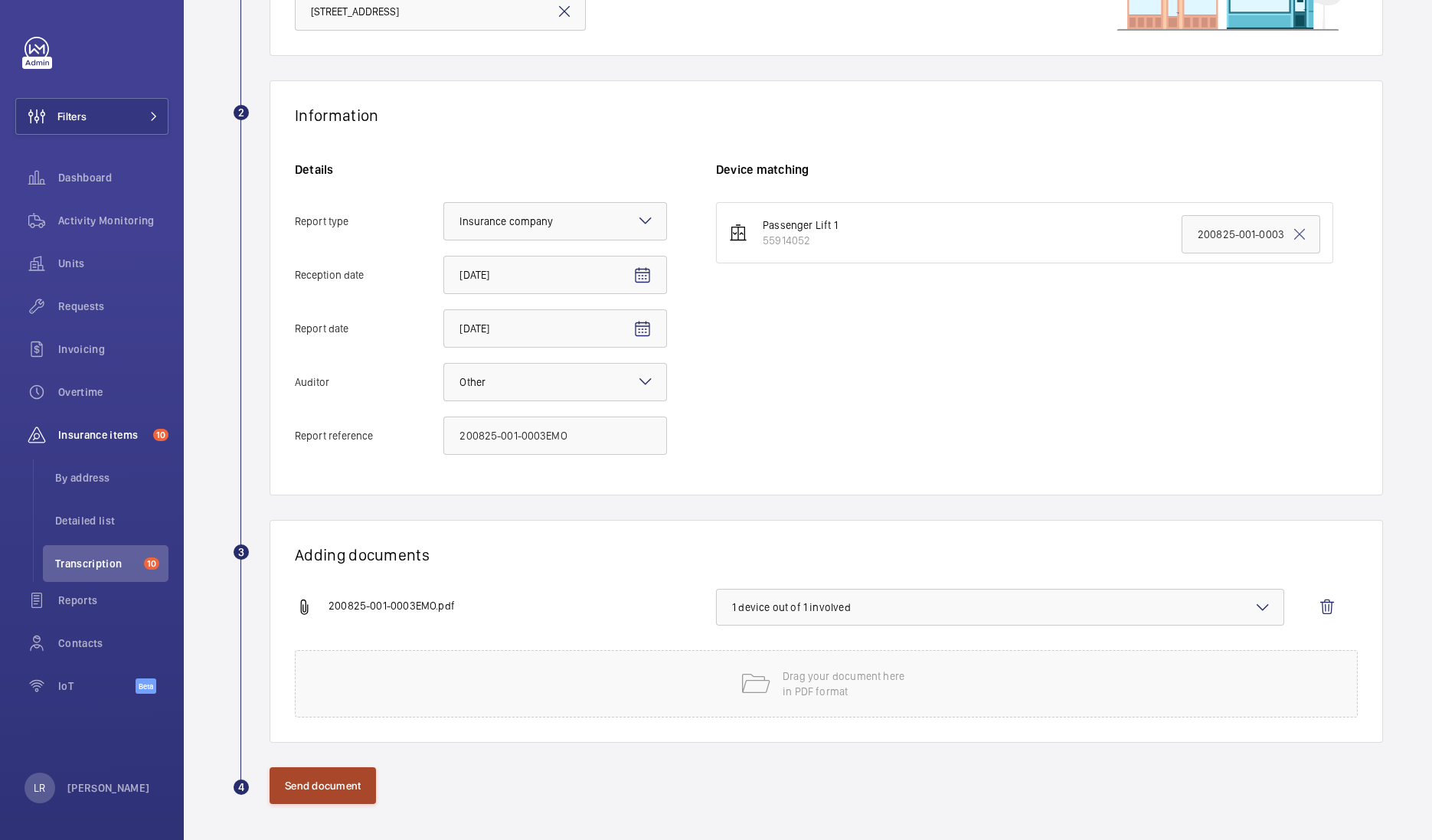
click at [310, 775] on button "Send document" at bounding box center [322, 785] width 106 height 37
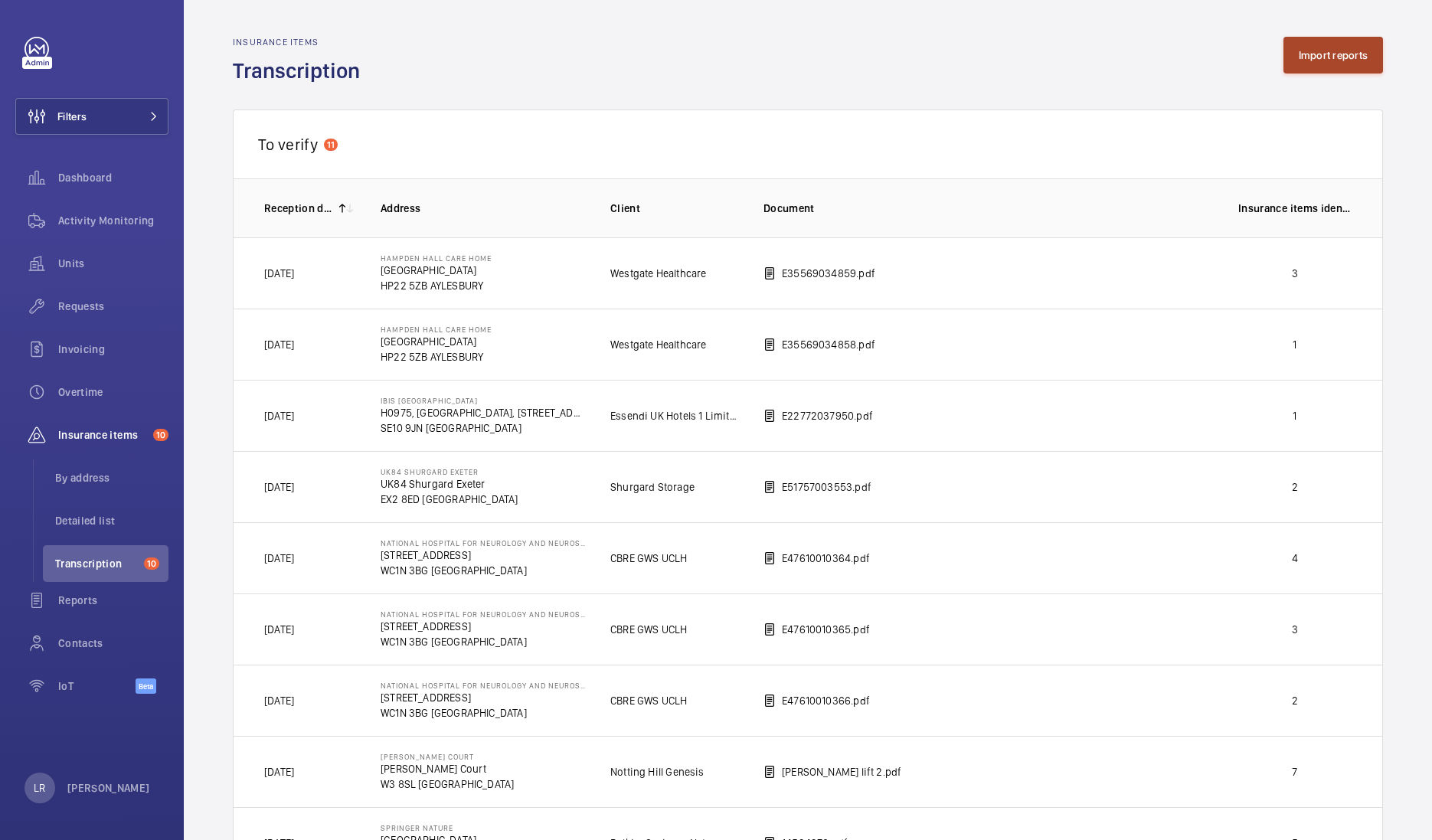
click at [1286, 48] on button "Import reports" at bounding box center [1333, 56] width 101 height 37
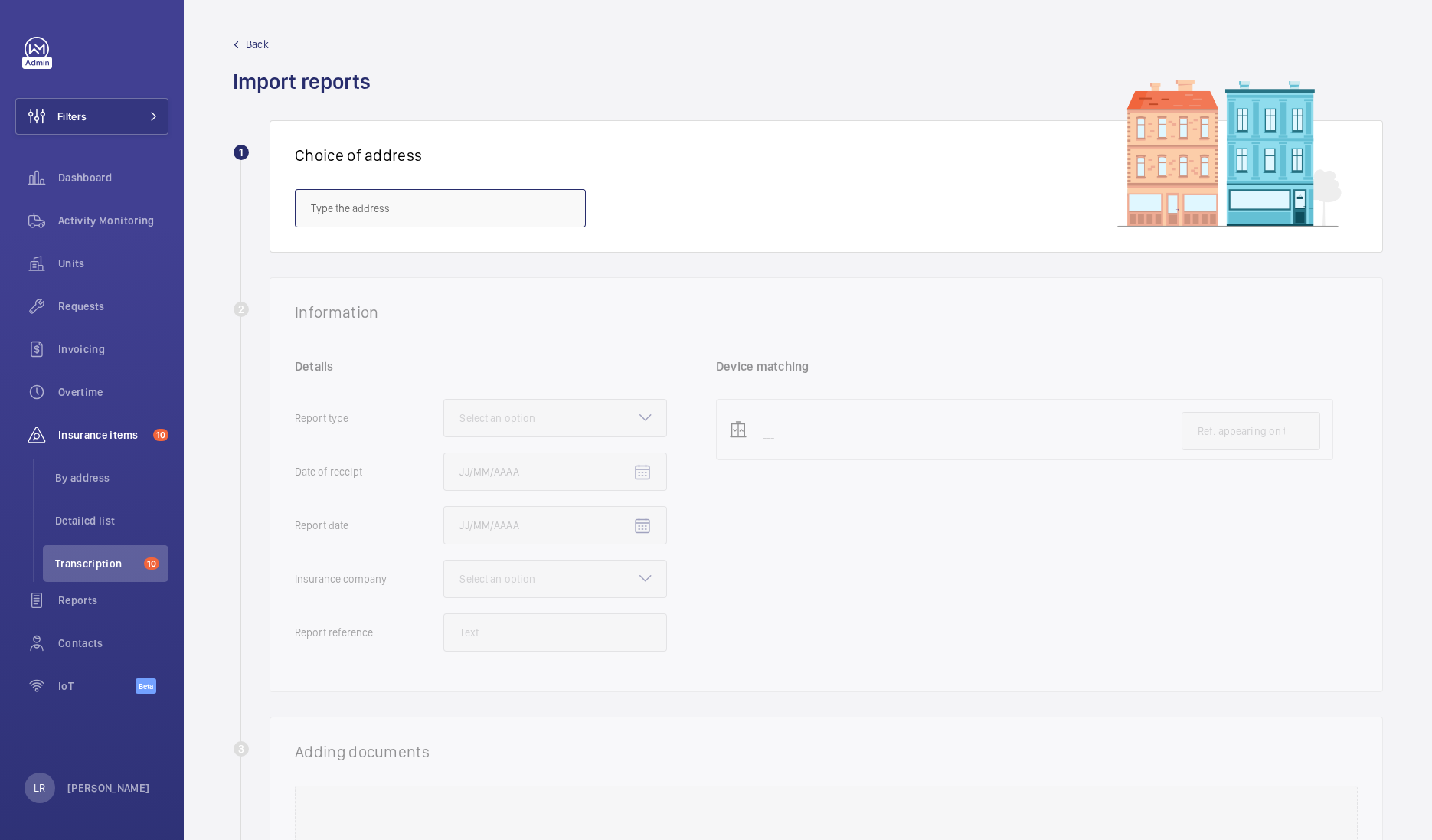
click at [407, 203] on input "text" at bounding box center [441, 208] width 291 height 38
click at [465, 259] on span "Pavillion Court - [STREET_ADDRESS][PERSON_NAME]" at bounding box center [434, 254] width 246 height 16
type input "Pavillion Court - [STREET_ADDRESS][PERSON_NAME]"
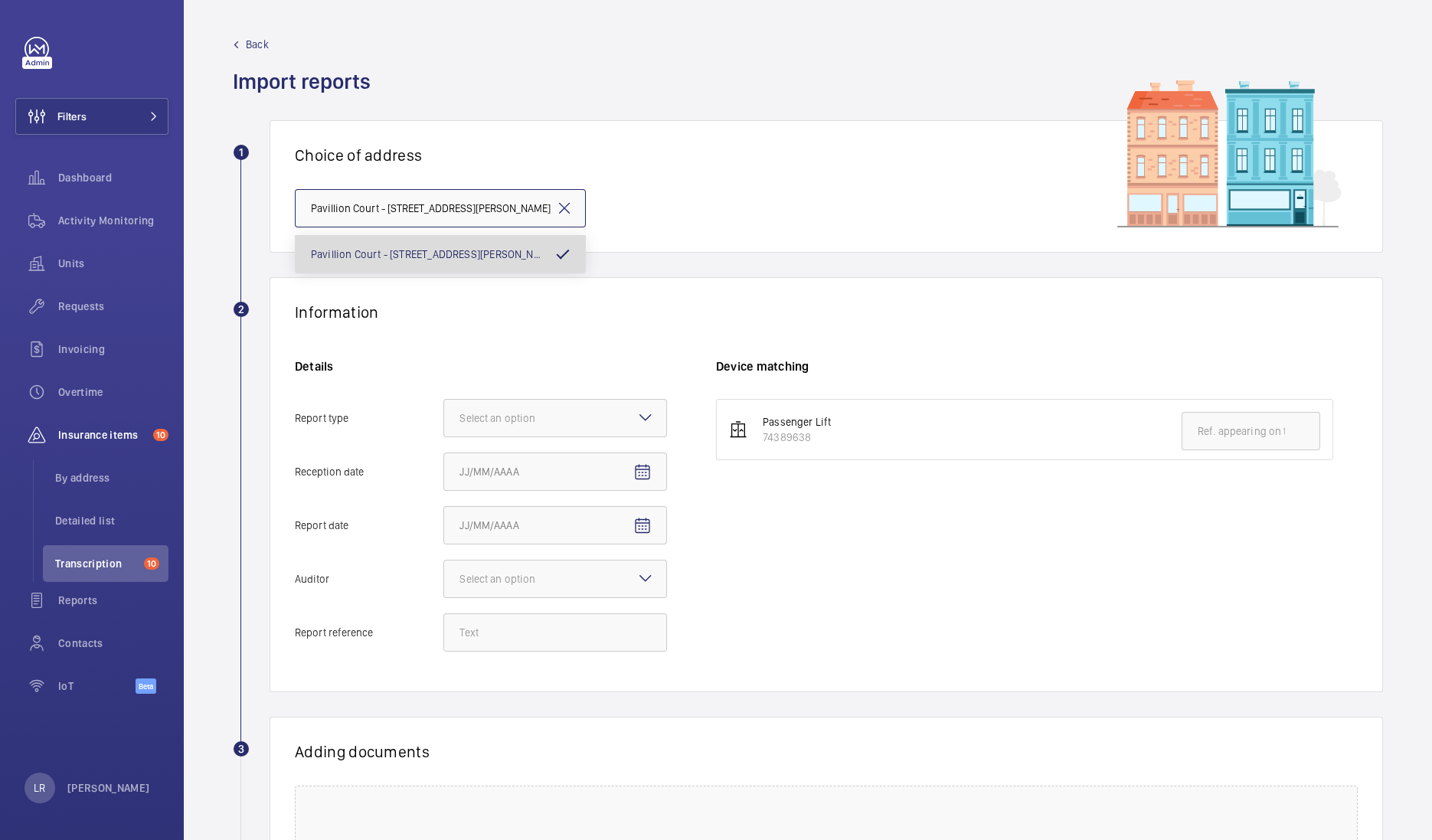
scroll to position [0, 9]
click at [513, 425] on div "Select an option" at bounding box center [516, 418] width 114 height 16
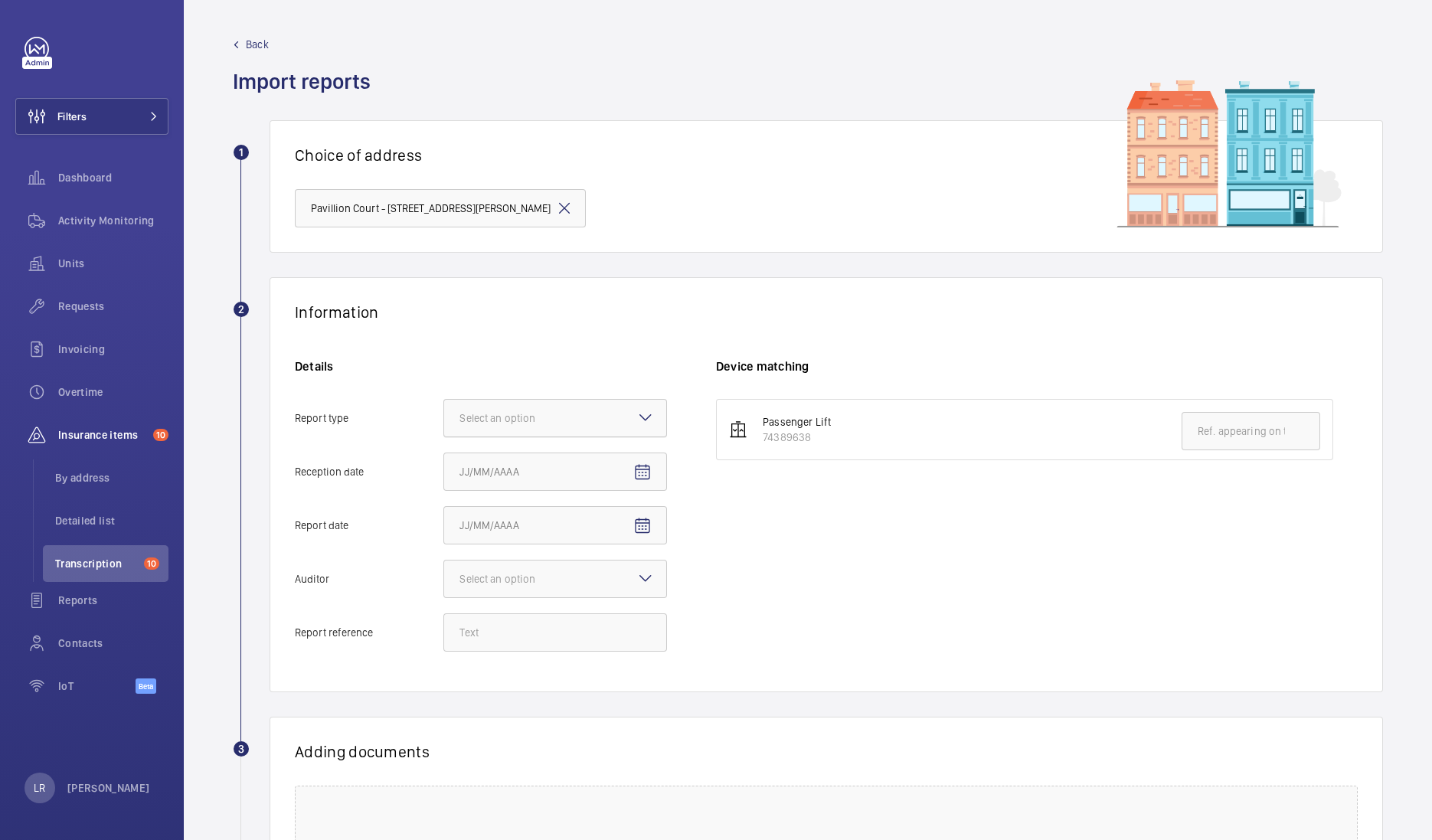
click at [444, 425] on input "Report type Select an option" at bounding box center [444, 418] width 0 height 37
click at [536, 473] on div "Insurance company" at bounding box center [555, 465] width 222 height 37
click at [444, 437] on input "Report type Select an option Insurance company Consultant" at bounding box center [444, 418] width 0 height 37
click at [651, 478] on span "Open calendar" at bounding box center [643, 473] width 37 height 37
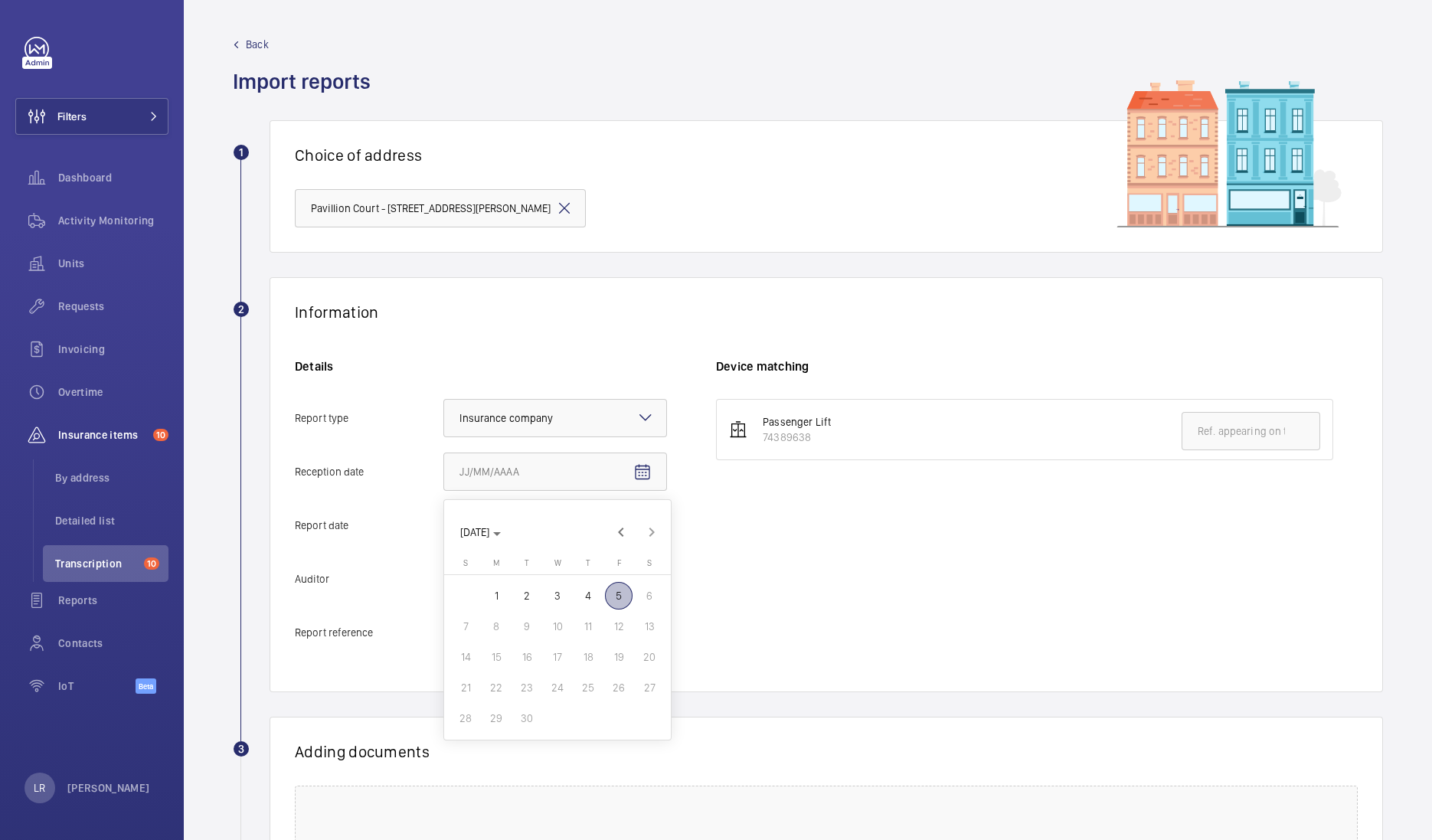
click at [620, 600] on span "5" at bounding box center [618, 596] width 27 height 27
type input "[DATE]"
click at [644, 525] on mat-icon "Open calendar" at bounding box center [642, 525] width 19 height 19
click at [617, 585] on span "Previous month" at bounding box center [620, 585] width 30 height 30
click at [535, 742] on span "19" at bounding box center [526, 741] width 27 height 27
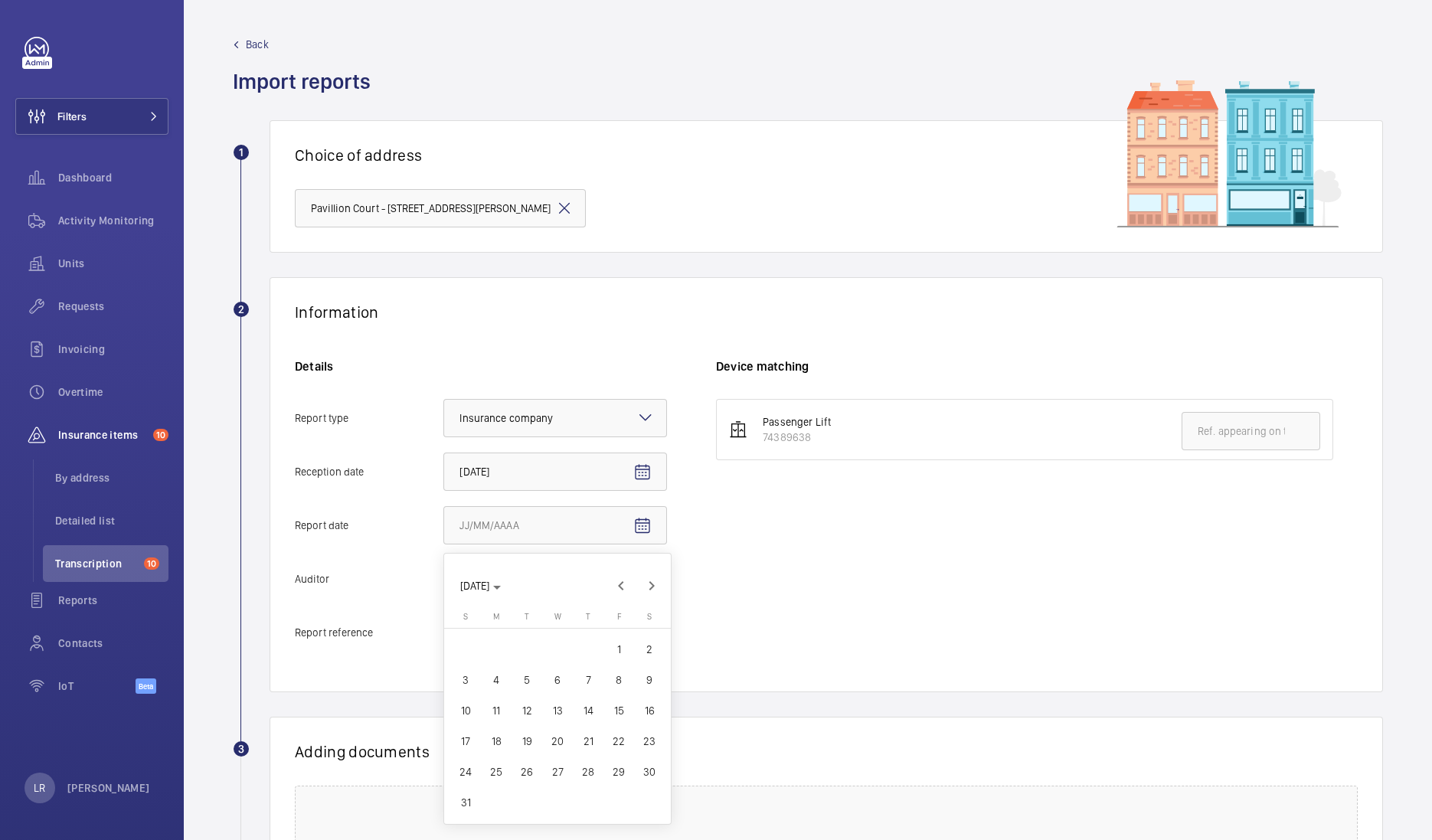
type input "[DATE]"
click at [642, 575] on mat-icon at bounding box center [645, 577] width 19 height 19
click at [444, 575] on input "Auditor Select an option" at bounding box center [444, 579] width 0 height 37
click at [526, 760] on span "Other" at bounding box center [555, 758] width 191 height 16
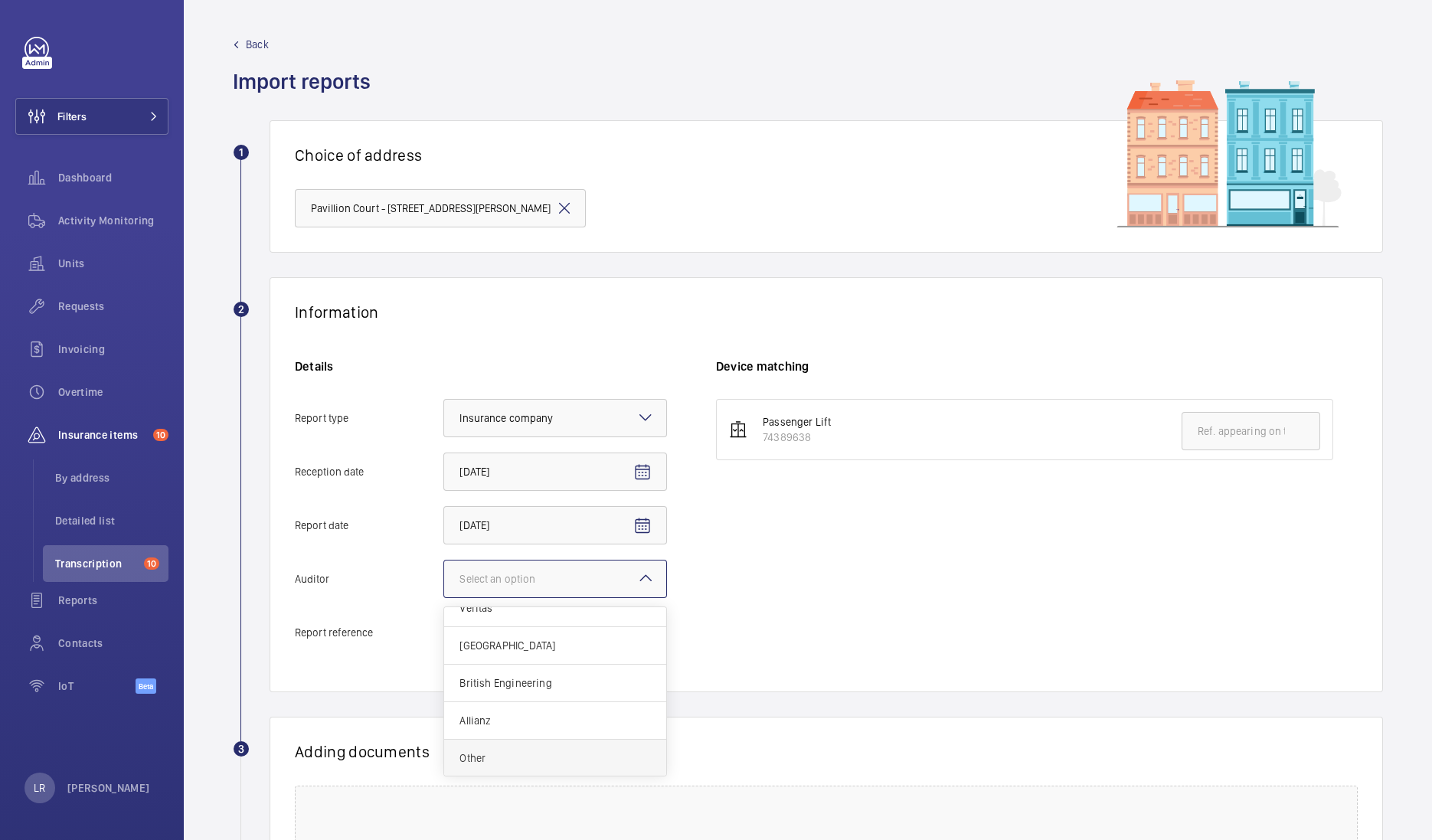
click at [444, 597] on input "Auditor Select an option Veritas Zurich British Engineering Allianz Other" at bounding box center [444, 579] width 0 height 37
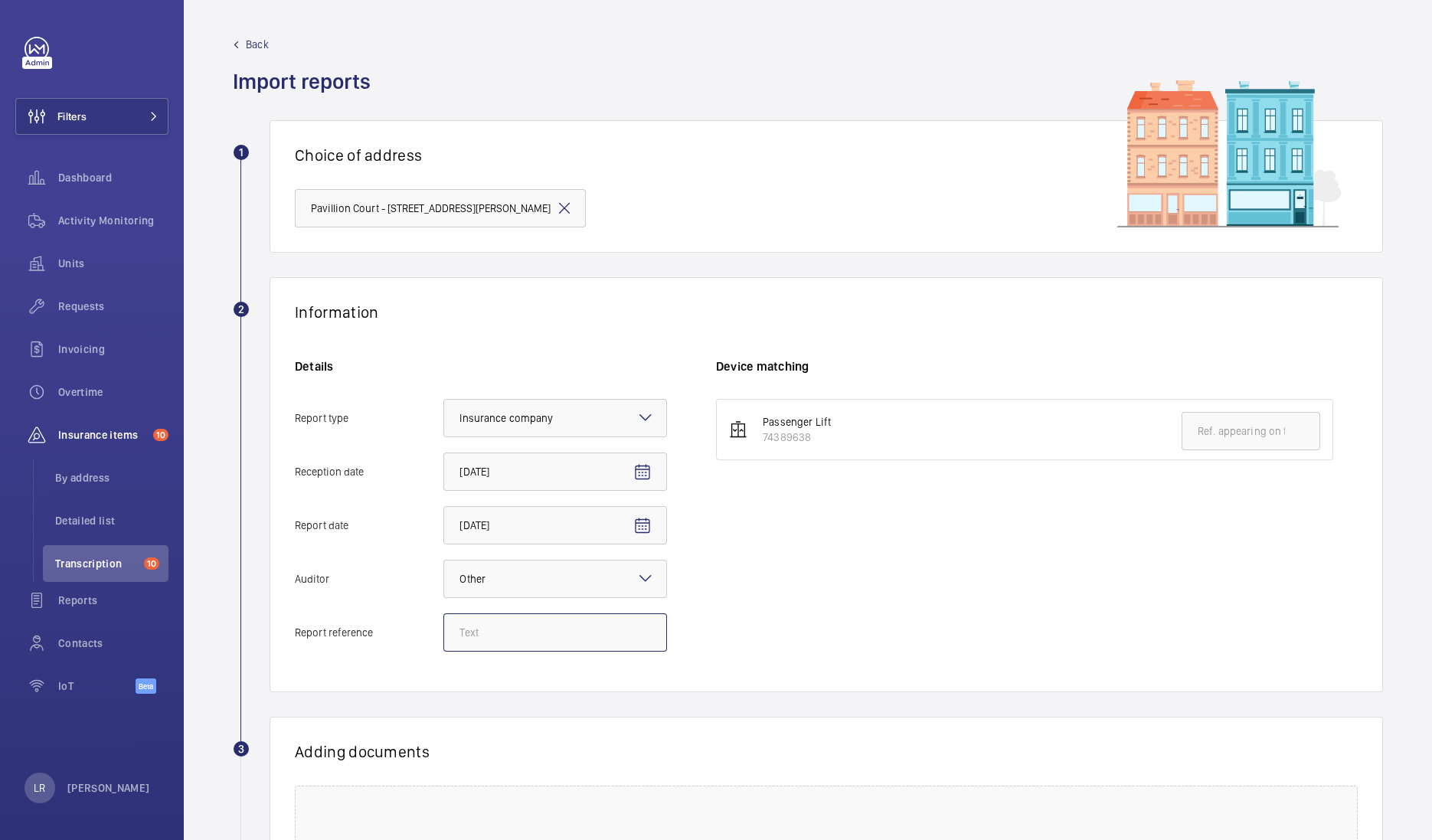
click at [601, 640] on input "Report reference" at bounding box center [555, 632] width 224 height 38
click at [482, 648] on input "Report reference" at bounding box center [555, 632] width 224 height 38
paste input "200825-001-0003EMO"
type input "200825-001-0003EMO"
click at [1255, 433] on input "text" at bounding box center [1250, 431] width 139 height 38
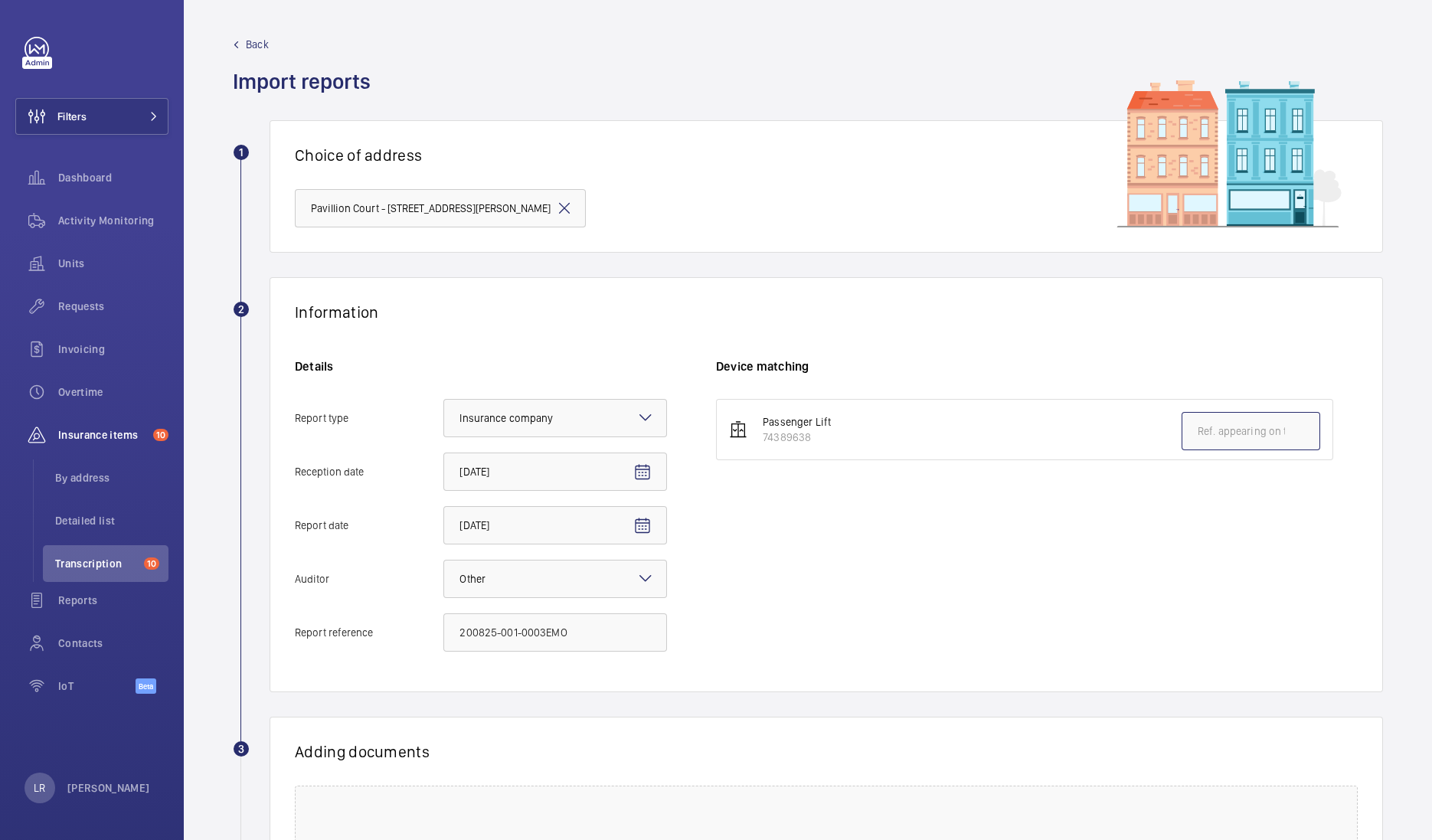
paste input "200825-001-0003EMO"
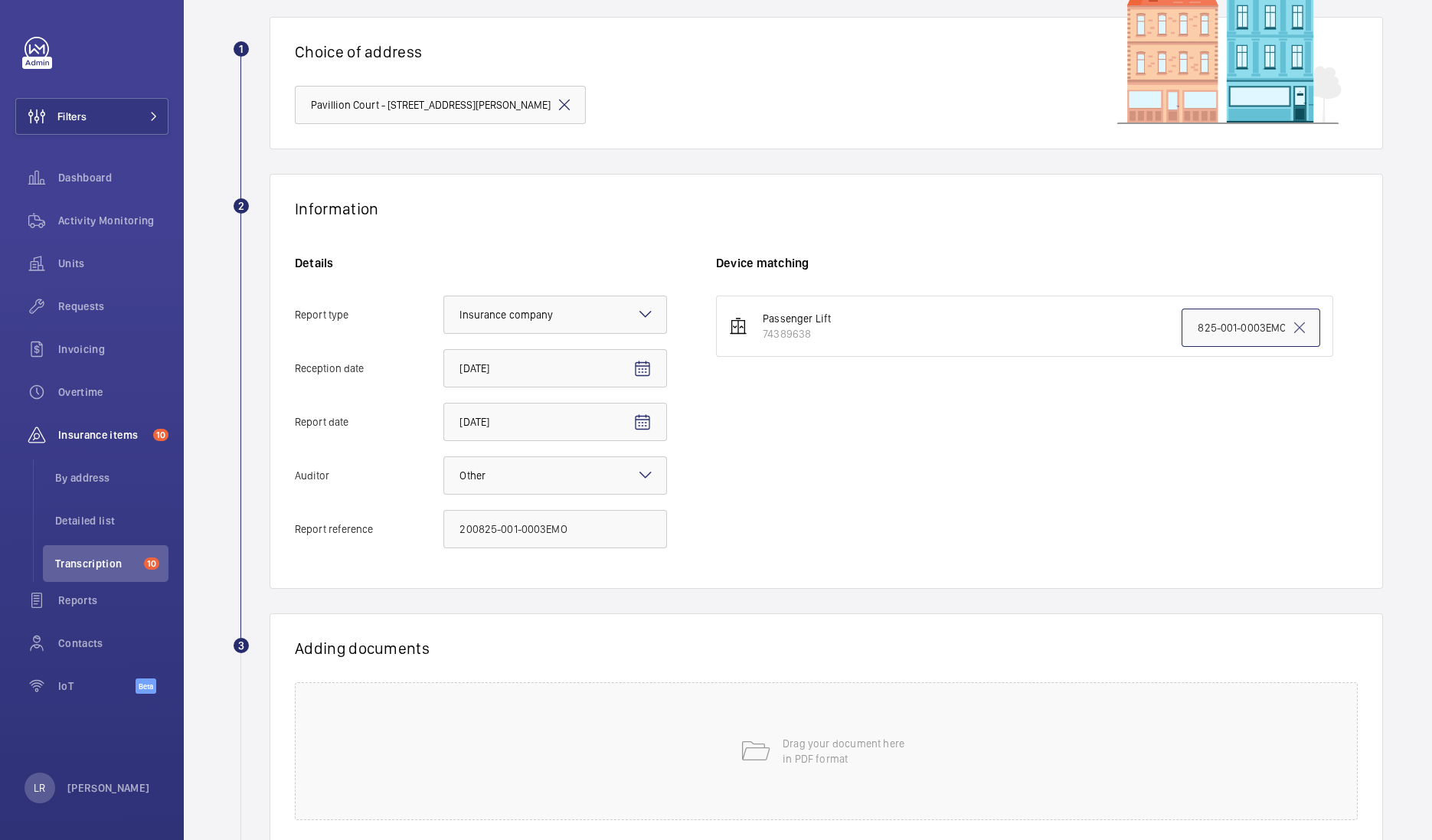
scroll to position [206, 0]
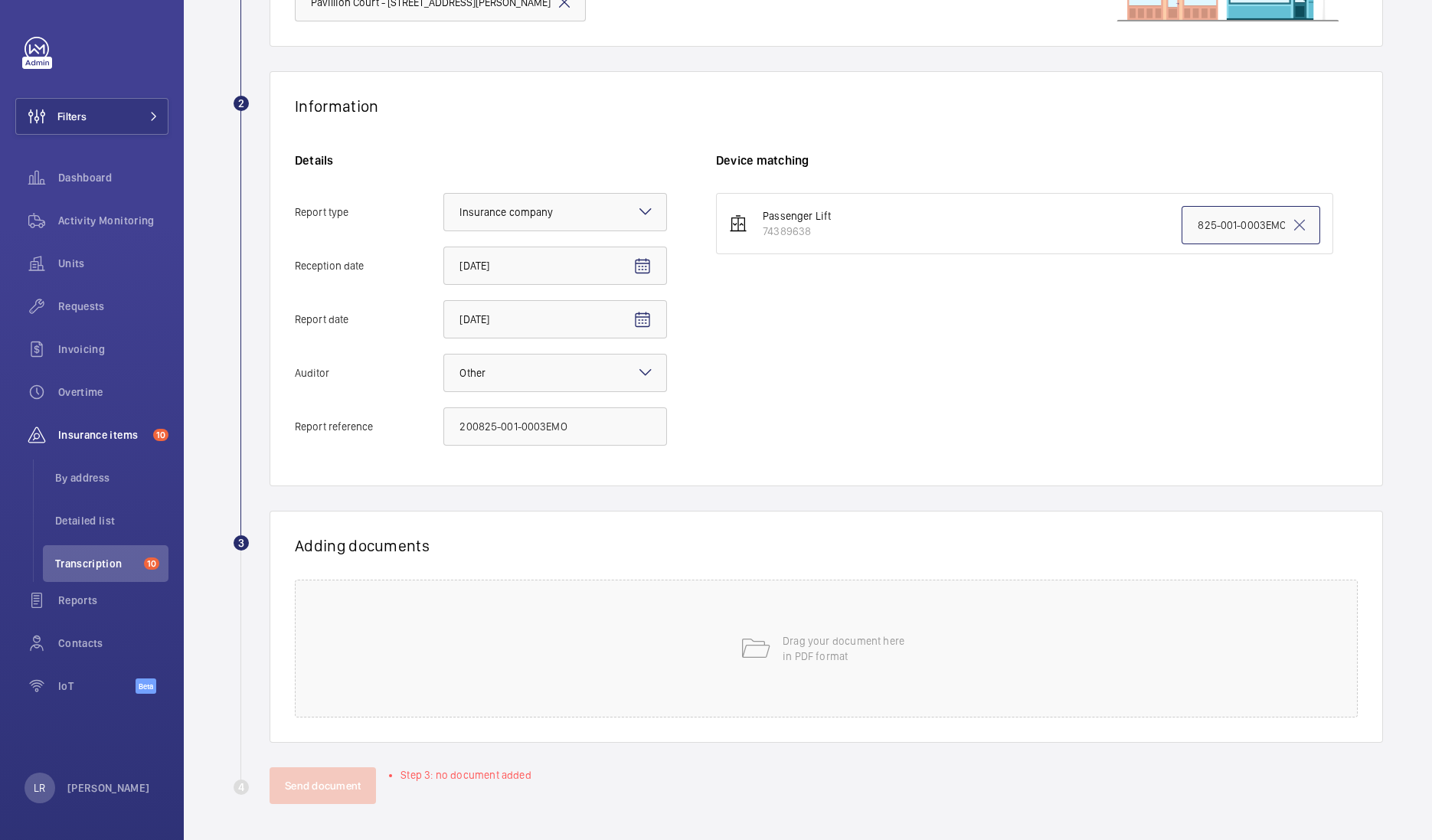
type input "200825-001-0003EMO"
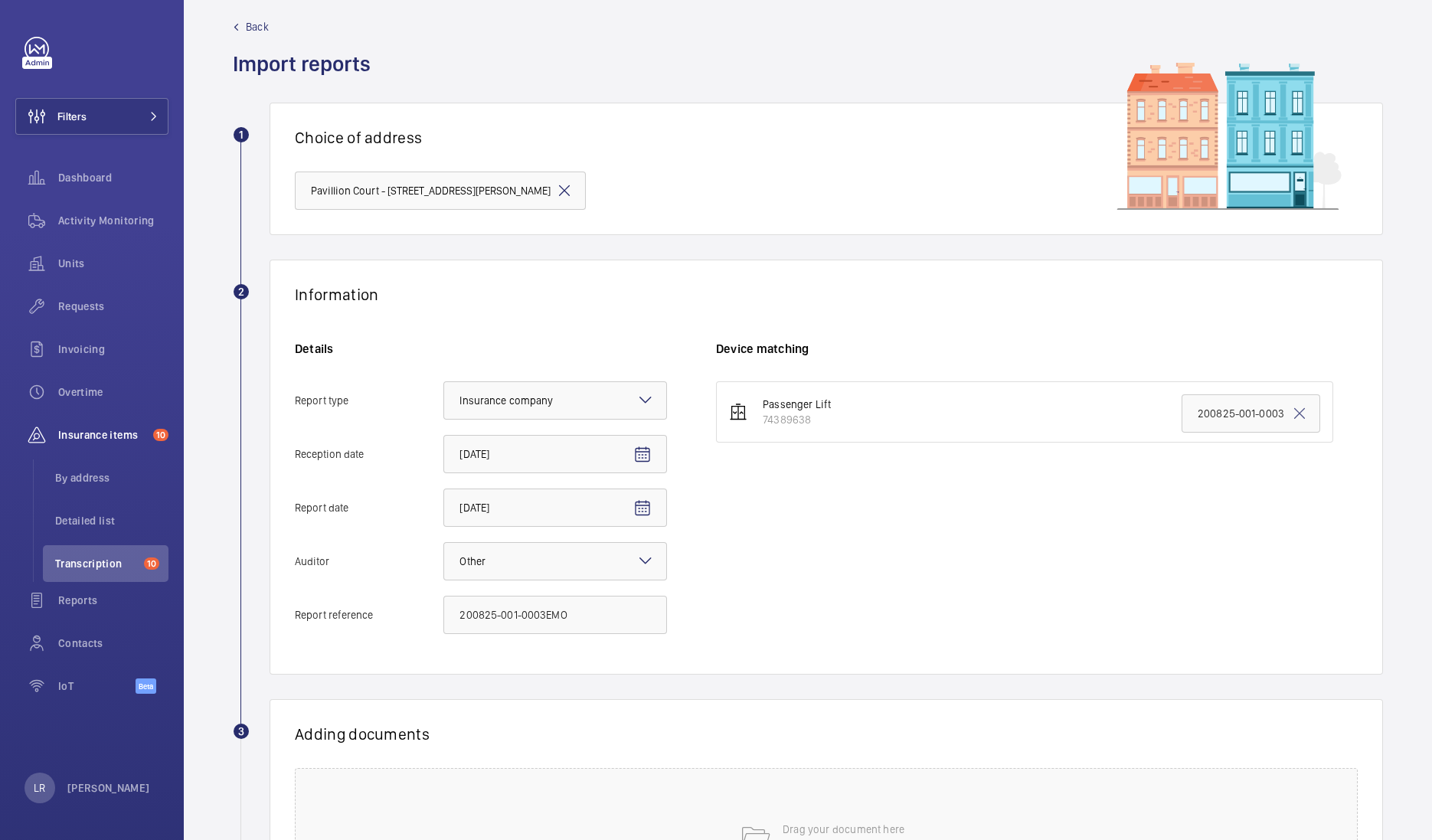
scroll to position [0, 0]
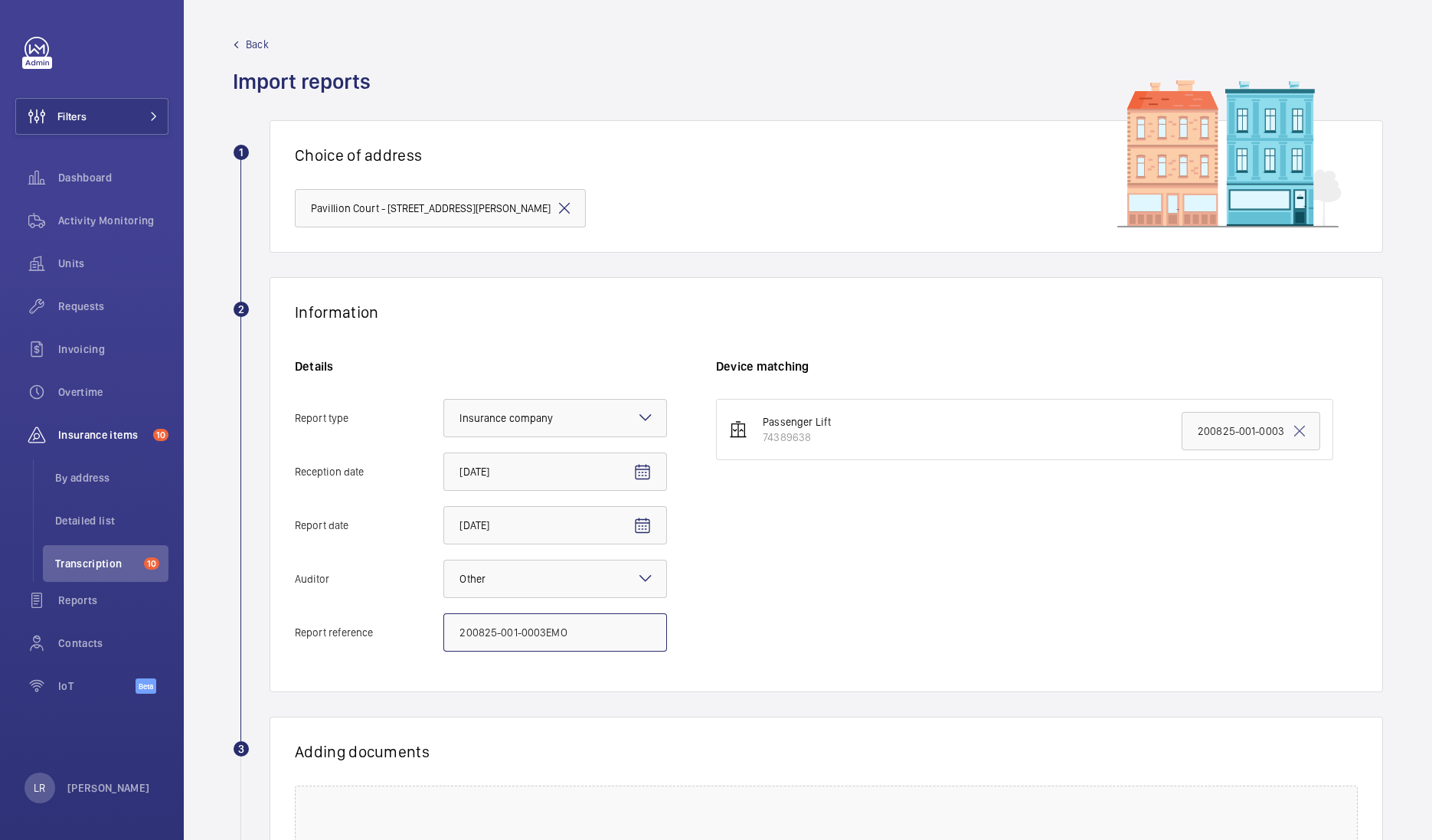
click at [582, 632] on input "200825-001-0003EMO" at bounding box center [555, 632] width 224 height 38
click at [448, 628] on input "200825-001-0003EMO" at bounding box center [555, 632] width 224 height 38
type input "200825-001-0003EMO"
drag, startPoint x: 602, startPoint y: 641, endPoint x: 444, endPoint y: 641, distance: 158.0
click at [444, 641] on input "200825-001-0003EMO" at bounding box center [555, 632] width 224 height 38
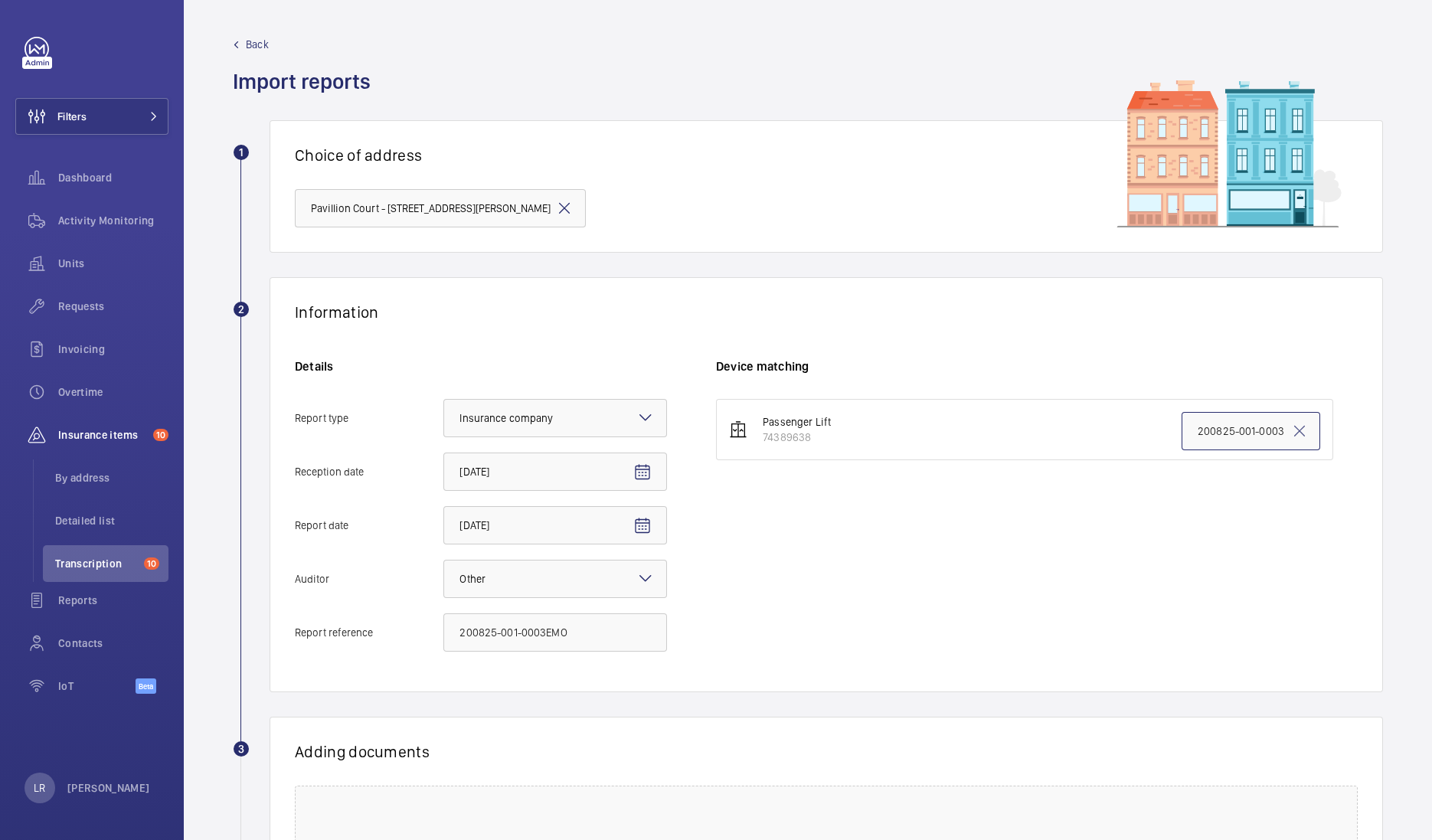
click at [1204, 434] on input "200825-001-0003EMO" at bounding box center [1250, 431] width 139 height 38
click at [1202, 434] on input "200825-001-0003EMO" at bounding box center [1250, 431] width 139 height 38
click at [1195, 427] on input "200825-001-0003EMO" at bounding box center [1250, 431] width 139 height 38
click at [1181, 425] on input "200825-001-0003EMO" at bounding box center [1250, 431] width 139 height 38
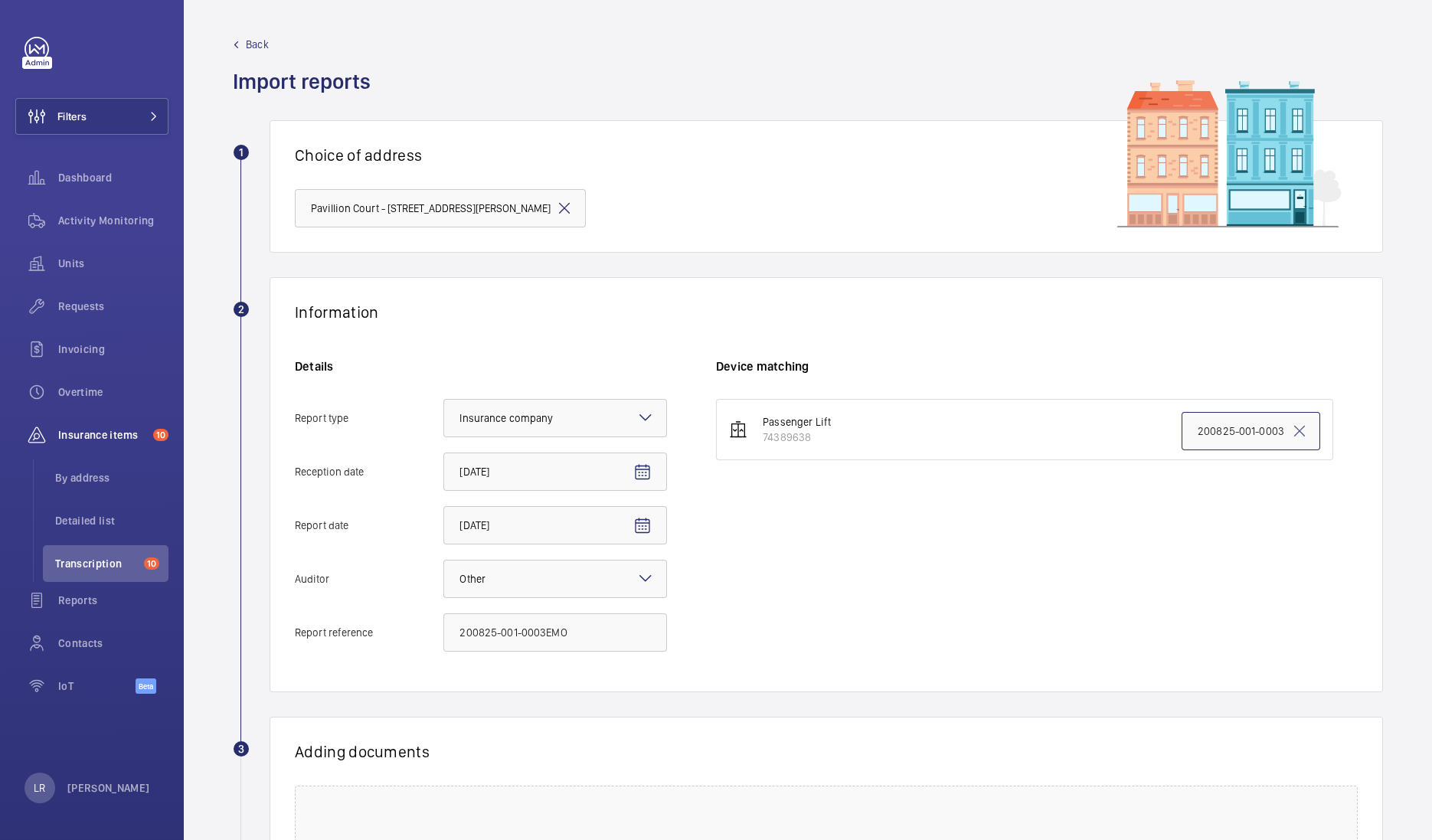
click at [1181, 425] on input "200825-001-0003EMO" at bounding box center [1250, 431] width 139 height 38
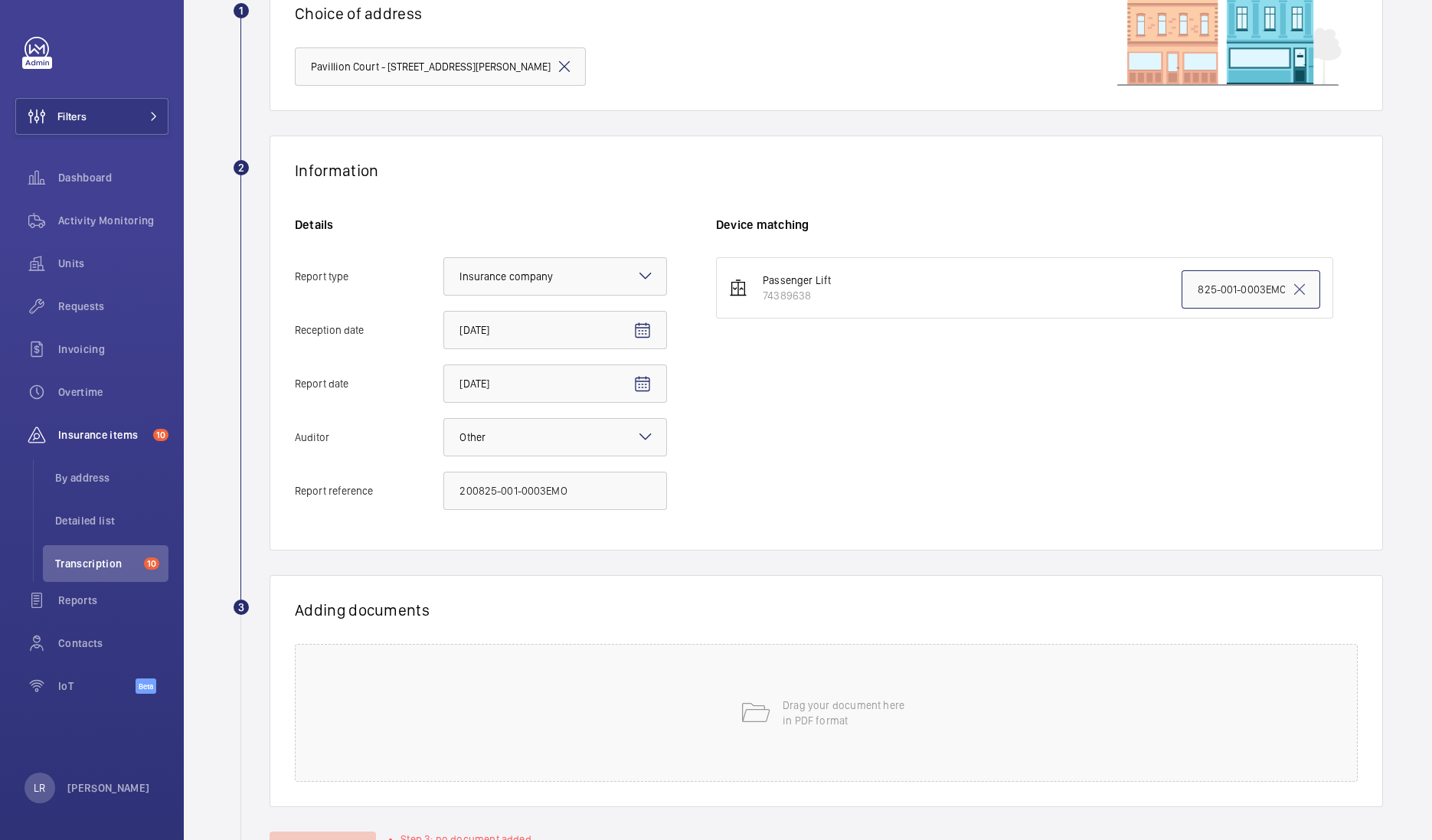
scroll to position [206, 0]
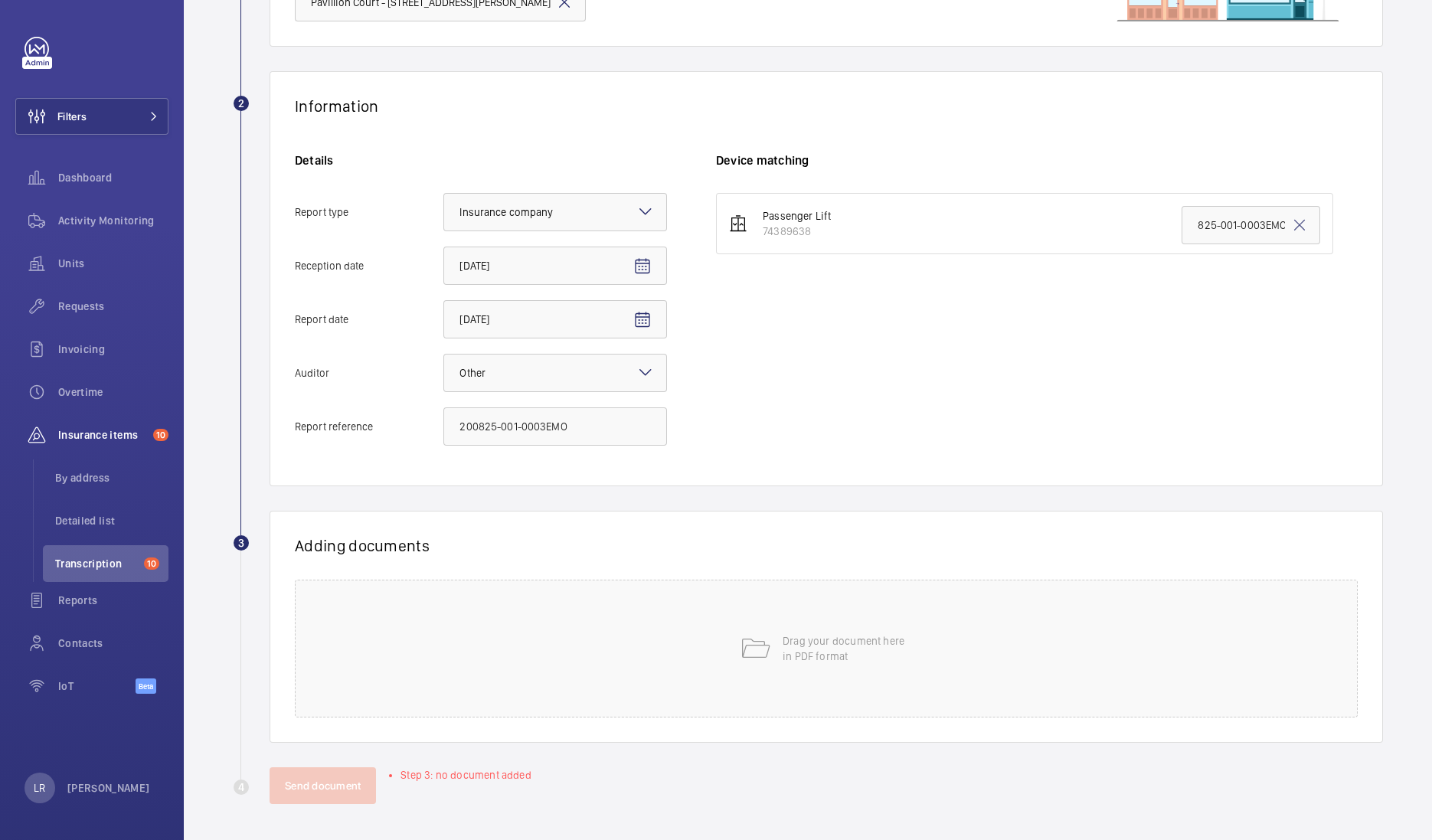
click at [854, 576] on div "Adding documents Drag your document here in PDF format" at bounding box center [826, 626] width 1114 height 231
click at [878, 583] on div "Drag your document here in PDF format" at bounding box center [826, 648] width 1063 height 138
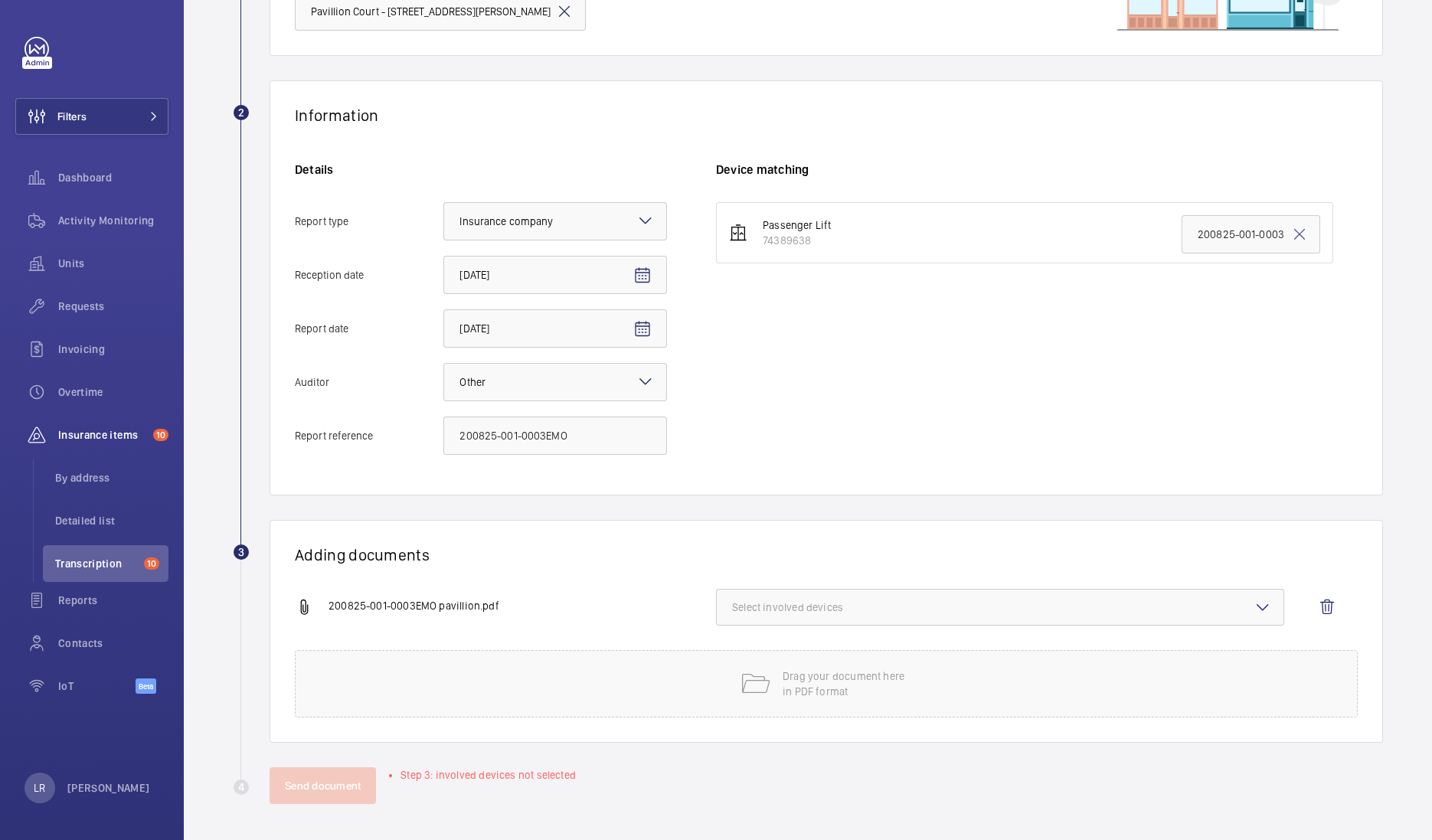
click at [823, 610] on span "Select involved devices" at bounding box center [999, 608] width 536 height 16
click at [787, 660] on span "74389638" at bounding box center [1000, 655] width 487 height 16
click at [754, 660] on input "74389638" at bounding box center [738, 654] width 30 height 30
checkbox input "true"
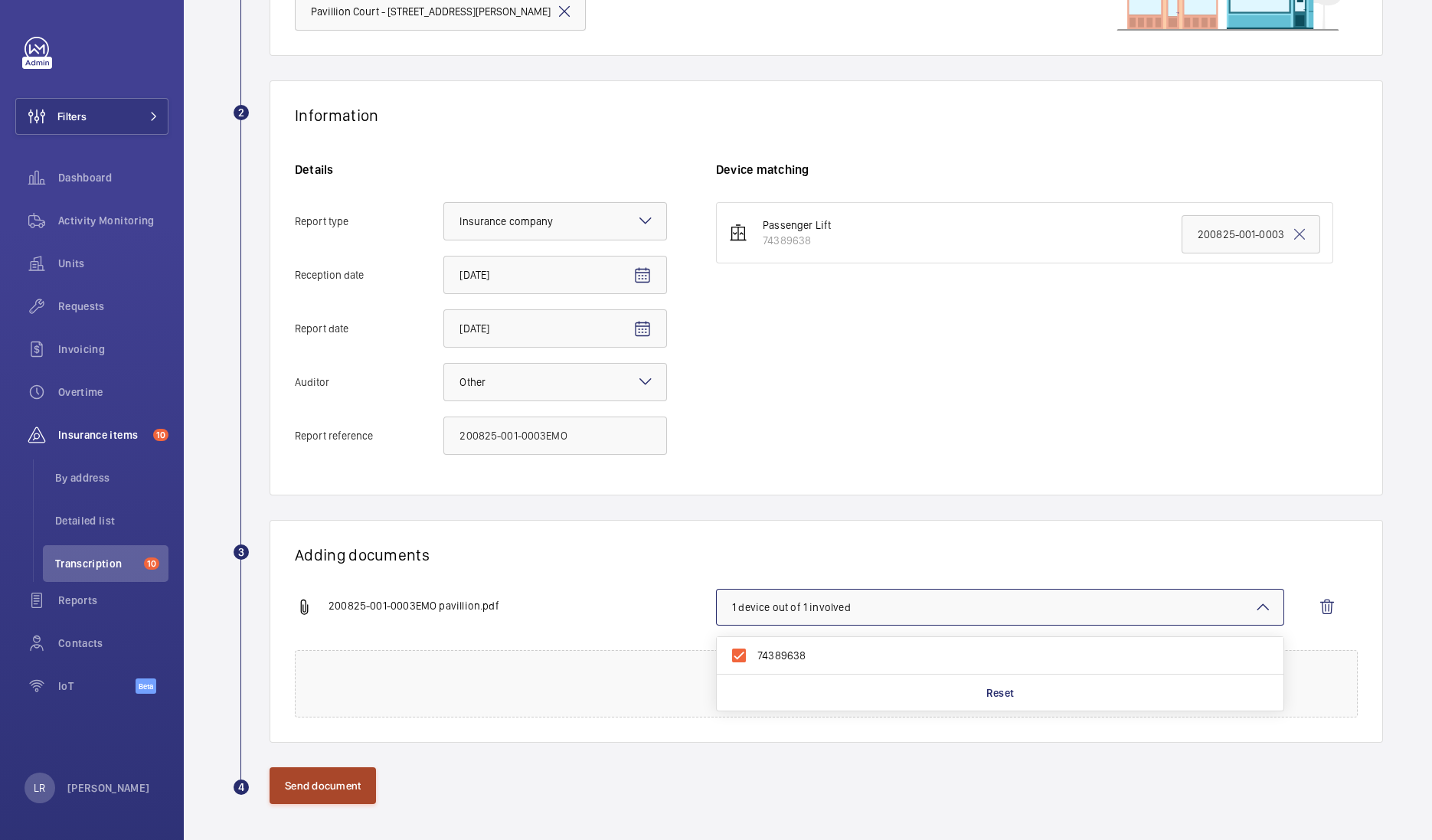
click at [329, 787] on button "Send document" at bounding box center [322, 785] width 106 height 37
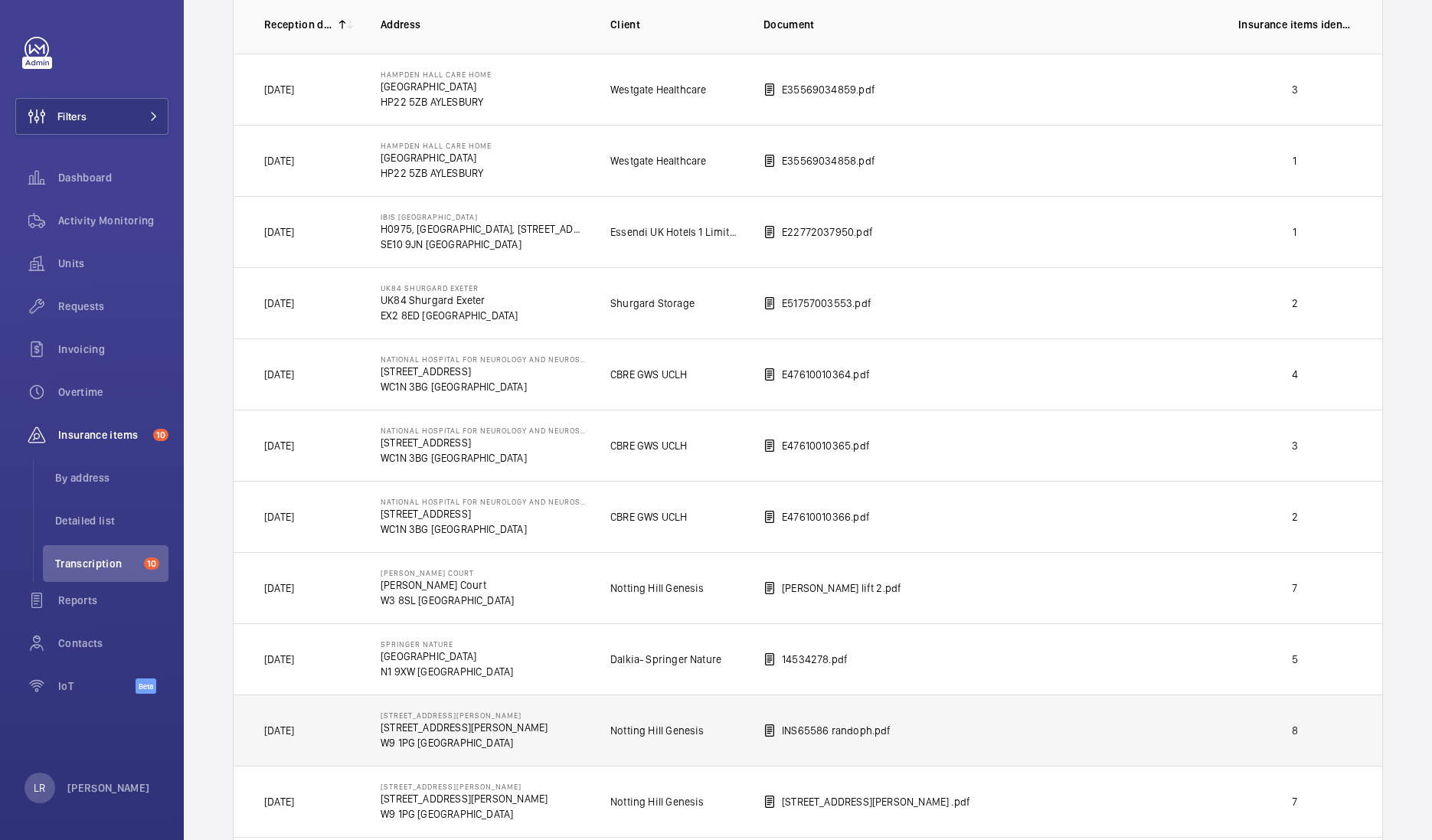
scroll to position [95, 0]
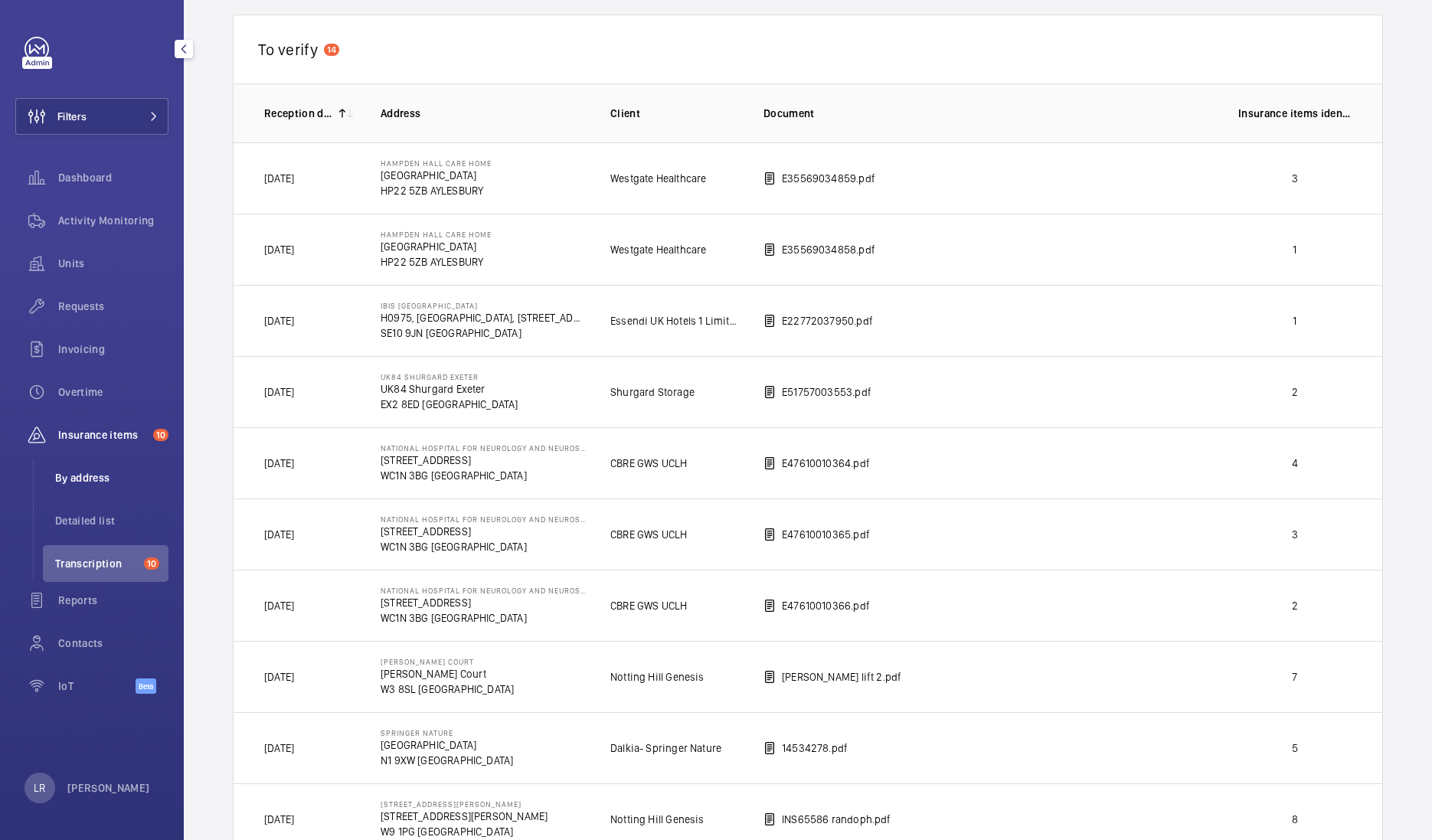
click at [98, 490] on li "By address" at bounding box center [105, 478] width 126 height 37
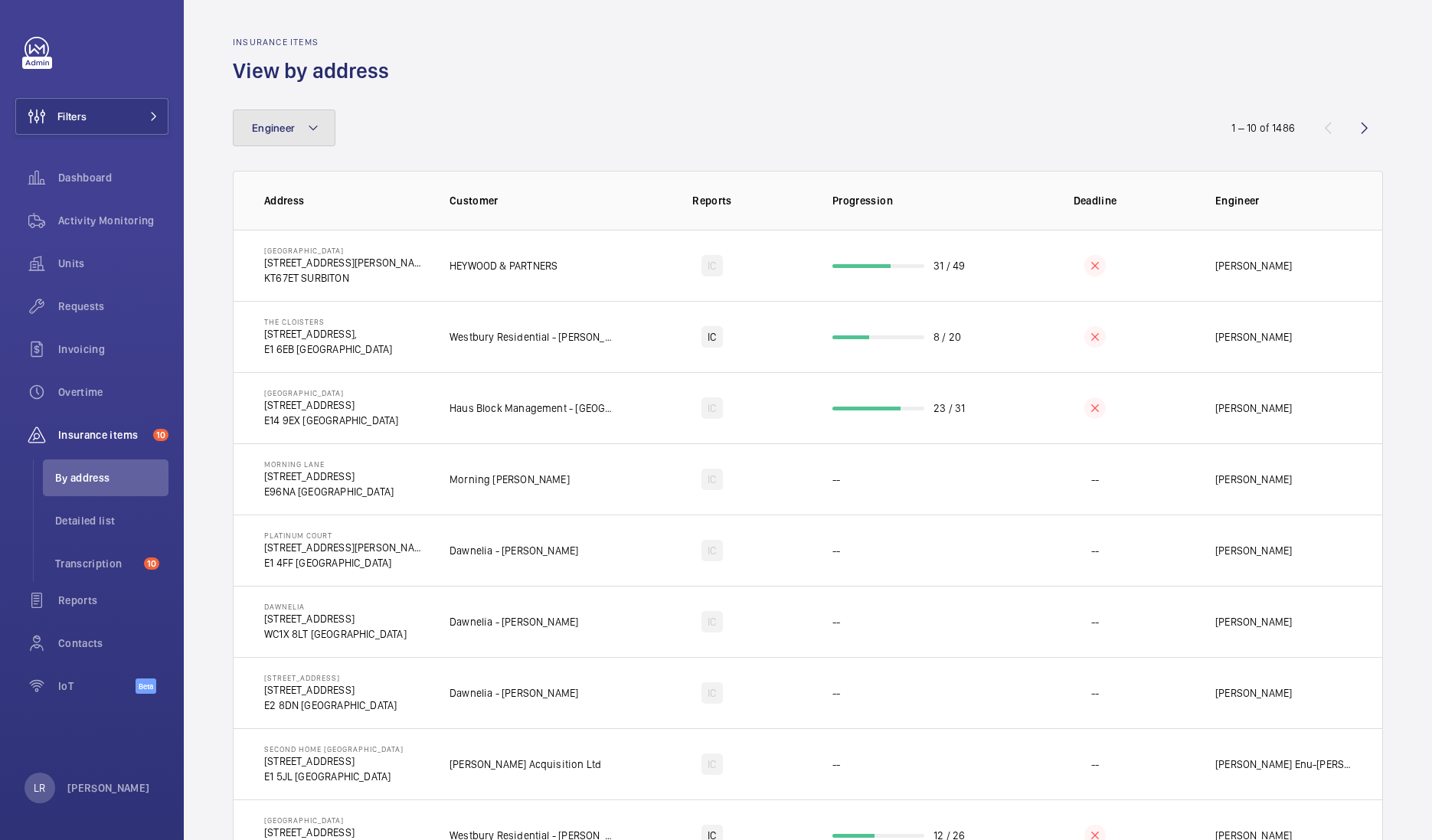
click at [312, 134] on mat-icon at bounding box center [313, 127] width 13 height 19
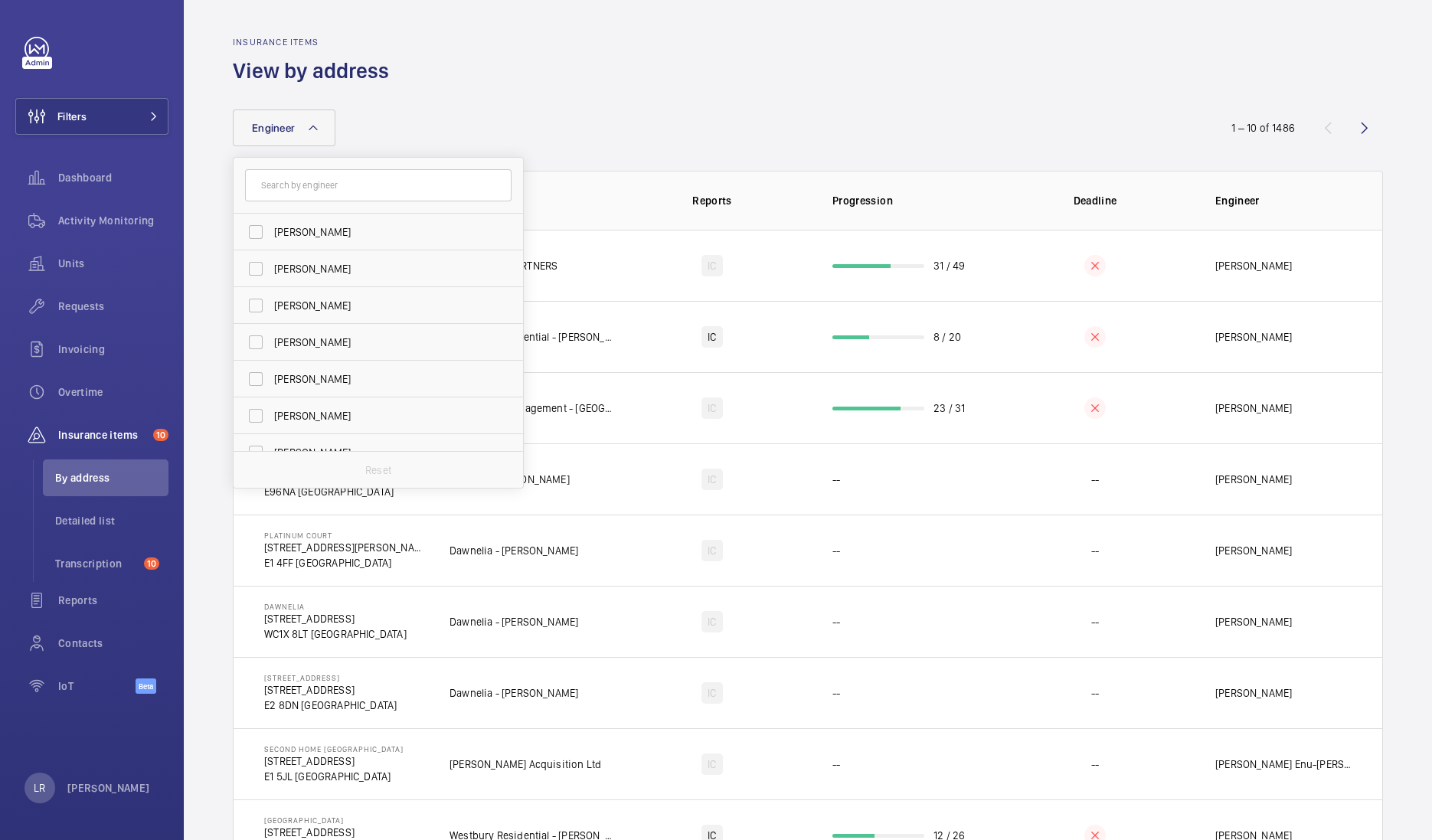
click at [307, 183] on input "text" at bounding box center [378, 185] width 267 height 32
type input "sea"
drag, startPoint x: 334, startPoint y: 218, endPoint x: 344, endPoint y: 264, distance: 47.1
click at [344, 264] on ul "Sea n Coward Sea n [PERSON_NAME] Sea n Spavin" at bounding box center [378, 269] width 289 height 110
drag, startPoint x: 344, startPoint y: 264, endPoint x: 288, endPoint y: 239, distance: 61.3
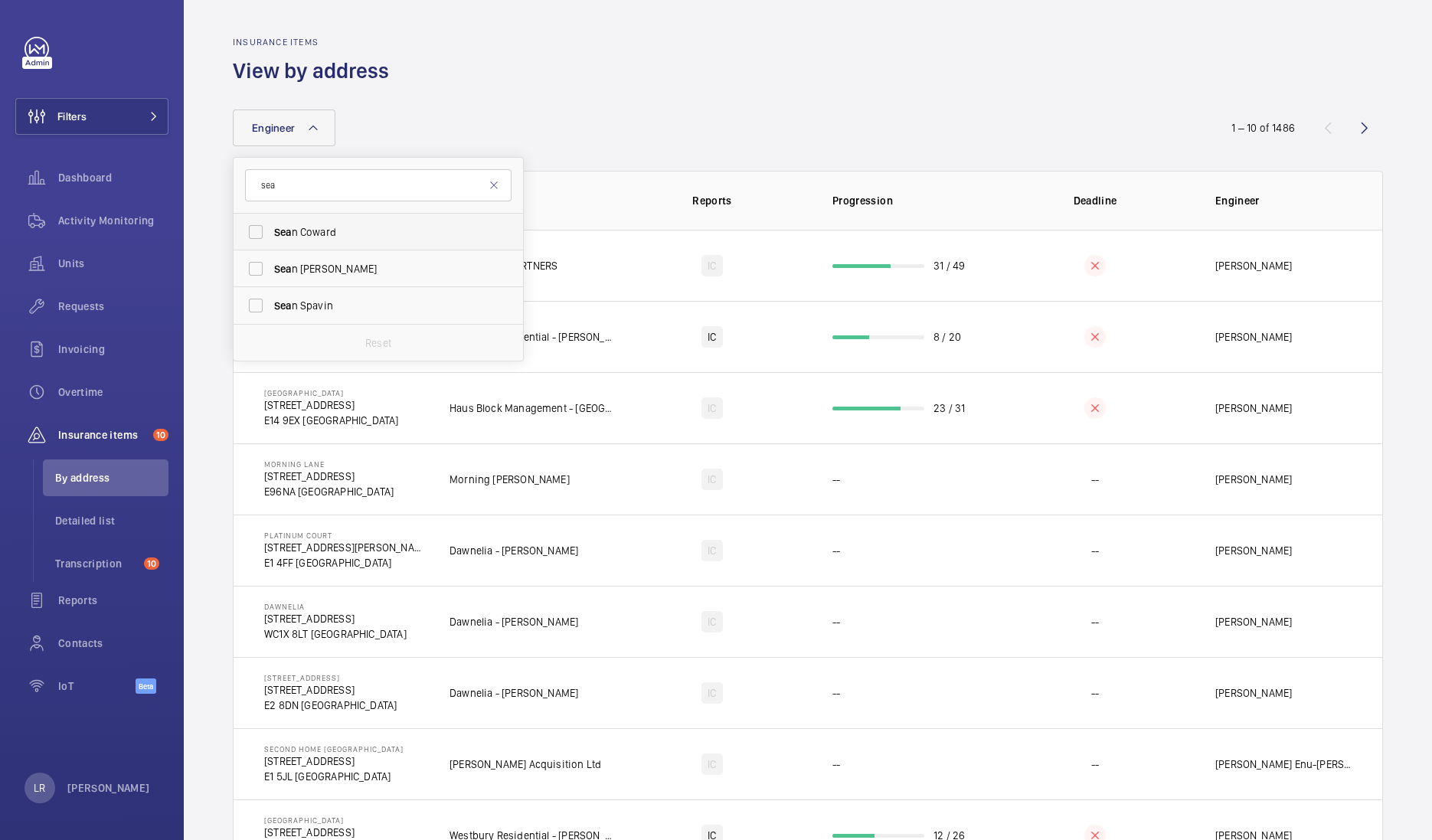
click at [288, 238] on span "Sea n Coward" at bounding box center [380, 232] width 211 height 16
click at [271, 238] on input "Sea n Coward" at bounding box center [255, 231] width 30 height 30
checkbox input "true"
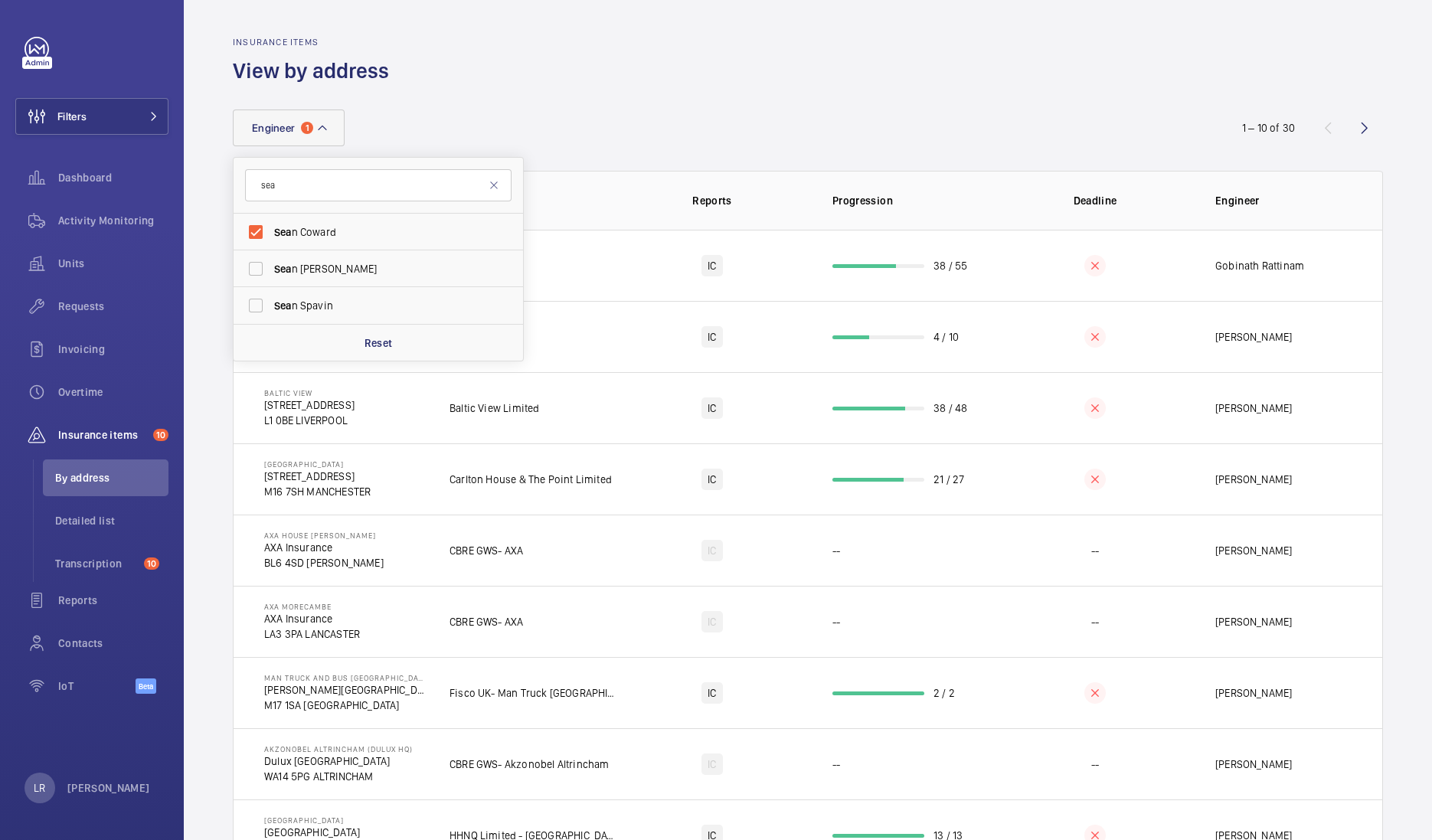
click at [679, 175] on th "Reports" at bounding box center [712, 200] width 191 height 59
click at [116, 303] on span "Requests" at bounding box center [113, 307] width 110 height 16
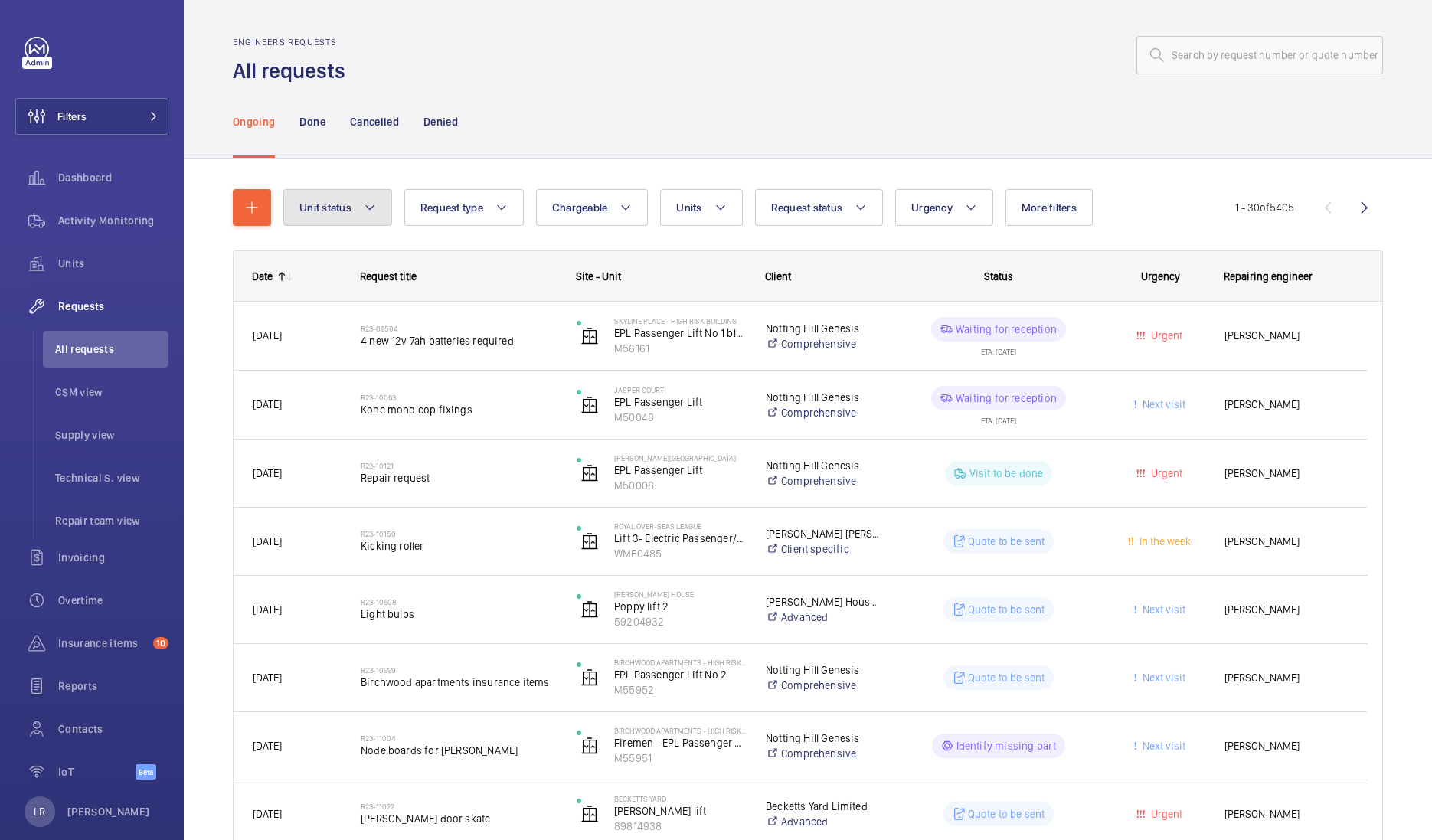
click at [375, 213] on button "Unit status" at bounding box center [337, 208] width 108 height 37
click at [373, 203] on mat-icon at bounding box center [369, 207] width 13 height 19
click at [475, 204] on span "Request type" at bounding box center [451, 207] width 63 height 13
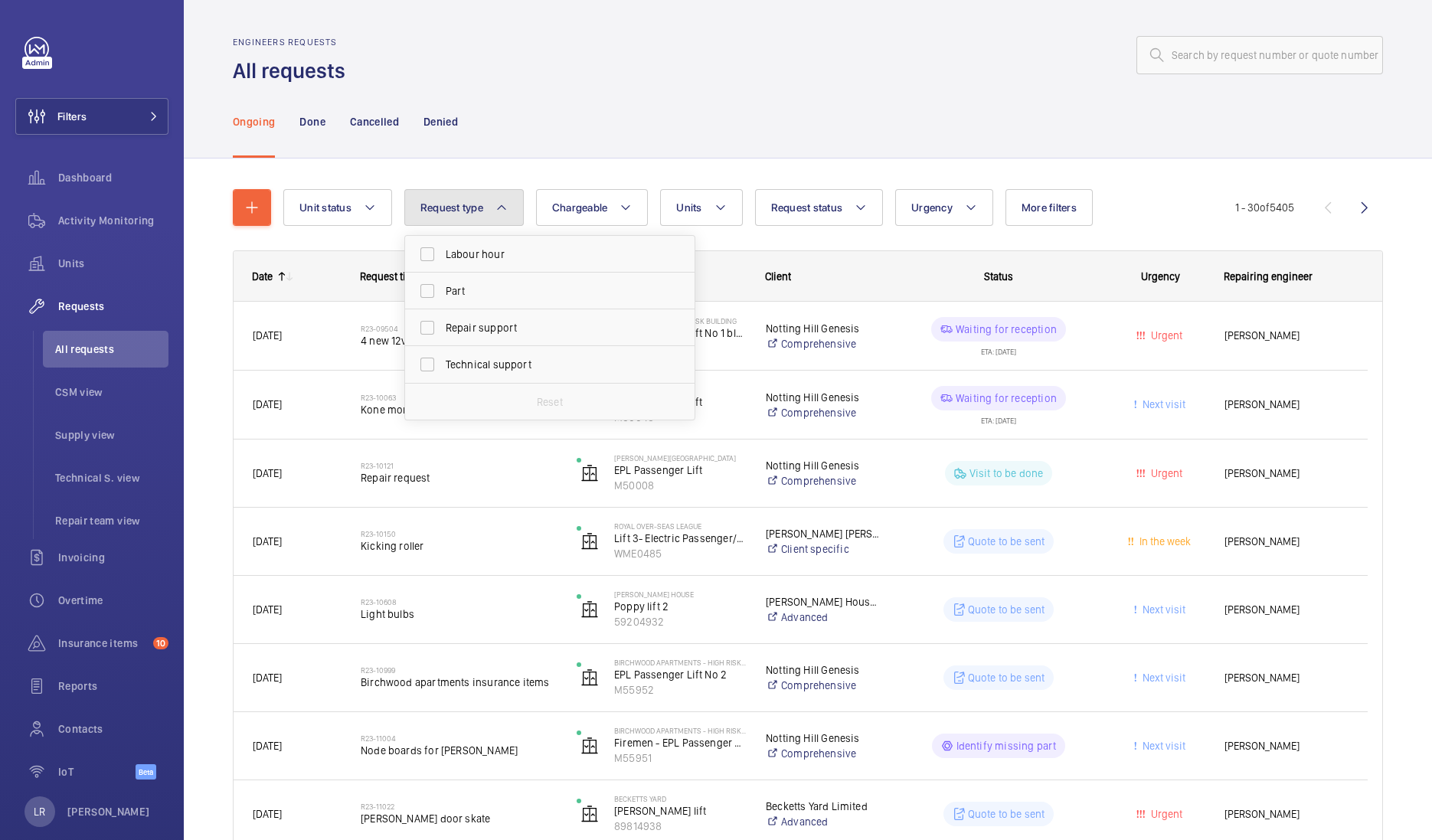
click at [489, 200] on button "Request type" at bounding box center [464, 208] width 119 height 37
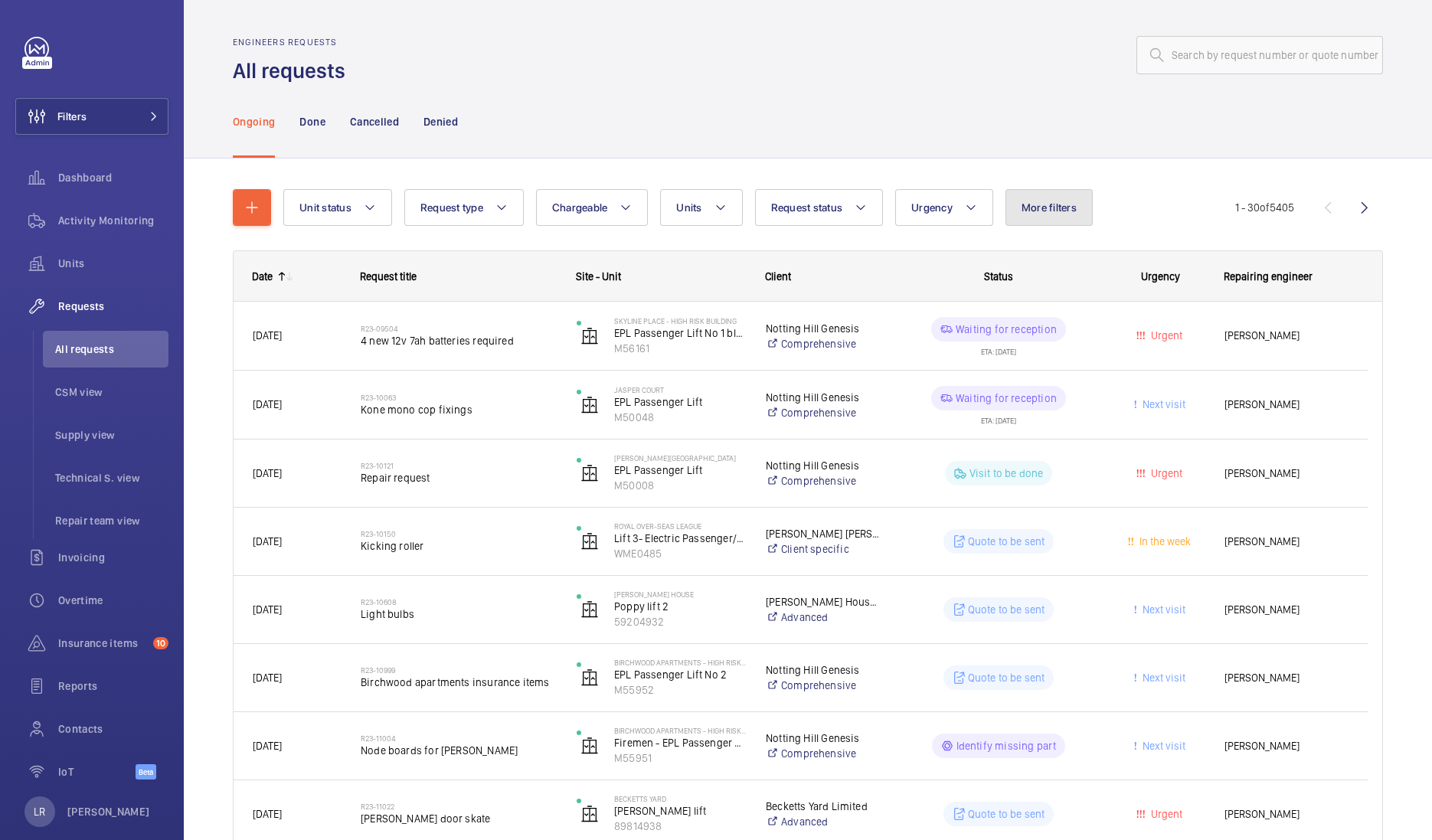
click at [1058, 209] on span "More filters" at bounding box center [1049, 207] width 55 height 13
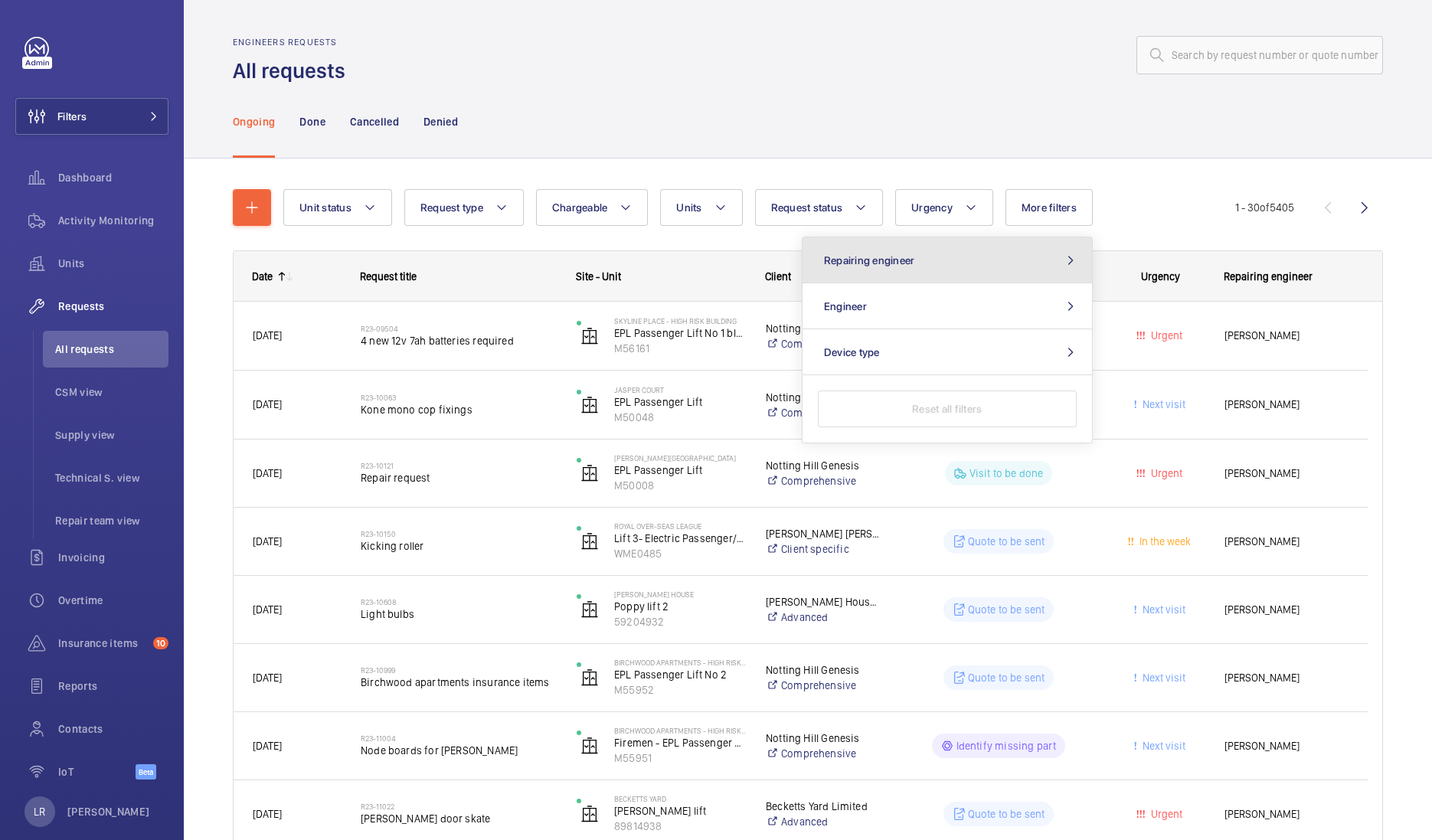
click at [961, 274] on button "Repairing engineer" at bounding box center [947, 260] width 289 height 46
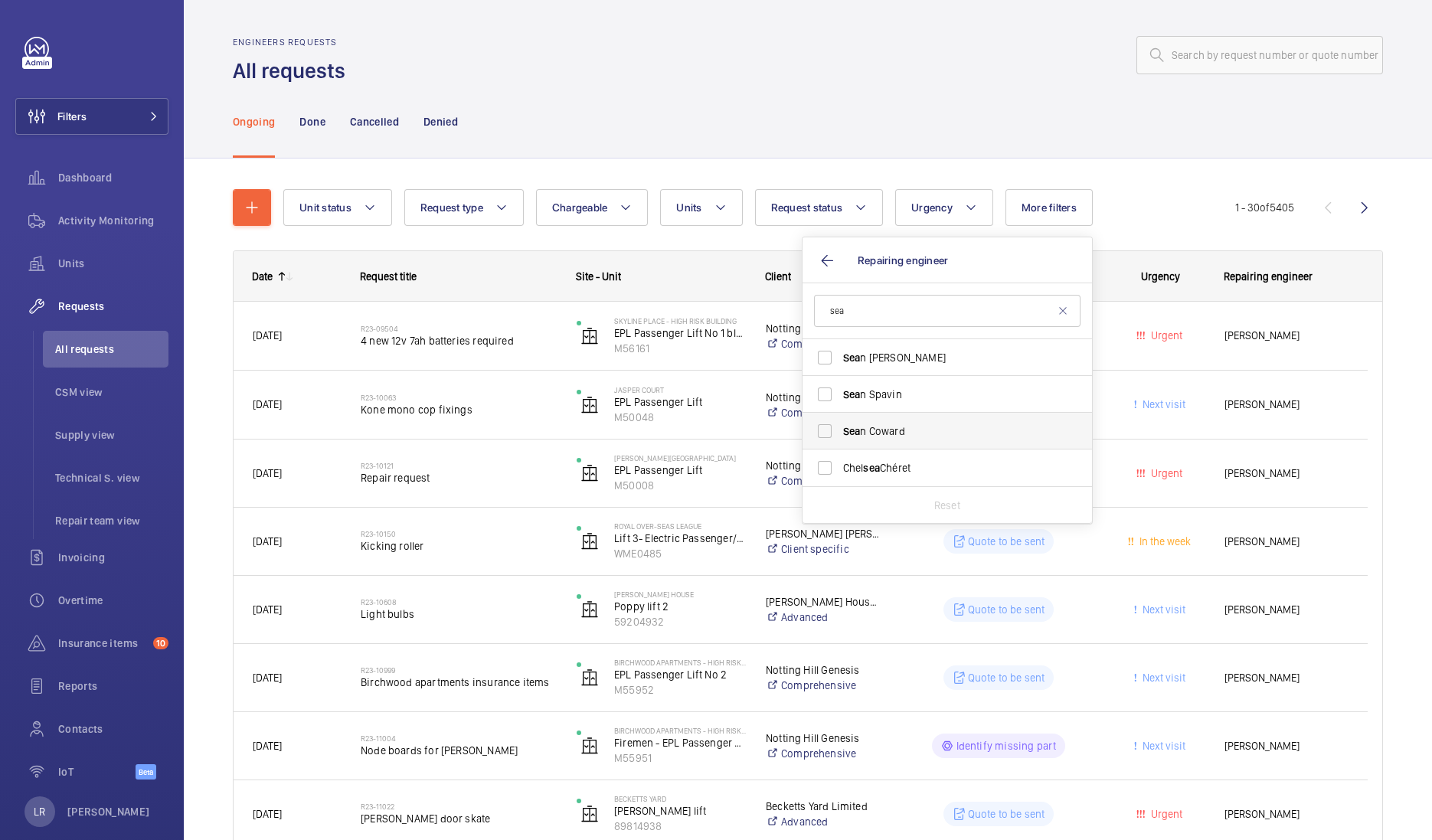
type input "sea"
click at [924, 422] on label "Sea n Coward" at bounding box center [935, 431] width 267 height 37
click at [840, 422] on input "Sea n Coward" at bounding box center [823, 431] width 30 height 30
checkbox input "true"
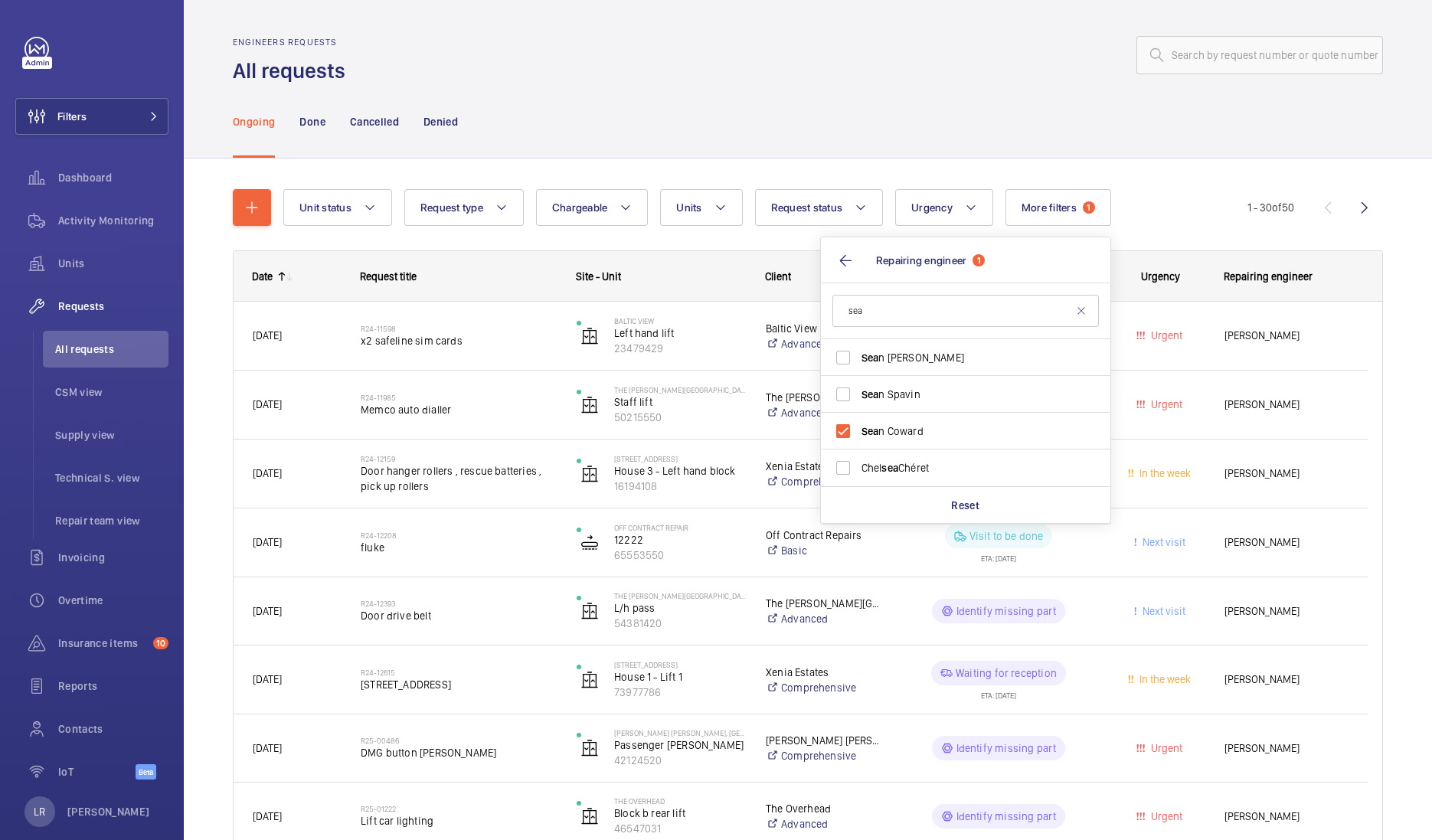
click at [1117, 96] on div "Ongoing Done Cancelled Denied" at bounding box center [807, 121] width 1150 height 72
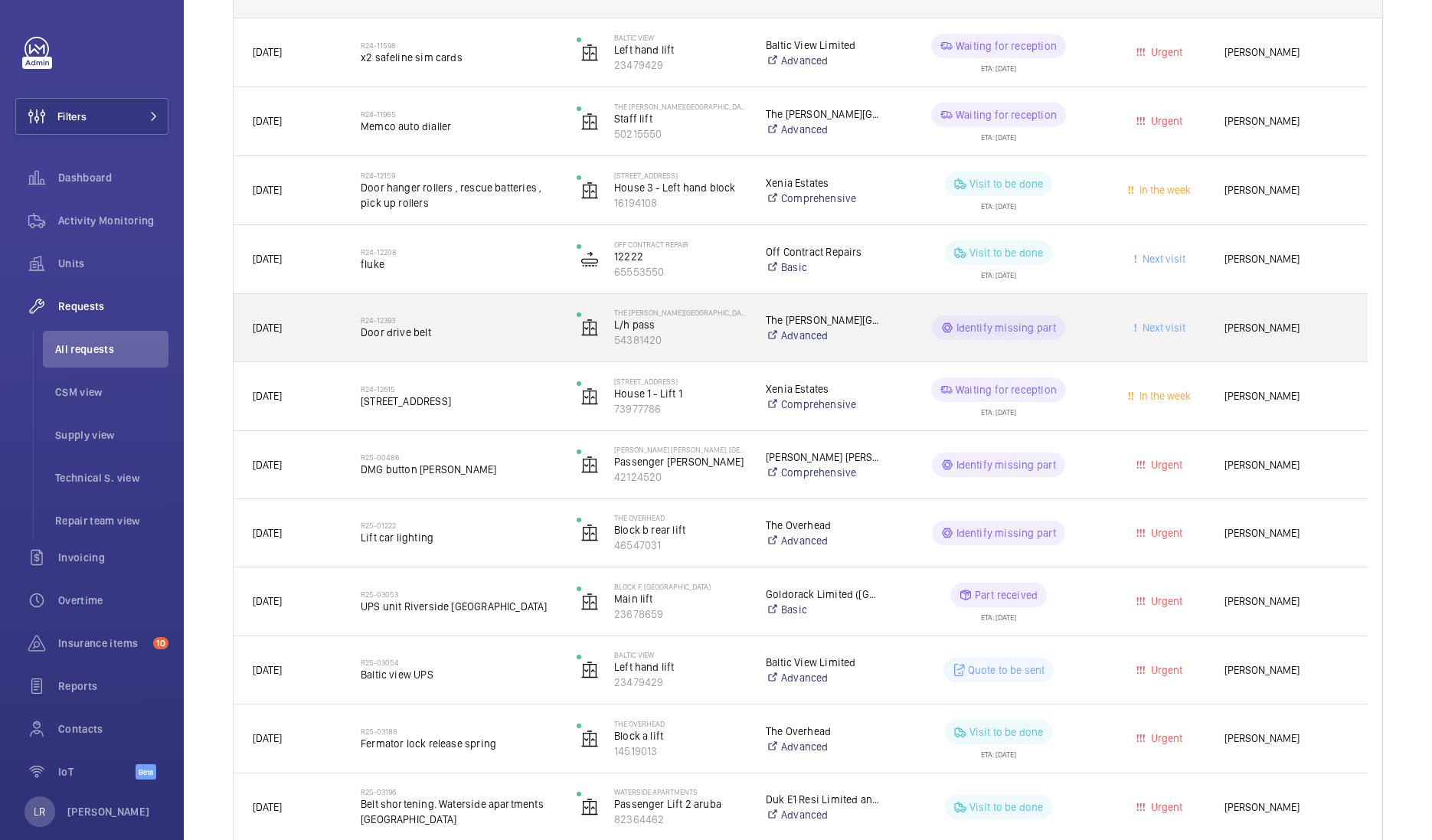
scroll to position [287, 0]
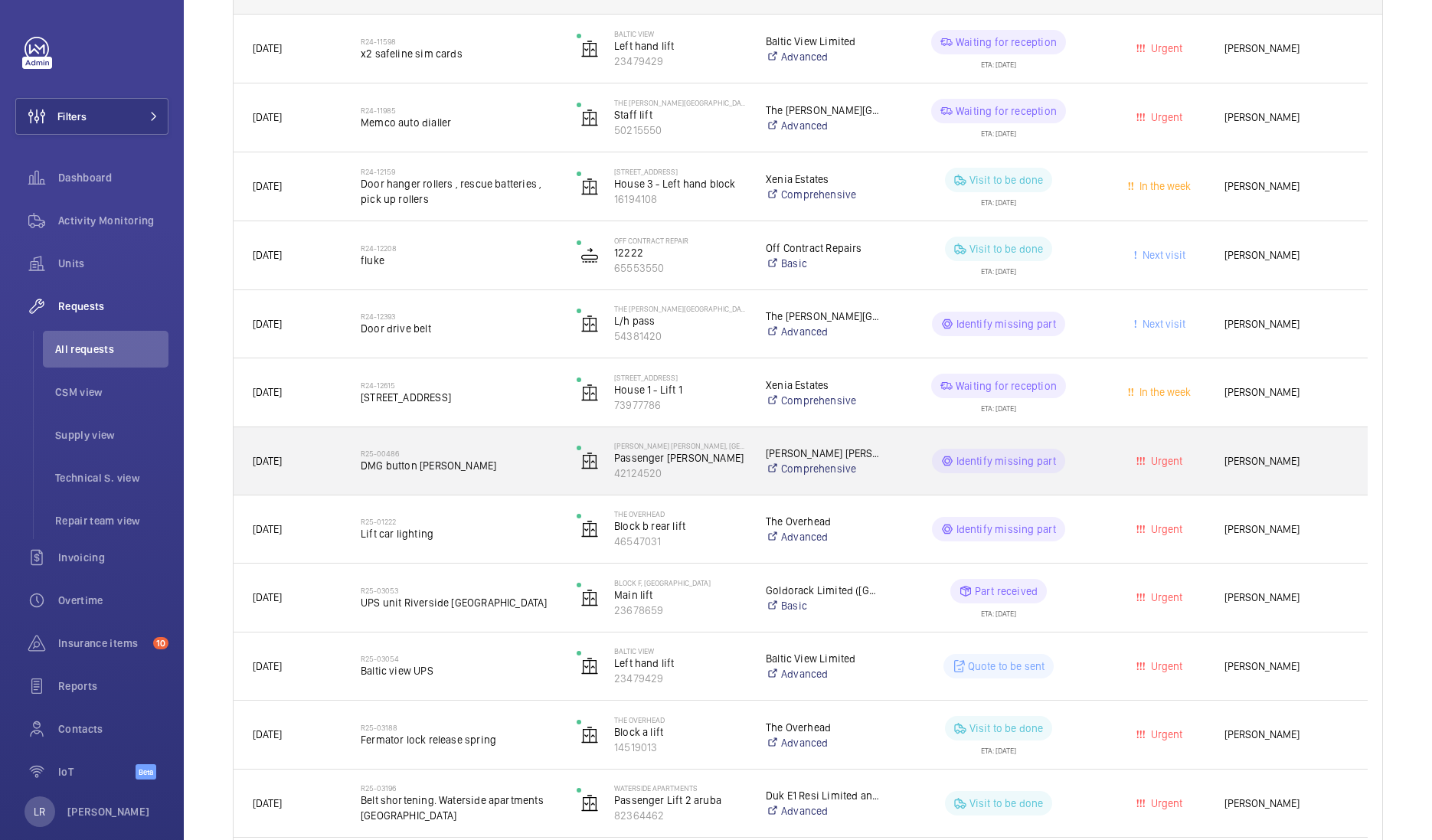
click at [430, 451] on h2 "R25-00486" at bounding box center [458, 452] width 196 height 9
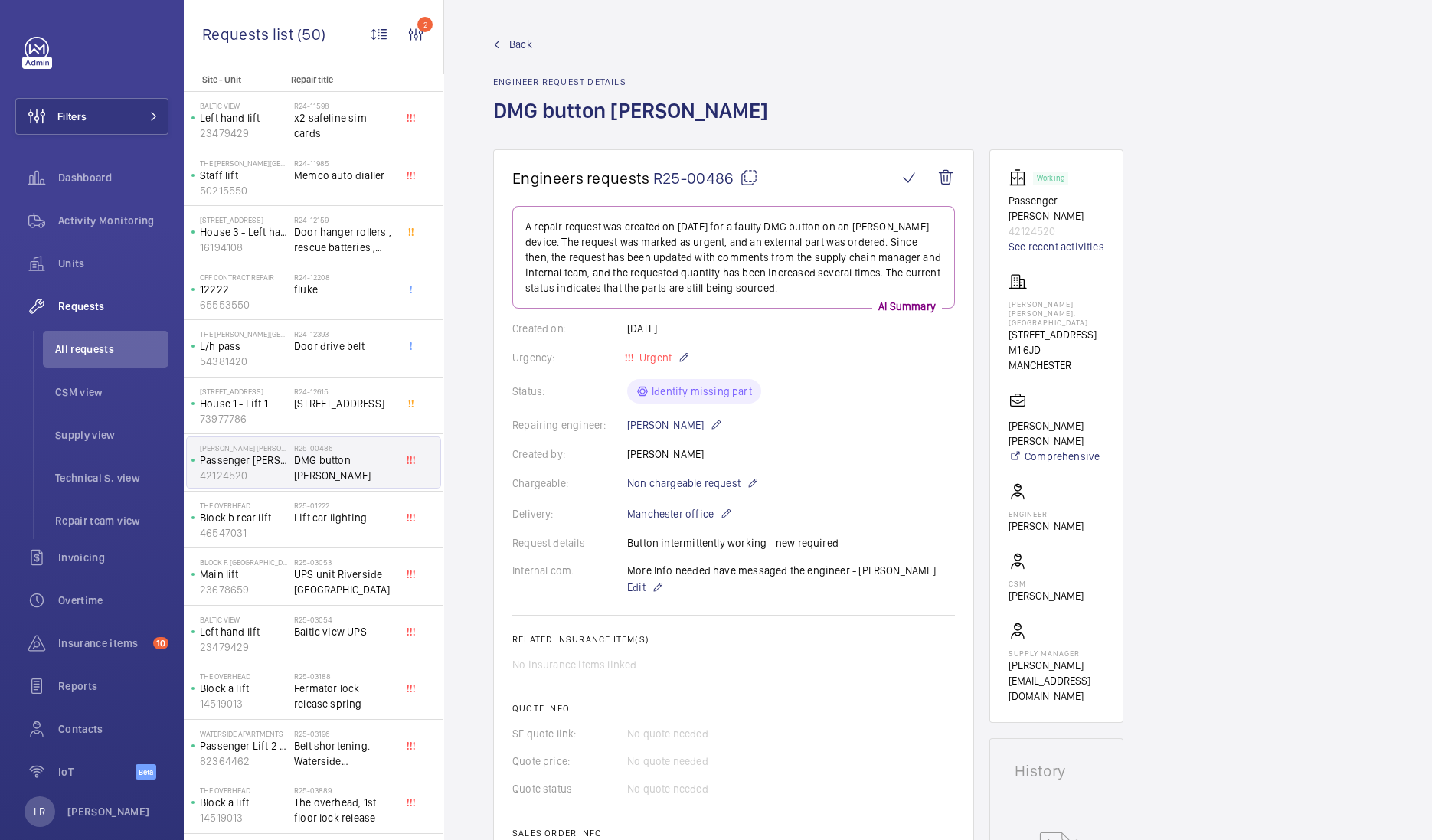
click at [748, 172] on mat-icon at bounding box center [748, 177] width 19 height 19
drag, startPoint x: 1083, startPoint y: 300, endPoint x: 1011, endPoint y: 304, distance: 72.1
click at [1011, 304] on p "[PERSON_NAME] [PERSON_NAME], [GEOGRAPHIC_DATA]" at bounding box center [1056, 313] width 96 height 27
copy p "[PERSON_NAME] [PERSON_NAME]"
click at [126, 274] on div "Units" at bounding box center [92, 264] width 153 height 37
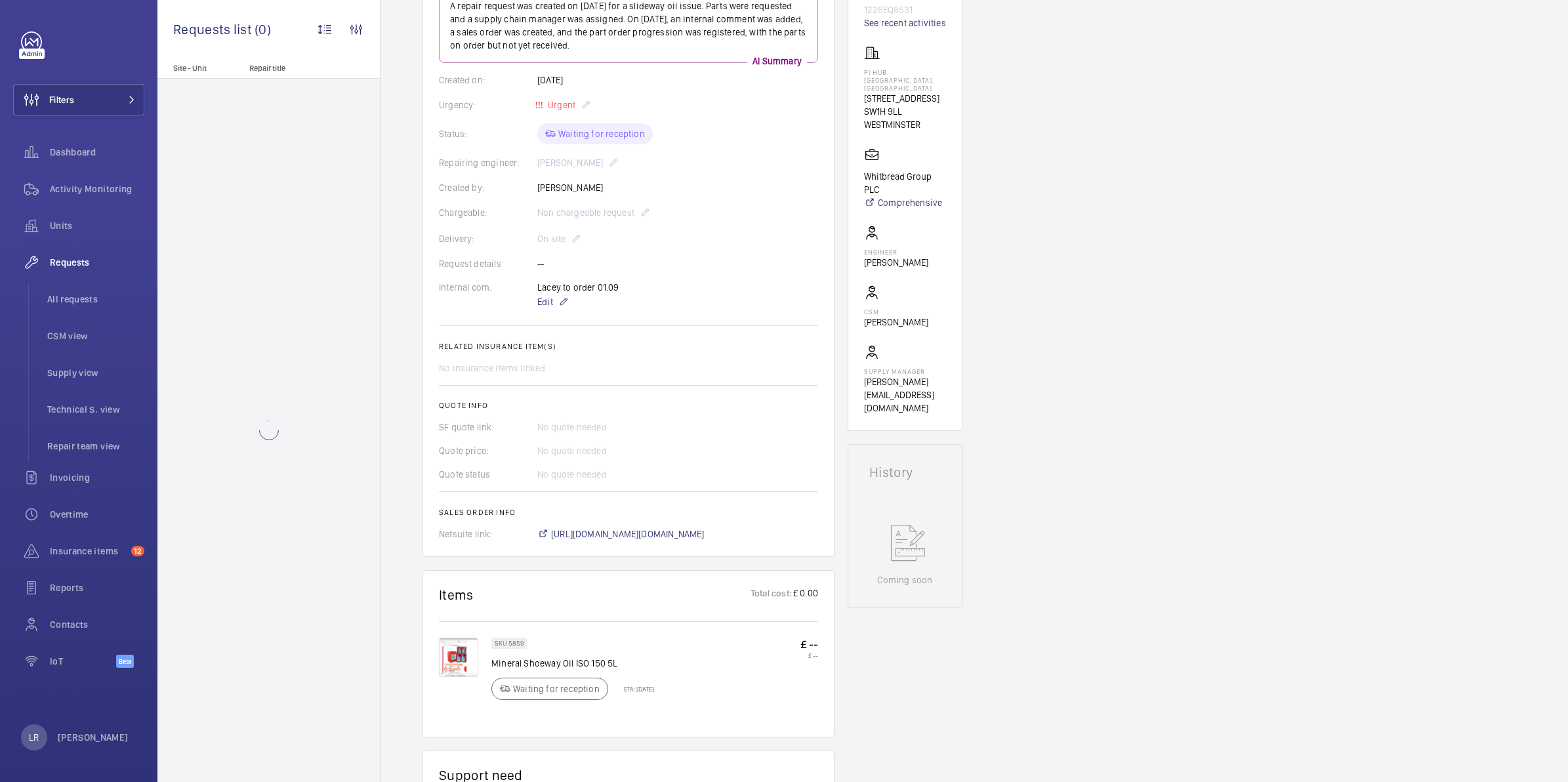
scroll to position [164, 0]
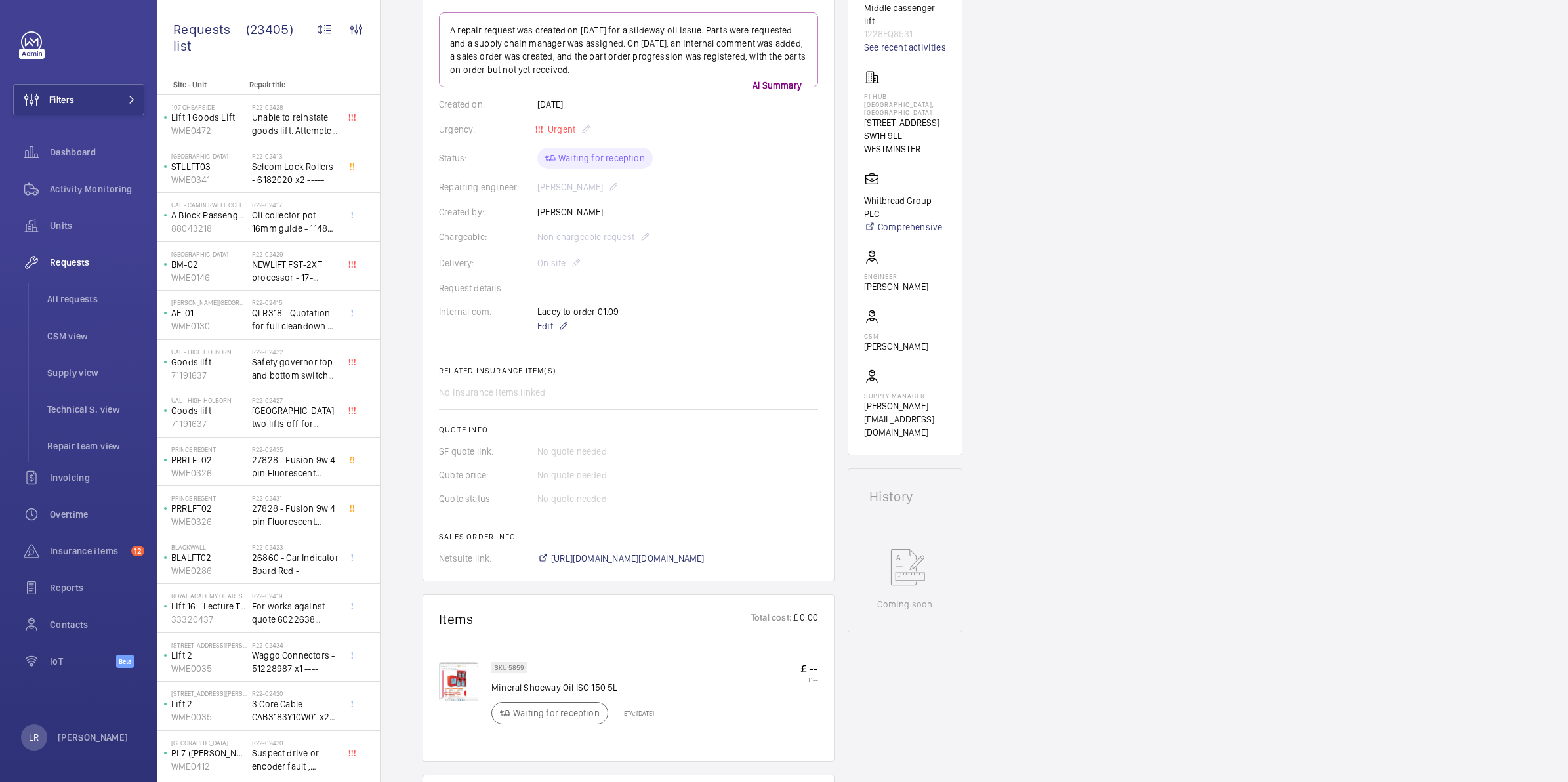
drag, startPoint x: 927, startPoint y: 154, endPoint x: 915, endPoint y: 154, distance: 12.0
click at [915, 154] on p "SW1H 9LL WESTMINSTER" at bounding box center [905, 141] width 82 height 26
drag, startPoint x: 915, startPoint y: 154, endPoint x: 994, endPoint y: 162, distance: 79.4
click at [994, 162] on div "Engineers requests R25-11162 A repair request was created on [DATE] for a slide…" at bounding box center [974, 602] width 1188 height 1276
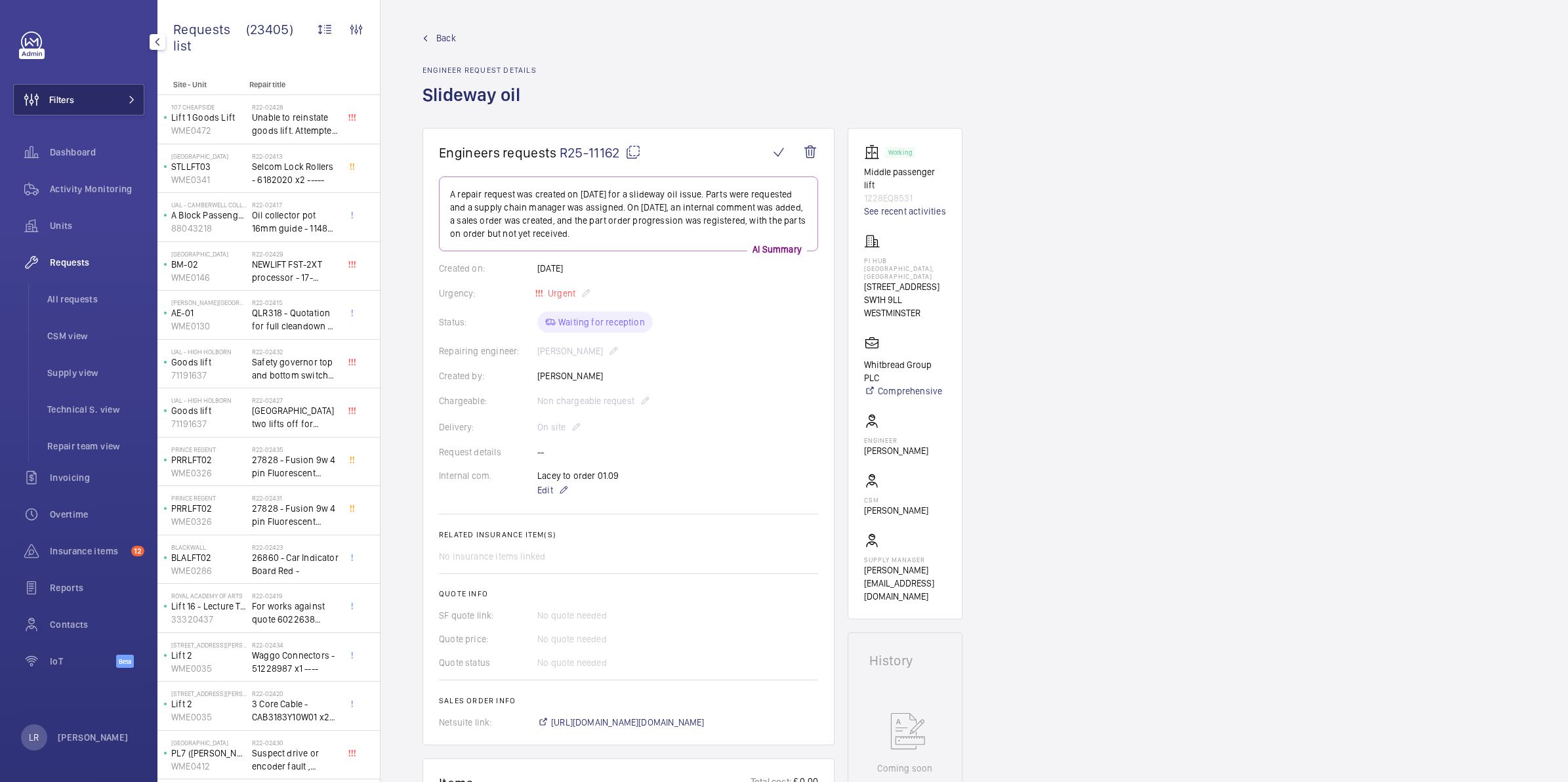
click at [102, 93] on button "Filters" at bounding box center [79, 100] width 131 height 32
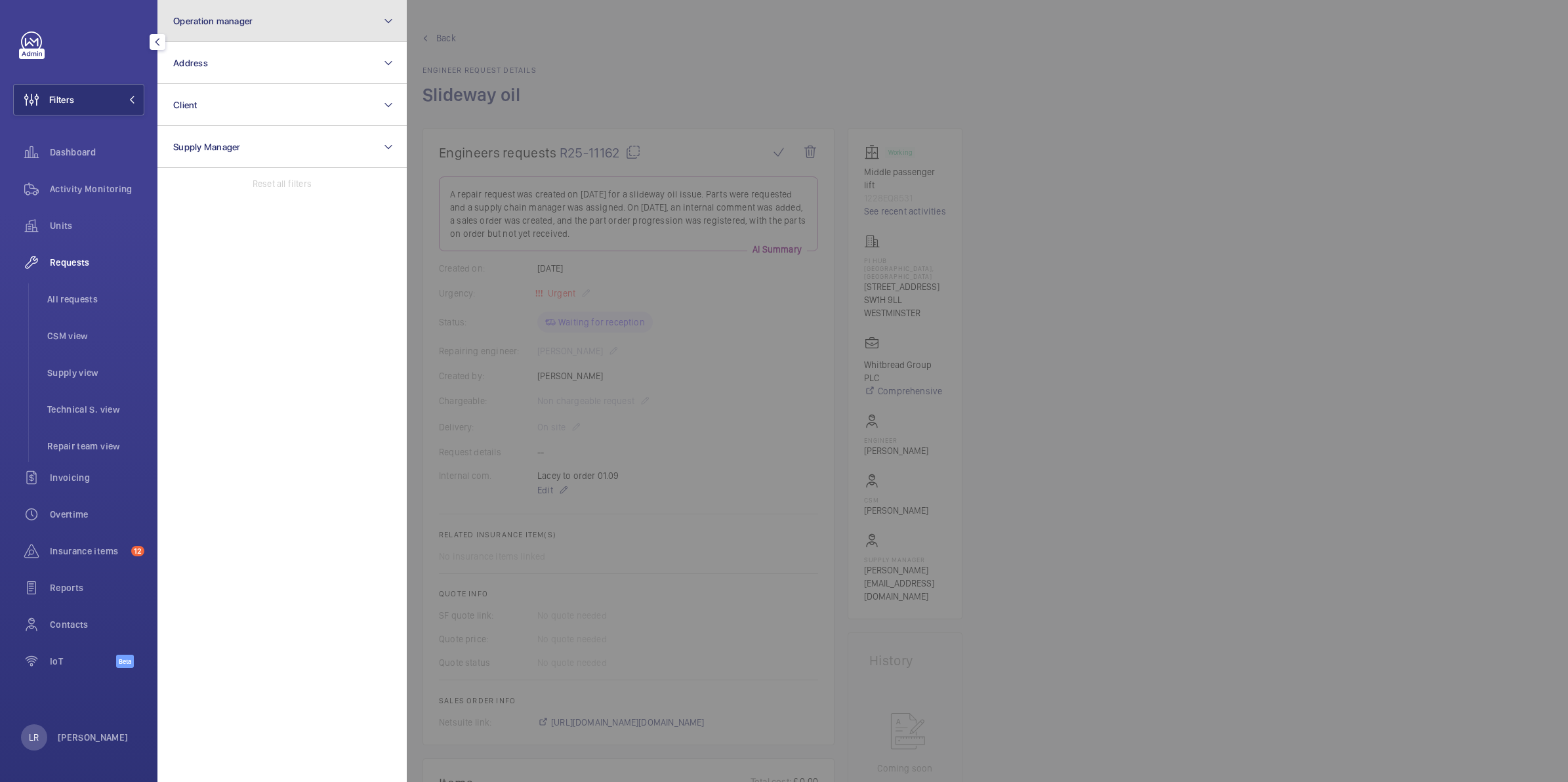
click at [290, 29] on button "Operation manager" at bounding box center [282, 21] width 249 height 42
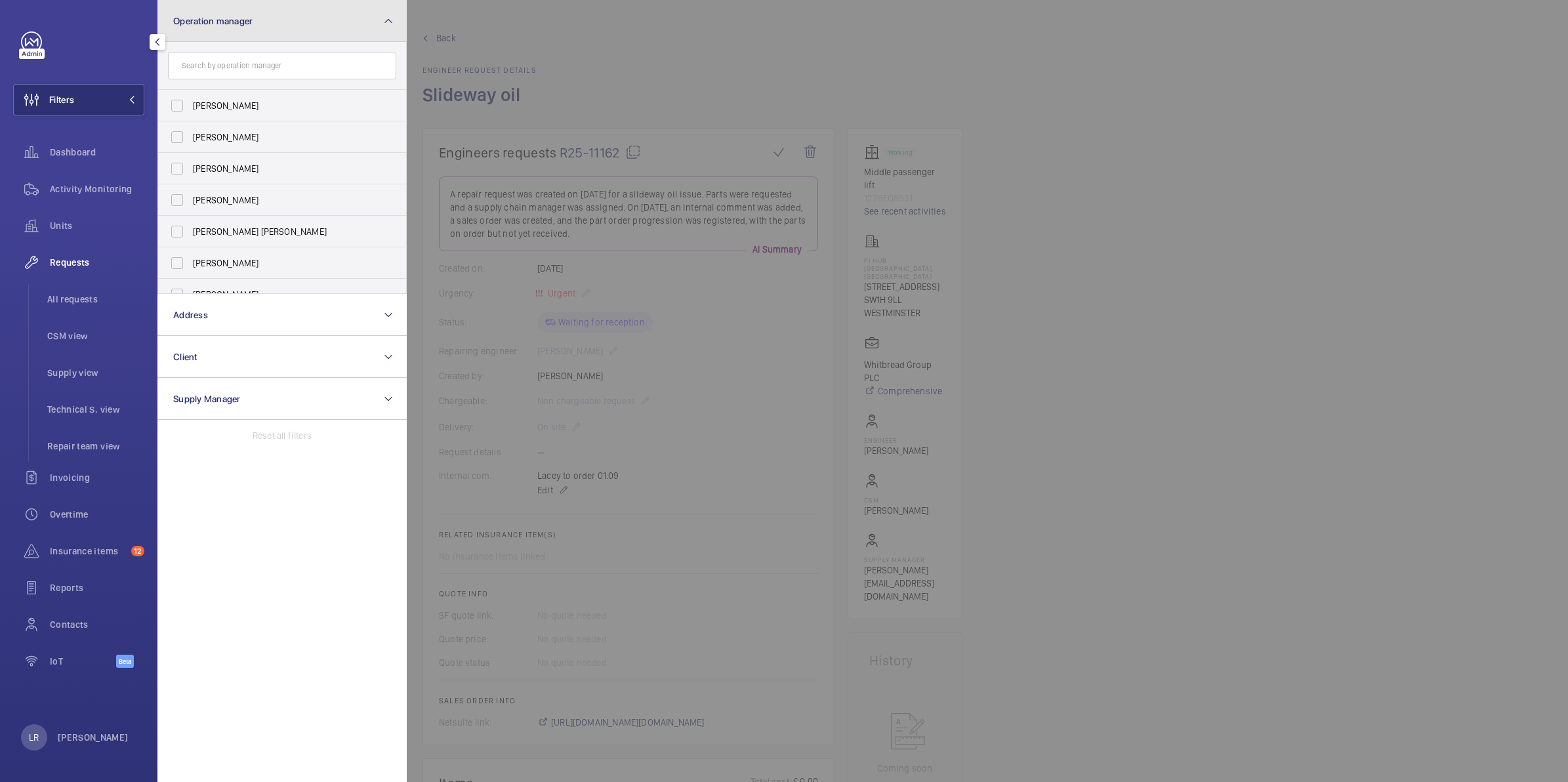
click at [302, 27] on button "Operation manager" at bounding box center [282, 21] width 249 height 42
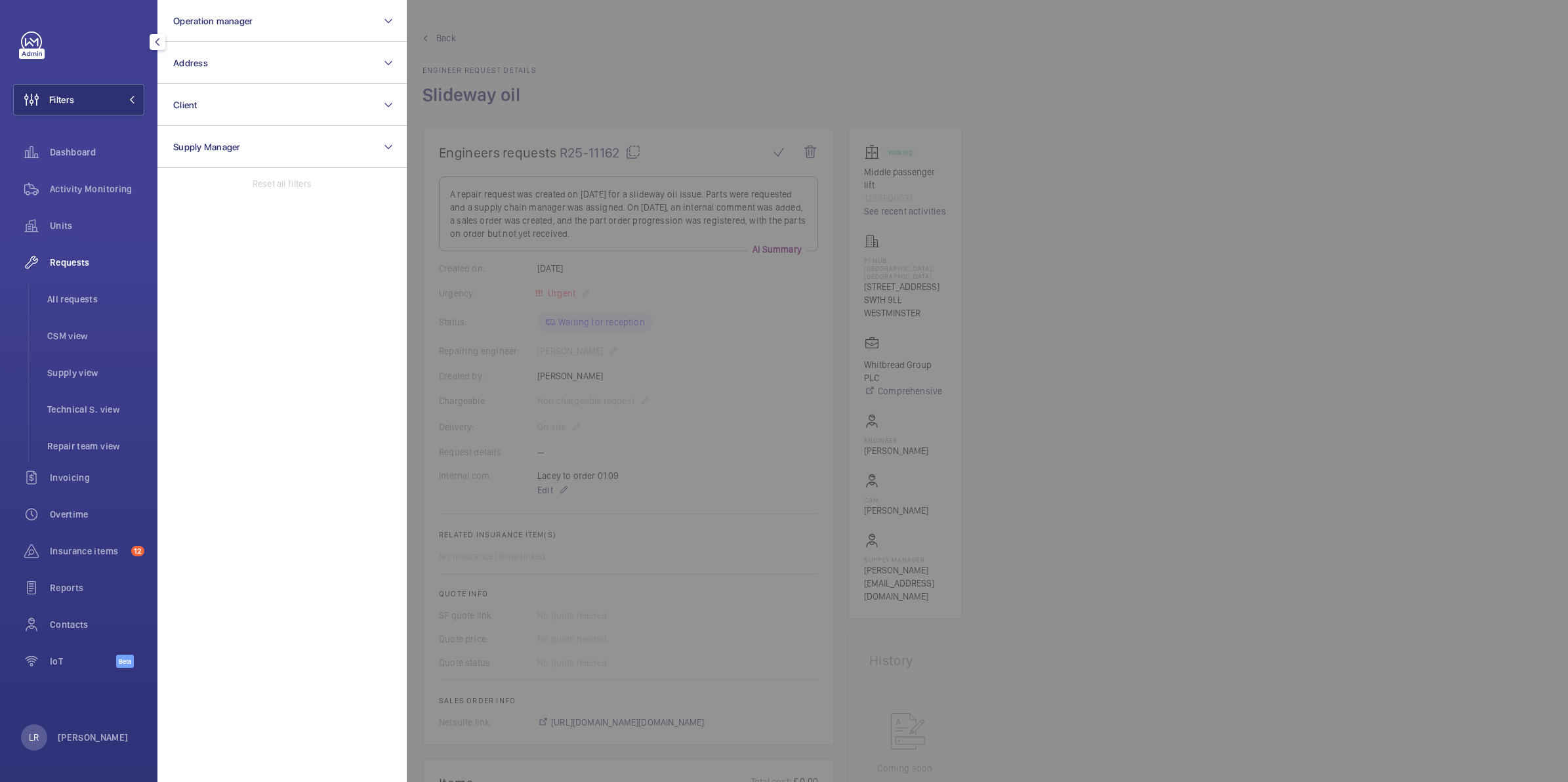
click at [1101, 286] on div at bounding box center [1190, 391] width 1568 height 782
